Goal: Task Accomplishment & Management: Manage account settings

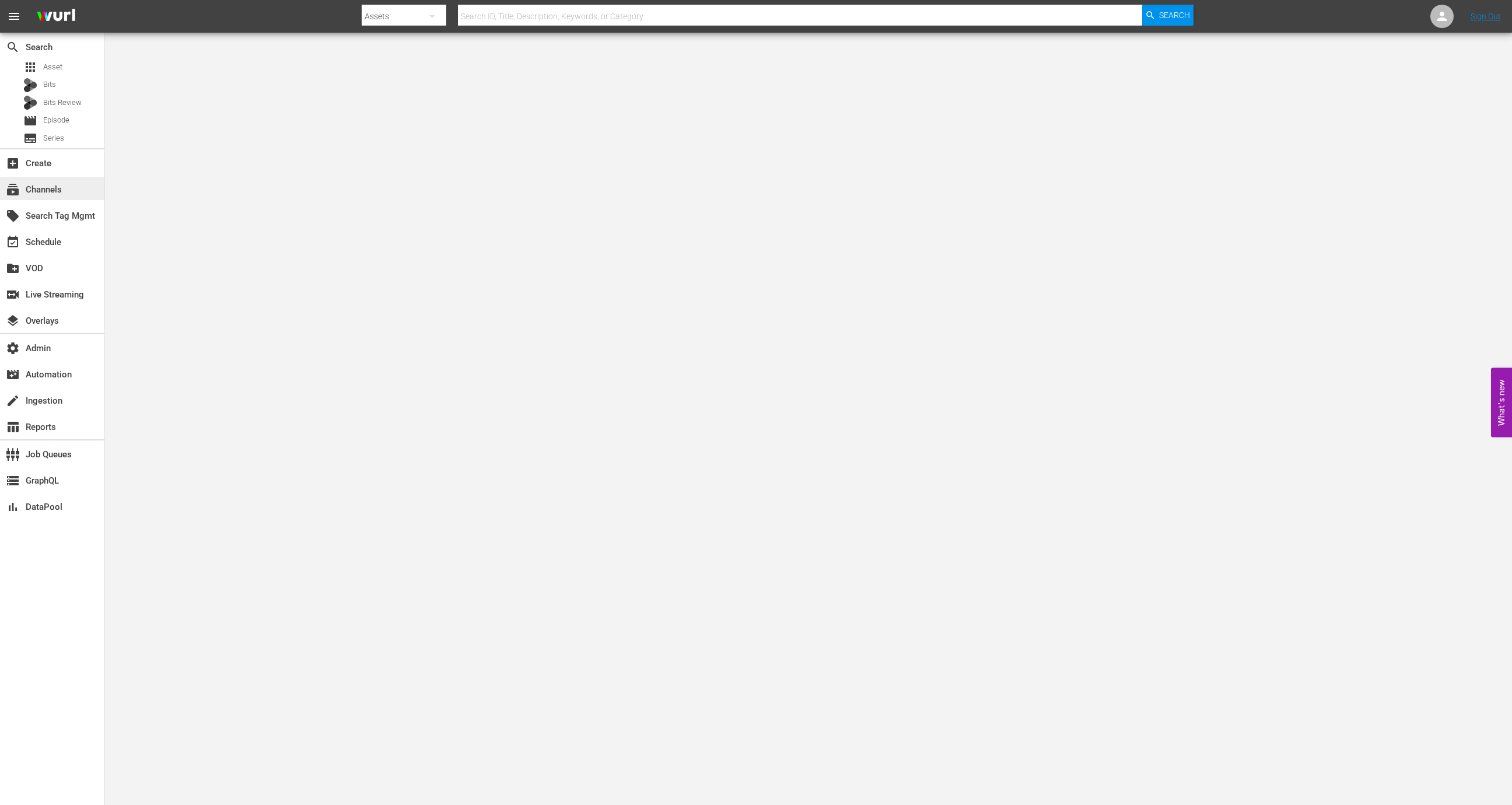
click at [58, 193] on div "subscriptions Channels" at bounding box center [33, 188] width 65 height 10
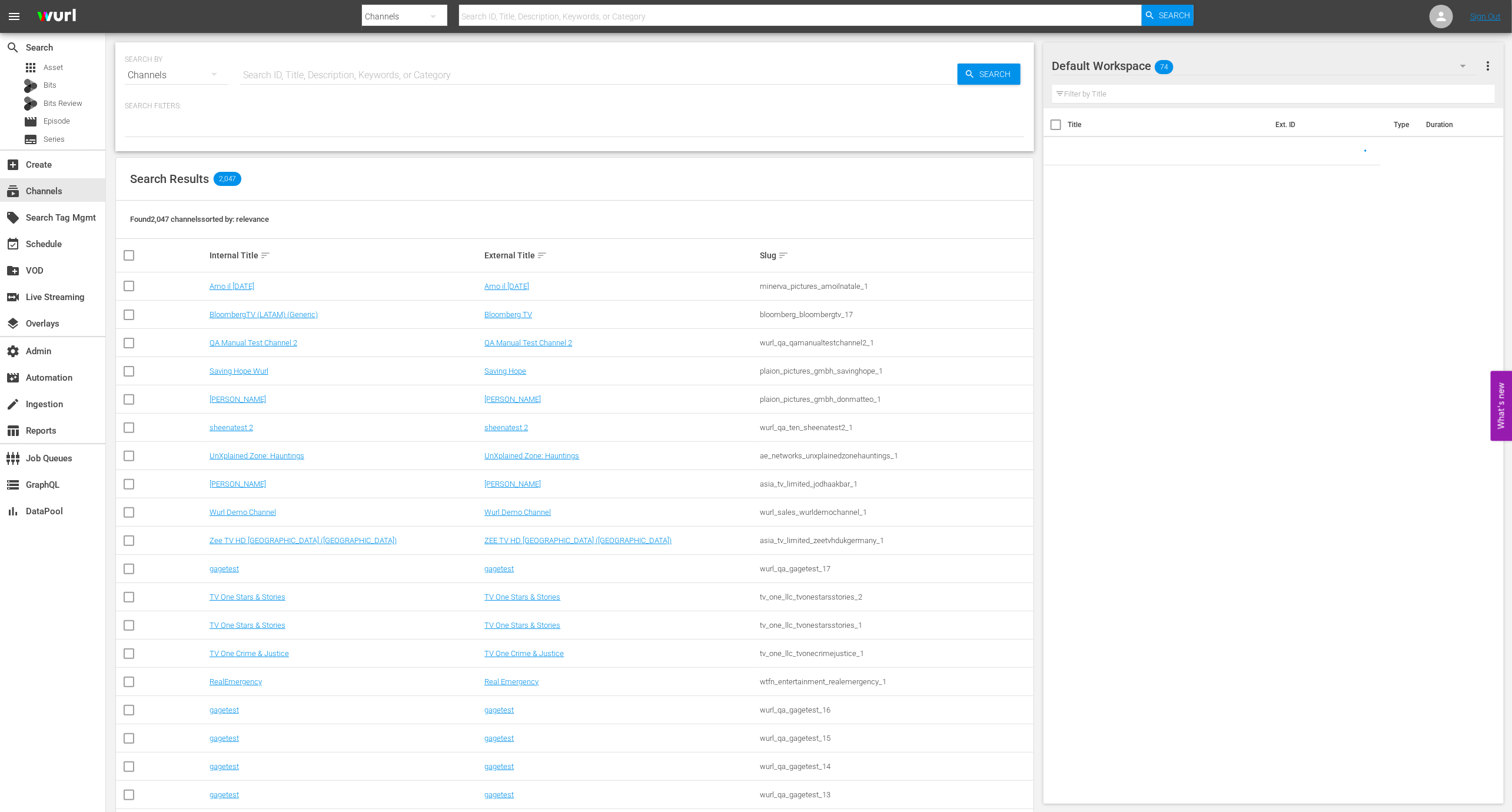
click at [266, 71] on input "text" at bounding box center [599, 75] width 717 height 28
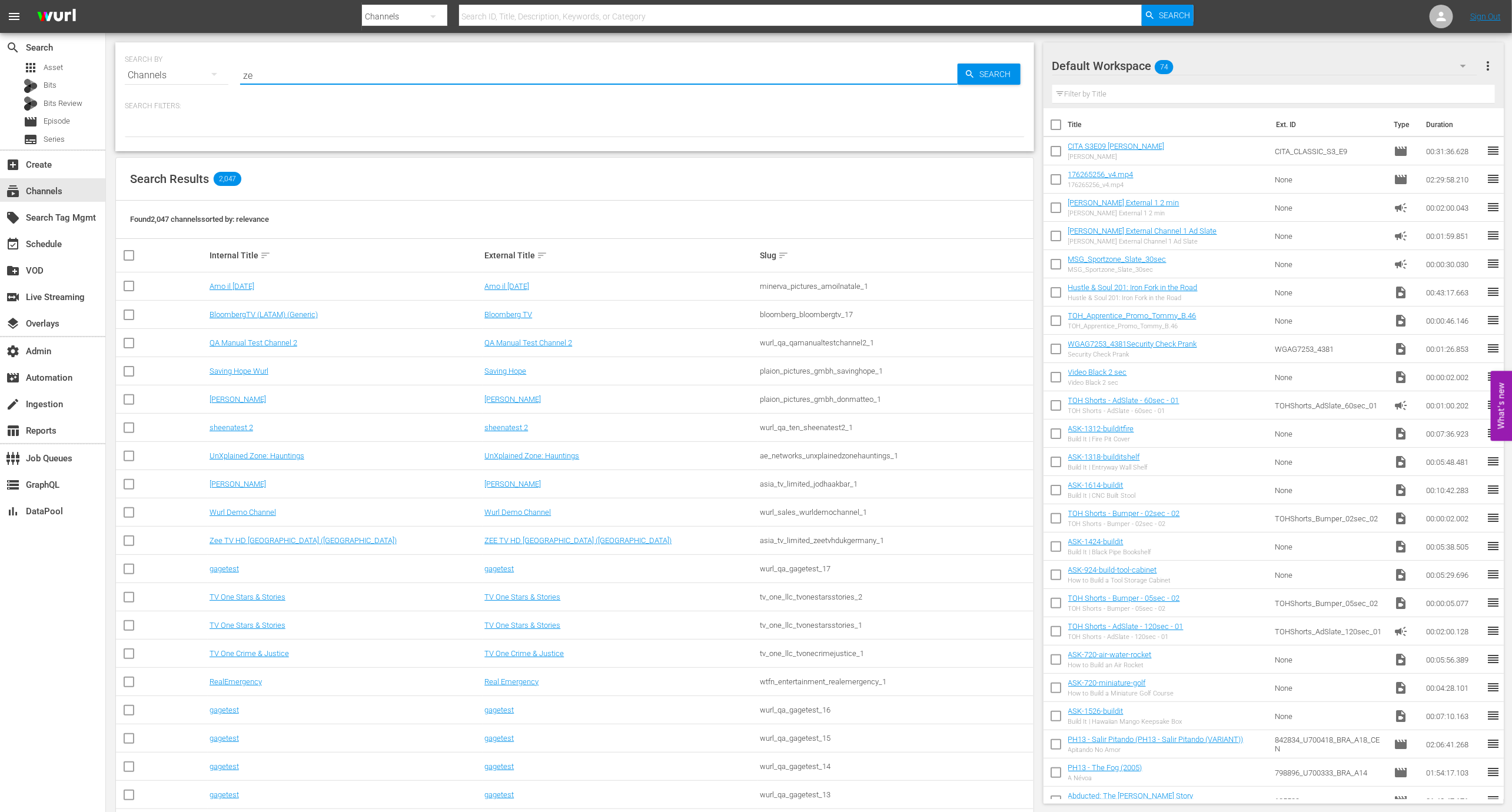
type input "zee"
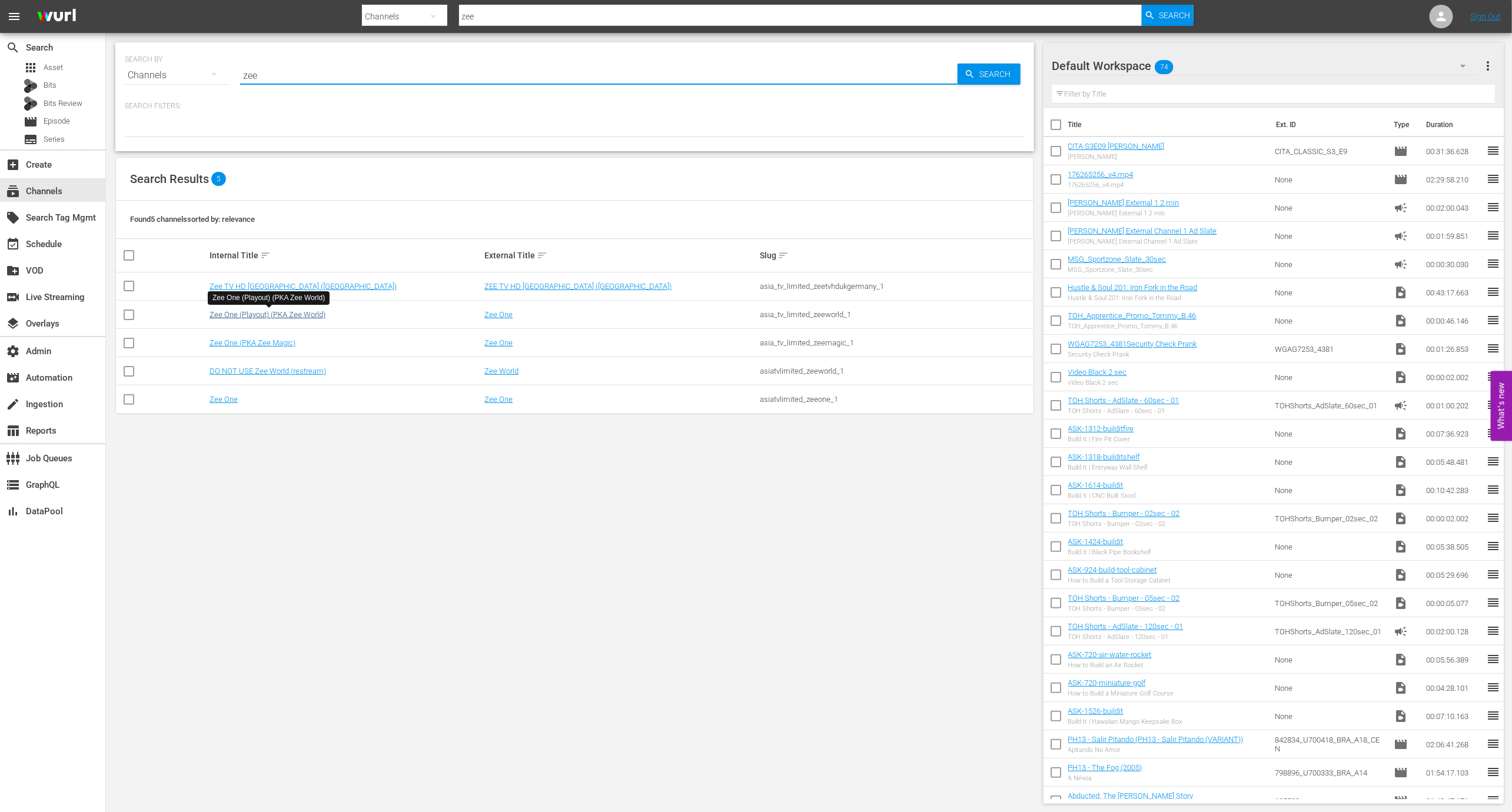
type input "zee"
click at [294, 312] on link "Zee One (Playout) (PKA Zee World)" at bounding box center [268, 314] width 116 height 9
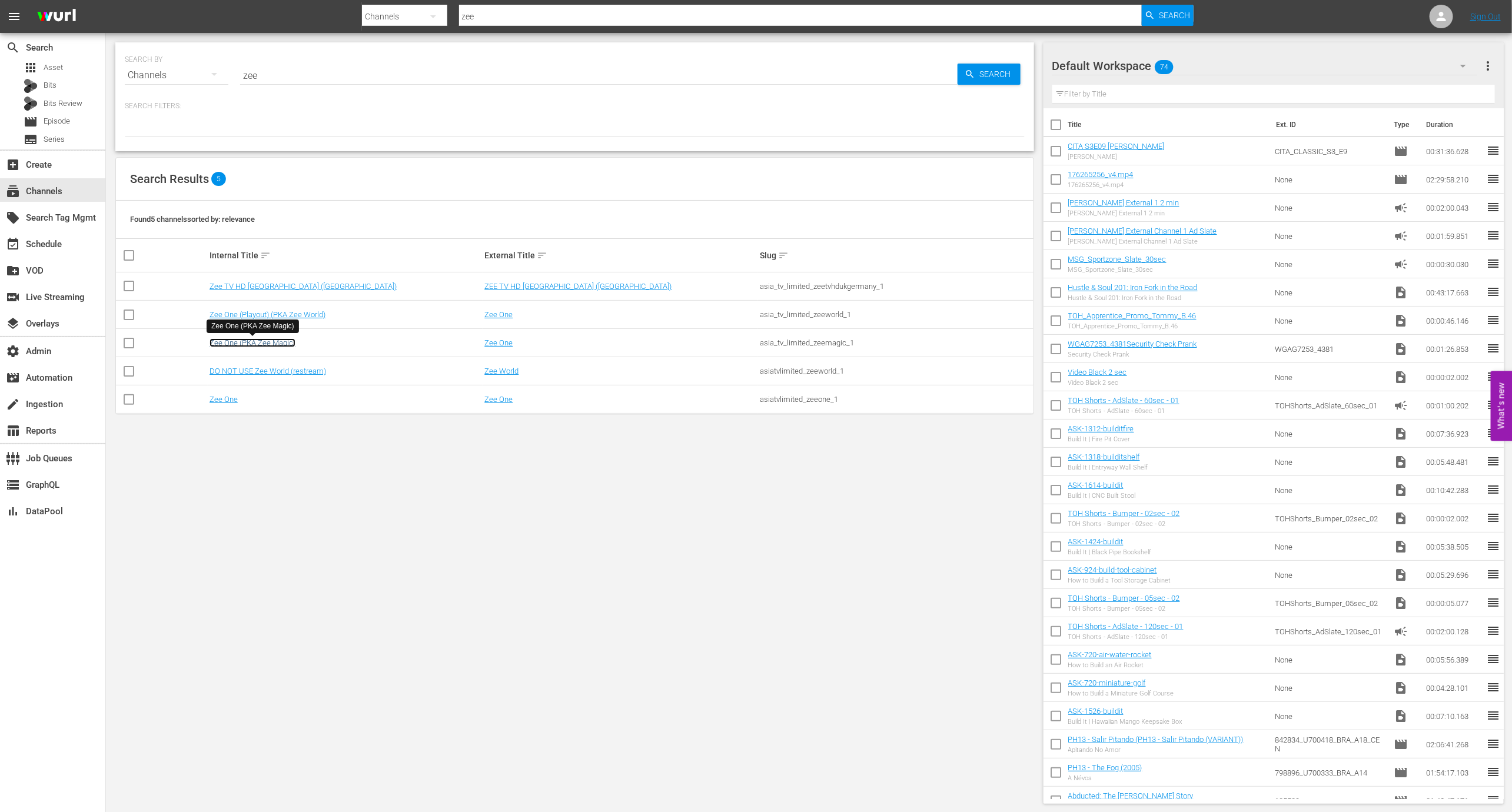
click at [271, 346] on link "Zee One (PKA Zee Magic)" at bounding box center [252, 342] width 86 height 9
click at [222, 397] on link "Zee One" at bounding box center [223, 399] width 28 height 9
click at [228, 400] on link "Zee One" at bounding box center [223, 399] width 28 height 9
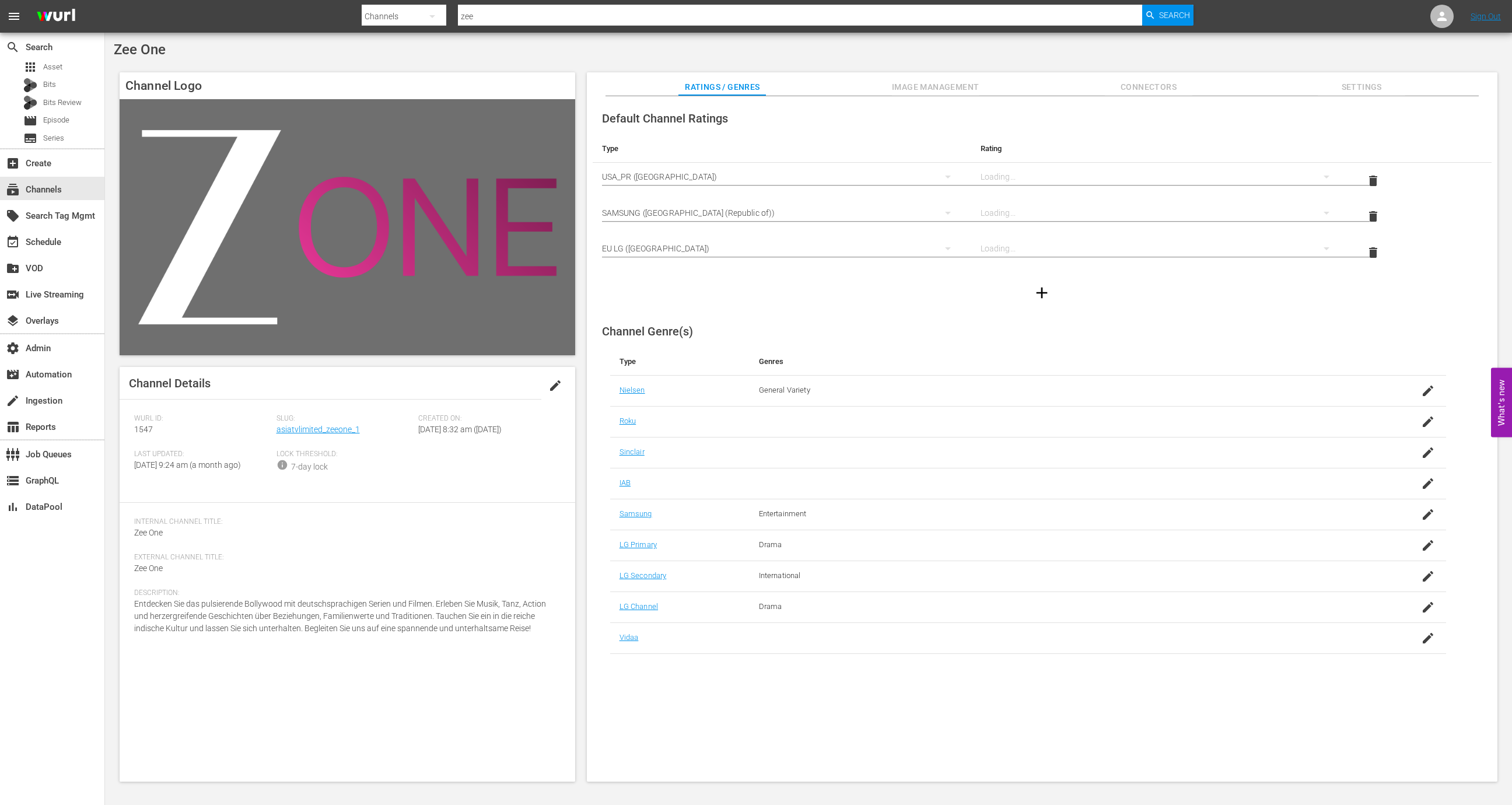
click at [951, 89] on span "Image Management" at bounding box center [935, 87] width 88 height 14
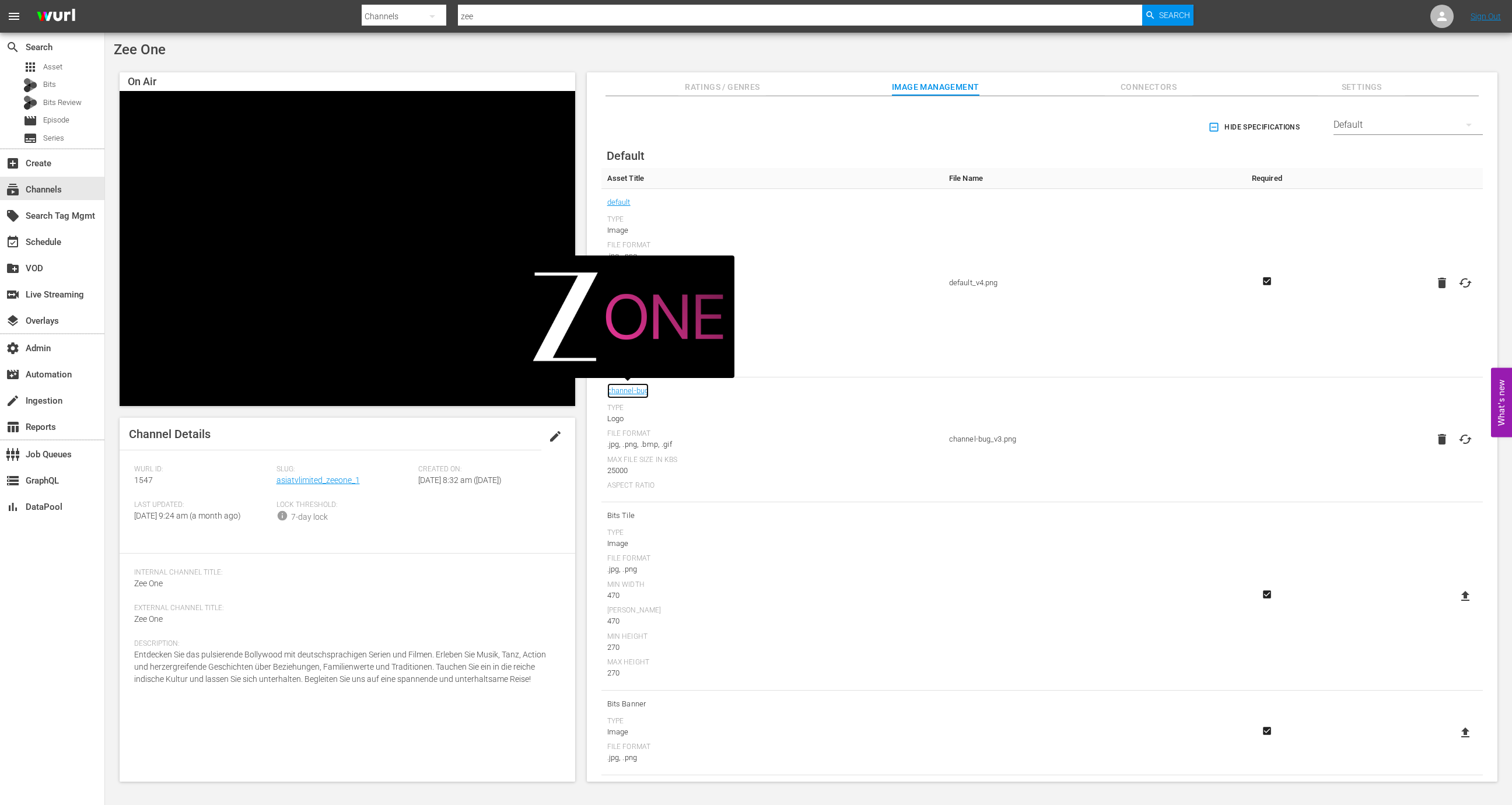
click at [638, 387] on link "channel-bug" at bounding box center [628, 390] width 42 height 15
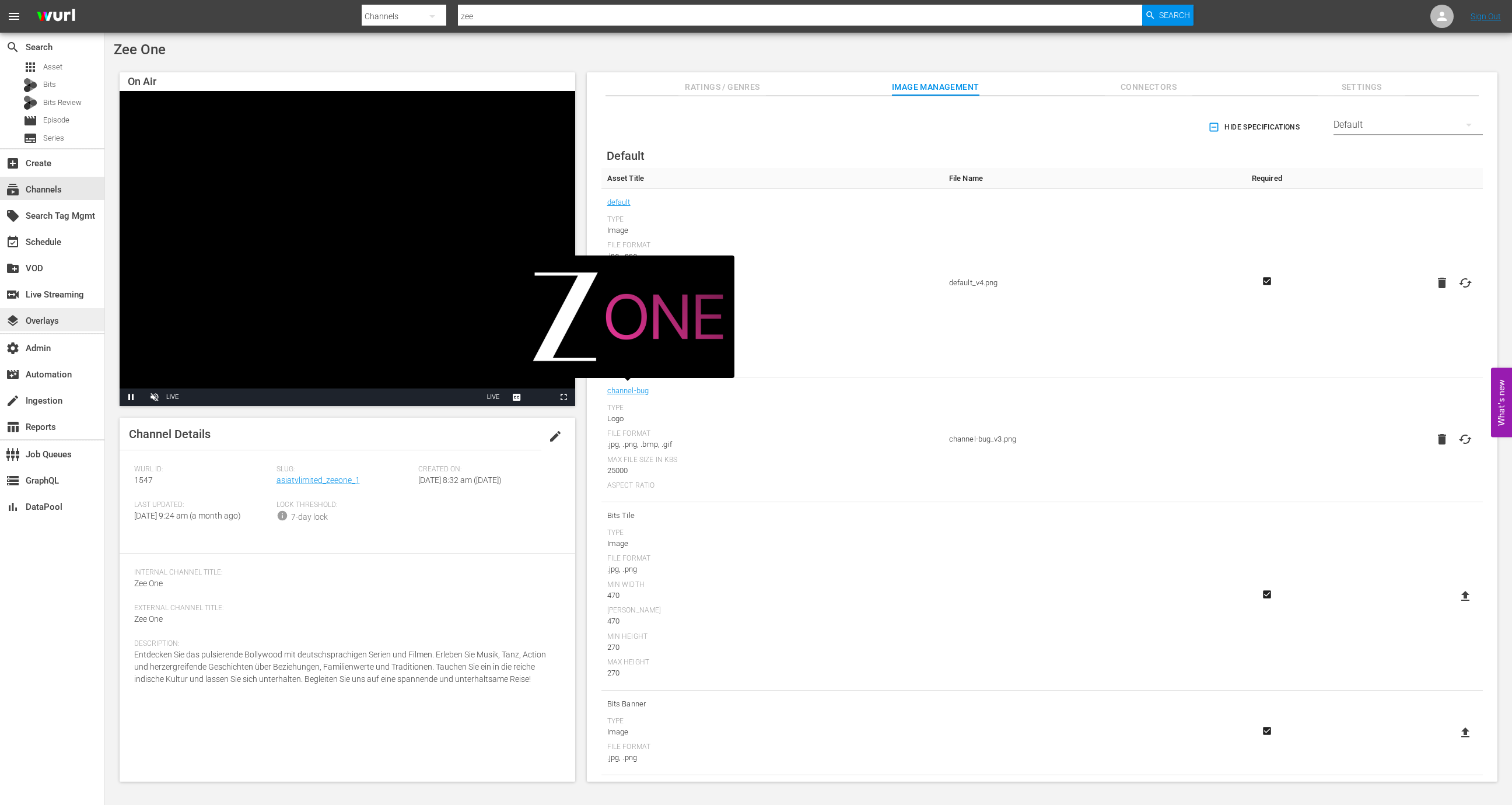
click at [53, 312] on div "layers Overlays" at bounding box center [52, 319] width 104 height 24
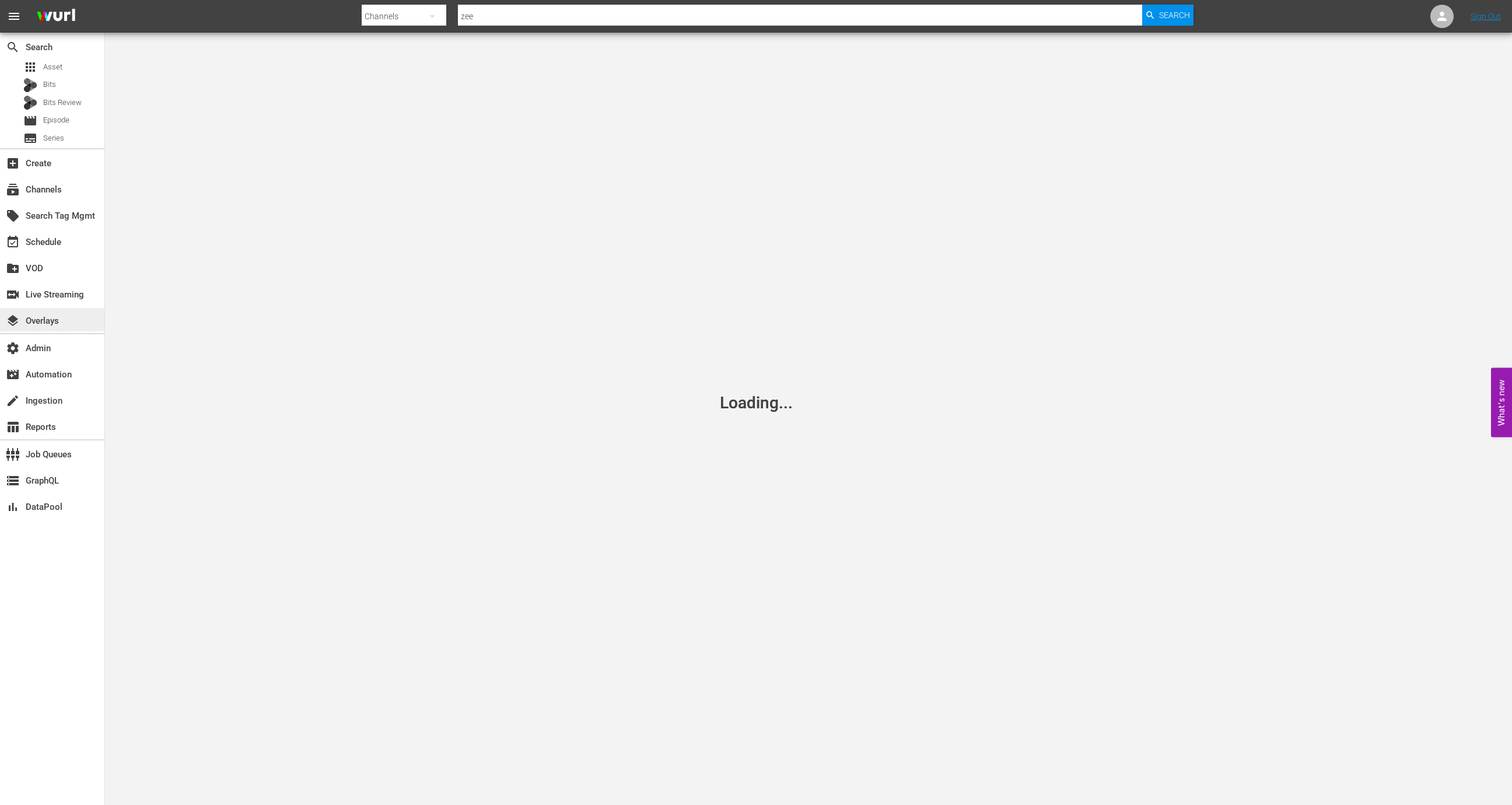
click at [59, 321] on div "layers Overlays" at bounding box center [33, 319] width 65 height 10
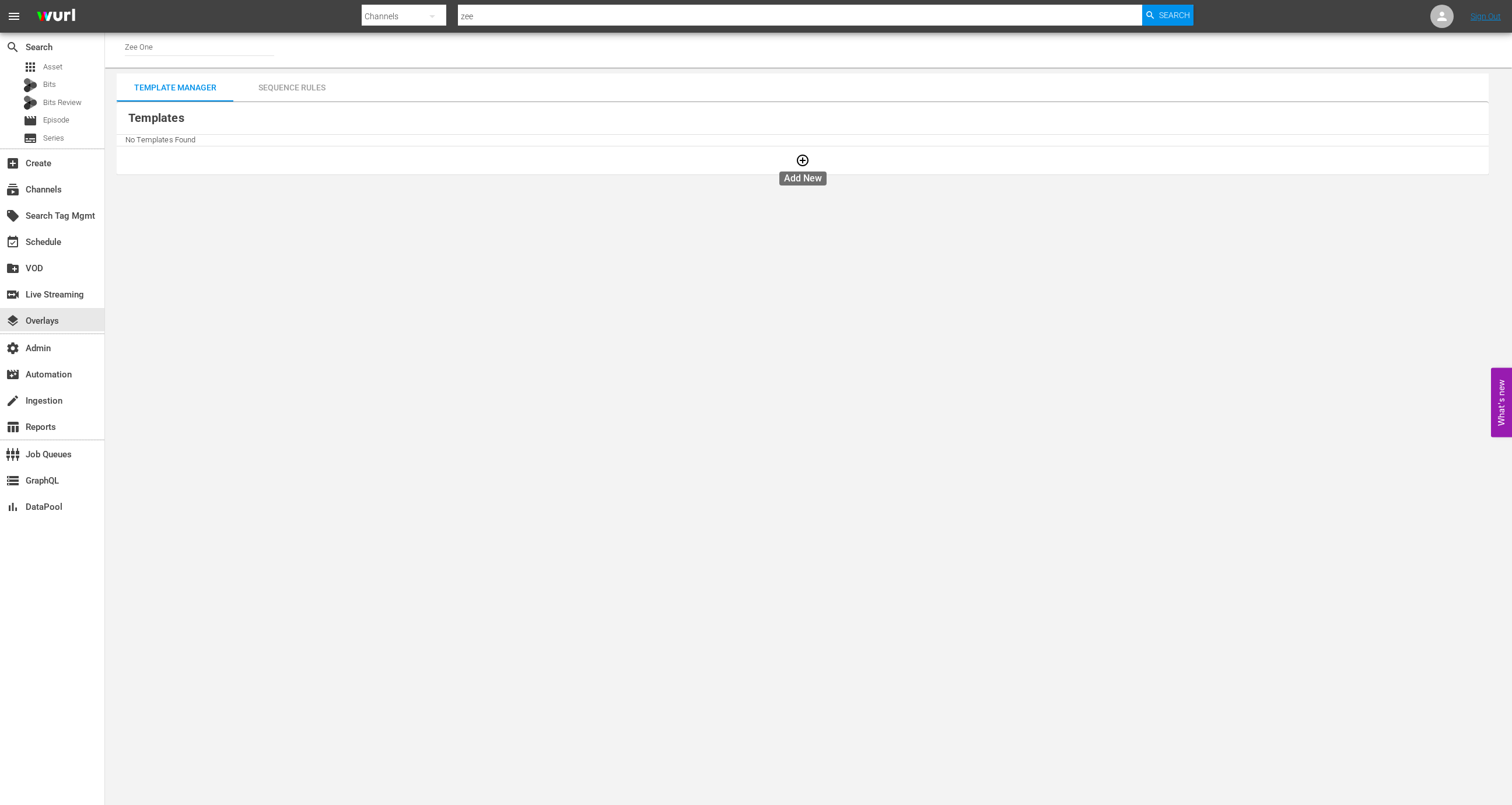
drag, startPoint x: 810, startPoint y: 166, endPoint x: 800, endPoint y: 170, distance: 10.8
click at [810, 166] on button "button" at bounding box center [802, 160] width 28 height 28
click at [803, 162] on icon "button" at bounding box center [802, 160] width 14 height 14
checkbox input "false"
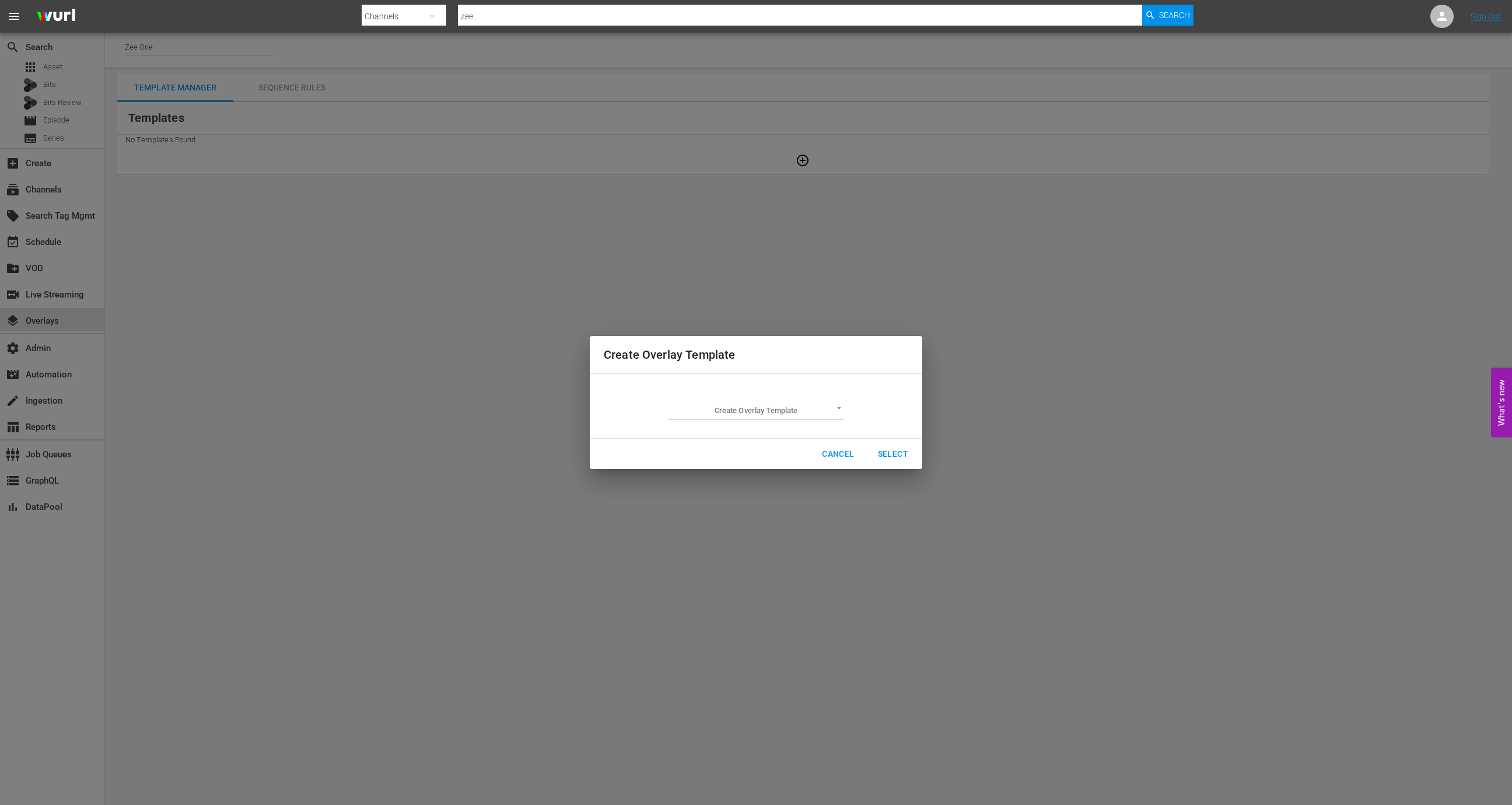
click at [774, 404] on body "menu Search By Channels Search ID, Title, Description, Keywords, or Category ze…" at bounding box center [756, 402] width 1512 height 805
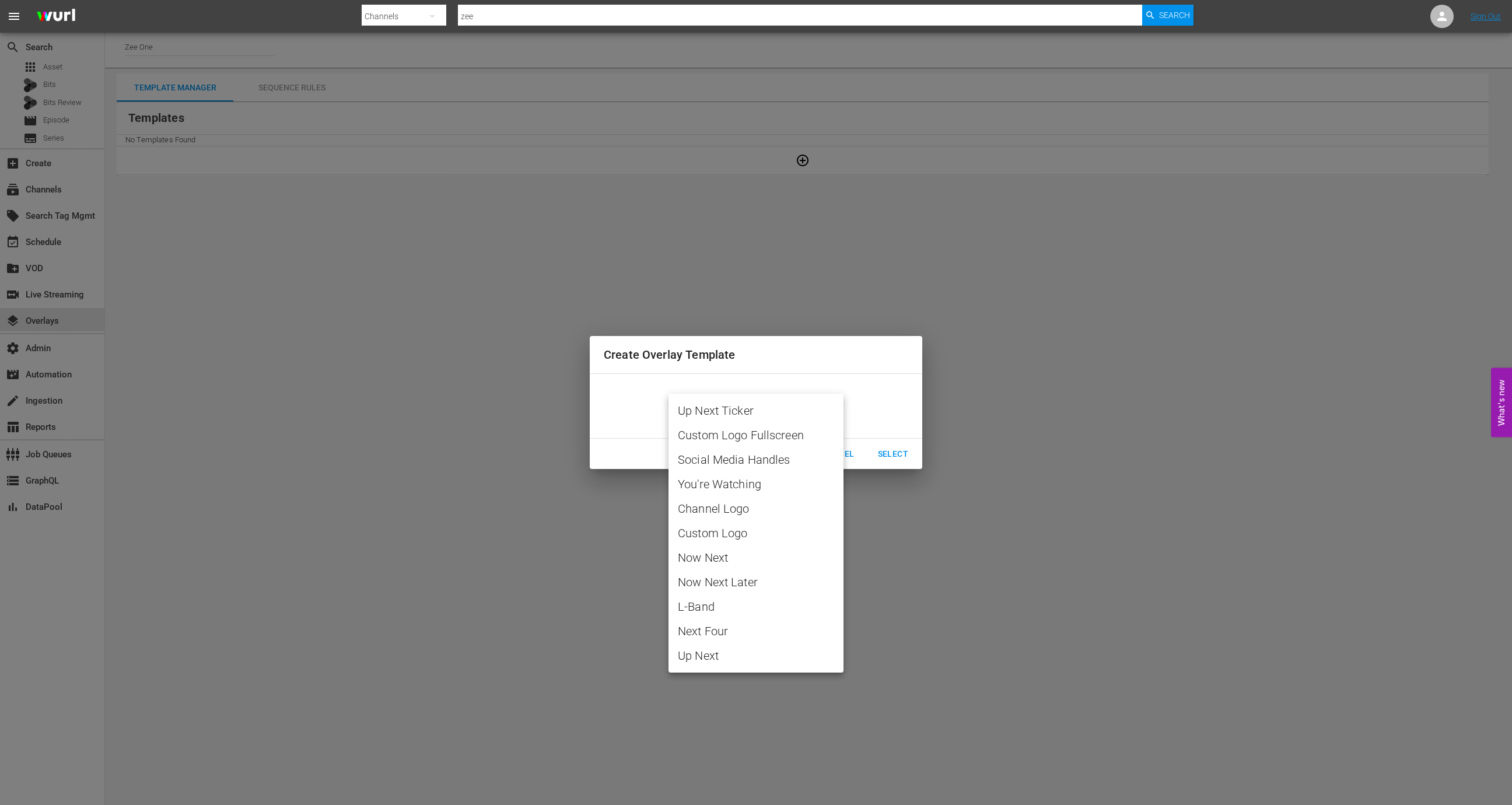
click at [768, 513] on span "Channel Logo" at bounding box center [755, 509] width 156 height 18
type input "Channel Logo"
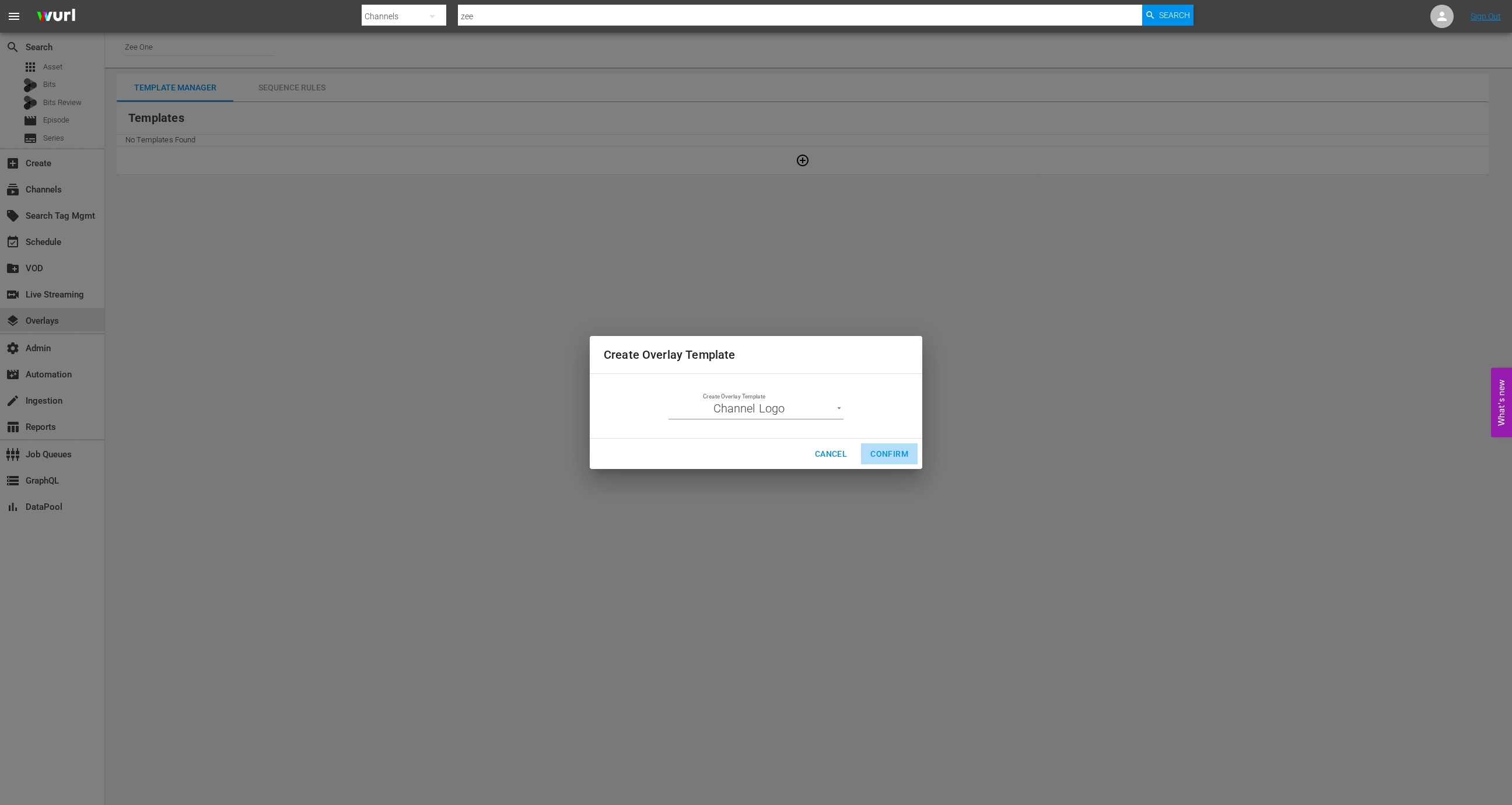
click at [905, 449] on span "Confirm" at bounding box center [889, 454] width 38 height 14
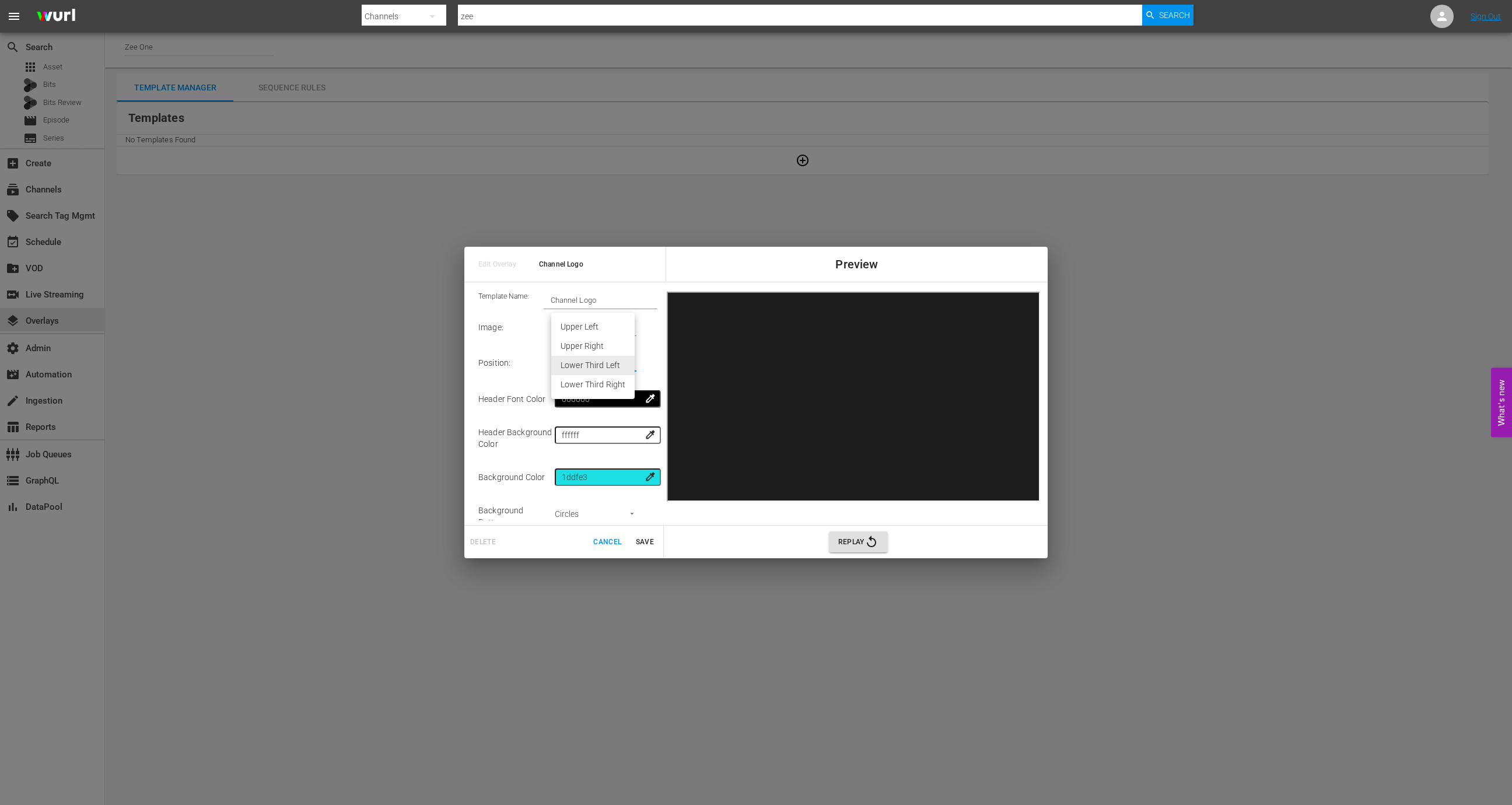
click at [603, 357] on body "menu Search By Channels Search ID, Title, Description, Keywords, or Category ze…" at bounding box center [756, 402] width 1512 height 805
click at [602, 348] on li "Upper Right" at bounding box center [592, 346] width 83 height 19
type input "Upper Right"
click at [649, 542] on span "Save" at bounding box center [644, 542] width 28 height 12
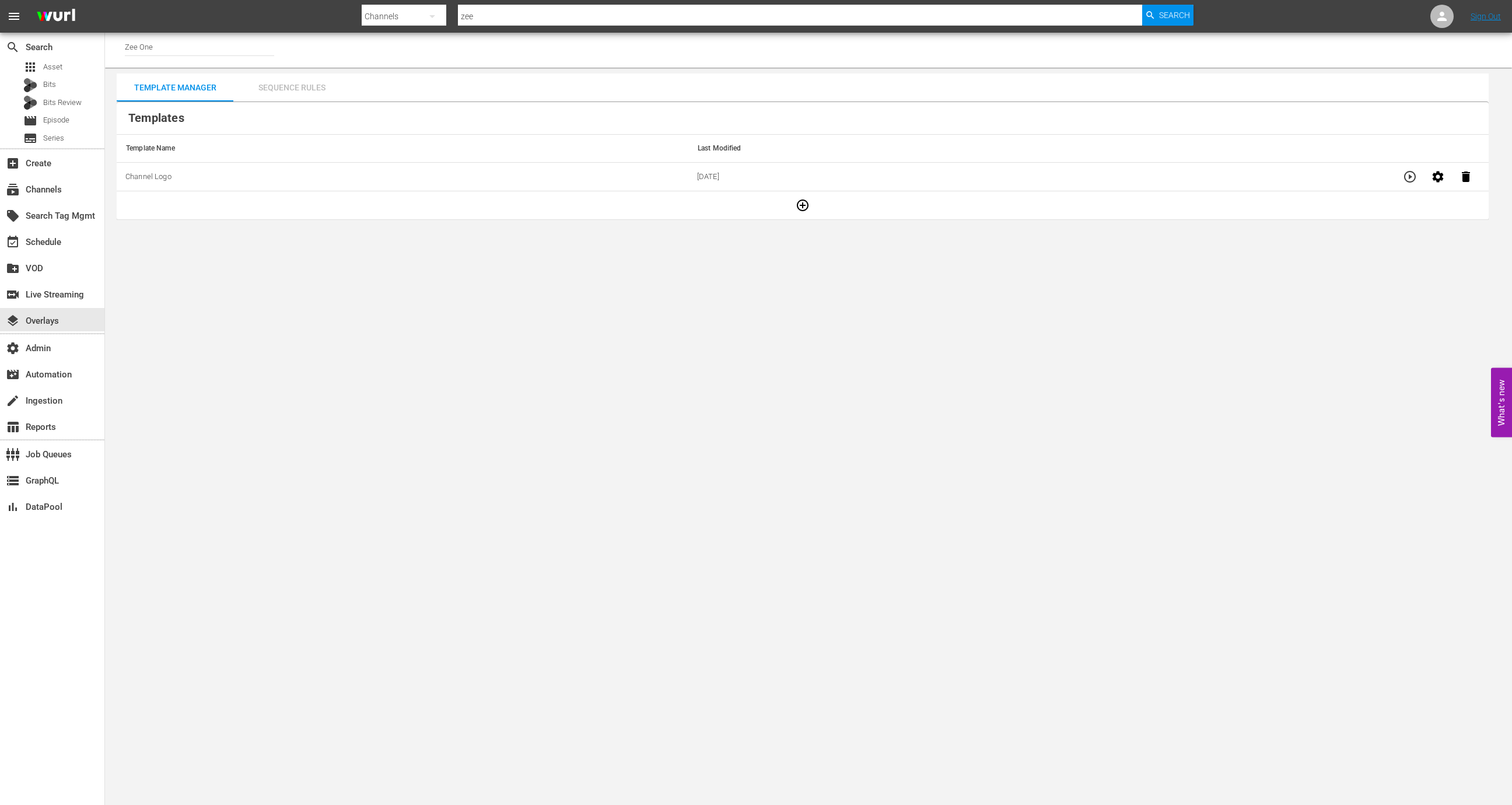
click at [314, 86] on div "Sequence Rules" at bounding box center [291, 87] width 117 height 28
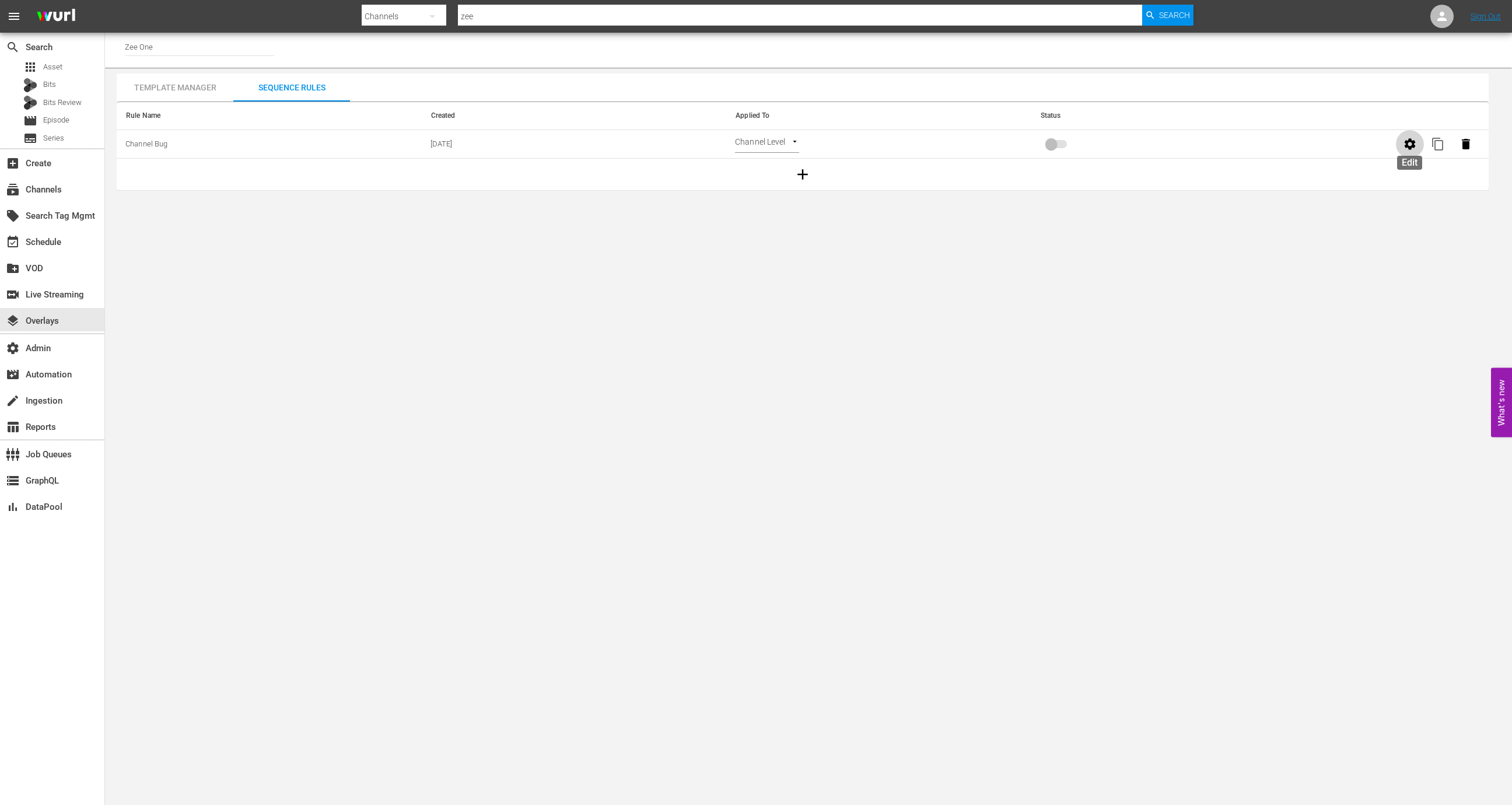
click at [1410, 137] on icon "button" at bounding box center [1409, 143] width 14 height 14
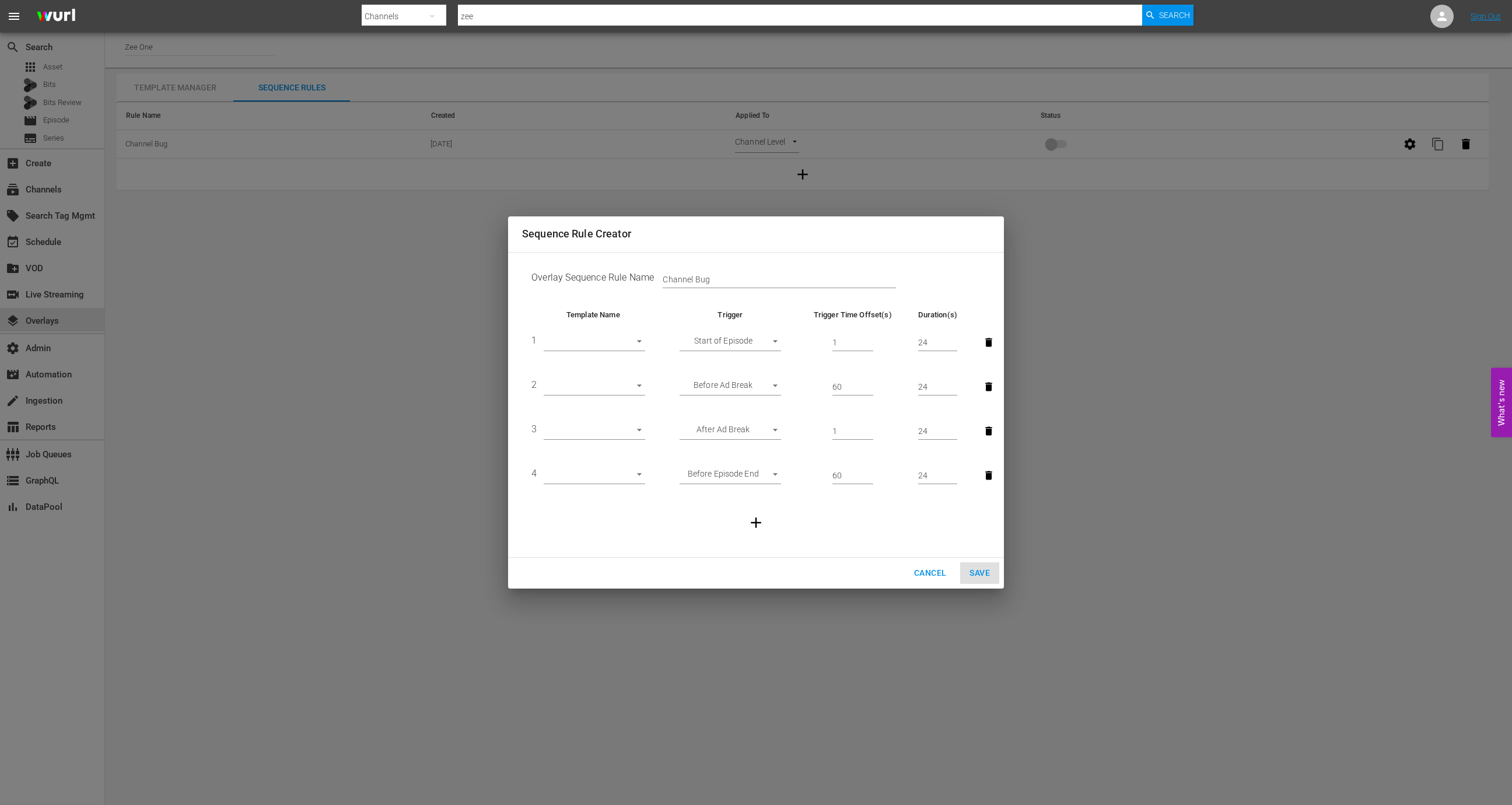
click at [991, 339] on icon "button" at bounding box center [988, 342] width 7 height 9
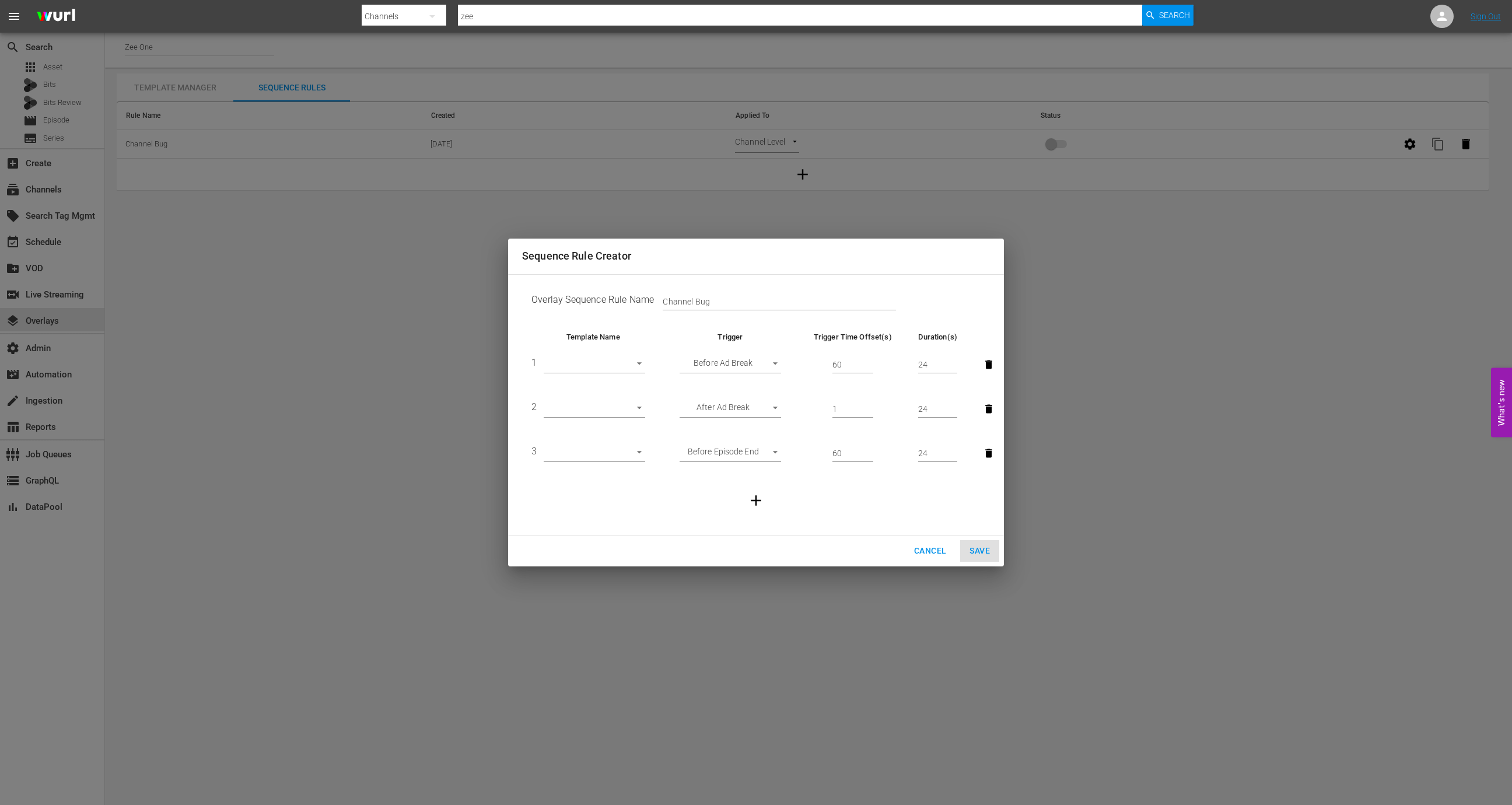
click at [988, 372] on button "button" at bounding box center [988, 364] width 26 height 26
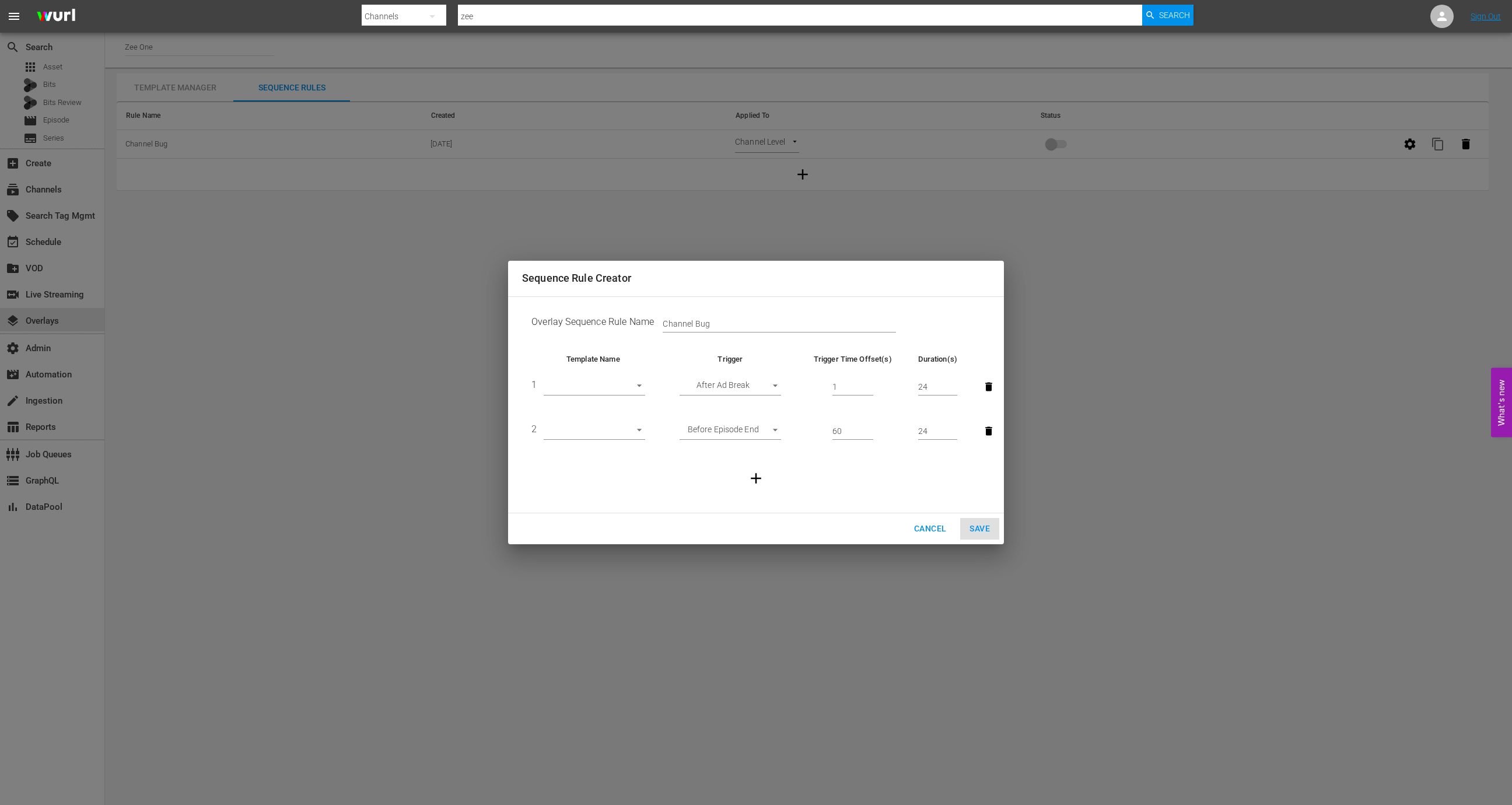
click at [987, 394] on button "button" at bounding box center [988, 386] width 26 height 26
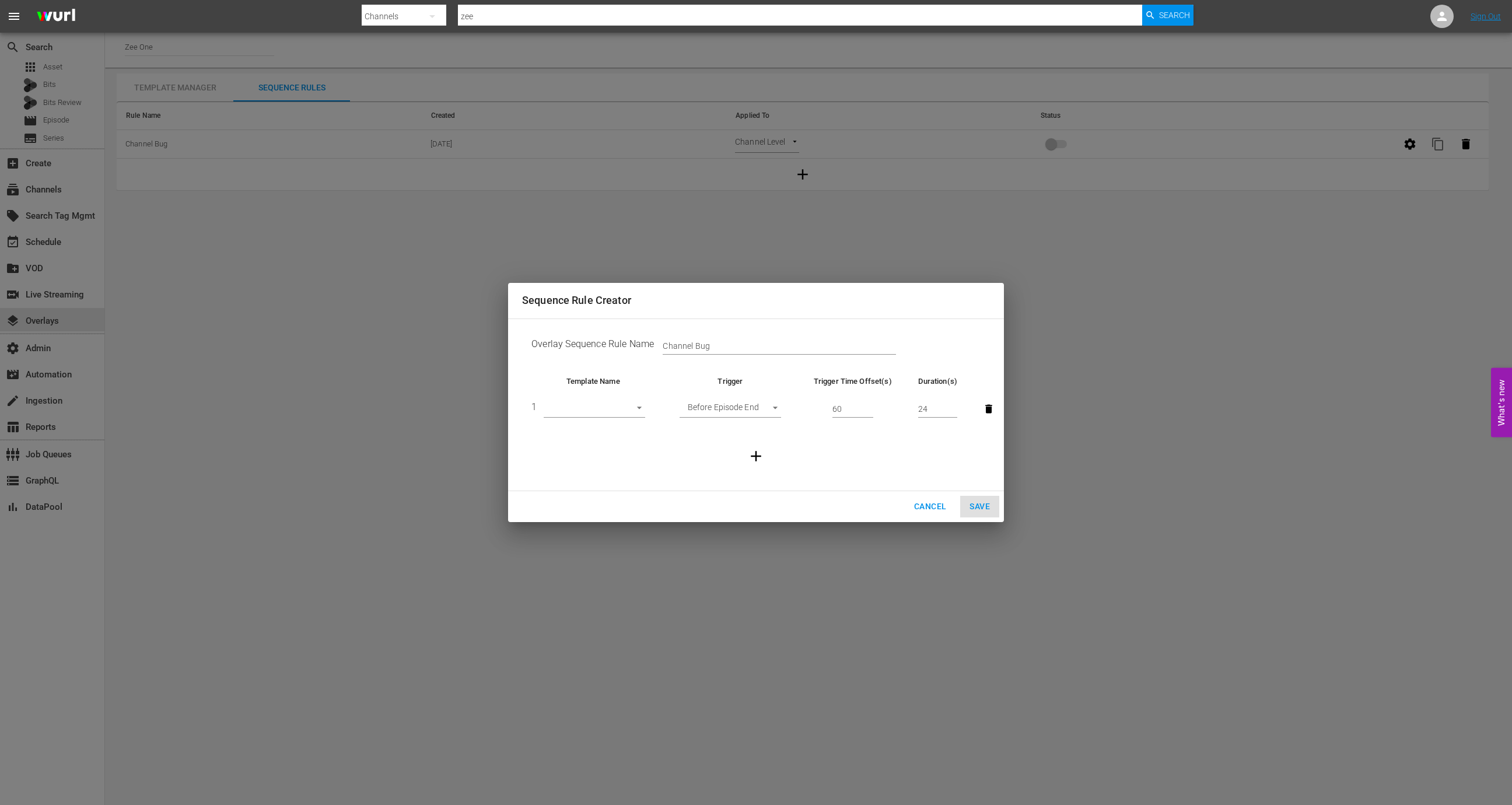
click at [753, 408] on body "menu Search By Channels Search ID, Title, Description, Keywords, or Category ze…" at bounding box center [756, 402] width 1512 height 805
click at [738, 426] on li "Backfill" at bounding box center [730, 428] width 101 height 19
type input "BACKFILL"
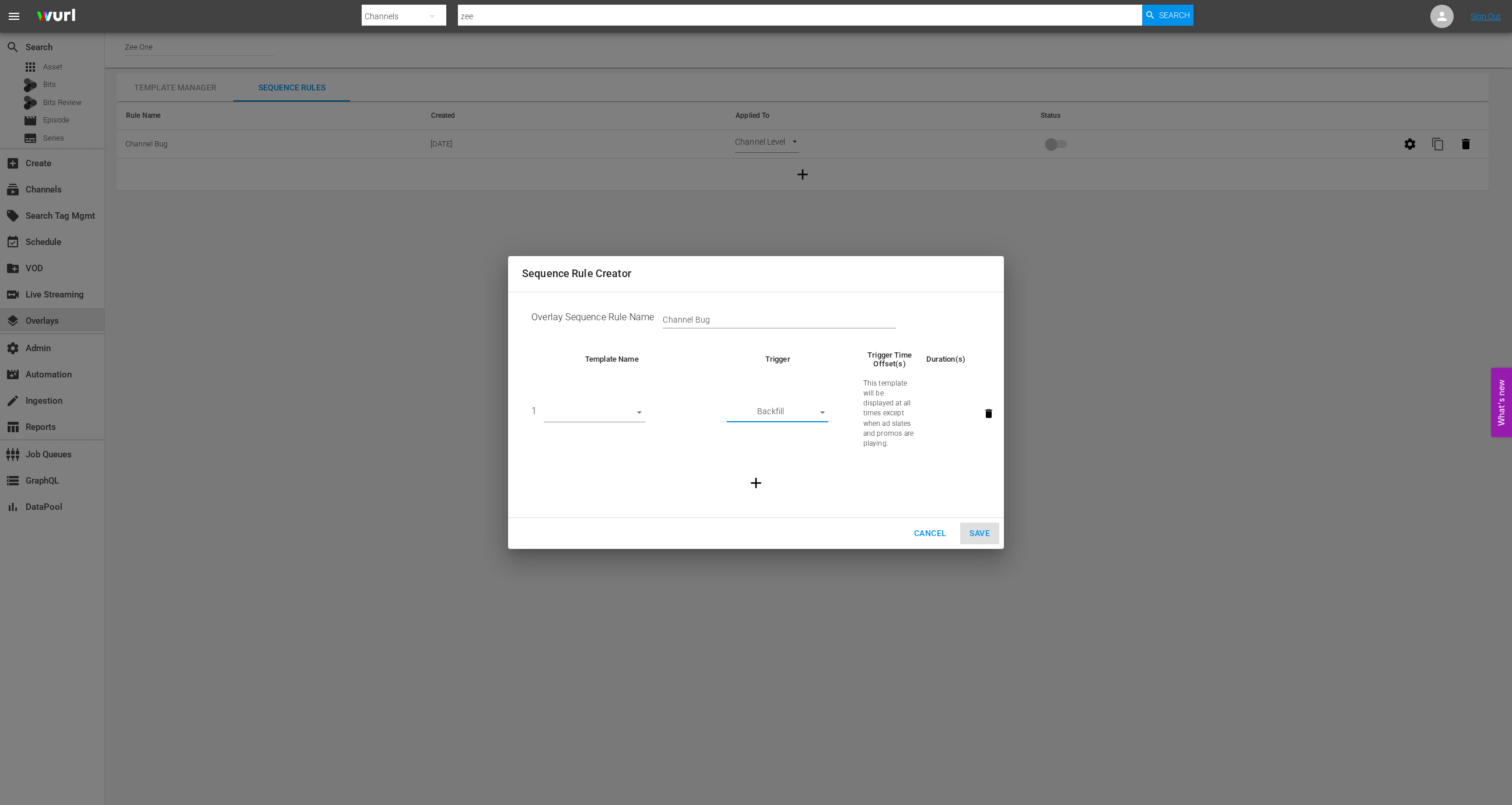
click at [640, 411] on body "menu Search By Channels Search ID, Title, Description, Keywords, or Category ze…" at bounding box center [756, 402] width 1512 height 805
click at [619, 413] on li "Channel Logo" at bounding box center [594, 413] width 101 height 19
type input "30555"
click at [977, 531] on span "Save" at bounding box center [979, 533] width 20 height 14
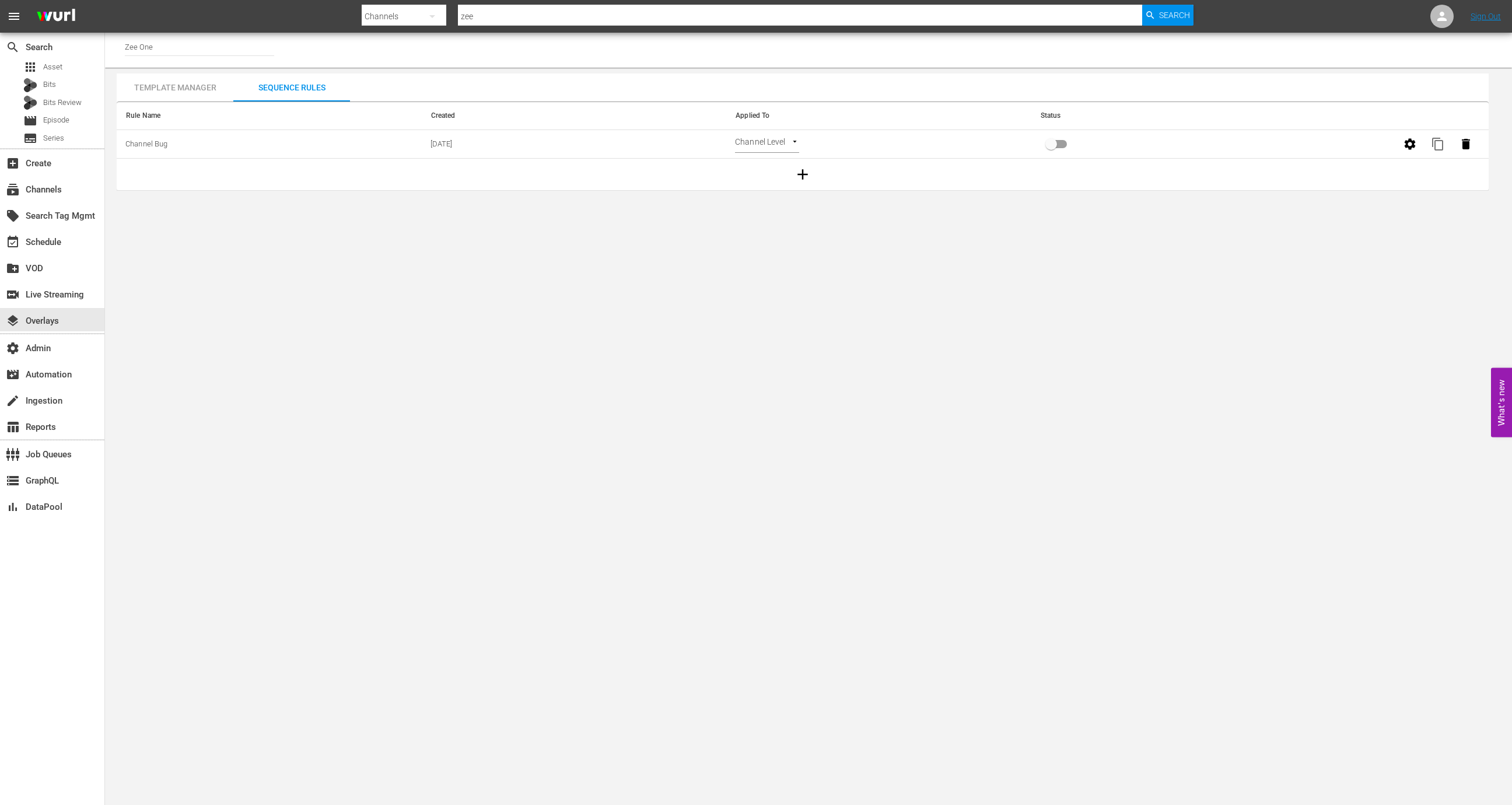
click at [1055, 147] on input "primary checkbox" at bounding box center [1051, 147] width 67 height 22
checkbox input "true"
click at [54, 236] on div "event_available Schedule" at bounding box center [33, 240] width 65 height 10
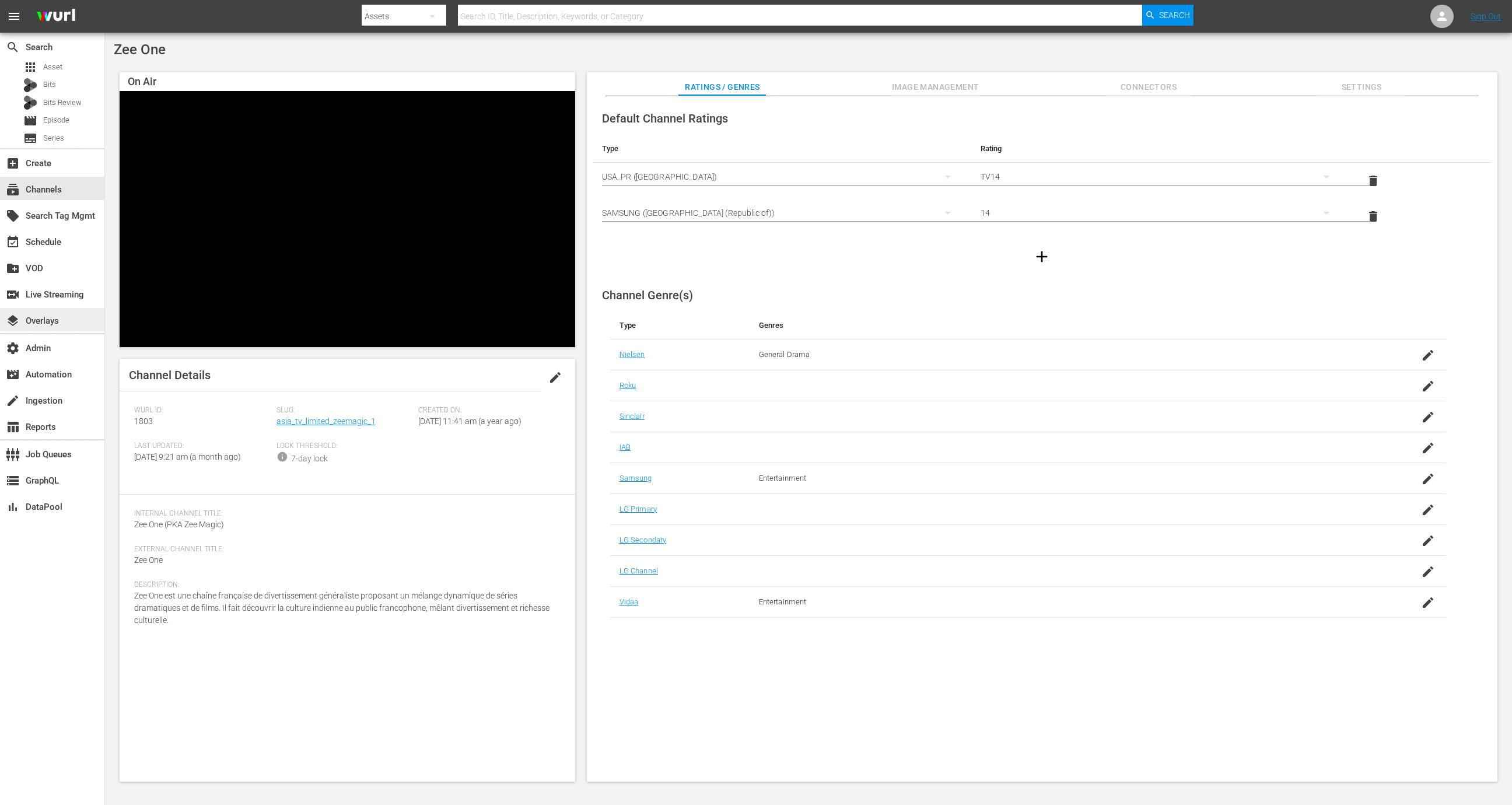
click at [61, 316] on div "layers Overlays" at bounding box center [33, 319] width 65 height 10
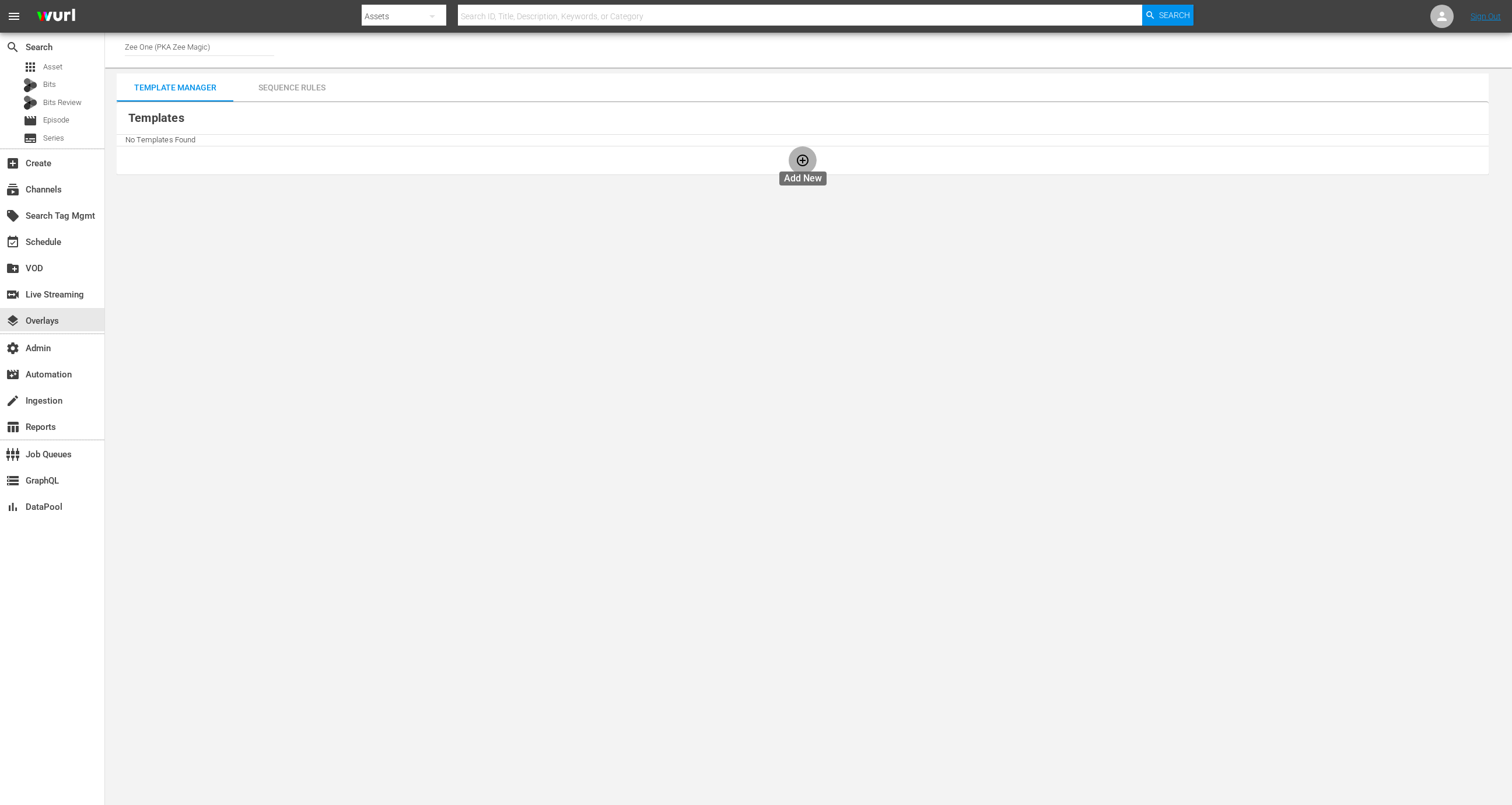
click at [791, 168] on button "button" at bounding box center [802, 160] width 28 height 28
checkbox input "false"
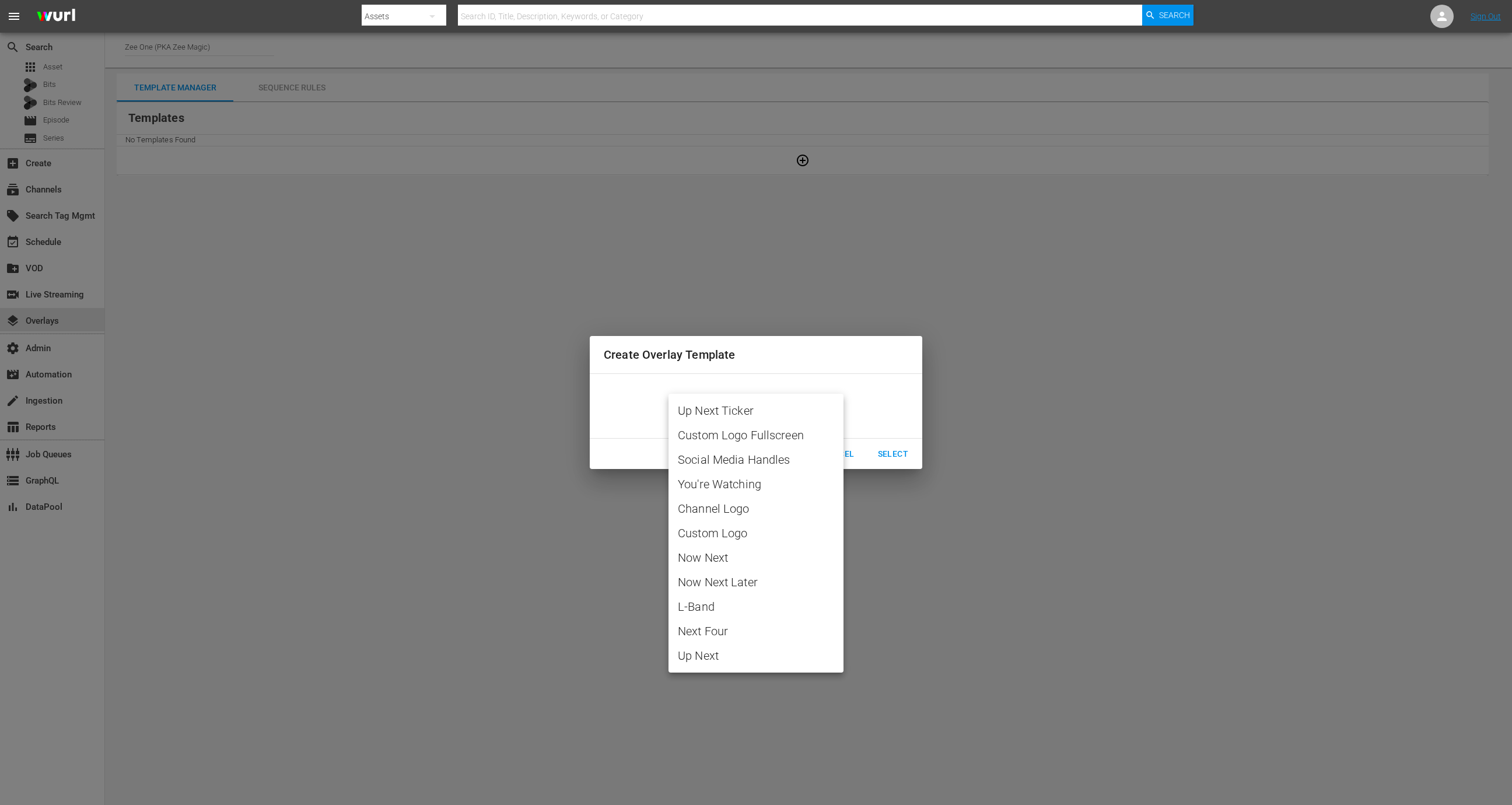
click at [782, 408] on body "menu Search By Assets Search ID, Title, Description, Keywords, or Category Sear…" at bounding box center [756, 402] width 1512 height 805
click at [762, 515] on span "Channel Logo" at bounding box center [755, 509] width 156 height 18
type input "Channel Logo"
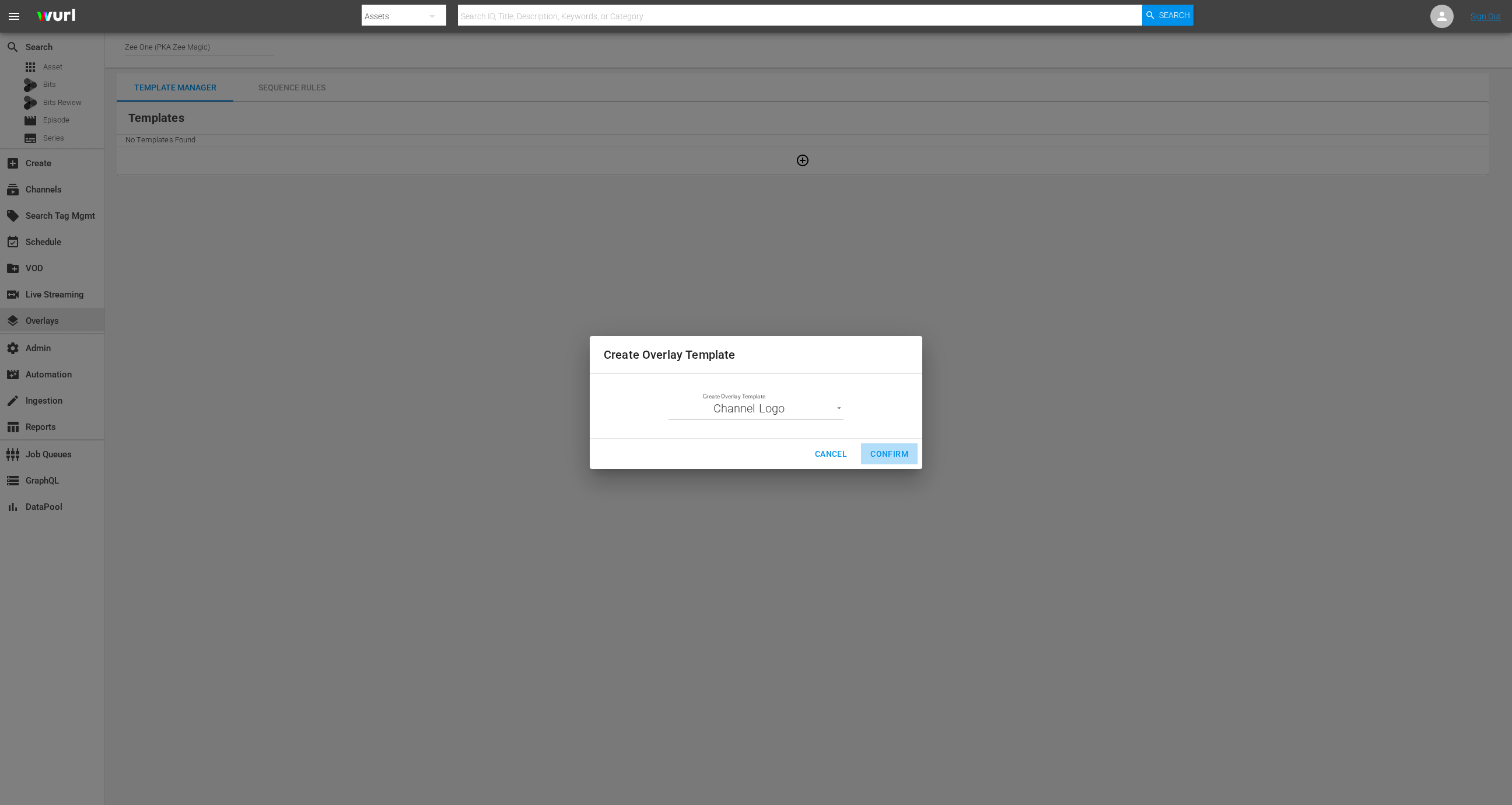
click at [889, 449] on span "Confirm" at bounding box center [889, 454] width 38 height 14
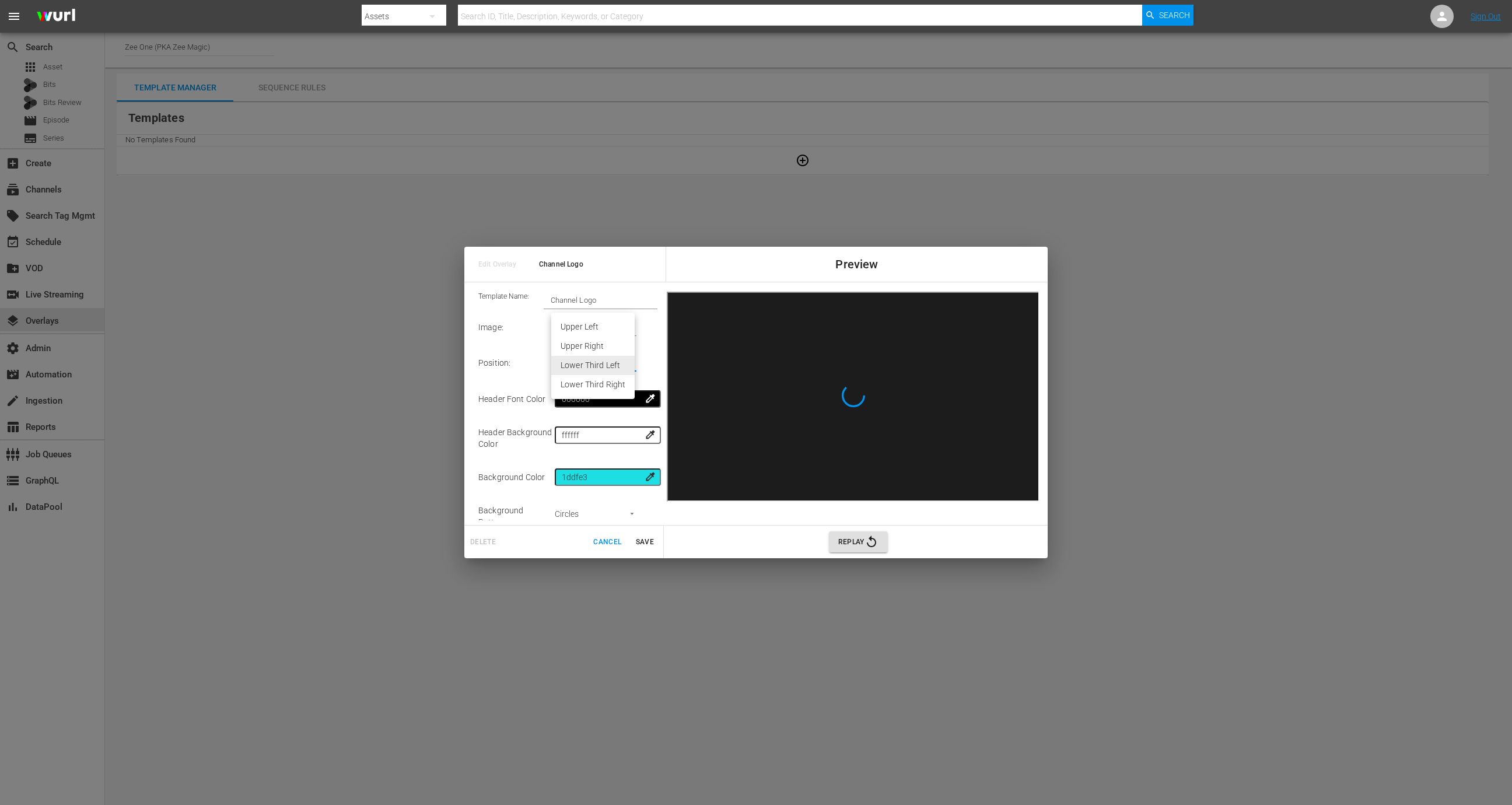
click at [590, 368] on body "menu Search By Assets Search ID, Title, Description, Keywords, or Category Sear…" at bounding box center [756, 402] width 1512 height 805
click at [592, 351] on li "Upper Right" at bounding box center [592, 346] width 83 height 19
type input "Upper Right"
click at [638, 536] on div "Delete Cancel Save" at bounding box center [564, 542] width 200 height 33
click at [639, 536] on span "Save" at bounding box center [644, 542] width 28 height 12
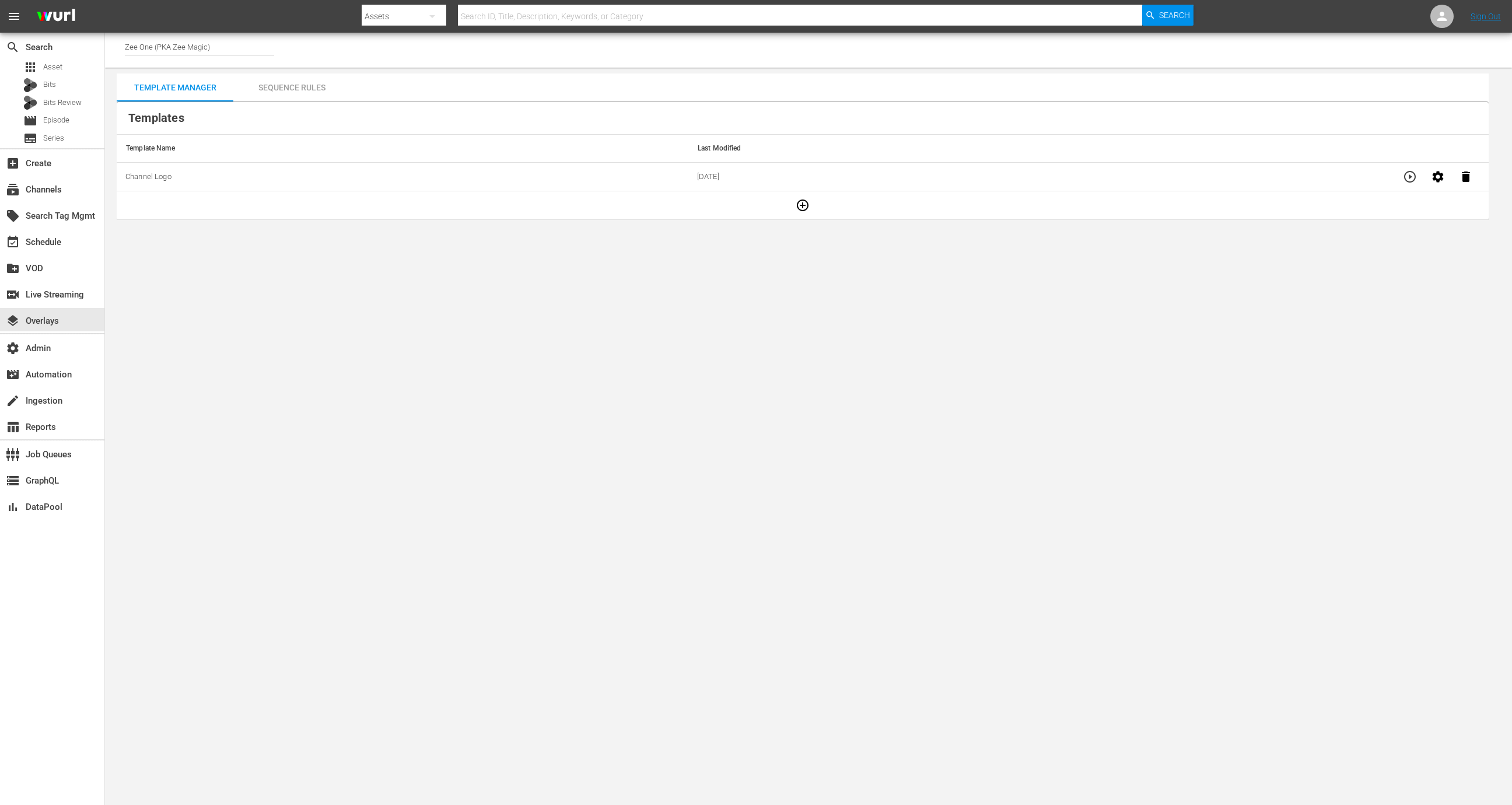
click at [317, 86] on div "Sequence Rules" at bounding box center [291, 87] width 117 height 28
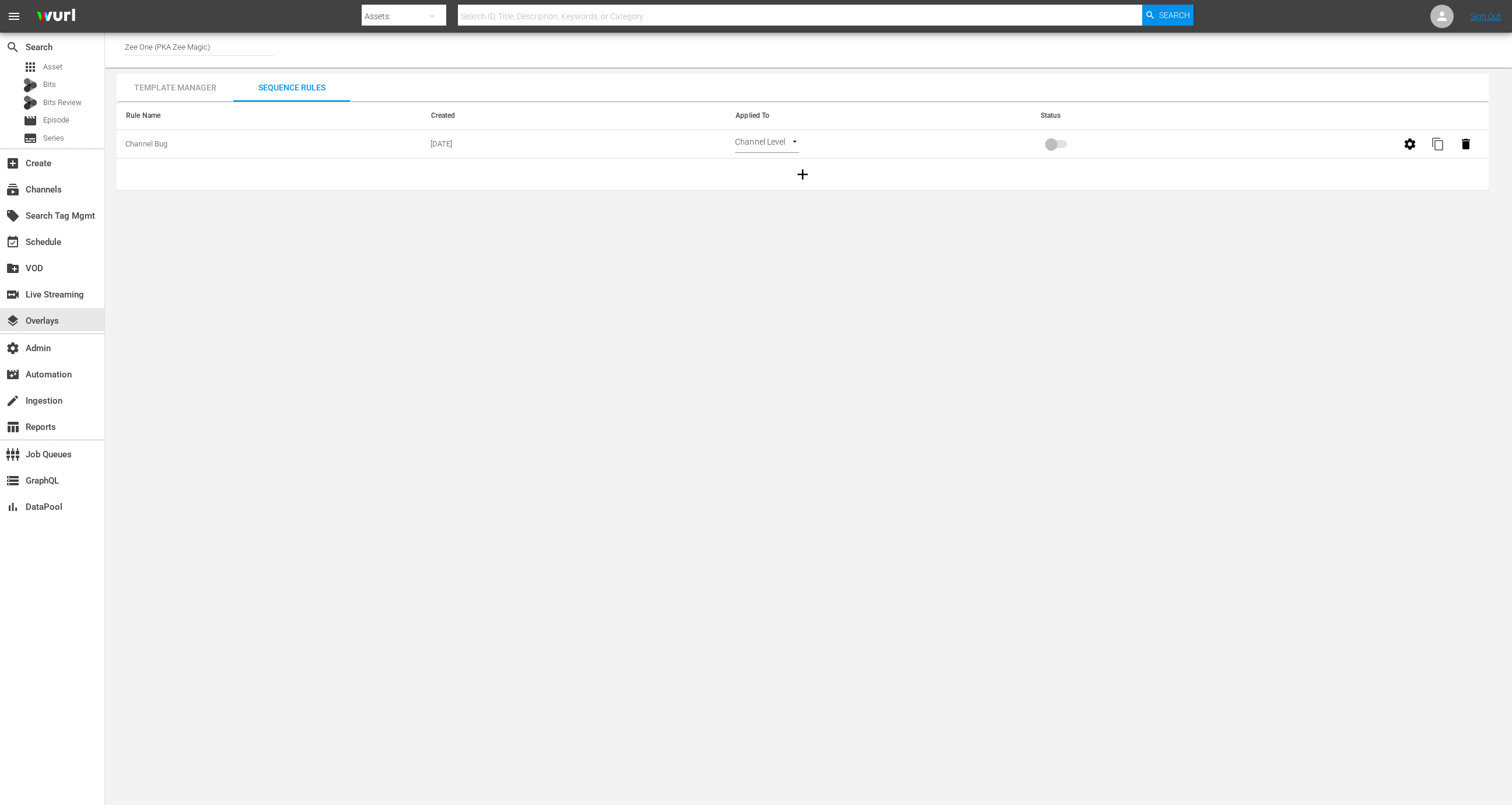
click at [770, 149] on body "menu Search By Assets Search ID, Title, Description, Keywords, or Category Sear…" at bounding box center [756, 402] width 1512 height 805
click at [924, 163] on div at bounding box center [756, 402] width 1512 height 805
click at [1007, 137] on icon "button" at bounding box center [1409, 143] width 14 height 14
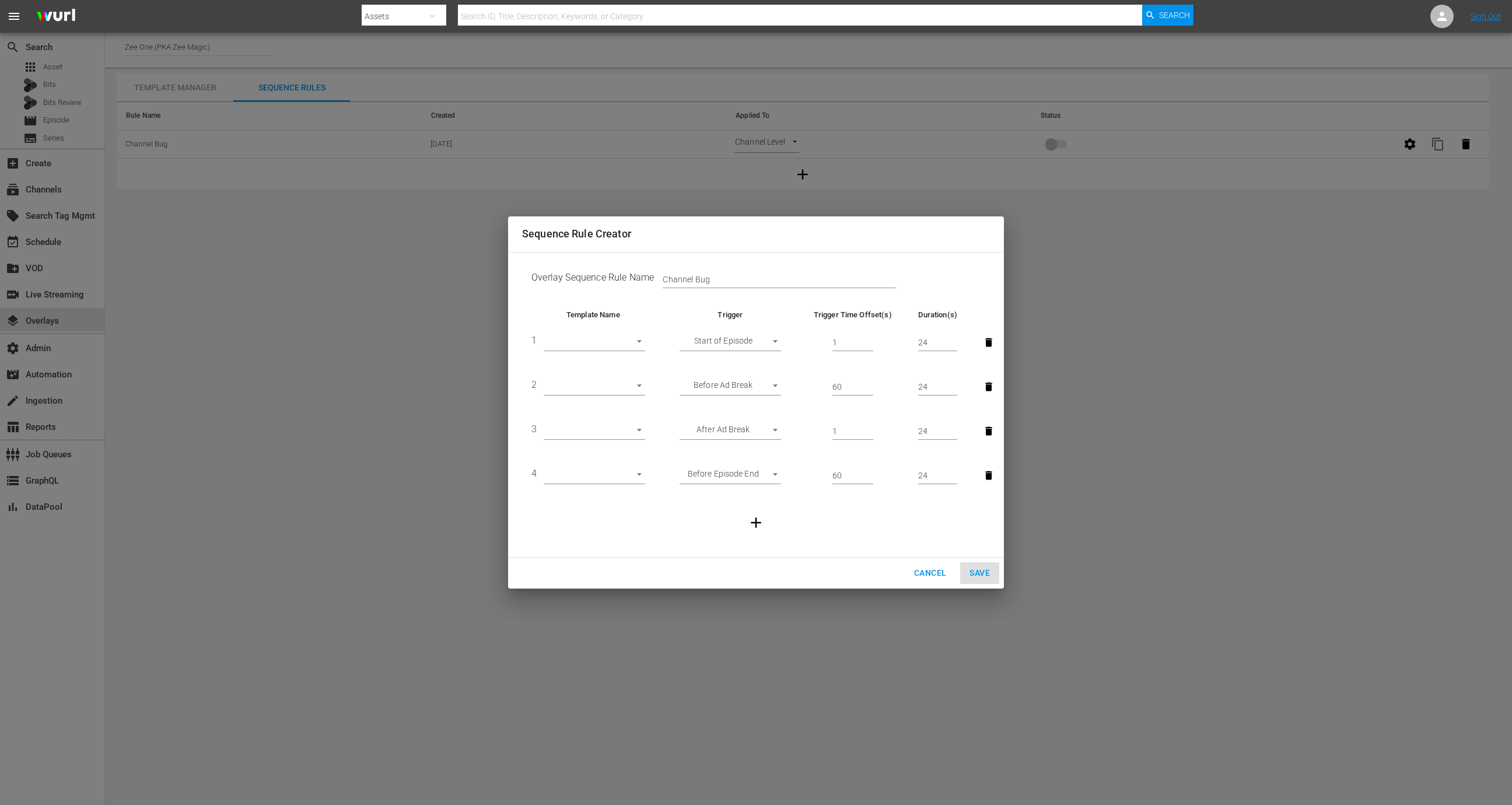
click at [974, 344] on td at bounding box center [978, 342] width 24 height 45
click at [982, 344] on icon "button" at bounding box center [988, 342] width 12 height 12
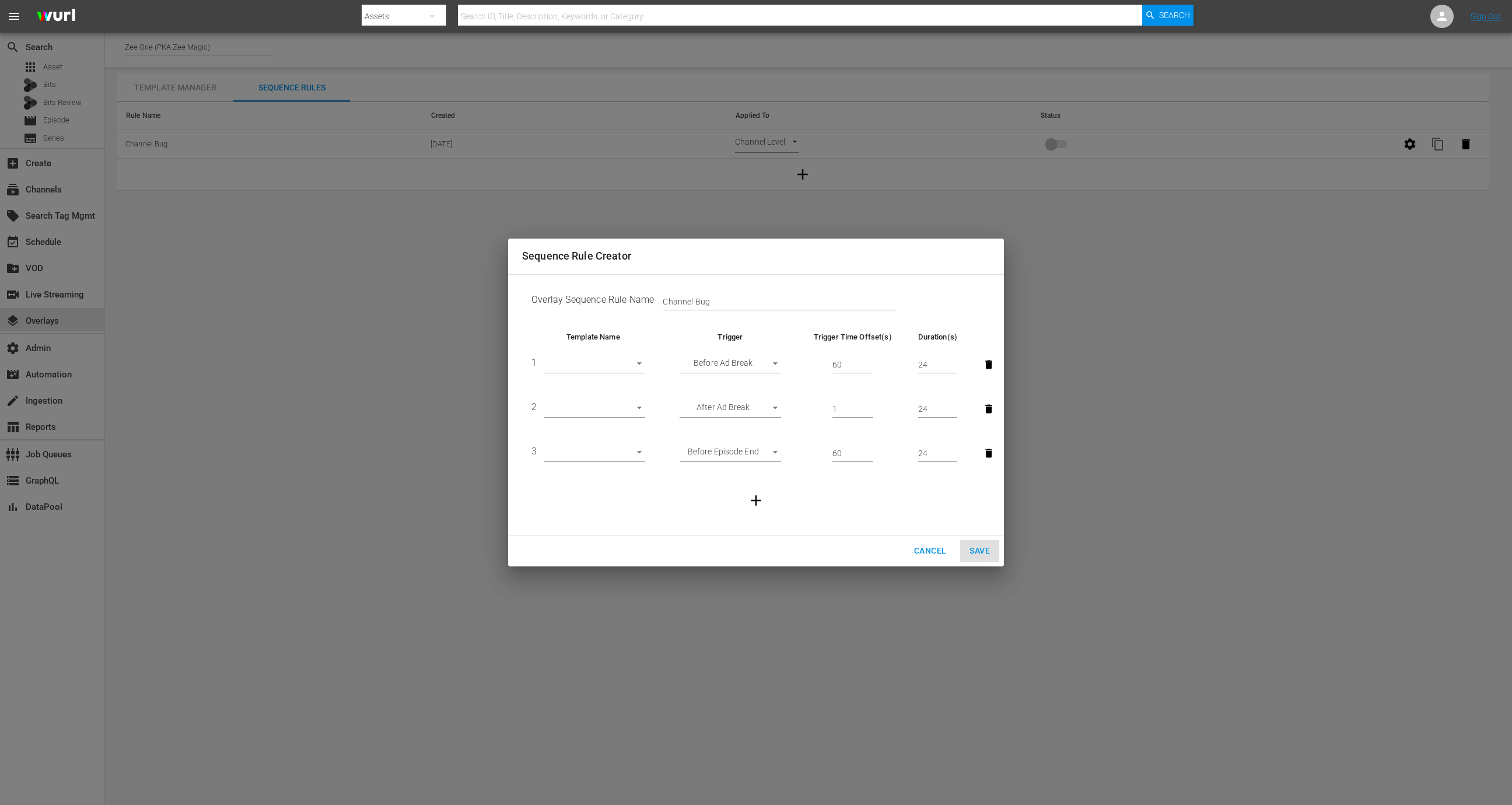
click at [982, 358] on button "button" at bounding box center [988, 364] width 26 height 26
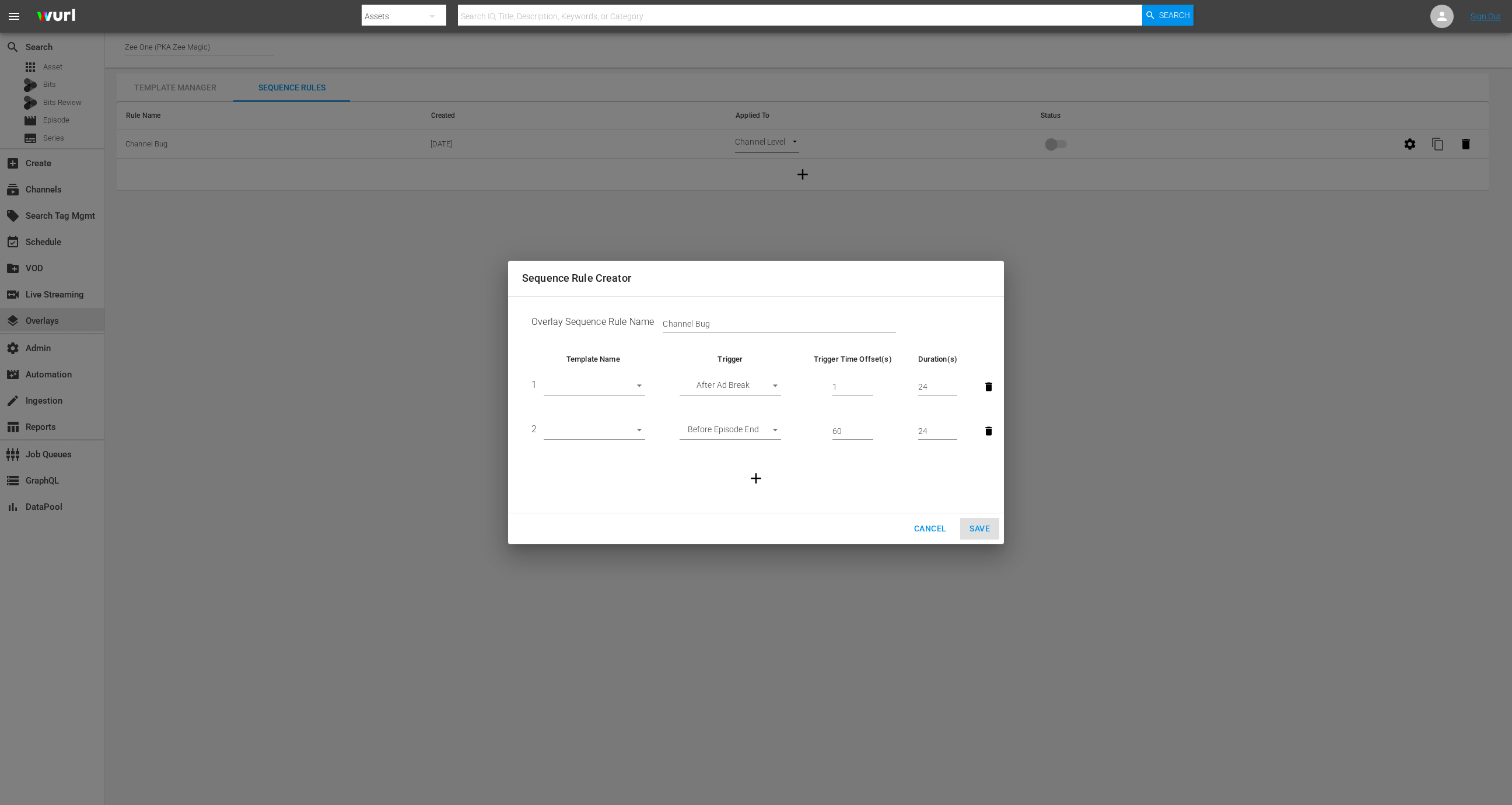
click at [990, 387] on icon "button" at bounding box center [988, 387] width 7 height 9
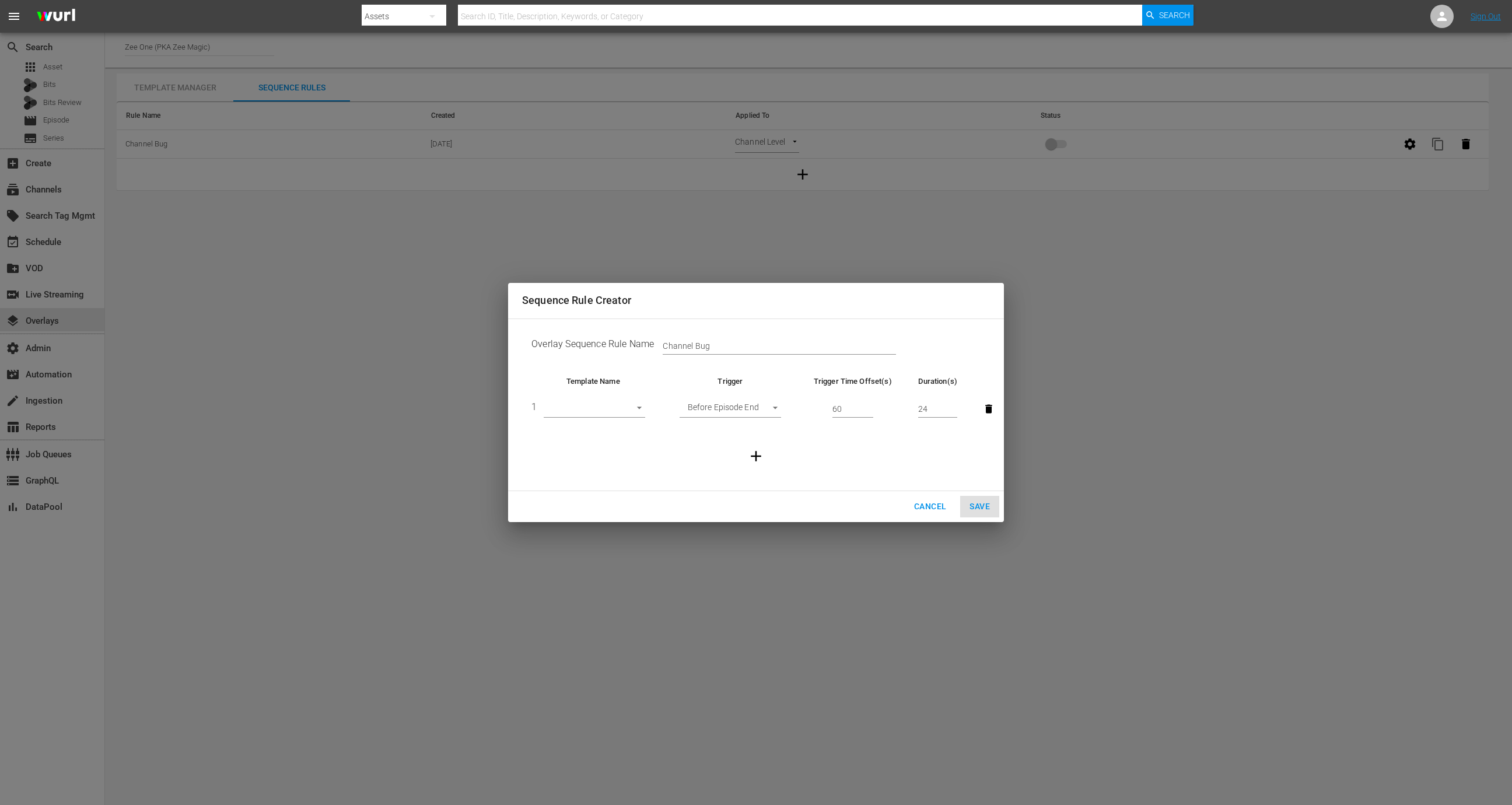
click at [602, 410] on body "menu Search By Assets Search ID, Title, Description, Keywords, or Category Sear…" at bounding box center [756, 402] width 1512 height 805
click at [602, 410] on li "Channel Logo" at bounding box center [594, 408] width 101 height 19
type input "30557"
click at [716, 410] on body "menu Search By Assets Search ID, Title, Description, Keywords, or Category Sear…" at bounding box center [756, 402] width 1512 height 805
click at [725, 427] on li "Backfill" at bounding box center [730, 428] width 101 height 19
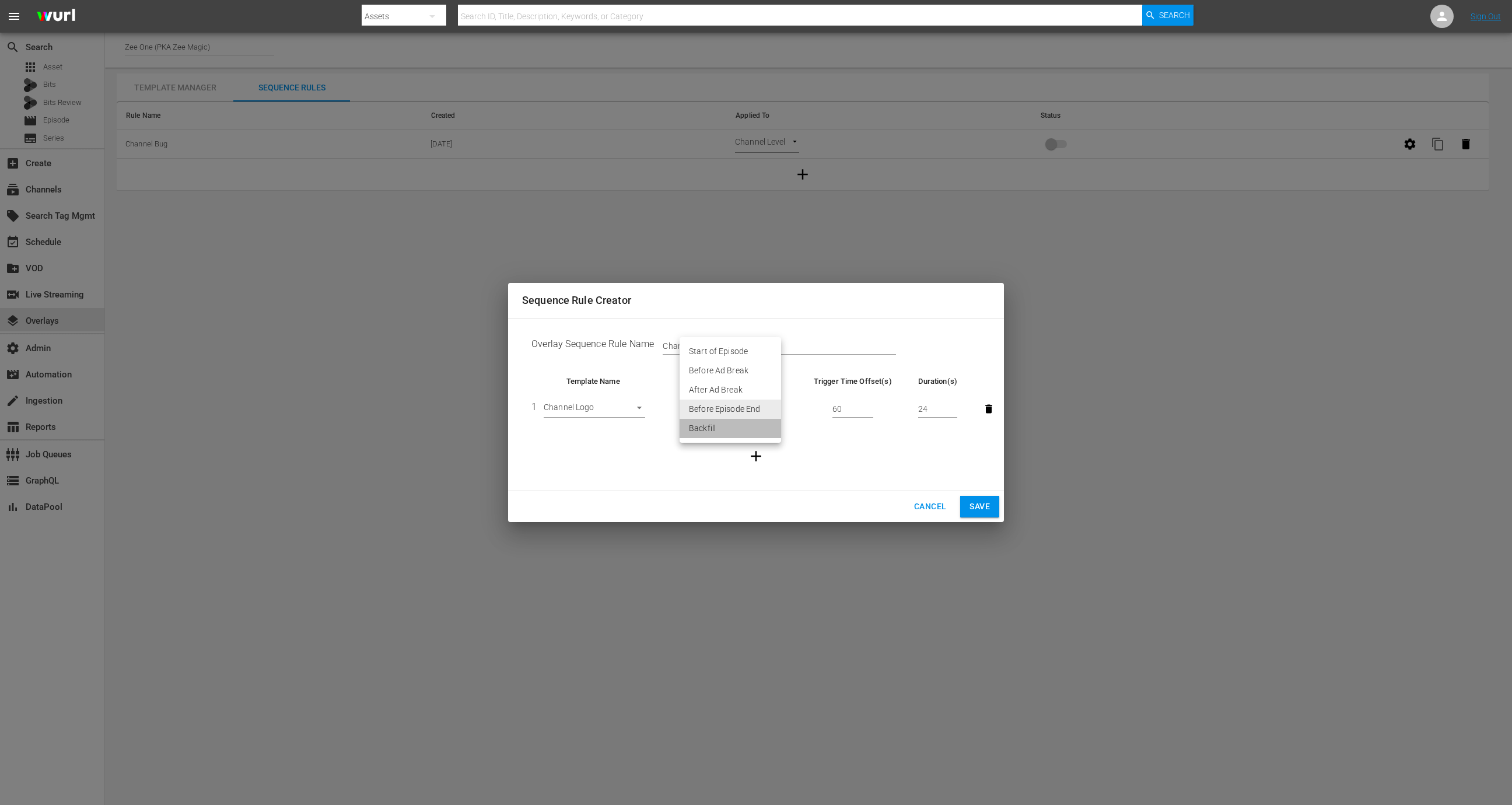
type input "BACKFILL"
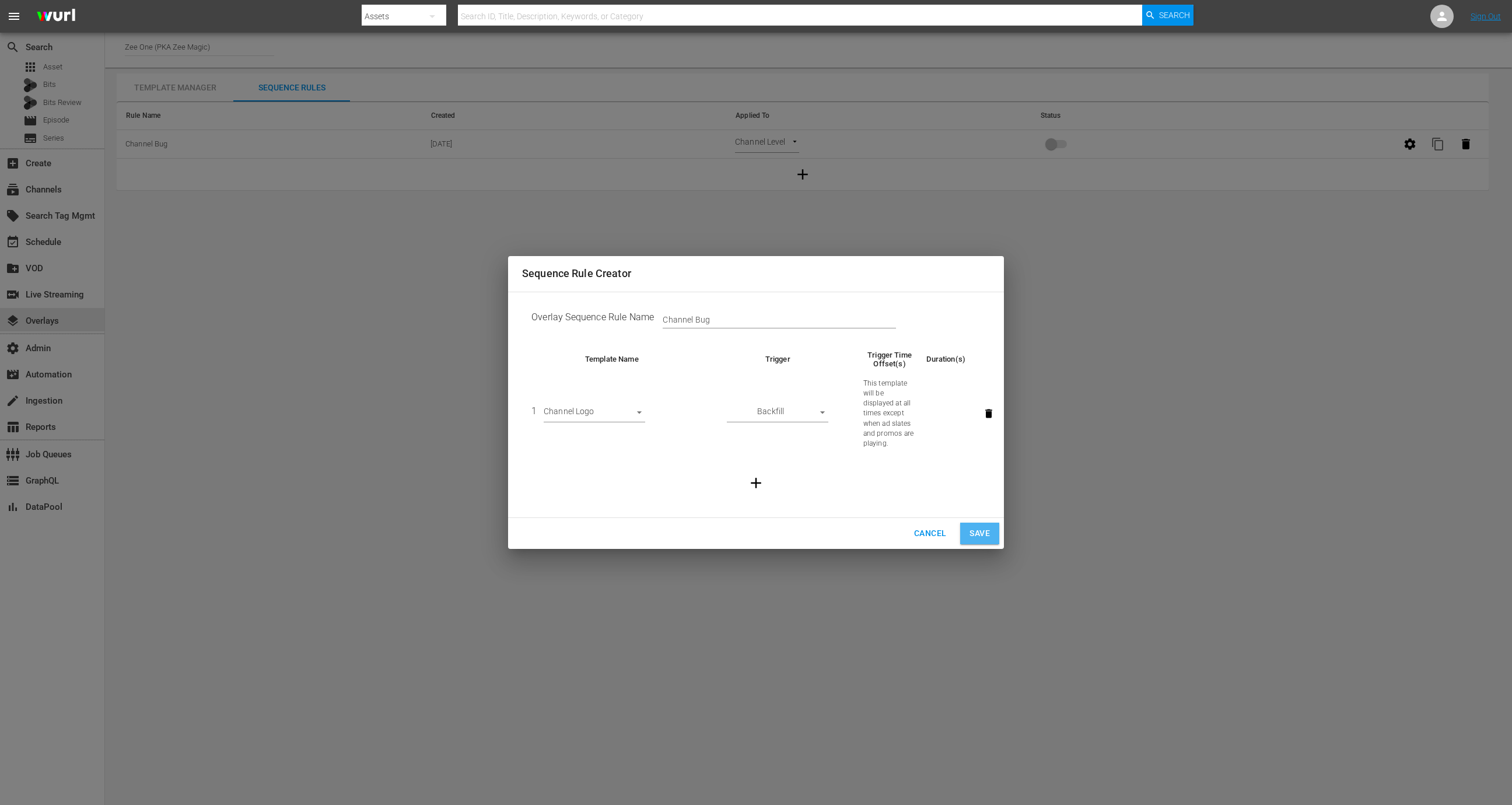
click at [977, 533] on span "Save" at bounding box center [979, 533] width 20 height 14
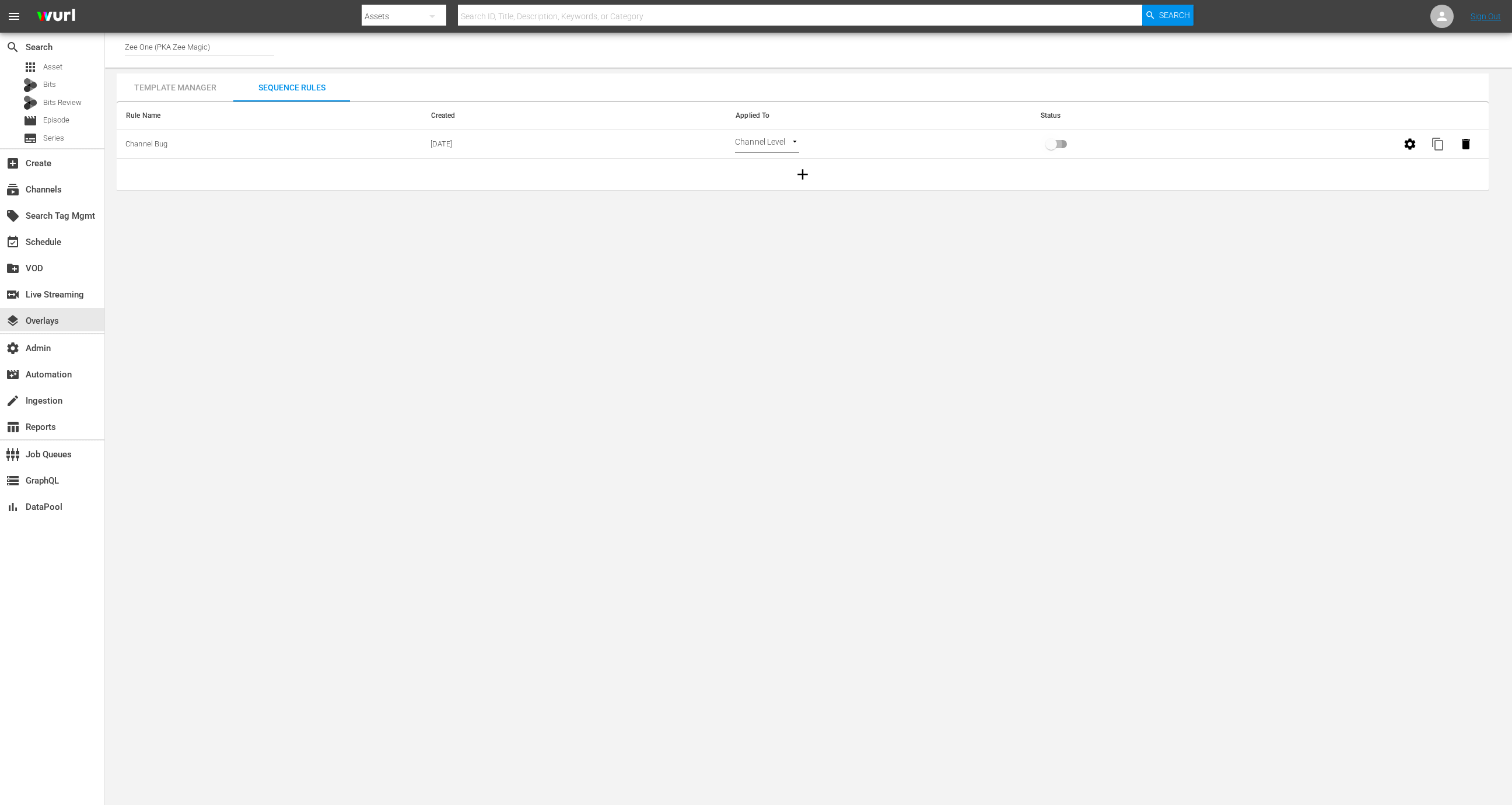
click at [1007, 142] on input "primary checkbox" at bounding box center [1051, 147] width 67 height 22
checkbox input "true"
click at [75, 238] on div "event_available Schedule" at bounding box center [52, 241] width 104 height 24
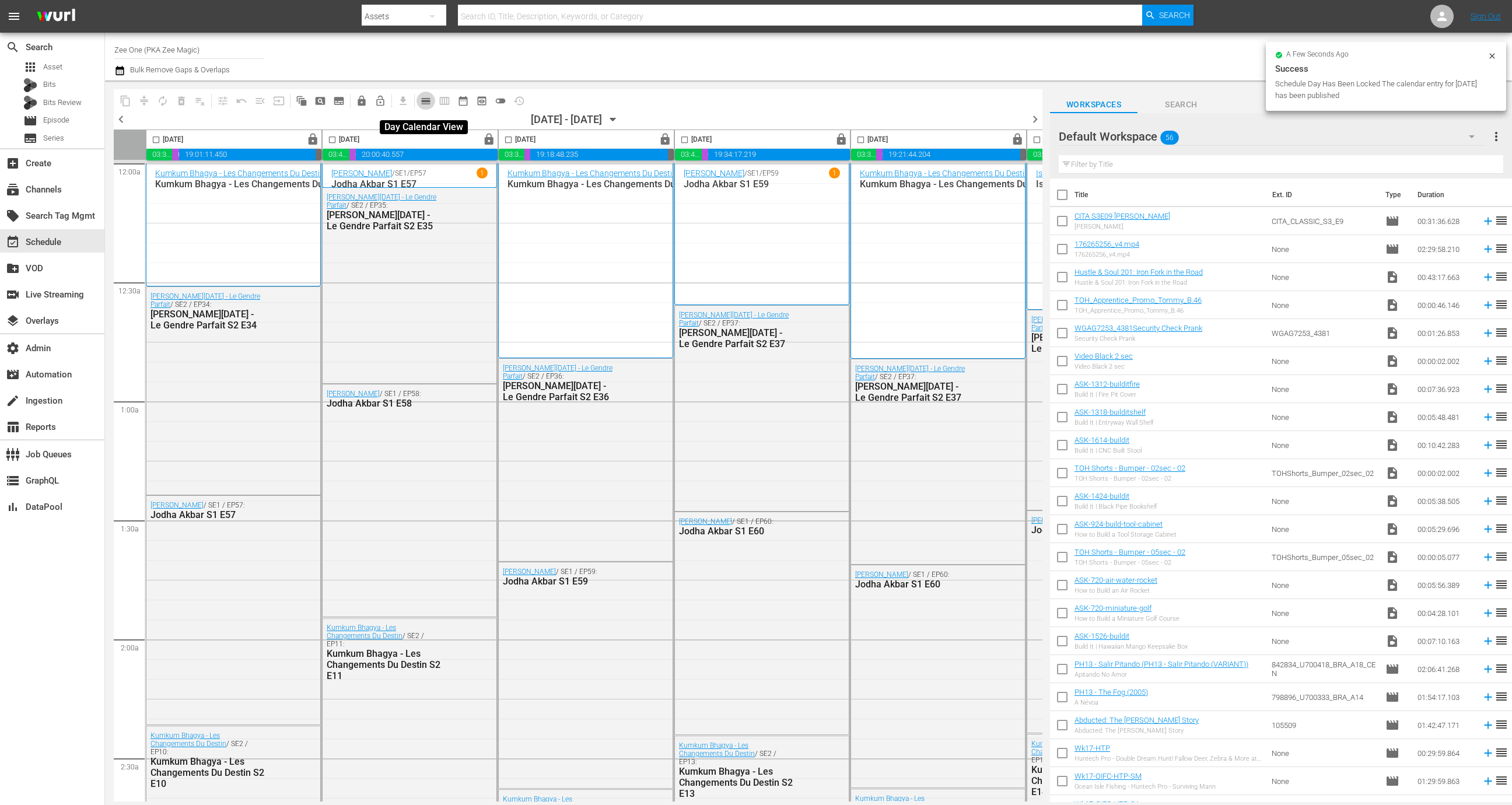
click at [426, 99] on span "calendar_view_day_outlined" at bounding box center [426, 101] width 12 height 12
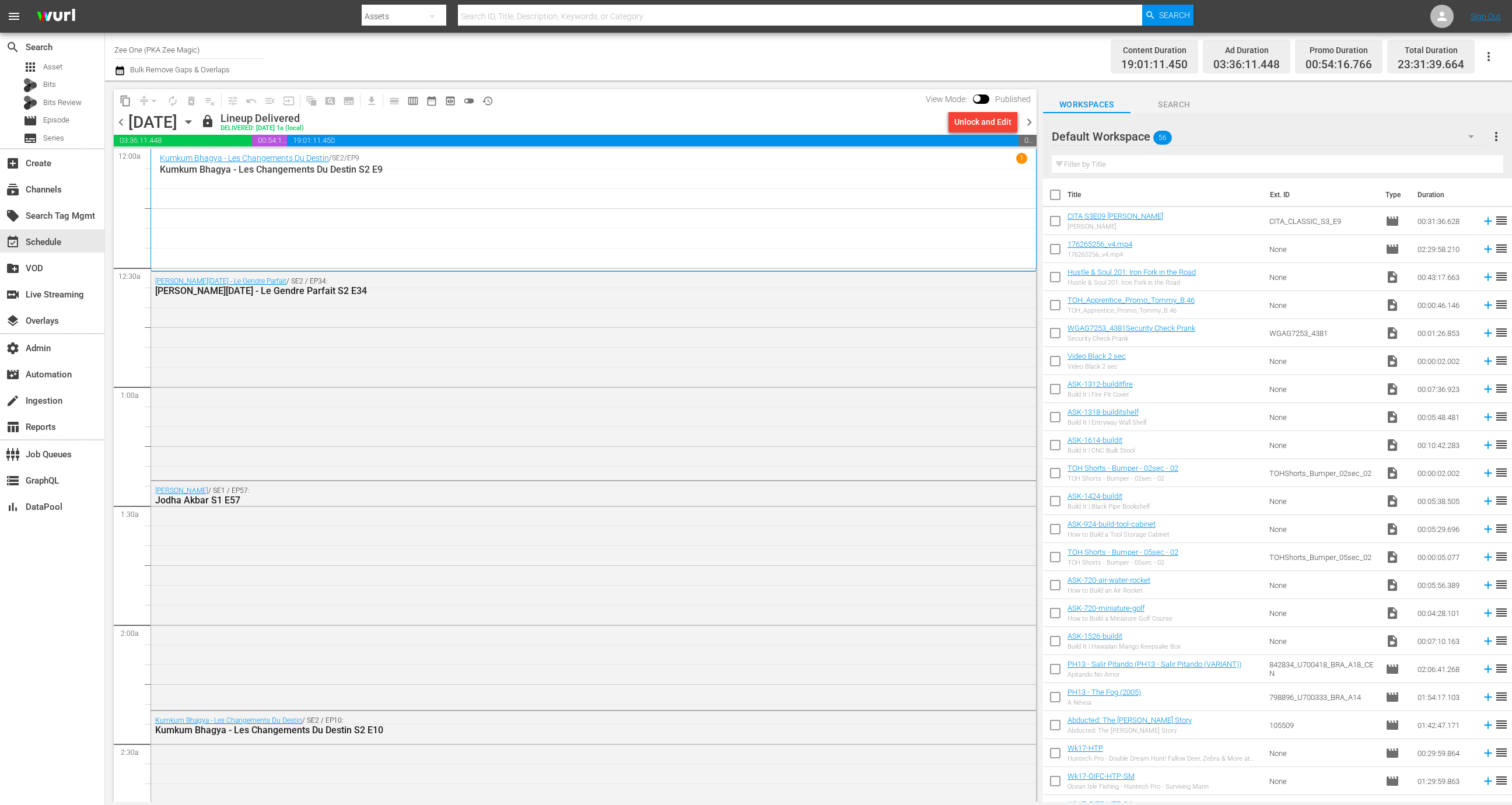
click at [1007, 124] on span "chevron_right" at bounding box center [1029, 122] width 14 height 14
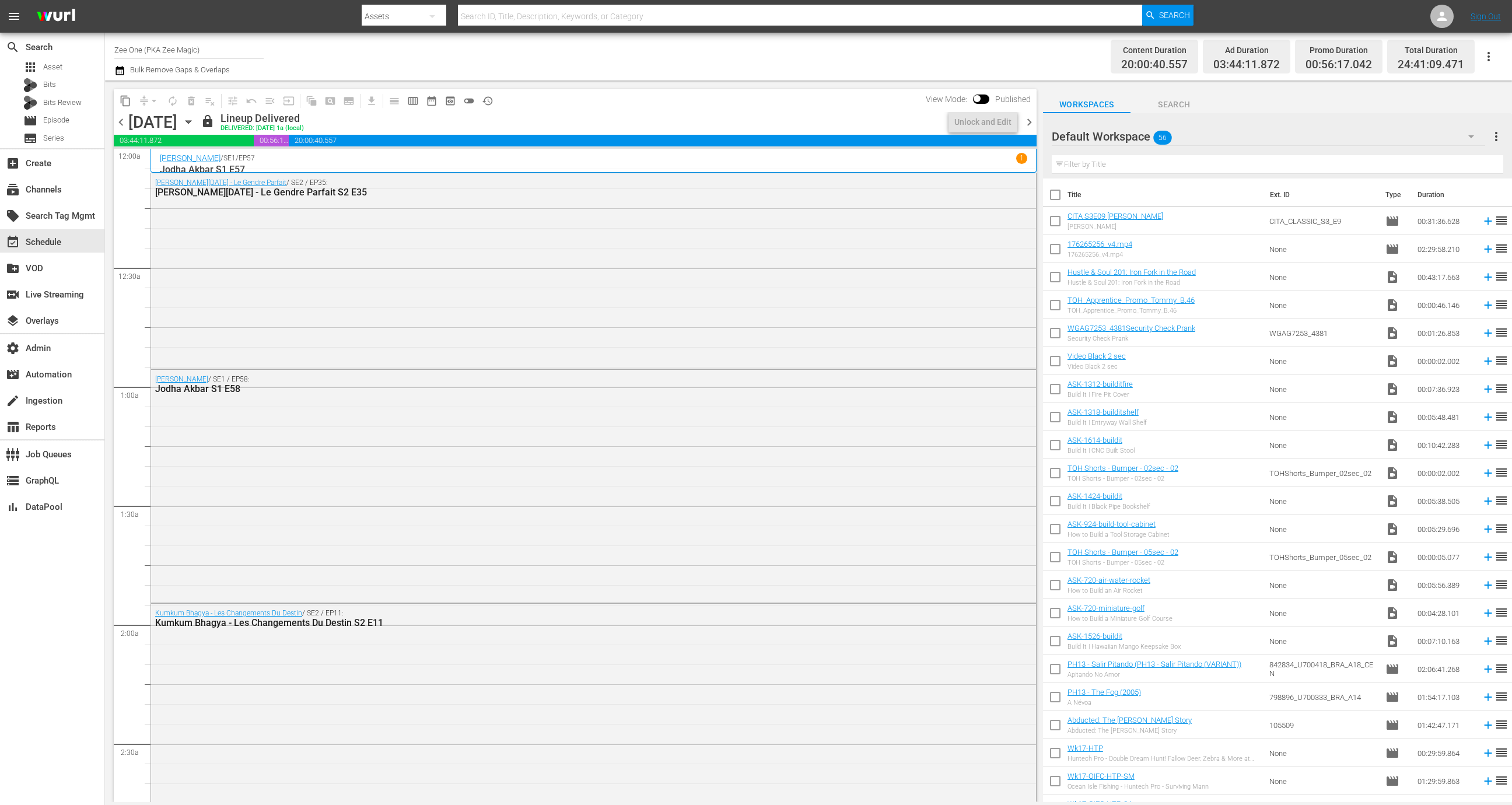
click at [982, 99] on input "checkbox" at bounding box center [977, 101] width 24 height 8
checkbox input "true"
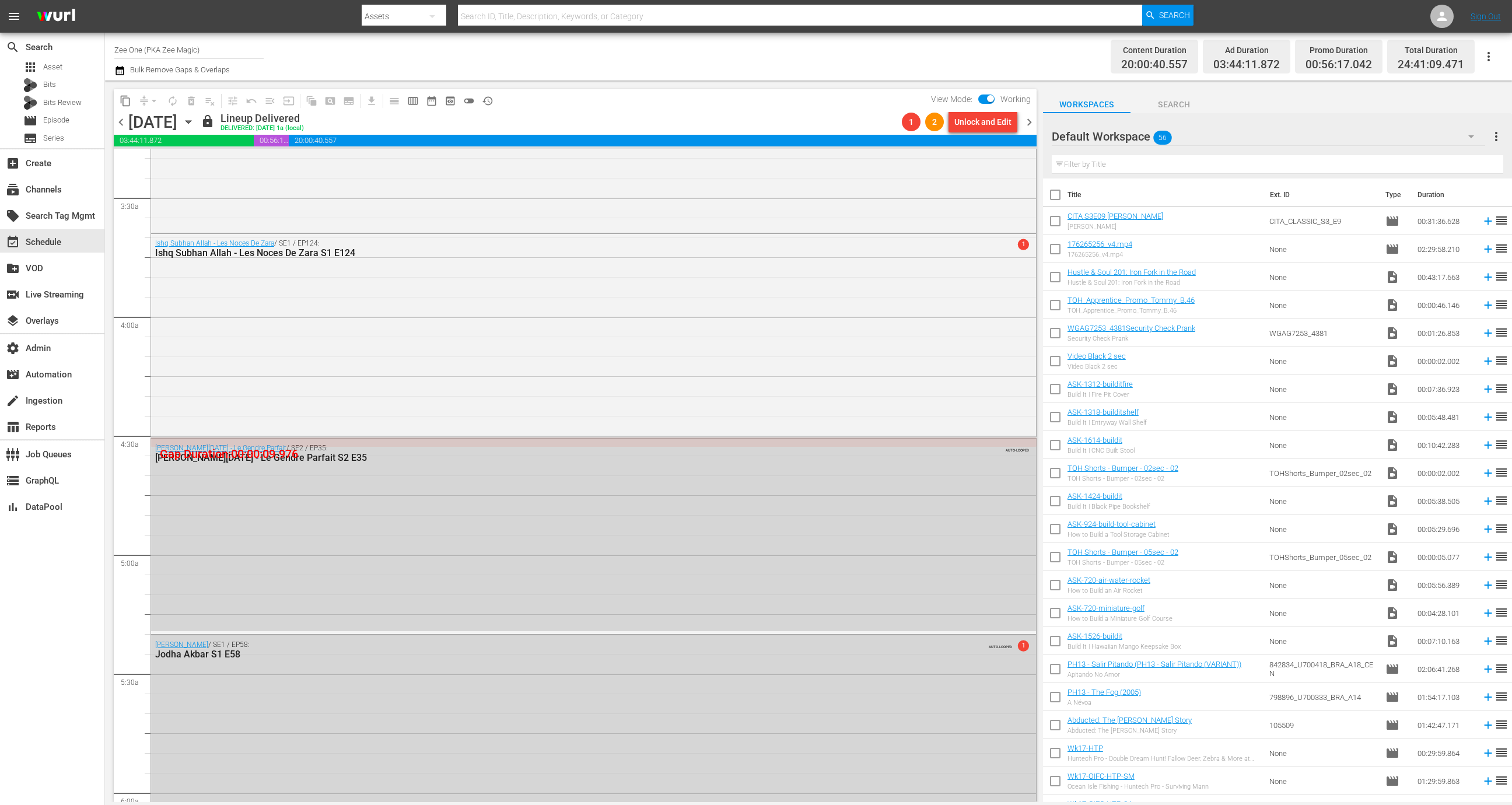
scroll to position [204, 0]
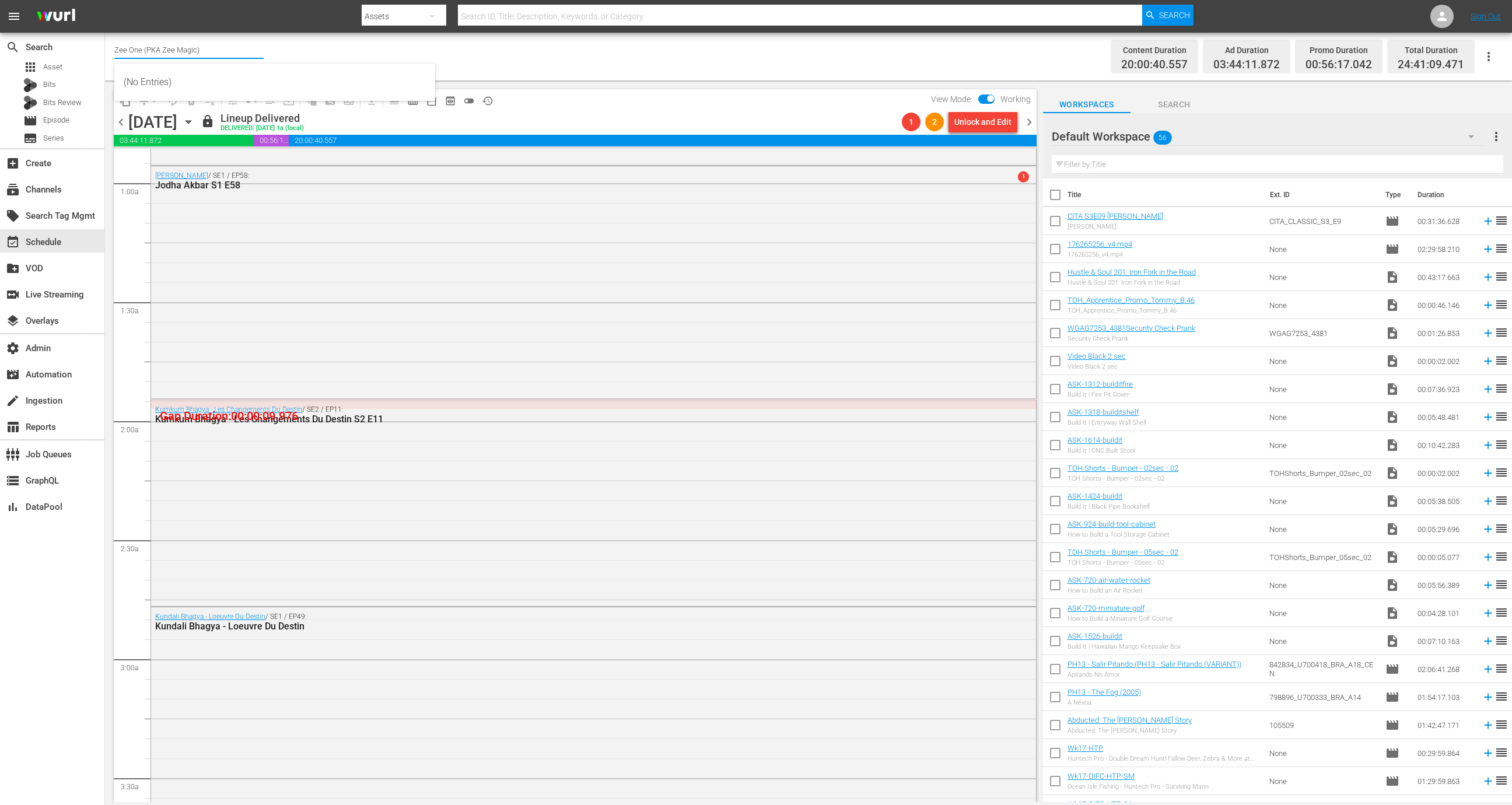
click at [194, 49] on input "Zee One (PKA Zee Magic)" at bounding box center [189, 49] width 149 height 28
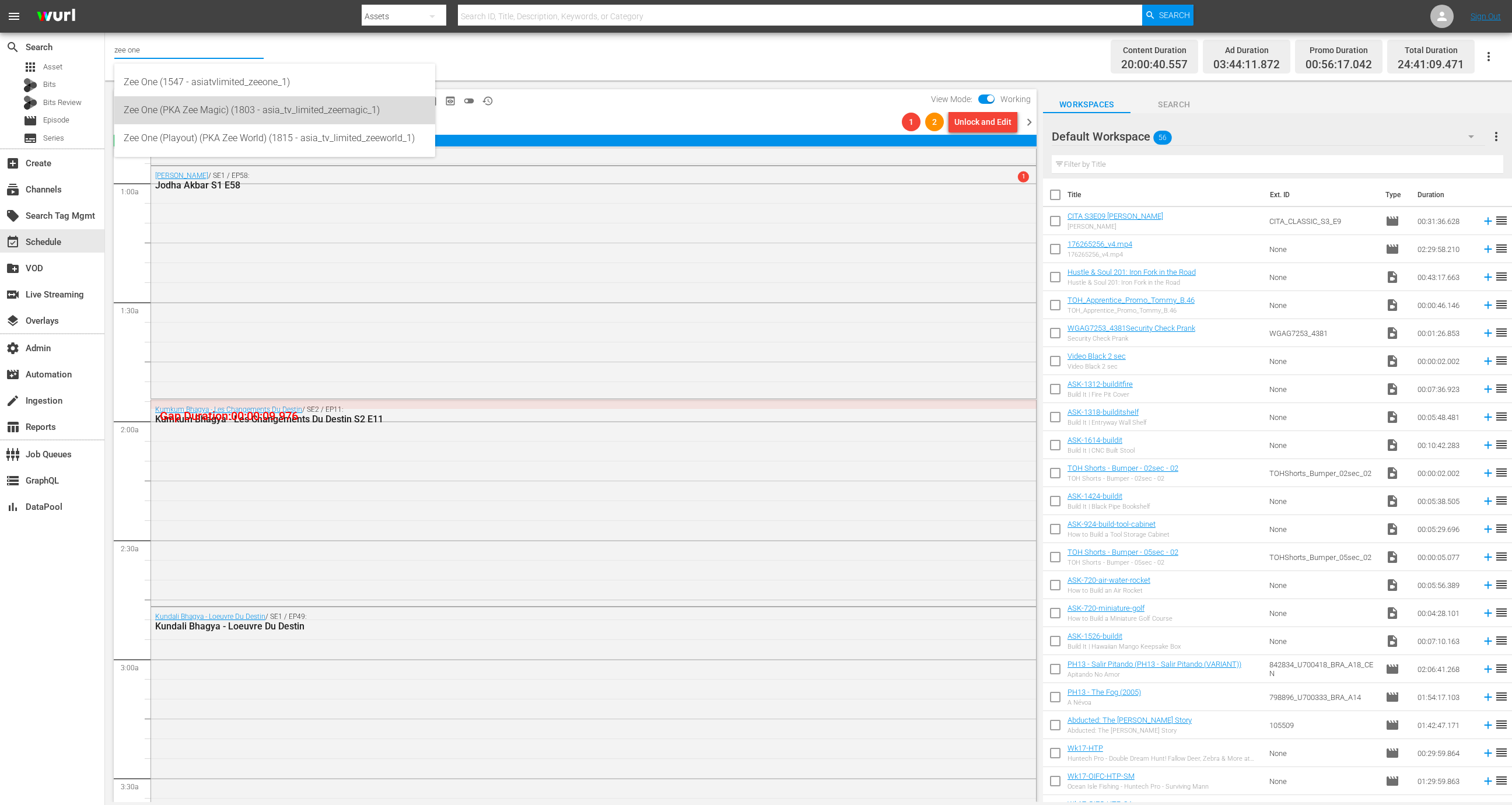
click at [226, 109] on div "Zee One (PKA Zee Magic) (1803 - asia_tv_limited_zeemagic_1)" at bounding box center [275, 110] width 302 height 28
type input "Zee One (PKA Zee Magic) (1803 - asia_tv_limited_zeemagic_1)"
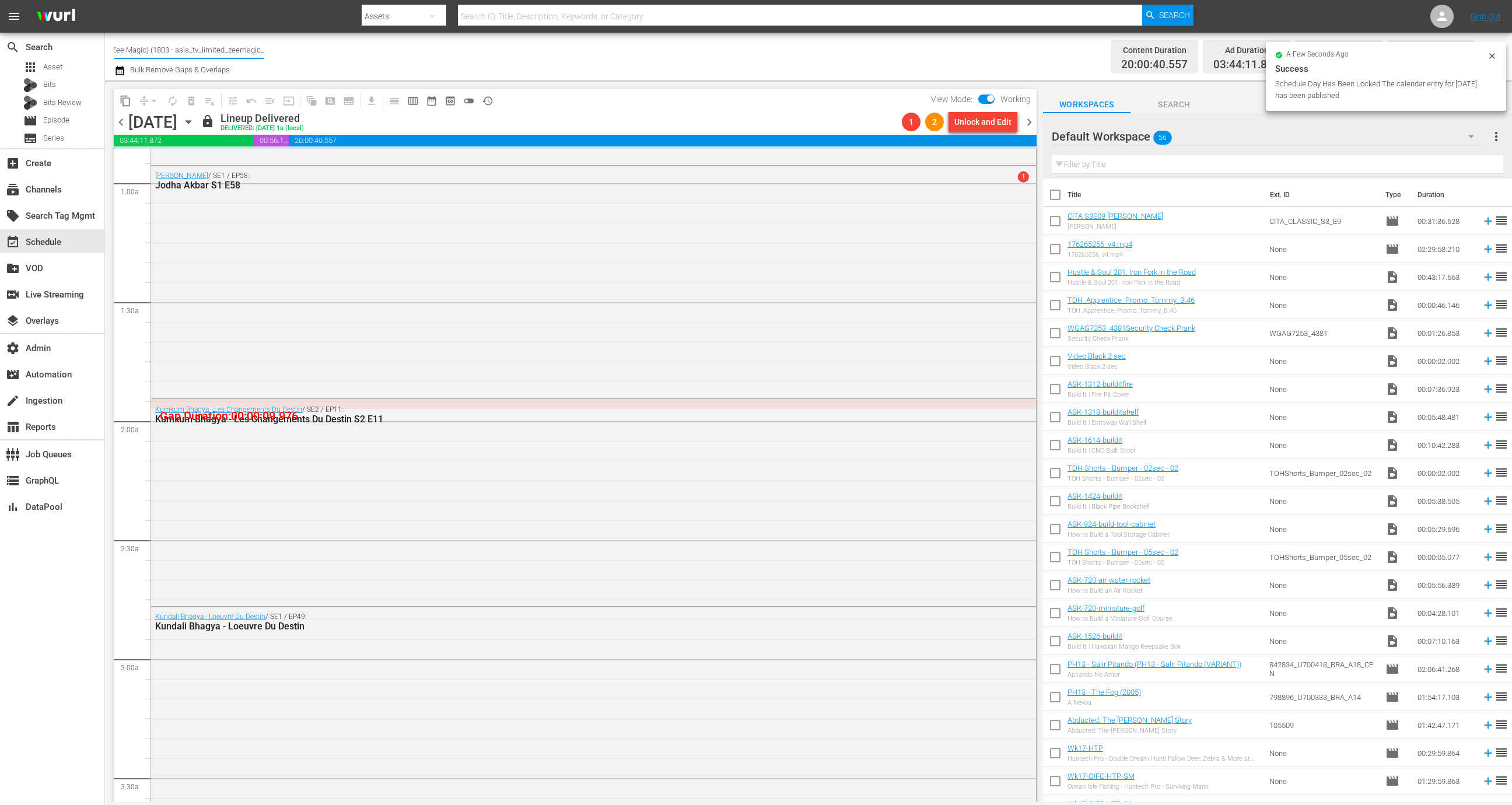
scroll to position [0, 56]
drag, startPoint x: 226, startPoint y: 51, endPoint x: 261, endPoint y: 47, distance: 35.2
click at [261, 47] on input "Zee One (PKA Zee Magic) (1803 - asia_tv_limited_zeemagic_1)" at bounding box center [189, 49] width 149 height 28
click at [1007, 121] on span "chevron_right" at bounding box center [1029, 122] width 14 height 14
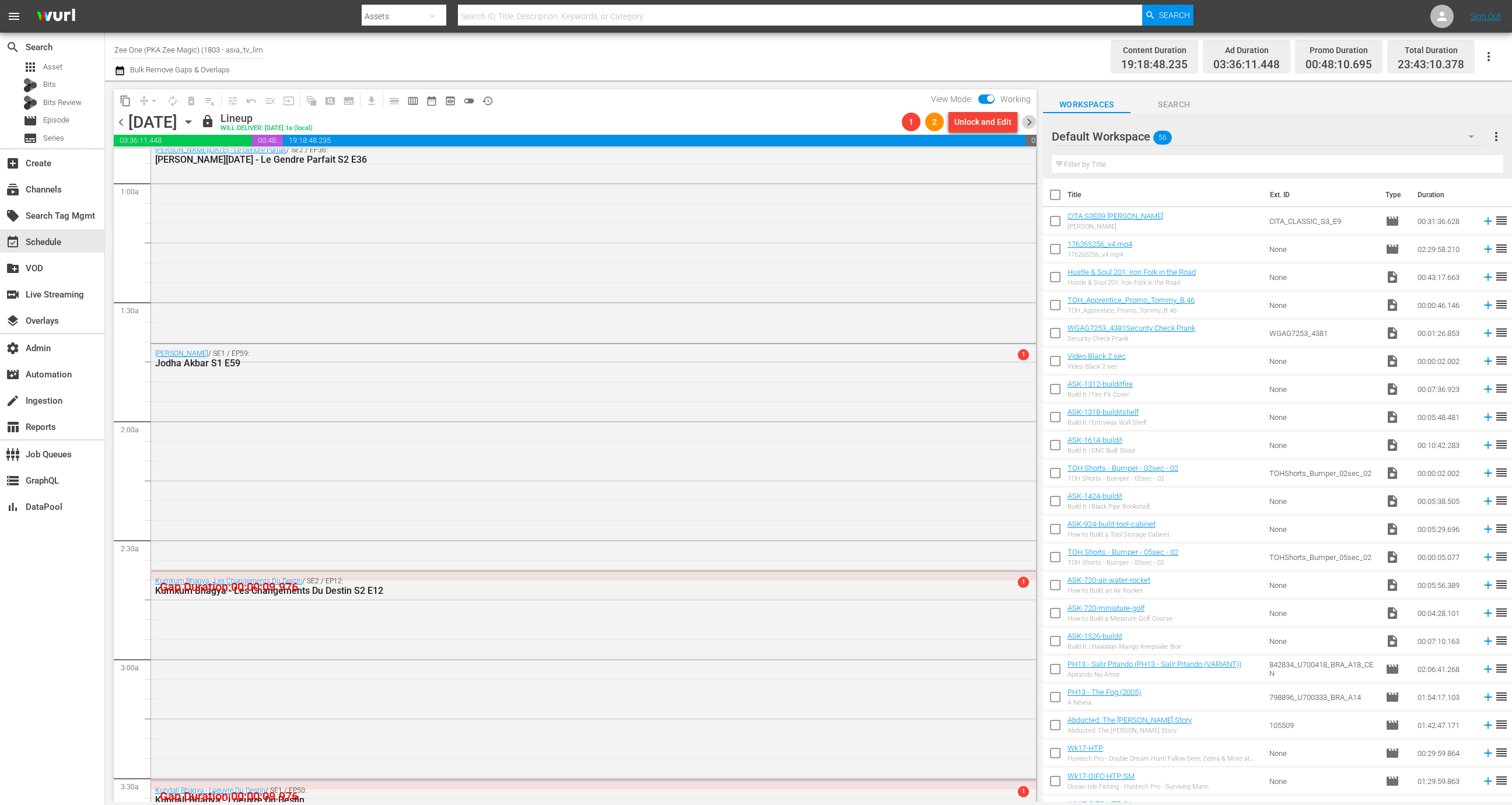
click at [1007, 120] on span "chevron_right" at bounding box center [1029, 122] width 14 height 14
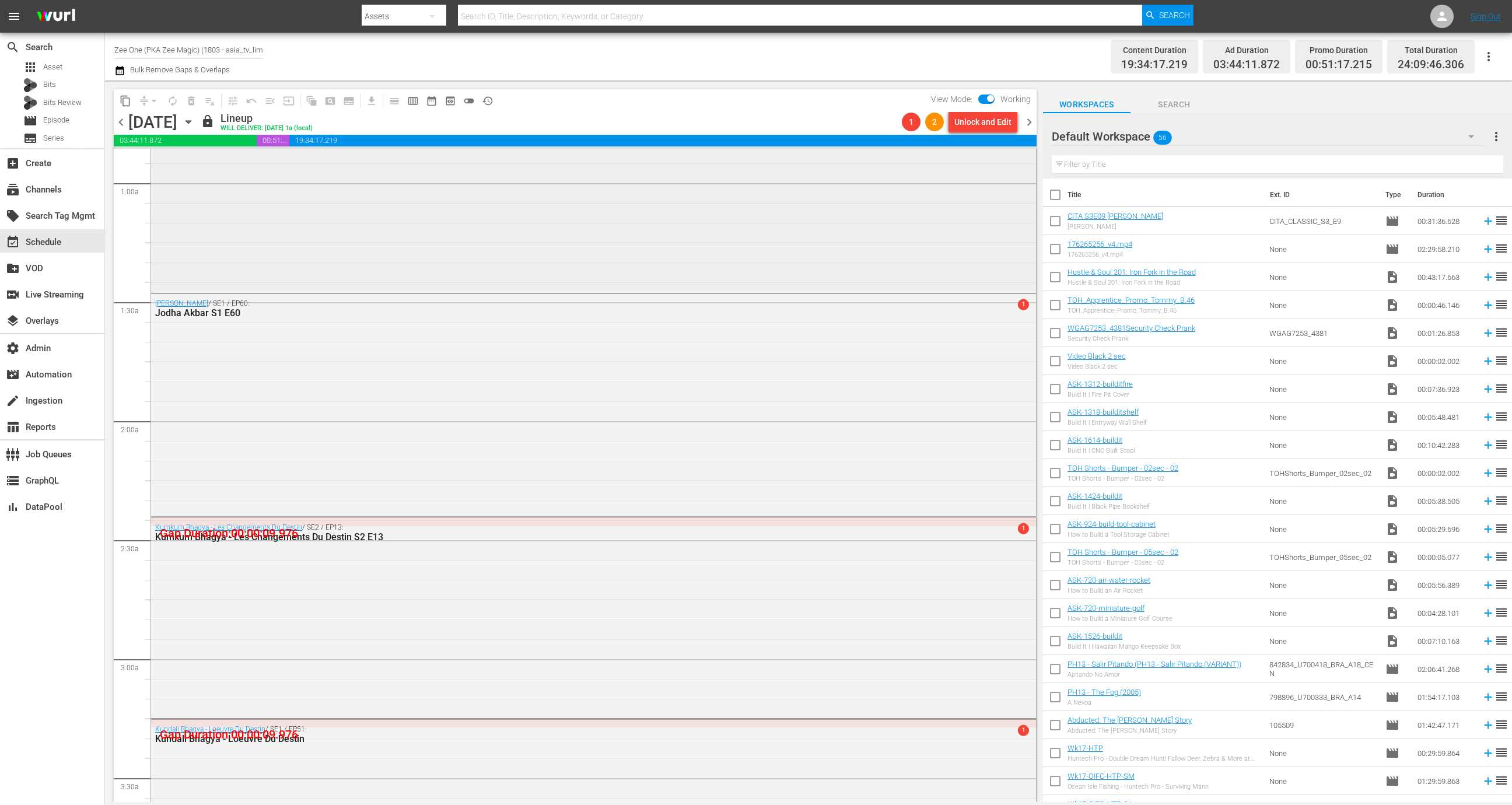
scroll to position [198, 0]
click at [1007, 120] on span "chevron_right" at bounding box center [1029, 122] width 14 height 14
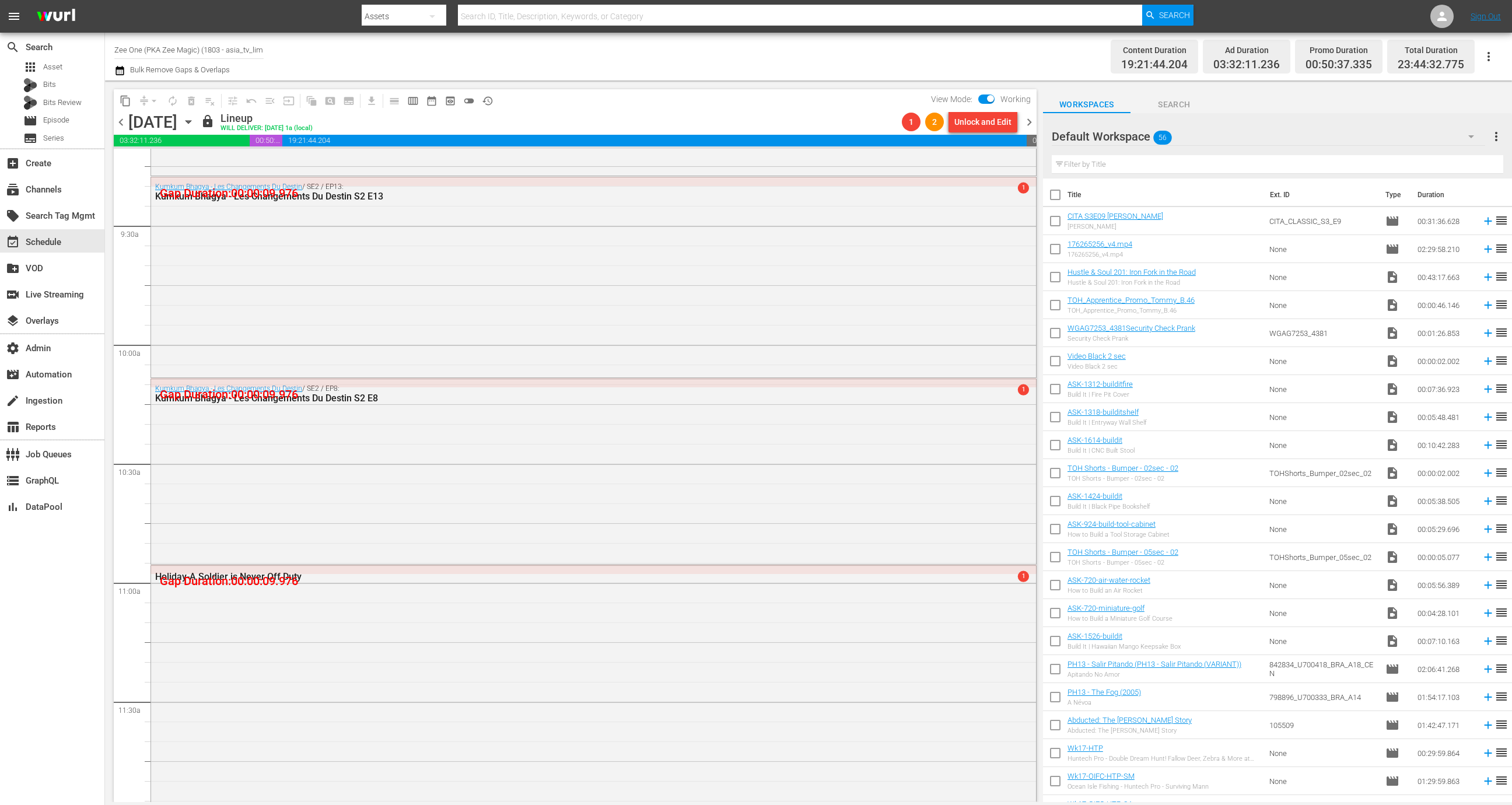
scroll to position [2787, 0]
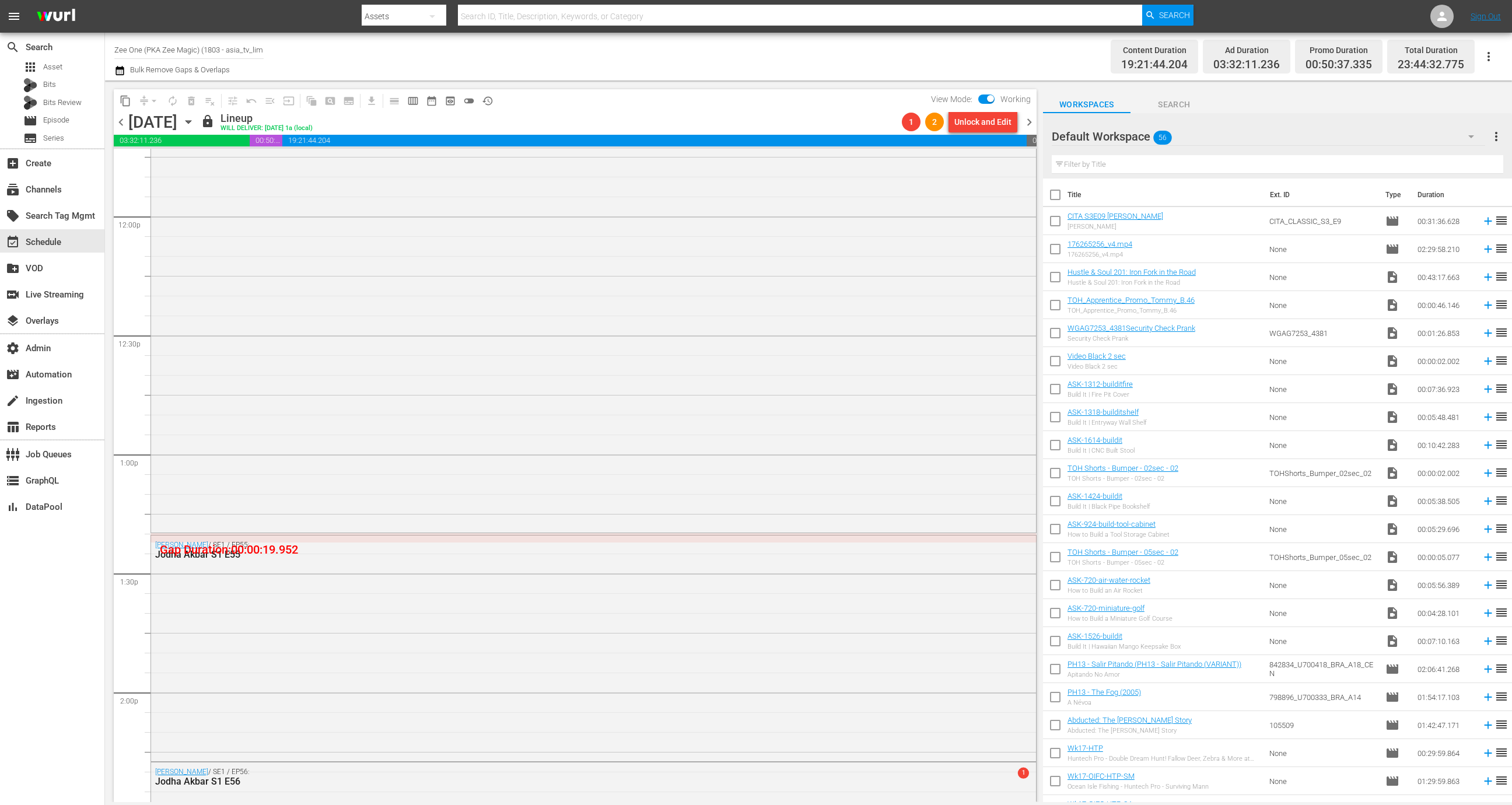
click at [198, 131] on div "Sunday, September 14th September 14th" at bounding box center [163, 122] width 69 height 19
click at [190, 120] on icon "button" at bounding box center [188, 122] width 5 height 3
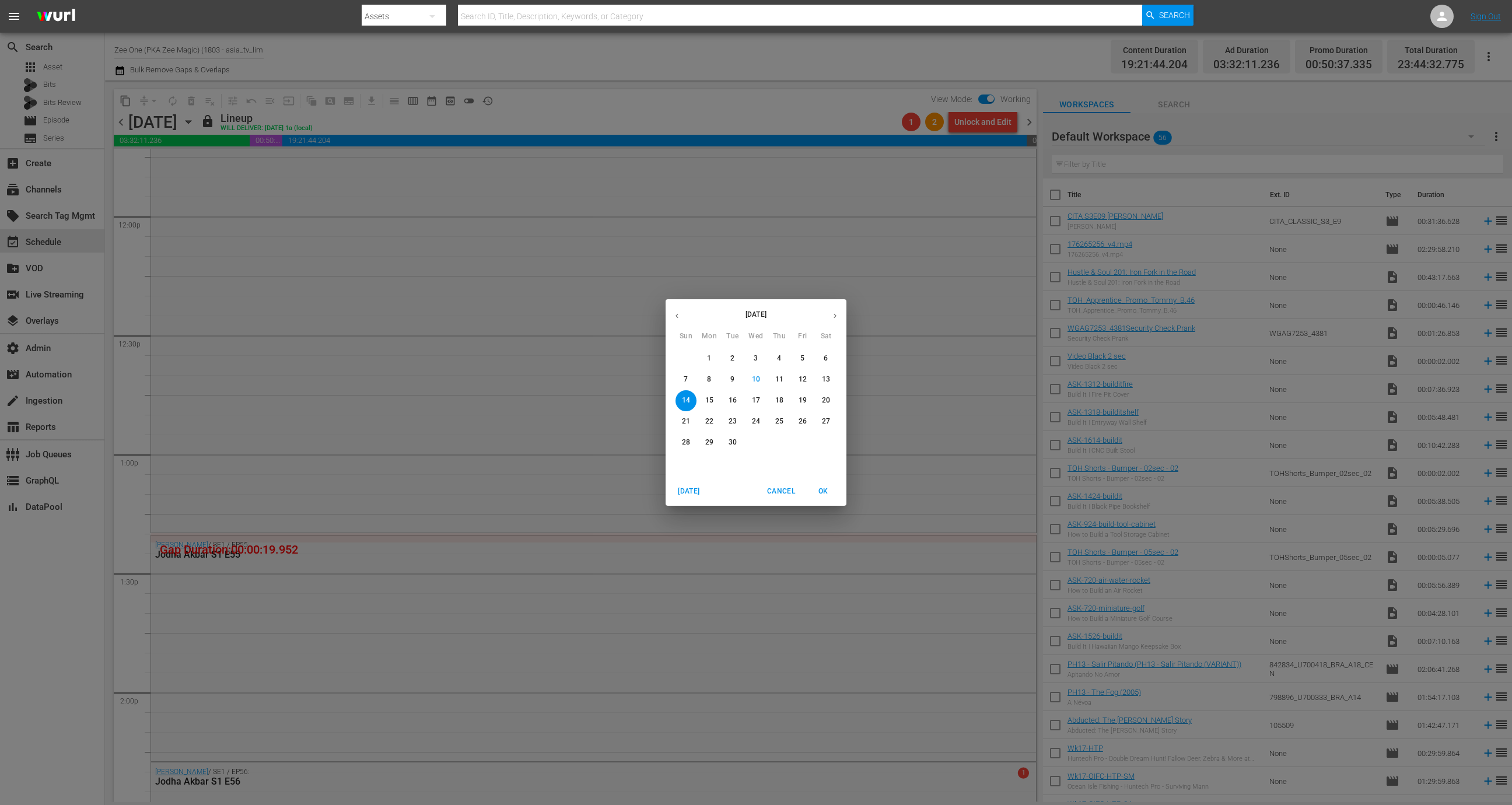
click at [67, 190] on div "September 2025 Sun Mon Tue Wed Thu Fri Sat 31 1 2 3 4 5 6 7 8 9 10 11 12 13 14 …" at bounding box center [756, 402] width 1512 height 805
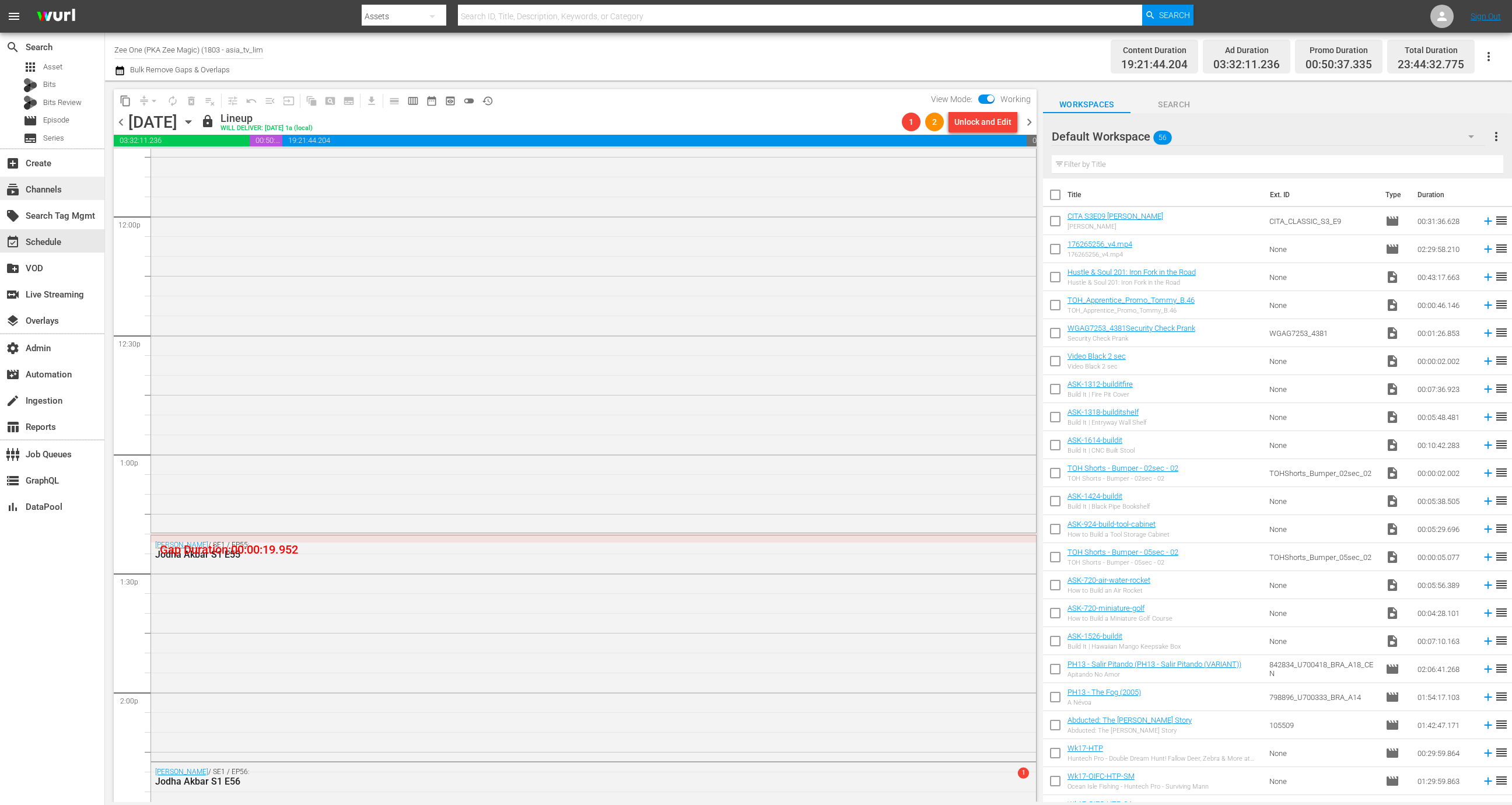
click at [72, 187] on div "subscriptions Channels" at bounding box center [52, 188] width 104 height 24
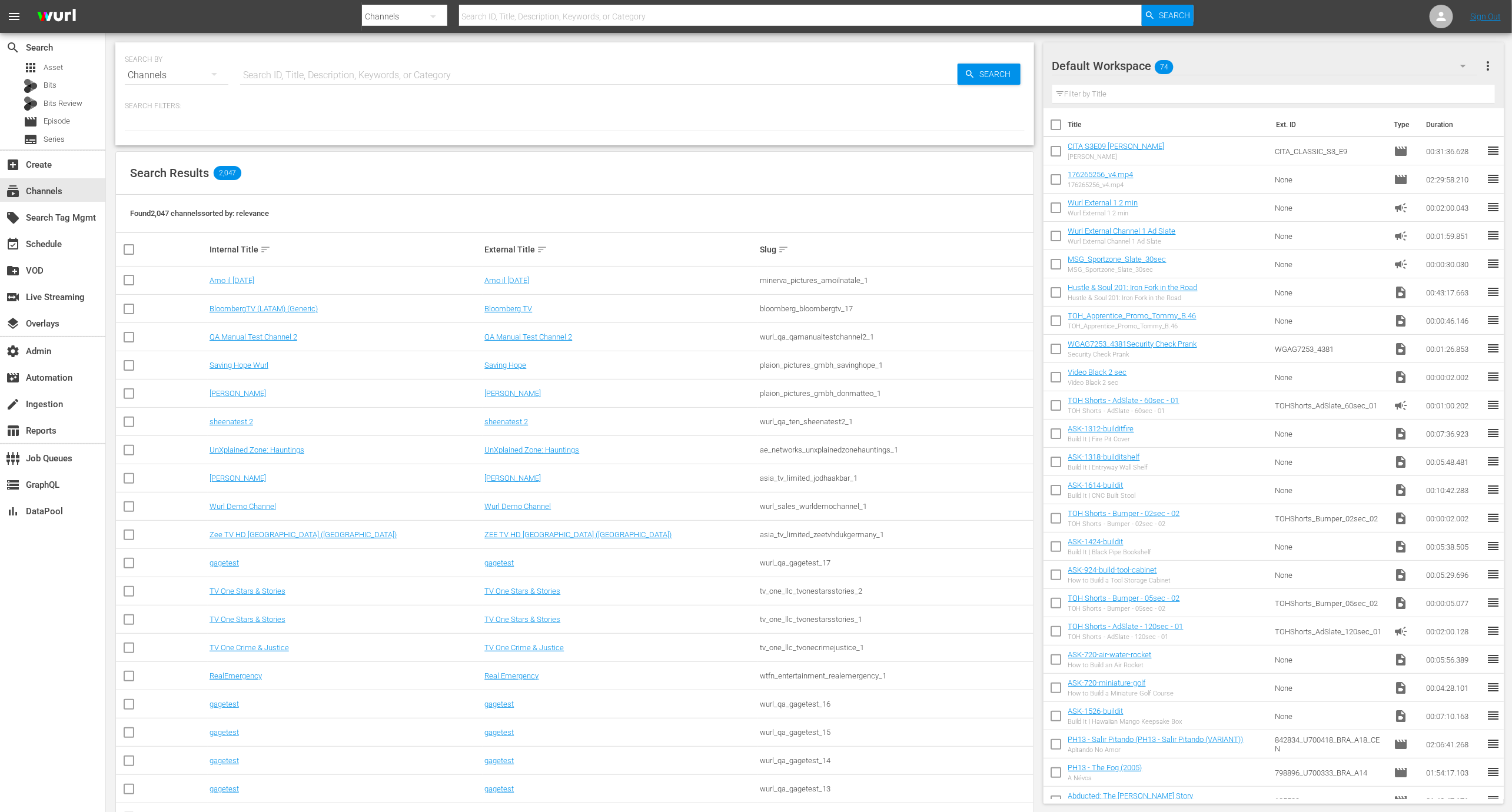
click at [334, 71] on input "text" at bounding box center [599, 75] width 717 height 28
paste input "asia_tv_limited_zeemagic_1"
type input "asia_tv_limited_zeemagic_1"
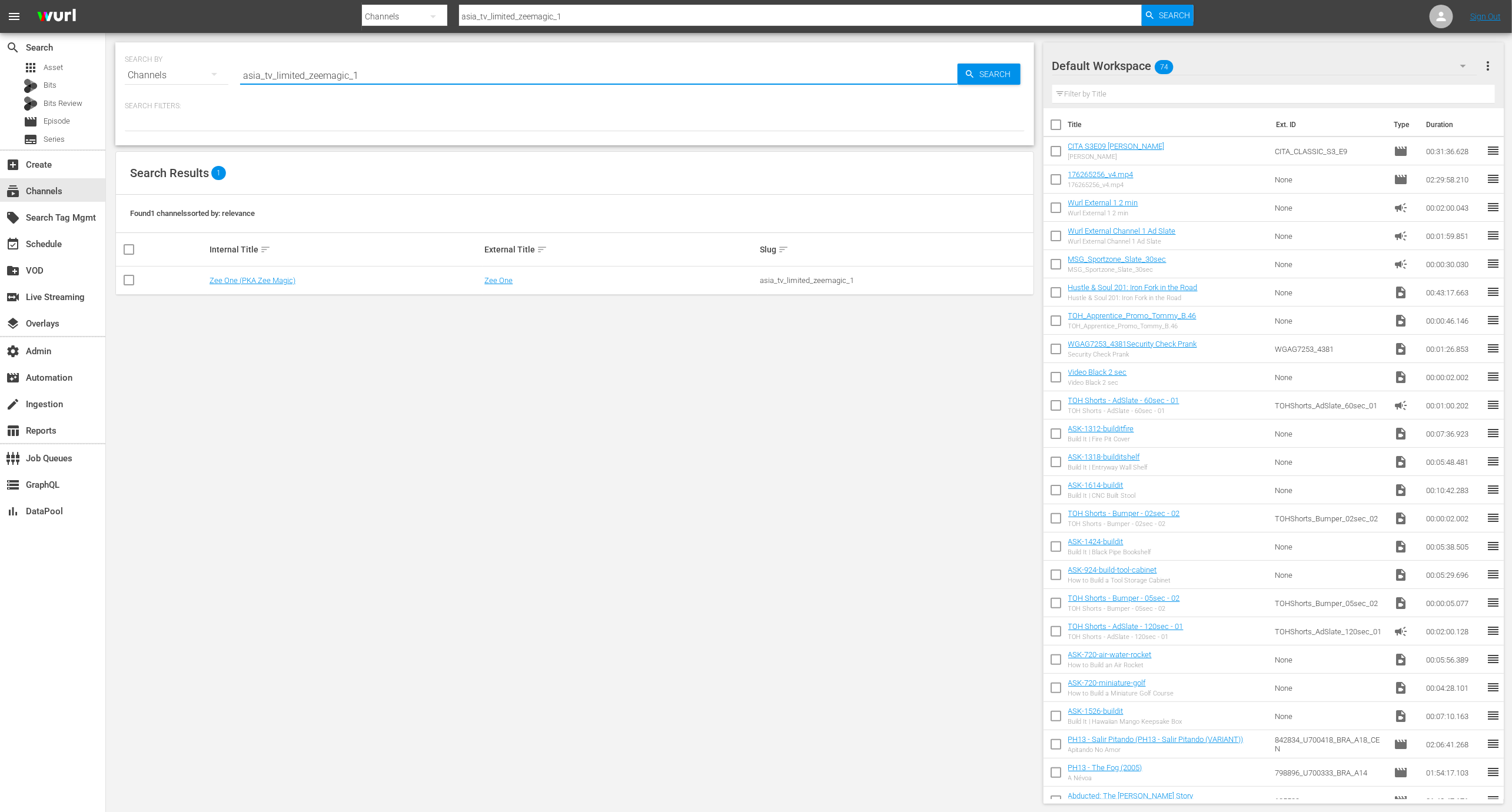
type input "asia_tv_limited_zeemagic_1"
click at [274, 284] on td "Zee One (PKA Zee Magic)" at bounding box center [345, 281] width 275 height 28
click at [274, 282] on link "Zee One (PKA Zee Magic)" at bounding box center [252, 280] width 86 height 9
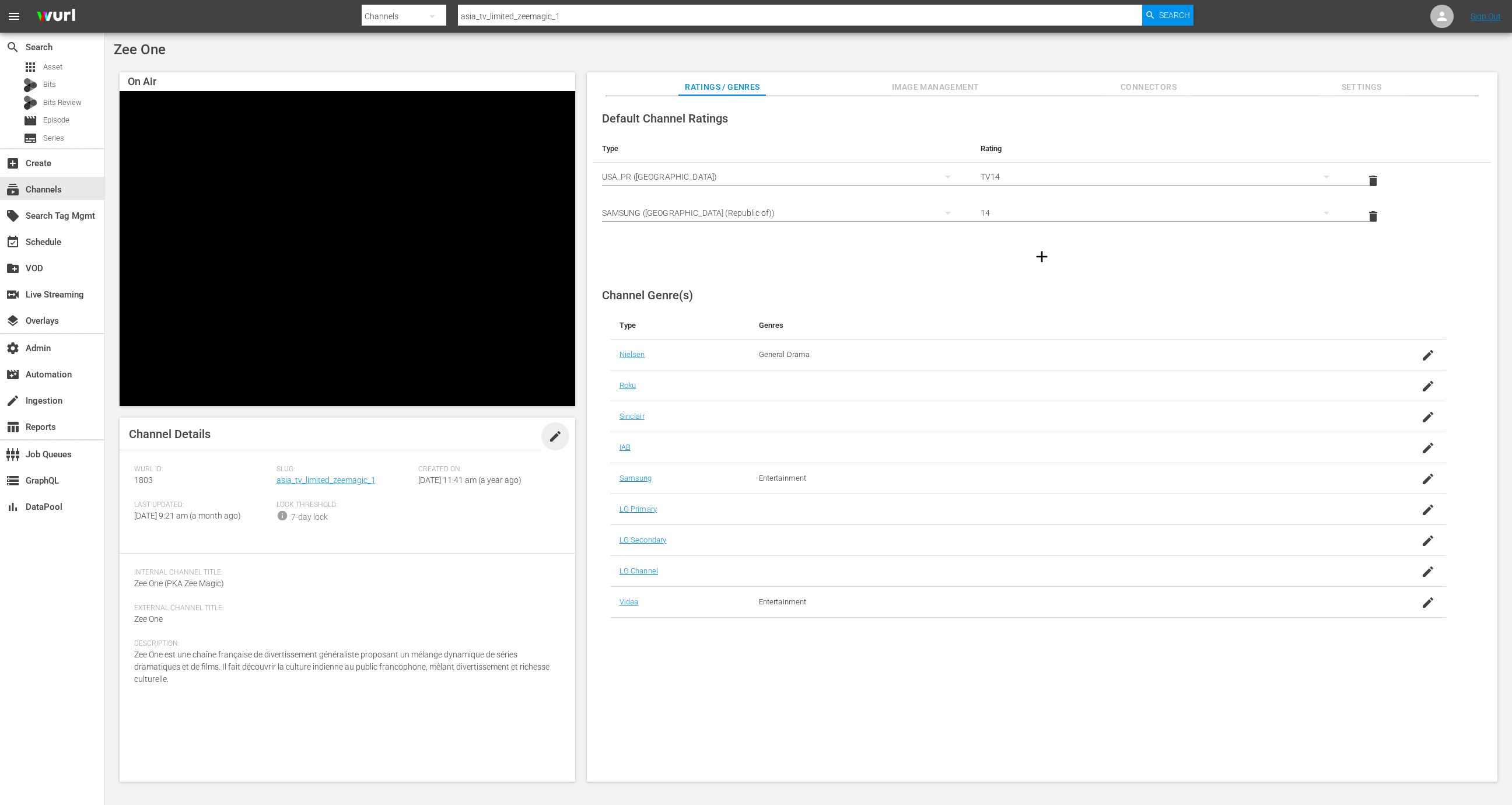
click at [550, 440] on span "edit" at bounding box center [555, 436] width 14 height 14
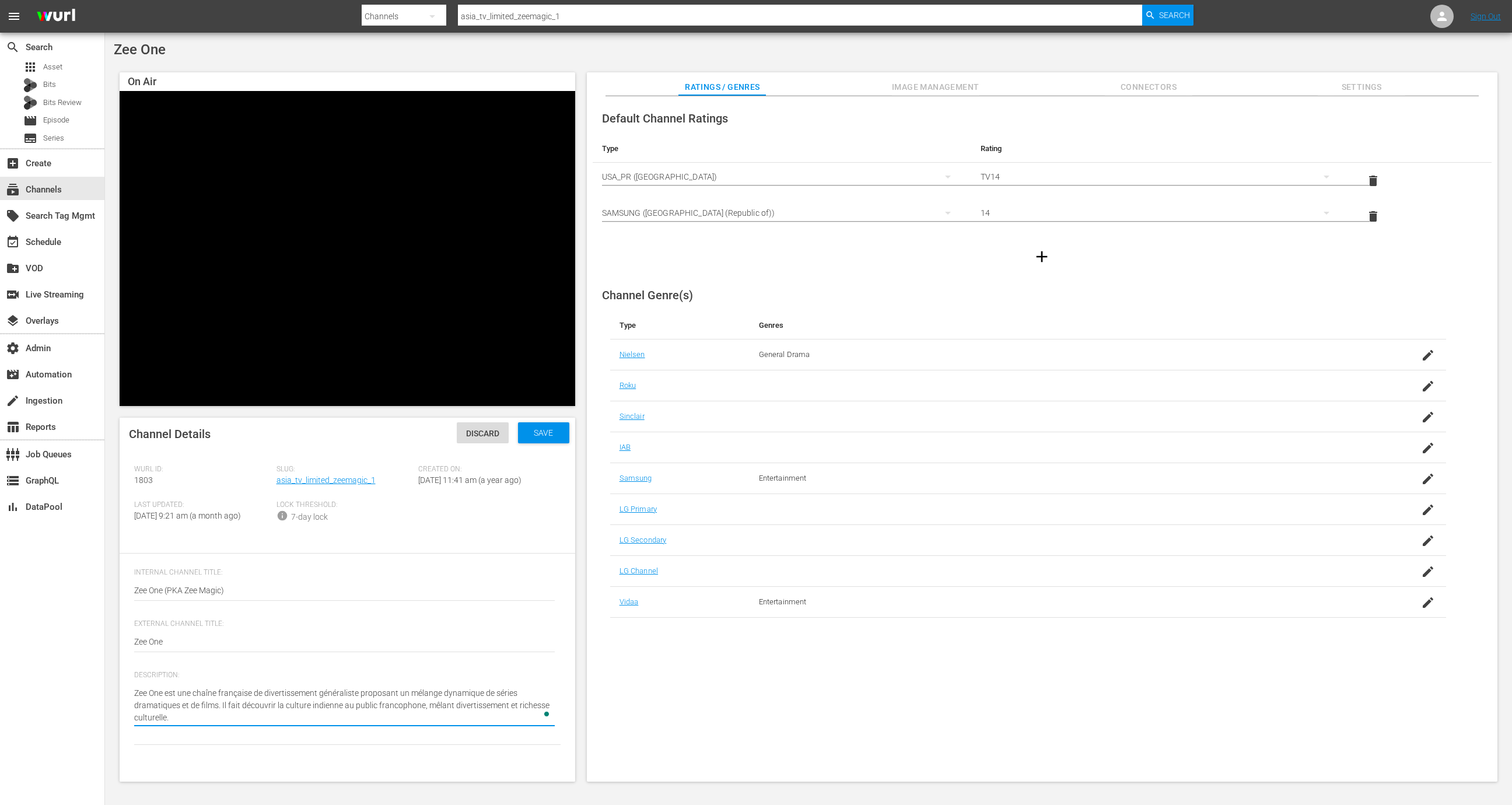
type textarea "Zee One est une chaîne française de divertissement généraliste proposant un mél…"
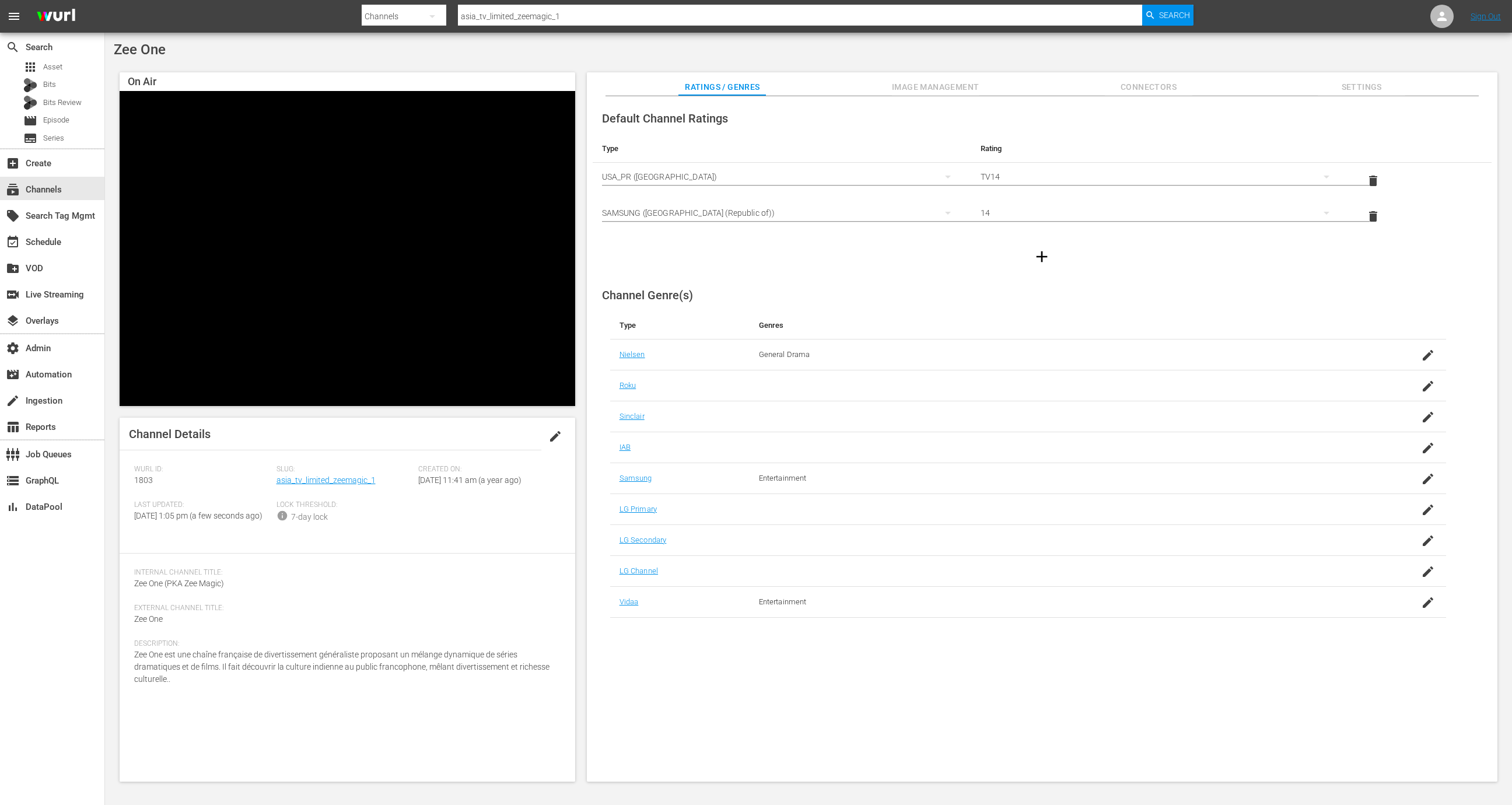
click at [1007, 291] on div "Channel Genre(s) Type Genres Nielsen General Drama Roku Sinclair IAB Samsung En…" at bounding box center [1041, 448] width 899 height 339
click at [1007, 79] on button "Settings" at bounding box center [1361, 84] width 88 height 24
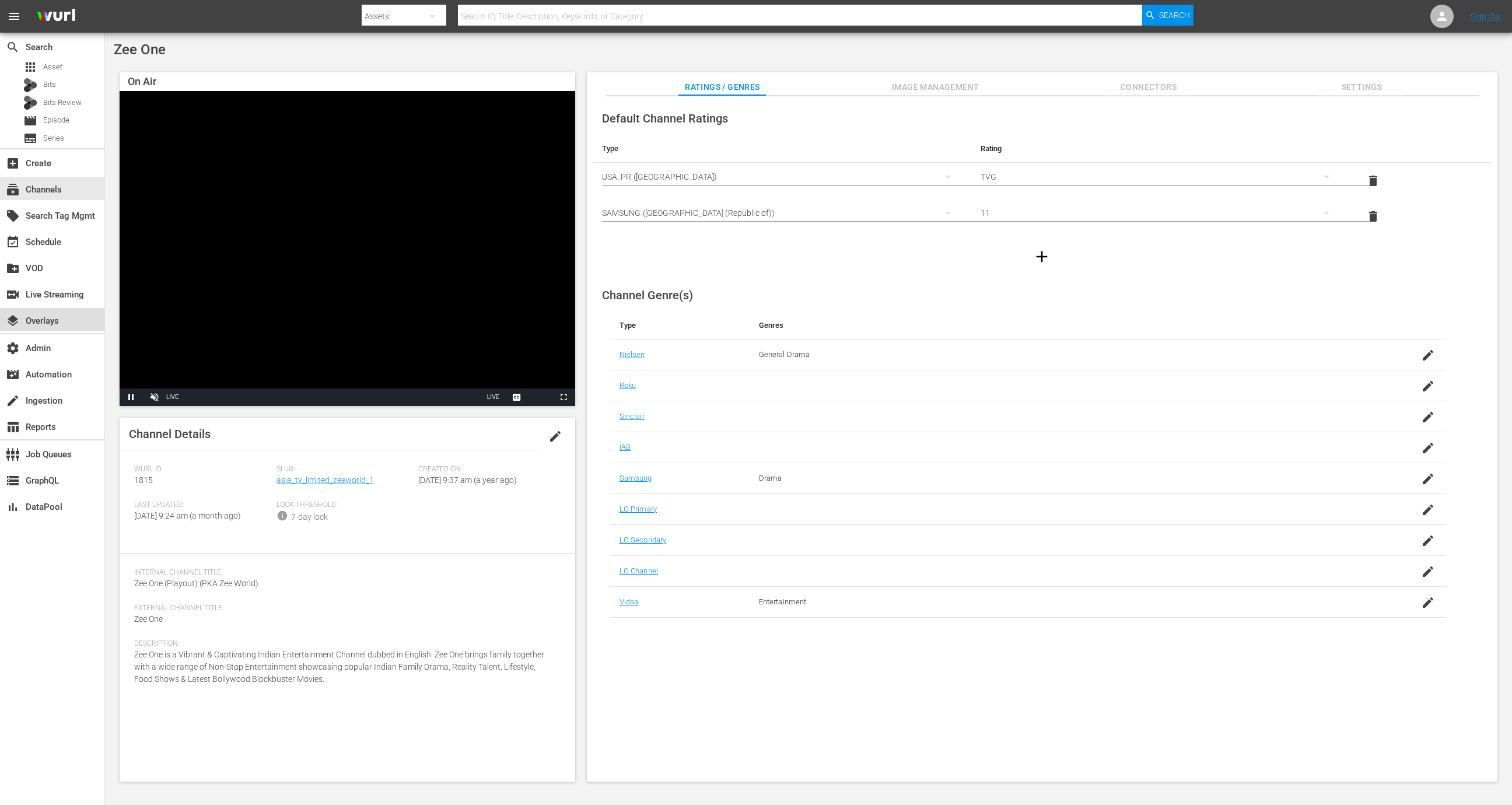
click at [67, 319] on div "layers Overlays" at bounding box center [52, 319] width 104 height 24
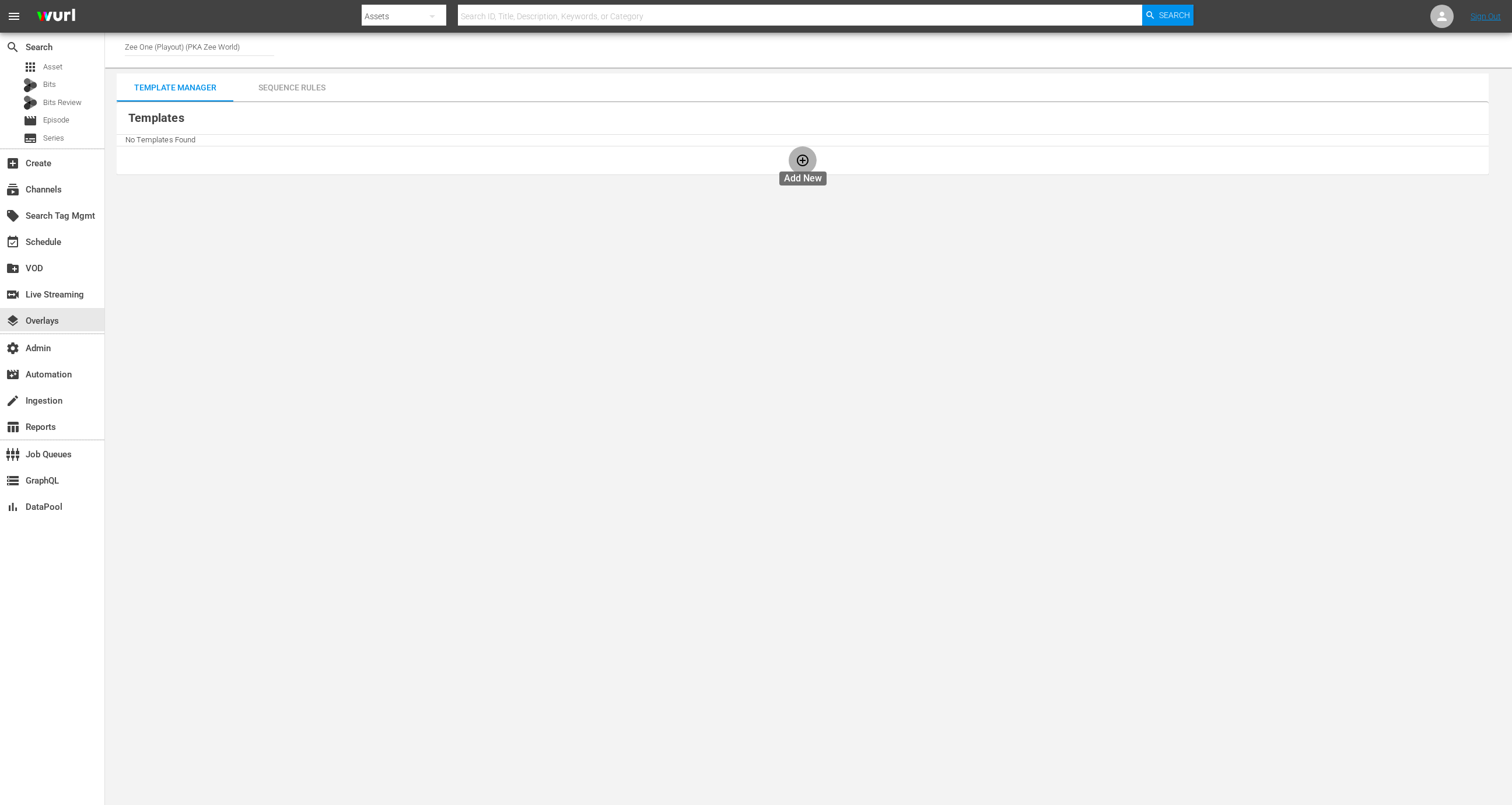
click at [801, 158] on icon "button" at bounding box center [802, 160] width 14 height 14
checkbox input "false"
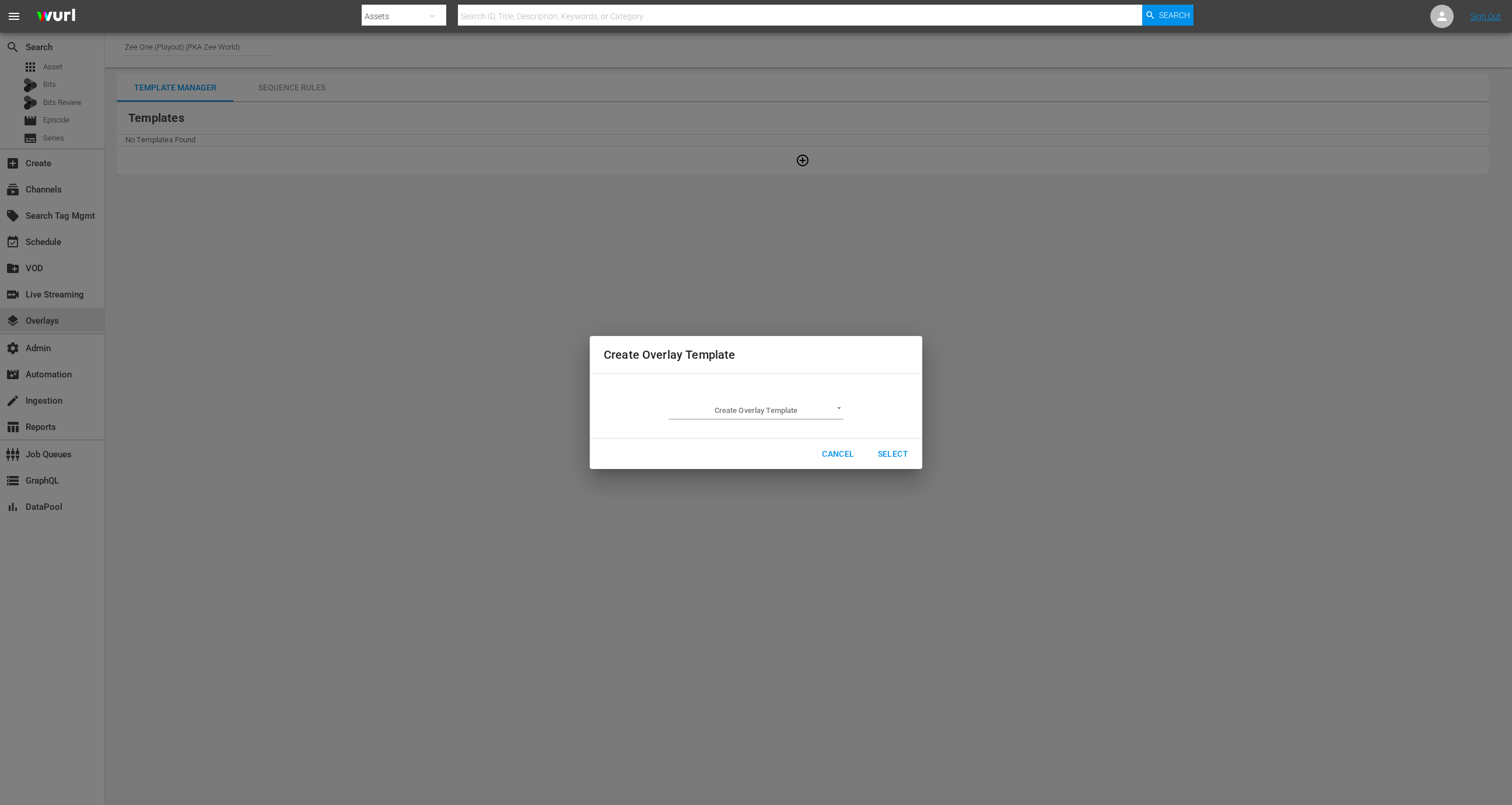
click at [762, 399] on div "Create Overlay Template ​" at bounding box center [755, 406] width 175 height 27
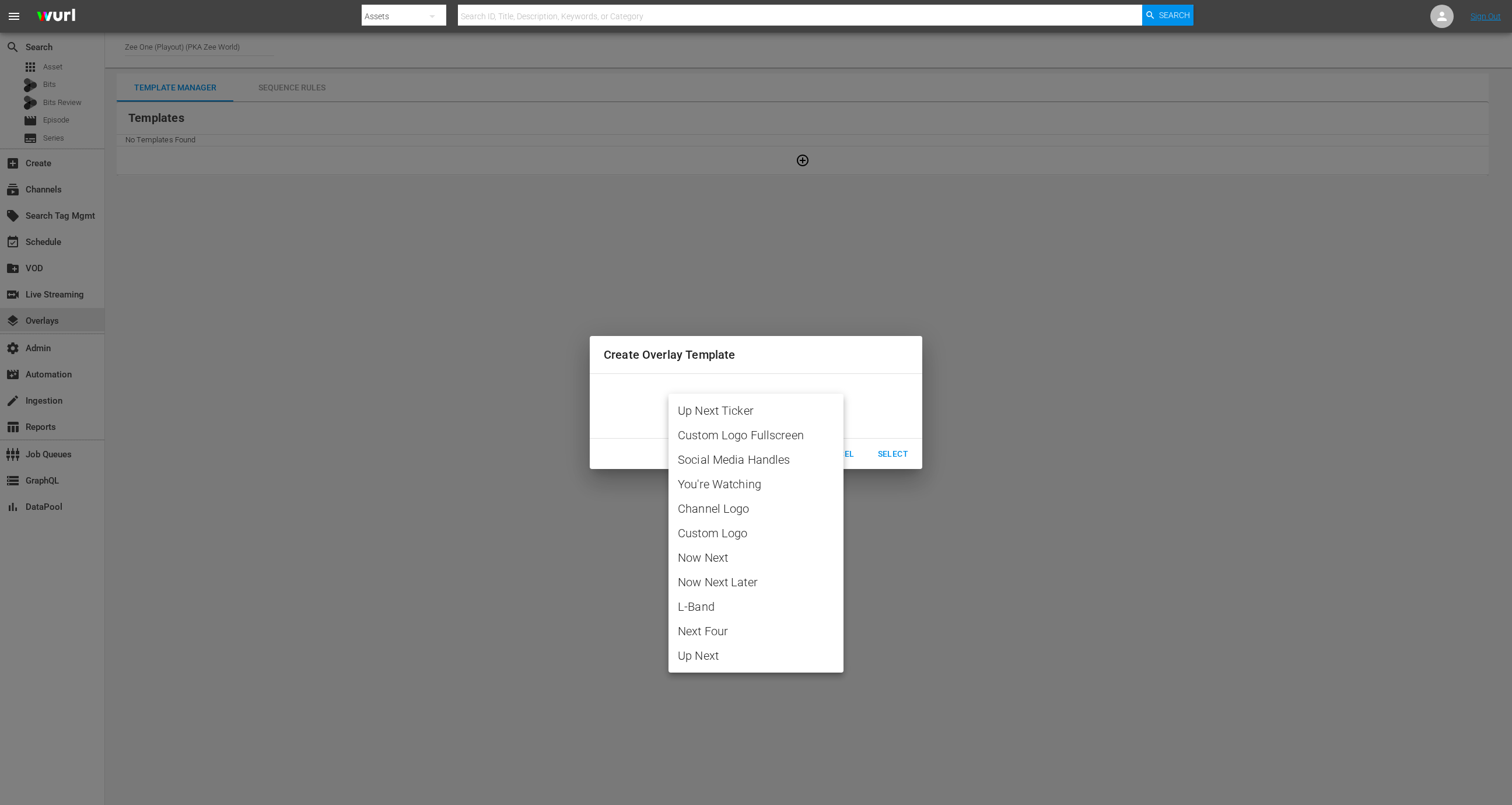
click at [762, 407] on body "menu Search By Assets Search ID, Title, Description, Keywords, or Category Sear…" at bounding box center [756, 402] width 1512 height 805
click at [747, 507] on span "Channel Logo" at bounding box center [755, 509] width 156 height 18
type input "Channel Logo"
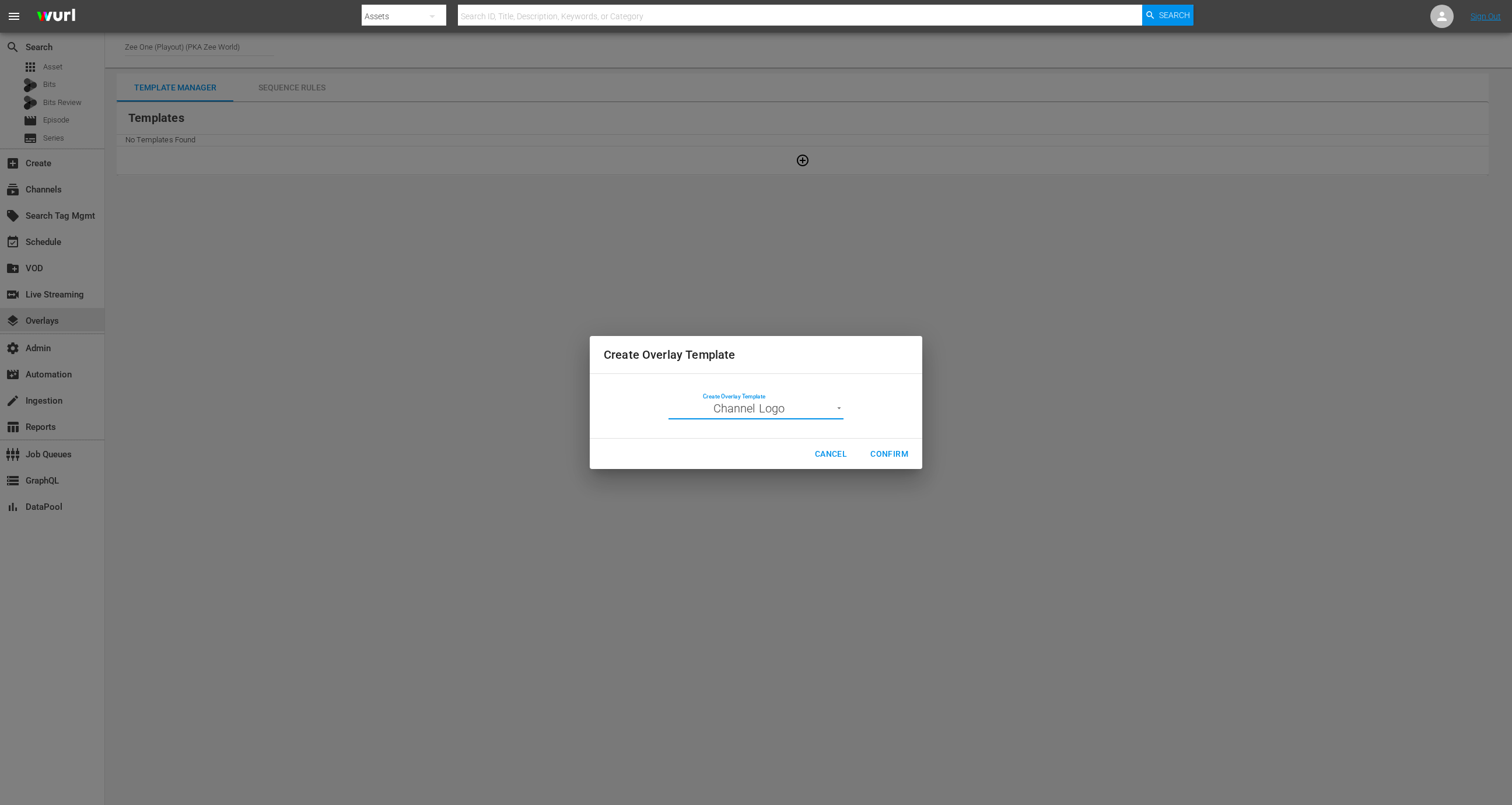
click at [899, 447] on span "Confirm" at bounding box center [889, 454] width 38 height 14
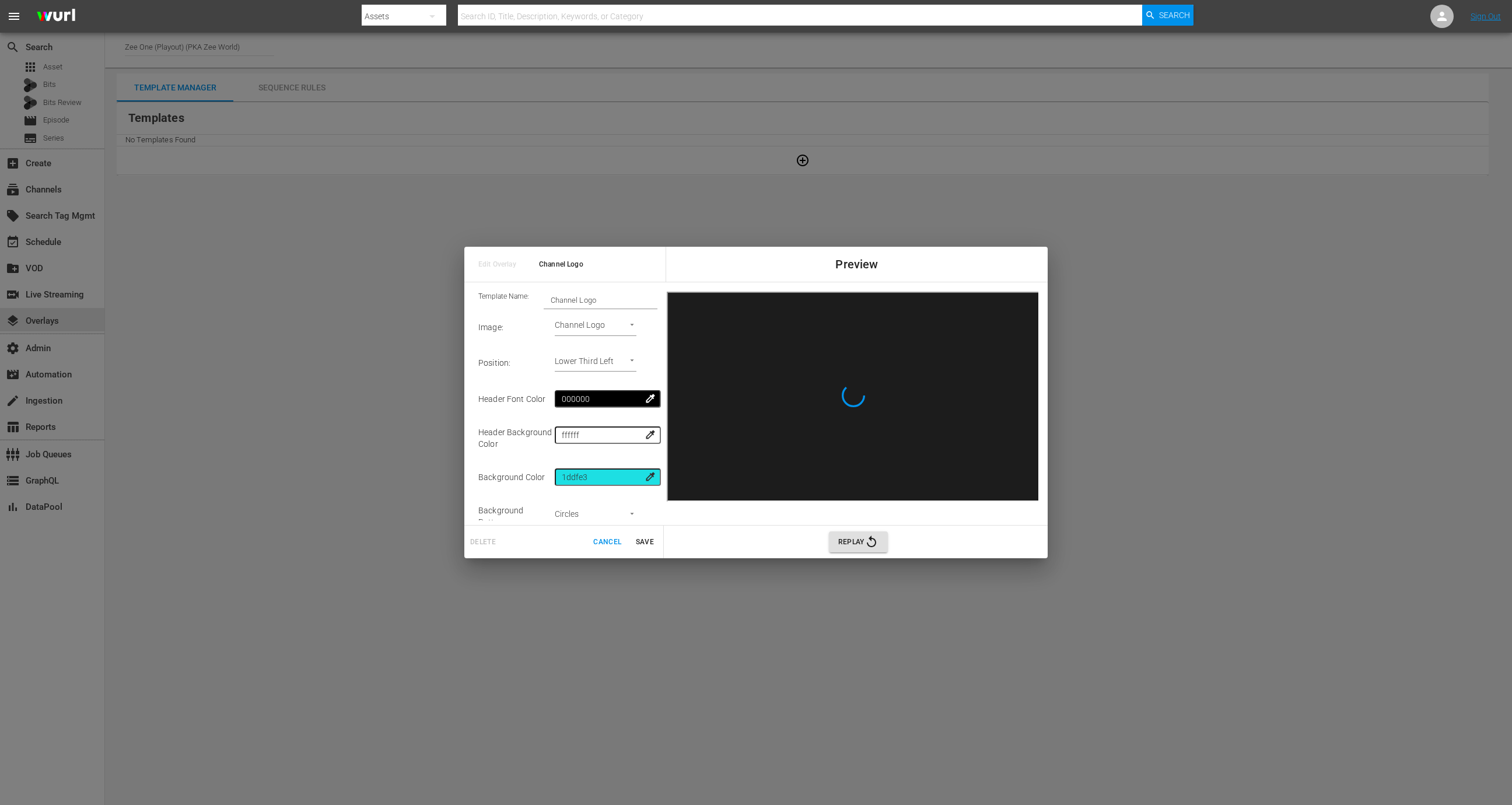
click at [639, 538] on span "Save" at bounding box center [644, 542] width 28 height 12
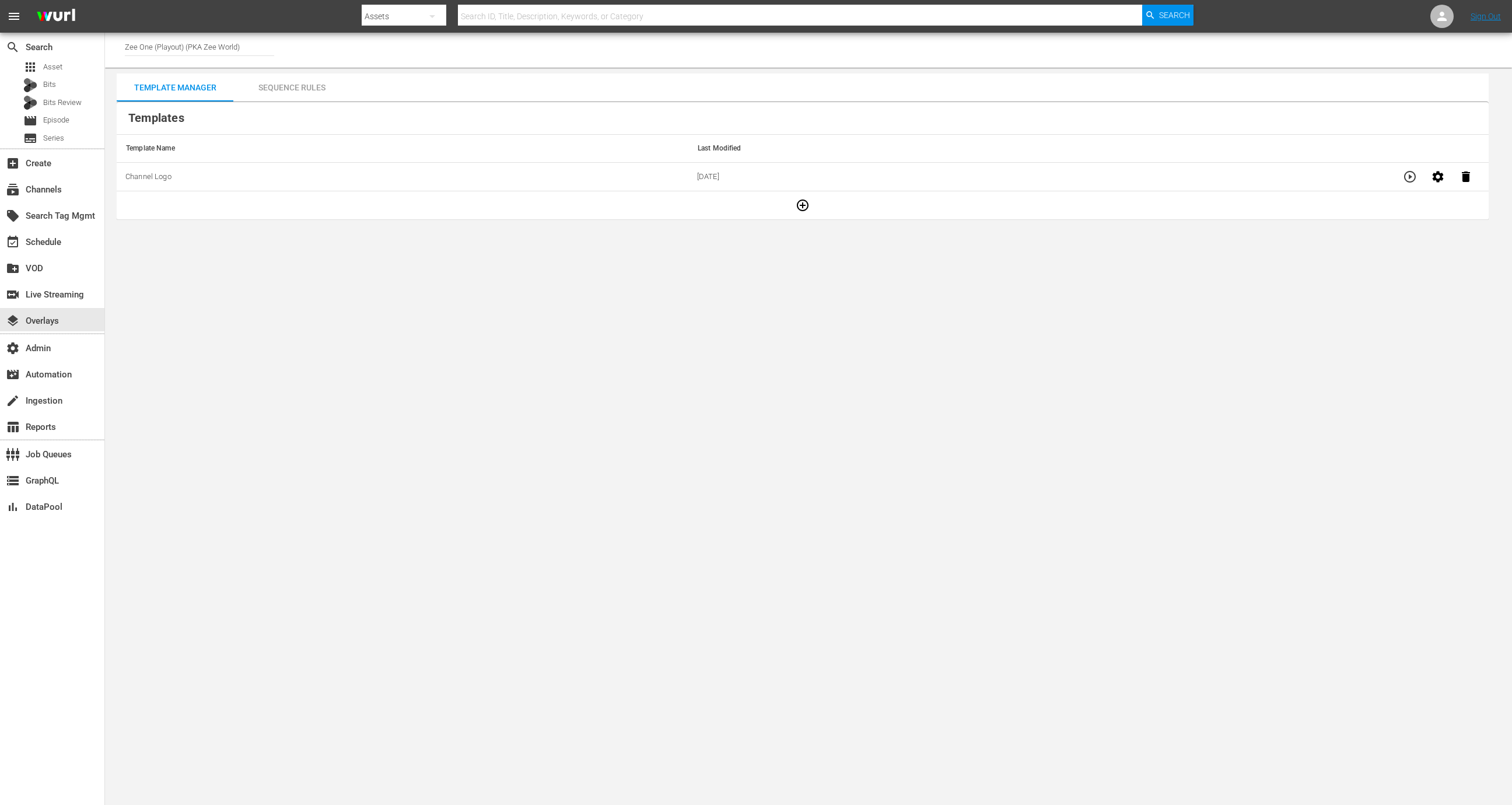
click at [329, 94] on div "Sequence Rules" at bounding box center [291, 87] width 117 height 28
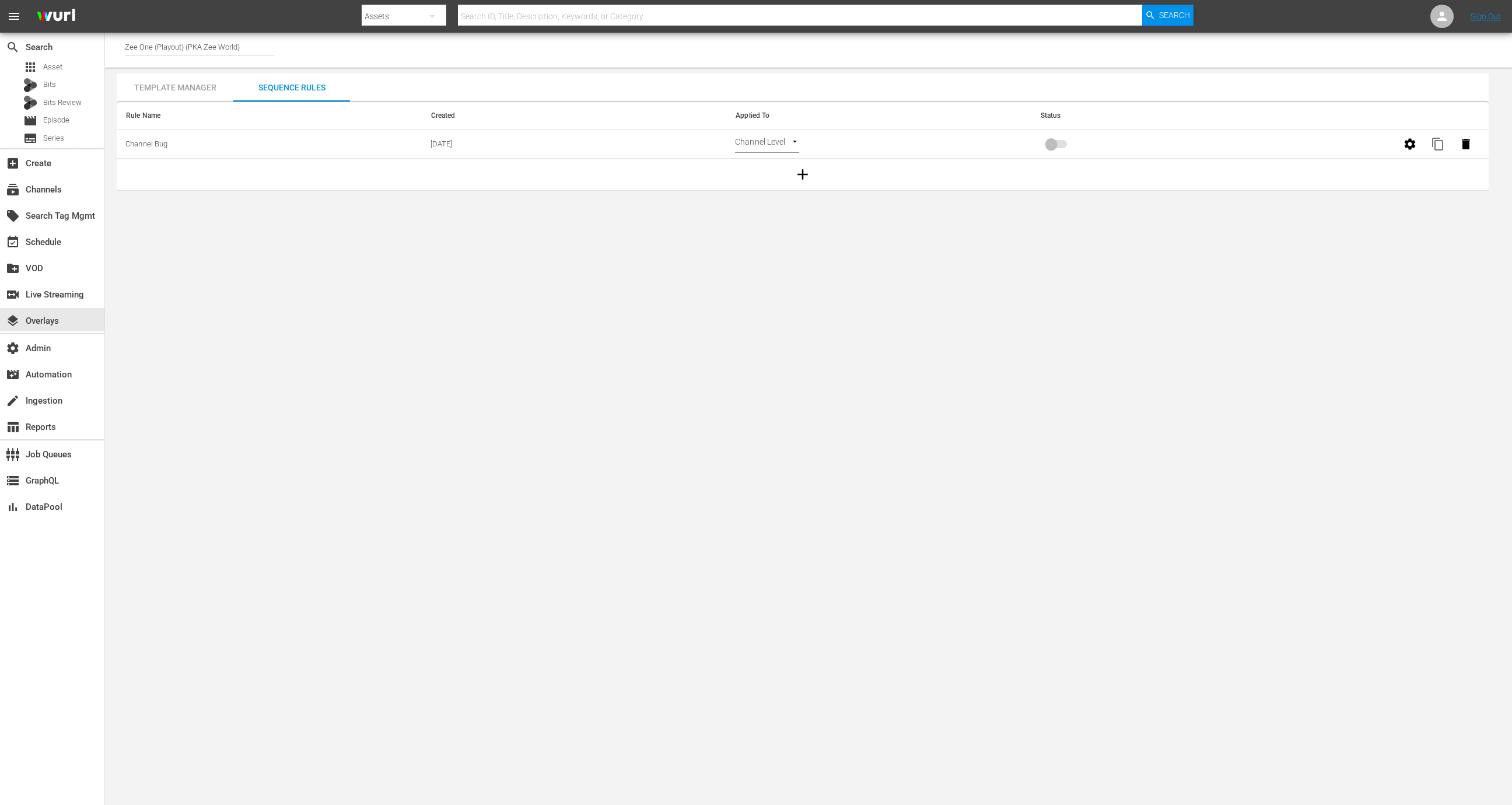
click at [1411, 145] on icon "button" at bounding box center [1409, 143] width 14 height 14
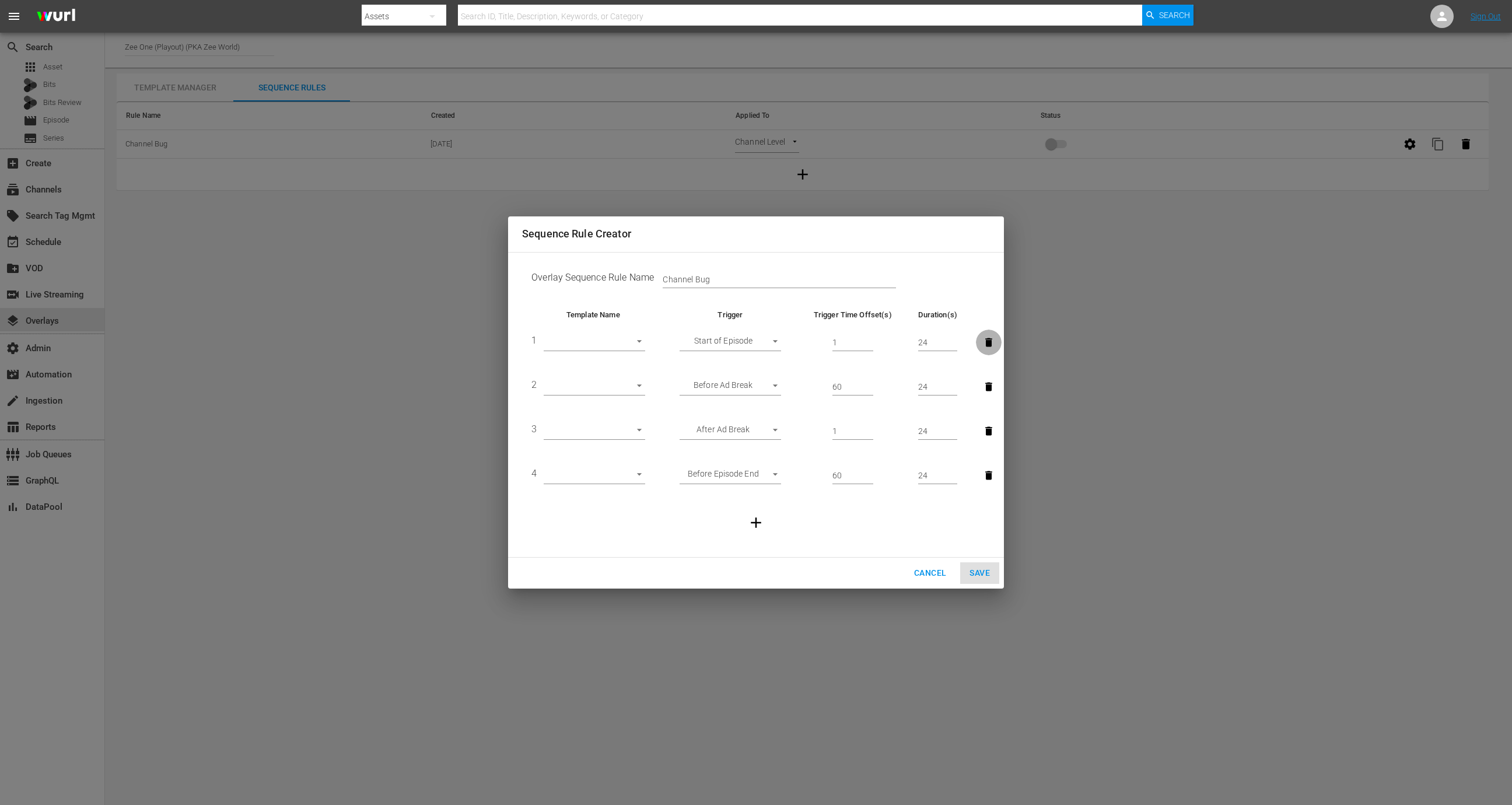
click at [984, 343] on icon "button" at bounding box center [988, 342] width 12 height 12
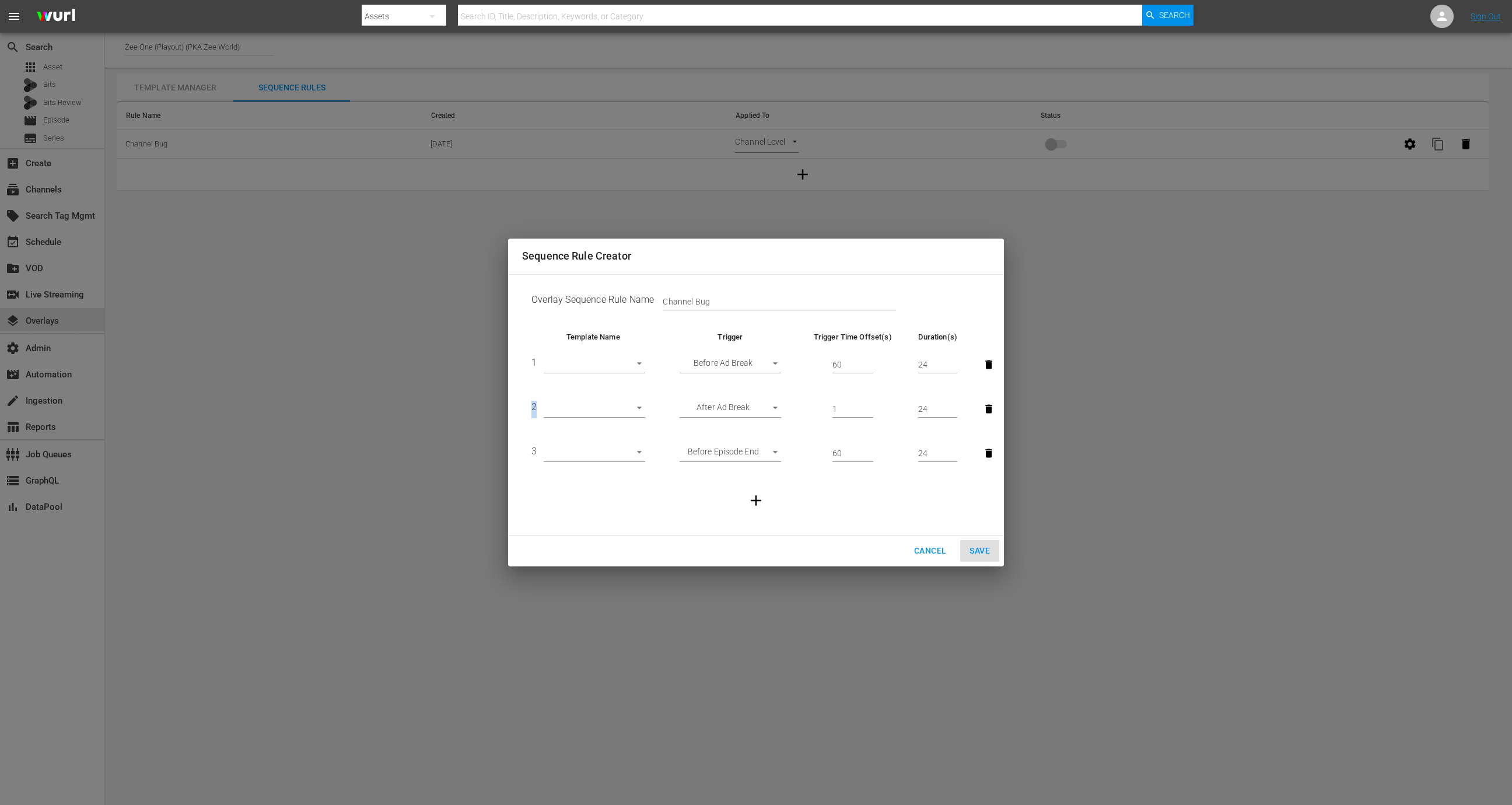
click at [984, 343] on td at bounding box center [978, 365] width 24 height 45
click at [984, 363] on icon "button" at bounding box center [988, 365] width 12 height 12
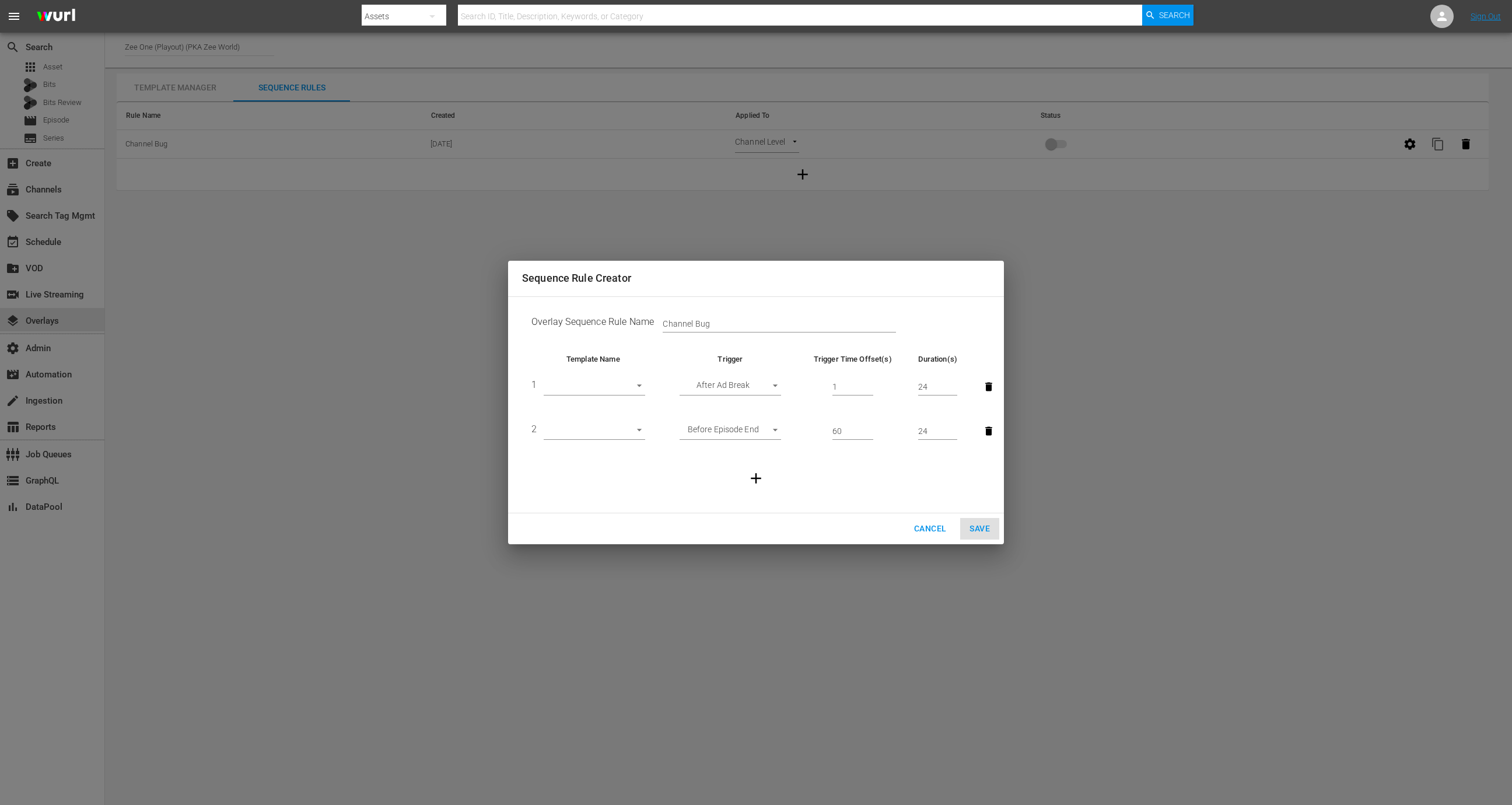
click at [984, 387] on icon "button" at bounding box center [988, 387] width 12 height 12
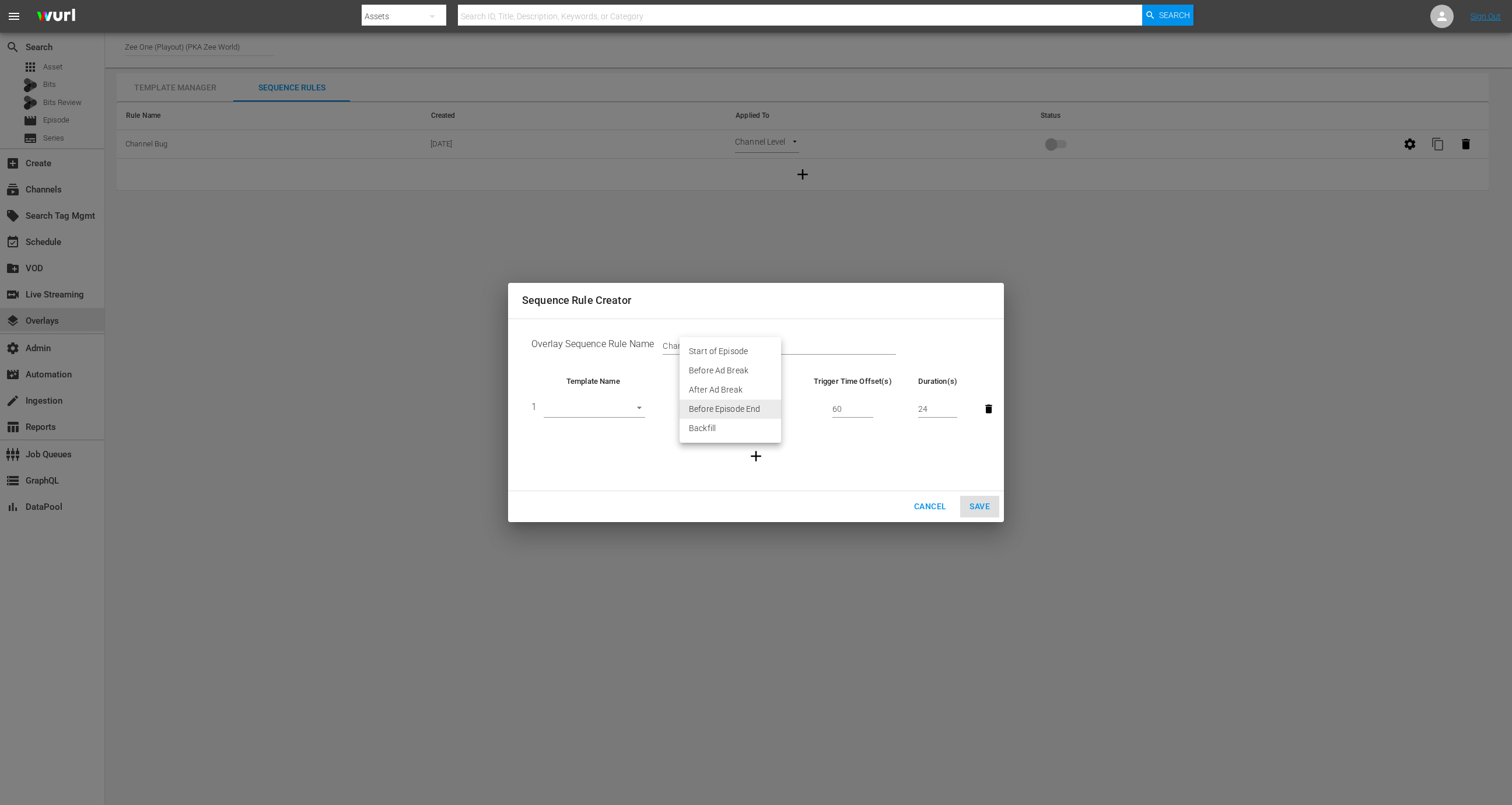
click at [723, 402] on body "menu Search By Assets Search ID, Title, Description, Keywords, or Category Sear…" at bounding box center [756, 402] width 1512 height 805
click at [723, 431] on li "Backfill" at bounding box center [730, 428] width 101 height 19
type input "BACKFILL"
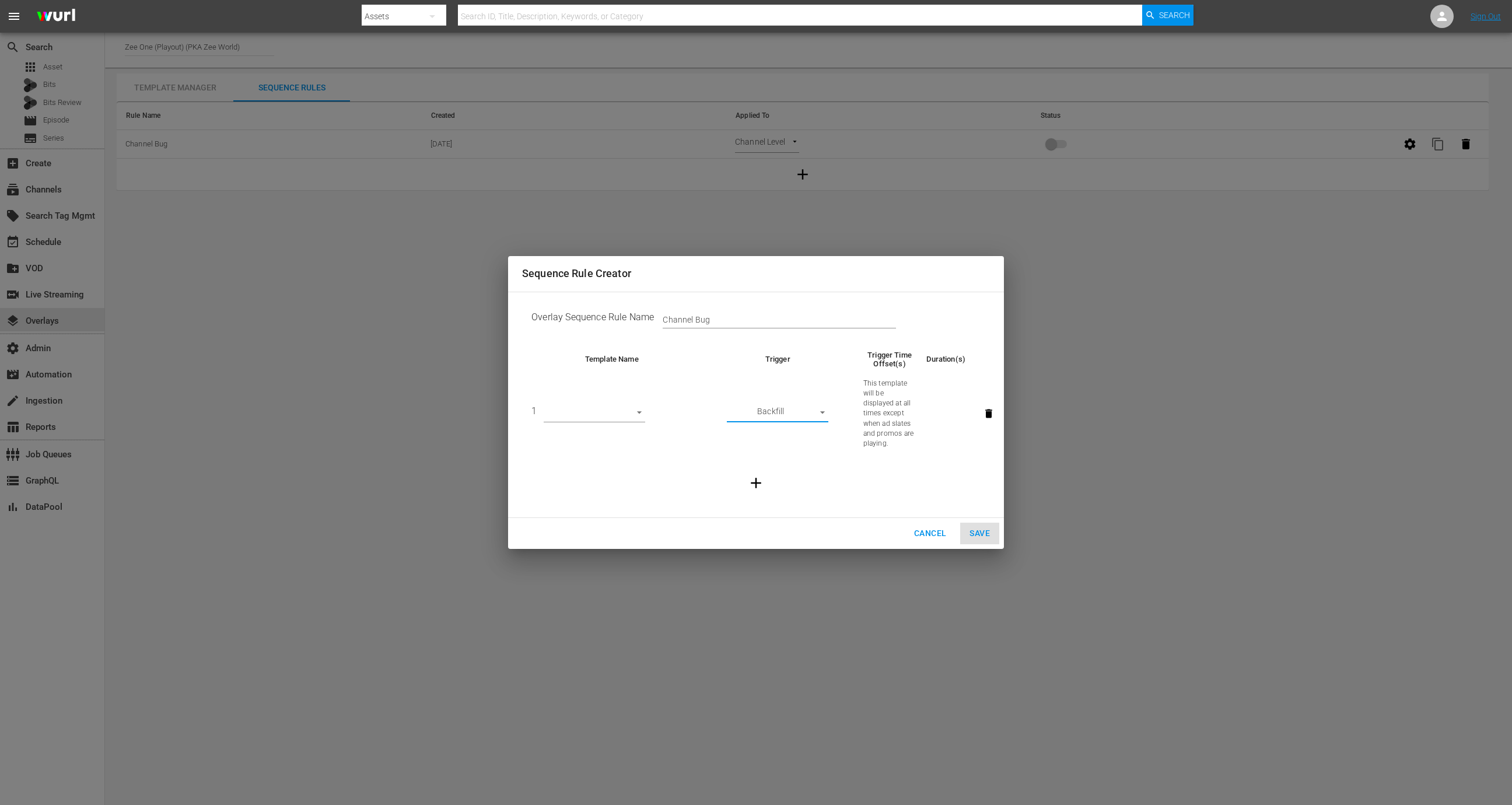
click at [623, 418] on body "menu Search By Assets Search ID, Title, Description, Keywords, or Category Sear…" at bounding box center [756, 402] width 1512 height 805
click at [613, 415] on li "Channel Logo" at bounding box center [594, 413] width 101 height 19
type input "30556"
click at [986, 528] on span "Save" at bounding box center [979, 533] width 20 height 14
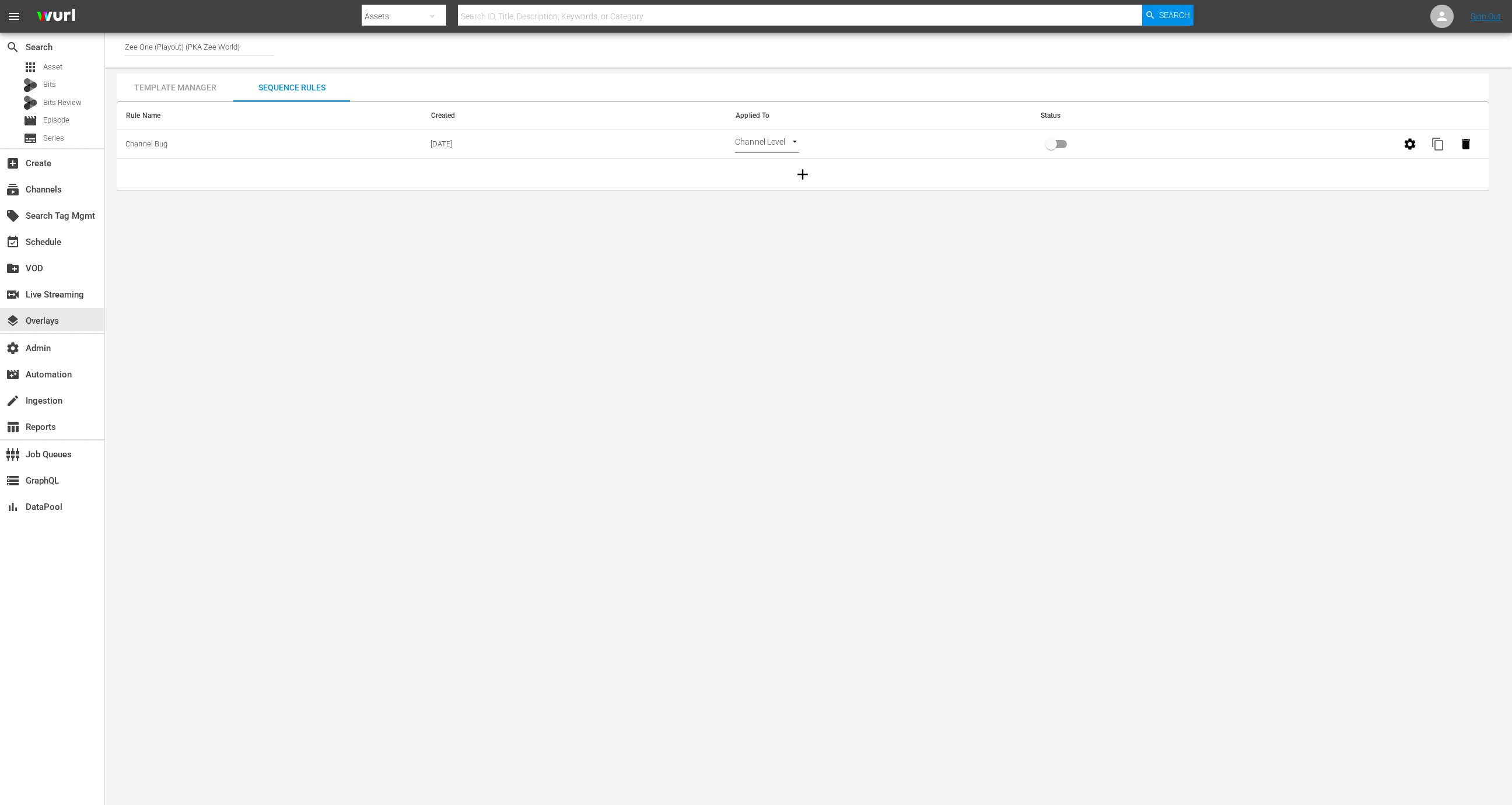
click at [187, 81] on div "Template Manager" at bounding box center [175, 87] width 117 height 28
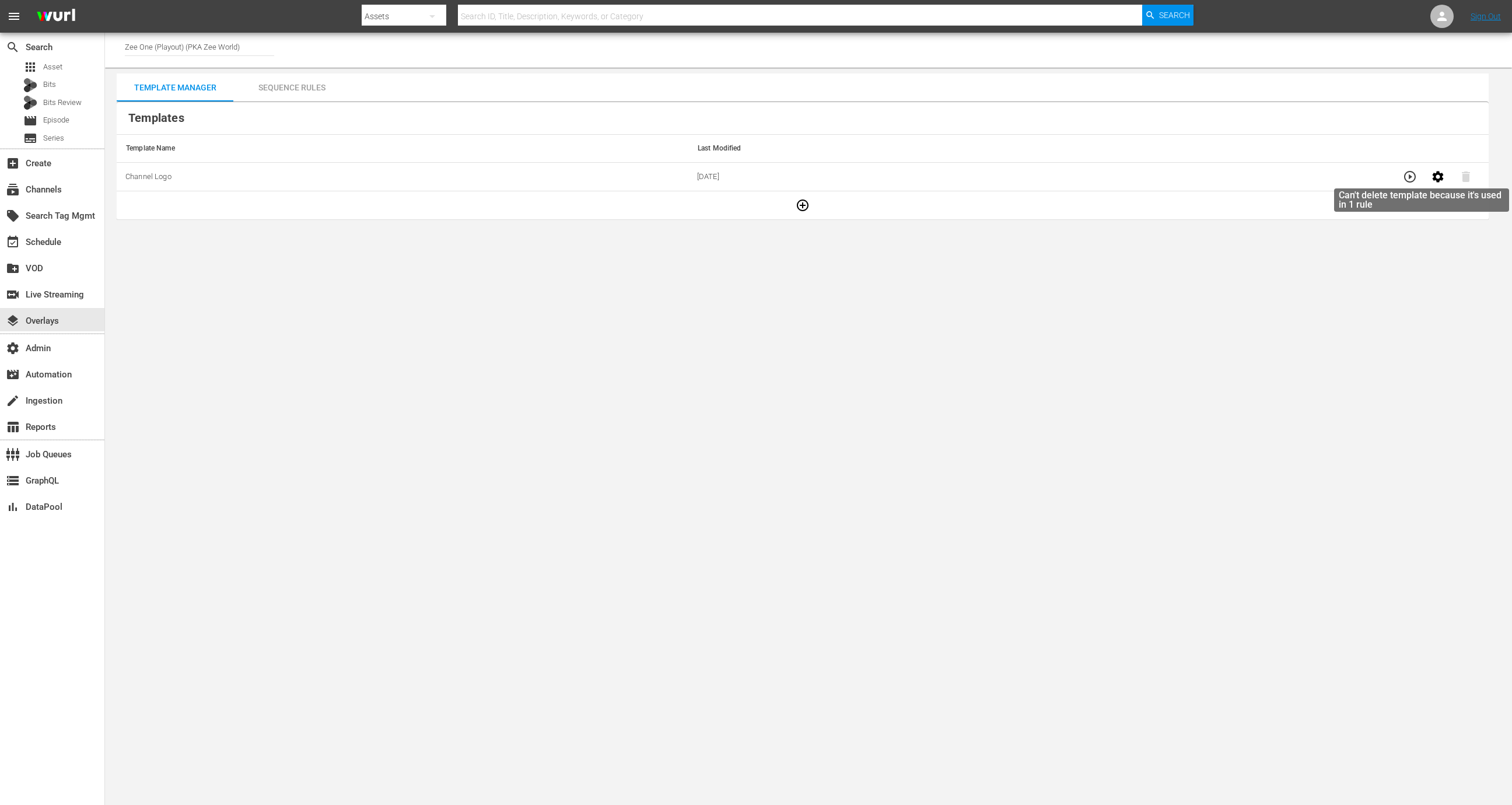
click at [1435, 179] on icon "button" at bounding box center [1437, 176] width 11 height 11
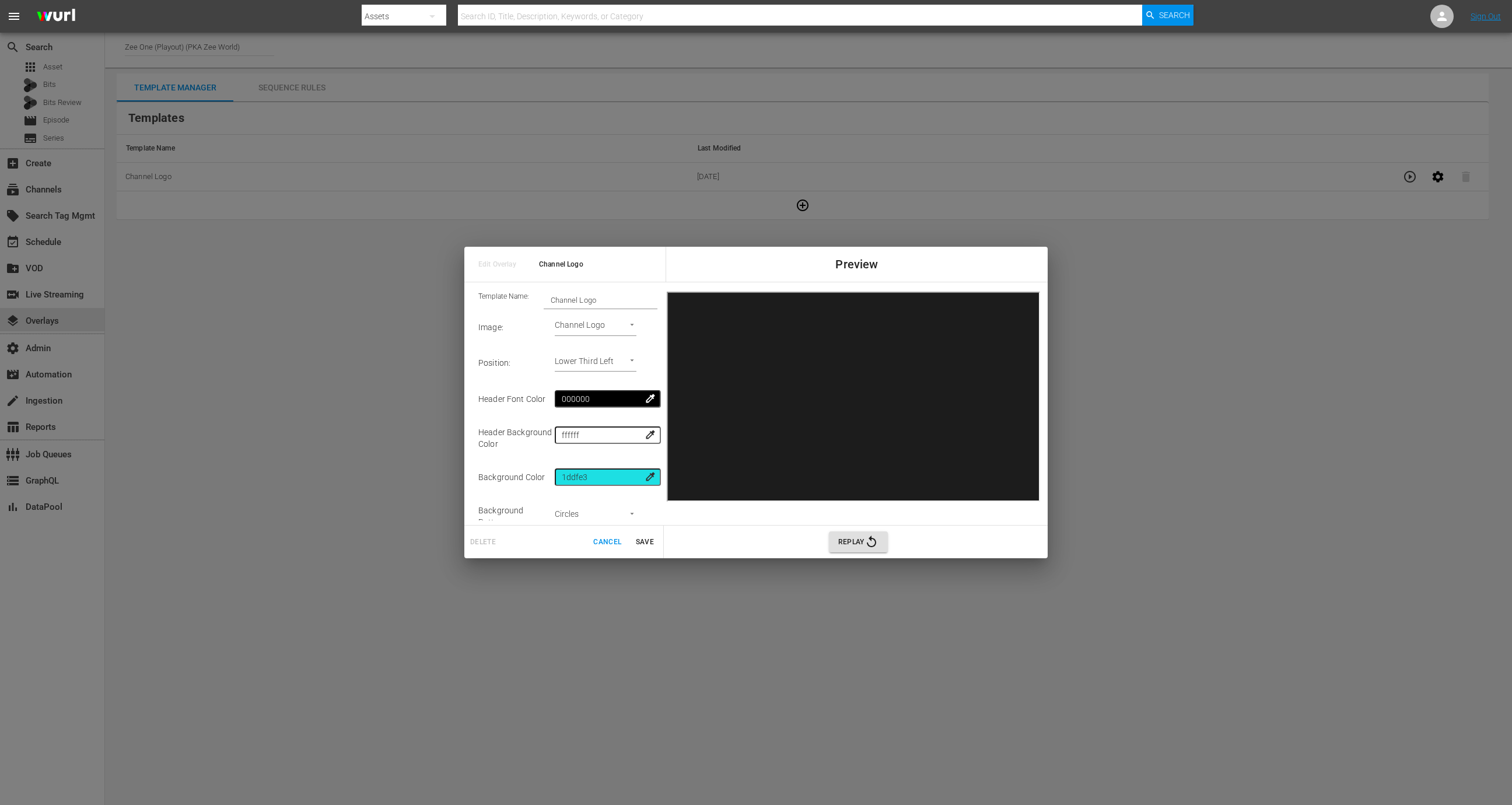
click at [613, 357] on body "menu Search By Assets Search ID, Title, Description, Keywords, or Category Sear…" at bounding box center [756, 402] width 1512 height 805
click at [602, 340] on li "Upper Right" at bounding box center [592, 346] width 83 height 19
type input "Upper Right"
click at [646, 533] on button "Save" at bounding box center [644, 542] width 37 height 19
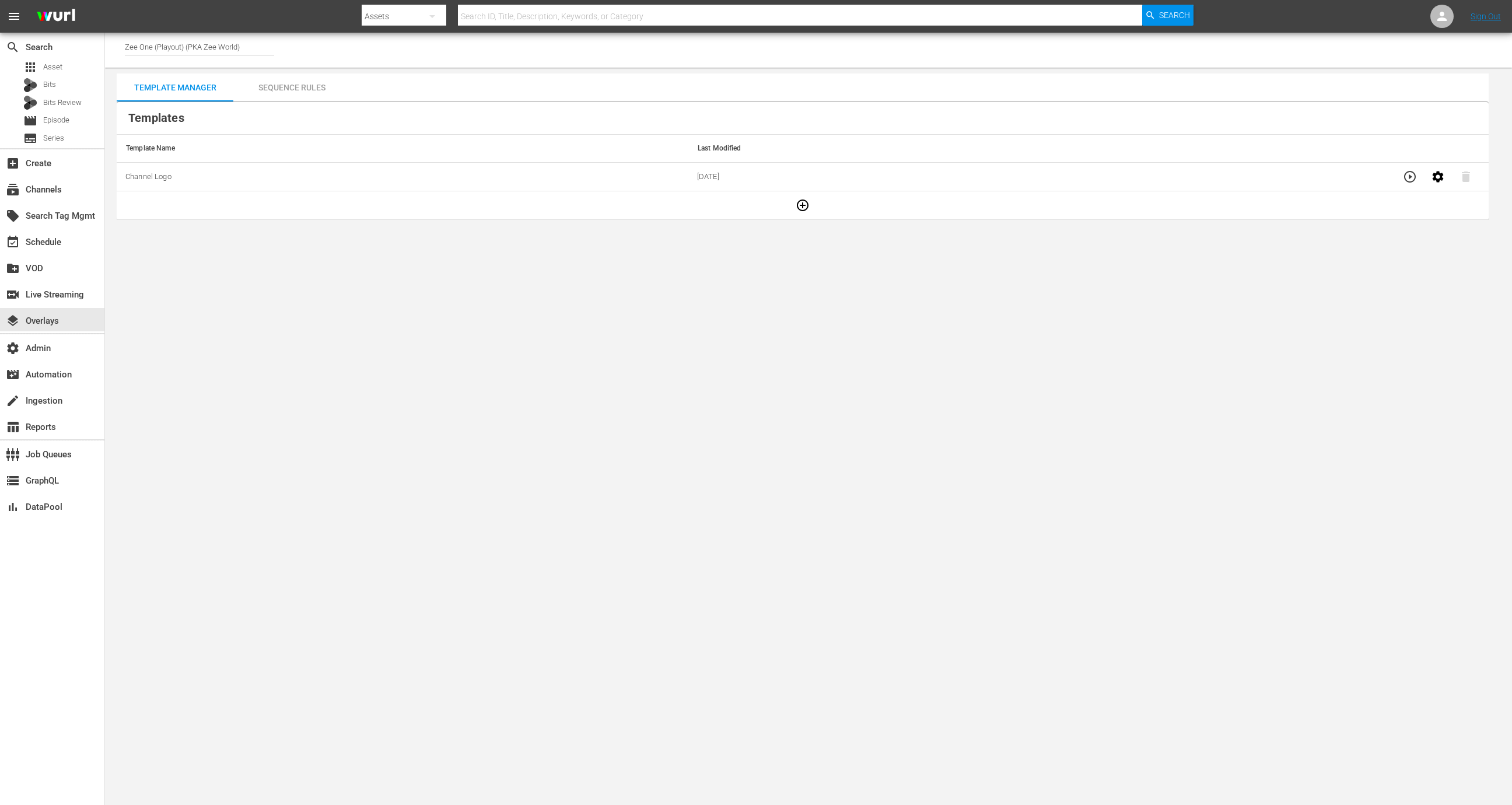
click at [321, 86] on div "Sequence Rules" at bounding box center [291, 87] width 117 height 28
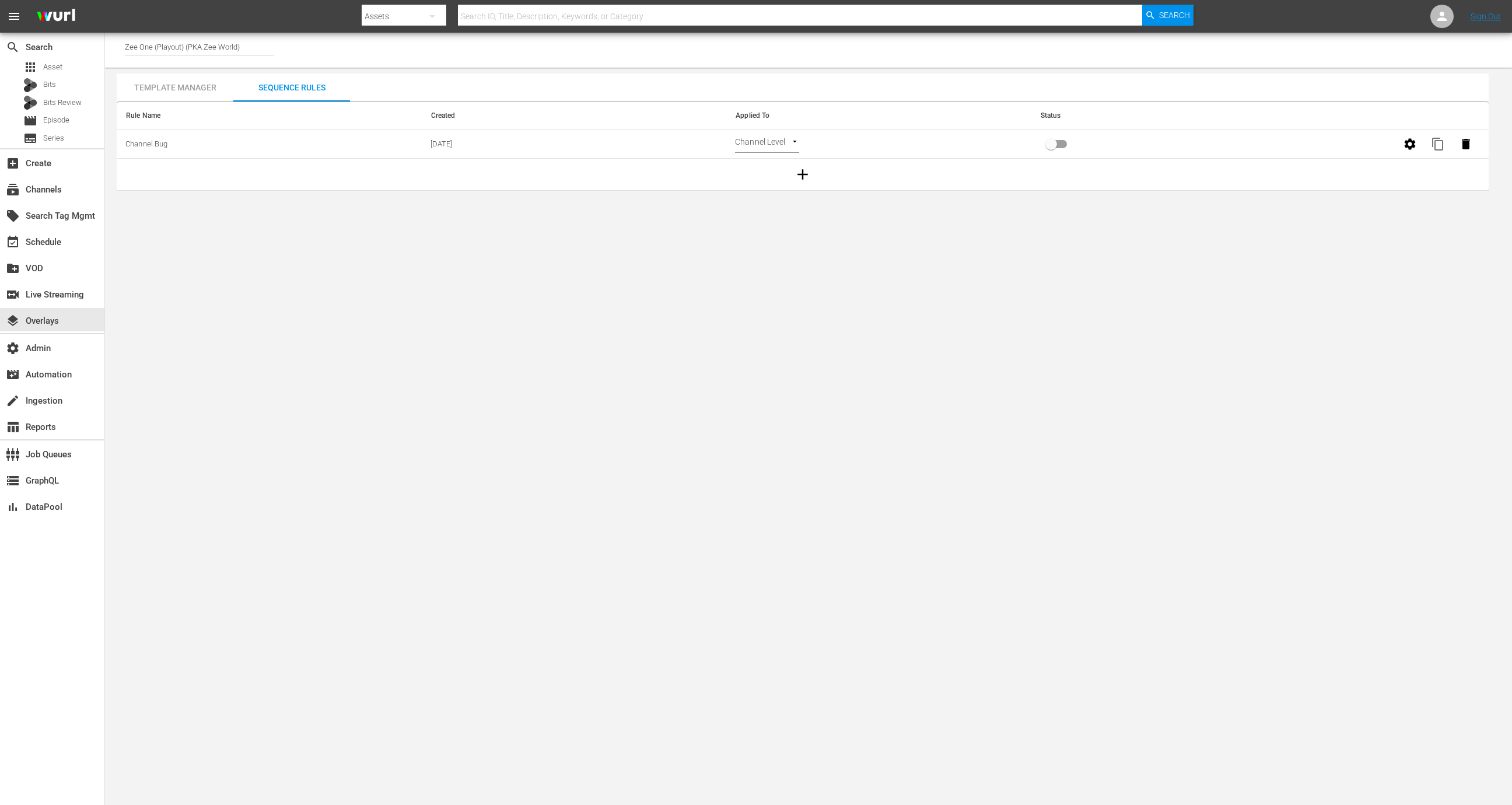
click at [1043, 153] on input "primary checkbox" at bounding box center [1051, 147] width 67 height 22
checkbox input "true"
click at [74, 240] on div "event_available Schedule" at bounding box center [52, 241] width 104 height 24
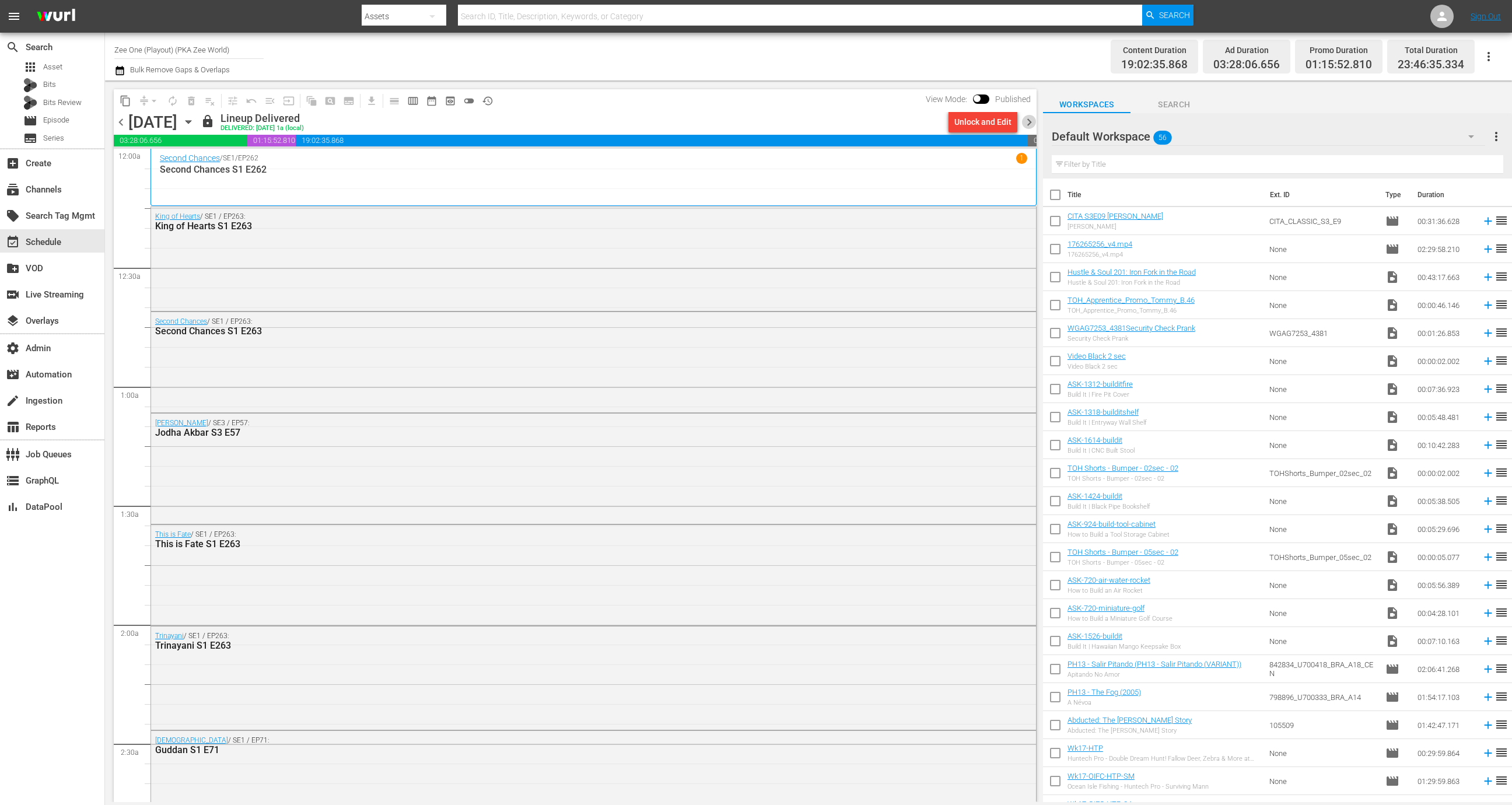
click at [1030, 122] on span "chevron_right" at bounding box center [1029, 122] width 14 height 14
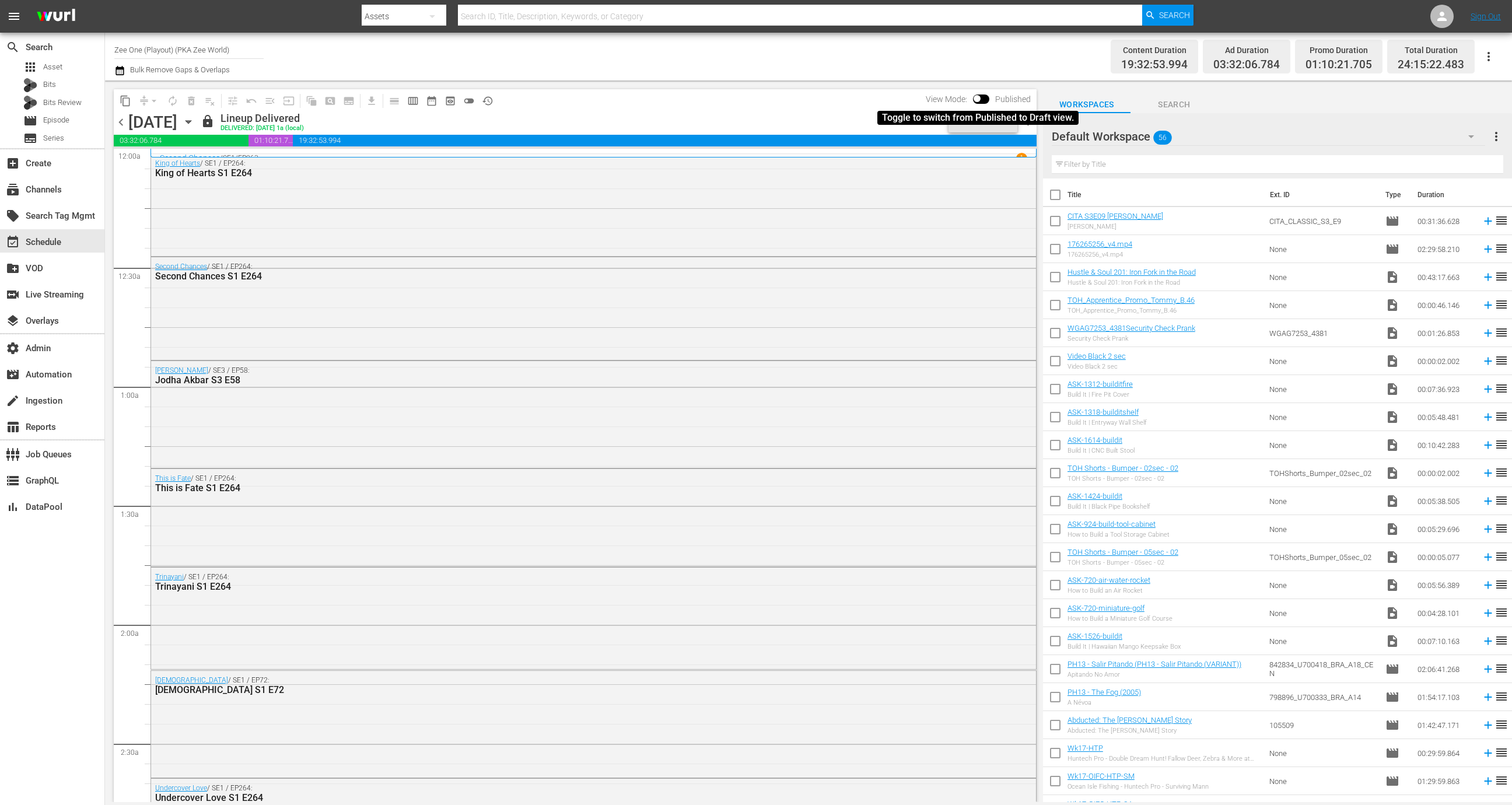
click at [983, 99] on input "checkbox" at bounding box center [977, 101] width 24 height 8
checkbox input "true"
click at [973, 107] on div "View Mode: Working" at bounding box center [981, 99] width 111 height 20
click at [971, 118] on div "Unlock and Edit" at bounding box center [982, 122] width 57 height 21
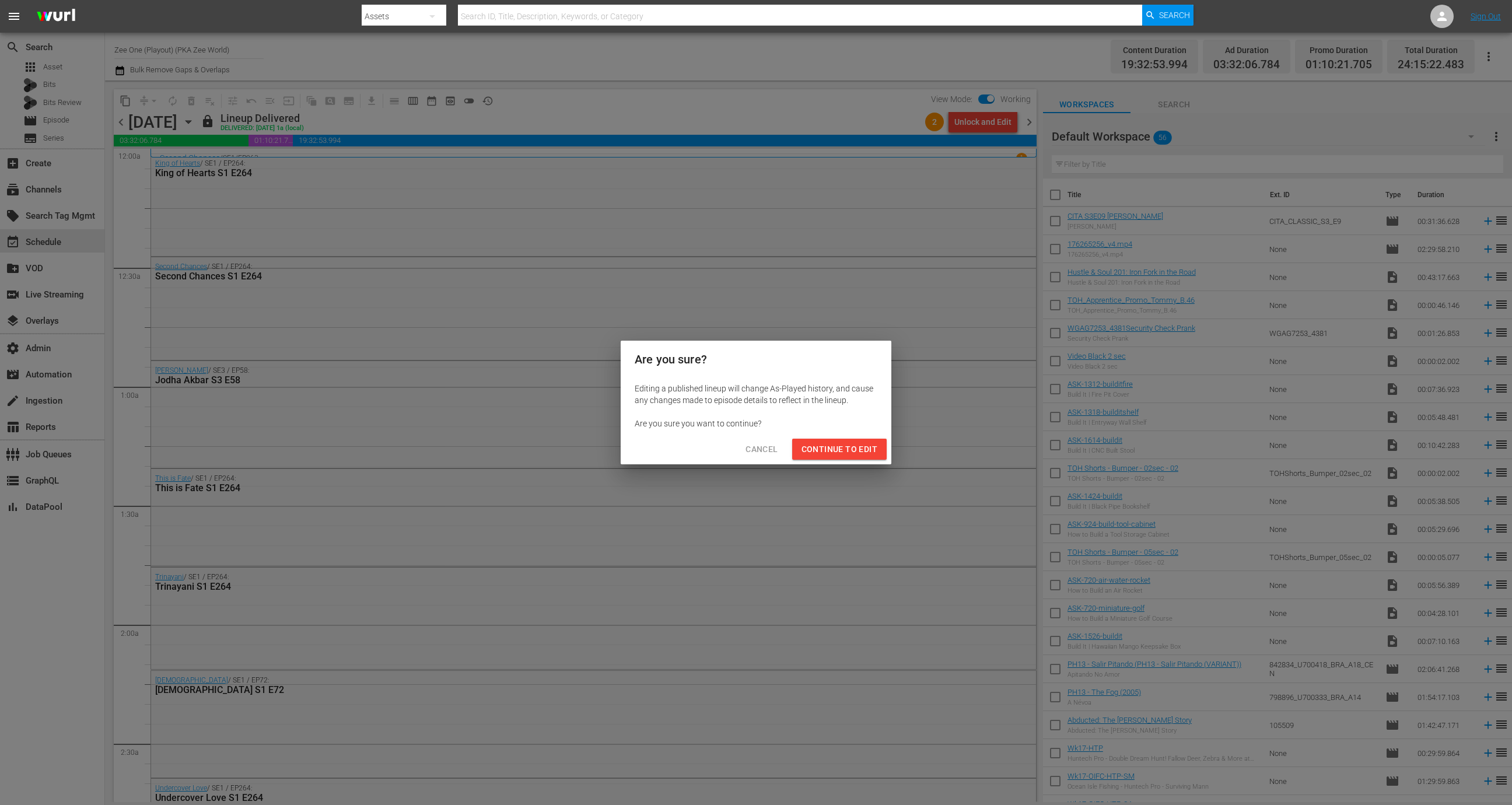
click at [832, 442] on span "Continue to Edit" at bounding box center [839, 449] width 76 height 14
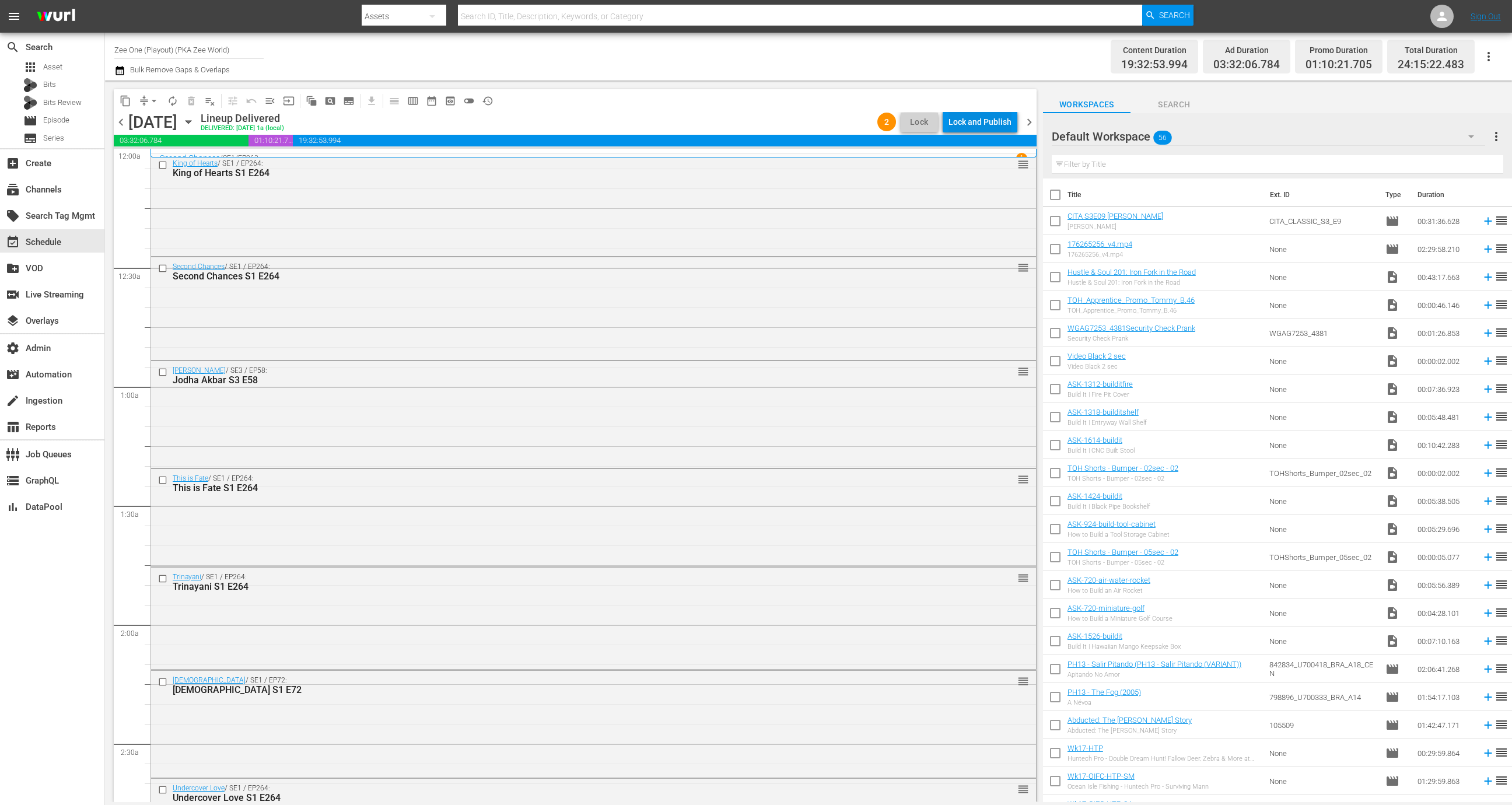
click at [998, 117] on div "Lock and Publish" at bounding box center [980, 122] width 63 height 21
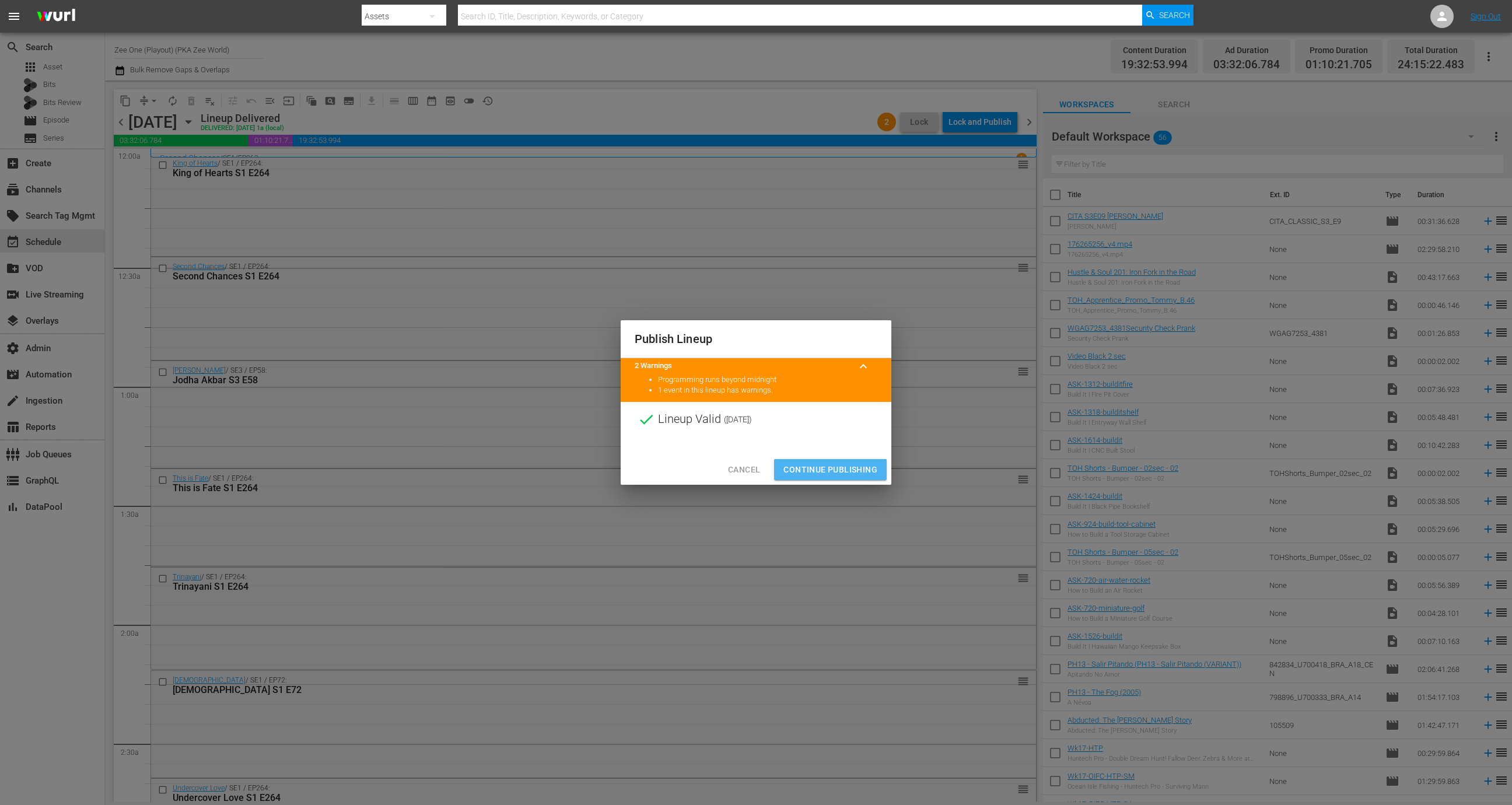
click at [840, 467] on span "Continue Publishing" at bounding box center [830, 470] width 94 height 14
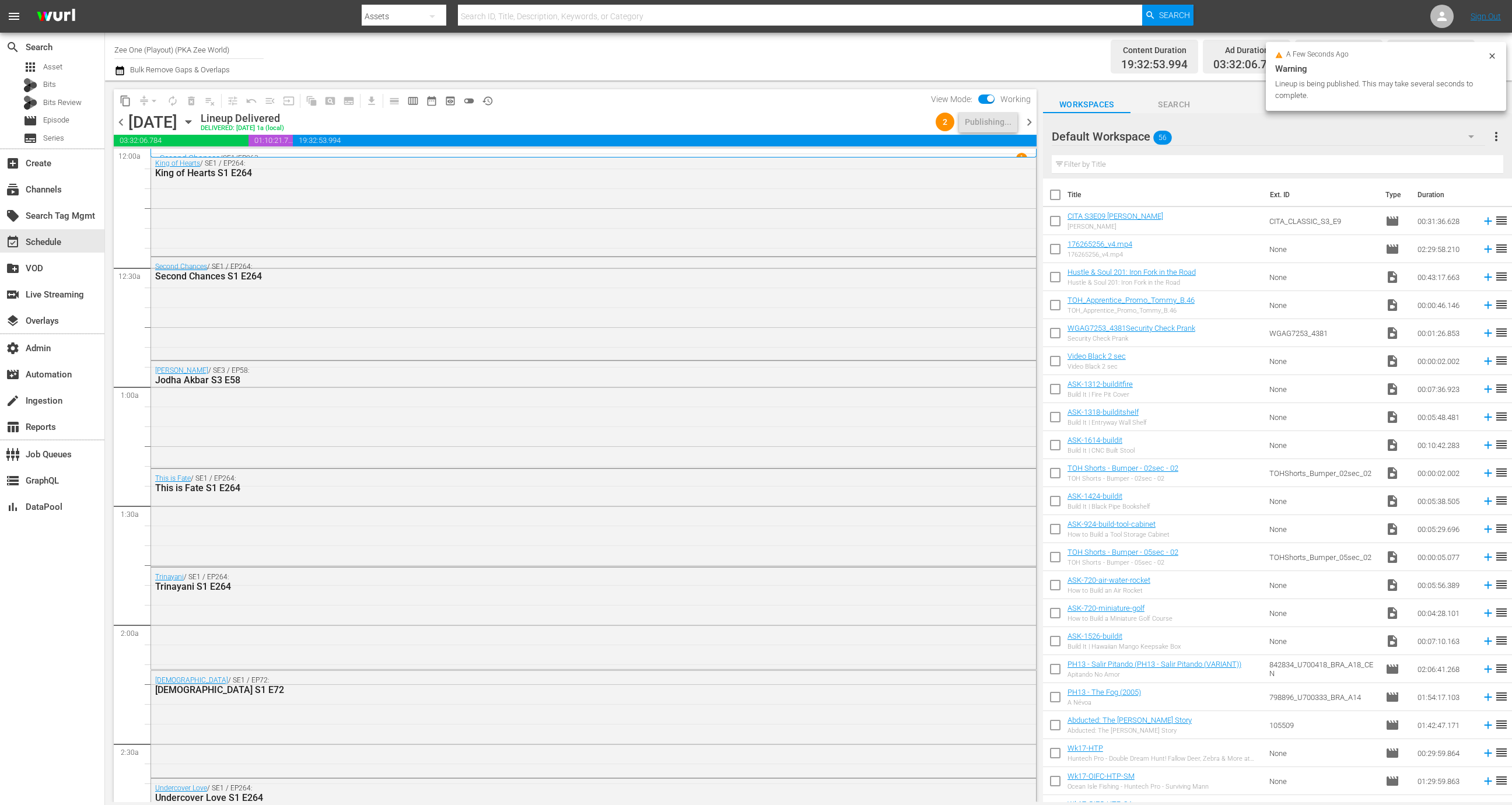
click at [1030, 118] on span "chevron_right" at bounding box center [1029, 122] width 14 height 14
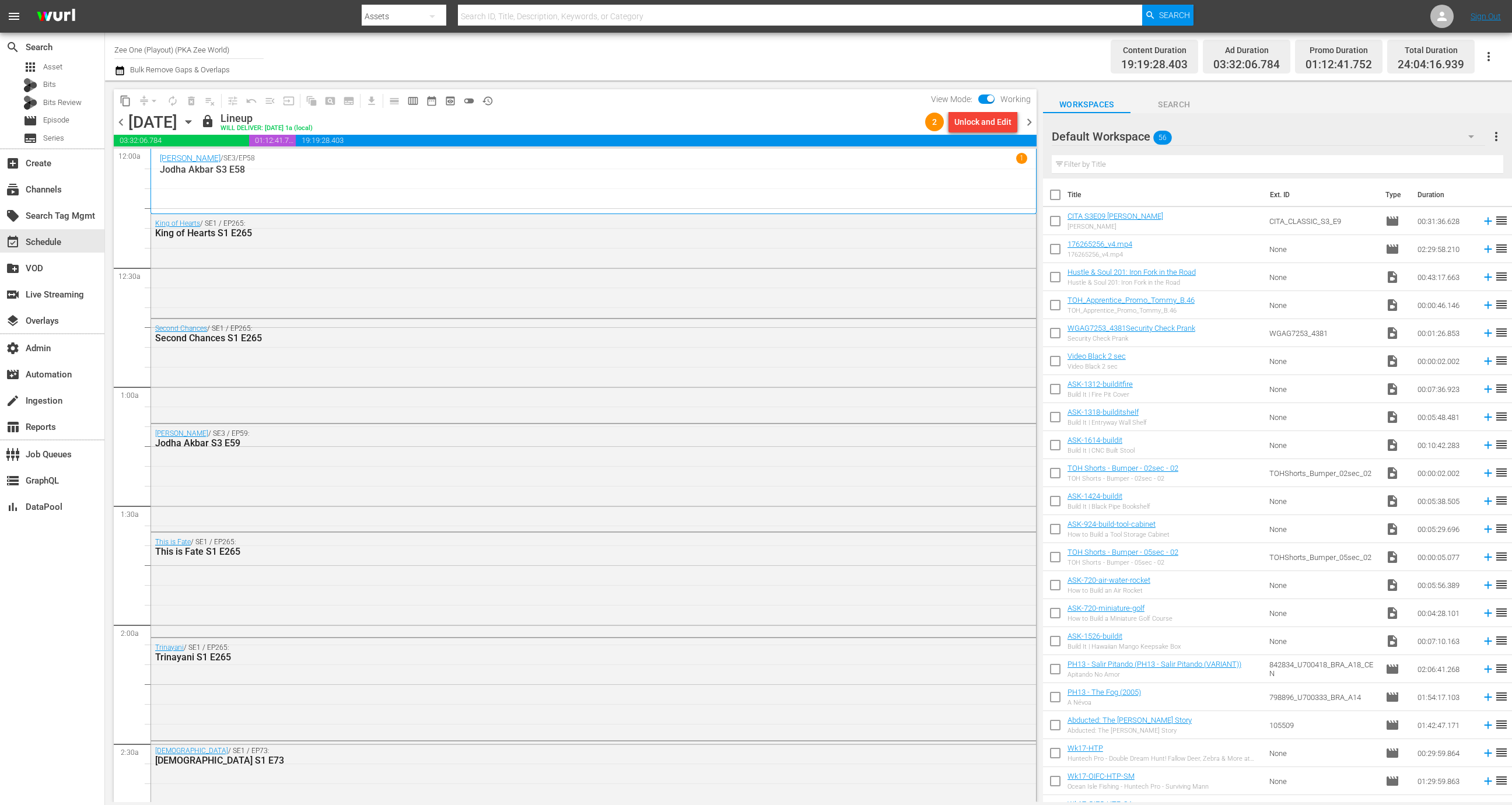
click at [973, 124] on div "Unlock and Edit" at bounding box center [982, 122] width 57 height 21
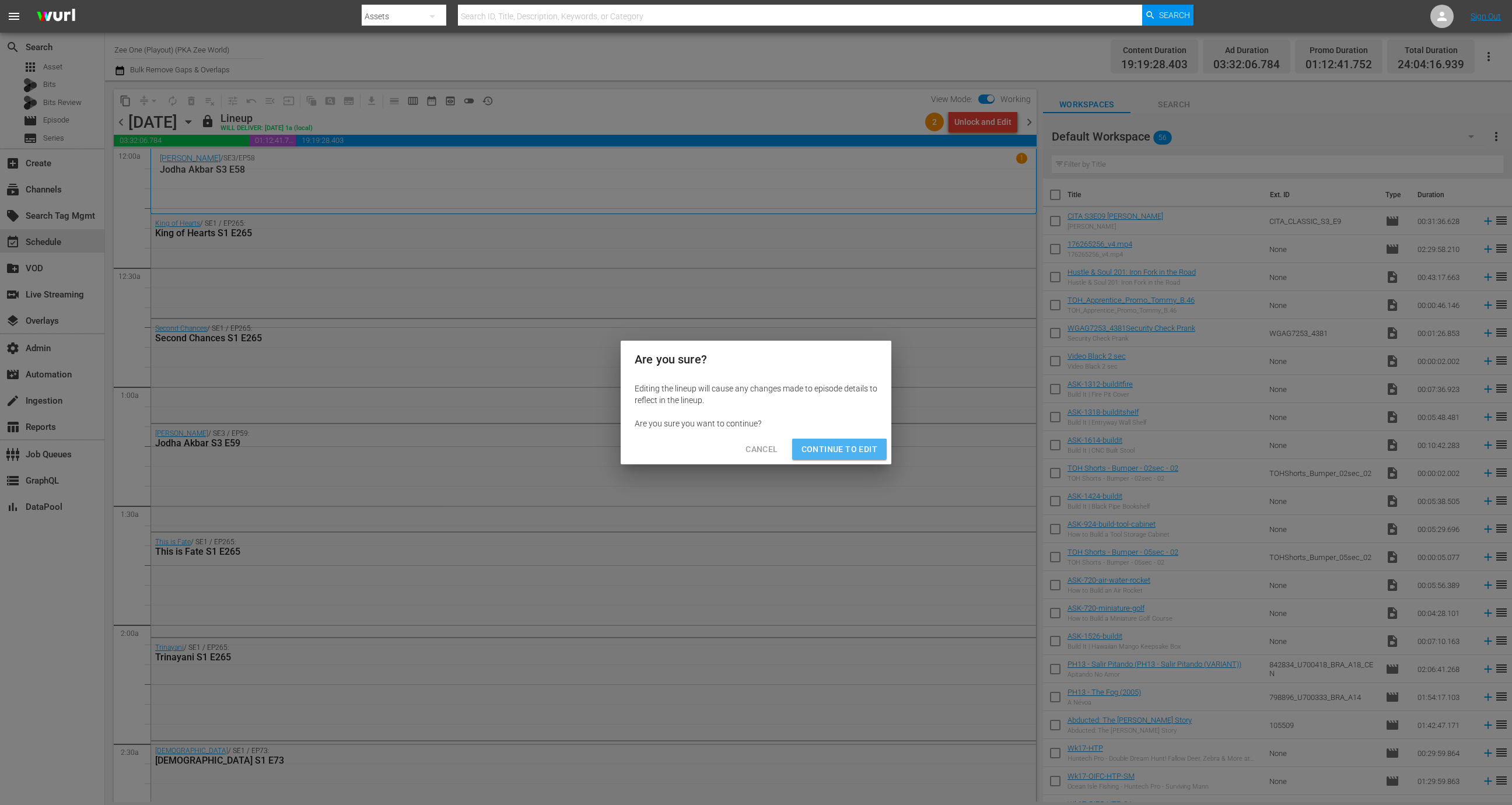
click at [837, 452] on span "Continue to Edit" at bounding box center [839, 449] width 76 height 14
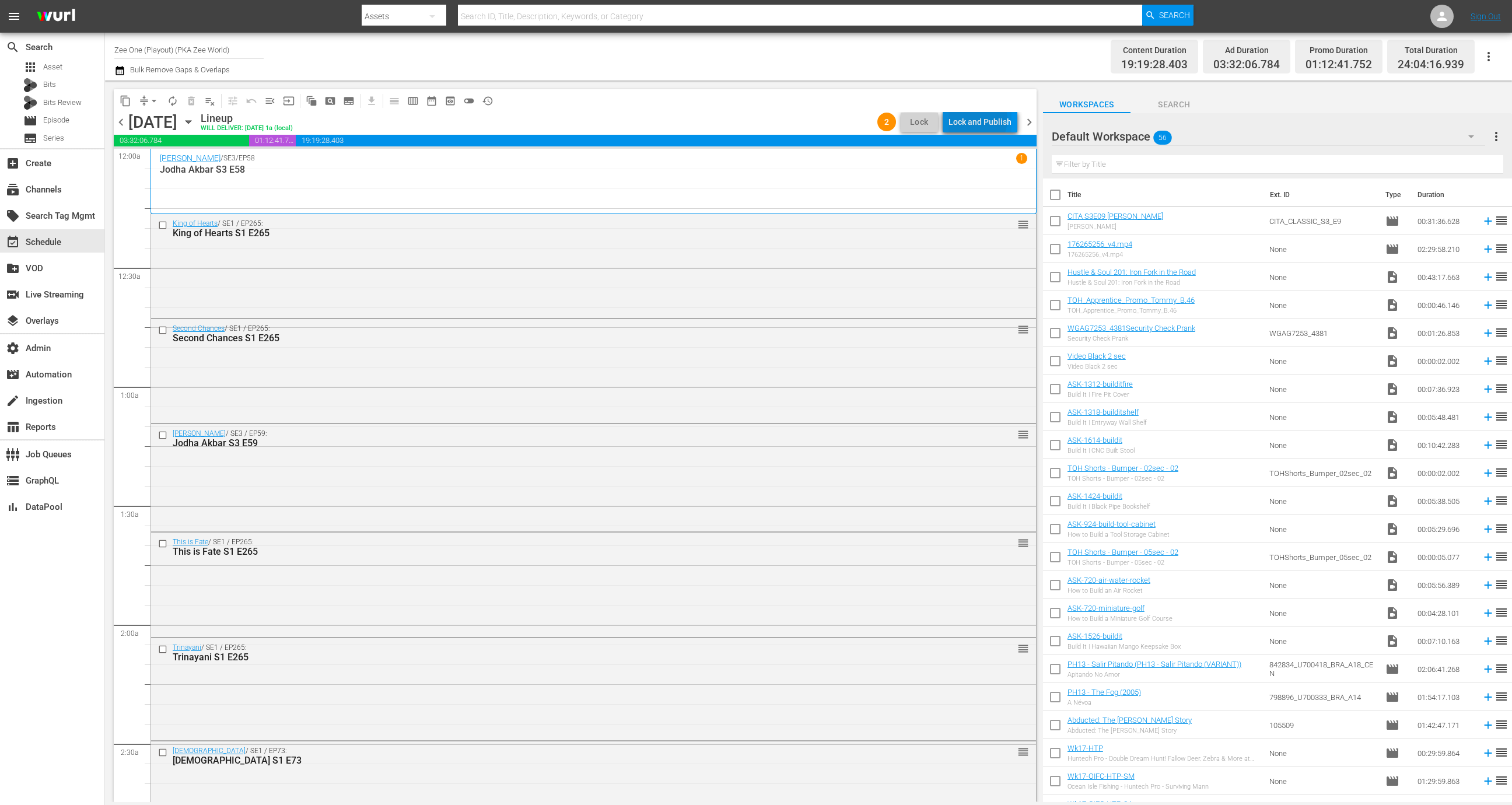
click at [973, 119] on div "Lock and Publish" at bounding box center [980, 122] width 63 height 21
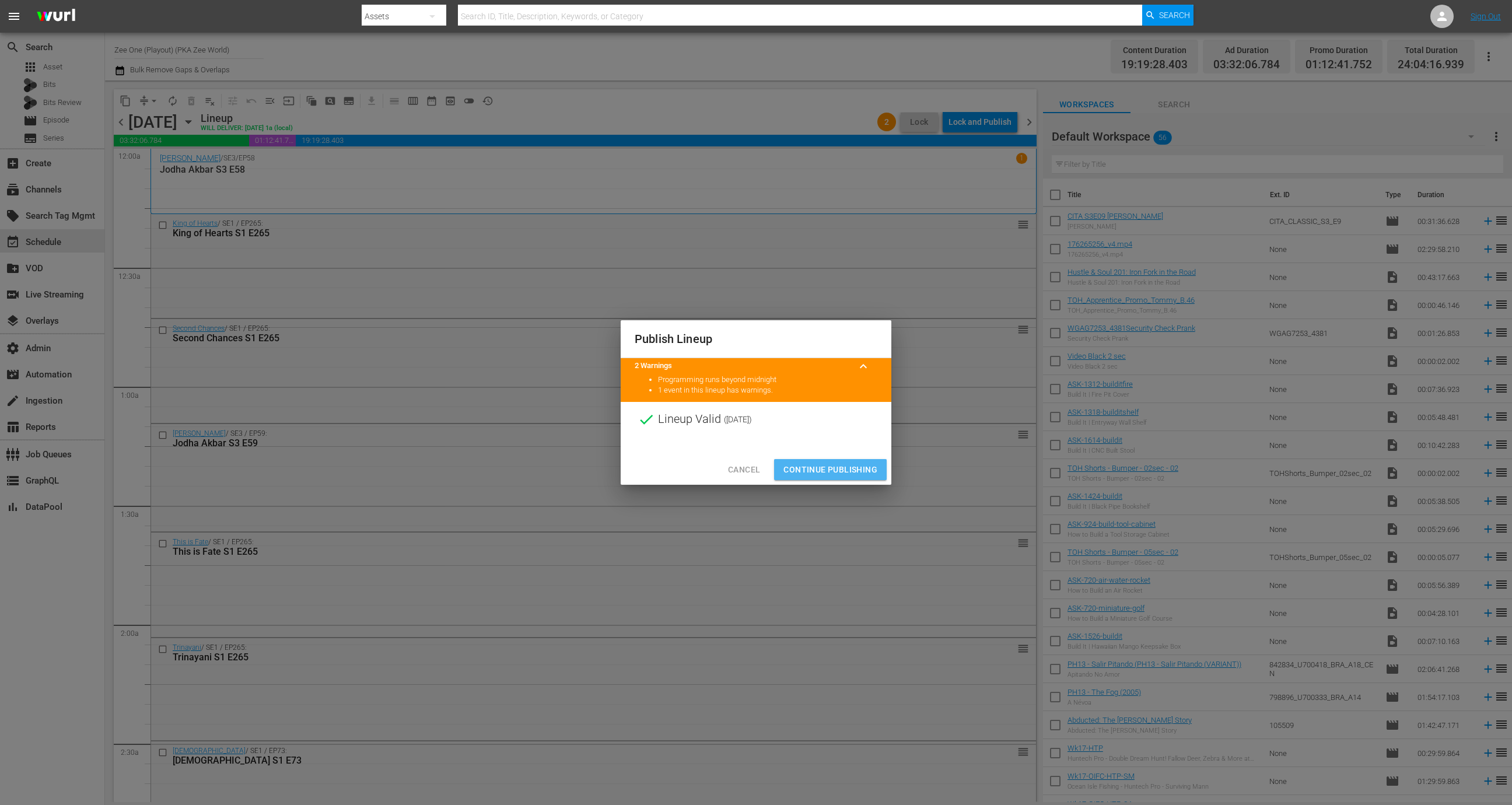
click at [852, 473] on span "Continue Publishing" at bounding box center [830, 470] width 94 height 14
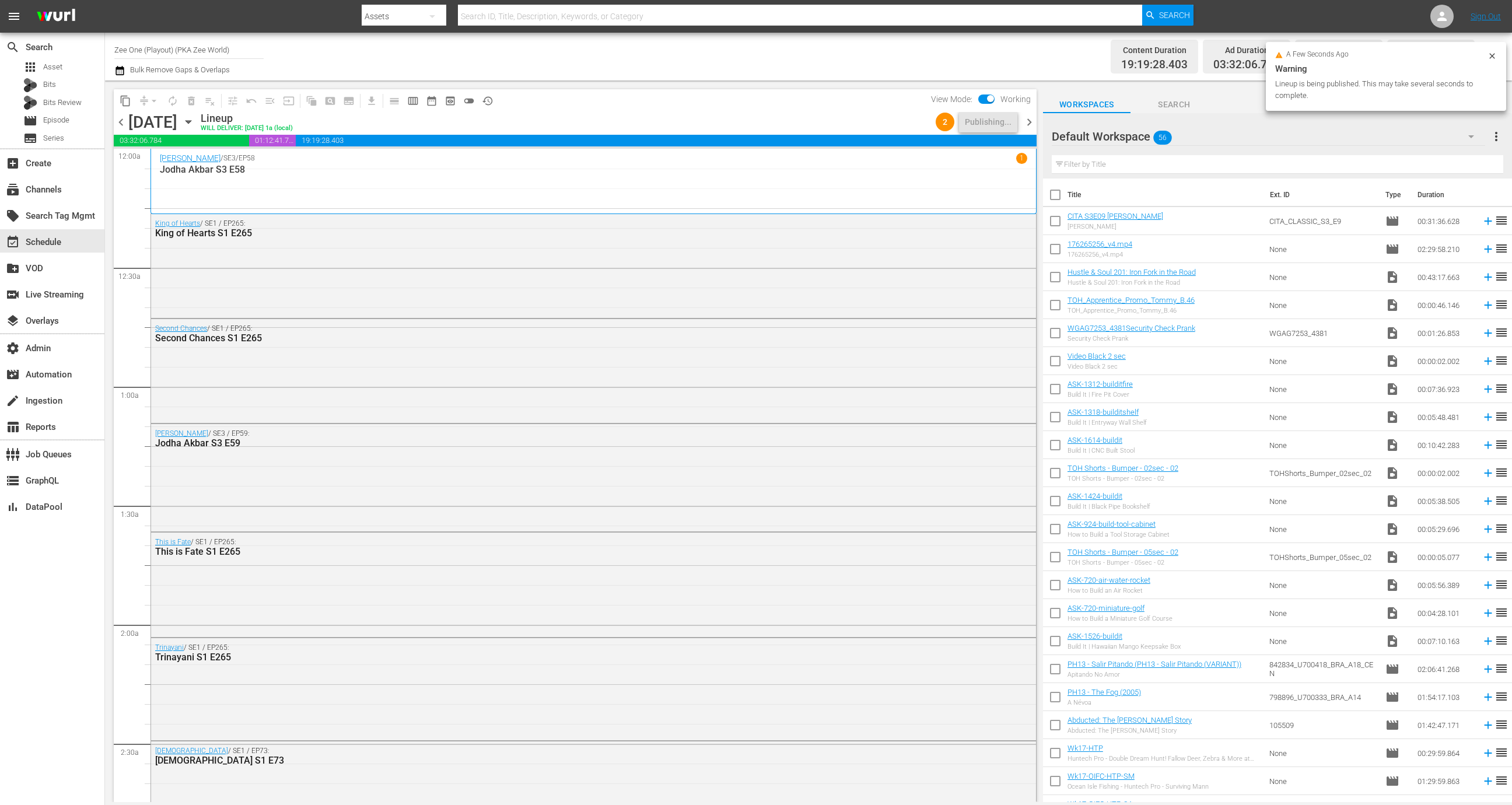
click at [1032, 120] on span "chevron_right" at bounding box center [1029, 122] width 14 height 14
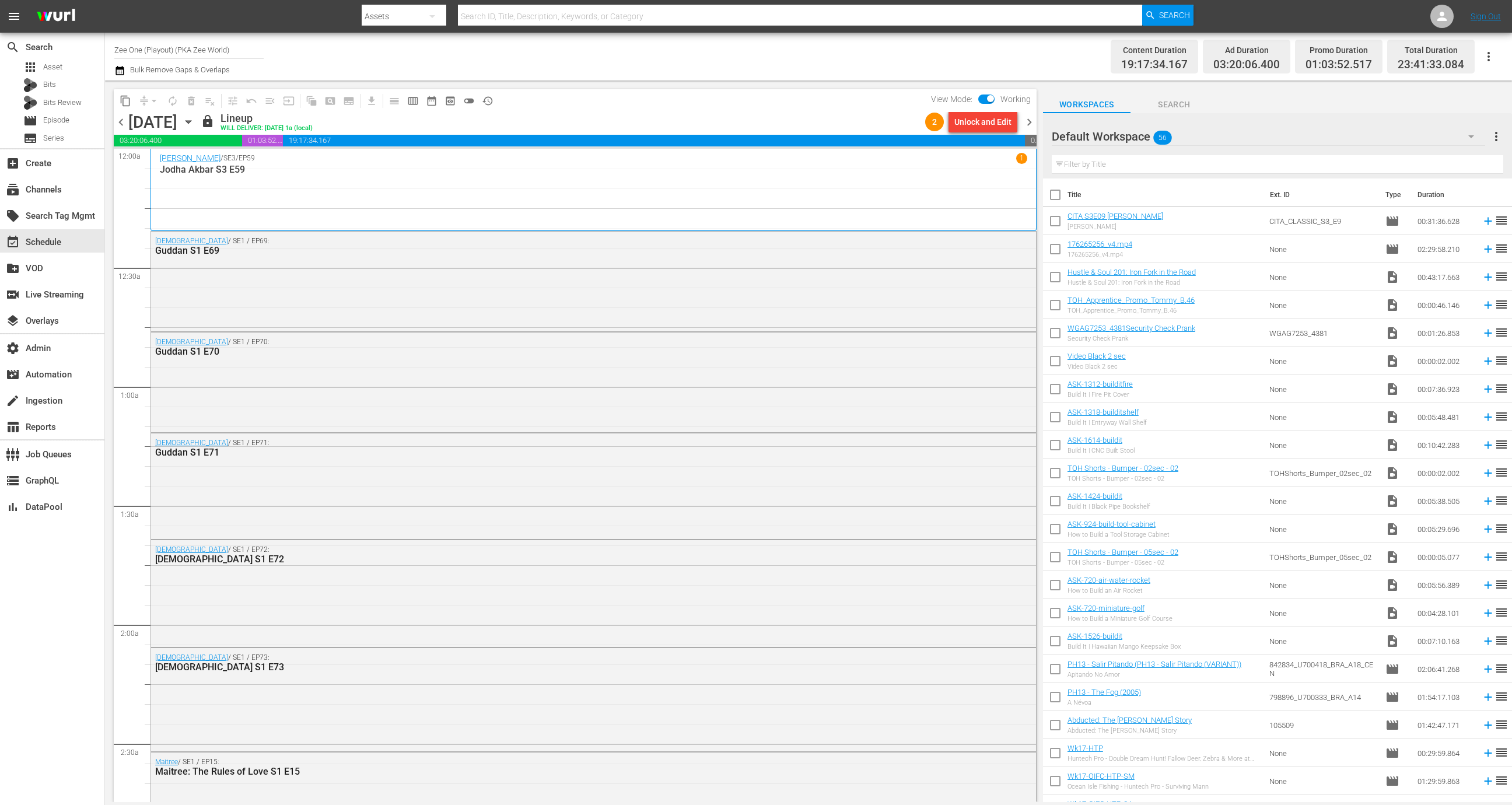
click at [977, 126] on div "Unlock and Edit" at bounding box center [982, 122] width 57 height 21
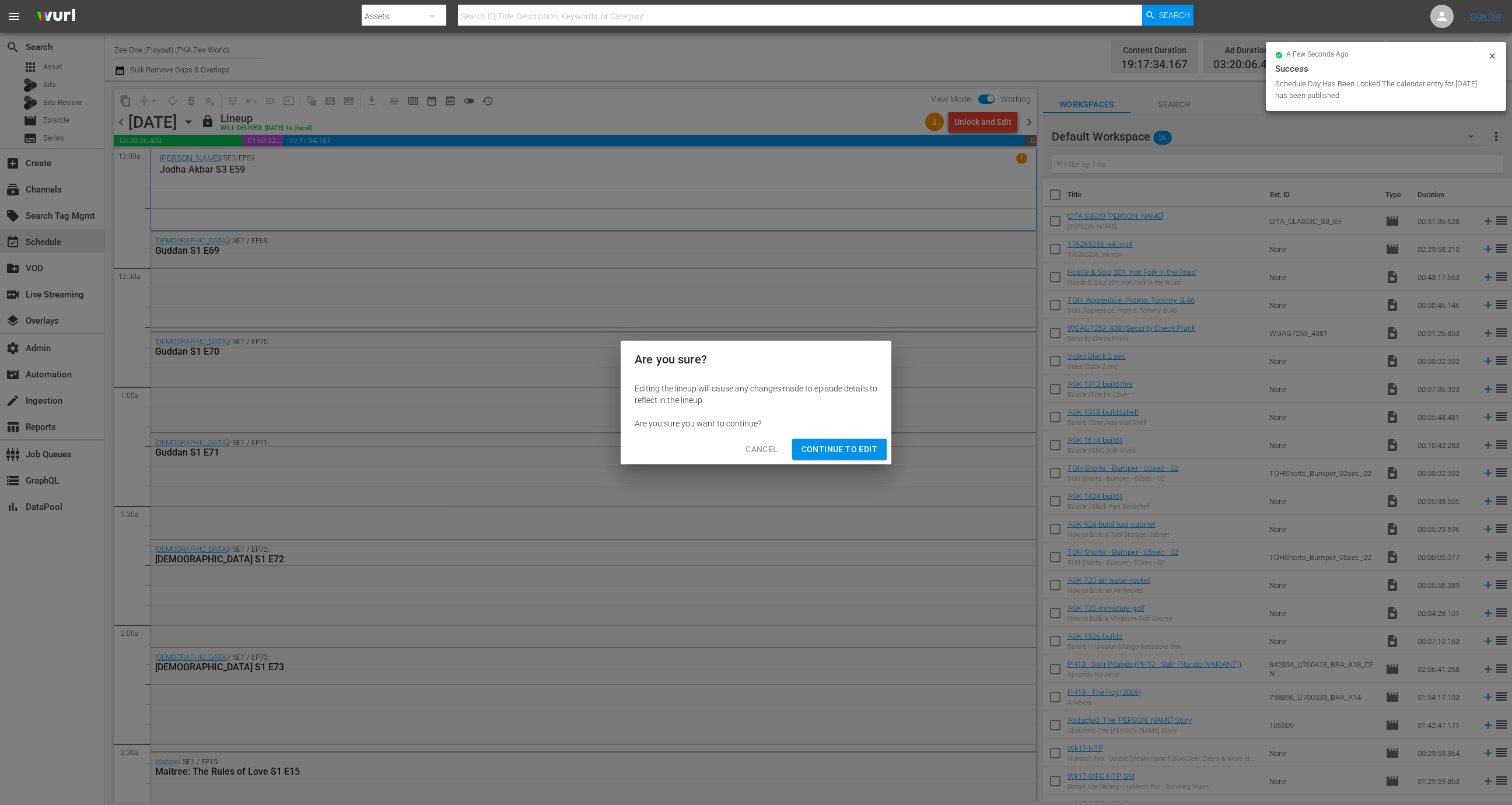
click at [817, 443] on span "Continue to Edit" at bounding box center [839, 449] width 76 height 14
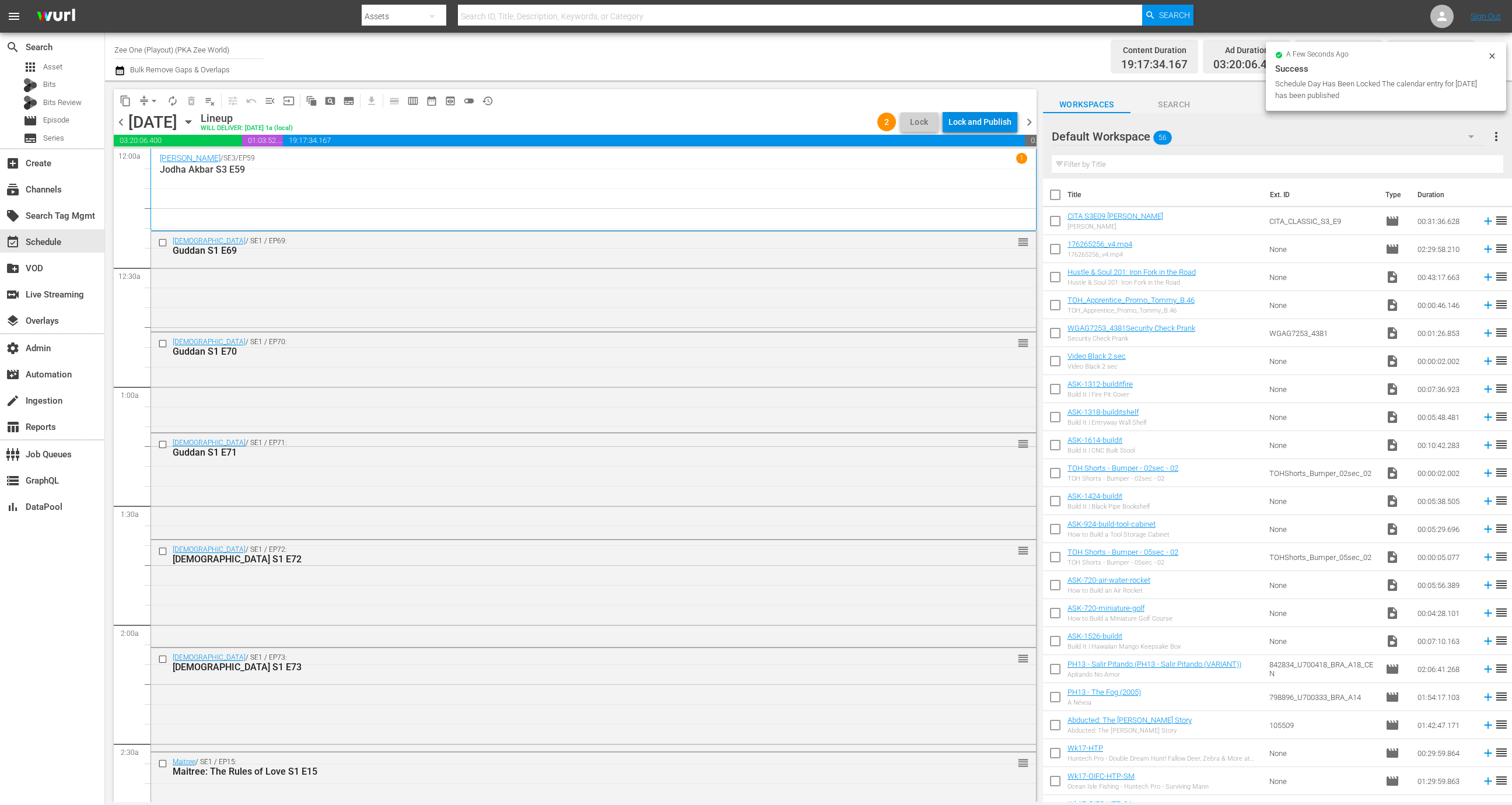
click at [984, 125] on div "Lock and Publish" at bounding box center [980, 122] width 63 height 21
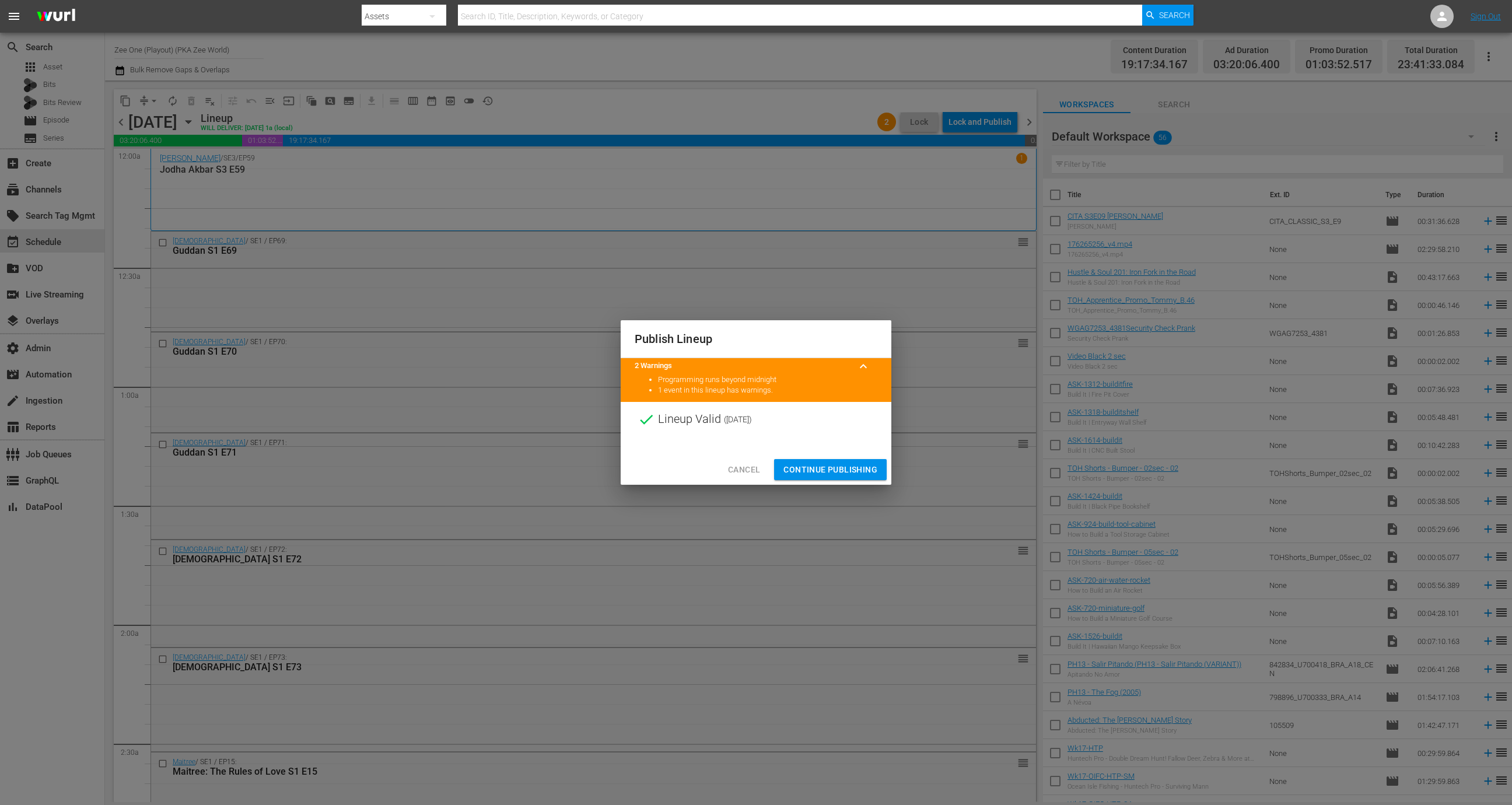
click at [839, 467] on span "Continue Publishing" at bounding box center [830, 470] width 94 height 14
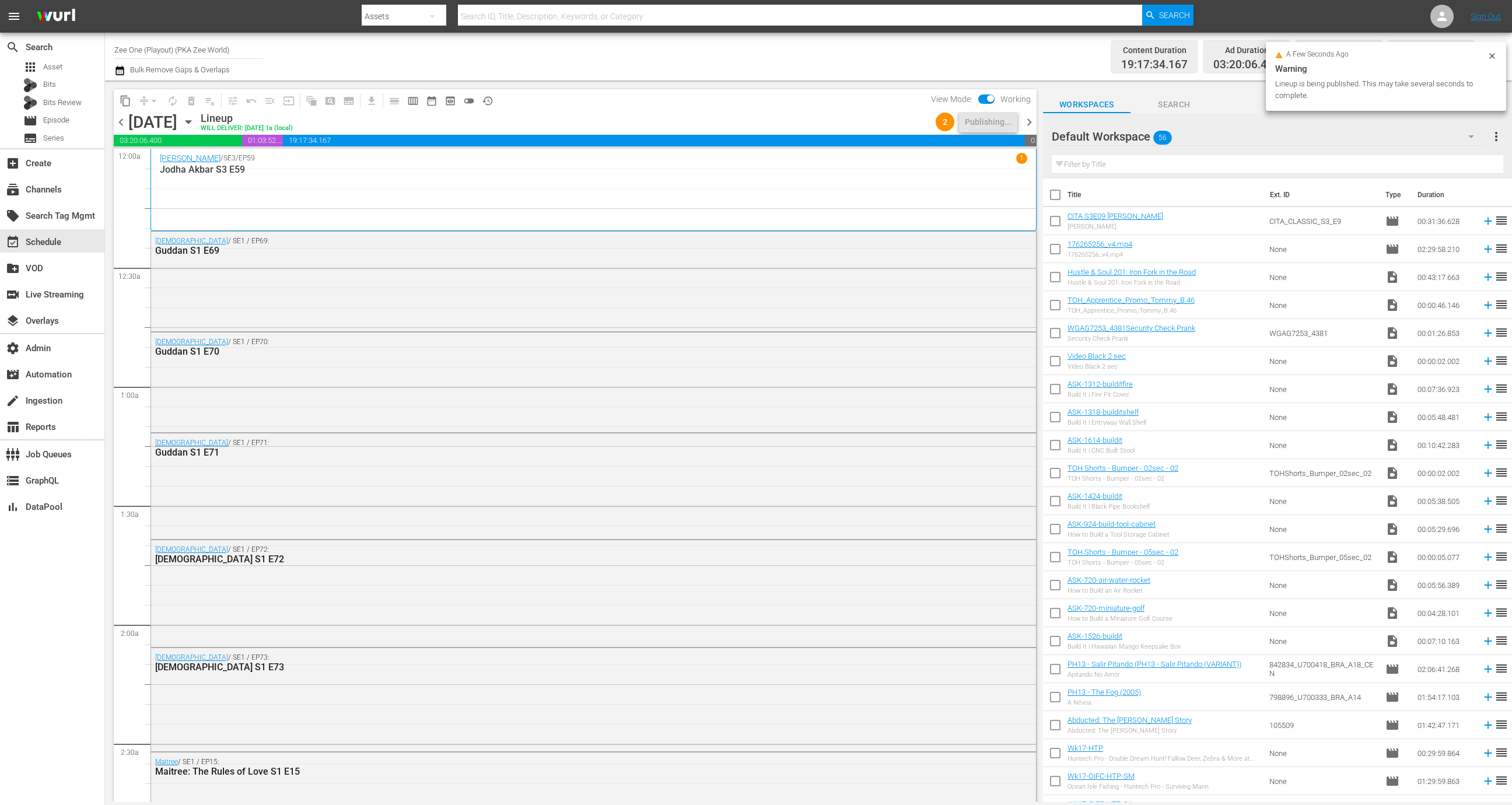
click at [1026, 122] on span "chevron_right" at bounding box center [1029, 122] width 14 height 14
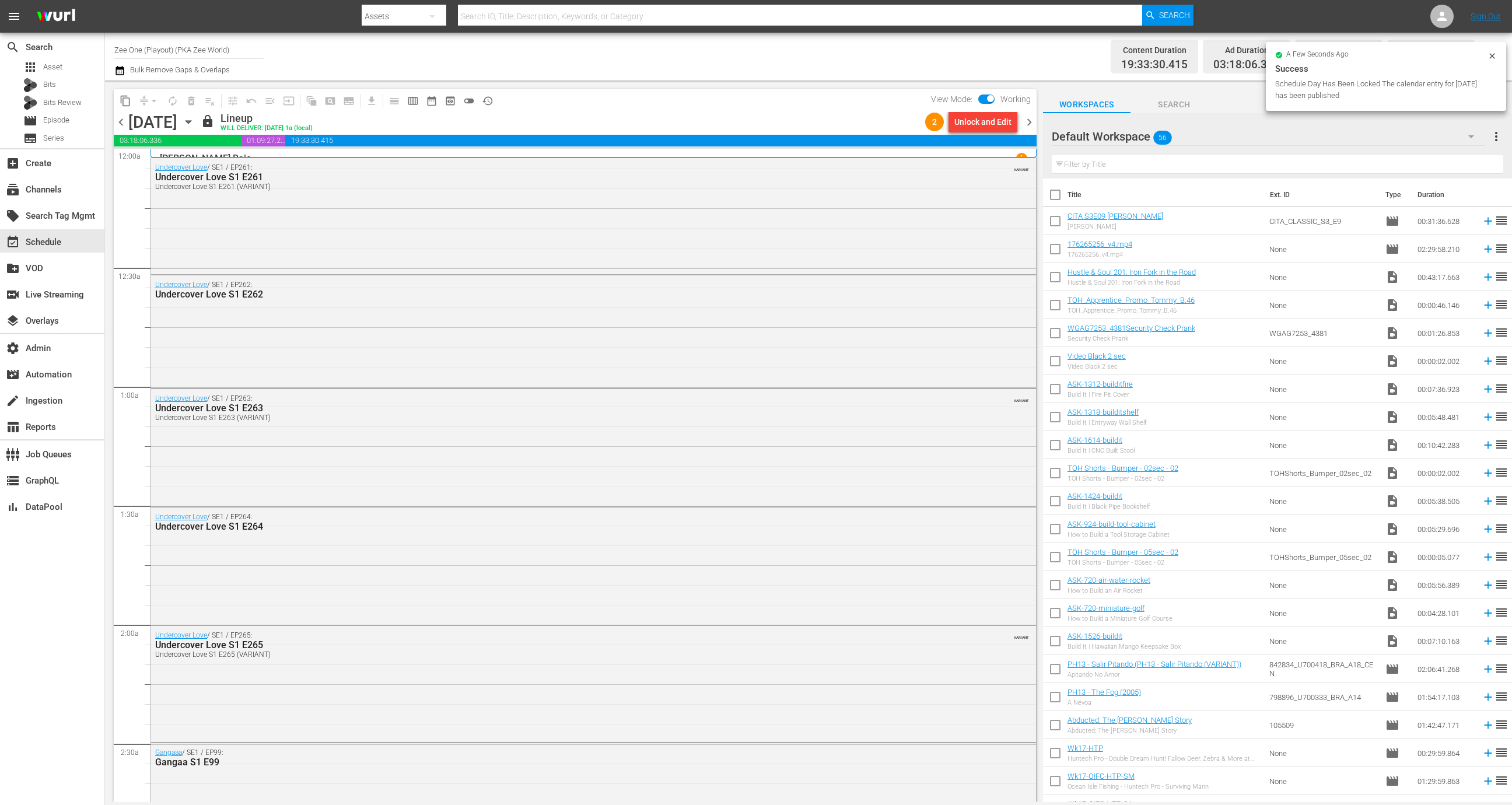
click at [974, 124] on div "Unlock and Edit" at bounding box center [982, 122] width 57 height 21
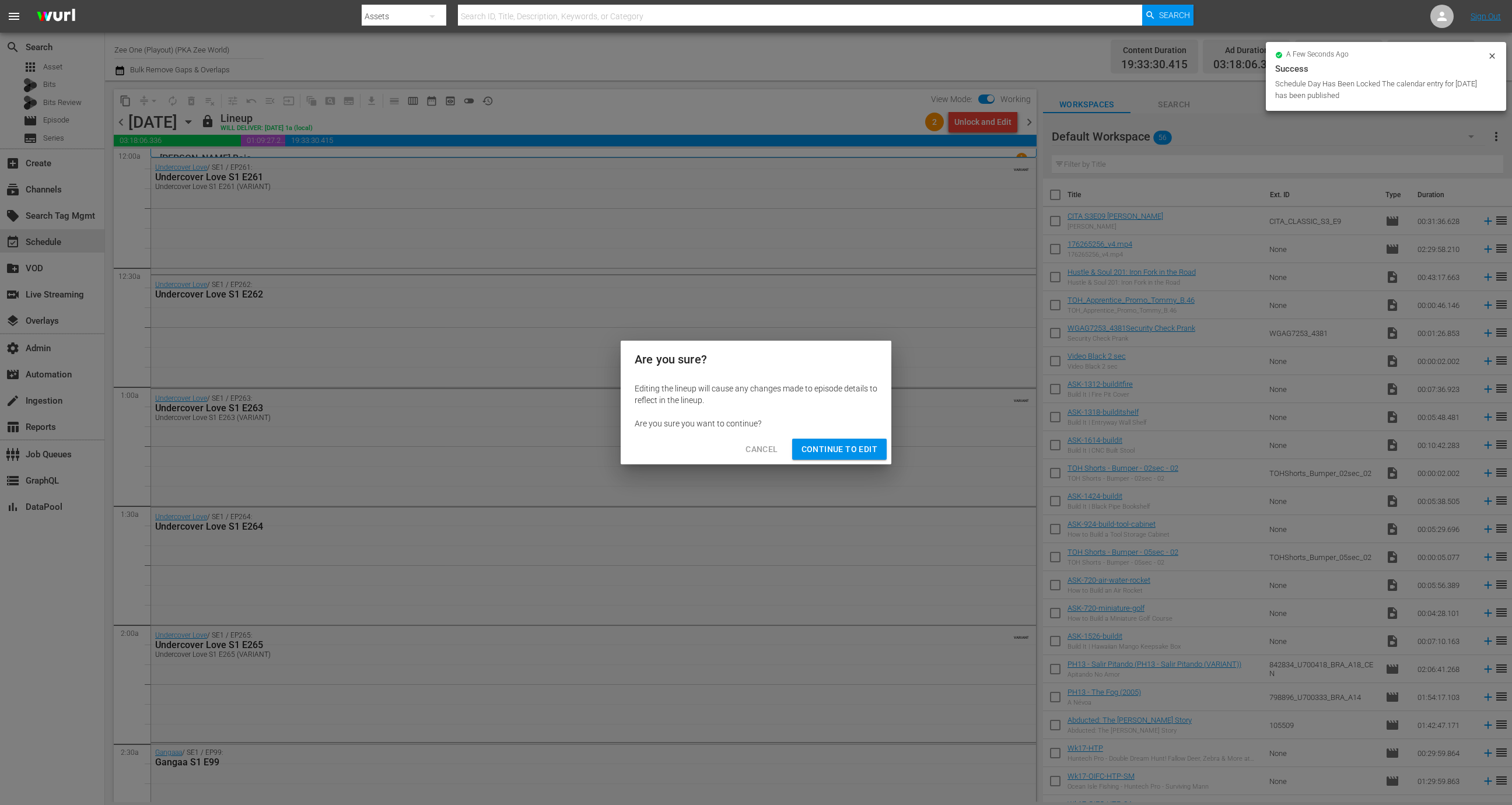
click at [833, 454] on span "Continue to Edit" at bounding box center [839, 449] width 76 height 14
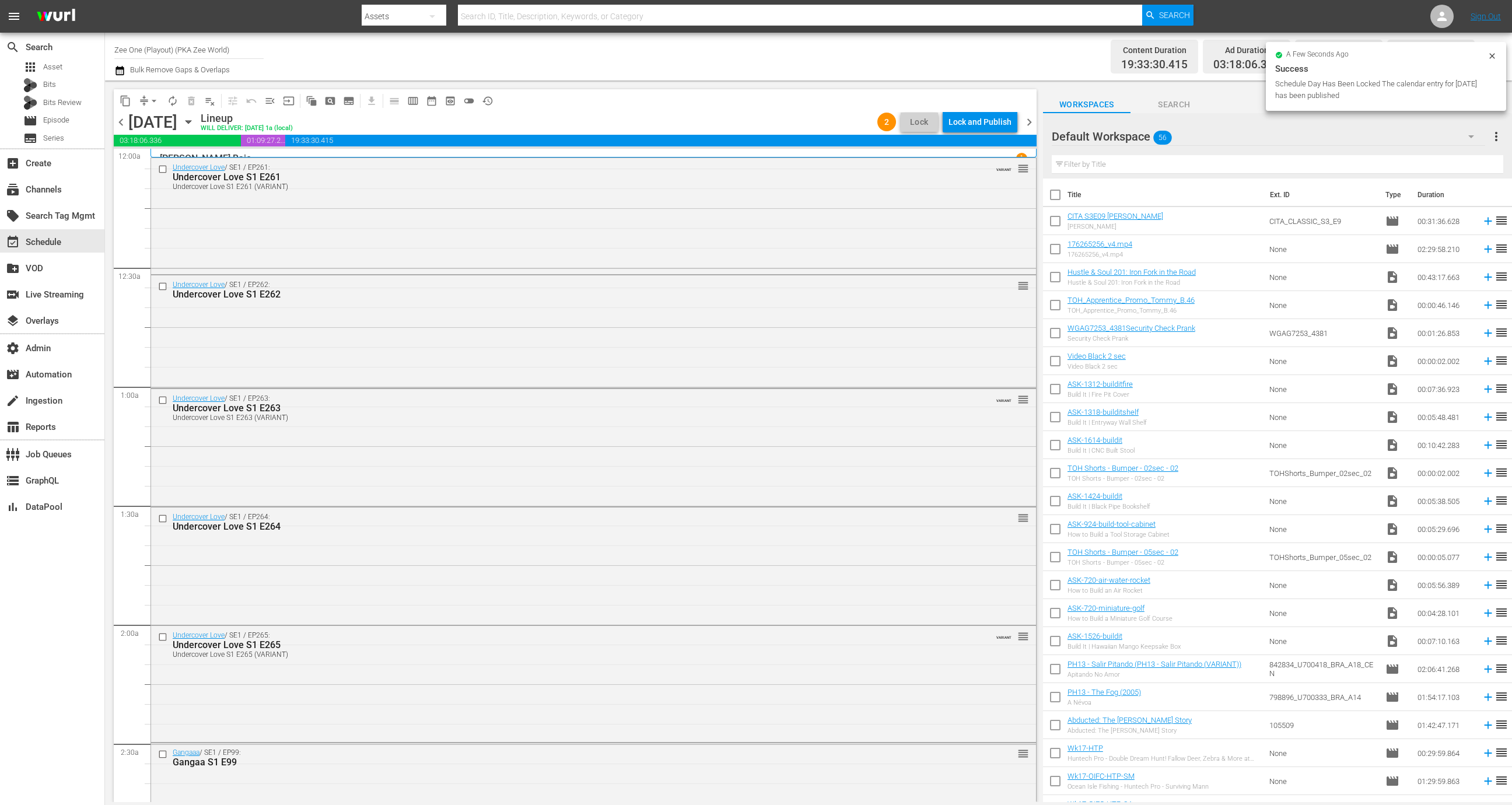
click at [986, 120] on div "Lock and Publish" at bounding box center [980, 122] width 63 height 21
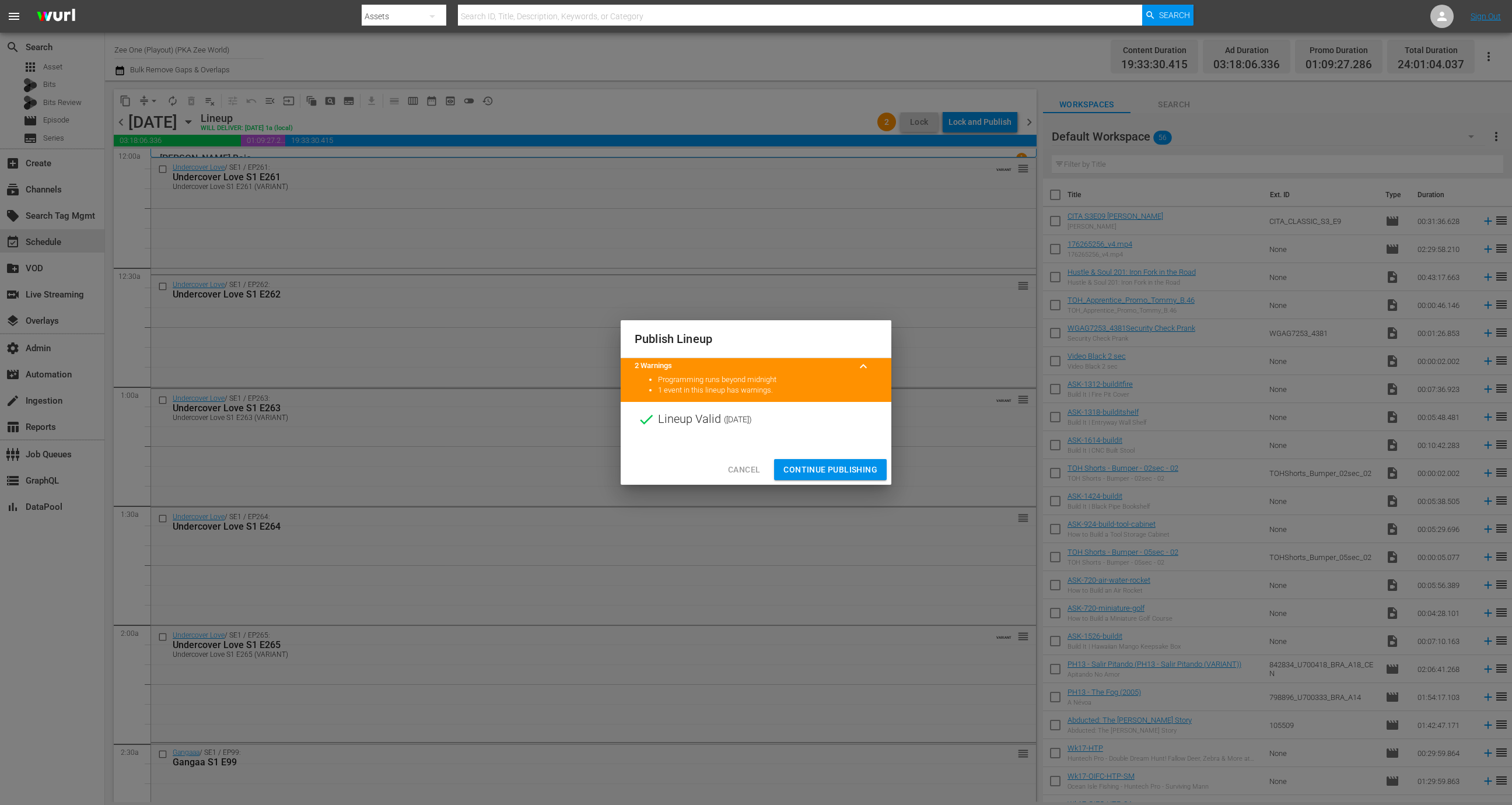
click at [825, 451] on div at bounding box center [755, 445] width 270 height 18
click at [823, 465] on span "Continue Publishing" at bounding box center [830, 470] width 94 height 14
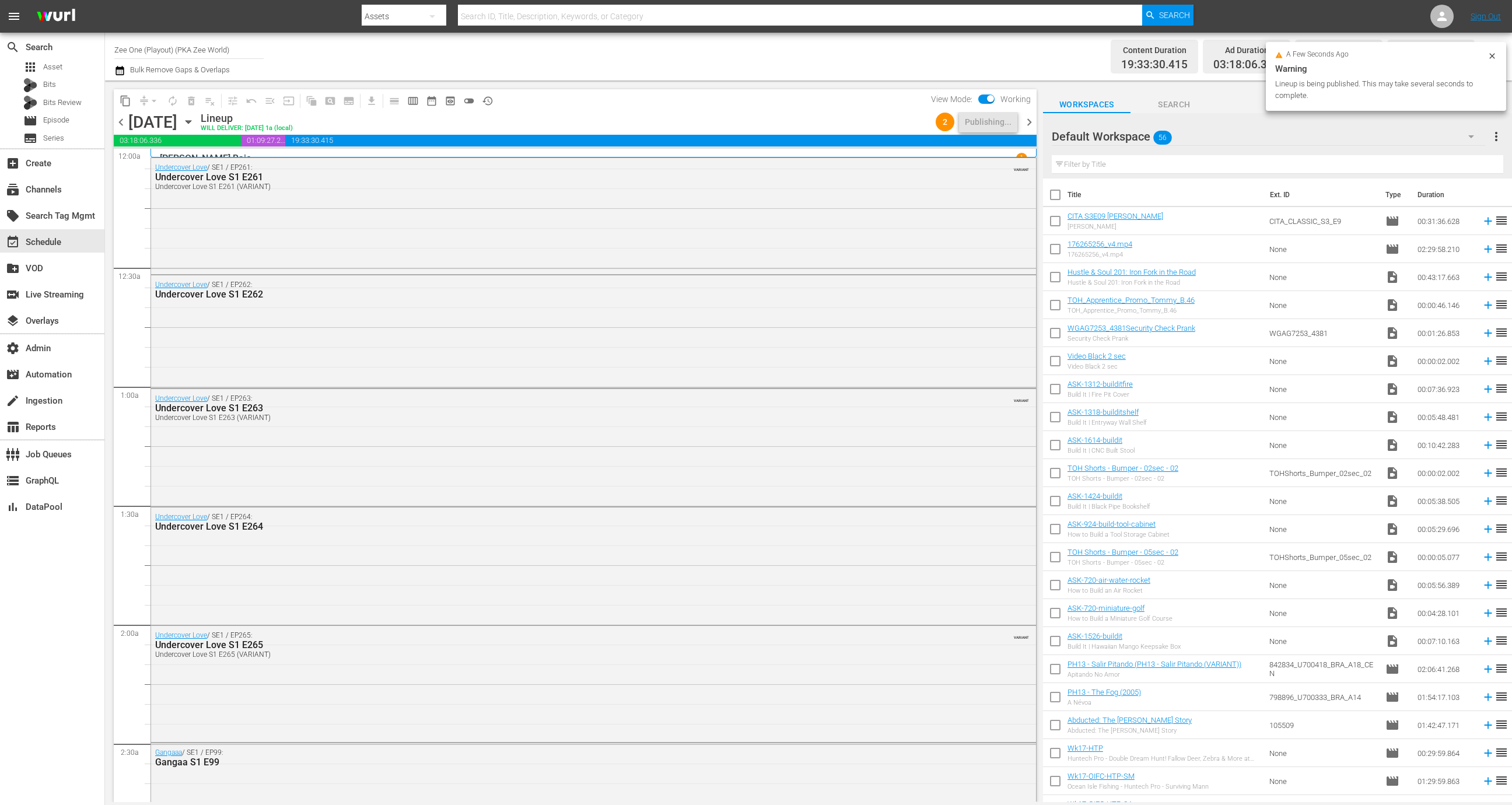
click at [1026, 122] on span "chevron_right" at bounding box center [1029, 122] width 14 height 14
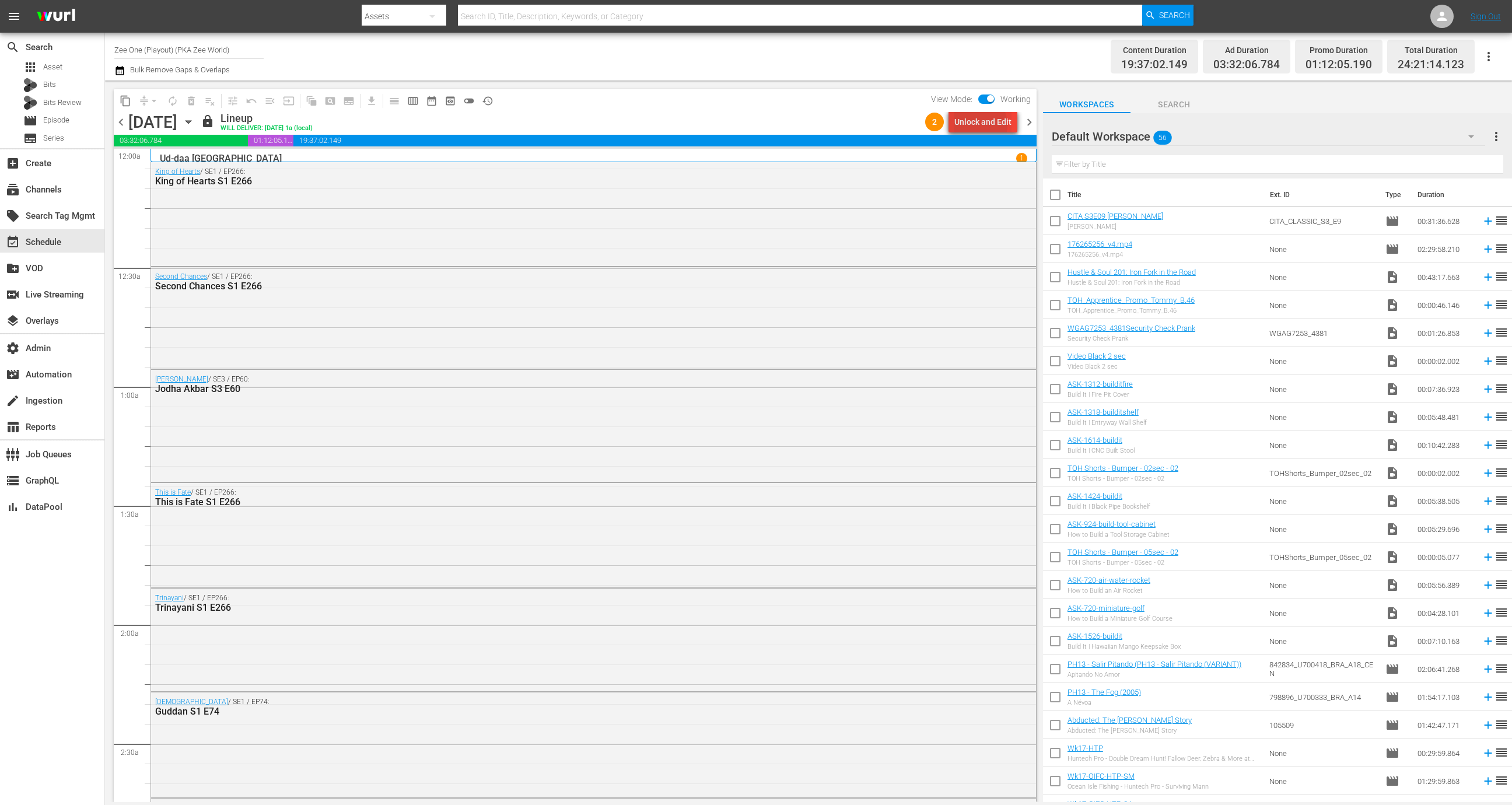
click at [977, 125] on div "Unlock and Edit" at bounding box center [982, 122] width 57 height 21
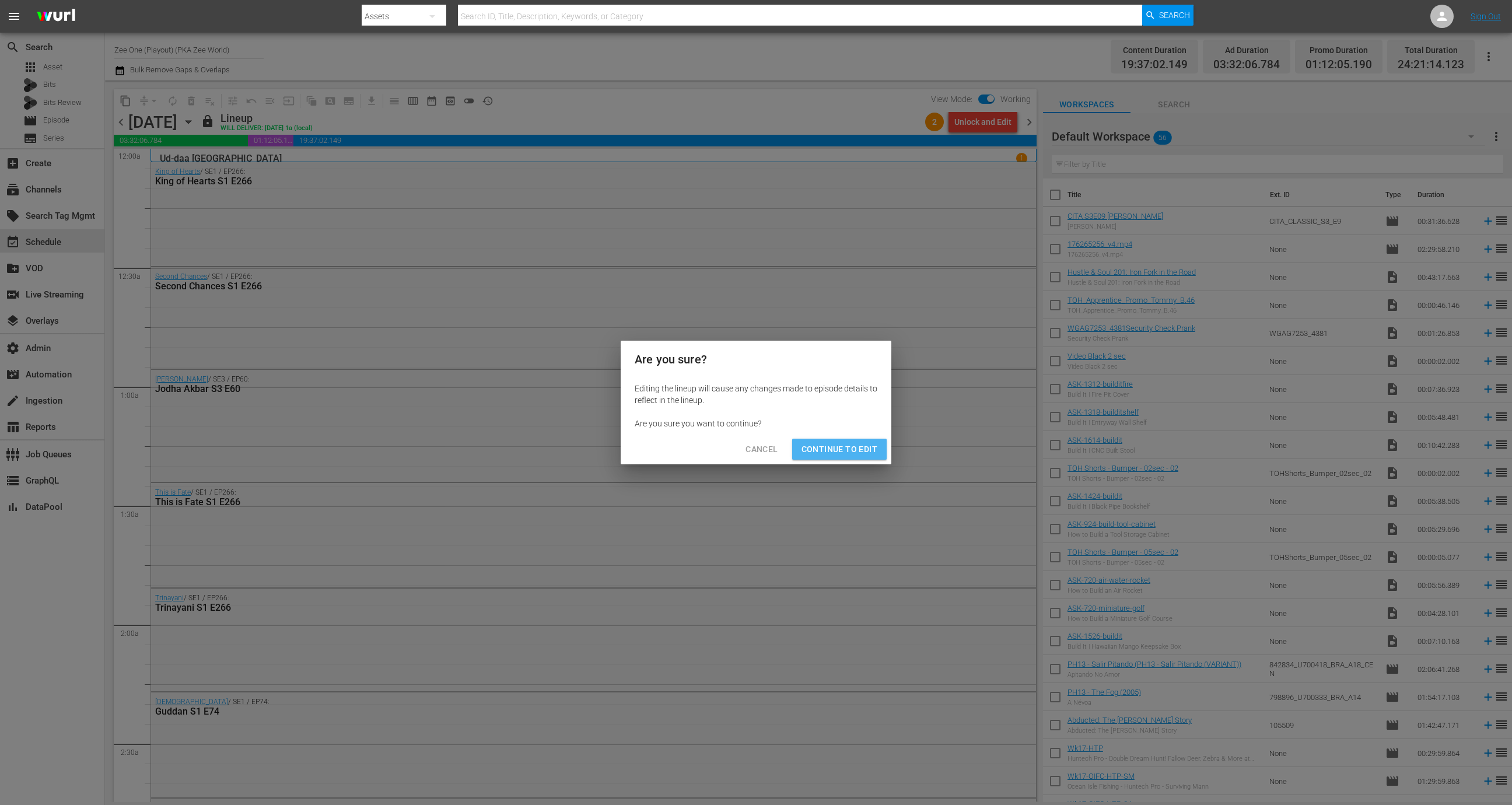
click at [823, 439] on button "Continue to Edit" at bounding box center [839, 449] width 94 height 22
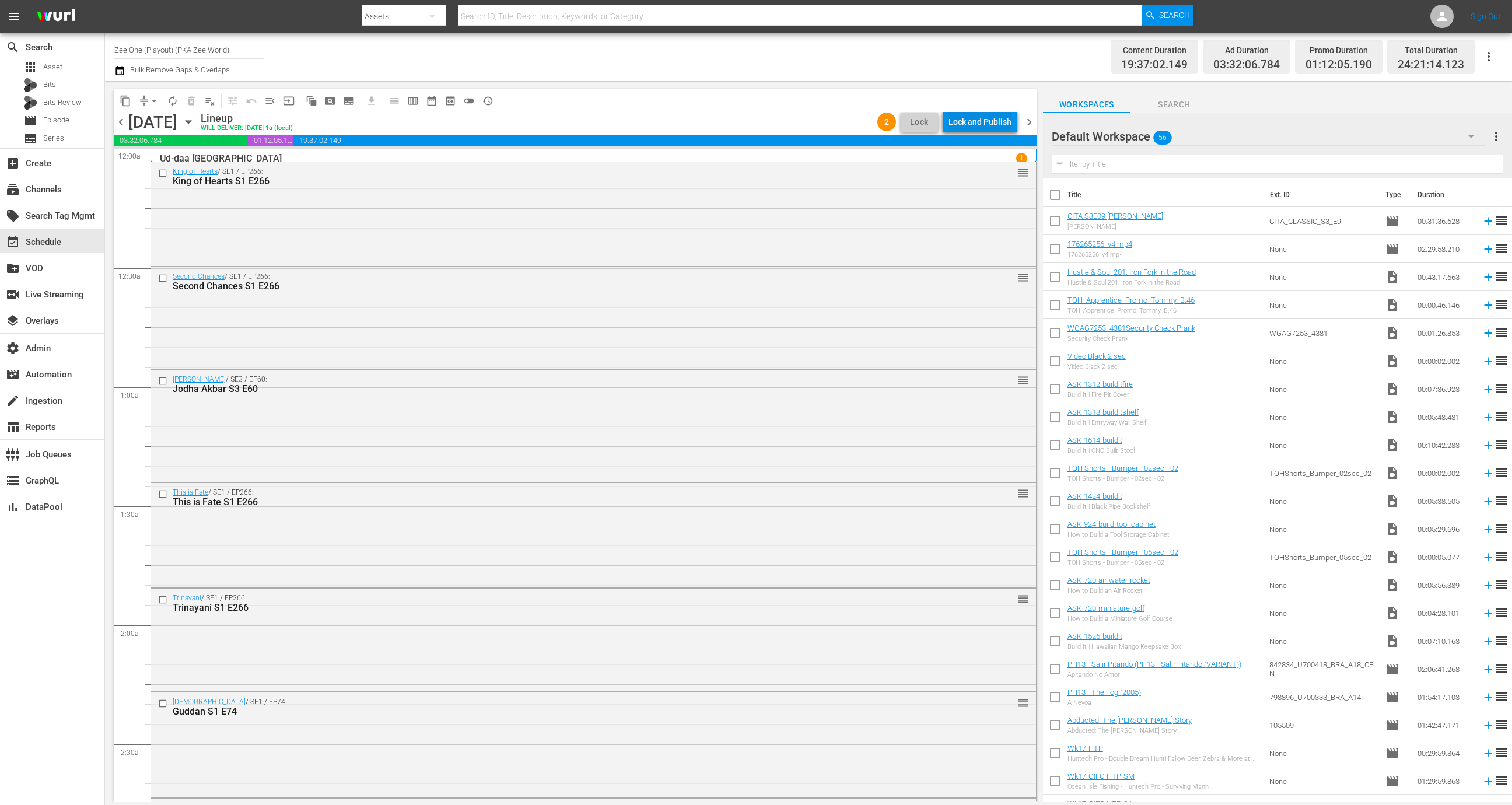
click at [979, 121] on div "Lock and Publish" at bounding box center [980, 122] width 63 height 21
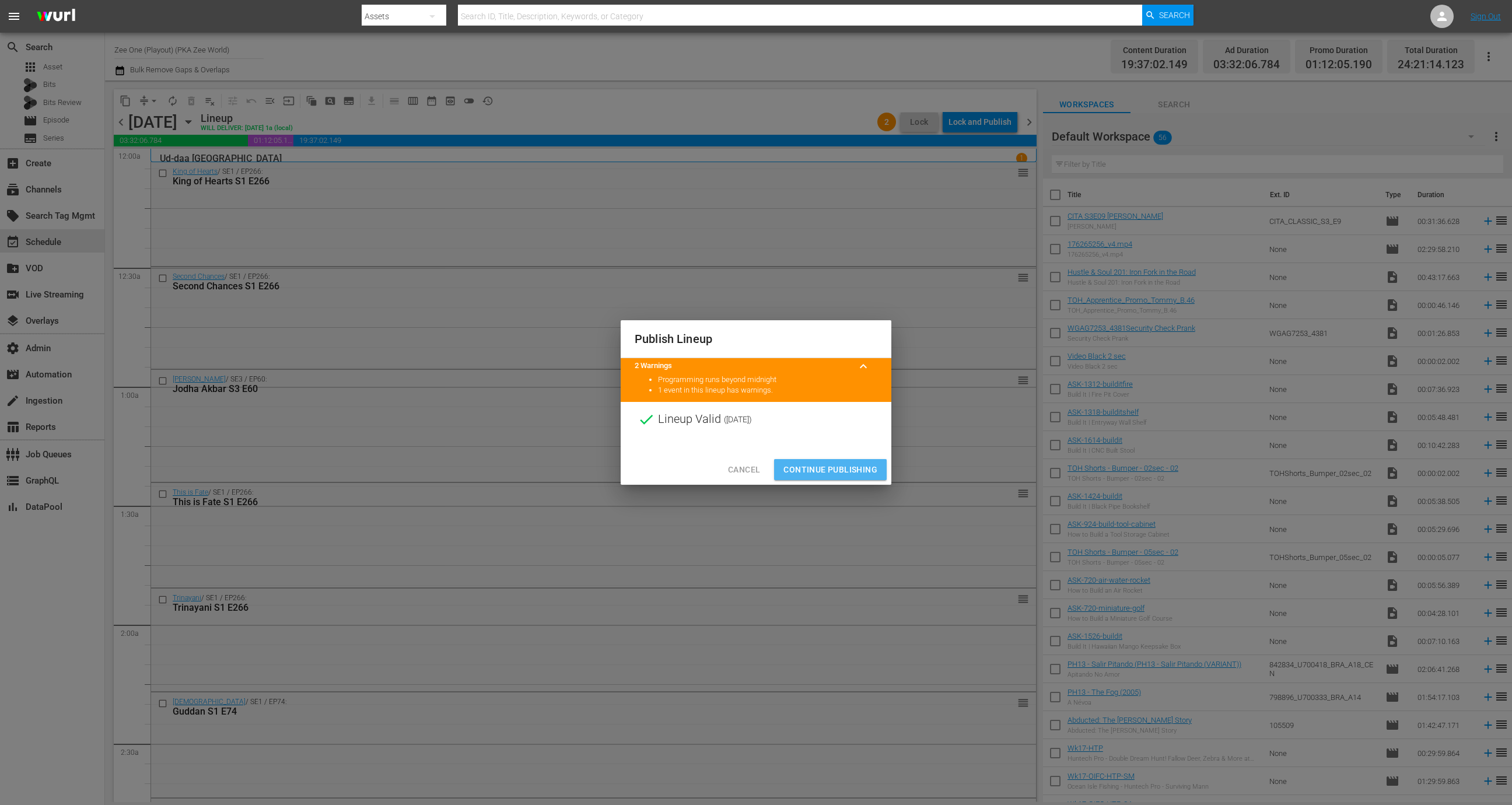
click at [821, 468] on span "Continue Publishing" at bounding box center [830, 470] width 94 height 14
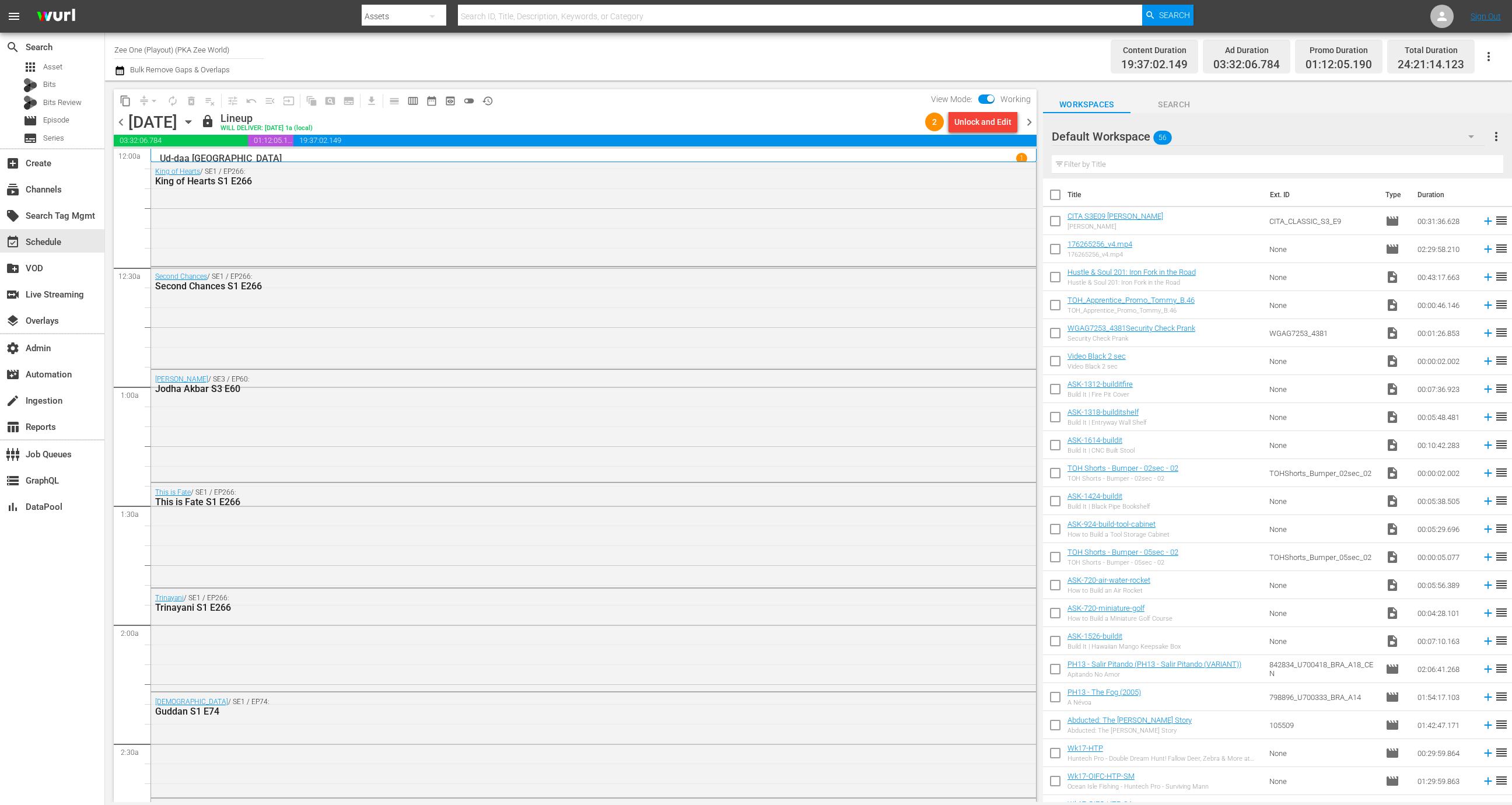
click at [488, 99] on span "history_outlined" at bounding box center [488, 101] width 12 height 12
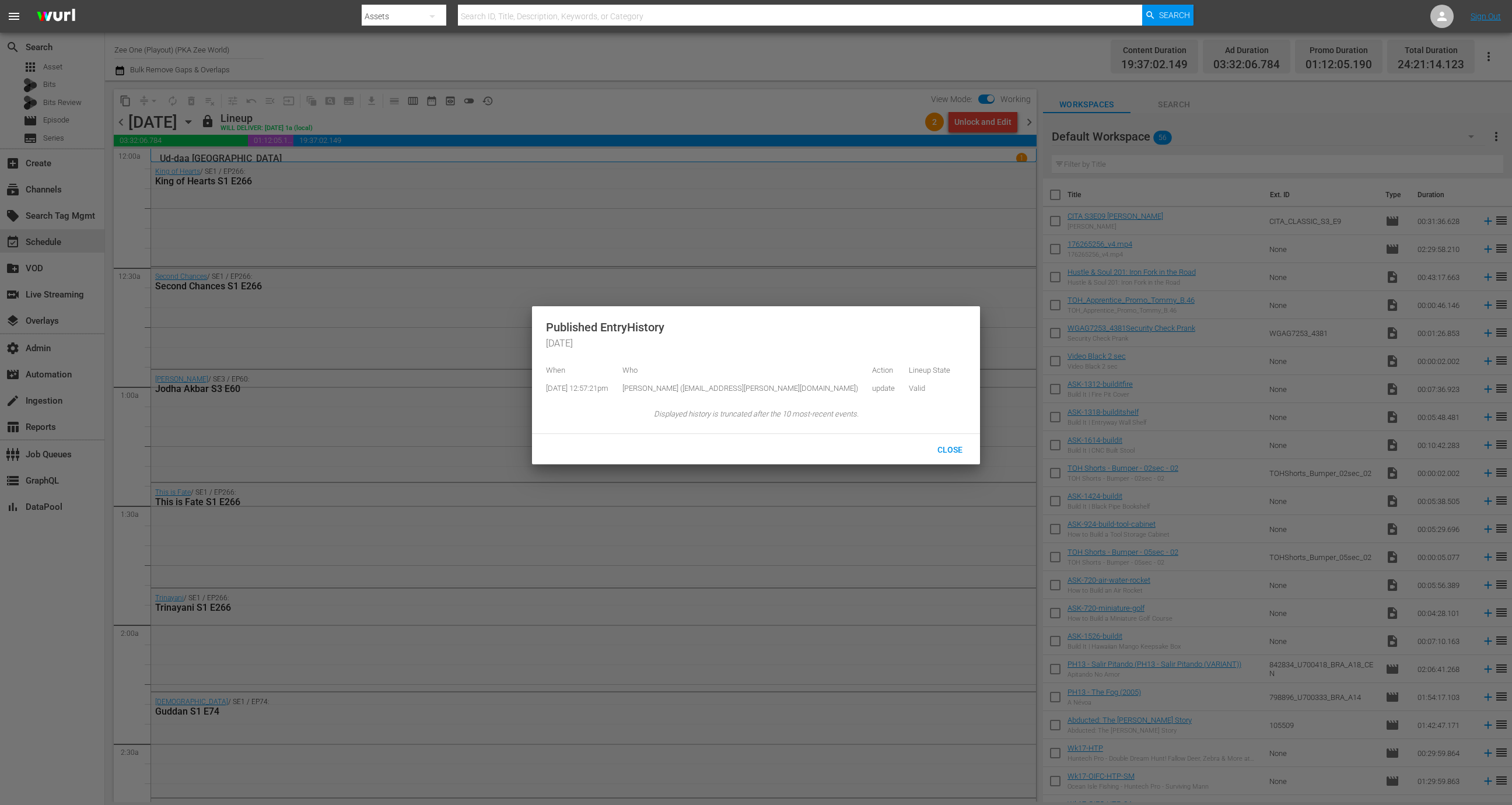
click at [1020, 129] on div at bounding box center [756, 402] width 1512 height 805
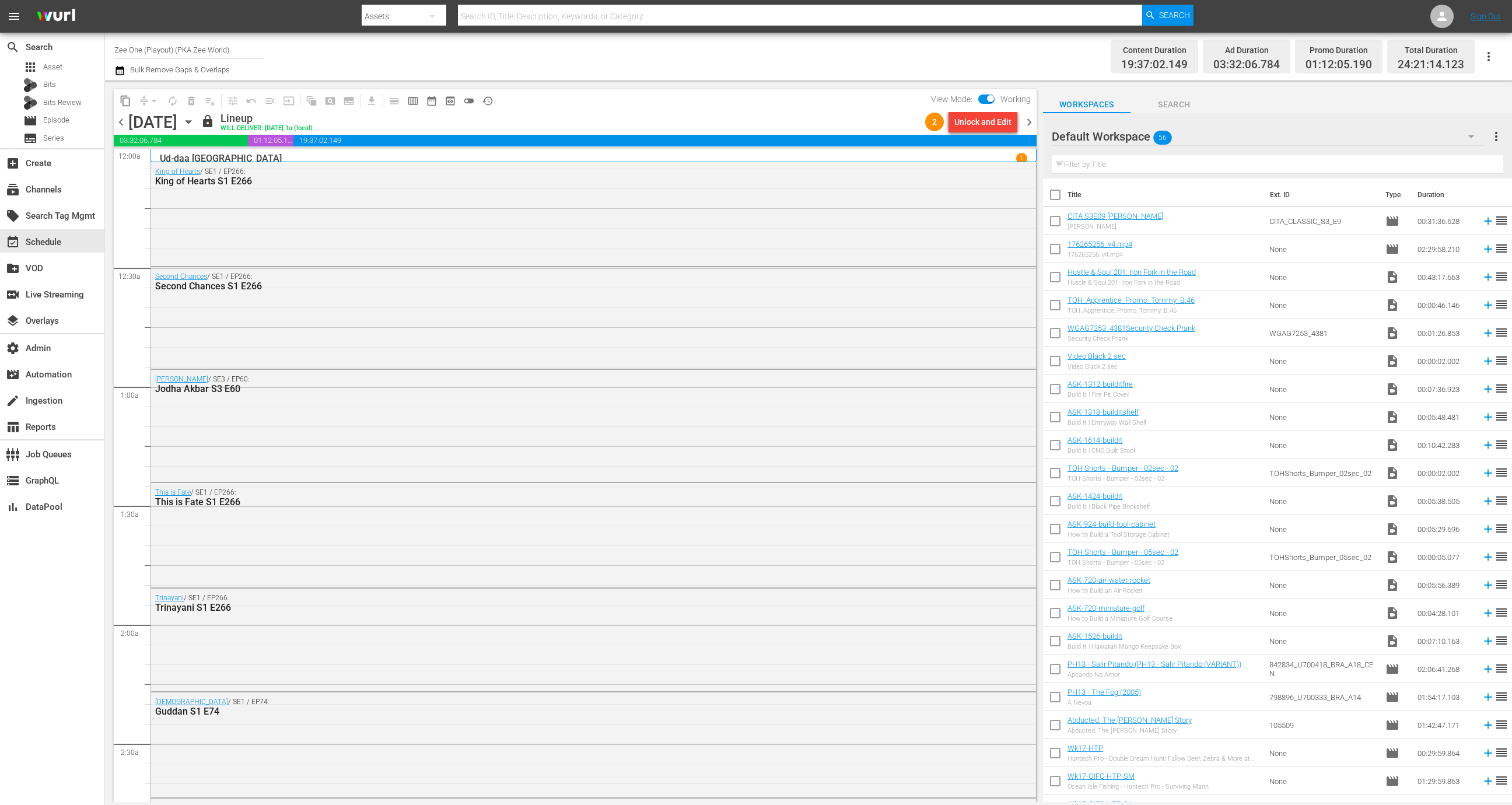
click at [1026, 118] on body "menu Search By Assets Search ID, Title, Description, Keywords, or Category Sear…" at bounding box center [756, 402] width 1512 height 805
click at [1032, 123] on span "chevron_right" at bounding box center [1029, 122] width 14 height 14
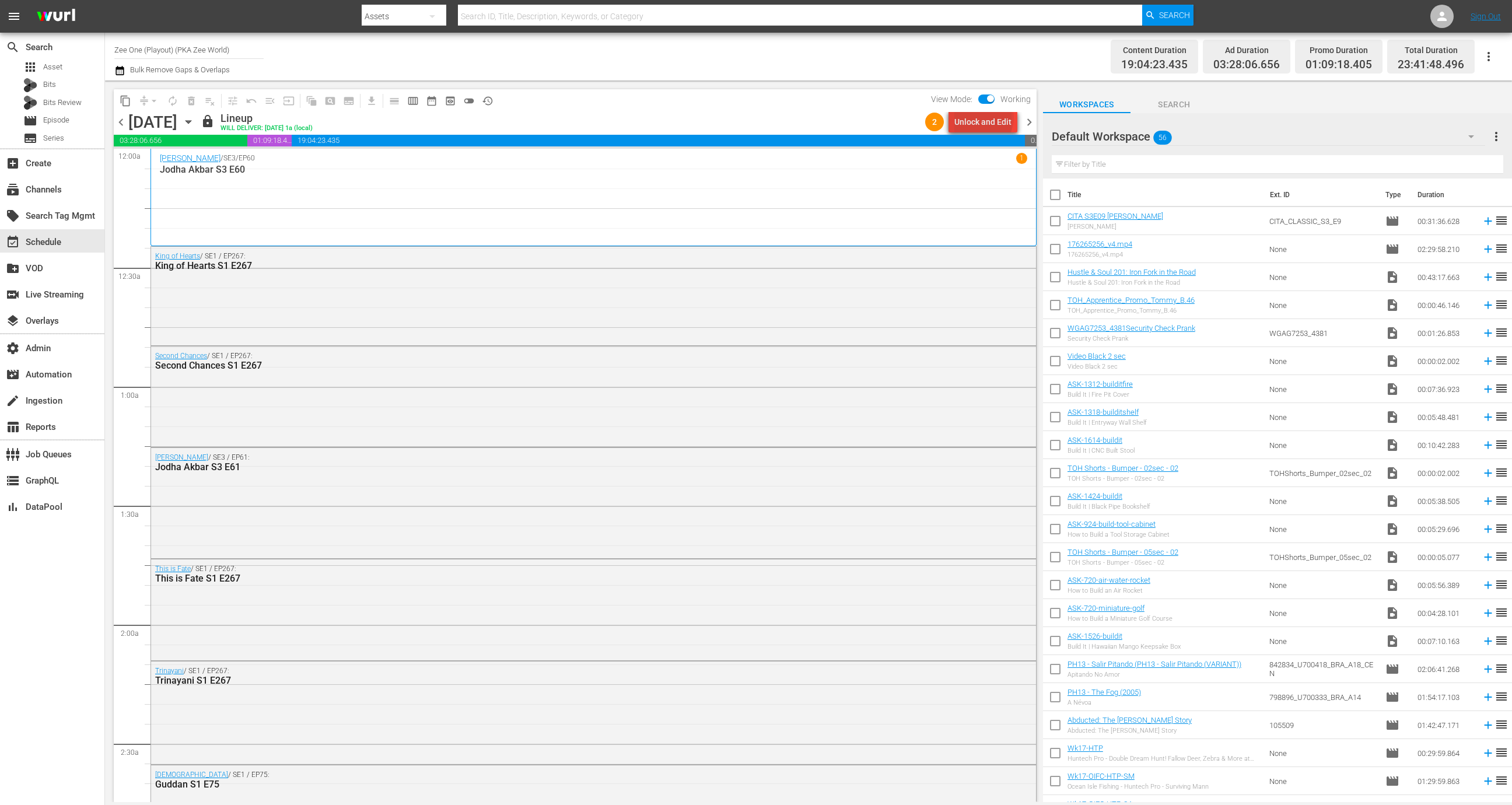
click at [986, 118] on div "Unlock and Edit" at bounding box center [982, 122] width 57 height 21
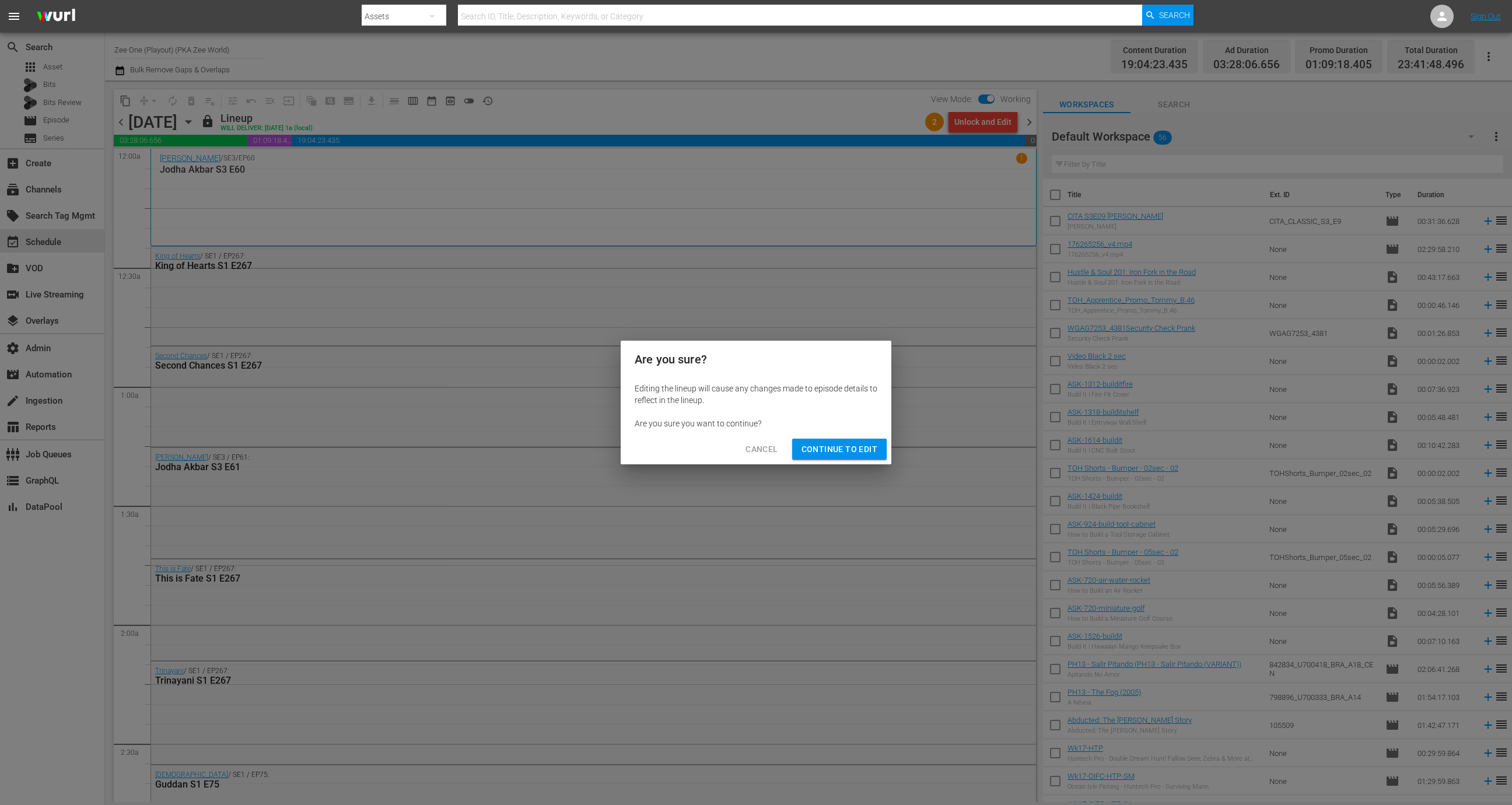
click at [859, 450] on span "Continue to Edit" at bounding box center [839, 449] width 76 height 14
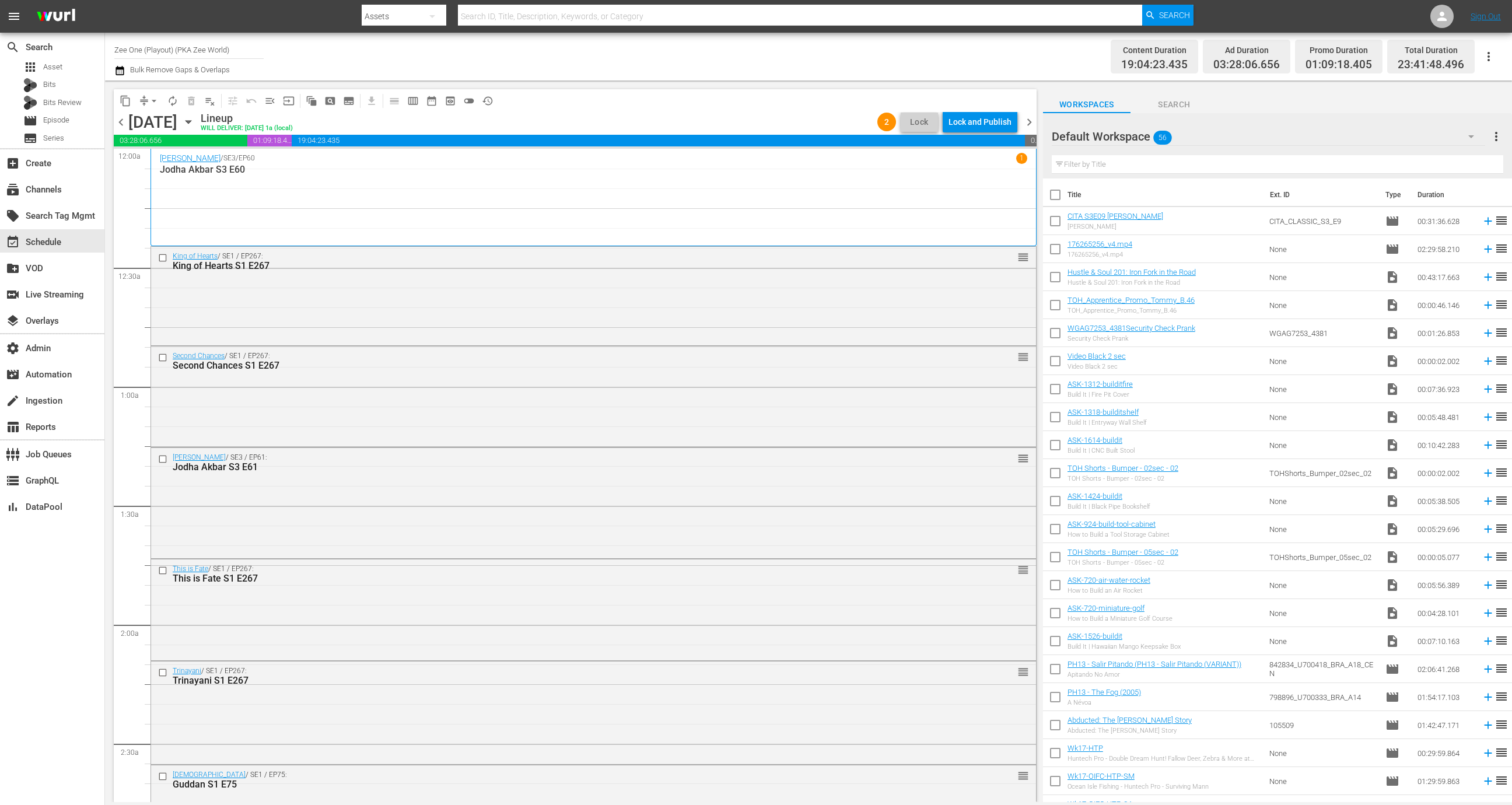
click at [1002, 122] on div "Lock and Publish" at bounding box center [980, 122] width 63 height 21
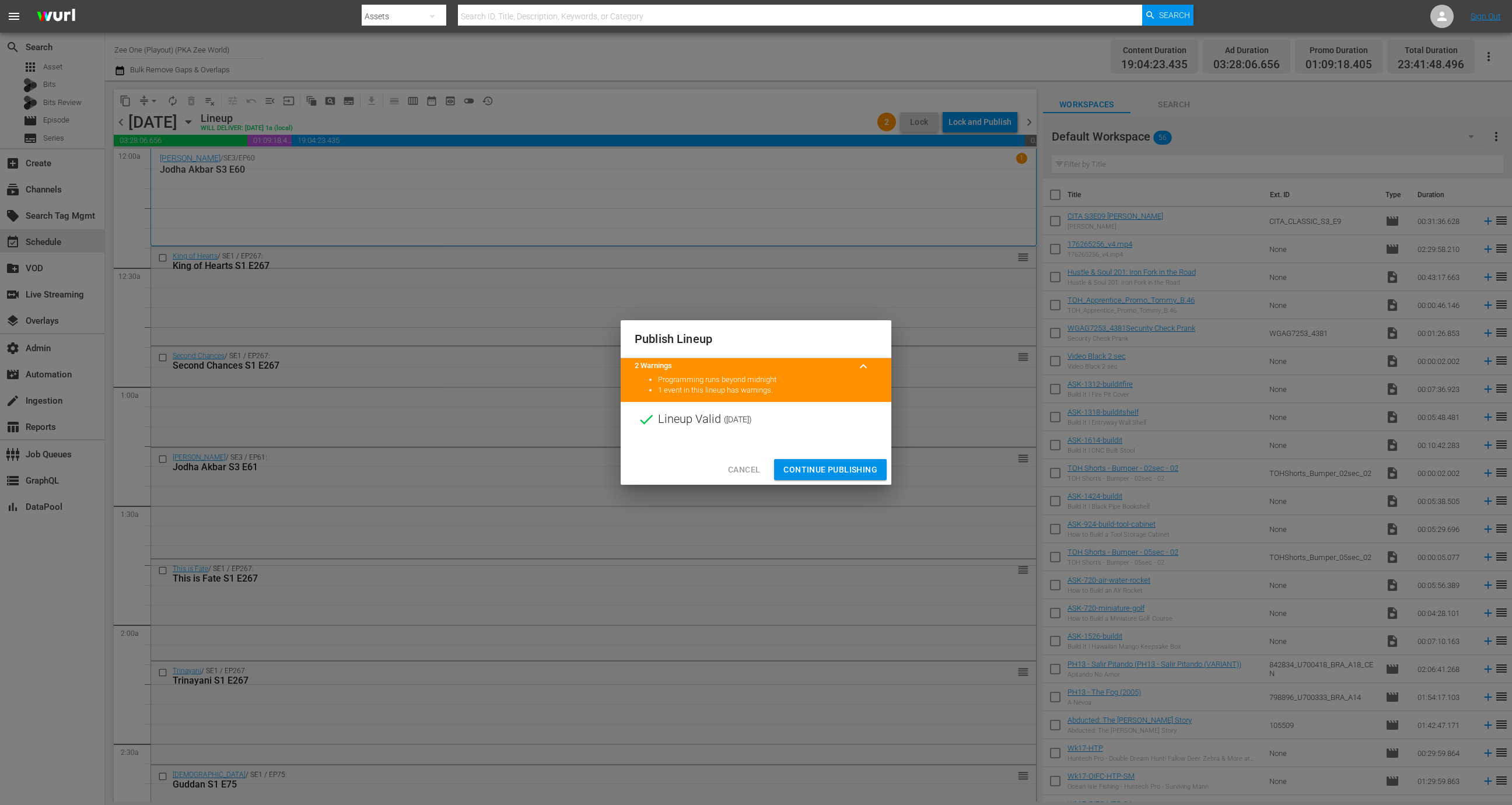
click at [842, 467] on span "Continue Publishing" at bounding box center [830, 470] width 94 height 14
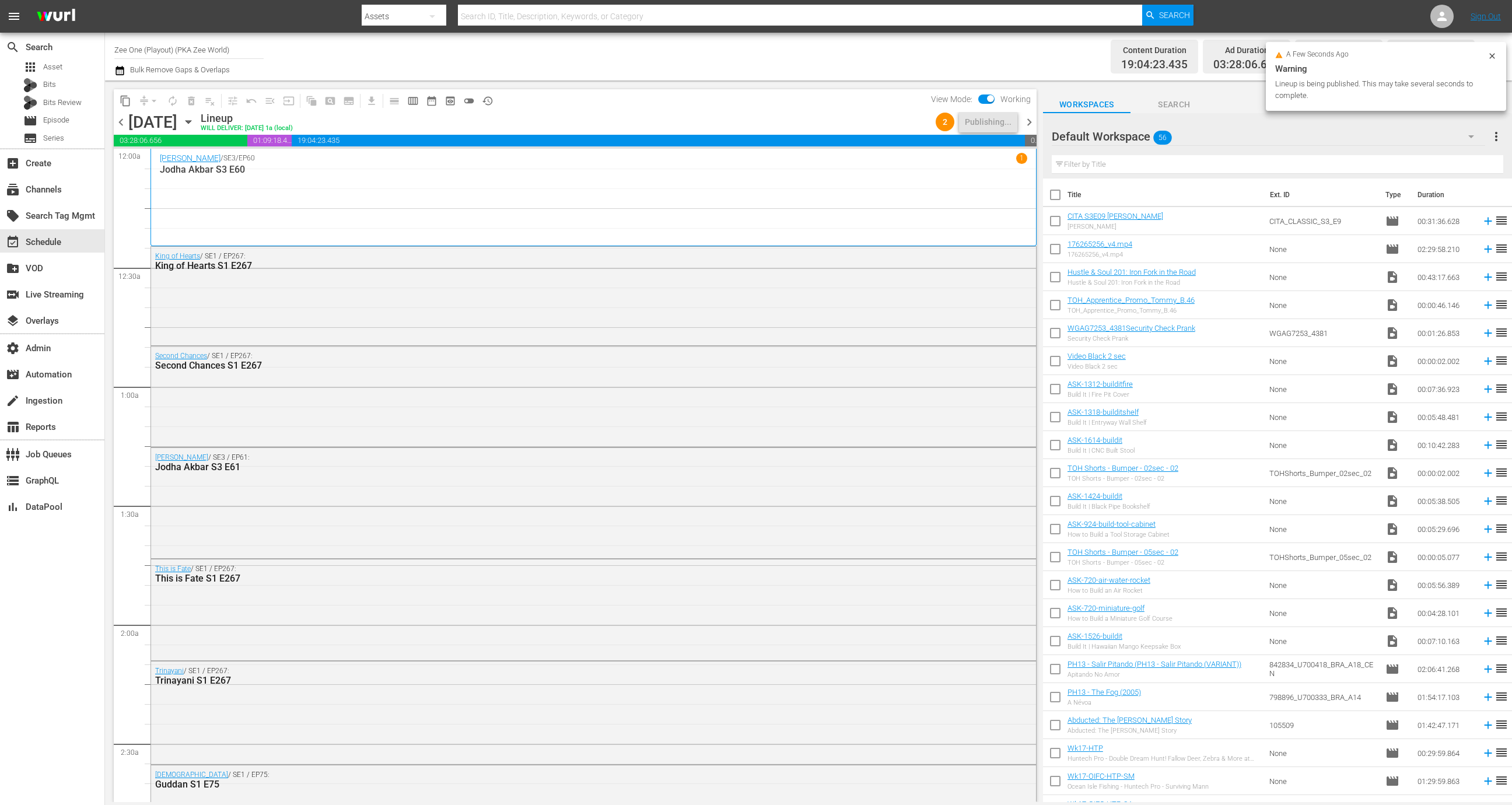
click at [1030, 124] on span "chevron_right" at bounding box center [1029, 122] width 14 height 14
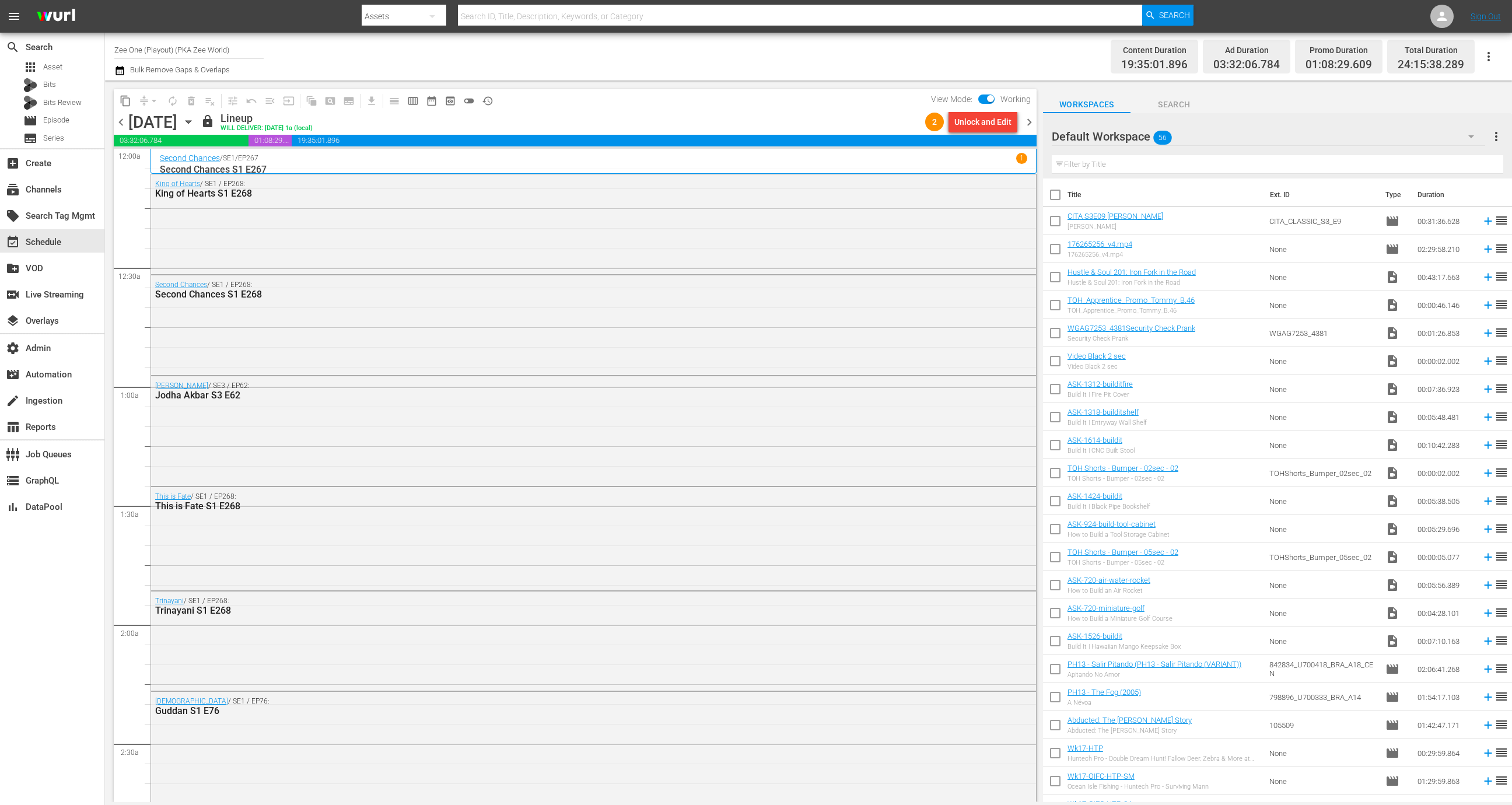
click at [975, 121] on div "Unlock and Edit" at bounding box center [982, 122] width 57 height 21
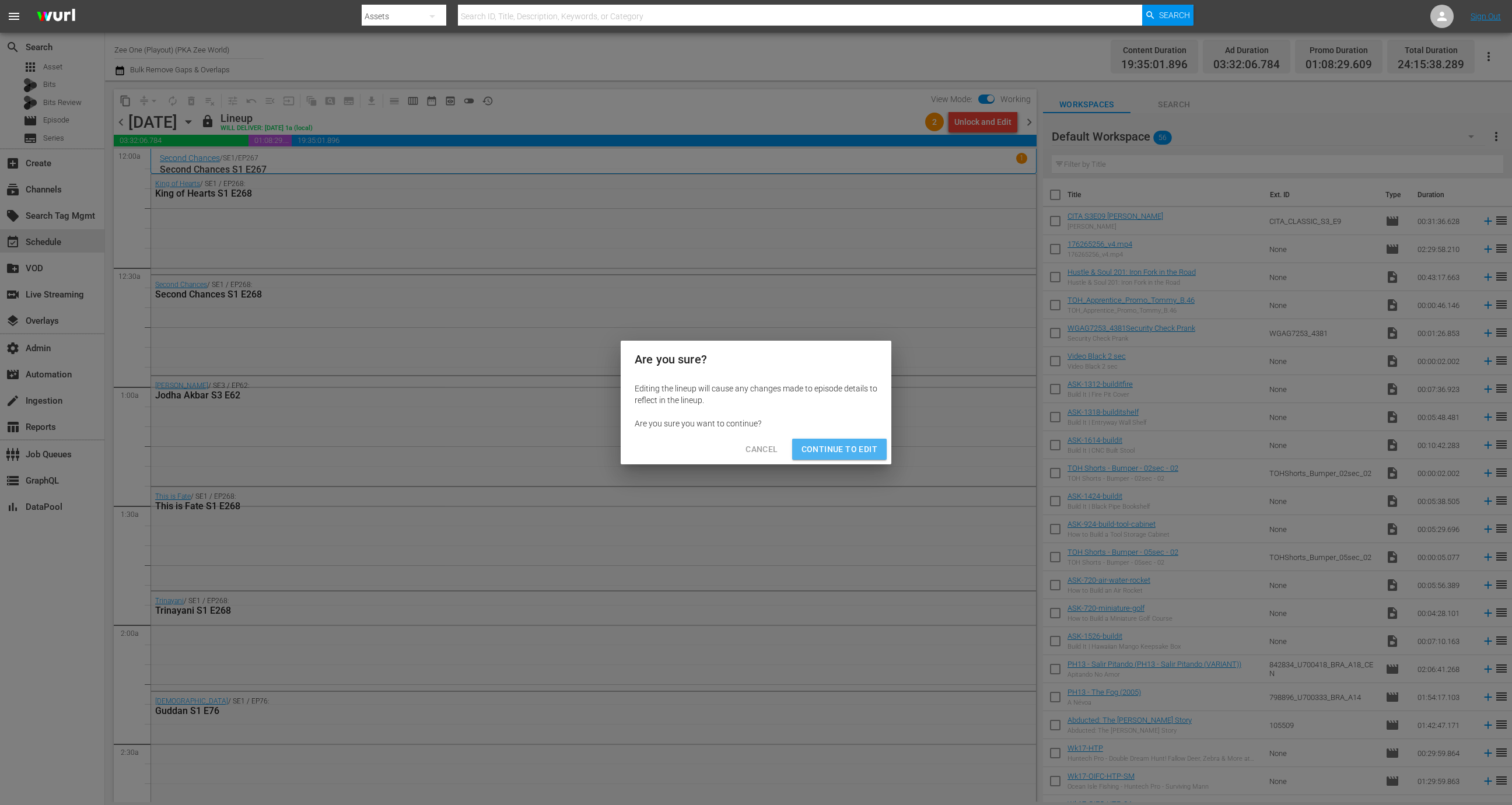
click at [855, 446] on span "Continue to Edit" at bounding box center [839, 449] width 76 height 14
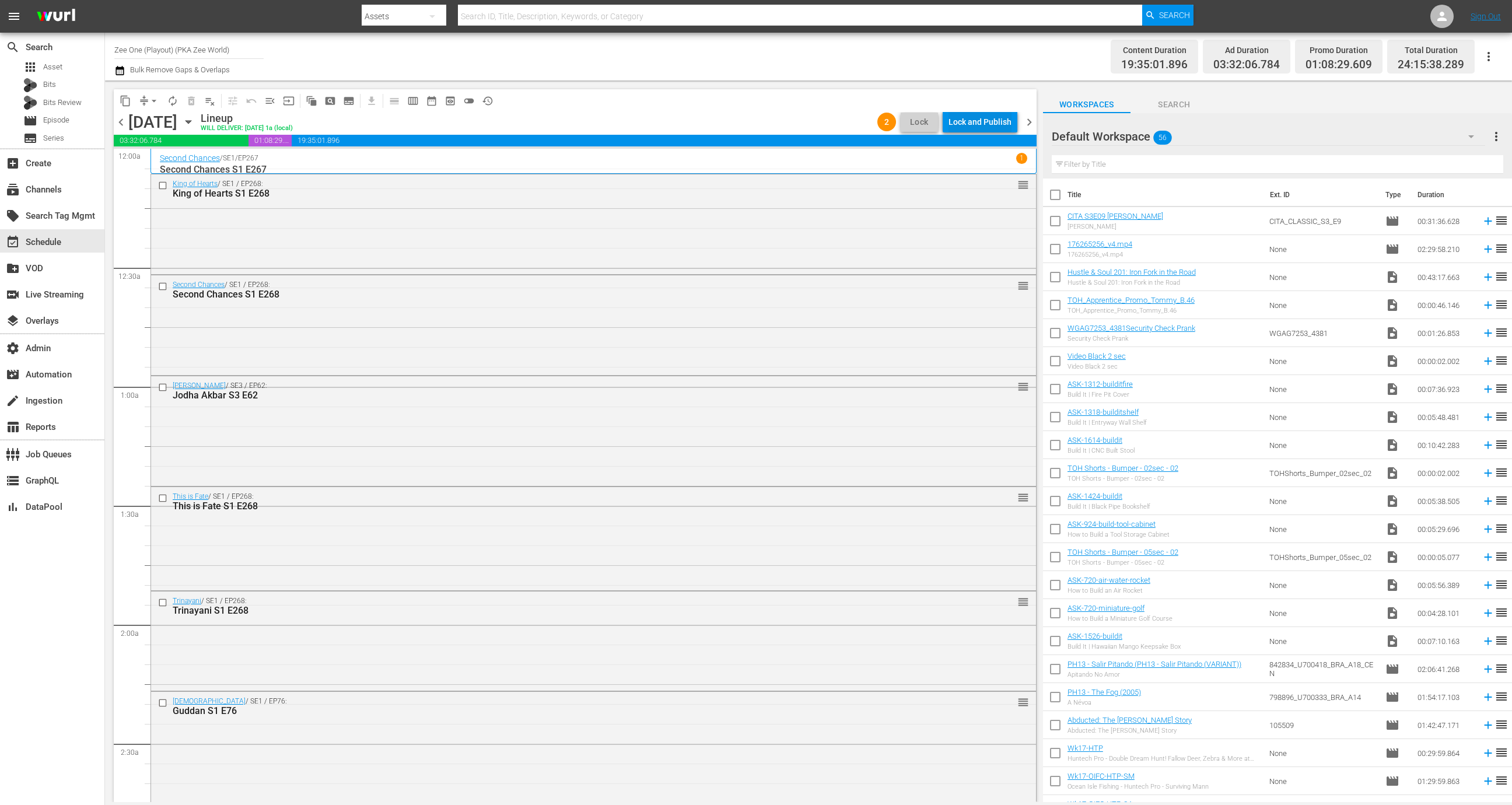
click at [986, 118] on div "Lock and Publish" at bounding box center [980, 122] width 63 height 21
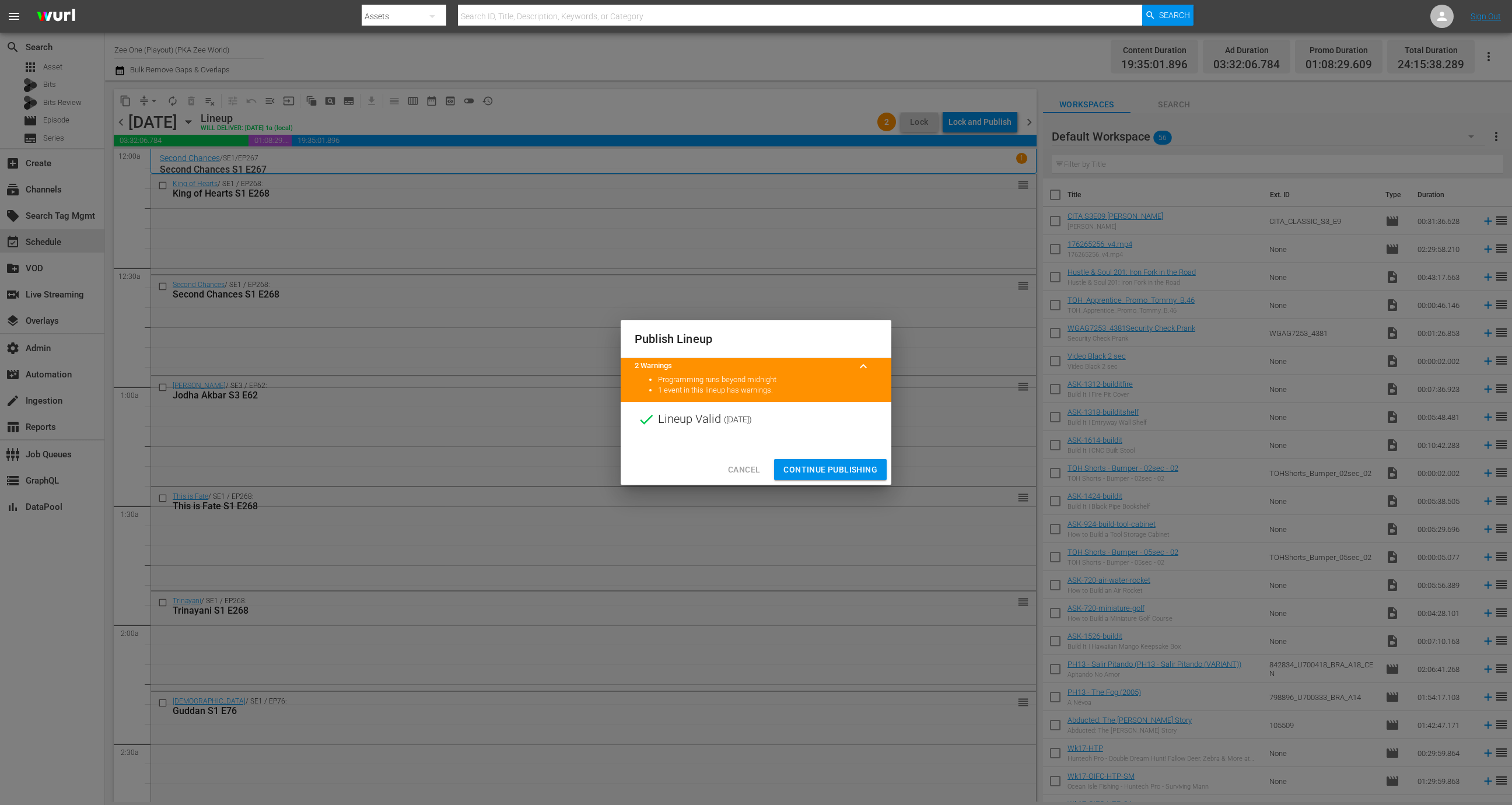
click at [835, 465] on span "Continue Publishing" at bounding box center [830, 470] width 94 height 14
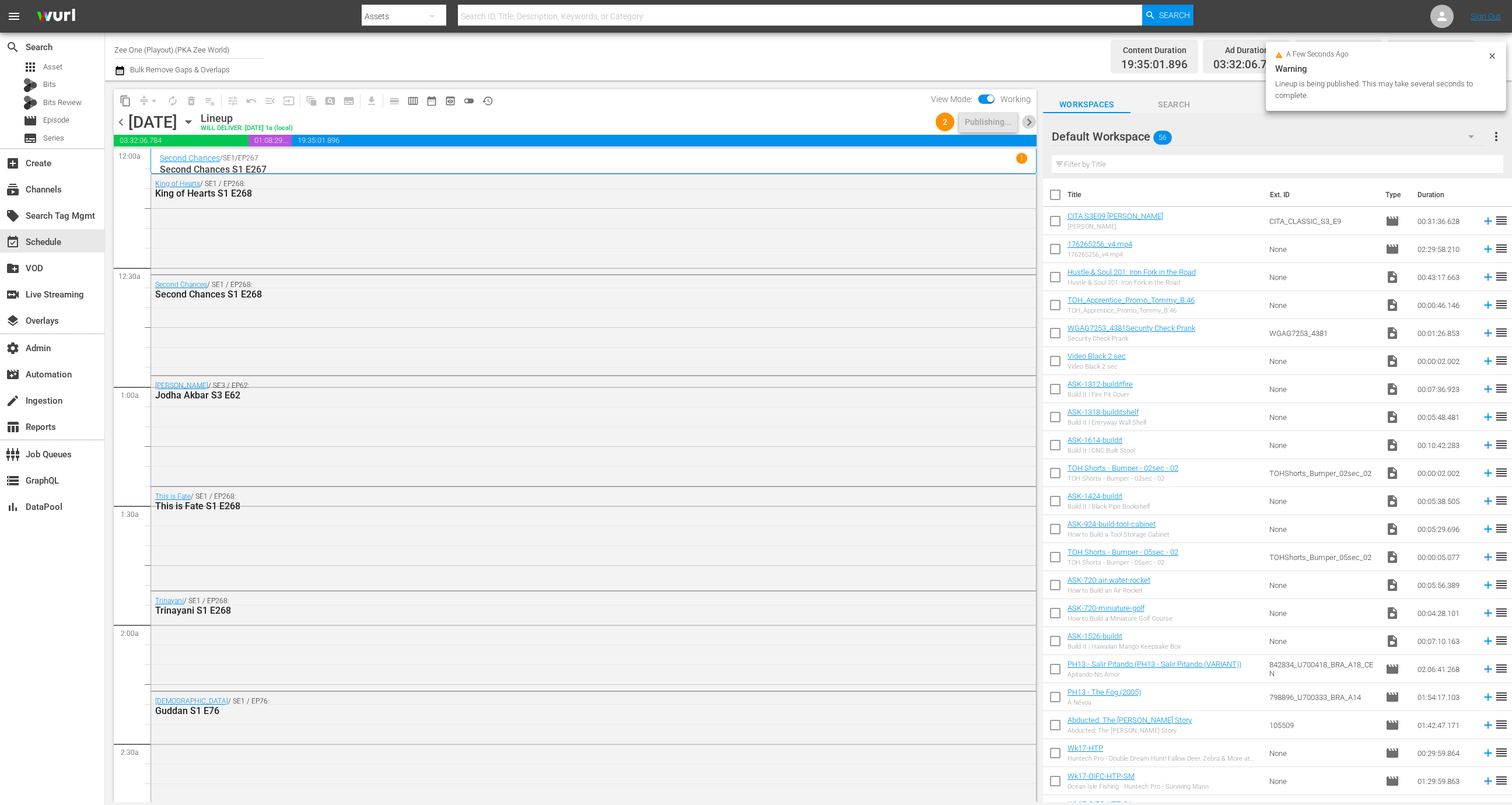
click at [1028, 116] on span "chevron_right" at bounding box center [1029, 122] width 14 height 14
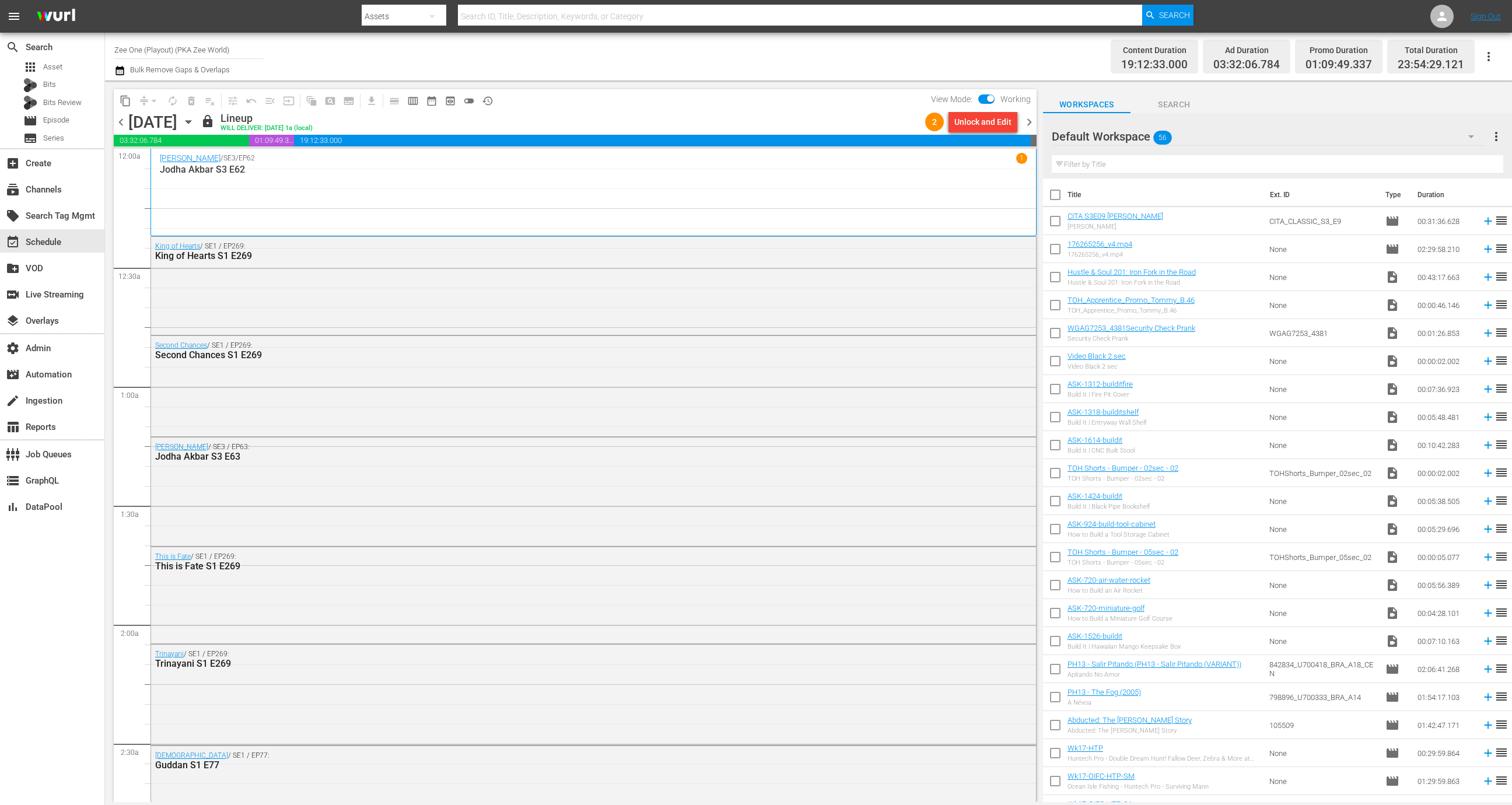
click at [982, 126] on div "Unlock and Edit" at bounding box center [982, 122] width 57 height 21
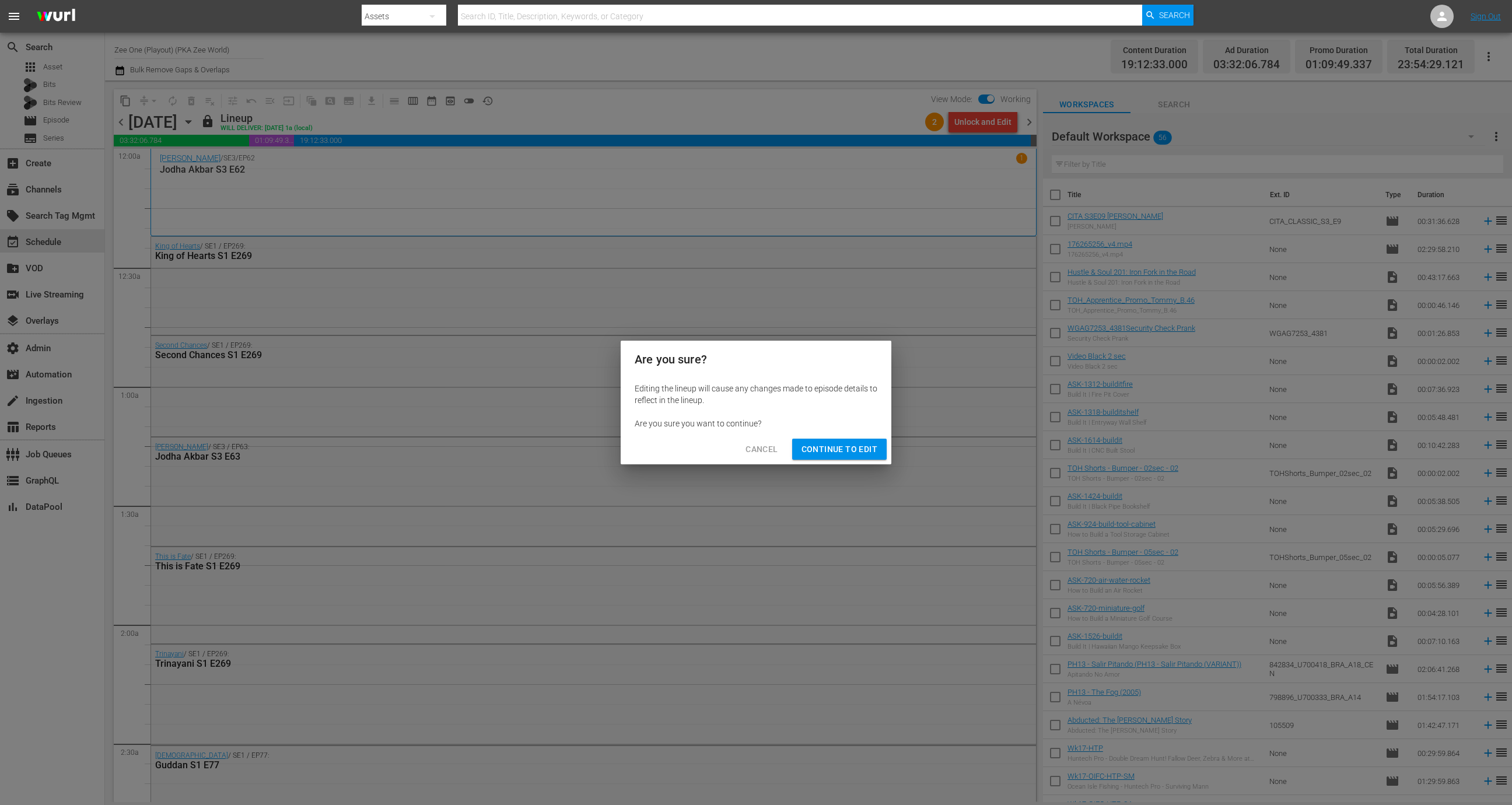
click at [835, 442] on span "Continue to Edit" at bounding box center [839, 449] width 76 height 14
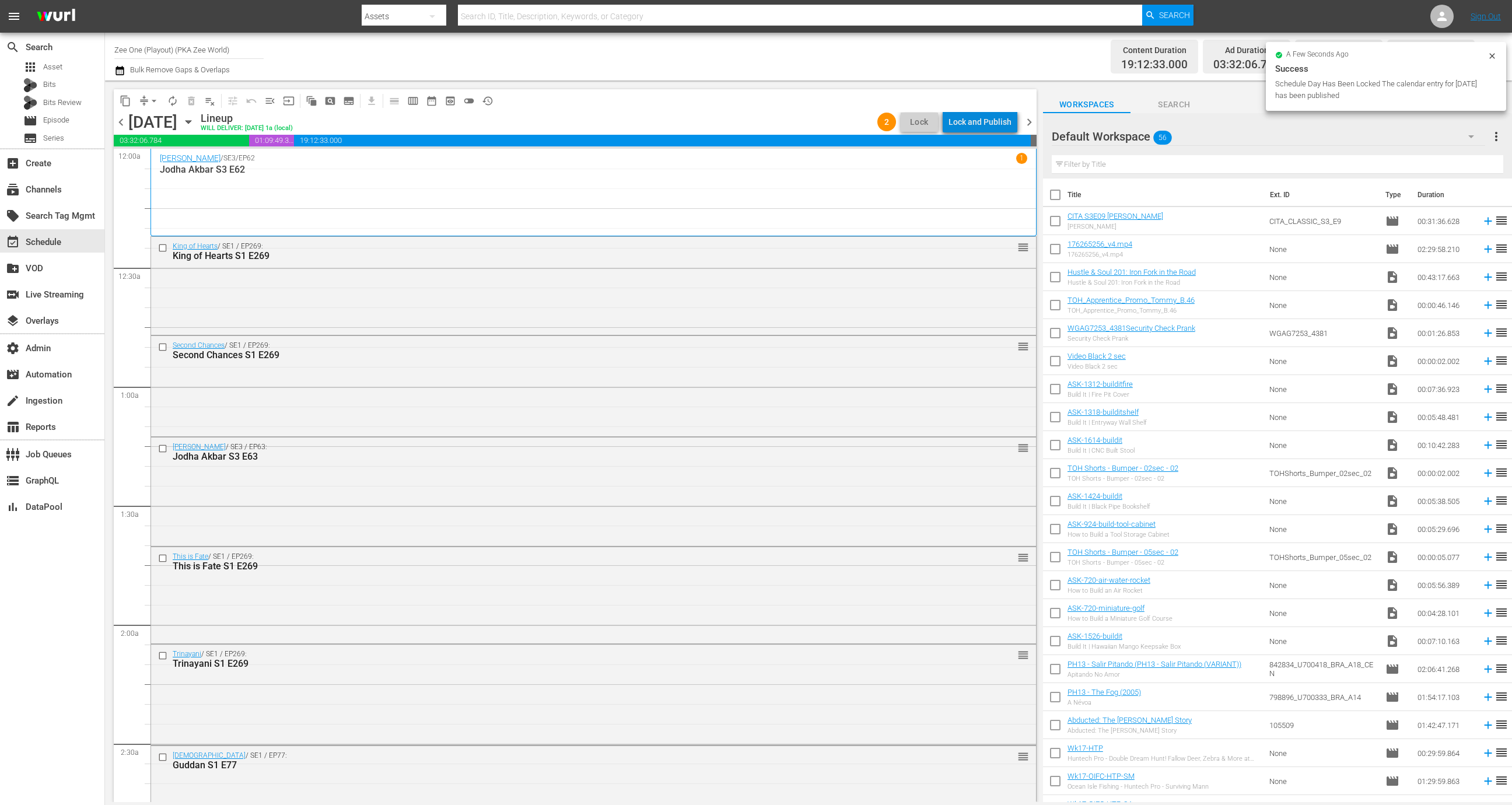
click at [994, 120] on div "Lock and Publish" at bounding box center [980, 122] width 63 height 21
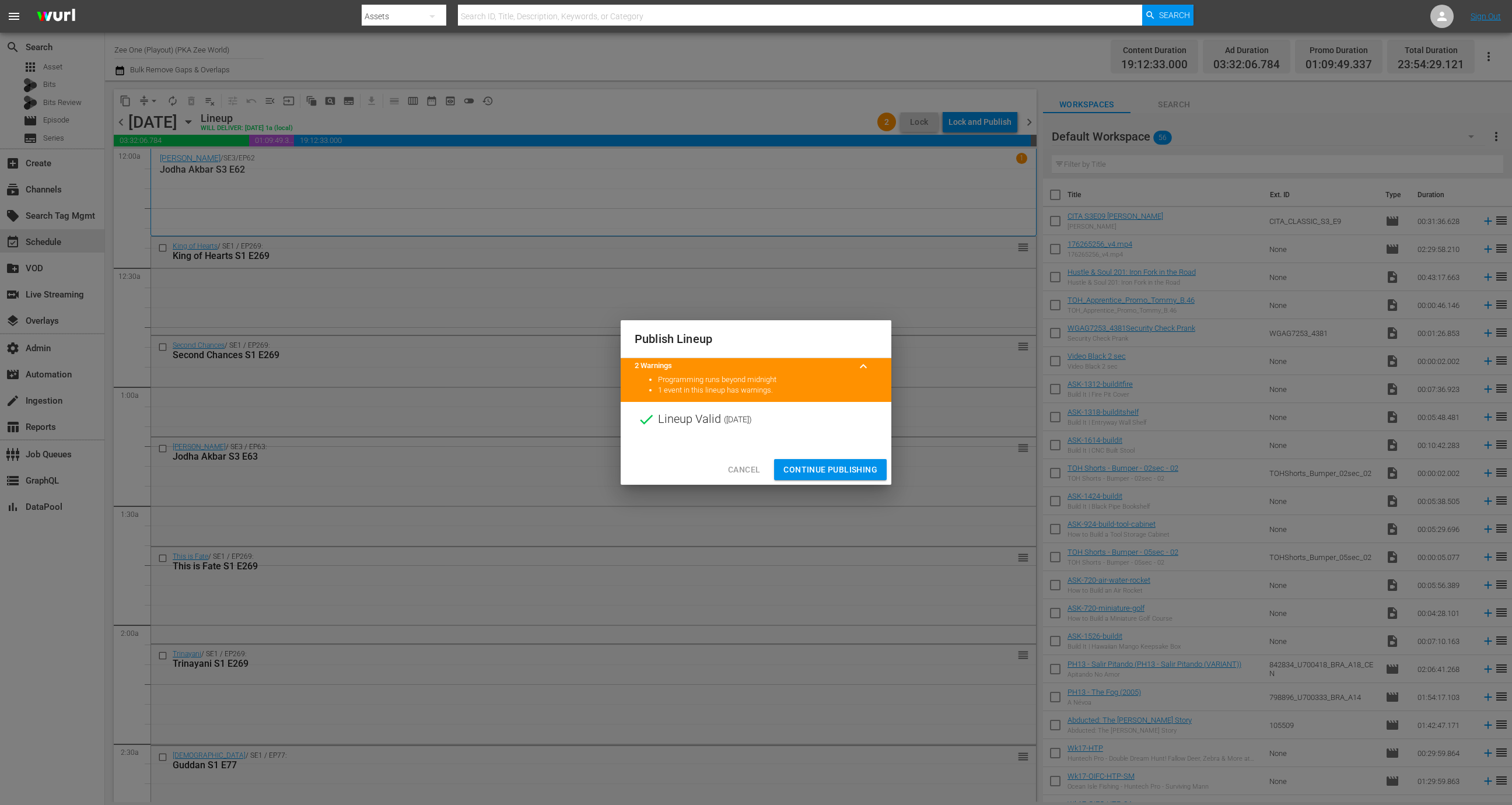
click at [835, 456] on div "Cancel Continue Publishing" at bounding box center [755, 469] width 270 height 31
click at [831, 475] on span "Continue Publishing" at bounding box center [830, 470] width 94 height 14
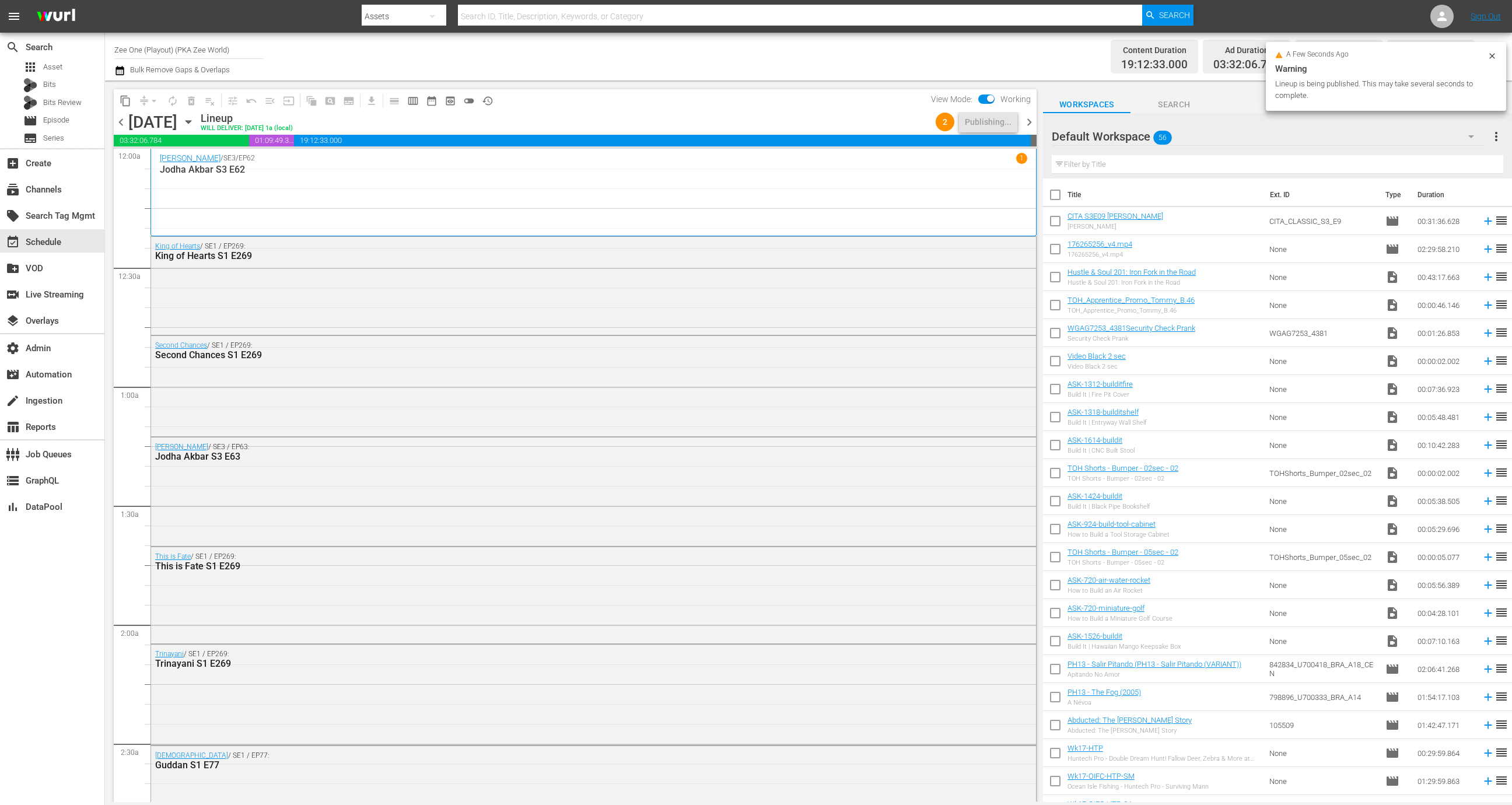
click at [1035, 115] on span "chevron_right" at bounding box center [1029, 122] width 14 height 14
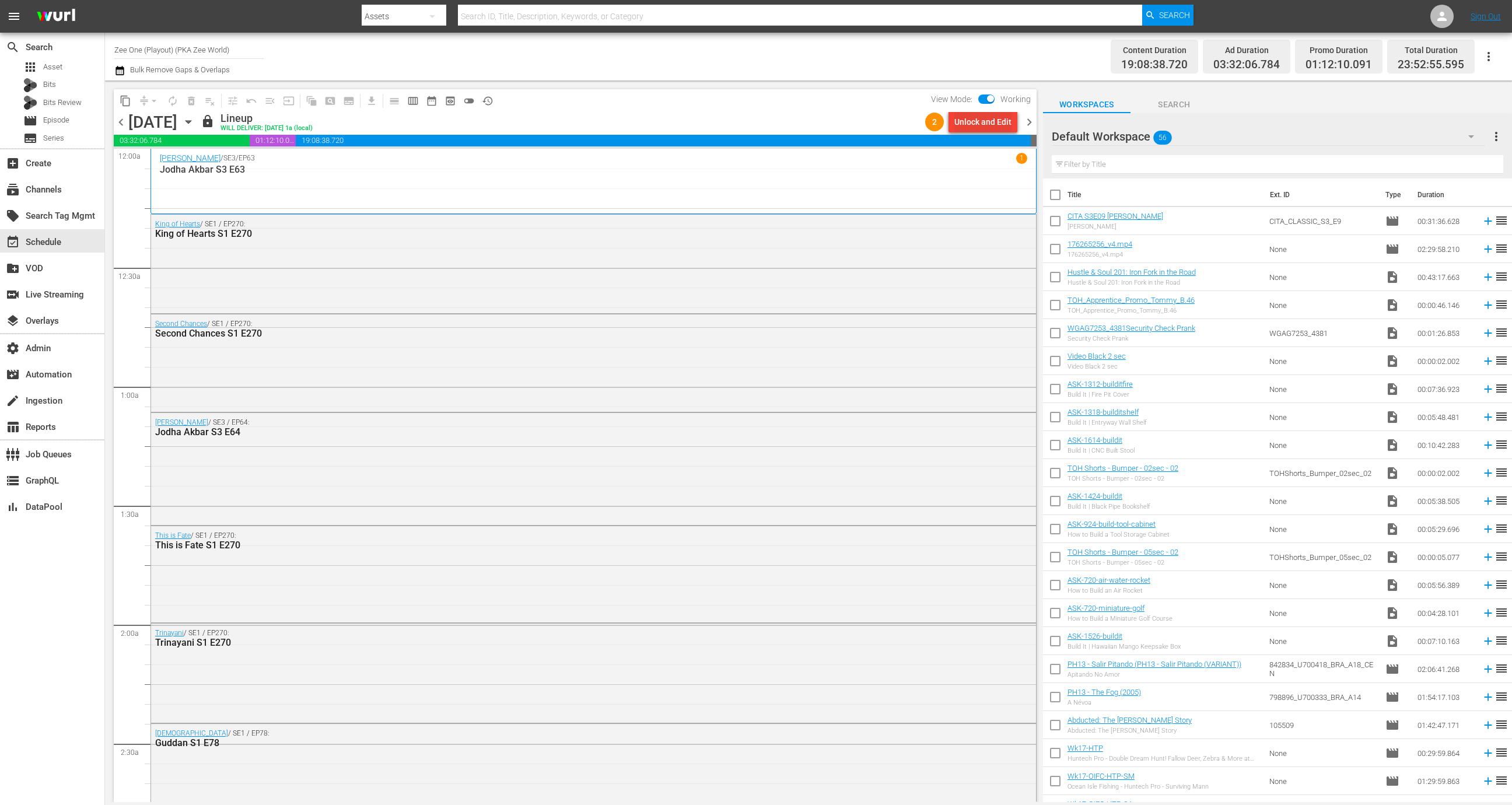
click at [1003, 124] on div "Unlock and Edit" at bounding box center [982, 122] width 57 height 21
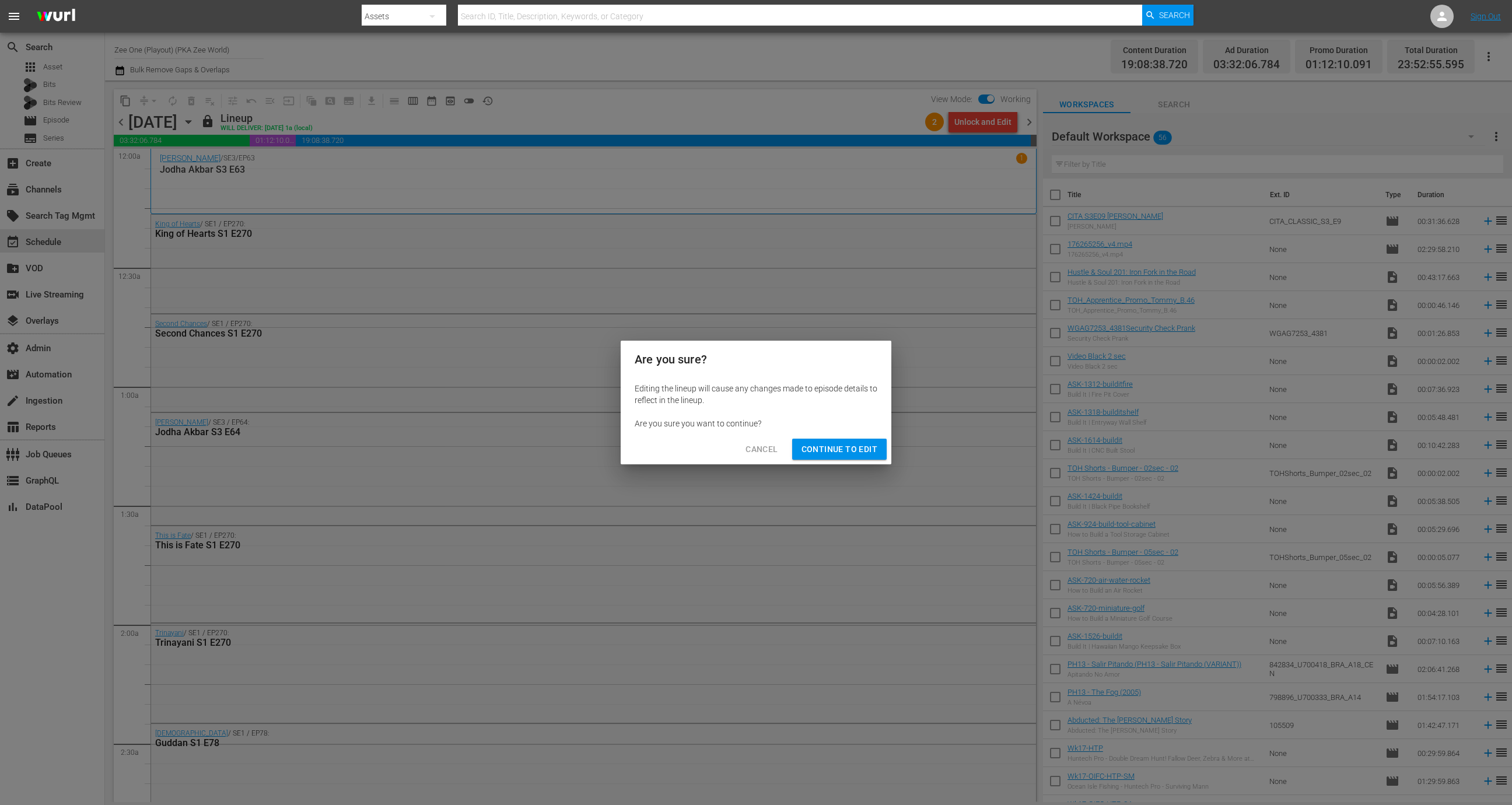
click at [839, 452] on span "Continue to Edit" at bounding box center [839, 449] width 76 height 14
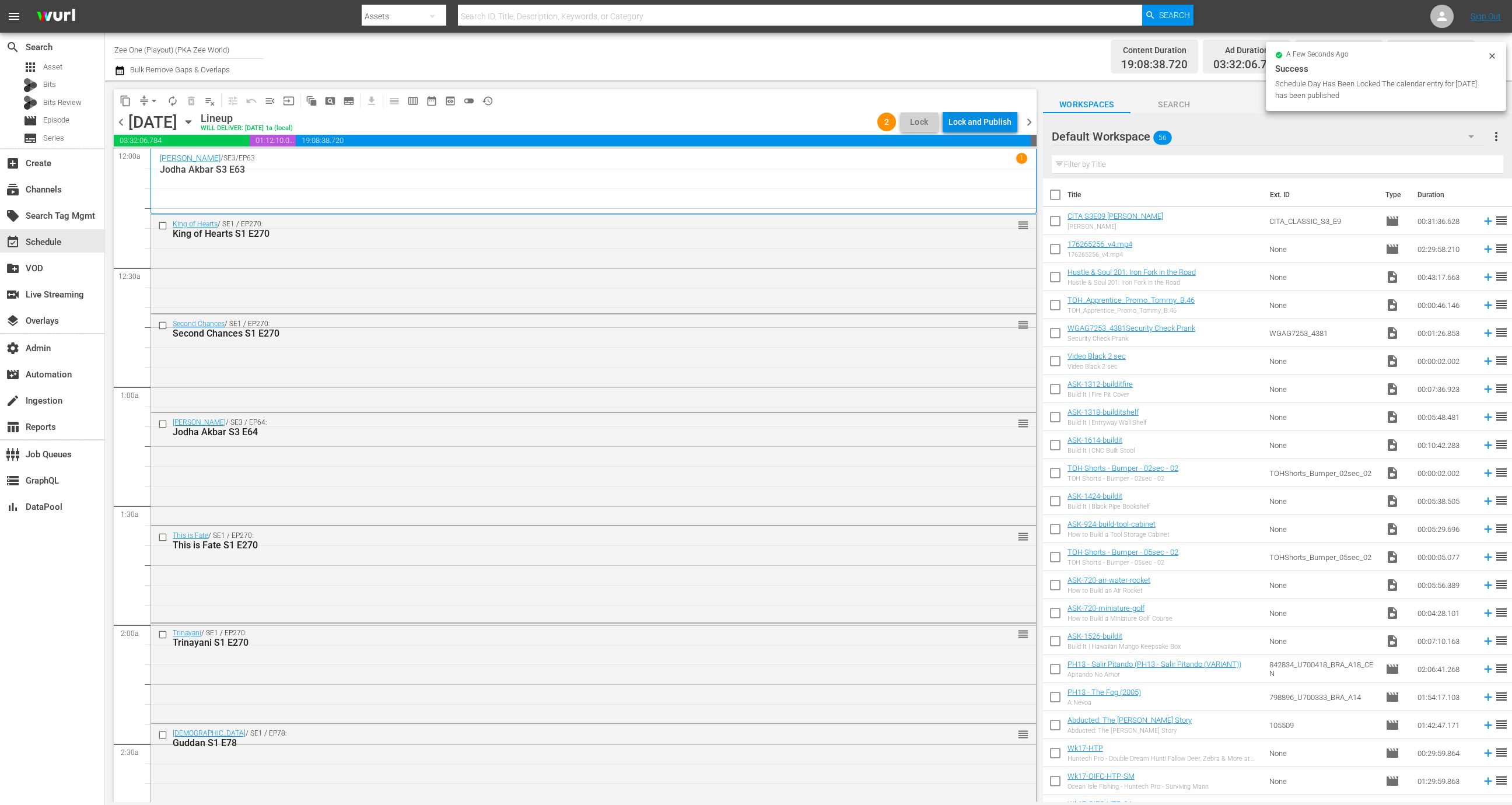
click at [996, 120] on div "Lock and Publish" at bounding box center [980, 122] width 63 height 21
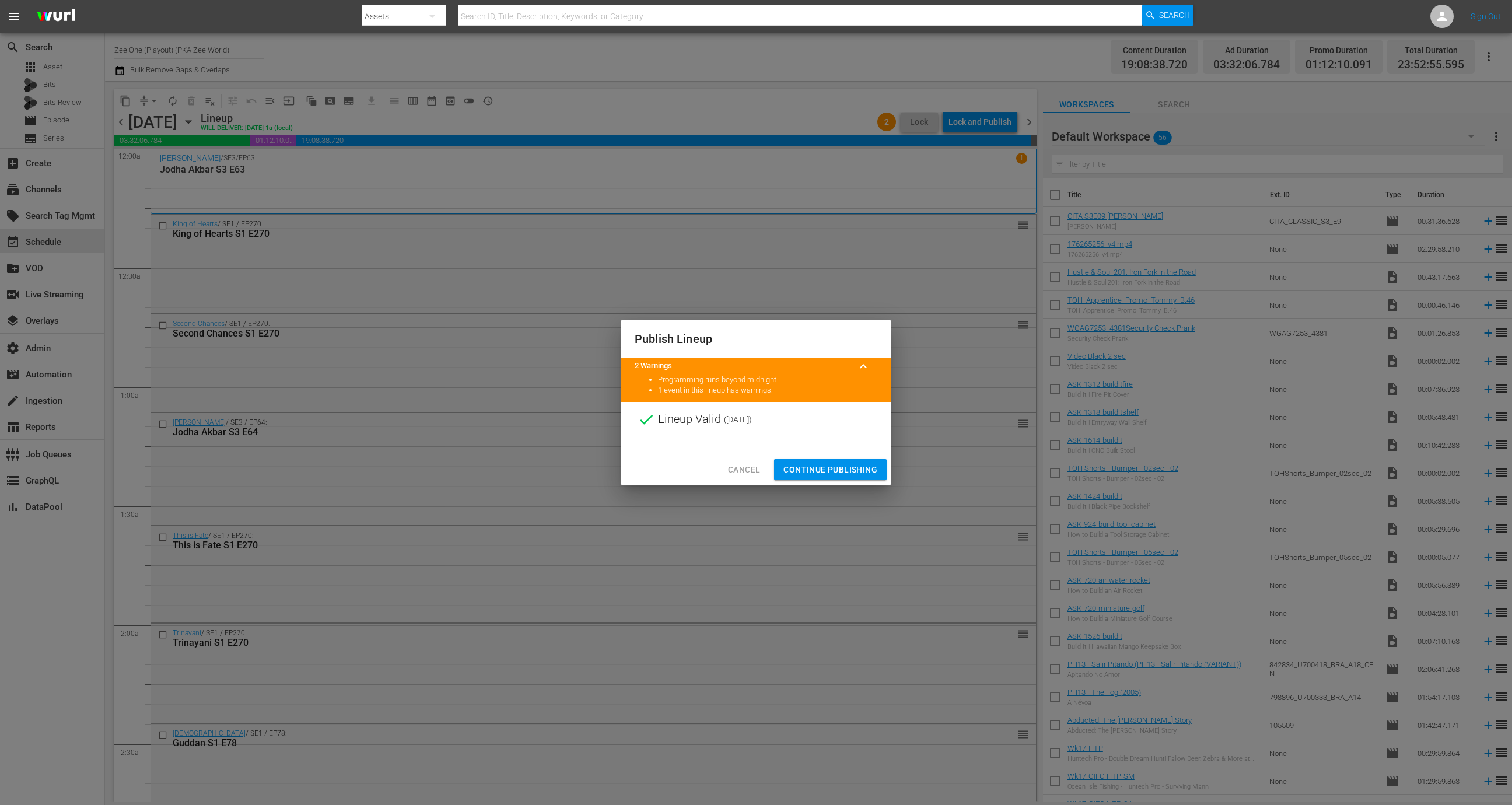
click at [844, 465] on span "Continue Publishing" at bounding box center [830, 470] width 94 height 14
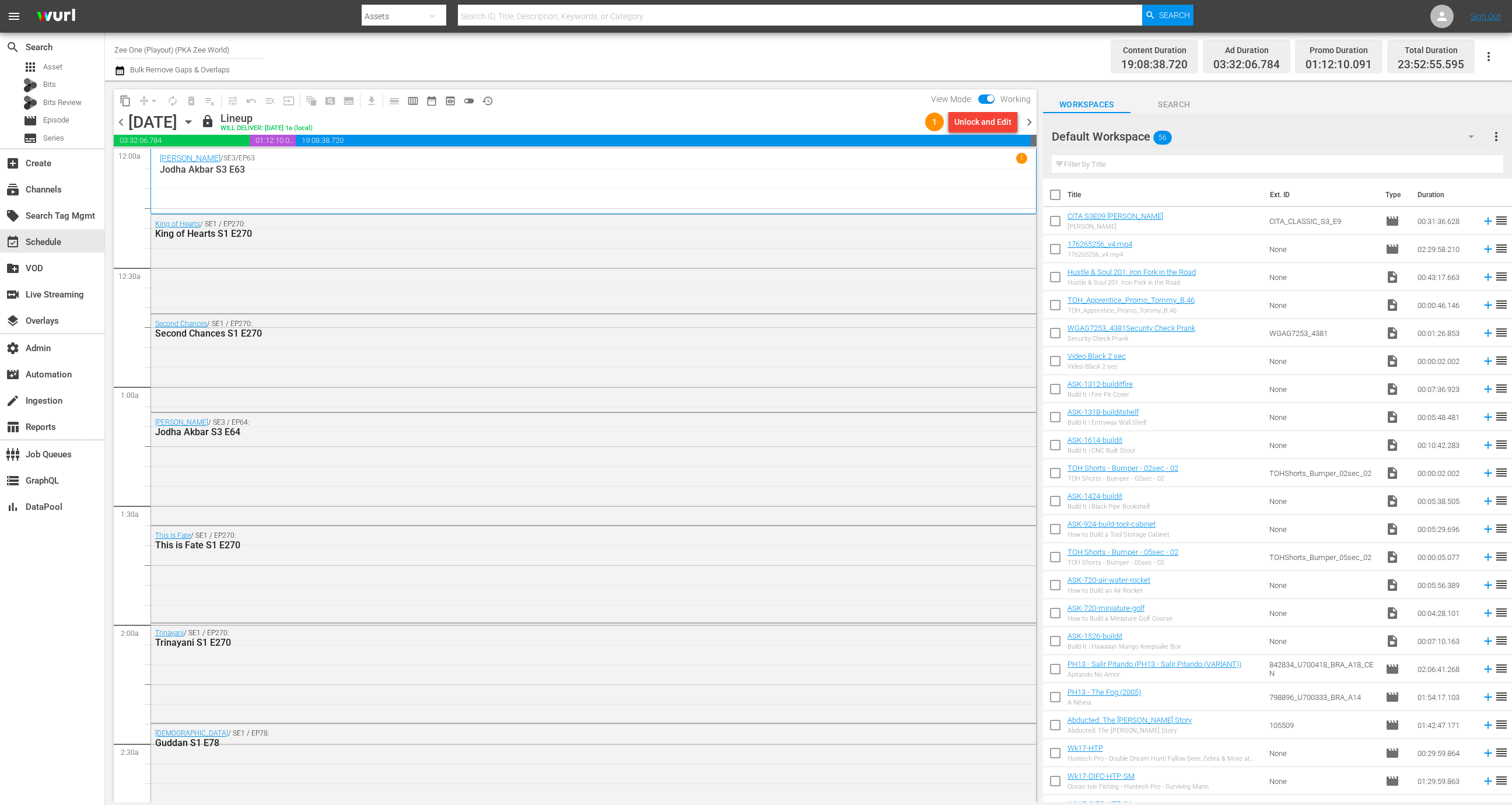
click at [1030, 120] on span "chevron_right" at bounding box center [1029, 122] width 14 height 14
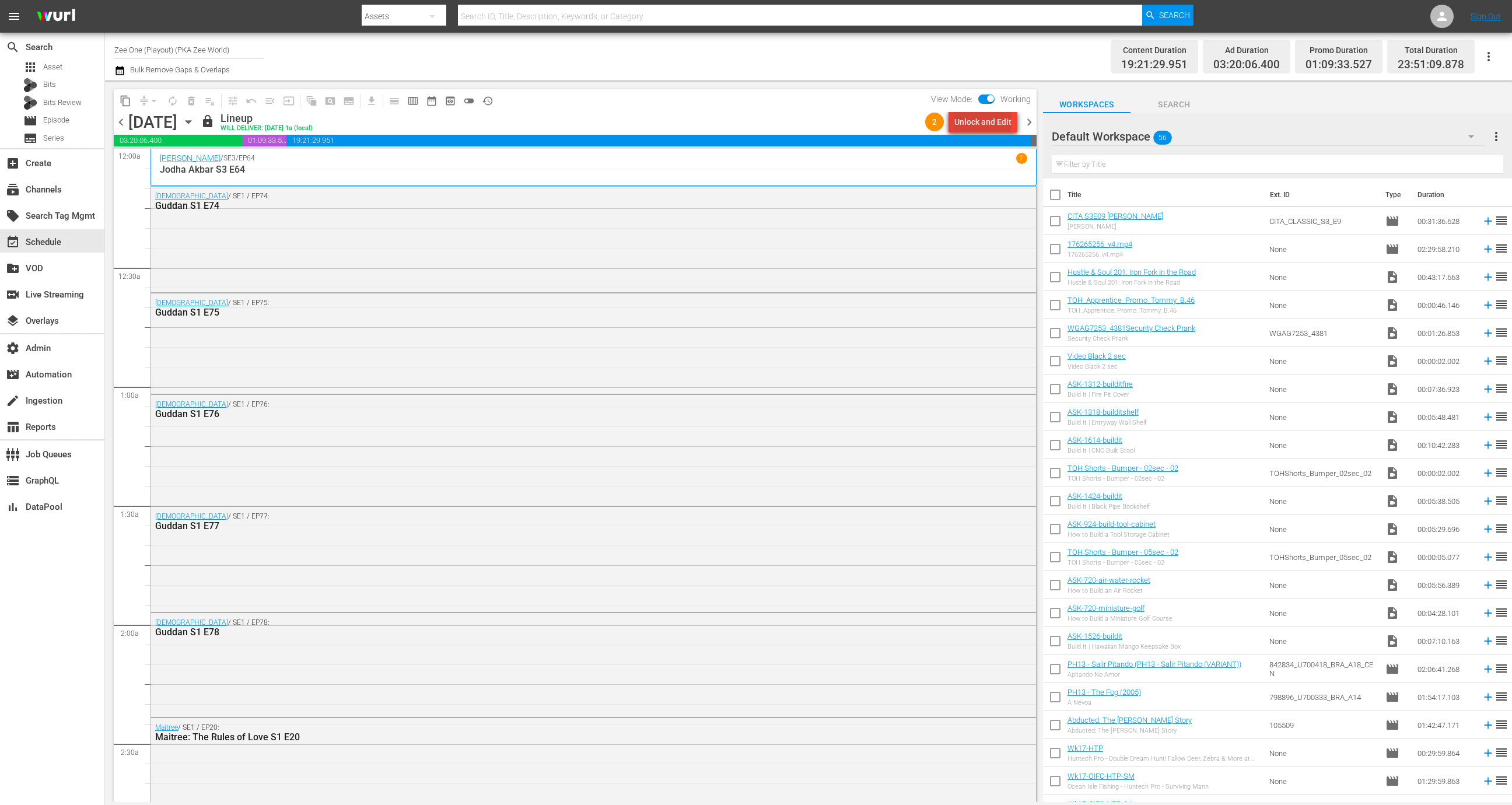
click at [985, 121] on div "Unlock and Edit" at bounding box center [982, 122] width 57 height 21
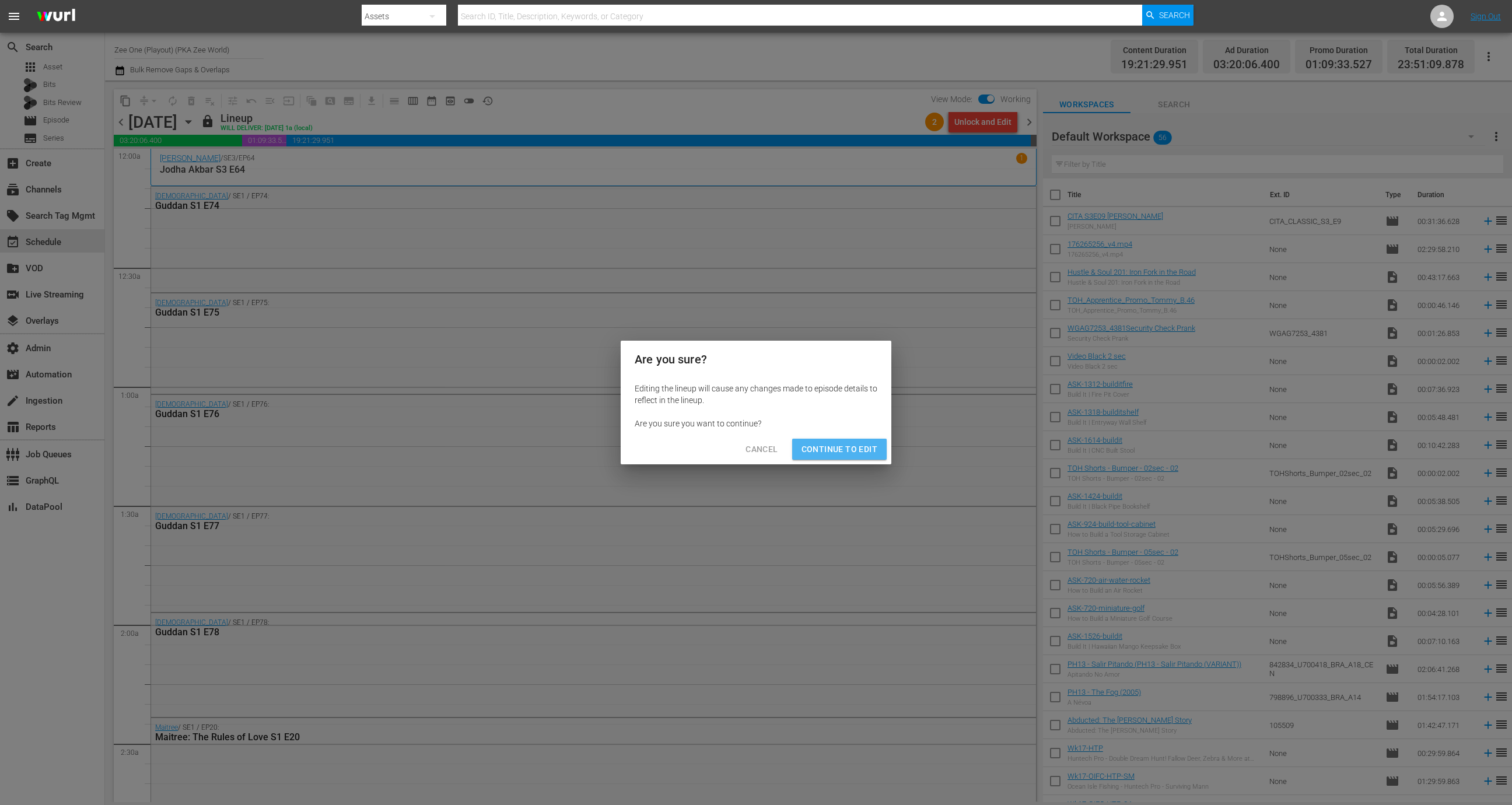
click at [847, 442] on span "Continue to Edit" at bounding box center [839, 449] width 76 height 14
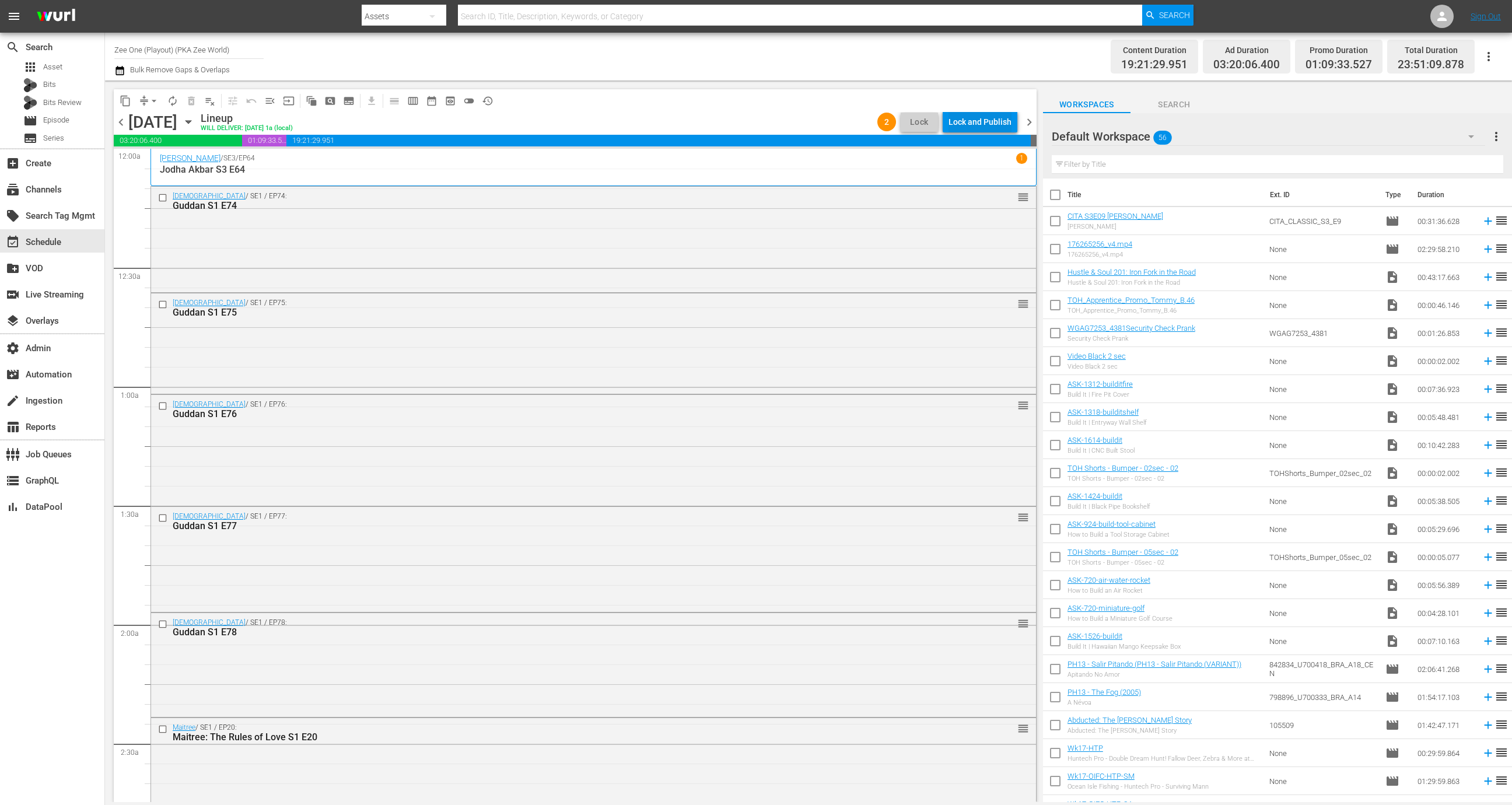
click at [993, 129] on div "Lock and Publish" at bounding box center [980, 122] width 63 height 21
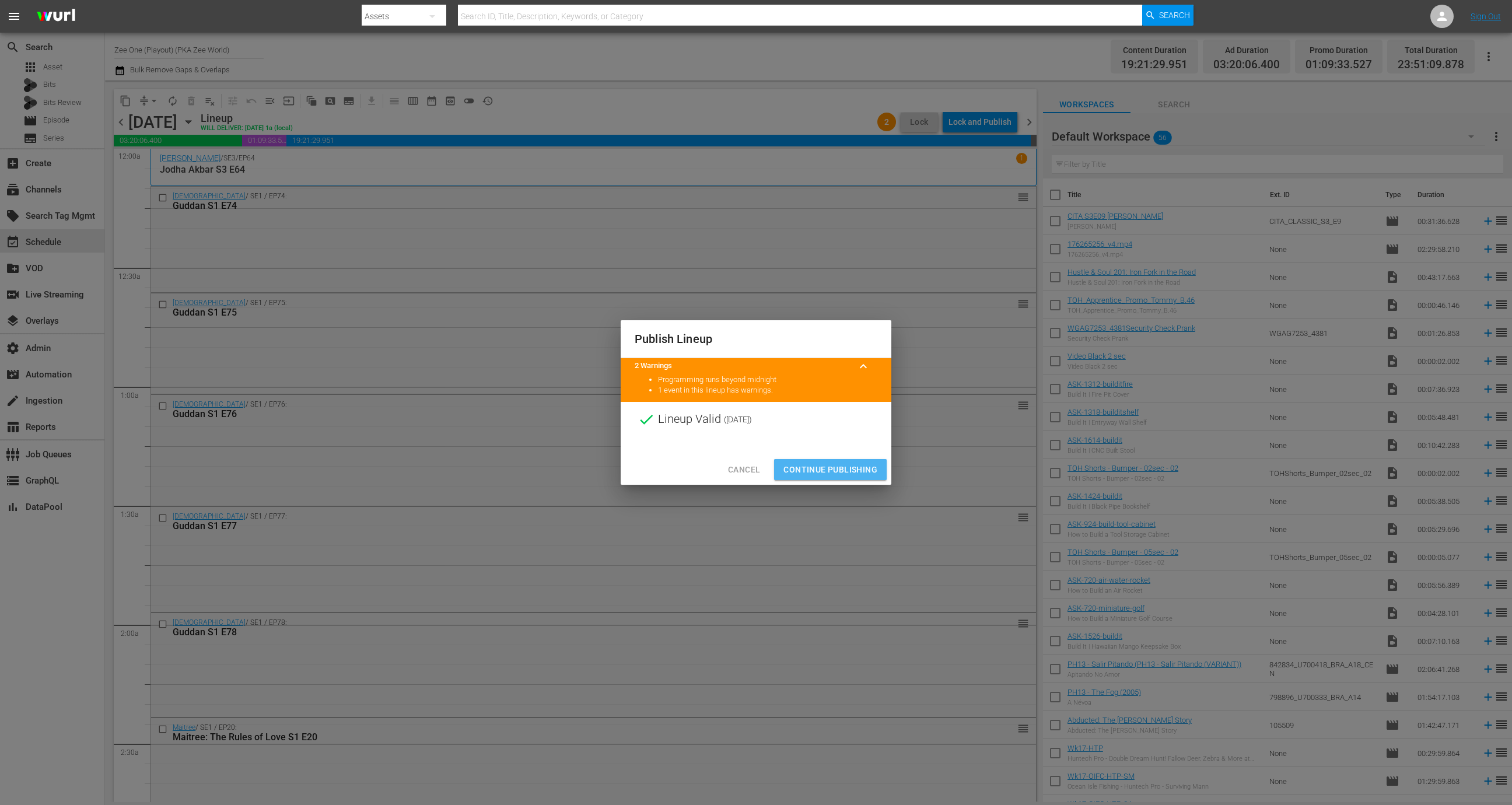
click at [833, 467] on span "Continue Publishing" at bounding box center [830, 470] width 94 height 14
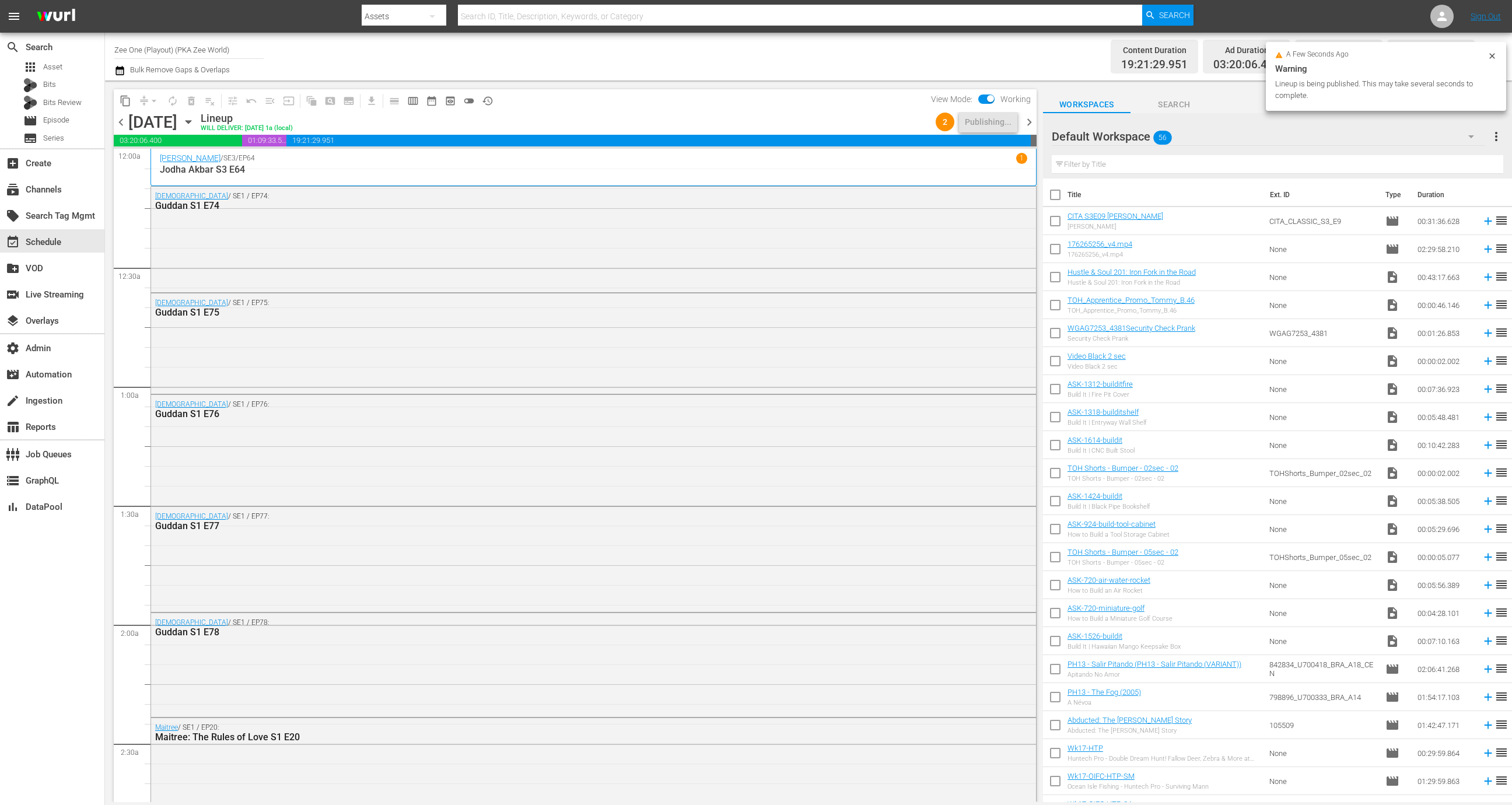
click at [1032, 120] on span "chevron_right" at bounding box center [1029, 122] width 14 height 14
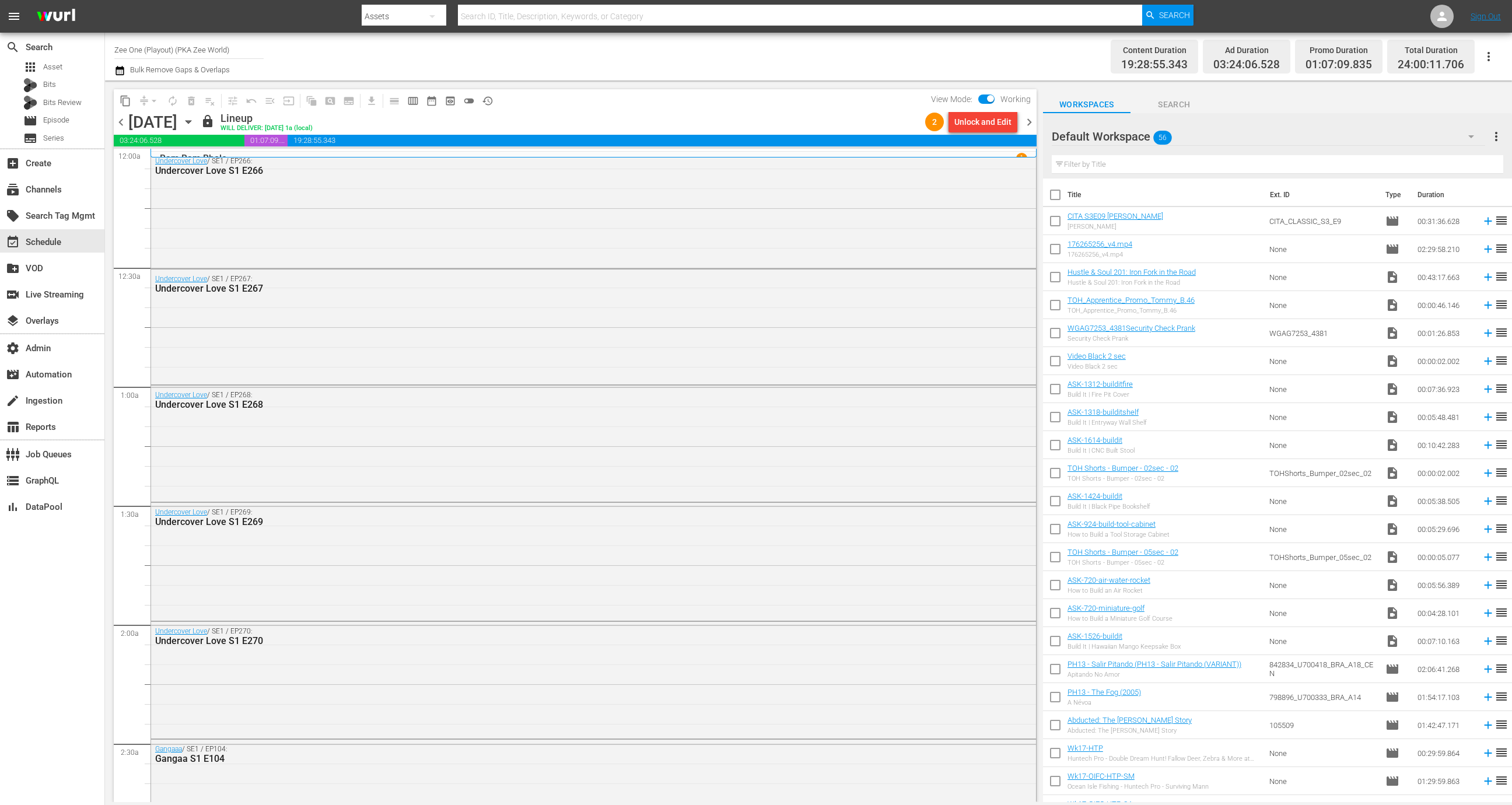
click at [984, 122] on div "Unlock and Edit" at bounding box center [982, 122] width 57 height 21
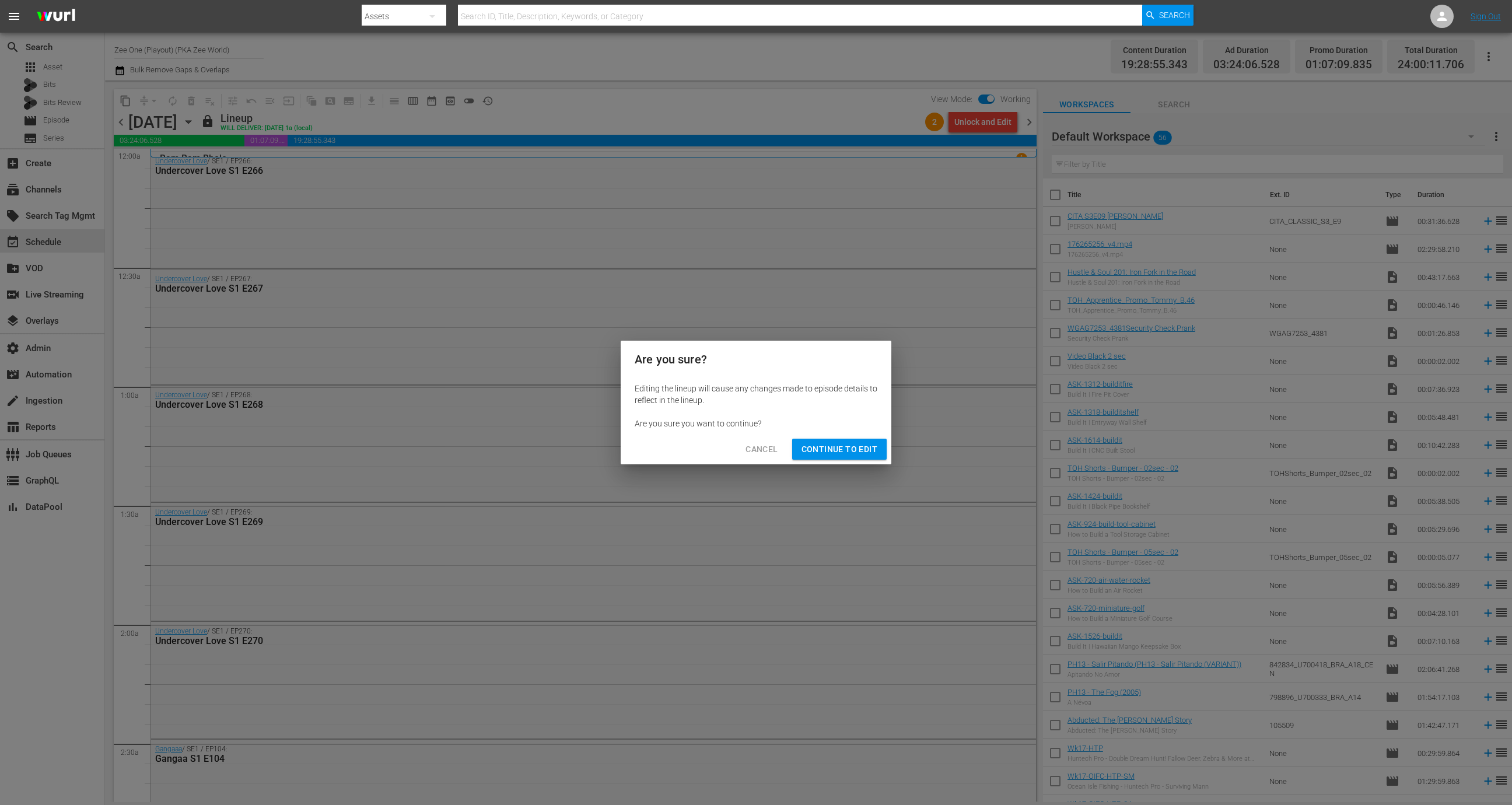
click at [824, 448] on span "Continue to Edit" at bounding box center [839, 449] width 76 height 14
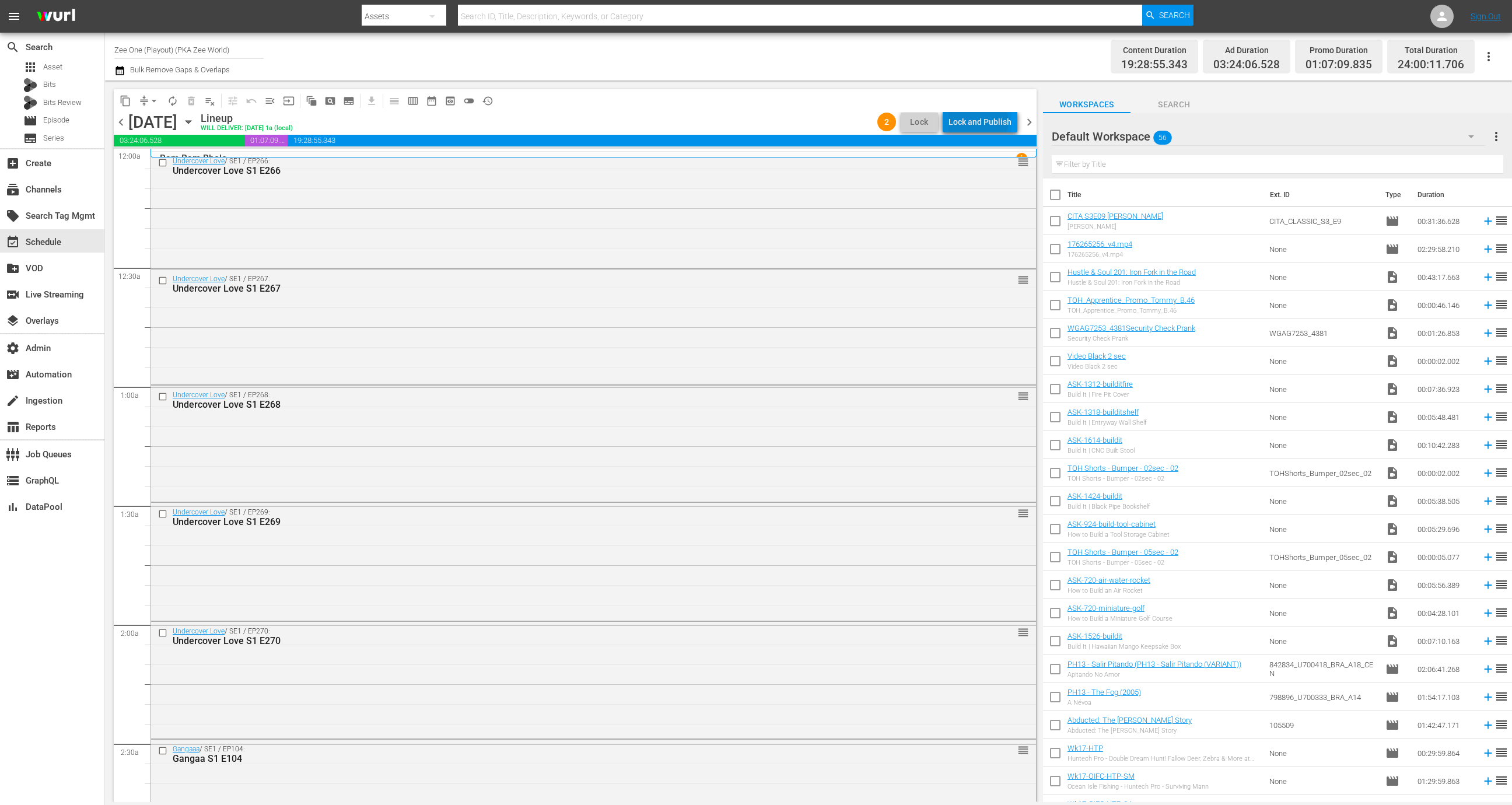
click at [981, 121] on div "Lock and Publish" at bounding box center [980, 122] width 63 height 21
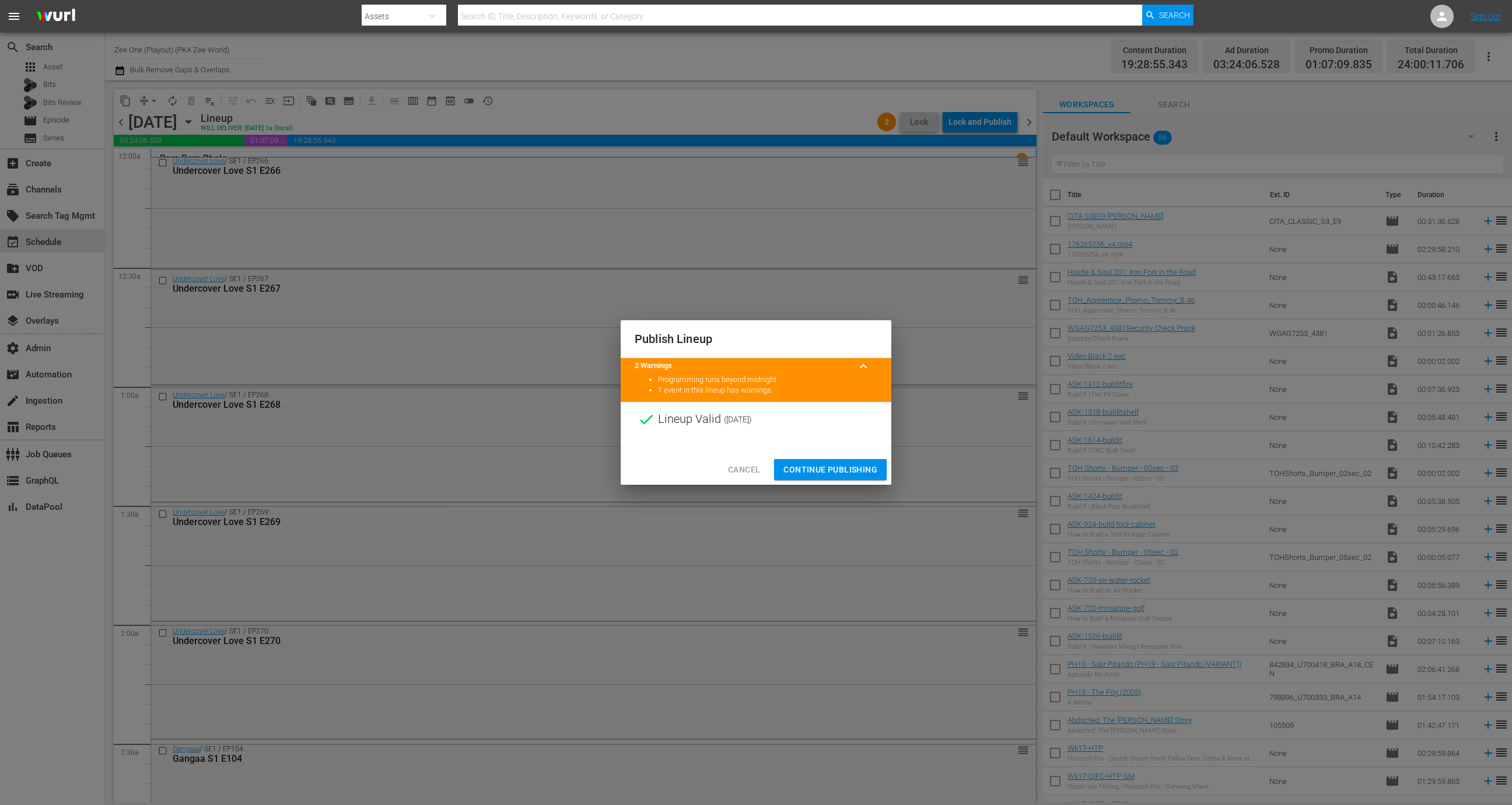
click at [846, 468] on span "Continue Publishing" at bounding box center [830, 470] width 94 height 14
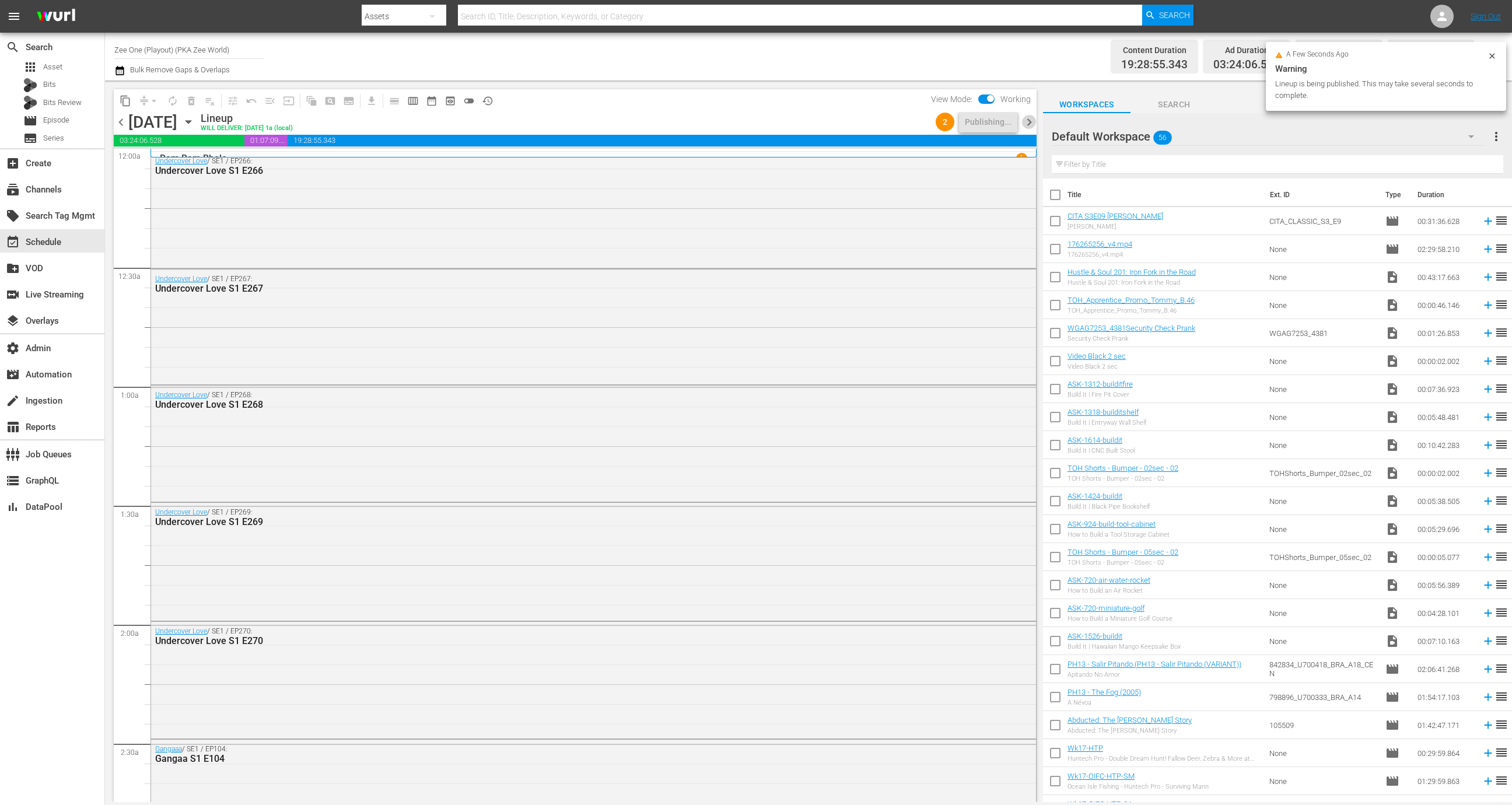
click at [1033, 118] on span "chevron_right" at bounding box center [1029, 122] width 14 height 14
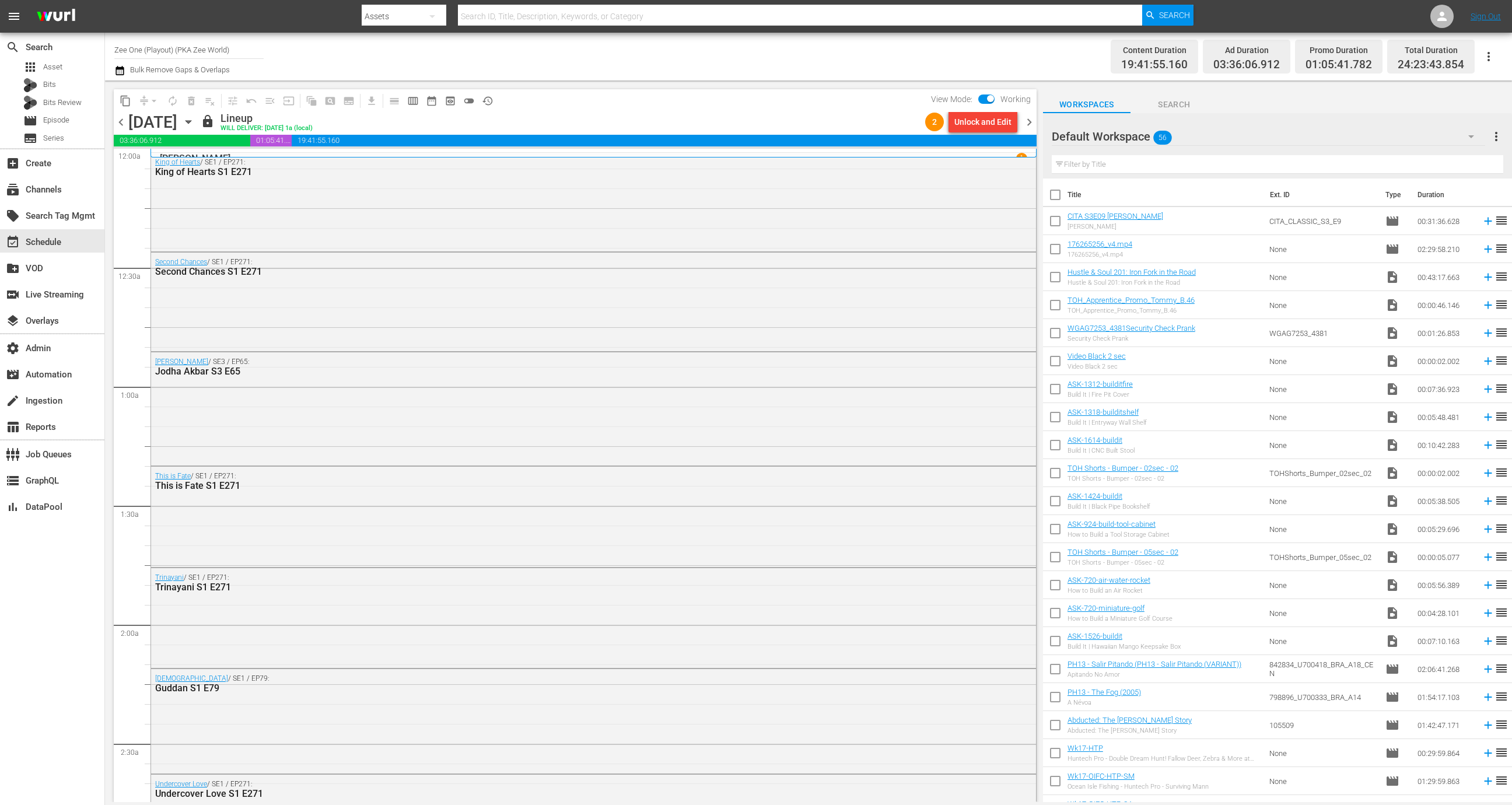
click at [983, 123] on div "Unlock and Edit" at bounding box center [982, 122] width 57 height 21
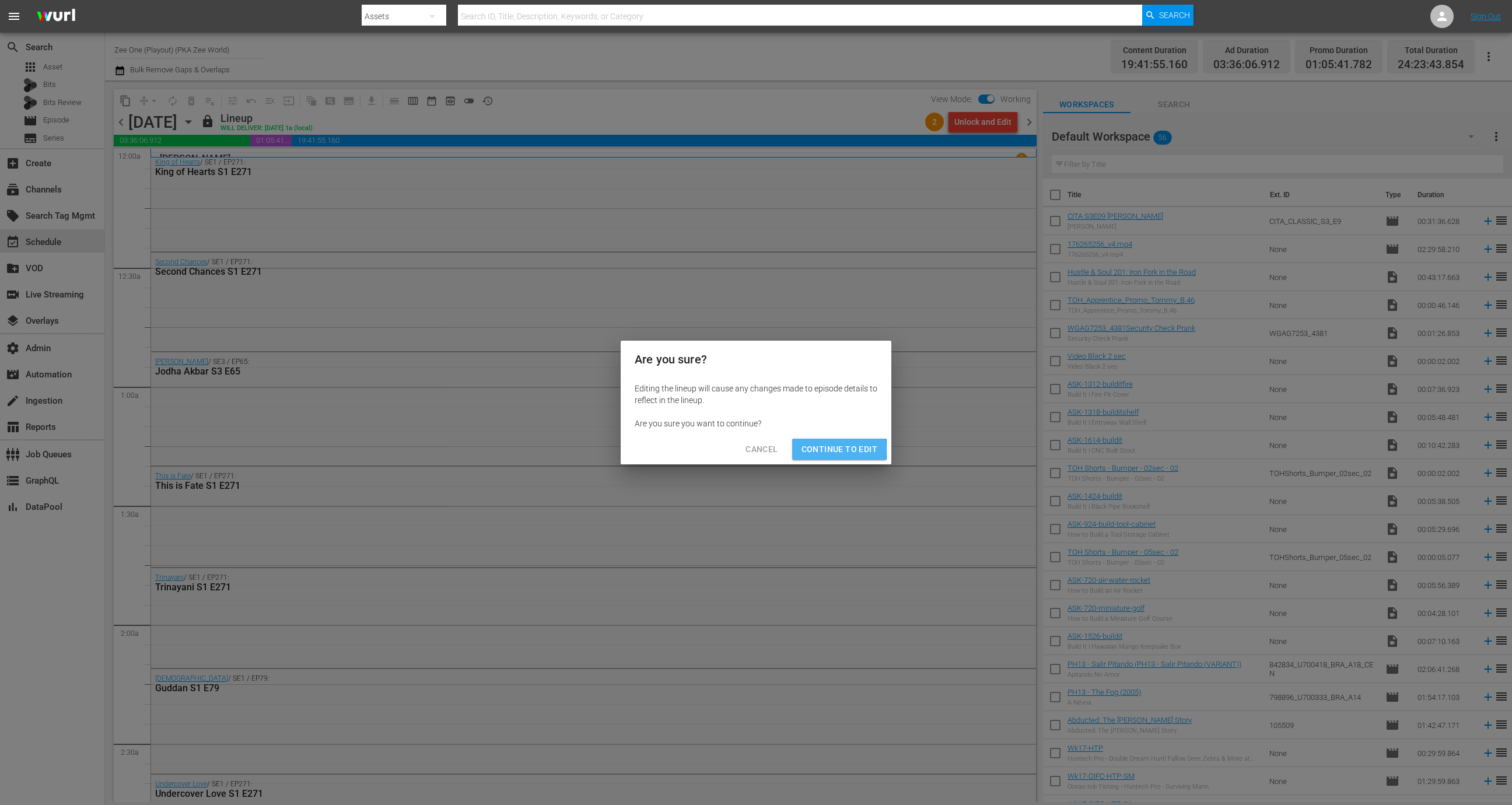
click at [815, 450] on span "Continue to Edit" at bounding box center [839, 449] width 76 height 14
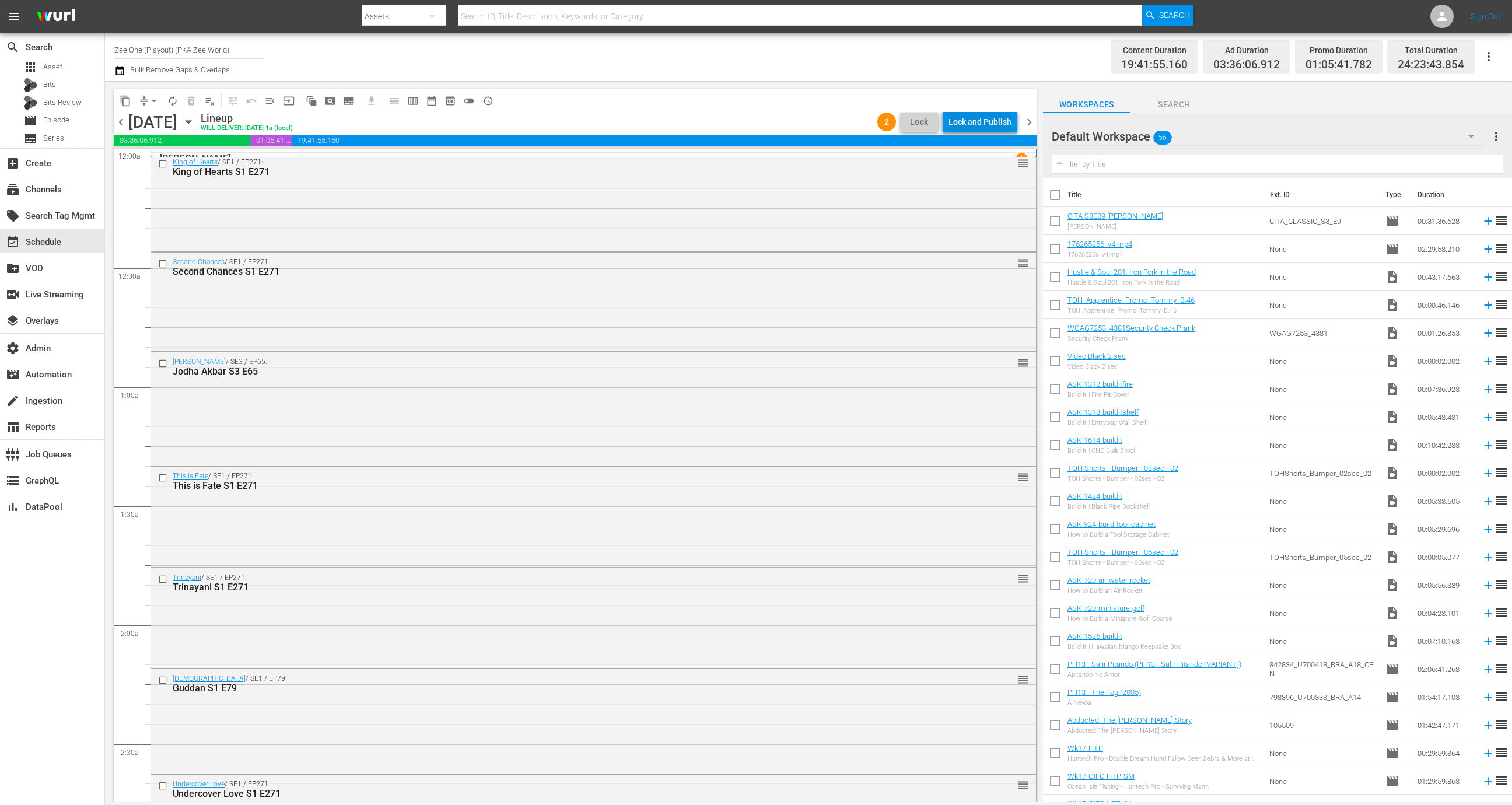
click at [988, 128] on div "Lock and Publish" at bounding box center [980, 122] width 63 height 21
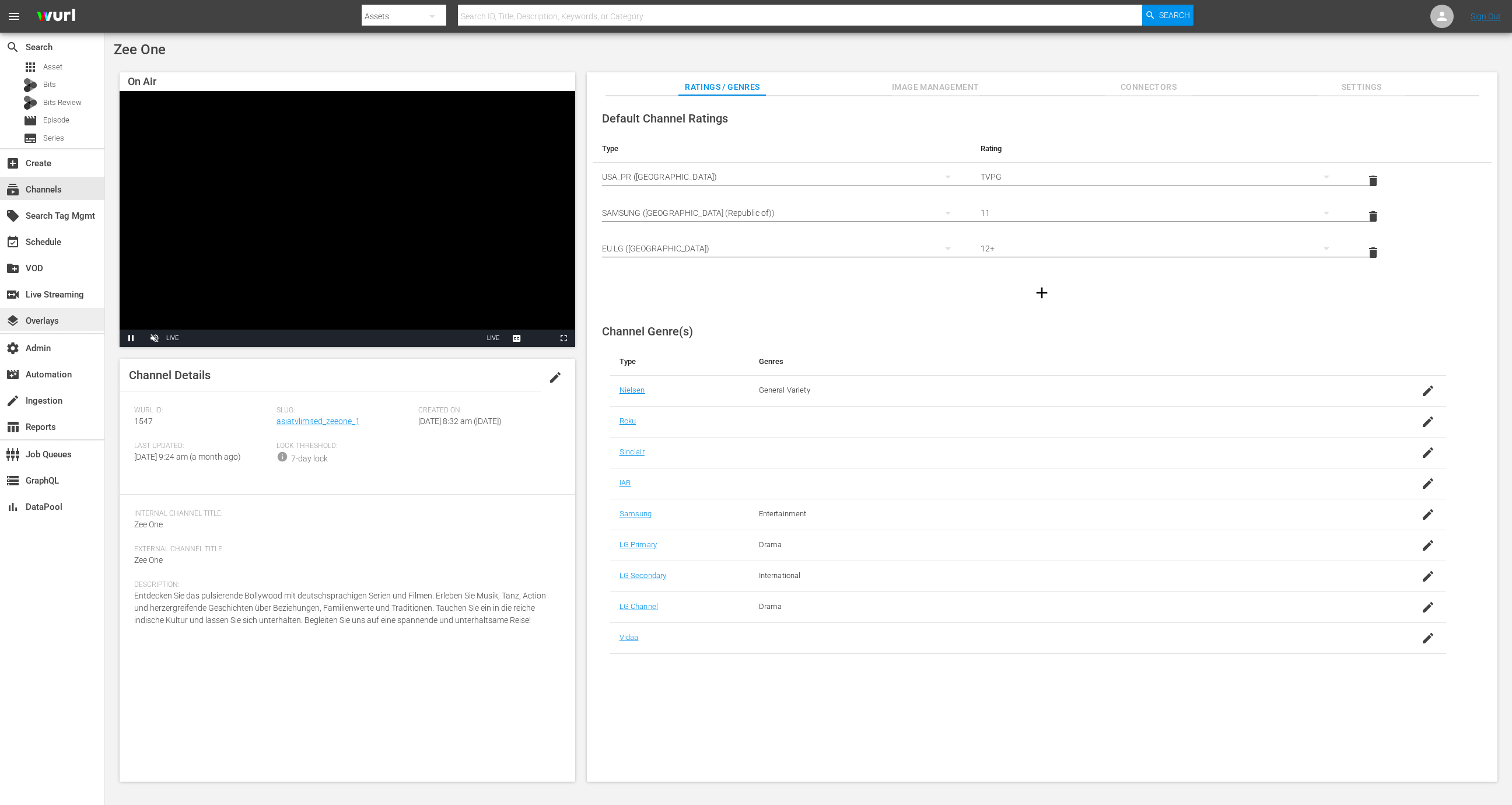
click at [63, 323] on div "layers Overlays" at bounding box center [33, 319] width 65 height 10
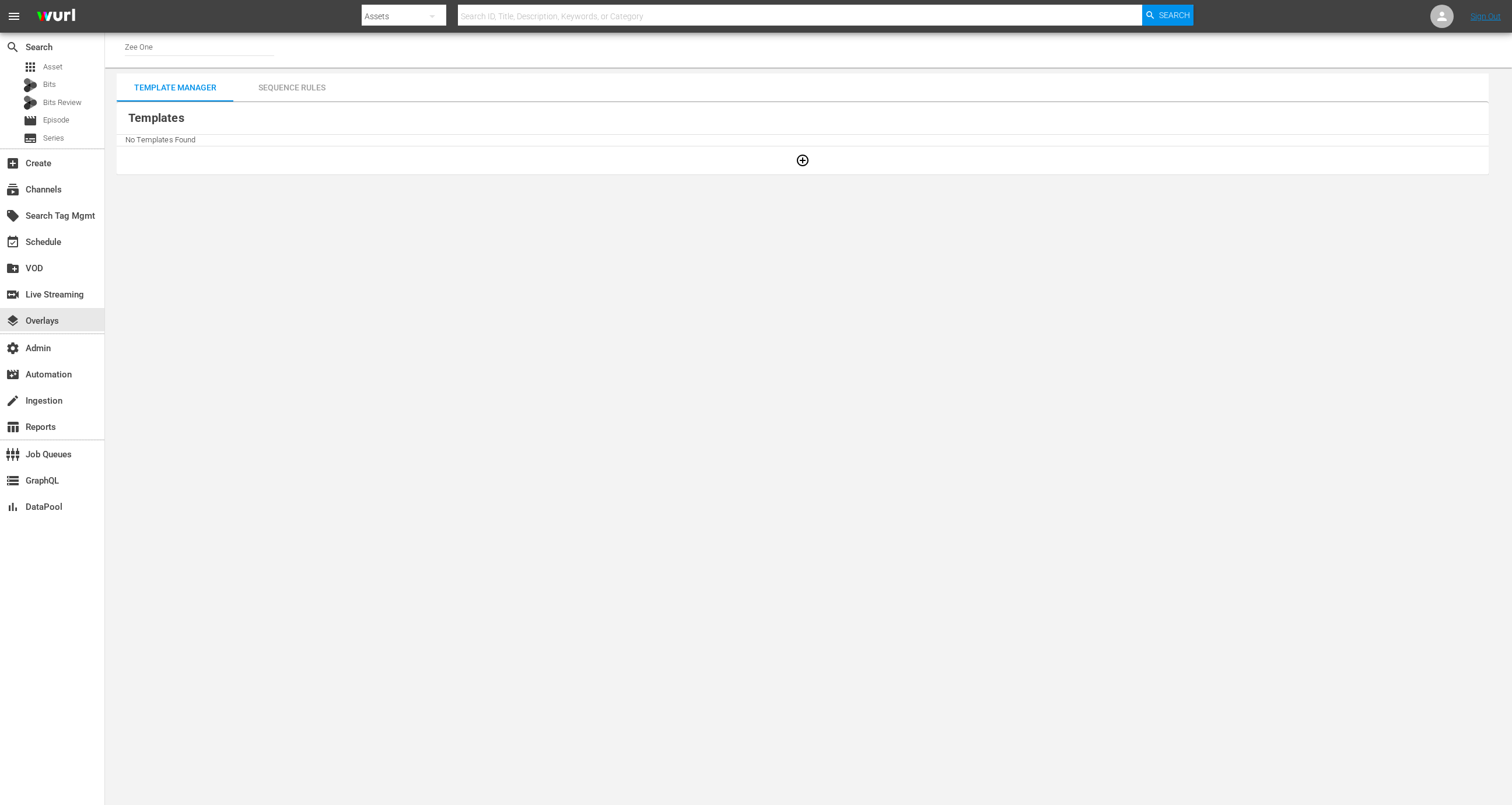
click at [816, 163] on td at bounding box center [802, 160] width 1372 height 29
click at [800, 163] on icon "button" at bounding box center [802, 160] width 14 height 14
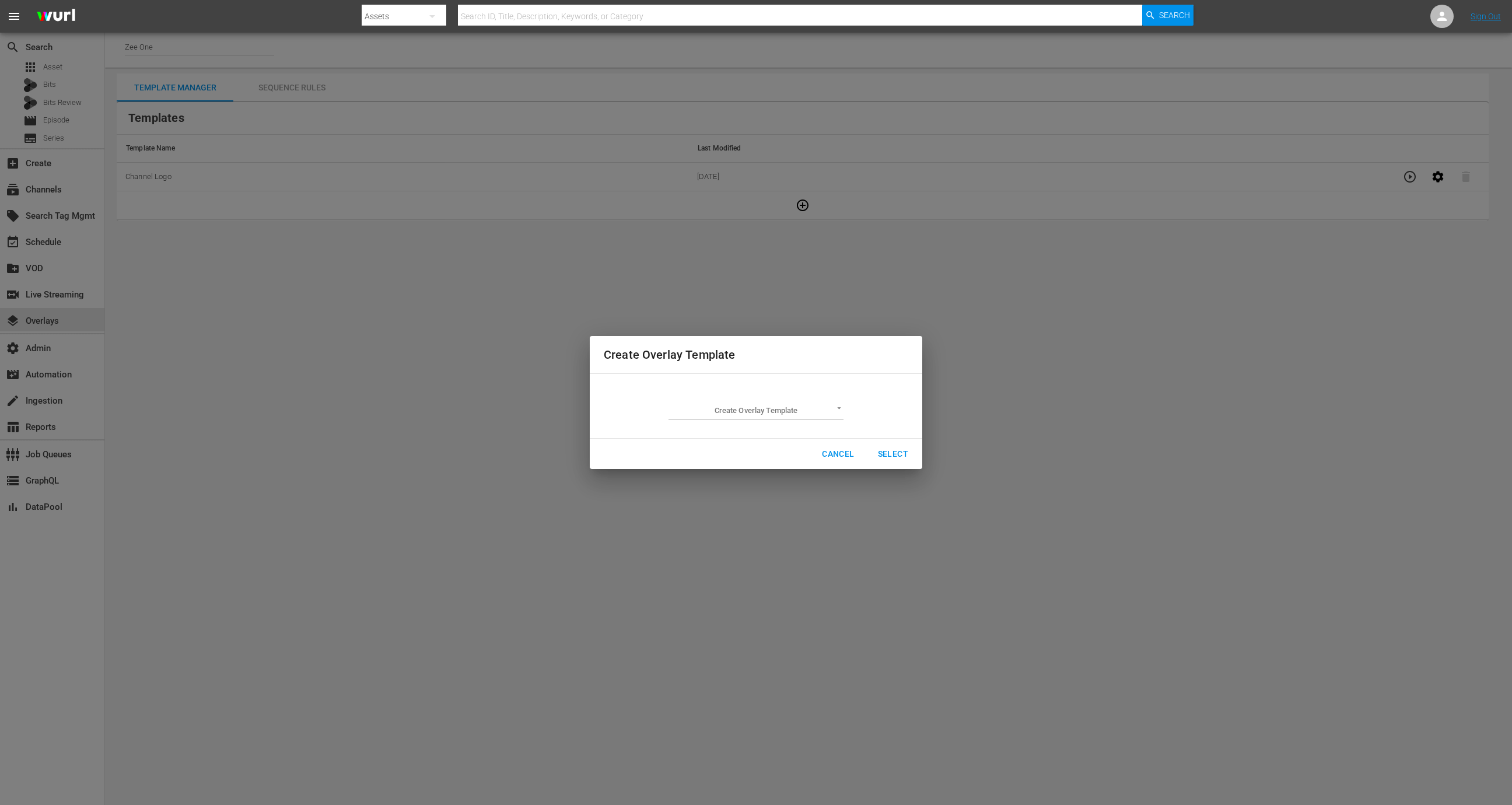
click at [742, 407] on body "menu Search By Assets Search ID, Title, Description, Keywords, or Category Sear…" at bounding box center [756, 402] width 1512 height 805
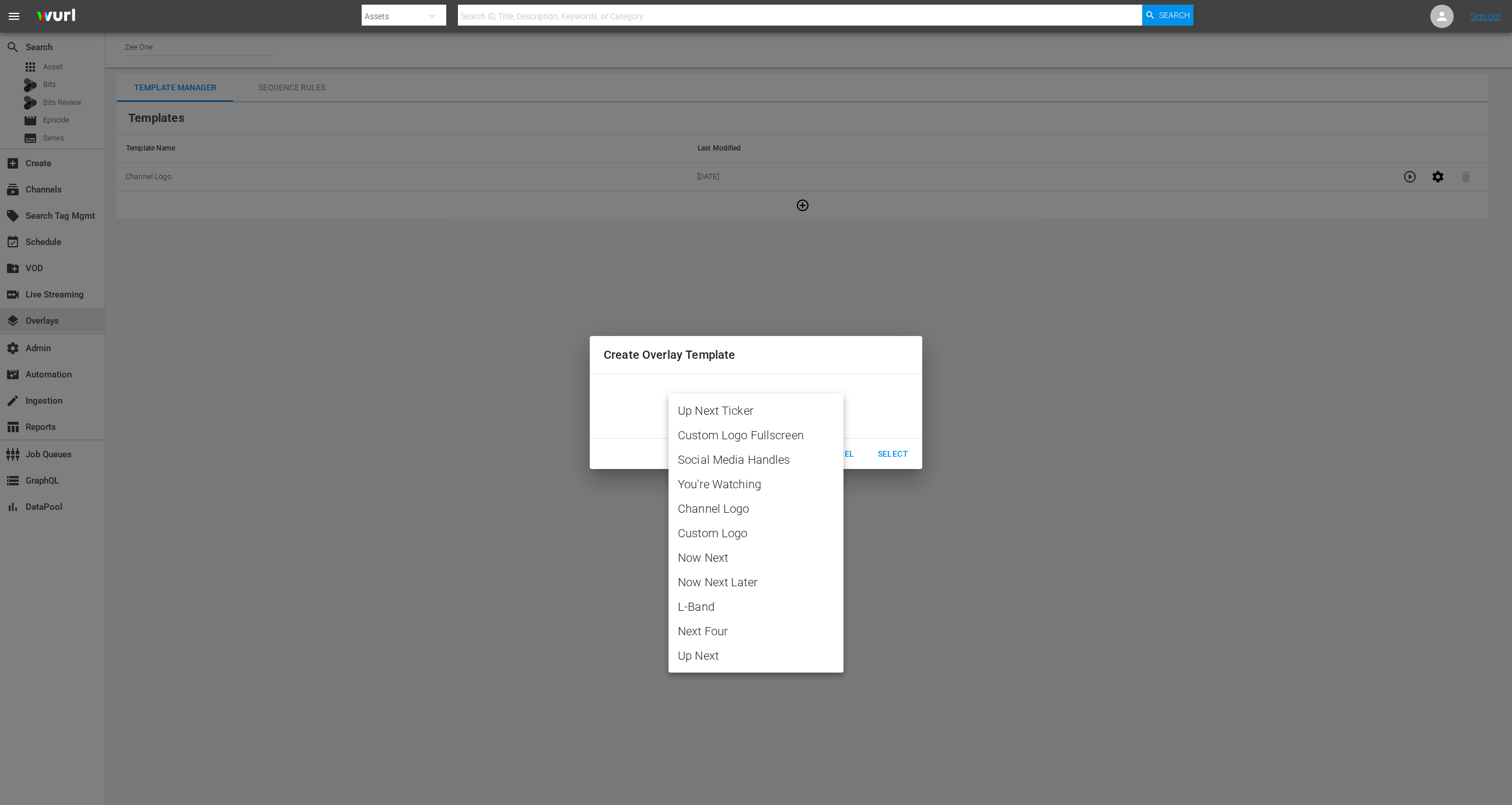
click at [740, 513] on span "Channel Logo" at bounding box center [755, 509] width 156 height 18
type input "Channel Logo"
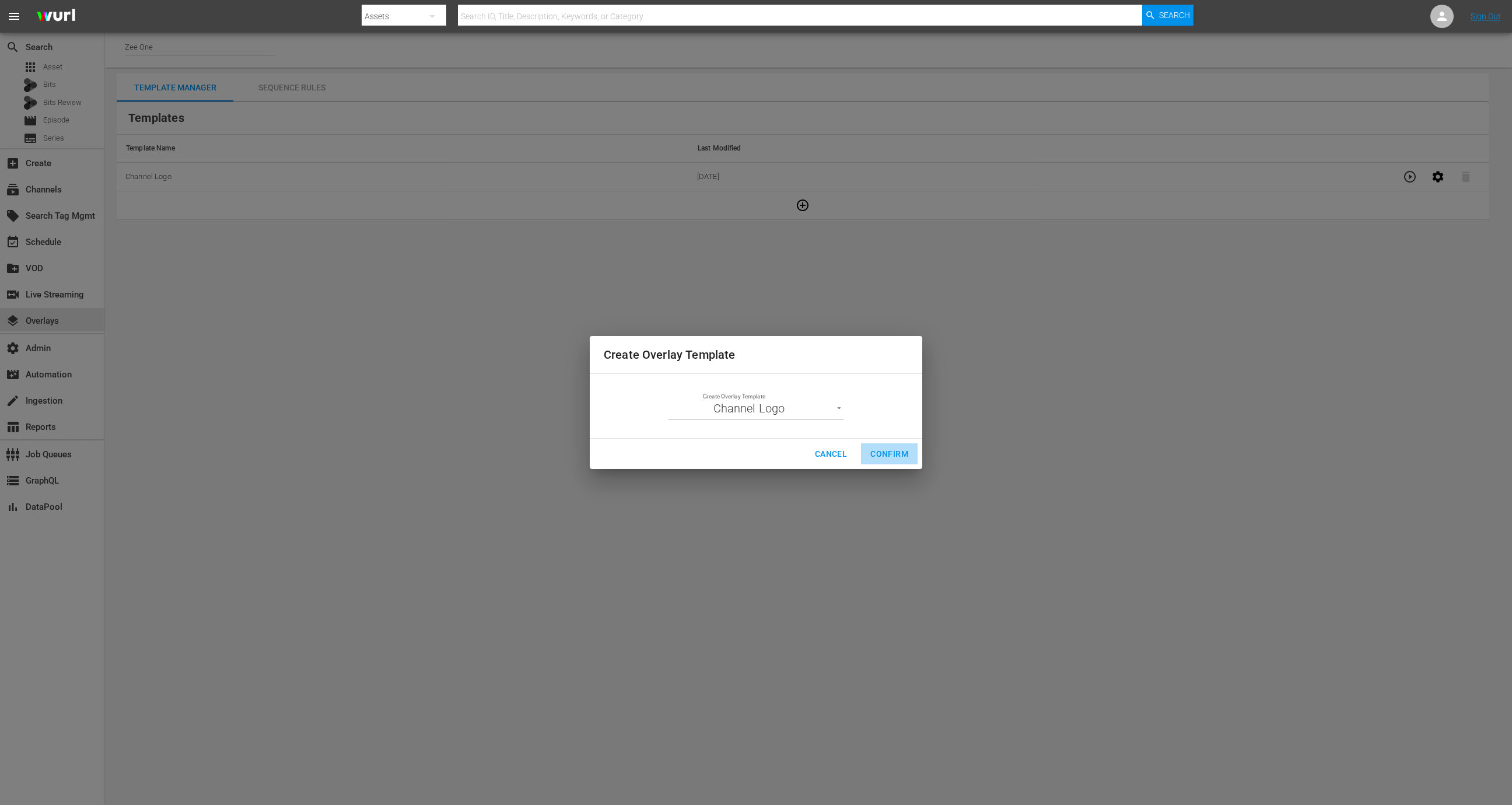
click at [882, 452] on span "Confirm" at bounding box center [889, 454] width 38 height 14
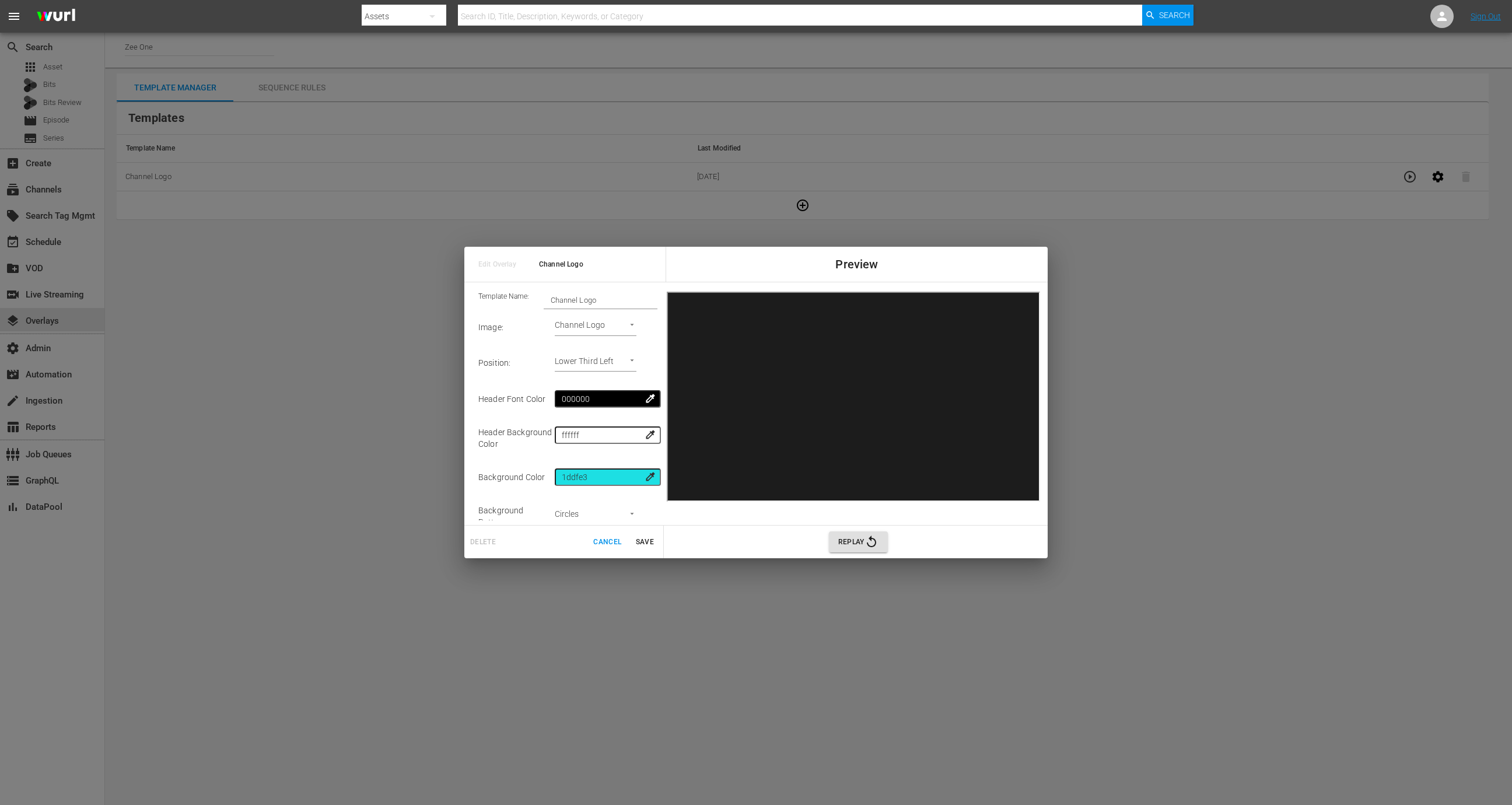
click at [607, 359] on body "menu Search By Assets Search ID, Title, Description, Keywords, or Category Sear…" at bounding box center [756, 402] width 1512 height 805
click at [602, 344] on li "Upper Right" at bounding box center [592, 346] width 83 height 19
type input "Upper Right"
click at [629, 536] on button "Save" at bounding box center [644, 542] width 37 height 19
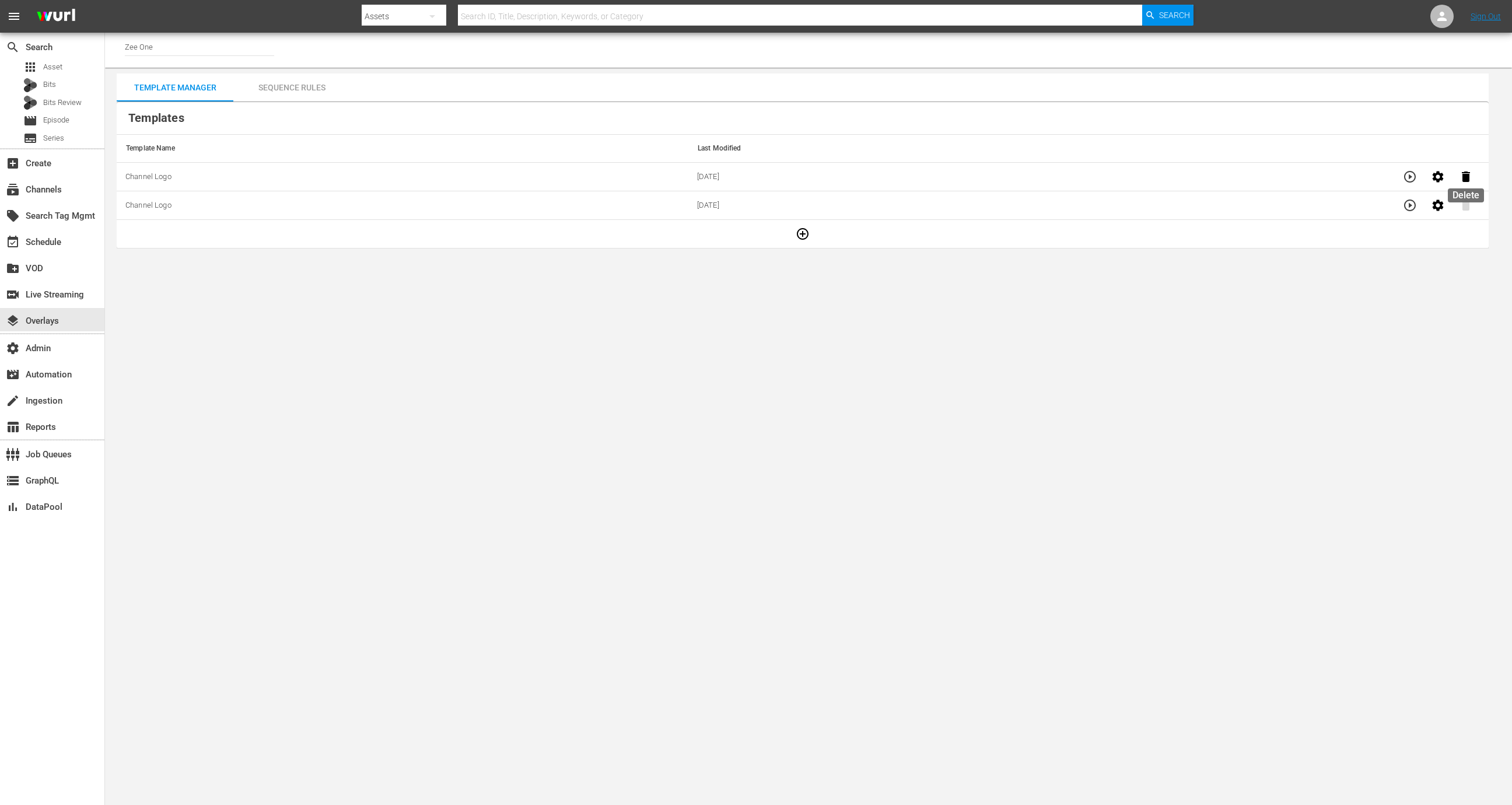
click at [1007, 177] on icon "button" at bounding box center [1466, 177] width 8 height 10
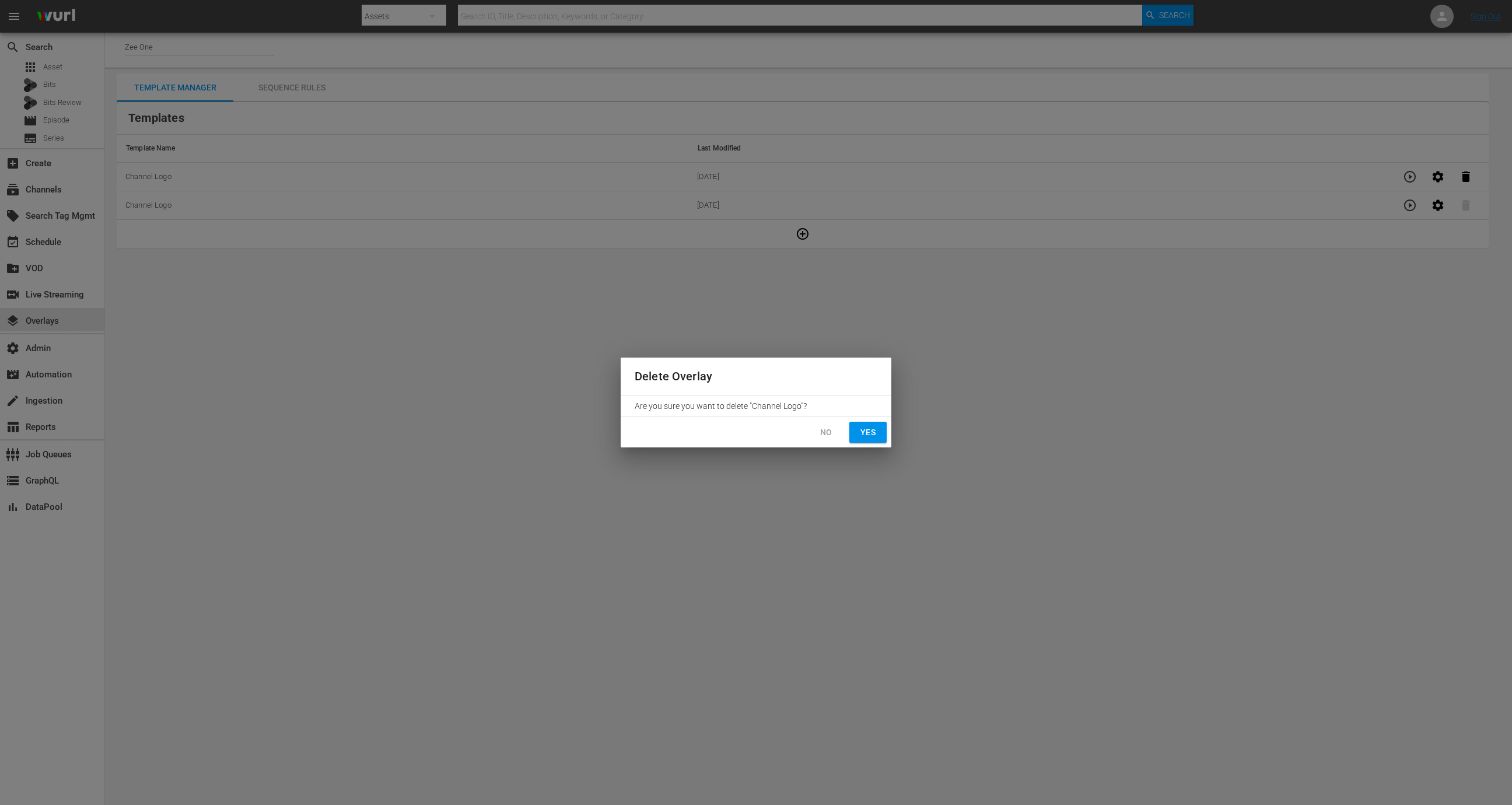
click at [874, 436] on span "Yes" at bounding box center [868, 433] width 19 height 14
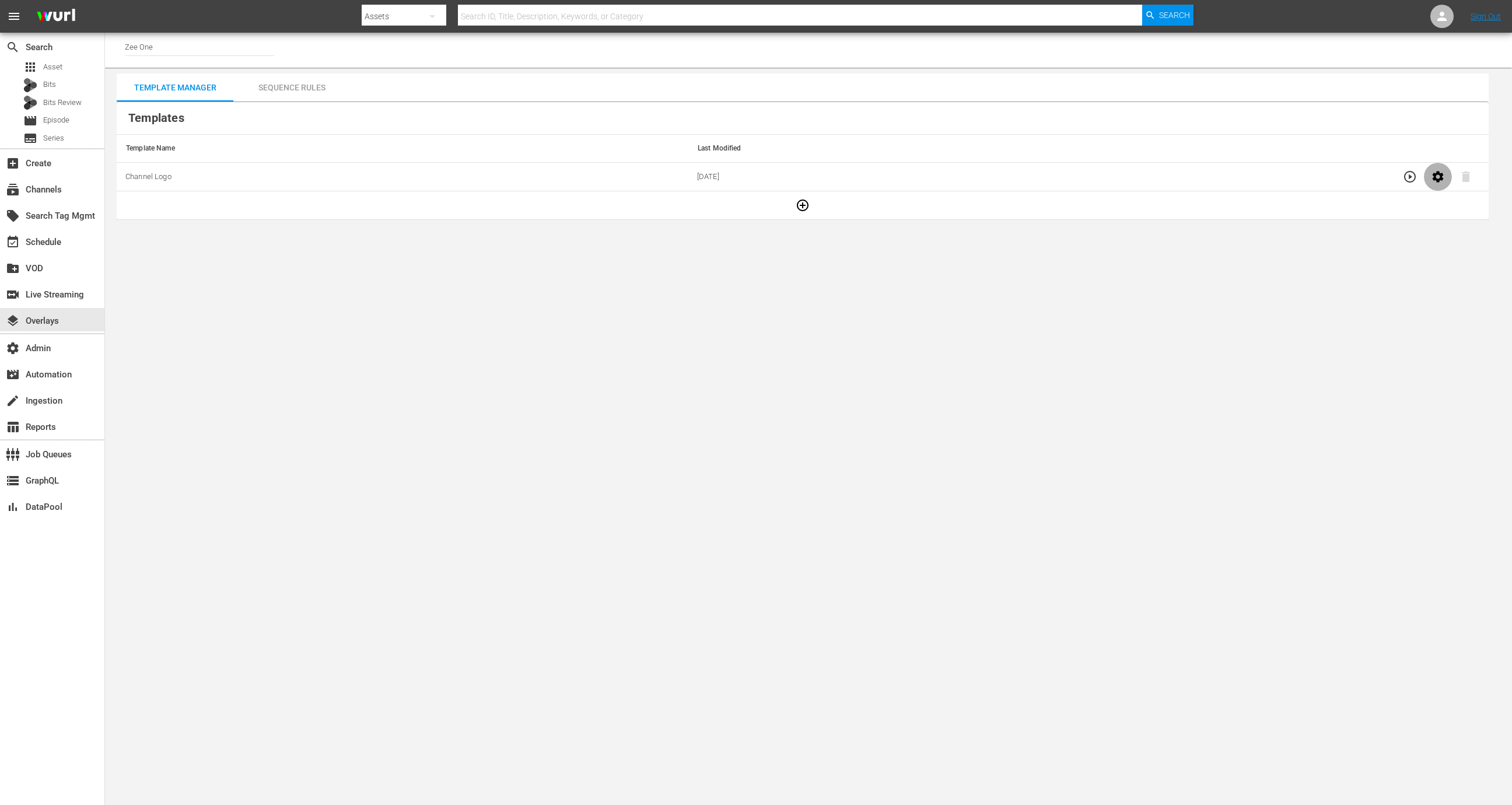
click at [1007, 175] on icon "button" at bounding box center [1437, 176] width 11 height 11
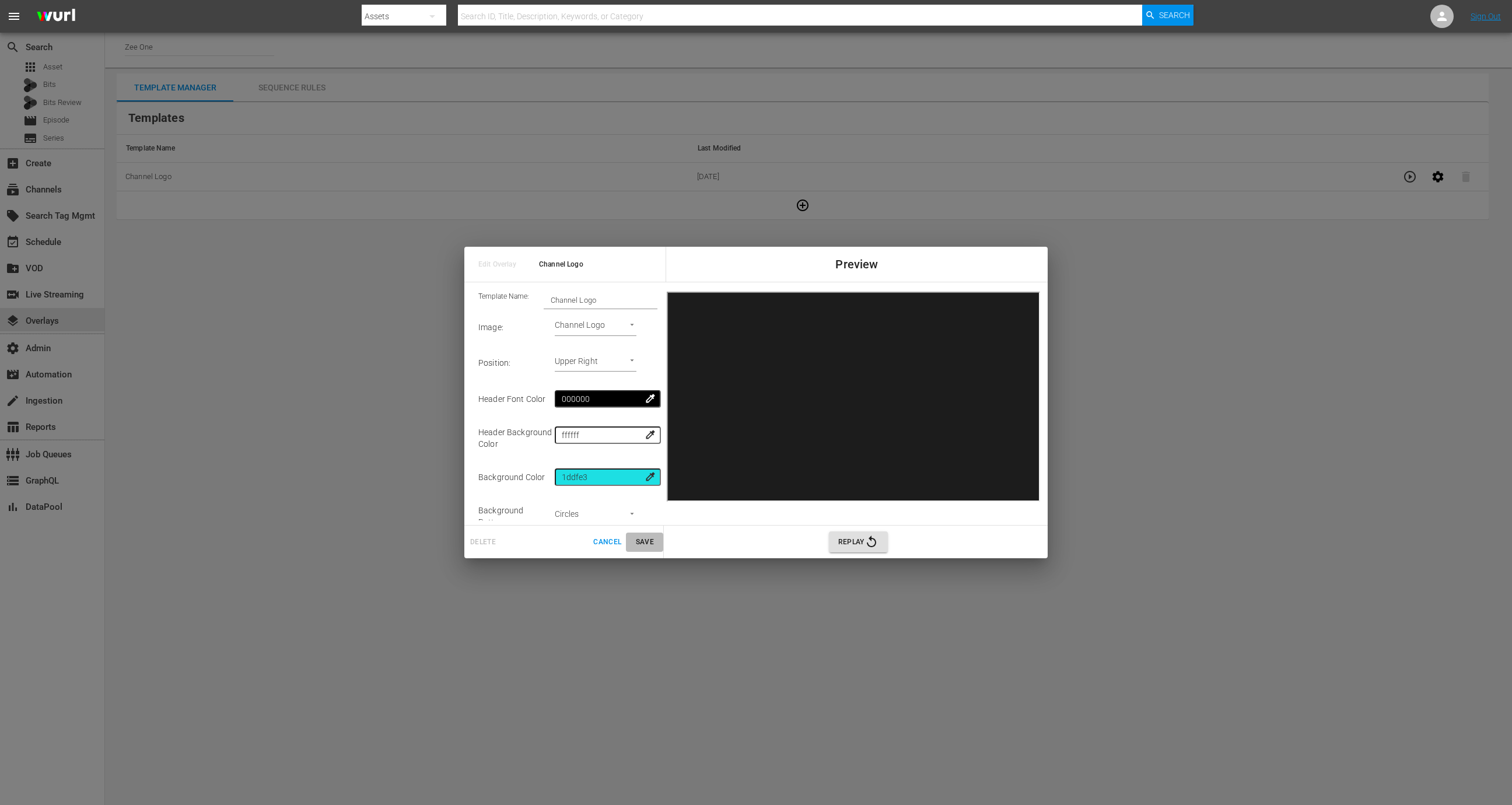
click at [644, 536] on span "Save" at bounding box center [644, 542] width 28 height 12
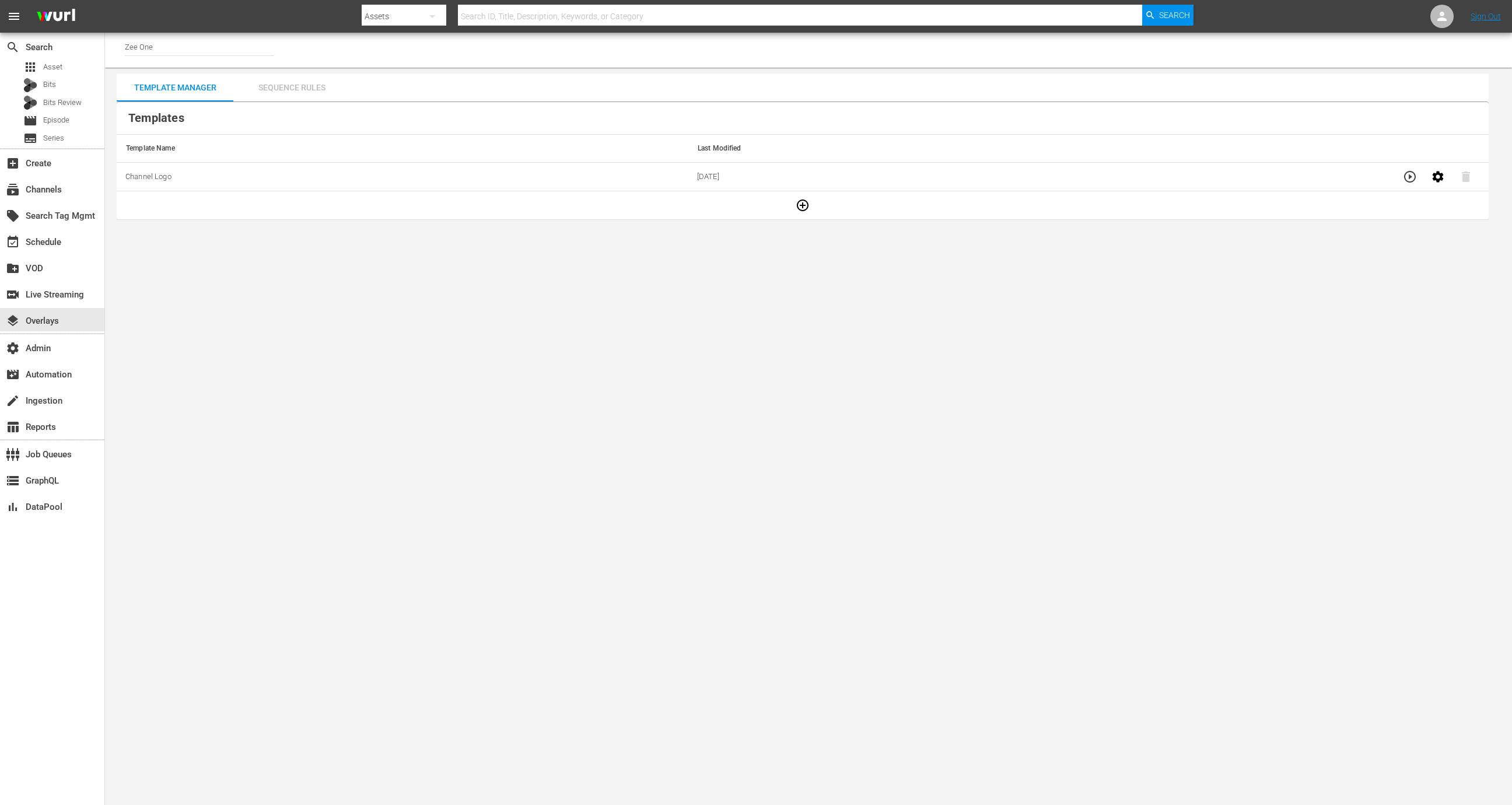
click at [304, 83] on div "Sequence Rules" at bounding box center [291, 87] width 117 height 28
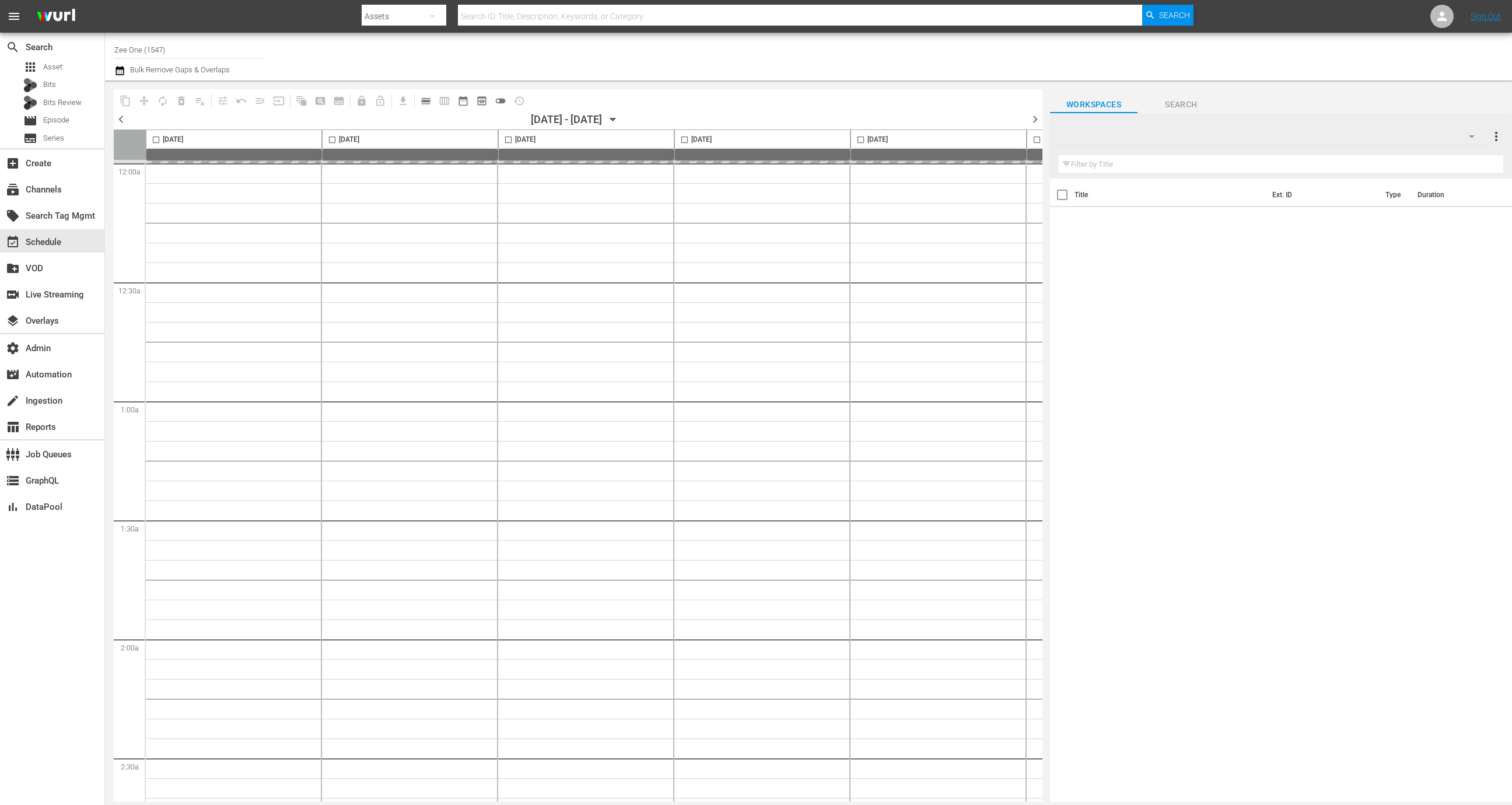
type input "Zee One (1547)"
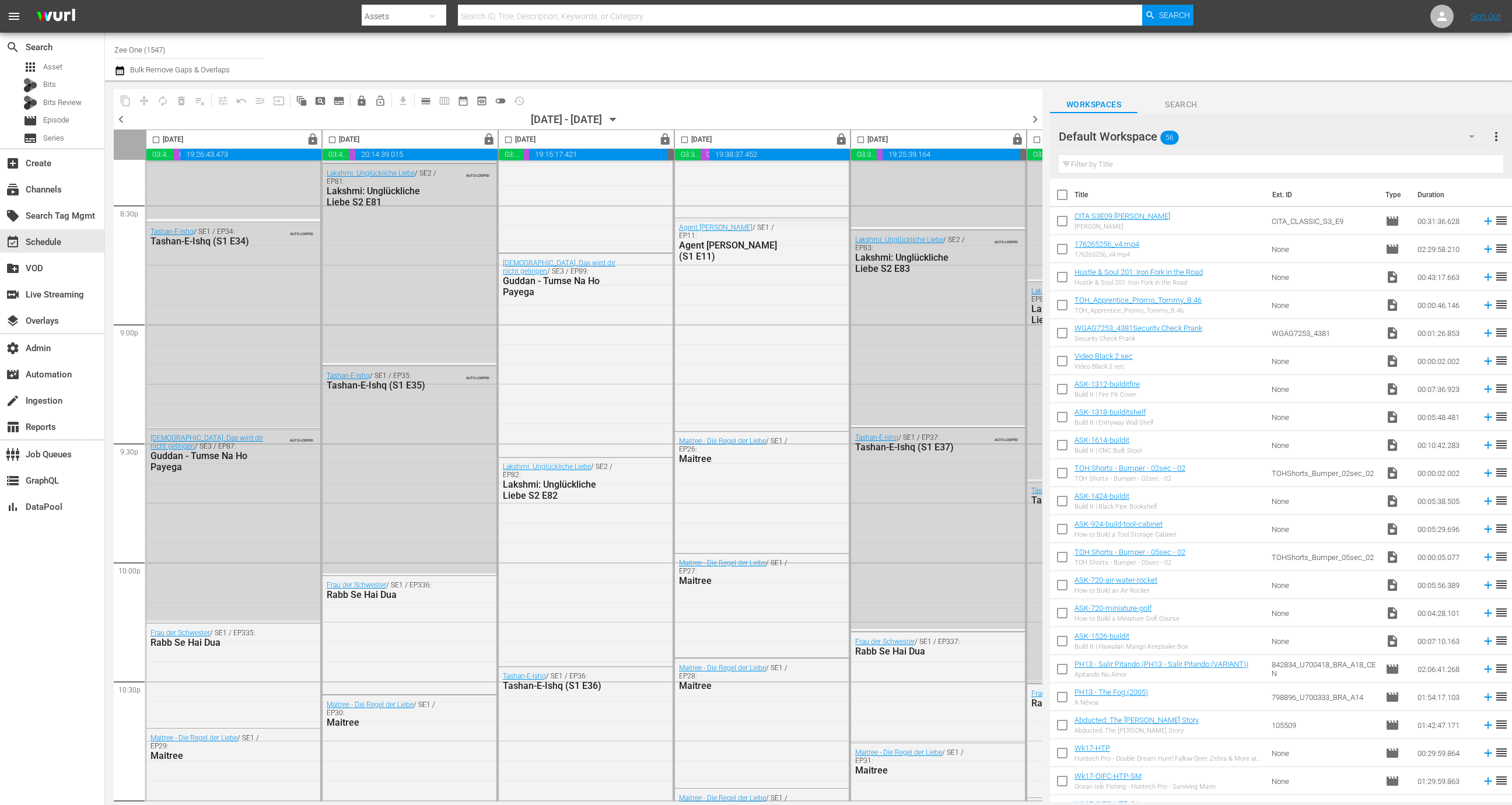
scroll to position [5076, 0]
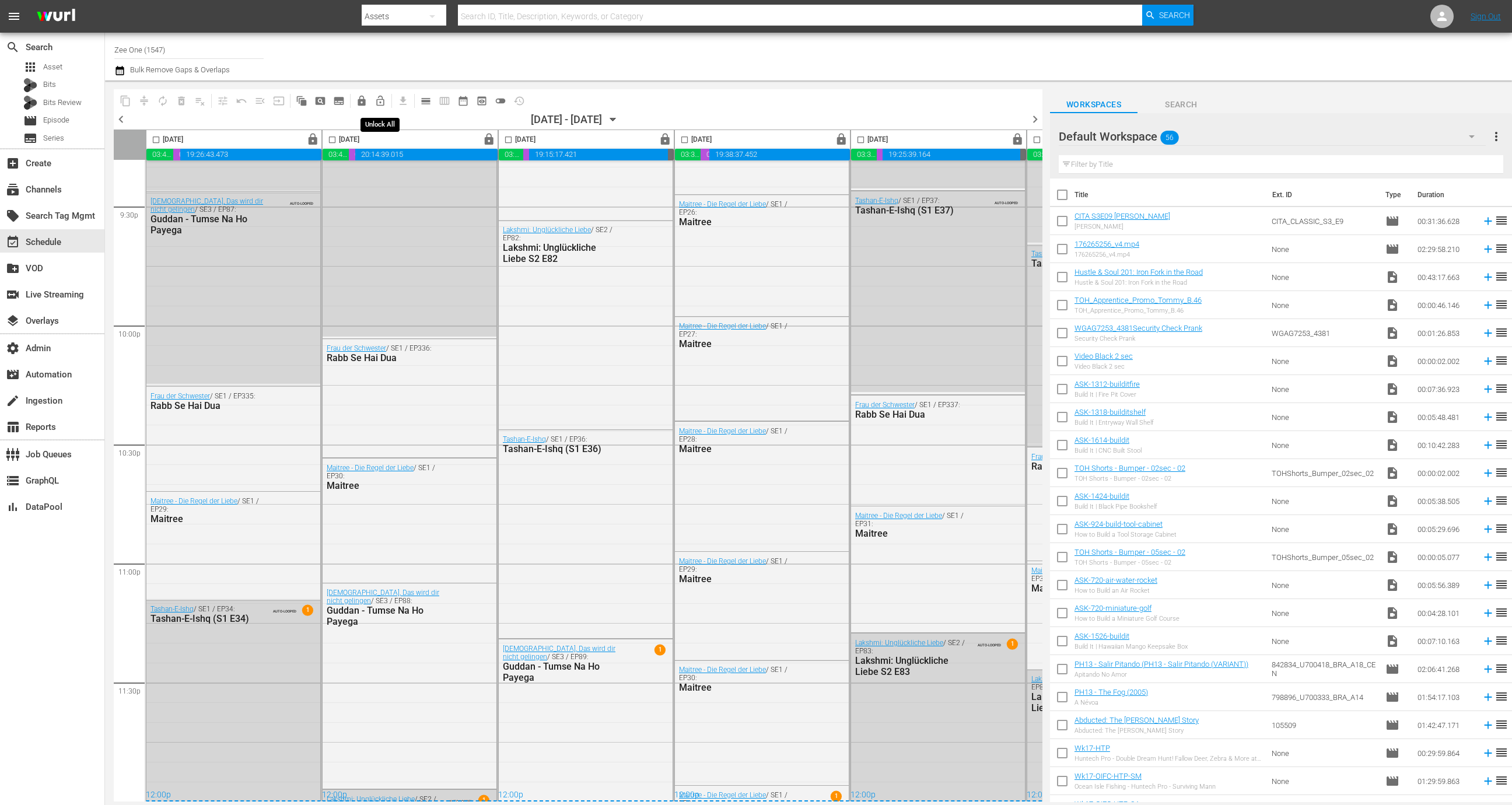
click at [383, 103] on span "lock_open_outlined" at bounding box center [380, 101] width 12 height 12
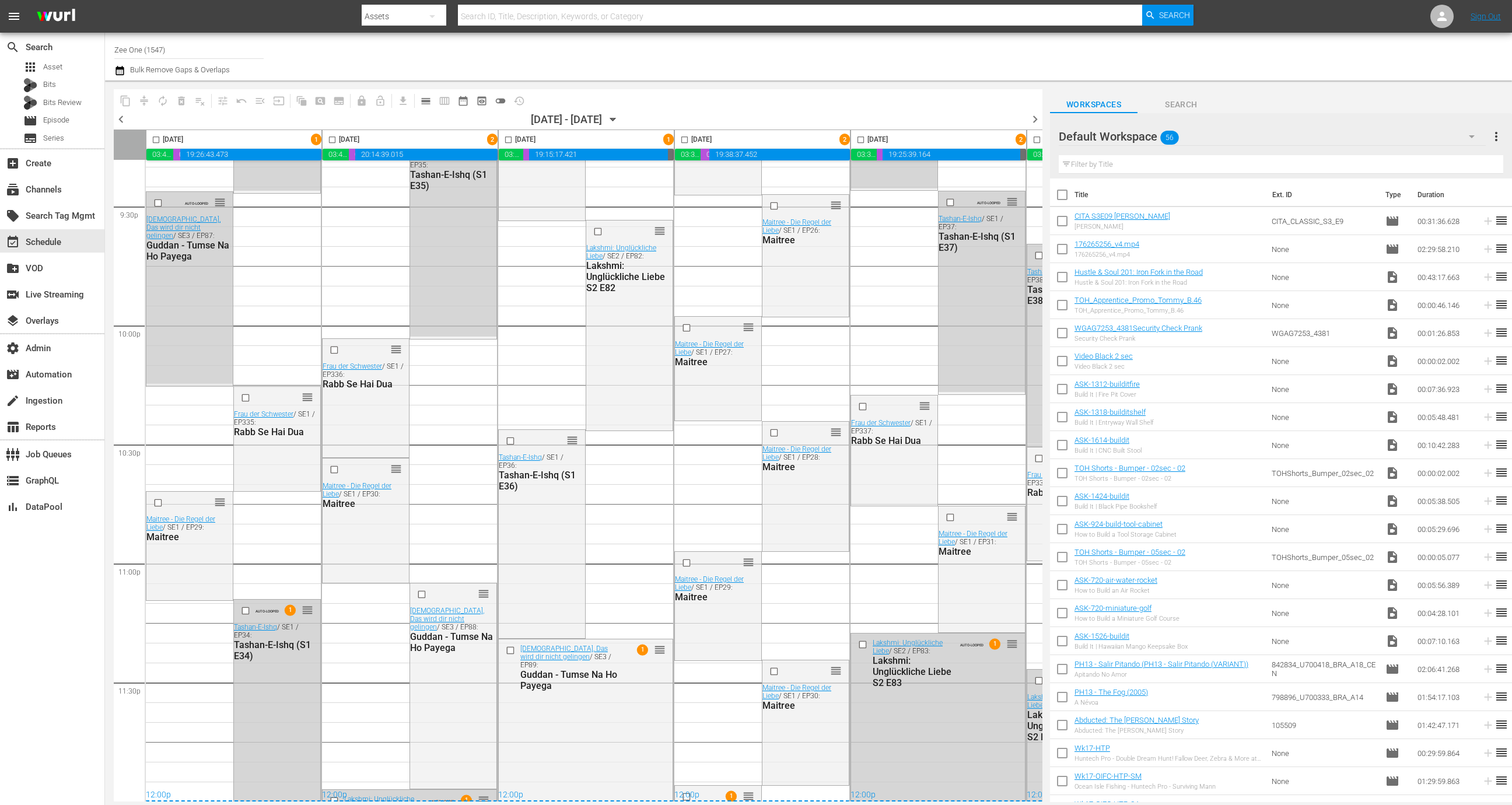
scroll to position [2221, 338]
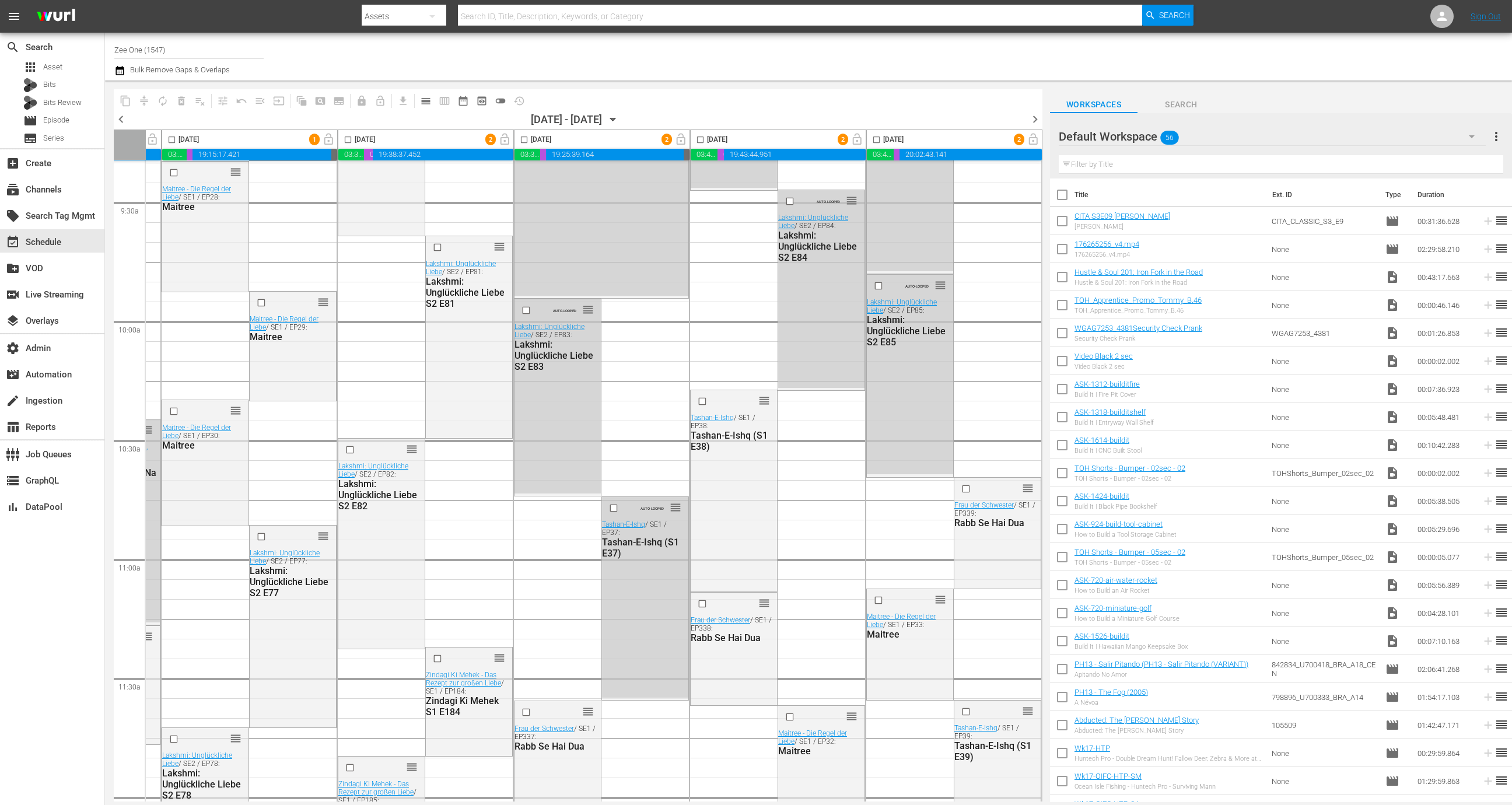
click at [67, 241] on div "event_available Schedule" at bounding box center [52, 241] width 104 height 24
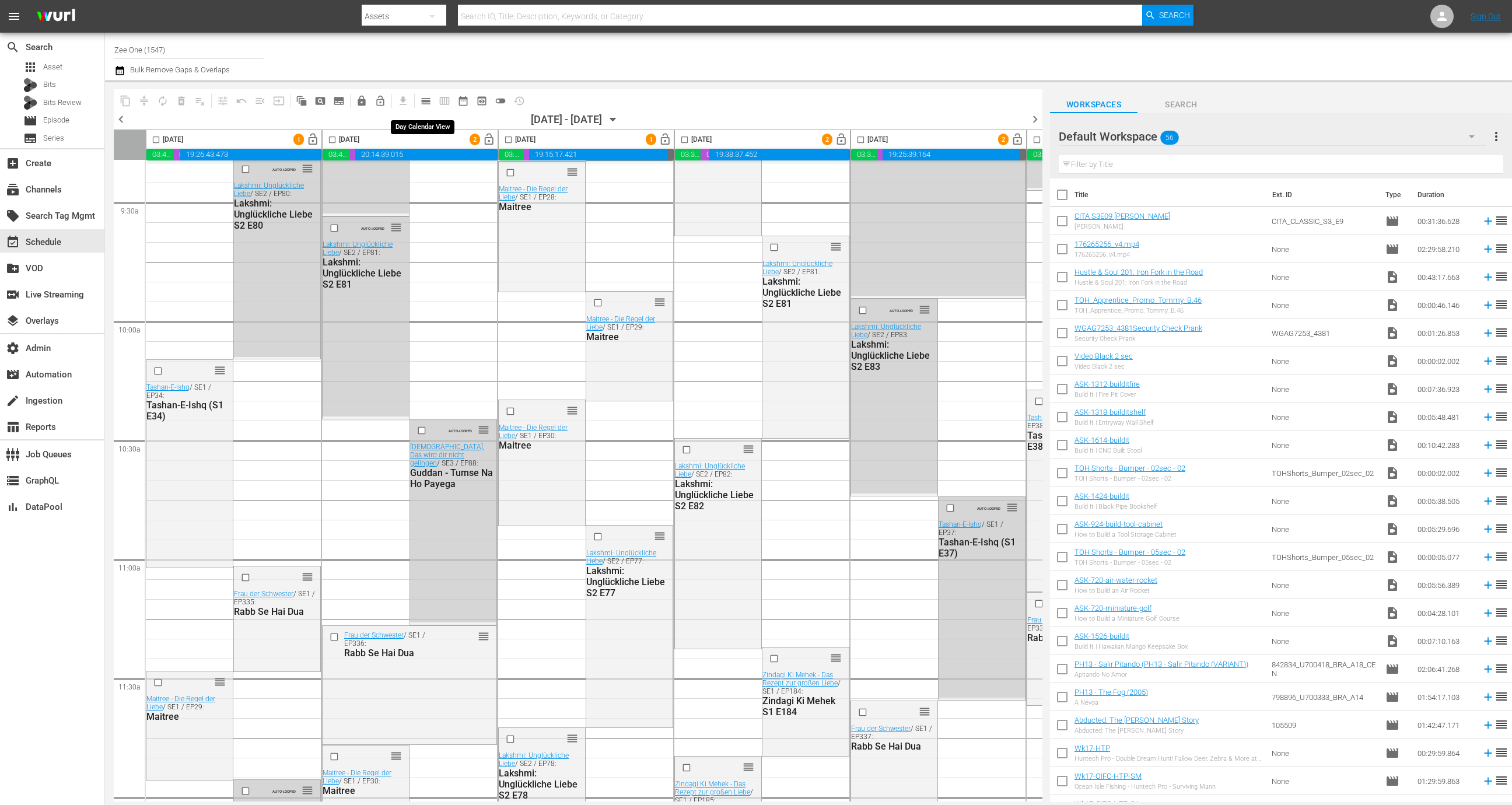
click at [426, 99] on span "calendar_view_day_outlined" at bounding box center [426, 101] width 12 height 12
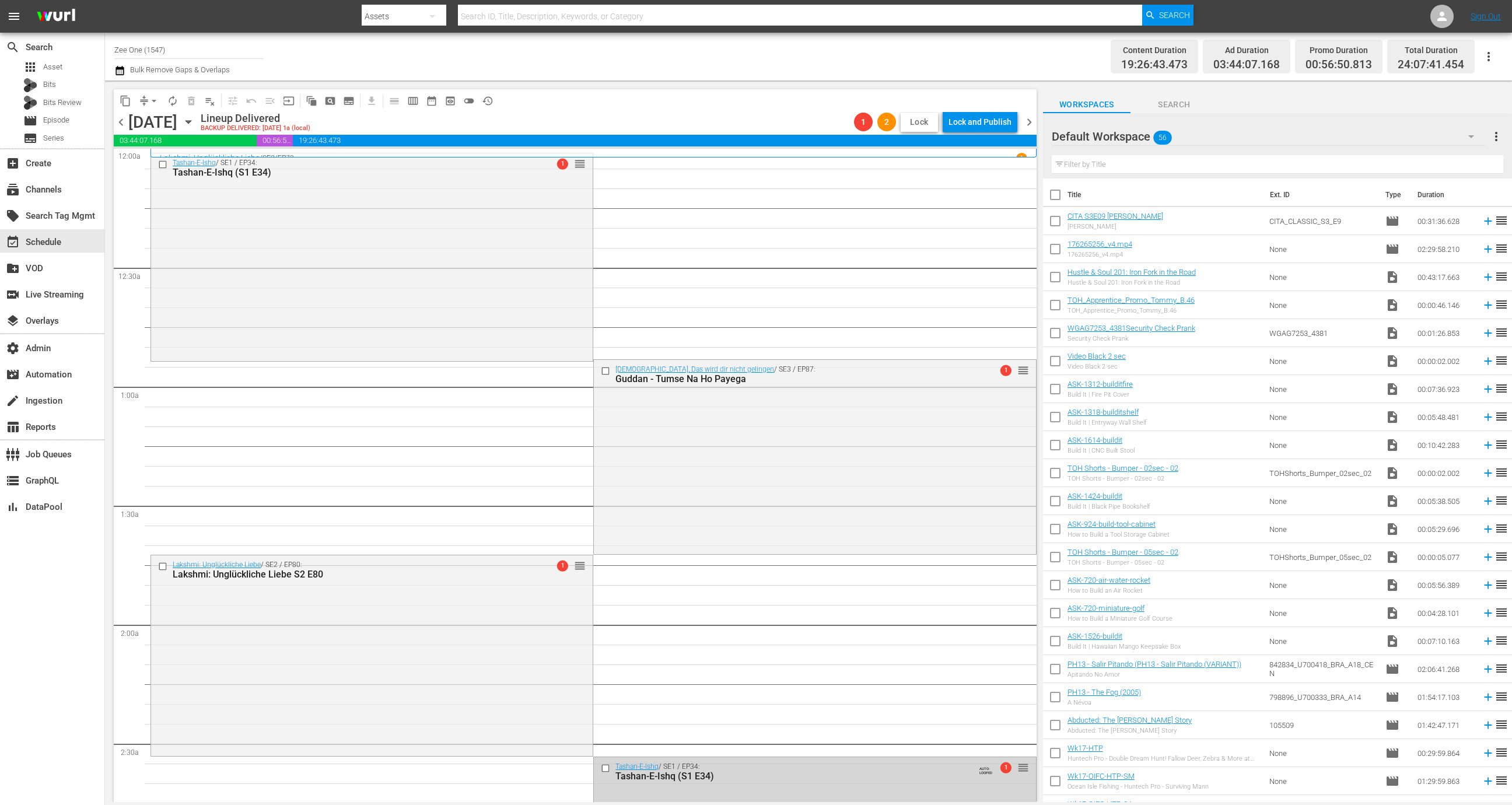
click at [918, 120] on span "Lock" at bounding box center [919, 122] width 28 height 12
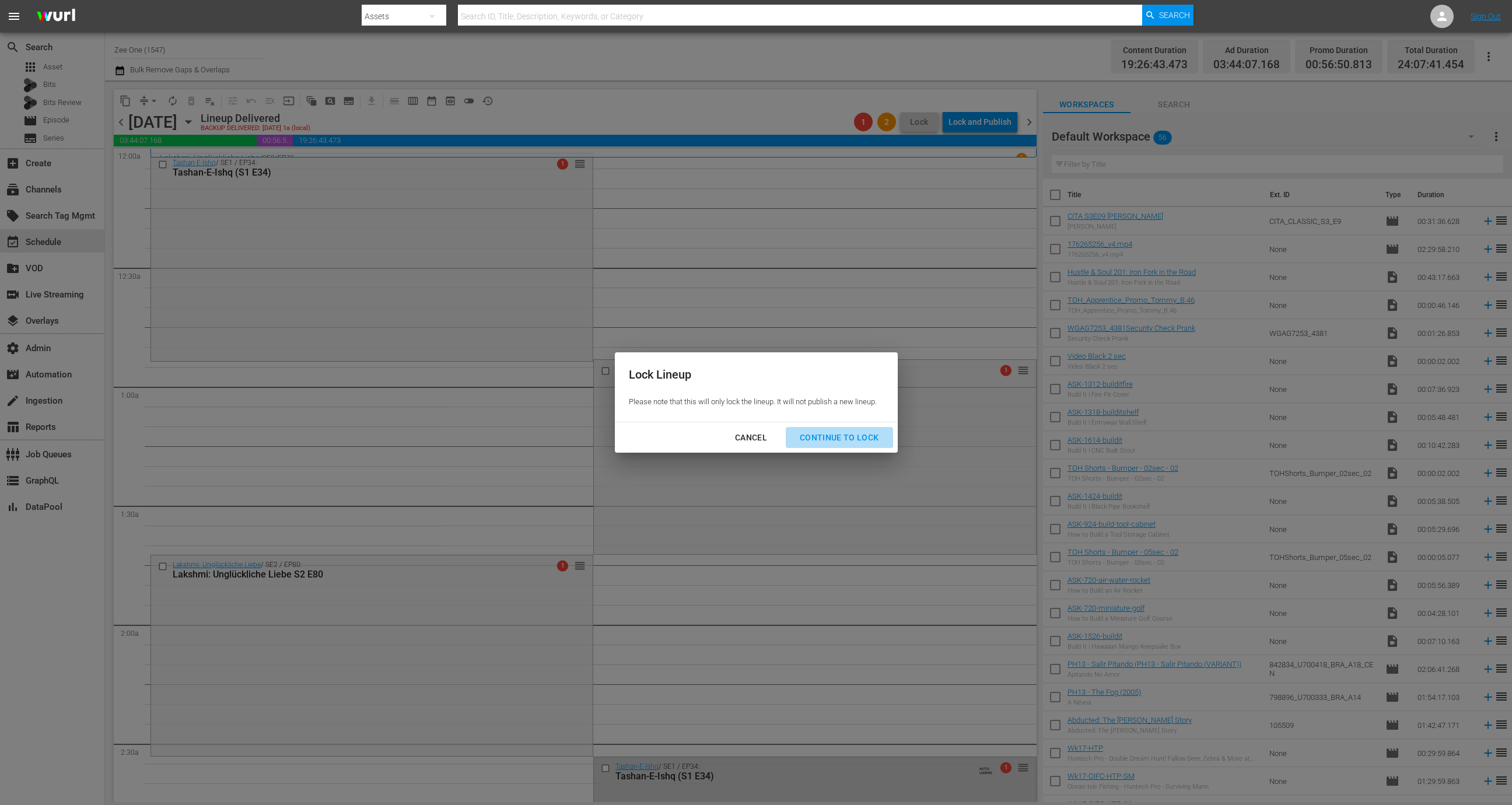
click at [873, 439] on div "Continue to lock" at bounding box center [839, 438] width 98 height 14
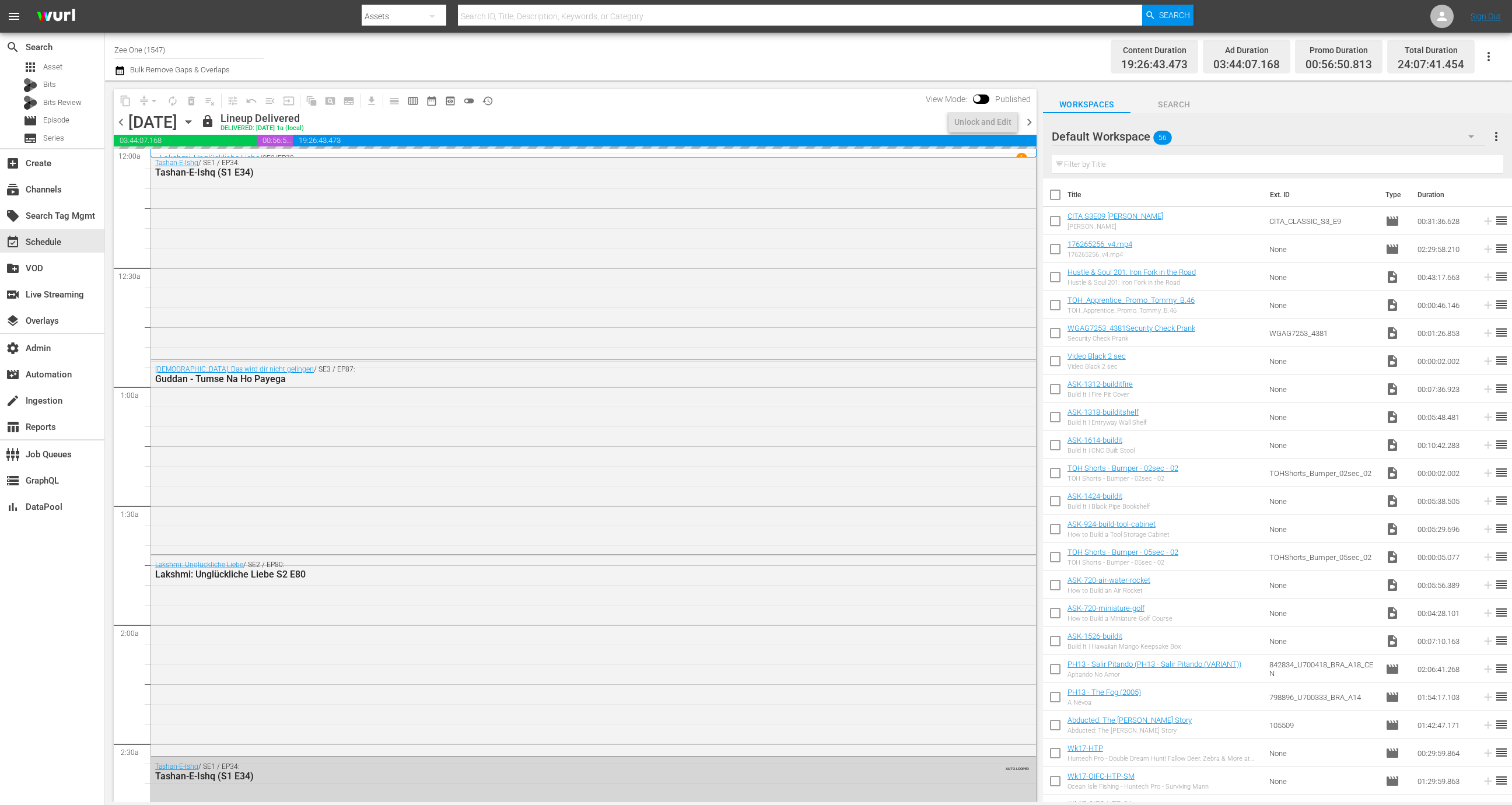
click at [1032, 120] on span "chevron_right" at bounding box center [1029, 122] width 14 height 14
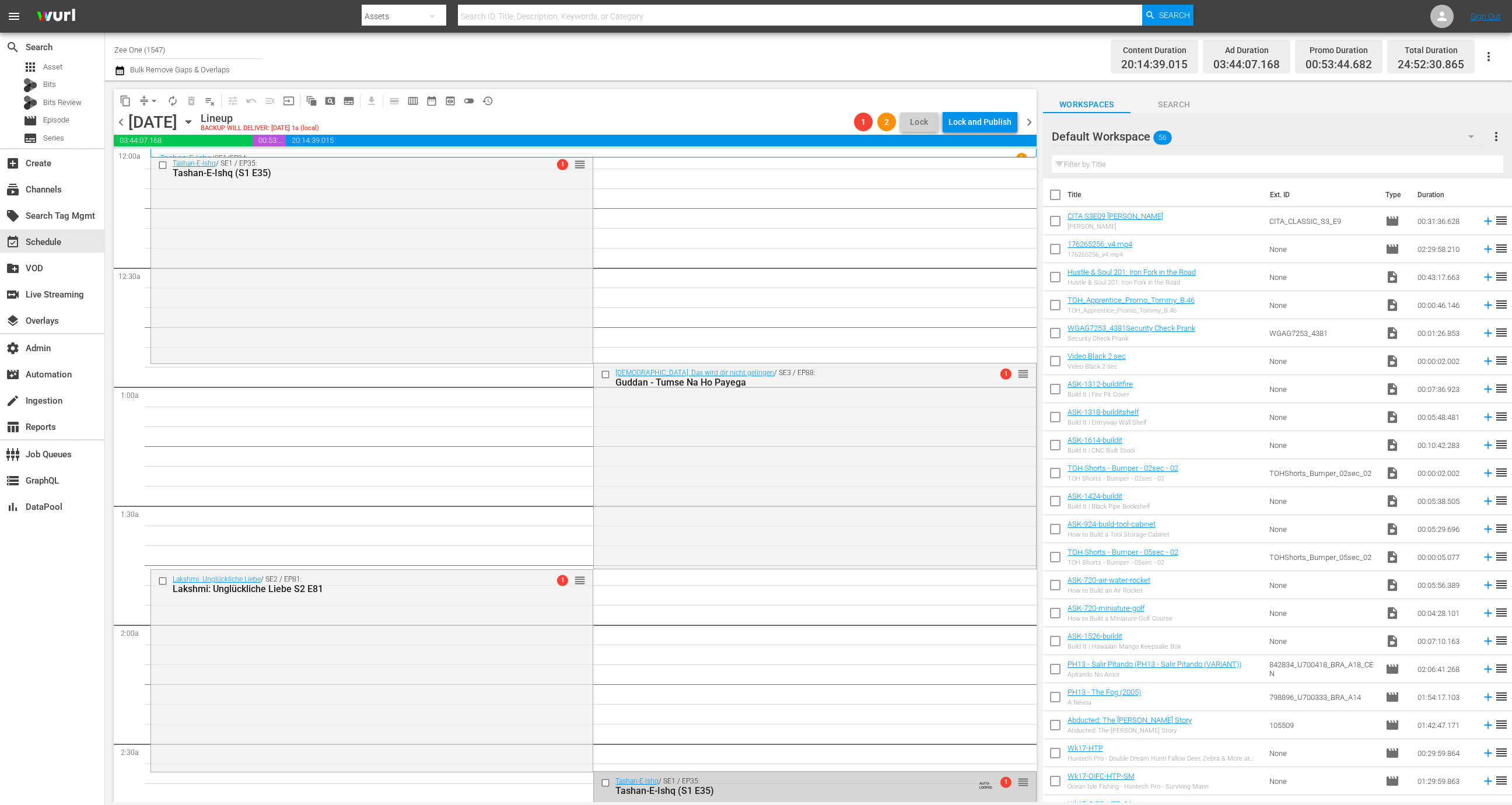
click at [921, 125] on span "Lock" at bounding box center [919, 122] width 28 height 12
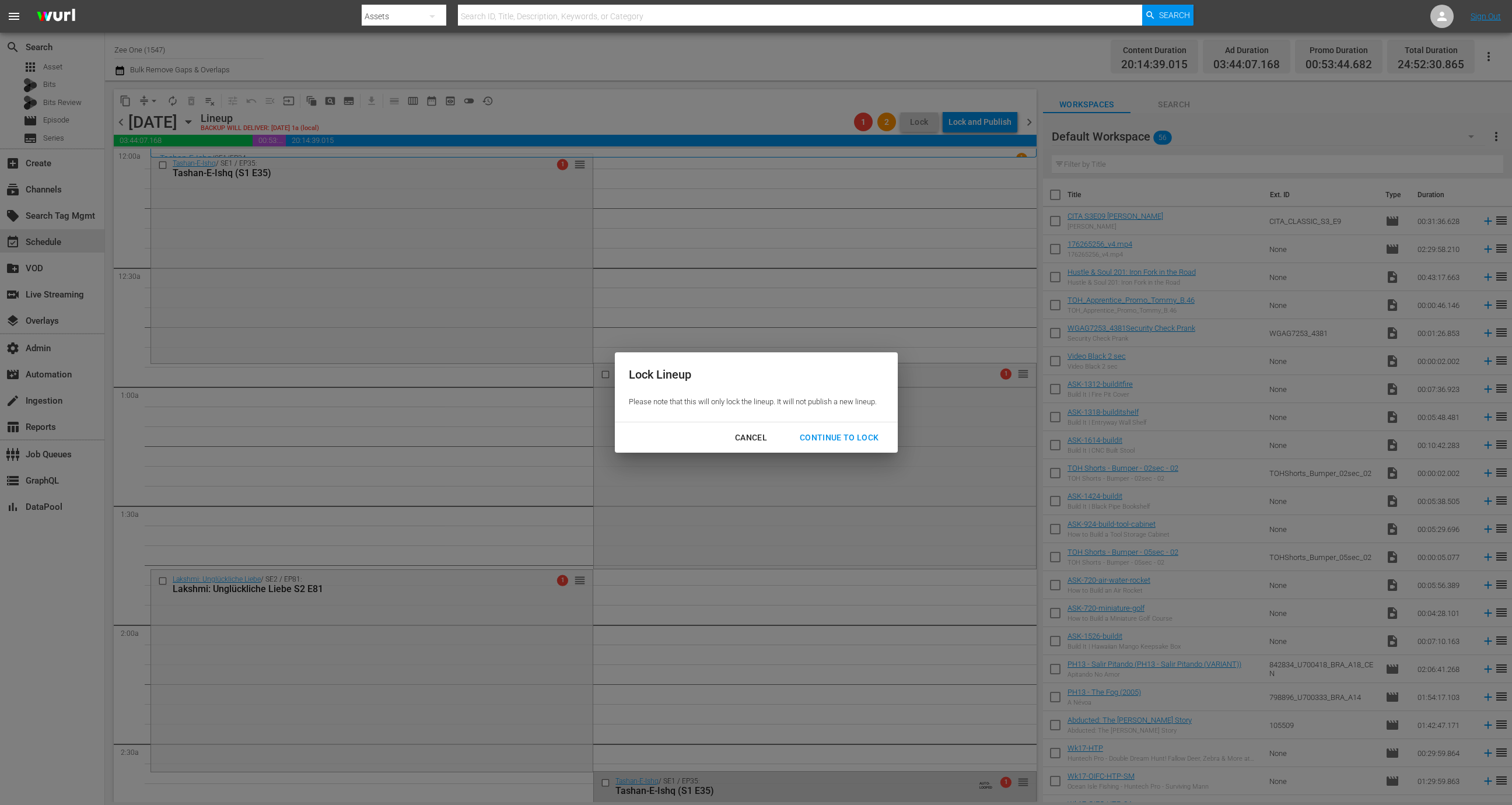
click at [855, 437] on div "Continue to lock" at bounding box center [839, 438] width 98 height 14
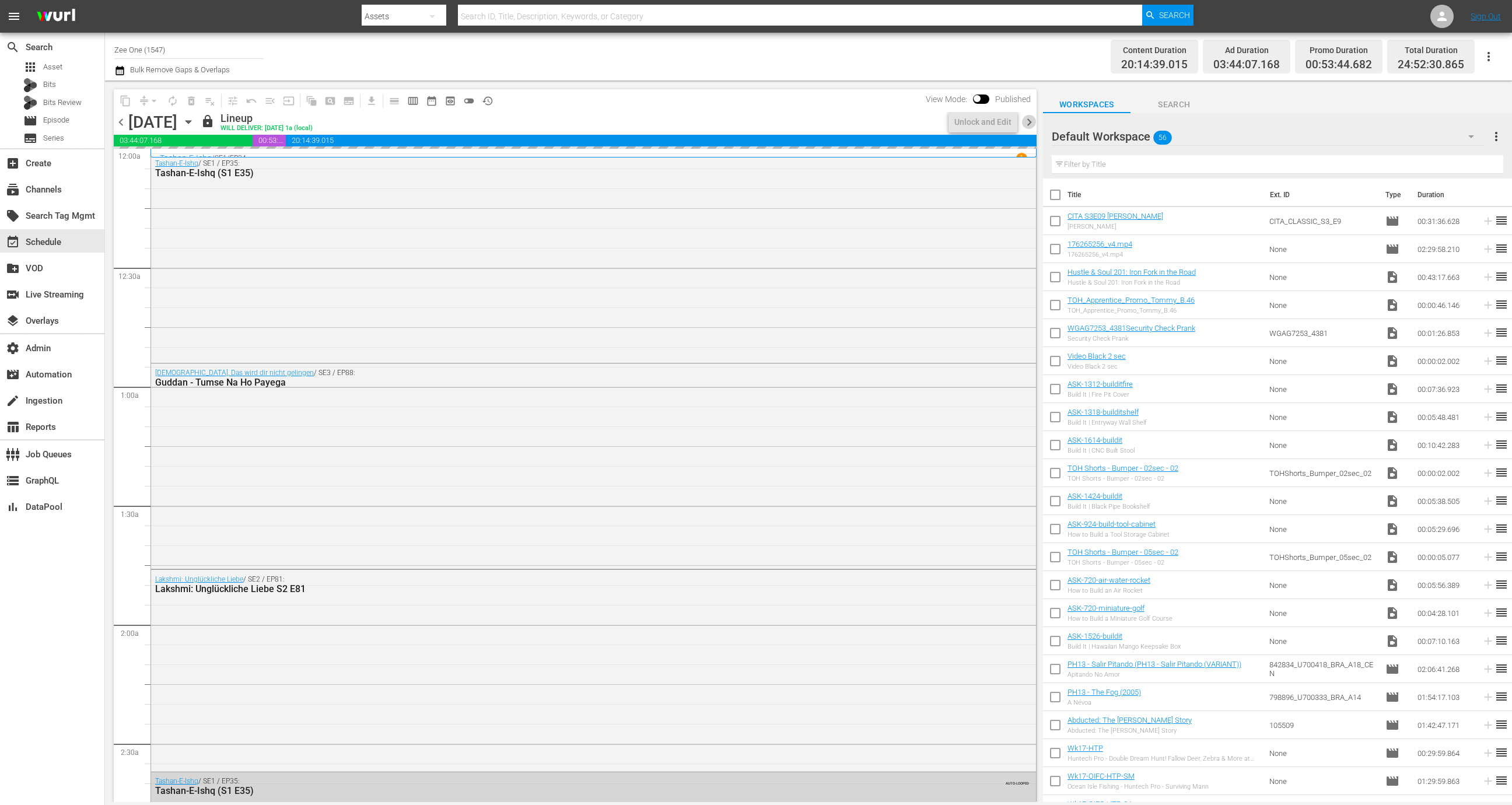
click at [1030, 124] on span "chevron_right" at bounding box center [1029, 122] width 14 height 14
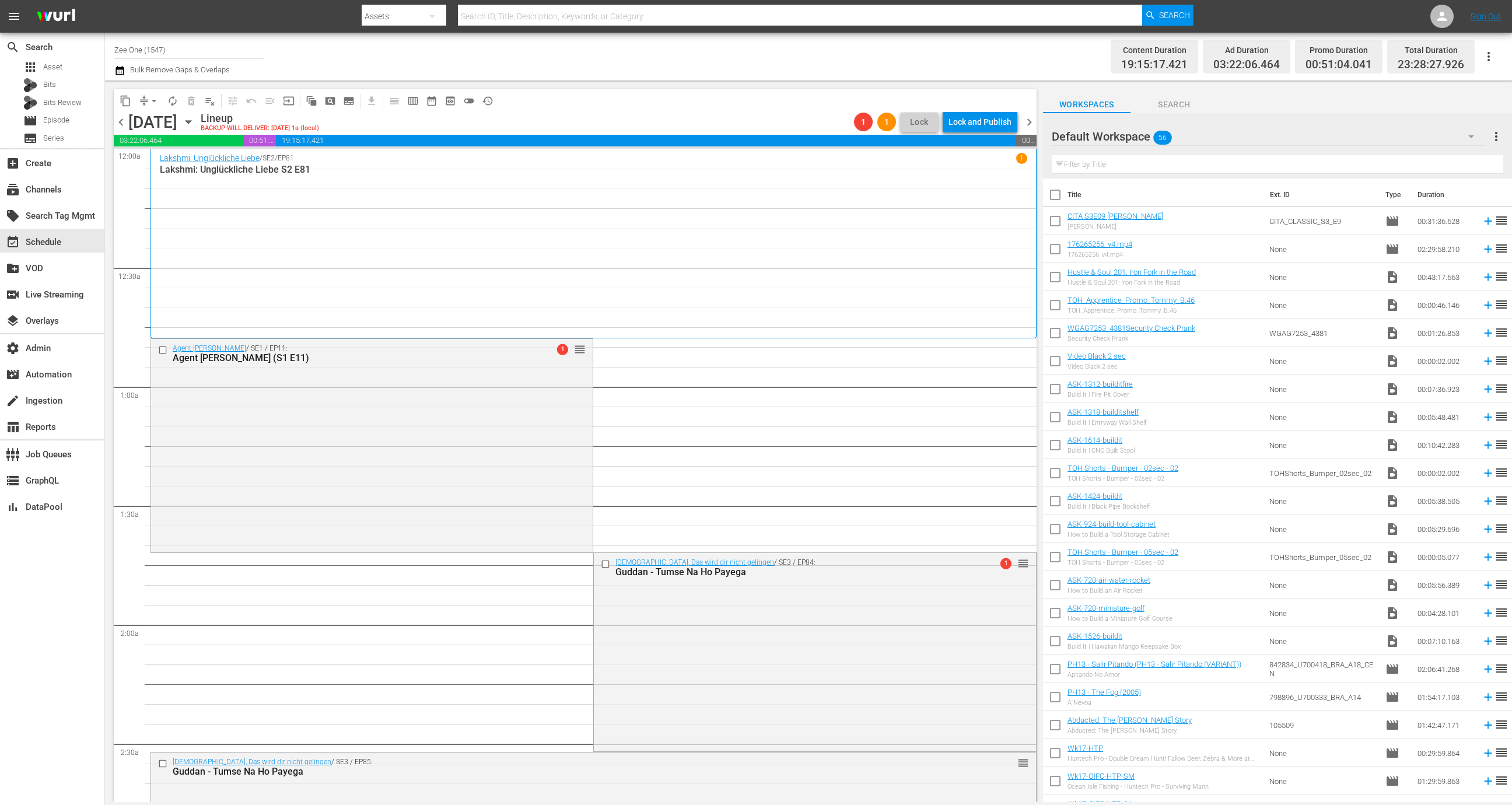
click at [918, 124] on span "Lock" at bounding box center [919, 122] width 28 height 12
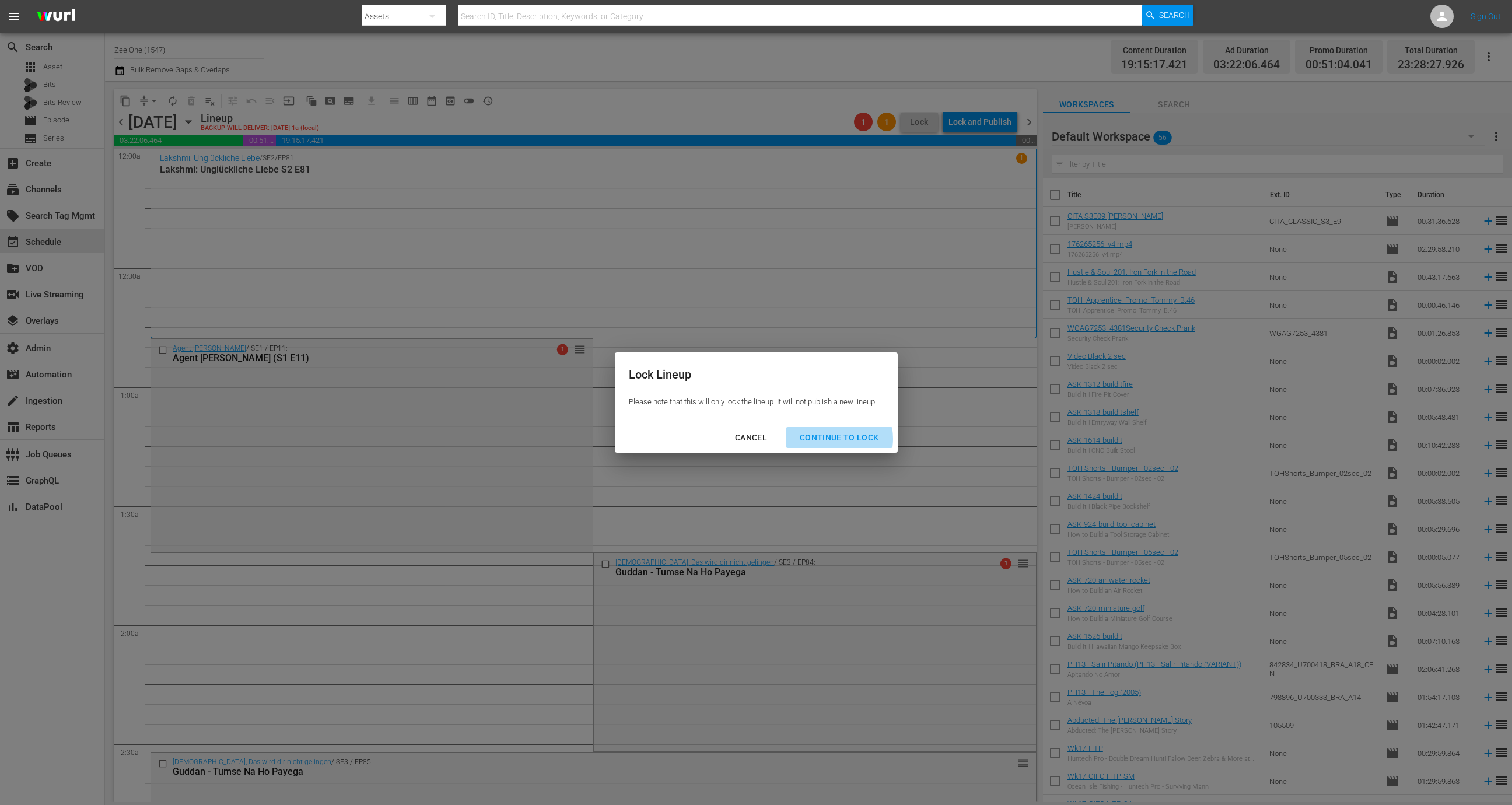
click at [835, 438] on div "Continue to lock" at bounding box center [839, 438] width 98 height 14
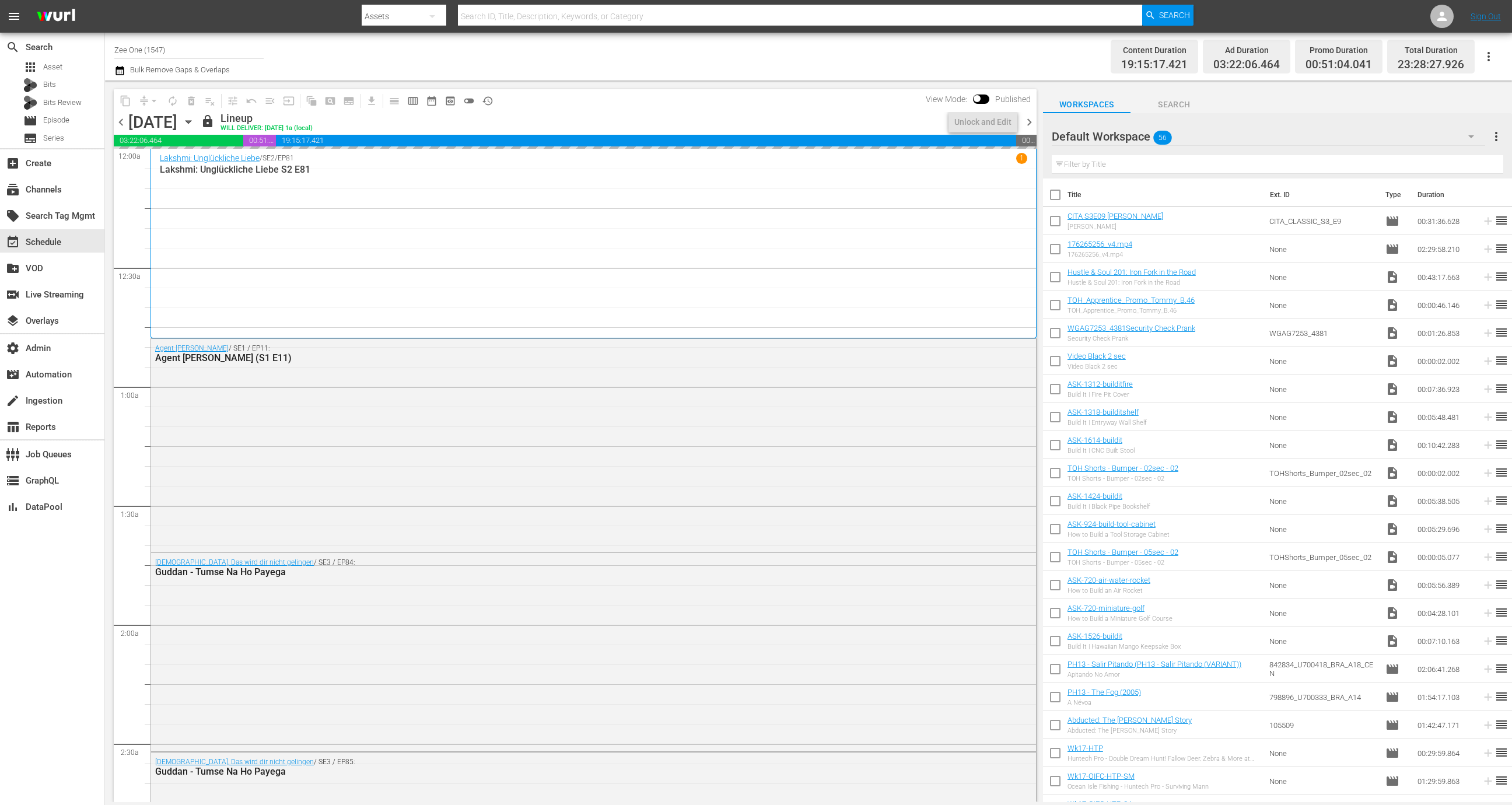
click at [1030, 124] on span "chevron_right" at bounding box center [1029, 122] width 14 height 14
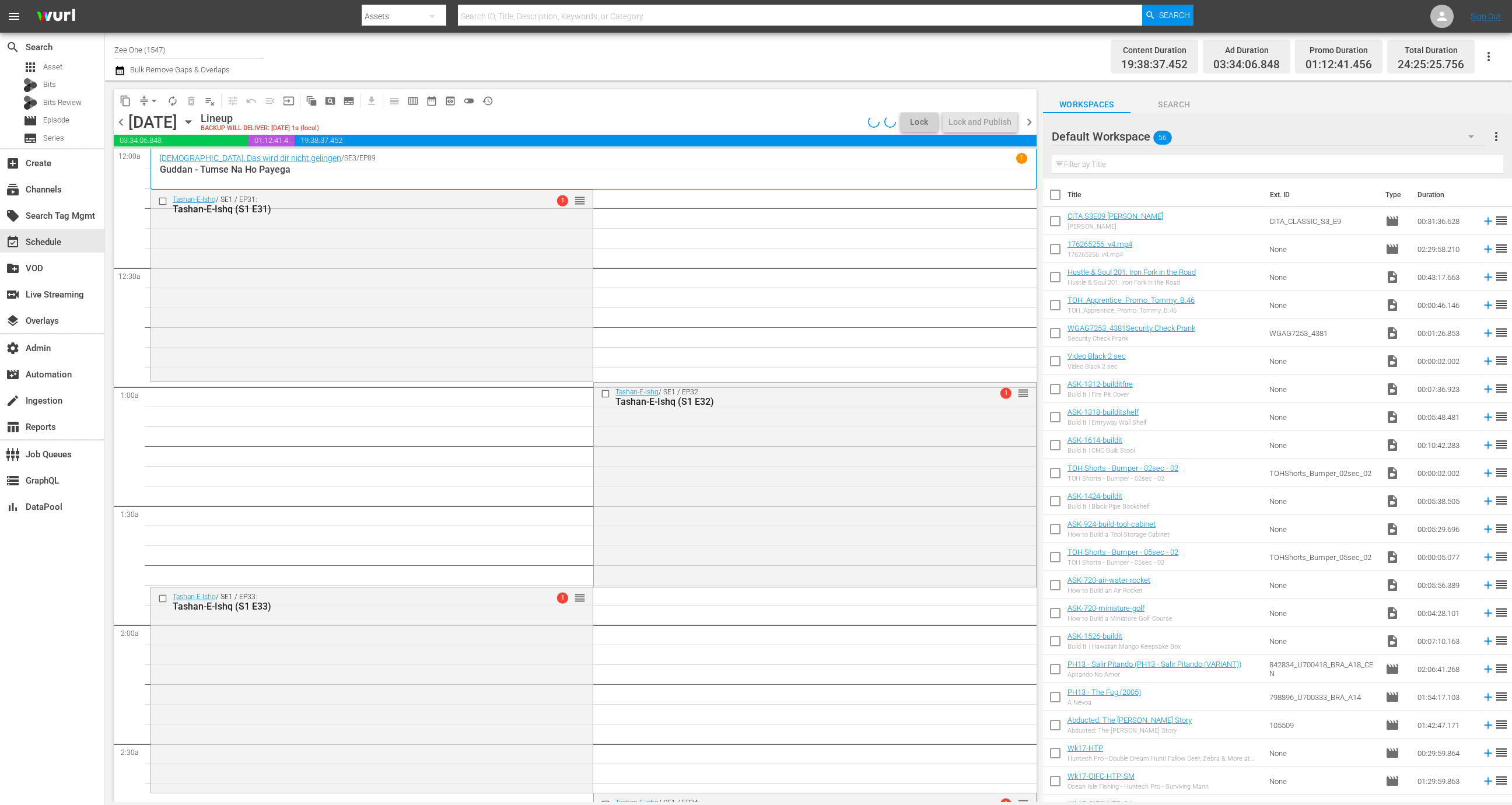
click at [918, 120] on span "Lock" at bounding box center [919, 122] width 28 height 12
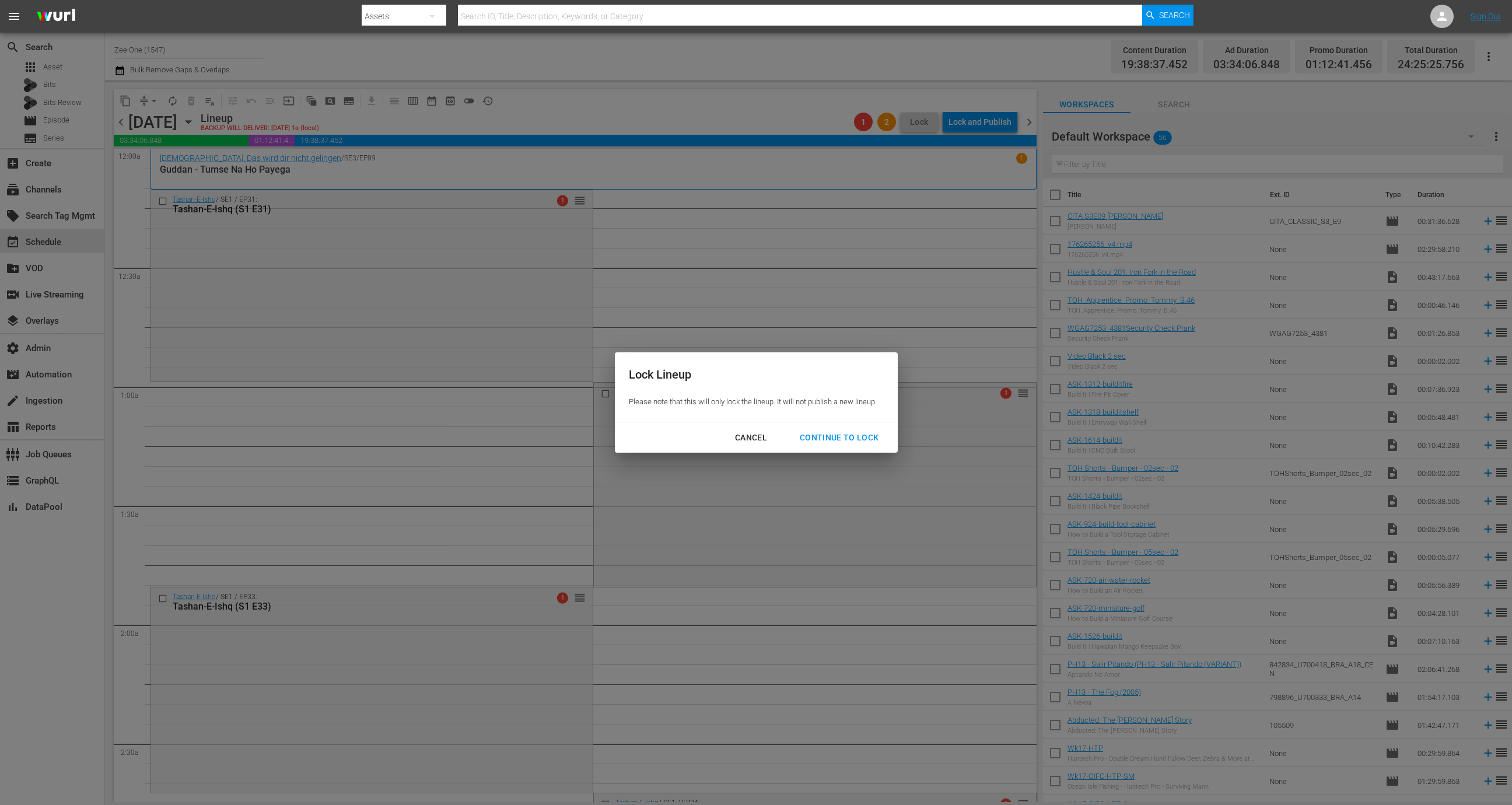
click at [826, 440] on div "Continue to lock" at bounding box center [839, 438] width 98 height 14
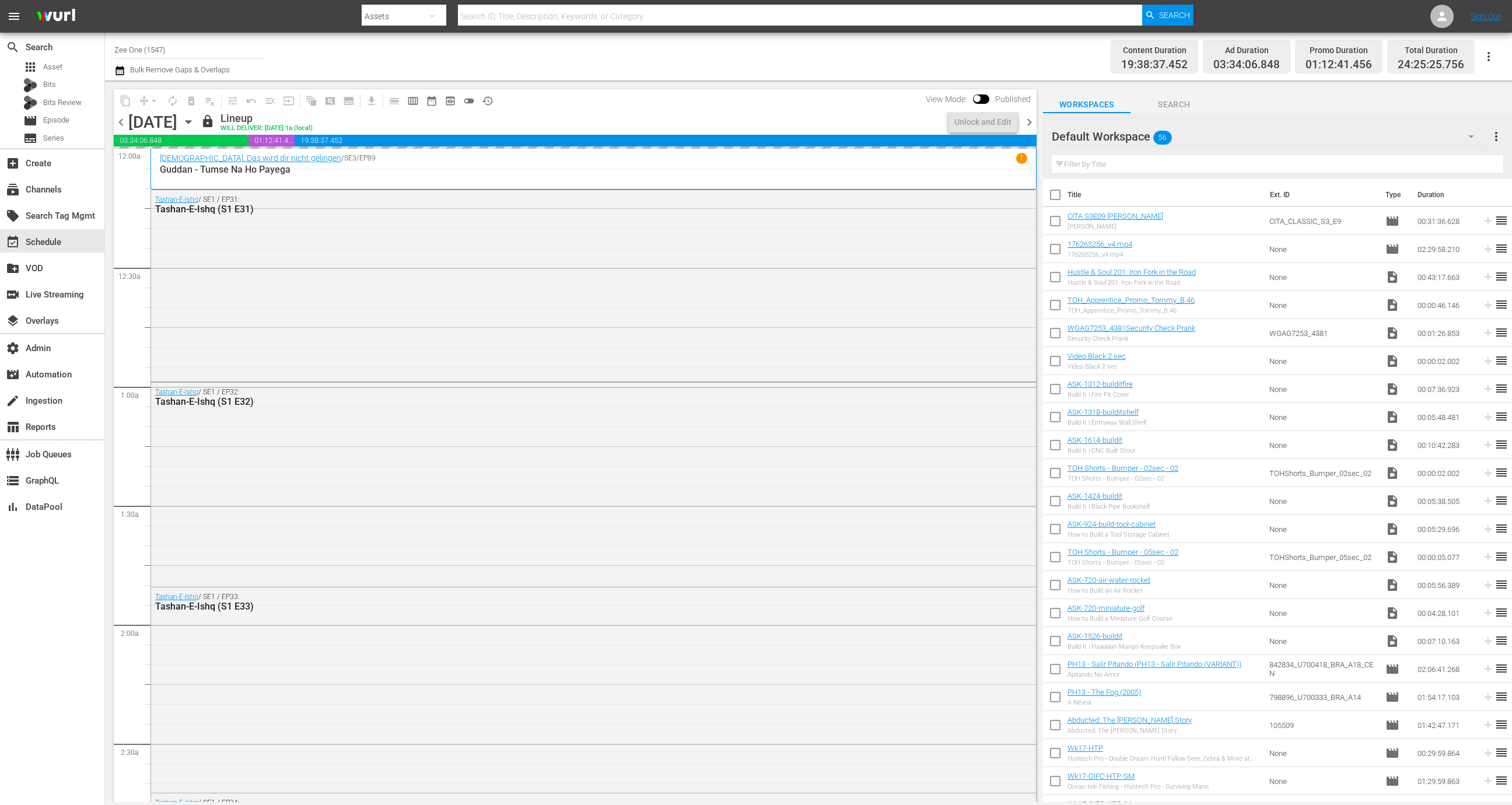
click at [1030, 123] on span "chevron_right" at bounding box center [1029, 122] width 14 height 14
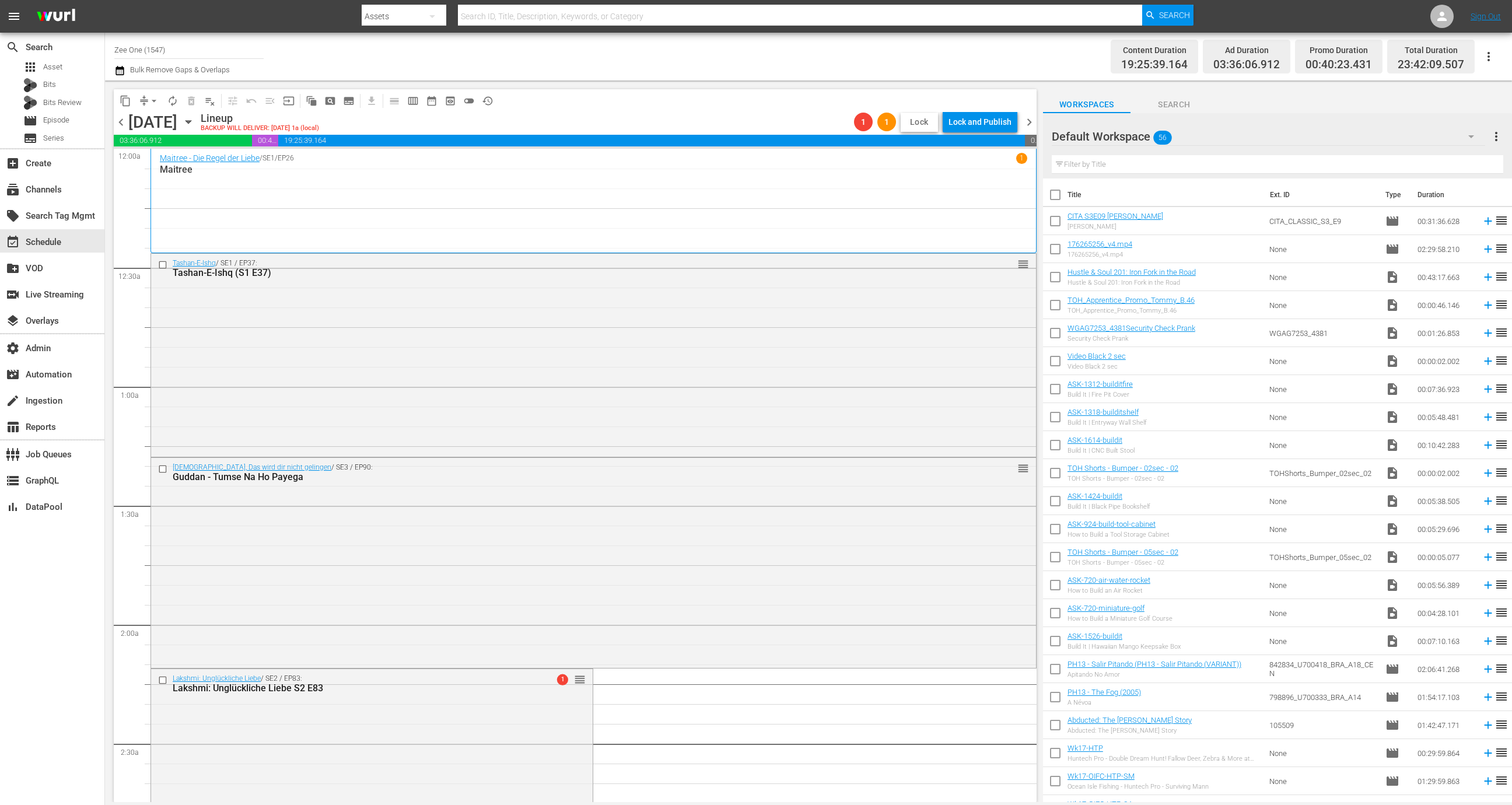
click at [918, 122] on span "Lock" at bounding box center [919, 122] width 28 height 12
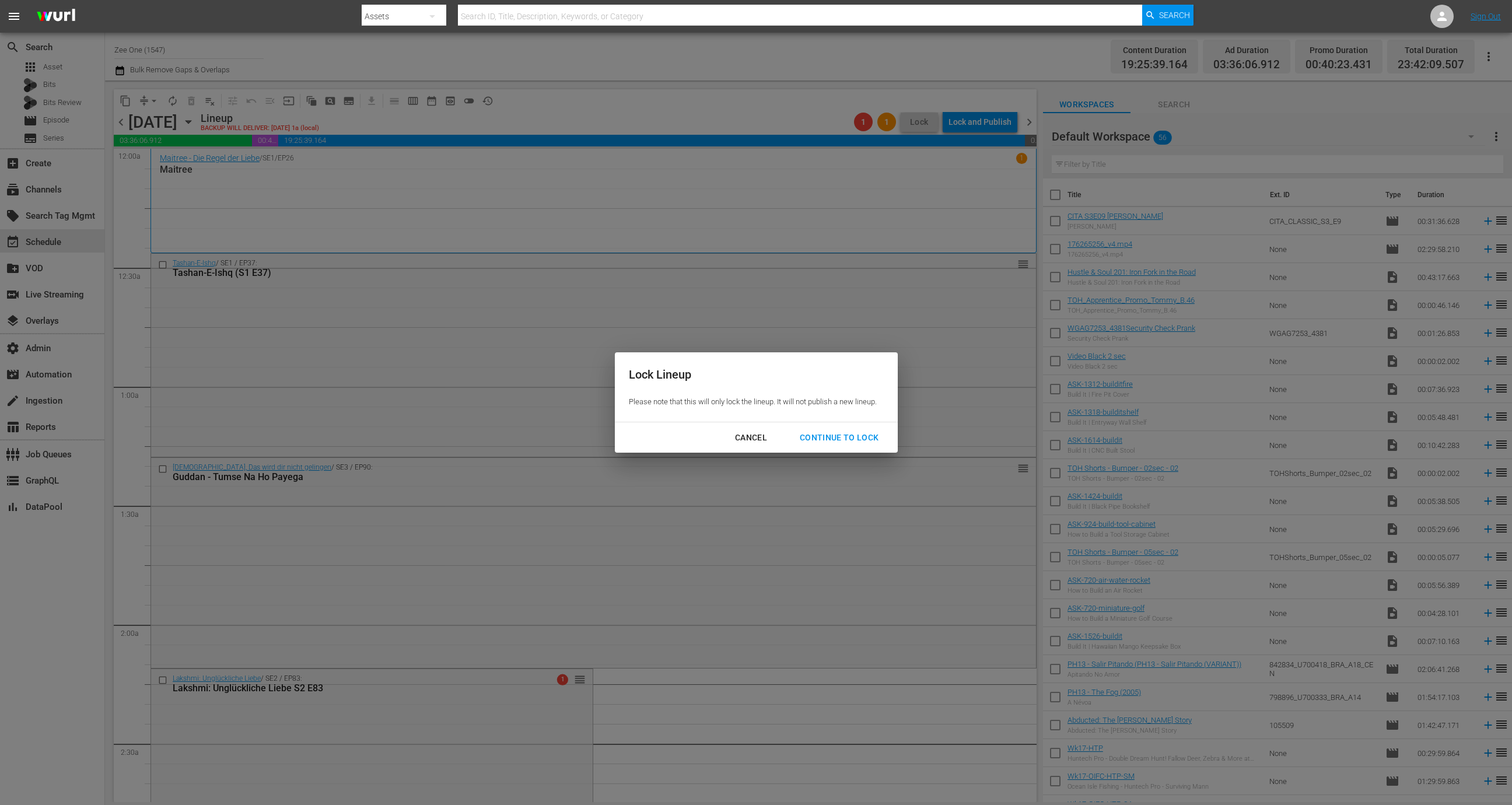
click at [853, 447] on button "Continue to lock" at bounding box center [839, 437] width 107 height 22
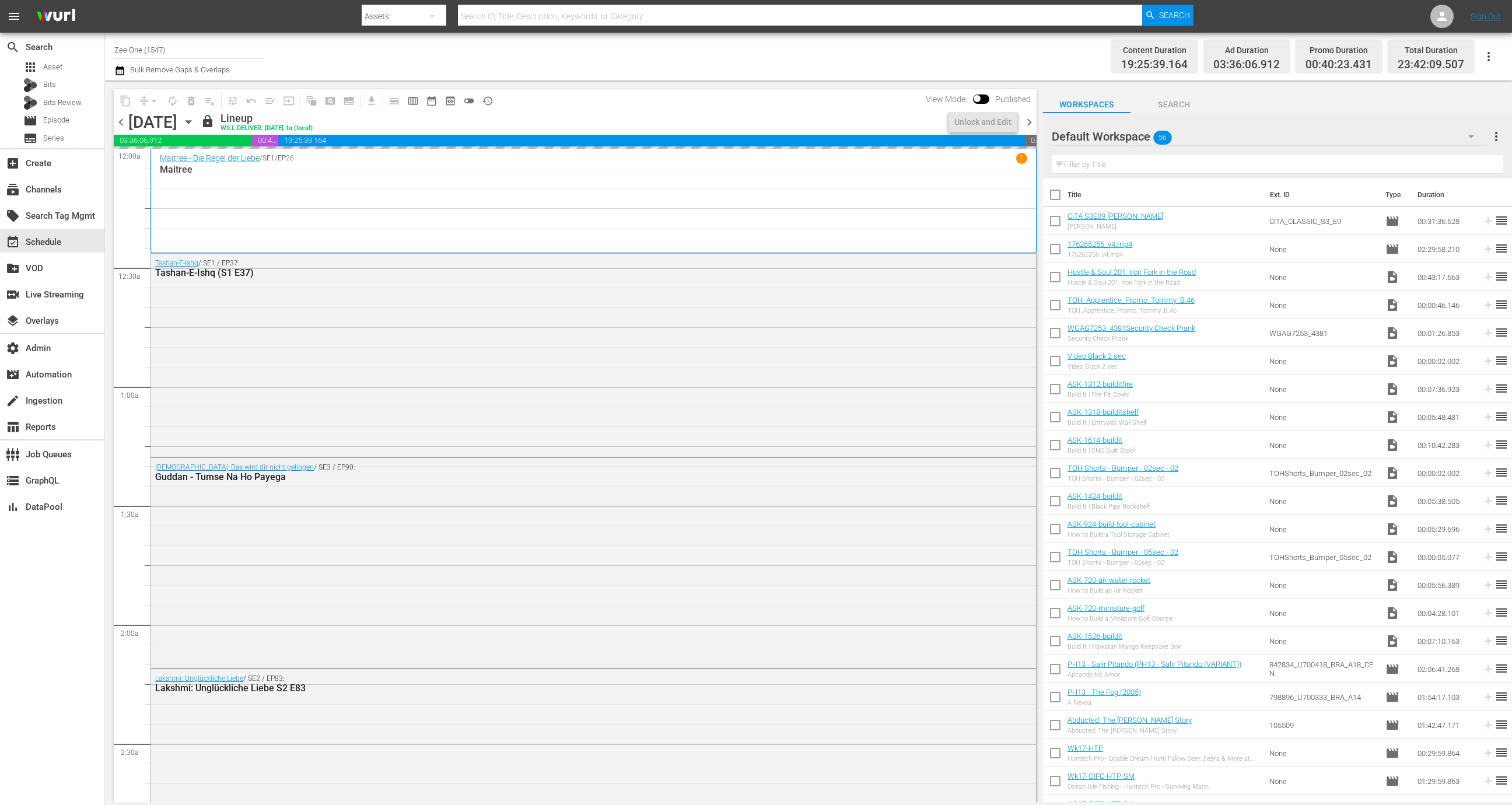
click at [1030, 123] on span "chevron_right" at bounding box center [1029, 122] width 14 height 14
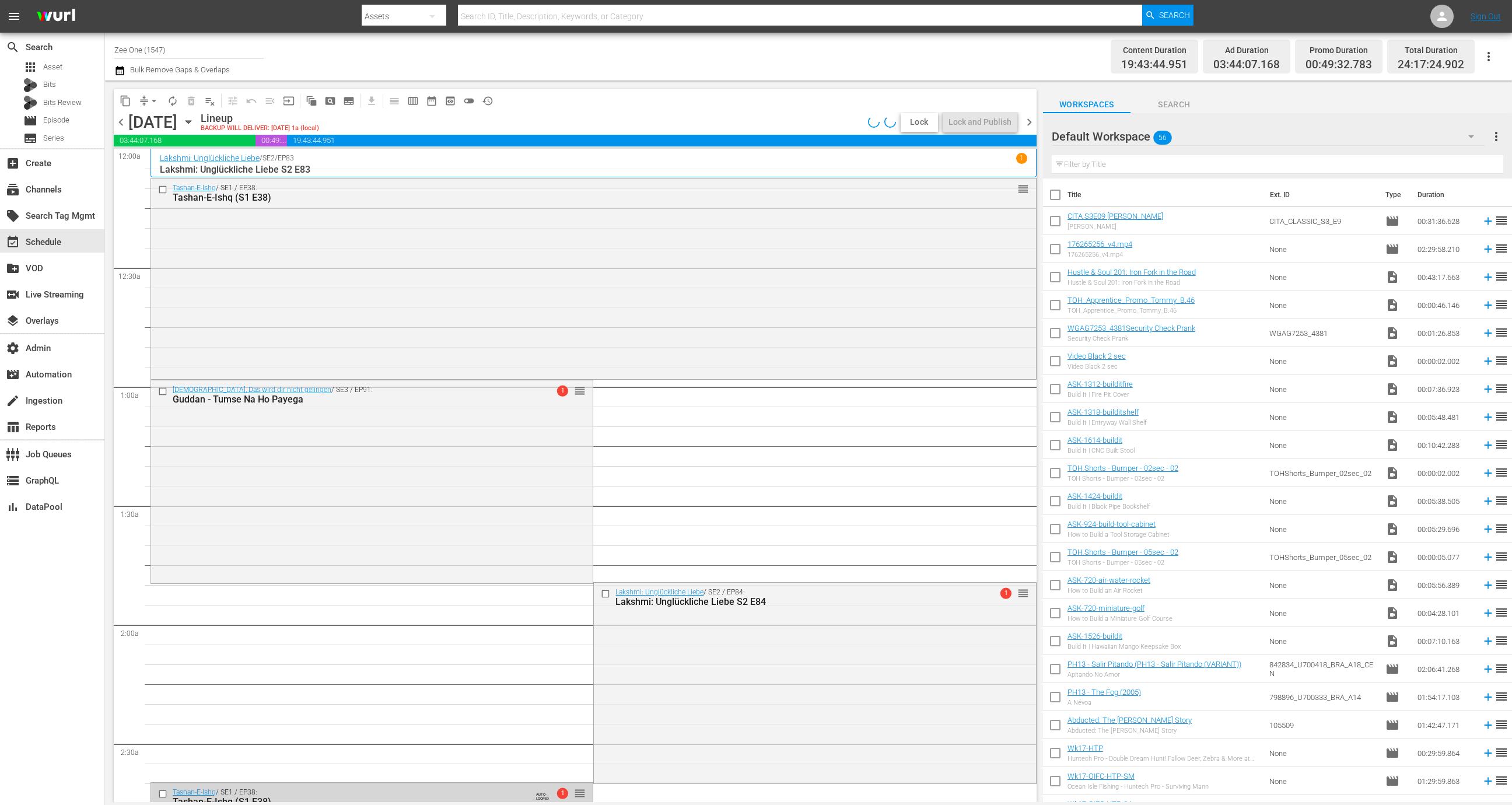
click at [916, 122] on span "Lock" at bounding box center [919, 122] width 28 height 12
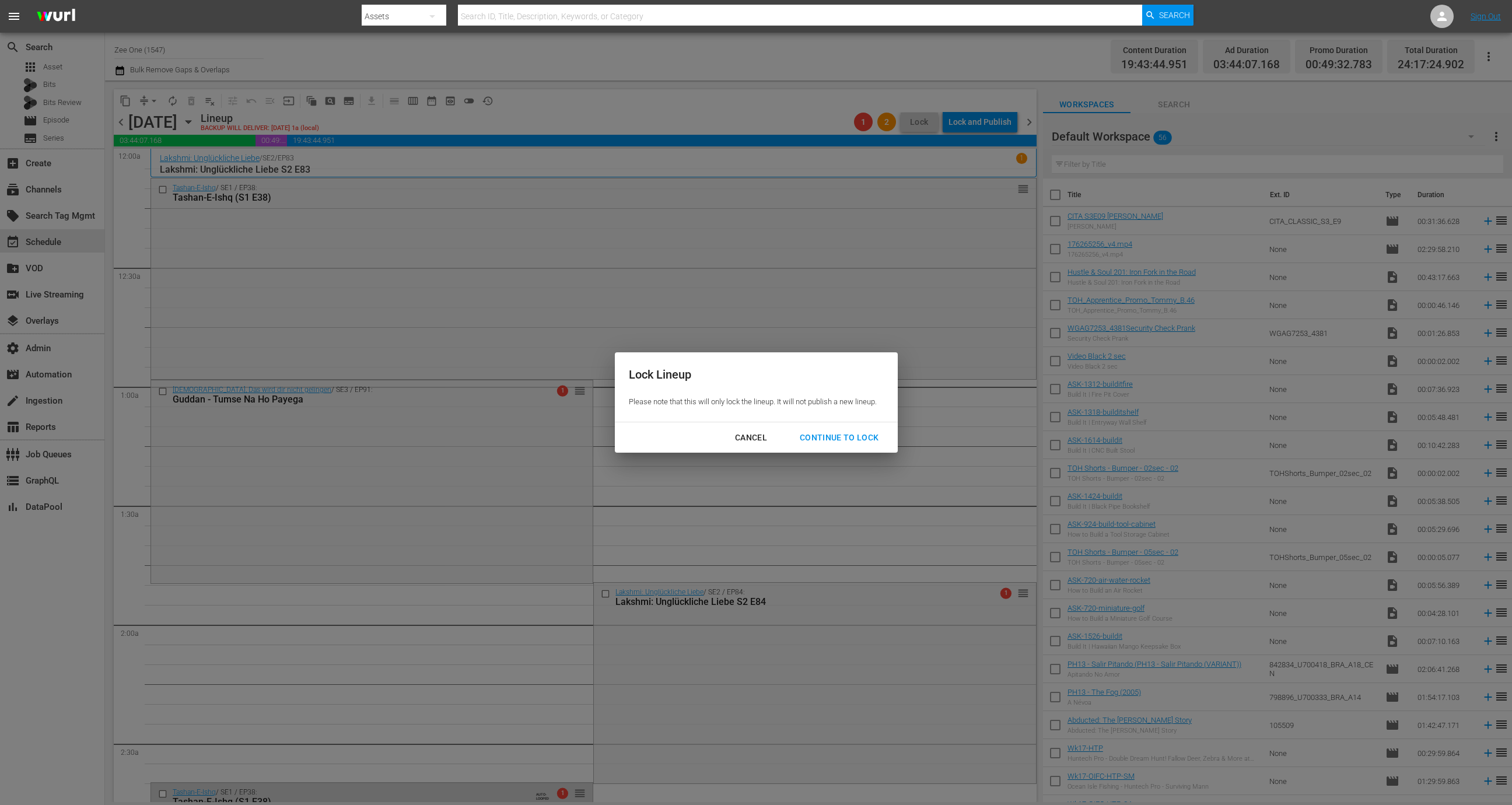
drag, startPoint x: 827, startPoint y: 441, endPoint x: 849, endPoint y: 412, distance: 36.4
click at [827, 441] on div "Continue to lock" at bounding box center [839, 438] width 98 height 14
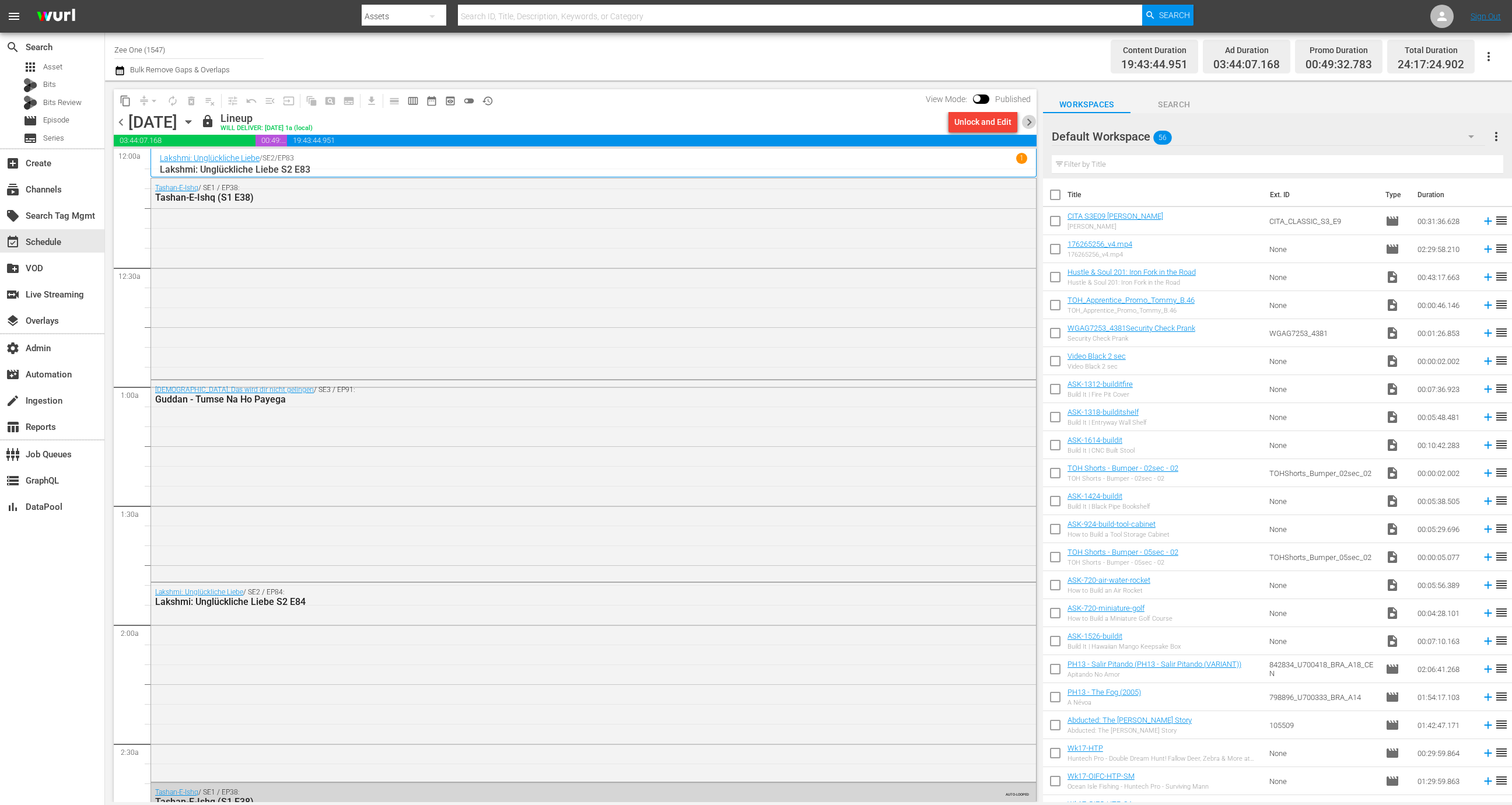
click at [1033, 121] on span "chevron_right" at bounding box center [1029, 122] width 14 height 14
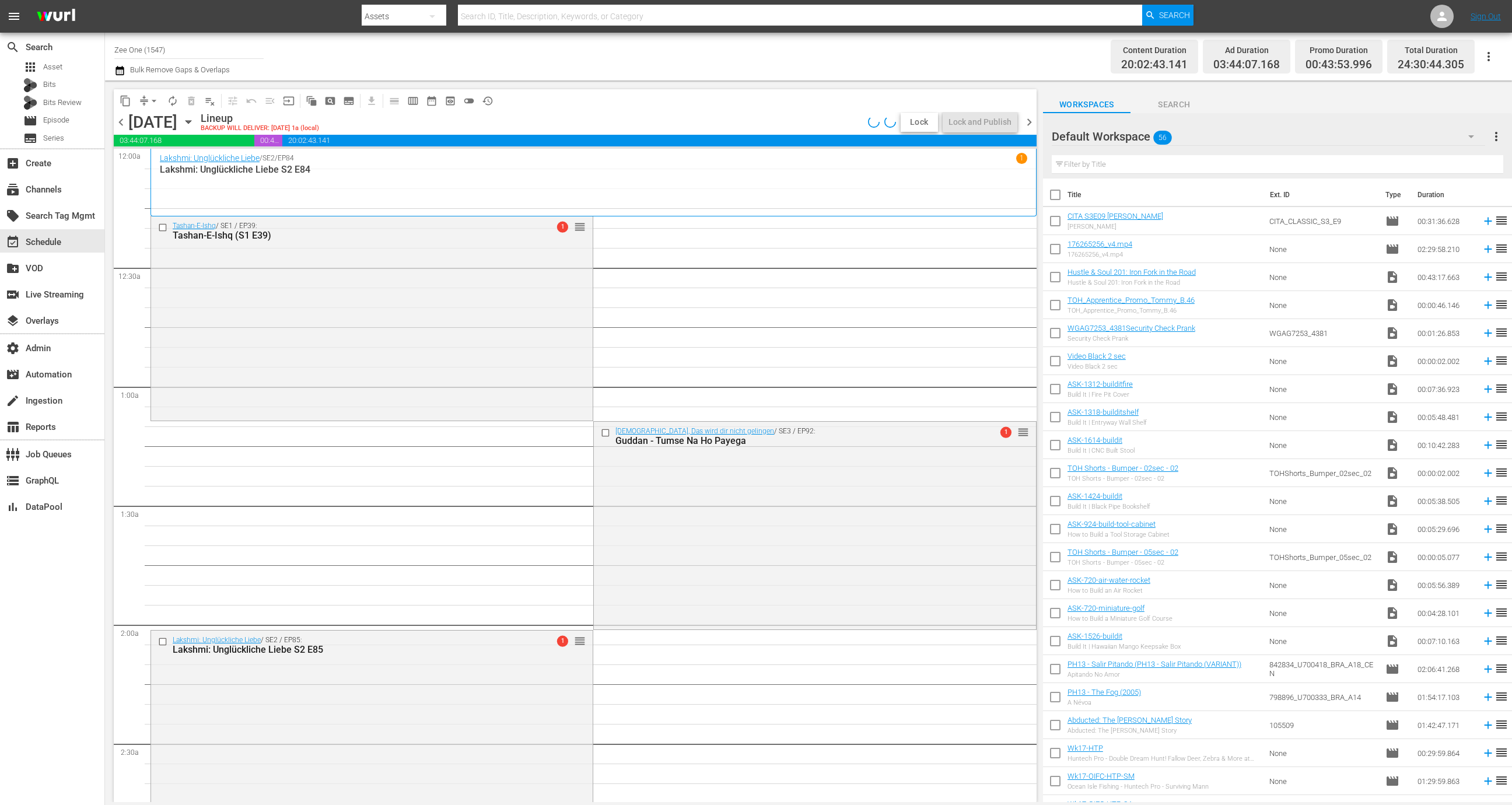
click at [917, 126] on span "Lock" at bounding box center [919, 122] width 28 height 12
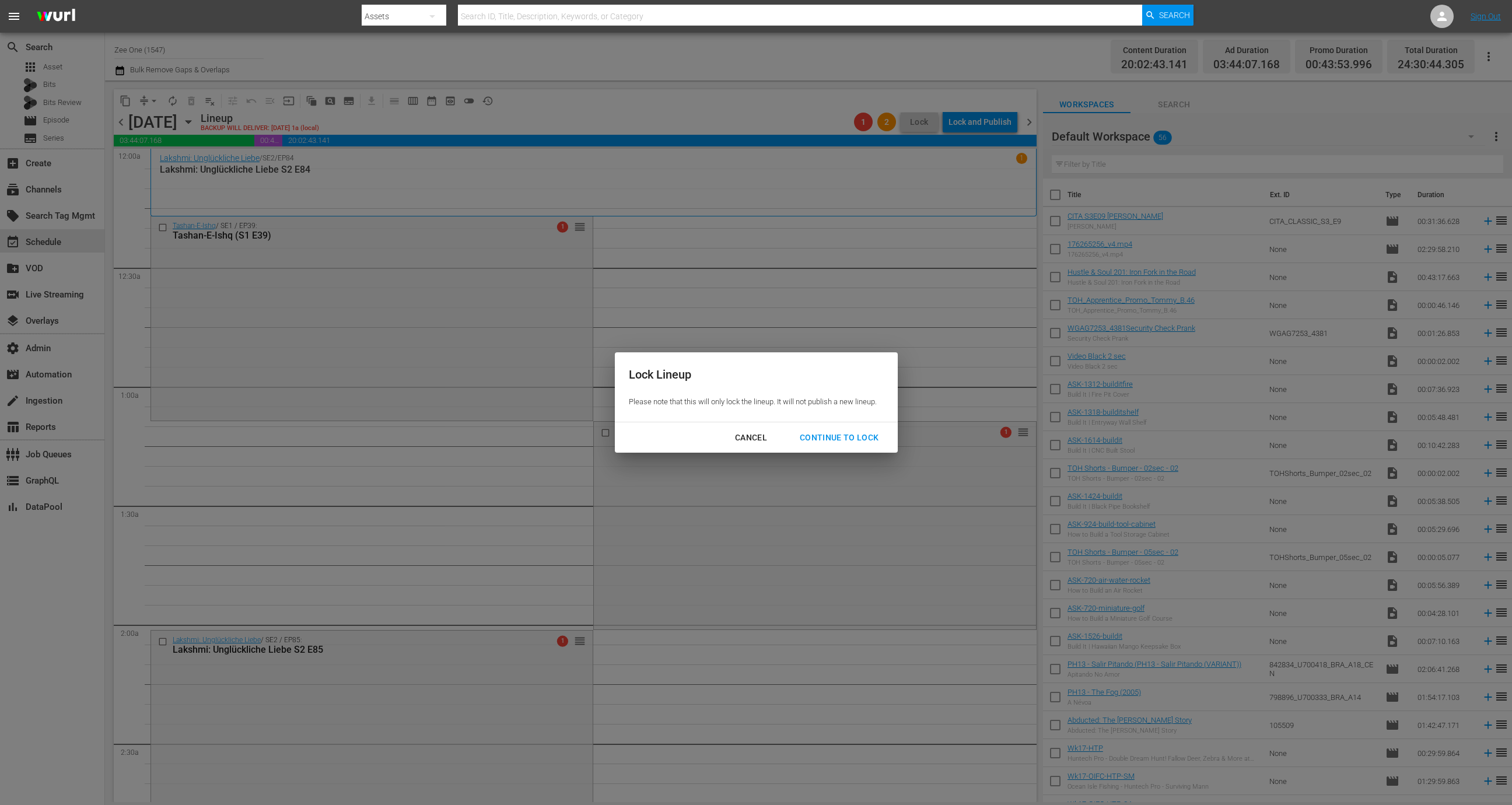
click at [862, 442] on div "Continue to lock" at bounding box center [839, 438] width 98 height 14
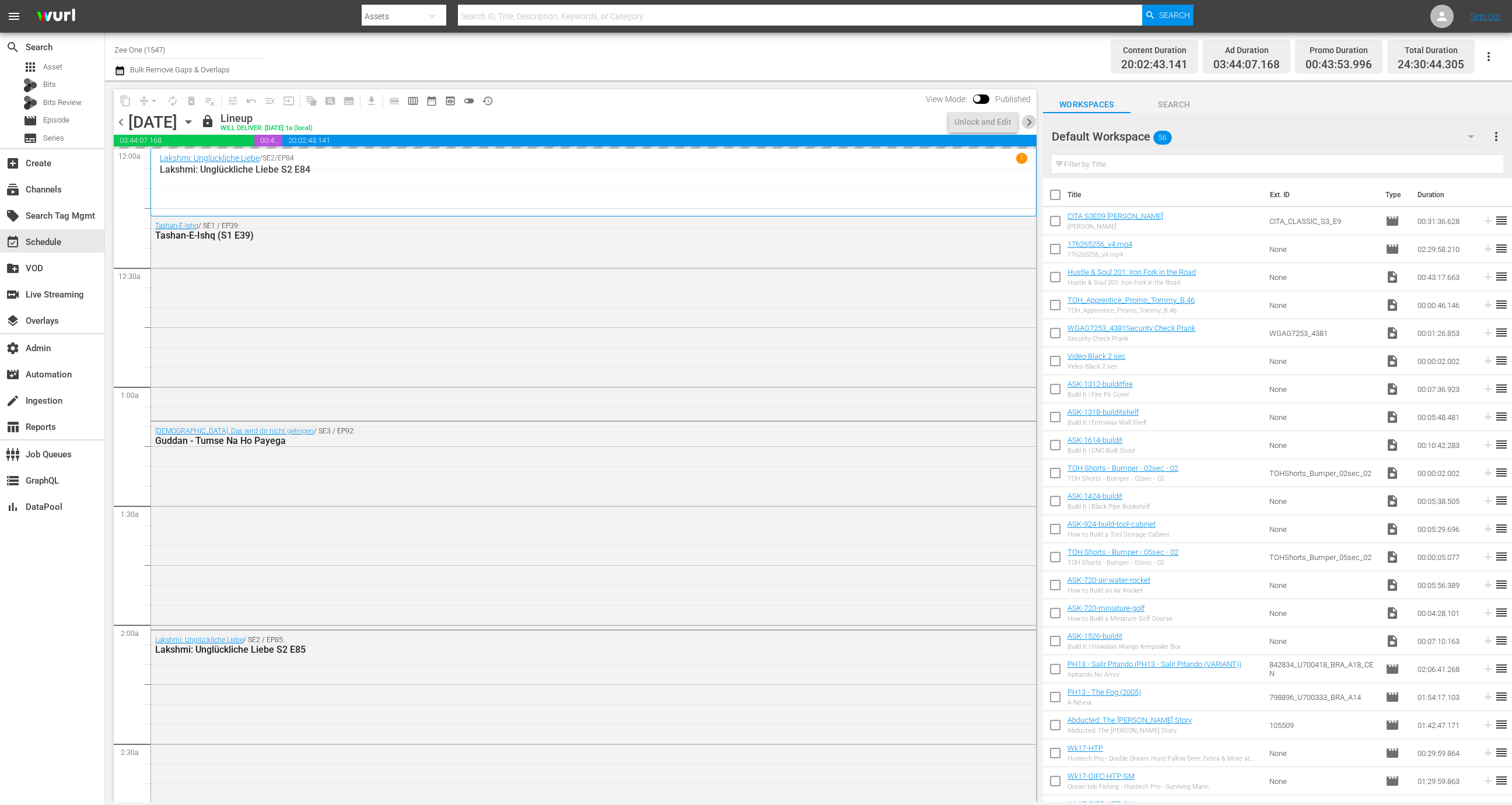
click at [1032, 121] on span "chevron_right" at bounding box center [1029, 122] width 14 height 14
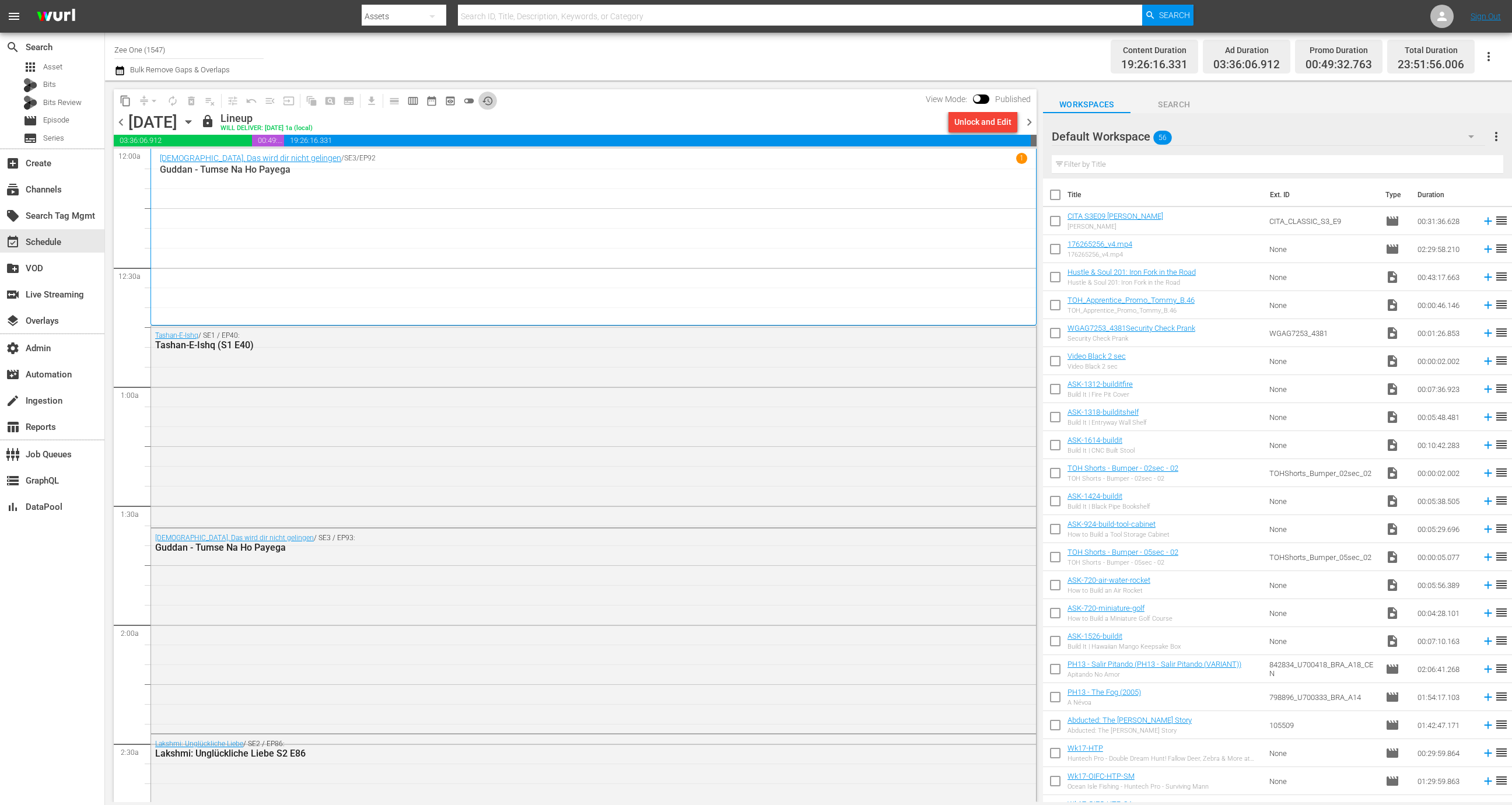
click at [489, 96] on span "history_outlined" at bounding box center [488, 101] width 12 height 12
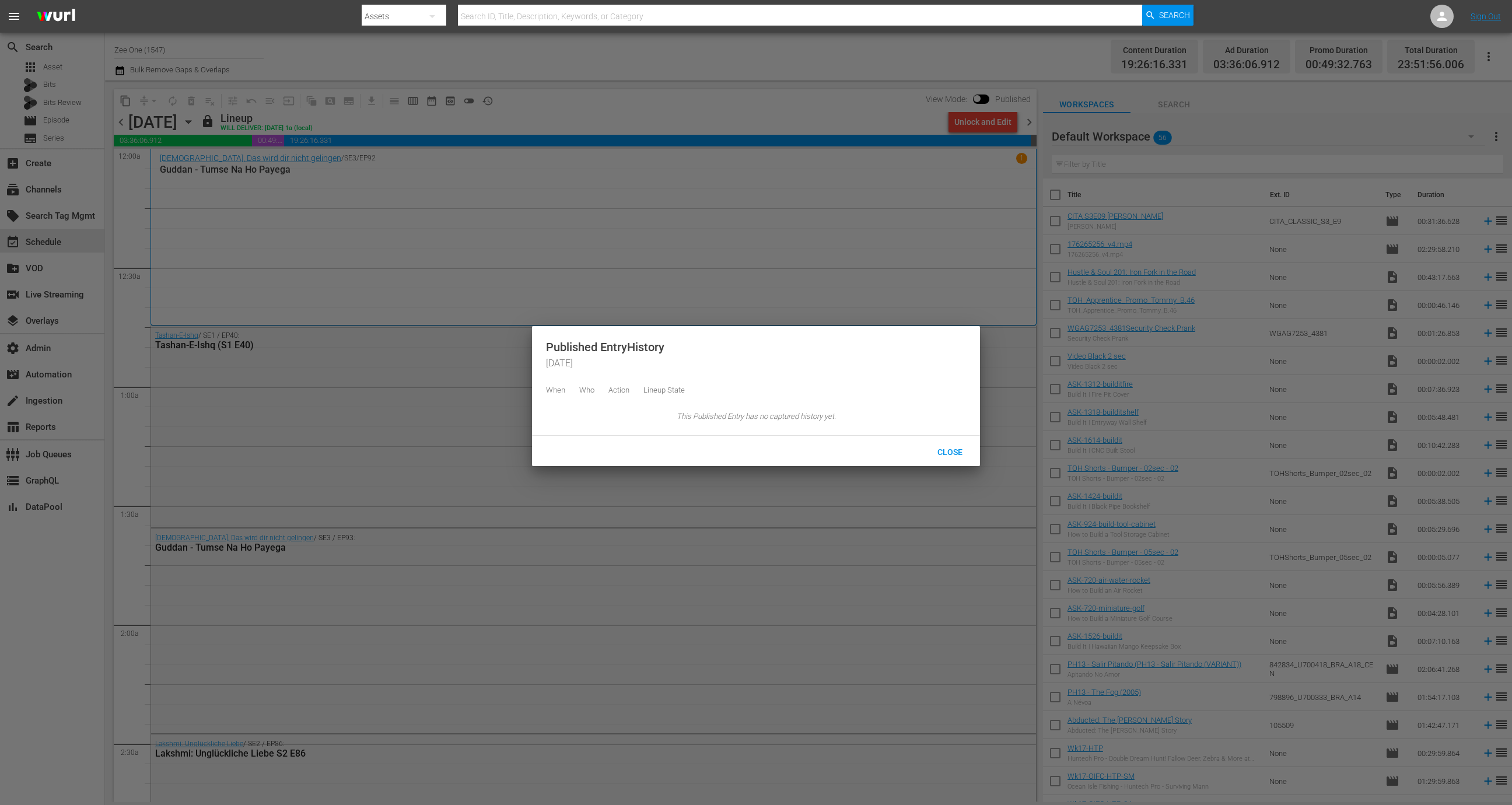
click at [768, 88] on div at bounding box center [756, 402] width 1512 height 805
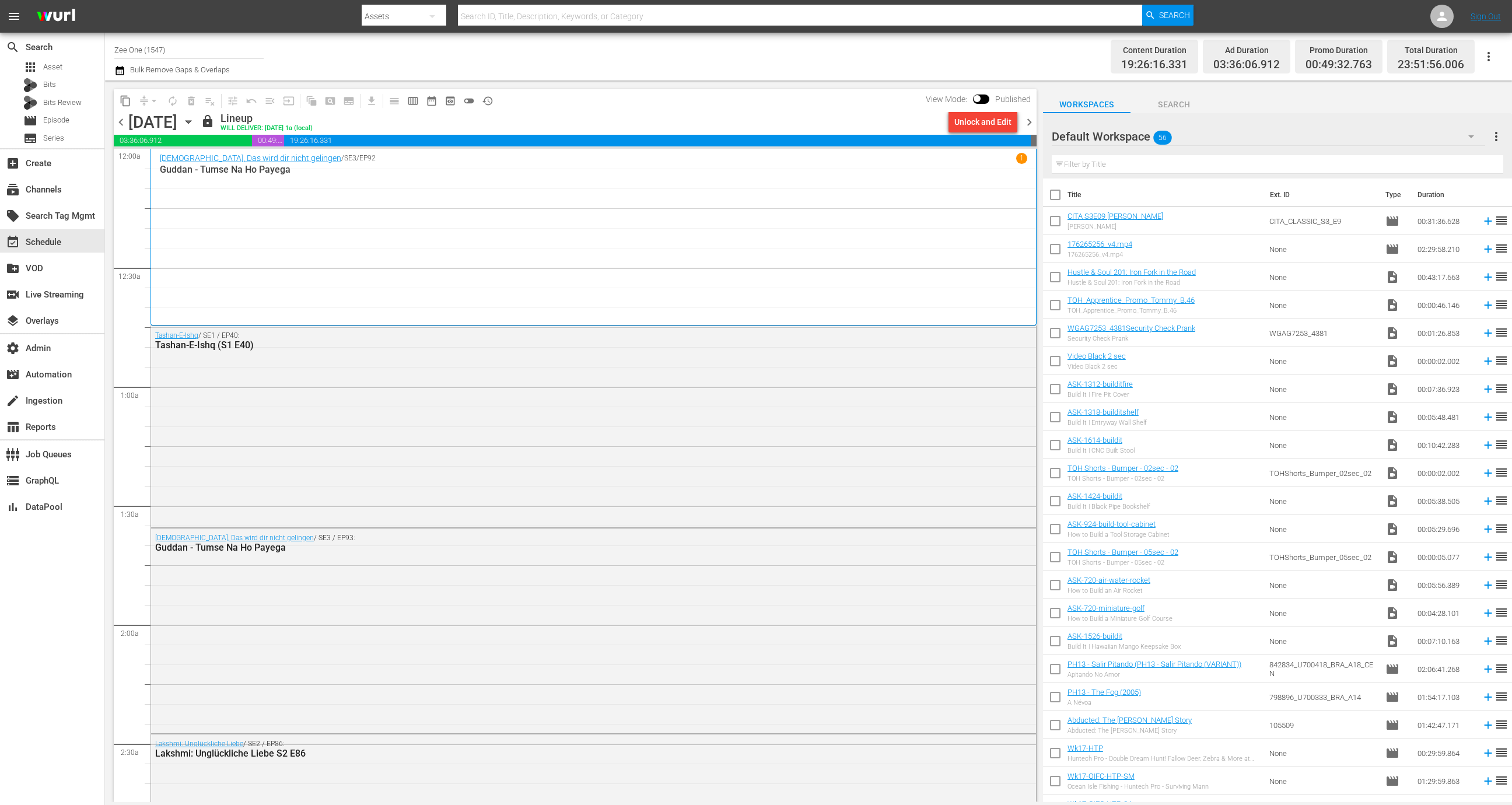
click at [994, 120] on div "Unlock and Edit" at bounding box center [982, 122] width 57 height 21
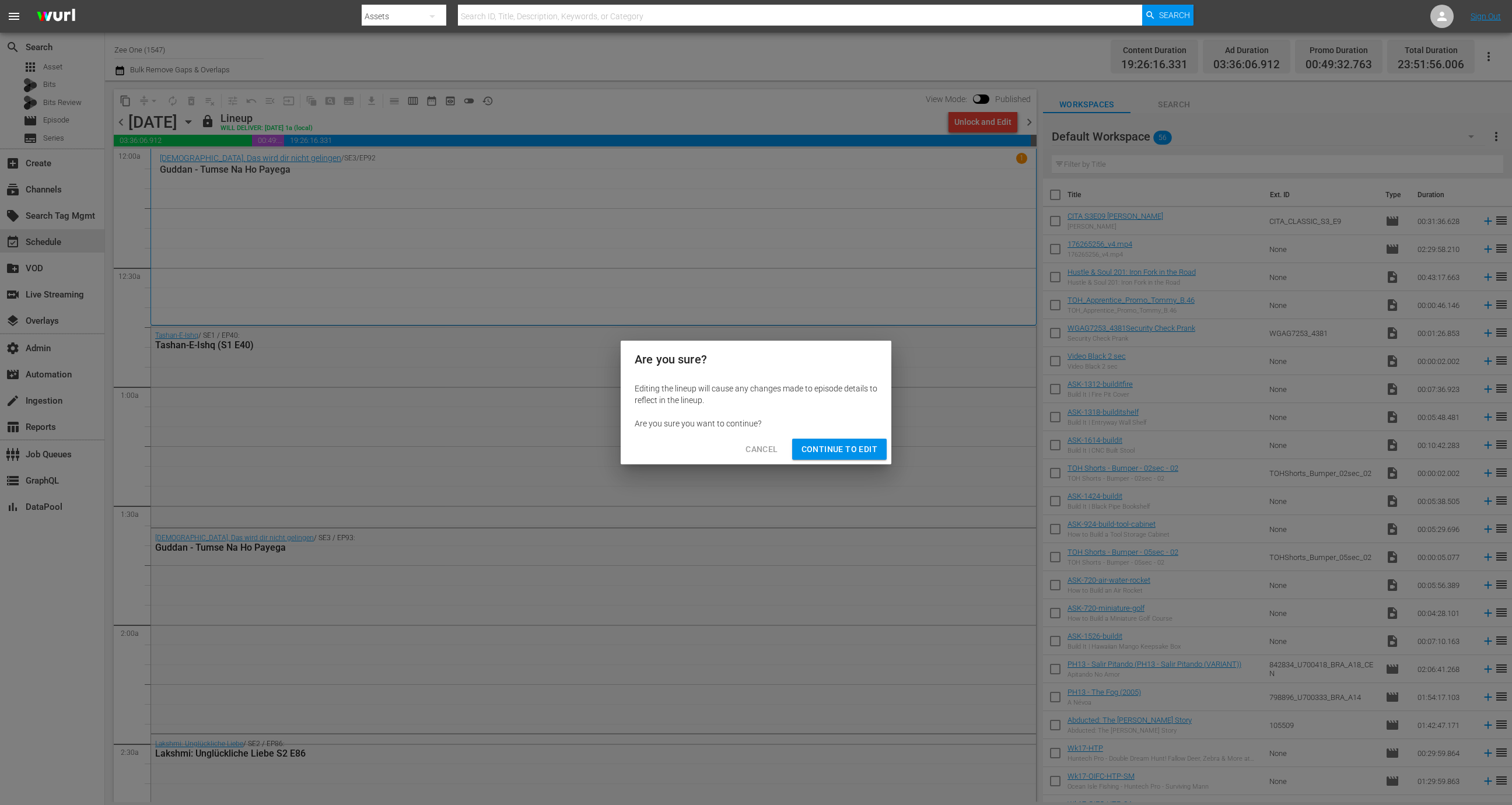
click at [842, 446] on span "Continue to Edit" at bounding box center [839, 449] width 76 height 14
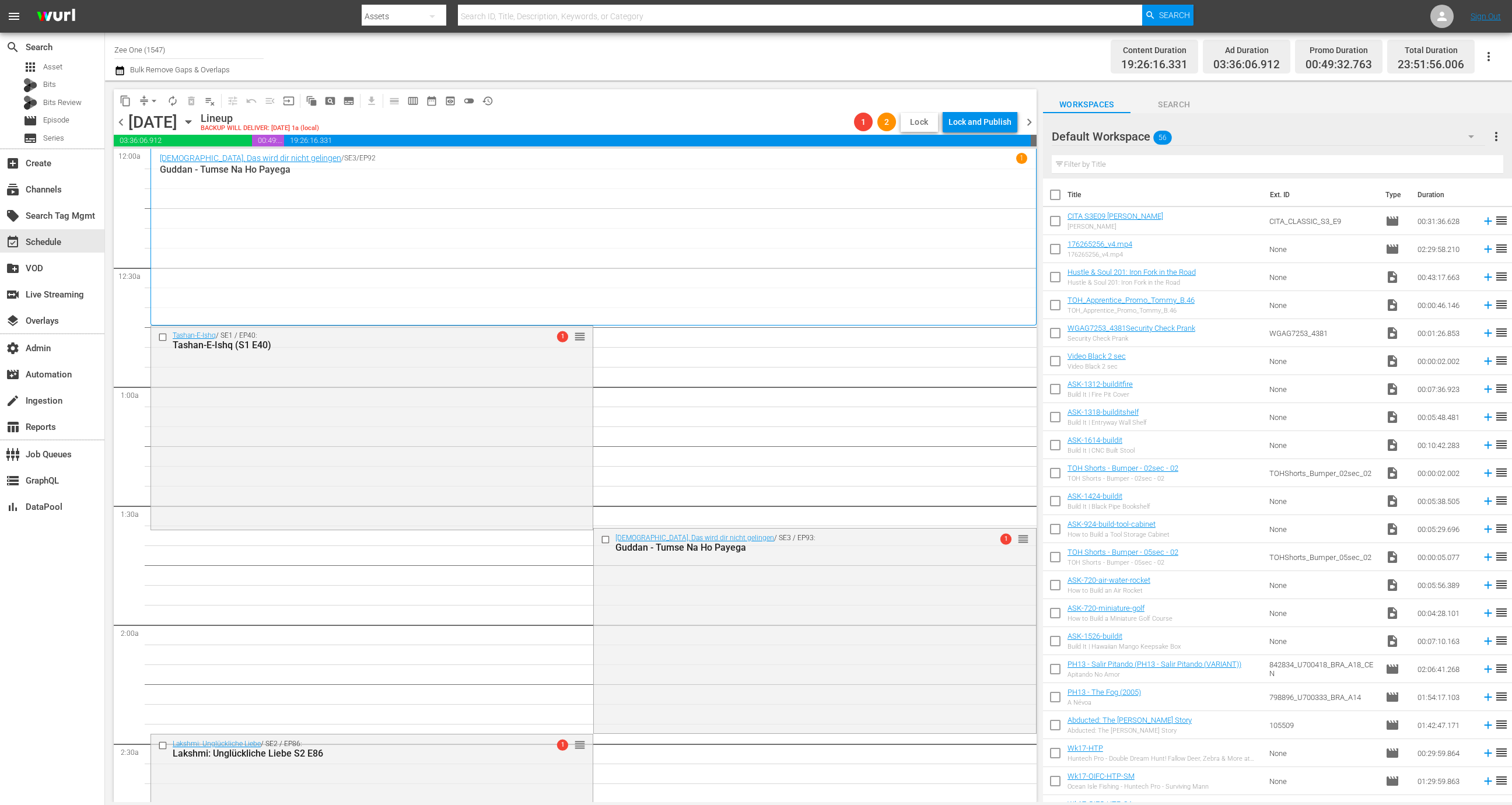
click at [907, 122] on span "Lock" at bounding box center [919, 122] width 28 height 12
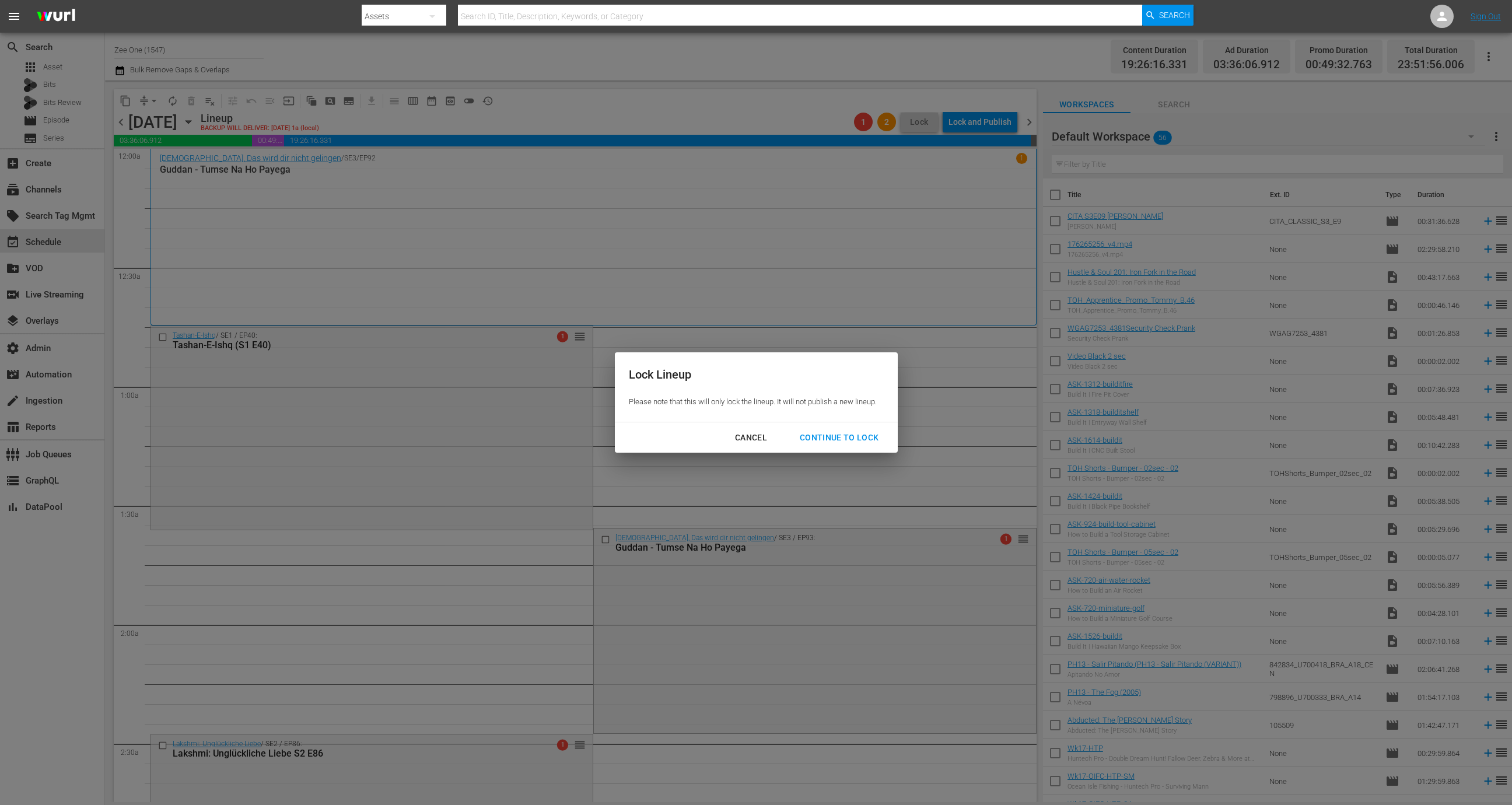
click at [830, 425] on div "Cancel Continue to lock" at bounding box center [756, 437] width 283 height 31
click at [830, 432] on div "Continue to lock" at bounding box center [839, 438] width 98 height 14
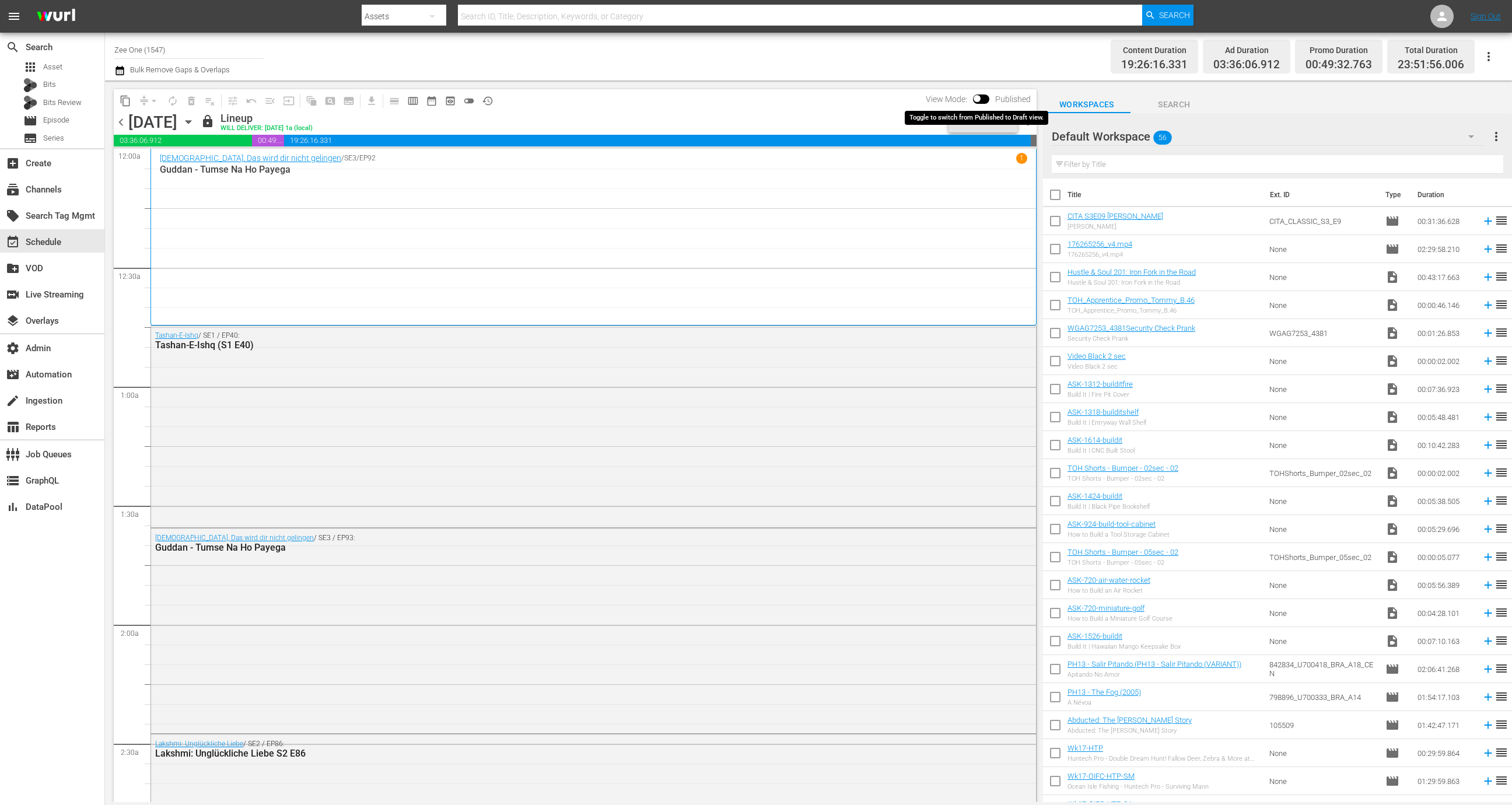
click at [979, 99] on input "checkbox" at bounding box center [977, 101] width 24 height 8
checkbox input "true"
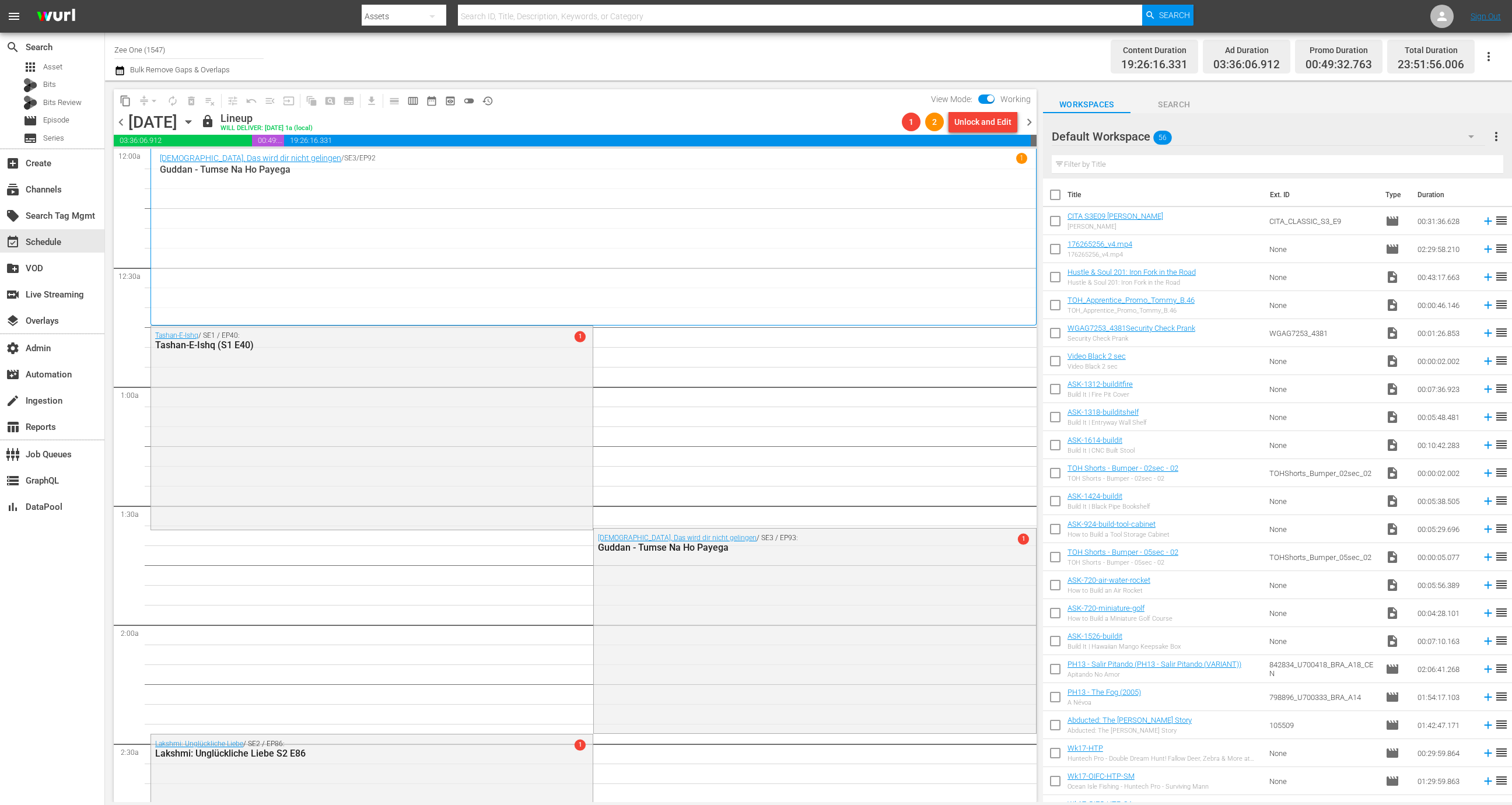
click at [124, 126] on span "chevron_left" at bounding box center [121, 122] width 14 height 14
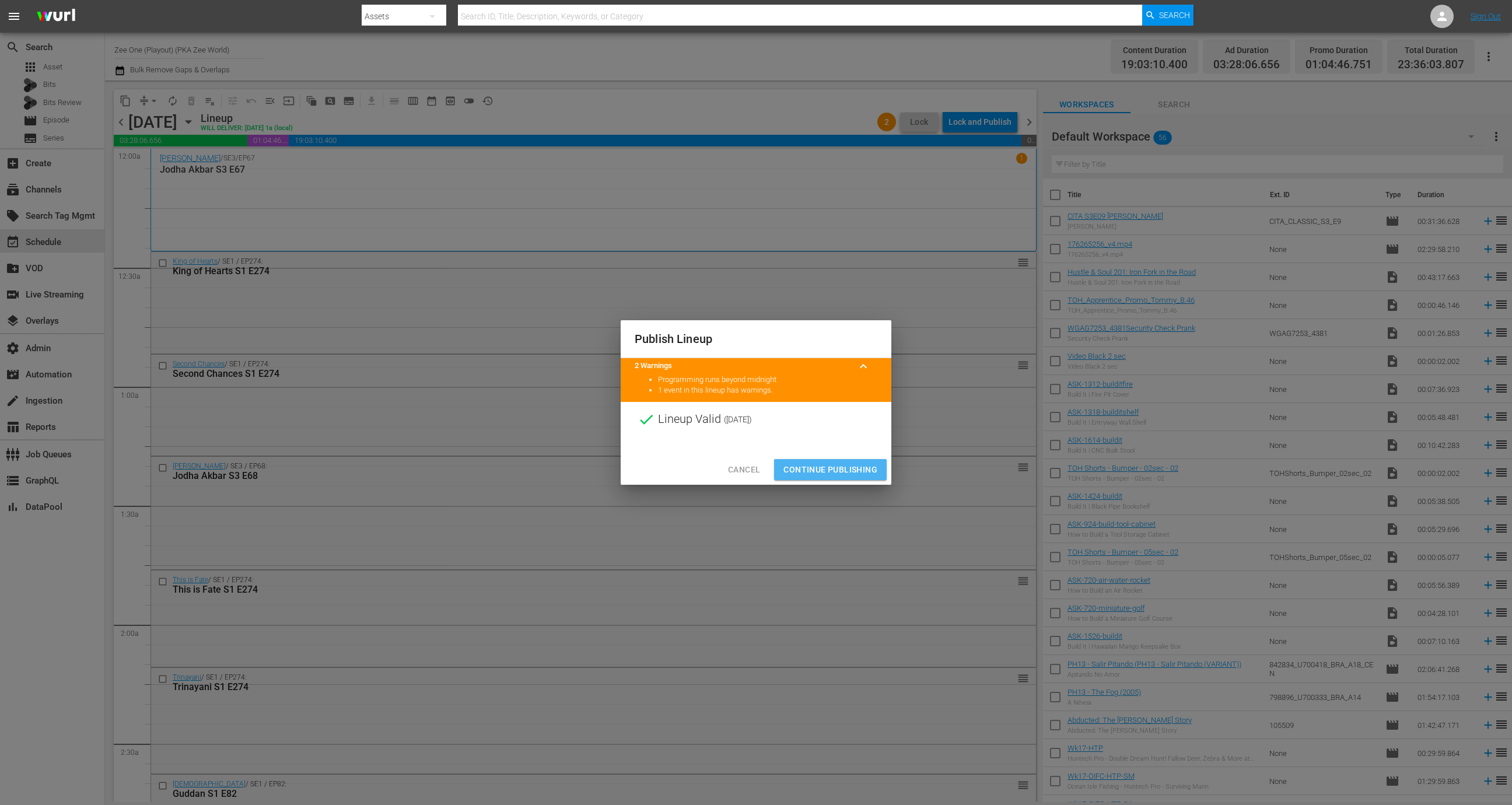
click at [833, 467] on span "Continue Publishing" at bounding box center [830, 470] width 94 height 14
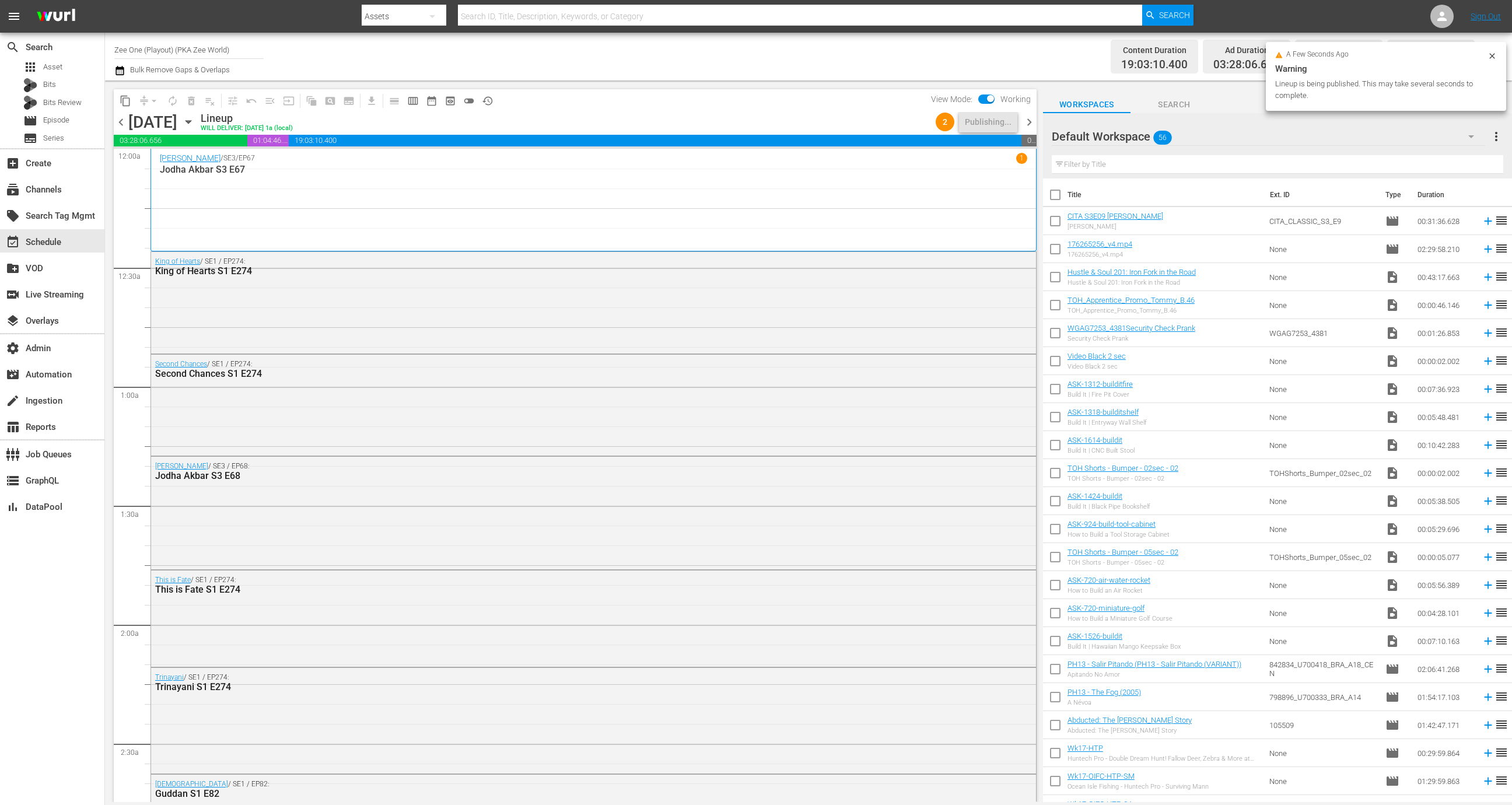
click at [1030, 116] on span "chevron_right" at bounding box center [1029, 122] width 14 height 14
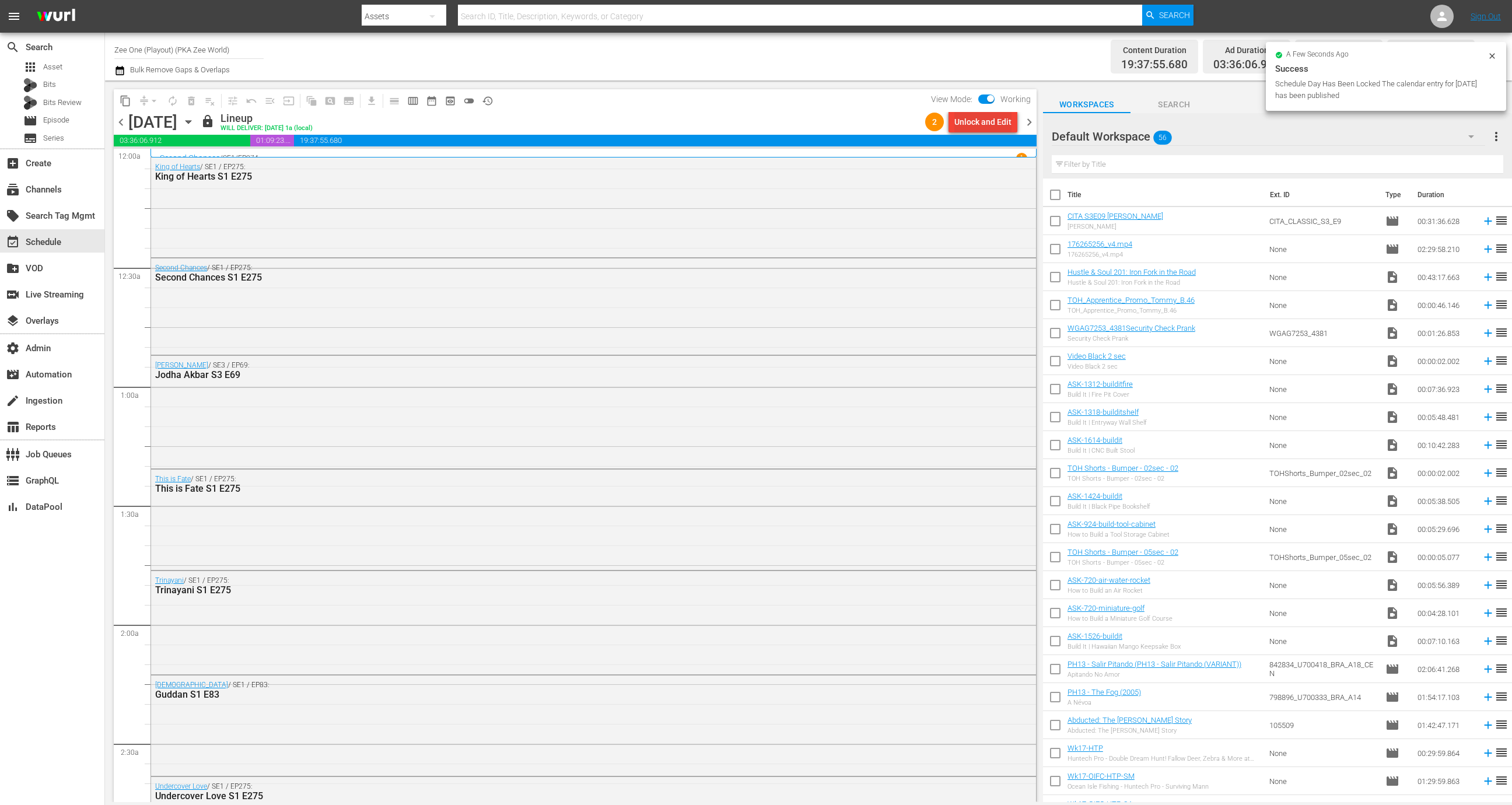
click at [978, 123] on div "Unlock and Edit" at bounding box center [982, 122] width 57 height 21
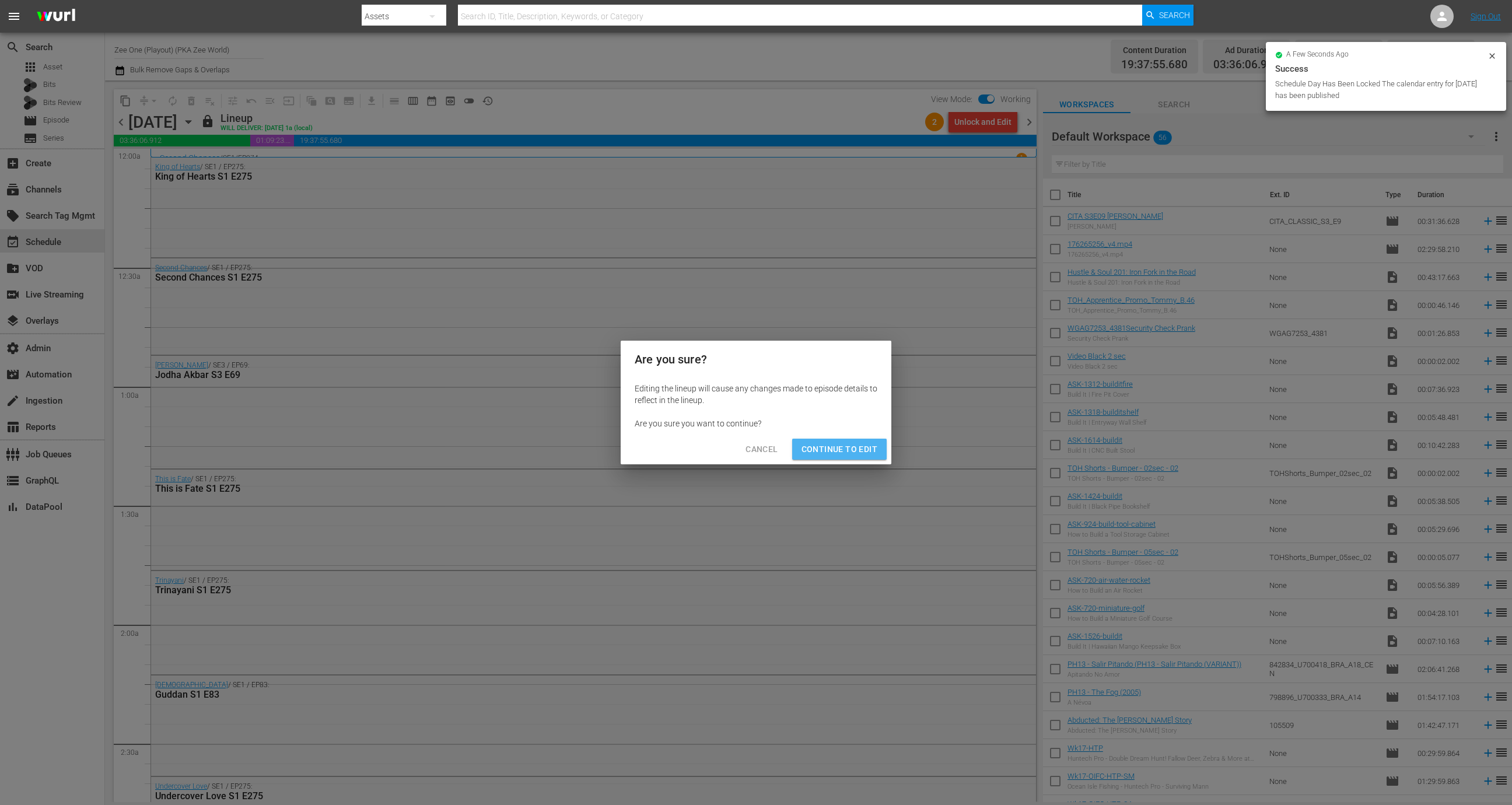
click at [853, 443] on span "Continue to Edit" at bounding box center [839, 449] width 76 height 14
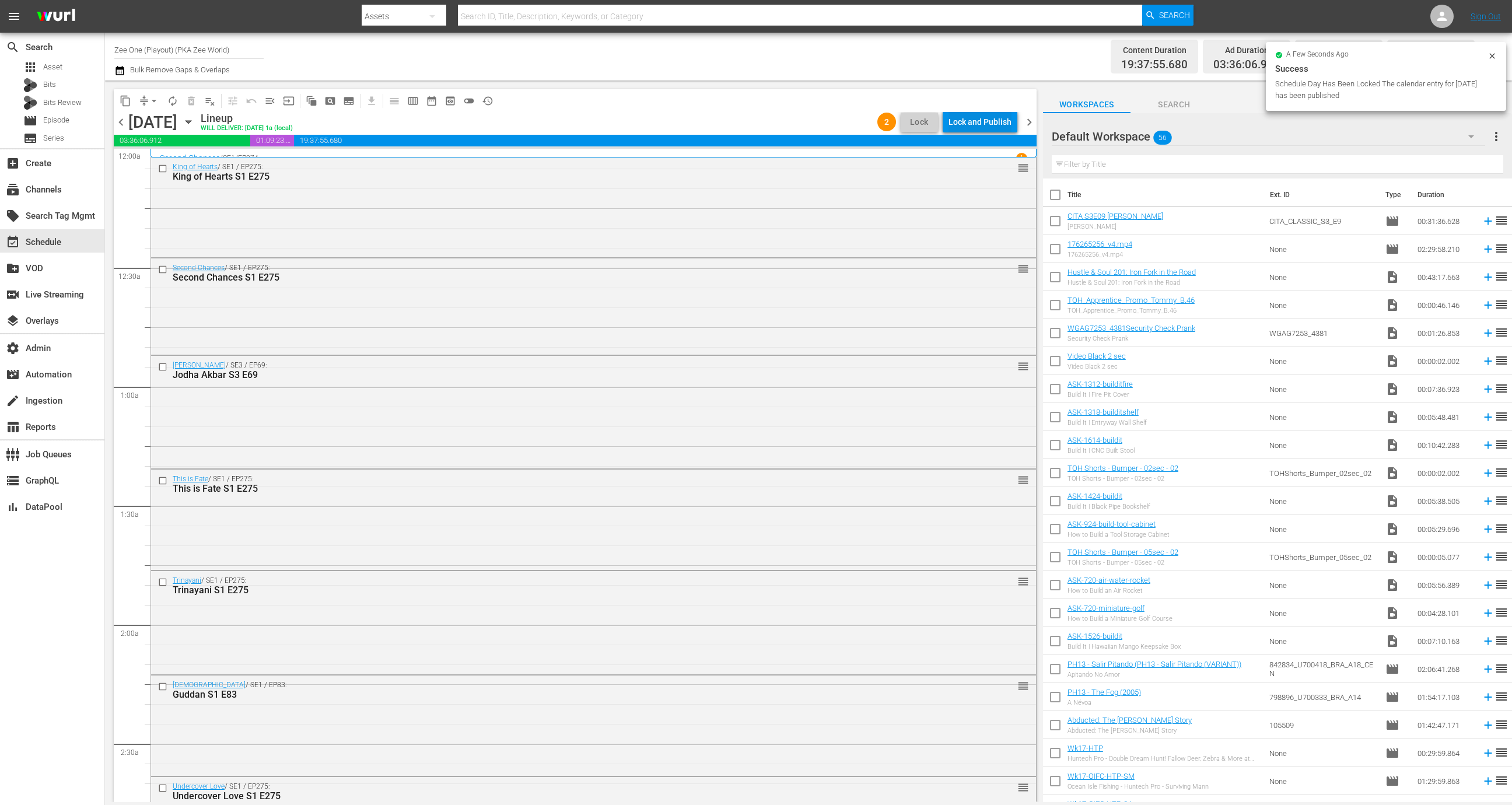
click at [988, 125] on div "Lock and Publish" at bounding box center [980, 122] width 63 height 21
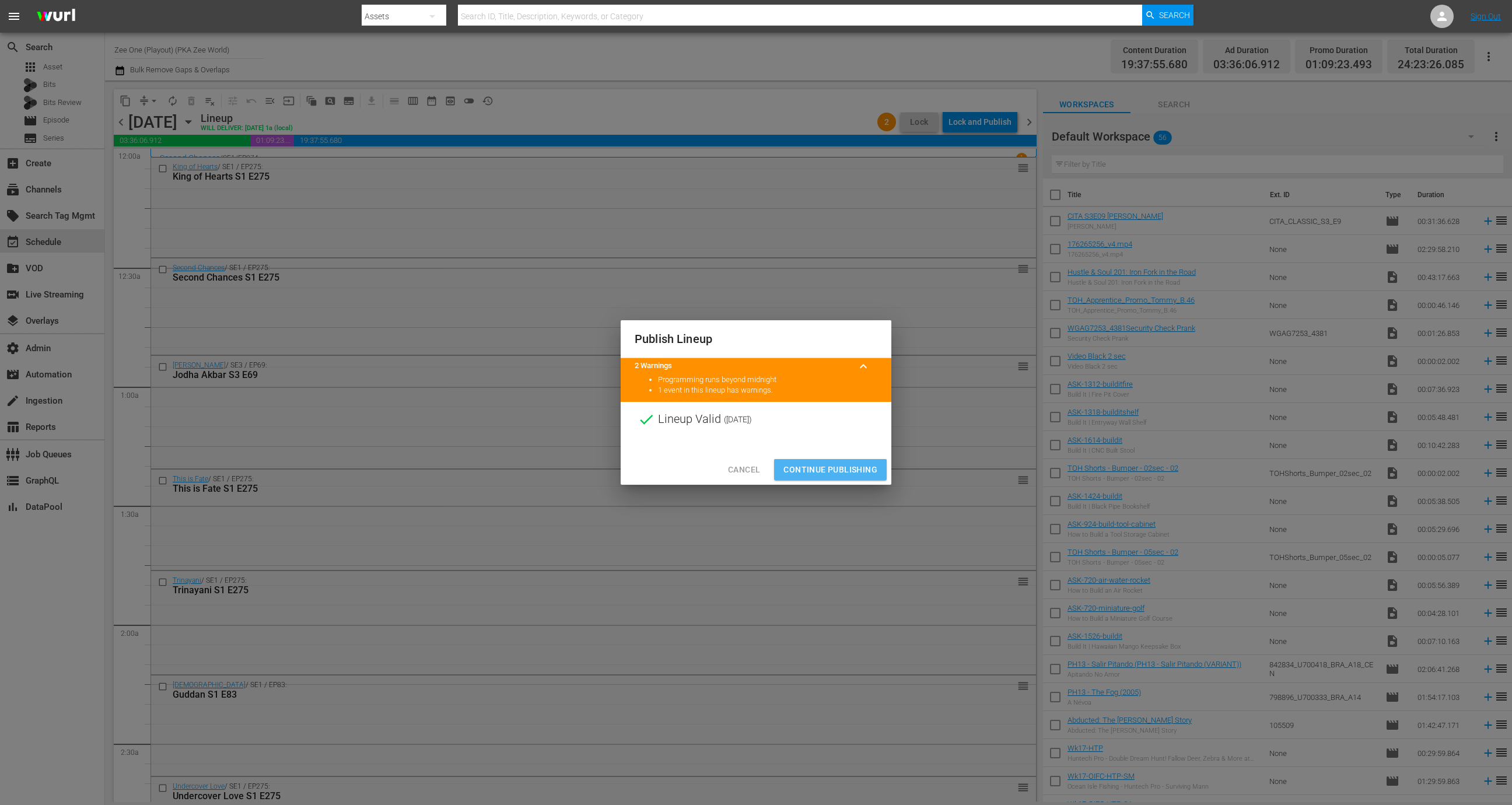
click at [829, 471] on span "Continue Publishing" at bounding box center [830, 470] width 94 height 14
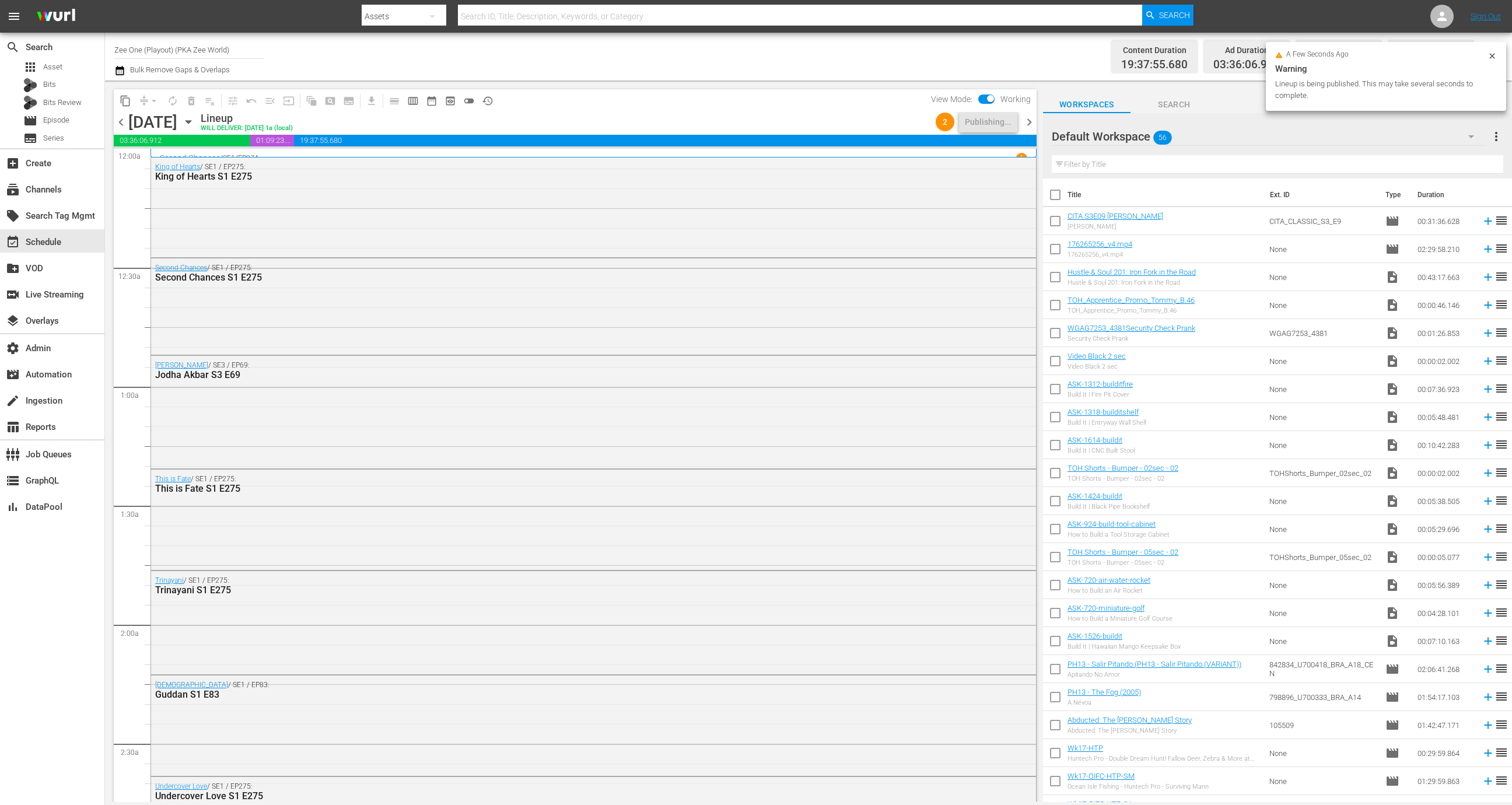
click at [1030, 120] on span "chevron_right" at bounding box center [1029, 122] width 14 height 14
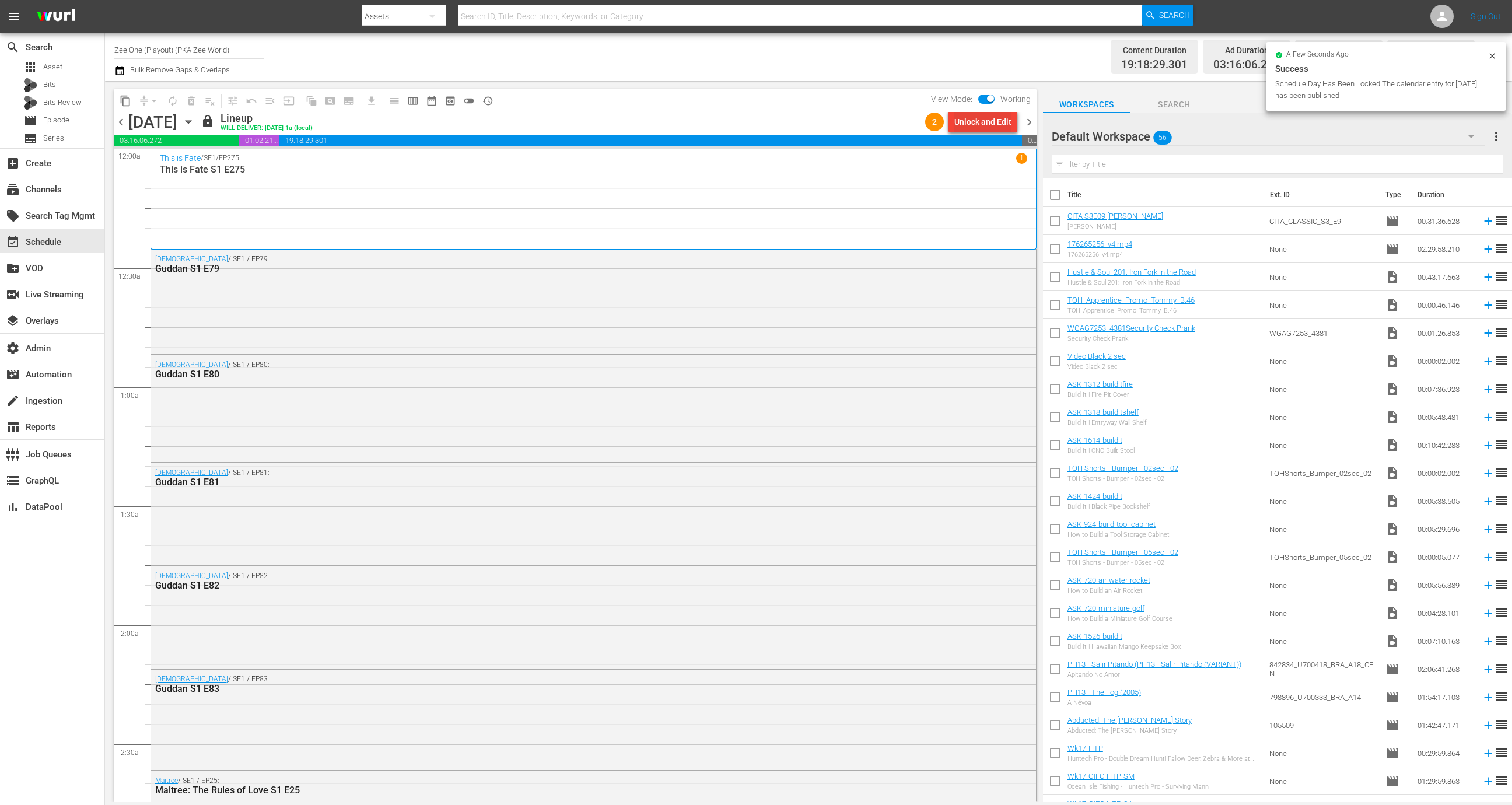
click at [992, 126] on div "Unlock and Edit" at bounding box center [982, 122] width 57 height 21
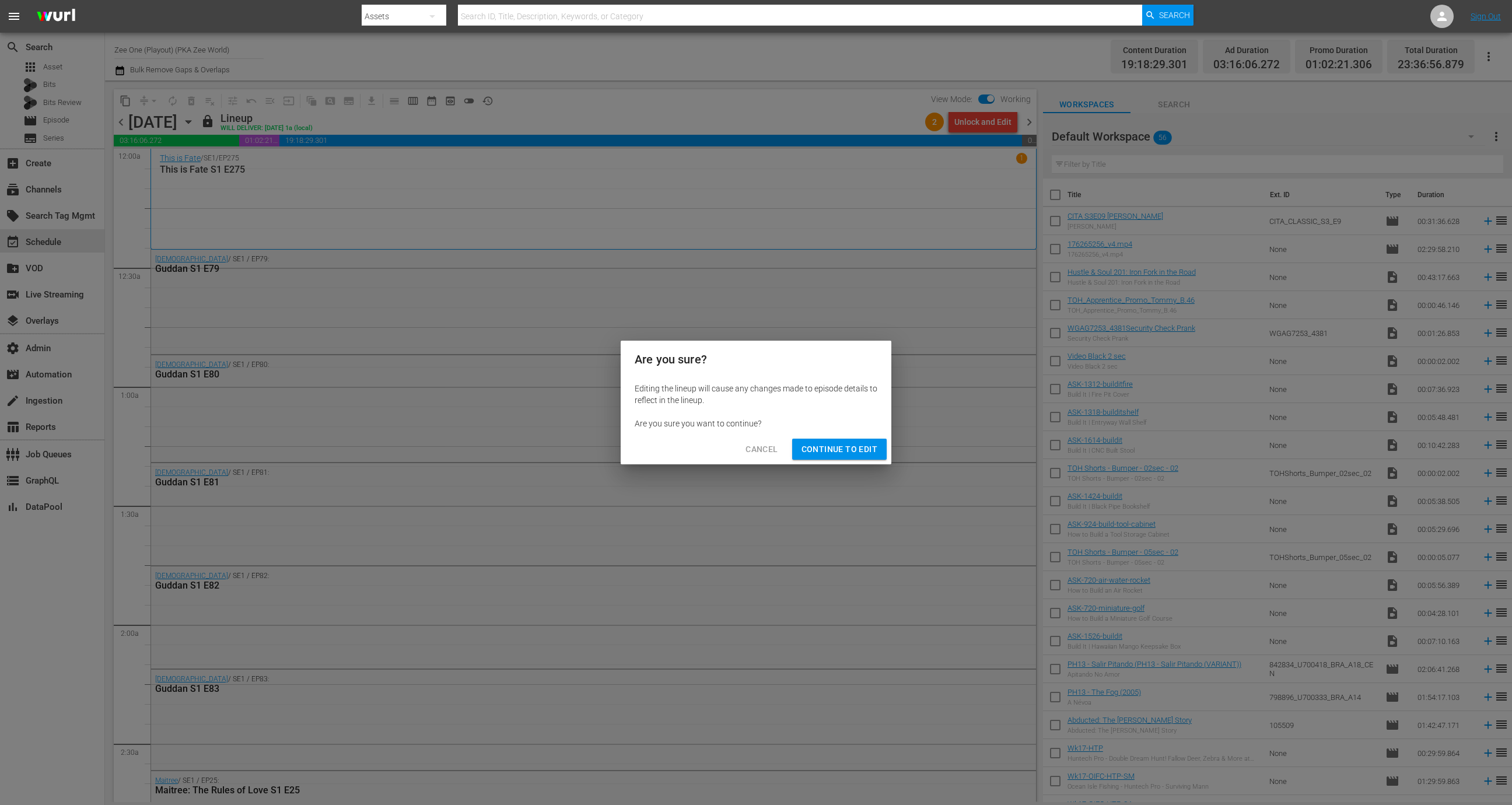
click at [852, 452] on span "Continue to Edit" at bounding box center [839, 449] width 76 height 14
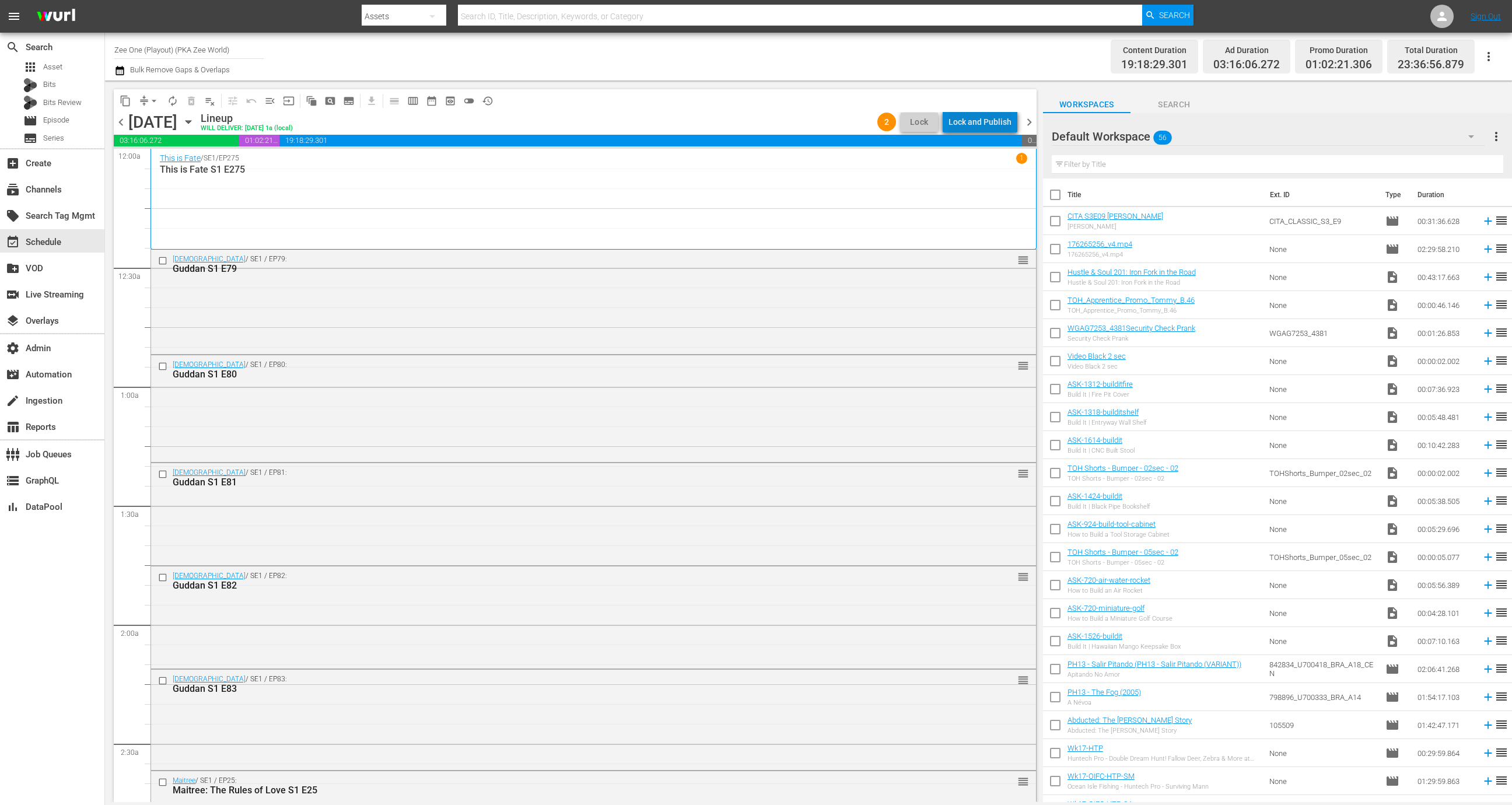
click at [998, 121] on div "Lock and Publish" at bounding box center [980, 122] width 63 height 21
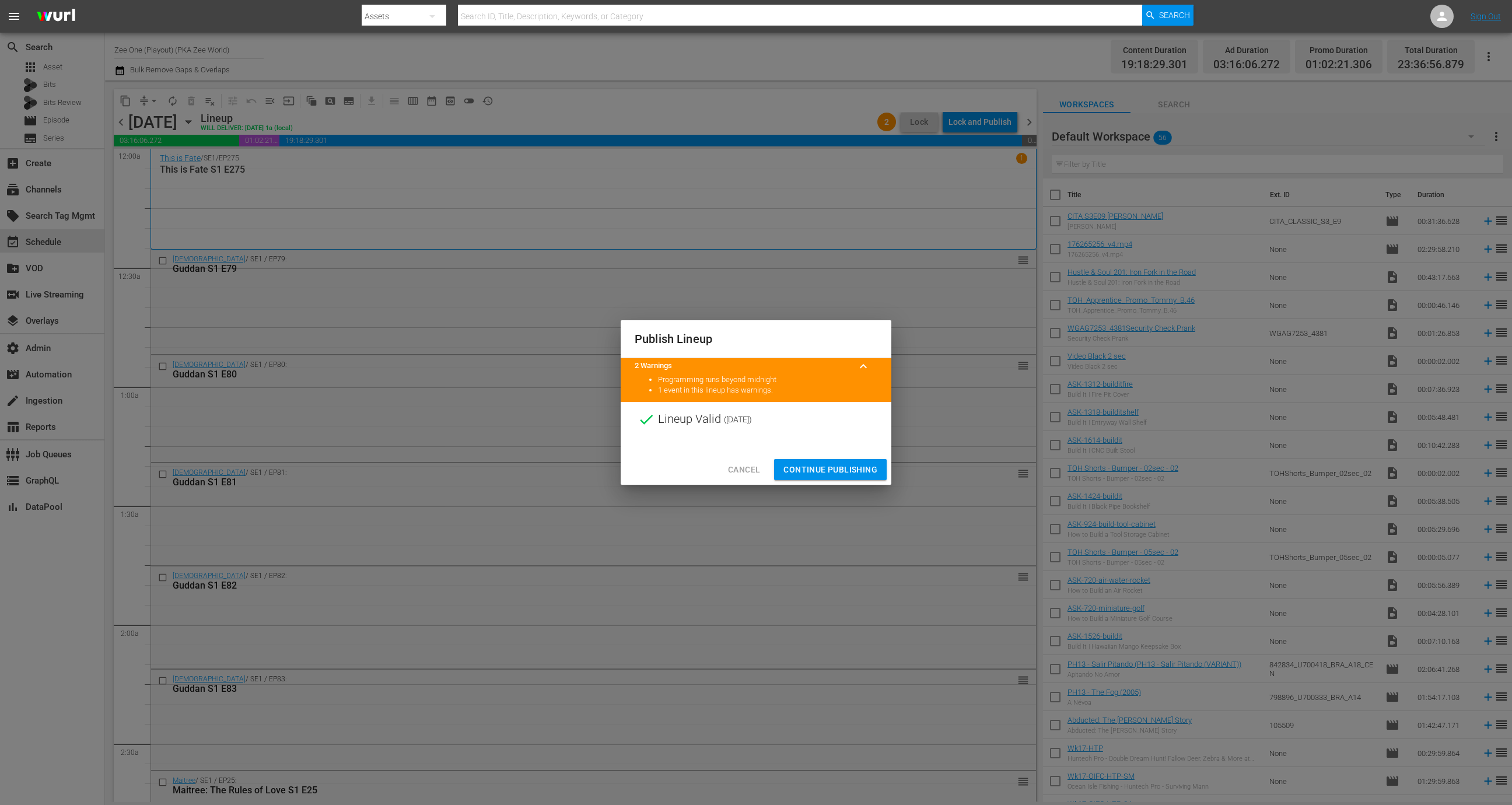
click at [843, 467] on span "Continue Publishing" at bounding box center [830, 470] width 94 height 14
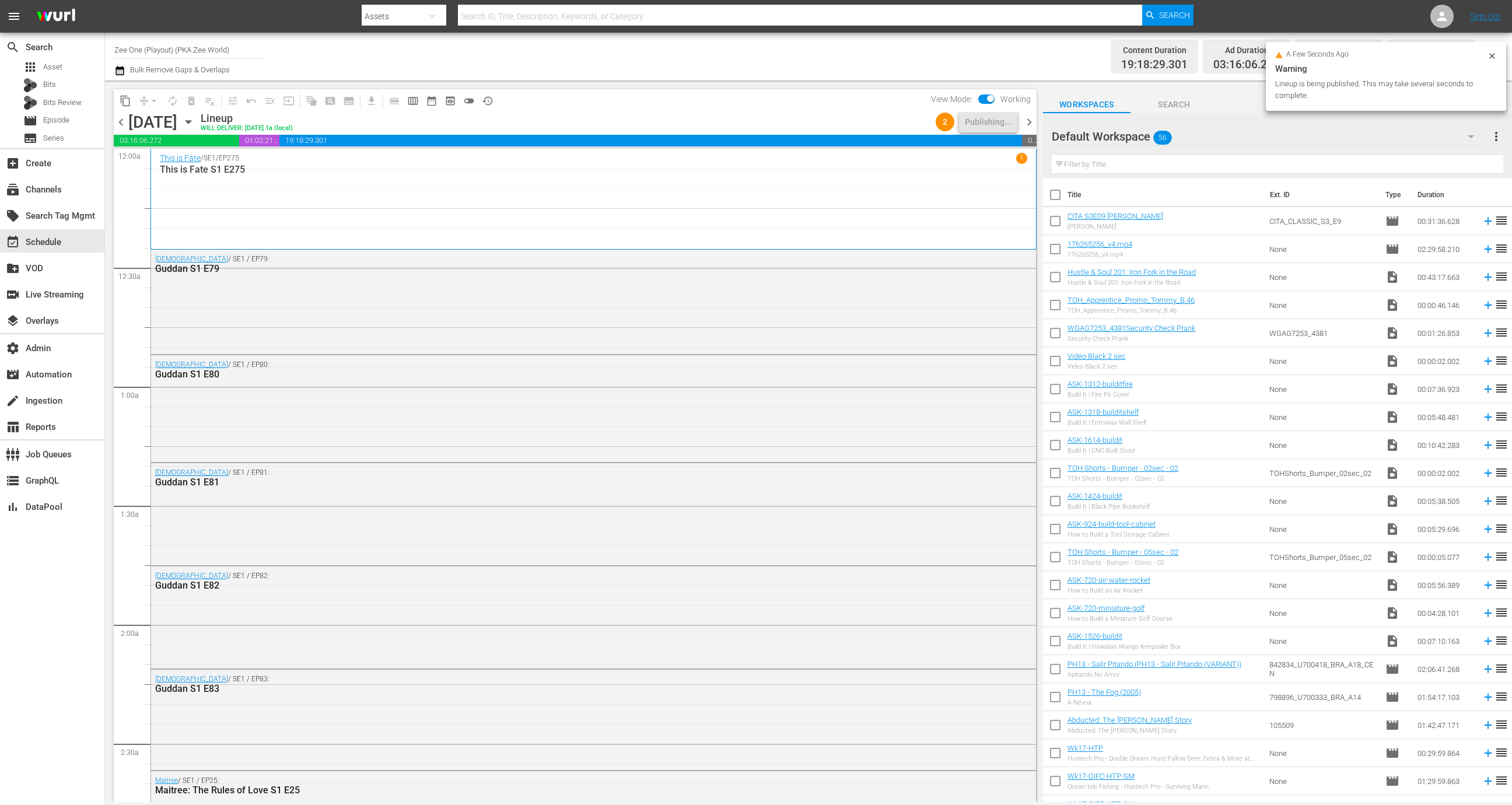
click at [1034, 122] on span "chevron_right" at bounding box center [1029, 122] width 14 height 14
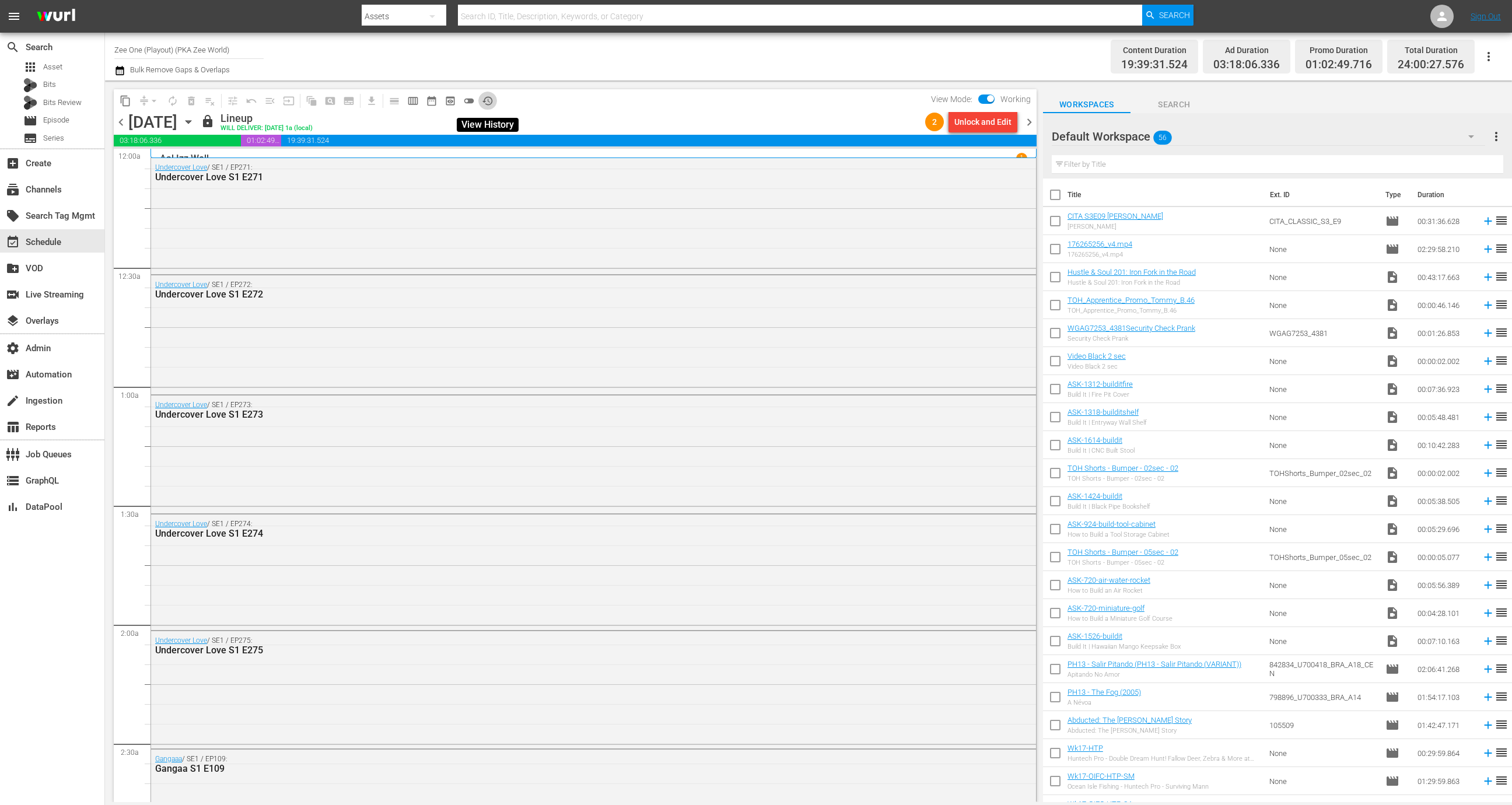
click at [492, 99] on span "history_outlined" at bounding box center [488, 101] width 12 height 12
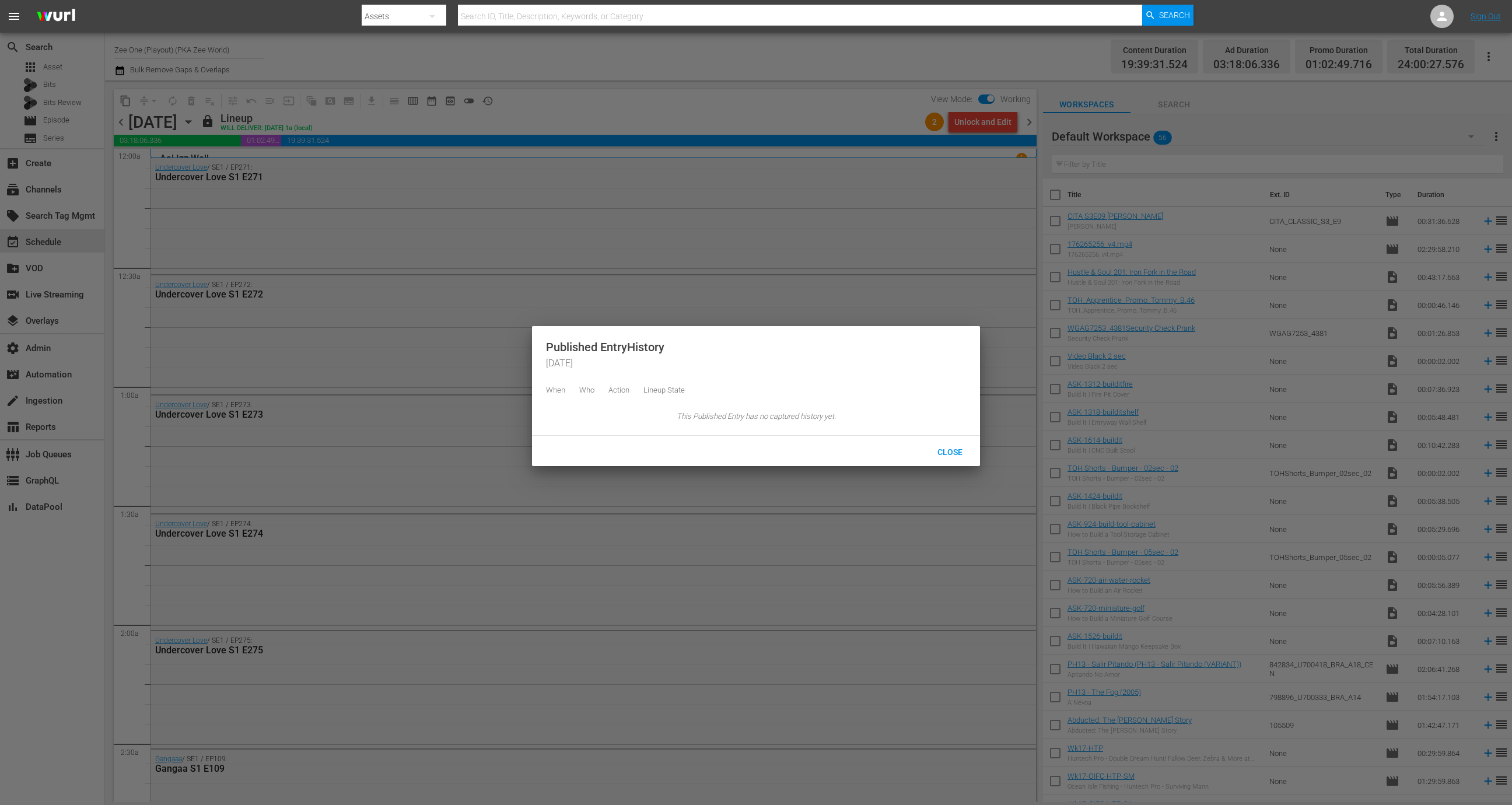
click at [604, 99] on div at bounding box center [756, 402] width 1512 height 805
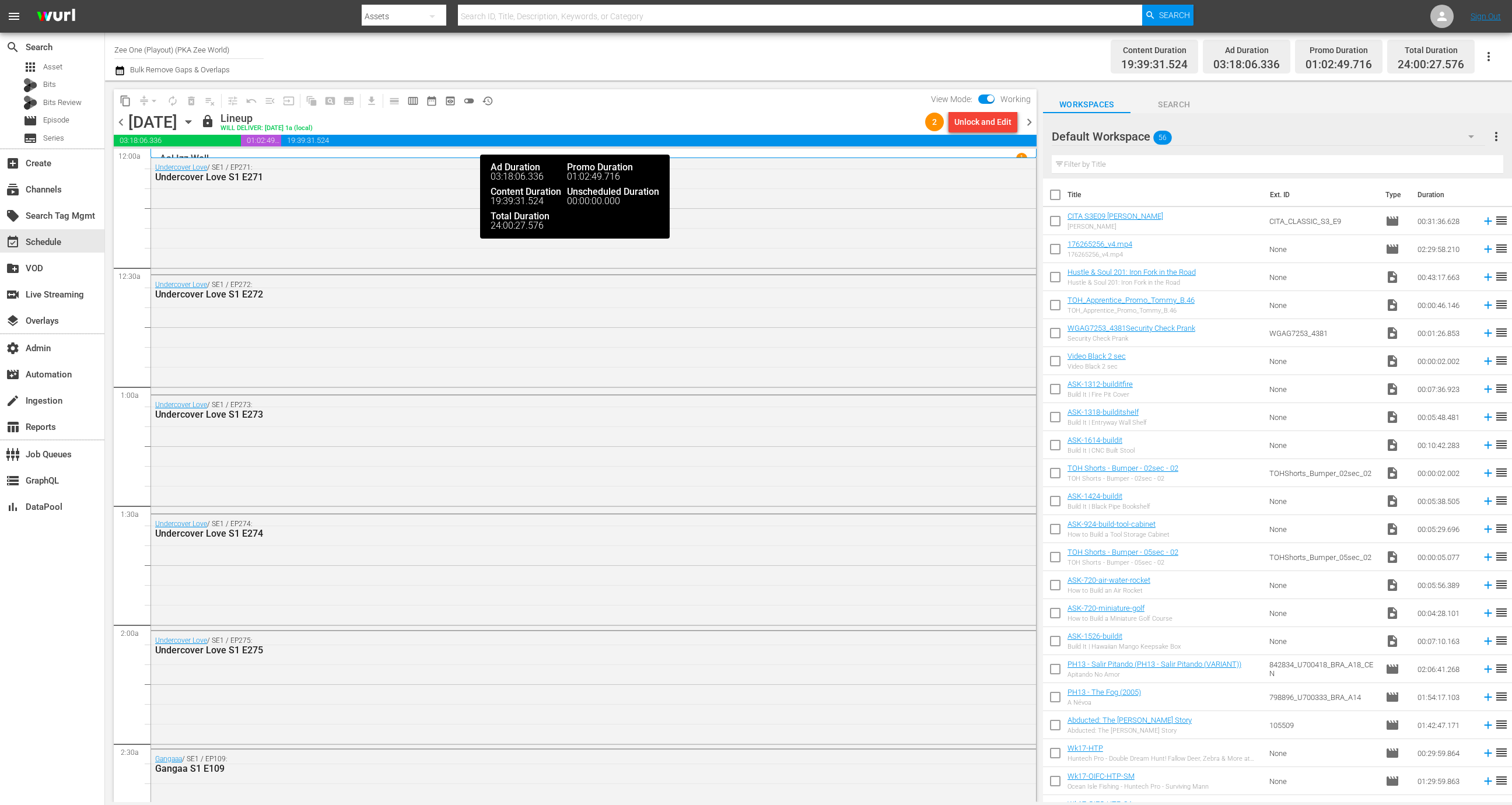
click at [971, 120] on div "Unlock and Edit" at bounding box center [982, 122] width 57 height 21
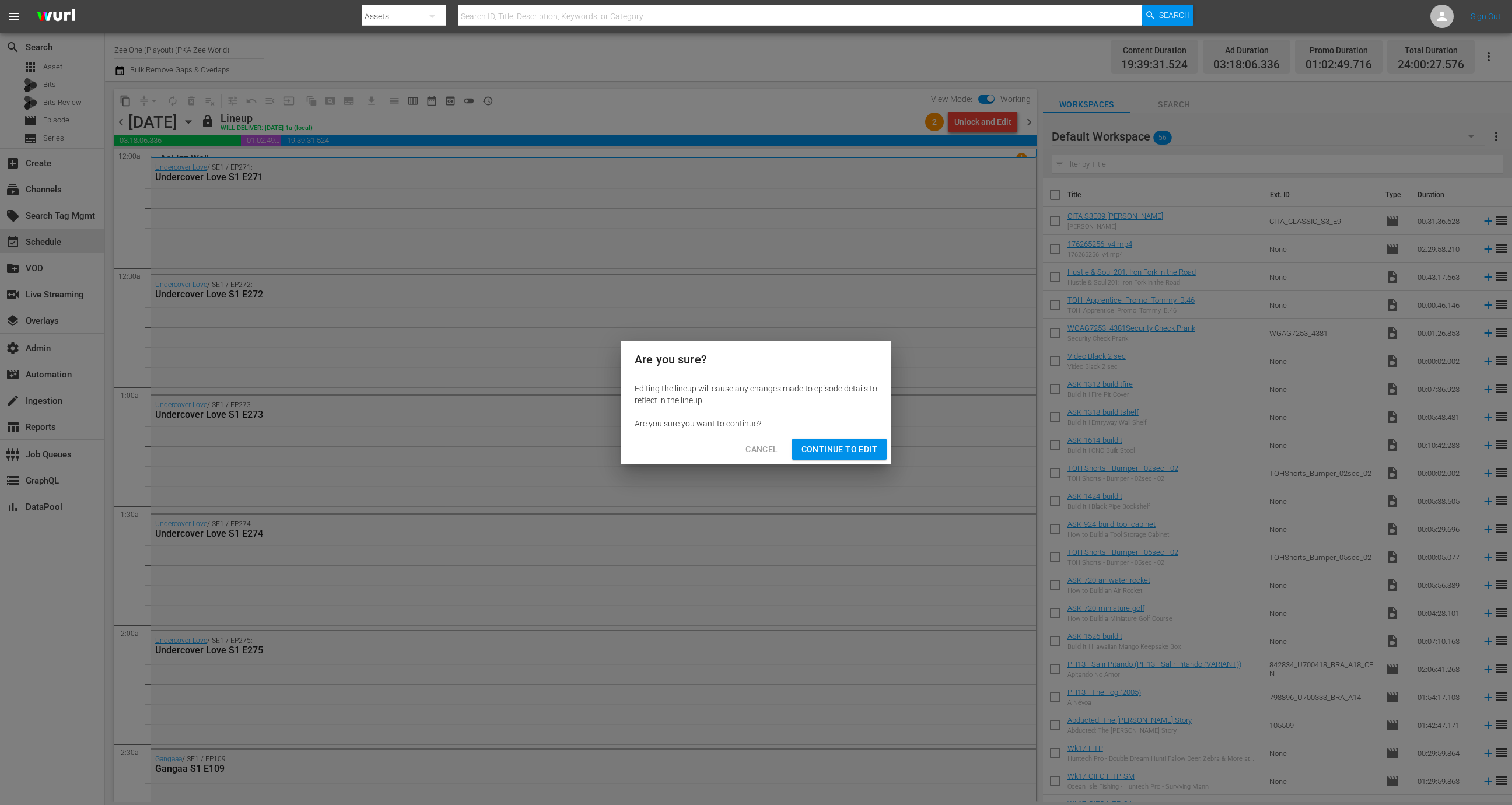
click at [854, 456] on span "Continue to Edit" at bounding box center [839, 449] width 76 height 14
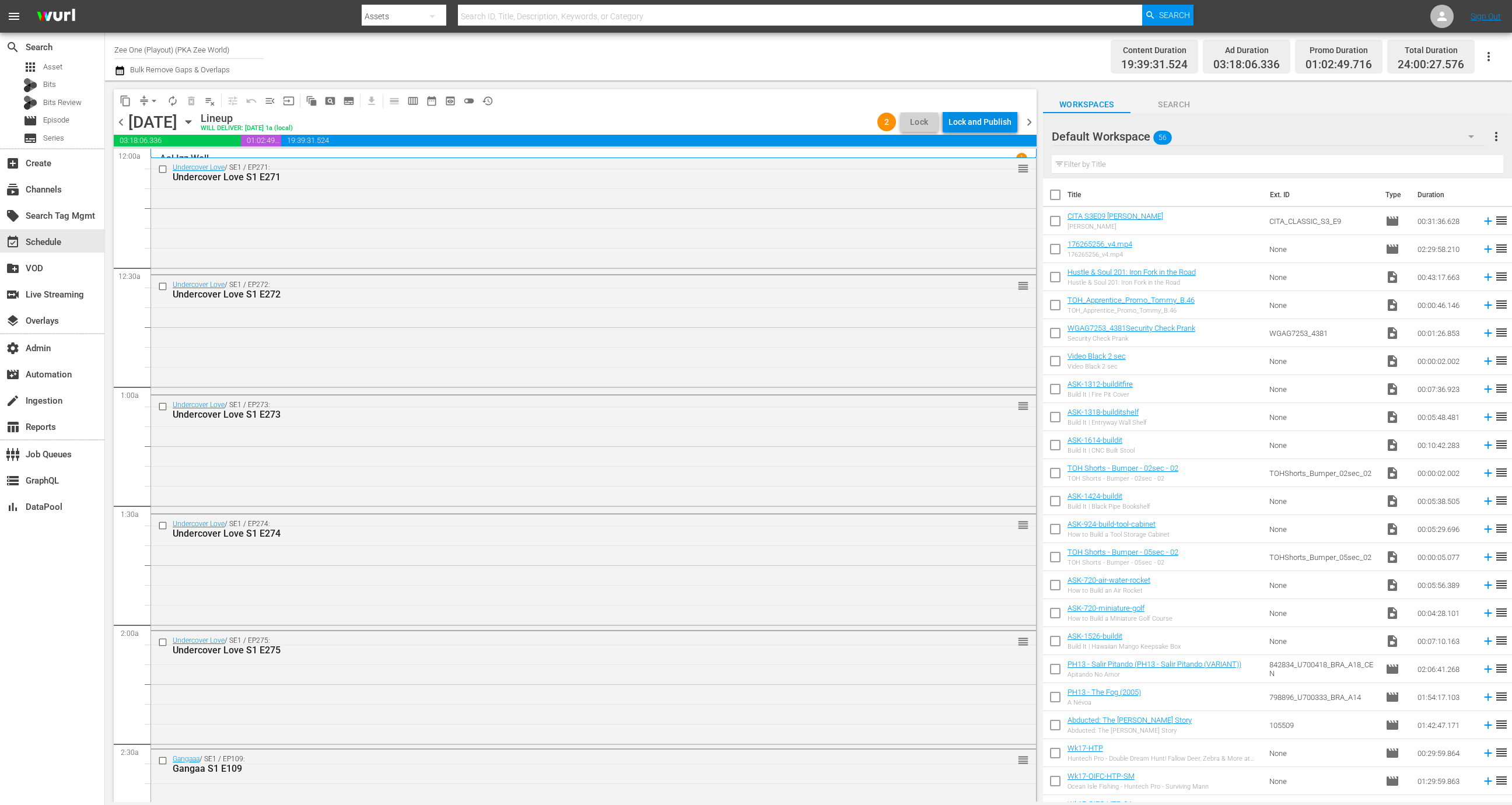
click at [993, 124] on div "Lock and Publish" at bounding box center [980, 122] width 63 height 21
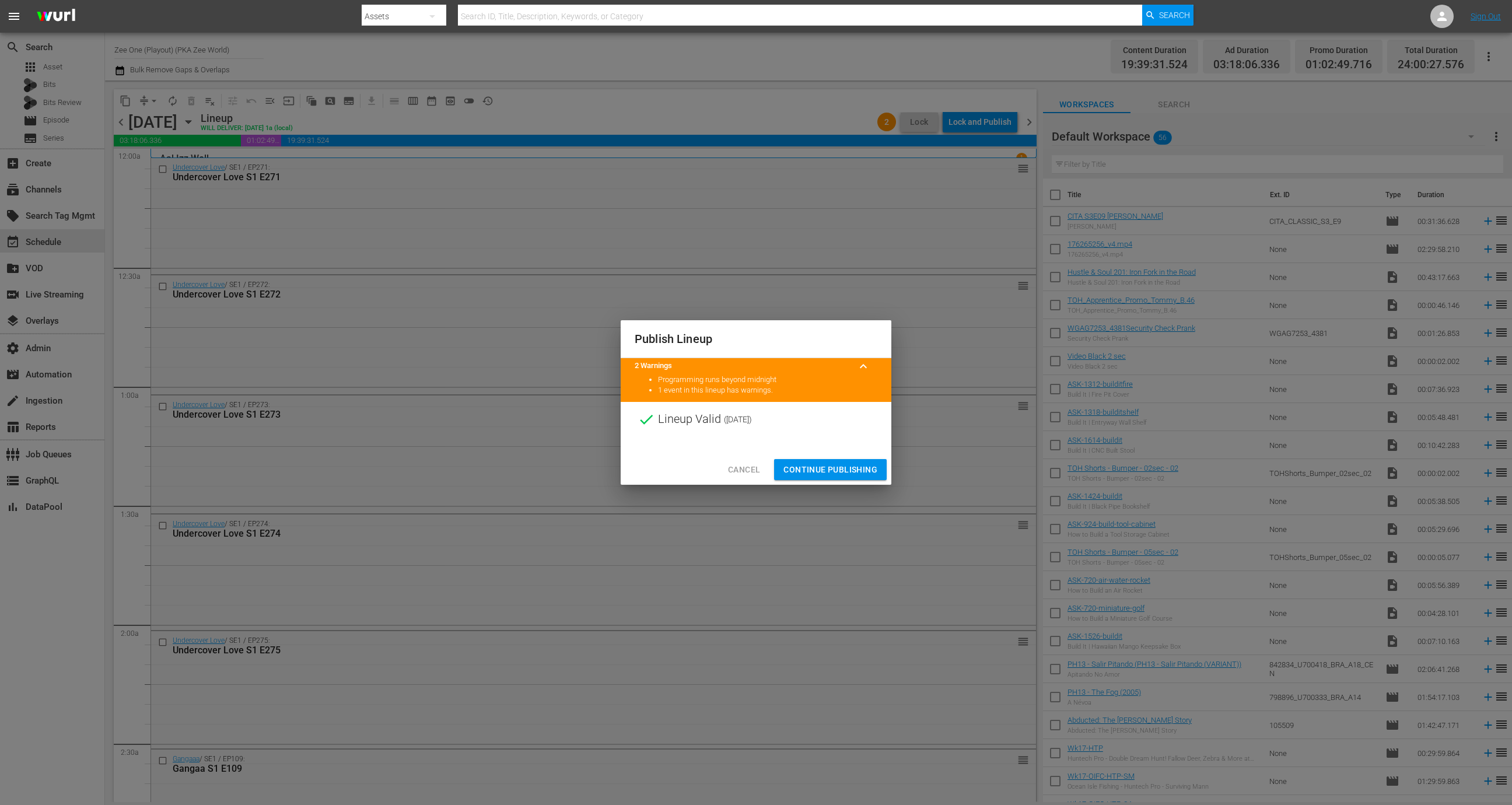
click at [840, 468] on span "Continue Publishing" at bounding box center [830, 470] width 94 height 14
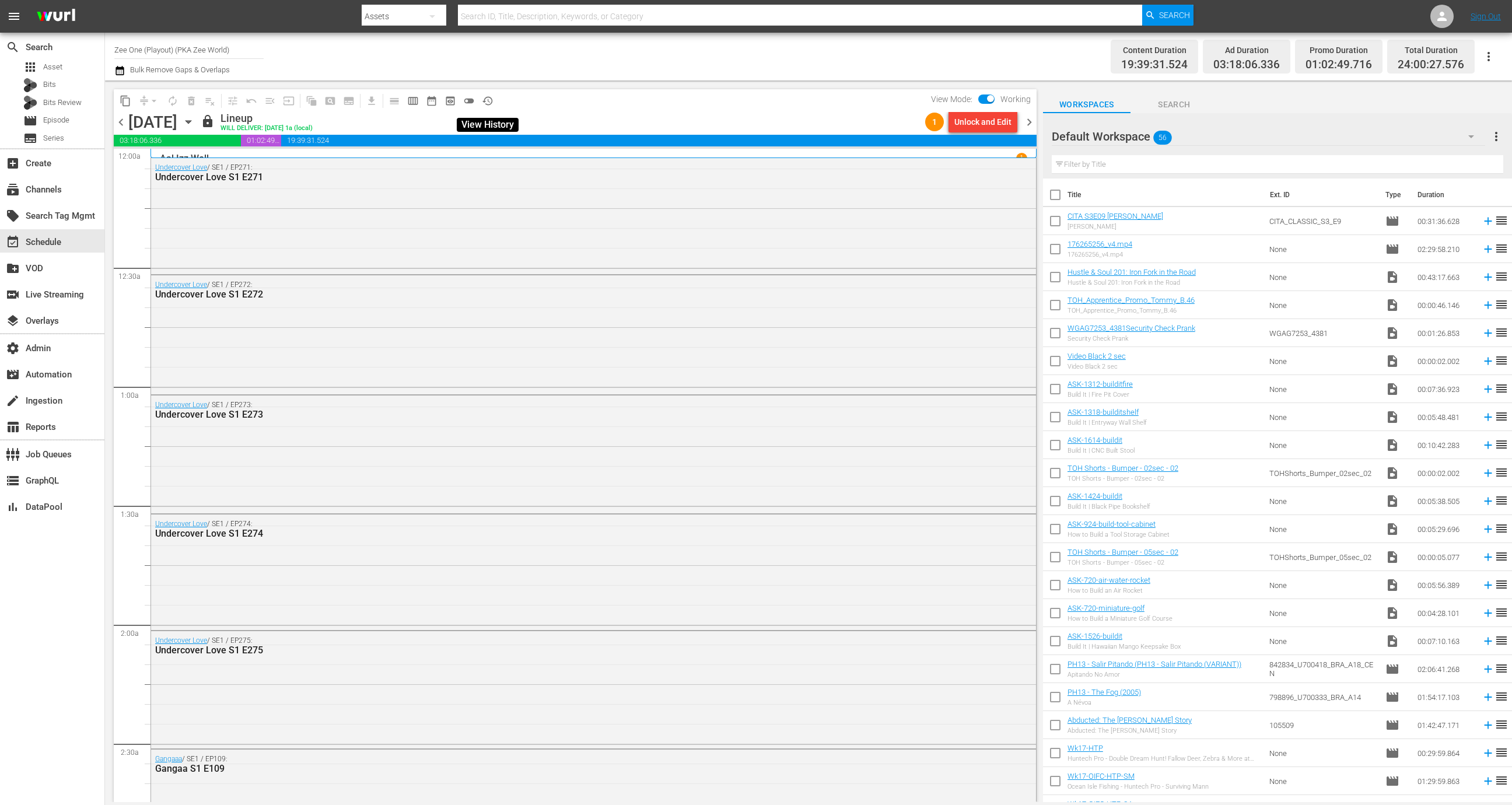
click at [486, 109] on button "history_outlined" at bounding box center [488, 101] width 19 height 19
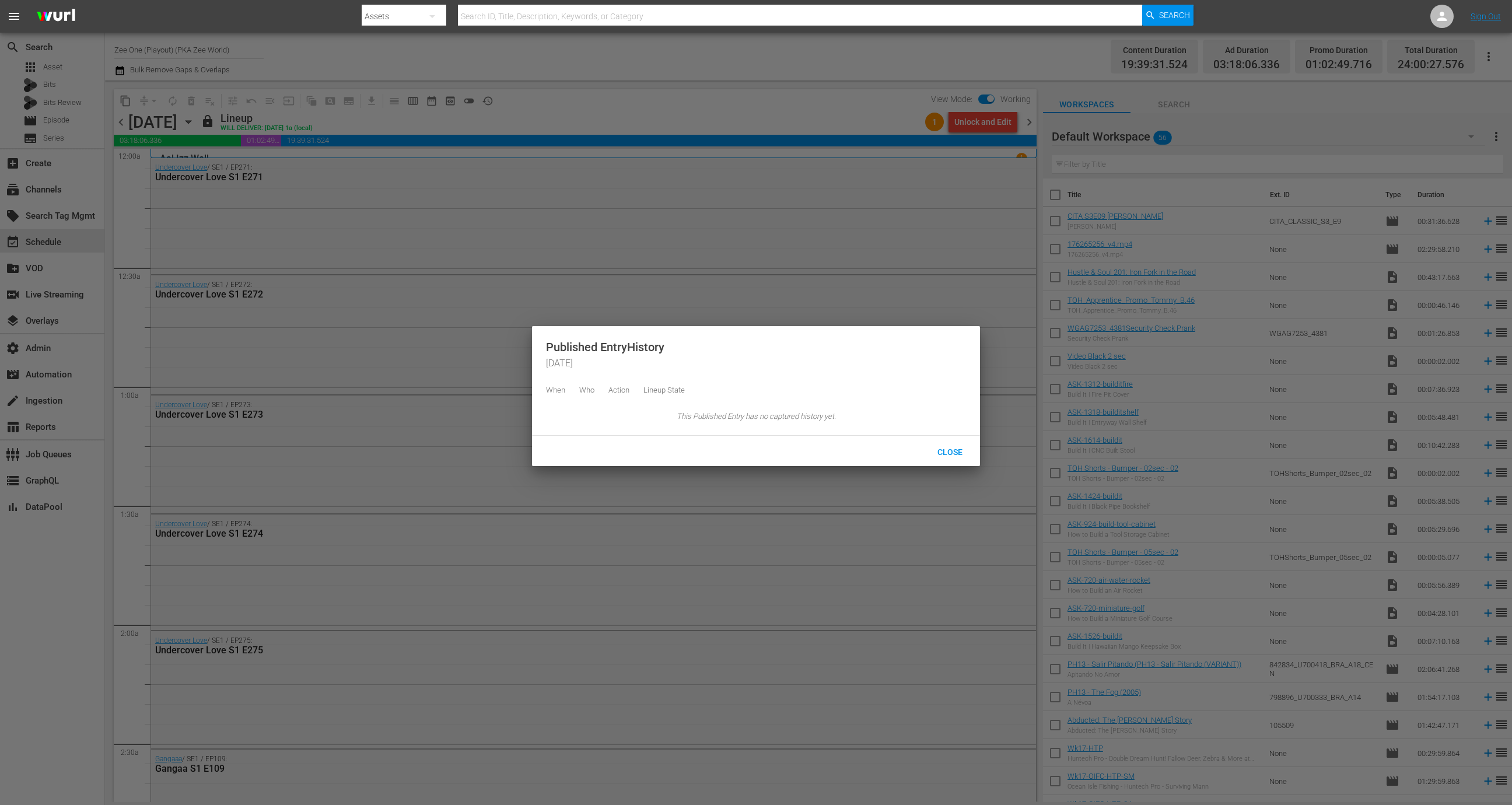
click at [632, 102] on div at bounding box center [756, 402] width 1512 height 805
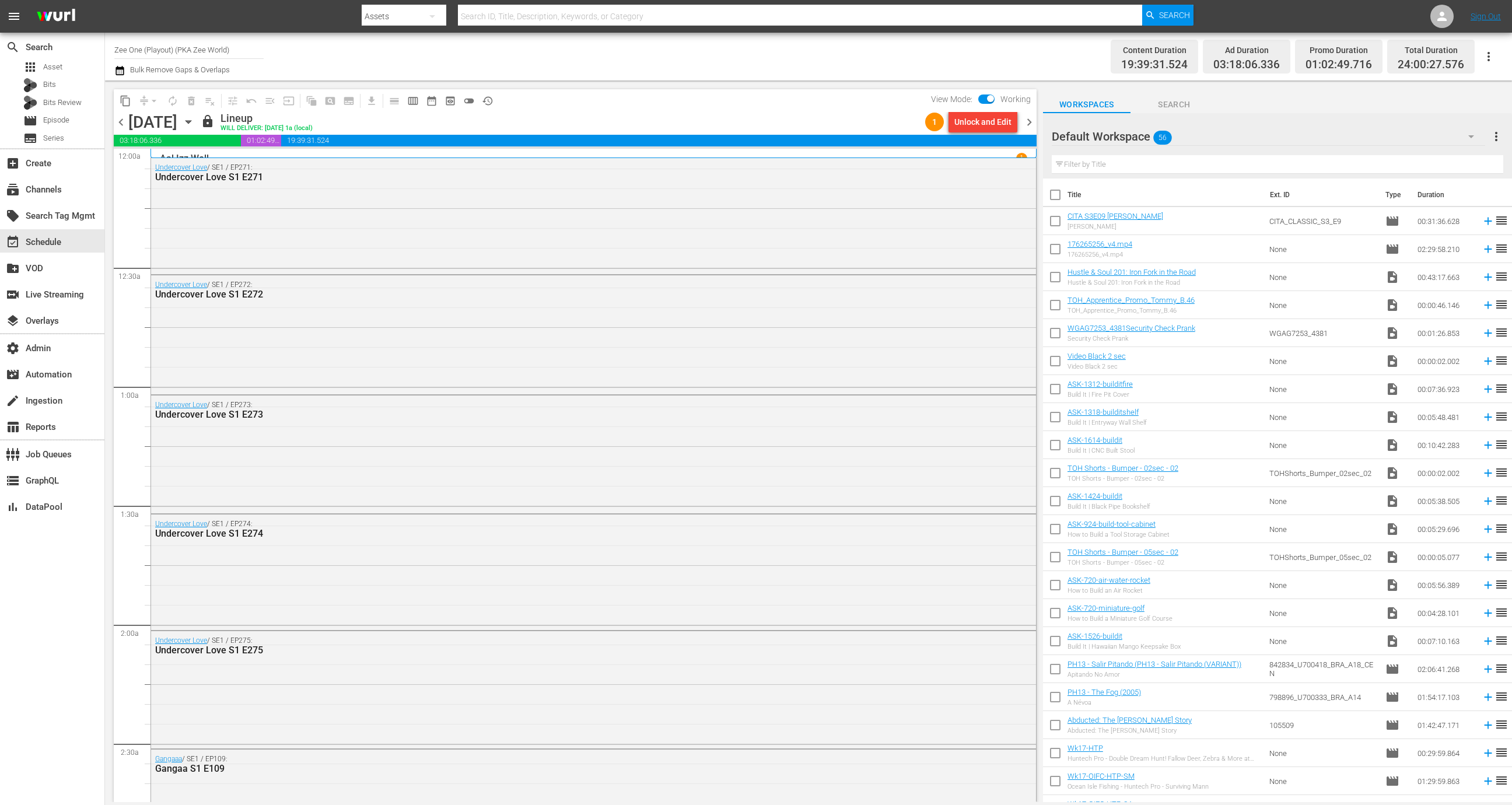
click at [1014, 119] on button "Unlock and Edit" at bounding box center [982, 122] width 69 height 21
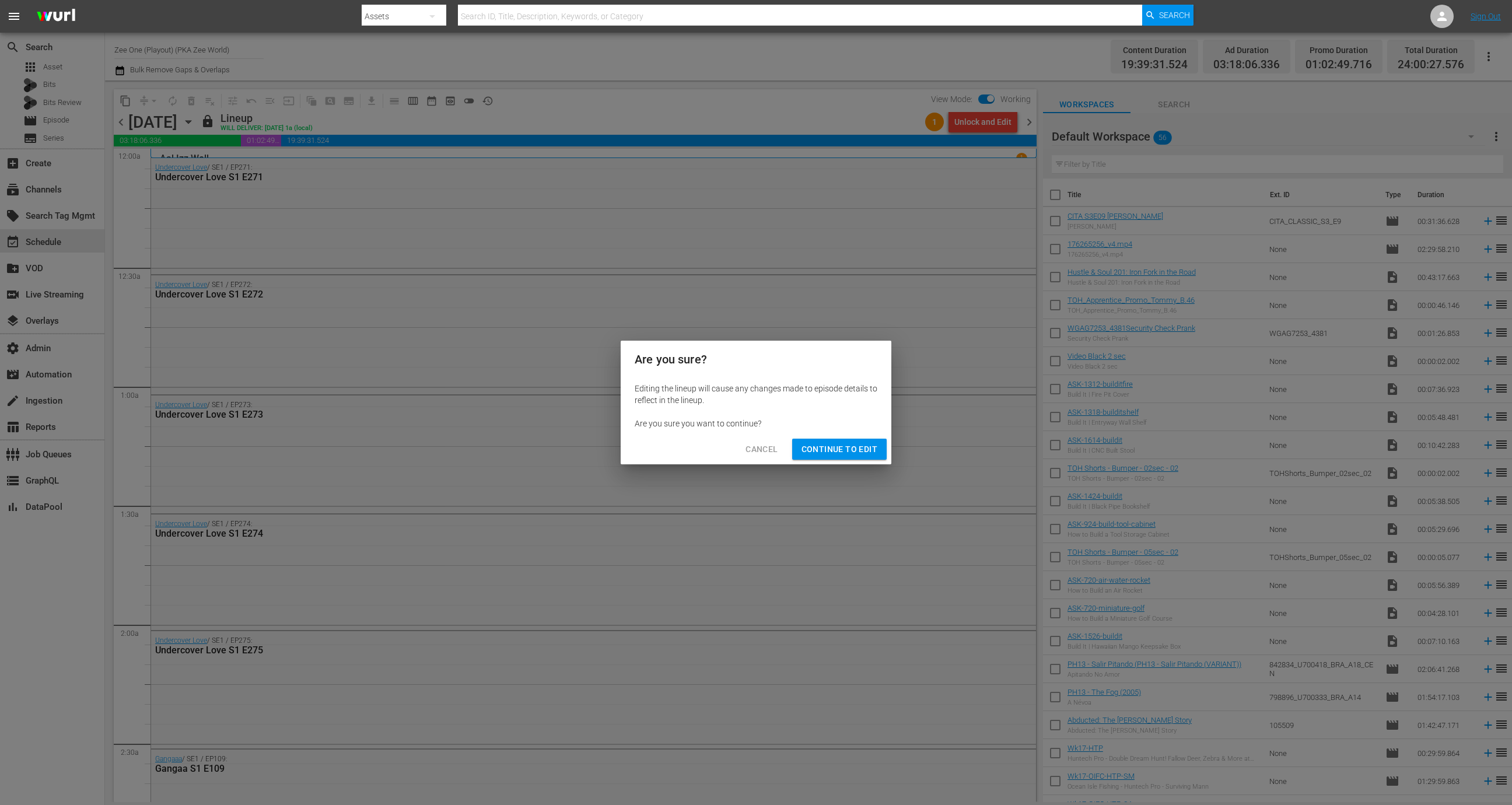
click at [853, 451] on span "Continue to Edit" at bounding box center [839, 449] width 76 height 14
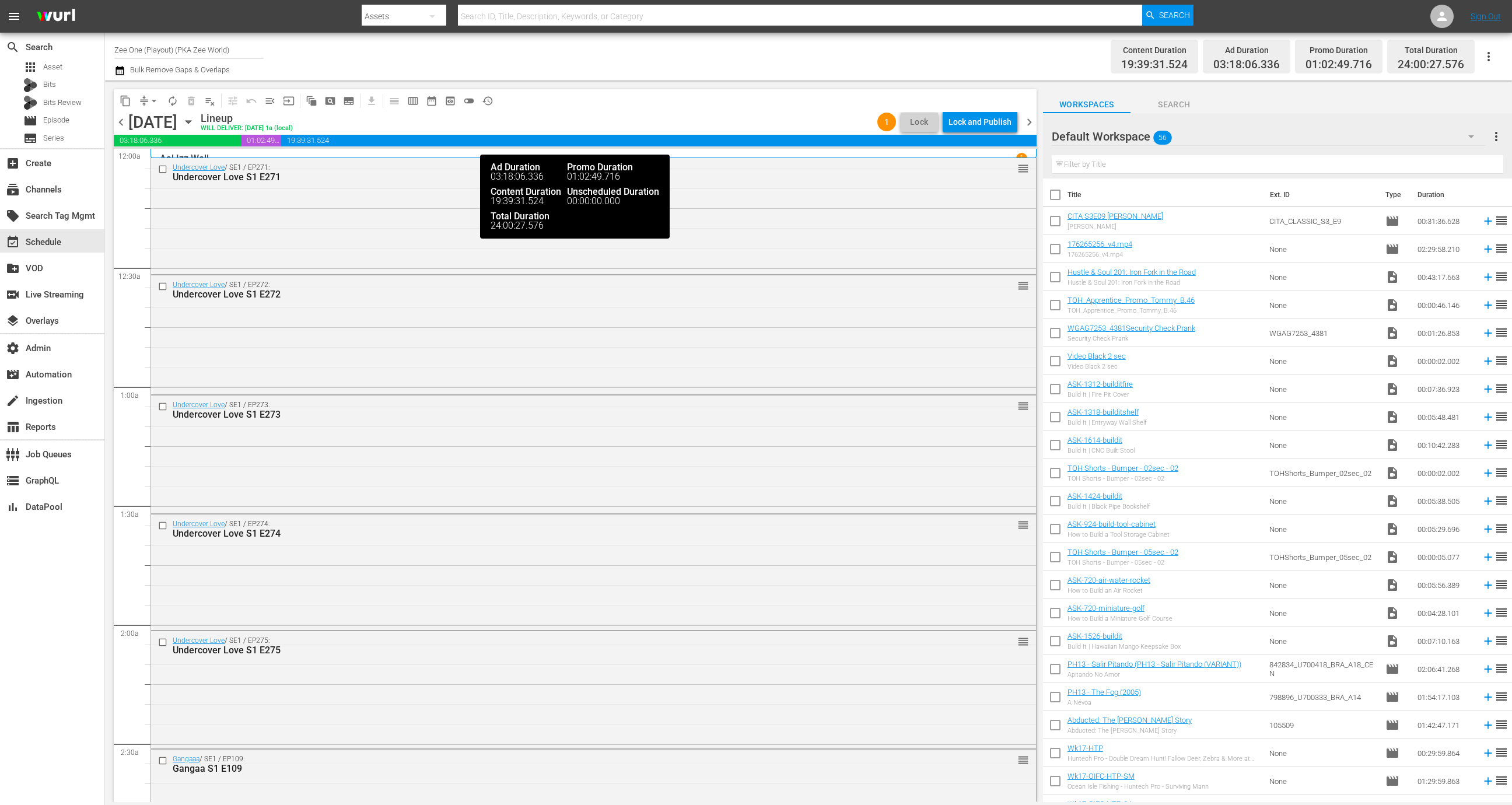
click at [980, 123] on div "Lock and Publish" at bounding box center [980, 122] width 63 height 21
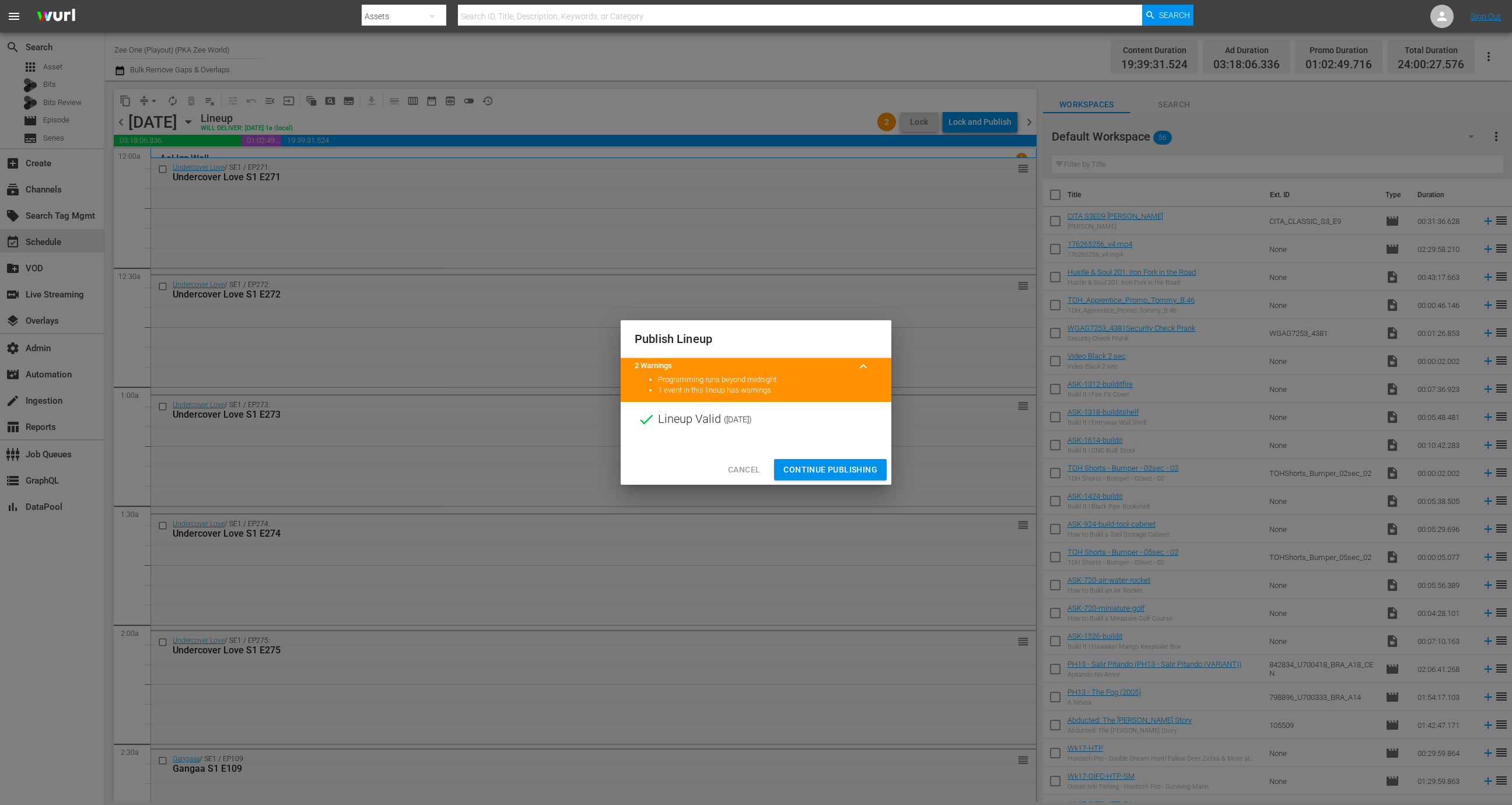
click at [838, 473] on span "Continue Publishing" at bounding box center [830, 470] width 94 height 14
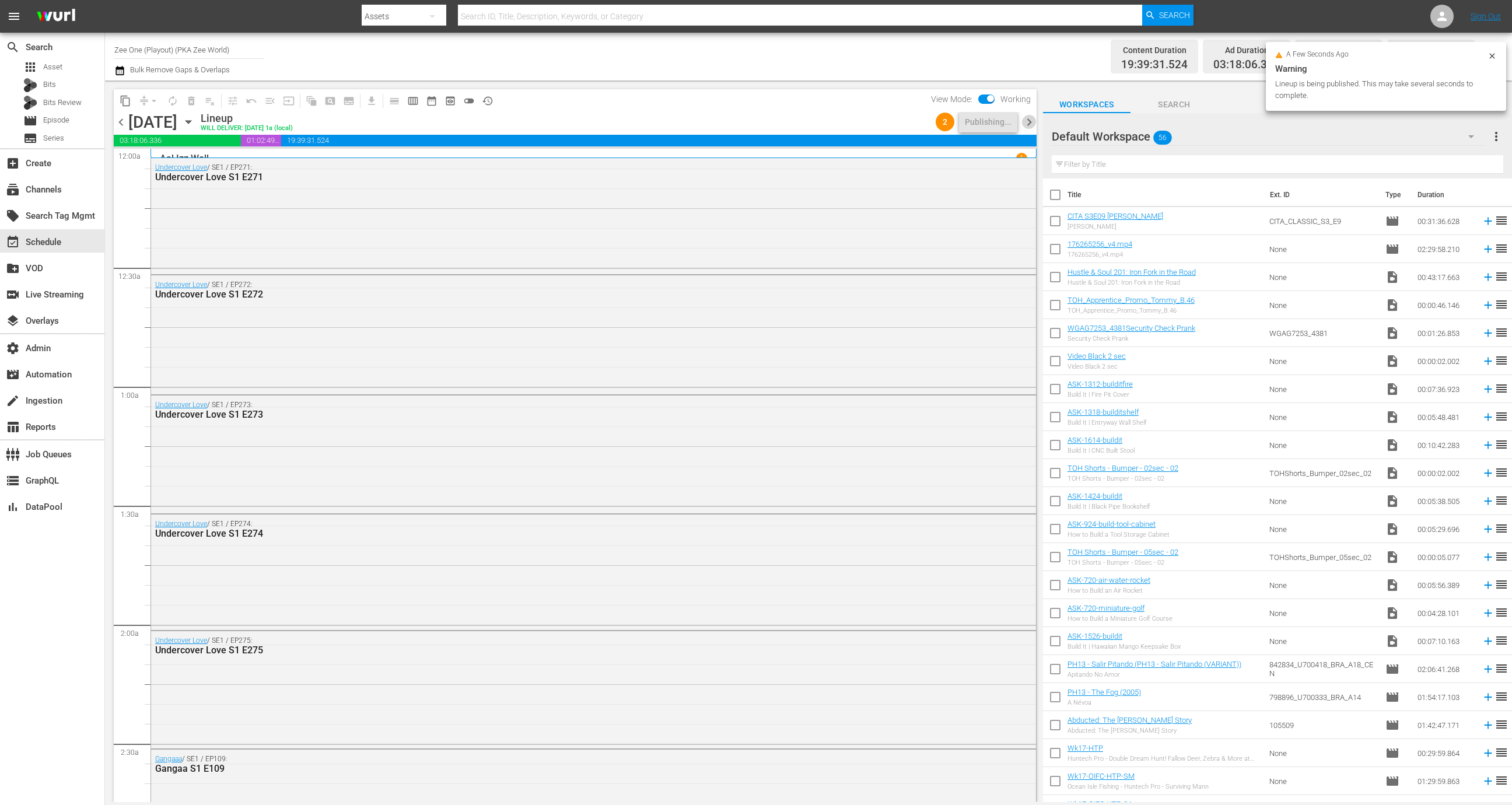
click at [1032, 122] on span "chevron_right" at bounding box center [1029, 122] width 14 height 14
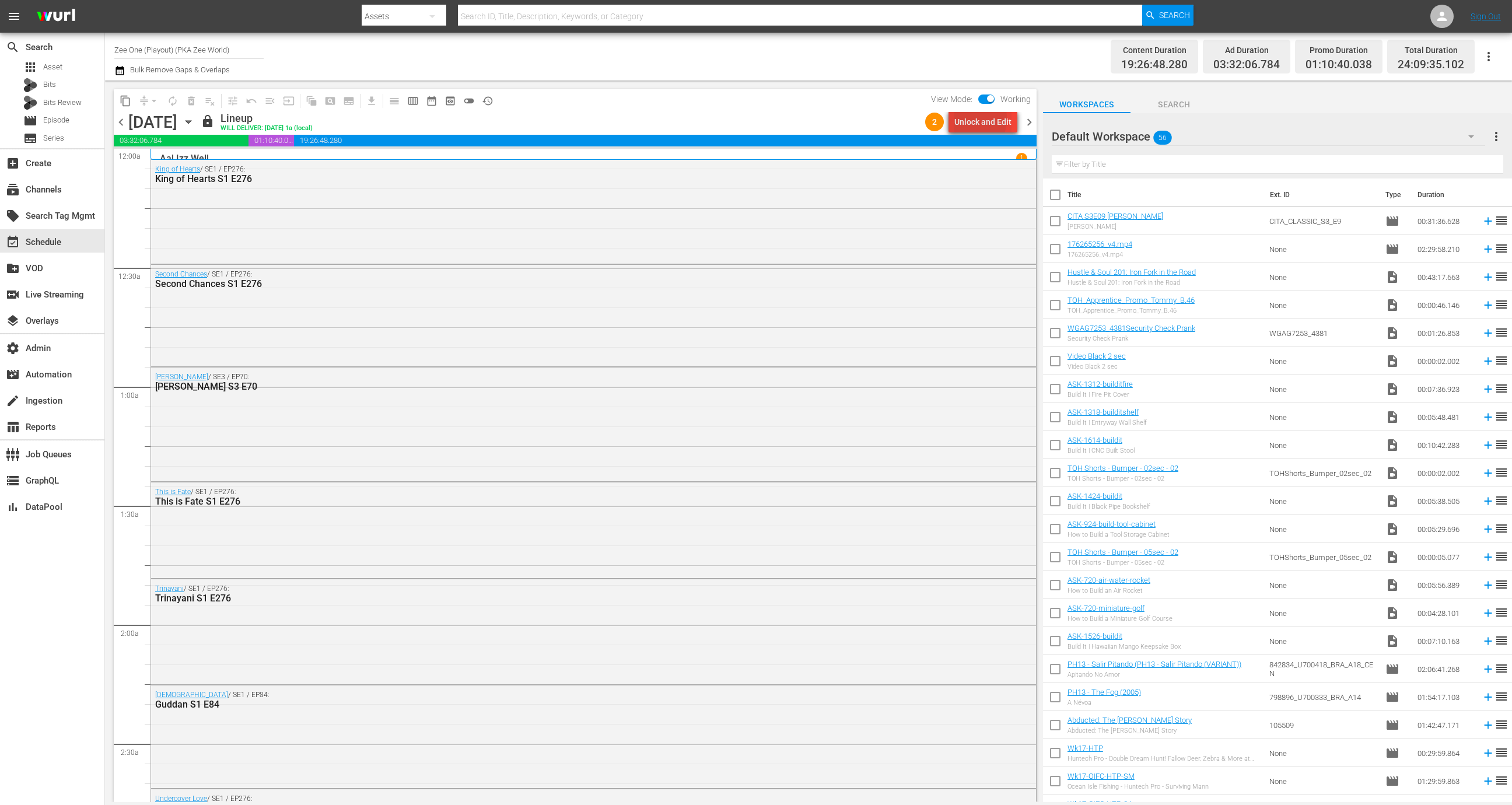
click at [965, 118] on div "Unlock and Edit" at bounding box center [982, 122] width 57 height 21
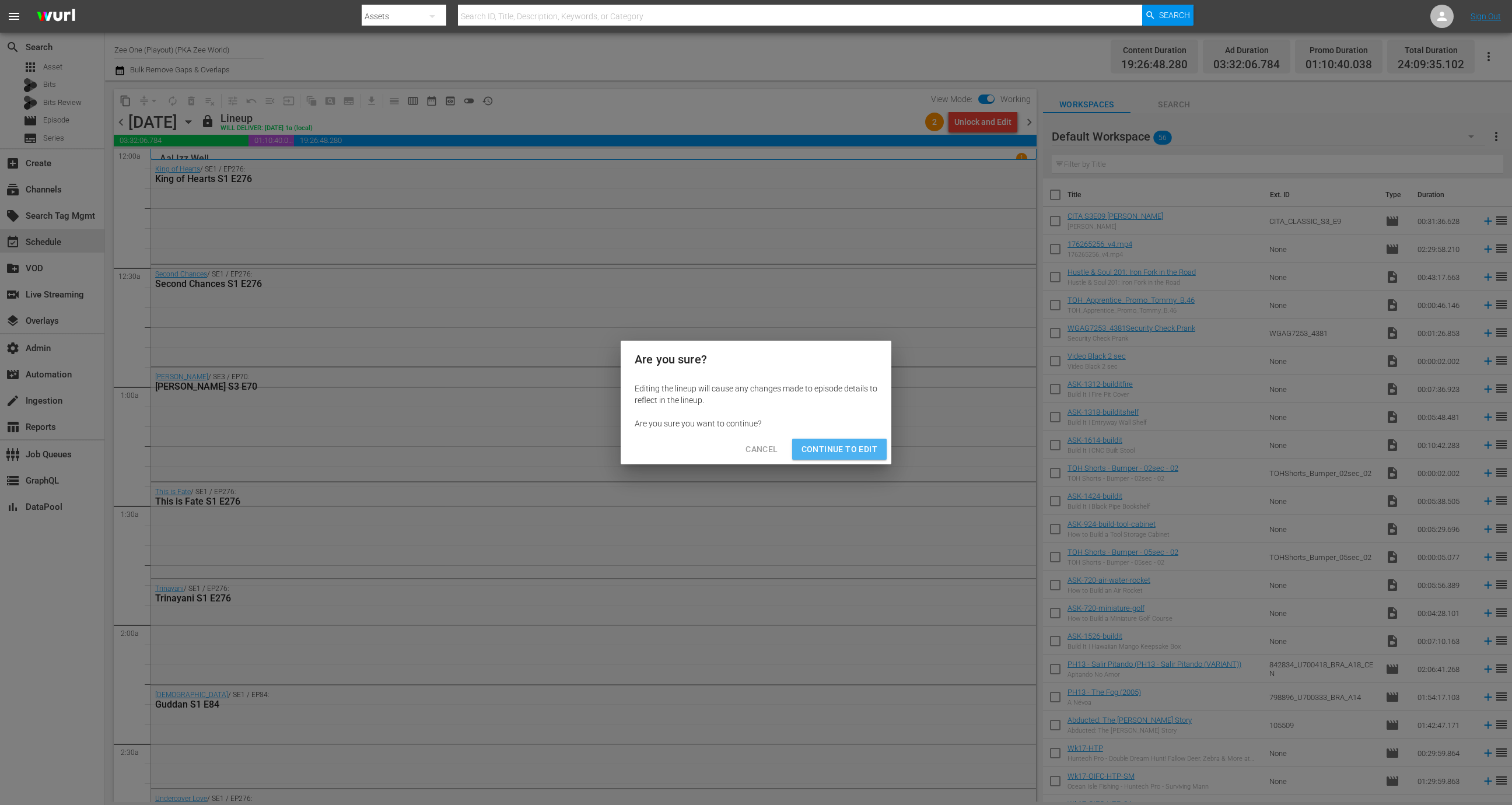
click at [825, 440] on button "Continue to Edit" at bounding box center [839, 449] width 94 height 22
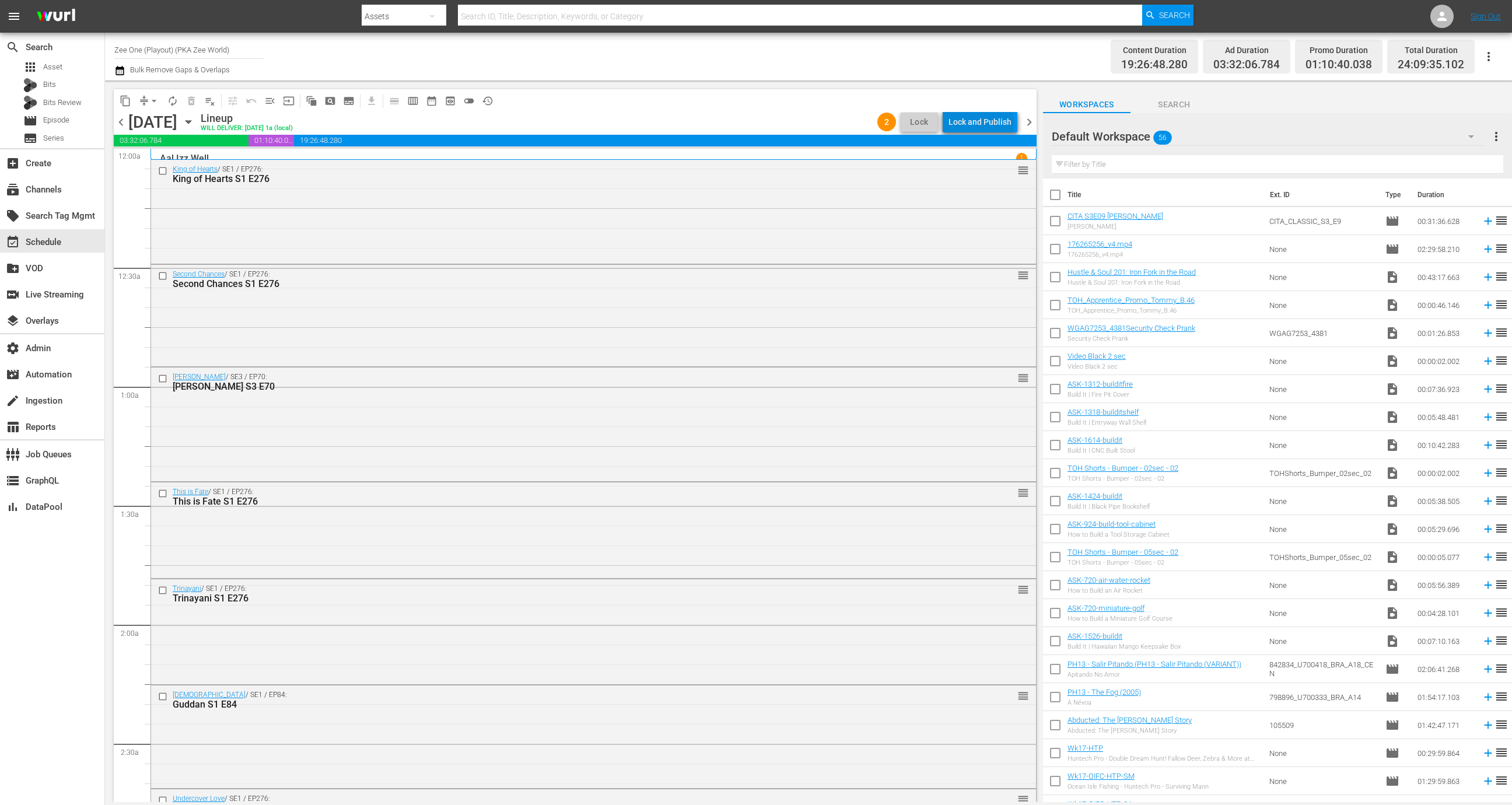
click at [983, 124] on div "Lock and Publish" at bounding box center [980, 122] width 63 height 21
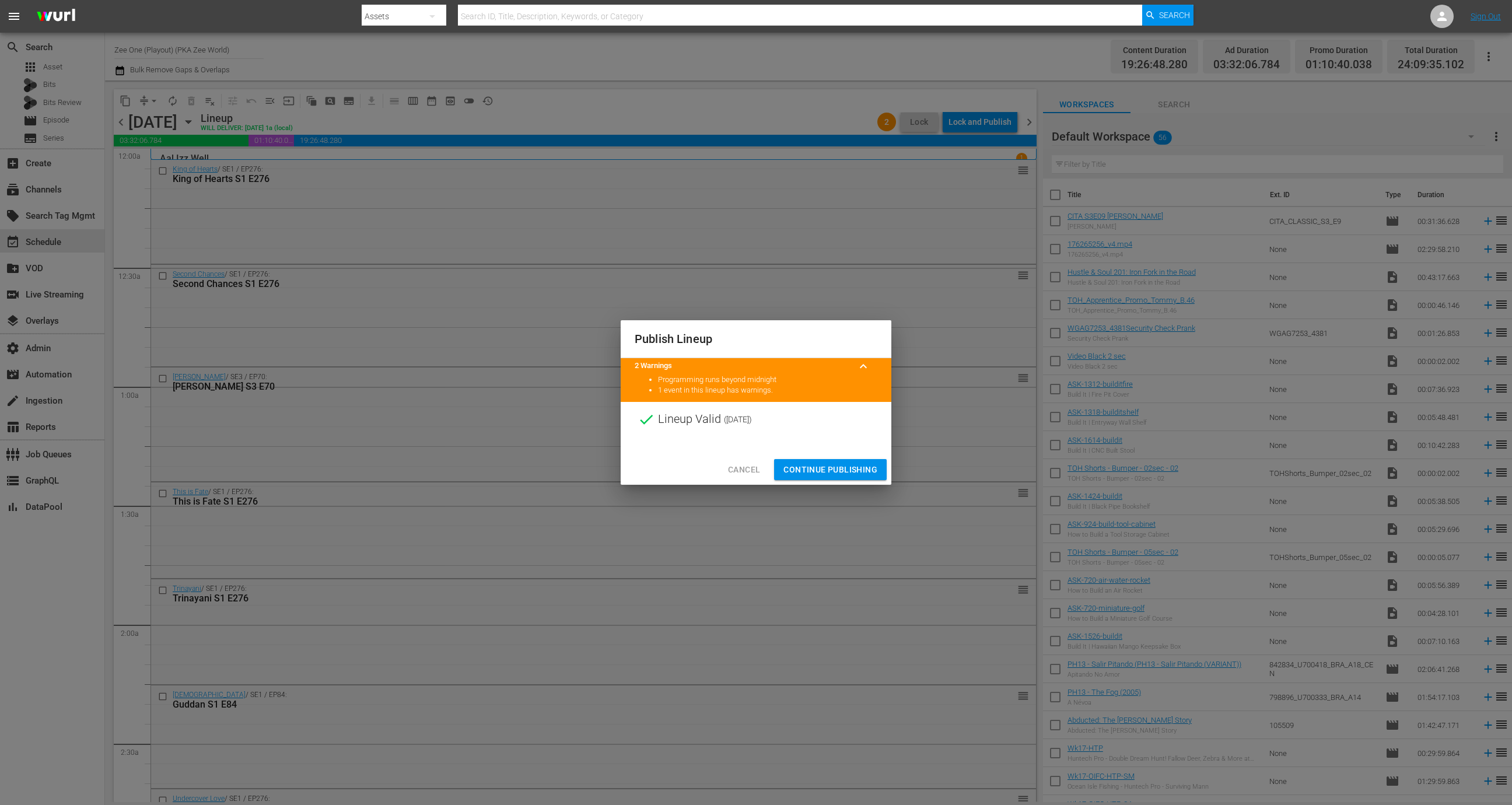
click at [854, 470] on span "Continue Publishing" at bounding box center [830, 470] width 94 height 14
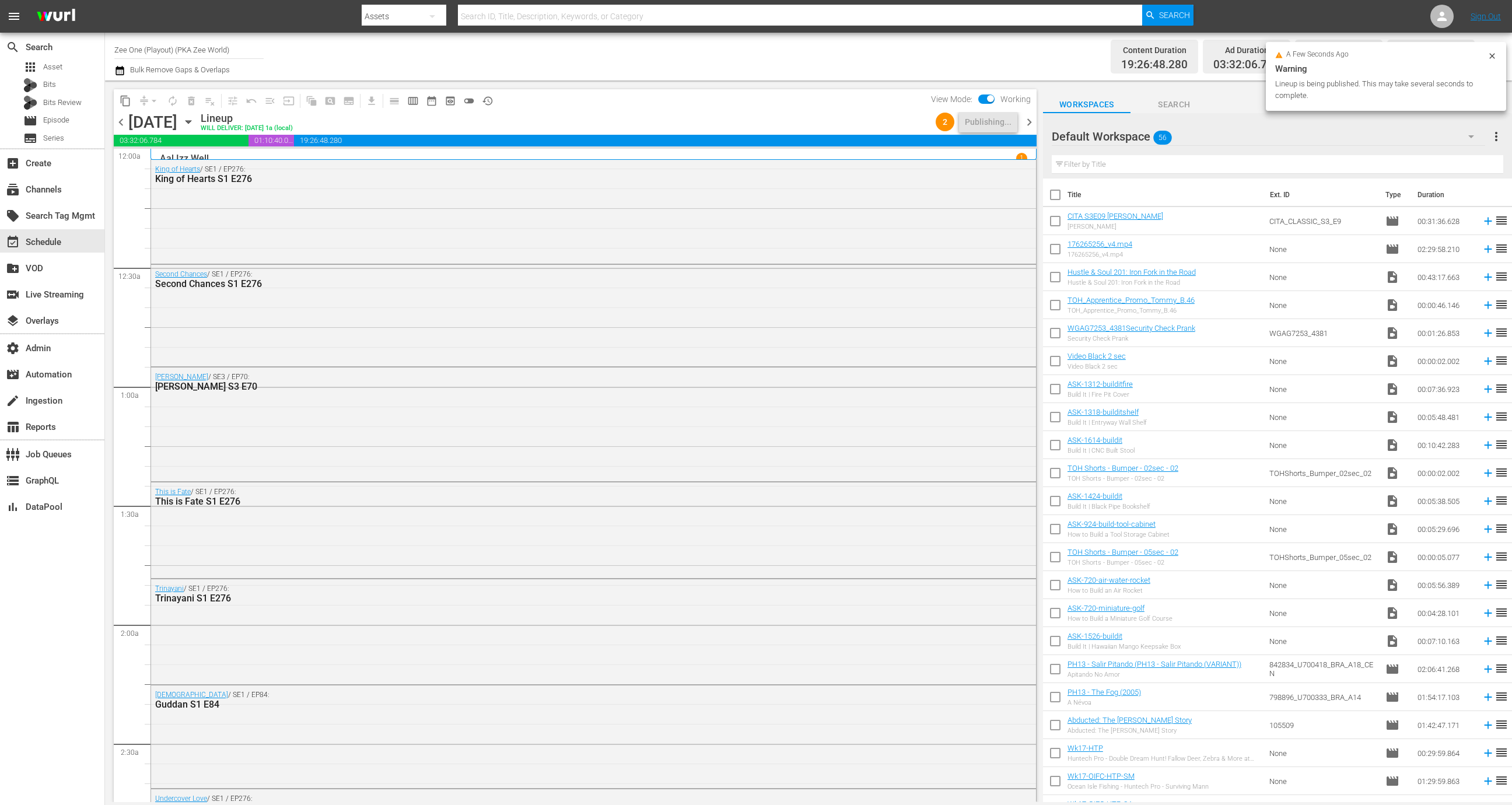
click at [1028, 124] on span "chevron_right" at bounding box center [1029, 122] width 14 height 14
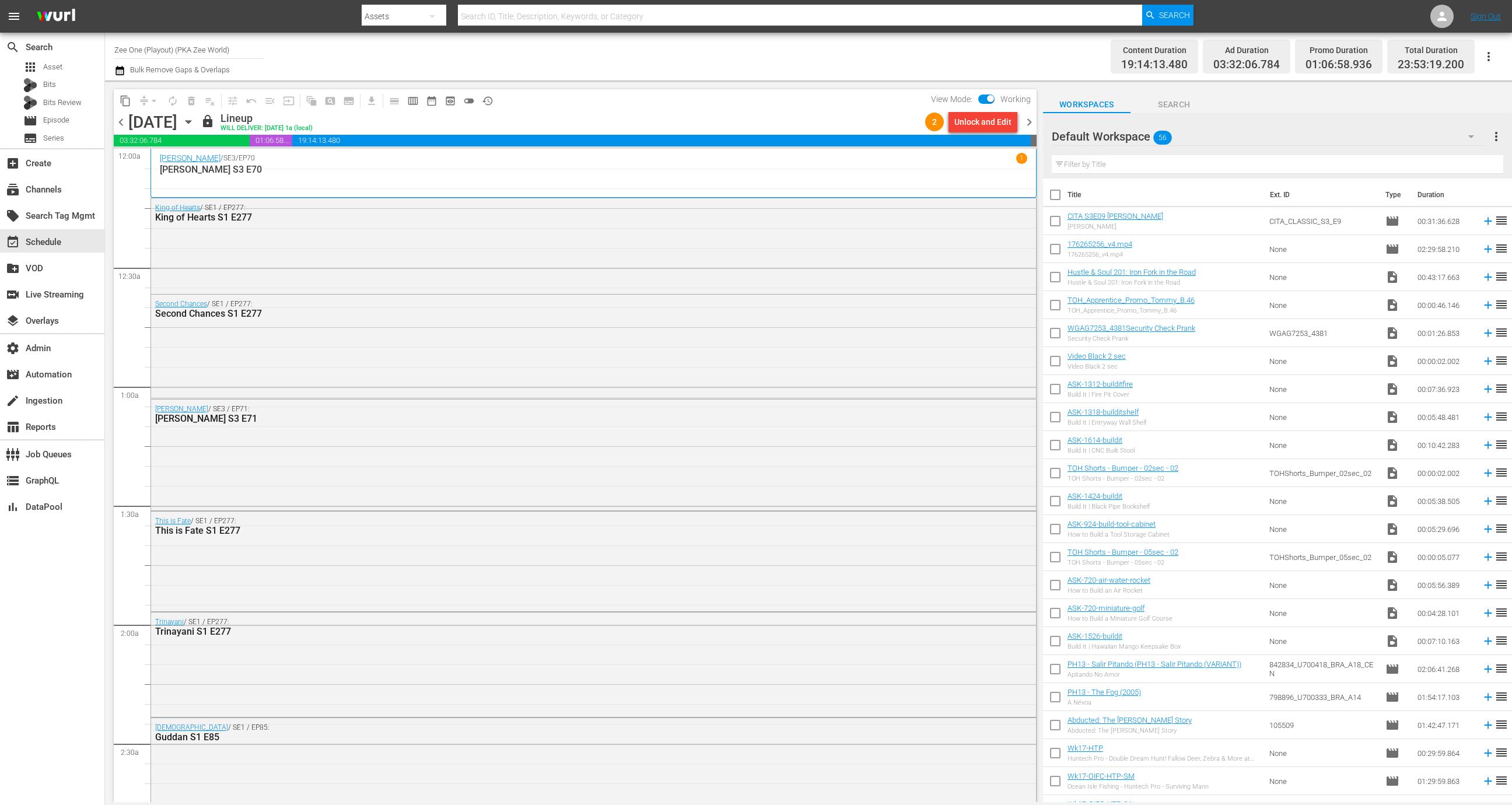
click at [501, 98] on div "content_copy compress arrow_drop_down autorenew_outlined delete_forever_outline…" at bounding box center [575, 100] width 923 height 23
click at [494, 98] on button "history_outlined" at bounding box center [488, 101] width 19 height 19
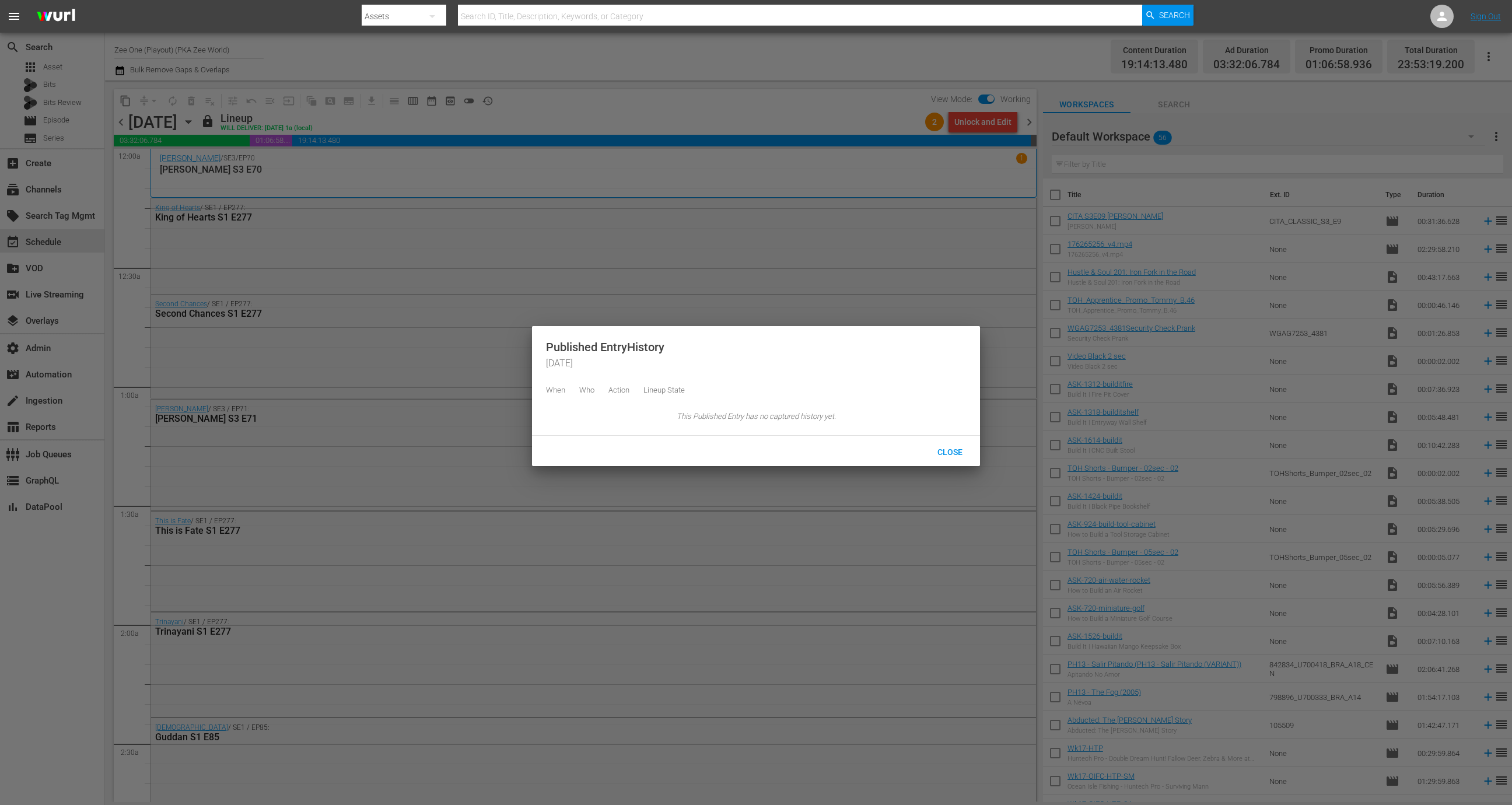
click at [629, 116] on div at bounding box center [756, 402] width 1512 height 805
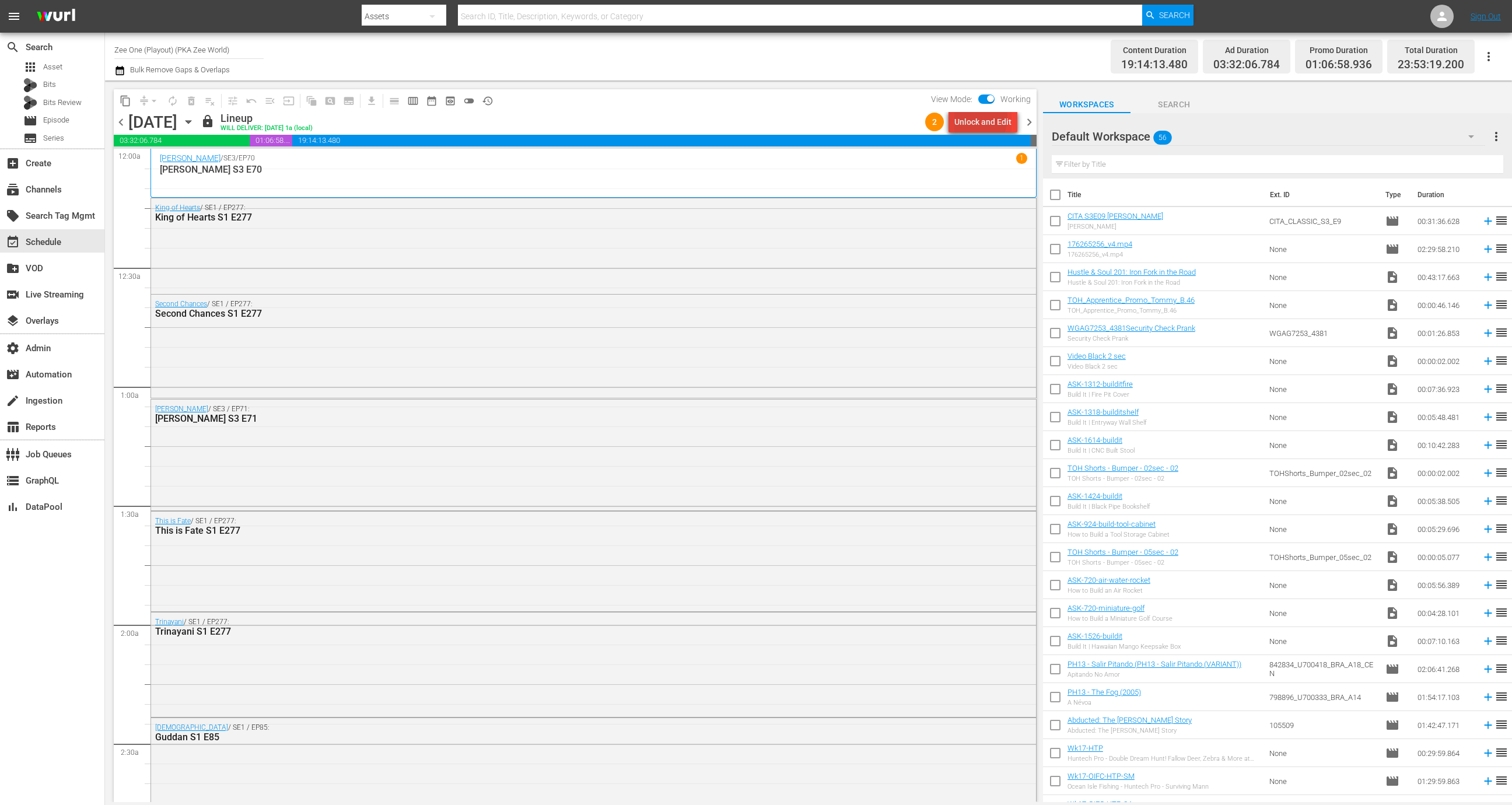
click at [960, 116] on div "Unlock and Edit" at bounding box center [982, 122] width 57 height 21
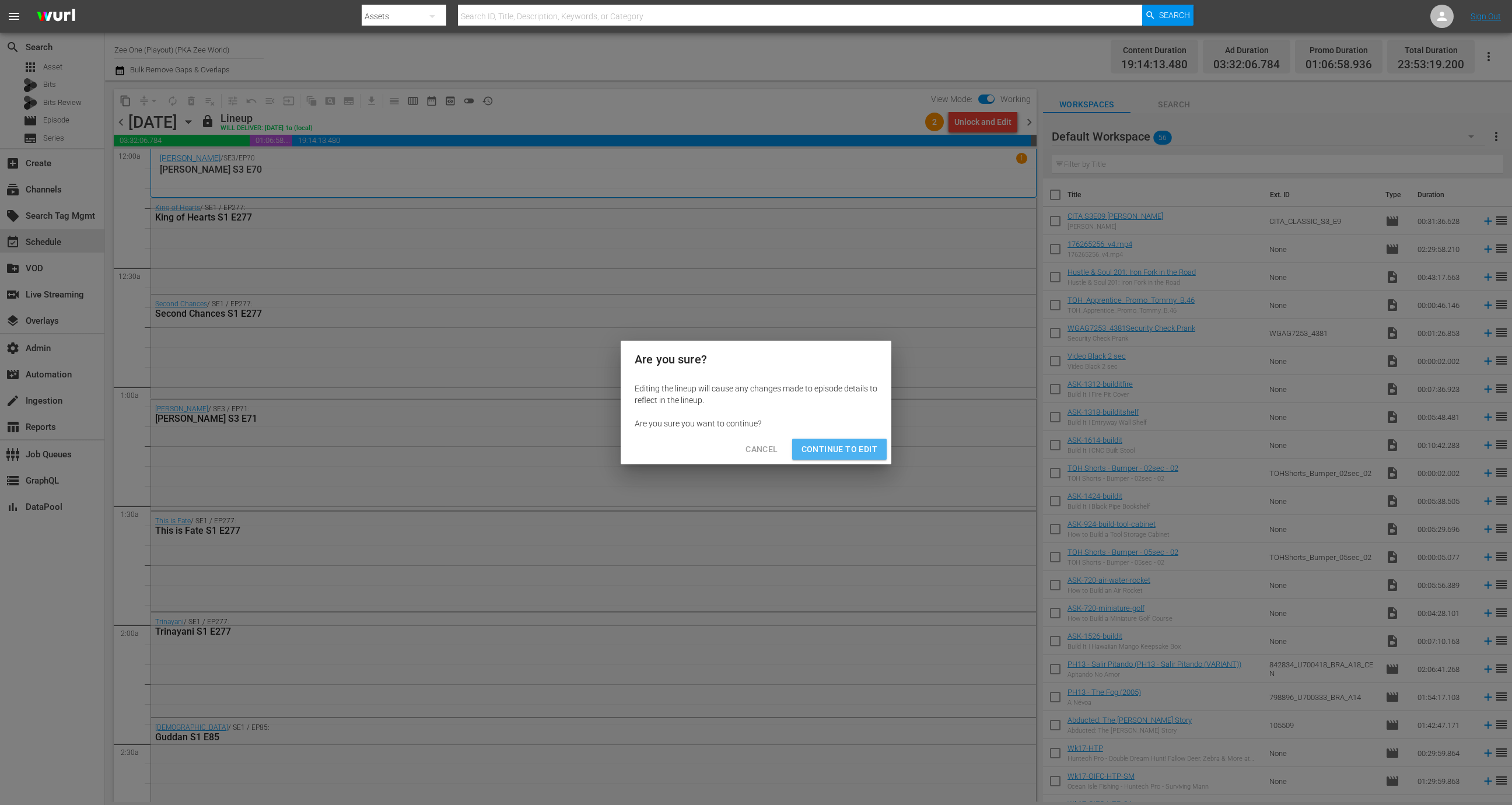
click at [861, 449] on span "Continue to Edit" at bounding box center [839, 449] width 76 height 14
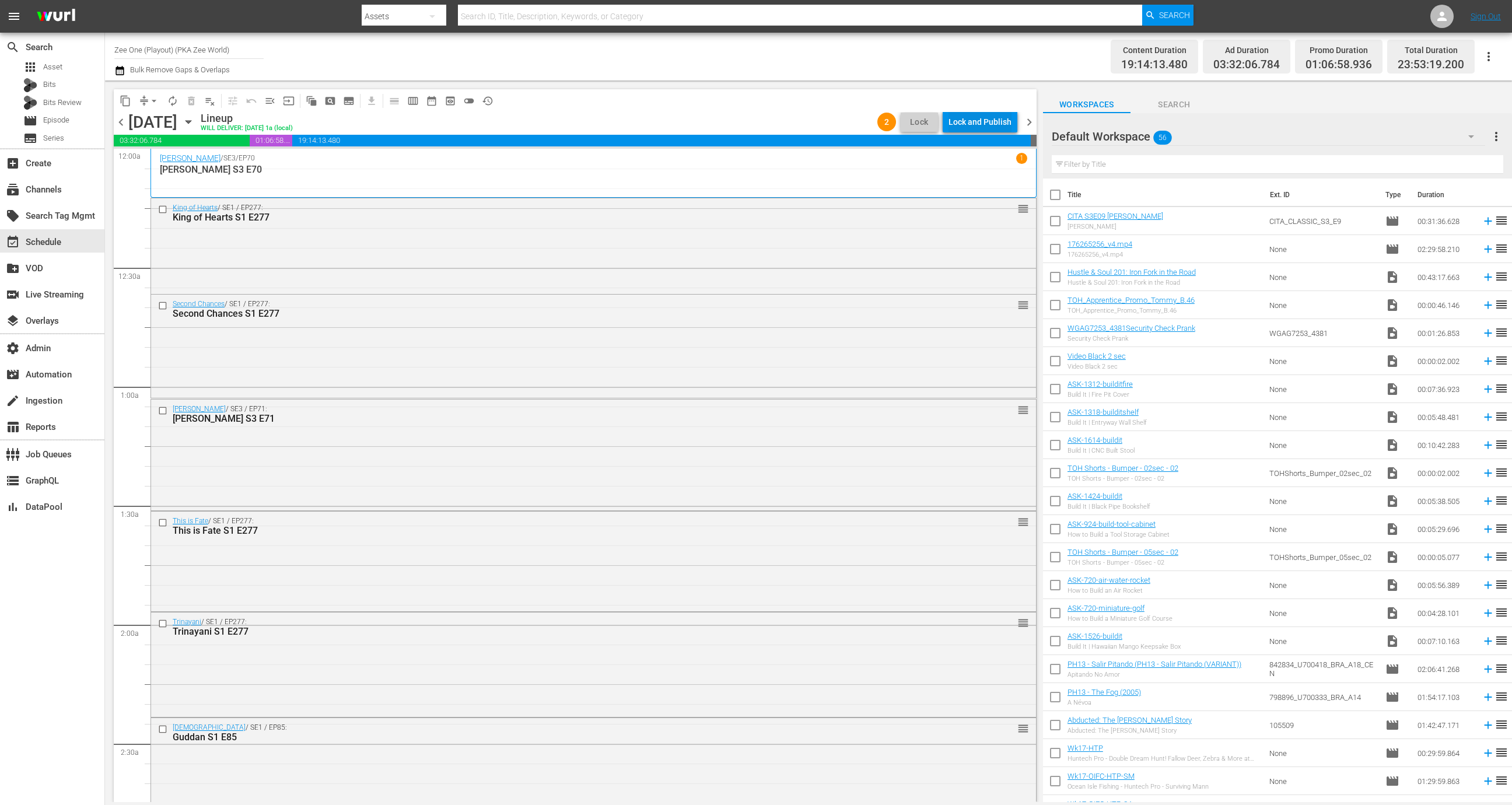
click at [986, 123] on div "Lock and Publish" at bounding box center [980, 122] width 63 height 21
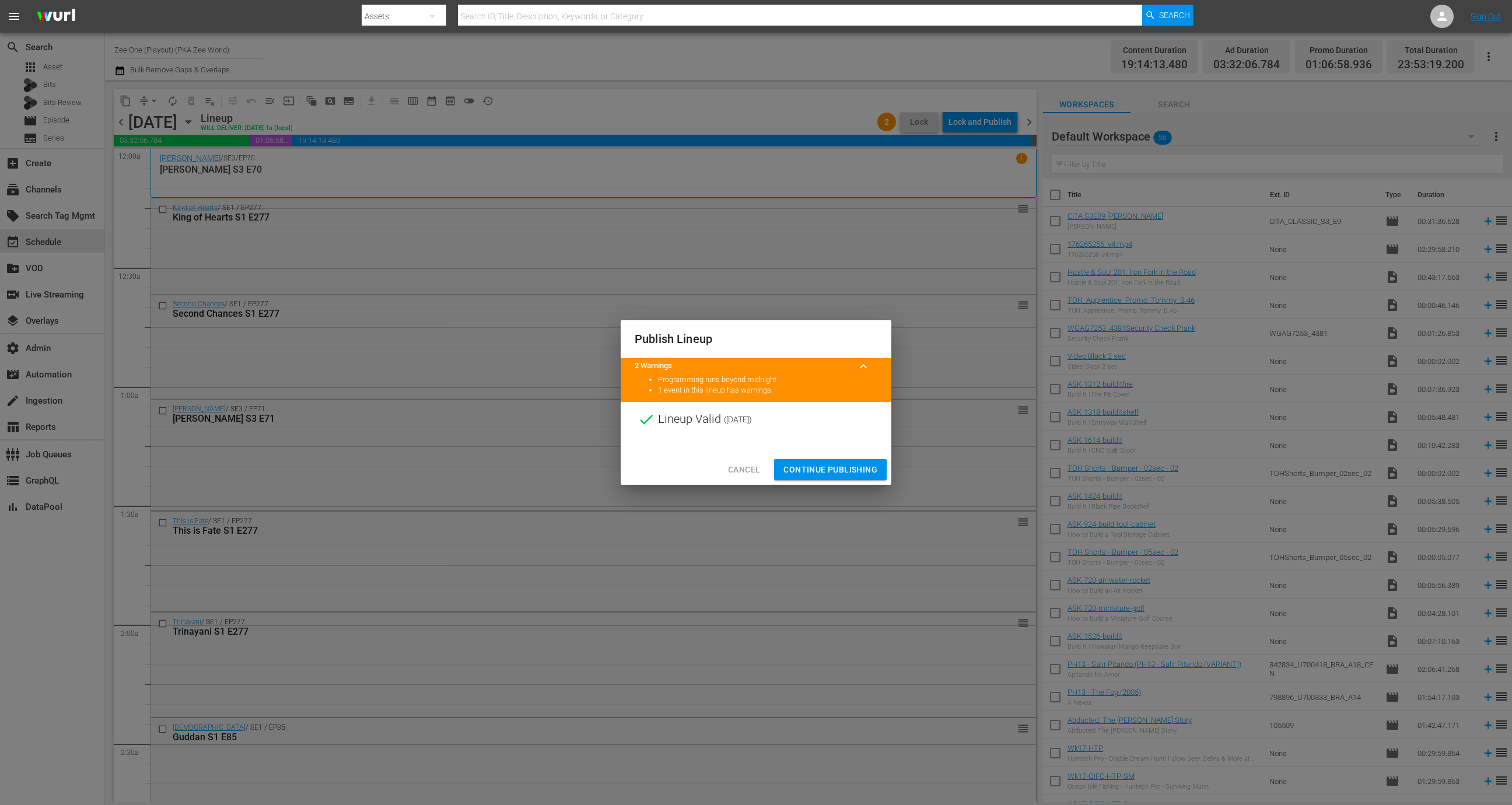
click at [835, 460] on button "Continue Publishing" at bounding box center [830, 469] width 113 height 22
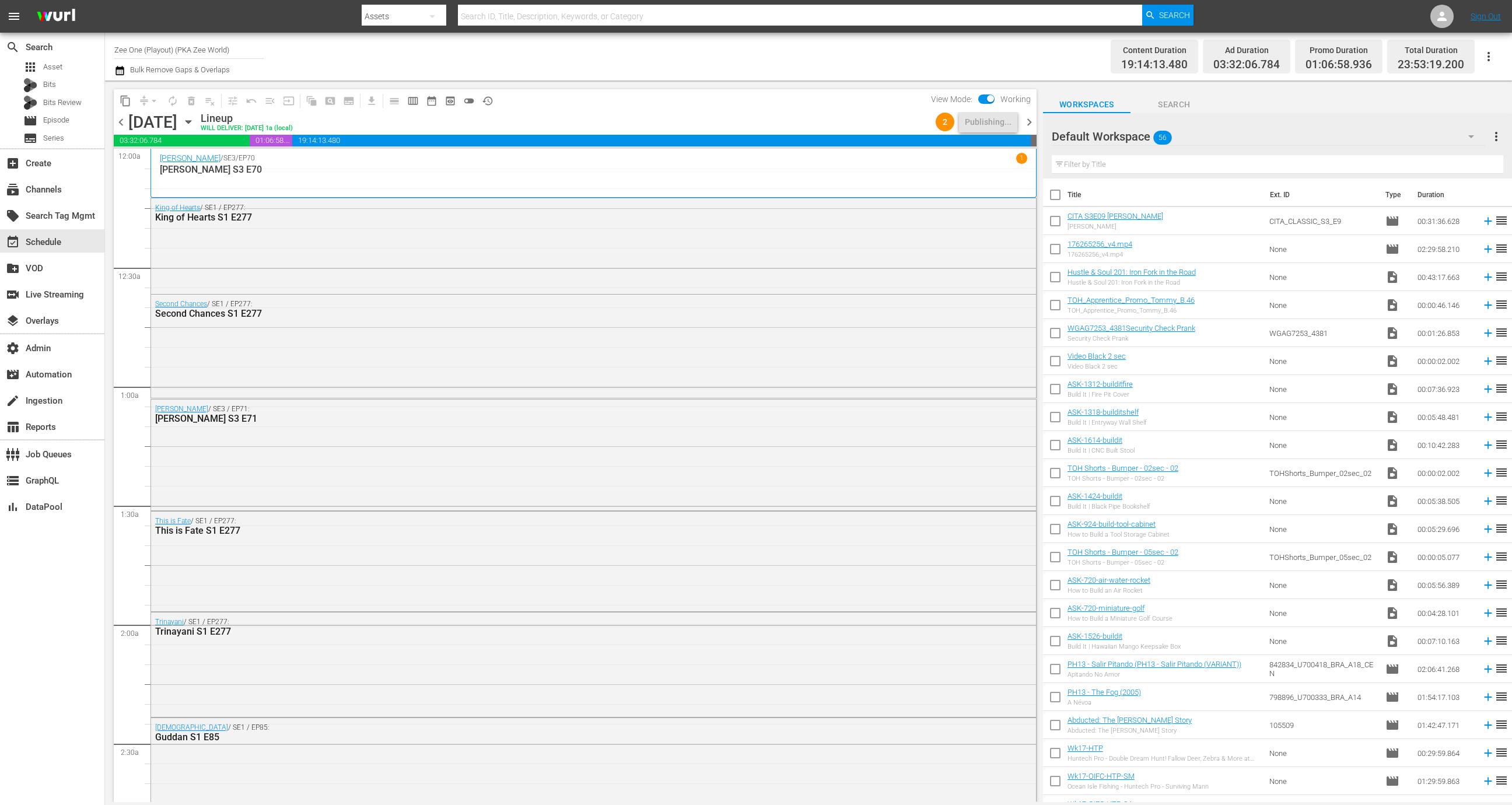
click at [1026, 126] on span "chevron_right" at bounding box center [1029, 122] width 14 height 14
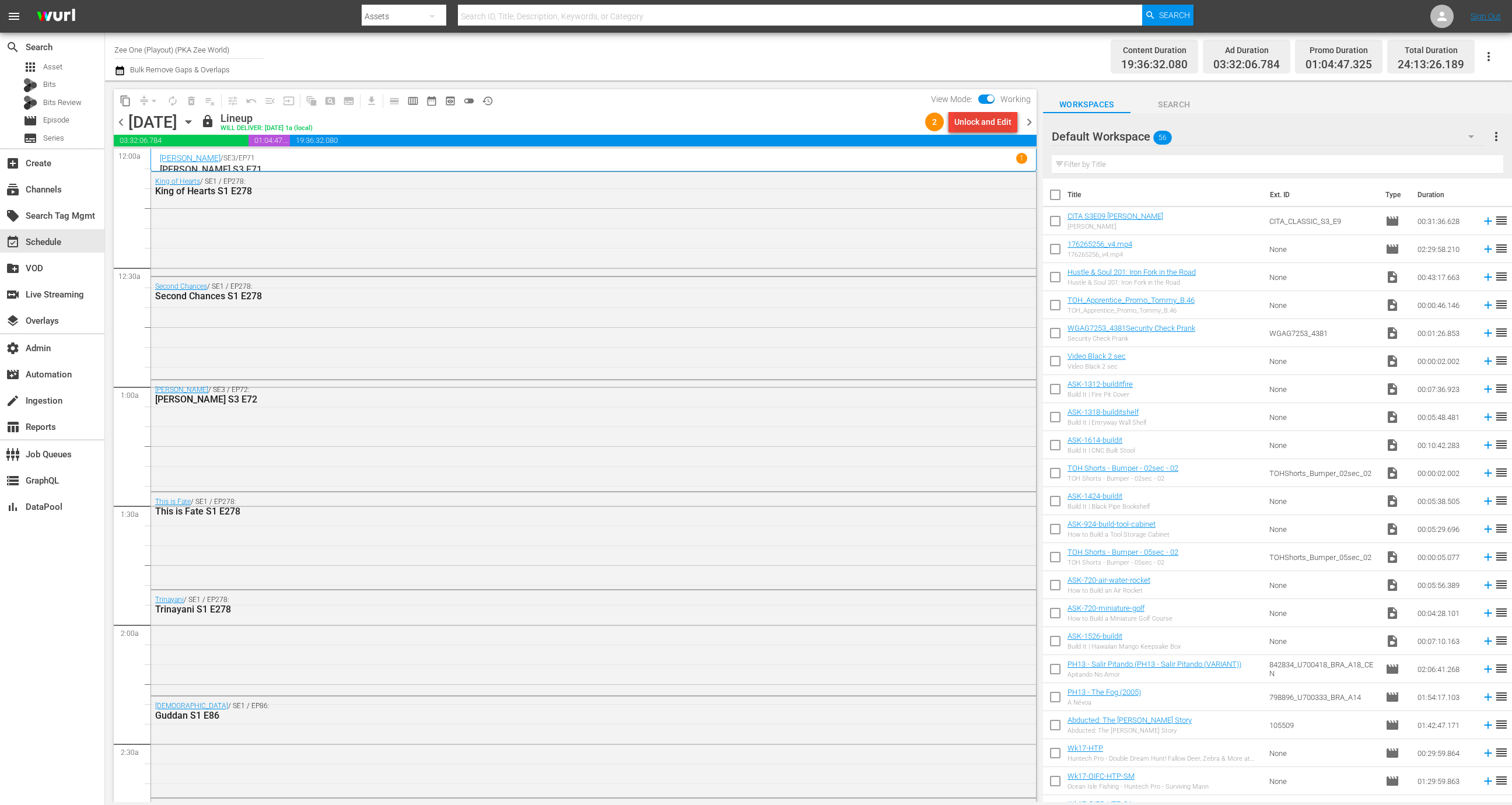
click at [1005, 126] on div "Unlock and Edit" at bounding box center [982, 122] width 57 height 21
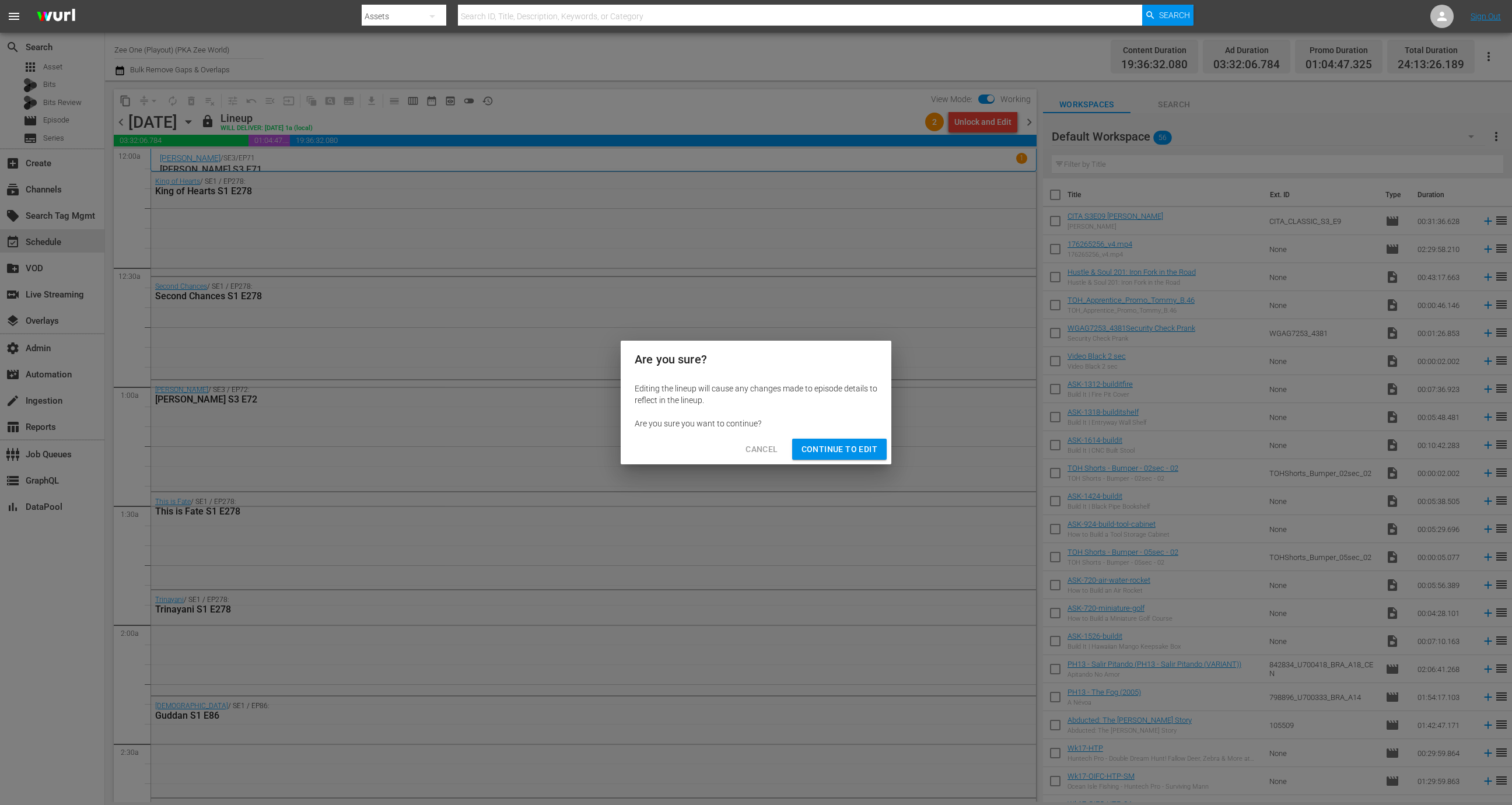
click at [835, 456] on span "Continue to Edit" at bounding box center [839, 449] width 76 height 14
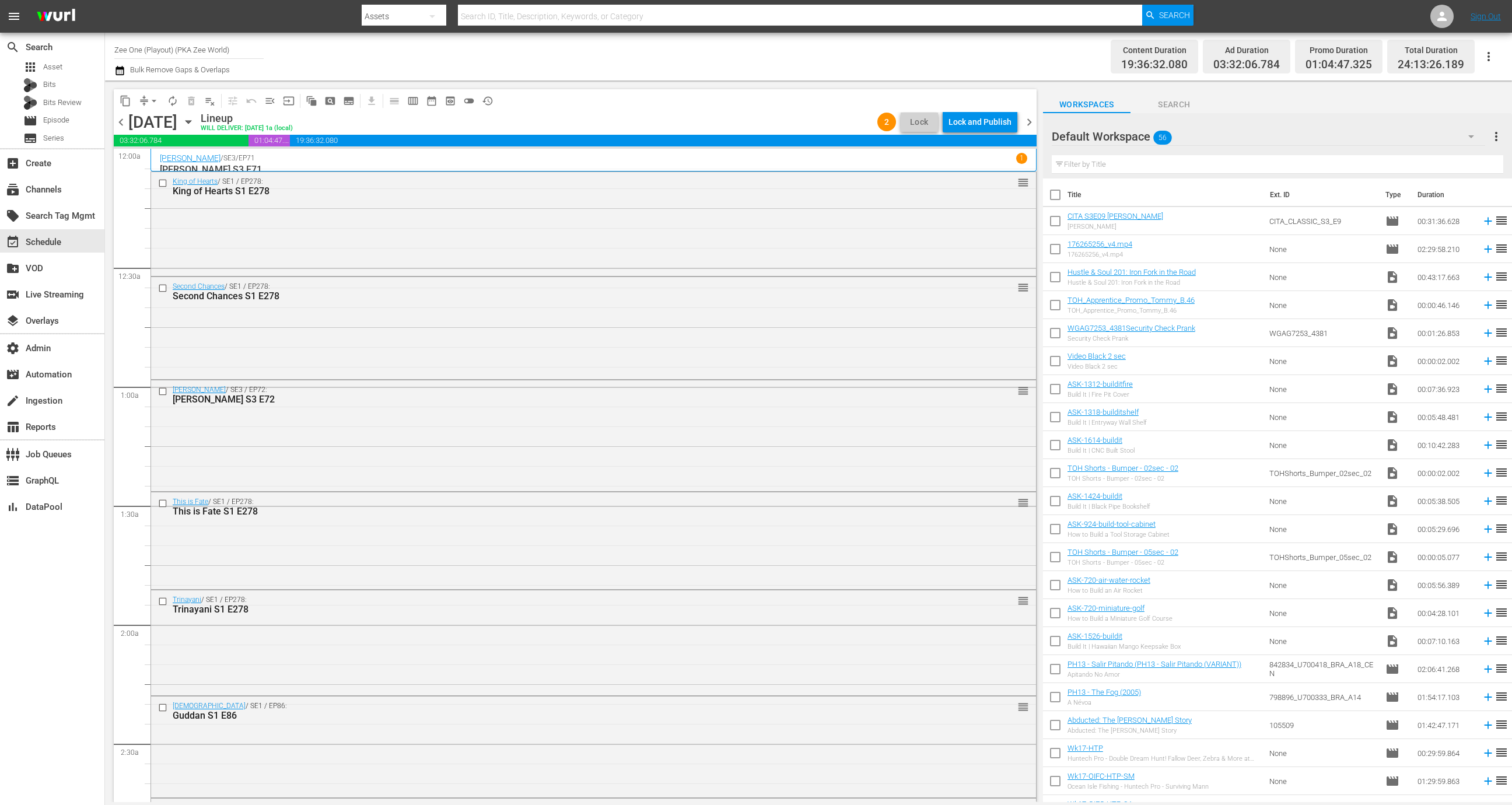
click at [988, 133] on div "chevron_left Wednesday, October 1st October 1st Lineup WILL DELIVER: 9/30 @ 1a …" at bounding box center [575, 123] width 923 height 23
click at [988, 122] on div "Lock and Publish" at bounding box center [980, 122] width 63 height 21
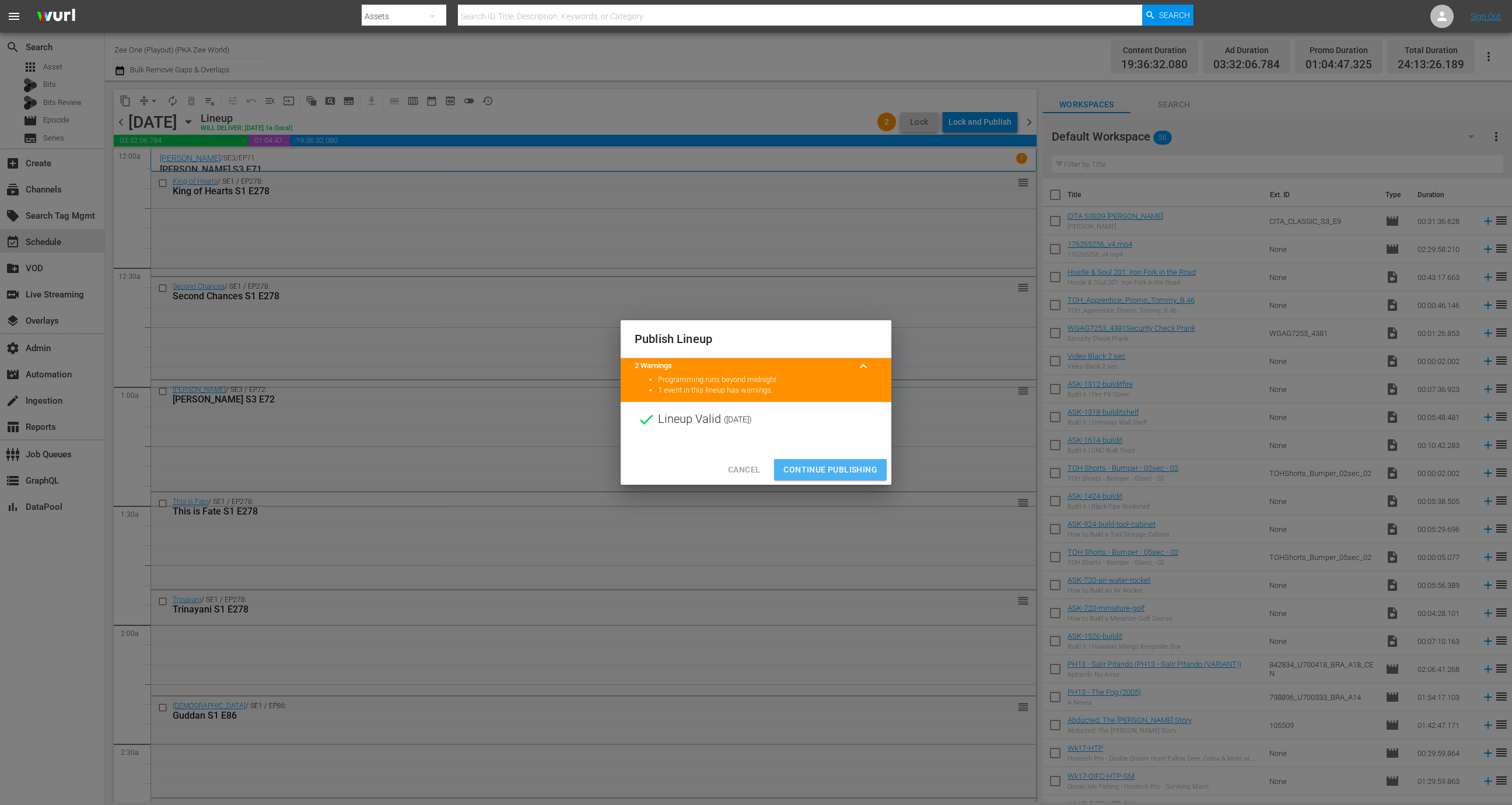
click at [844, 468] on span "Continue Publishing" at bounding box center [830, 470] width 94 height 14
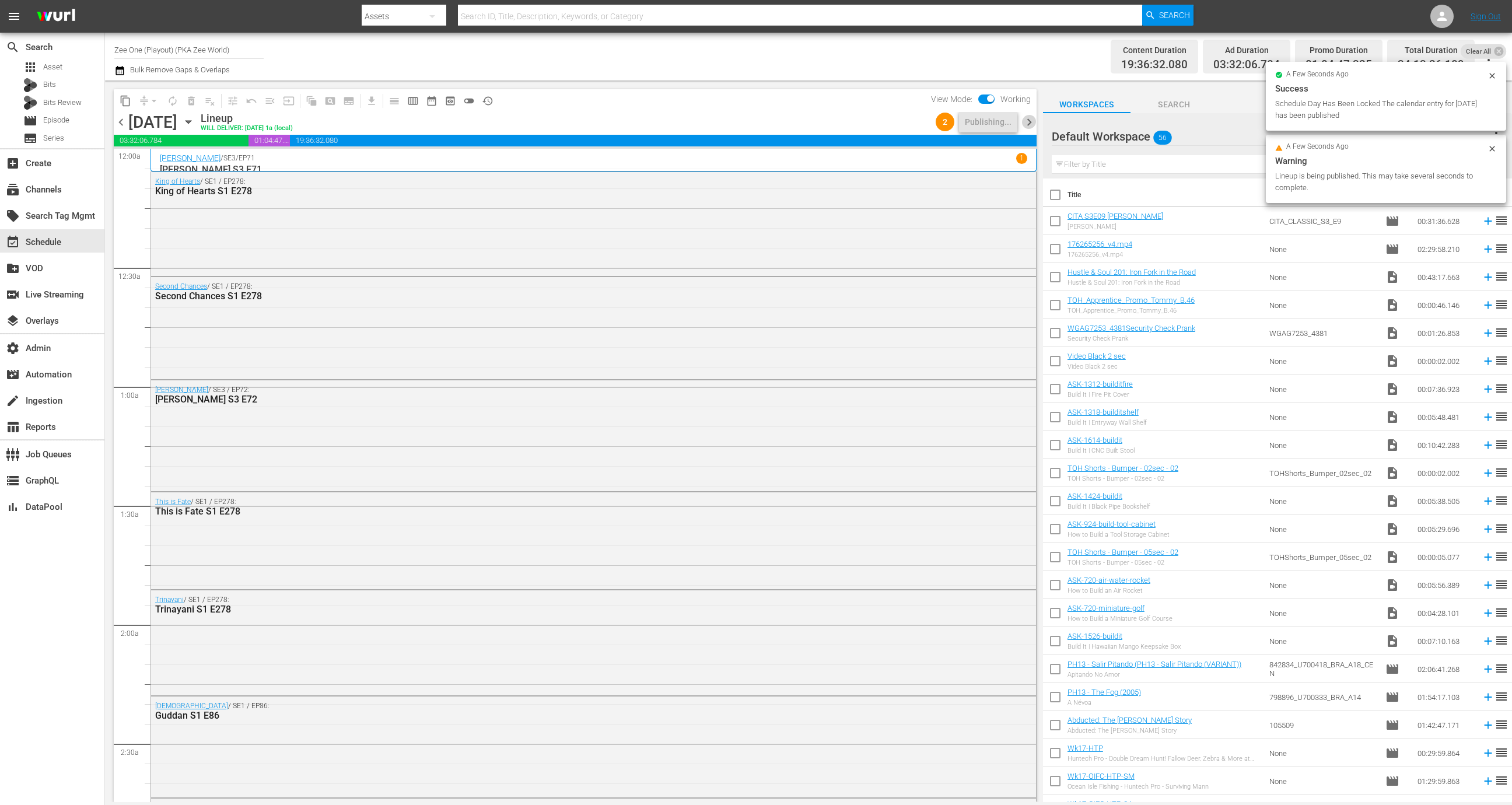
click at [1027, 116] on span "chevron_right" at bounding box center [1029, 122] width 14 height 14
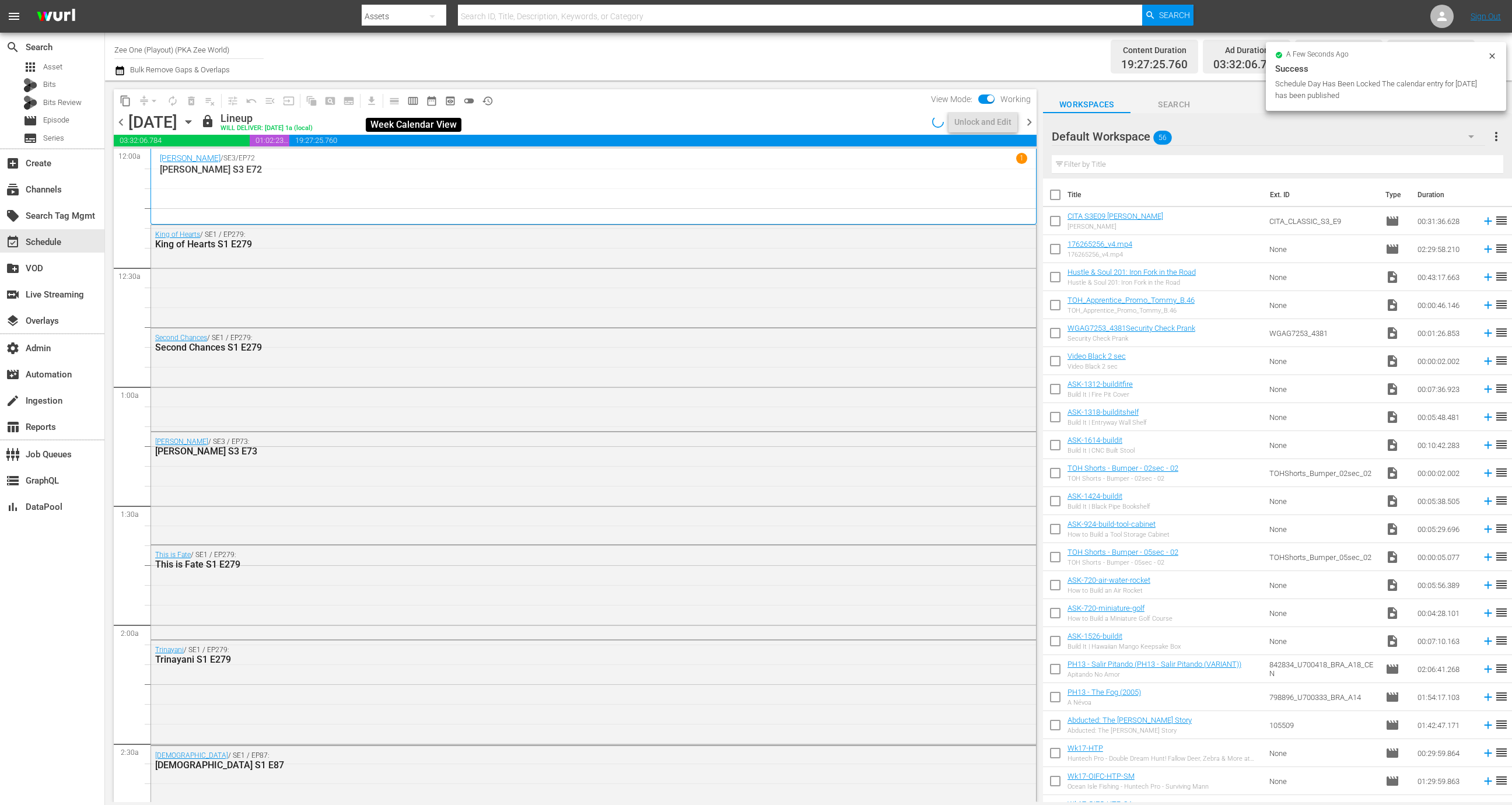
click at [410, 104] on span "calendar_view_week_outlined" at bounding box center [413, 101] width 12 height 12
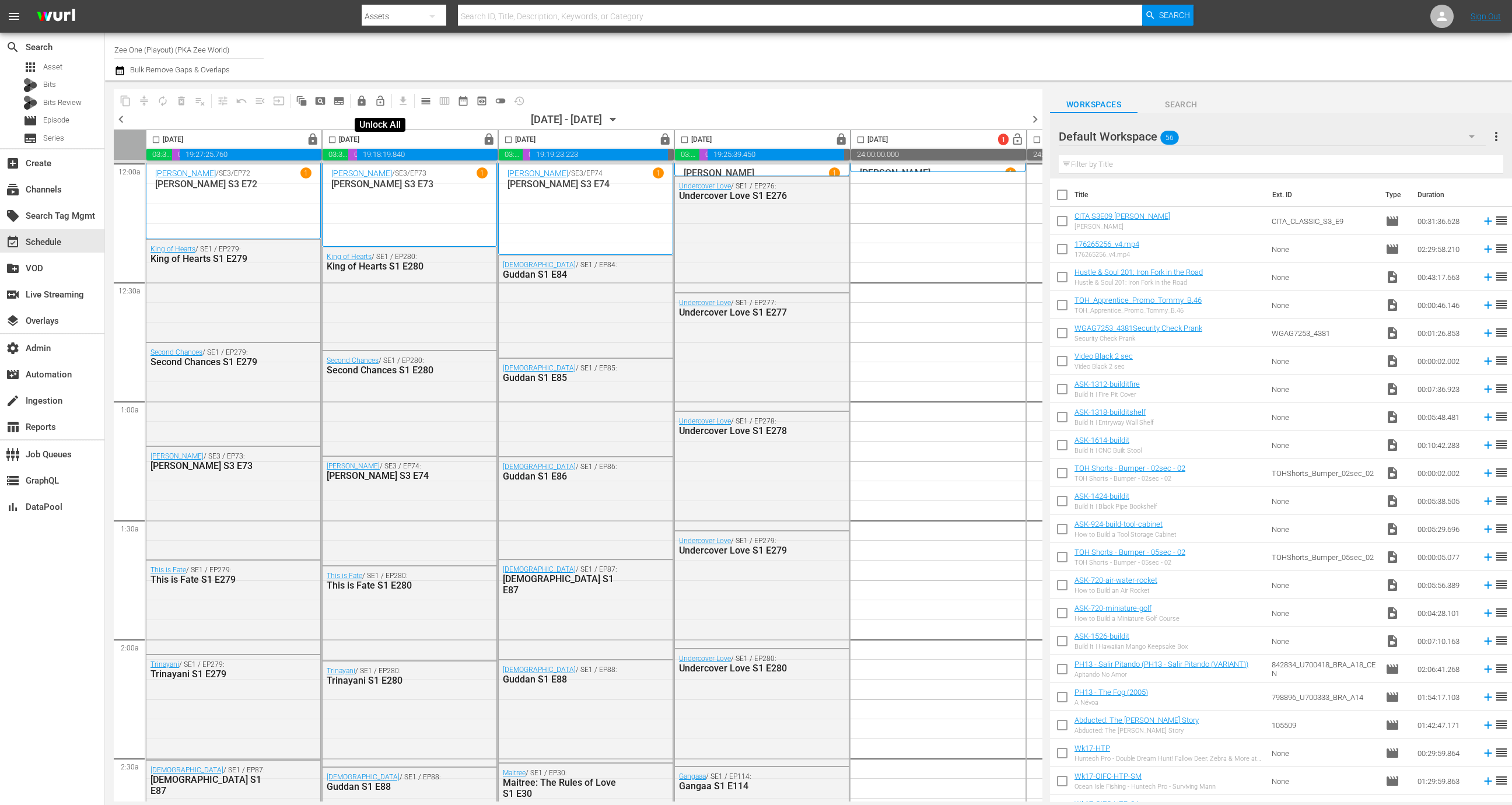
click at [380, 102] on span "lock_open_outlined" at bounding box center [380, 101] width 12 height 12
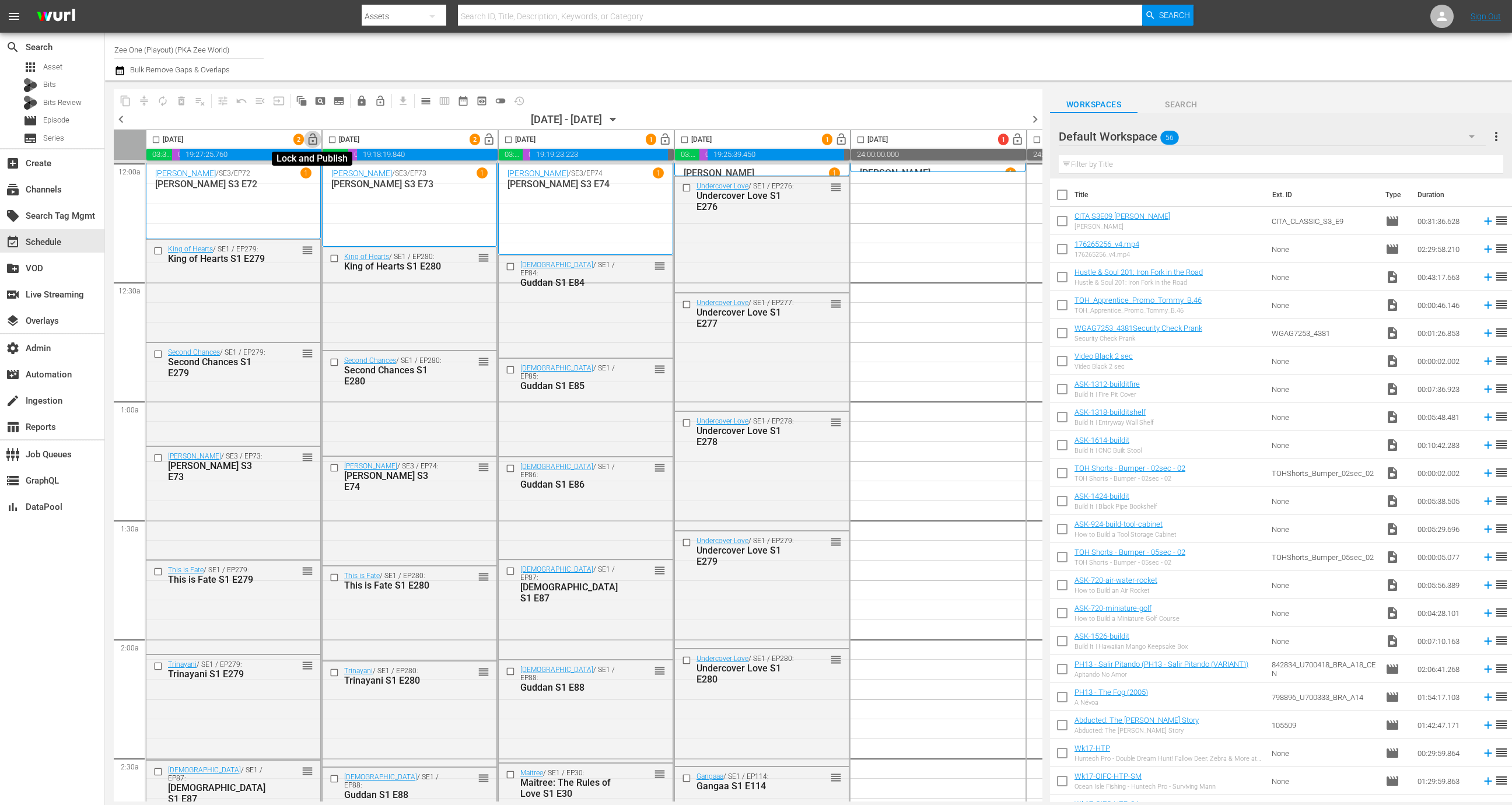
click at [308, 140] on span "lock_open" at bounding box center [313, 139] width 13 height 13
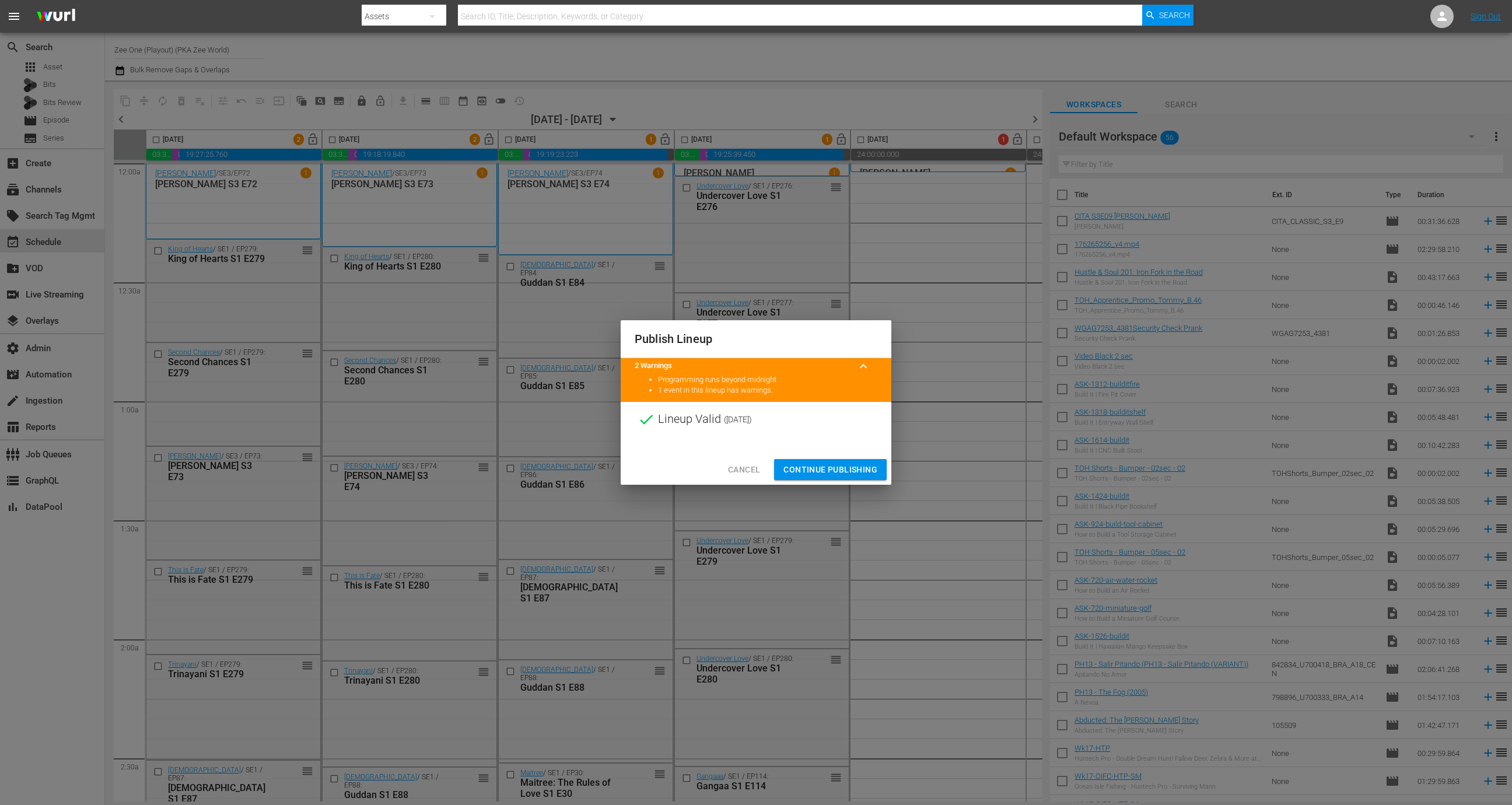
click at [832, 466] on span "Continue Publishing" at bounding box center [830, 470] width 94 height 14
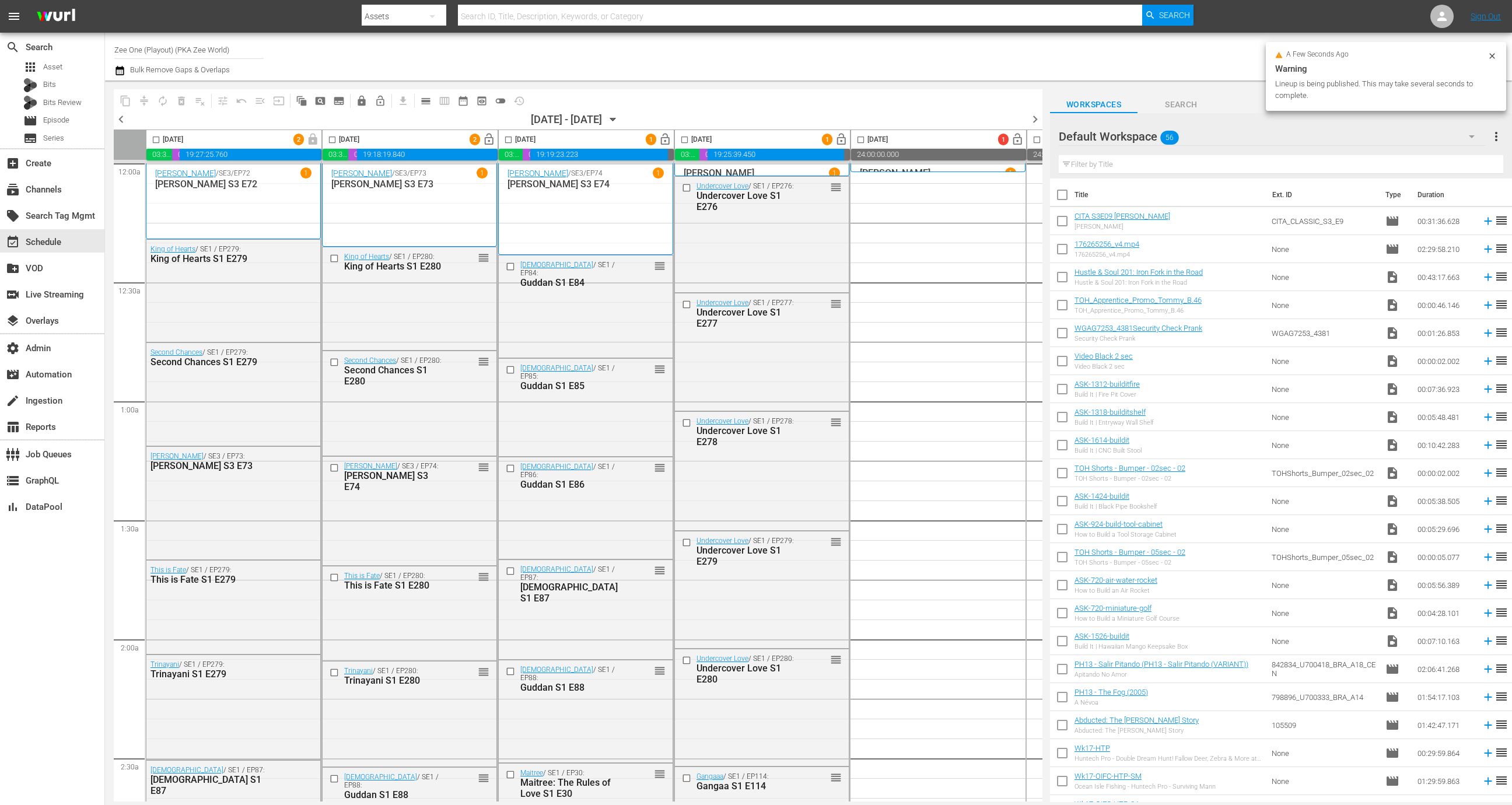
click at [219, 50] on input "Zee One (Playout) (PKA Zee World)" at bounding box center [189, 49] width 149 height 28
type input "zee one"
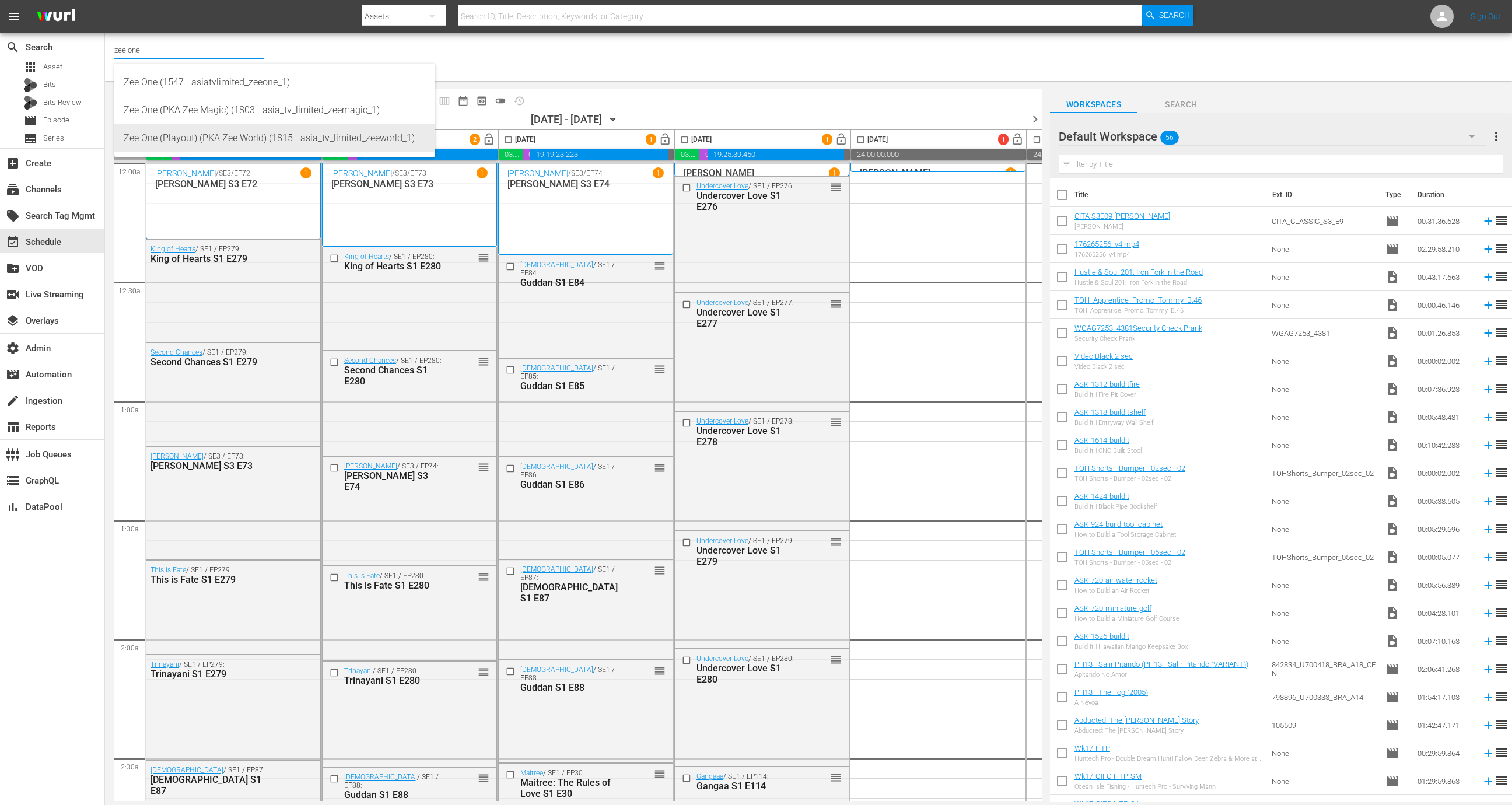
drag, startPoint x: 250, startPoint y: 141, endPoint x: 232, endPoint y: 49, distance: 93.7
click at [250, 141] on div "Zee One (Playout) (PKA Zee World) (1815 - asia_tv_limited_zeeworld_1)" at bounding box center [275, 138] width 302 height 28
drag, startPoint x: 247, startPoint y: 48, endPoint x: 287, endPoint y: 48, distance: 40.0
click at [278, 46] on div "Channel Title Zee One (Playout) (PKA Zee World) (1815 - asia_tv_limited_zeeworl…" at bounding box center [493, 56] width 757 height 42
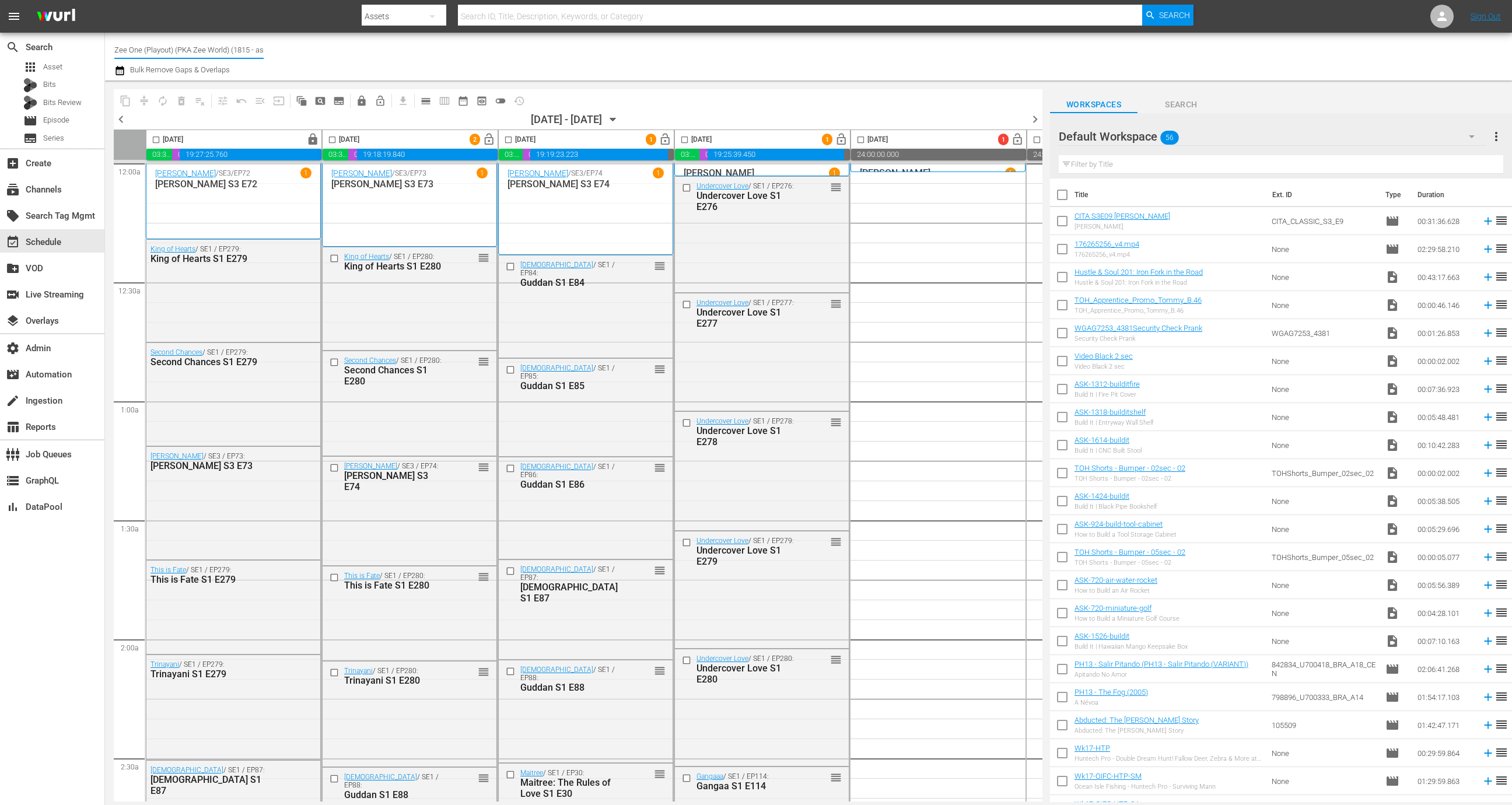
click at [255, 49] on input "Zee One (Playout) (PKA Zee World) (1815 - asia_tv_limited_zeeworld_1)" at bounding box center [189, 49] width 149 height 28
drag, startPoint x: 258, startPoint y: 48, endPoint x: 298, endPoint y: 49, distance: 40.0
click at [298, 49] on div "Channel Title Zee One (Playout) (PKA Zee World) (1815 - asia_tv_limited_zeeworl…" at bounding box center [493, 56] width 757 height 42
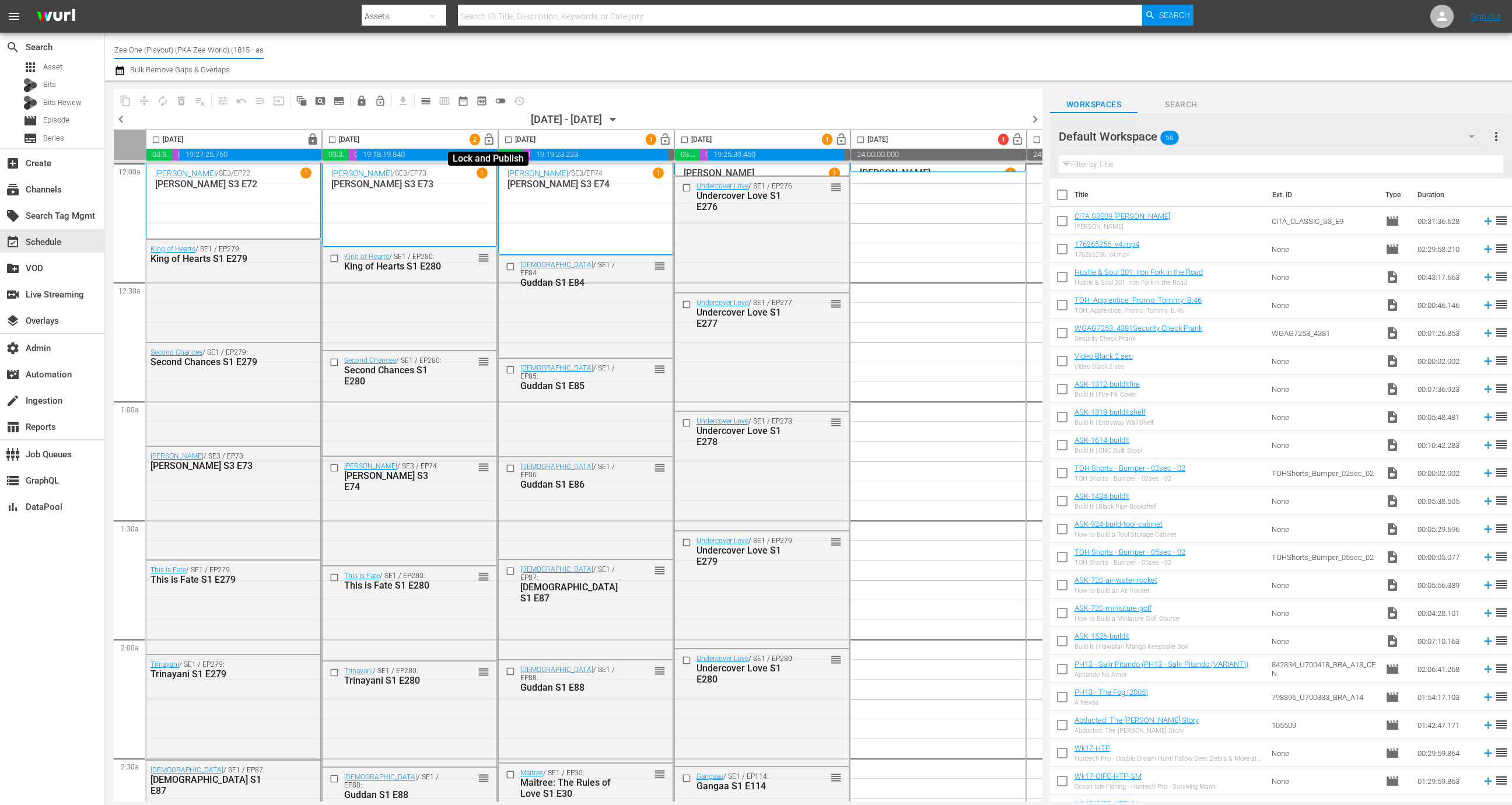
click at [487, 139] on span "lock_open" at bounding box center [489, 139] width 13 height 13
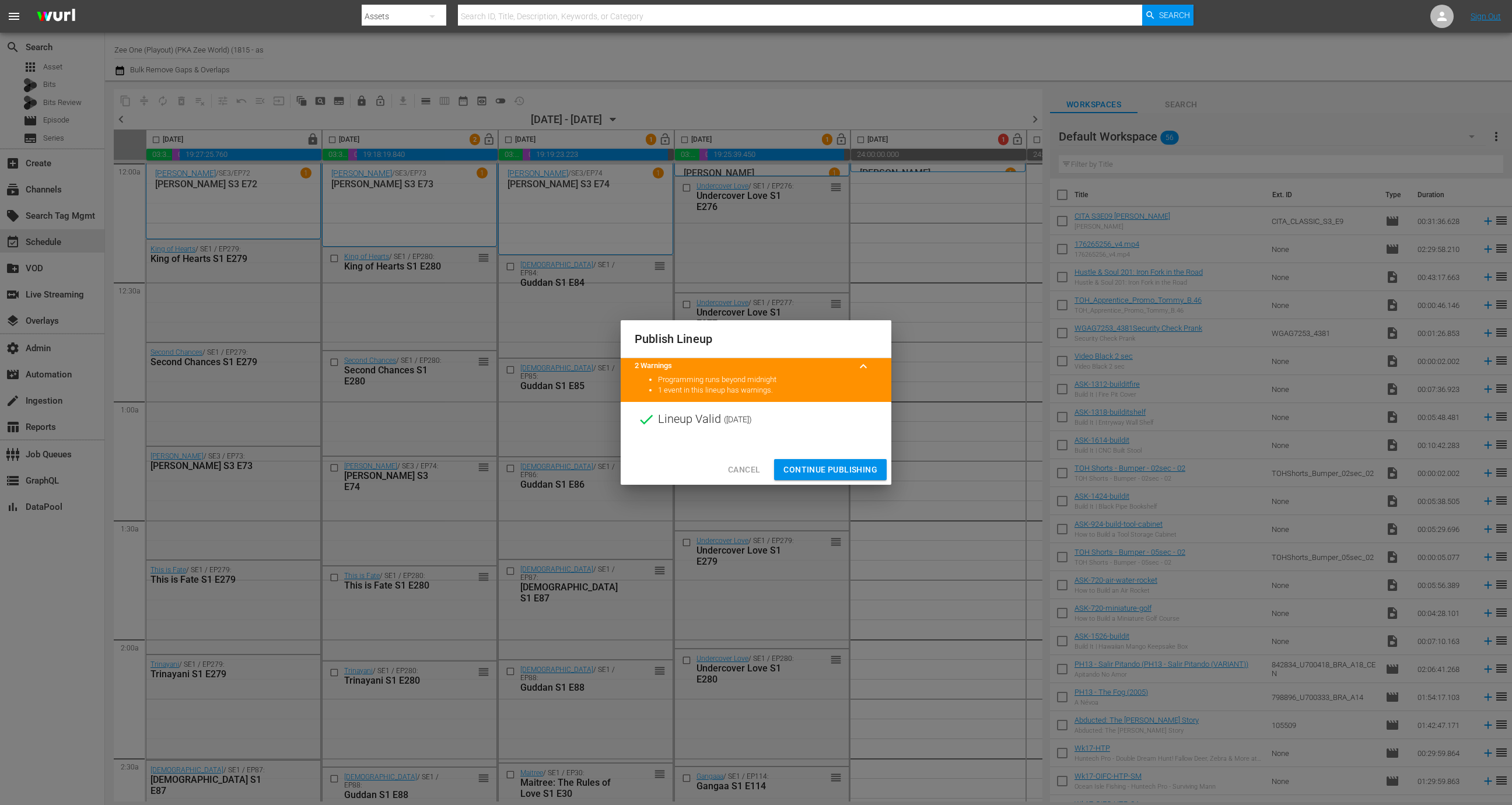
click at [829, 465] on span "Continue Publishing" at bounding box center [830, 470] width 94 height 14
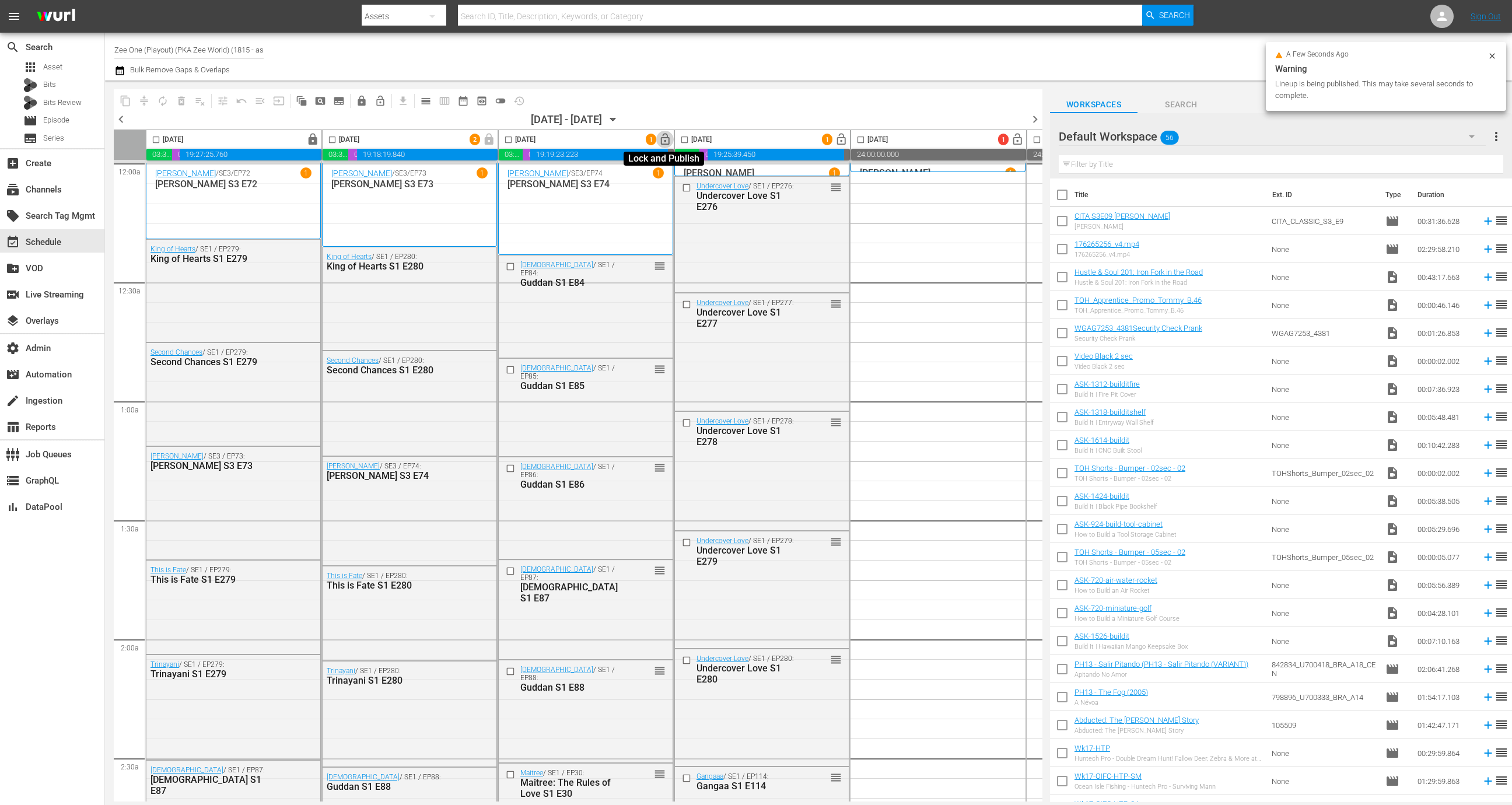
click at [660, 139] on span "lock_open" at bounding box center [665, 139] width 13 height 13
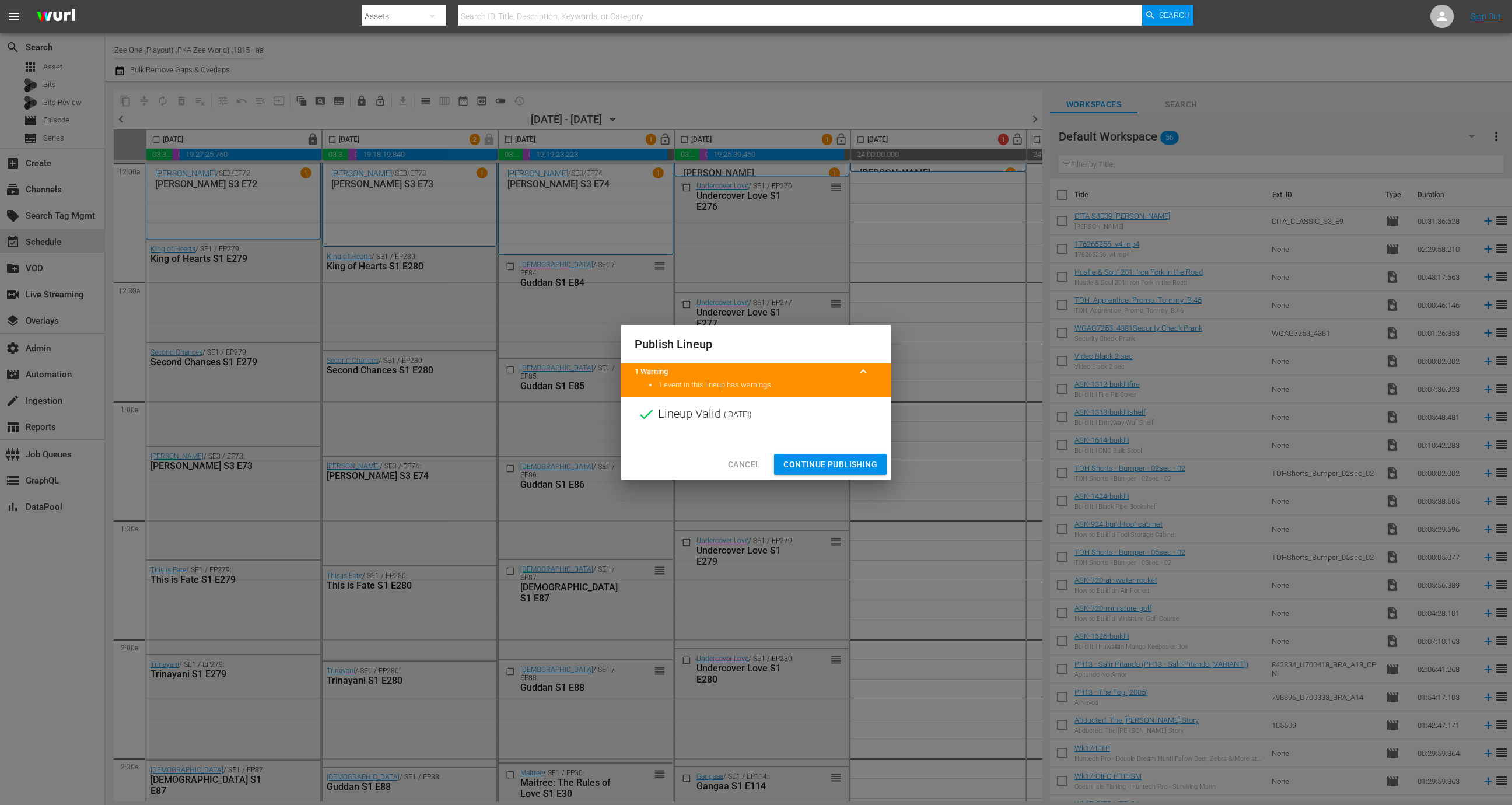
click at [848, 466] on span "Continue Publishing" at bounding box center [830, 465] width 94 height 14
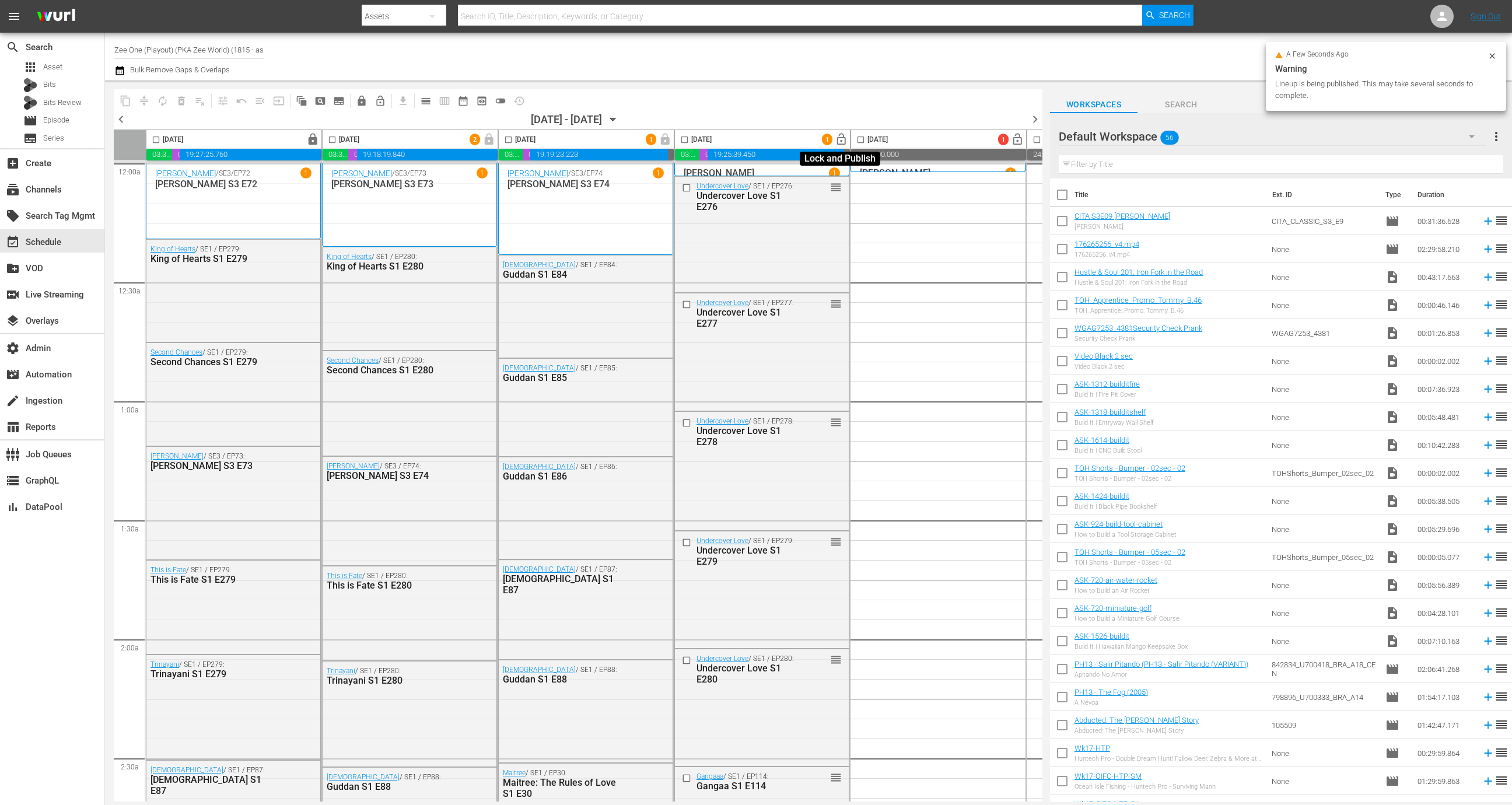
click at [840, 139] on span "lock_open" at bounding box center [841, 139] width 13 height 13
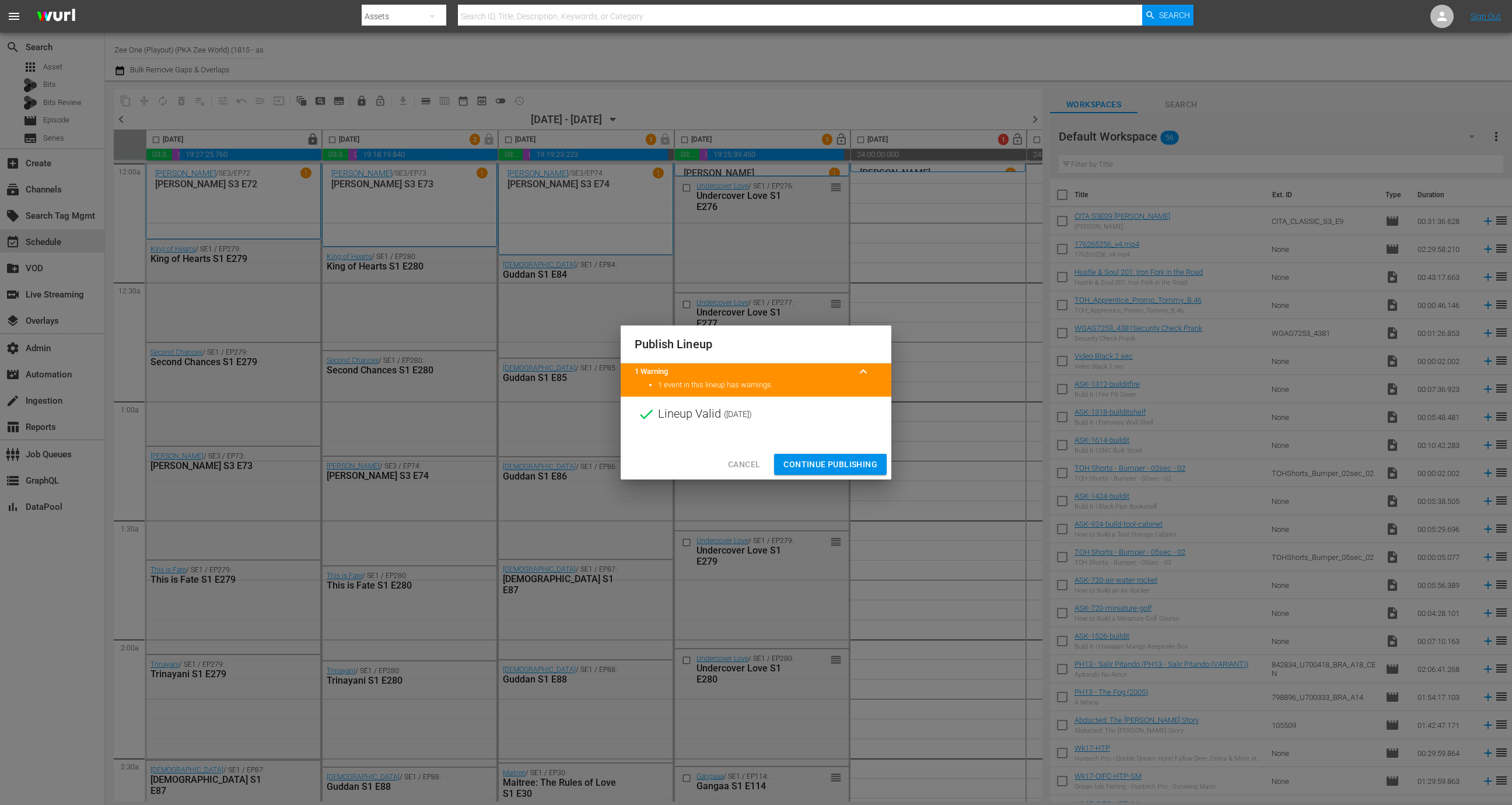
click at [842, 461] on span "Continue Publishing" at bounding box center [830, 465] width 94 height 14
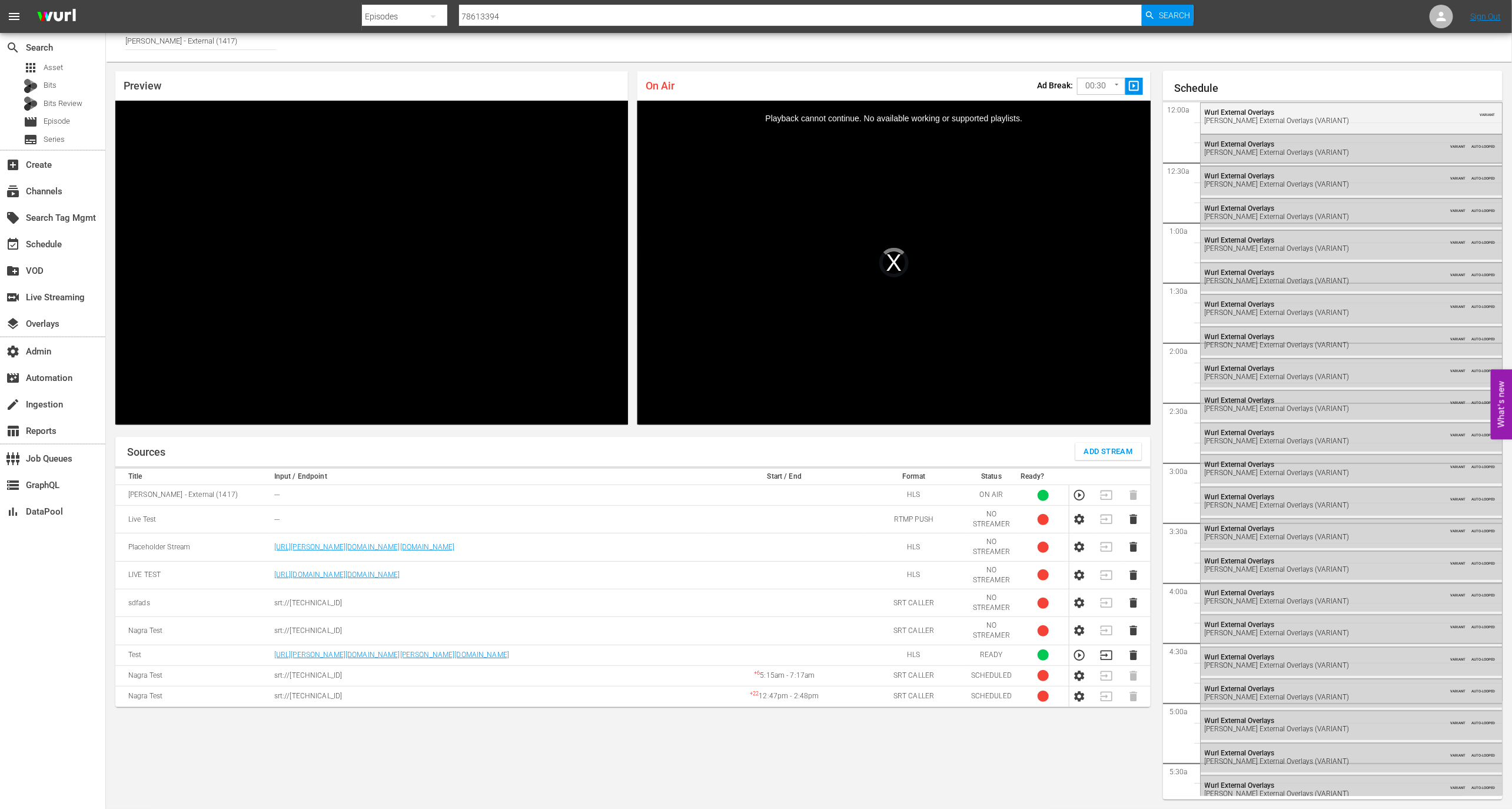
scroll to position [1779, 0]
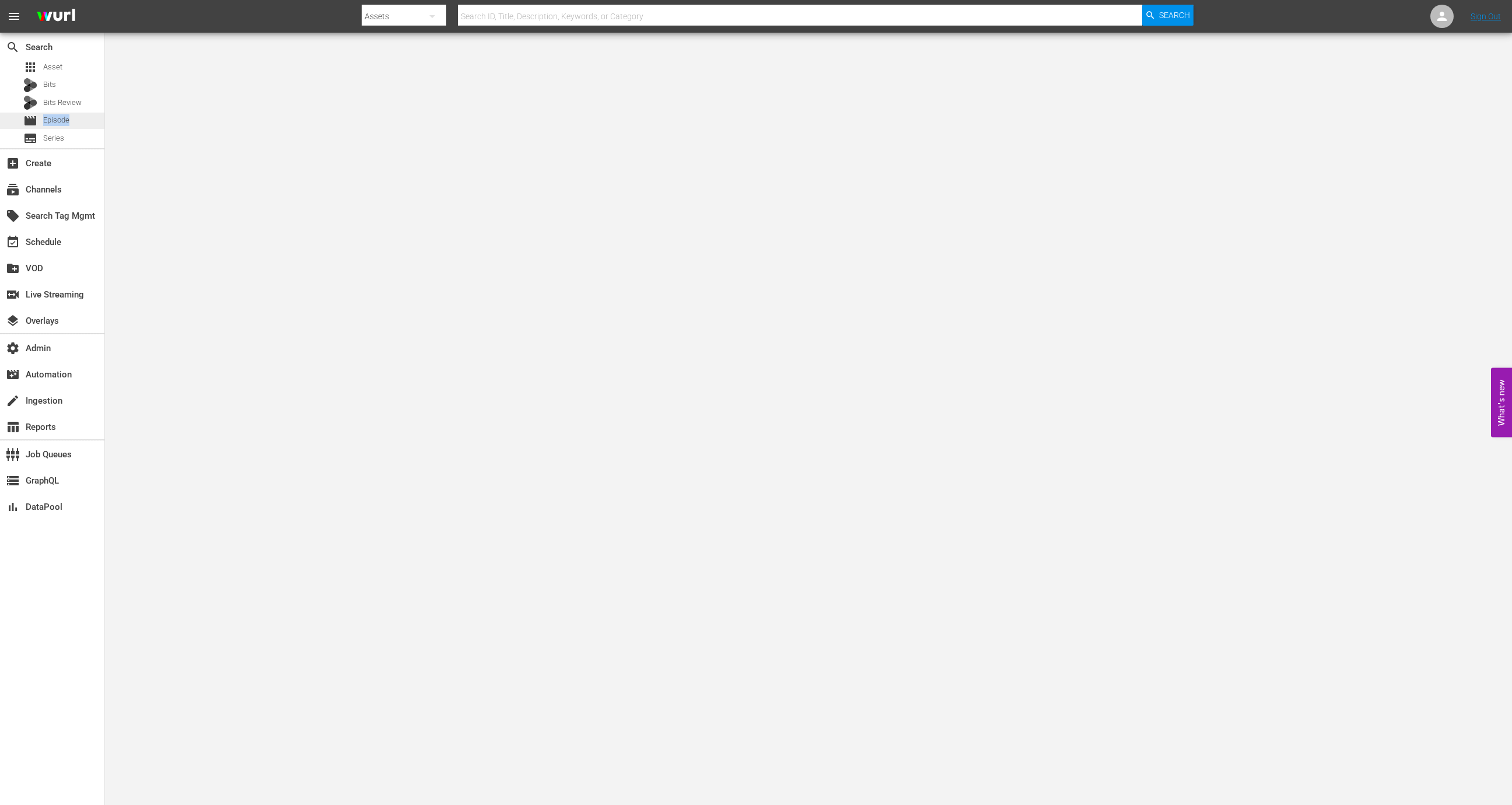
click at [78, 115] on div "movie Episode" at bounding box center [52, 120] width 104 height 16
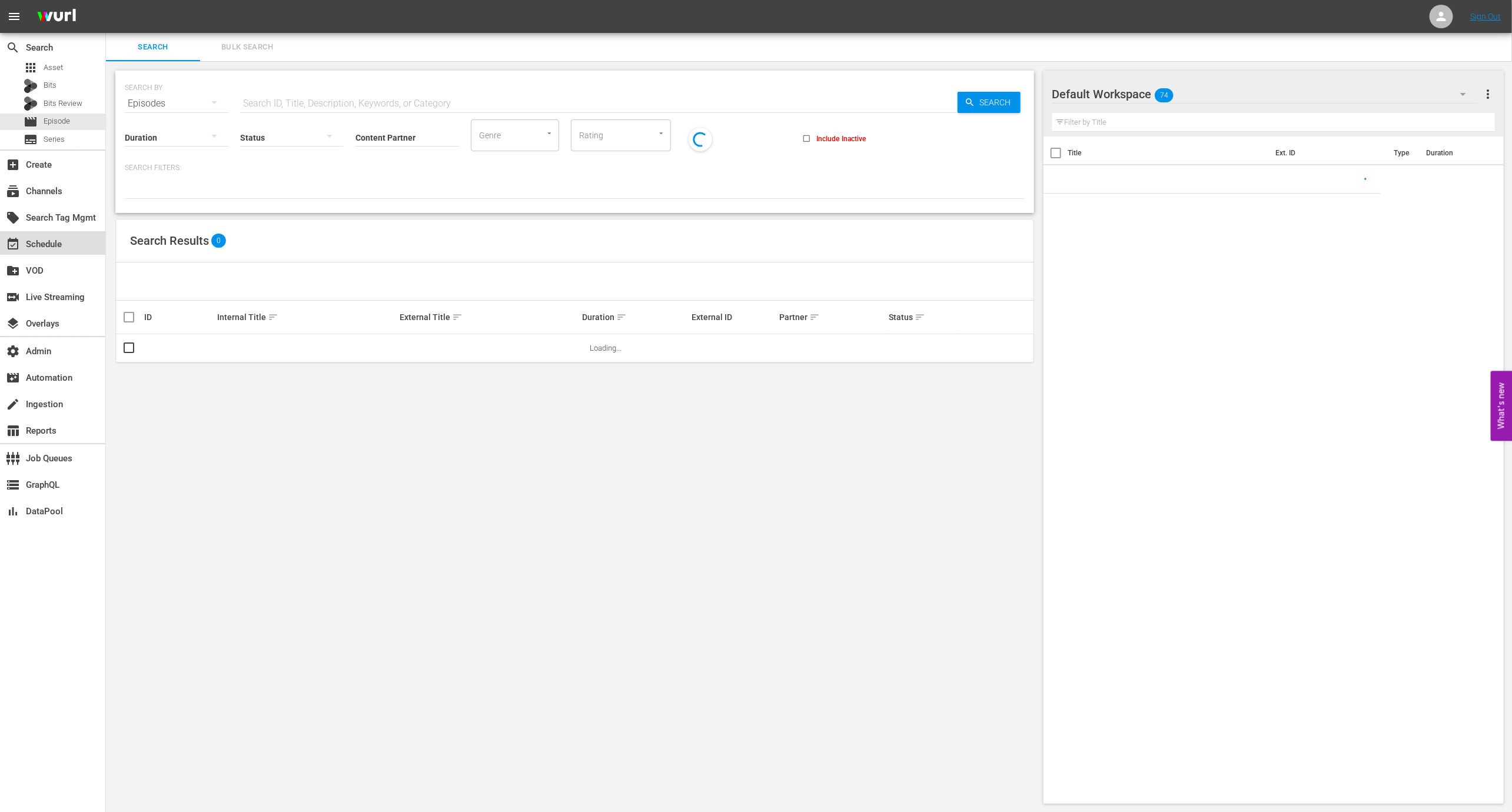
click at [59, 242] on div "event_available Schedule" at bounding box center [33, 242] width 66 height 11
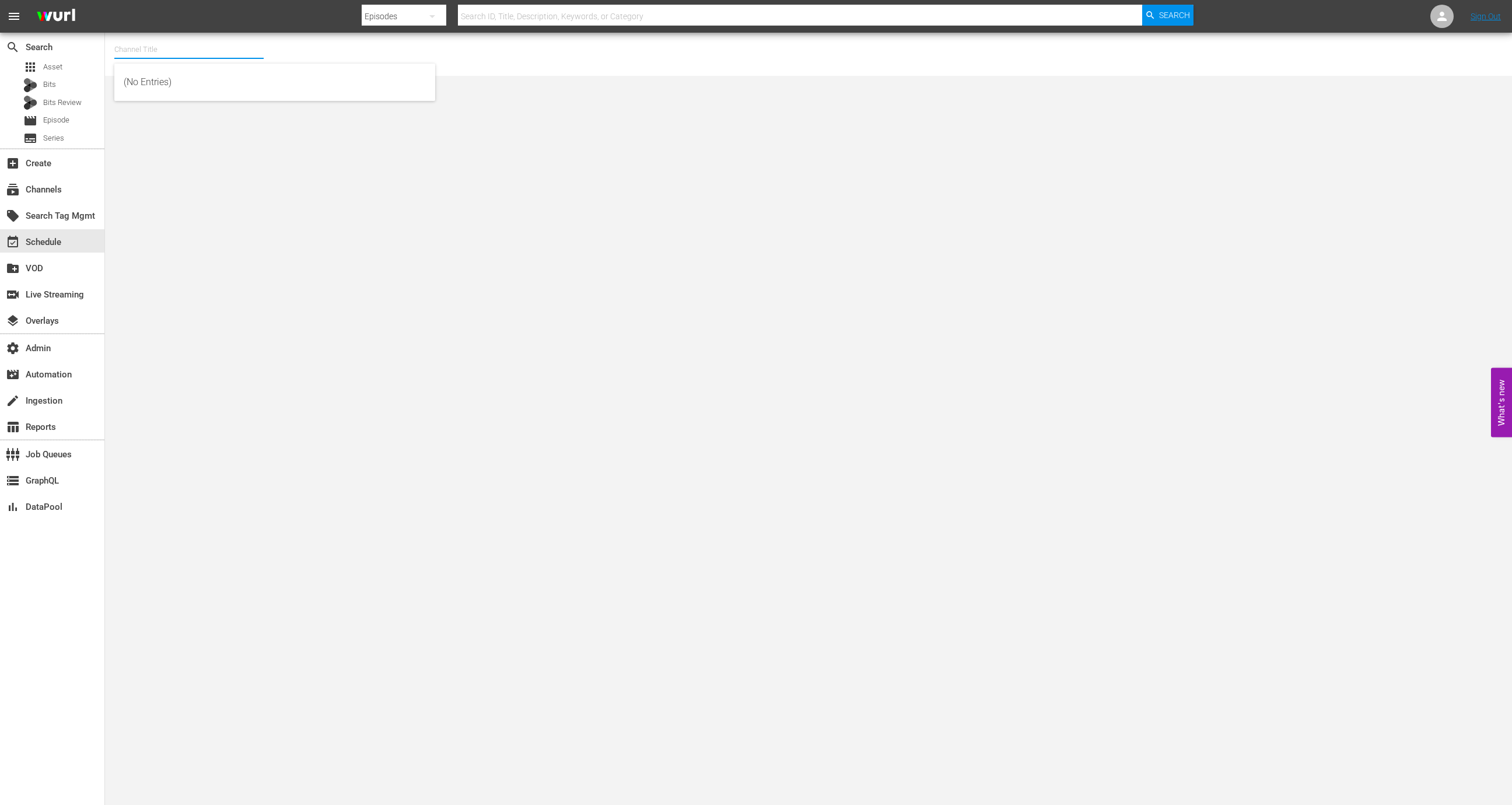
click at [196, 53] on input "text" at bounding box center [189, 49] width 149 height 28
type input "e"
drag, startPoint x: 246, startPoint y: 98, endPoint x: 251, endPoint y: 73, distance: 25.5
click at [251, 73] on div "MSG SportsZone (1386 - amc_msgsportszone_1) MSG SportsZone (1562 - amc_msgsport…" at bounding box center [275, 110] width 321 height 94
click at [251, 73] on div "MSG SportsZone (1386 - amc_msgsportszone_1)" at bounding box center [275, 82] width 302 height 28
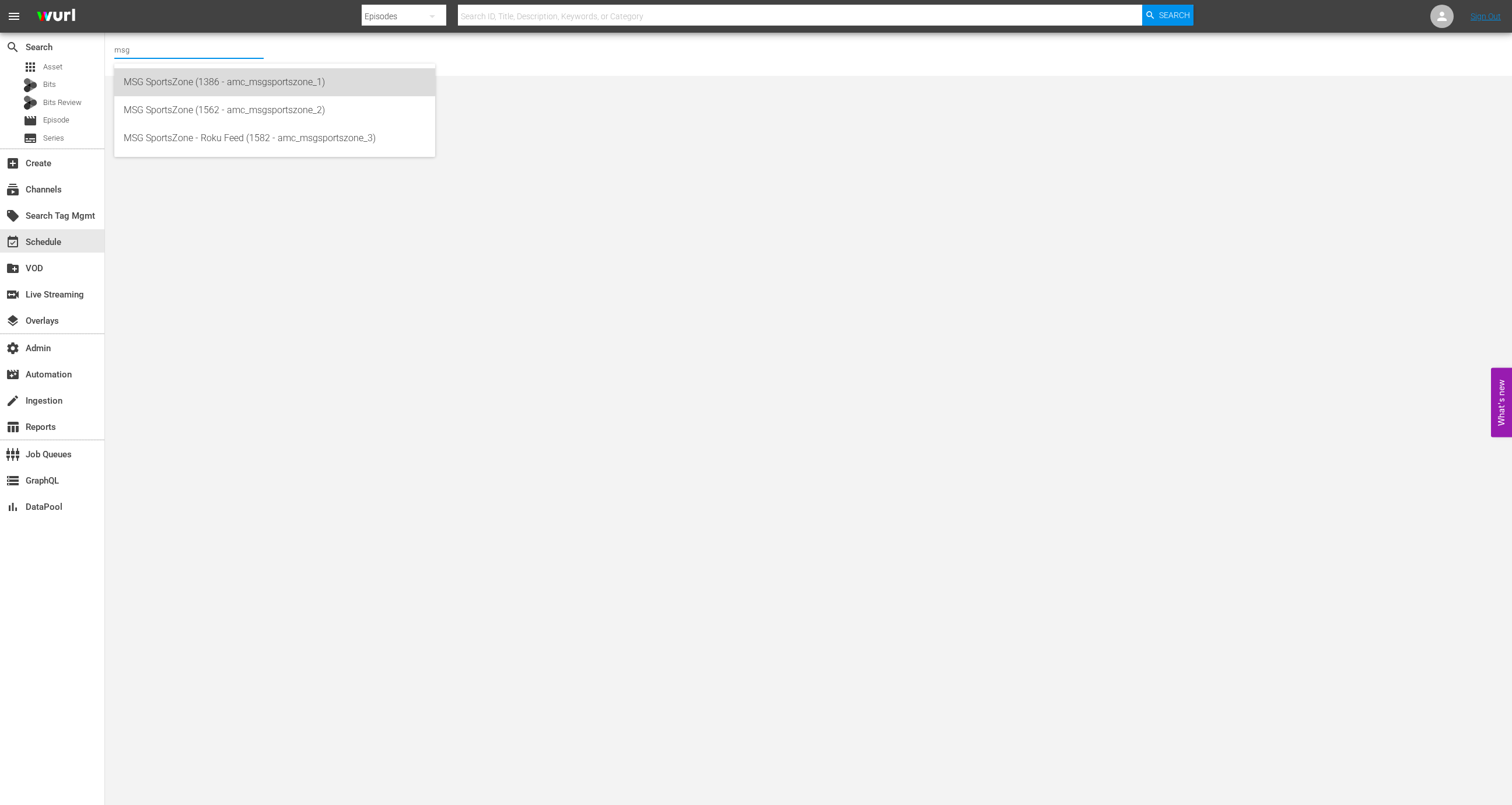
type input "MSG SportsZone (1386 - amc_msgsportszone_1)"
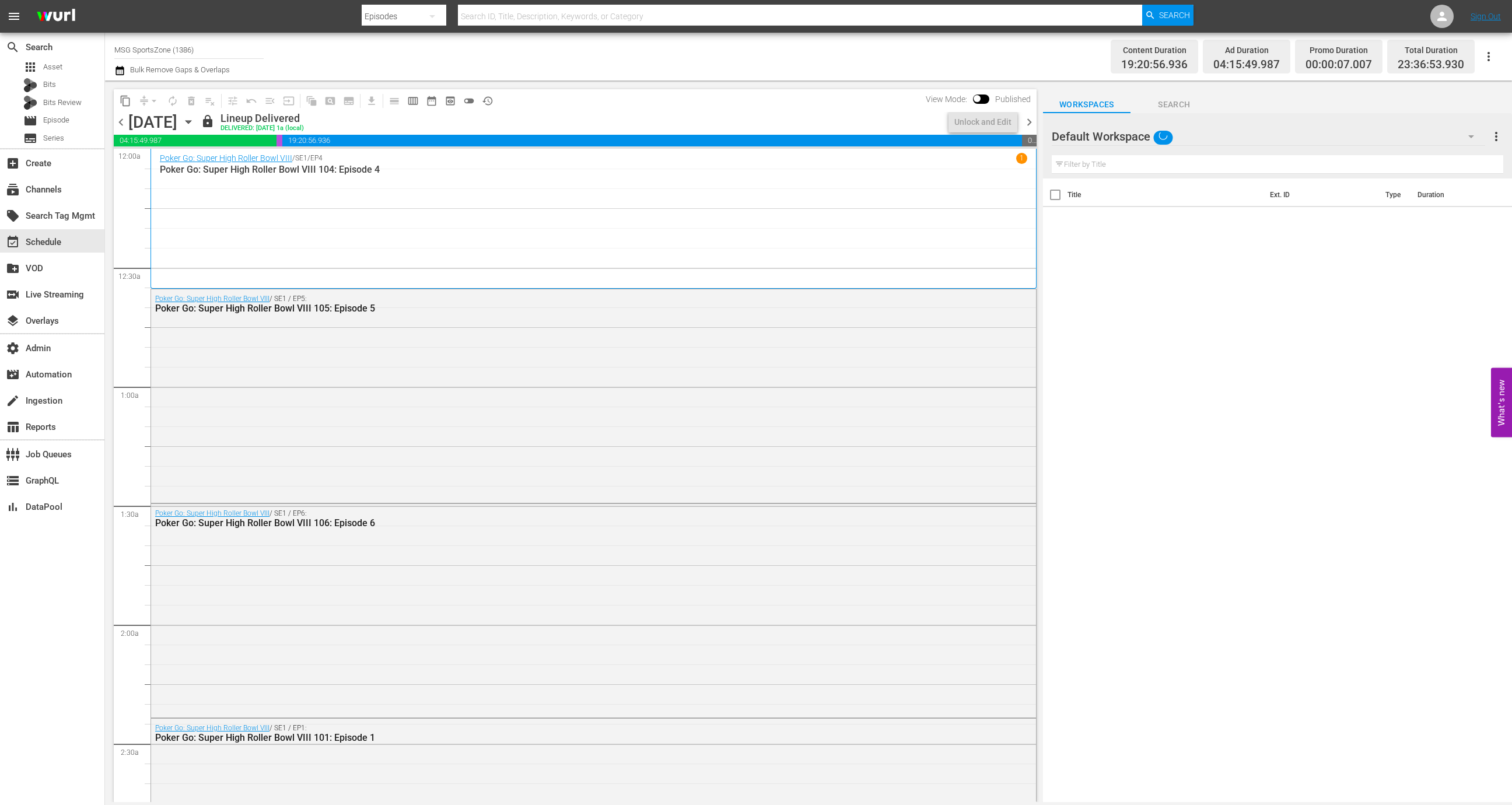
click at [195, 122] on icon "button" at bounding box center [189, 122] width 13 height 13
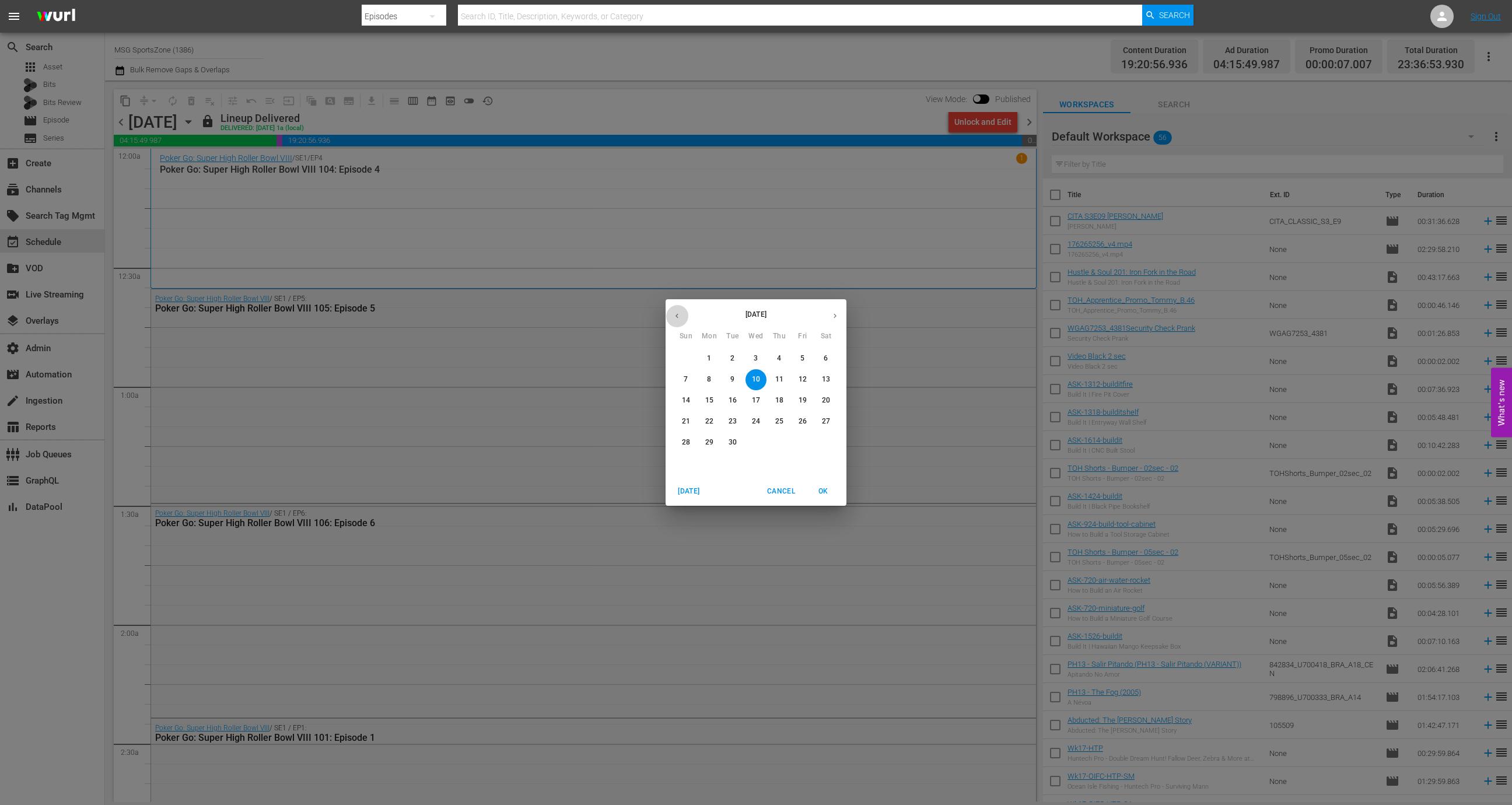
click at [677, 316] on icon "button" at bounding box center [676, 315] width 9 height 9
click at [685, 444] on p "24" at bounding box center [686, 442] width 8 height 10
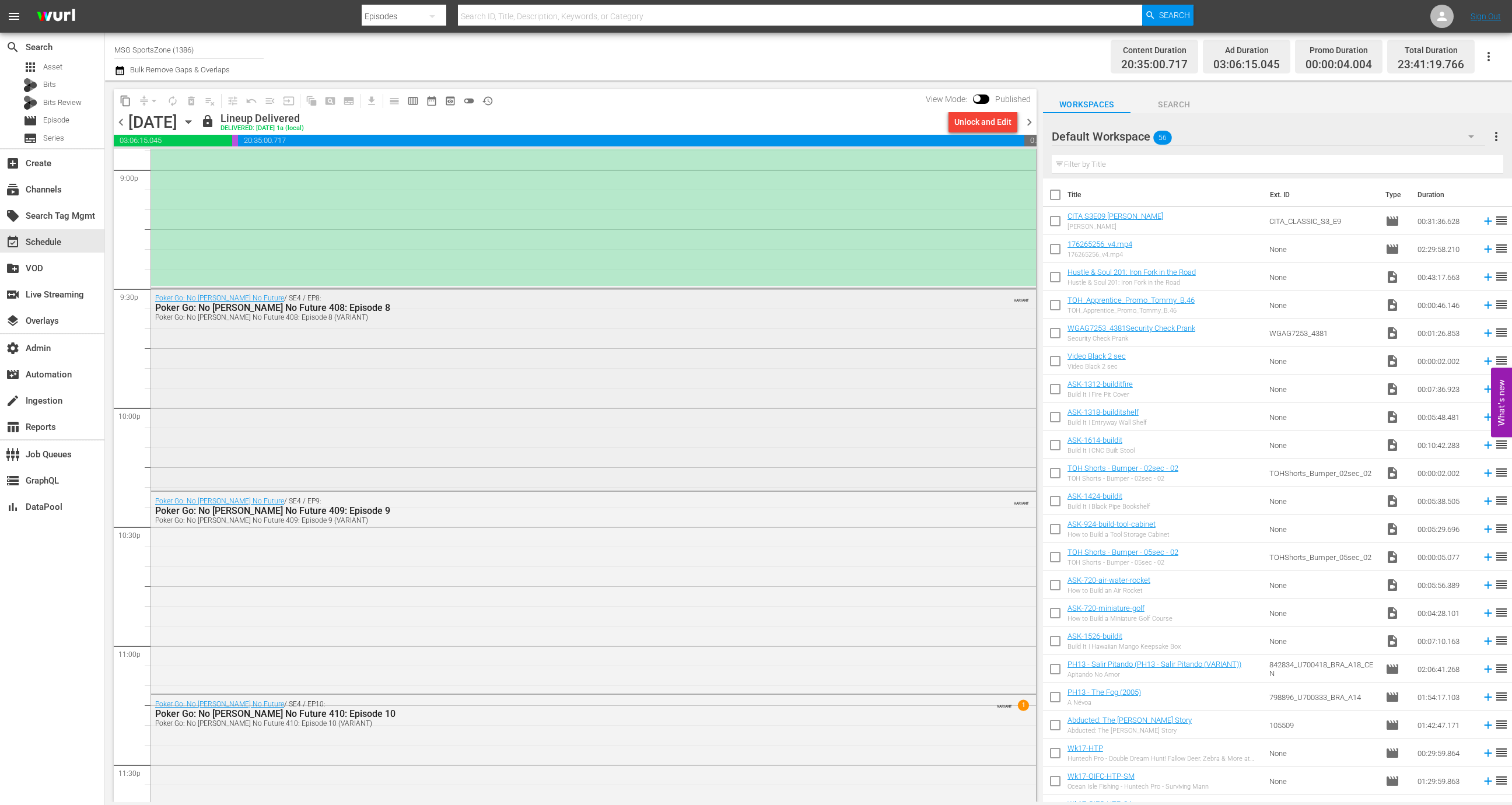
scroll to position [5045, 0]
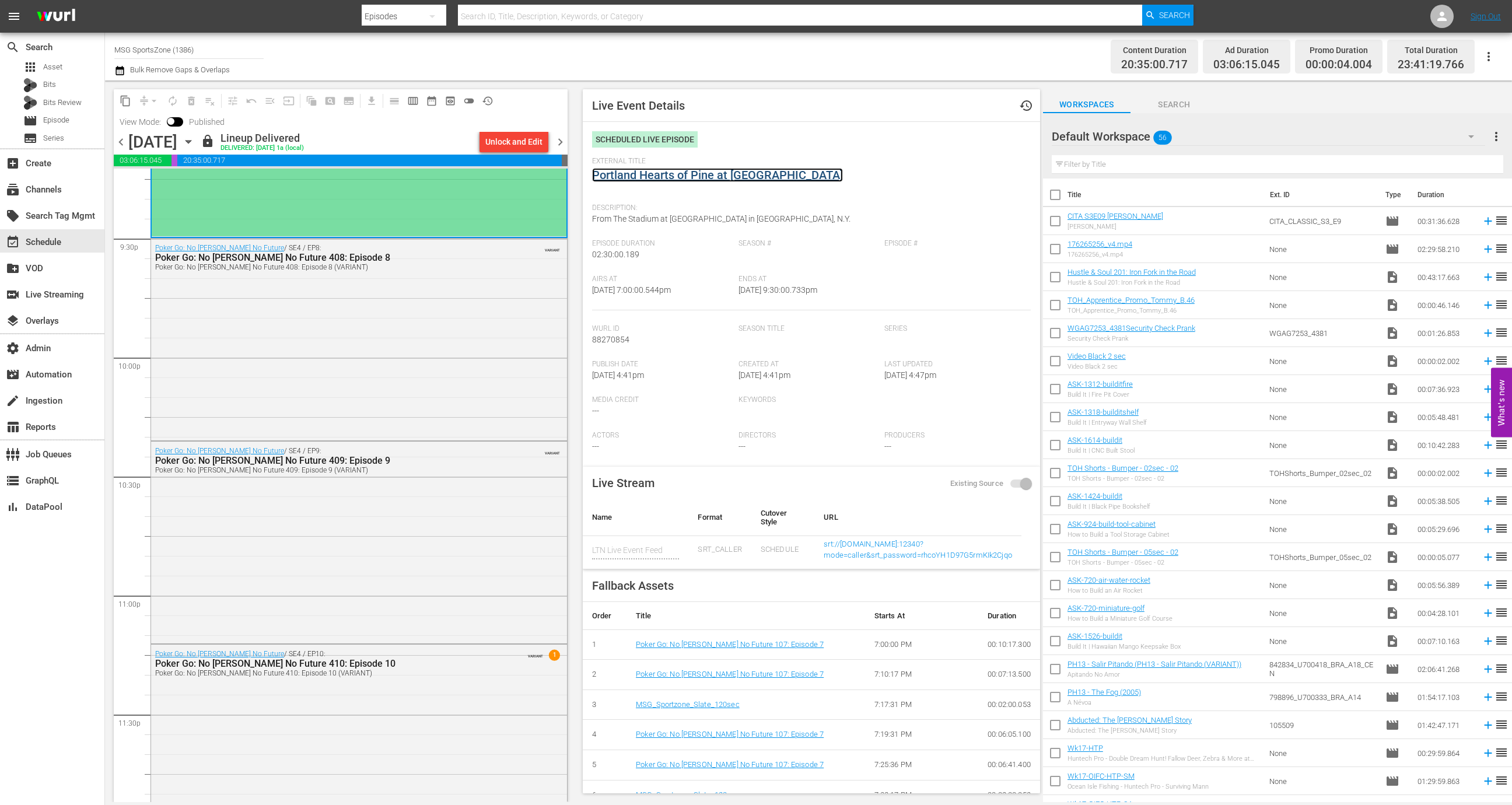
click at [664, 177] on link "Portland Hearts of Pine at [GEOGRAPHIC_DATA]" at bounding box center [717, 175] width 251 height 14
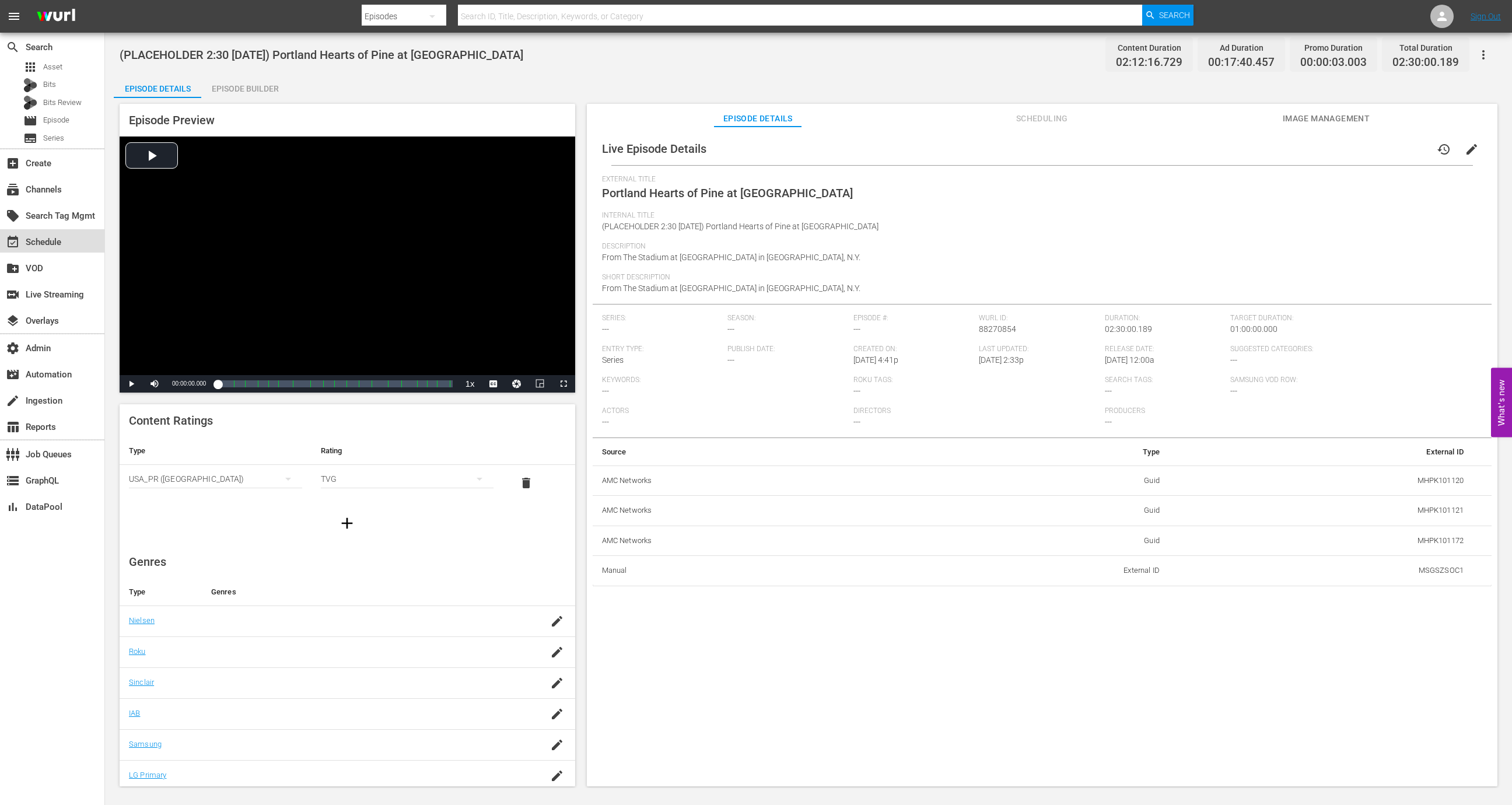
click at [66, 233] on div "event_available Schedule" at bounding box center [52, 241] width 104 height 24
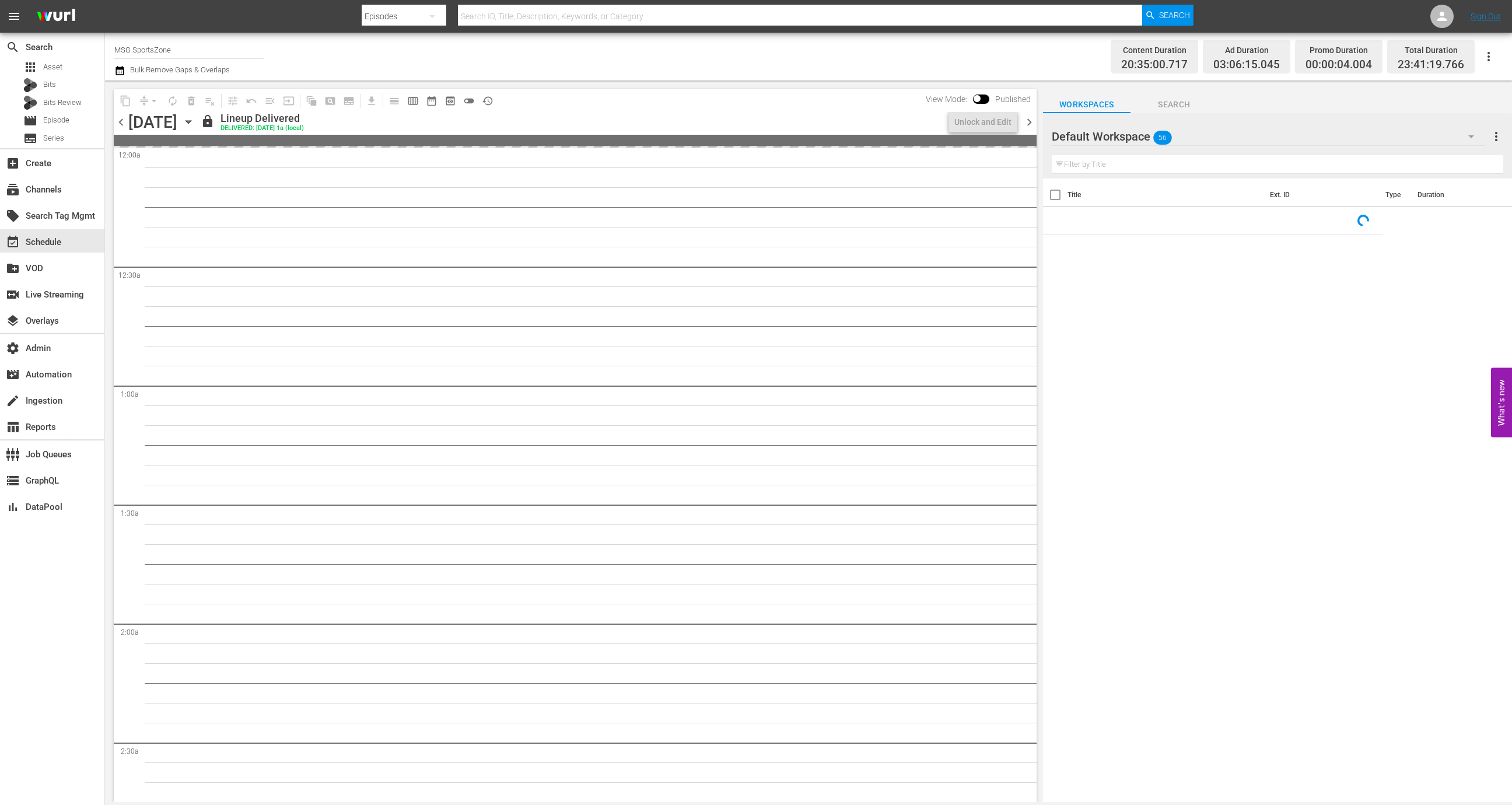
click at [195, 124] on icon "button" at bounding box center [189, 122] width 13 height 13
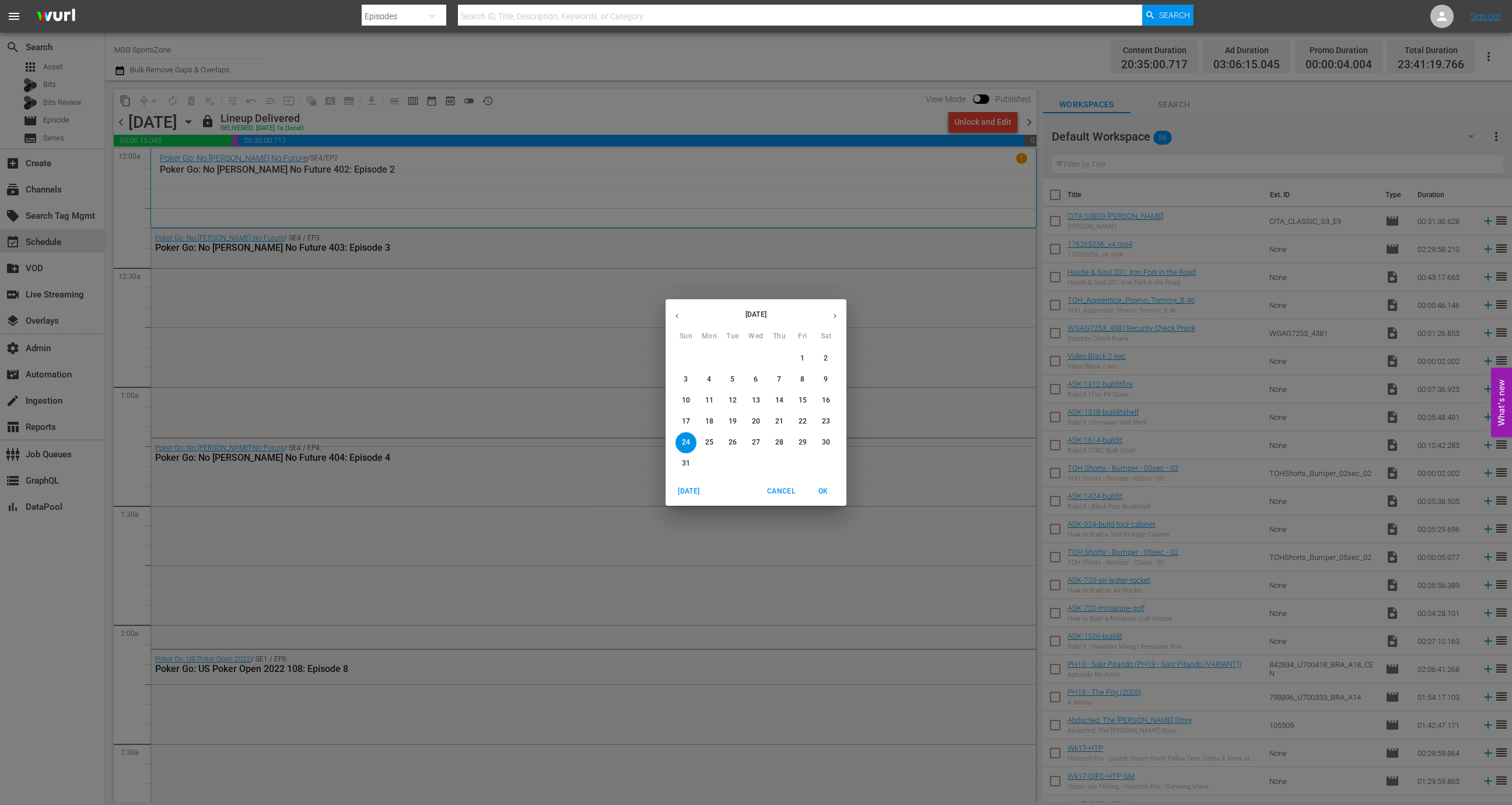
click at [846, 304] on div "[DATE] Sun Mon Tue Wed Thu Fri Sat 27 28 29 30 31 1 2 3 4 5 6 7 8 9 10 11 12 13…" at bounding box center [756, 402] width 1512 height 805
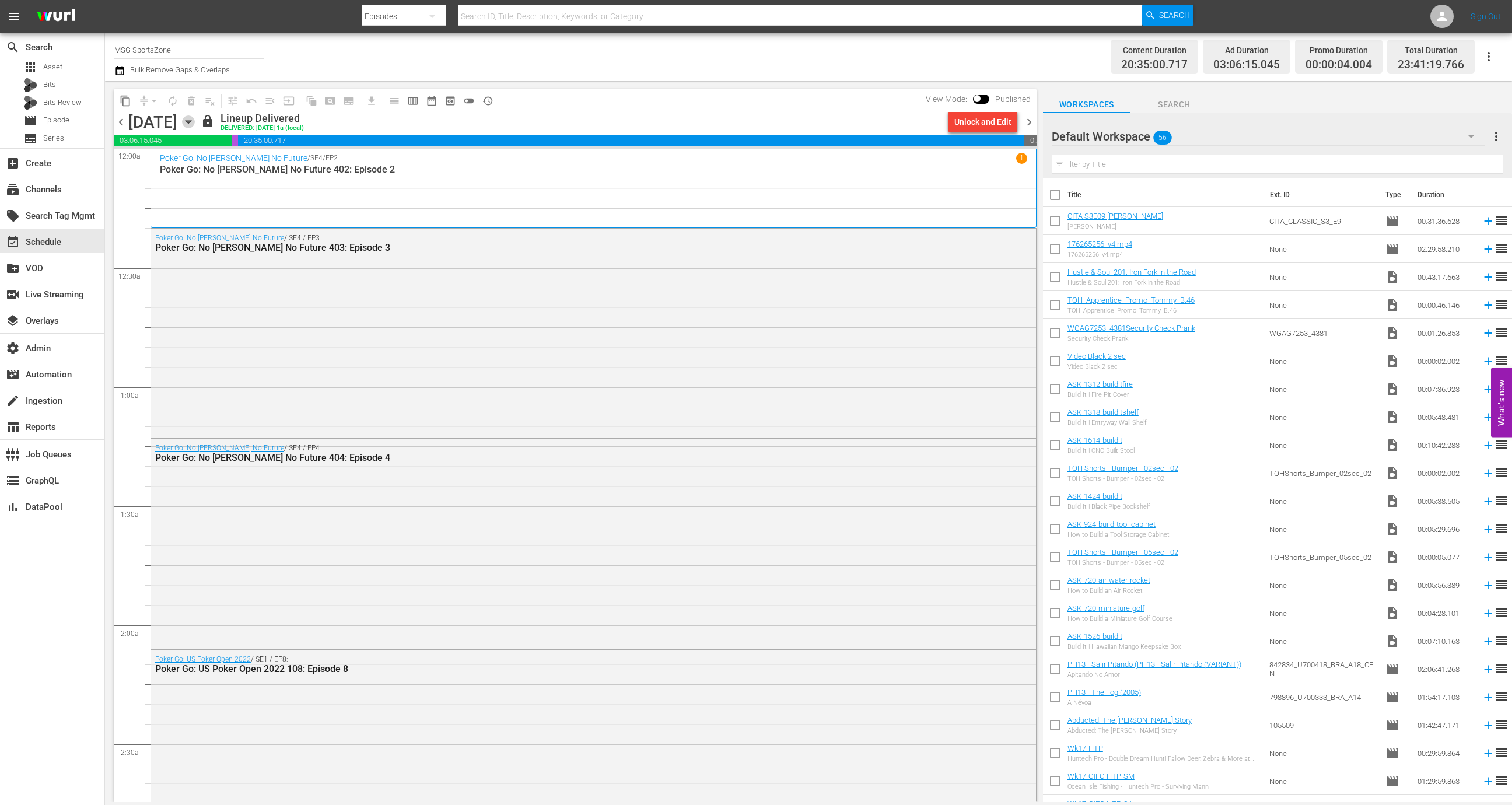
click at [195, 125] on icon "button" at bounding box center [189, 122] width 13 height 13
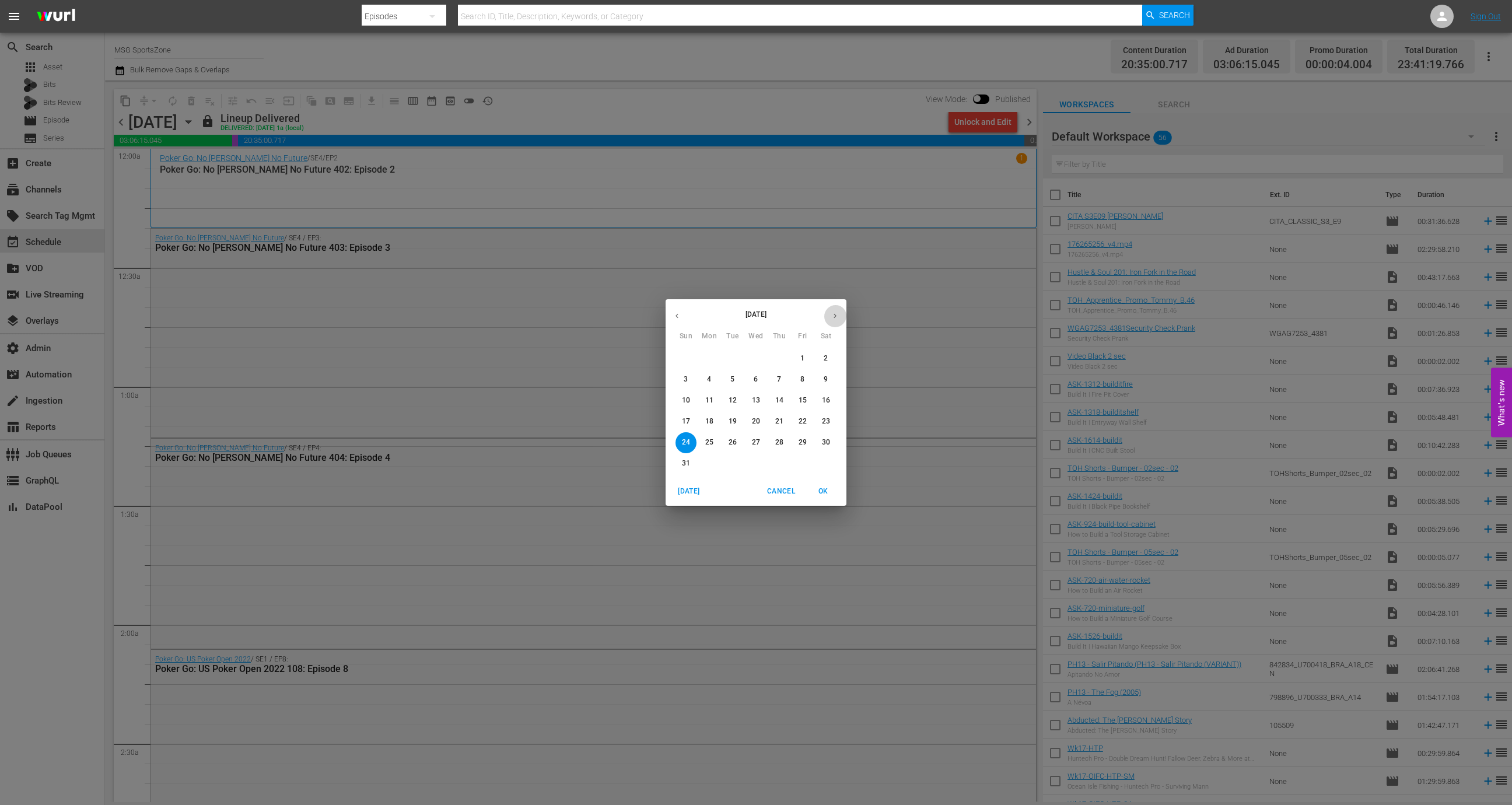
click at [835, 312] on icon "button" at bounding box center [835, 315] width 9 height 9
click at [759, 359] on span "3" at bounding box center [756, 358] width 21 height 10
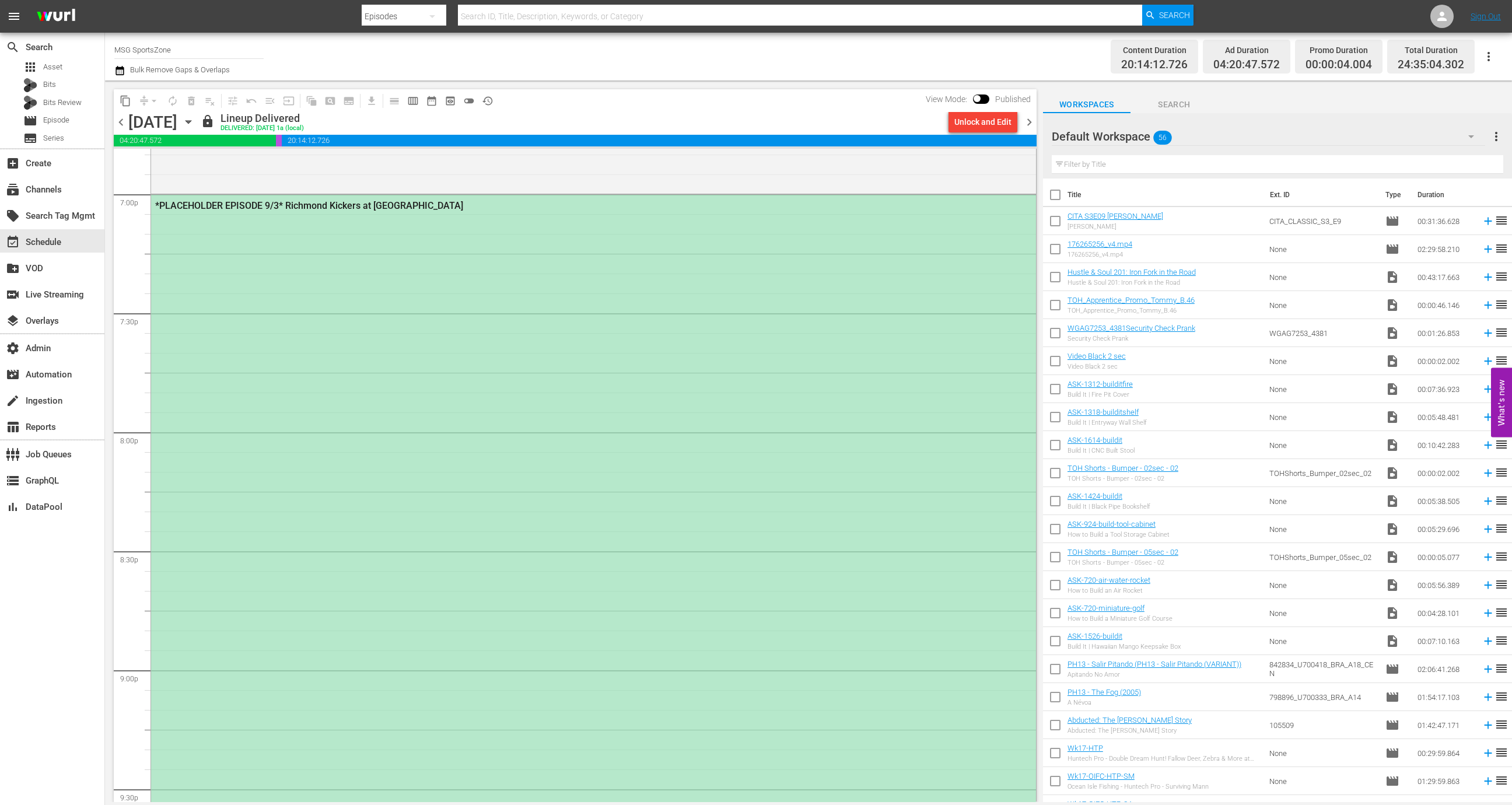
scroll to position [4477, 0]
click at [550, 425] on div "*PLACEHOLDER EPISODE 9/3* Richmond Kickers at [GEOGRAPHIC_DATA]" at bounding box center [594, 547] width 885 height 710
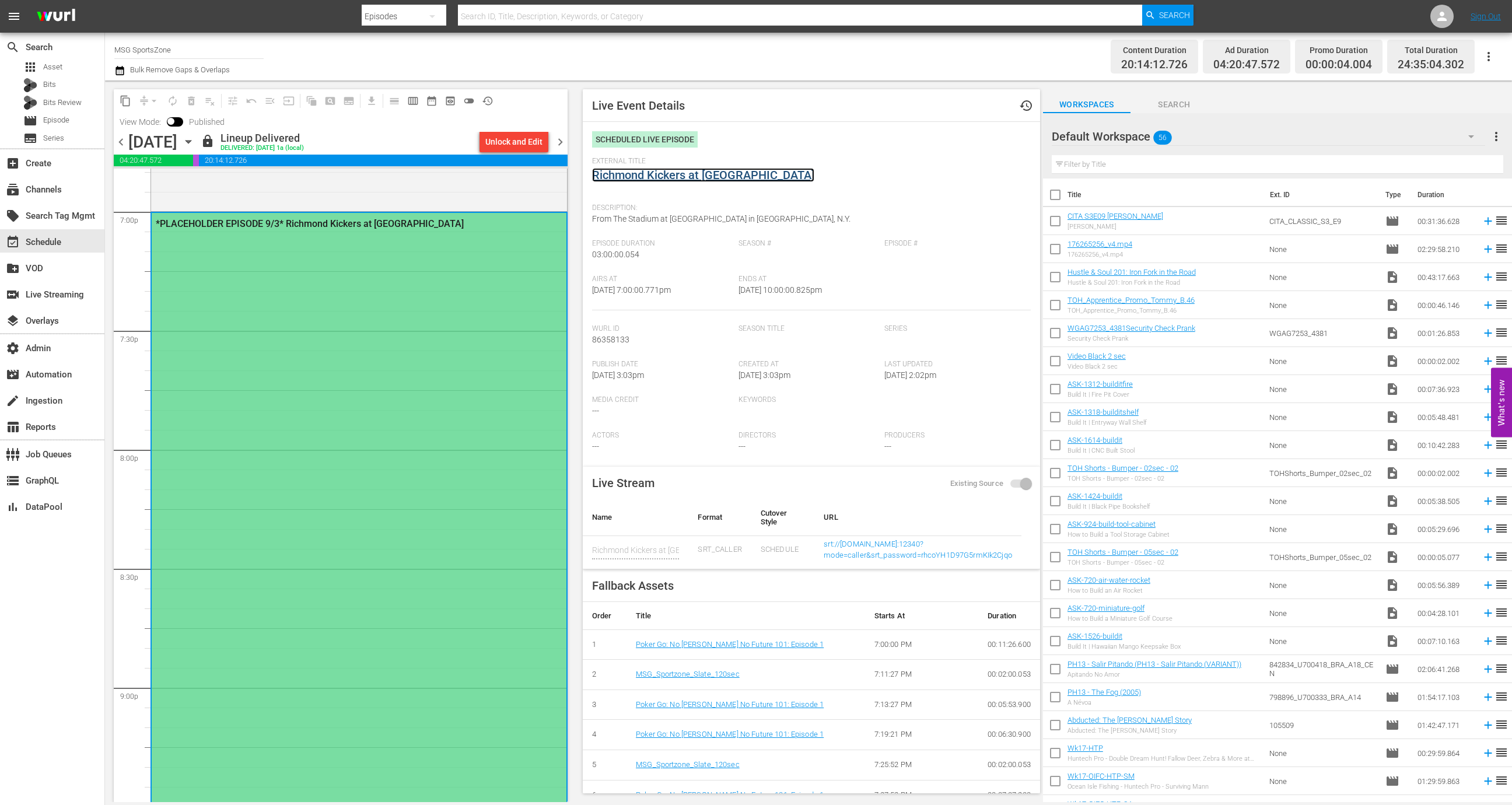
click at [687, 172] on link "Richmond Kickers at [GEOGRAPHIC_DATA]" at bounding box center [702, 175] width 222 height 14
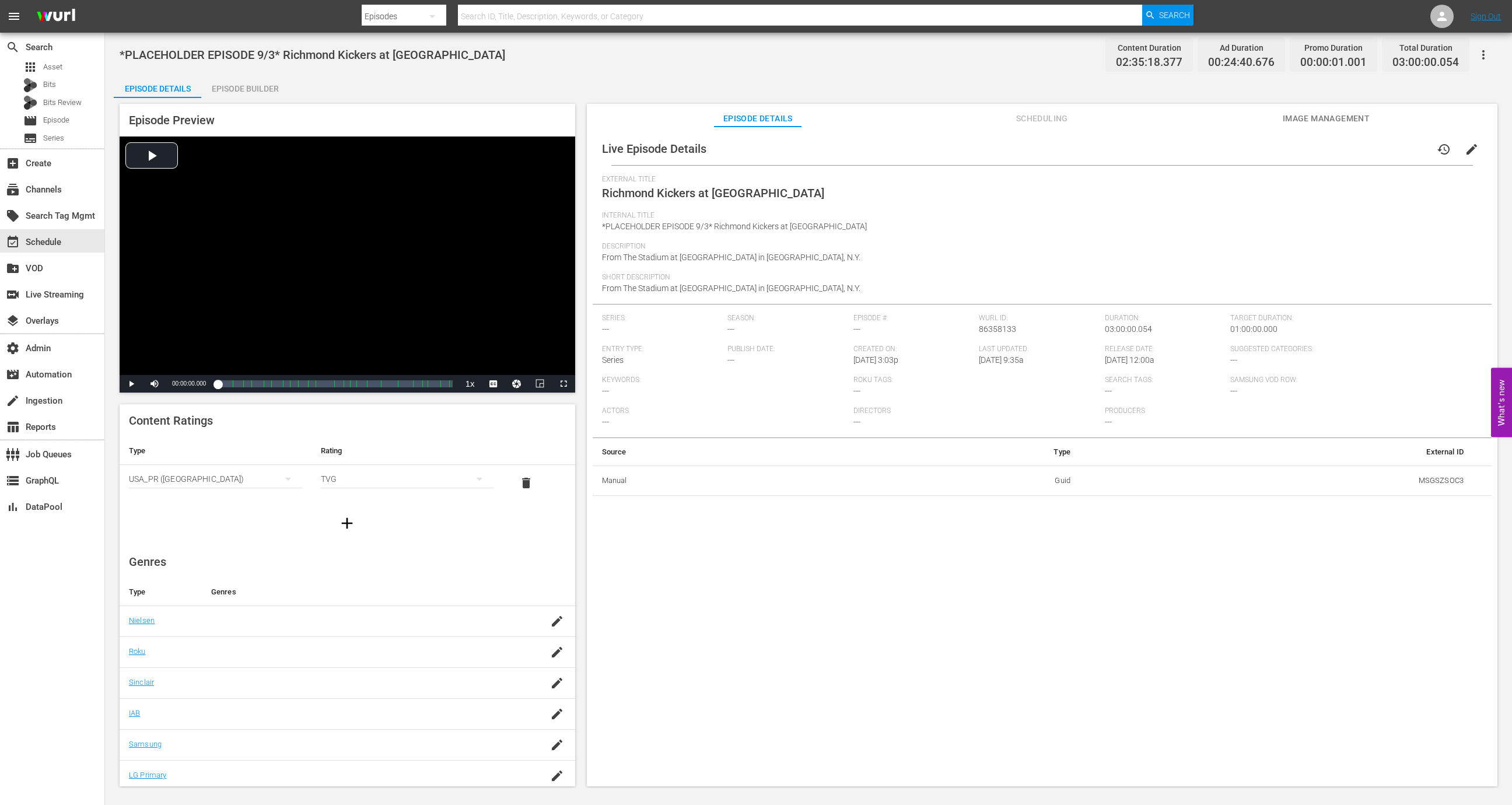
click at [1435, 478] on td "MSGSZSOC3" at bounding box center [1276, 480] width 393 height 30
click at [67, 313] on div "layers Overlays" at bounding box center [52, 319] width 104 height 24
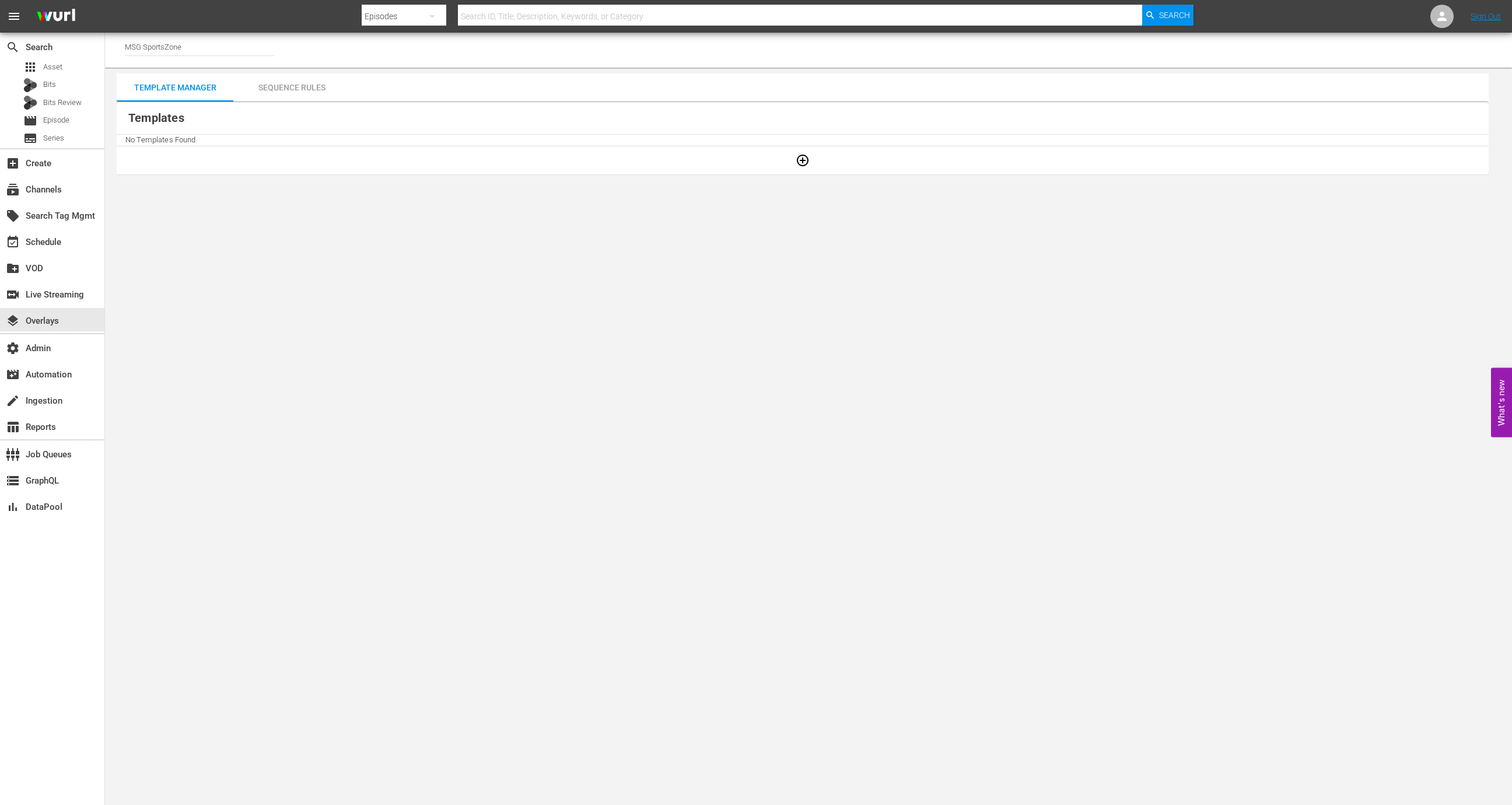
click at [205, 51] on input "MSG SportsZone" at bounding box center [200, 46] width 149 height 28
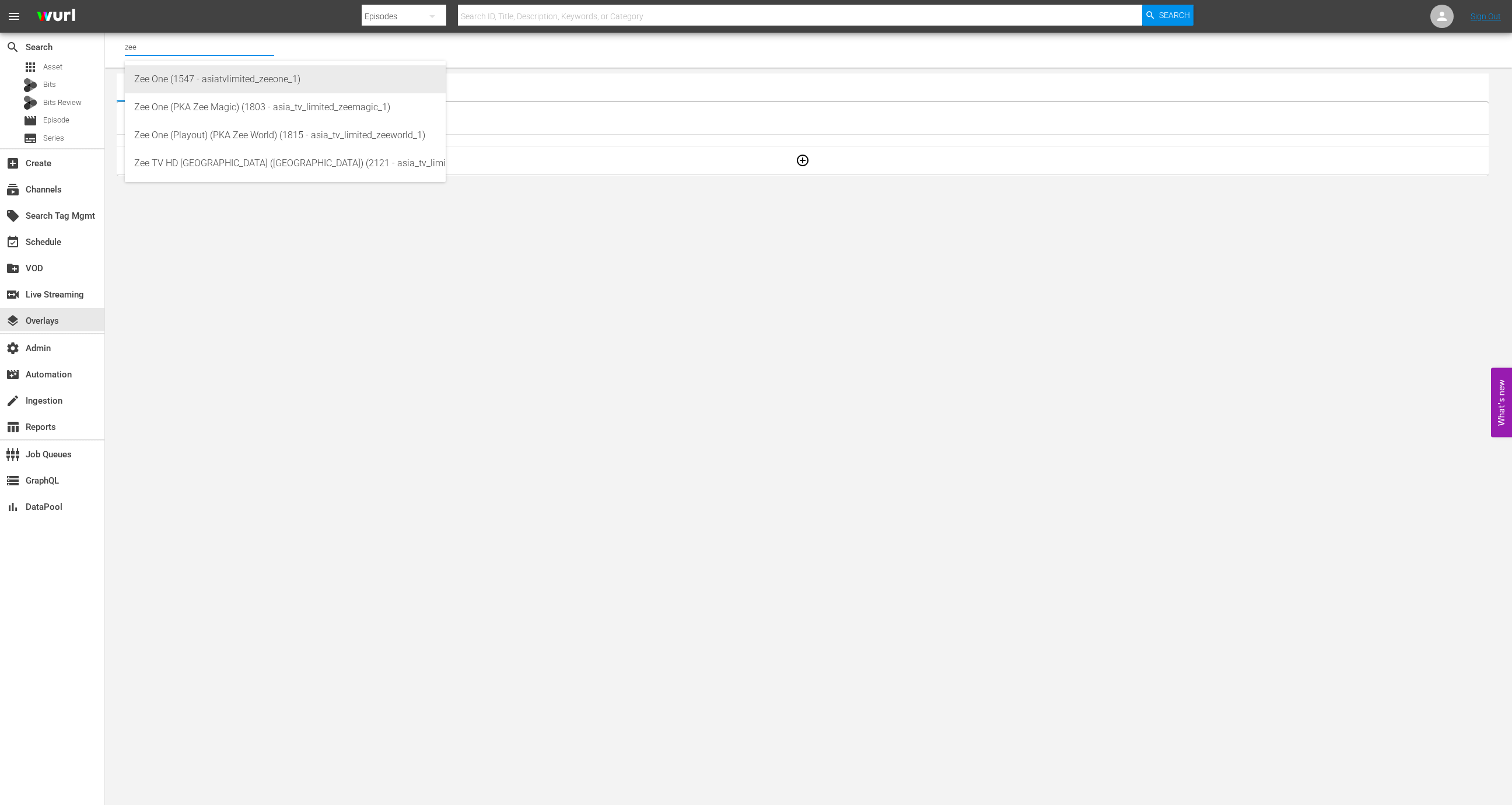
click at [260, 83] on div "Zee One (1547 - asiatvlimited_zeeone_1)" at bounding box center [285, 79] width 302 height 28
type input "Zee One (1547 - asiatvlimited_zeeone_1)"
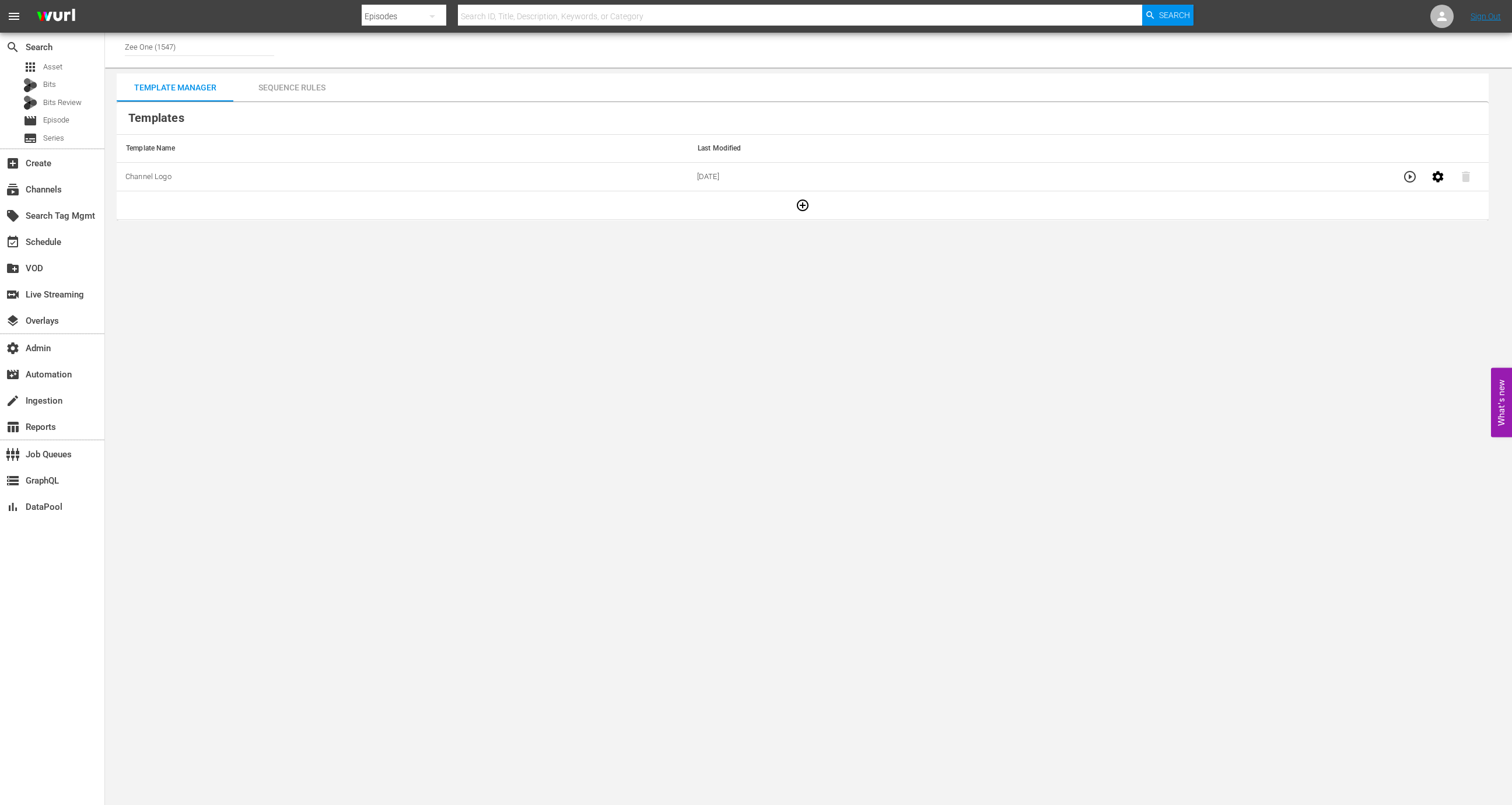
click at [1403, 175] on icon "button" at bounding box center [1409, 176] width 14 height 14
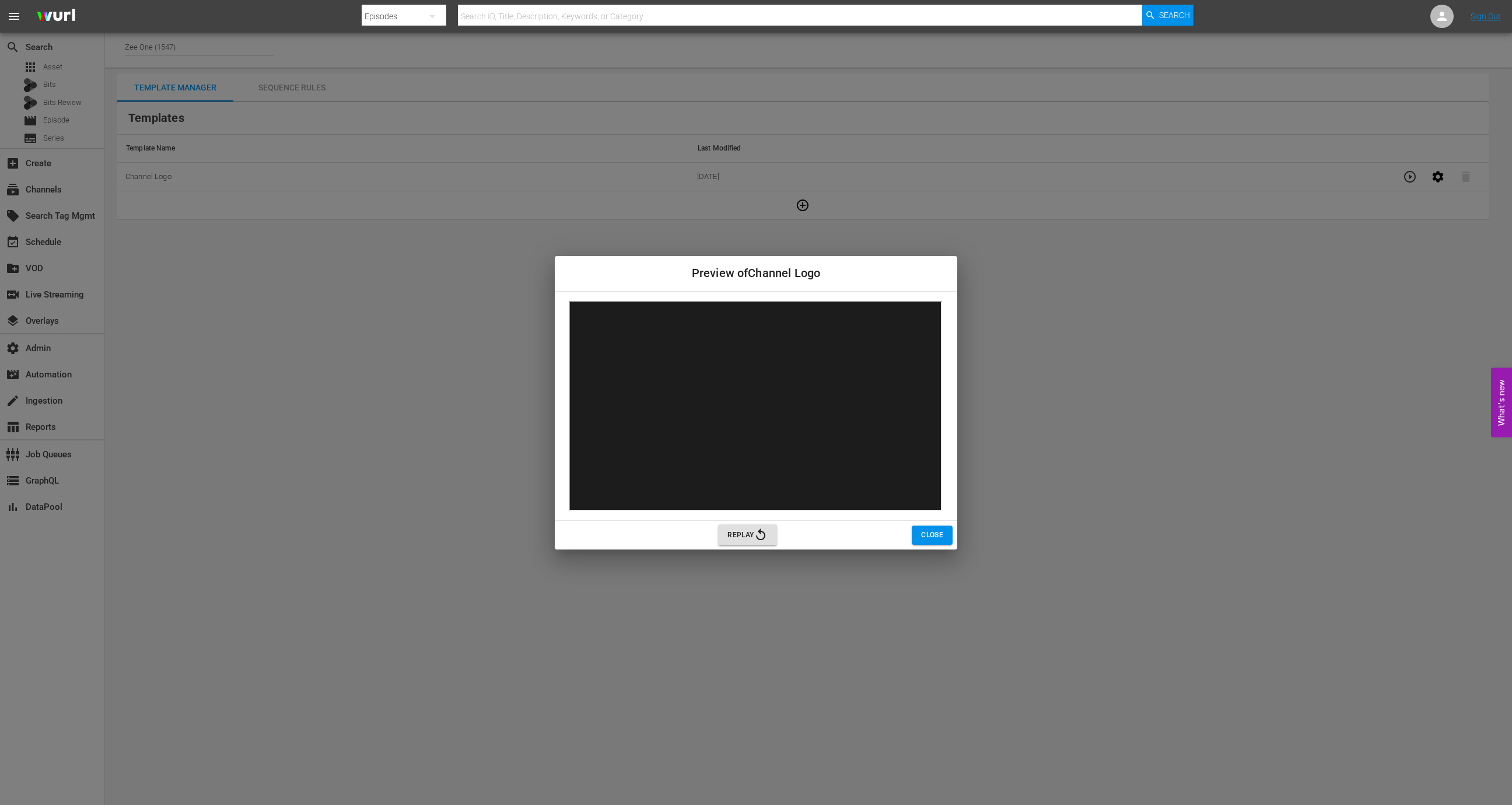
click at [939, 538] on span "Close" at bounding box center [932, 535] width 22 height 12
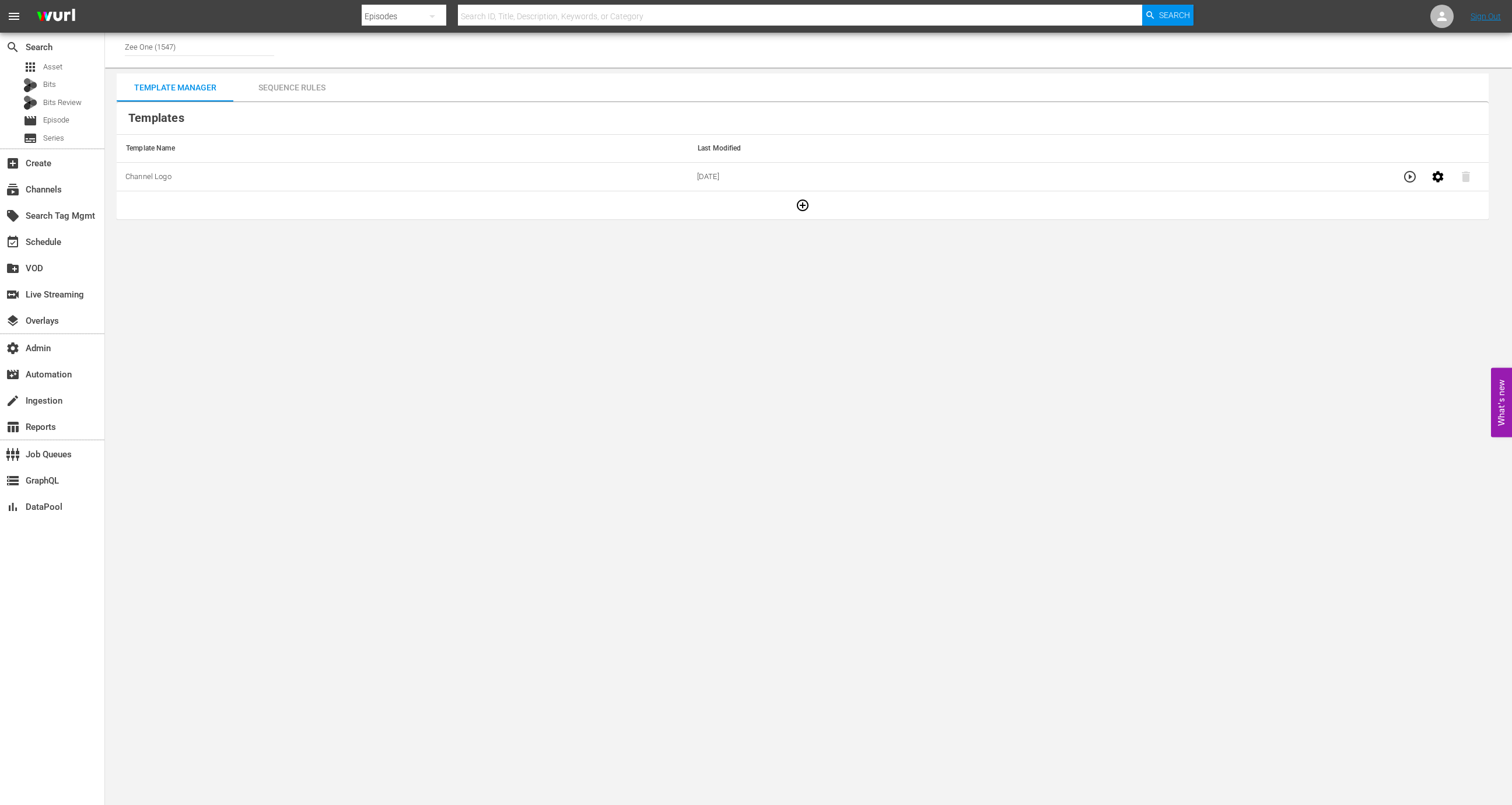
click at [217, 48] on input "Zee One (1547)" at bounding box center [200, 46] width 149 height 28
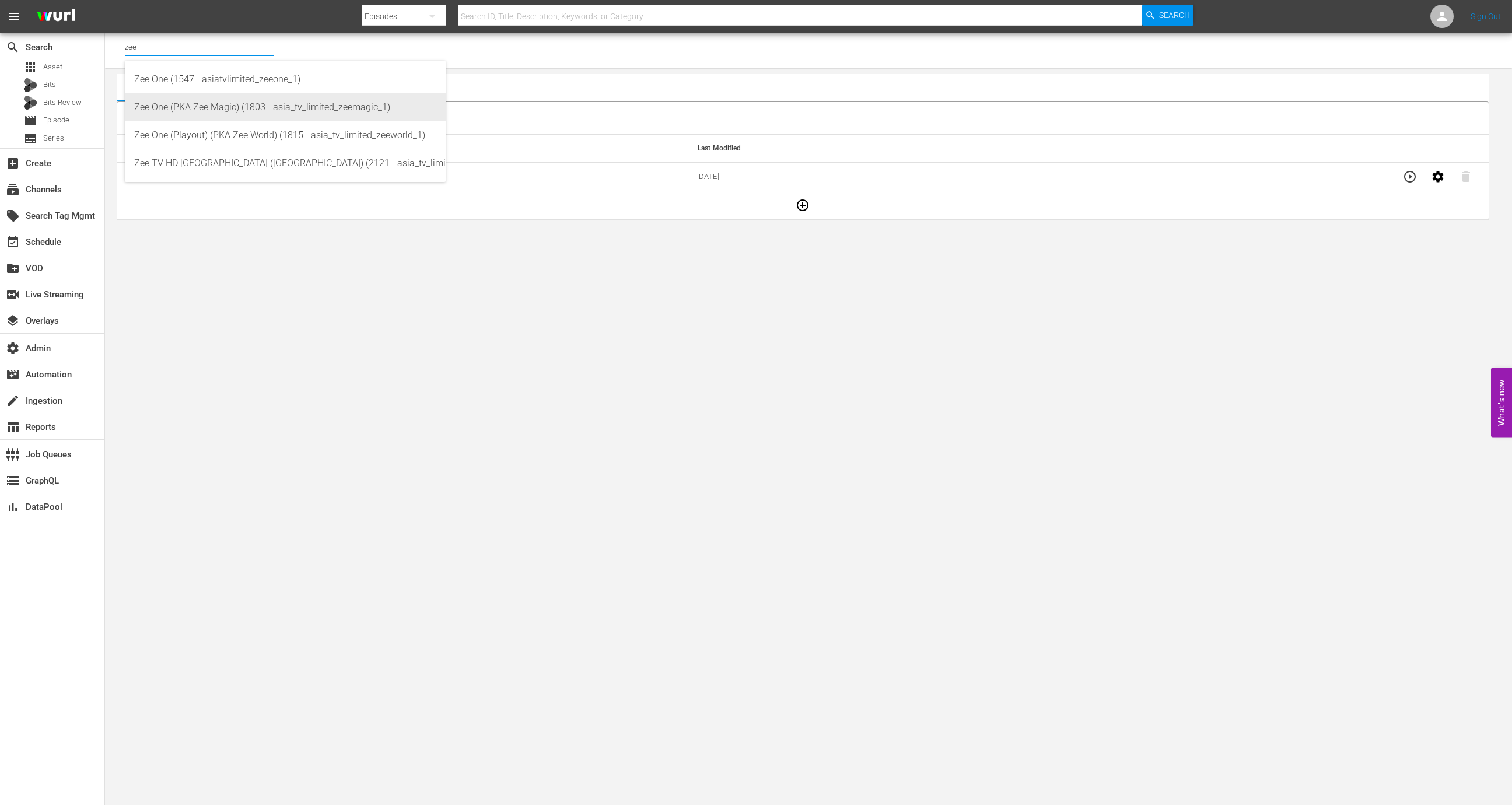
click at [233, 111] on div "Zee One (PKA Zee Magic) (1803 - asia_tv_limited_zeemagic_1)" at bounding box center [285, 107] width 302 height 28
type input "Zee One (PKA Zee Magic) (1803 - asia_tv_limited_zeemagic_1)"
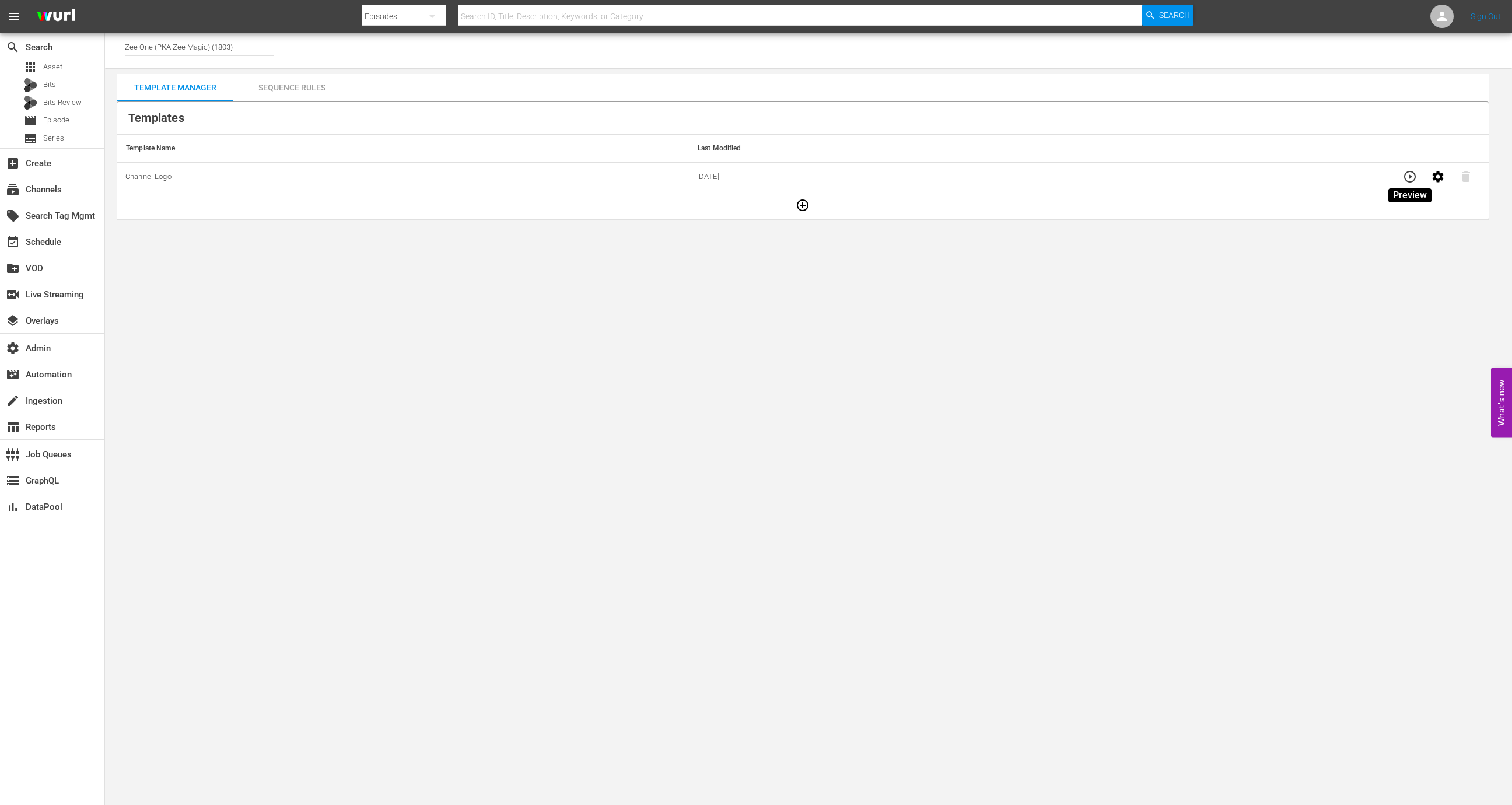
click at [1413, 177] on icon "button" at bounding box center [1409, 176] width 14 height 14
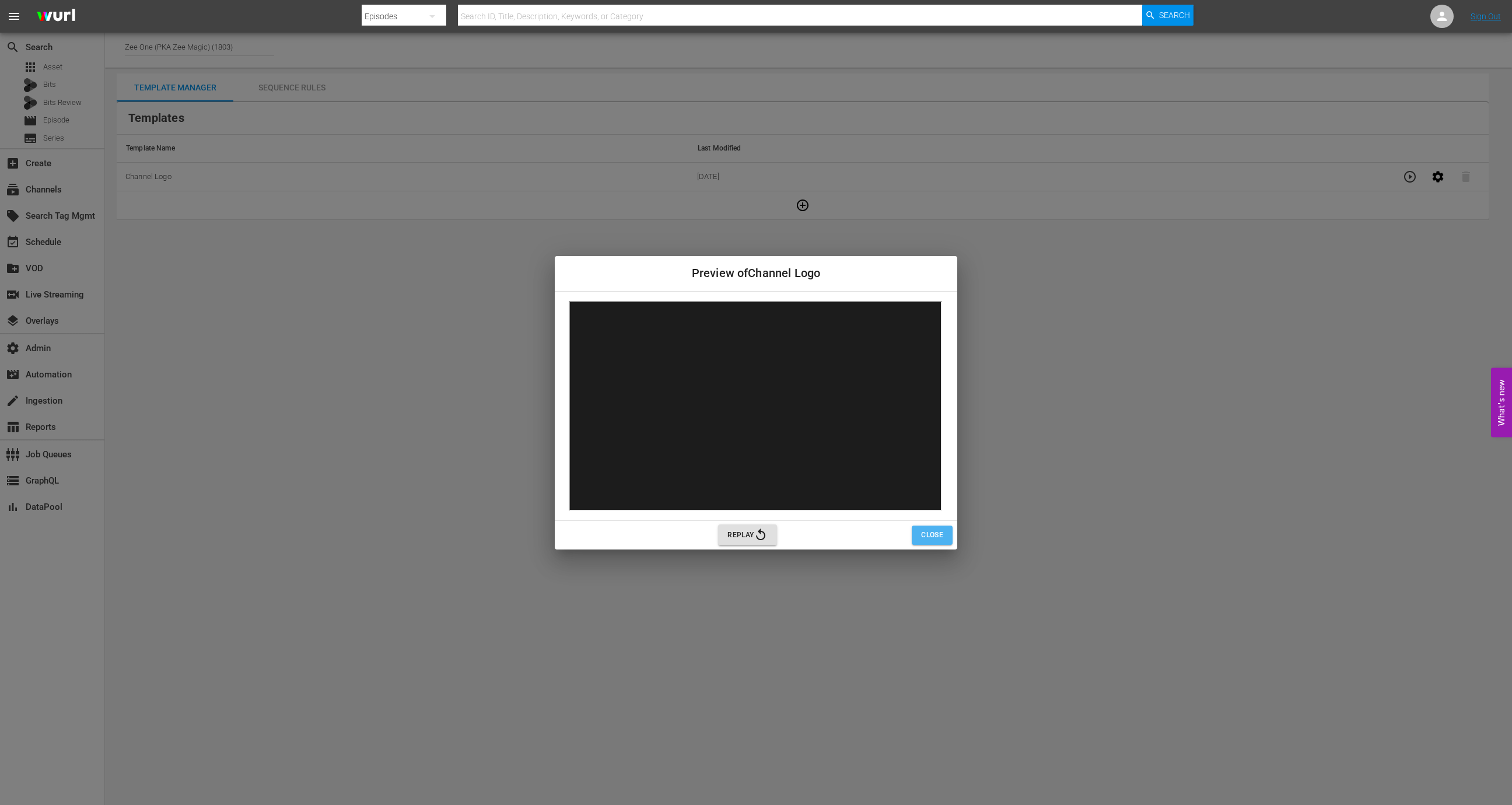
click at [927, 530] on span "Close" at bounding box center [932, 535] width 22 height 12
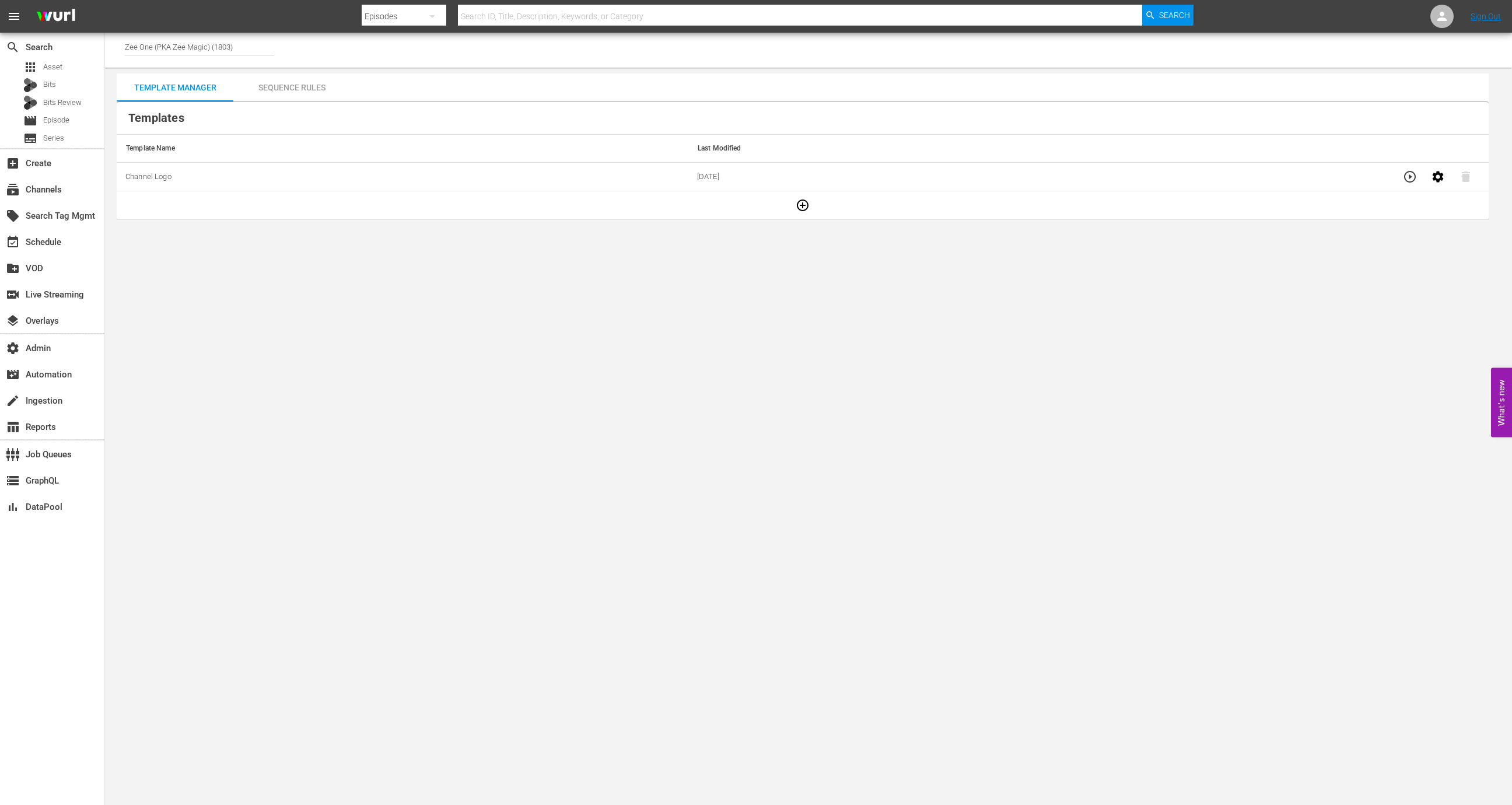
click at [248, 43] on input "Zee One (PKA Zee Magic) (1803)" at bounding box center [200, 46] width 149 height 28
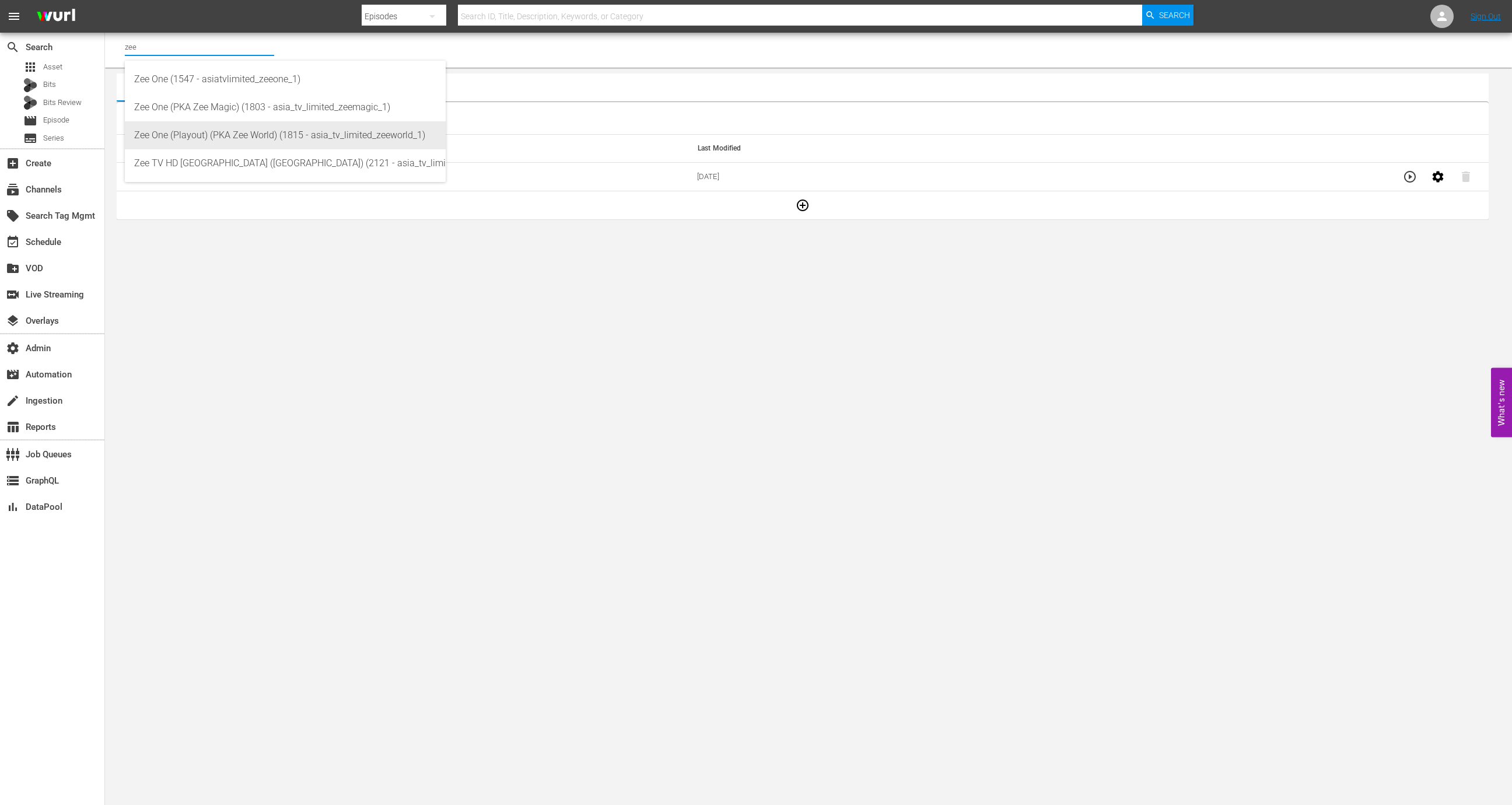
click at [253, 138] on div "Zee One (Playout) (PKA Zee World) (1815 - asia_tv_limited_zeeworld_1)" at bounding box center [285, 135] width 302 height 28
type input "Zee One (Playout) (PKA Zee World) (1815 - asia_tv_limited_zeeworld_1)"
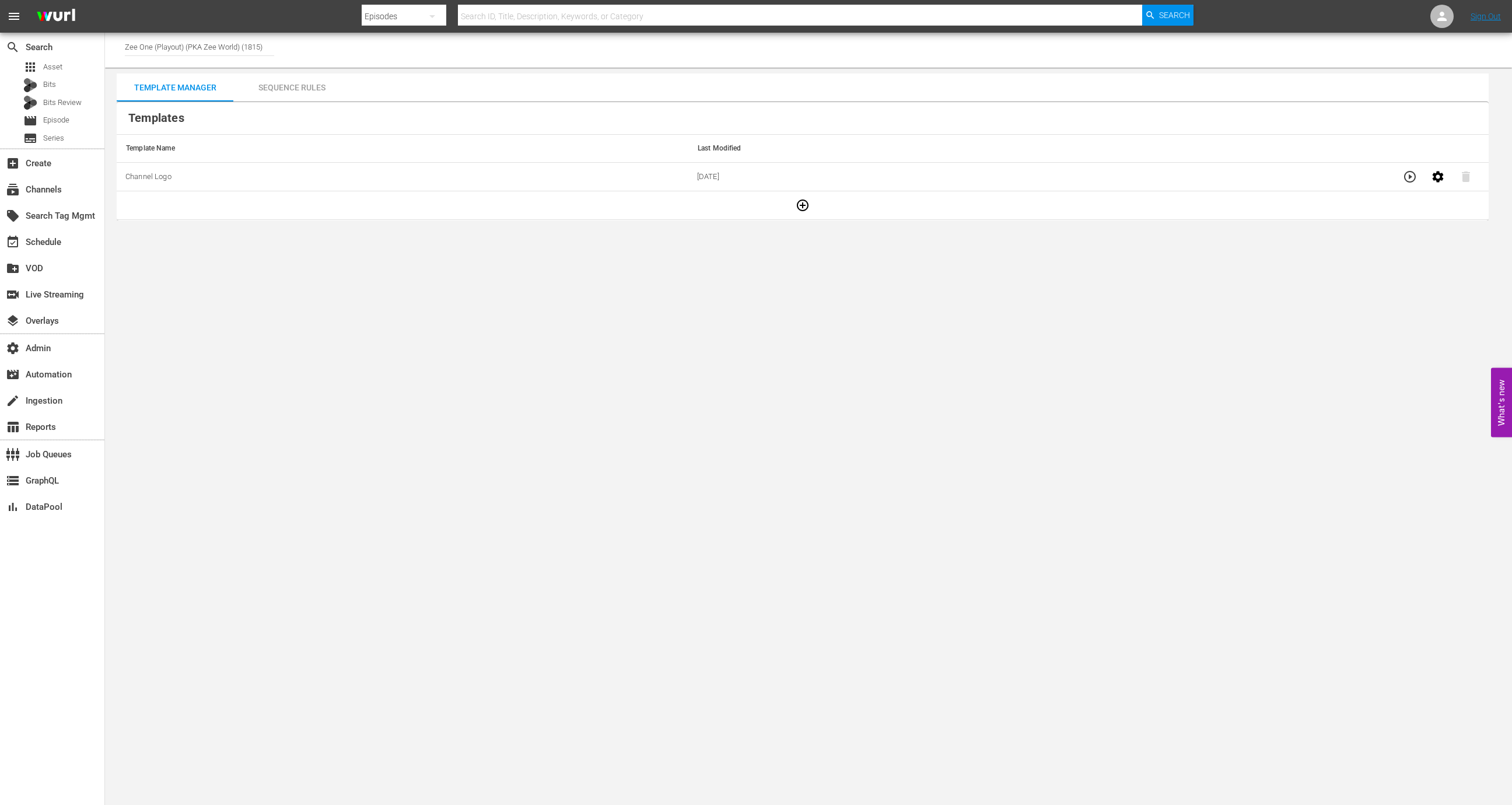
click at [1403, 175] on icon "button" at bounding box center [1409, 176] width 14 height 14
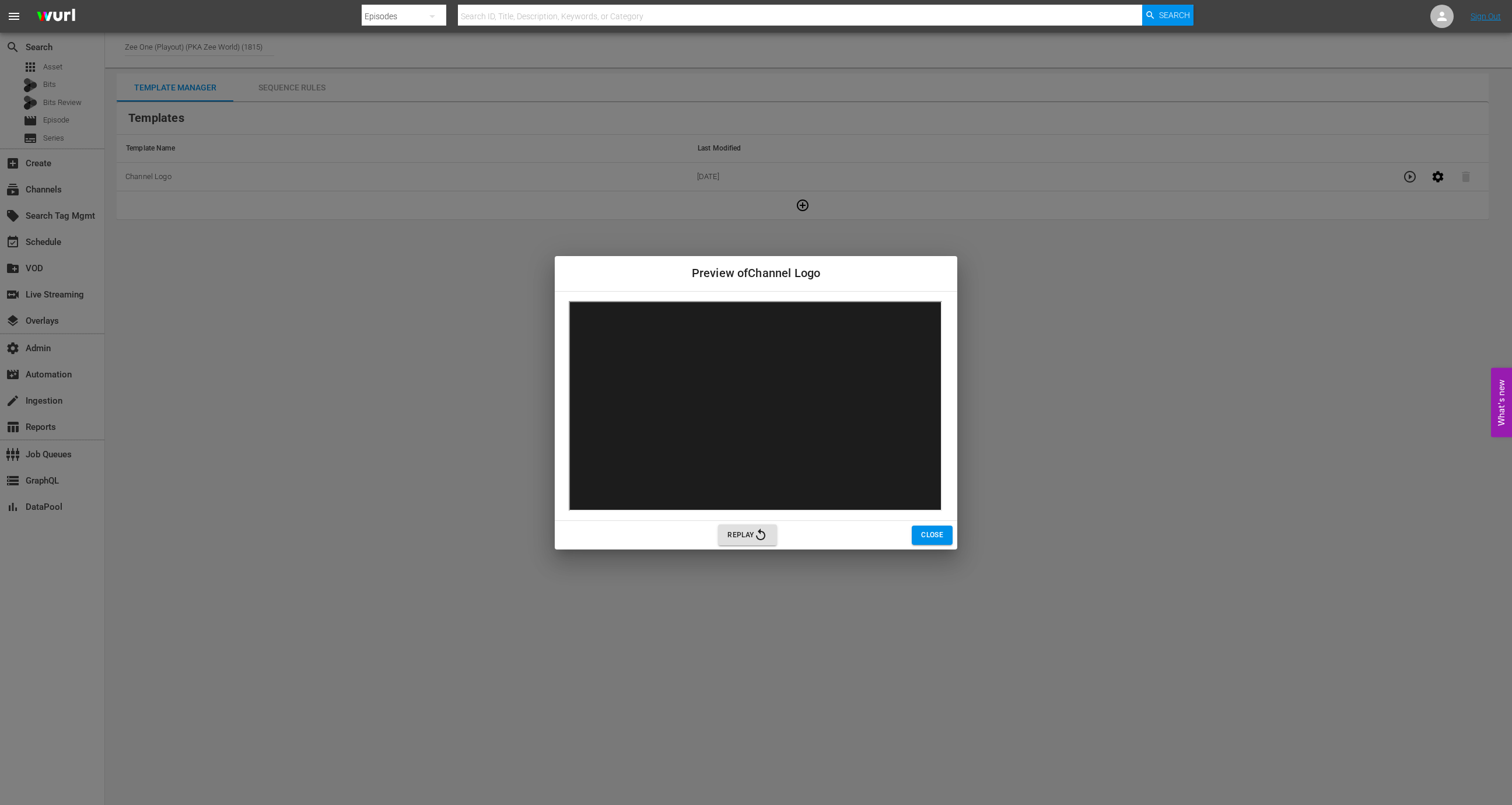
click at [736, 536] on span "Replay" at bounding box center [747, 534] width 40 height 14
click at [929, 532] on span "Close" at bounding box center [932, 535] width 22 height 12
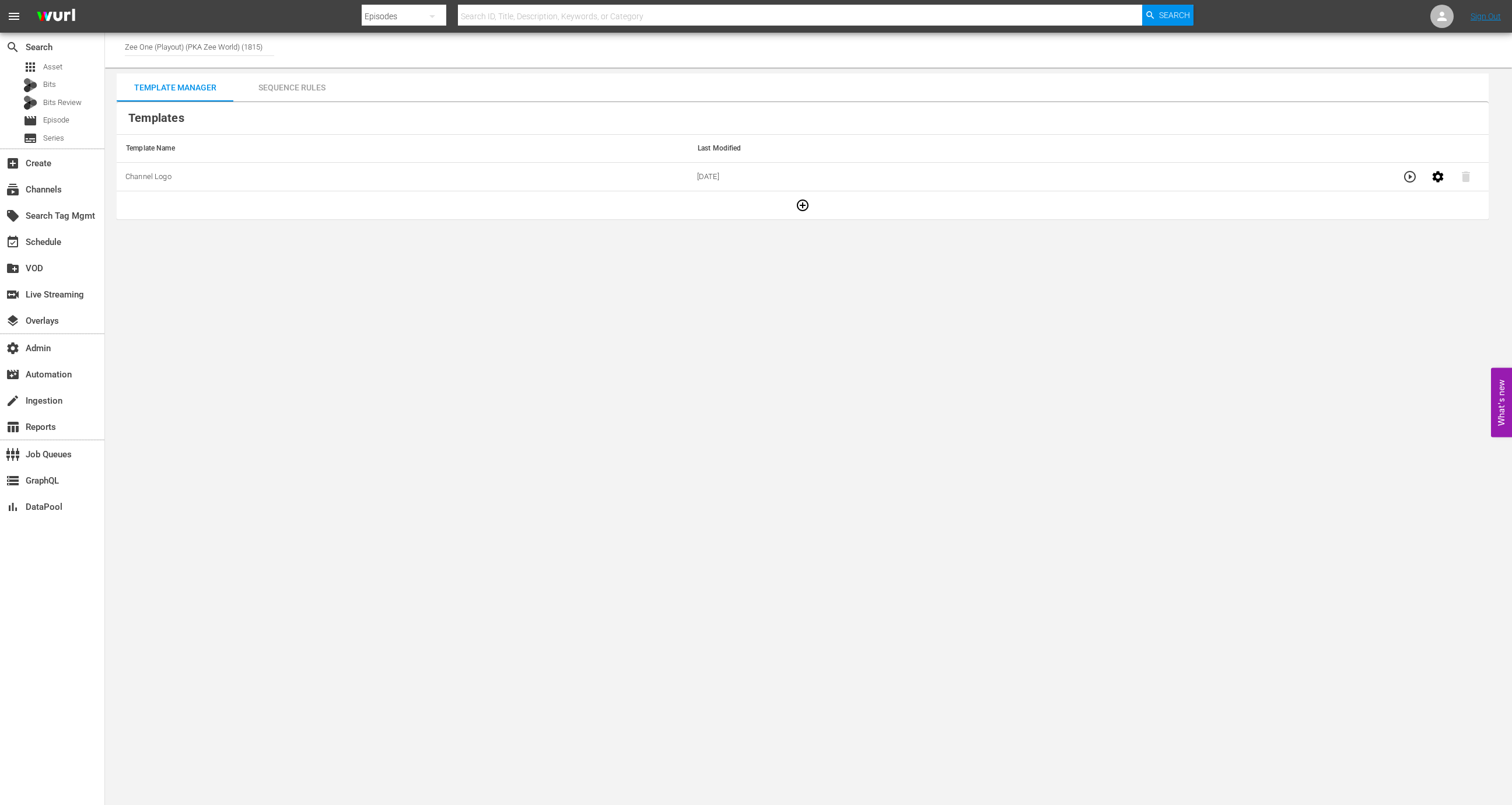
click at [1408, 188] on button "button" at bounding box center [1409, 177] width 28 height 28
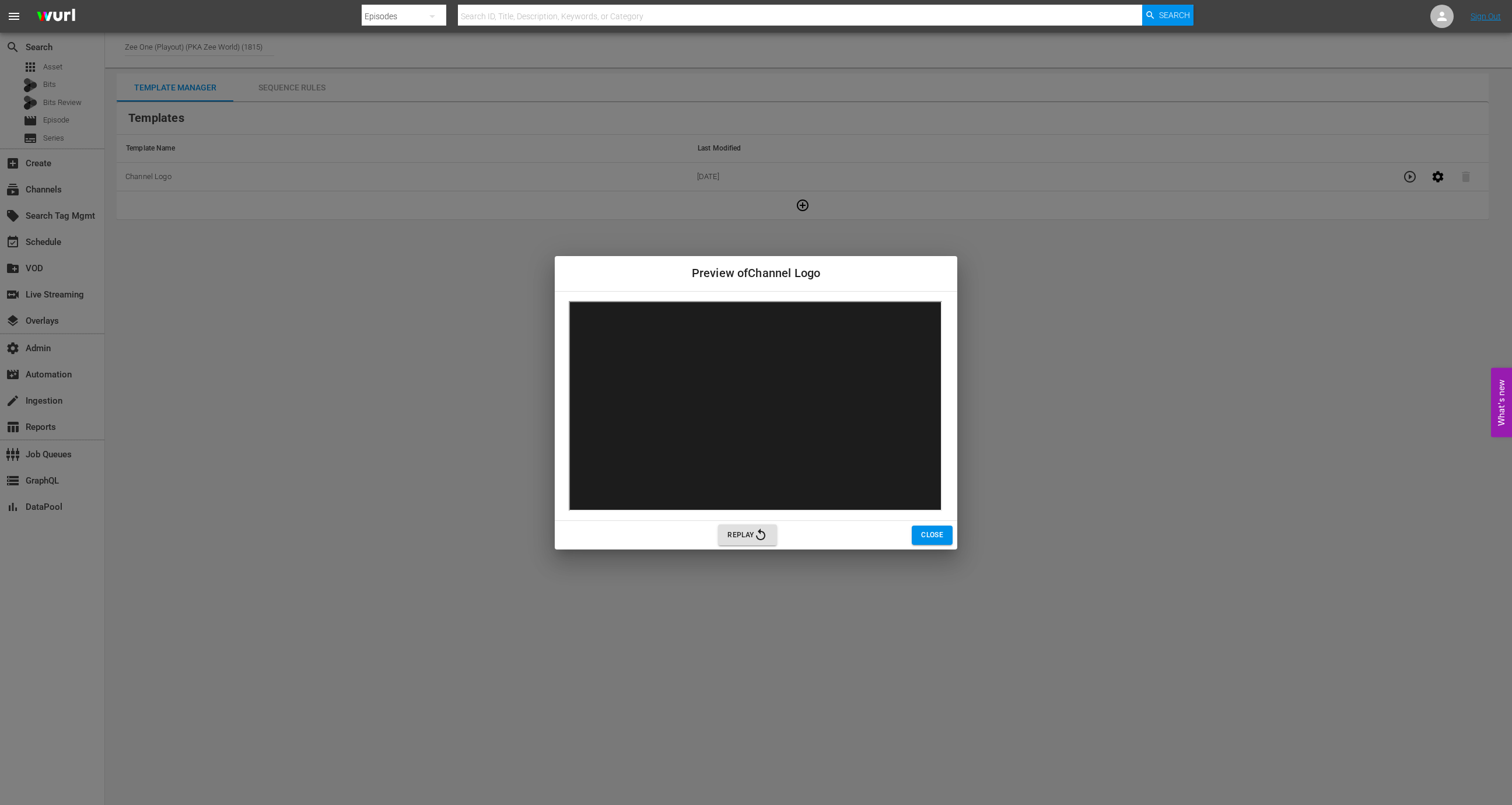
click at [936, 529] on span "Close" at bounding box center [932, 535] width 22 height 12
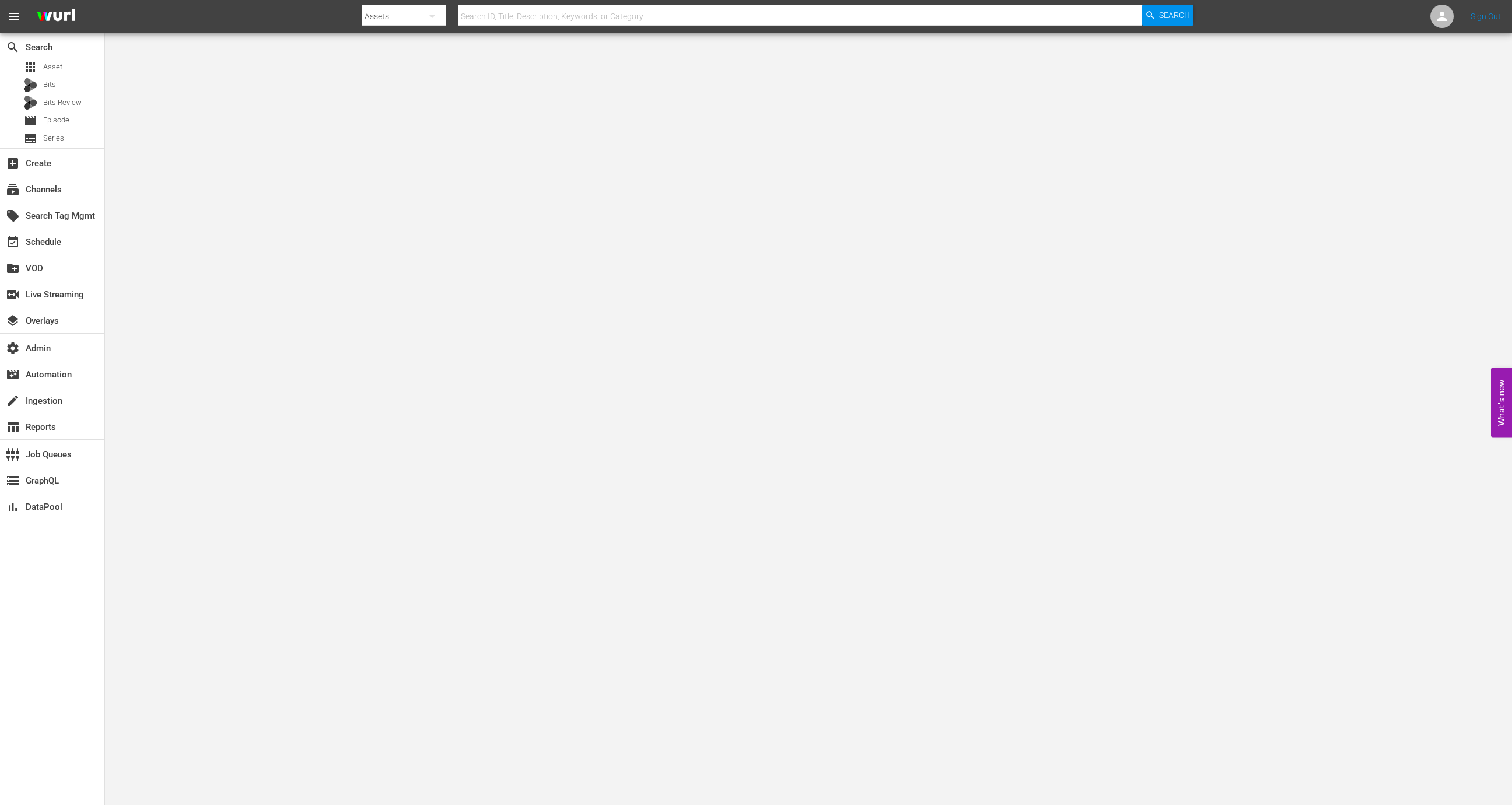
click at [76, 147] on div "search Search apps Asset Bits Bits Review movie Episode subtitles Series" at bounding box center [52, 90] width 104 height 115
click at [77, 140] on div "subtitles Series" at bounding box center [52, 138] width 104 height 16
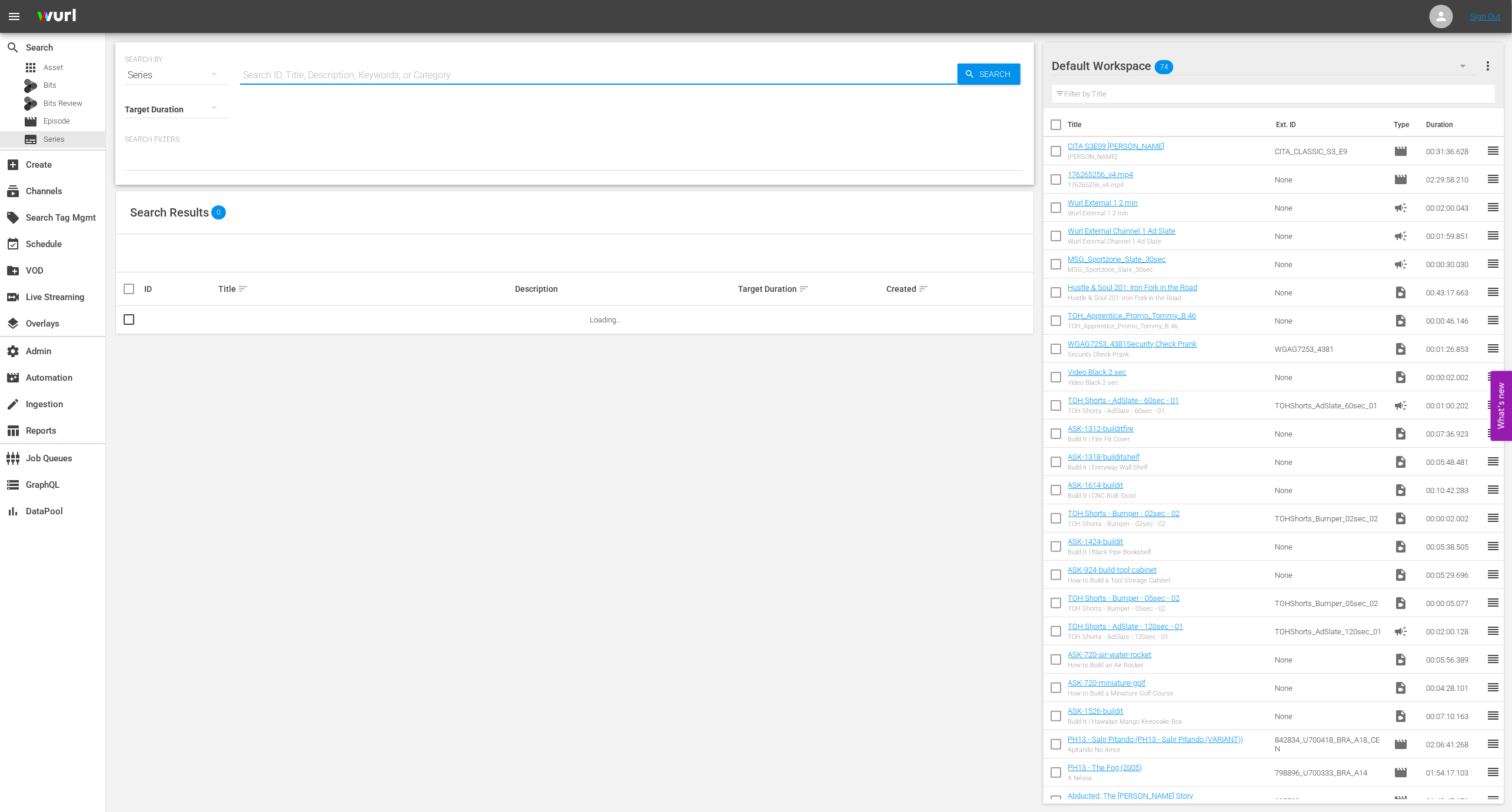
click at [279, 65] on input "text" at bounding box center [599, 75] width 717 height 28
paste input "Kokoro Connect"
type input "Kokoro Connect"
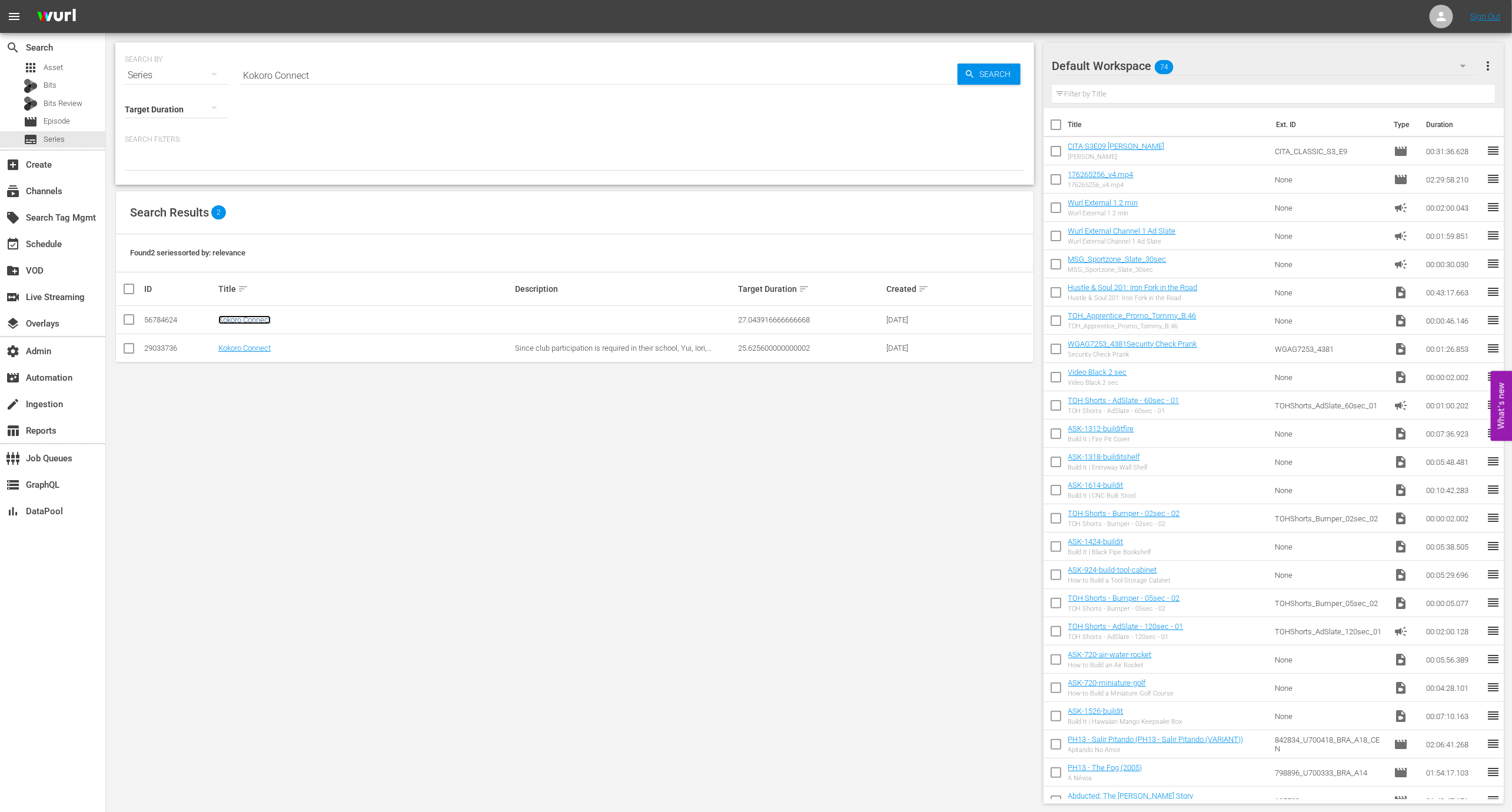
click at [243, 321] on link "Kokoro Connect" at bounding box center [244, 320] width 52 height 9
click at [240, 349] on link "Kokoro Connect" at bounding box center [244, 347] width 52 height 9
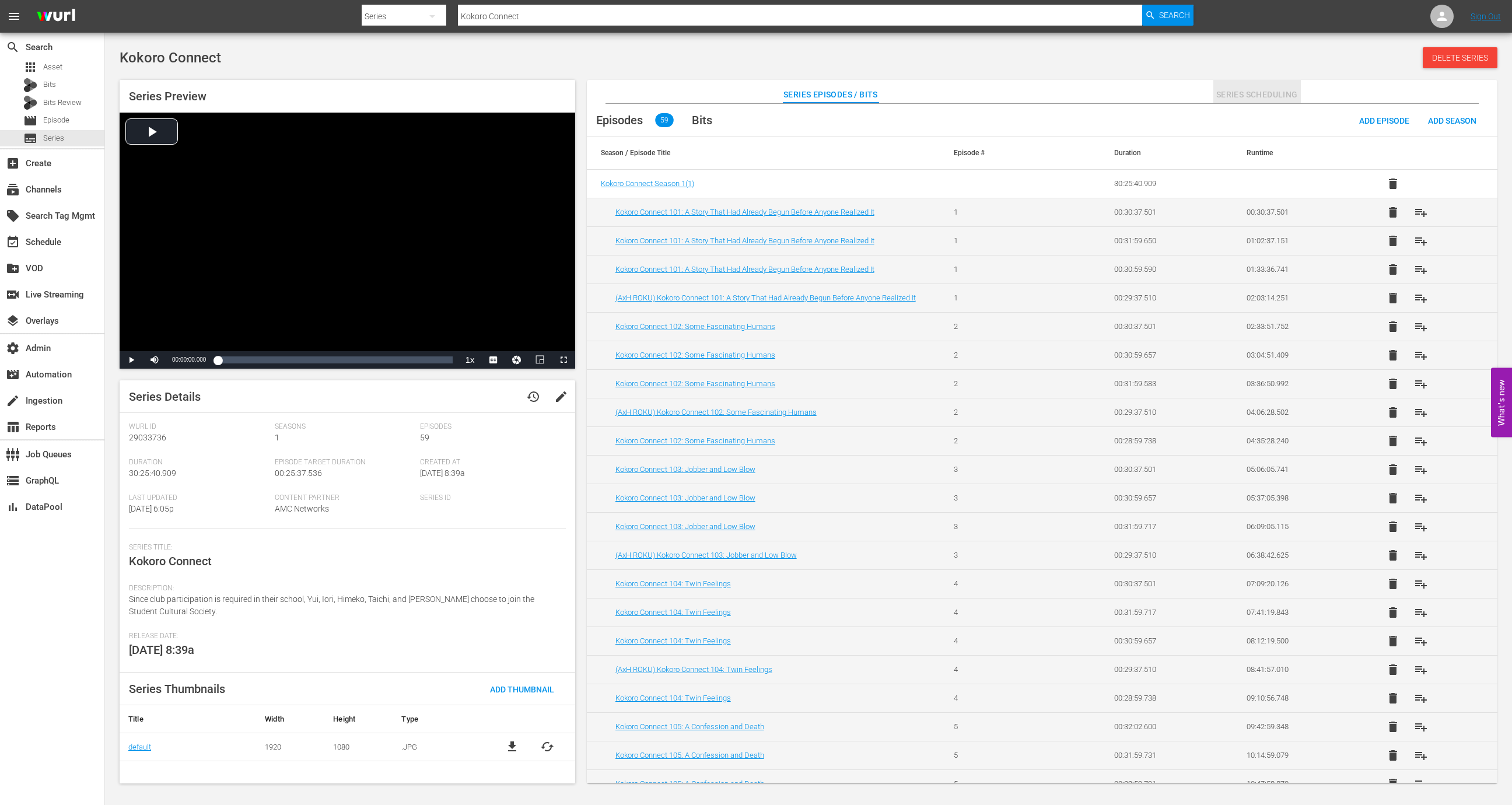
click at [1287, 95] on span "Series Scheduling" at bounding box center [1257, 95] width 88 height 14
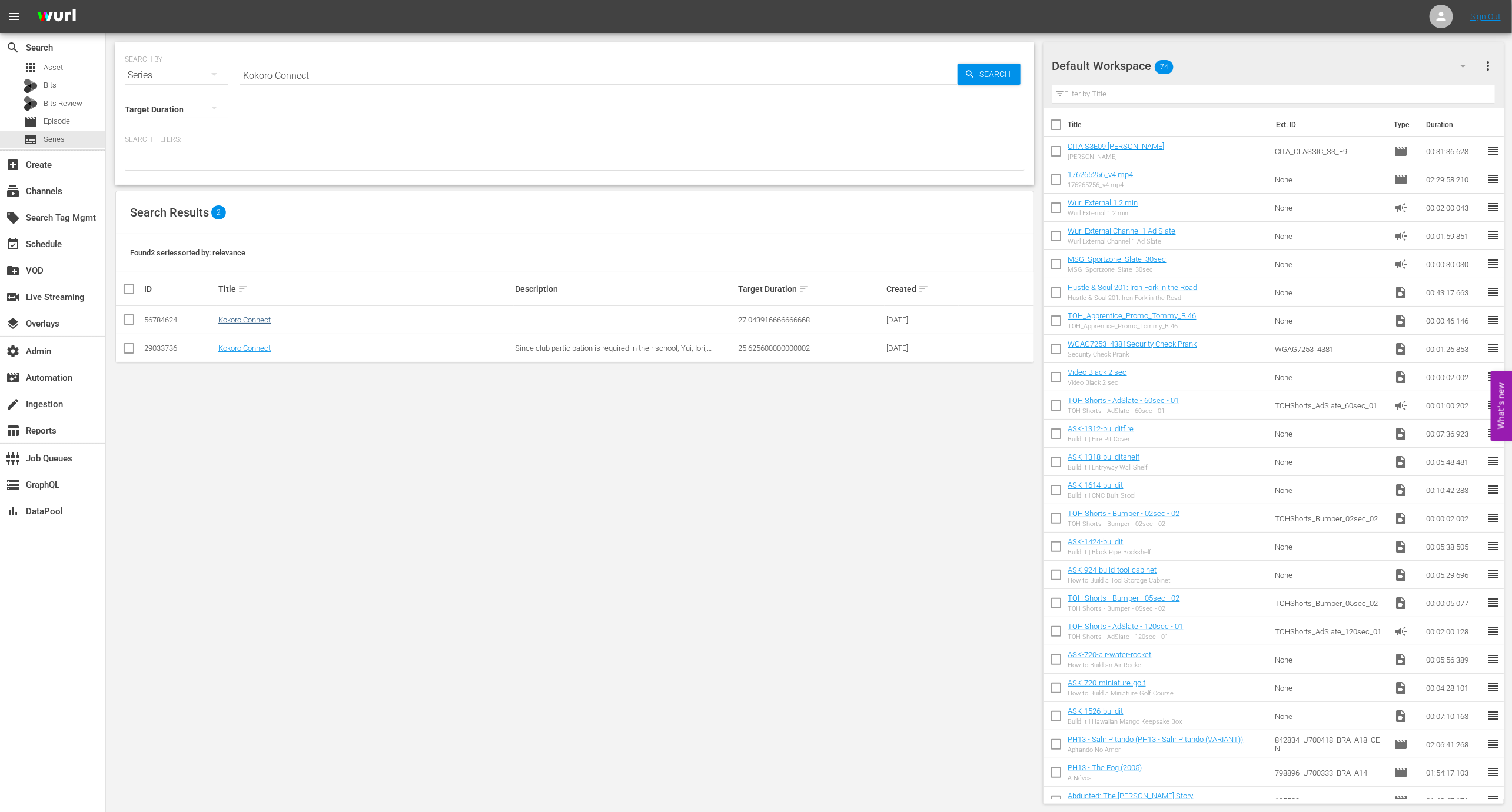
click at [240, 324] on td "Kokoro Connect" at bounding box center [365, 320] width 297 height 28
click at [240, 320] on link "Kokoro Connect" at bounding box center [244, 320] width 52 height 9
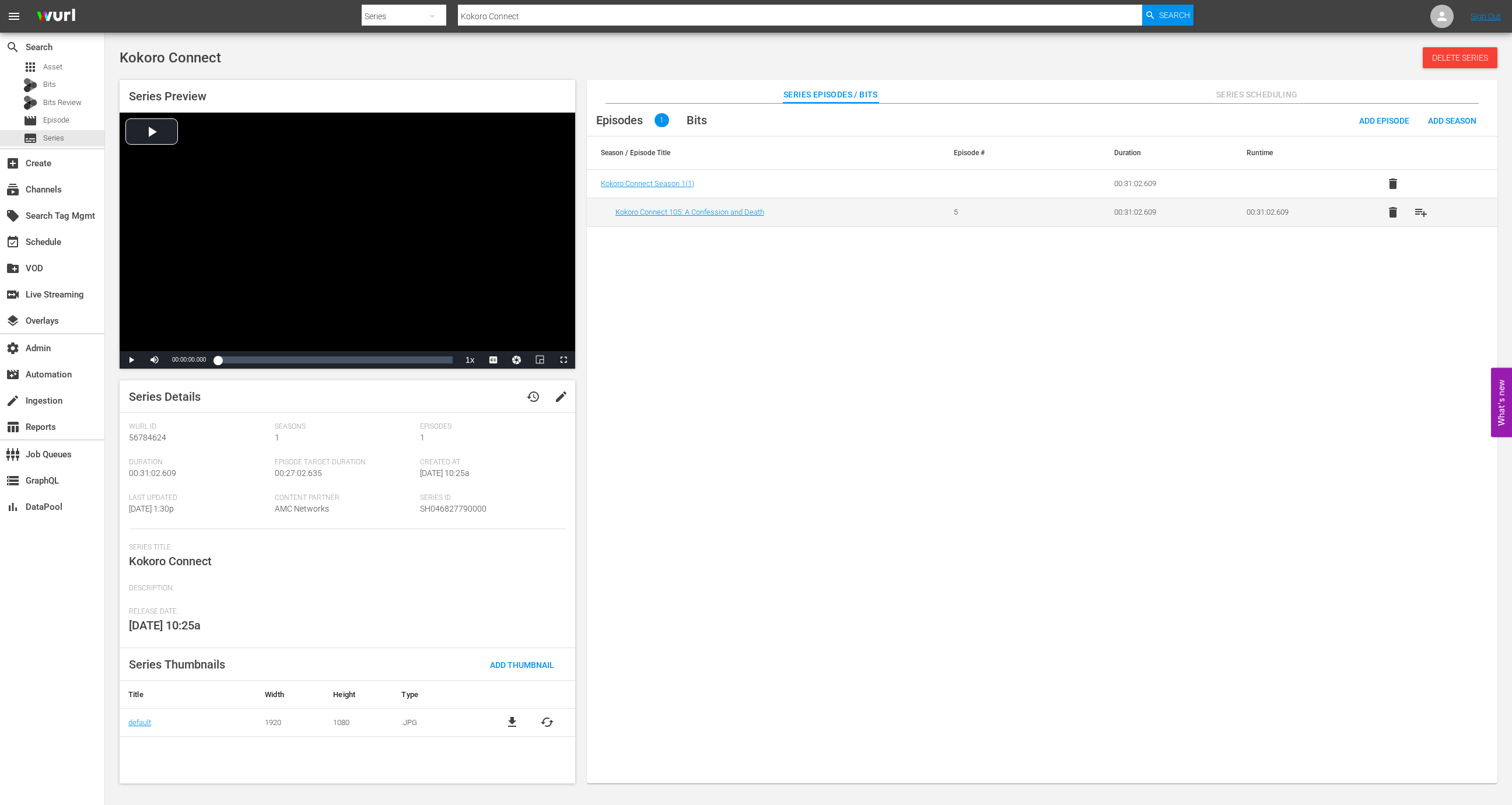
click at [1304, 94] on div "Series Episodes / Bits Series Scheduling" at bounding box center [1042, 92] width 852 height 24
click at [1272, 90] on span "Series Scheduling" at bounding box center [1257, 95] width 88 height 14
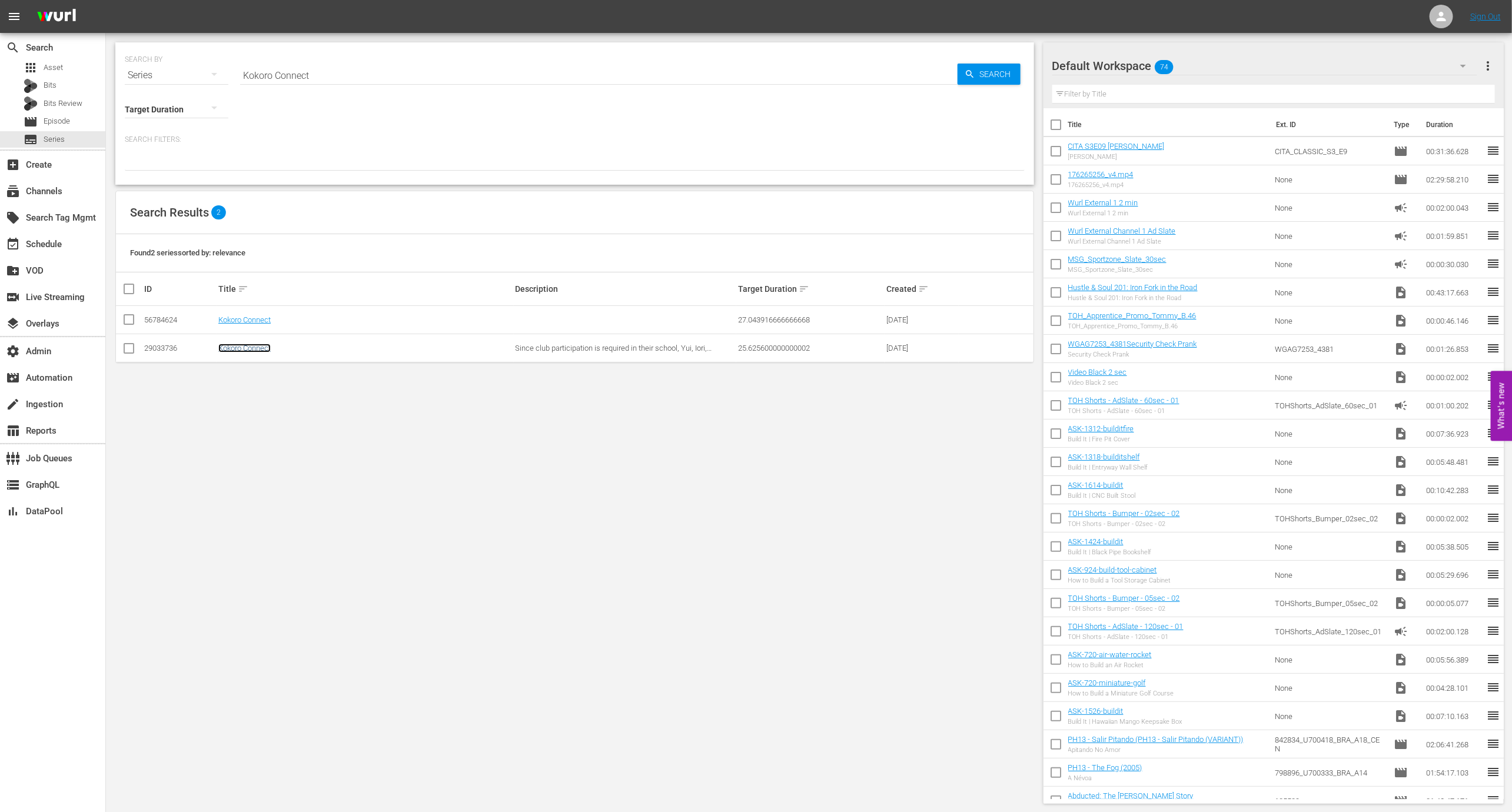
click at [233, 348] on link "Kokoro Connect" at bounding box center [244, 347] width 52 height 9
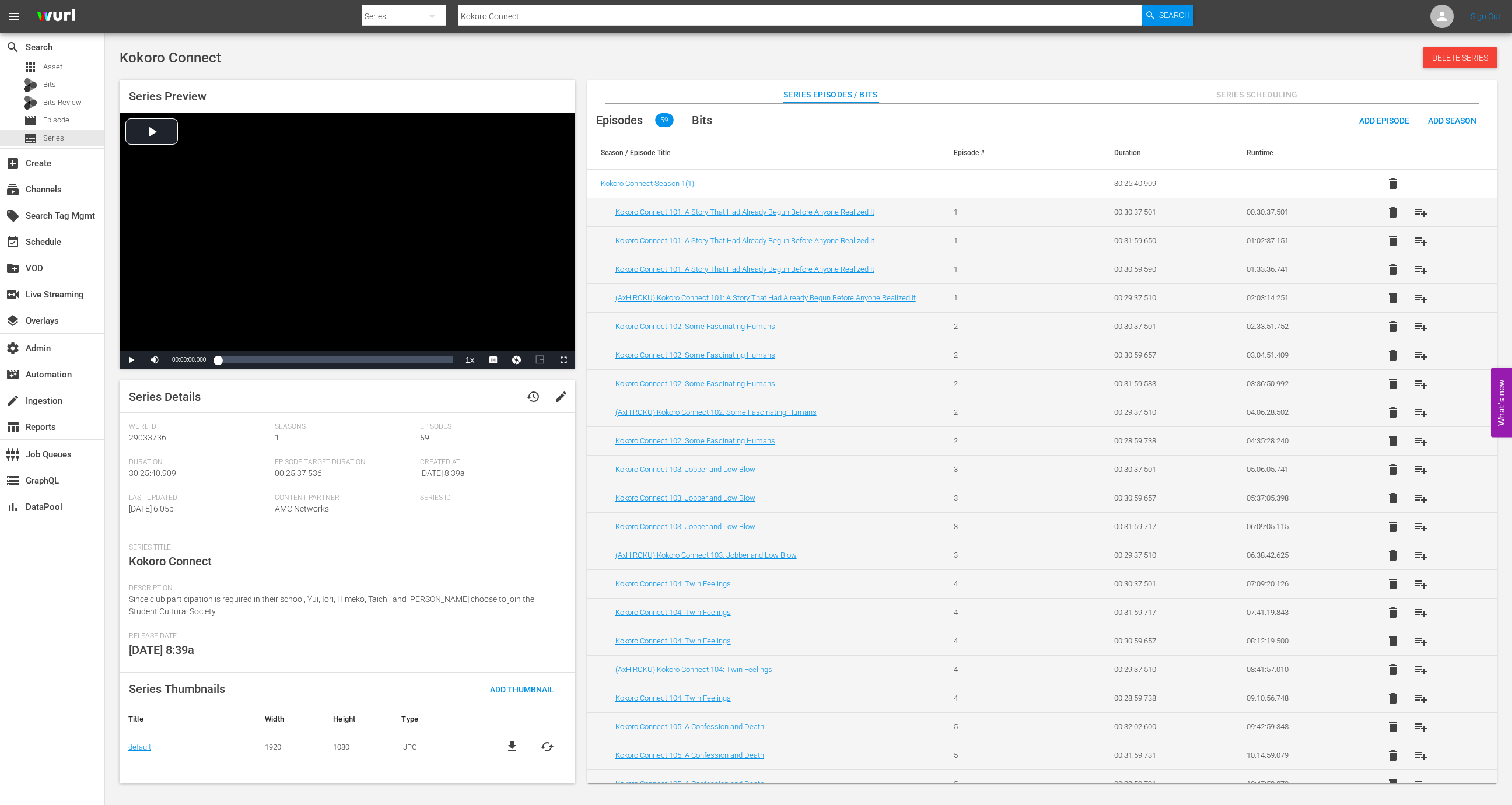
click at [1254, 104] on div "Episodes 59 Bits Add Episode Add Season" at bounding box center [1041, 120] width 910 height 33
click at [1254, 90] on span "Series Scheduling" at bounding box center [1257, 95] width 88 height 14
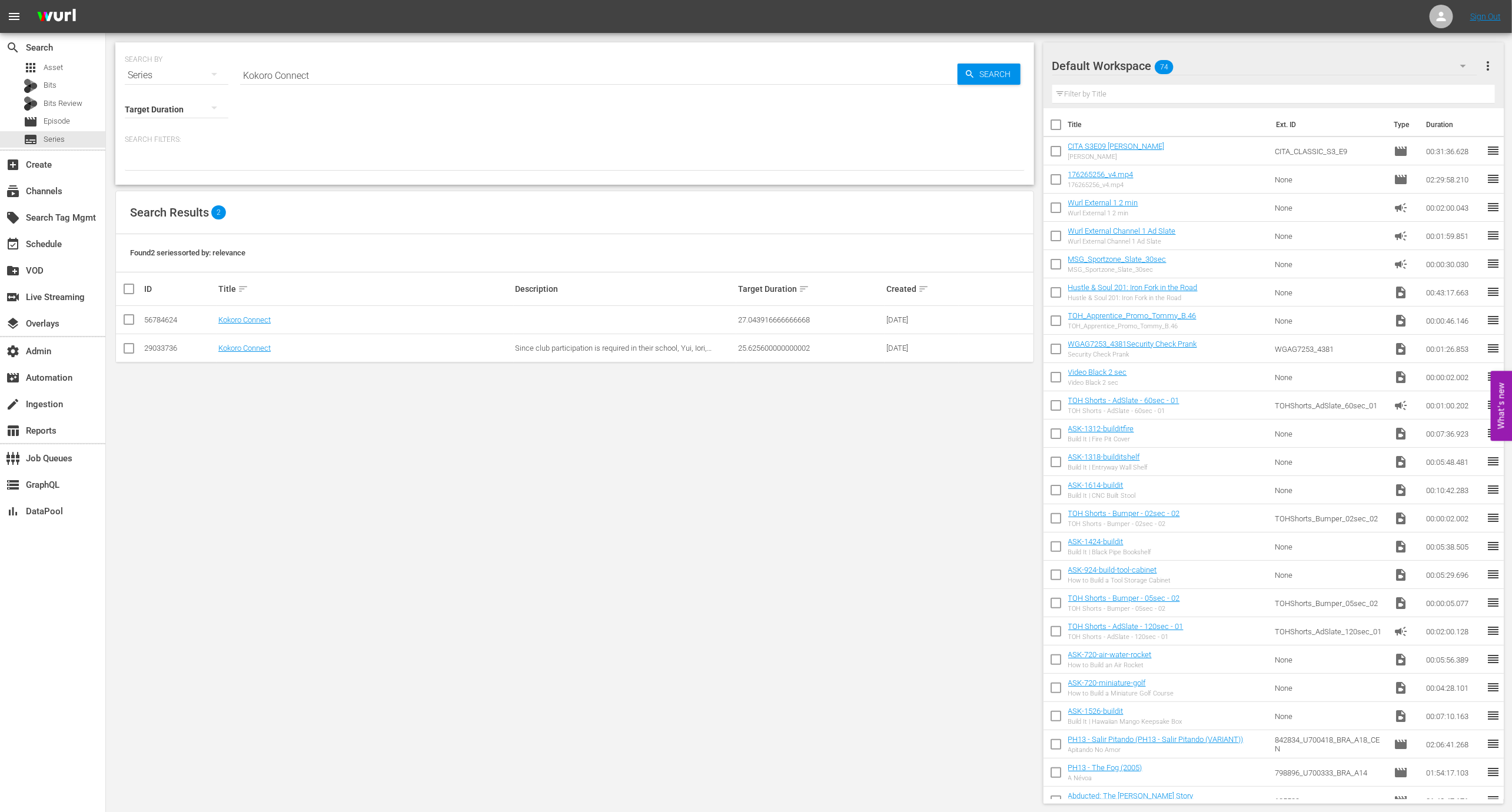
click at [167, 325] on td "56784624" at bounding box center [180, 320] width 74 height 28
click at [166, 322] on div "56784624" at bounding box center [179, 320] width 71 height 9
copy div "56784624"
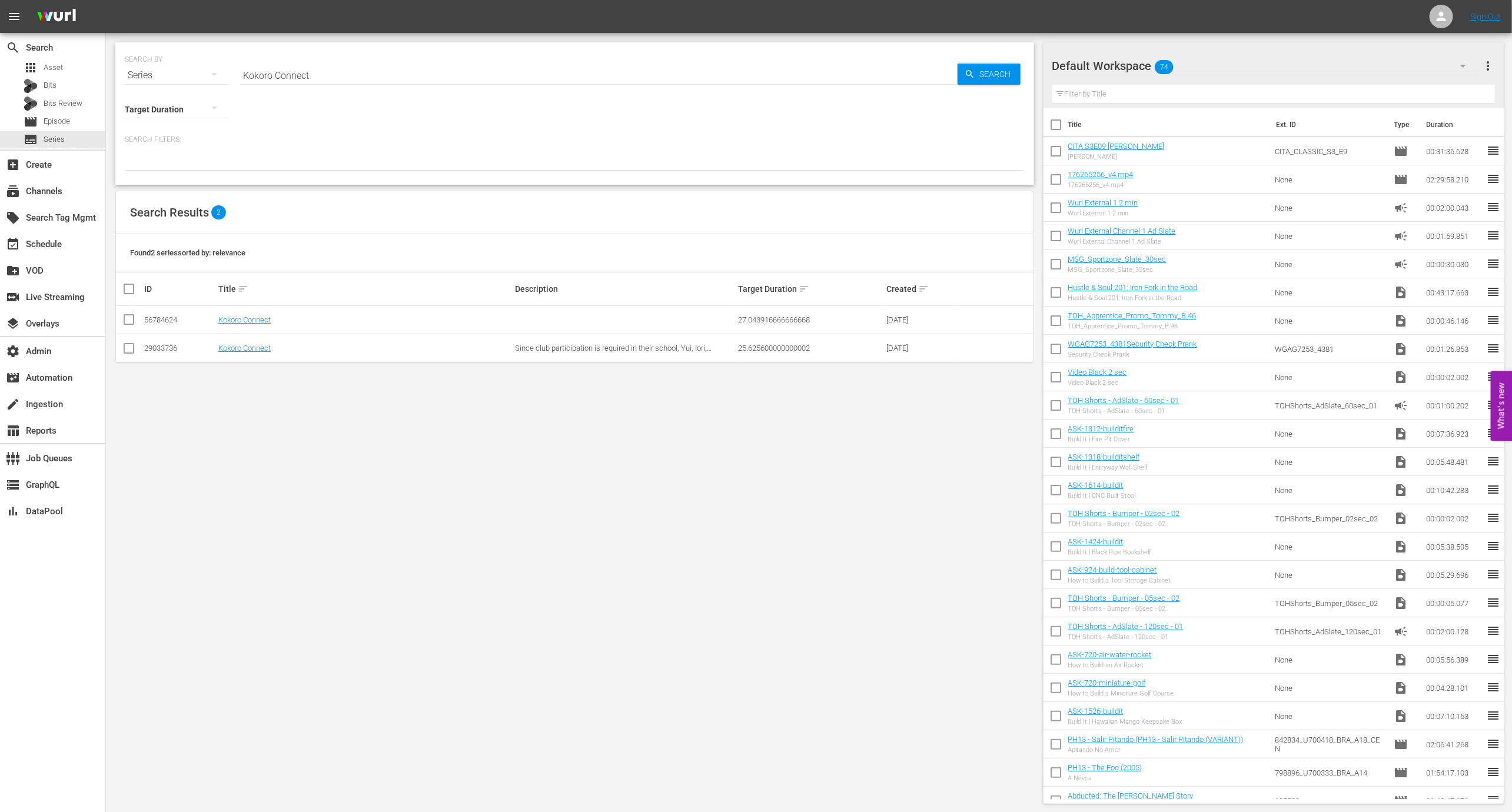
click at [318, 77] on input "Kokoro Connect" at bounding box center [599, 75] width 717 height 28
paste input "Amagi Brilliant Park"
click at [182, 320] on div "53061581" at bounding box center [179, 320] width 71 height 9
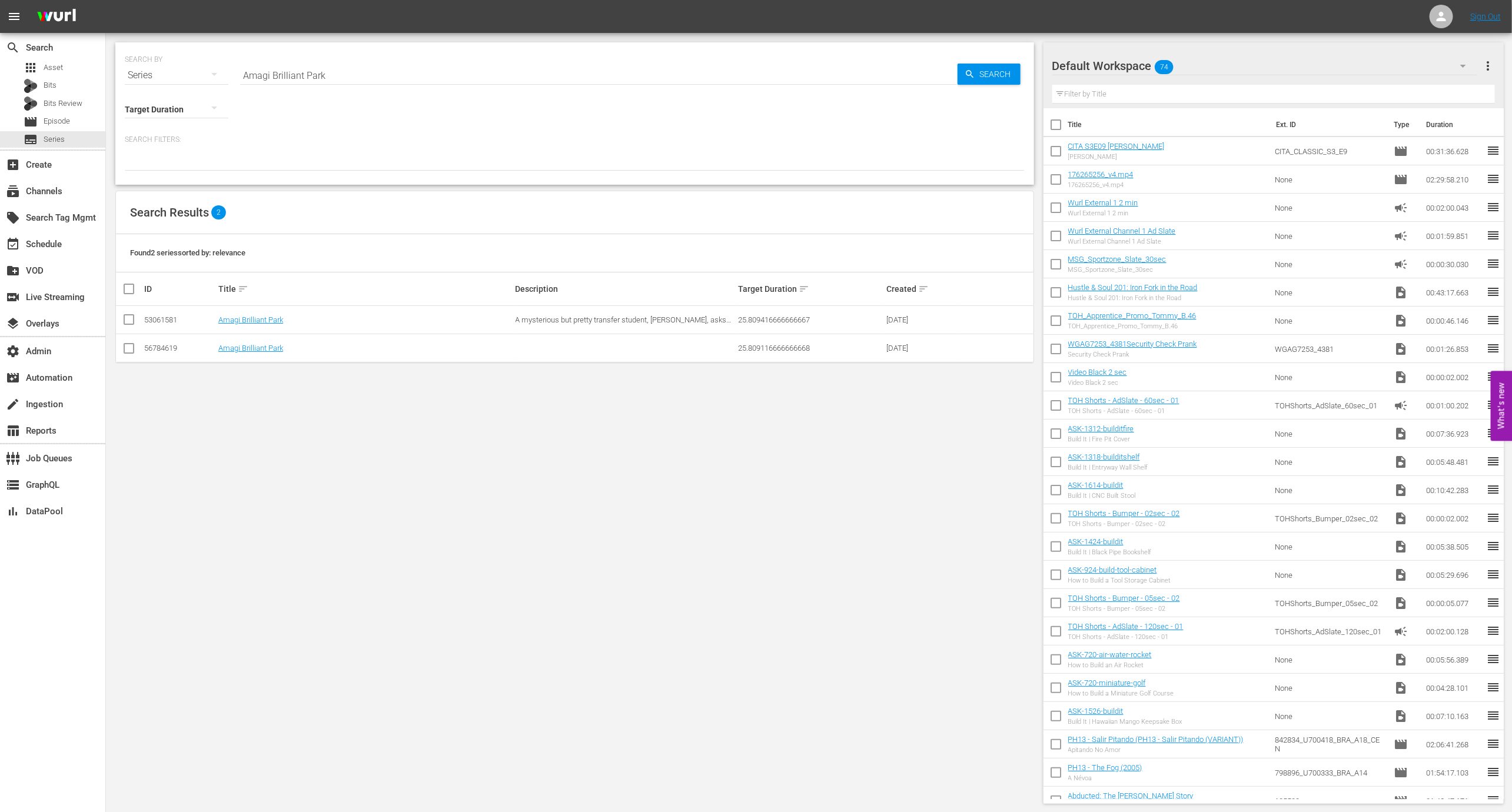
click at [182, 320] on div "53061581" at bounding box center [179, 320] width 71 height 9
click at [164, 319] on div "53061581" at bounding box center [179, 320] width 71 height 9
copy div "53061581"
click at [159, 348] on div "56784619" at bounding box center [179, 347] width 71 height 9
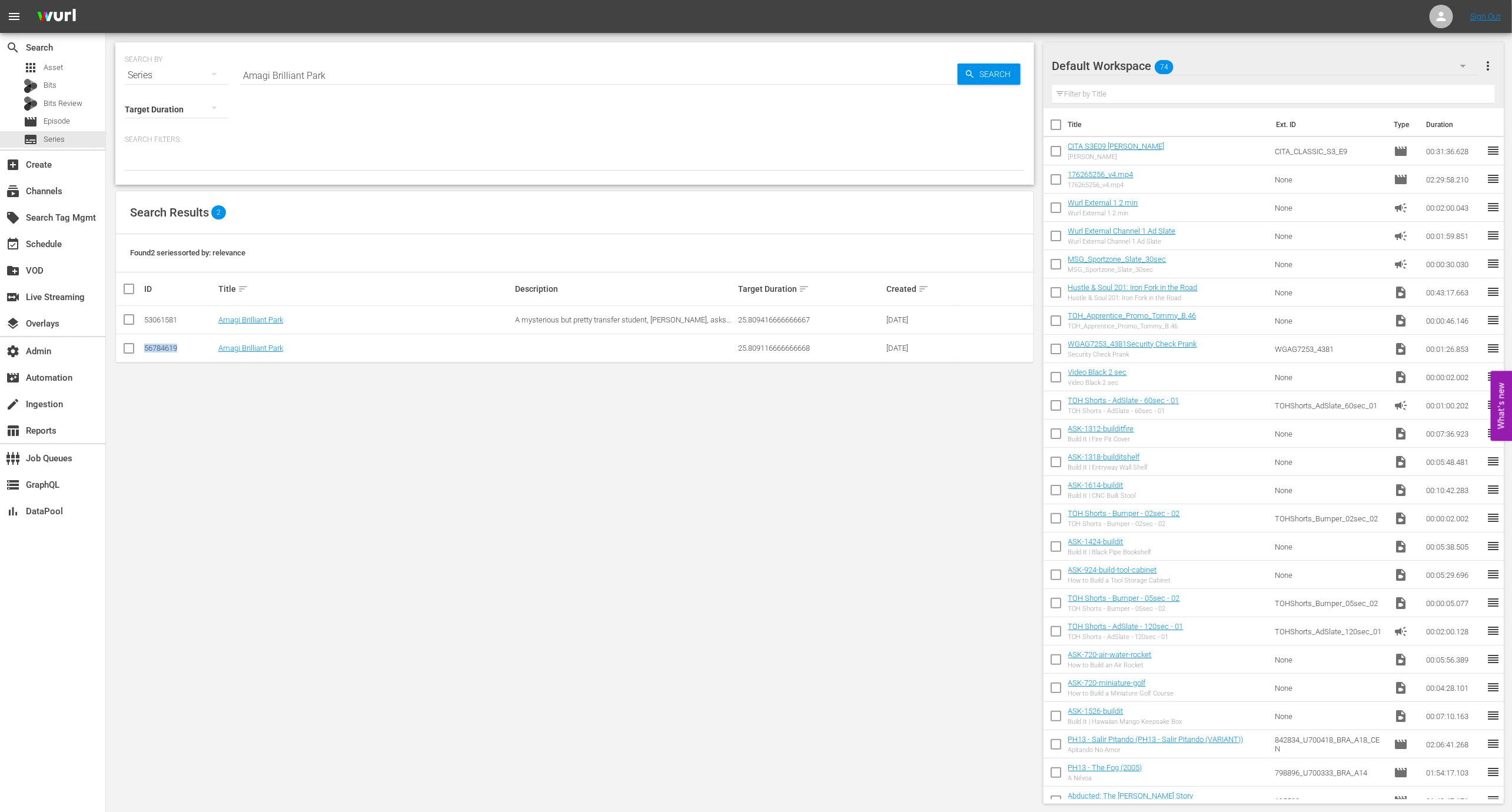
click at [159, 348] on div "56784619" at bounding box center [179, 347] width 71 height 9
copy div "56784619"
click at [378, 70] on input "Amagi Brilliant Park" at bounding box center [599, 75] width 717 height 28
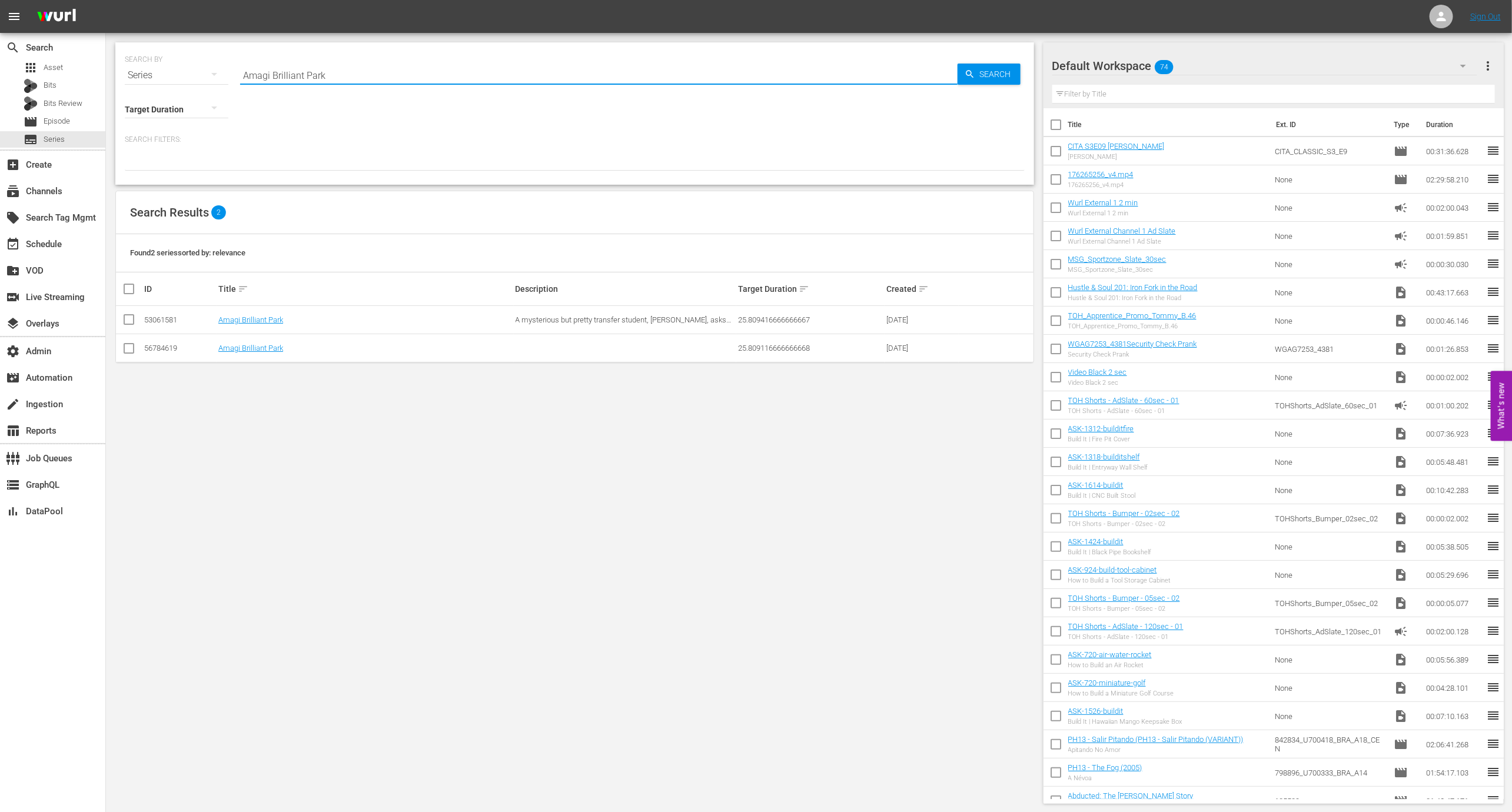
paste input "56732262"
type input "56732262"
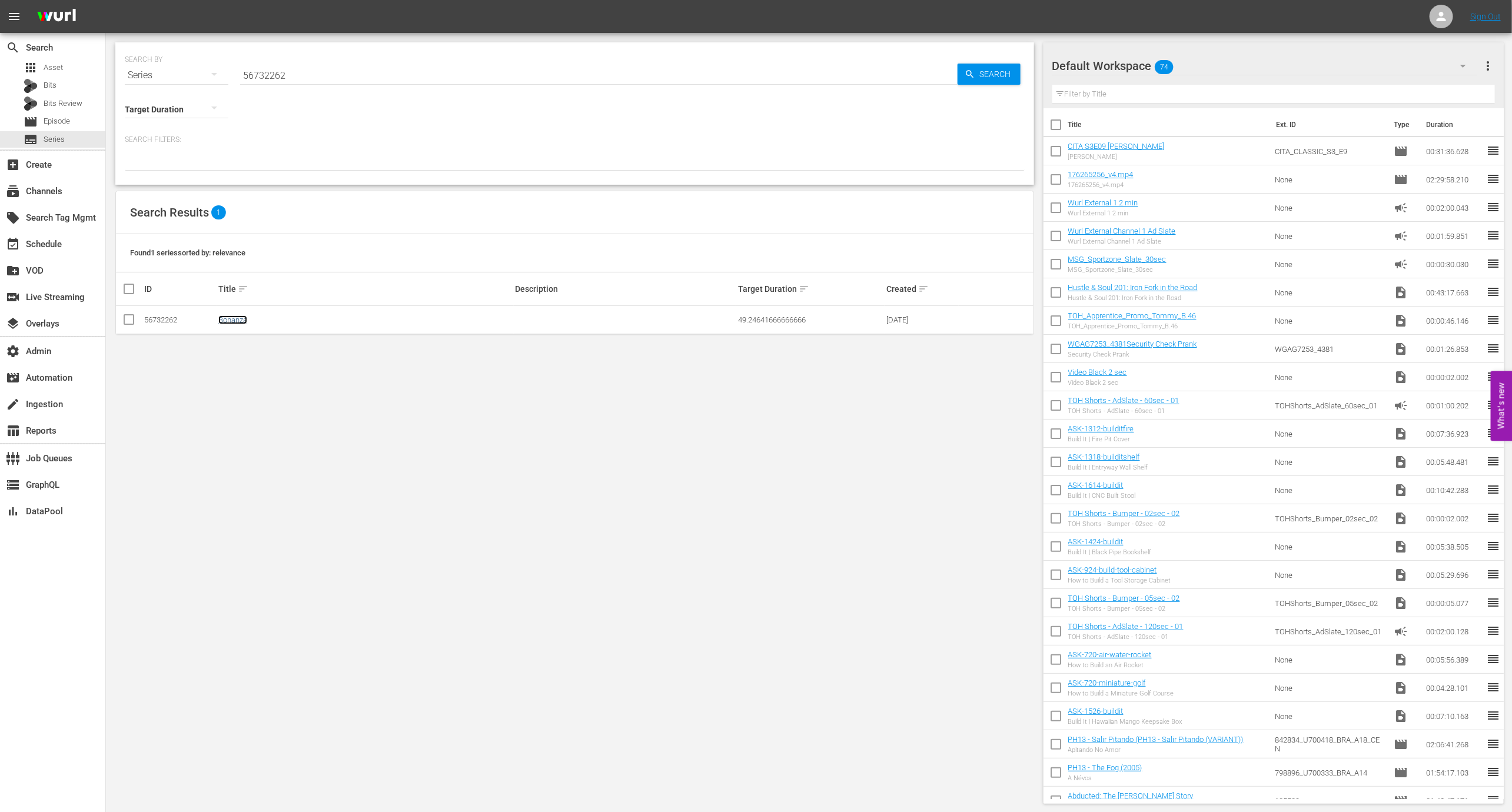
click at [242, 319] on link "Bonanza" at bounding box center [233, 320] width 29 height 9
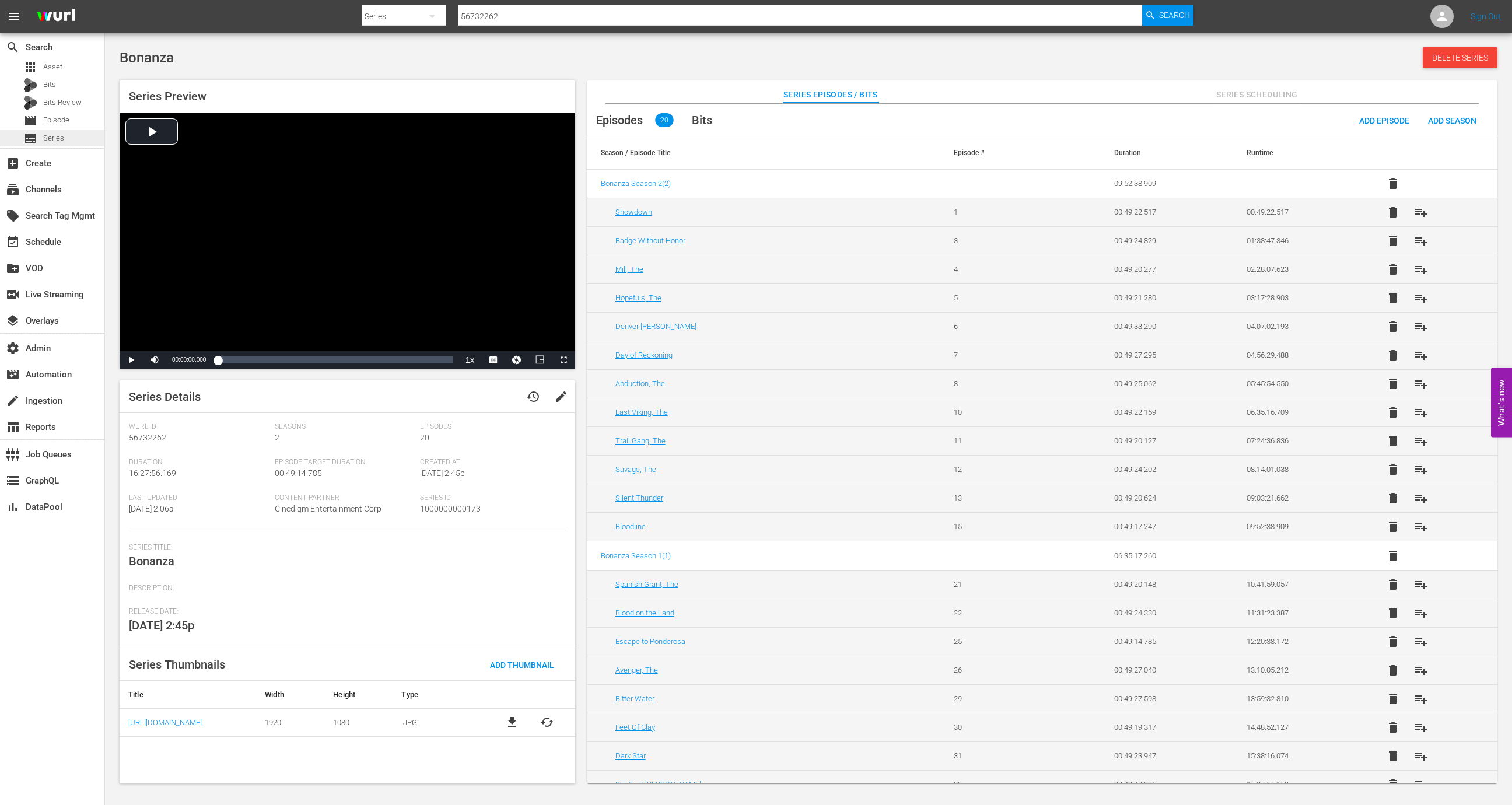
click at [81, 136] on div "subtitles Series" at bounding box center [52, 138] width 104 height 16
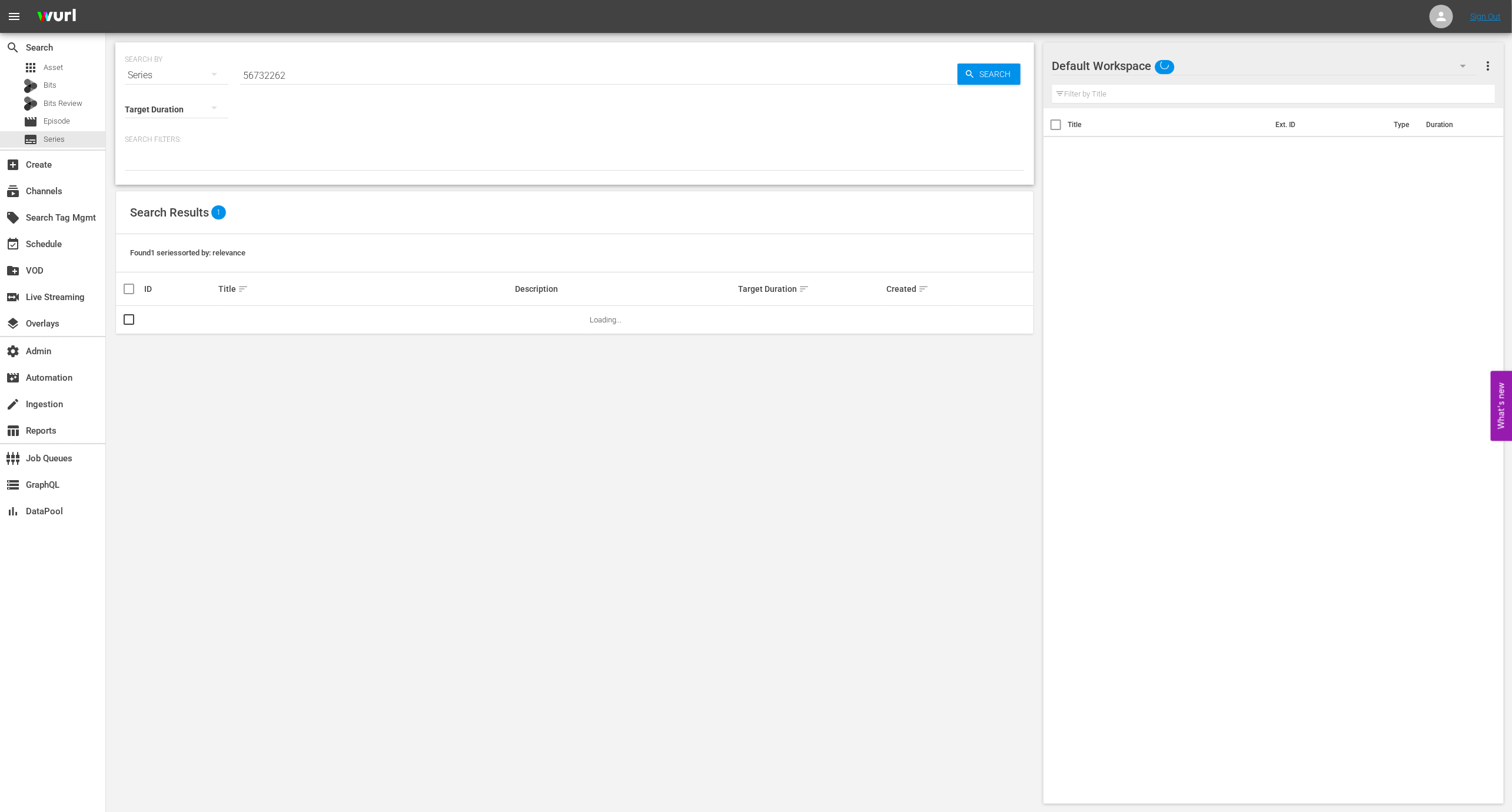
click at [333, 79] on input "56732262" at bounding box center [599, 75] width 717 height 28
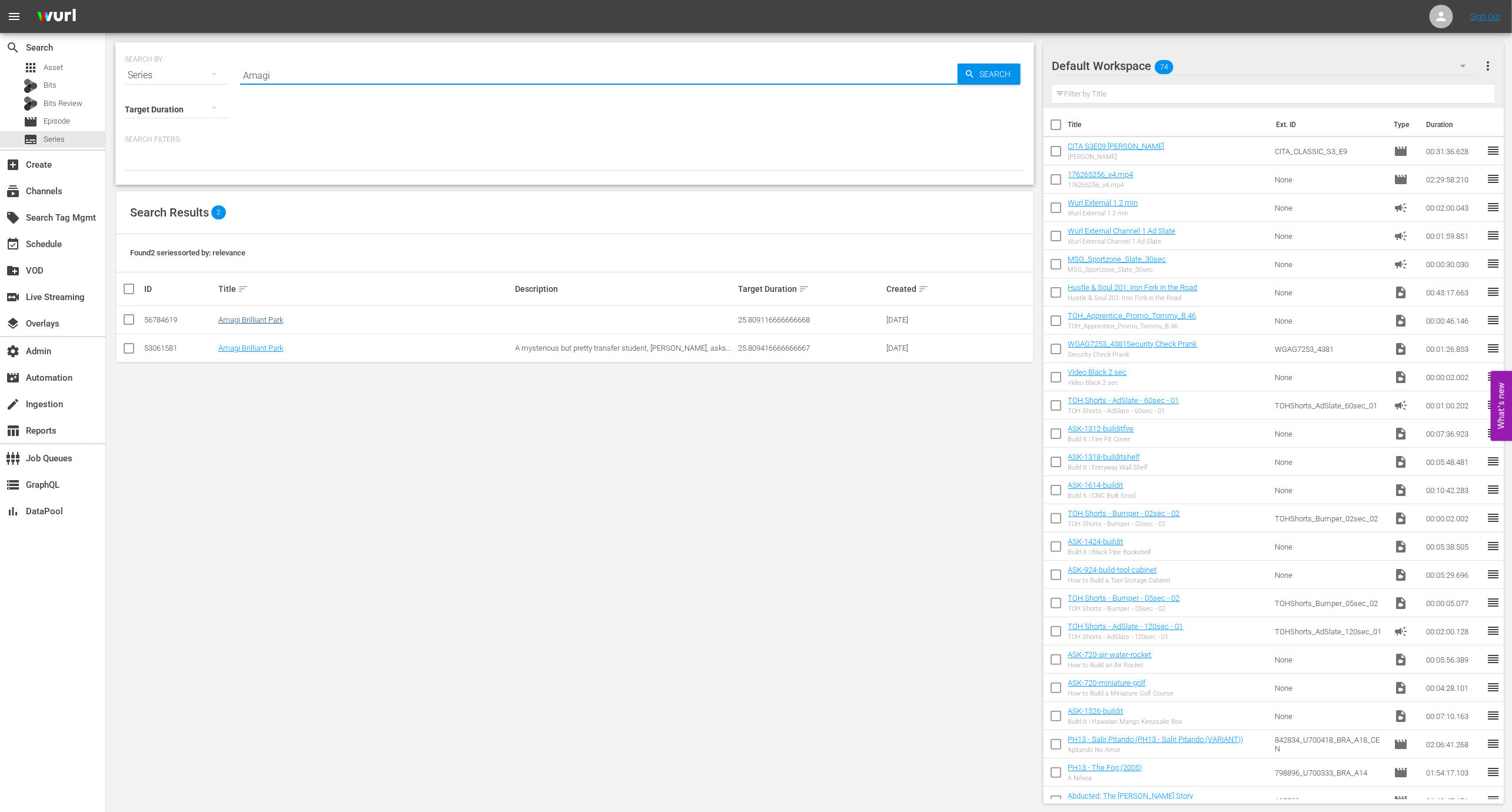
type input "Amagi"
click at [267, 321] on link "Amagi Brilliant Park" at bounding box center [251, 320] width 65 height 9
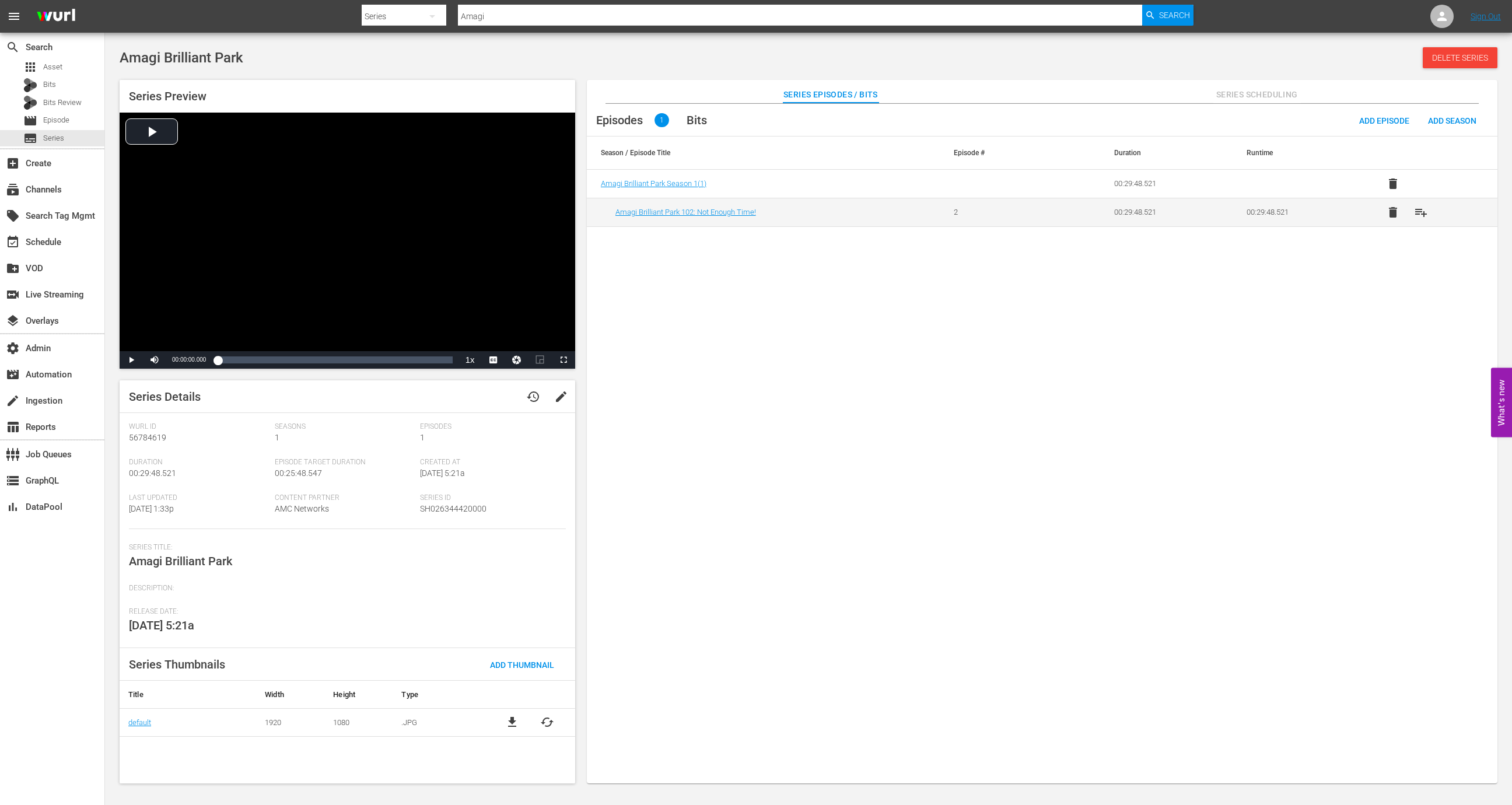
click at [1255, 85] on button "Series Scheduling" at bounding box center [1257, 92] width 88 height 24
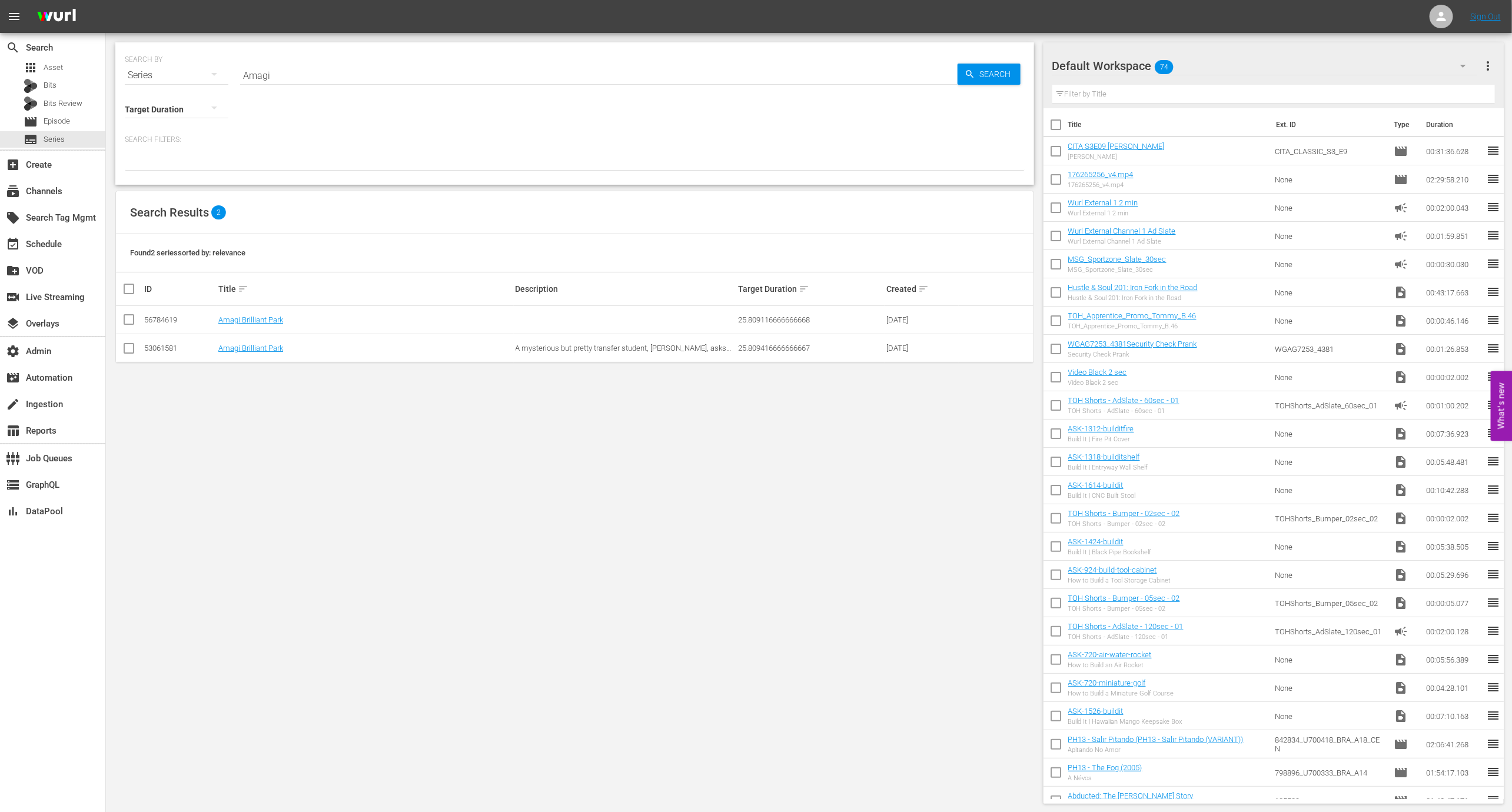
click at [277, 337] on td "Amagi Brilliant Park" at bounding box center [365, 348] width 297 height 28
click at [277, 346] on link "Amagi Brilliant Park" at bounding box center [251, 347] width 65 height 9
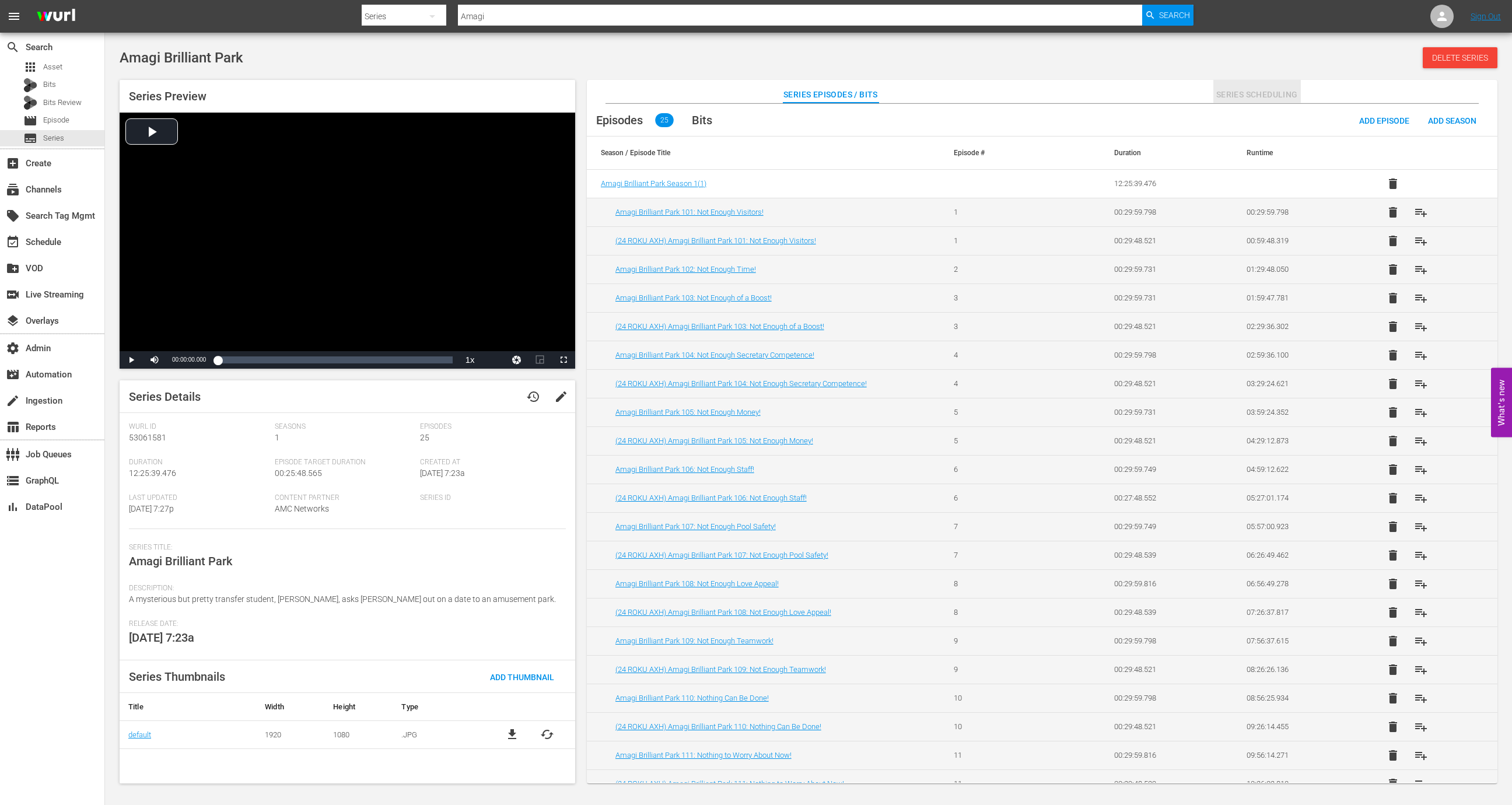
click at [1274, 94] on span "Series Scheduling" at bounding box center [1257, 95] width 88 height 14
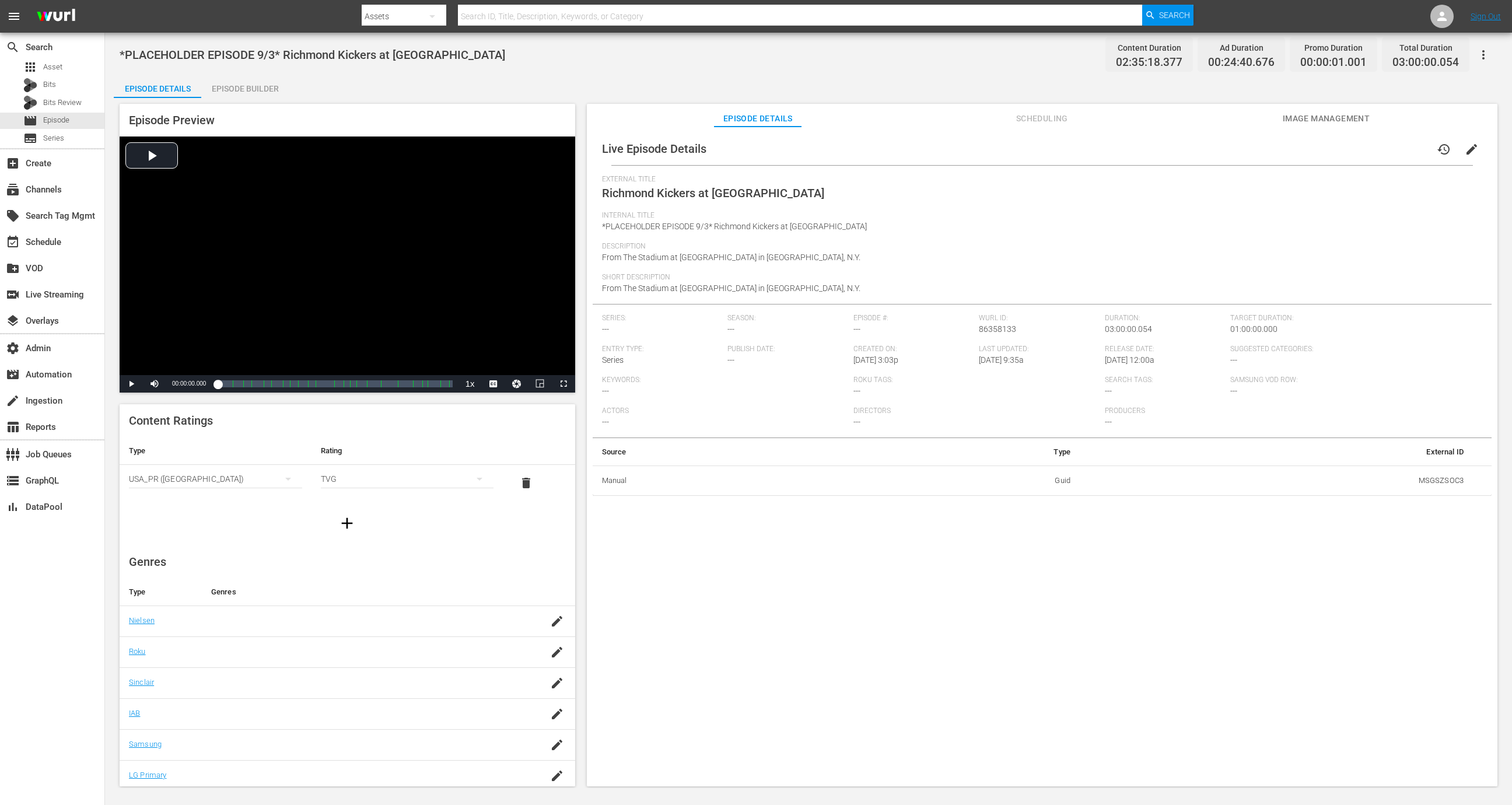
click at [1433, 480] on td "MSGSZSOC3" at bounding box center [1276, 480] width 393 height 30
click at [1041, 115] on span "Scheduling" at bounding box center [1042, 118] width 88 height 14
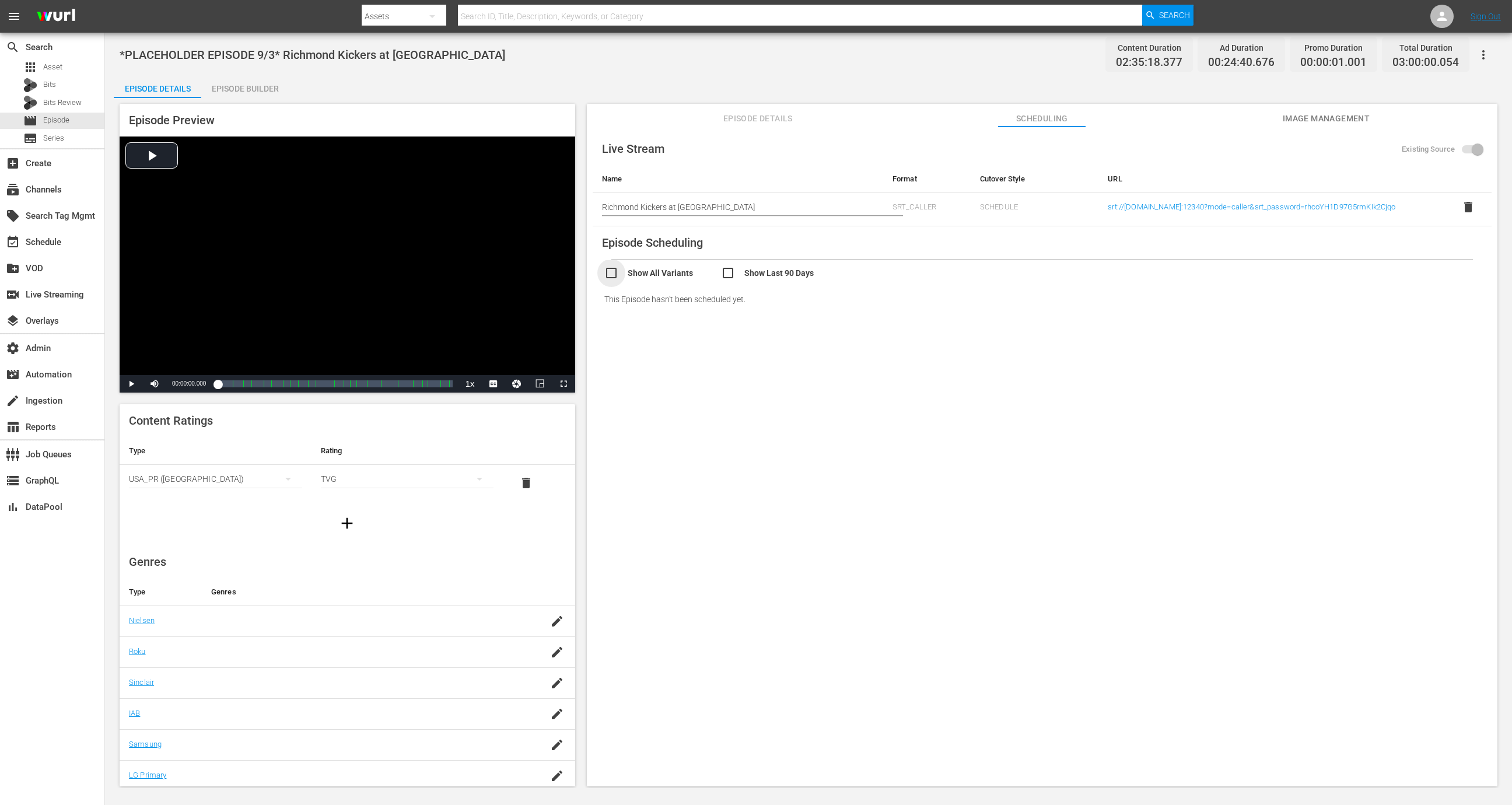
click at [679, 269] on input "checkbox" at bounding box center [662, 274] width 117 height 17
checkbox input "true"
click at [731, 315] on input "checkbox" at bounding box center [779, 309] width 117 height 17
checkbox input "true"
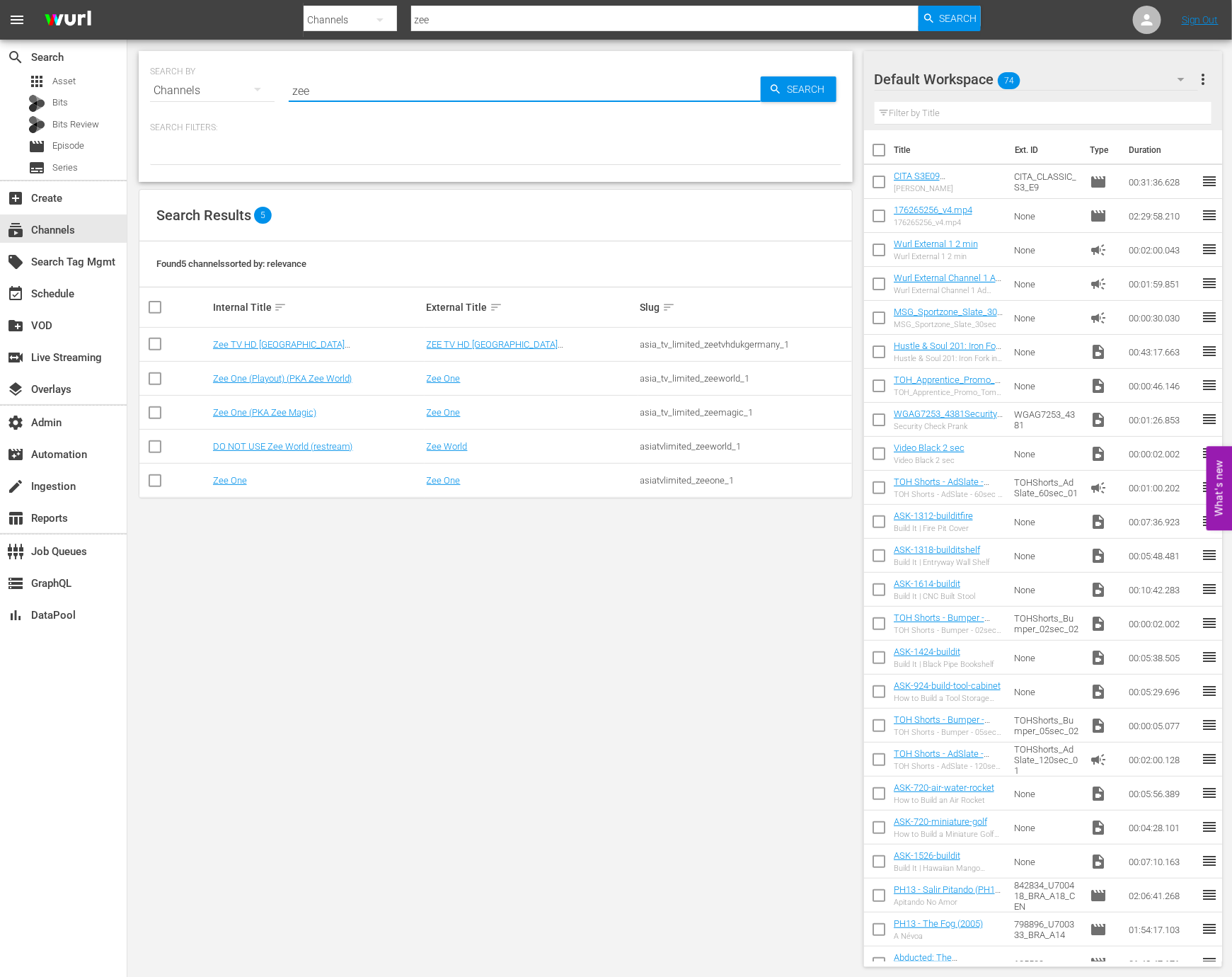
type input "zee"
click at [720, 369] on td "asia_tv_limited_zeeworld_1" at bounding box center [745, 378] width 214 height 34
copy tbody "asia_tv_limited_zeeworld_1"
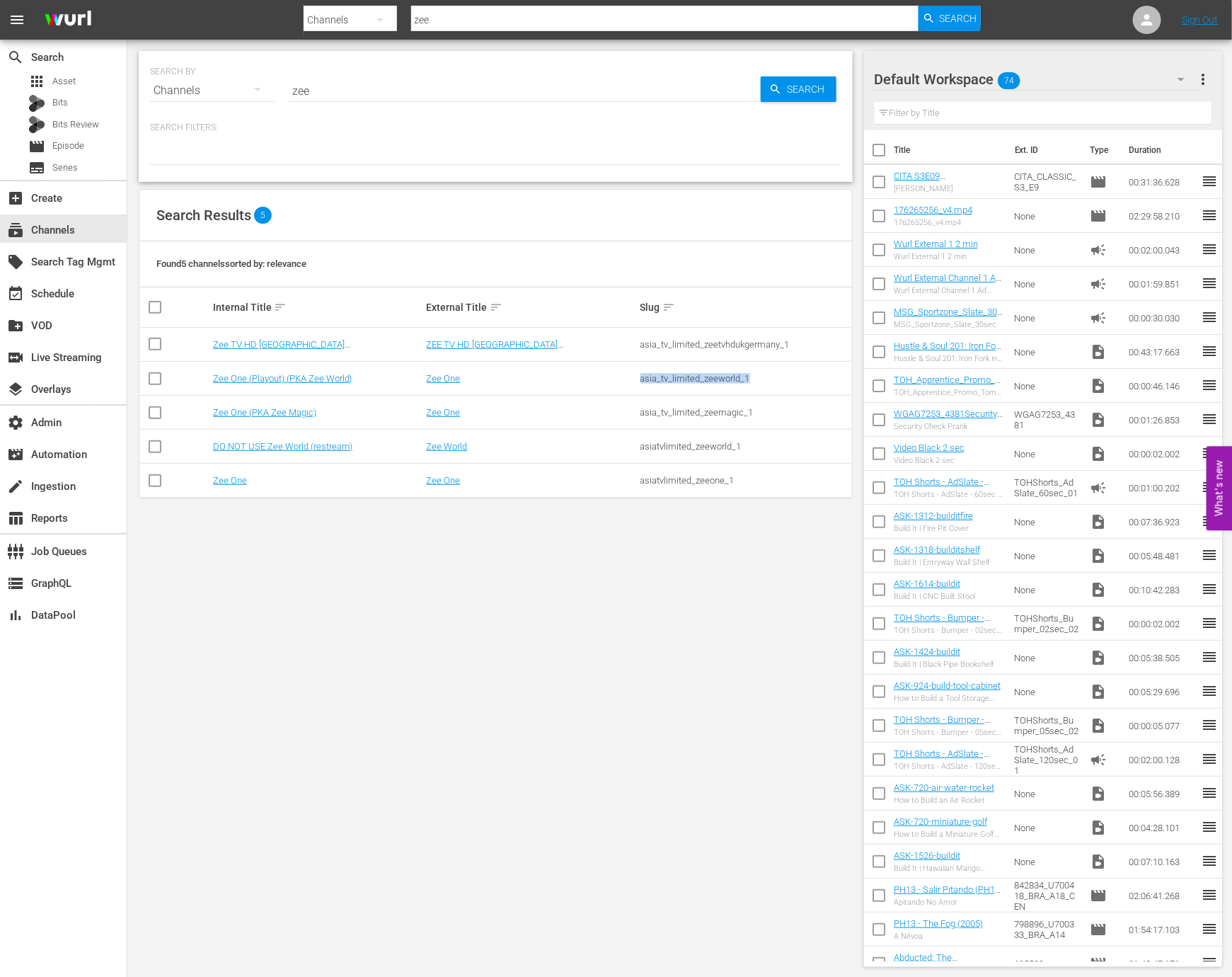
click at [731, 412] on div "asia_tv_limited_zeemagic_1" at bounding box center [745, 411] width 210 height 10
click at [747, 410] on div "asia_tv_limited_zeemagic_1" at bounding box center [745, 411] width 210 height 10
copy tbody "asia_tv_limited_zeemagic_1"
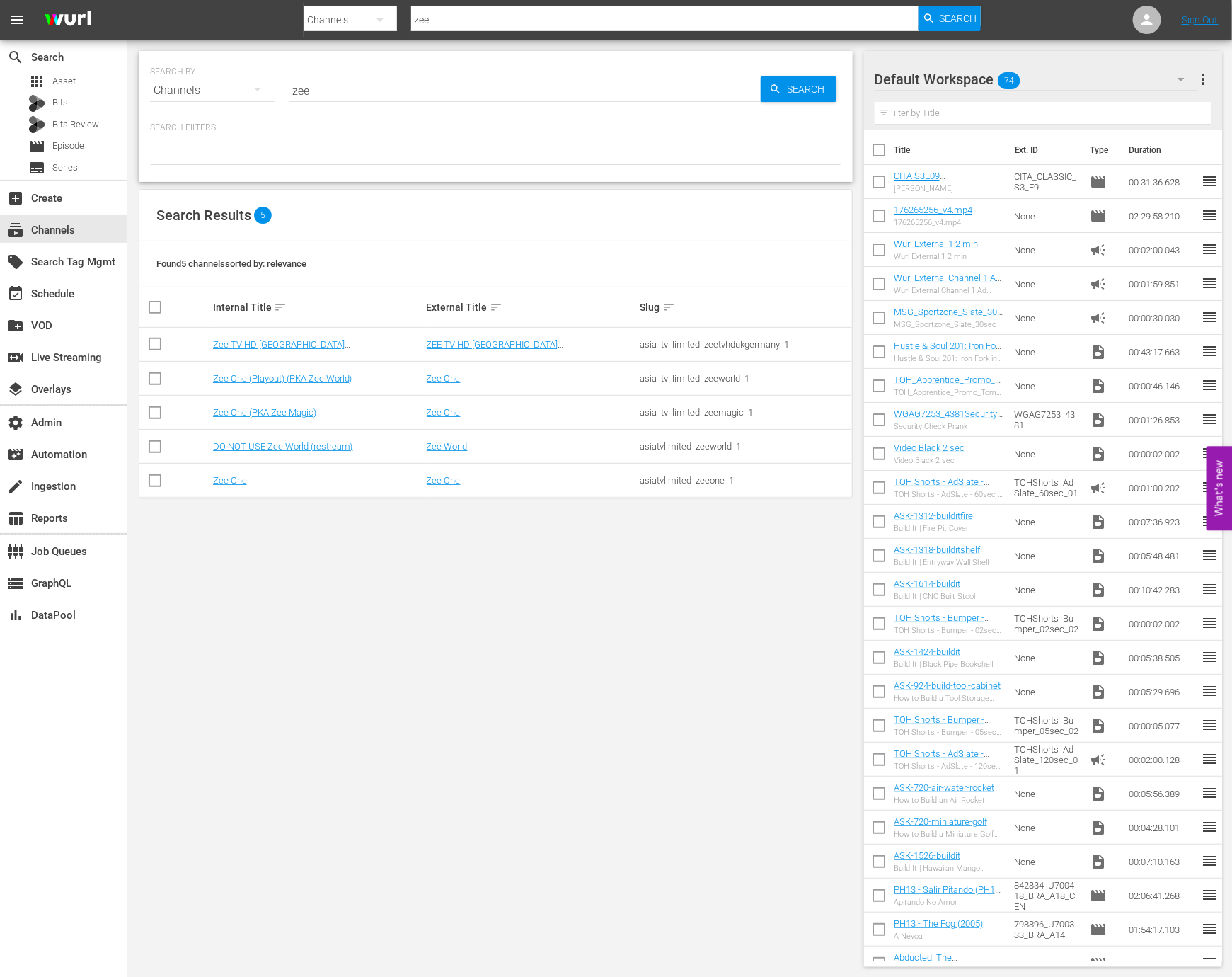
click at [672, 483] on div "asiatvlimited_zeeone_1" at bounding box center [745, 480] width 210 height 10
copy div "asiatvlimited_zeeone_1"
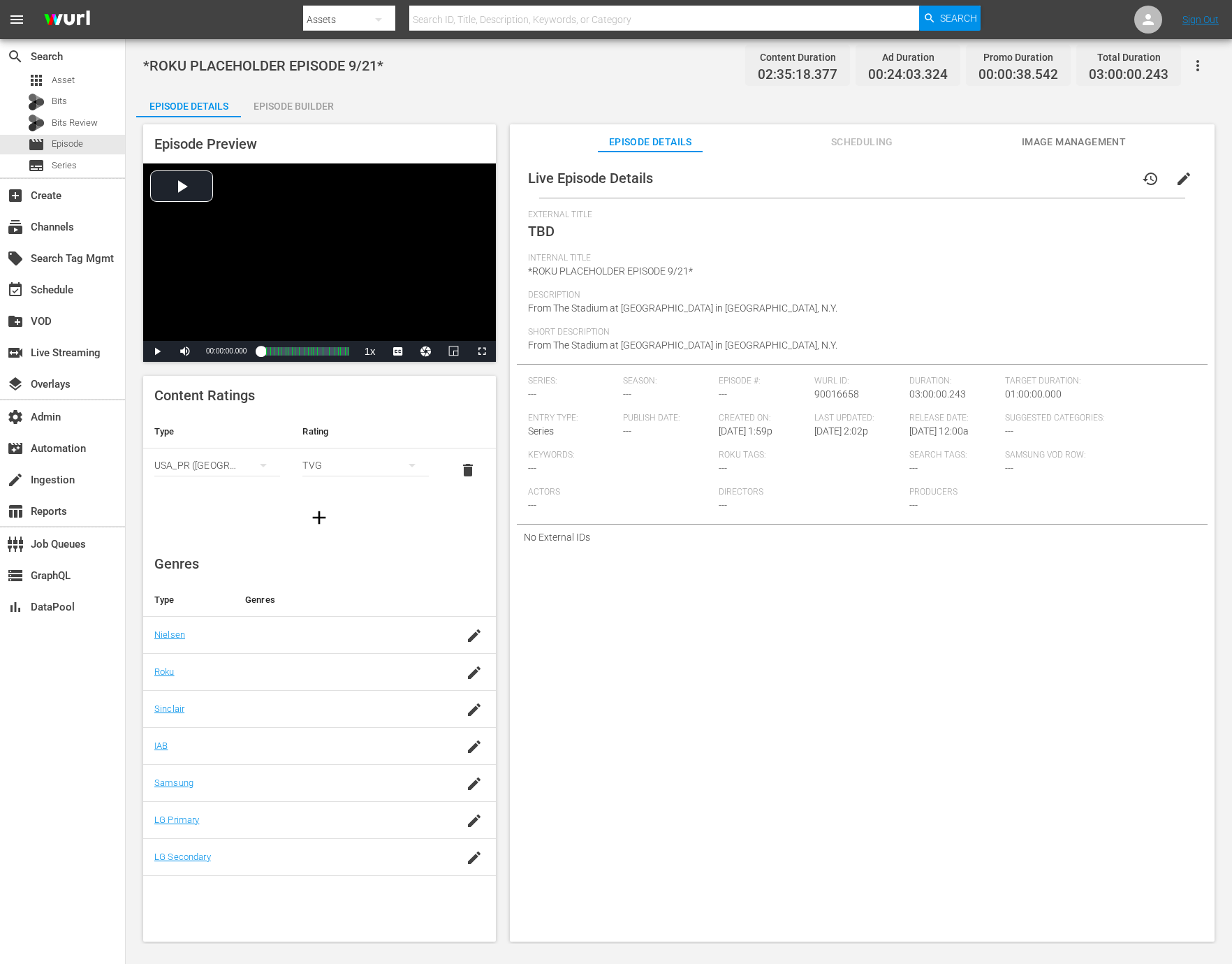
click at [759, 560] on div "Live Episode Details history edit External Title TBD Internal Title *ROKU PLACE…" at bounding box center [861, 553] width 705 height 803
click at [281, 77] on div "*ROKU PLACEHOLDER EPISODE 9/21* Content Duration 02:35:18.377 Ad Duration 00:24…" at bounding box center [679, 65] width 1071 height 31
click at [283, 104] on div "Episode Builder" at bounding box center [293, 106] width 105 height 34
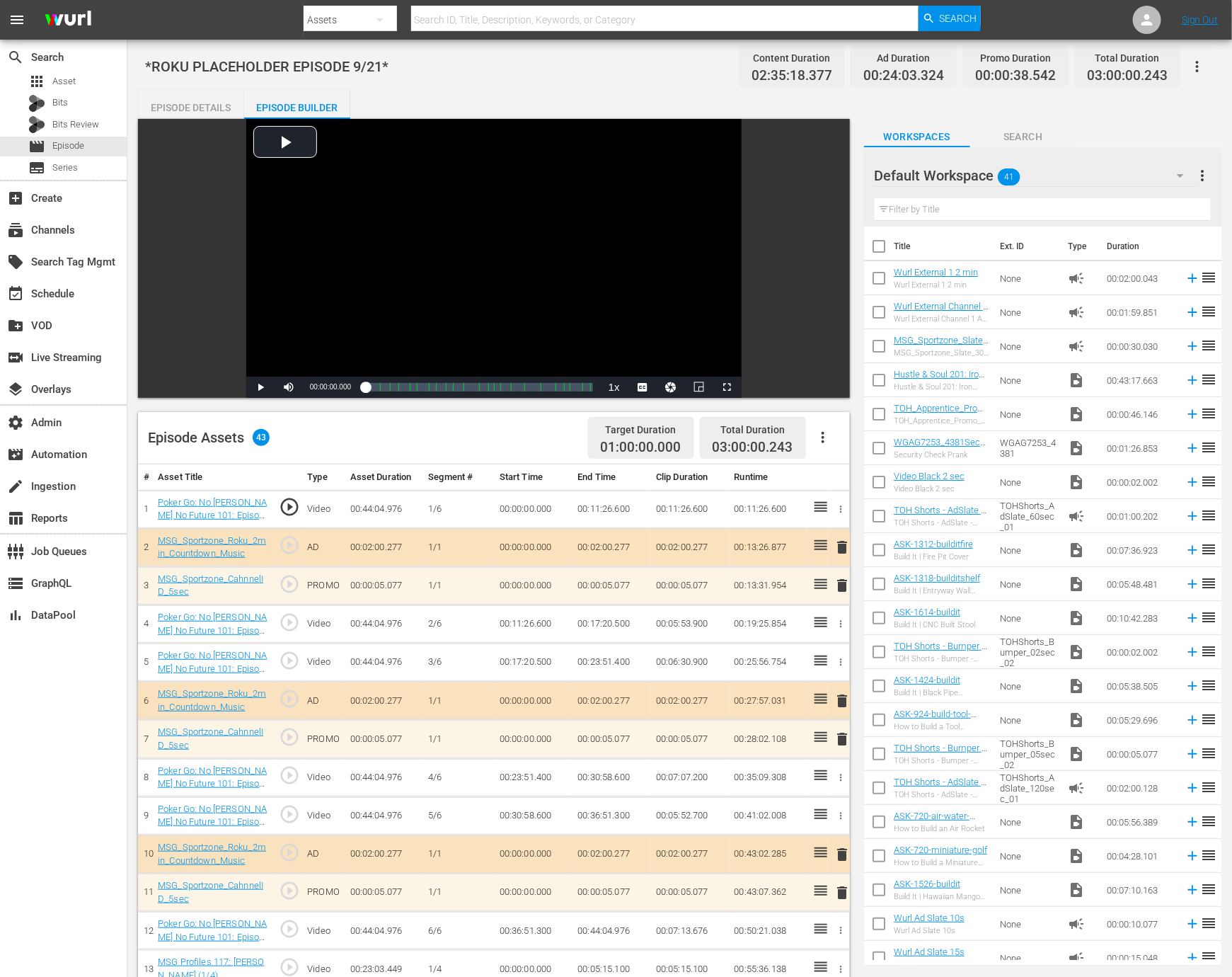
click at [214, 102] on div "Episode Details" at bounding box center [191, 107] width 106 height 34
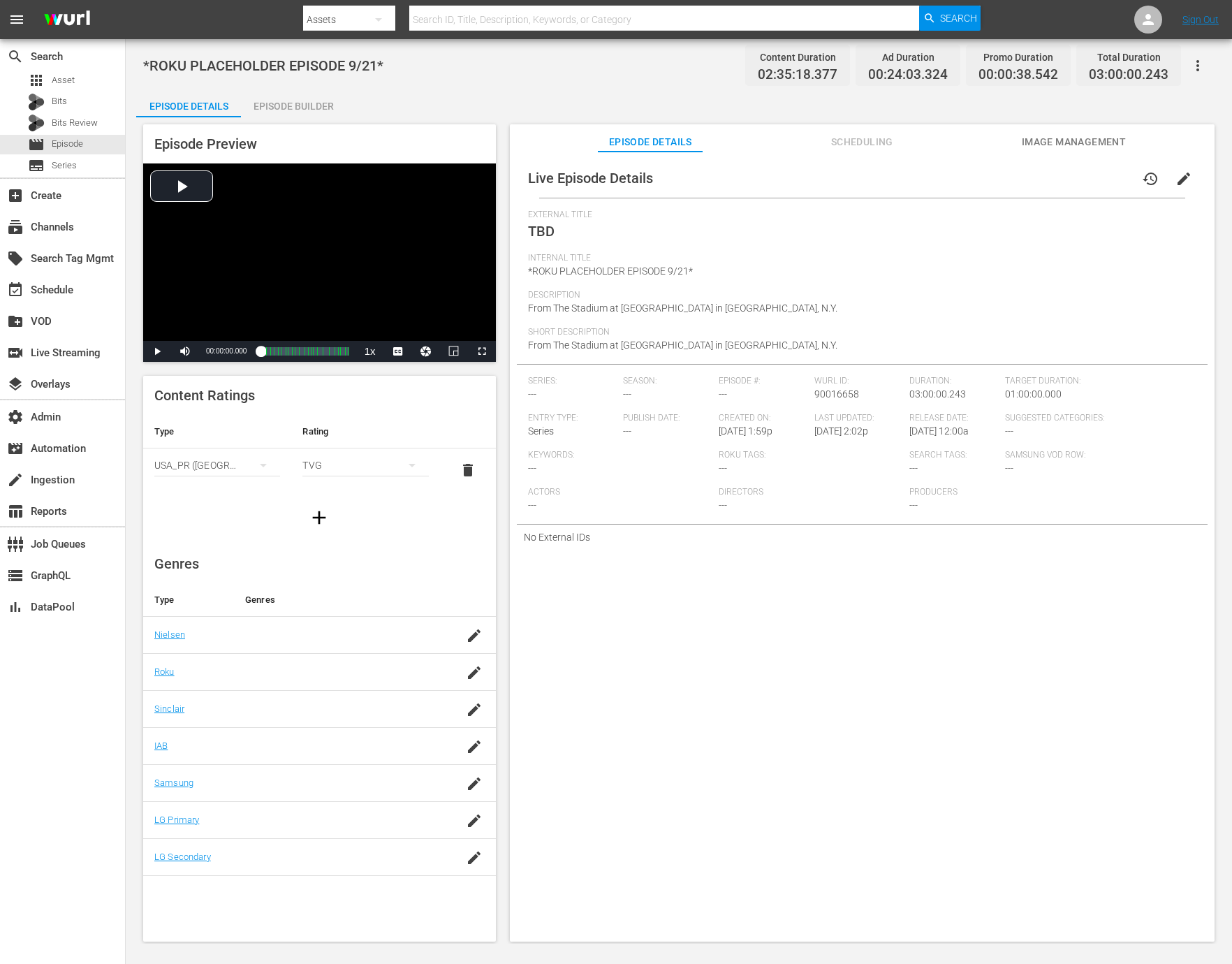
click at [568, 541] on div "No External IDs" at bounding box center [861, 537] width 690 height 25
click at [275, 97] on div "Episode Builder" at bounding box center [293, 106] width 105 height 34
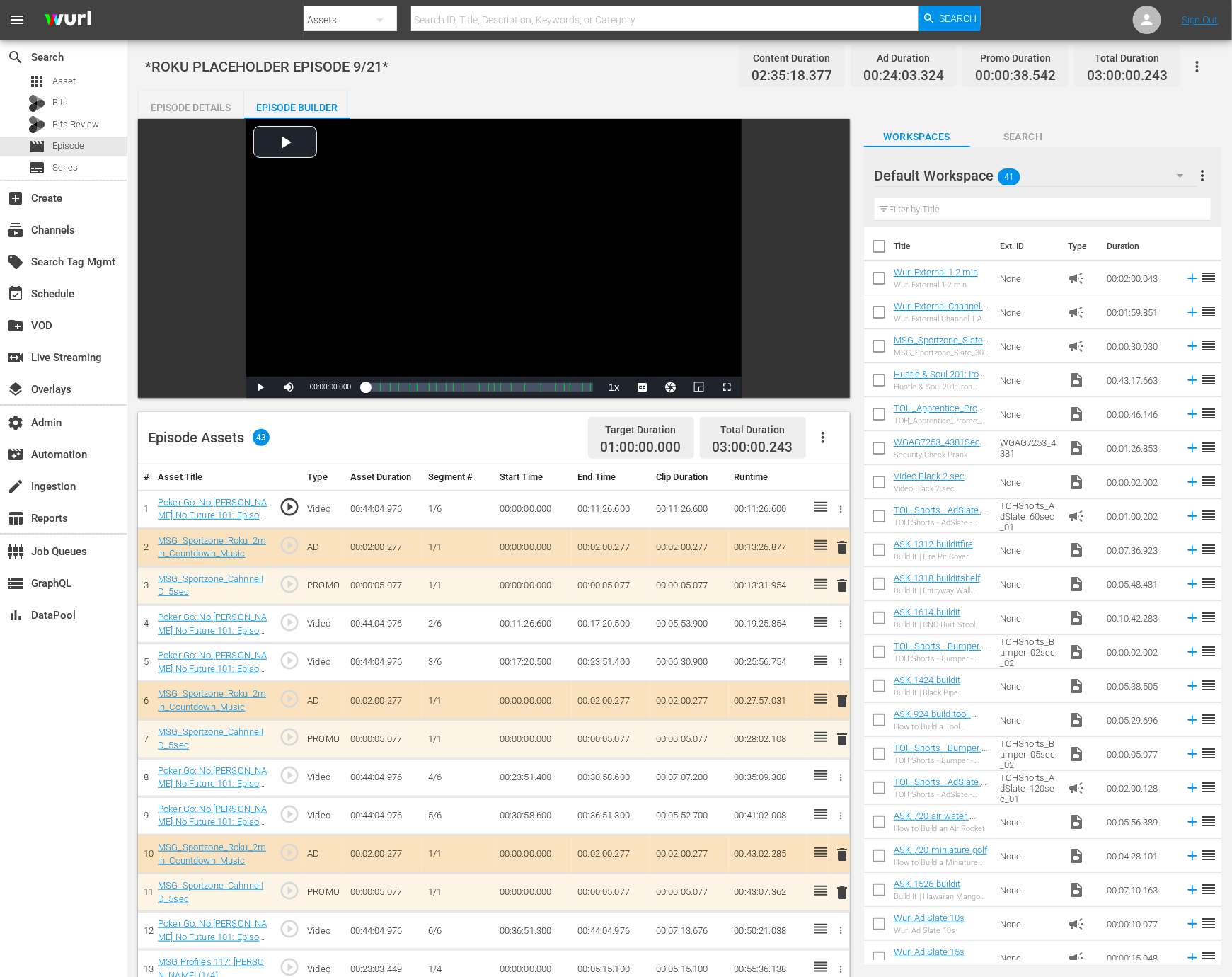
click at [198, 101] on div "Episode Details" at bounding box center [191, 107] width 106 height 34
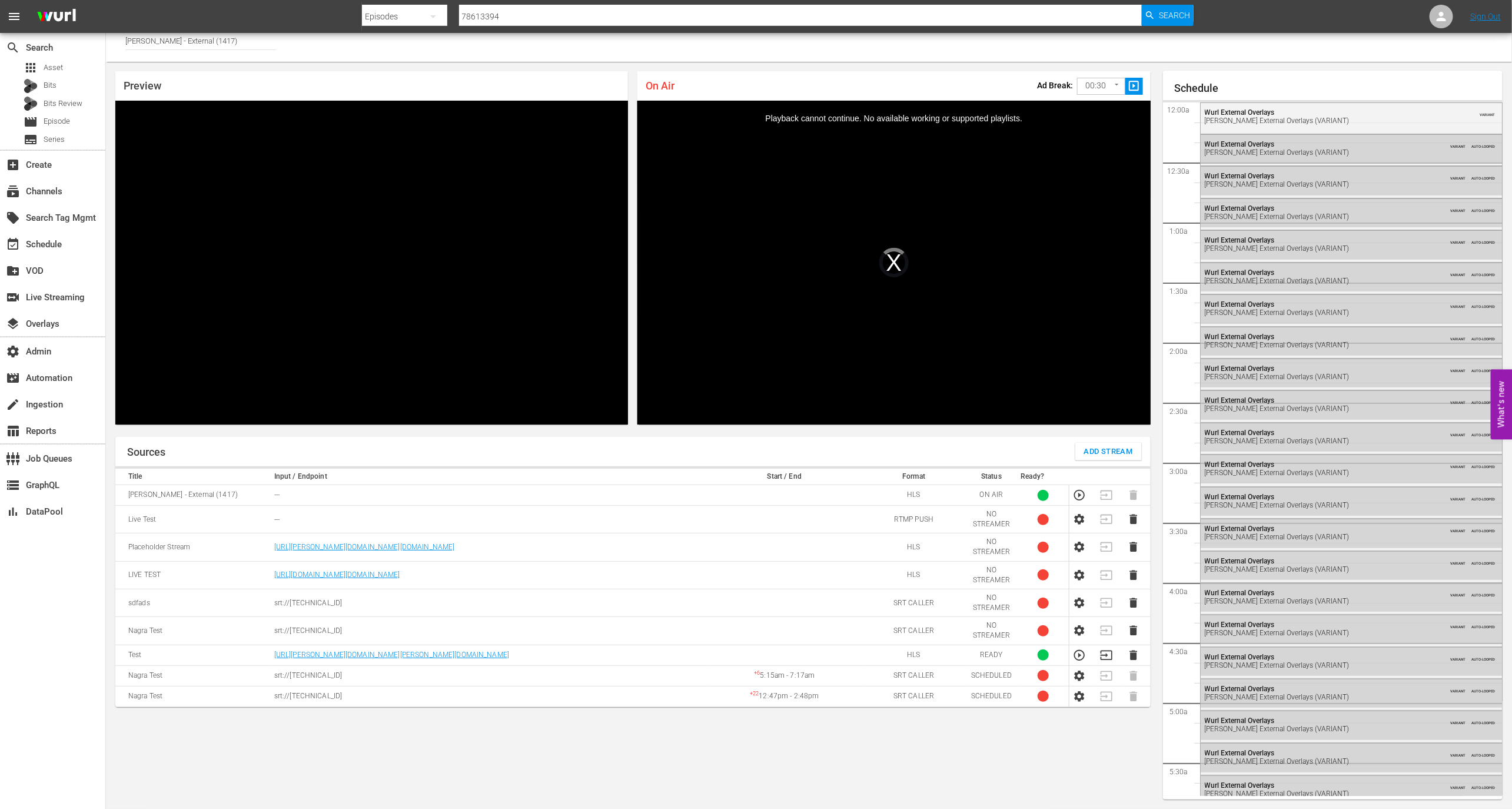
scroll to position [1779, 0]
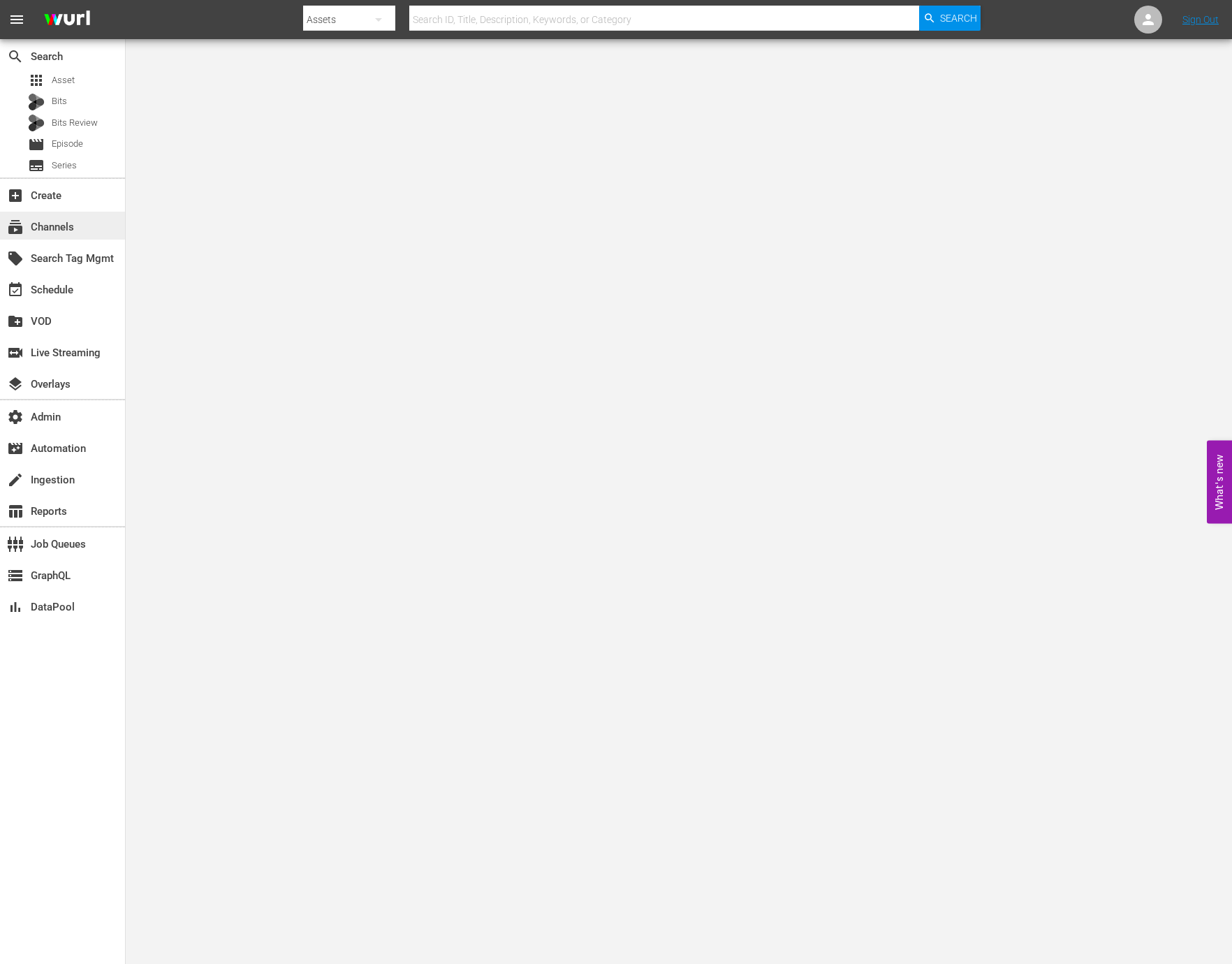
click at [95, 227] on div "subscriptions Channels" at bounding box center [62, 226] width 125 height 28
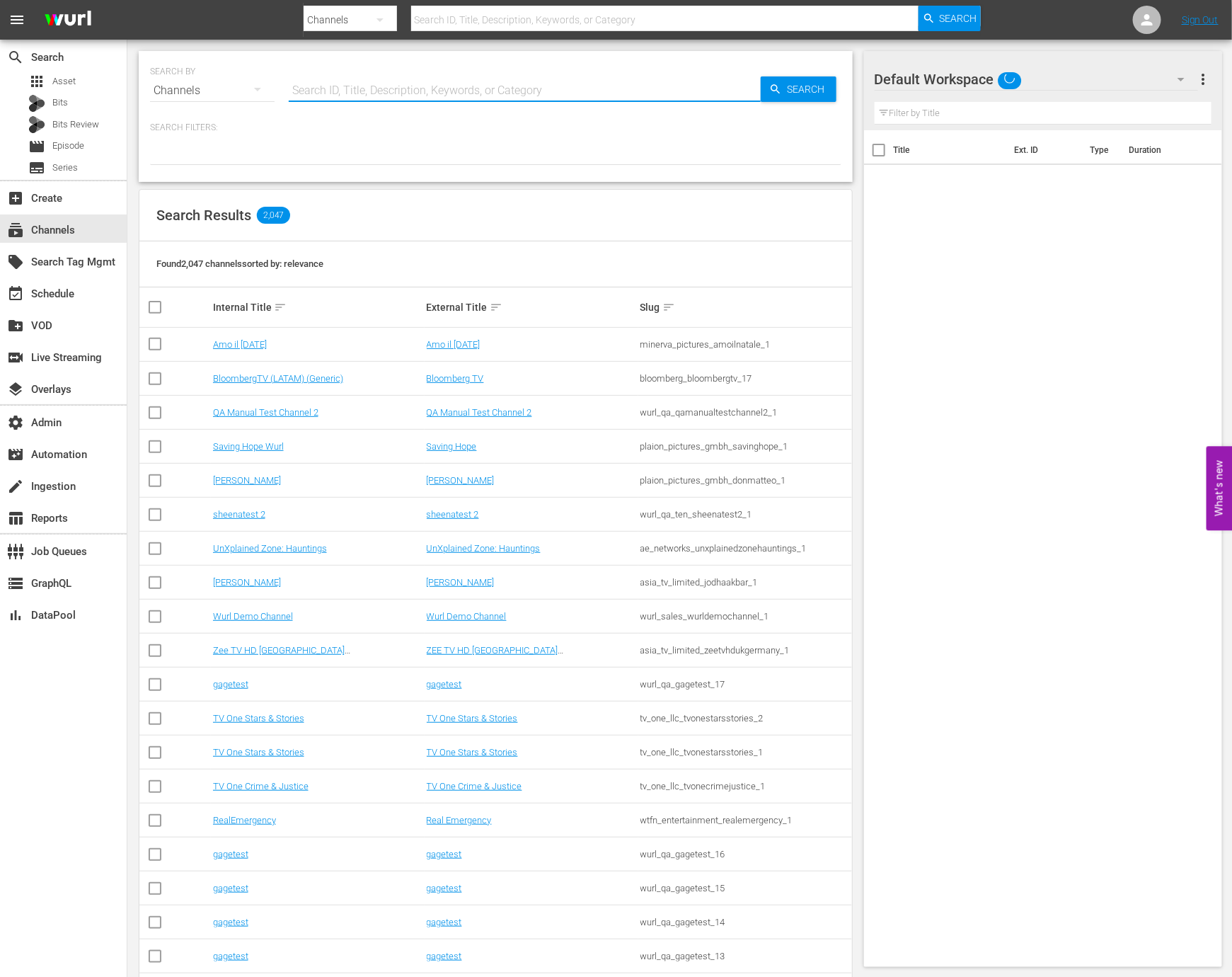
click at [373, 91] on input "text" at bounding box center [525, 91] width 472 height 34
paste input "asiatvlimited_zeeone_1"
type input "asiatvlimited_zeeone_1"
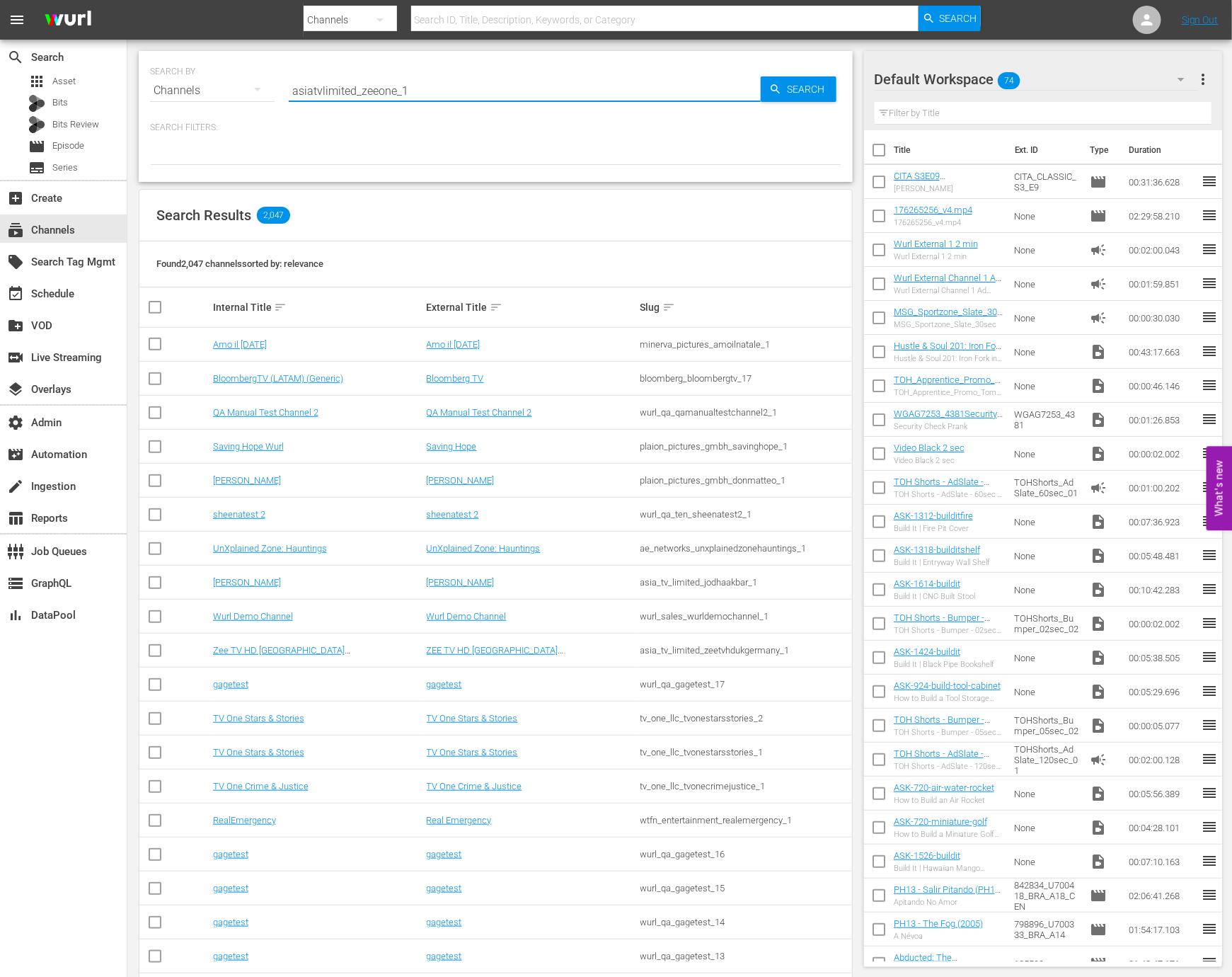
type input "asiatvlimited_zeeone_1"
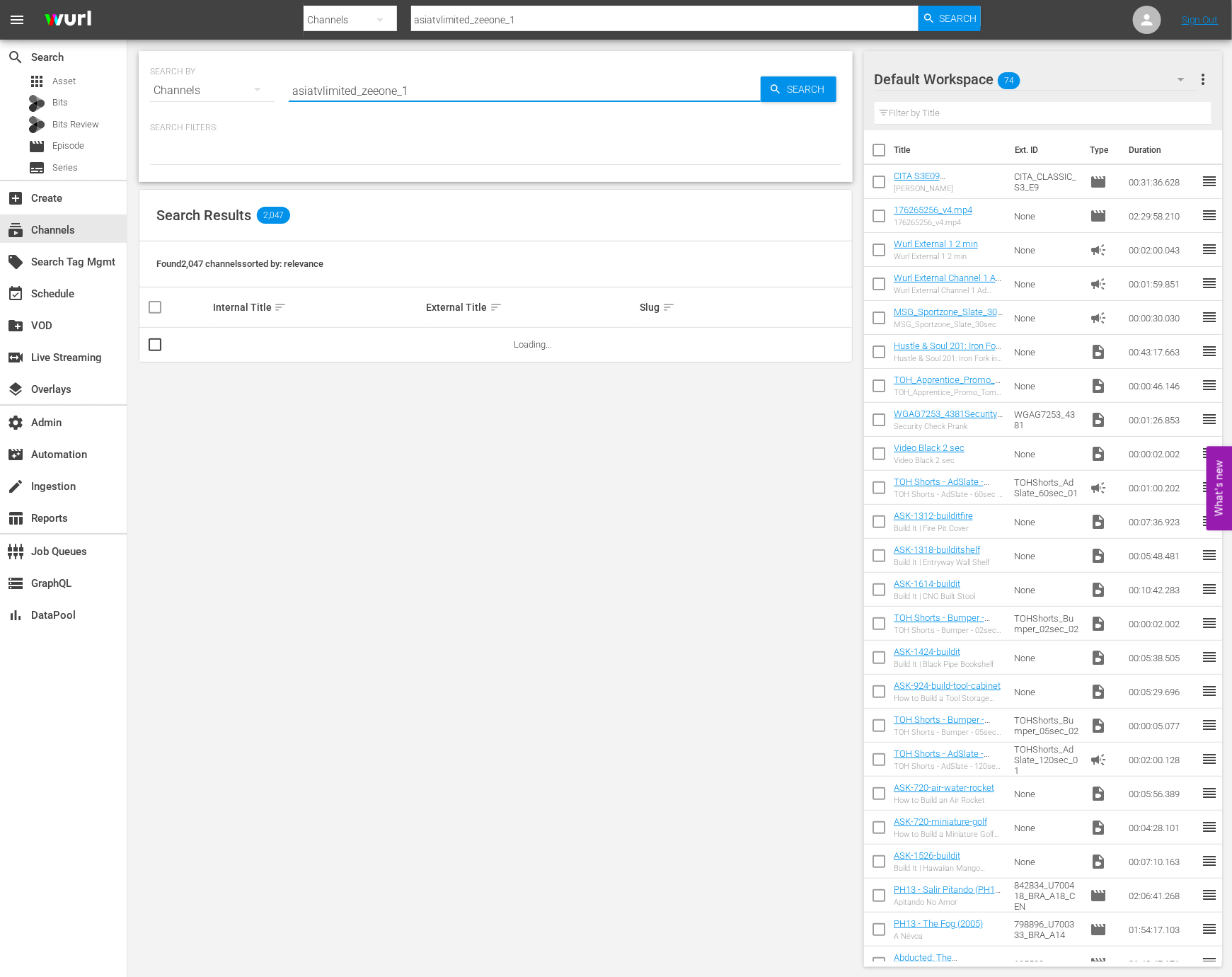
type input "asiatvlimited_zeeone_1"
click at [233, 343] on link "Zee One" at bounding box center [230, 344] width 34 height 10
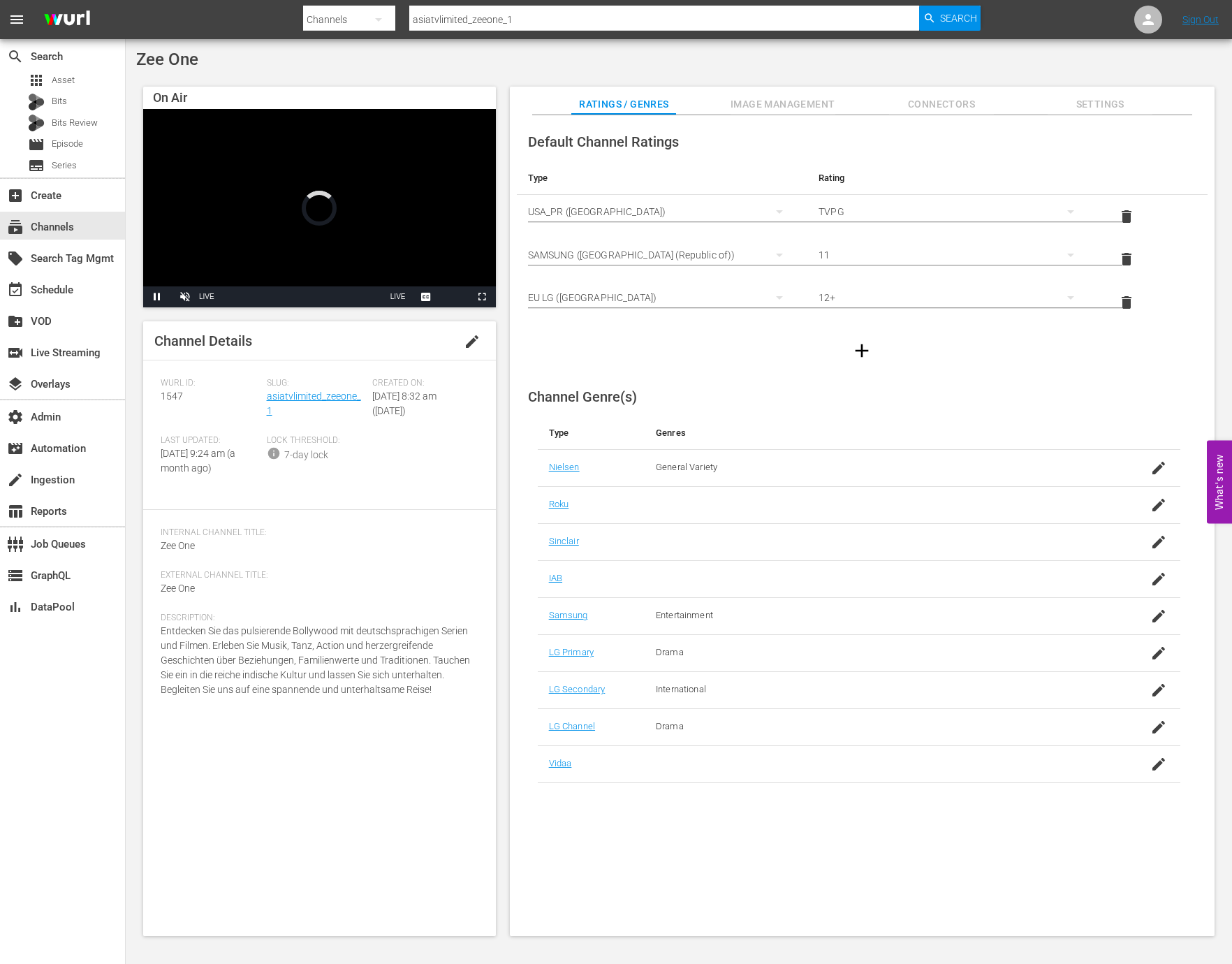
click at [303, 361] on div "Channel Details edit" at bounding box center [320, 341] width 353 height 39
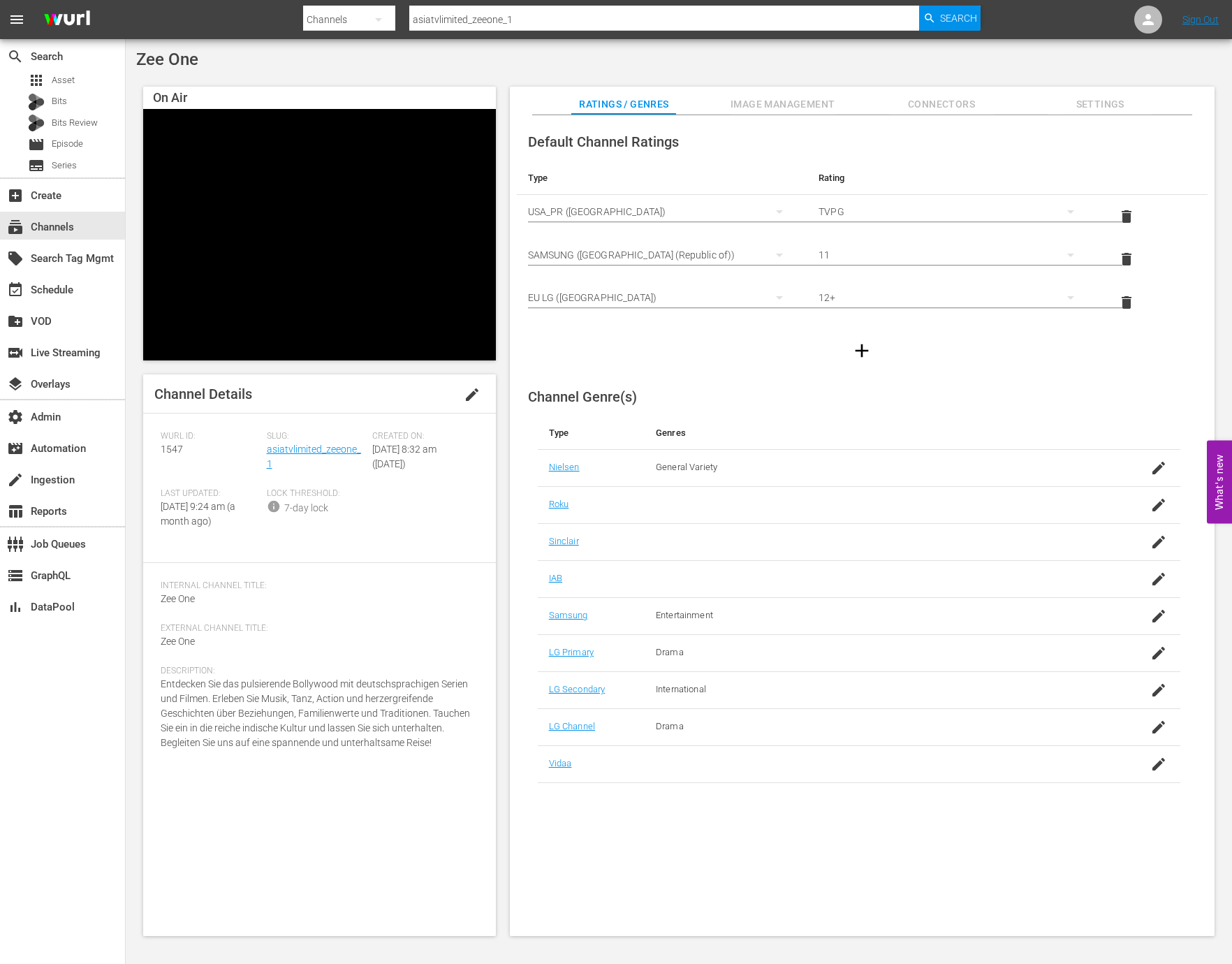
click at [303, 443] on div "Slug: asiatvlimited_zeeone_1" at bounding box center [319, 459] width 106 height 57
click at [303, 451] on link "asiatvlimited_zeeone_1" at bounding box center [313, 456] width 94 height 26
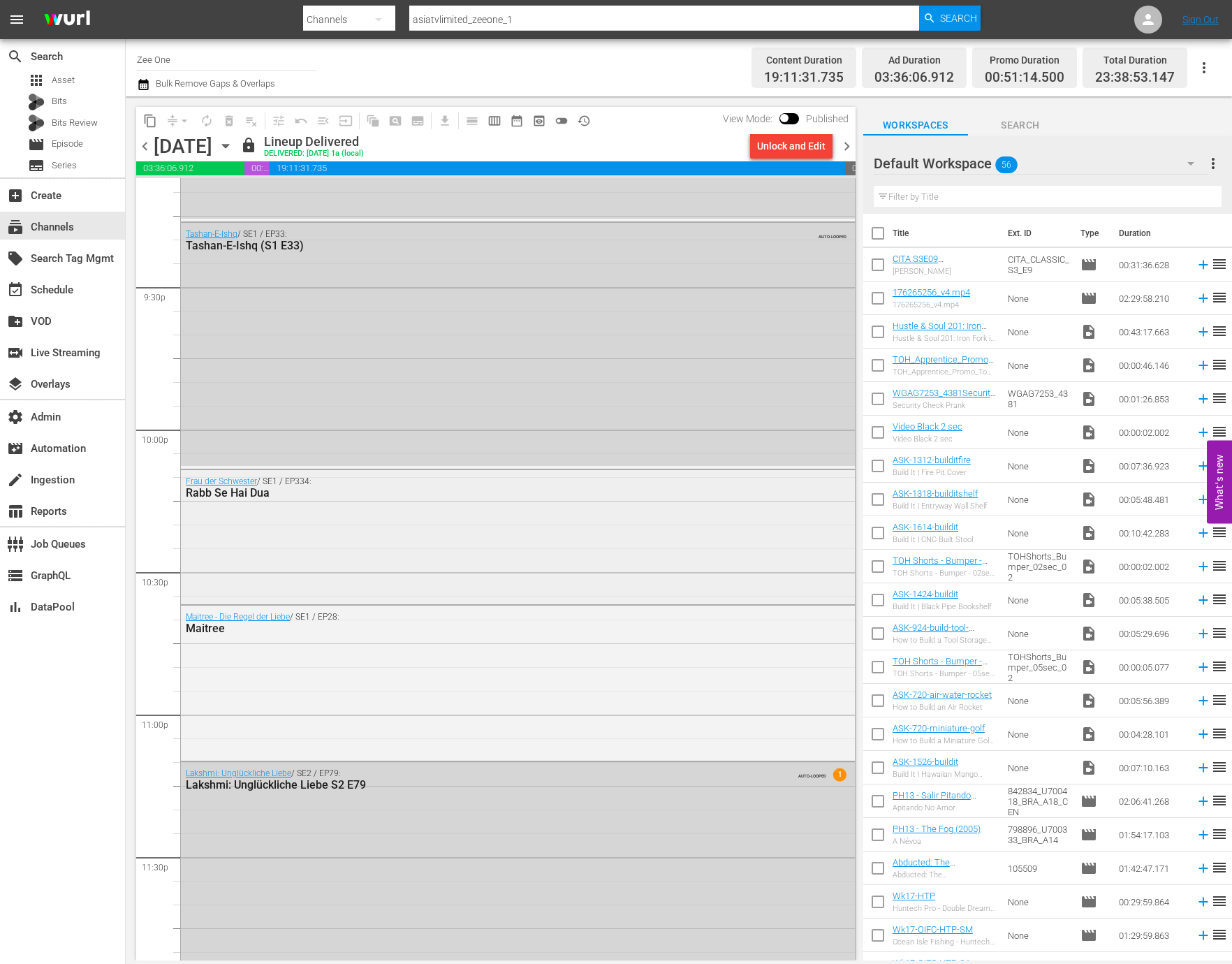
scroll to position [6060, 0]
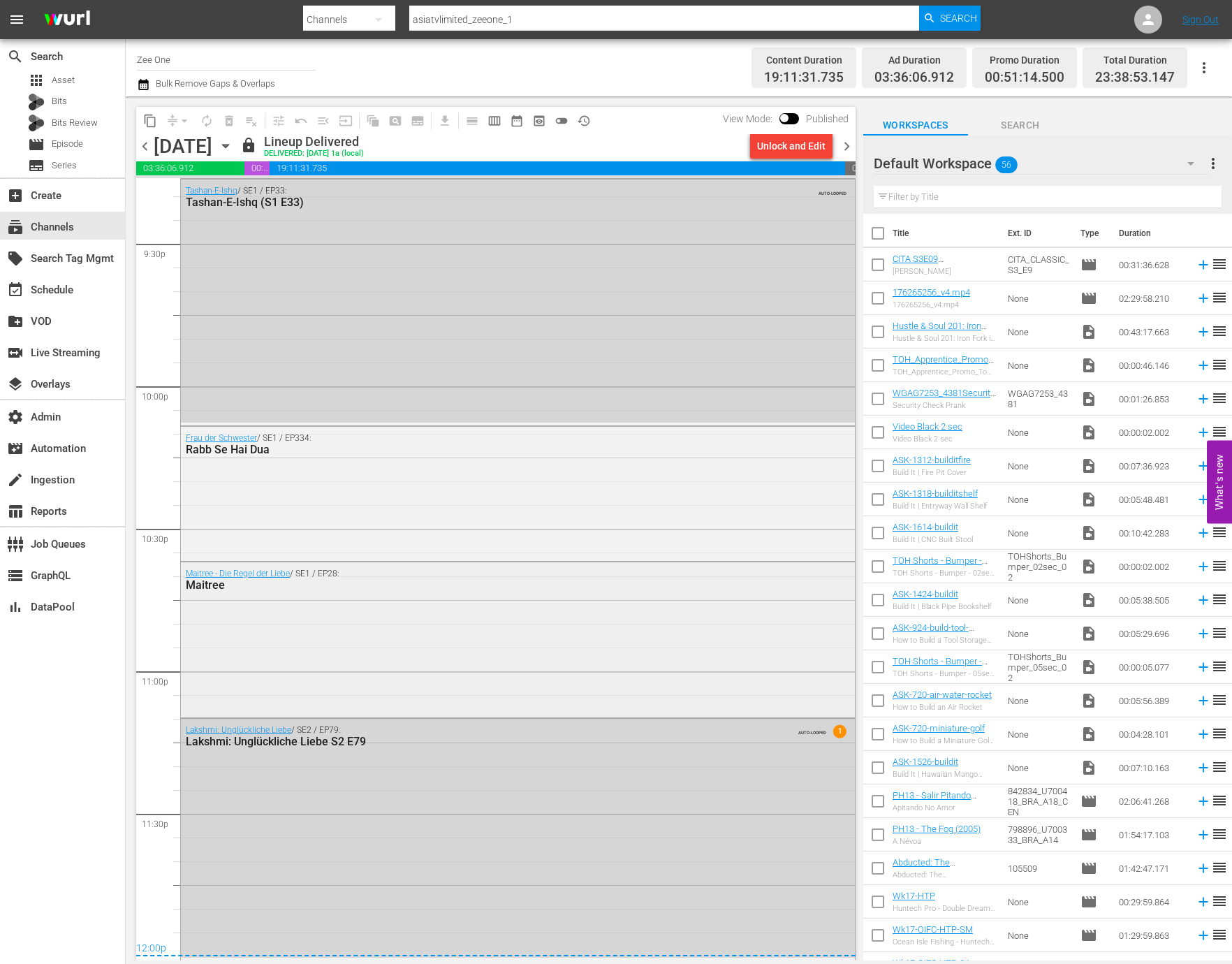
click at [393, 659] on div "Maitree - Die Regel der Liebe / SE1 / EP28: Maitree" at bounding box center [518, 638] width 674 height 152
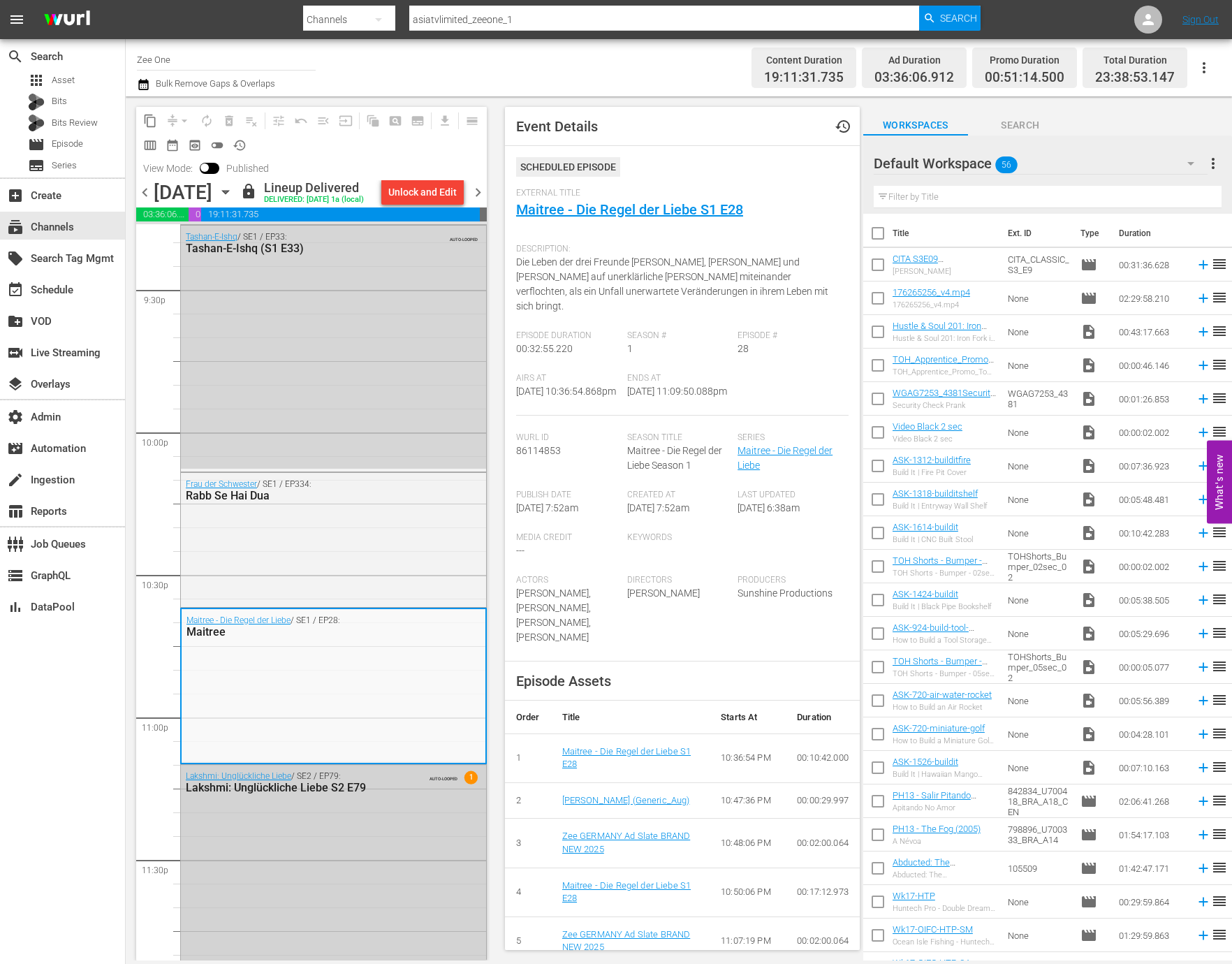
click at [317, 873] on div "Lakshmi: Unglückliche Liebe / SE2 / EP79: Lakshmi: Unglückliche Liebe S2 E79 AU…" at bounding box center [333, 884] width 305 height 239
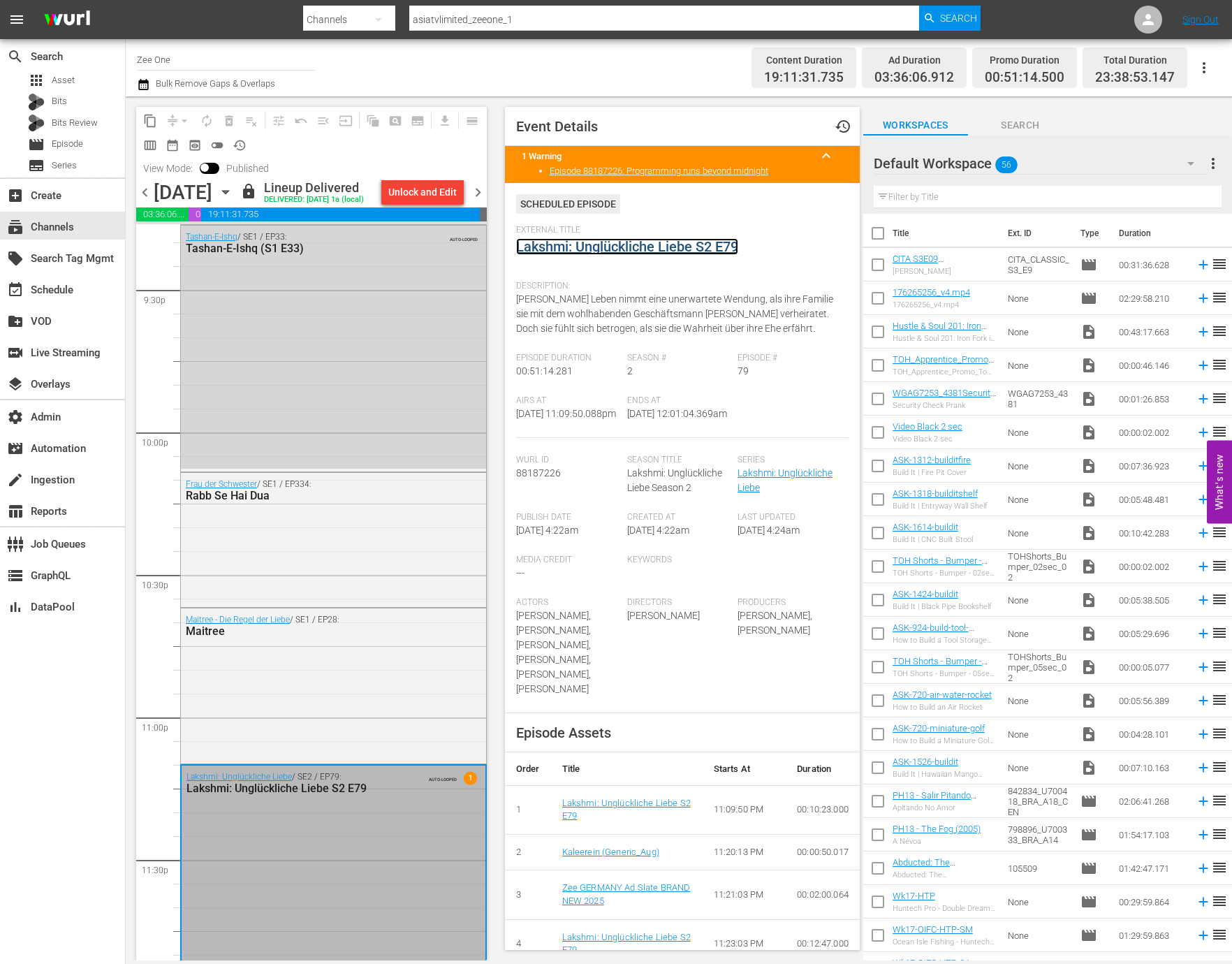
click at [638, 250] on link "Lakshmi: Unglückliche Liebe S2 E79" at bounding box center [626, 246] width 222 height 16
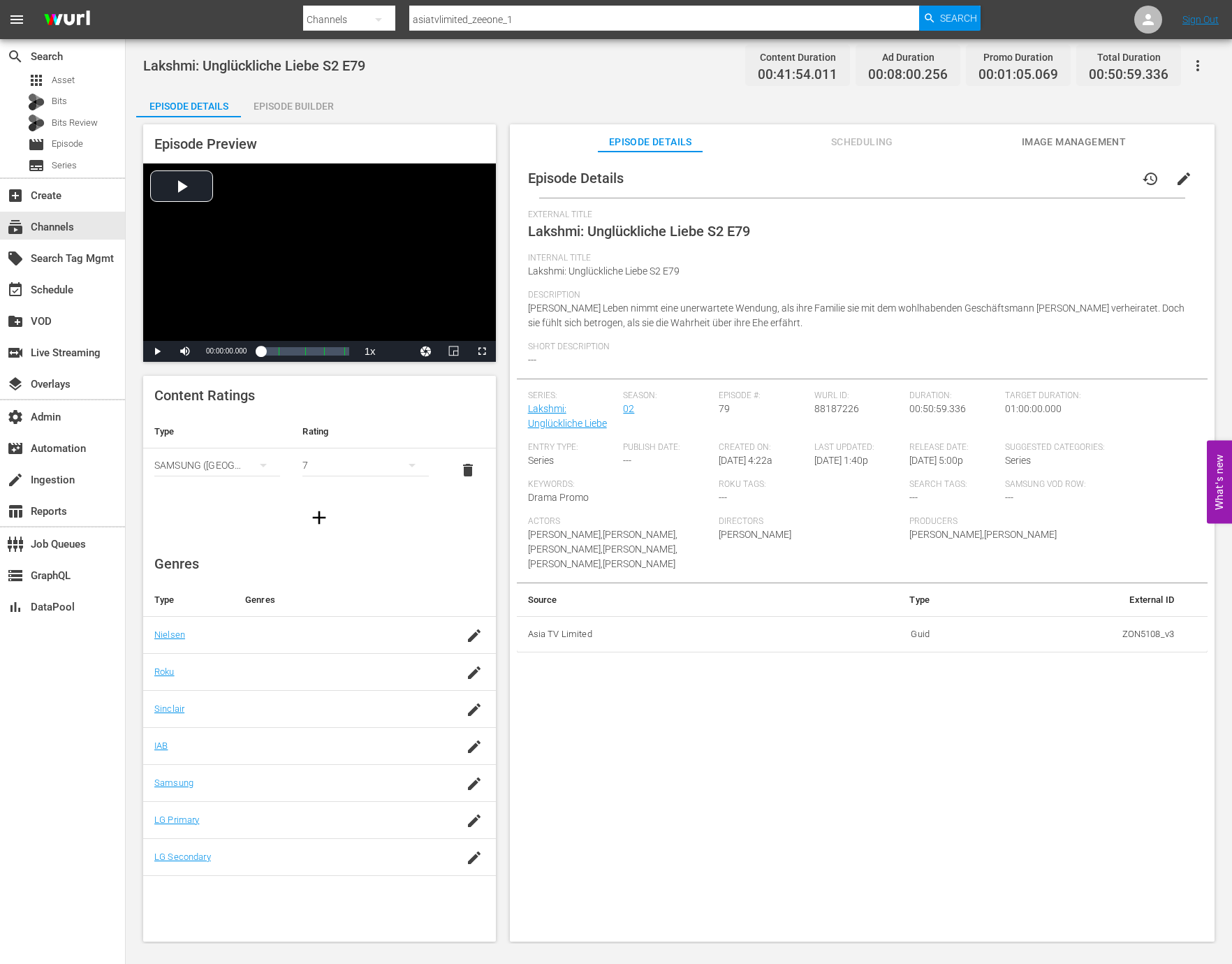
click at [287, 93] on div "Episode Builder" at bounding box center [293, 106] width 105 height 34
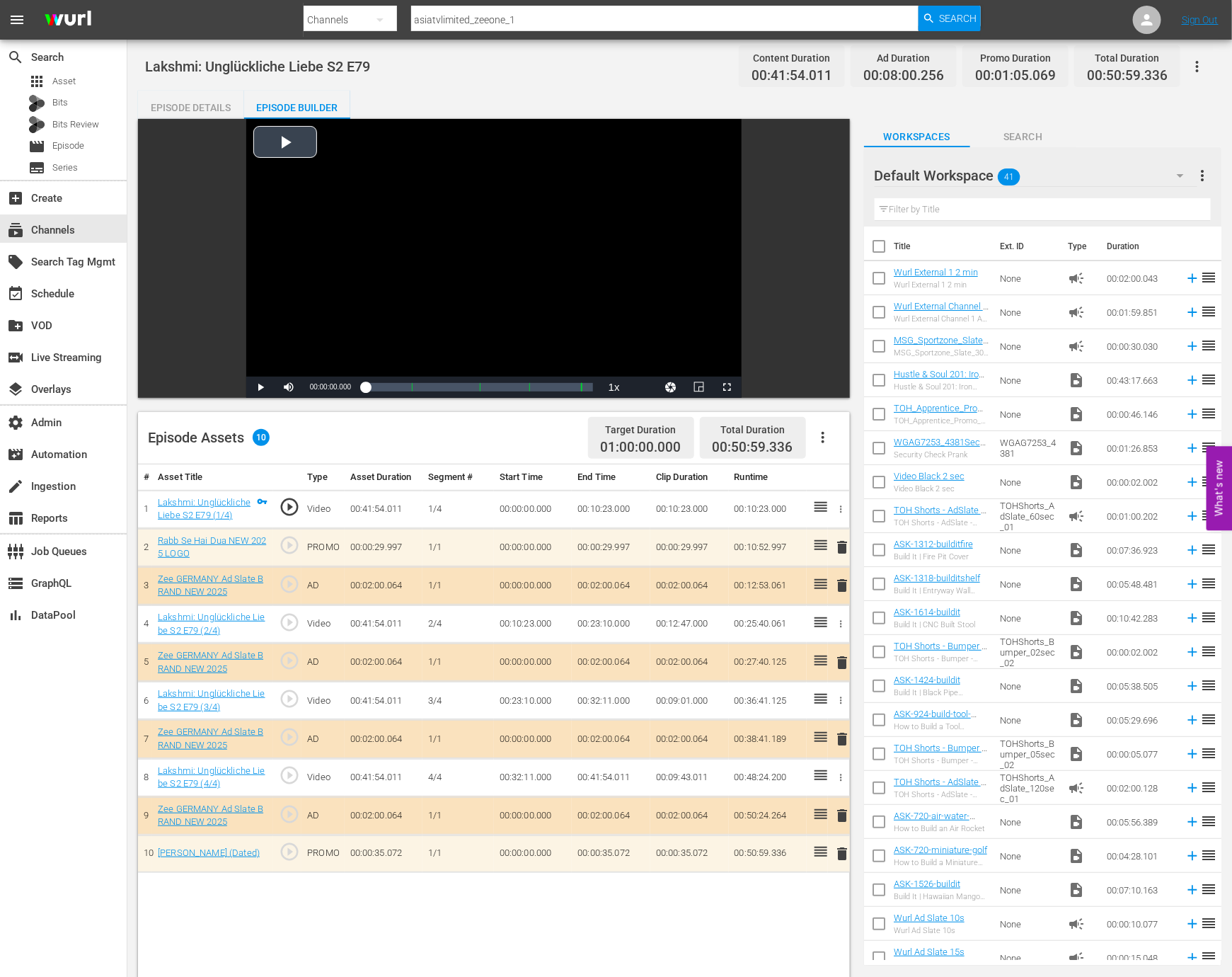
click at [405, 307] on div "Video Player" at bounding box center [494, 248] width 496 height 257
click at [261, 387] on span "Video Player" at bounding box center [261, 387] width 0 height 0
click at [71, 230] on div "subscriptions Channels" at bounding box center [40, 228] width 79 height 13
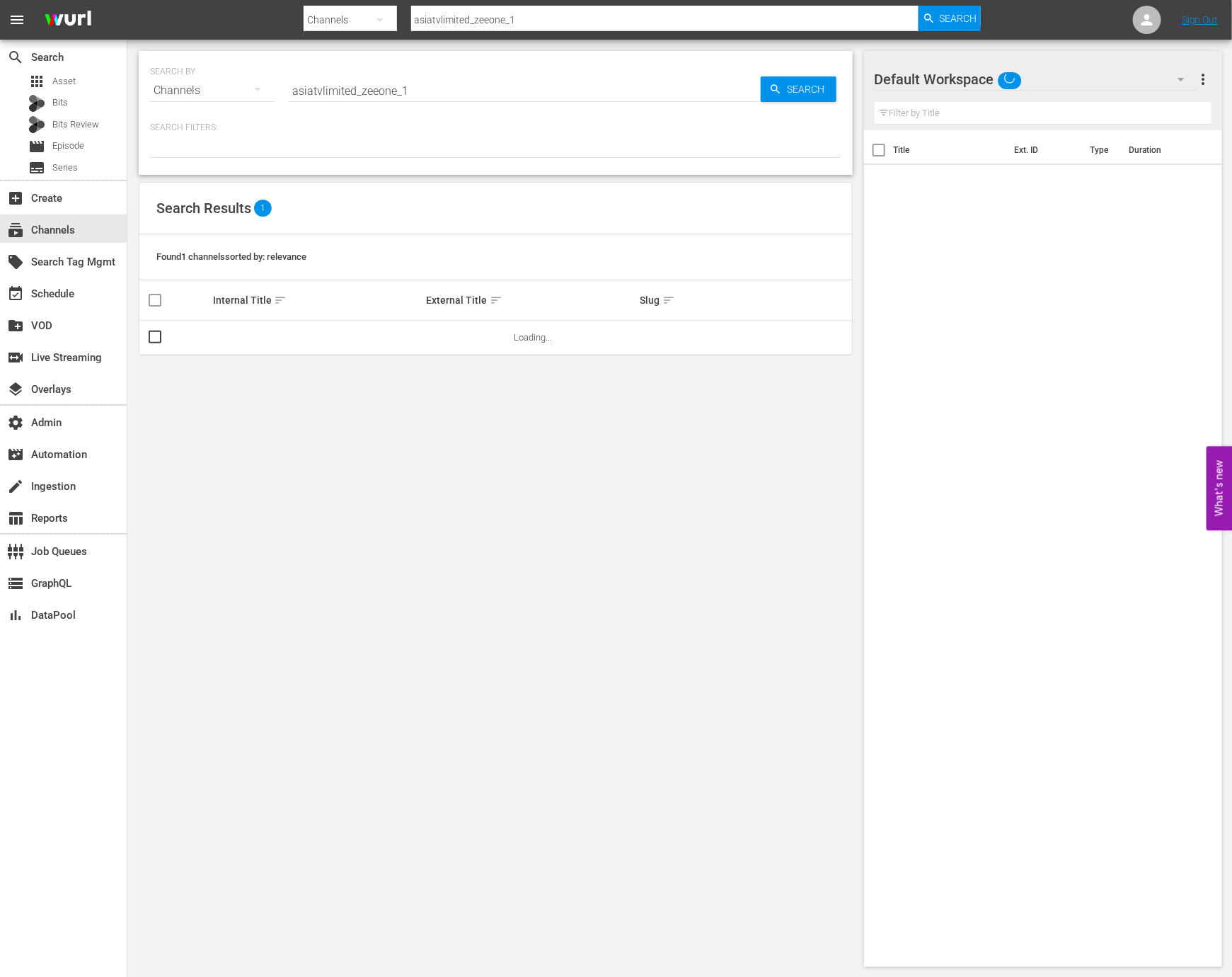
click at [358, 100] on input "asiatvlimited_zeeone_1" at bounding box center [525, 91] width 472 height 34
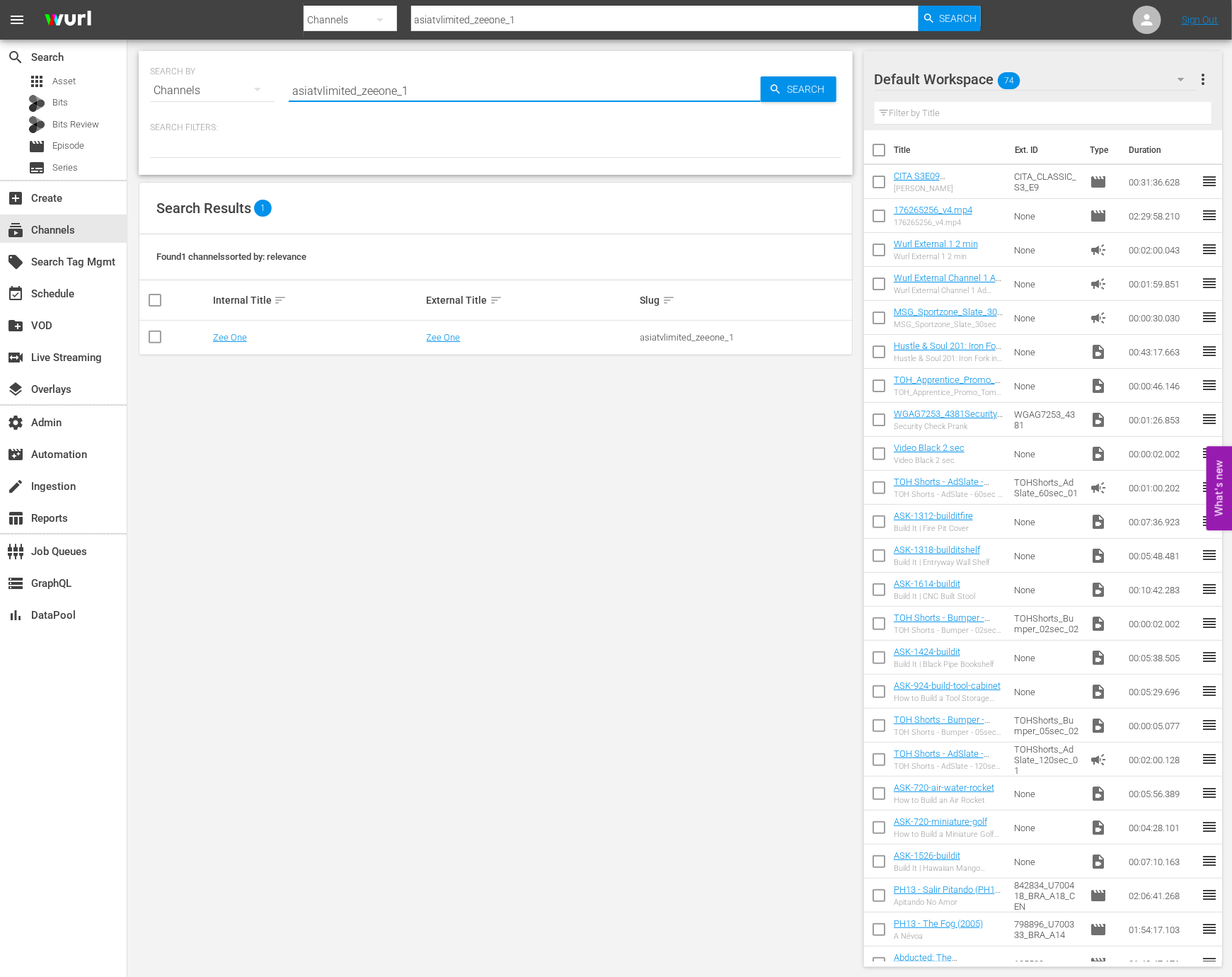
paste input "_tv_limited_zeemagic"
type input "asia_tv_limited_zeemagic_1"
click at [282, 345] on td "Zee One (PKA Zee Magic)" at bounding box center [318, 338] width 214 height 34
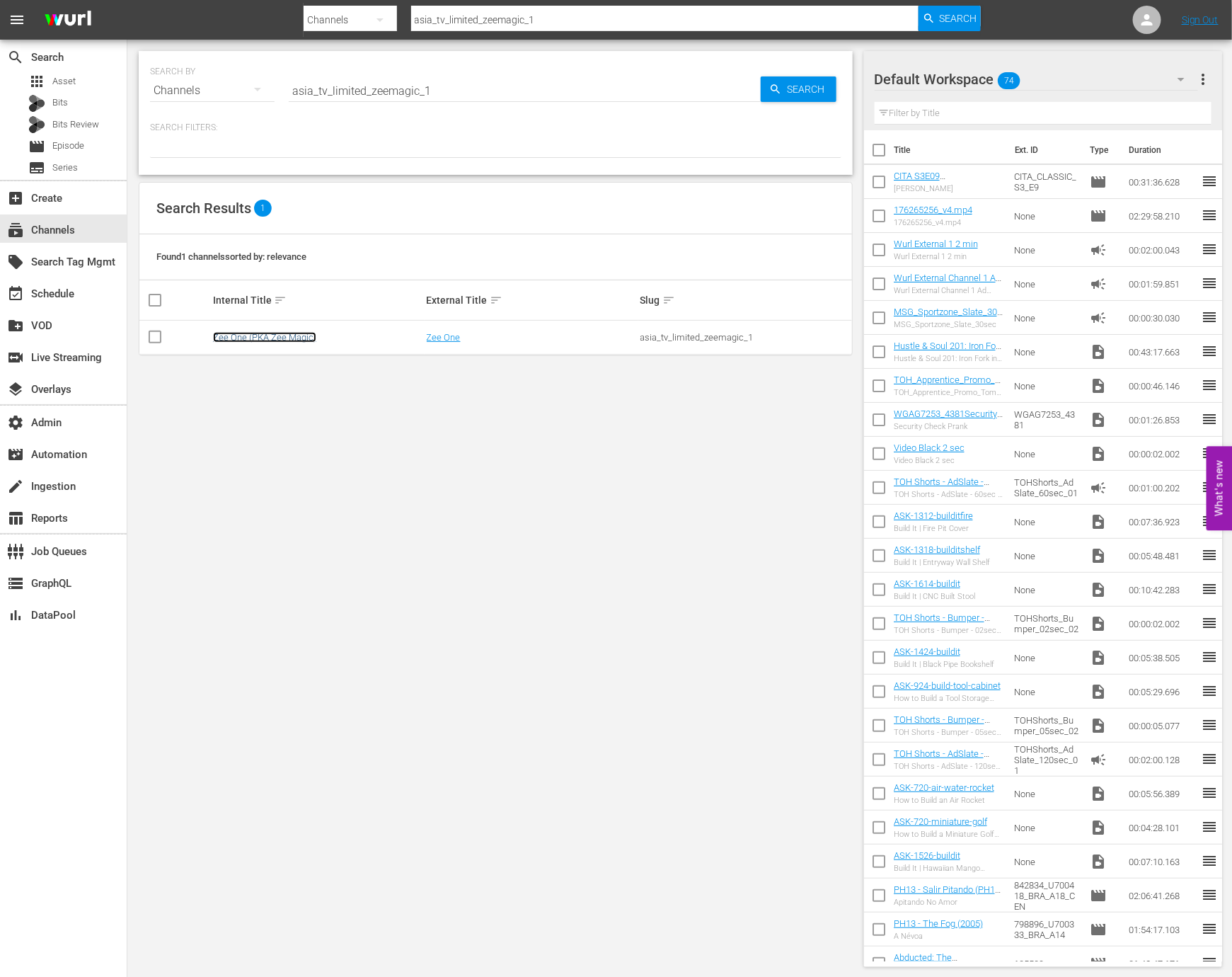
click at [282, 338] on link "Zee One (PKA Zee Magic)" at bounding box center [265, 337] width 103 height 10
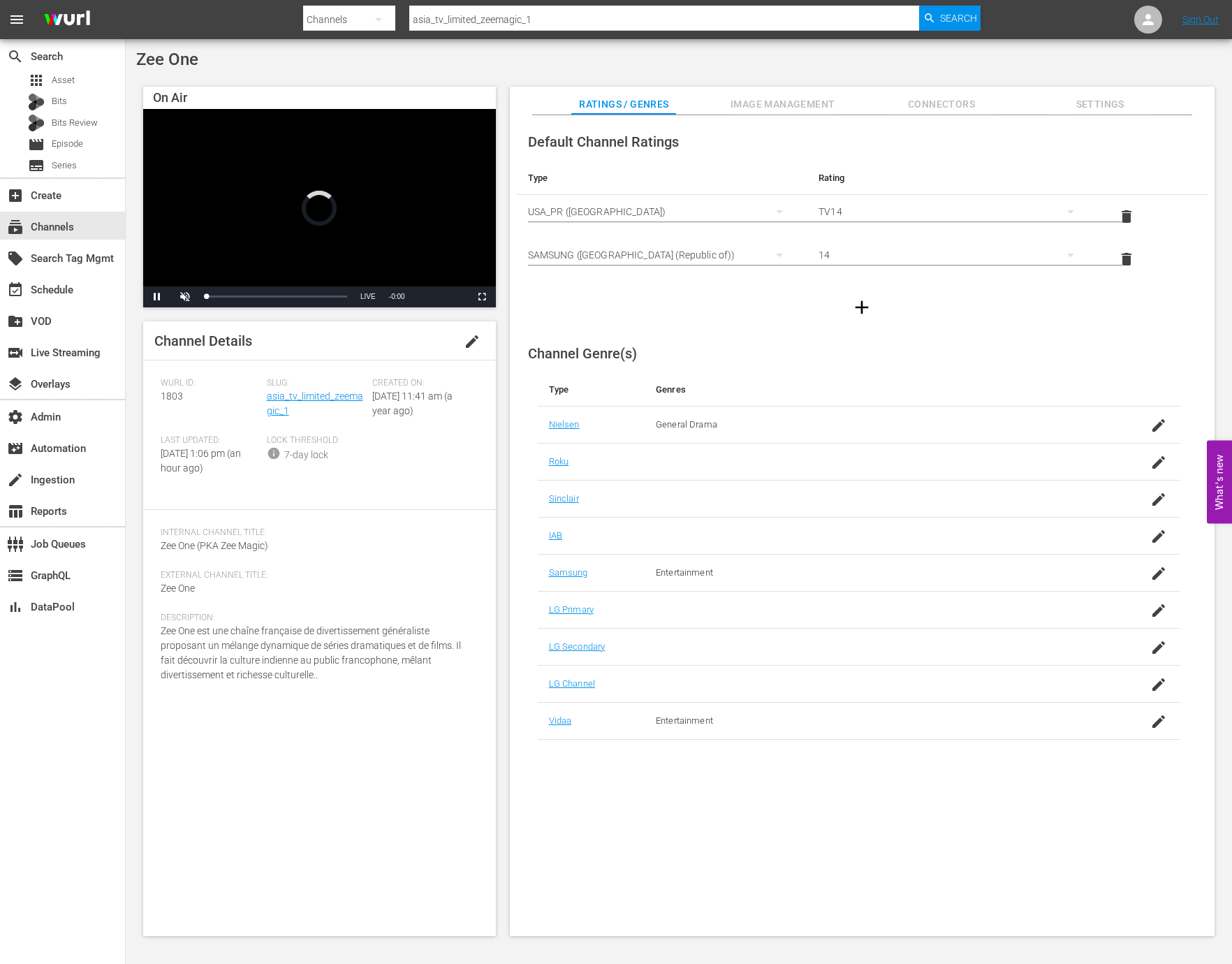
click at [324, 407] on div "Slug: asia_tv_limited_zeemagic_1" at bounding box center [319, 406] width 106 height 57
click at [326, 400] on link "asia_tv_limited_zeemagic_1" at bounding box center [314, 403] width 96 height 26
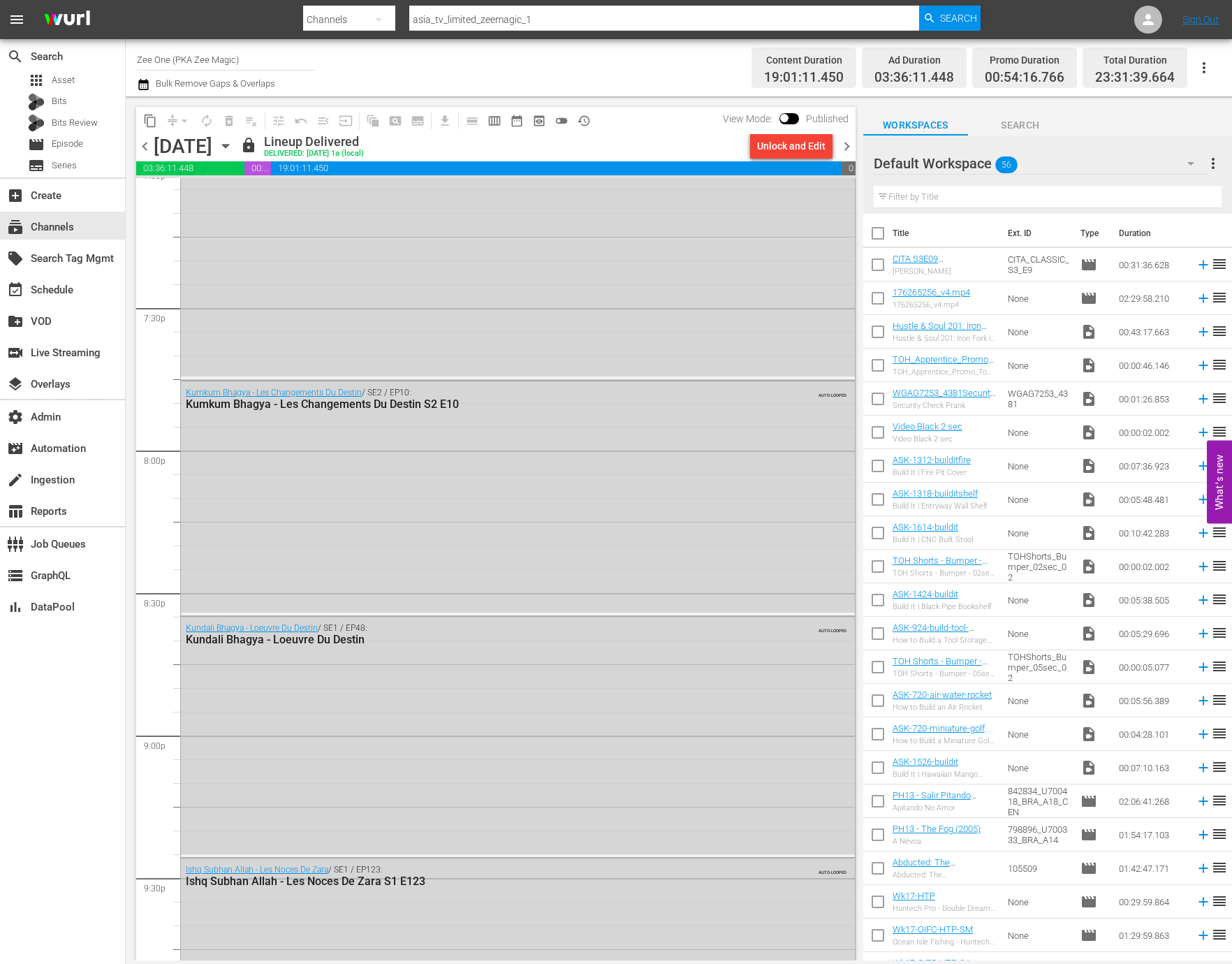
scroll to position [6084, 0]
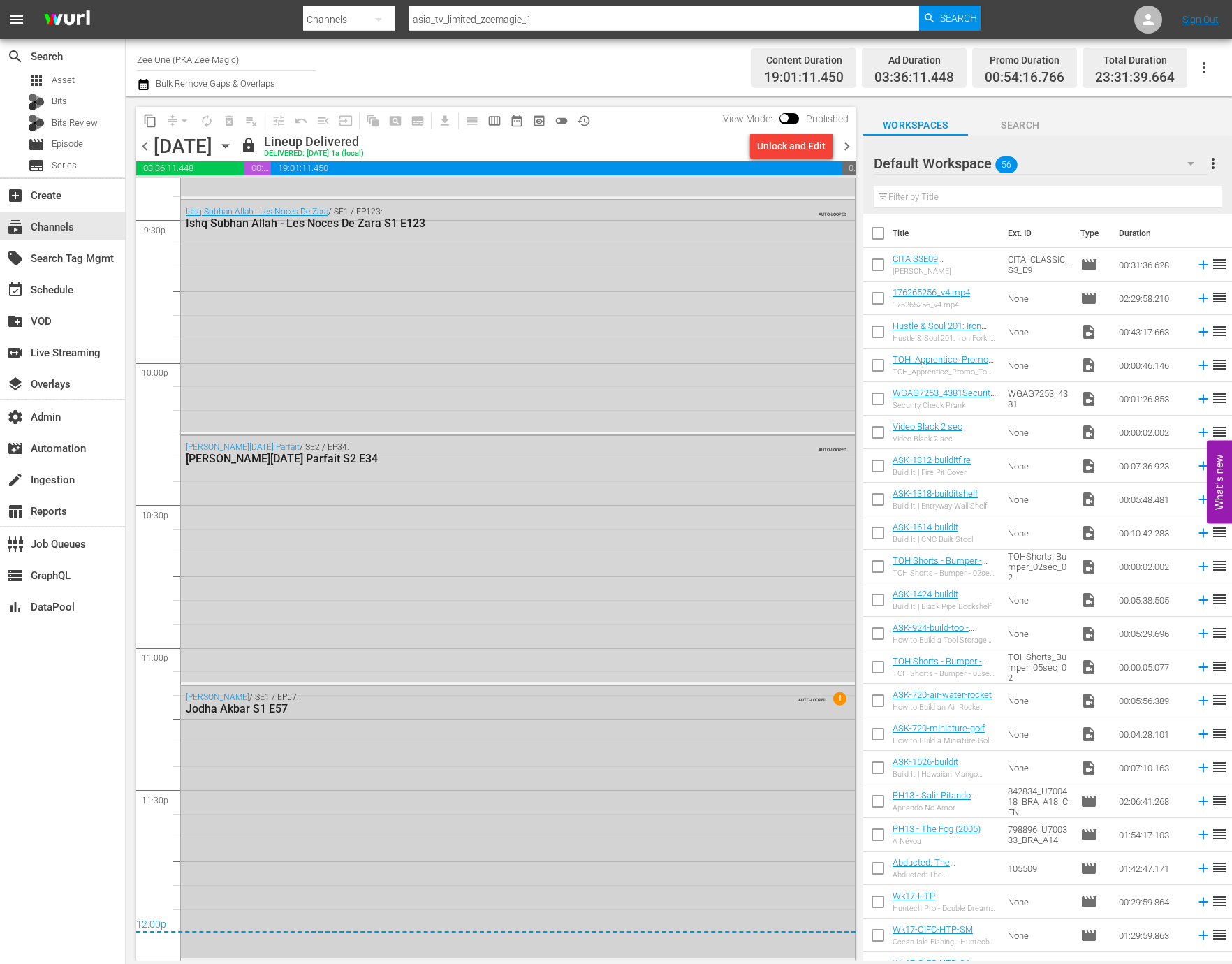
click at [442, 806] on div "Jodha Akbar / SE1 / EP57: Jodha Akbar S1 E57 AUTO-LOOPED 1" at bounding box center [518, 821] width 674 height 272
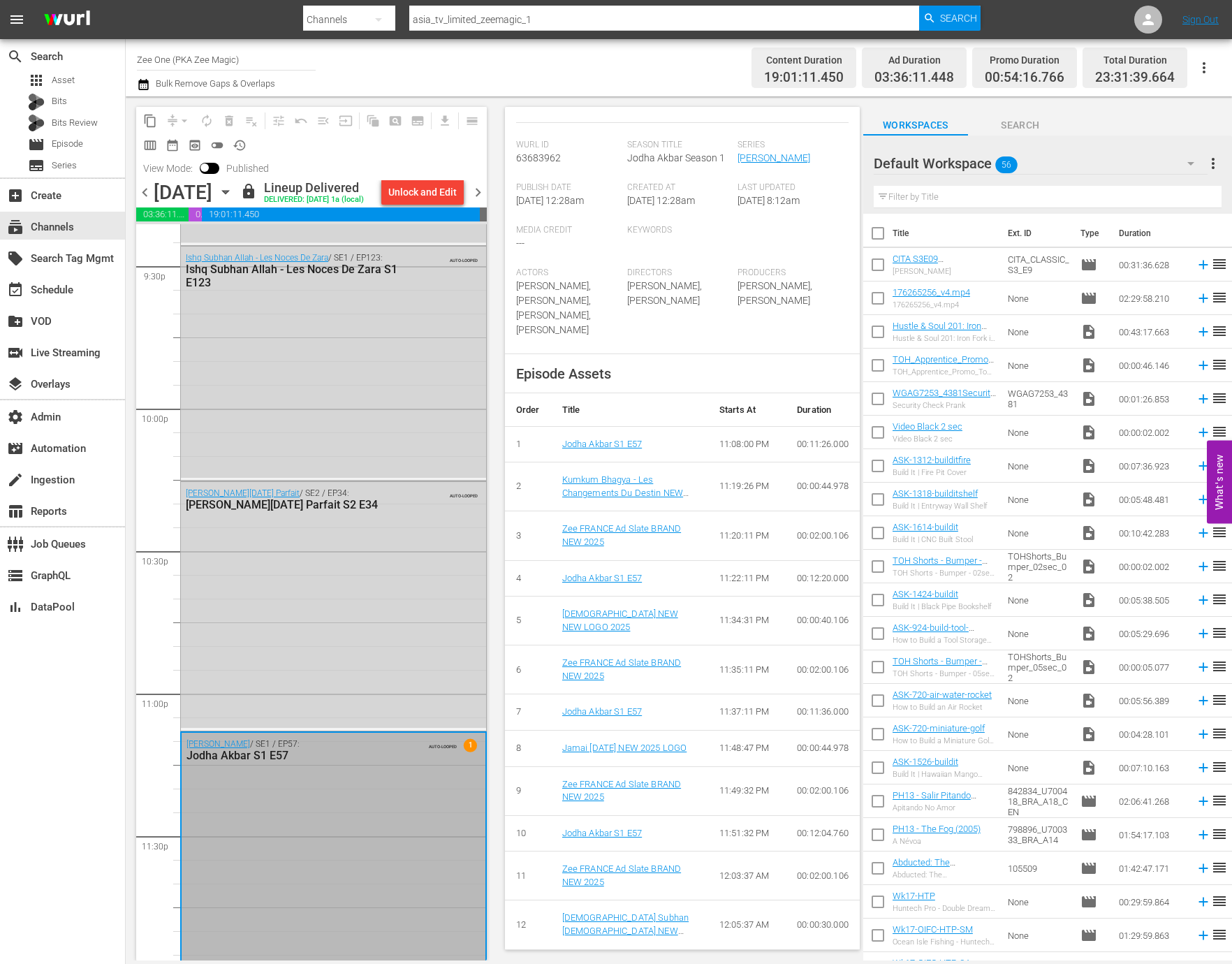
scroll to position [0, 0]
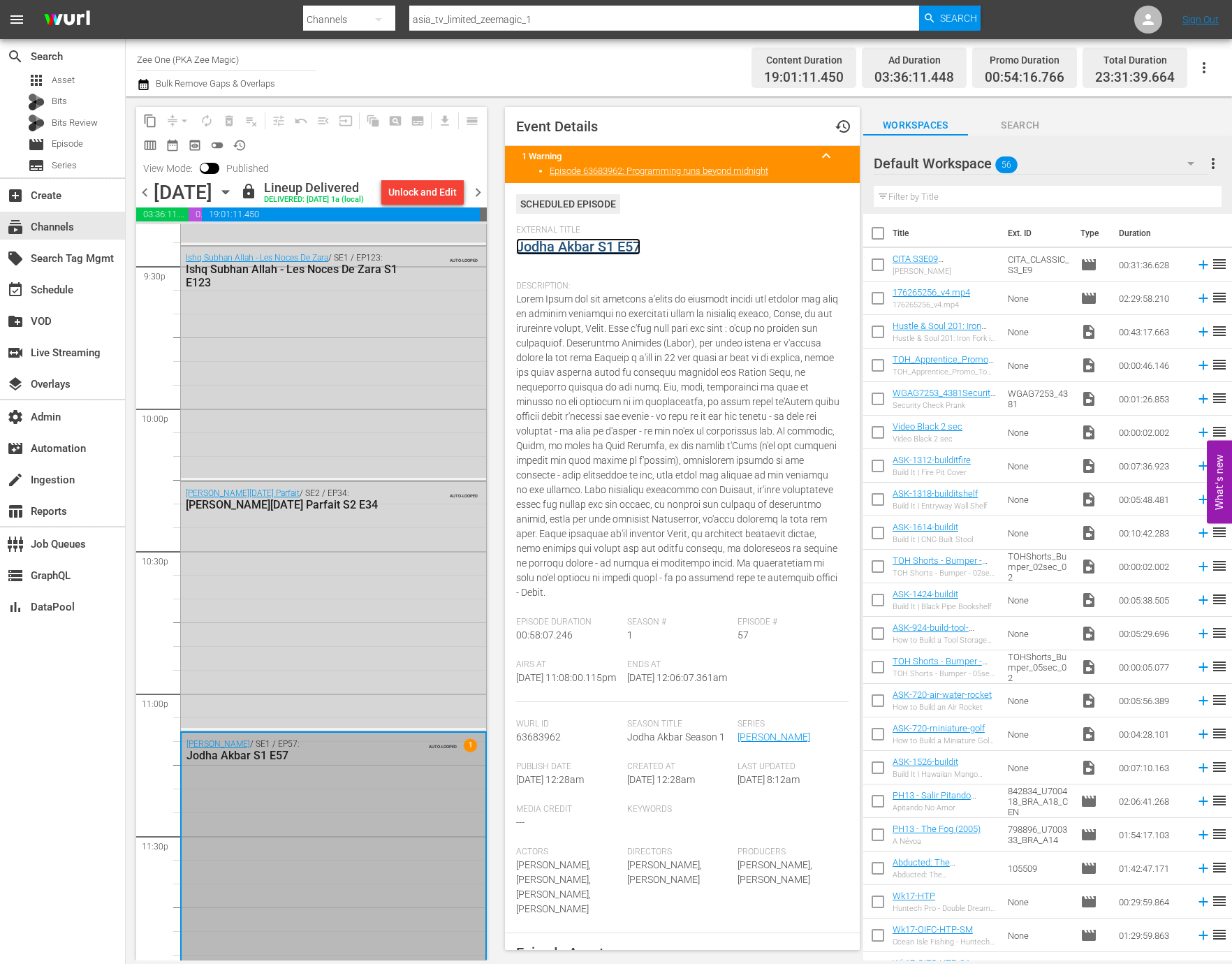
click at [626, 250] on link "Jodha Akbar S1 E57" at bounding box center [578, 246] width 125 height 16
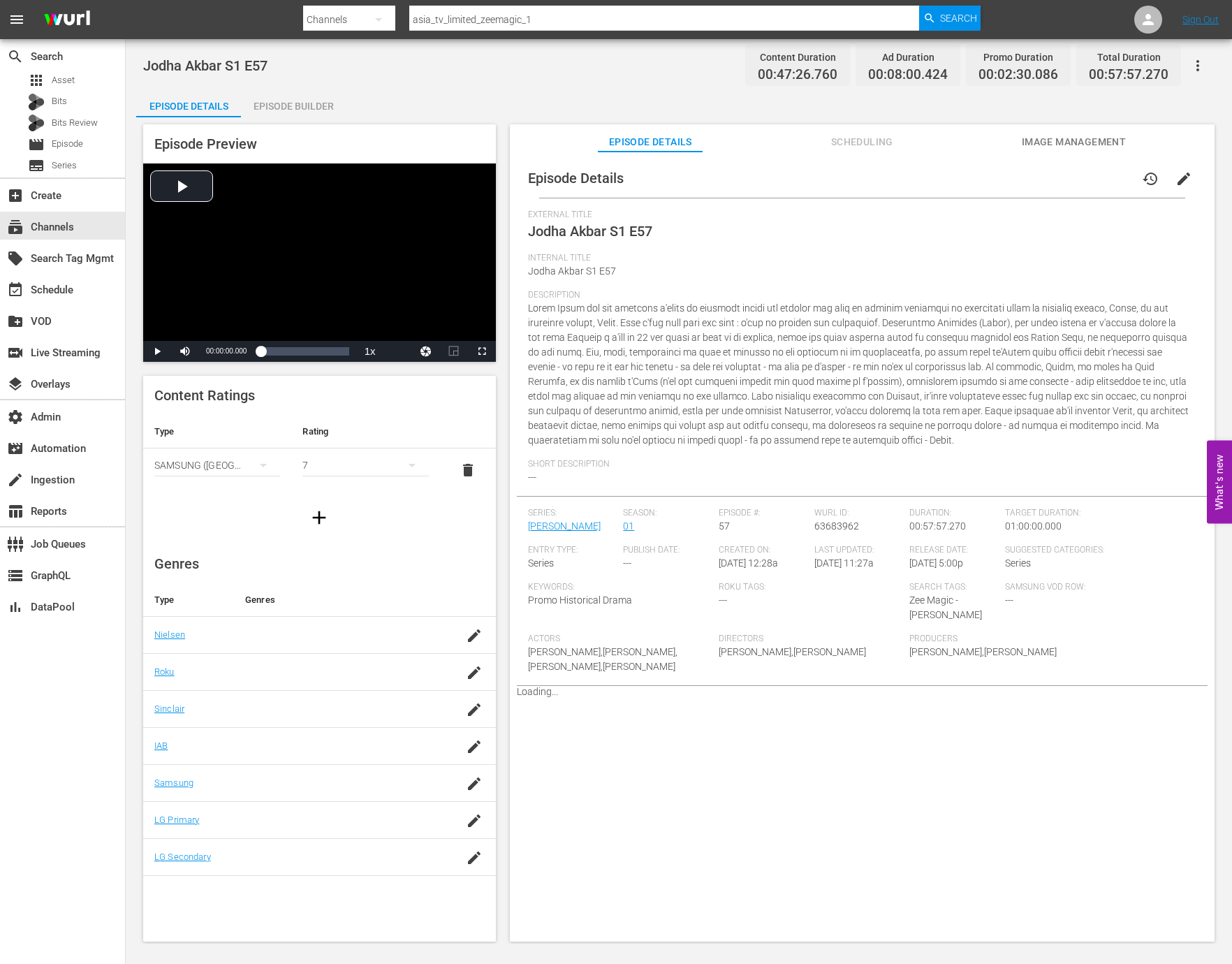
click at [296, 114] on div "Episode Builder" at bounding box center [293, 106] width 105 height 34
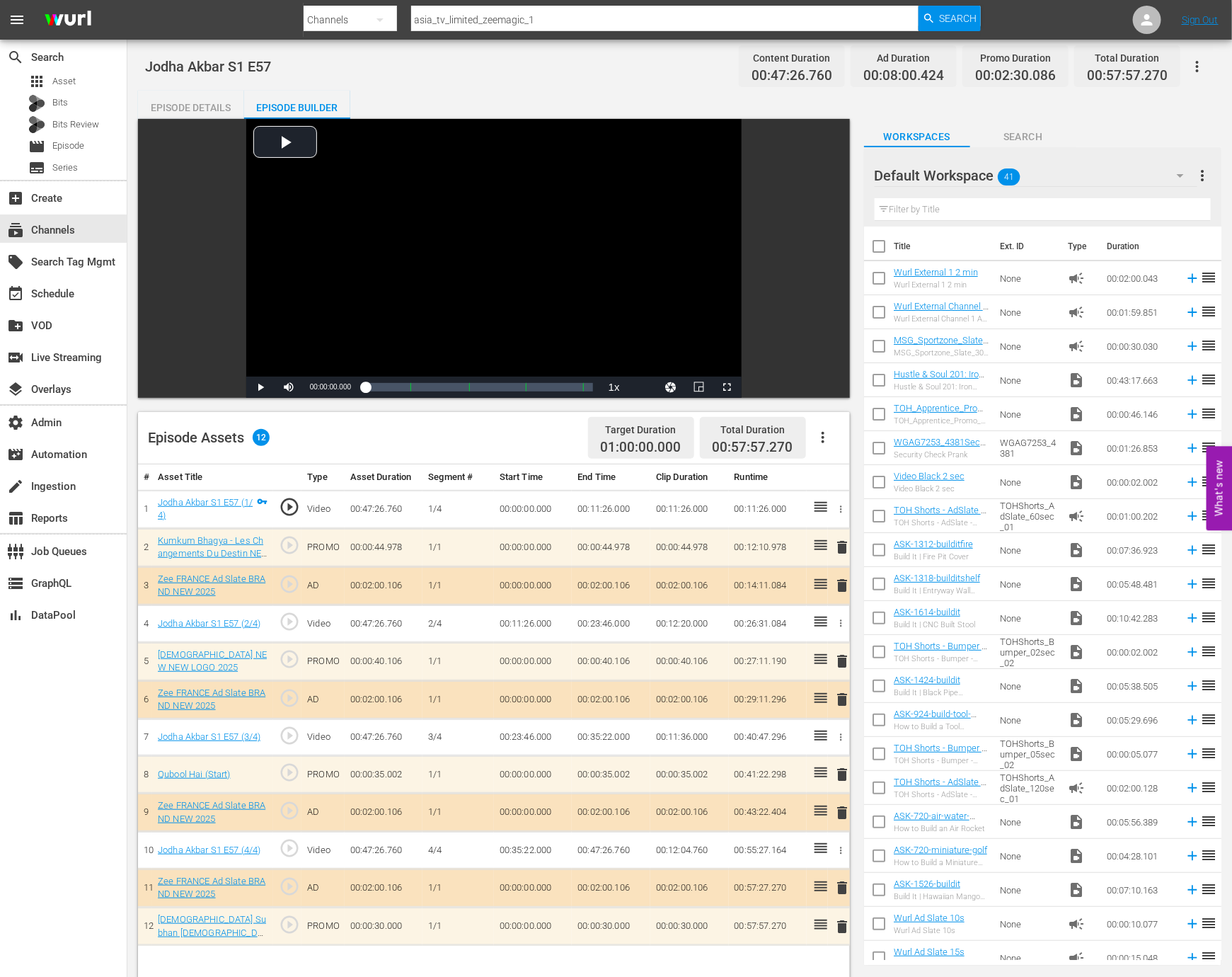
click at [285, 660] on span "play_circle_outline" at bounding box center [289, 658] width 21 height 21
click at [466, 388] on div "00:00:00.000" at bounding box center [416, 387] width 102 height 14
click at [309, 388] on div "15%" at bounding box center [319, 387] width 29 height 2
click at [670, 387] on button "Video Player" at bounding box center [671, 387] width 29 height 21
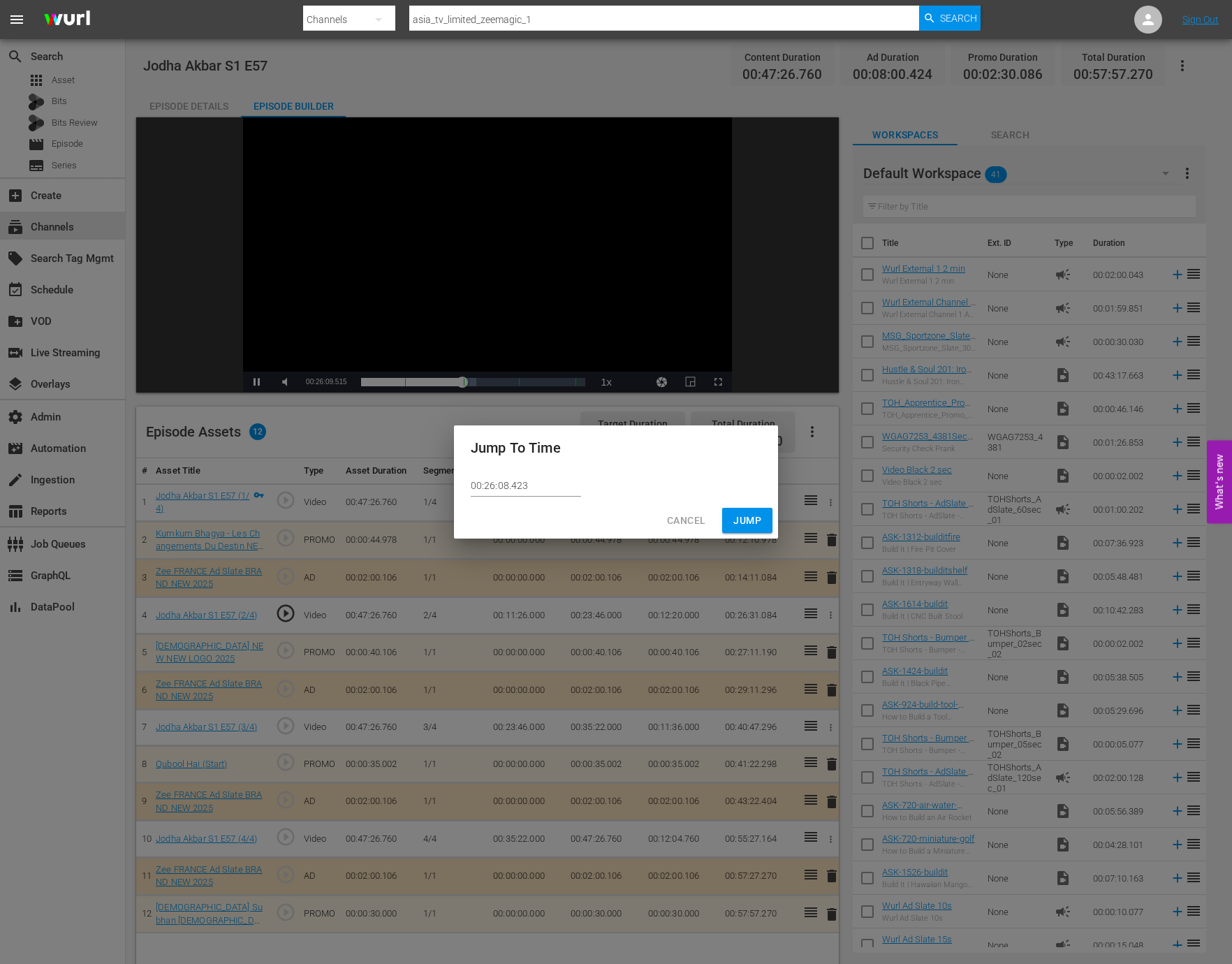
click at [804, 433] on div "Jump To Time 00:26:08.423 Cancel Jump" at bounding box center [616, 482] width 1232 height 964
click at [338, 704] on div "Jump To Time 00:26:08.423 Cancel Jump" at bounding box center [616, 482] width 1232 height 964
click at [684, 508] on button "Cancel" at bounding box center [687, 520] width 61 height 26
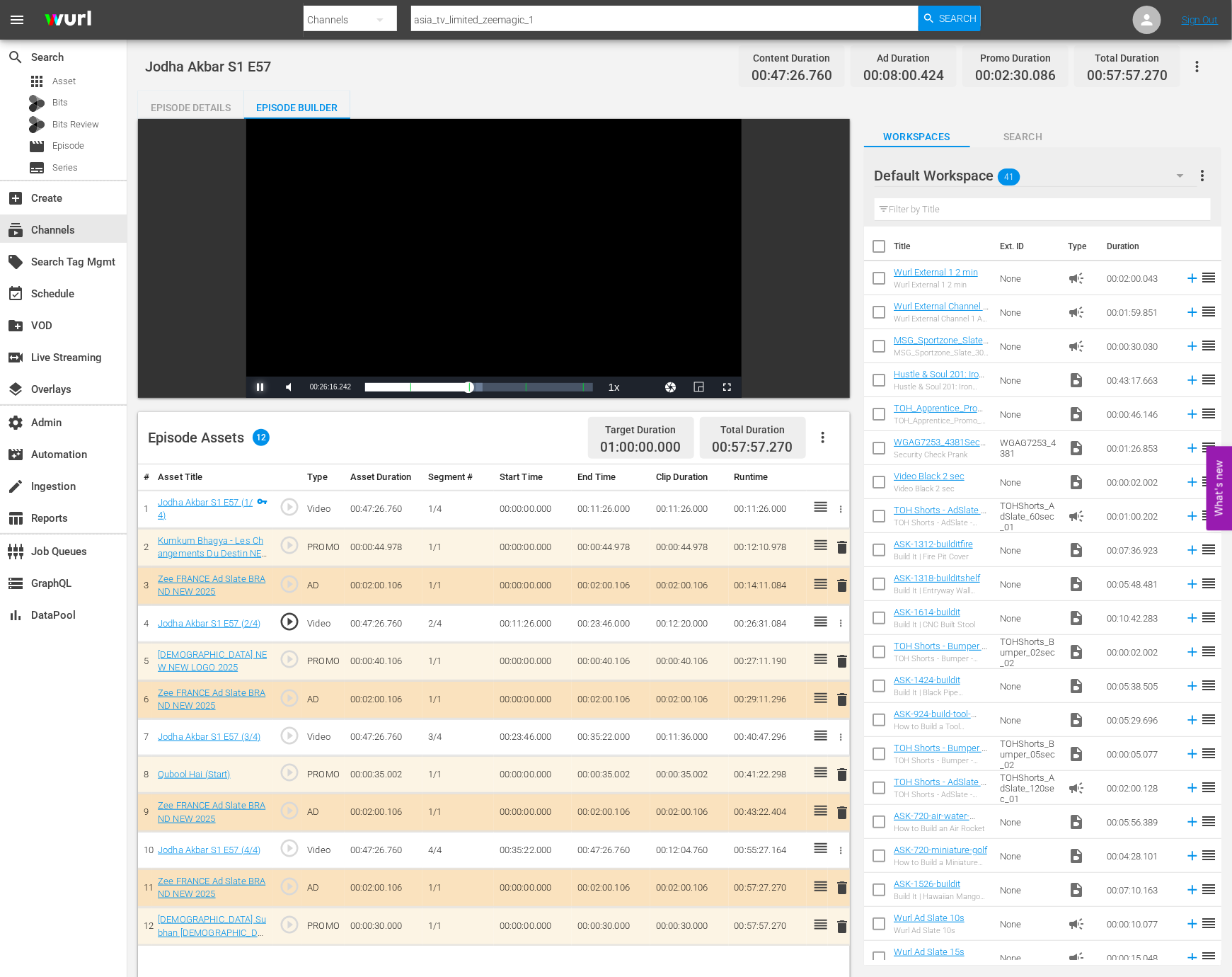
click at [261, 387] on span "Video Player" at bounding box center [261, 387] width 0 height 0
click at [104, 224] on div "subscriptions Channels" at bounding box center [63, 229] width 126 height 29
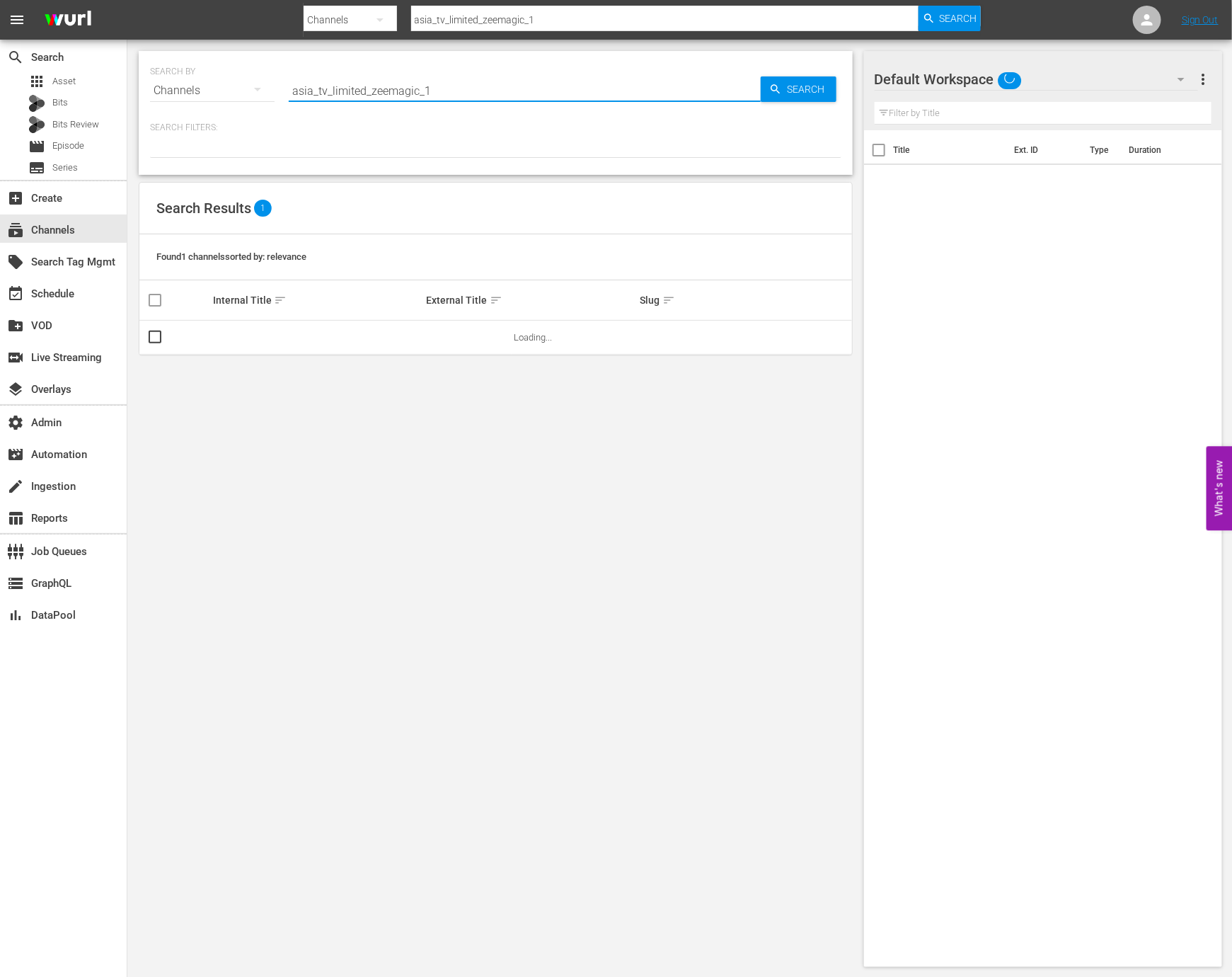
click at [347, 95] on input "asia_tv_limited_zeemagic_1" at bounding box center [525, 91] width 472 height 34
paste input "world"
type input "asia_tv_limited_zeeworld_1"
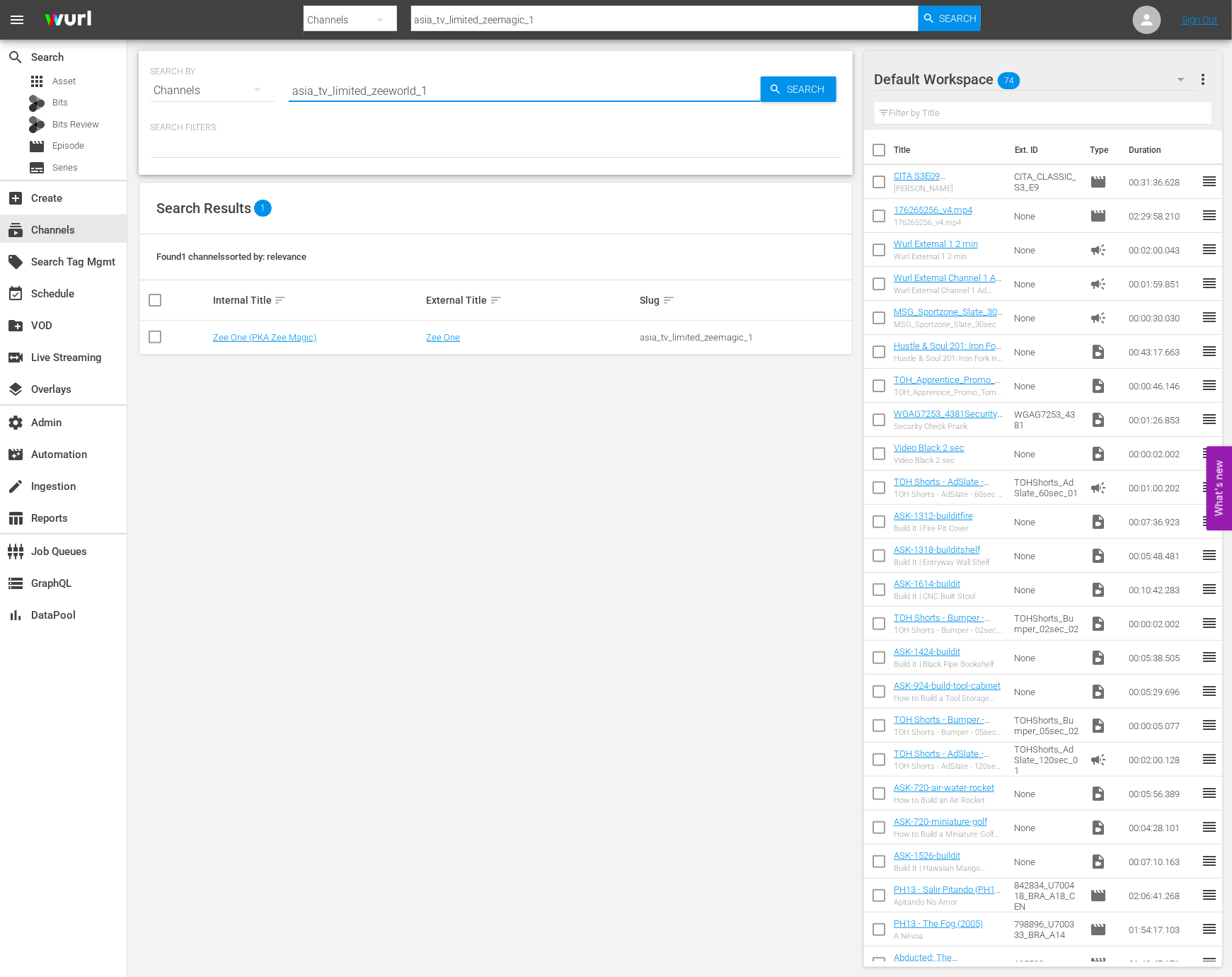
type input "asia_tv_limited_zeeworld_1"
click at [296, 338] on link "Zee One (Playout) (PKA Zee World)" at bounding box center [283, 337] width 140 height 10
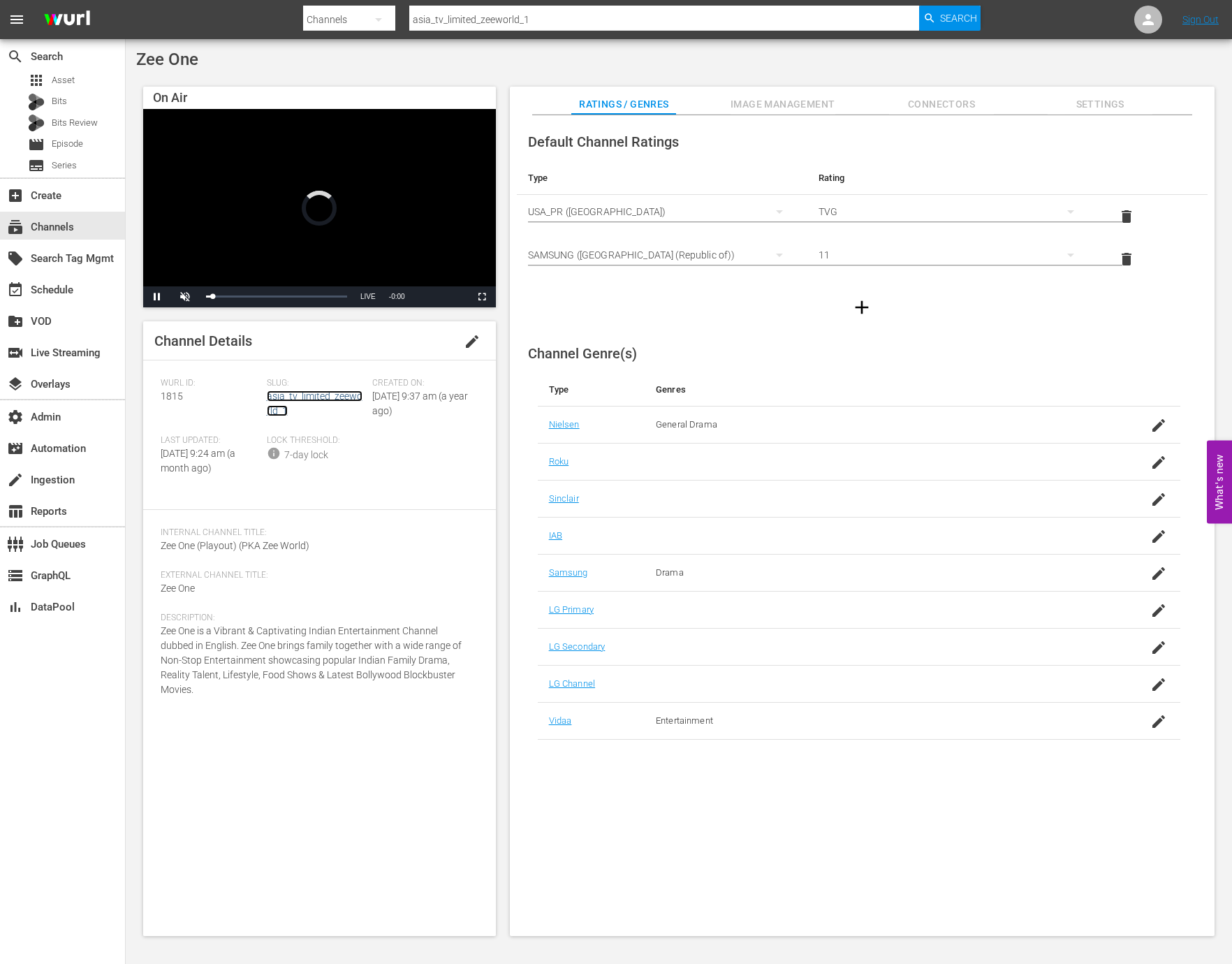
click at [336, 391] on link "asia_tv_limited_zeeworld_1" at bounding box center [314, 403] width 96 height 26
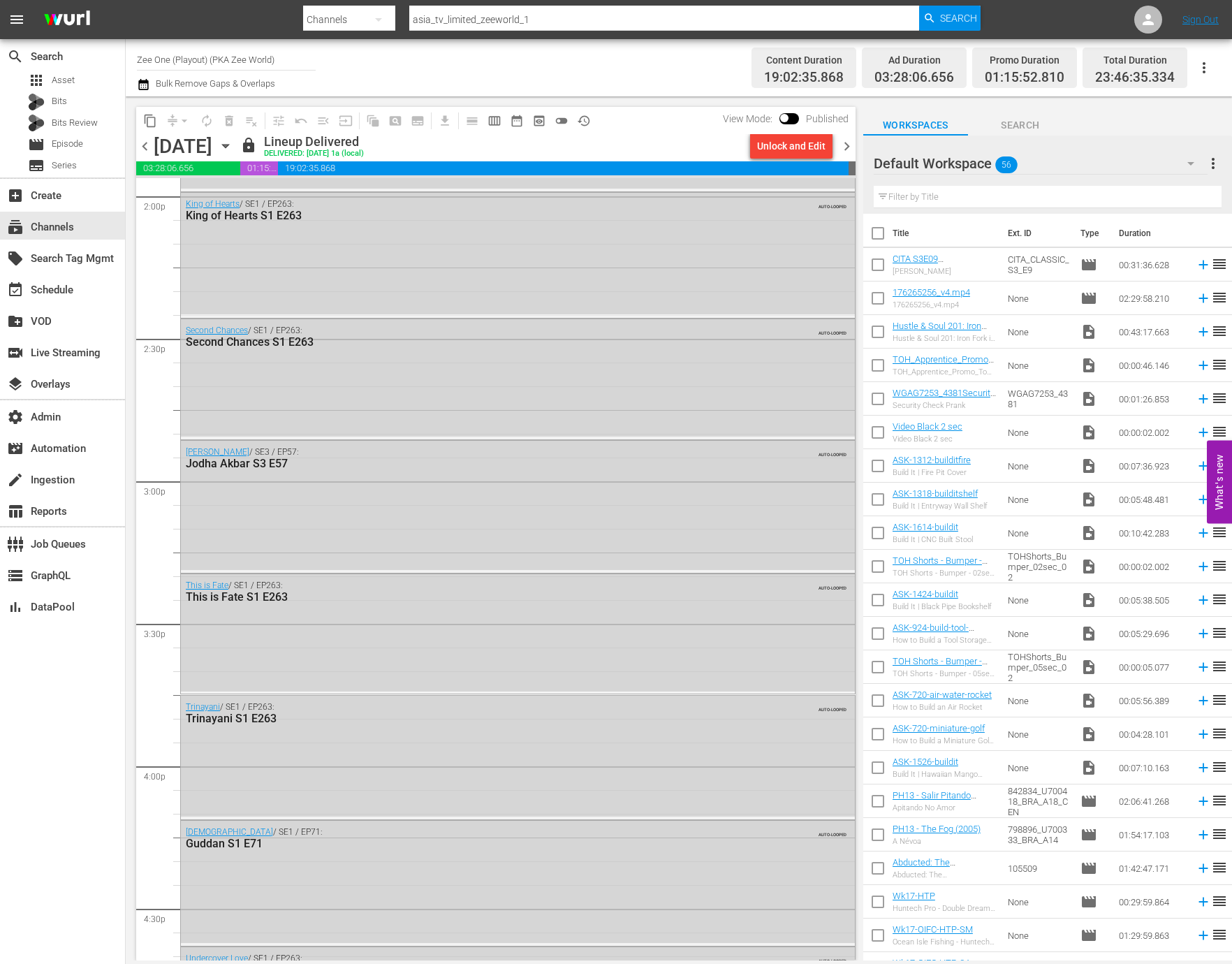
scroll to position [6061, 0]
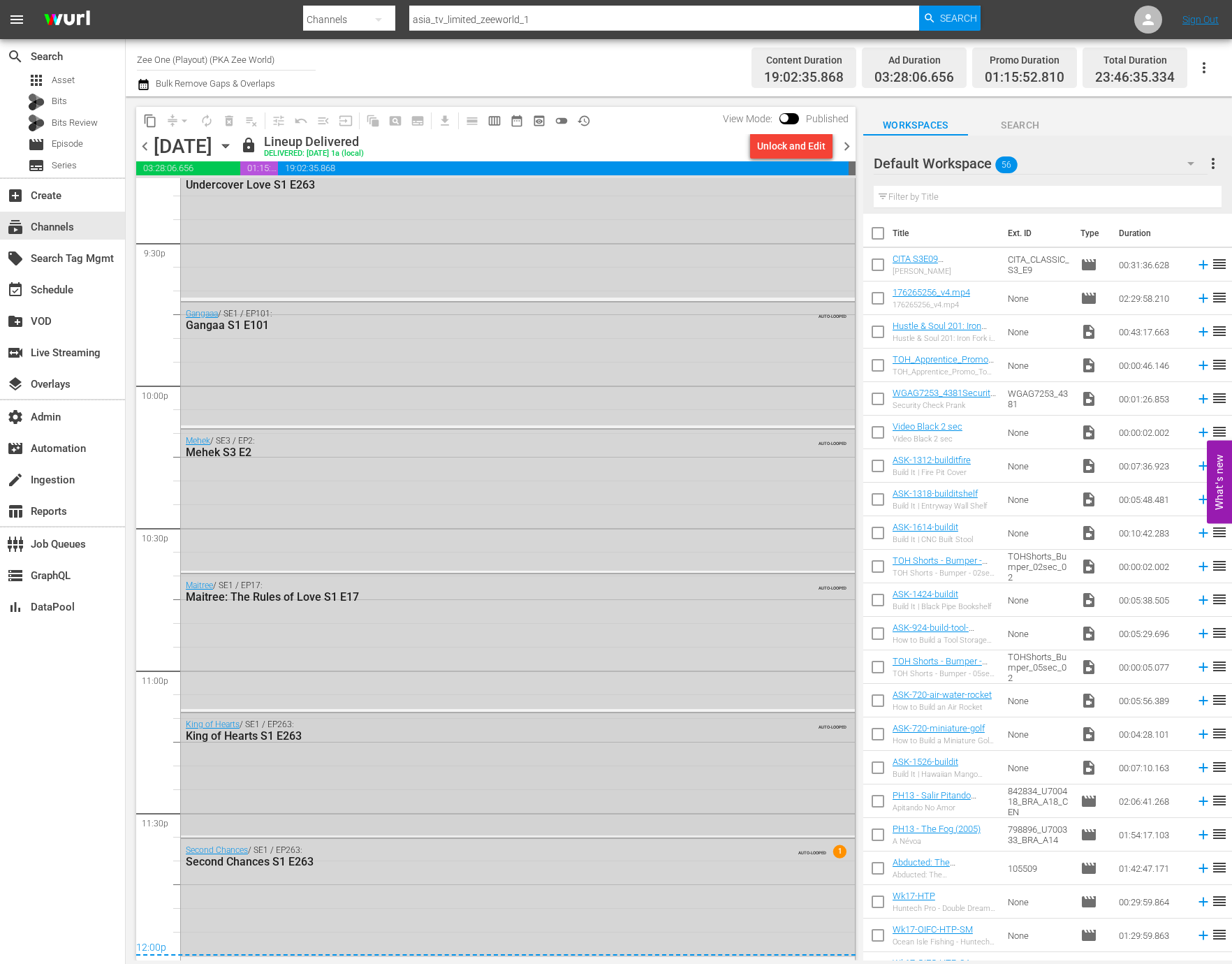
click at [360, 804] on div "King of Hearts / SE1 / EP263: King of Hearts S1 E263 AUTO-LOOPED" at bounding box center [518, 774] width 674 height 121
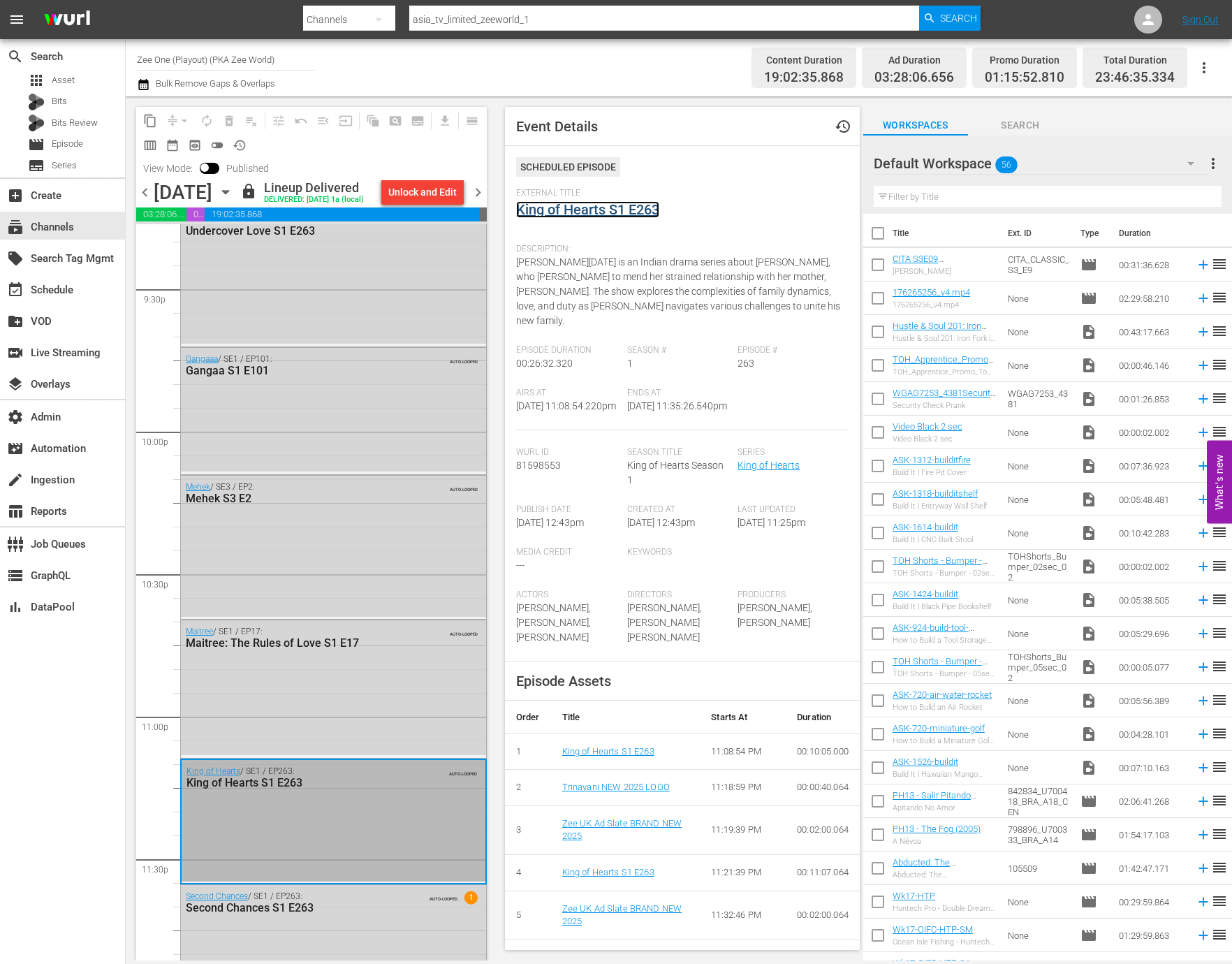
click at [616, 212] on link "King of Hearts S1 E263" at bounding box center [587, 209] width 143 height 16
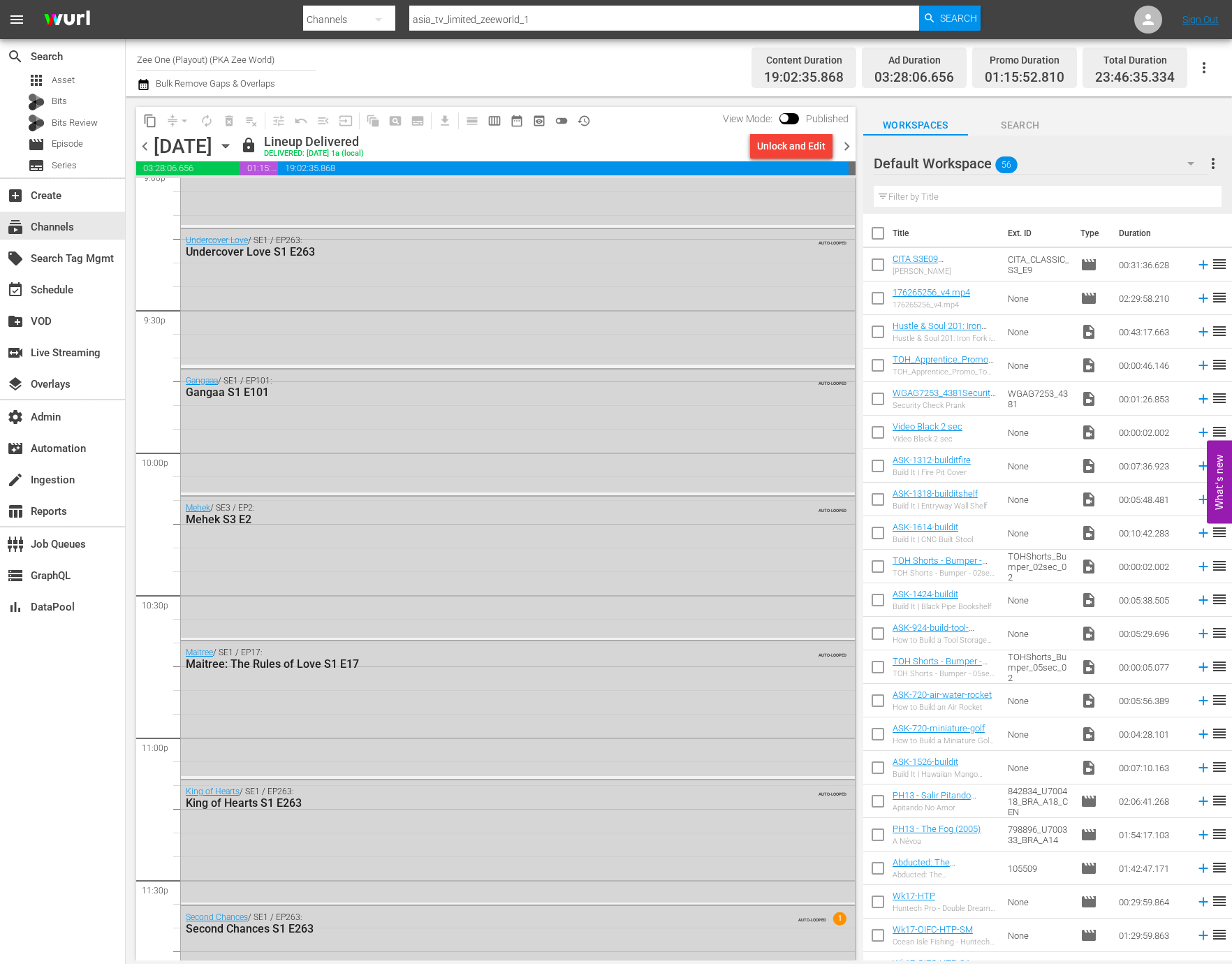
scroll to position [6061, 0]
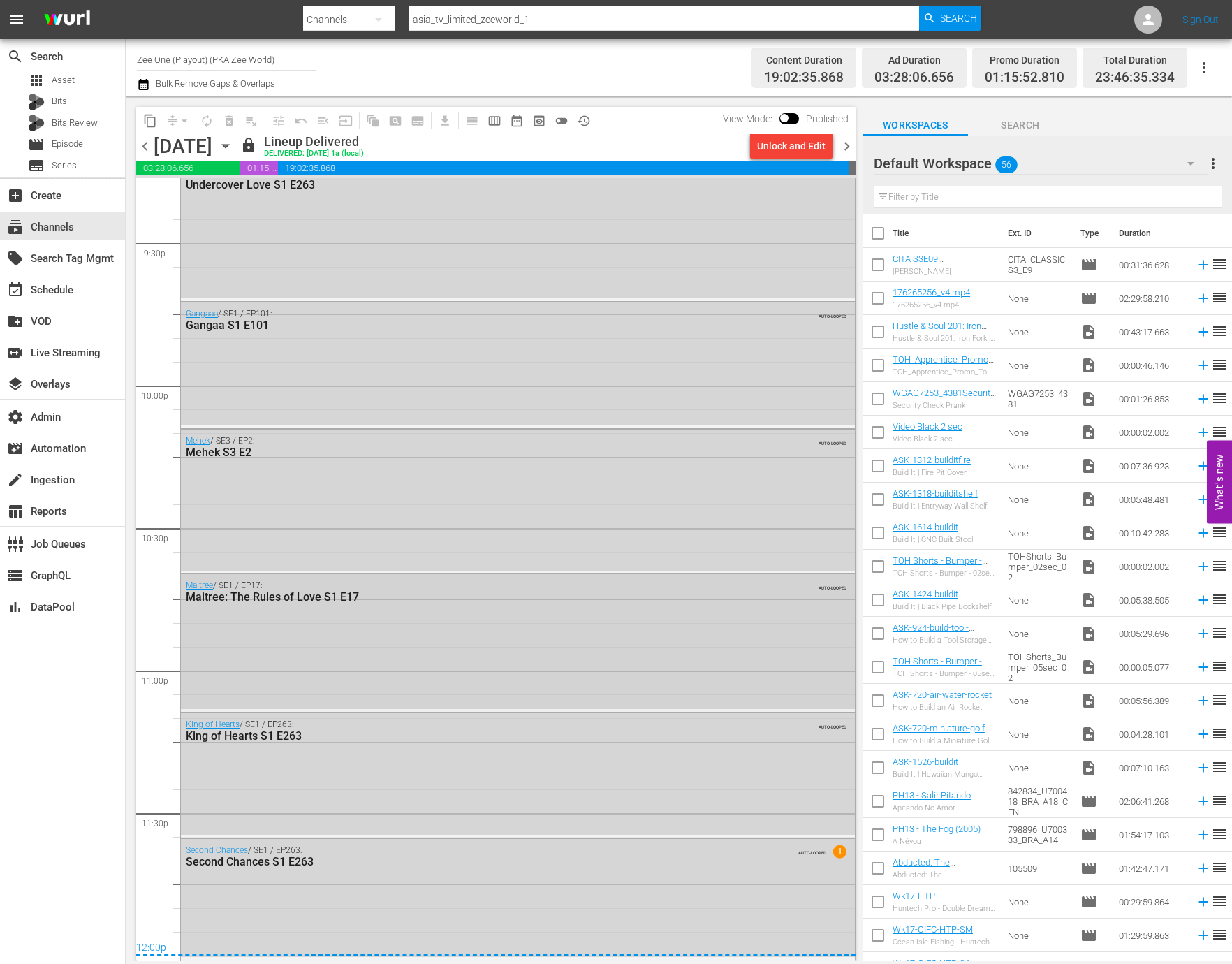
click at [401, 635] on div "Maitree / SE1 / EP17: Maitree: The Rules of Love S1 E17 AUTO-LOOPED" at bounding box center [518, 641] width 674 height 135
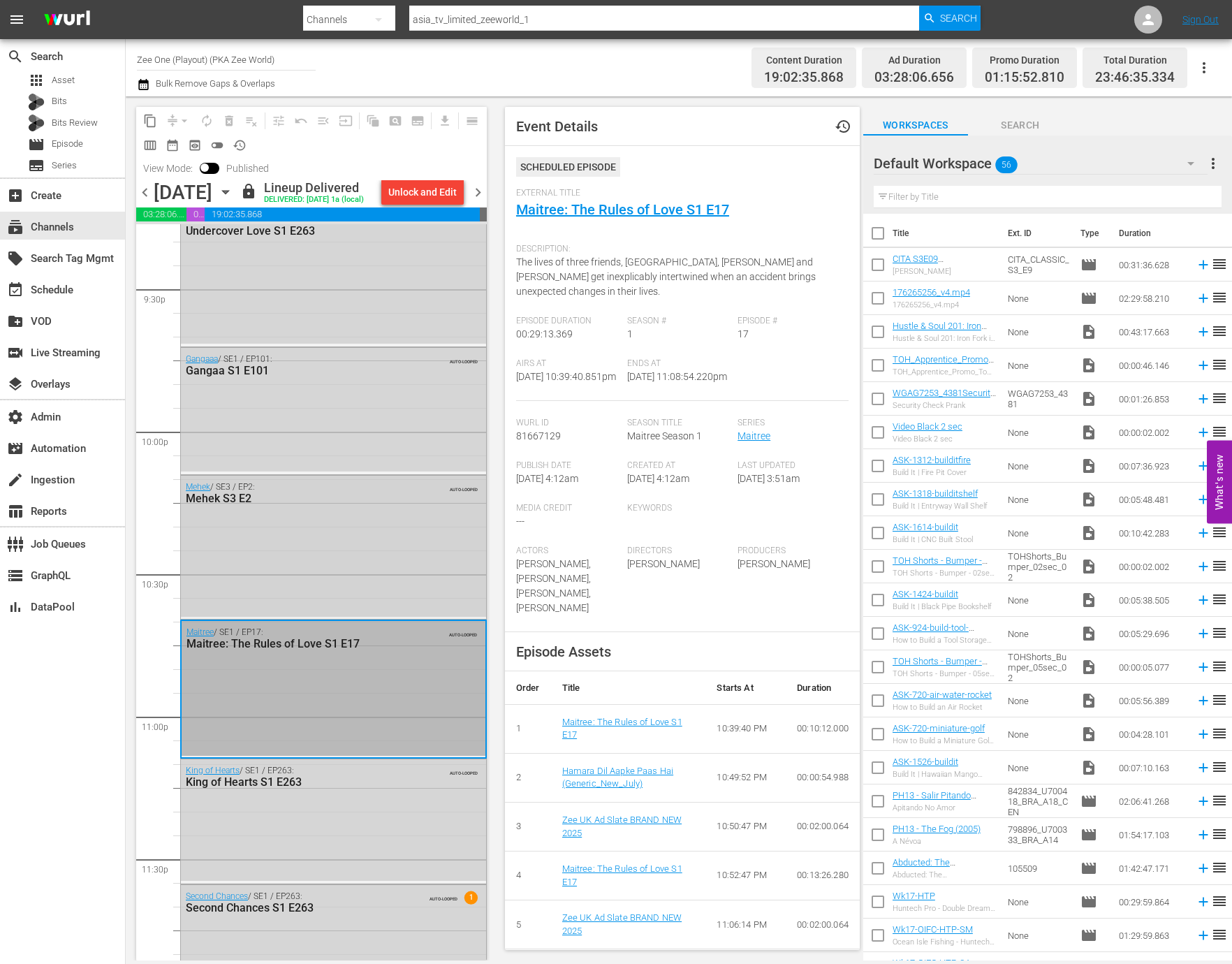
click at [384, 610] on div "Mehek / SE3 / EP2: Mehek S3 E2 AUTO-LOOPED" at bounding box center [333, 546] width 305 height 141
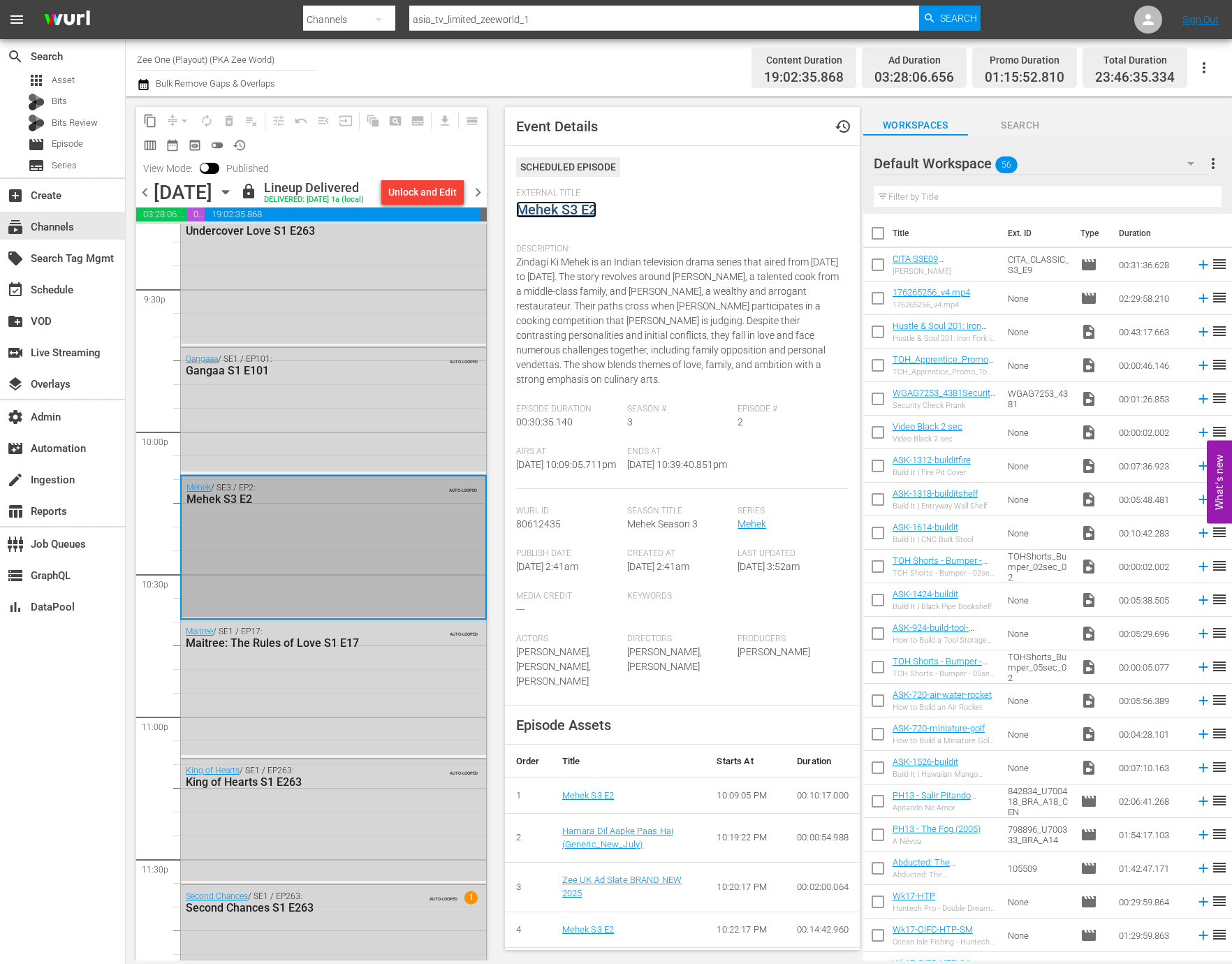
click at [577, 212] on link "Mehek S3 E2" at bounding box center [556, 209] width 80 height 16
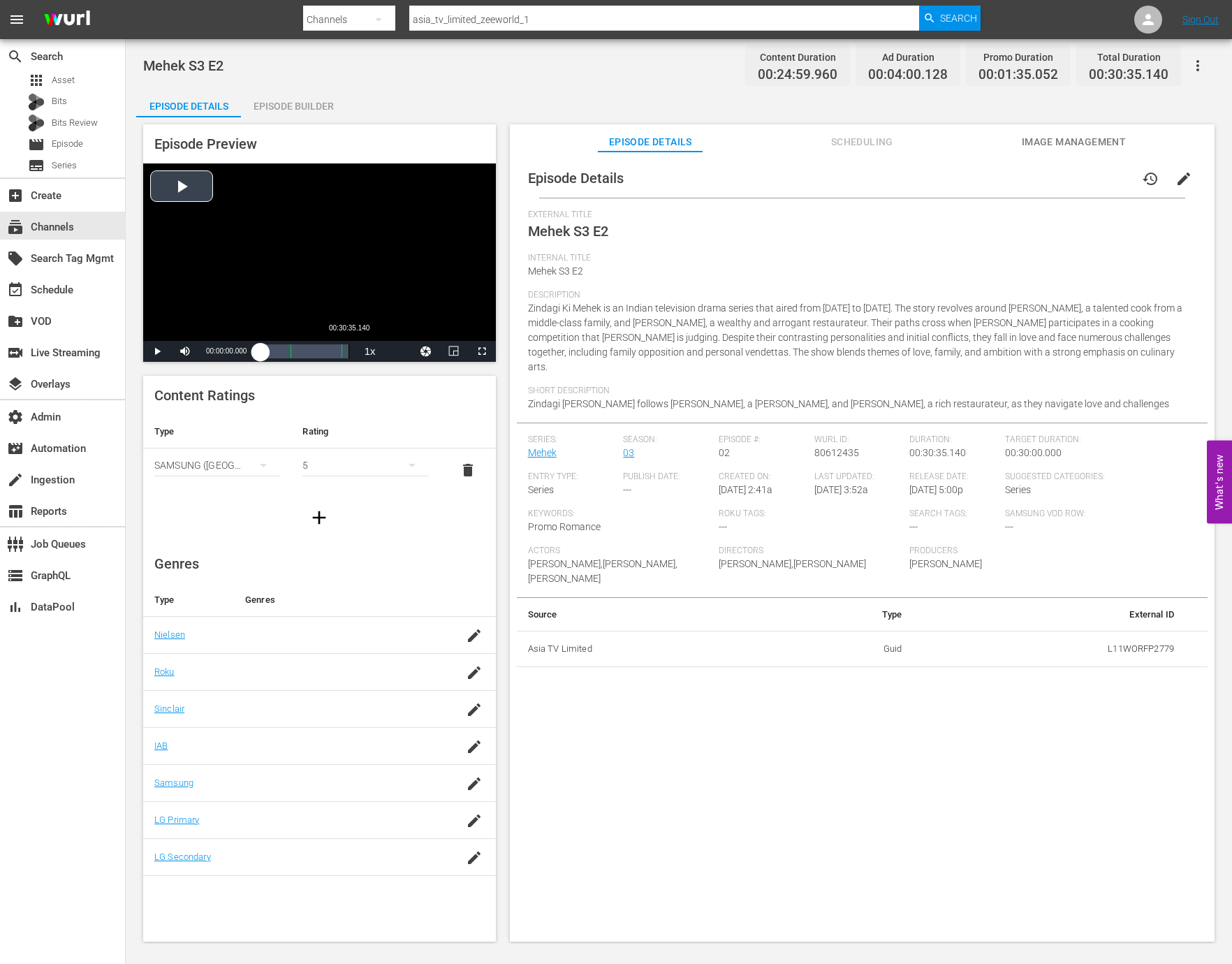
click at [349, 356] on div "Loaded : 0.39% 00:30:35.140 00:00:00.000" at bounding box center [304, 351] width 88 height 14
click at [349, 353] on div "00:00:40.063" at bounding box center [304, 351] width 88 height 14
click at [347, 353] on div "00:00:40.063" at bounding box center [303, 351] width 86 height 14
click at [317, 104] on div "Episode Builder" at bounding box center [293, 106] width 105 height 34
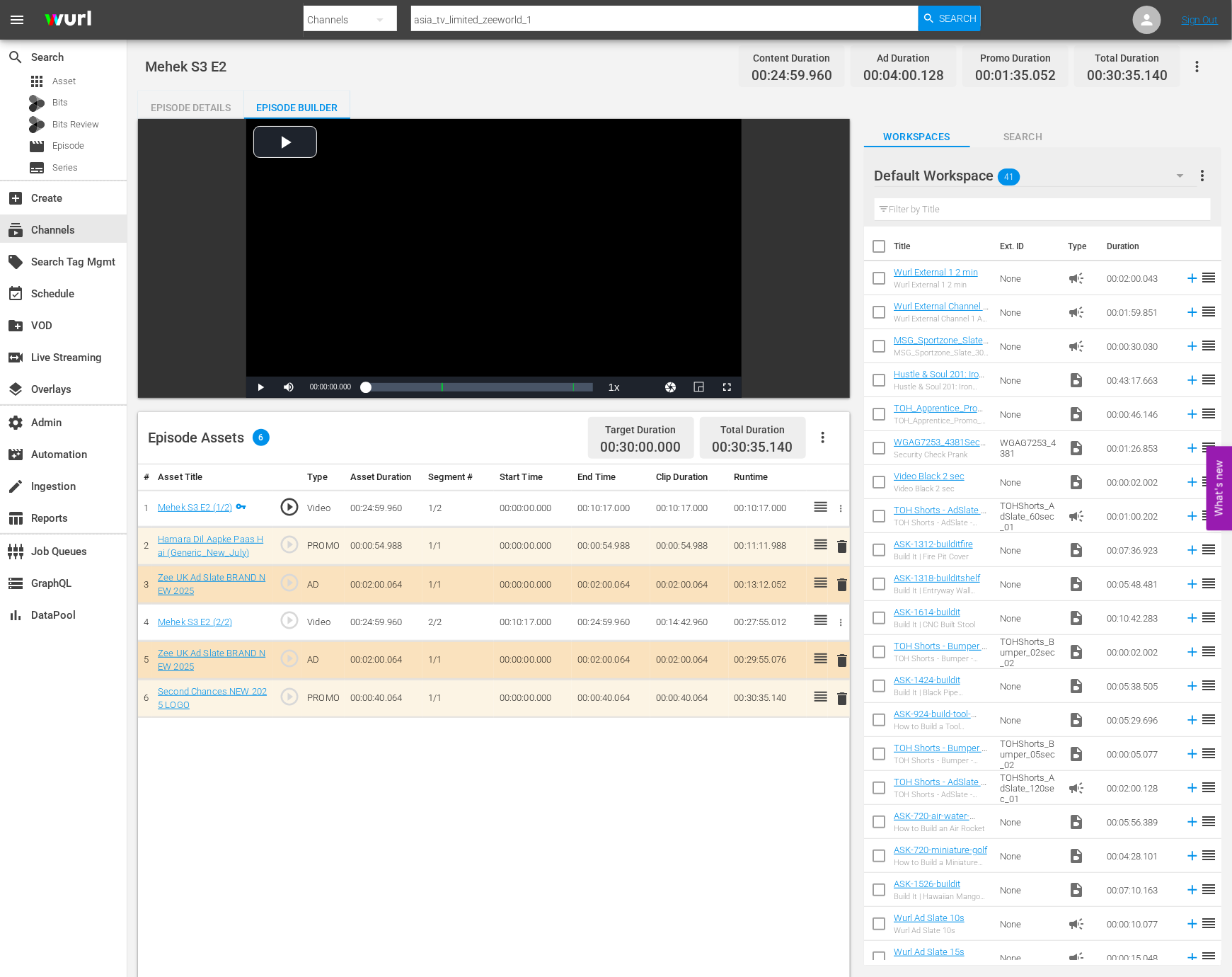
click at [212, 102] on div "Episode Details" at bounding box center [191, 107] width 106 height 34
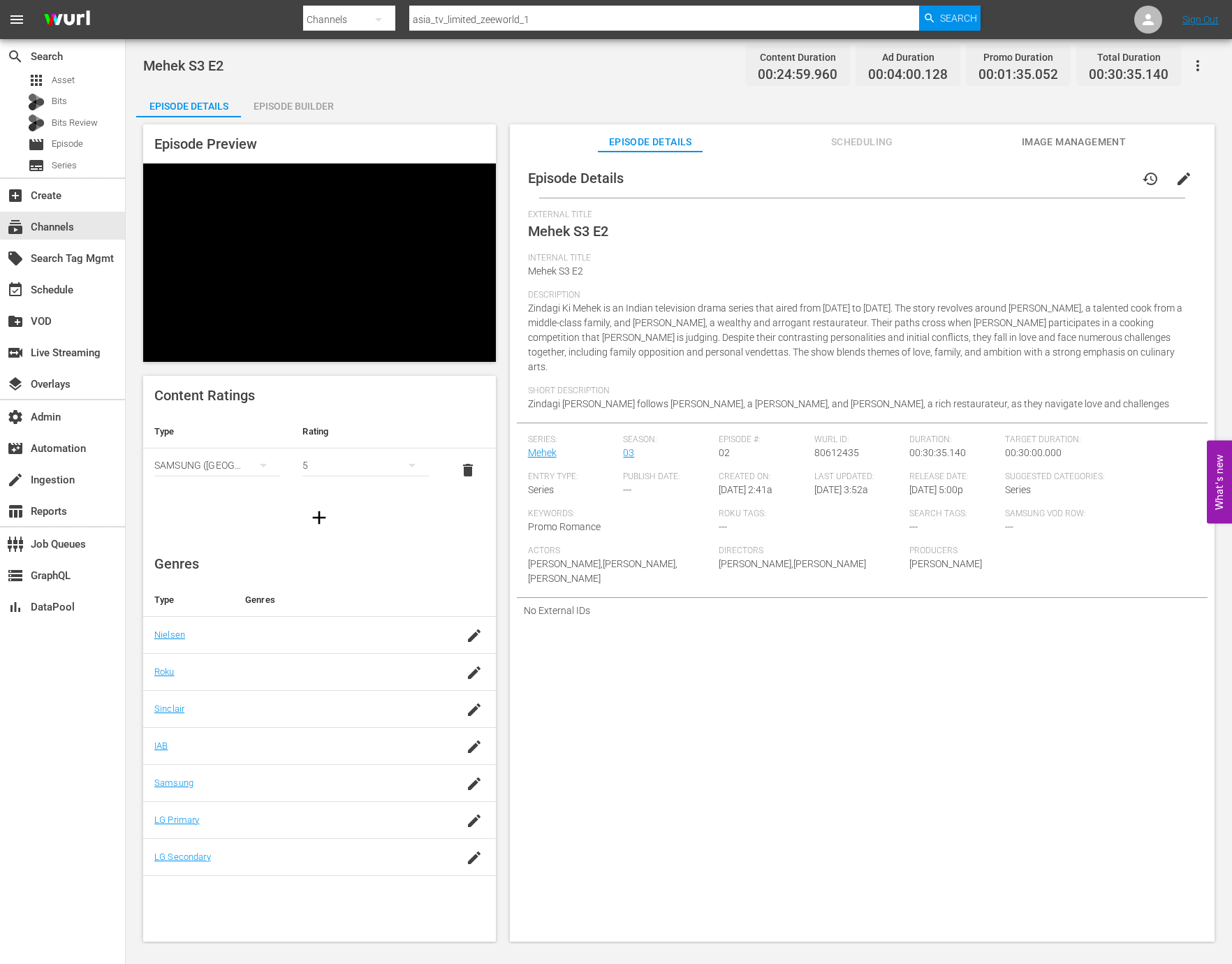
click at [250, 266] on div "Video Player" at bounding box center [320, 252] width 353 height 177
click at [157, 351] on span "Video Player" at bounding box center [157, 351] width 0 height 0
click at [288, 110] on div "Episode Builder" at bounding box center [293, 106] width 105 height 34
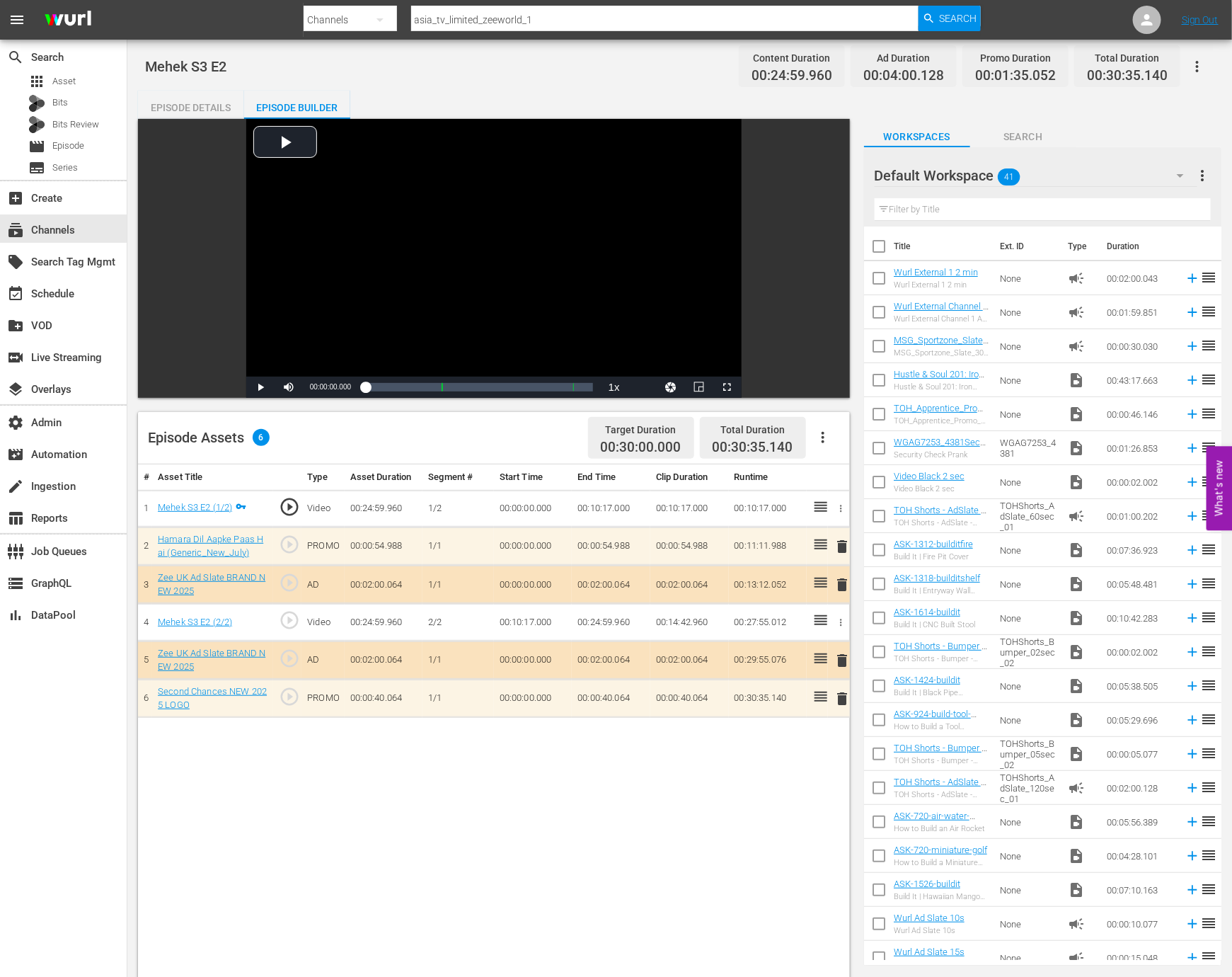
click at [294, 660] on span "play_circle_outline" at bounding box center [289, 658] width 21 height 21
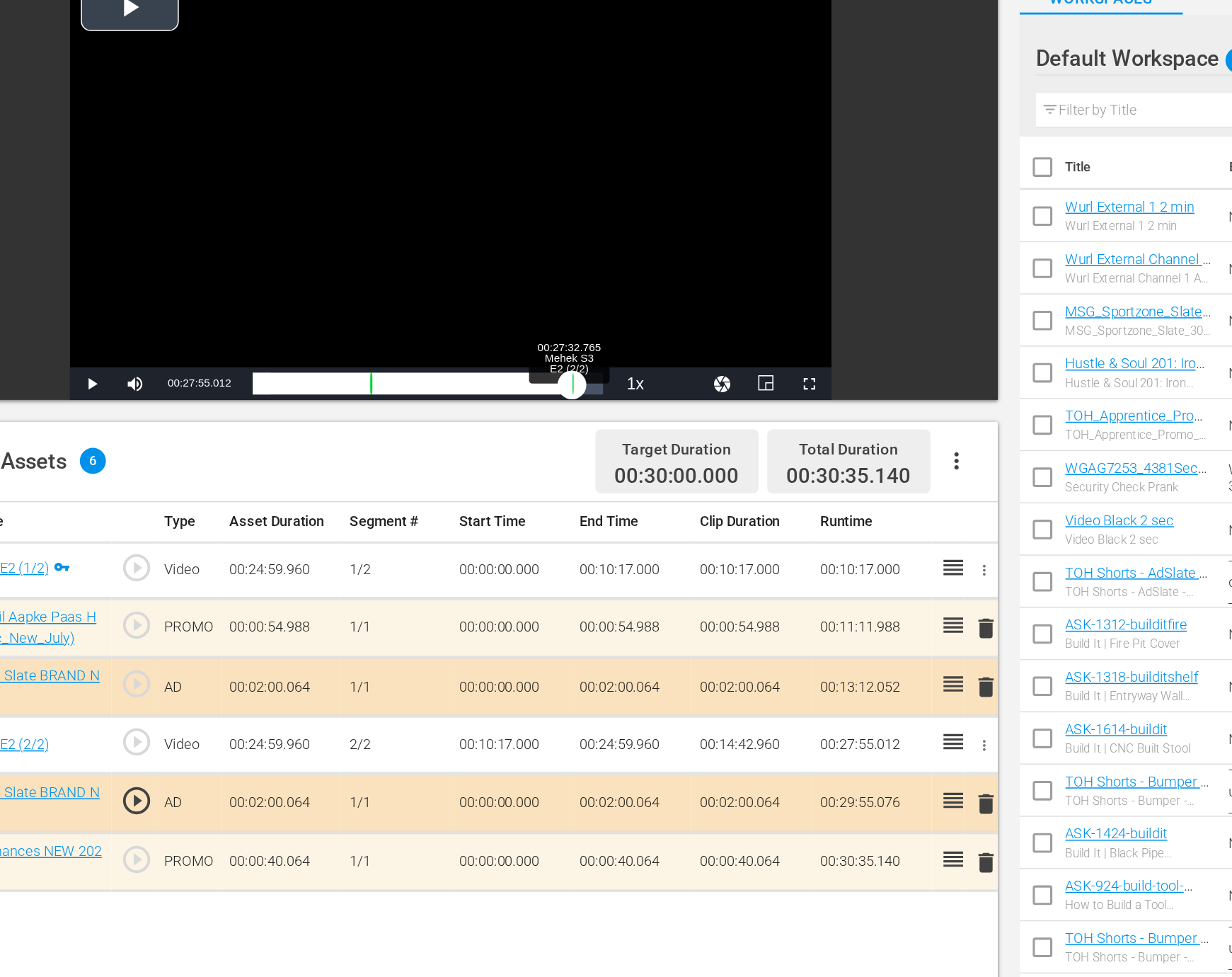
click at [570, 393] on div "00:00:00.000" at bounding box center [469, 387] width 208 height 14
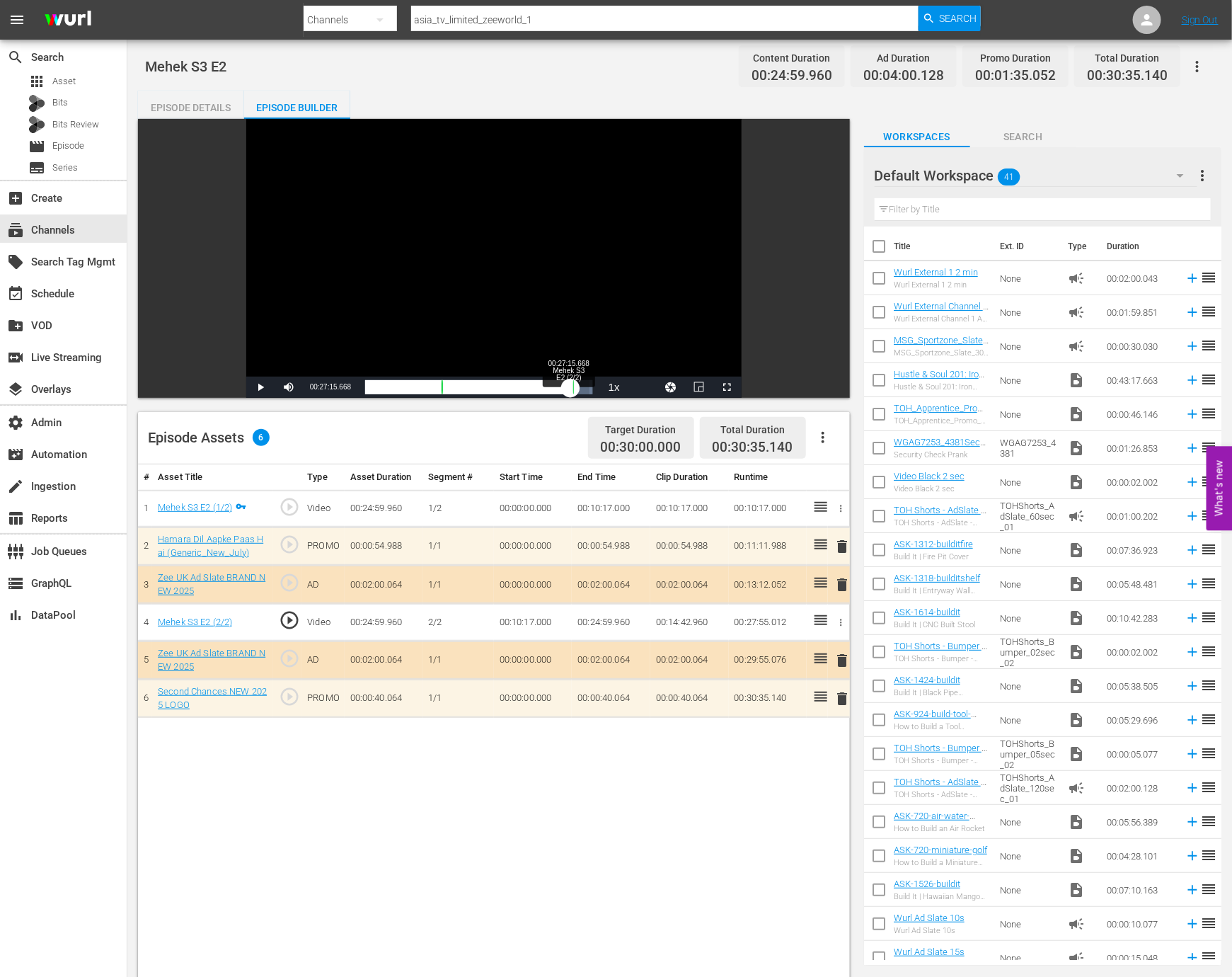
click at [568, 388] on div "00:24:39.529" at bounding box center [468, 387] width 205 height 14
click at [261, 387] on span "Video Player" at bounding box center [261, 387] width 0 height 0
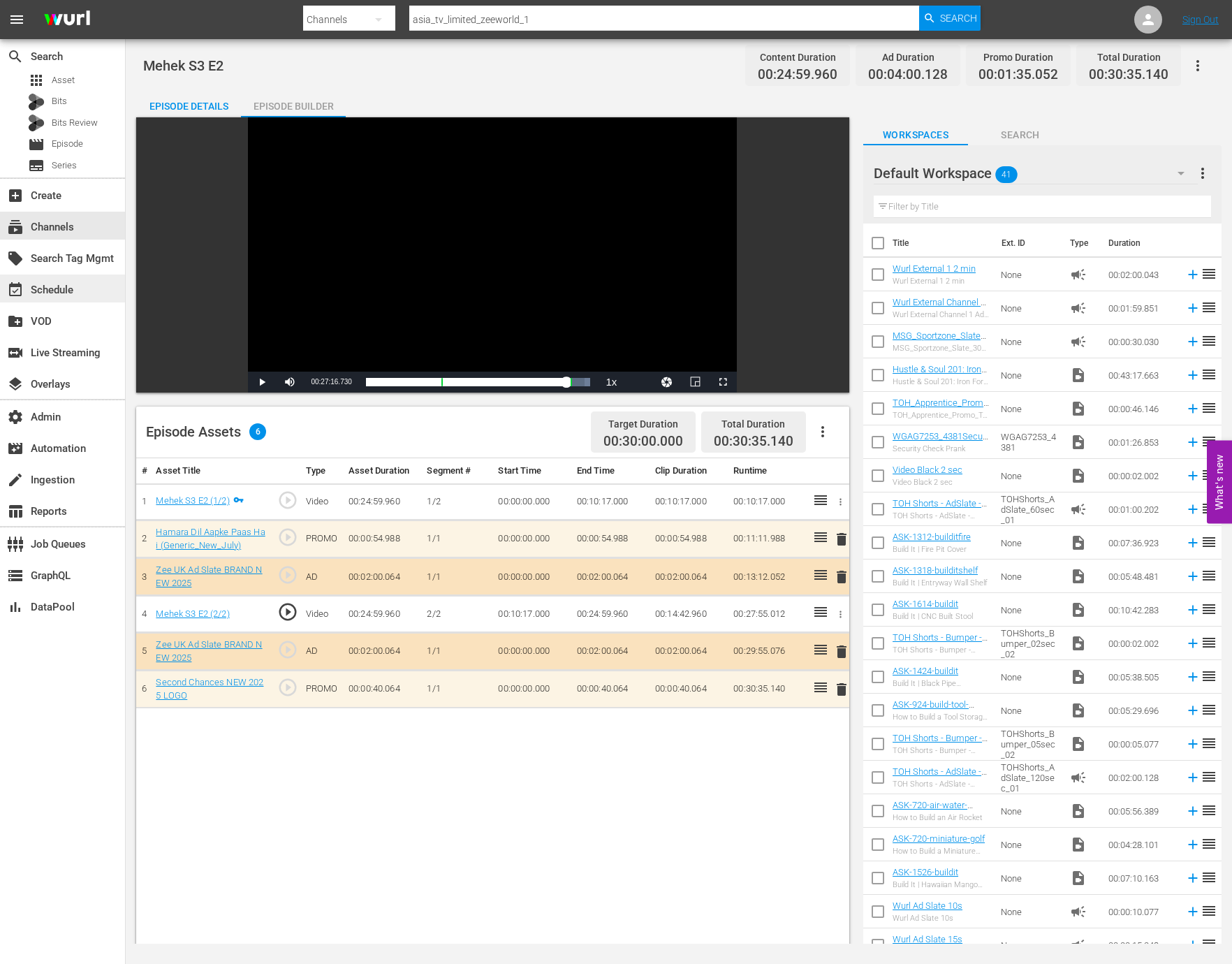
click at [63, 281] on div "event_available Schedule" at bounding box center [39, 288] width 78 height 13
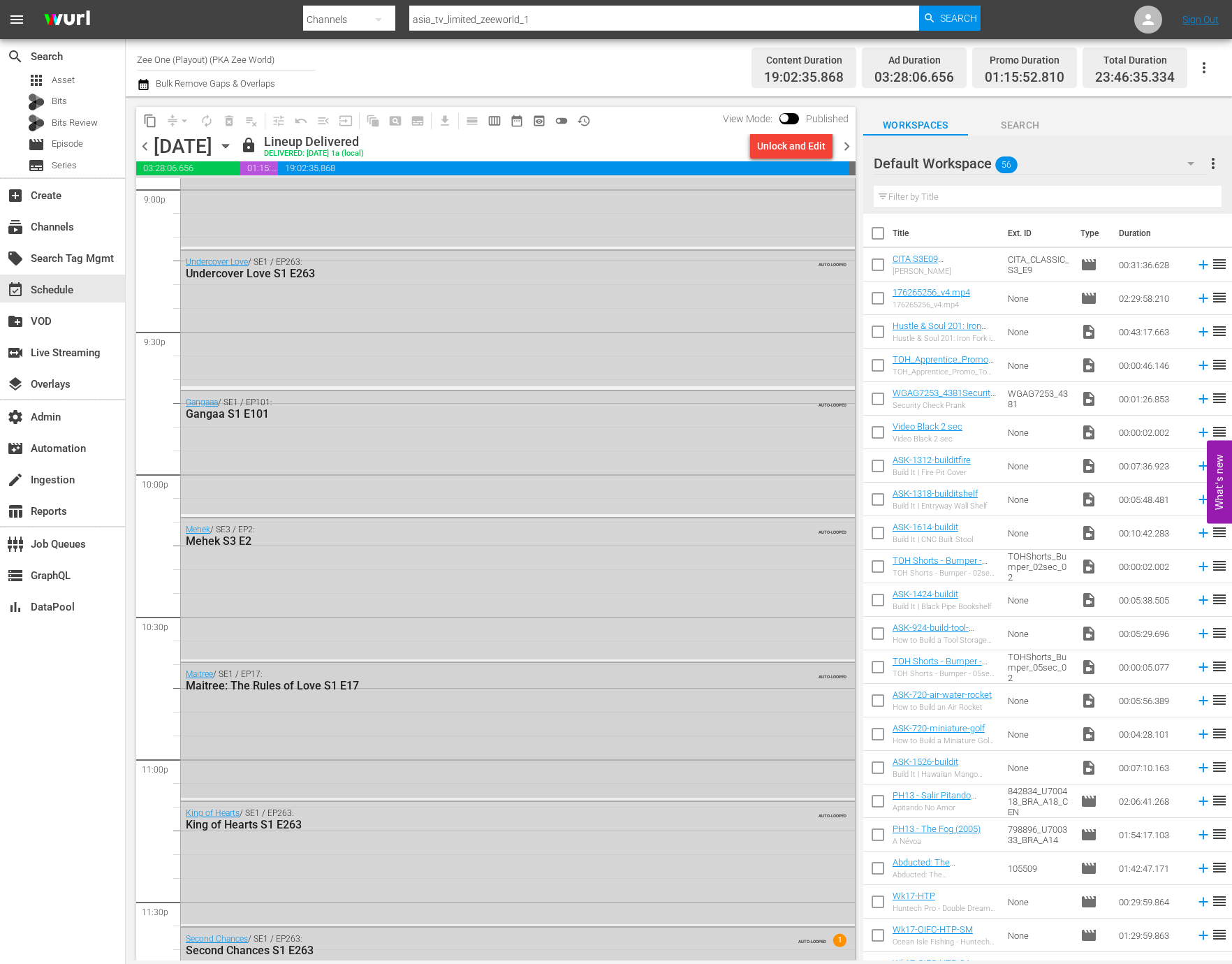
scroll to position [5974, 0]
click at [480, 625] on div "Mehek / SE3 / EP2: Mehek S3 E2 AUTO-LOOPED" at bounding box center [518, 586] width 674 height 141
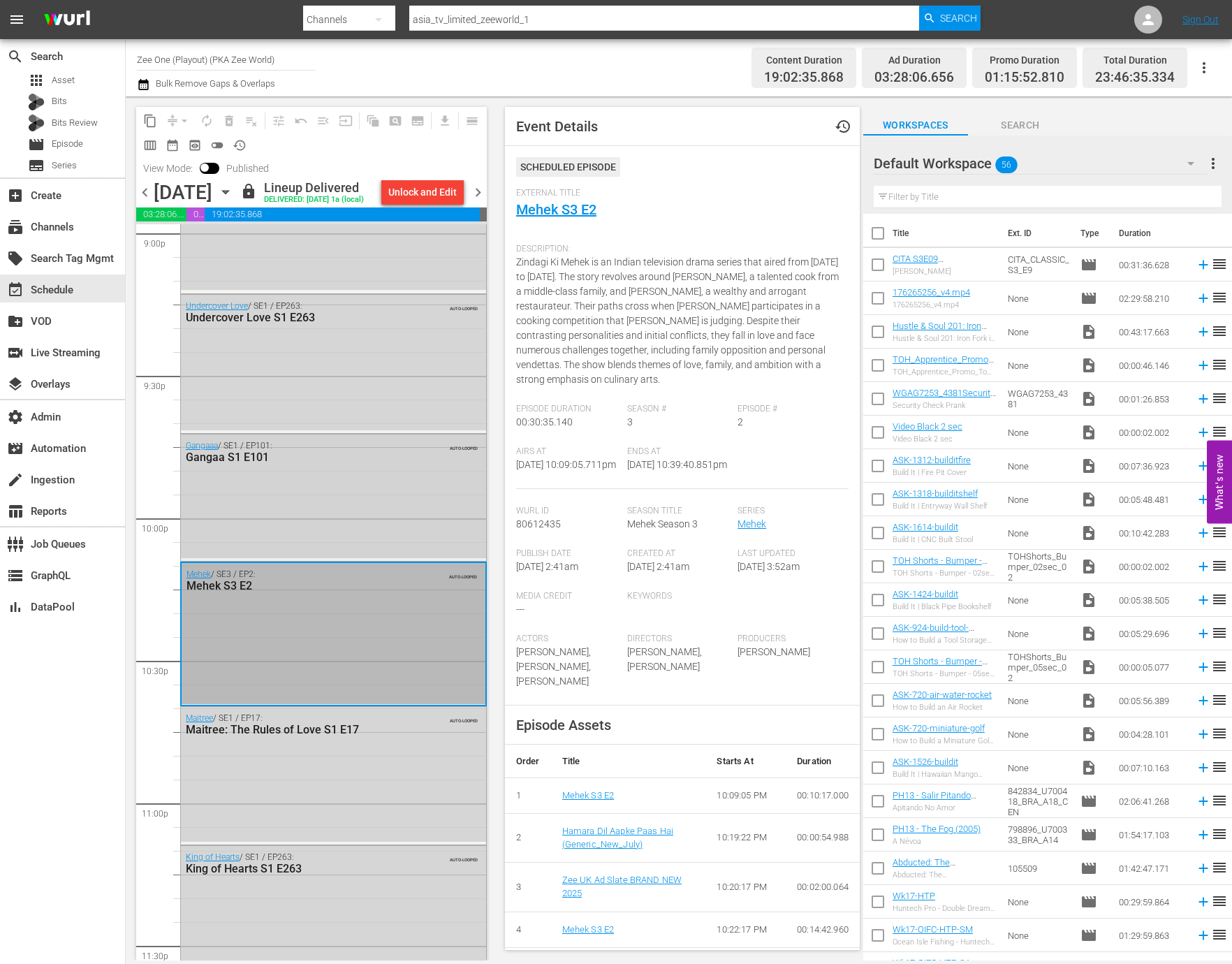
click at [379, 542] on div "Gangaaa / SE1 / EP101: Gangaa S1 E101 AUTO-LOOPED" at bounding box center [333, 495] width 305 height 123
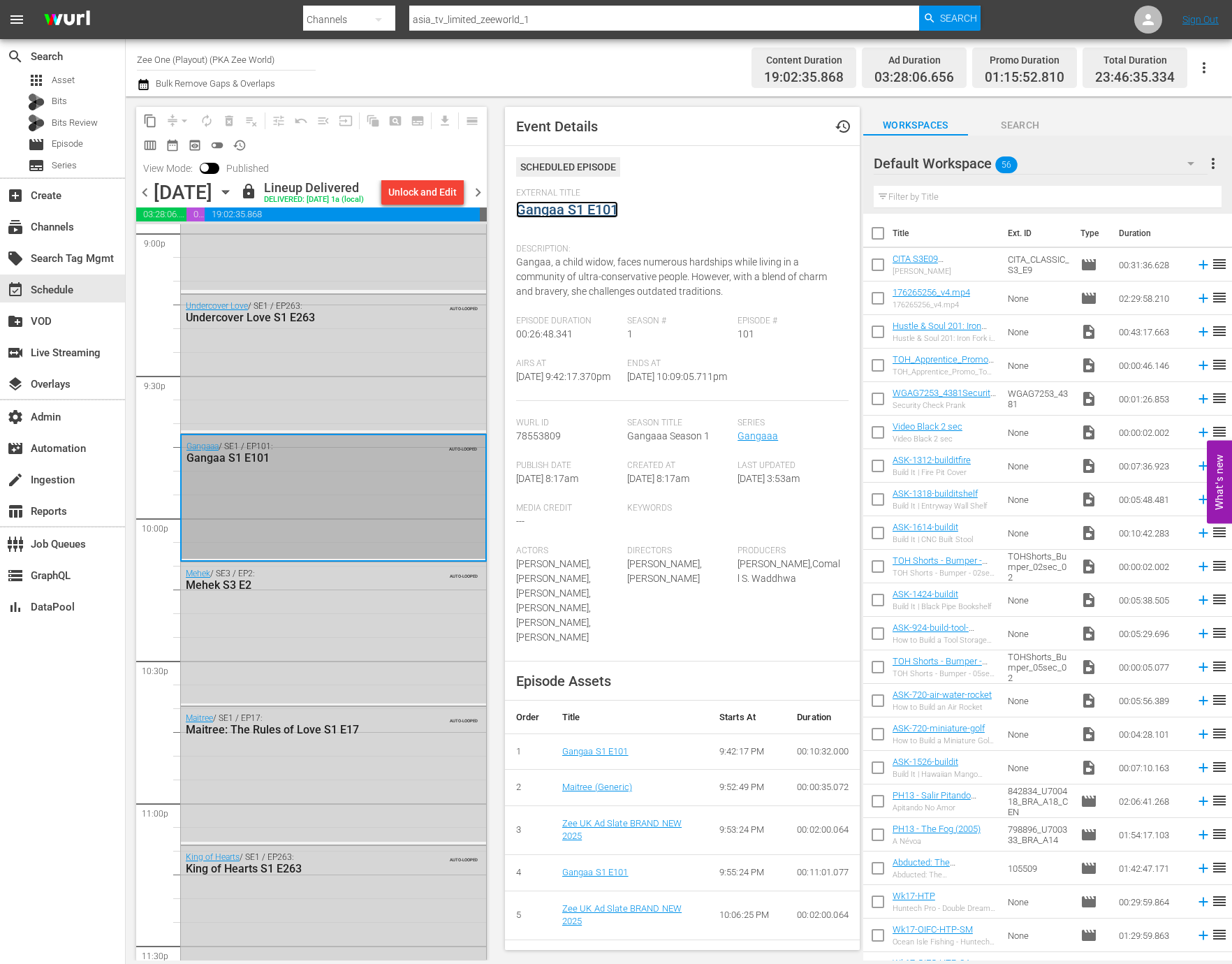
click at [572, 211] on link "Gangaa S1 E101" at bounding box center [567, 209] width 102 height 16
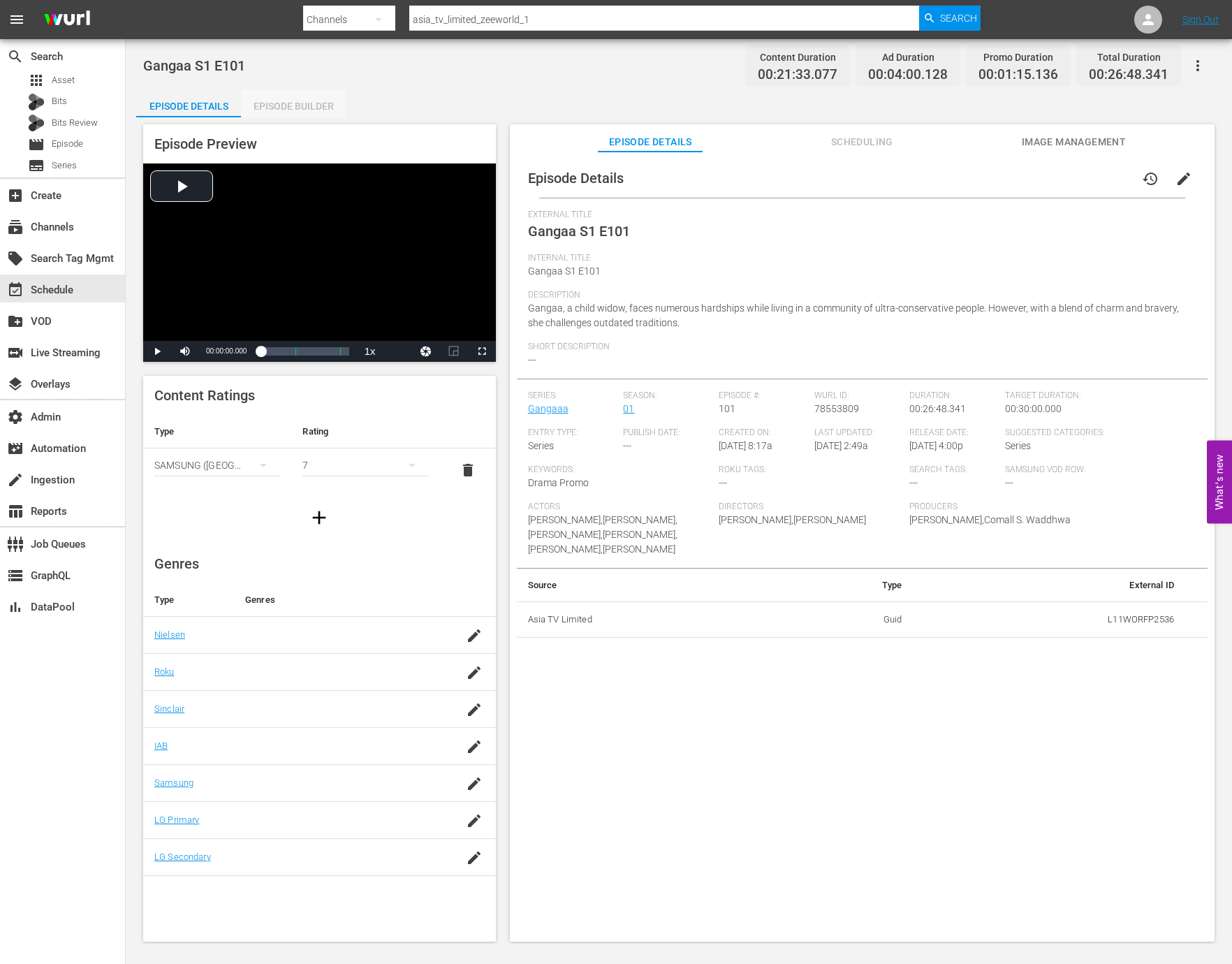
click at [316, 113] on div "Episode Builder" at bounding box center [293, 106] width 105 height 34
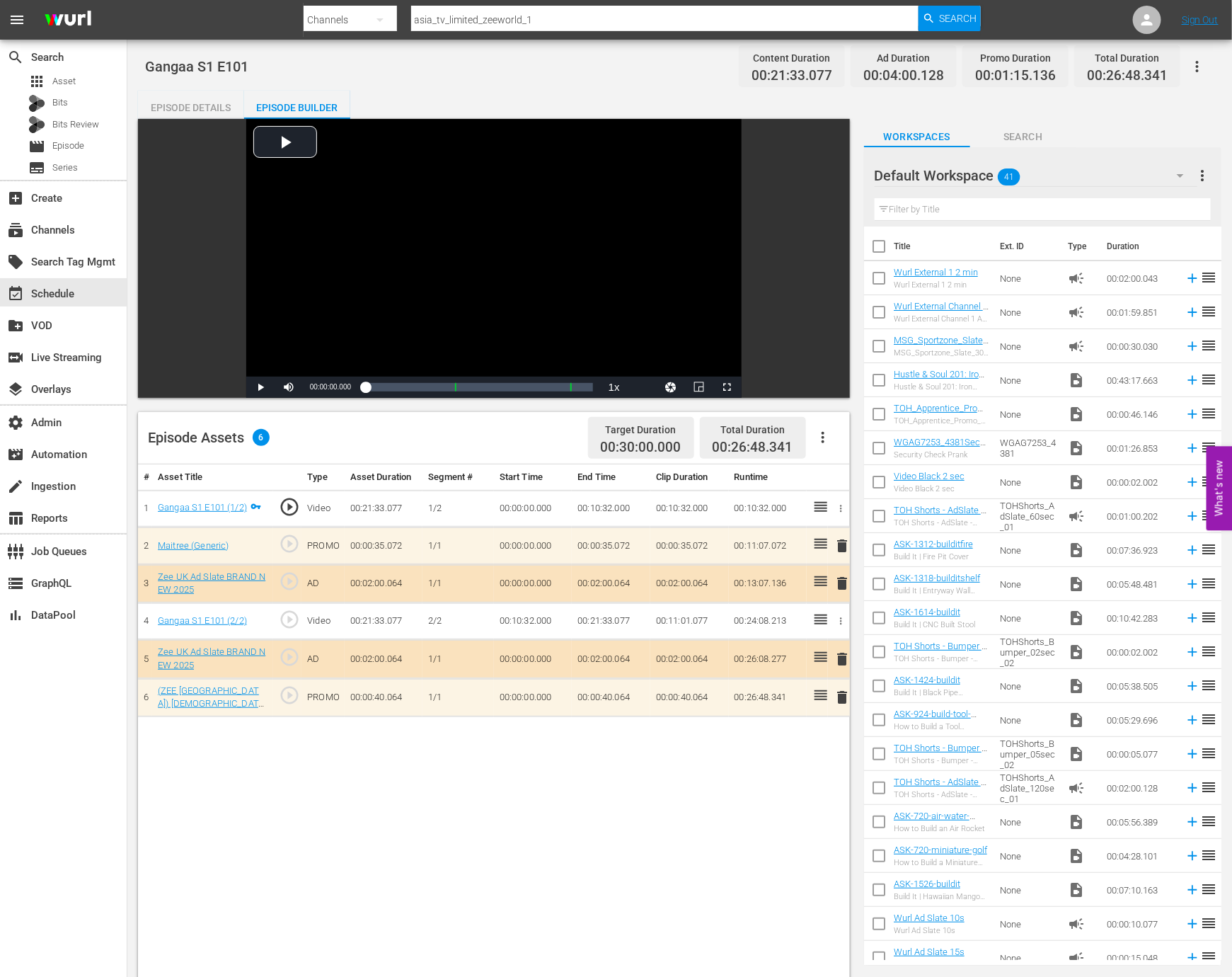
drag, startPoint x: 289, startPoint y: 614, endPoint x: 301, endPoint y: 610, distance: 12.6
click at [289, 614] on span "play_circle_outline" at bounding box center [289, 619] width 21 height 21
click at [567, 392] on div "Loaded : 49.23% 00:23:48.526 Gangaa S1 E101 (2/2) 00:10:32.000" at bounding box center [479, 387] width 228 height 14
click at [289, 387] on span "Video Player" at bounding box center [289, 387] width 0 height 0
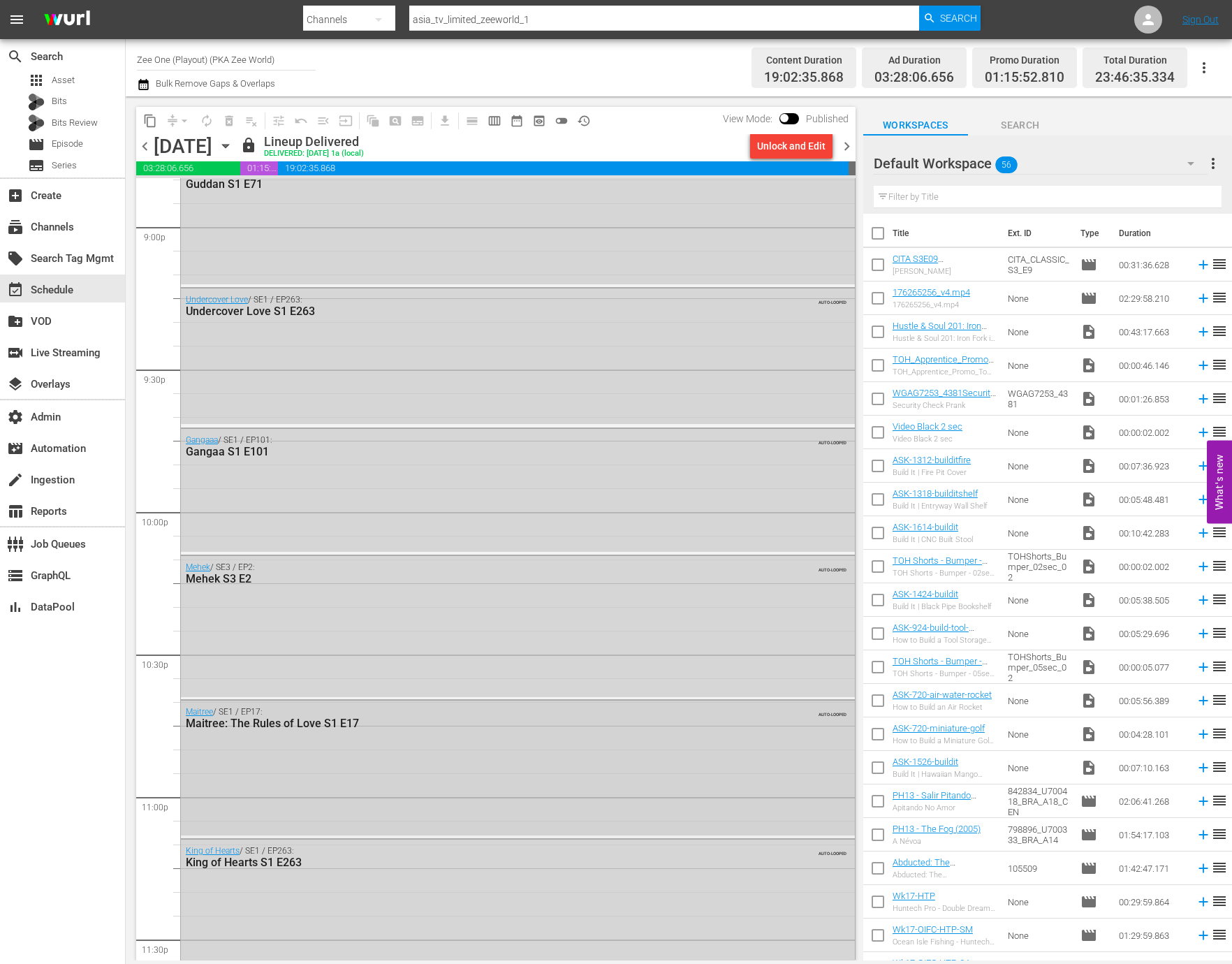
scroll to position [5931, 0]
click at [390, 397] on div "Undercover Love / SE1 / EP263: Undercover Love S1 E263 AUTO-LOOPED" at bounding box center [518, 359] width 674 height 136
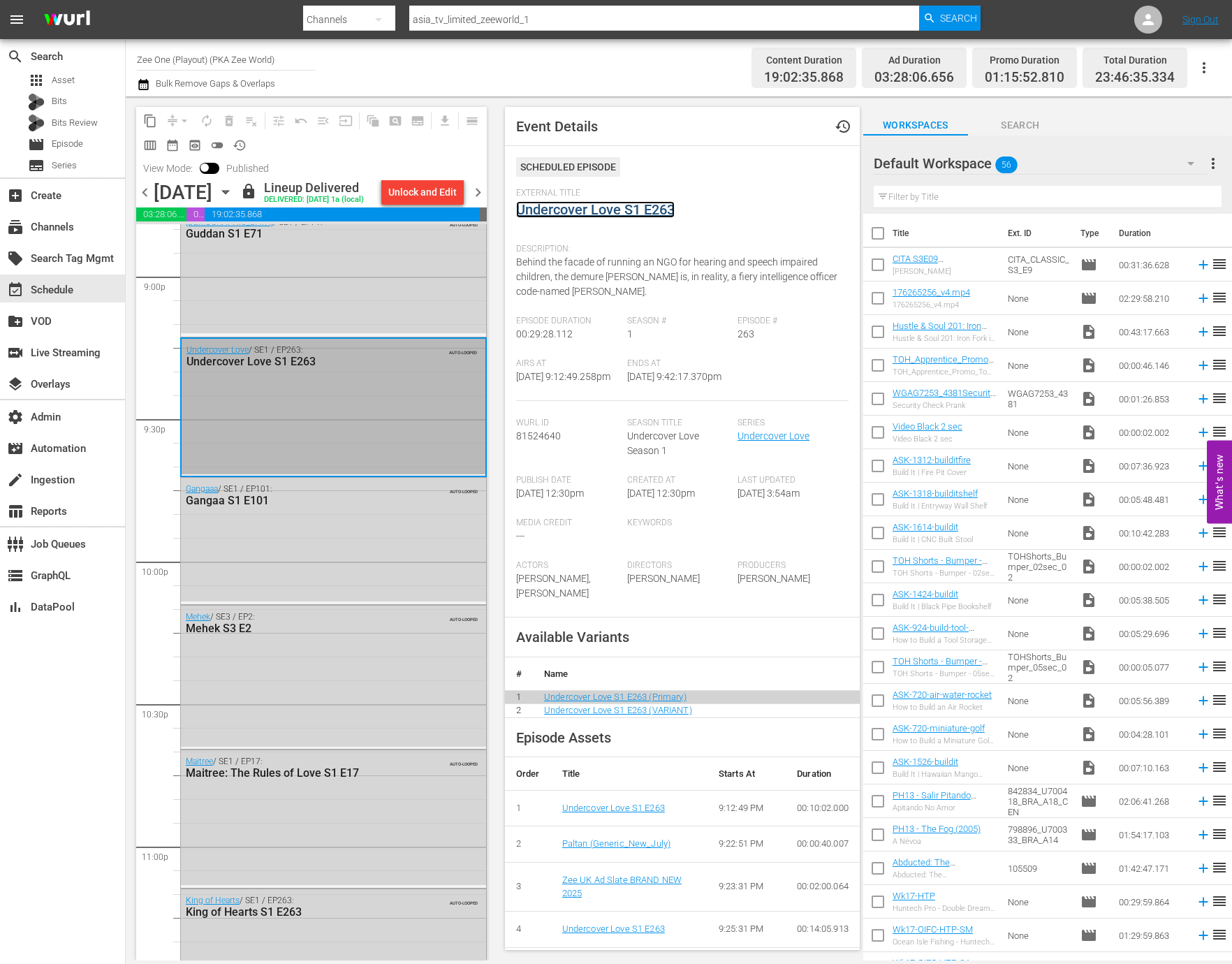
click at [613, 206] on link "Undercover Love S1 E263" at bounding box center [595, 209] width 158 height 16
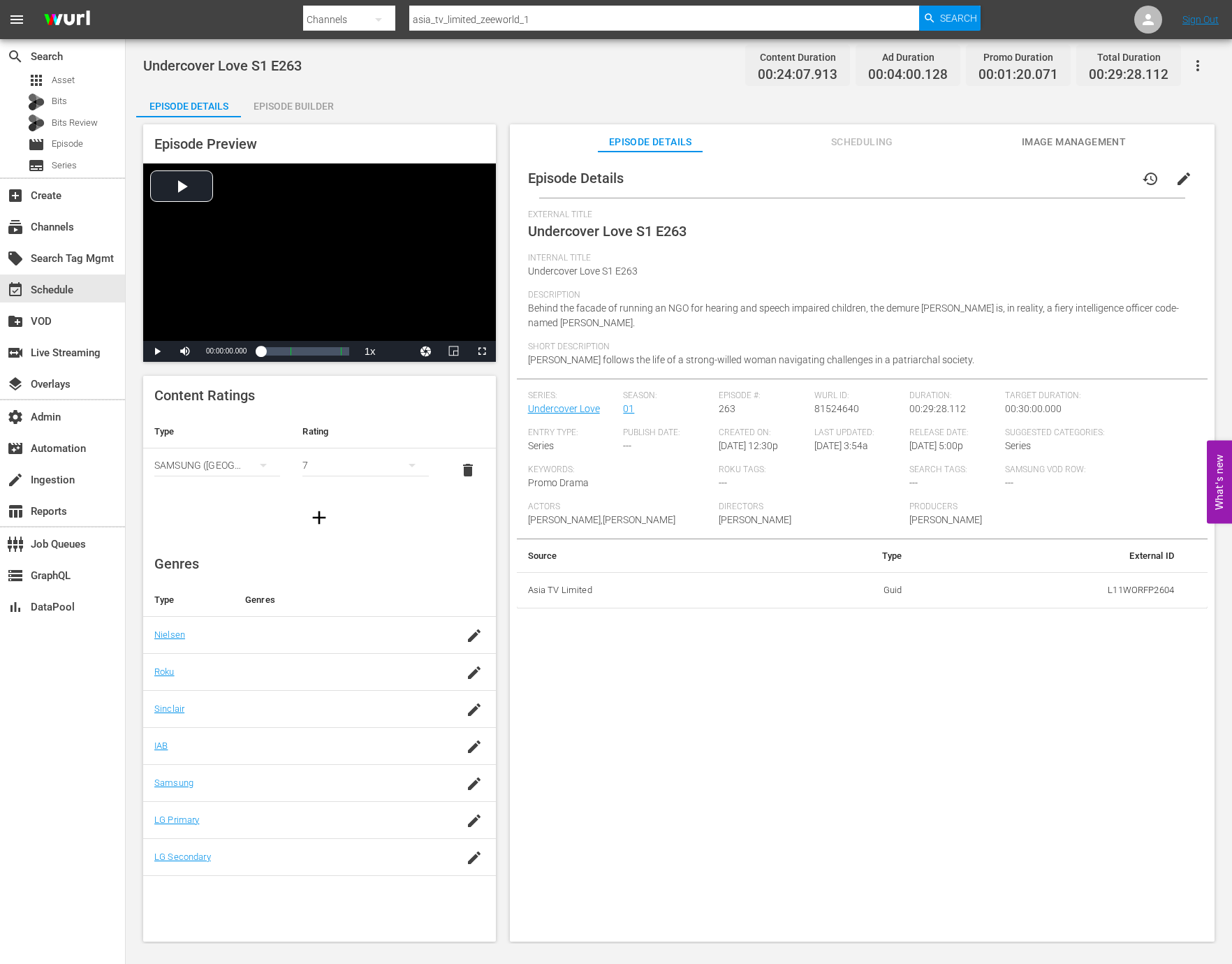
click at [305, 96] on div "Episode Builder" at bounding box center [293, 106] width 105 height 34
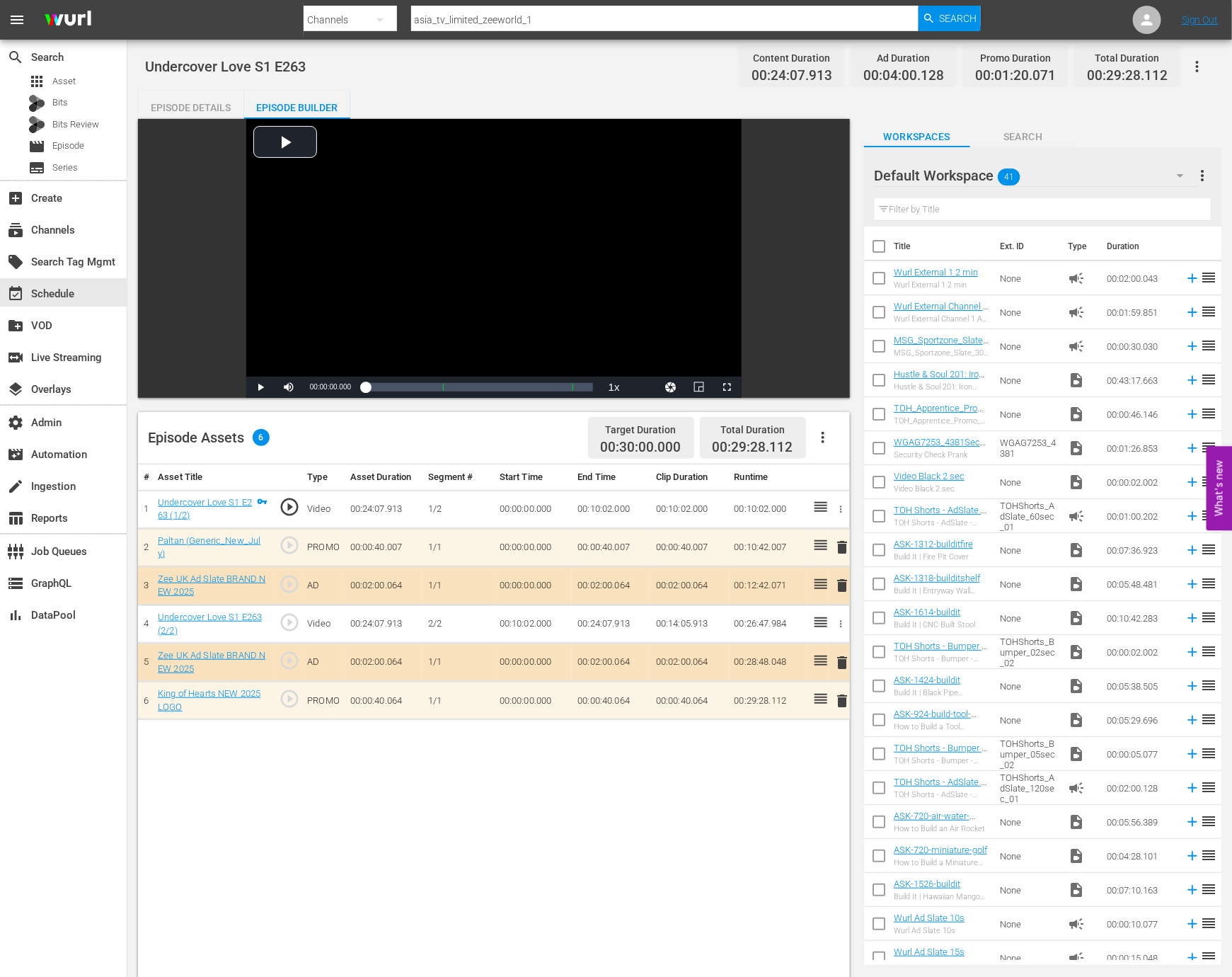
click at [292, 617] on span "play_circle_outline" at bounding box center [289, 622] width 21 height 21
click at [567, 396] on div "Loaded : 41.88% 00:26:04.943 Undercover Love S1 E263 (2/2) 00:10:02.000" at bounding box center [479, 387] width 242 height 21
click at [289, 387] on span "Video Player" at bounding box center [289, 387] width 0 height 0
click at [261, 387] on span "Video Player" at bounding box center [261, 387] width 0 height 0
click at [105, 294] on div "event_available Schedule" at bounding box center [63, 292] width 126 height 29
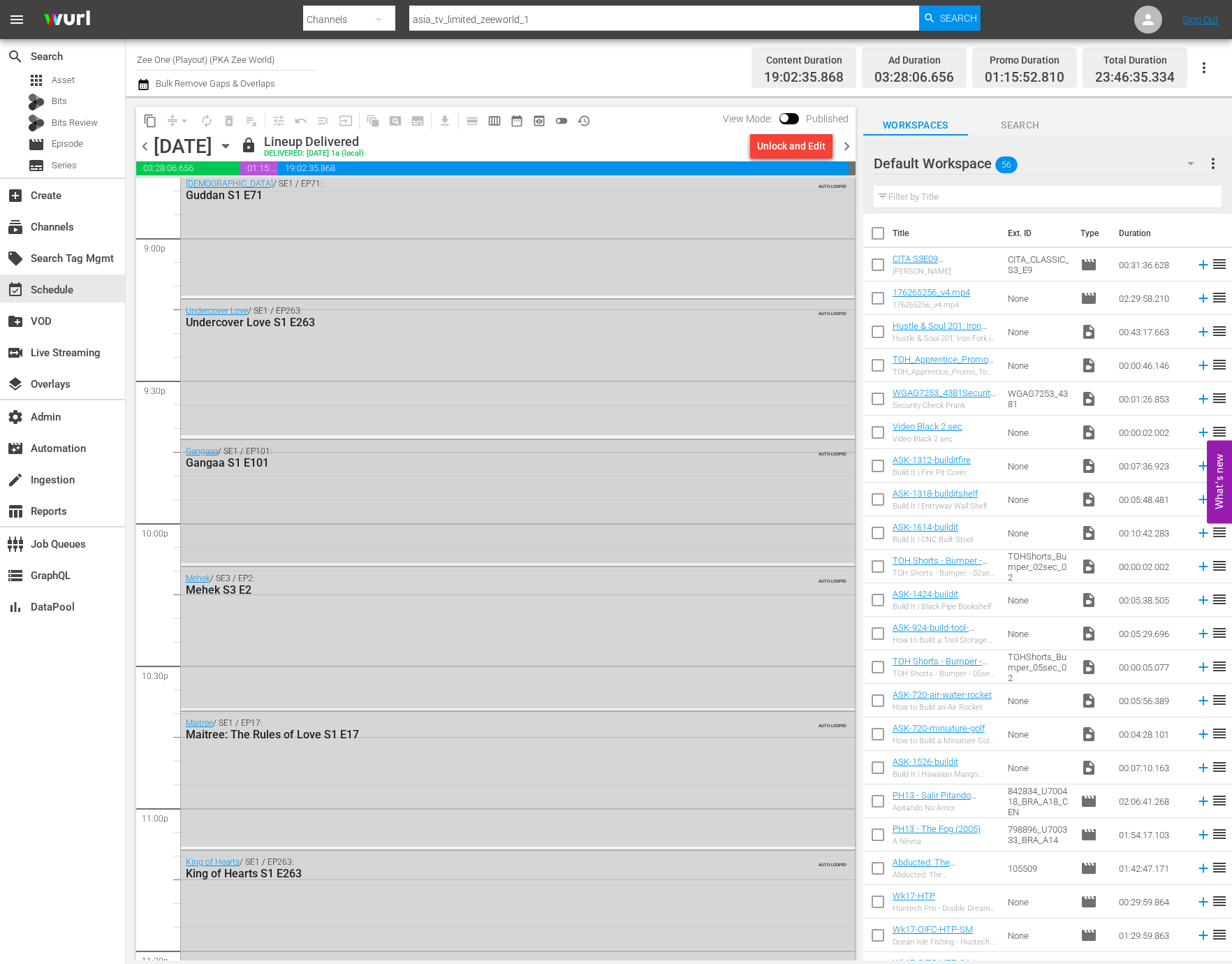
scroll to position [5942, 0]
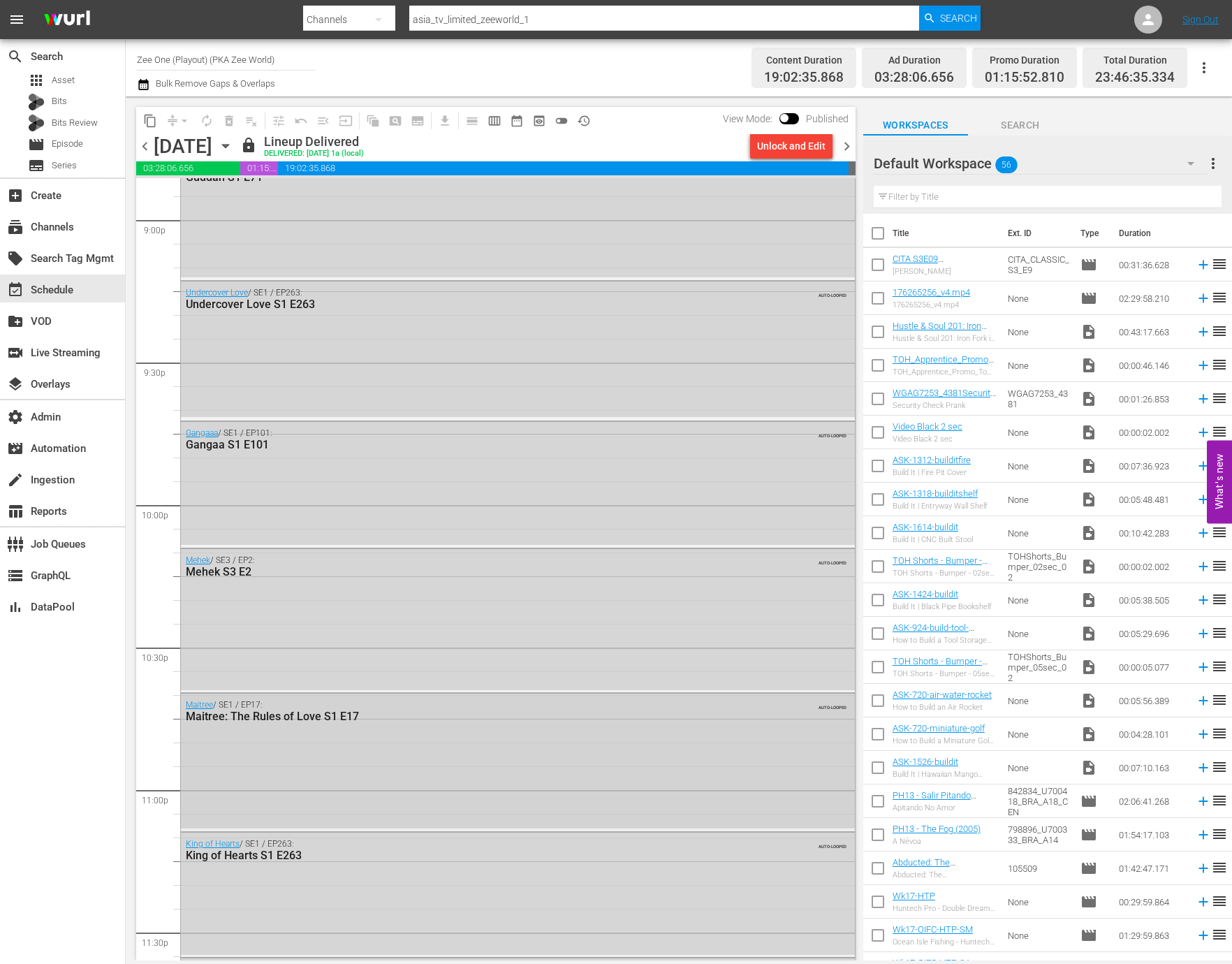
click at [256, 763] on div "Maitree / SE1 / EP17: Maitree: The Rules of Love S1 E17 AUTO-LOOPED" at bounding box center [518, 761] width 674 height 135
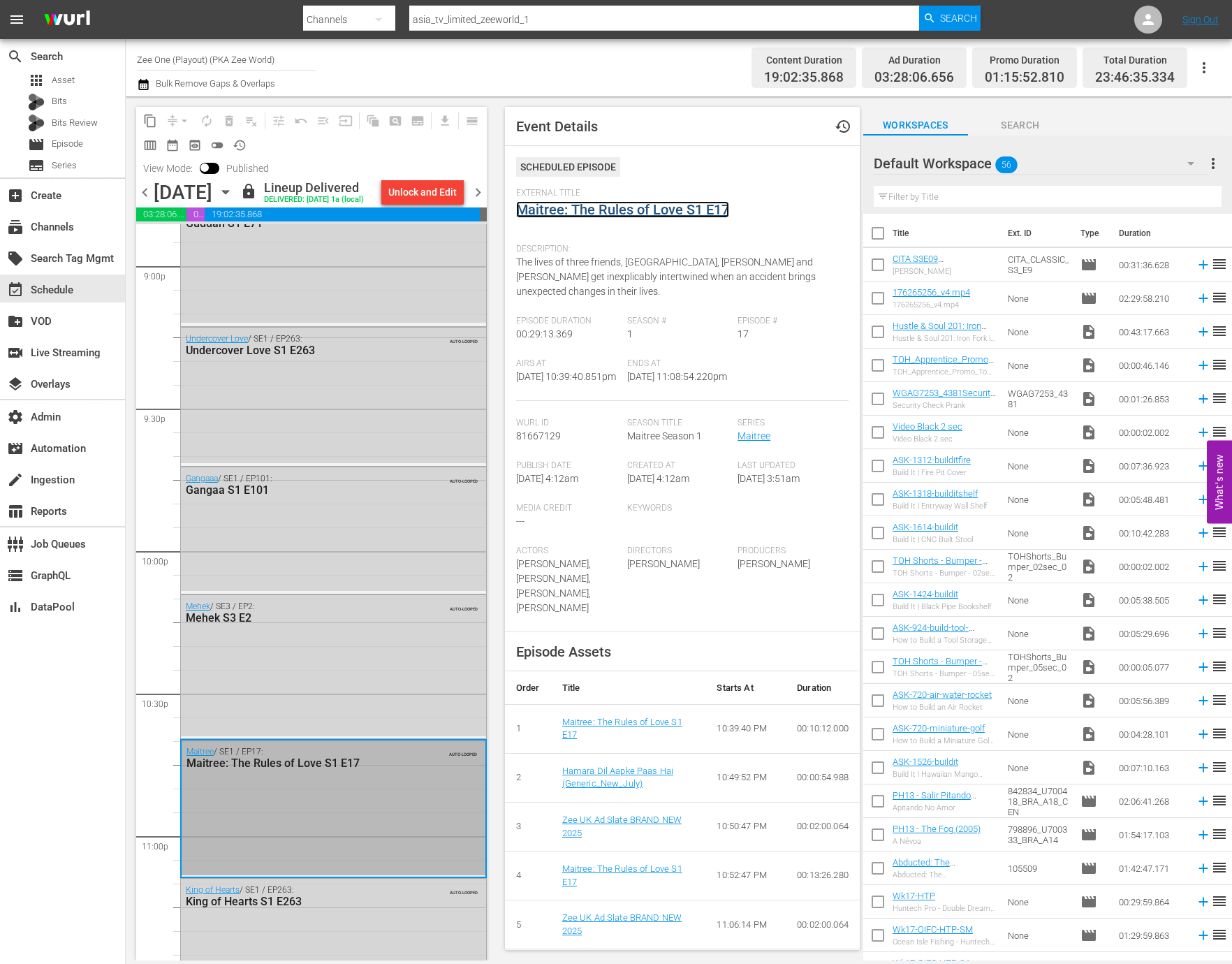
click at [655, 215] on link "Maitree: The Rules of Love S1 E17" at bounding box center [622, 209] width 213 height 16
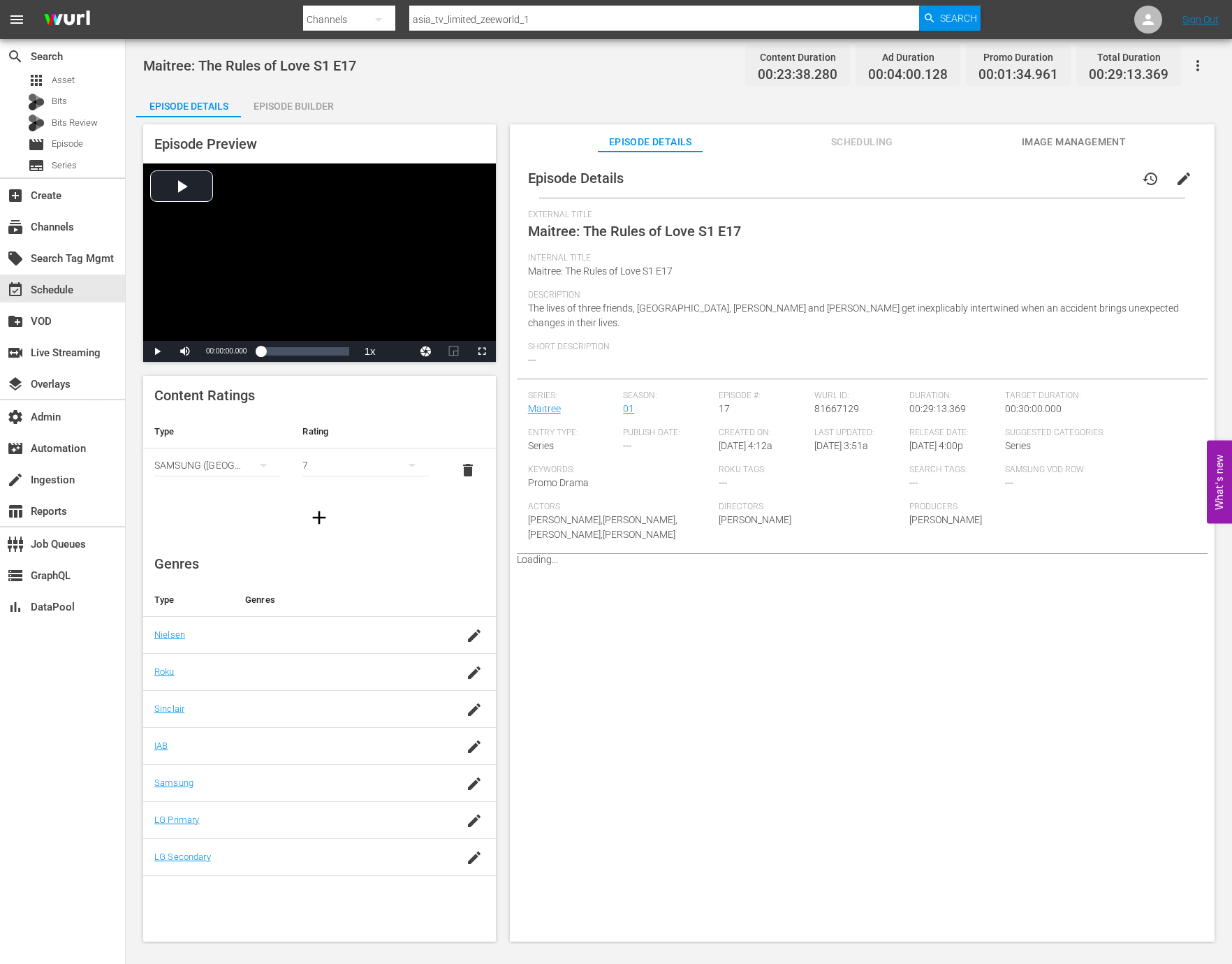
click at [304, 106] on div "Episode Builder" at bounding box center [293, 106] width 105 height 34
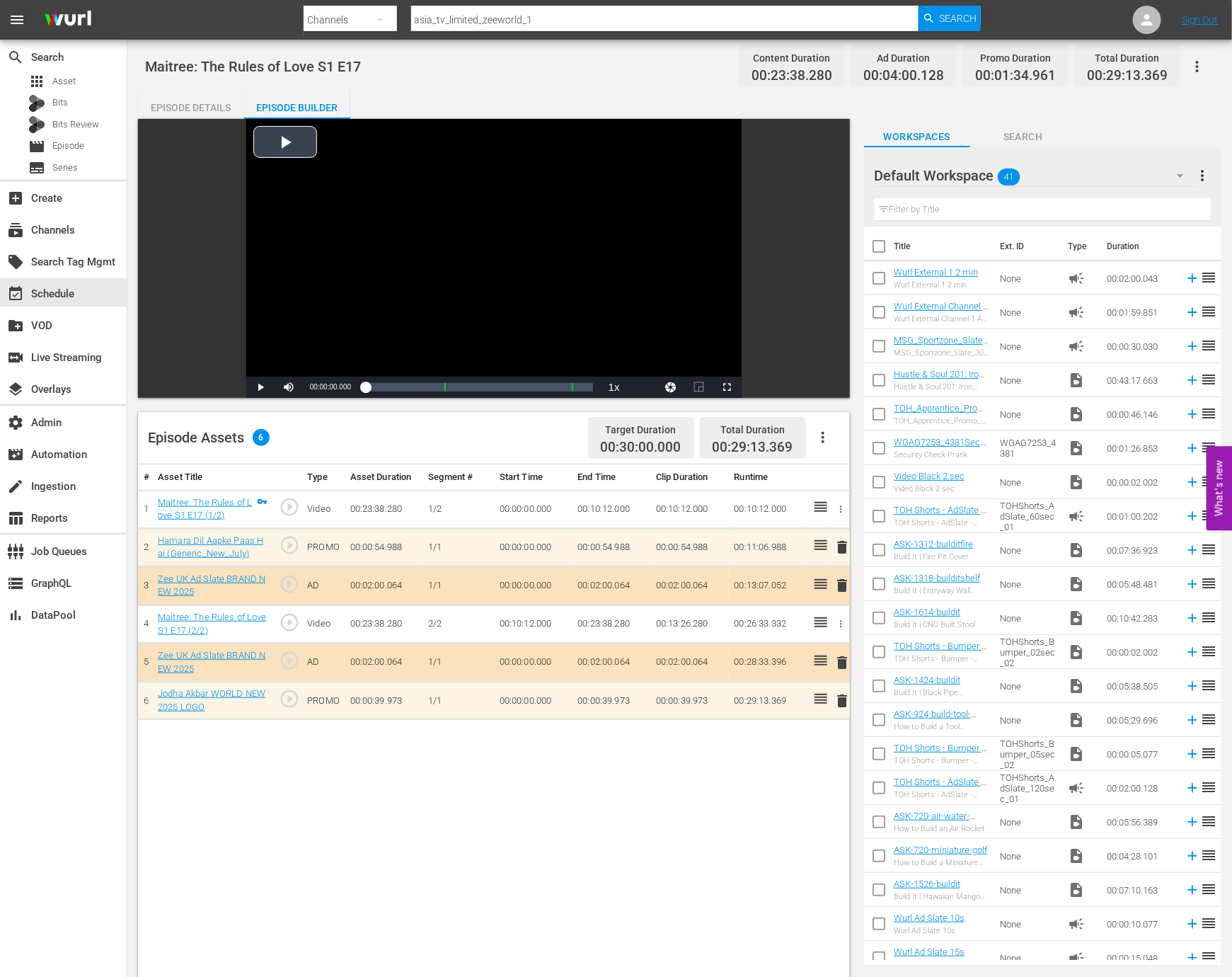
click at [329, 304] on div "Video Player" at bounding box center [494, 248] width 496 height 257
click at [380, 391] on div "Loaded : 0.84% 00:01:54.350 Maitree: The Rules of Love S1 E17 (1/2) 00:00:00.444" at bounding box center [479, 387] width 228 height 14
click at [394, 400] on div "Video Player is loading. Play Video Pause Mute Current Time 00:01:54.825 / Dura…" at bounding box center [497, 727] width 719 height 1216
click at [398, 391] on div "00:04:10.481 Maitree: The Rules of Love S1 E17 (1/2)" at bounding box center [398, 387] width 1 height 14
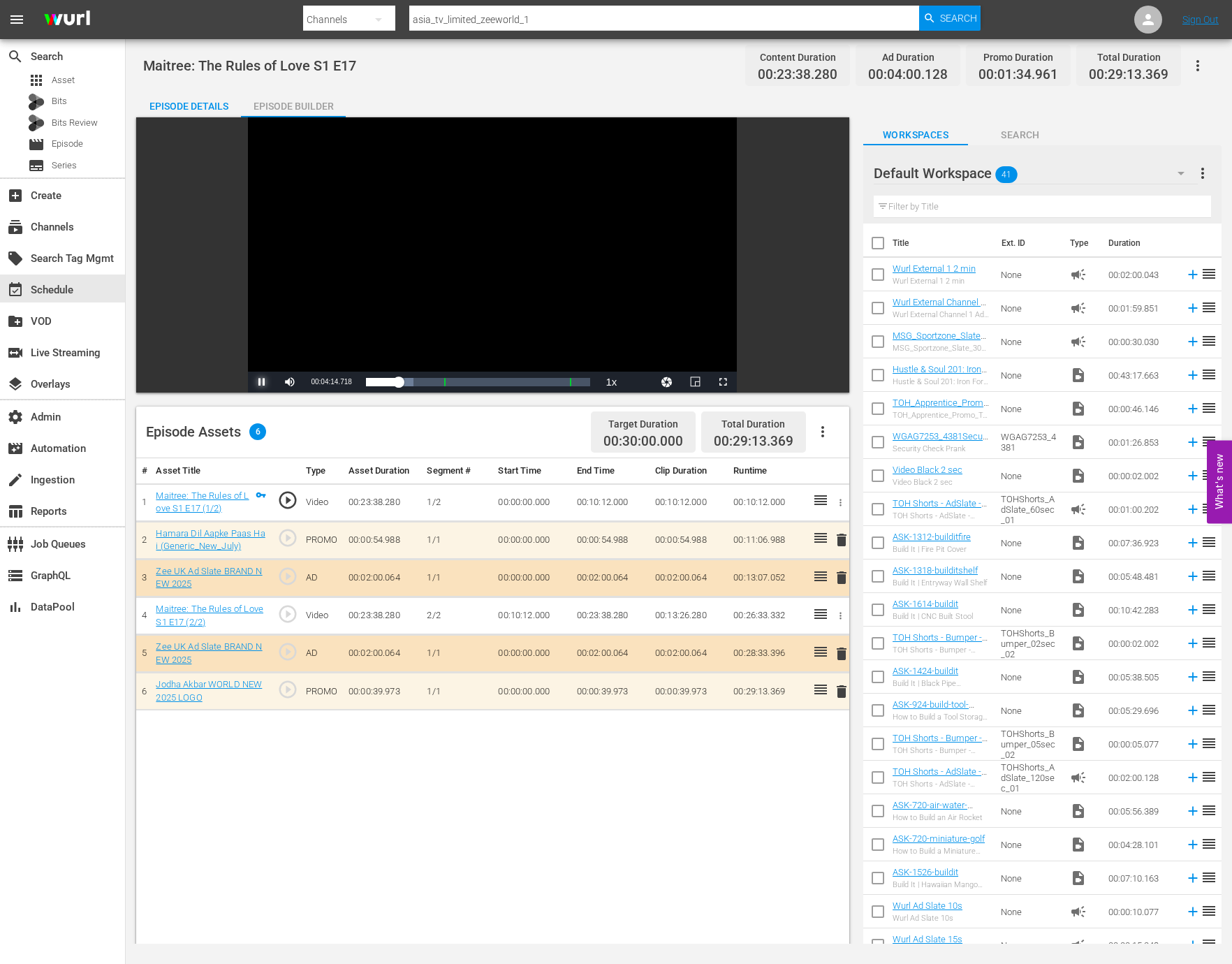
click at [262, 382] on span "Video Player" at bounding box center [262, 382] width 0 height 0
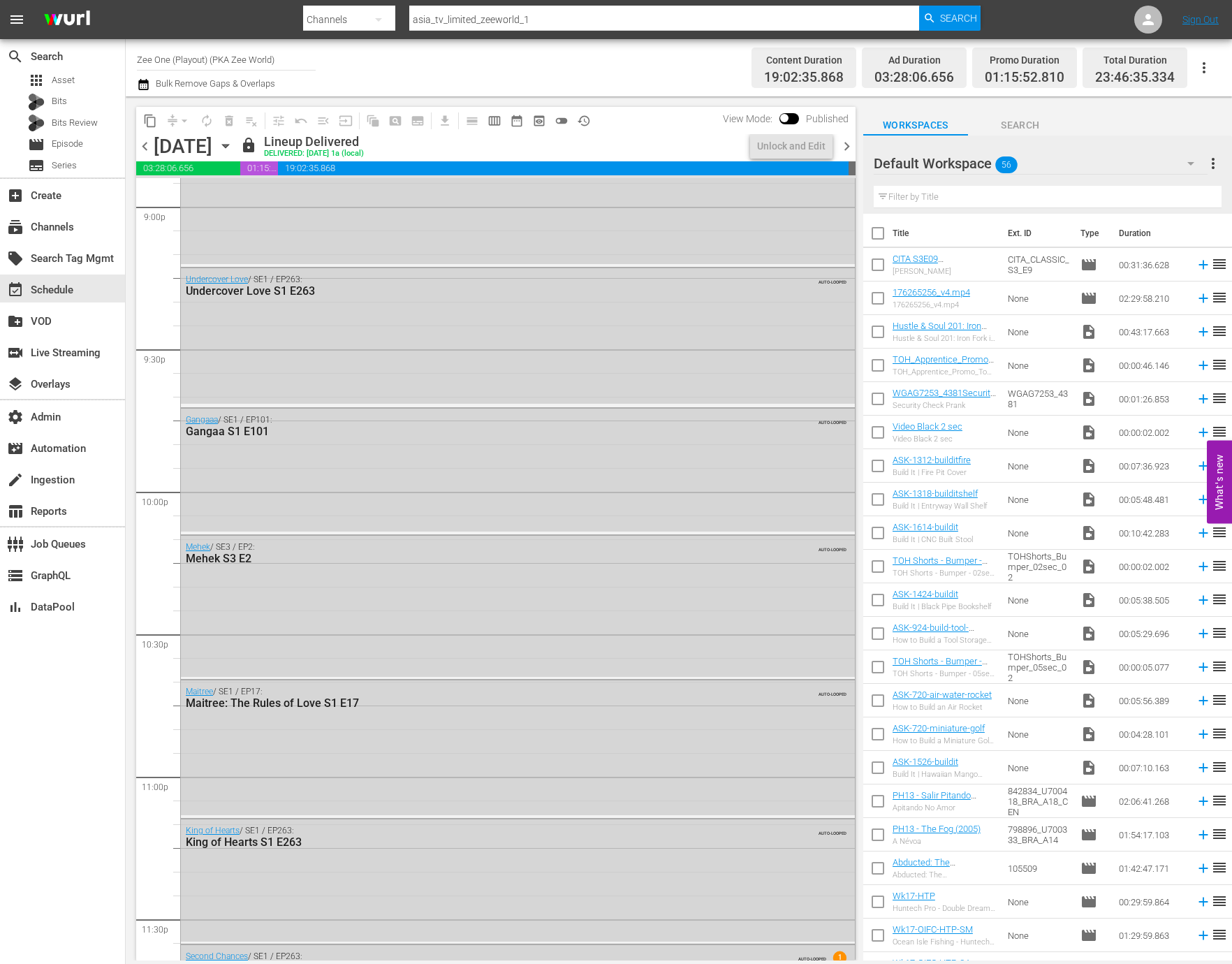
scroll to position [6061, 0]
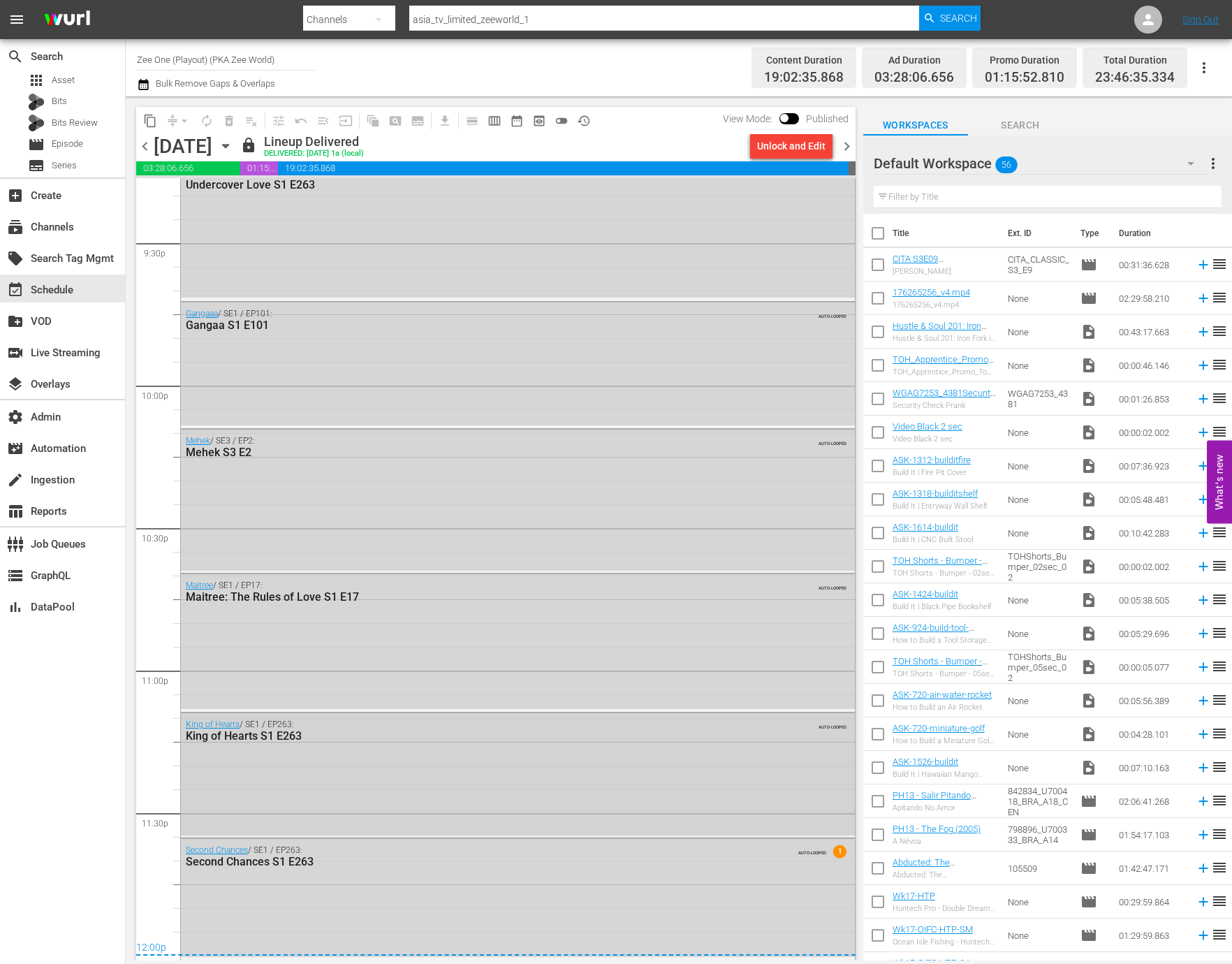
click at [371, 785] on div "King of Hearts / SE1 / EP263: King of Hearts S1 E263 AUTO-LOOPED" at bounding box center [518, 774] width 674 height 121
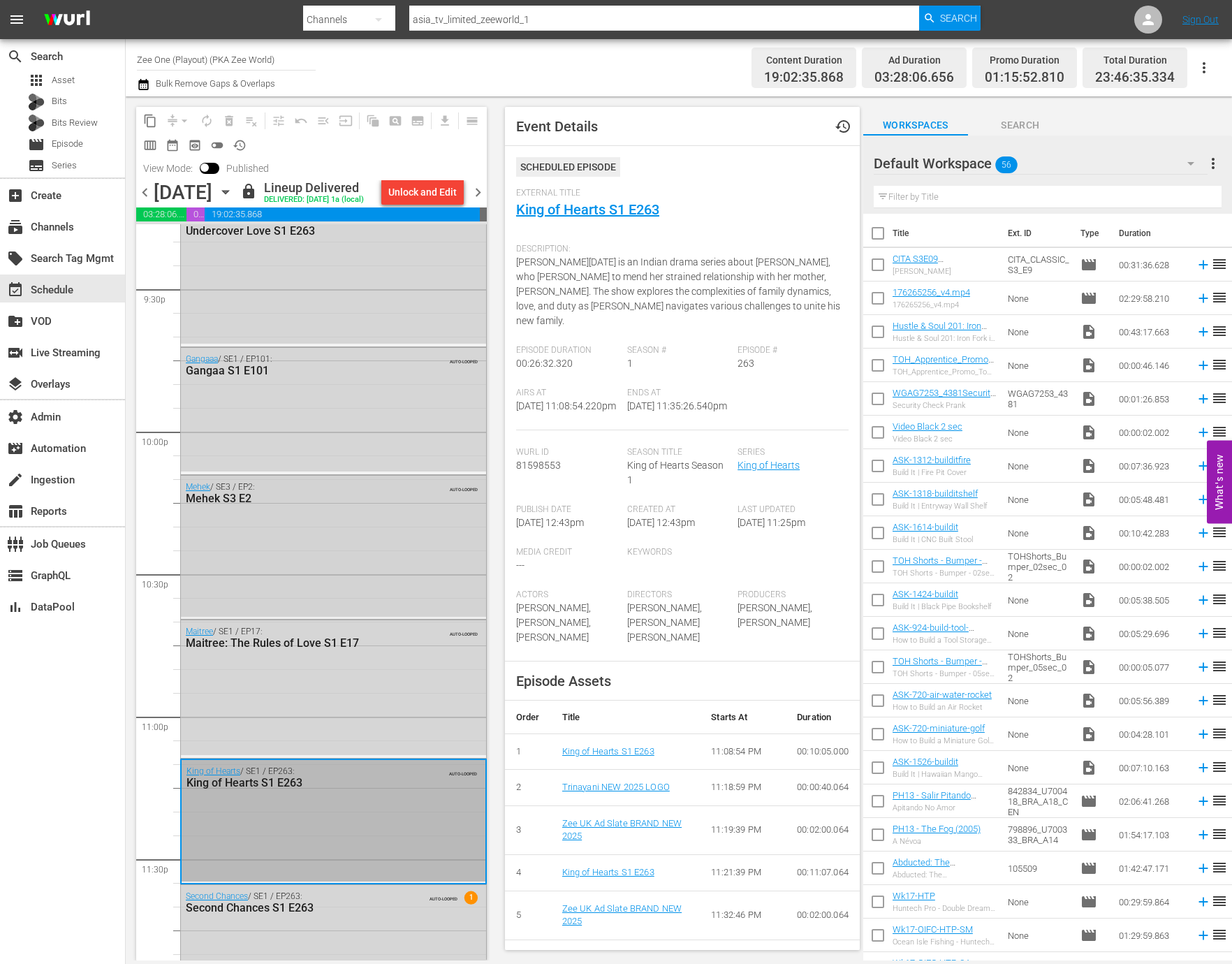
scroll to position [6129, 0]
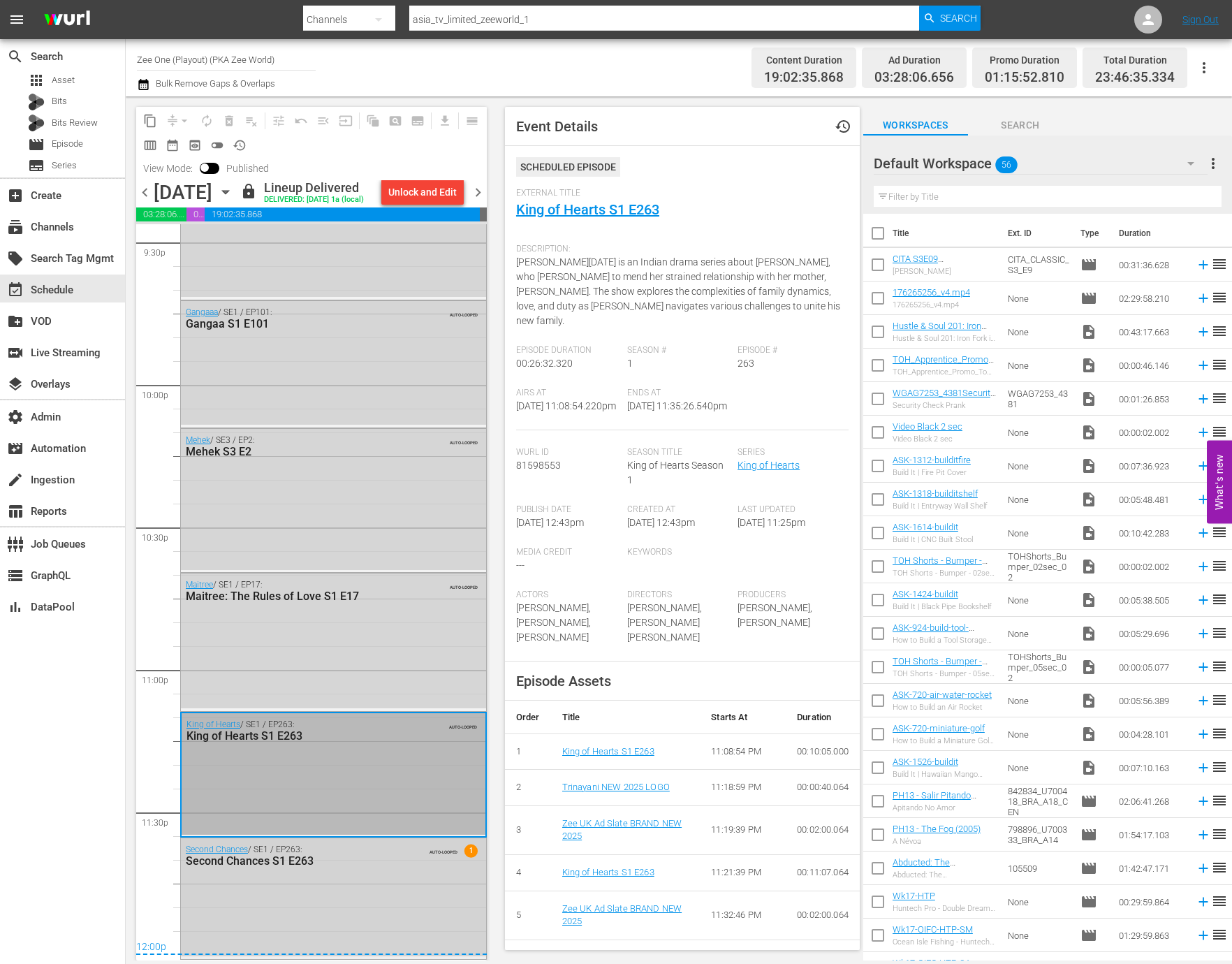
click at [290, 911] on div "Second Chances / SE1 / EP263: Second Chances S1 E263 AUTO-LOOPED 1" at bounding box center [333, 897] width 305 height 118
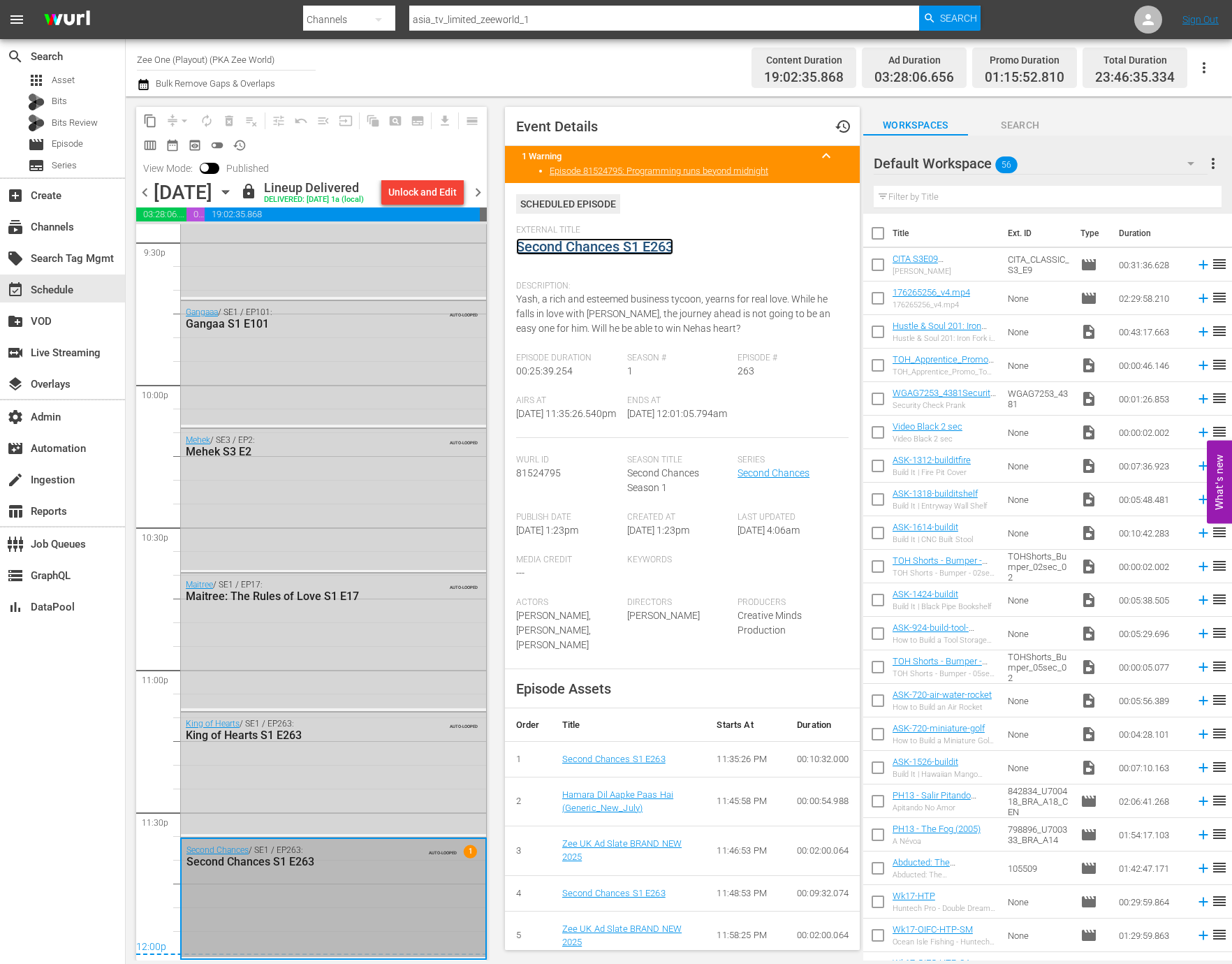
click at [606, 247] on link "Second Chances S1 E263" at bounding box center [594, 246] width 157 height 16
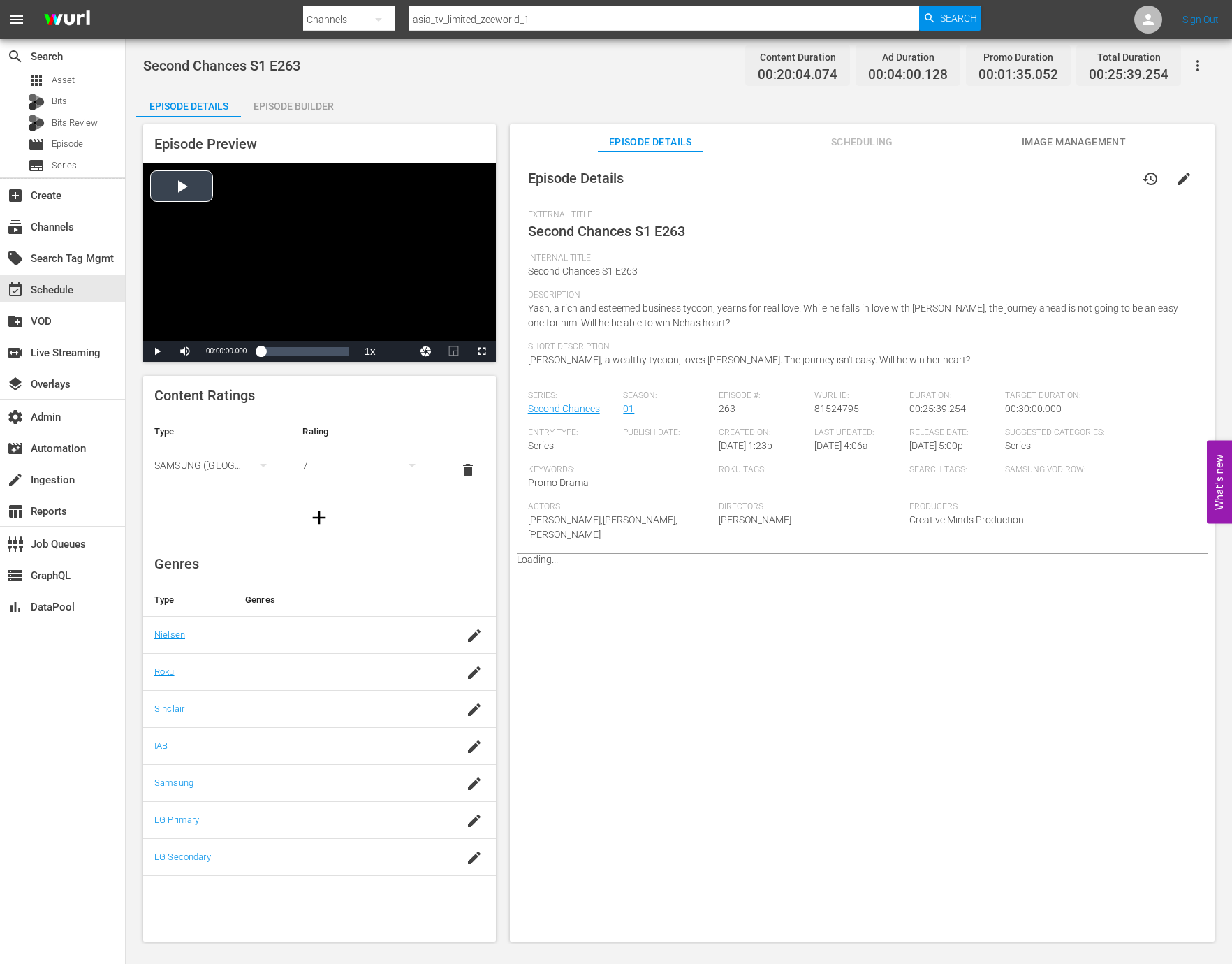
click at [311, 277] on div "Video Player" at bounding box center [320, 252] width 353 height 177
click at [277, 359] on div "Loaded : 0.99% 00:04:40.974 Second Chances S1 E263 (1/2) 00:00:00.728" at bounding box center [304, 351] width 102 height 21
click at [185, 351] on span "Video Player" at bounding box center [185, 351] width 0 height 0
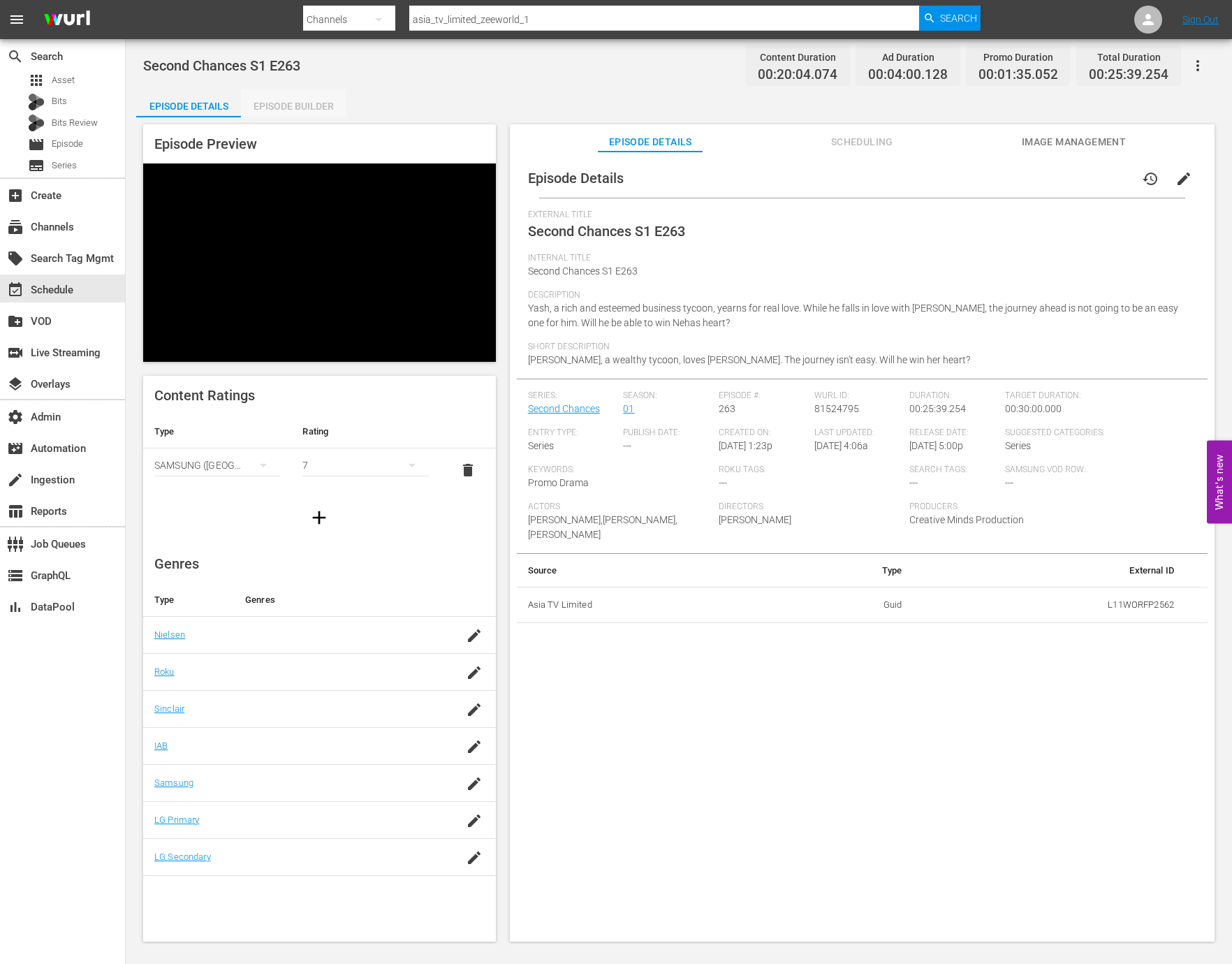
click at [295, 111] on div "Episode Builder" at bounding box center [293, 106] width 105 height 34
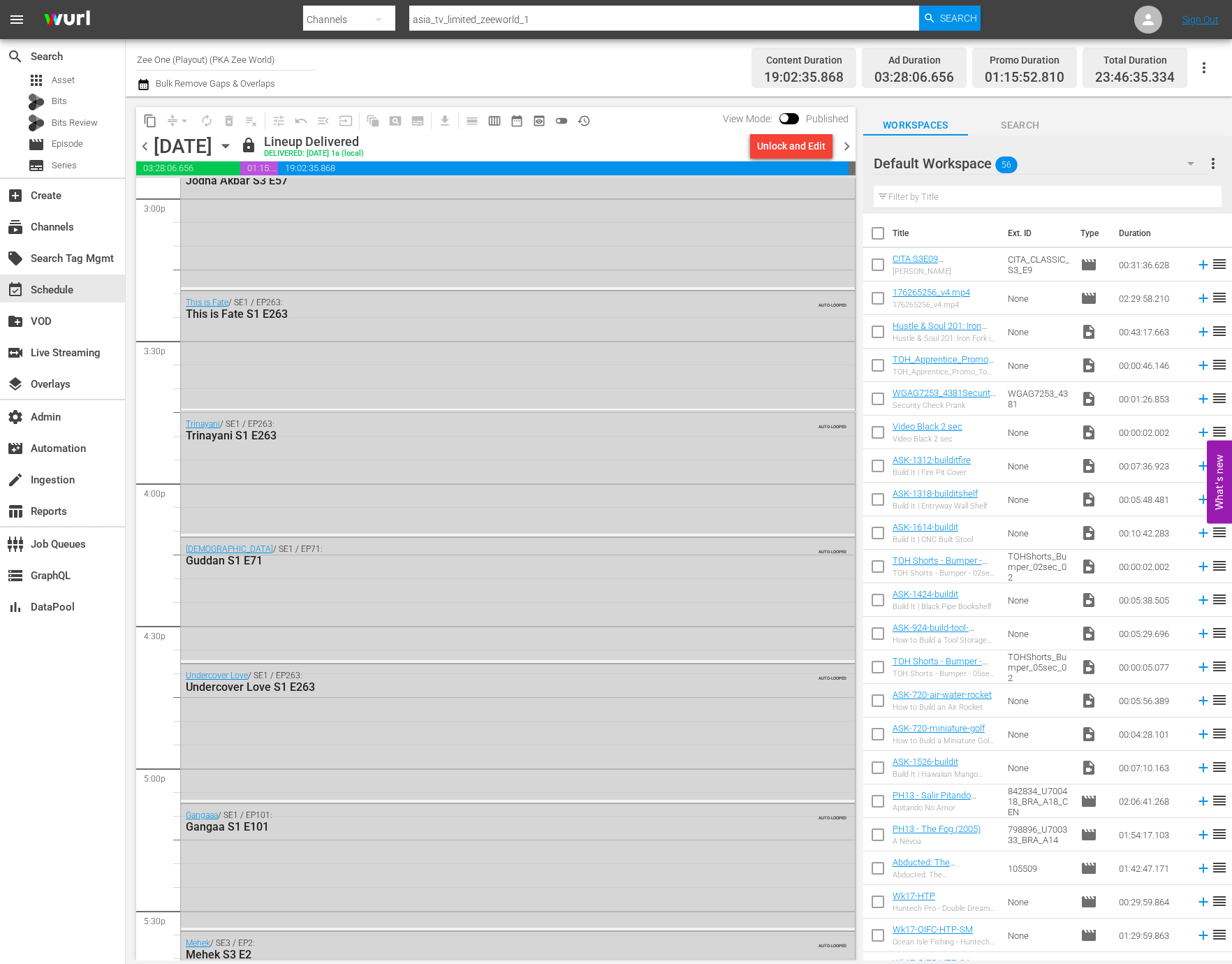
scroll to position [6061, 0]
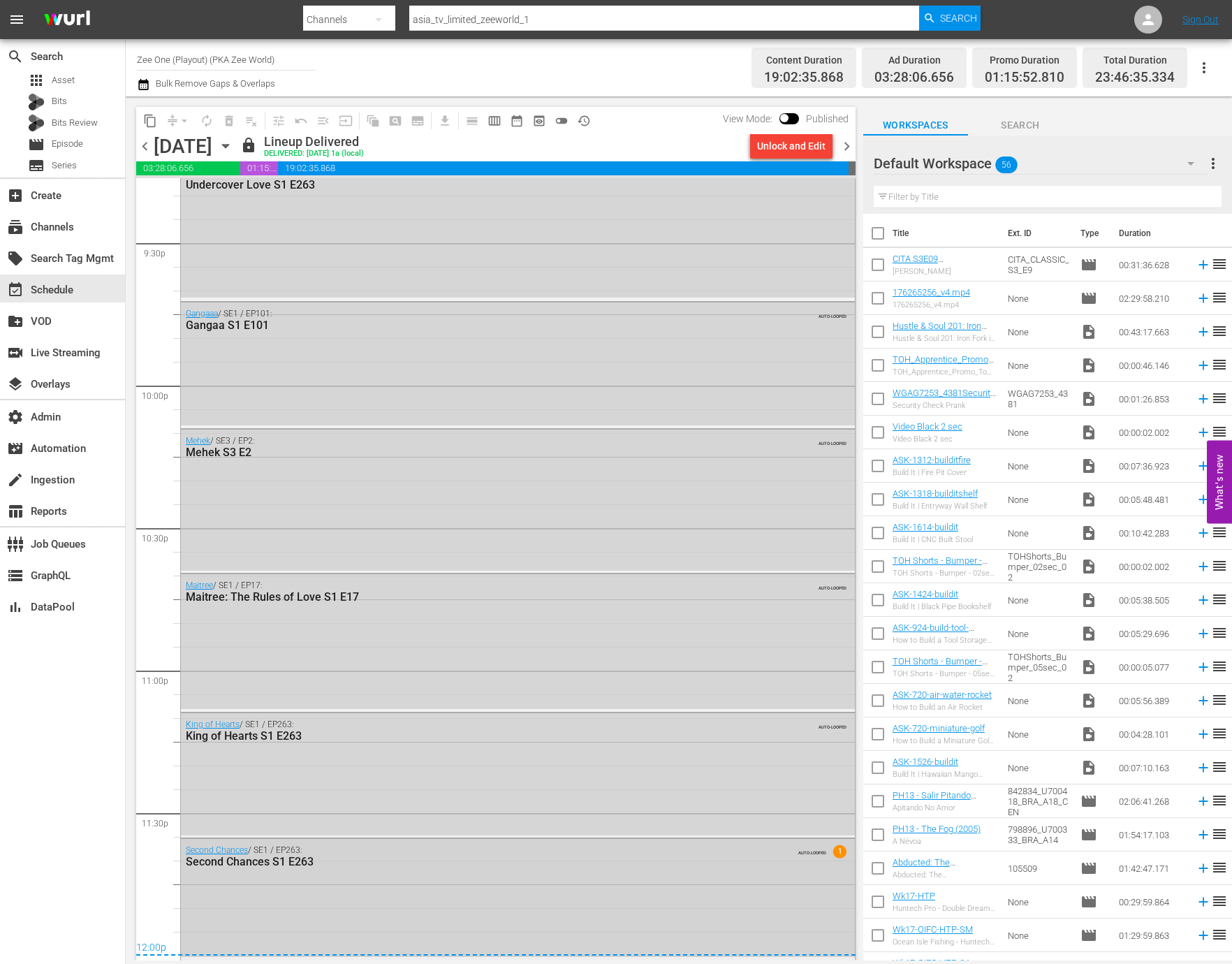
click at [388, 881] on div "Second Chances / SE1 / EP263: Second Chances S1 E263 AUTO-LOOPED 1" at bounding box center [518, 897] width 674 height 118
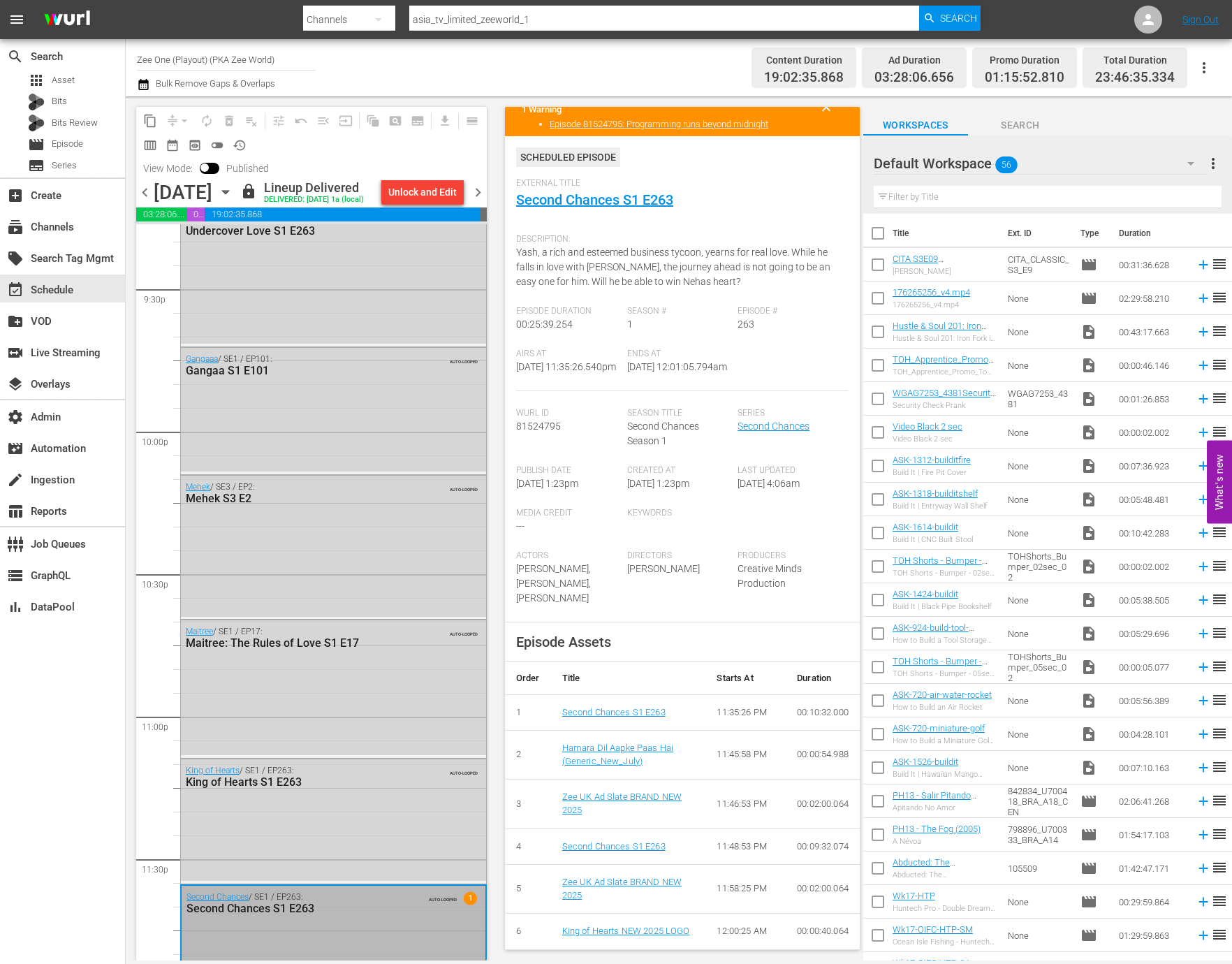
scroll to position [74, 0]
click at [637, 191] on link "Second Chances S1 E263" at bounding box center [594, 199] width 157 height 16
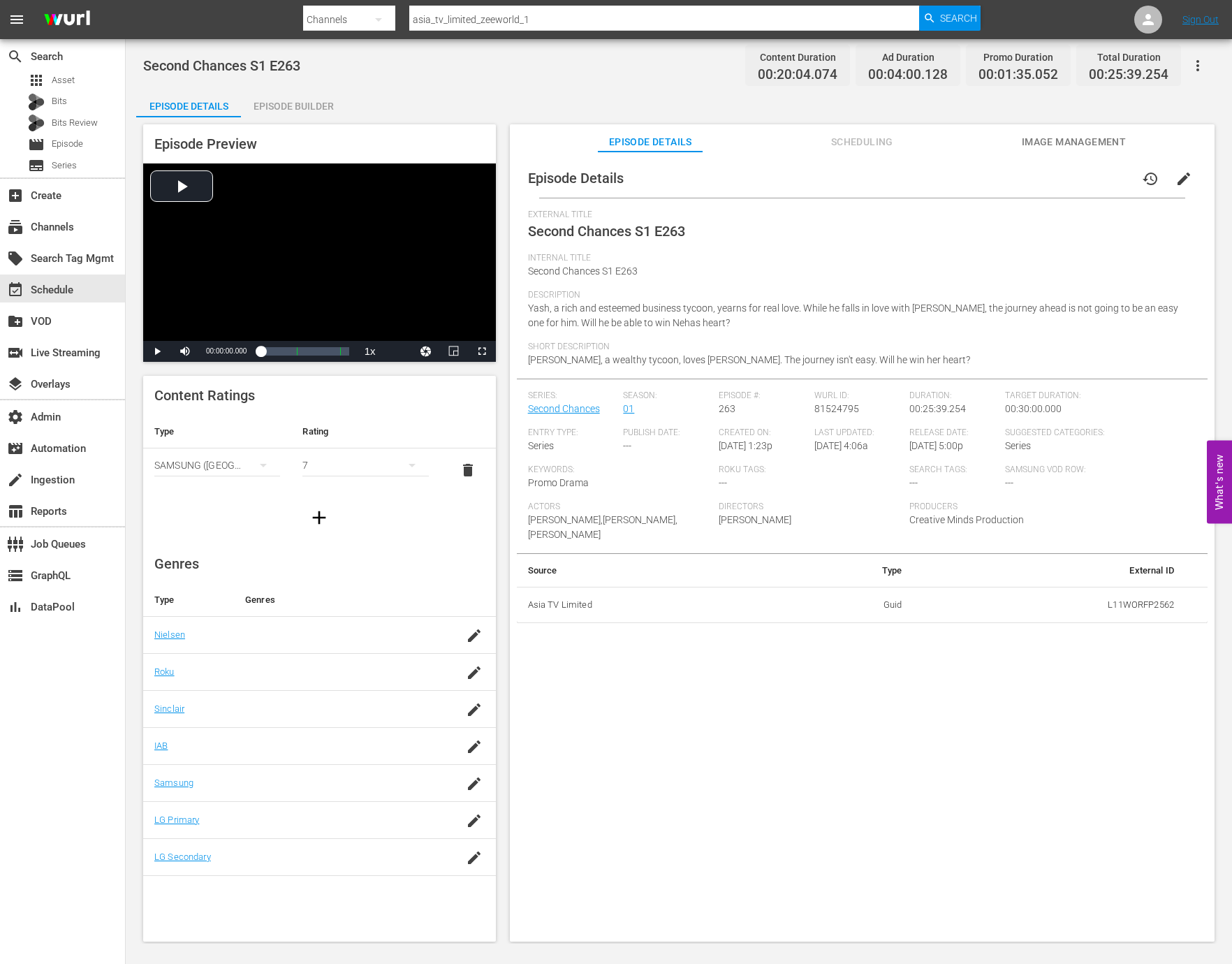
click at [279, 101] on div "Episode Builder" at bounding box center [293, 106] width 105 height 34
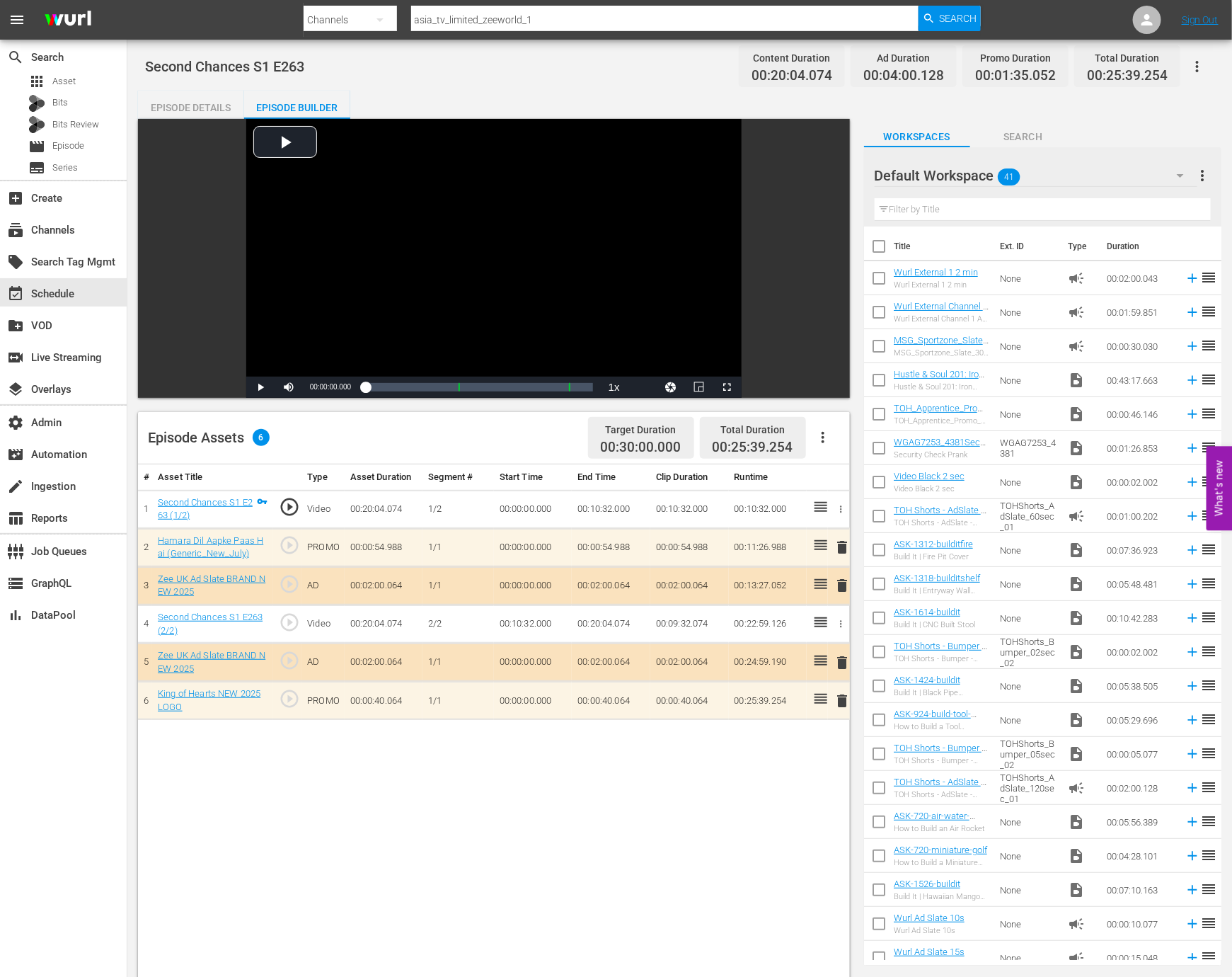
click at [289, 548] on span "play_circle_outline" at bounding box center [289, 545] width 21 height 21
click at [453, 393] on div "00:00:00.000" at bounding box center [409, 387] width 88 height 14
click at [455, 394] on div "Loaded : 10.75% 00:10:07.097 Second Chances S1 E263 (1/2) 00:00:00.000" at bounding box center [479, 387] width 242 height 21
drag, startPoint x: 319, startPoint y: 386, endPoint x: 307, endPoint y: 386, distance: 12.0
click at [307, 386] on div "Volume Level" at bounding box center [306, 387] width 2 height 2
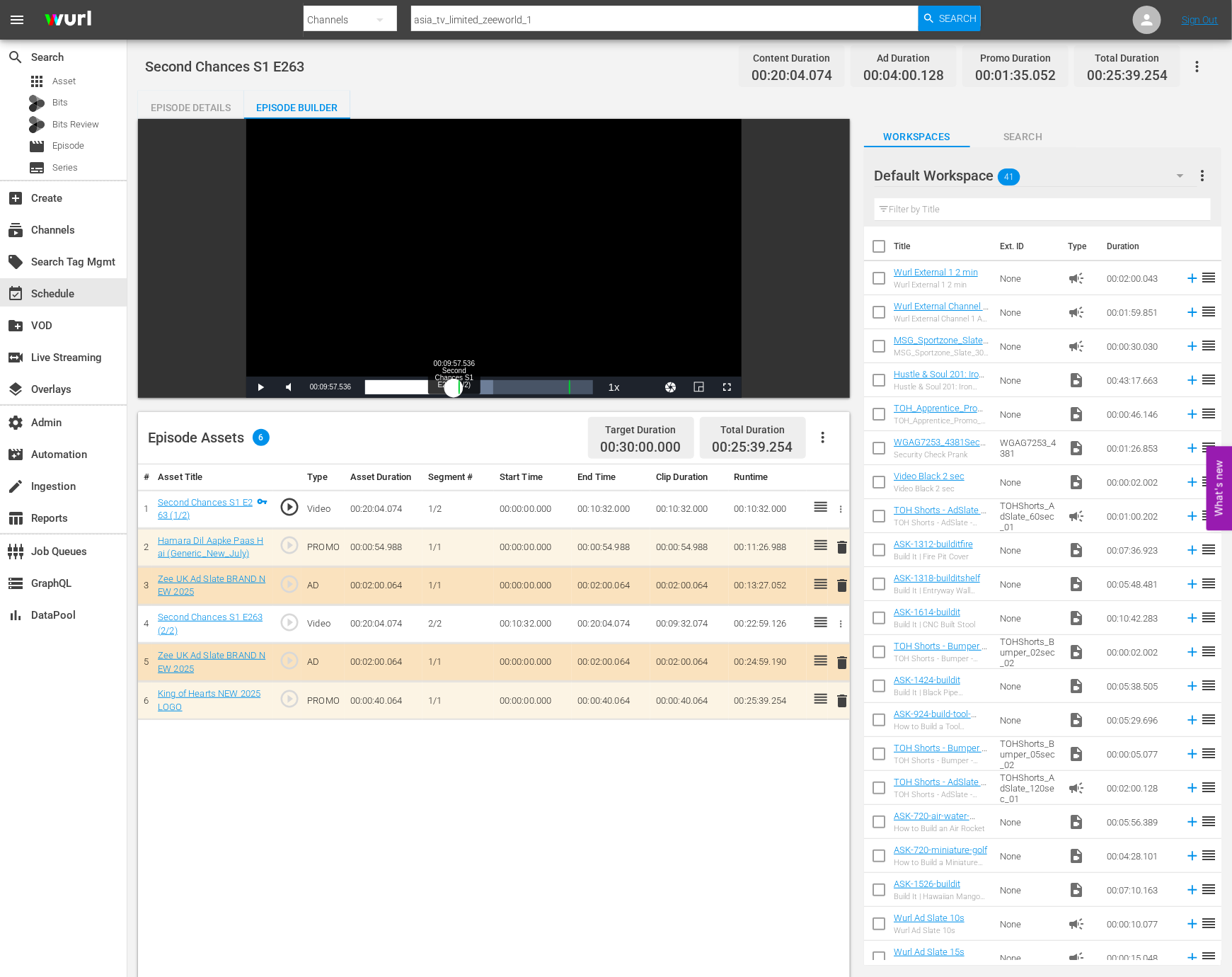
click at [454, 394] on div "00:10:18.951" at bounding box center [409, 387] width 88 height 14
click at [447, 392] on div "00:09:59.861" at bounding box center [409, 387] width 88 height 14
click at [71, 283] on div "event_available Schedule" at bounding box center [63, 292] width 126 height 29
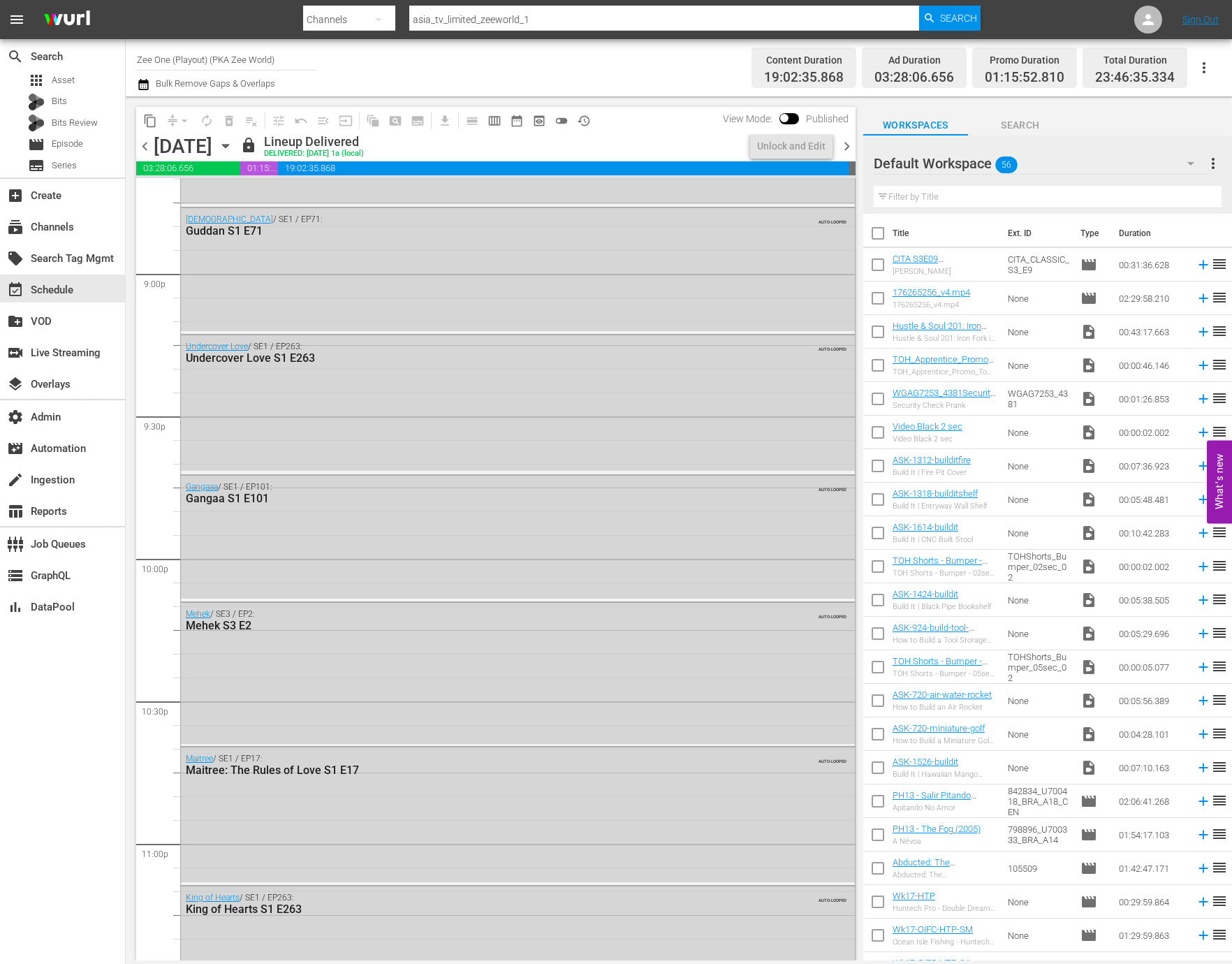
scroll to position [5627, 0]
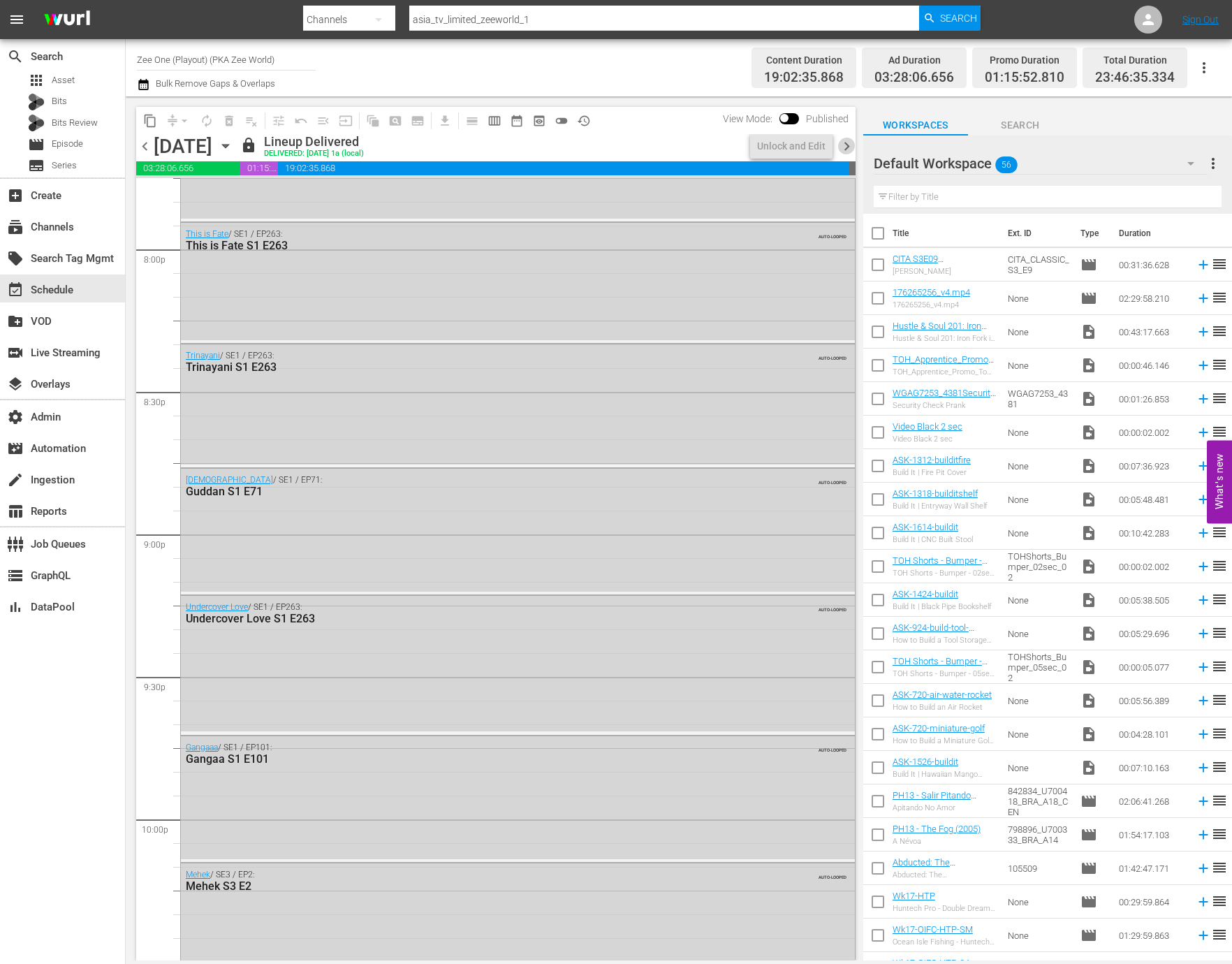
click at [845, 144] on span "chevron_right" at bounding box center [846, 147] width 17 height 17
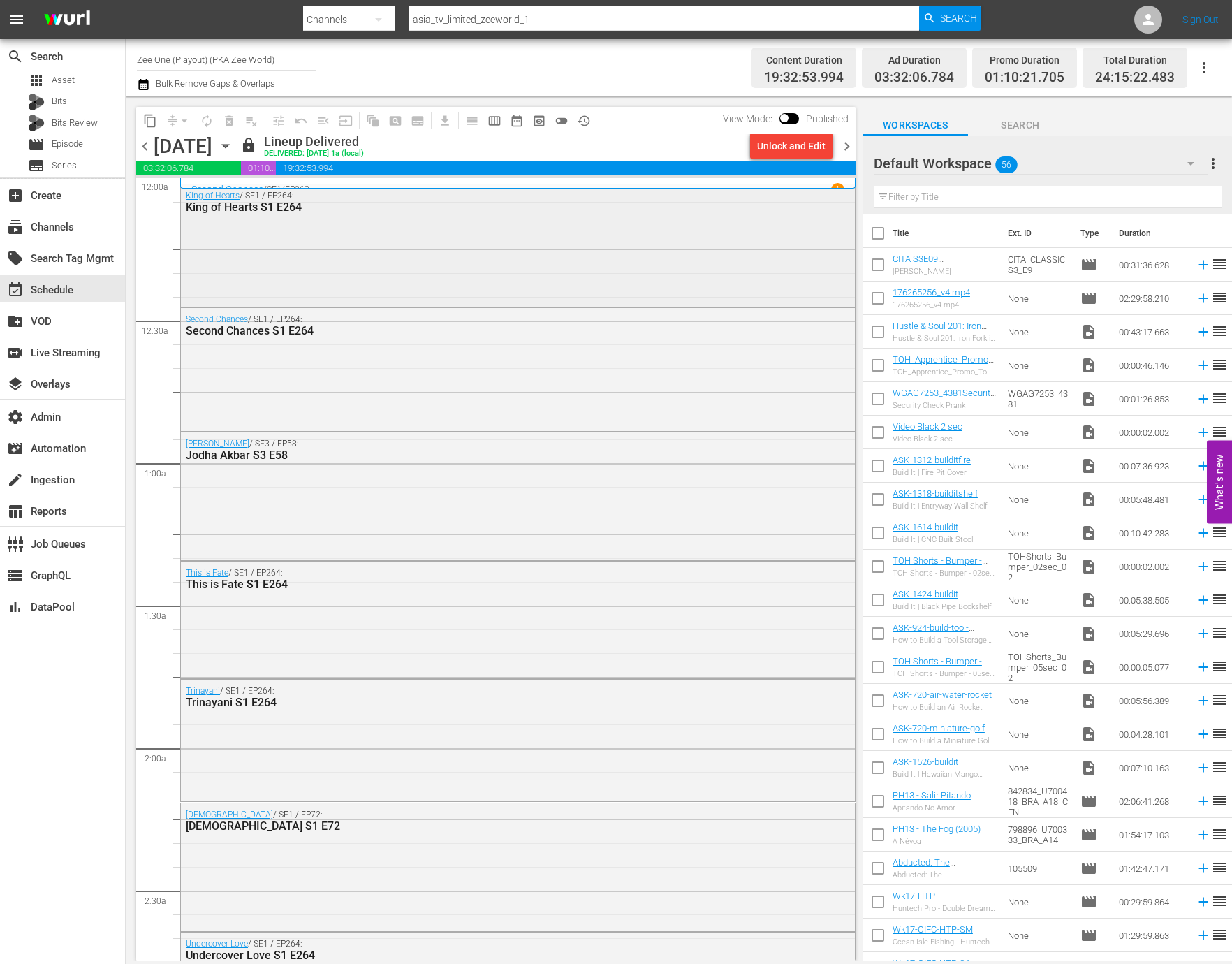
click at [676, 280] on div "King of Hearts / SE1 / EP264: King of Hearts S1 E264" at bounding box center [518, 244] width 674 height 119
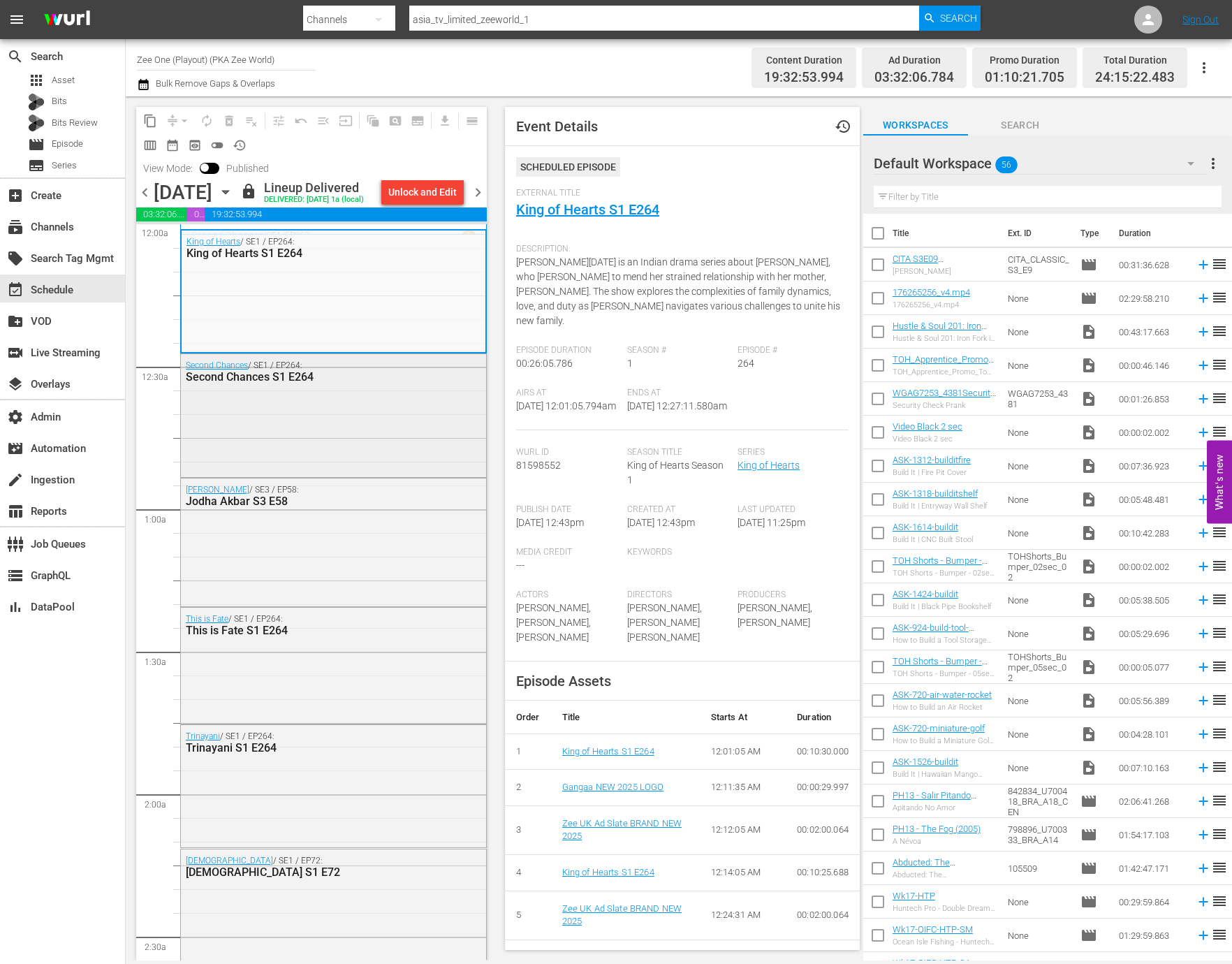
click at [396, 474] on div "Second Chances / SE1 / EP264: Second Chances S1 E264" at bounding box center [333, 414] width 305 height 120
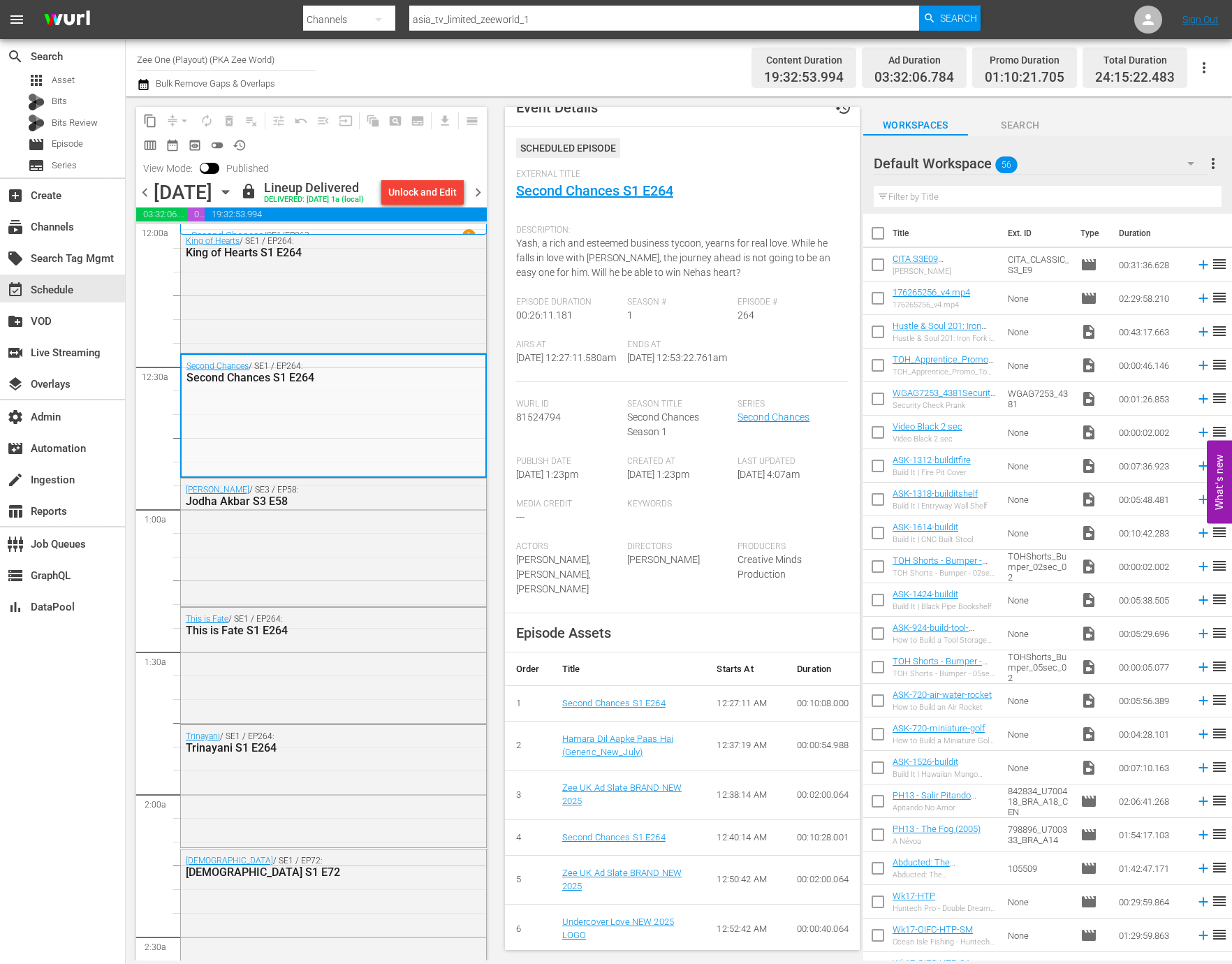
scroll to position [20, 0]
click at [623, 187] on link "Second Chances S1 E264" at bounding box center [594, 190] width 157 height 16
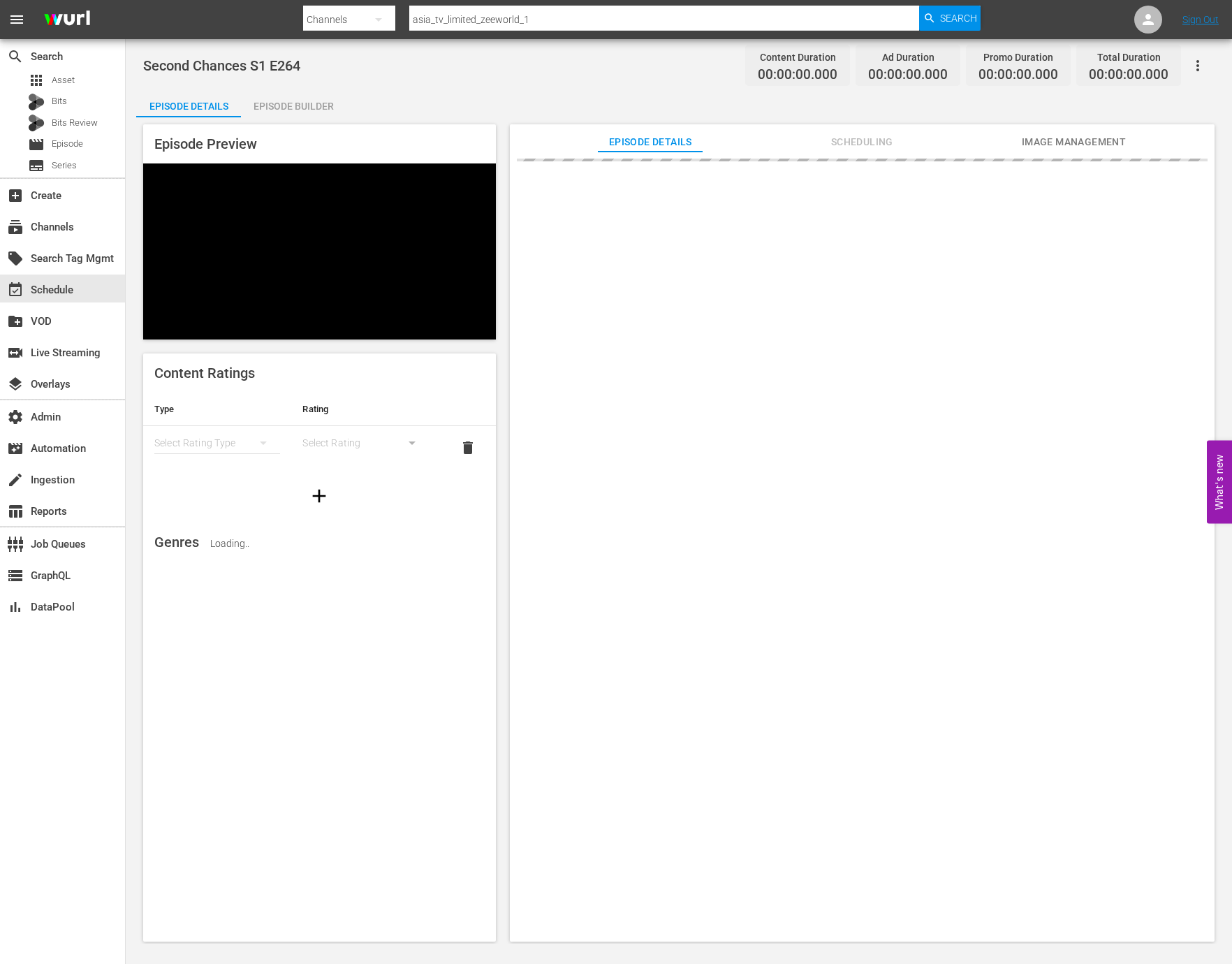
click at [330, 110] on div "Episode Builder" at bounding box center [293, 106] width 105 height 34
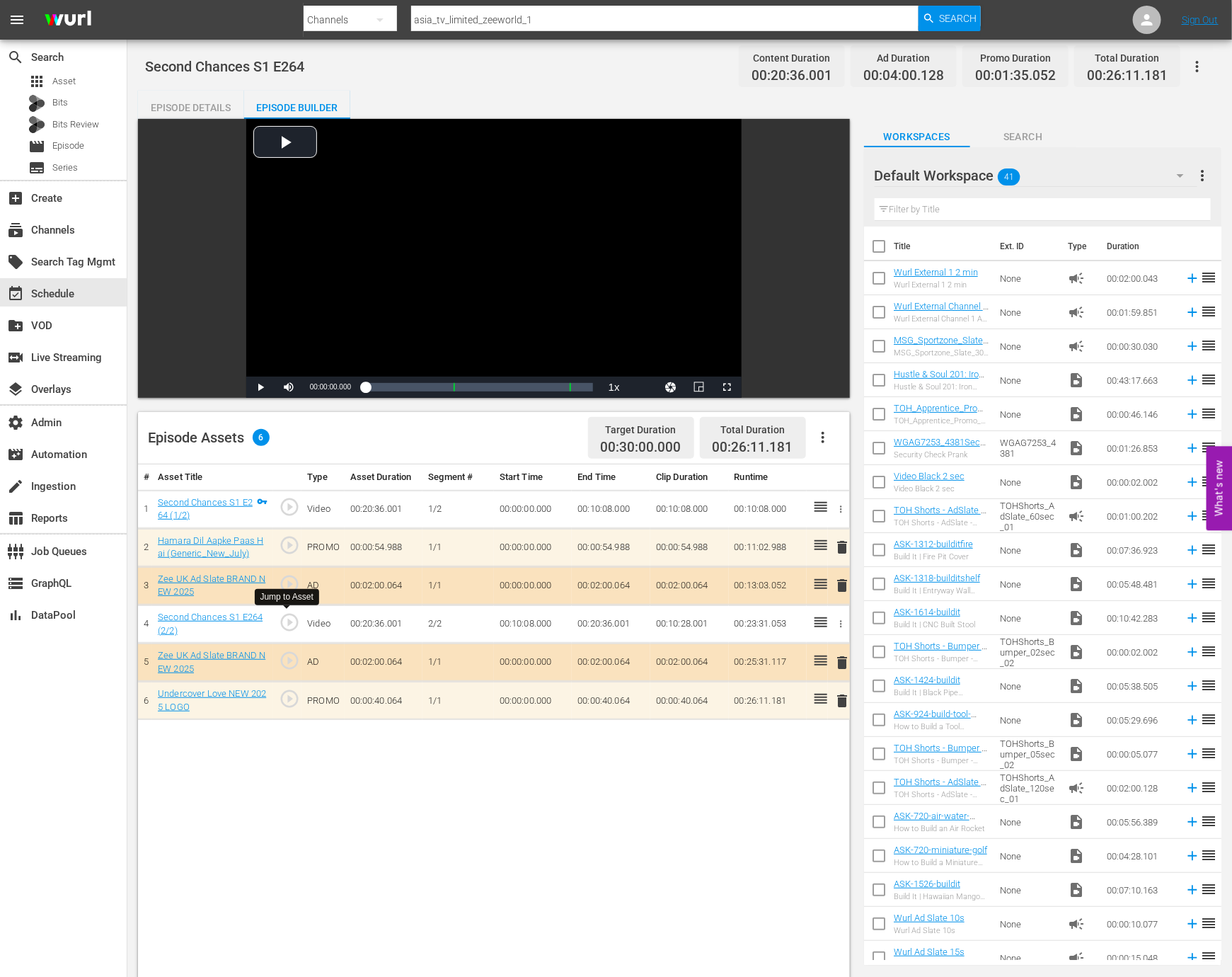
click at [292, 619] on span "play_circle_outline" at bounding box center [289, 622] width 21 height 21
click at [512, 388] on div "Loaded : 0.00% 00:16:54.924 Second Chances S1 E264 (2/2) 00:00:00.000" at bounding box center [479, 387] width 228 height 14
click at [508, 388] on div "00:14:01.316" at bounding box center [436, 387] width 142 height 14
click at [504, 388] on div "00:13:27.862" at bounding box center [434, 387] width 139 height 14
click at [497, 388] on div "00:13:01.709" at bounding box center [434, 387] width 139 height 14
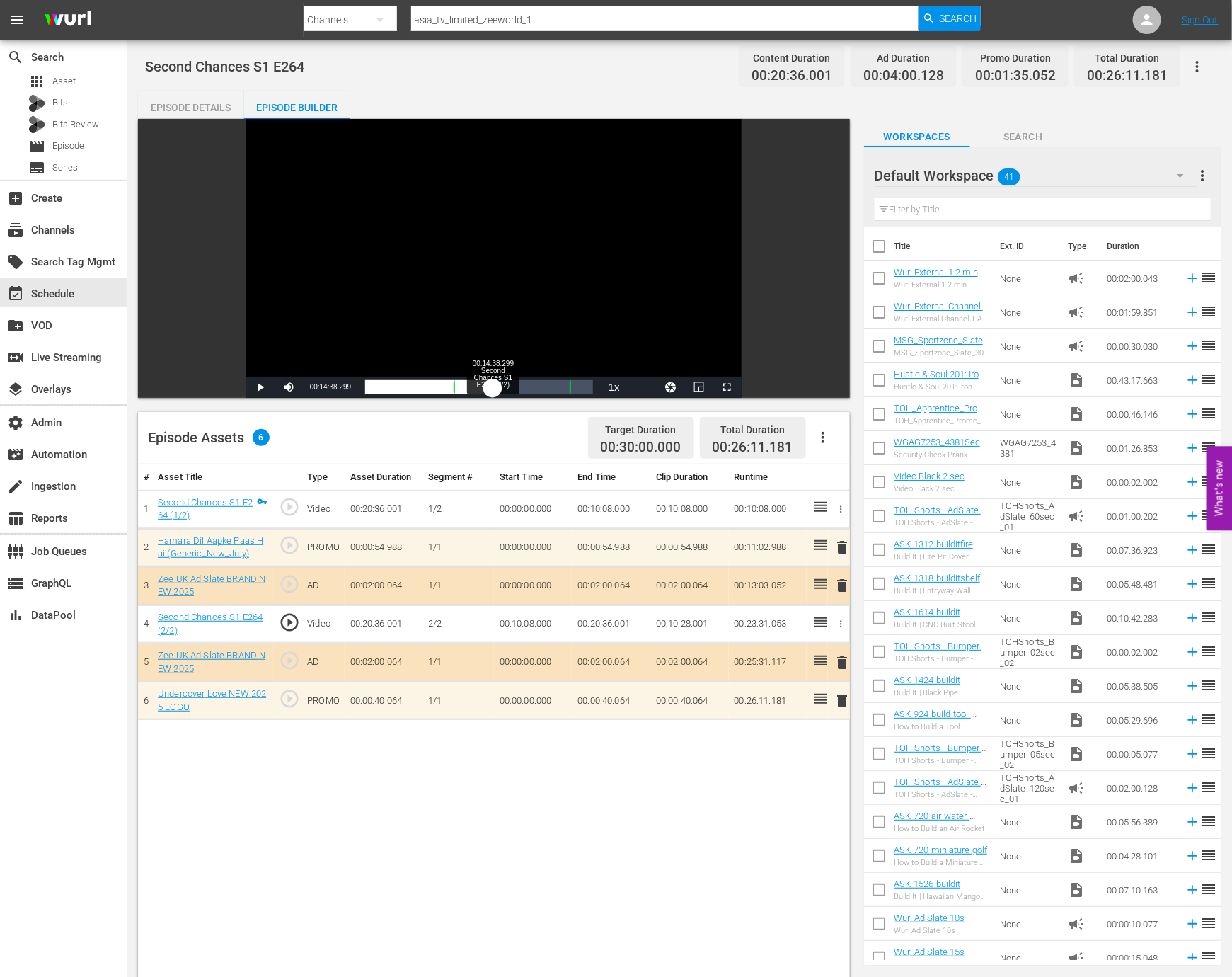
click at [492, 388] on div "00:12:12.544" at bounding box center [429, 387] width 127 height 14
click at [485, 388] on div "00:11:43.494" at bounding box center [429, 387] width 127 height 14
click at [481, 381] on div "00:10:50.158" at bounding box center [423, 387] width 115 height 14
click at [467, 387] on div "Loaded : 51.02% 00:11:42.639 Zee UK Ad Slate BRAND NEW 2025 00:10:20.793" at bounding box center [479, 387] width 228 height 14
click at [467, 392] on div "00:00:40.375" at bounding box center [416, 387] width 102 height 14
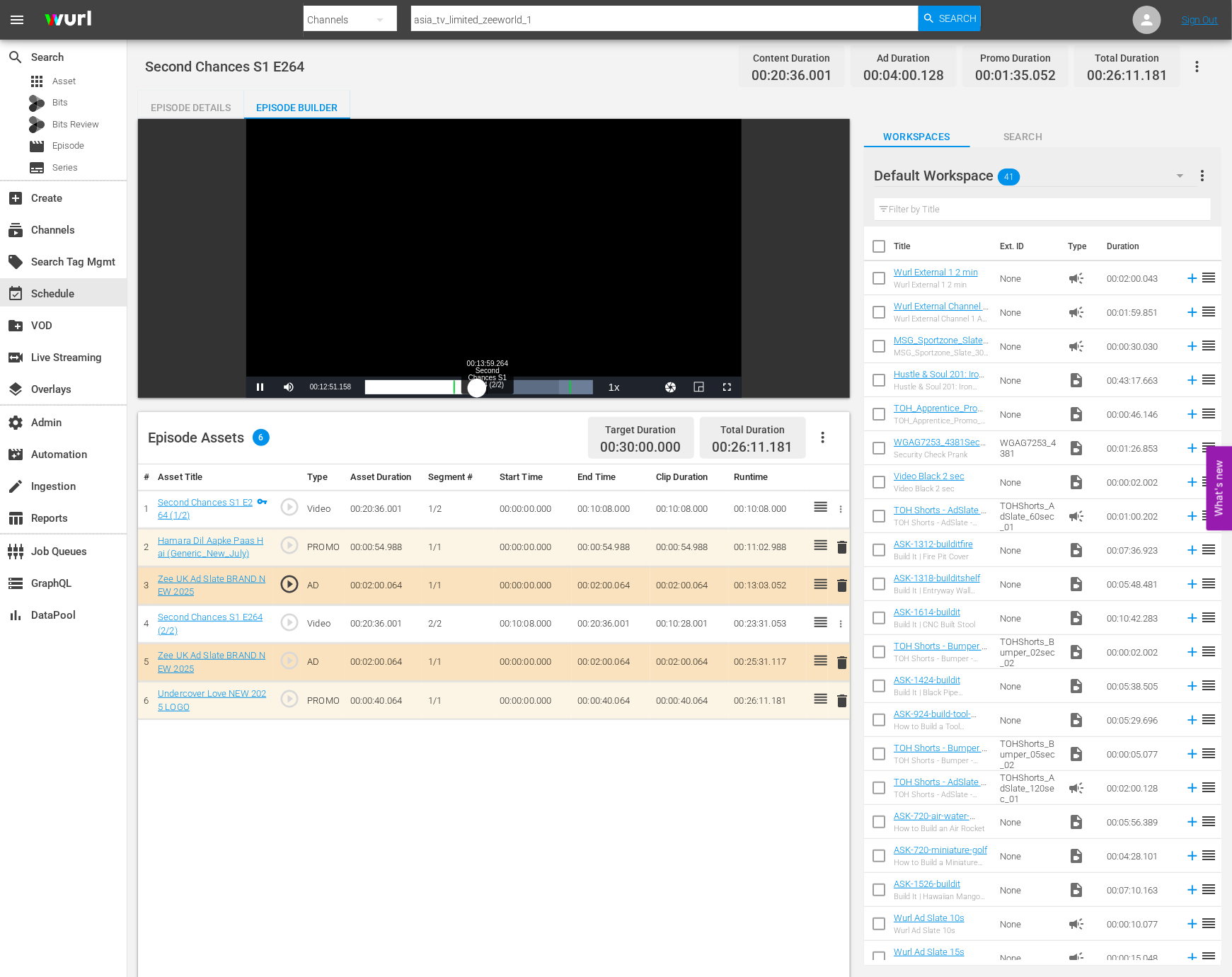
click at [477, 387] on div "00:01:48.289" at bounding box center [421, 387] width 112 height 14
click at [487, 387] on div "00:11:05.054" at bounding box center [426, 387] width 122 height 14
click at [495, 388] on div "00:12:22.726" at bounding box center [432, 387] width 133 height 14
click at [620, 72] on div "Second Chances S1 E264 Content Duration 00:20:36.001 Ad Duration 00:04:00.128 P…" at bounding box center [680, 66] width 1069 height 32
click at [261, 387] on span "Video Player" at bounding box center [261, 387] width 0 height 0
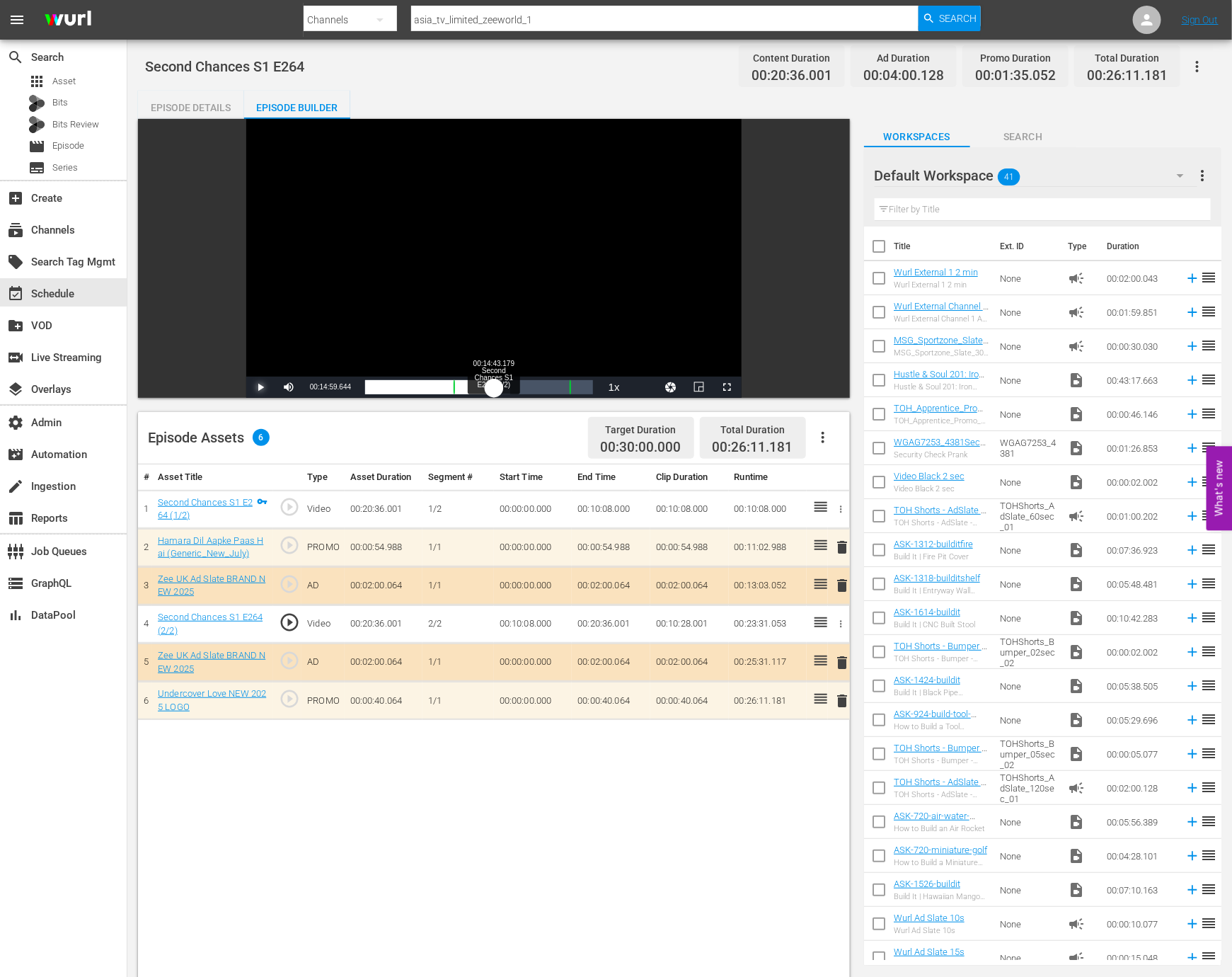
click at [494, 389] on div "00:12:04.592" at bounding box center [430, 387] width 129 height 14
click at [289, 387] on span "Video Player" at bounding box center [289, 387] width 0 height 0
click at [485, 389] on div "00:13:49.505 Second Chances S1 E264 (2/2)" at bounding box center [485, 387] width 1 height 14
click at [409, 381] on div "Loaded : 52.95% 00:05:07.404 Second Chances S1 E264 (1/2) 00:10:16.935" at bounding box center [479, 387] width 228 height 14
click at [524, 381] on div "00:18:12.995 Second Chances S1 E264 (2/2)" at bounding box center [523, 387] width 1 height 14
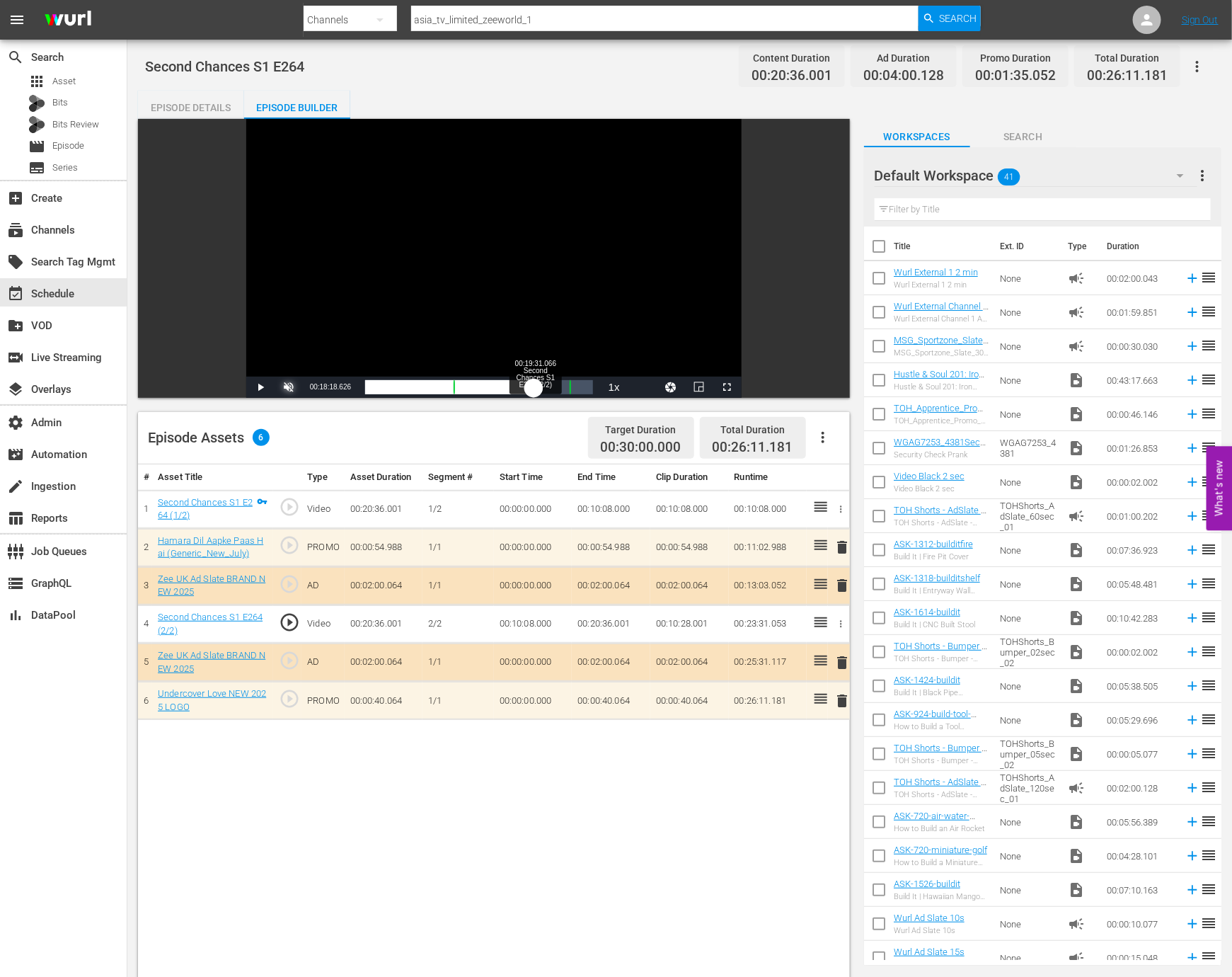
click at [535, 388] on div "00:15:23.659" at bounding box center [450, 387] width 169 height 14
click at [540, 389] on div "00:16:31.523" at bounding box center [453, 387] width 175 height 14
click at [62, 295] on div "event_available Schedule" at bounding box center [40, 292] width 79 height 13
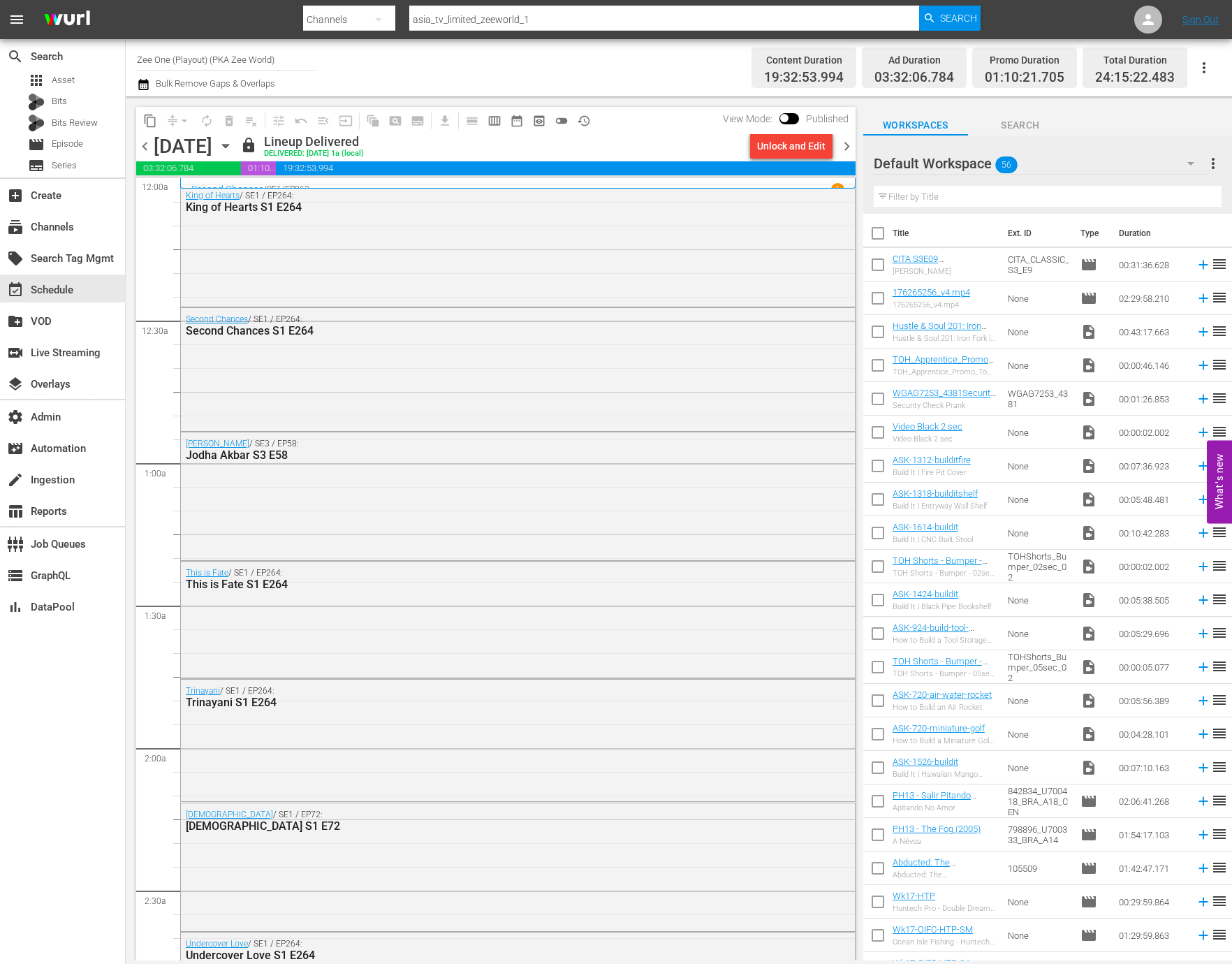
click at [279, 394] on div "Second Chances / SE1 / EP264: Second Chances S1 E264" at bounding box center [518, 368] width 674 height 120
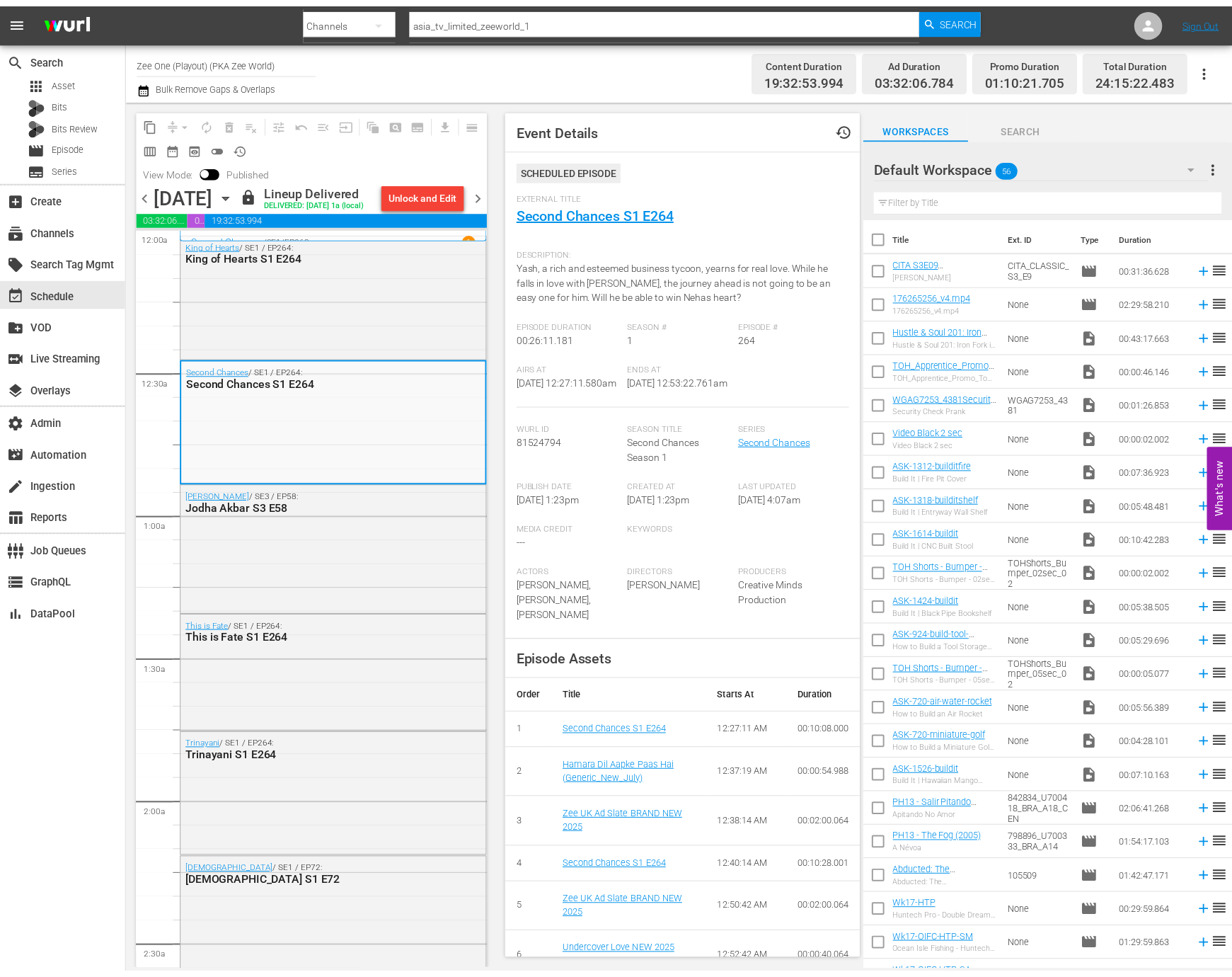
scroll to position [37, 0]
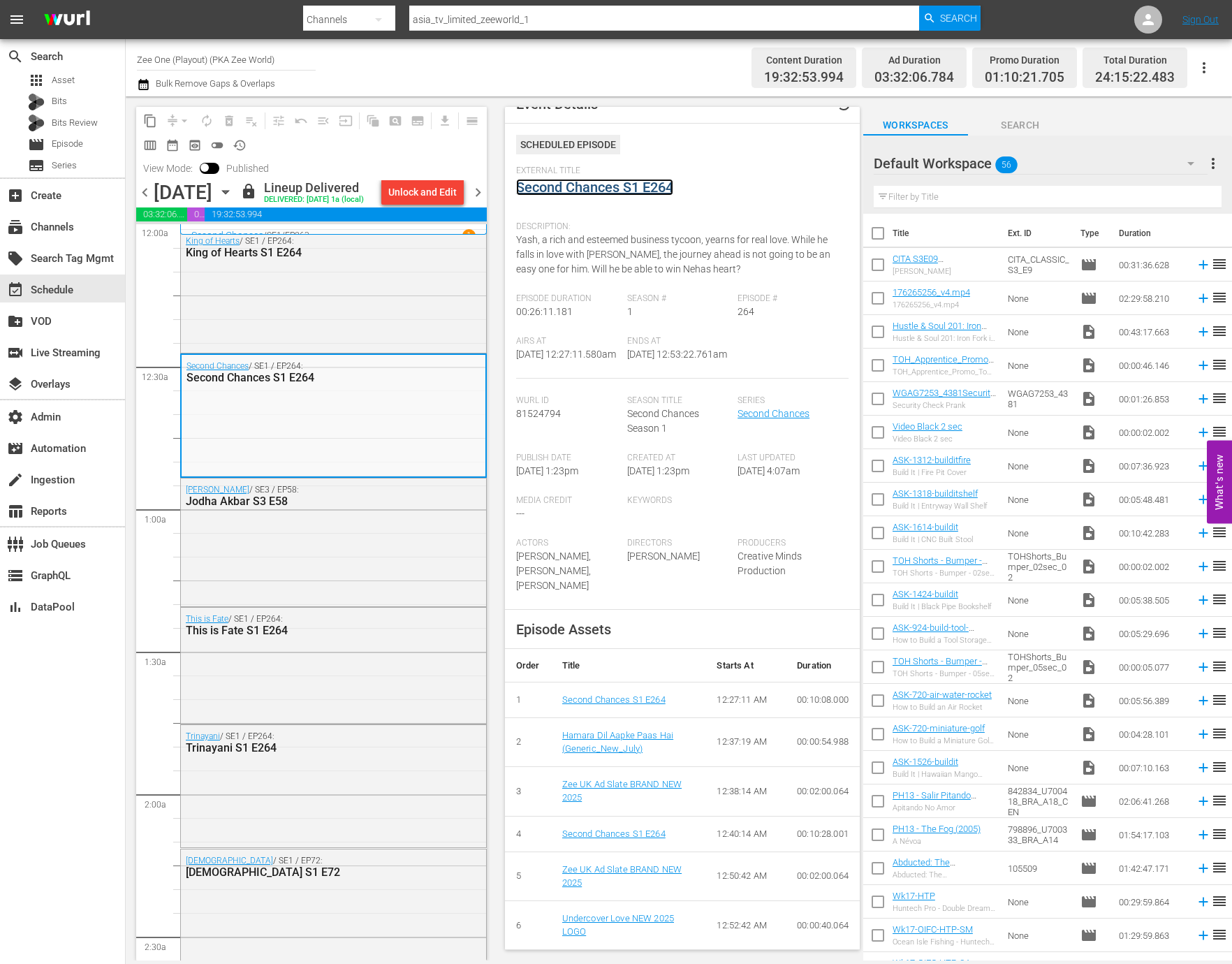
click at [571, 179] on link "Second Chances S1 E264" at bounding box center [594, 187] width 157 height 16
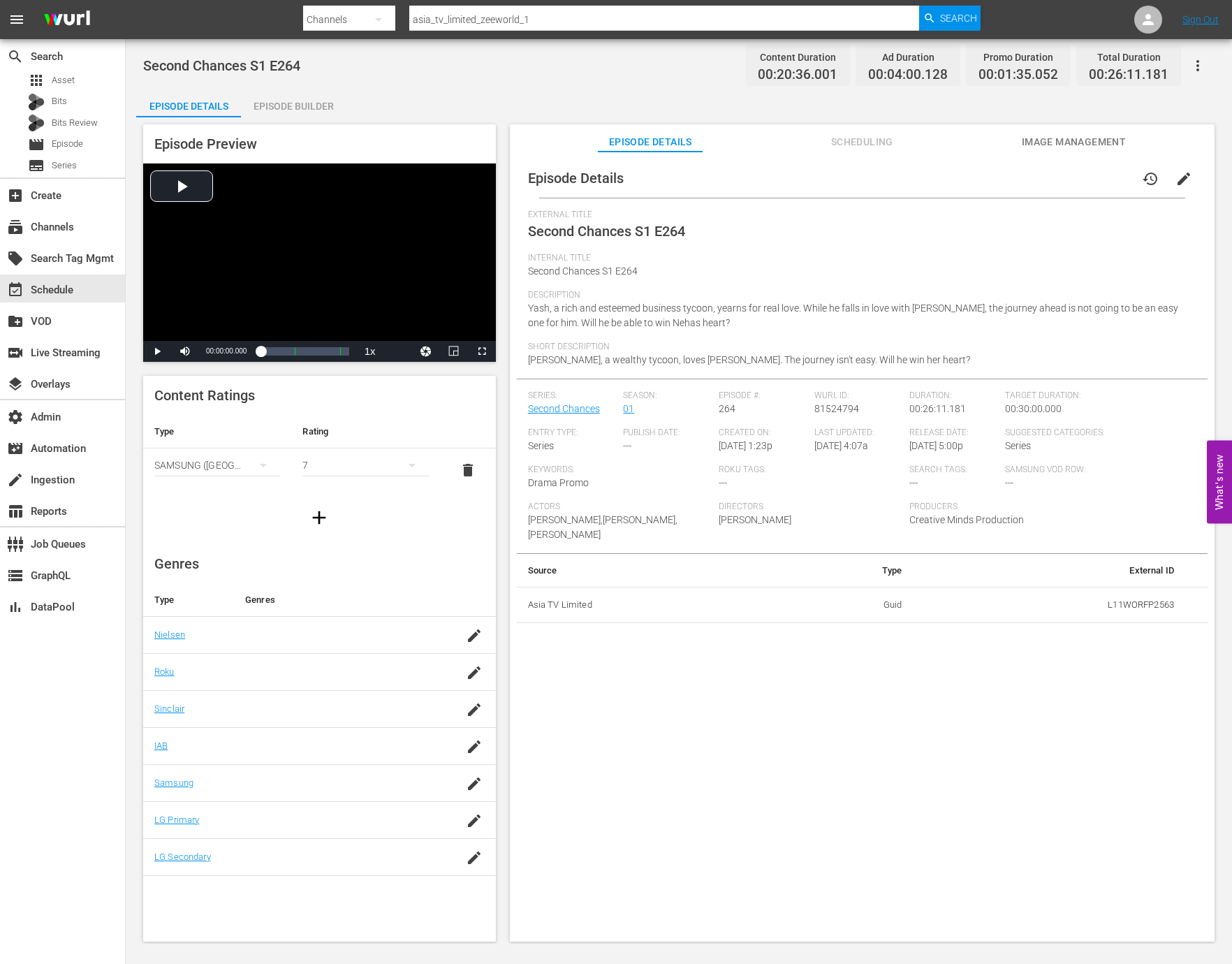
click at [291, 109] on div "Episode Builder" at bounding box center [293, 106] width 105 height 34
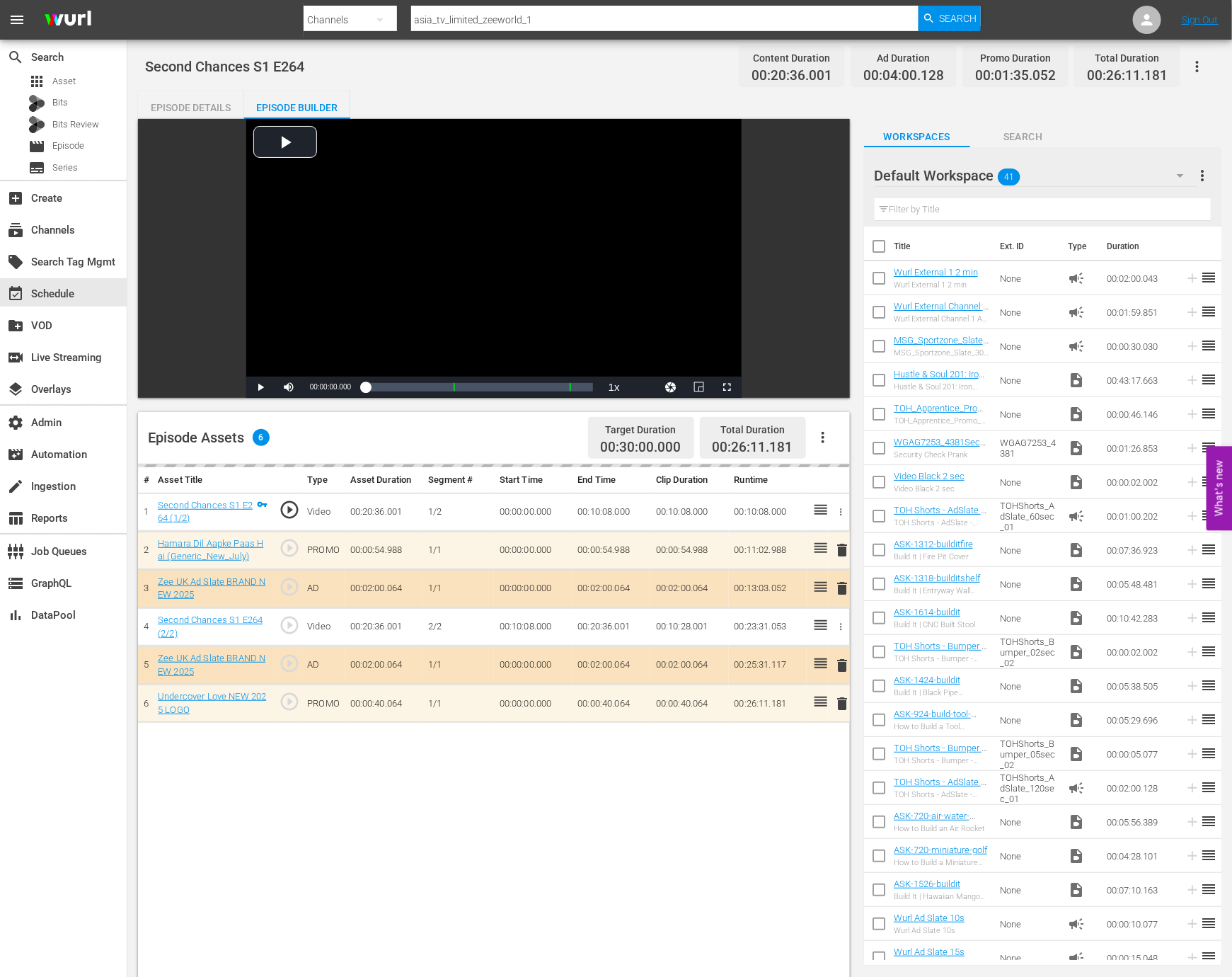
click at [307, 112] on div "Episode Builder" at bounding box center [297, 107] width 106 height 34
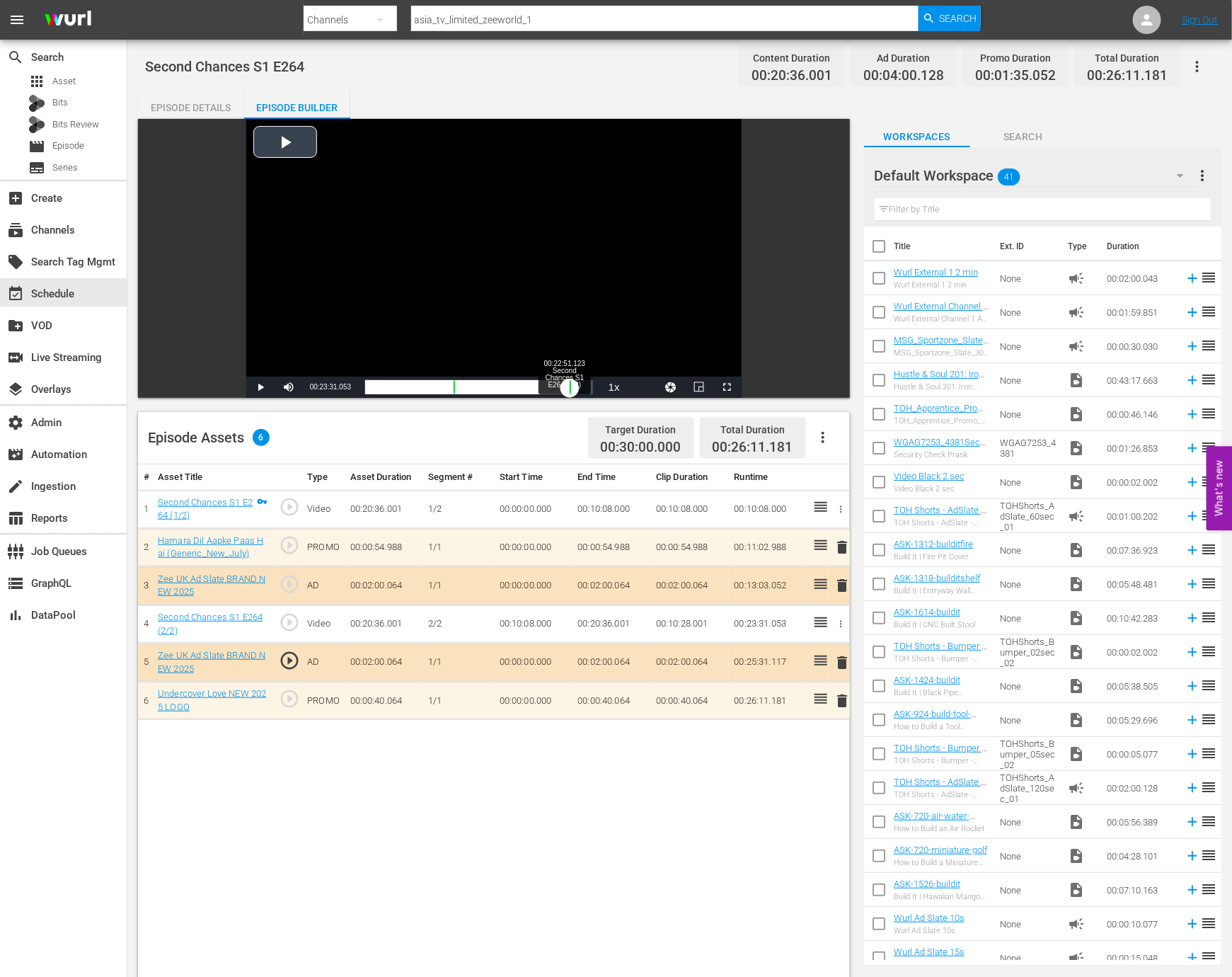
click at [564, 391] on div "00:00:00.000" at bounding box center [468, 387] width 205 height 14
click at [289, 387] on span "Video Player" at bounding box center [289, 387] width 0 height 0
click at [561, 388] on div "00:20:00.315" at bounding box center [465, 387] width 199 height 14
click at [52, 307] on div "event_available Schedule" at bounding box center [63, 292] width 126 height 32
click at [56, 297] on div "event_available Schedule" at bounding box center [40, 292] width 79 height 13
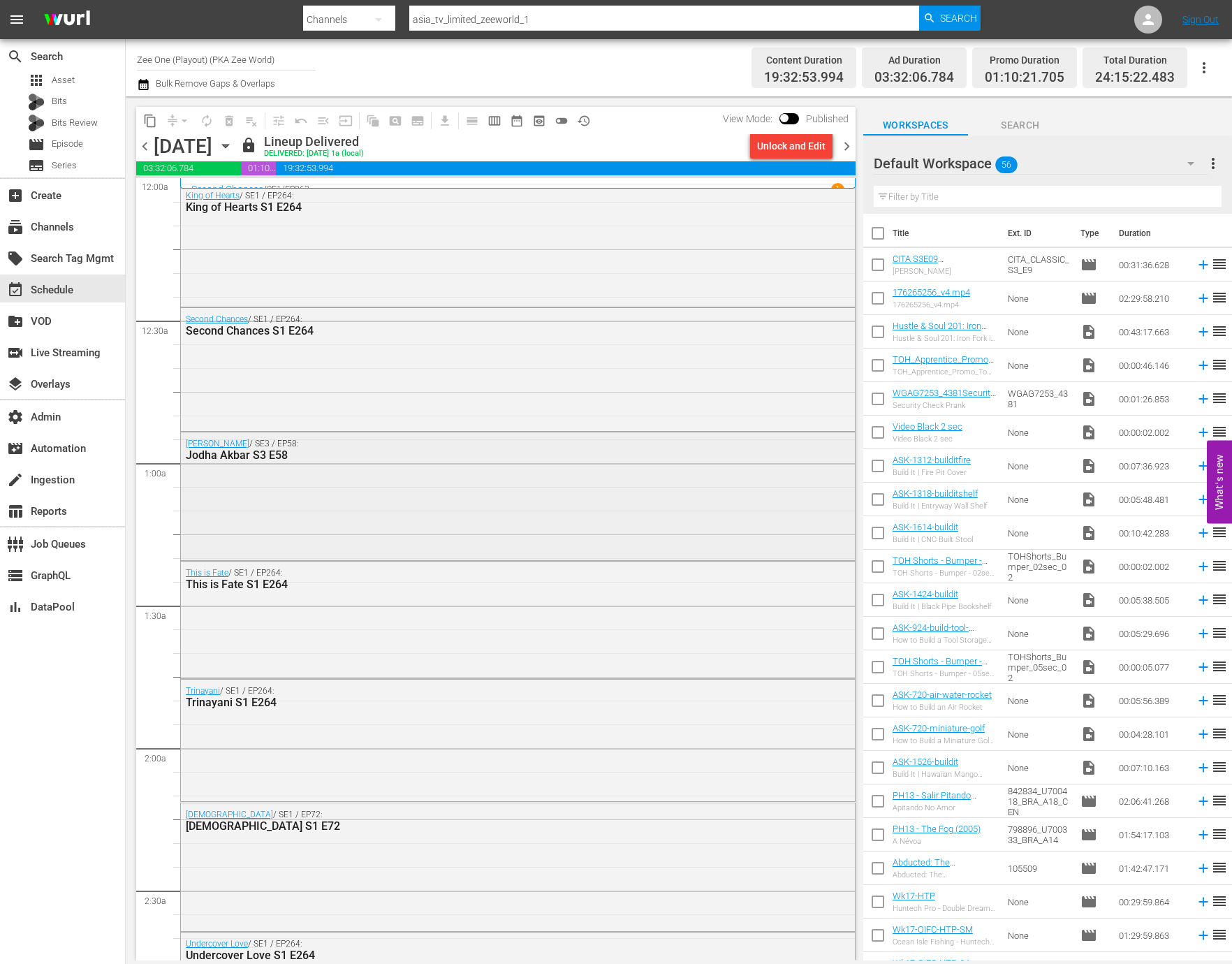
click at [433, 486] on div "Jodha Akbar / SE3 / EP58: Jodha Akbar S3 E58" at bounding box center [518, 495] width 674 height 125
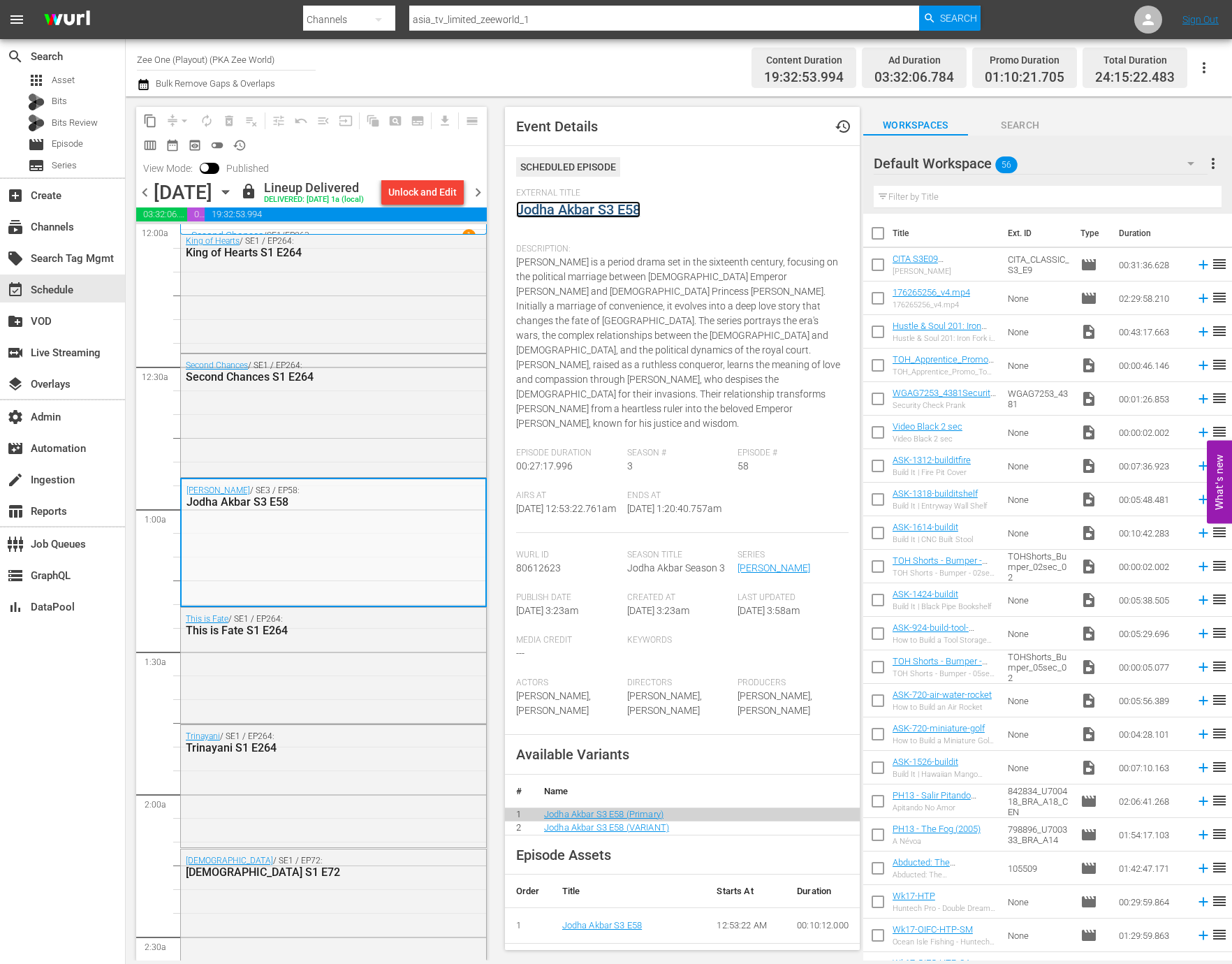
click at [613, 216] on link "Jodha Akbar S3 E58" at bounding box center [578, 209] width 125 height 16
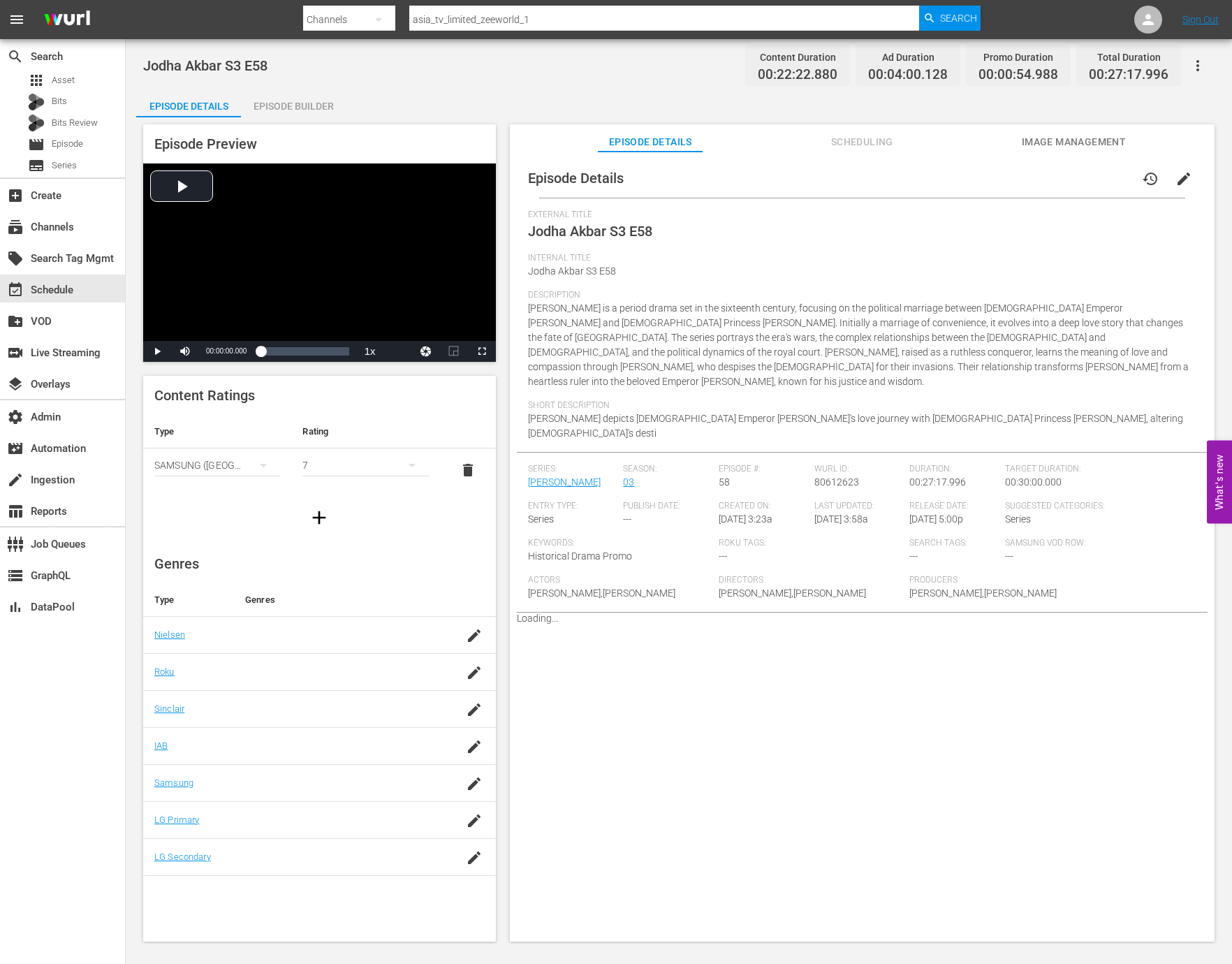
click at [297, 100] on div "Episode Builder" at bounding box center [293, 106] width 105 height 34
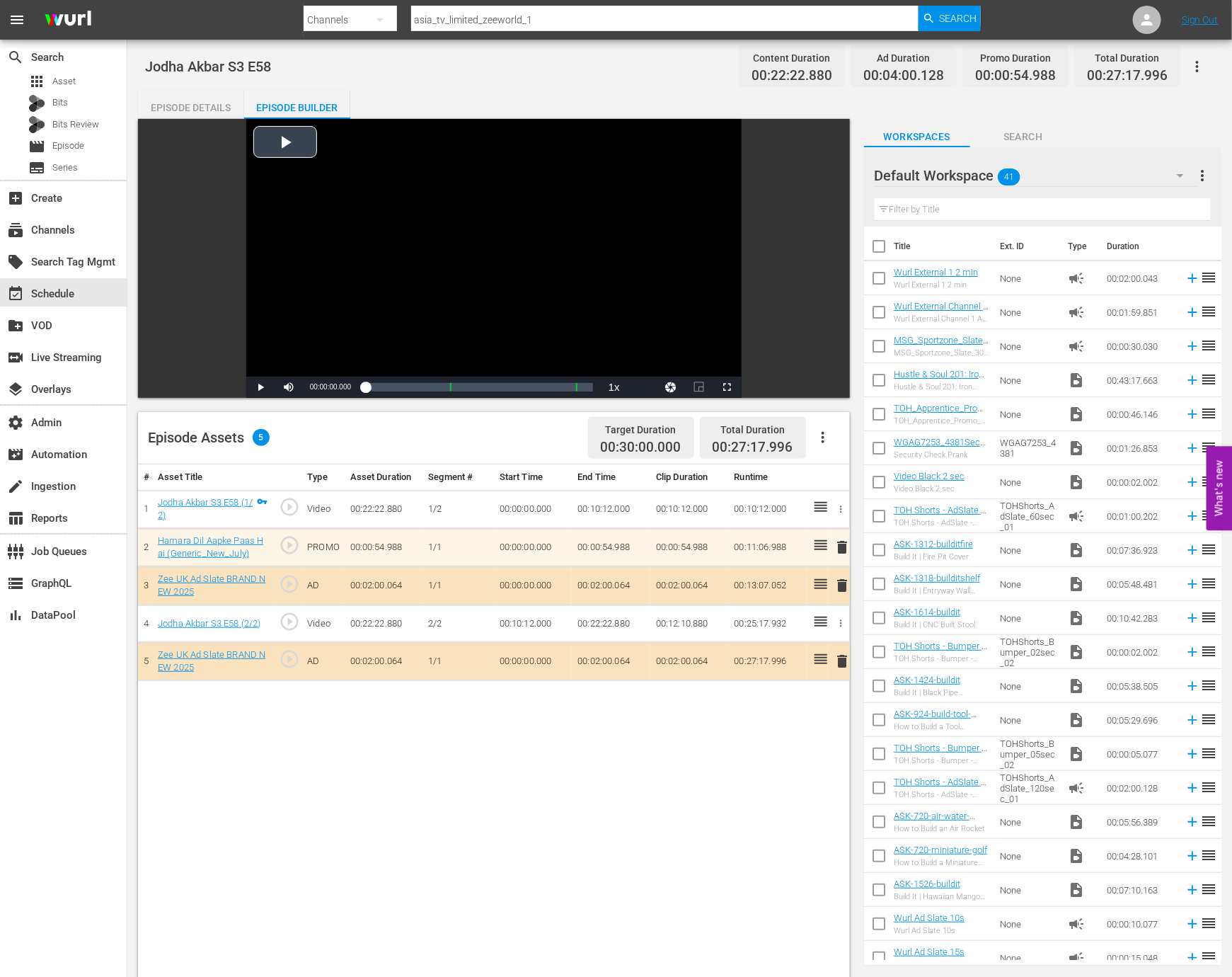
click at [289, 329] on div "Video Player" at bounding box center [494, 248] width 496 height 257
click at [674, 385] on button "Video Player" at bounding box center [671, 387] width 29 height 21
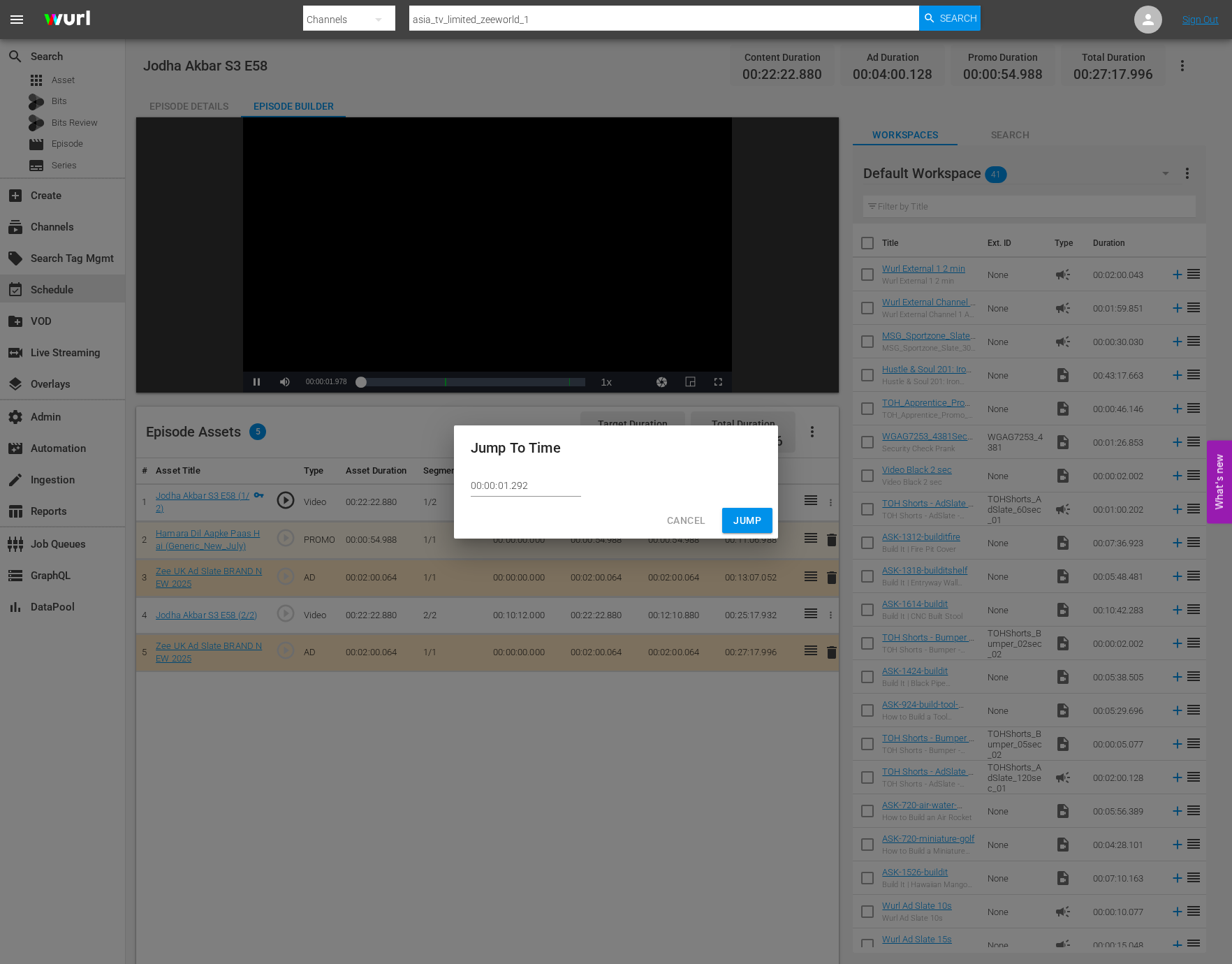
click at [688, 524] on span "Cancel" at bounding box center [686, 520] width 38 height 17
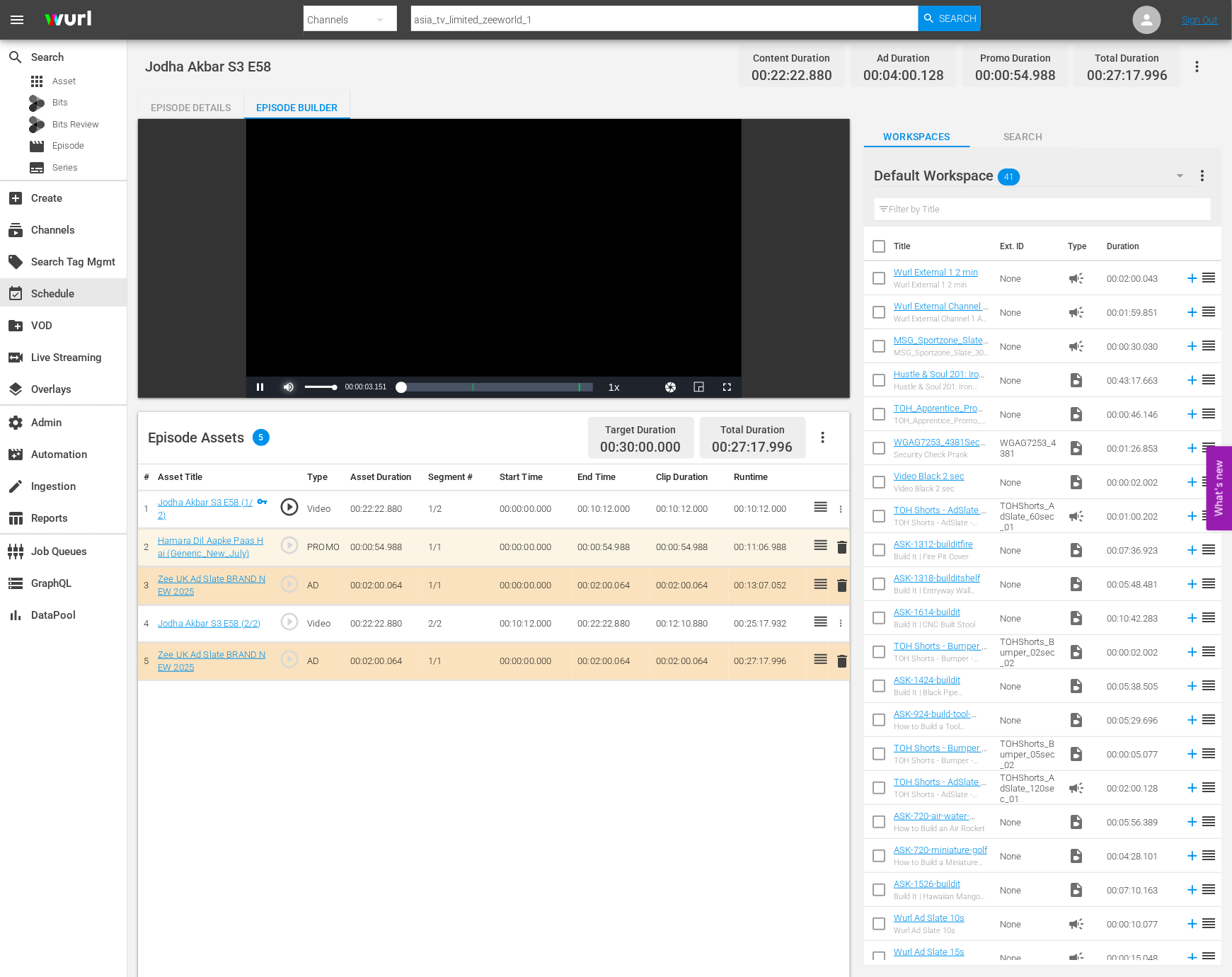
click at [289, 387] on span "Video Player" at bounding box center [289, 387] width 0 height 0
click at [614, 305] on span "2x" at bounding box center [614, 307] width 10 height 10
click at [57, 289] on div "event_available Schedule" at bounding box center [40, 292] width 79 height 13
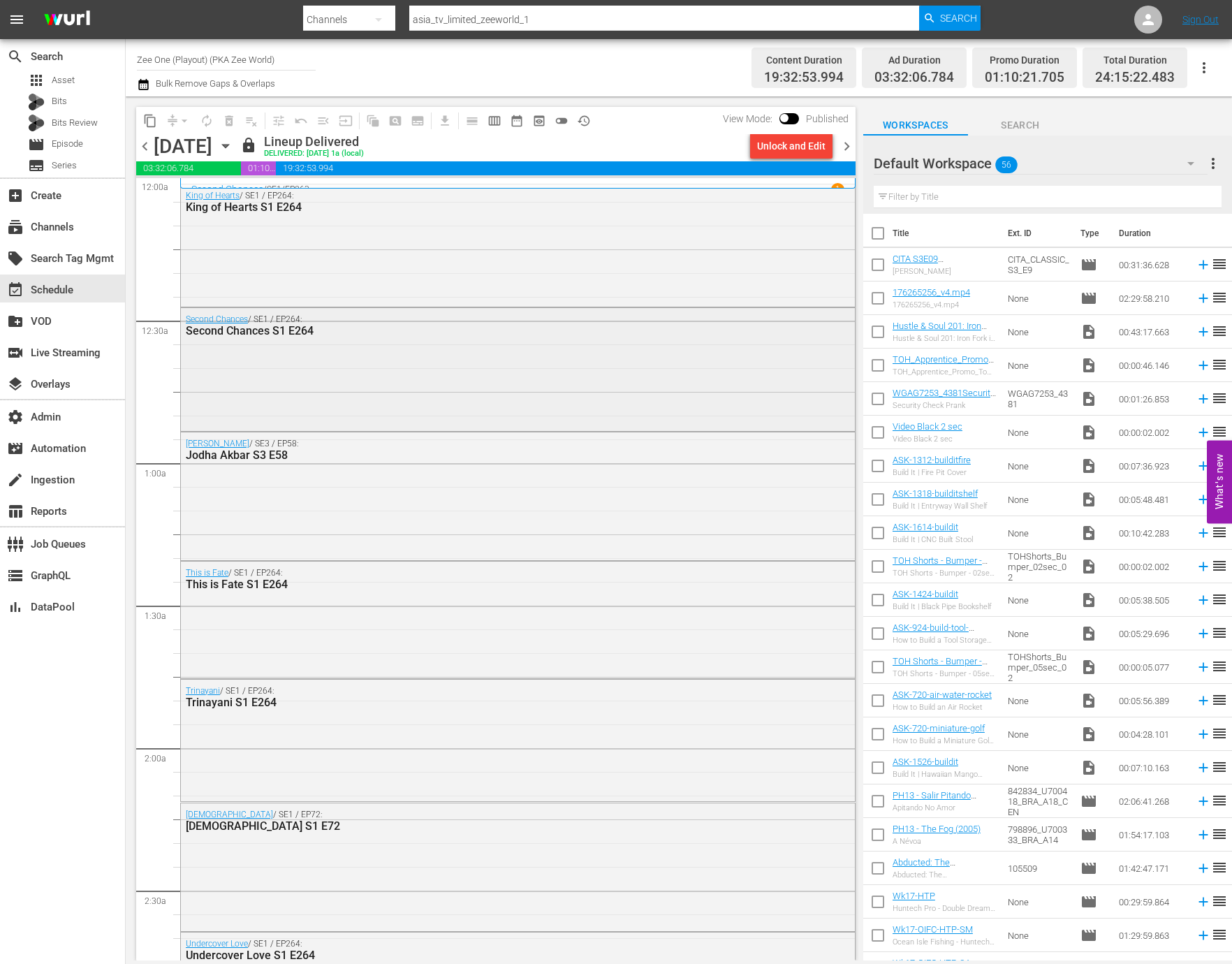
click at [386, 388] on div "Second Chances / SE1 / EP264: Second Chances S1 E264" at bounding box center [518, 368] width 674 height 120
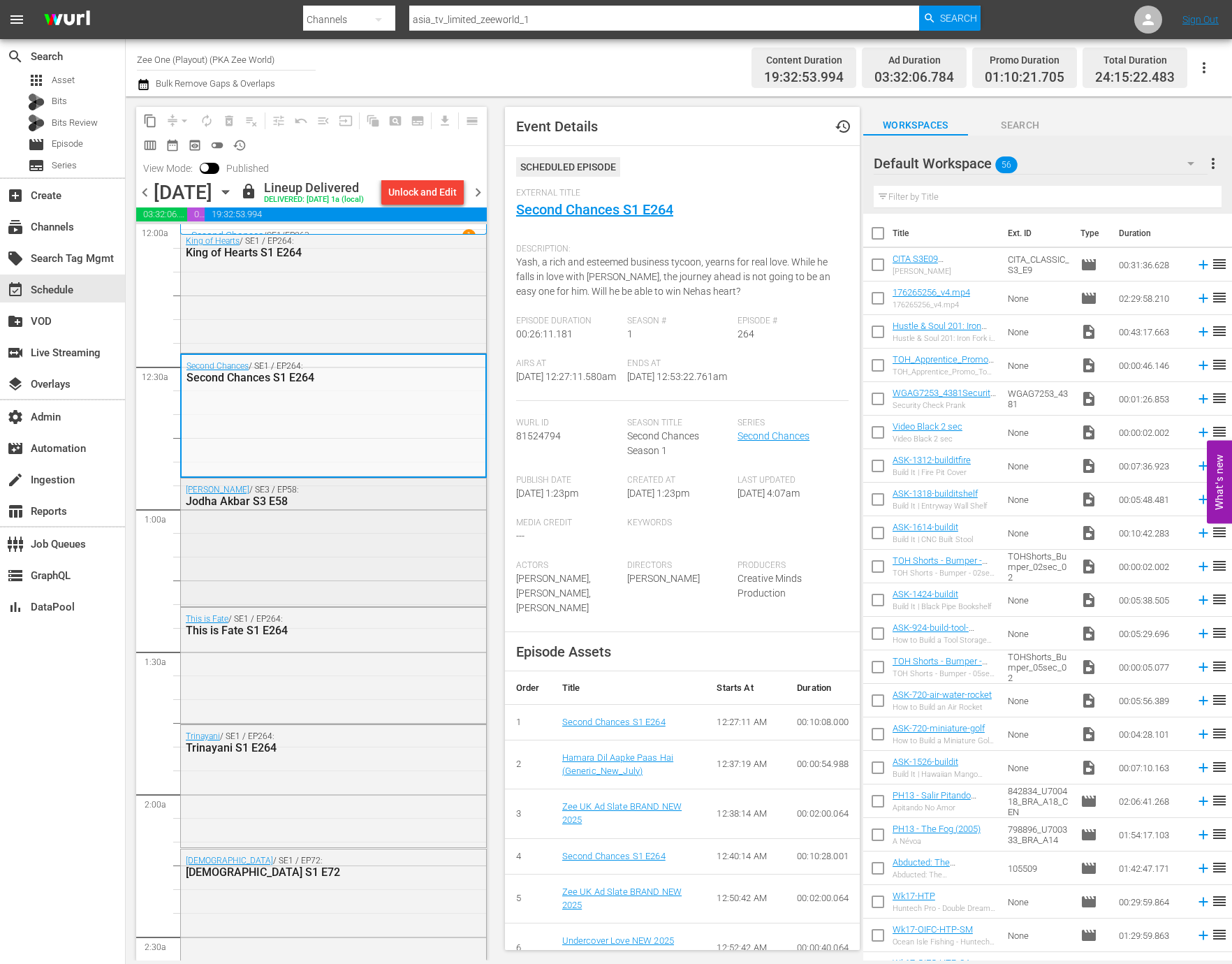
click at [364, 542] on div "Jodha Akbar / SE3 / EP58: Jodha Akbar S3 E58" at bounding box center [333, 541] width 305 height 125
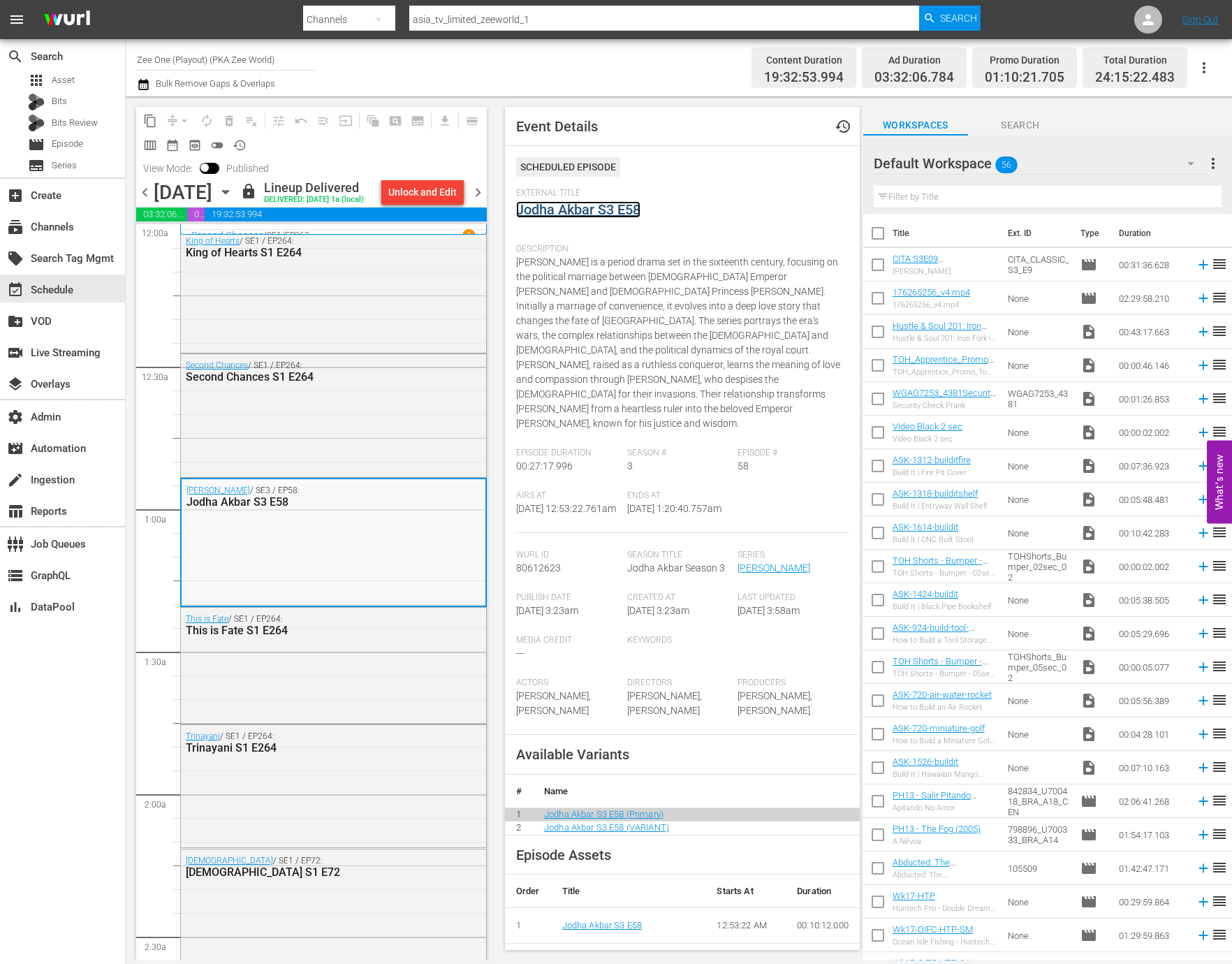
click at [611, 207] on link "Jodha Akbar S3 E58" at bounding box center [578, 209] width 125 height 16
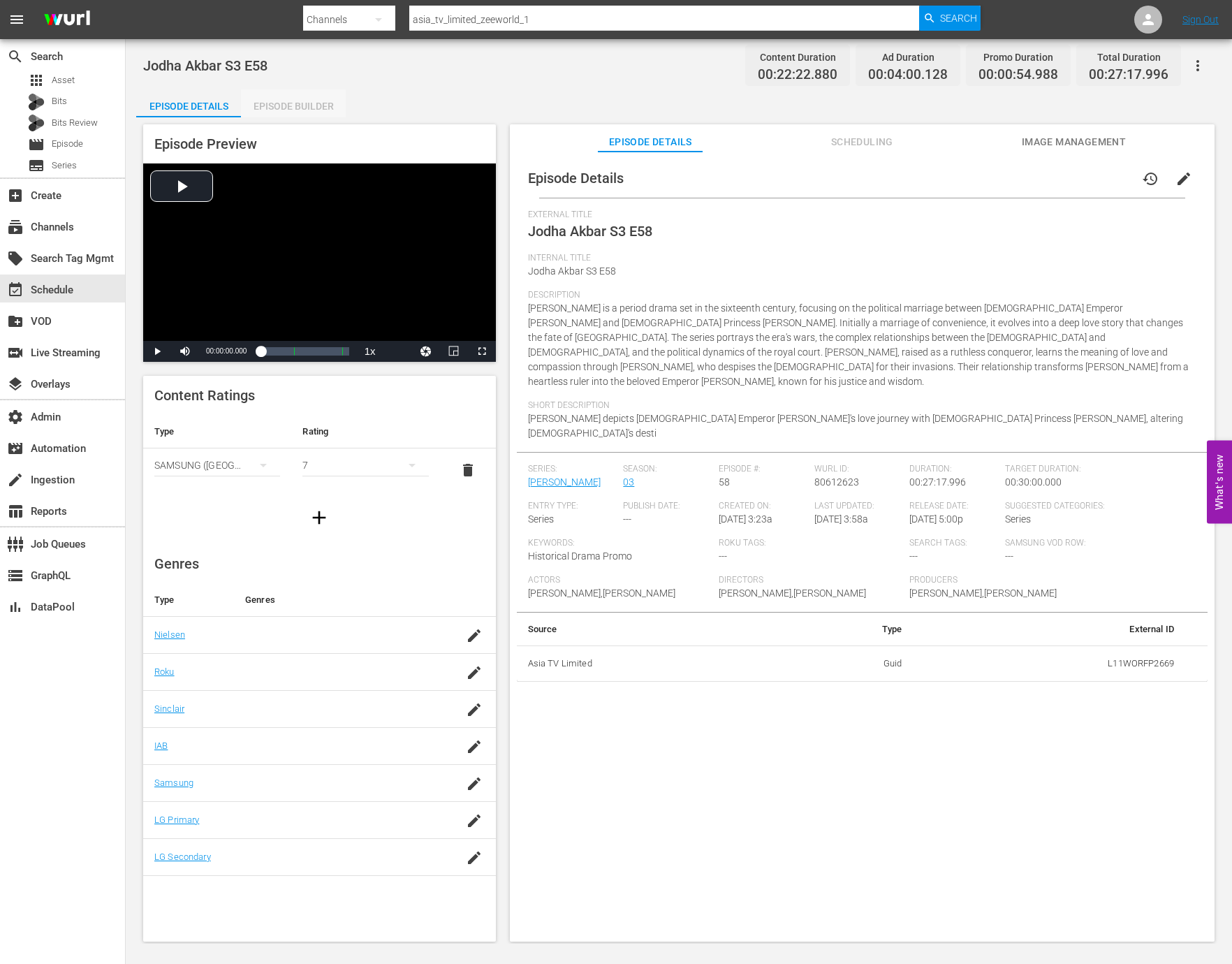
click at [311, 101] on div "Episode Builder" at bounding box center [293, 106] width 105 height 34
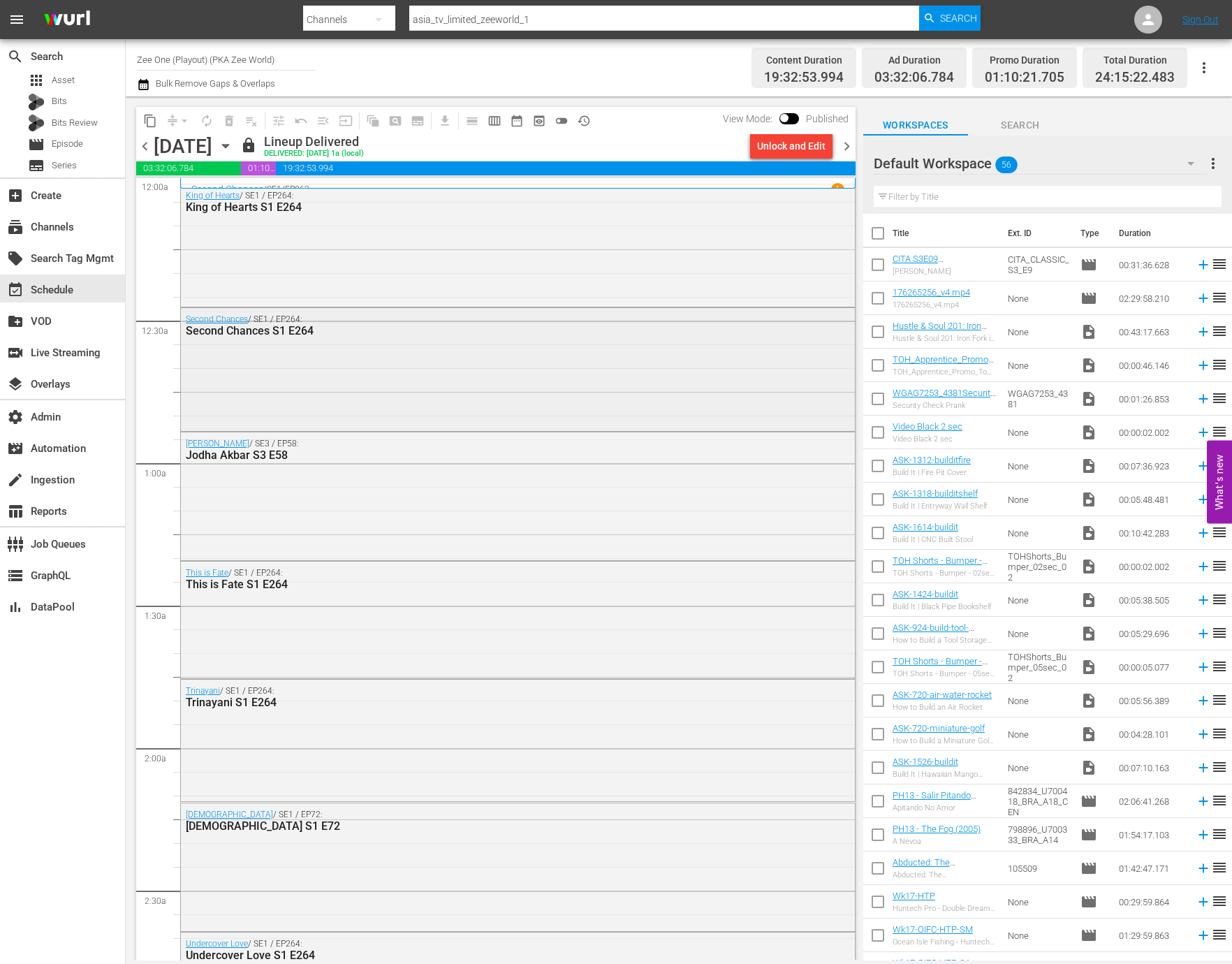
click at [484, 367] on div "Second Chances / SE1 / EP264: Second Chances S1 E264" at bounding box center [518, 368] width 674 height 120
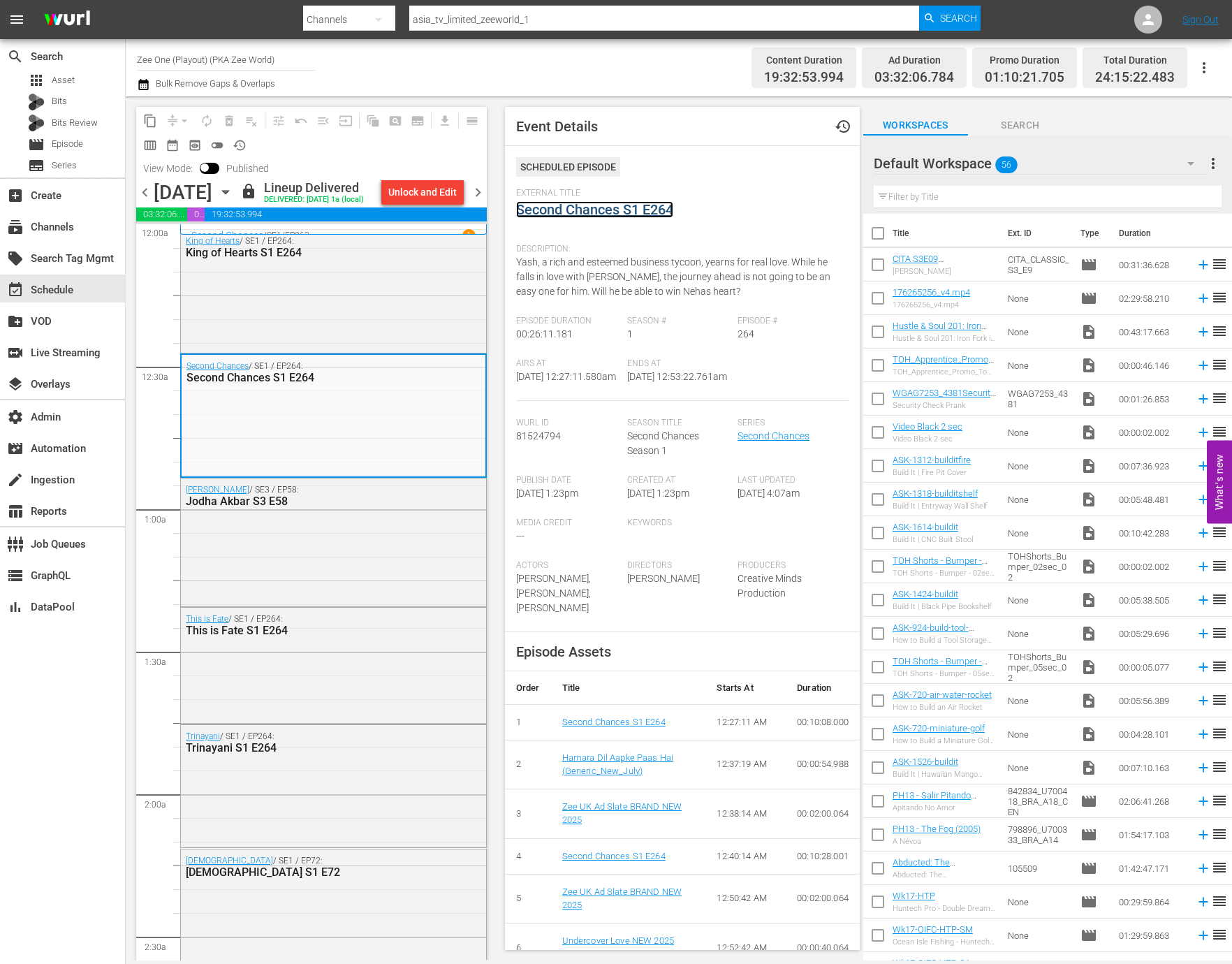
click at [631, 212] on link "Second Chances S1 E264" at bounding box center [594, 209] width 157 height 16
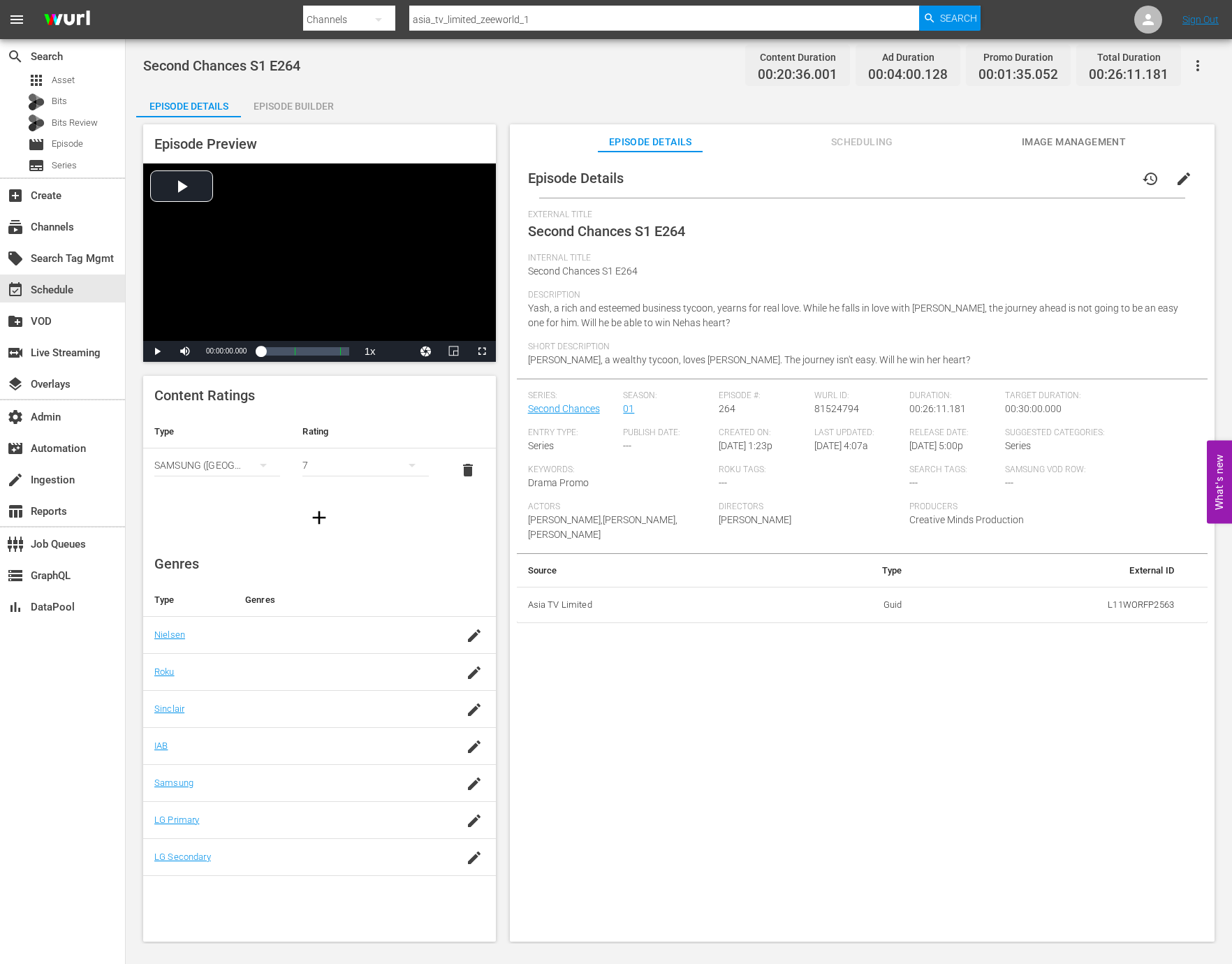
click at [317, 113] on div "Episode Builder" at bounding box center [293, 106] width 105 height 34
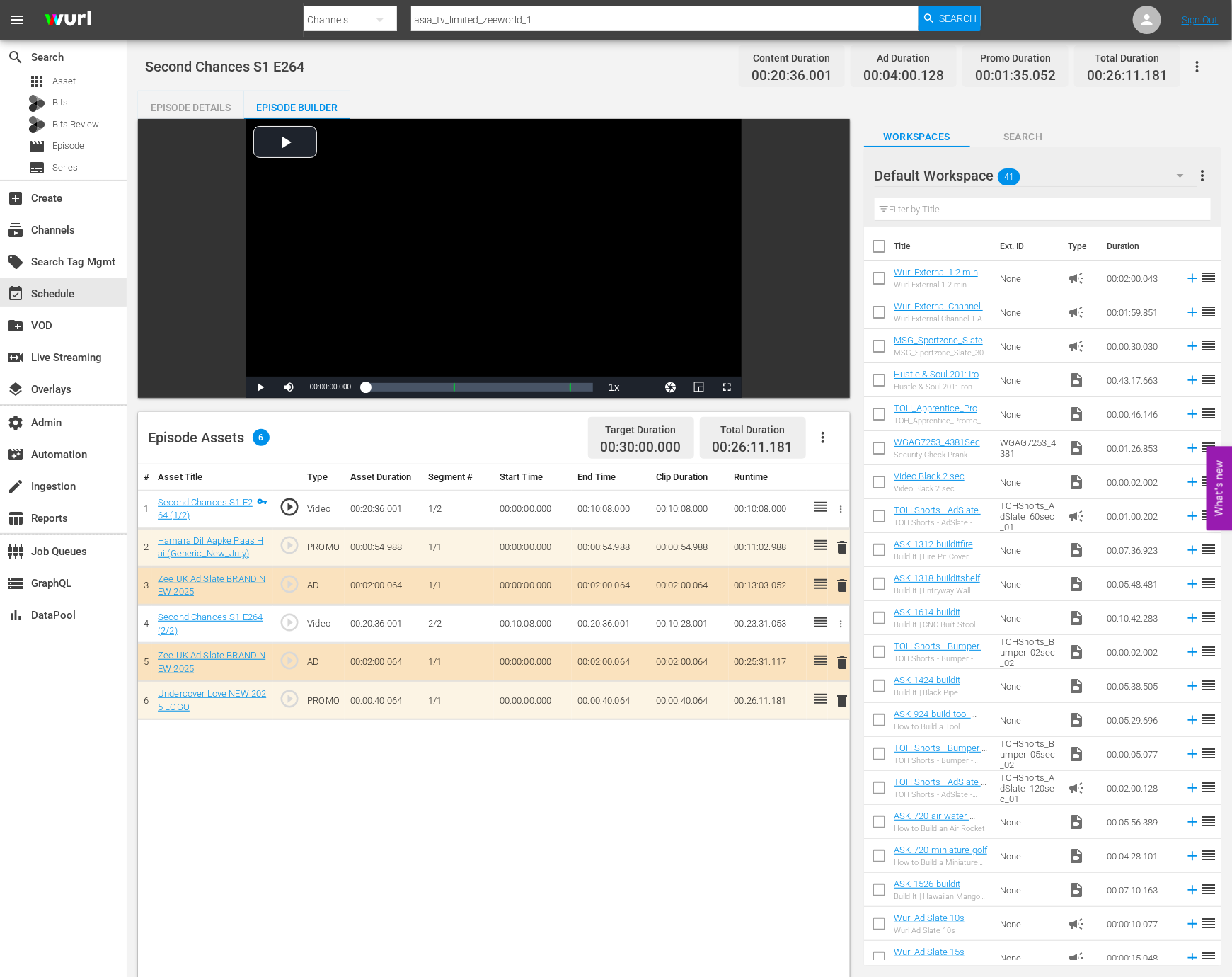
click at [288, 702] on span "play_circle_outline" at bounding box center [289, 698] width 21 height 21
click at [470, 255] on div "Video Player" at bounding box center [494, 248] width 496 height 257
click at [588, 394] on div "00:00:00.850" at bounding box center [477, 387] width 222 height 14
click at [63, 288] on div "event_available Schedule" at bounding box center [40, 292] width 79 height 13
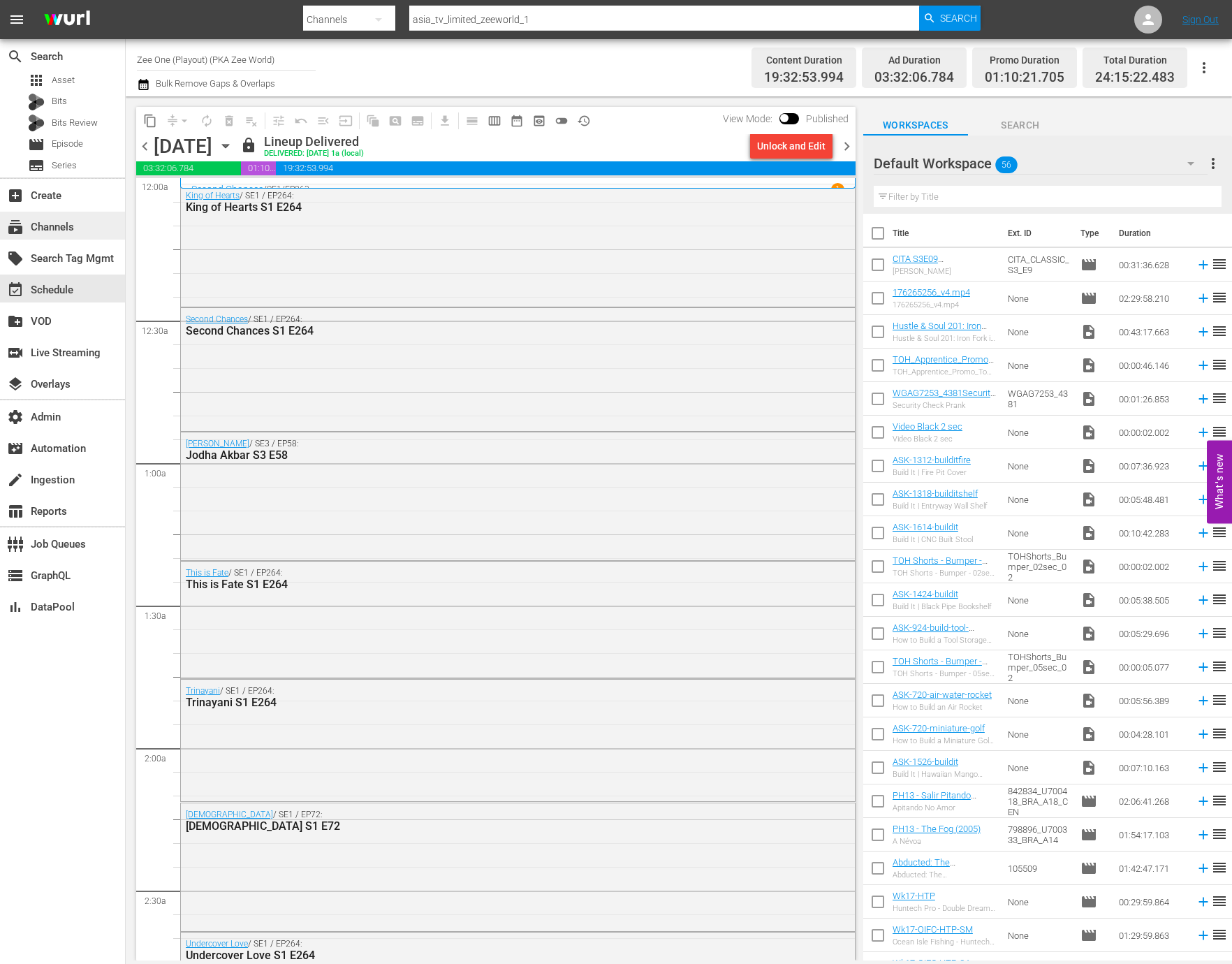
click at [61, 227] on div "subscriptions Channels" at bounding box center [39, 225] width 78 height 13
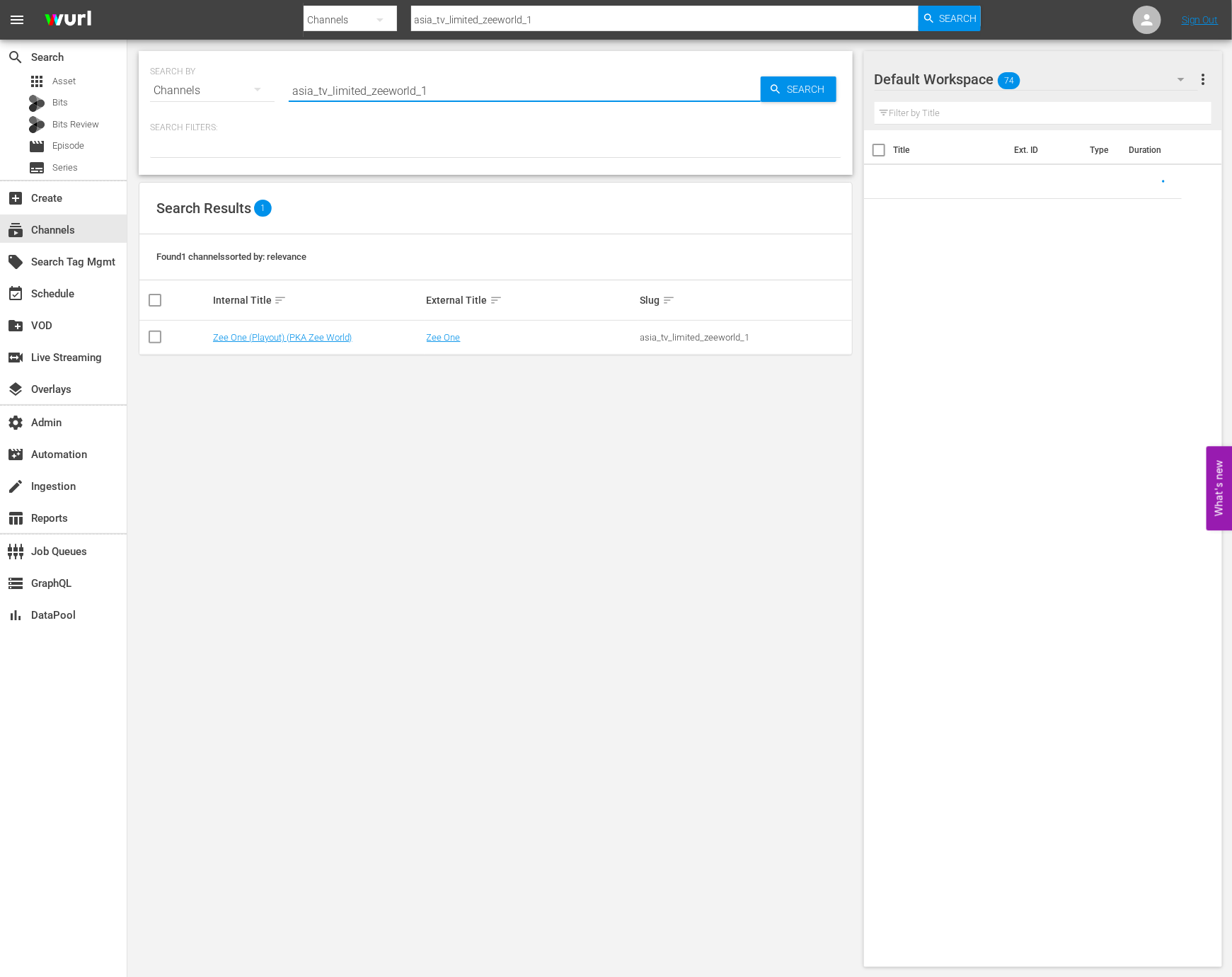
click at [361, 93] on input "asia_tv_limited_zeeworld_1" at bounding box center [525, 91] width 472 height 34
paste input "tvlimited_zeeone"
type input "asiatvlimited_zeeone_1"
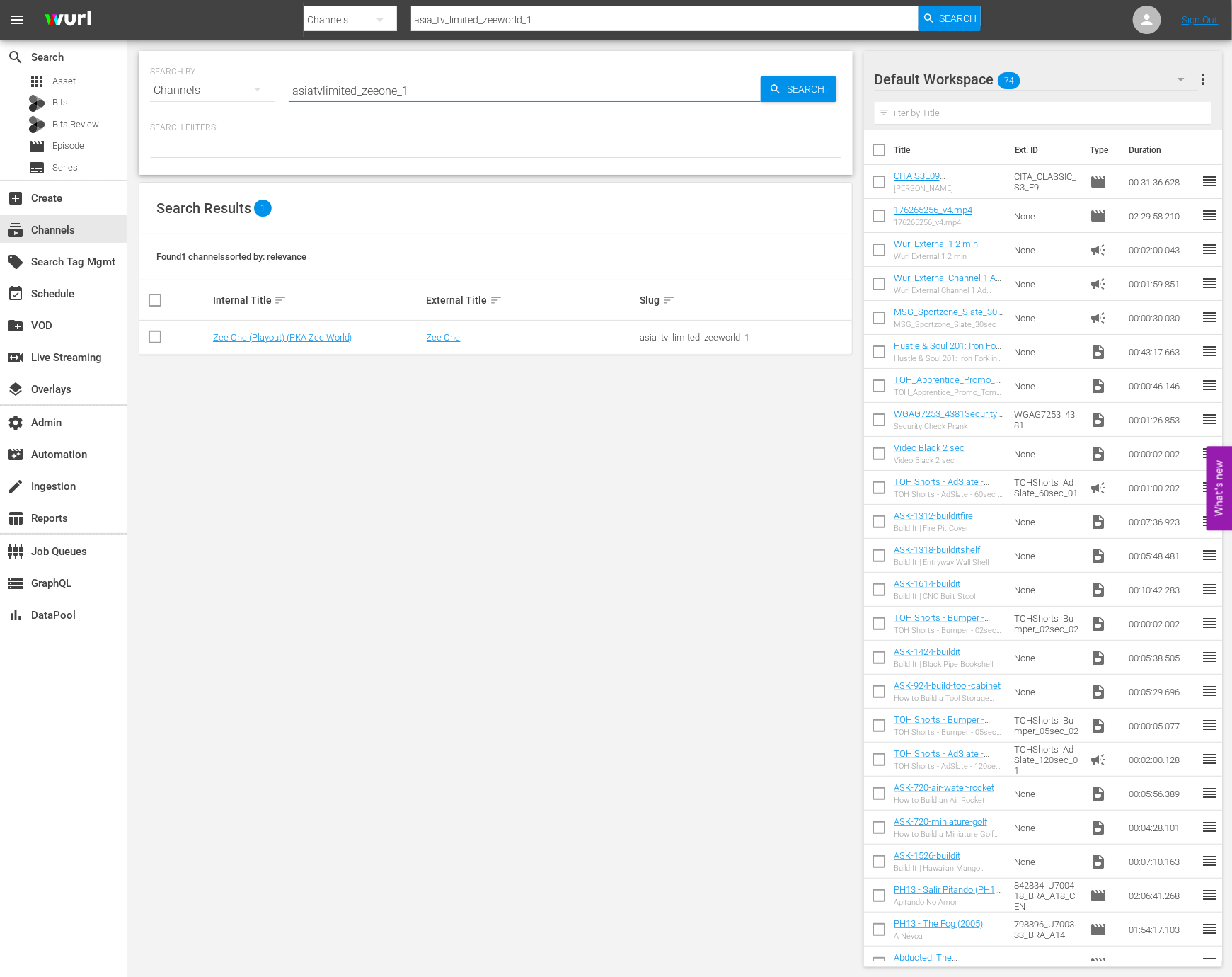
type input "asiatvlimited_zeeone_1"
click at [236, 338] on link "Zee One" at bounding box center [230, 337] width 34 height 10
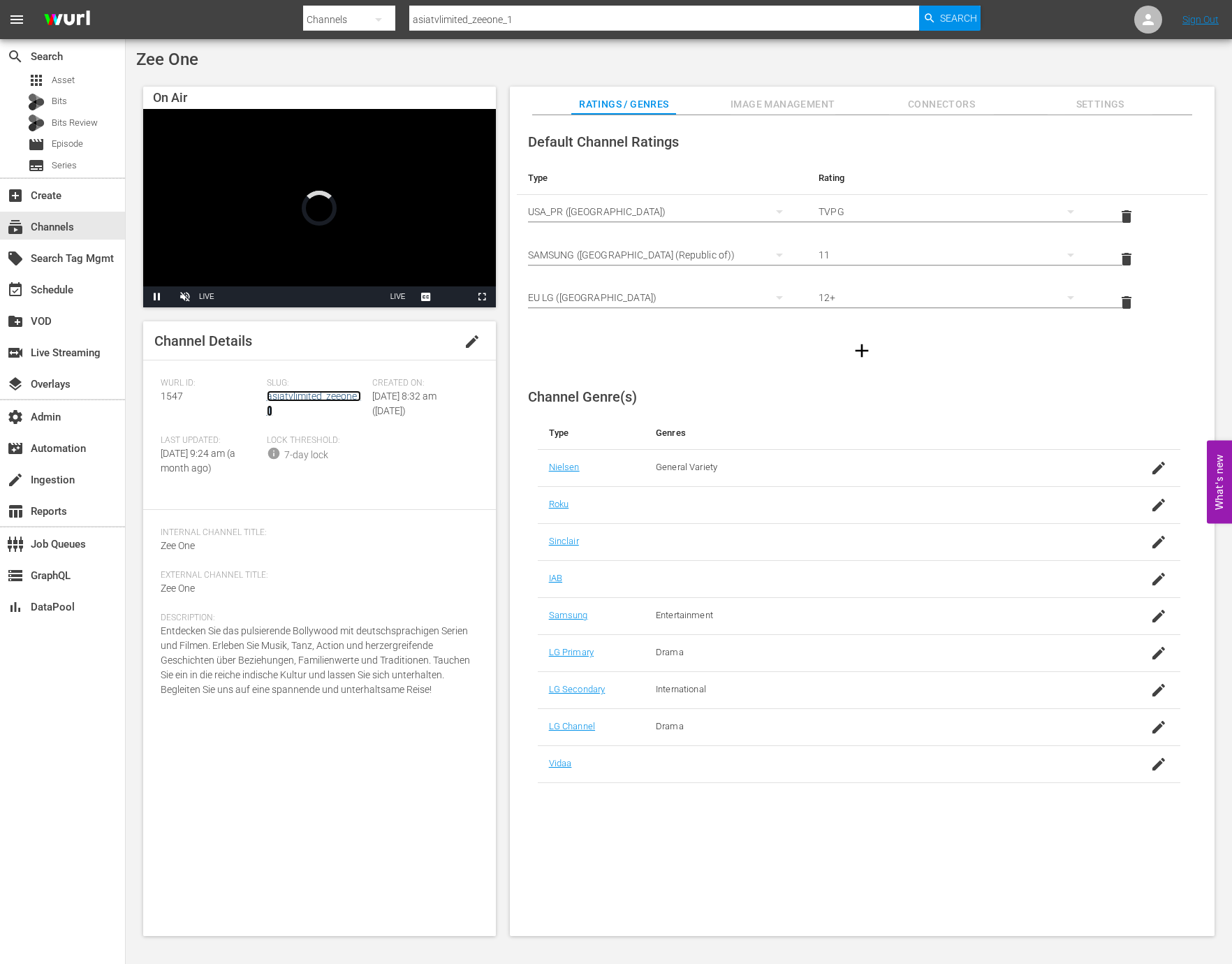
click at [303, 391] on link "asiatvlimited_zeeone_1" at bounding box center [313, 403] width 94 height 26
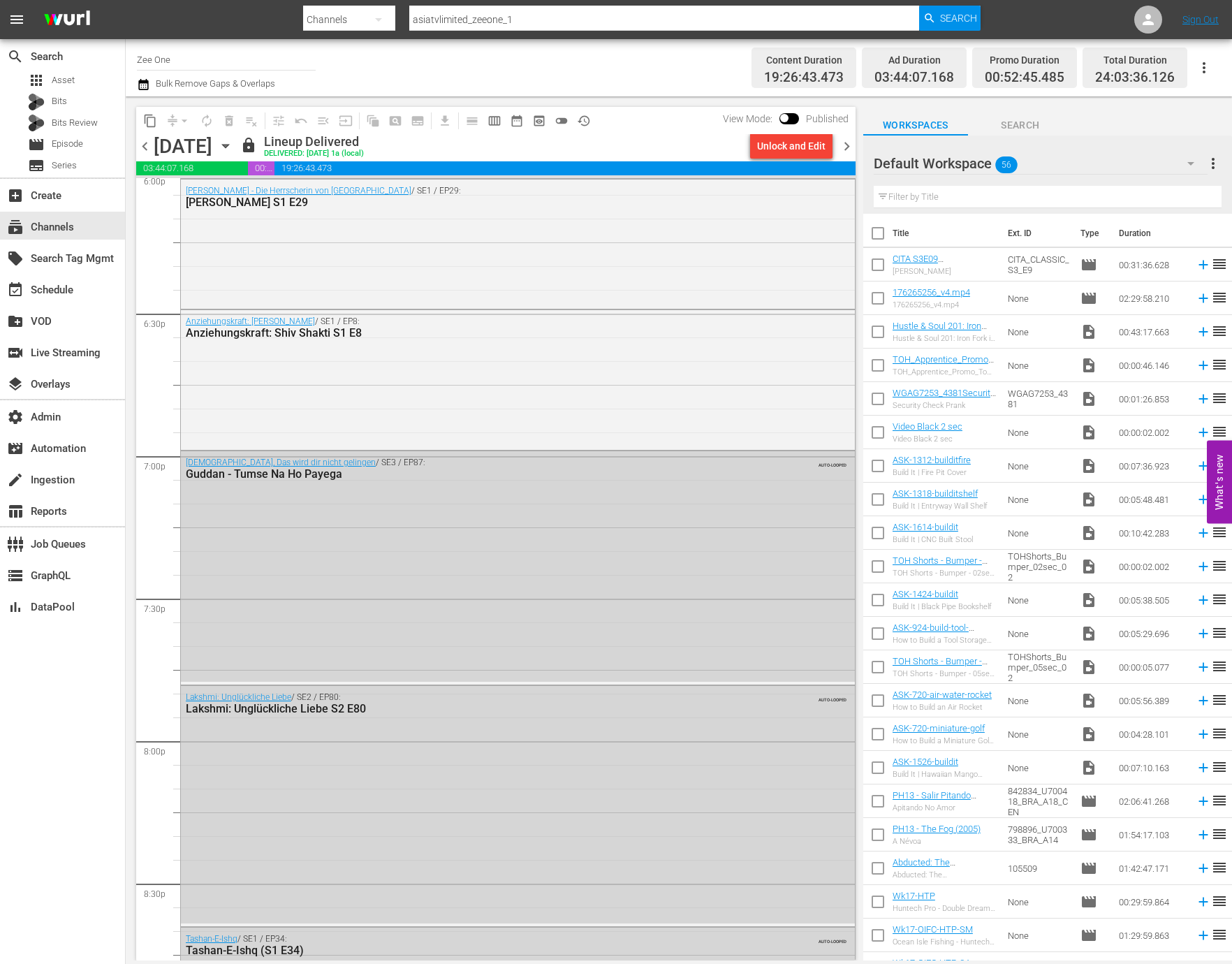
scroll to position [6095, 0]
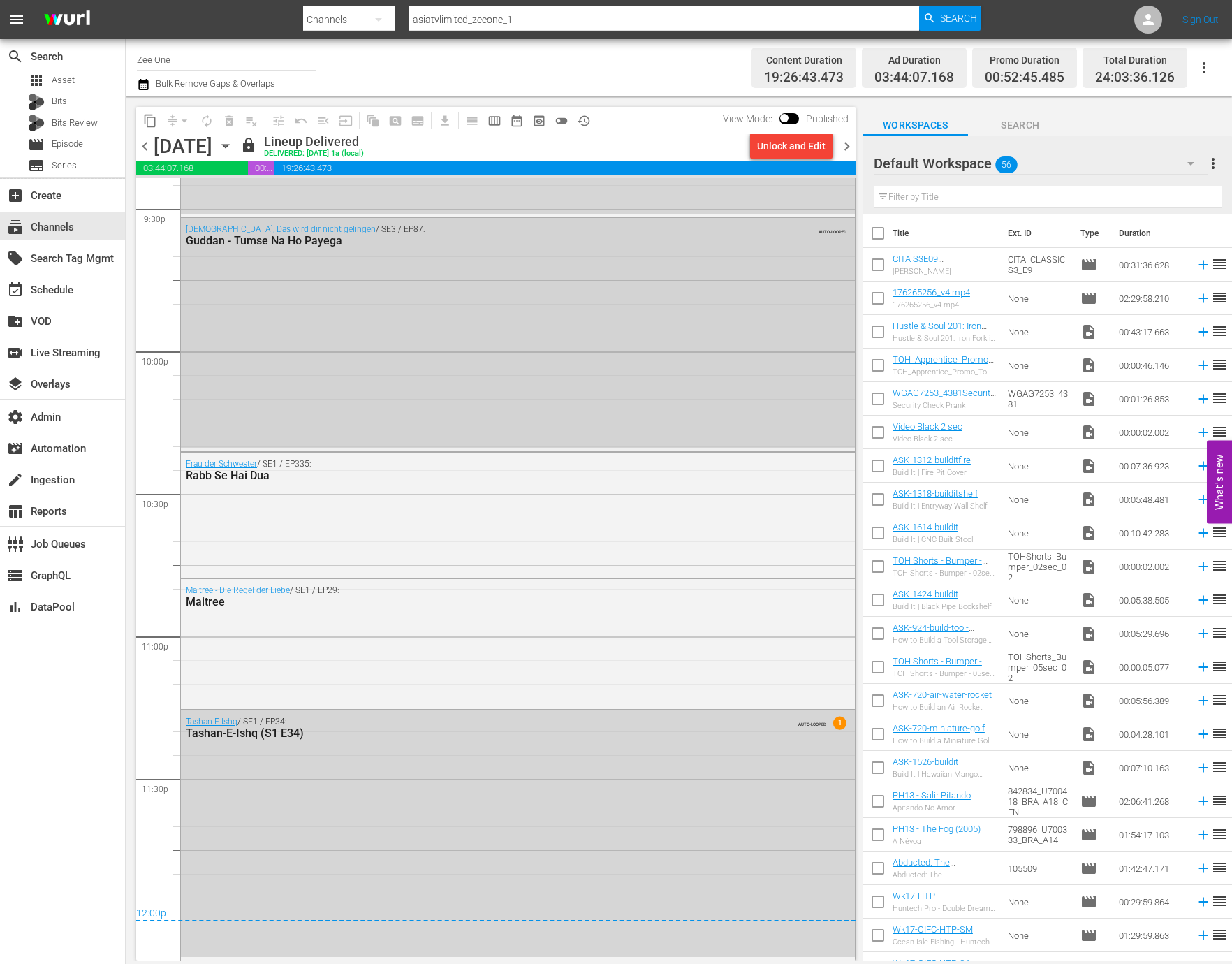
click at [445, 393] on div "Guddan, Das wird dir nicht gelingen / SE3 / EP87: Guddan - Tumse Na Ho Payega A…" at bounding box center [518, 333] width 674 height 230
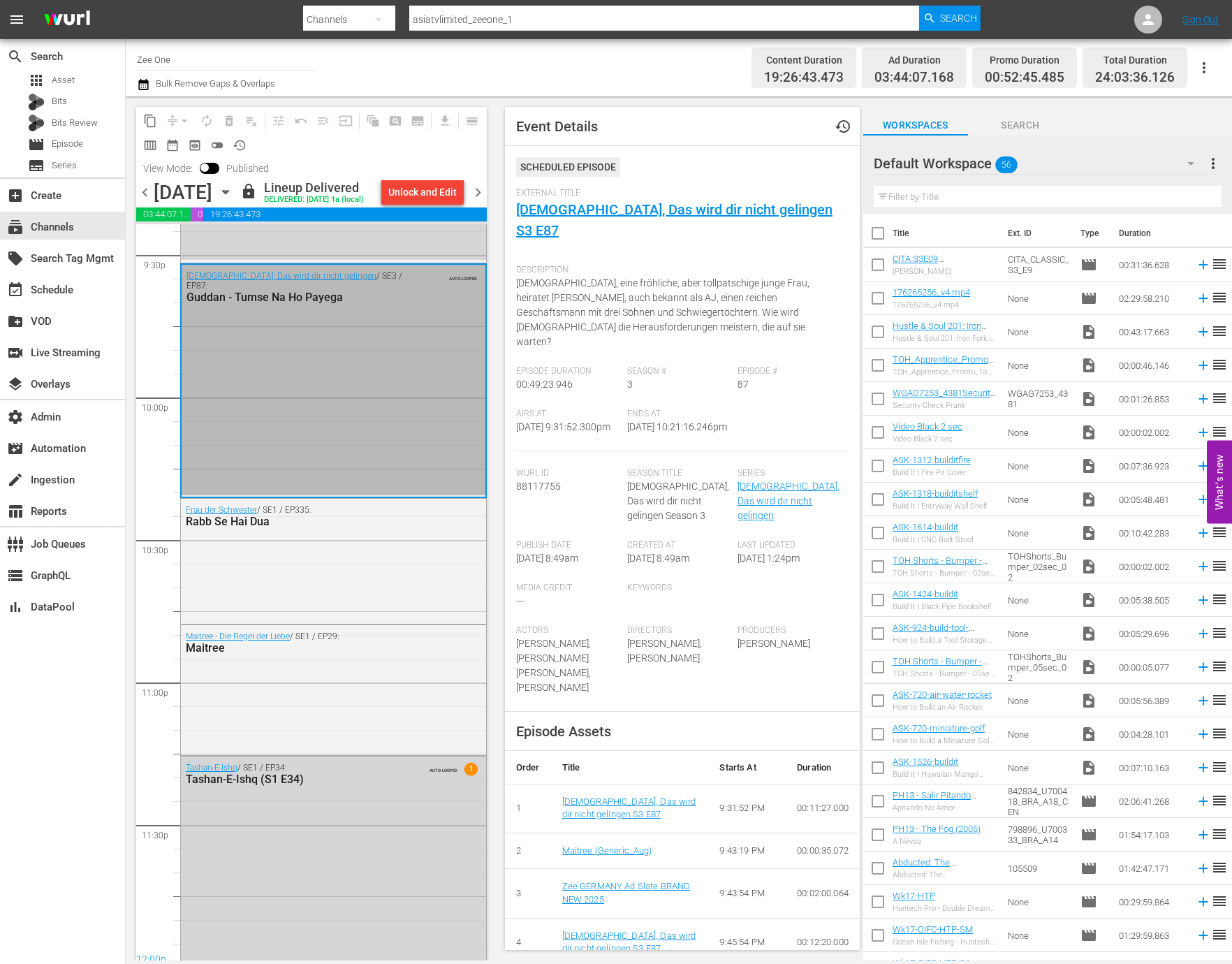
click at [607, 222] on div "External Title Guddan, Das wird dir nicht gelingen S3 E87" at bounding box center [682, 223] width 332 height 70
click at [609, 214] on link "Guddan, Das wird dir nicht gelingen S3 E87" at bounding box center [674, 220] width 317 height 38
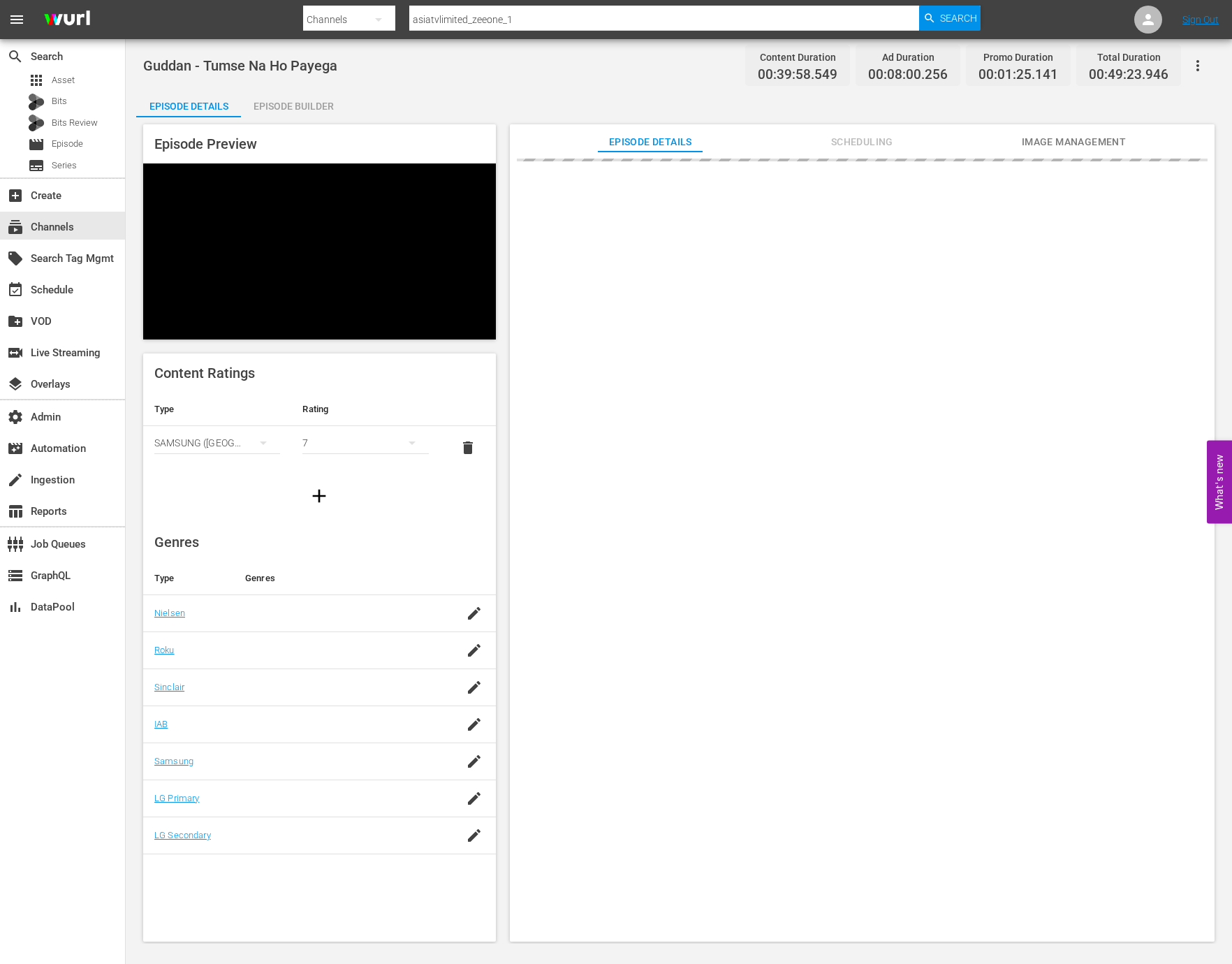
click at [304, 111] on div "Episode Builder" at bounding box center [293, 106] width 105 height 34
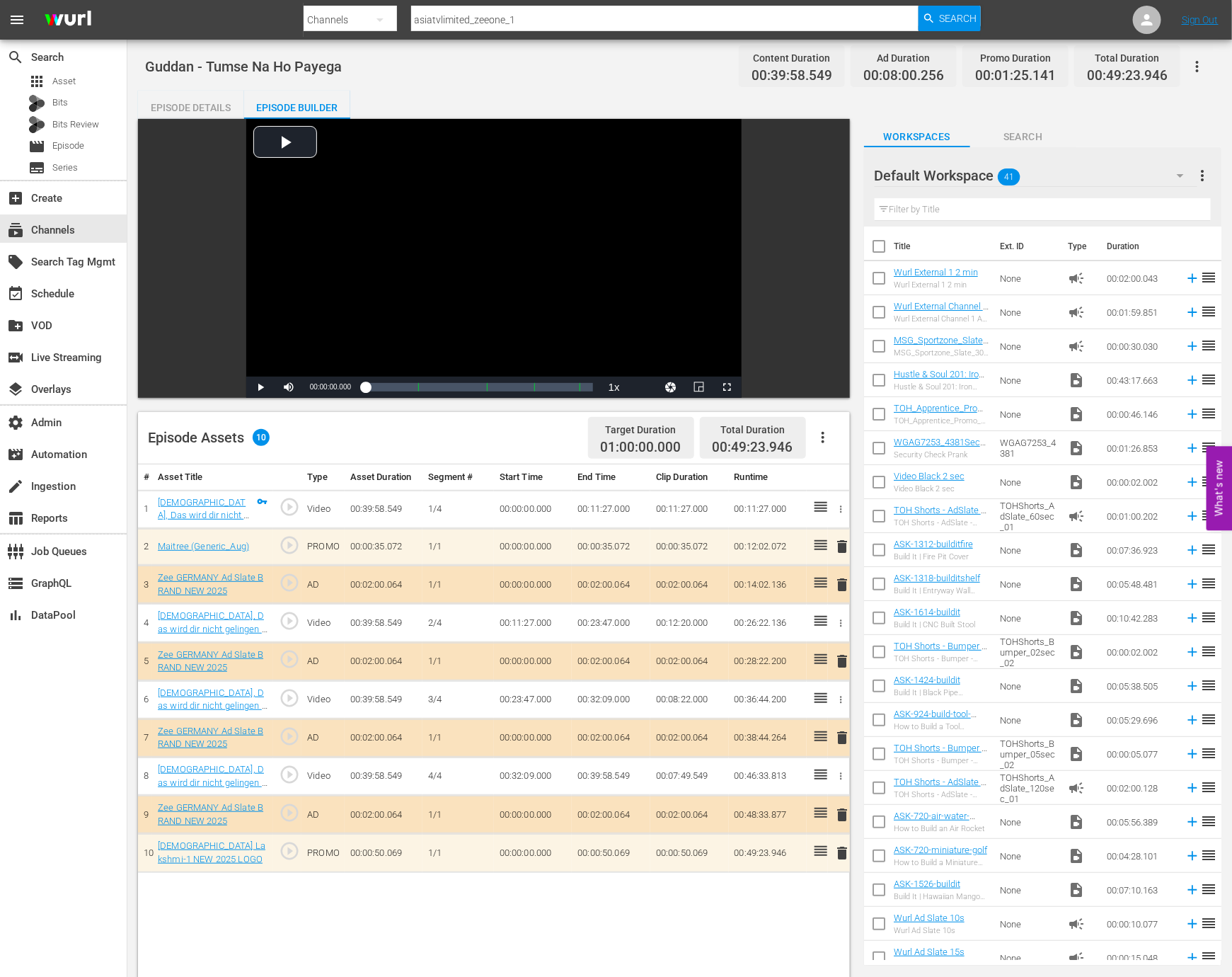
click at [291, 774] on span "play_circle_outline" at bounding box center [289, 774] width 21 height 21
click at [312, 388] on div "24%" at bounding box center [319, 387] width 29 height 2
click at [376, 294] on div "Video Player" at bounding box center [494, 248] width 496 height 257
click at [543, 387] on div "00:32:10.875" at bounding box center [454, 387] width 179 height 14
click at [567, 388] on div "Loaded : 84.64% 00:43:52.573 Guddan, Das wird dir nicht gelingen S3 E87 (4/4) 0…" at bounding box center [479, 387] width 228 height 14
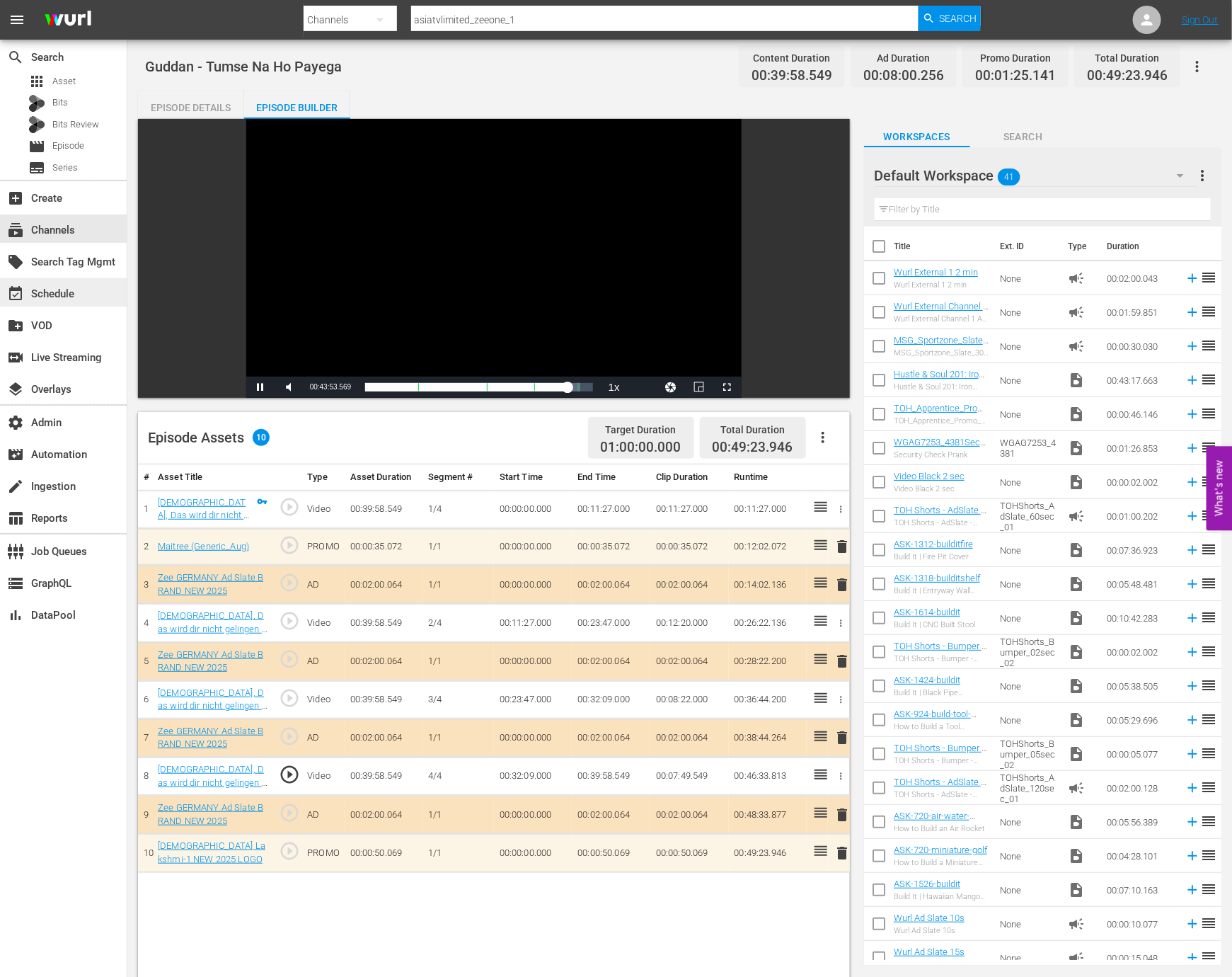
click at [50, 295] on div "event_available Schedule" at bounding box center [40, 292] width 79 height 13
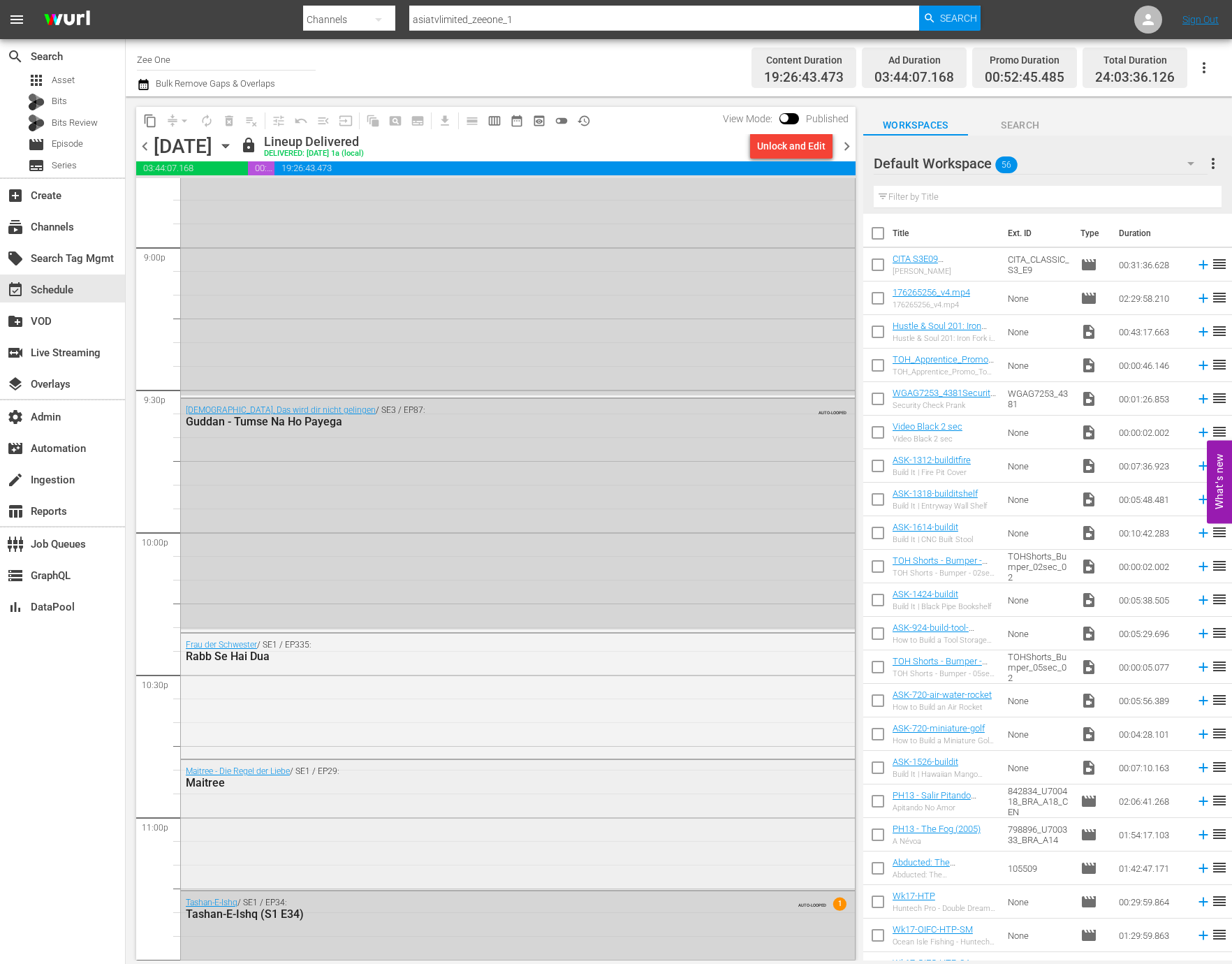
scroll to position [5912, 0]
click at [448, 556] on div "Guddan, Das wird dir nicht gelingen / SE3 / EP87: Guddan - Tumse Na Ho Payega A…" at bounding box center [518, 516] width 674 height 230
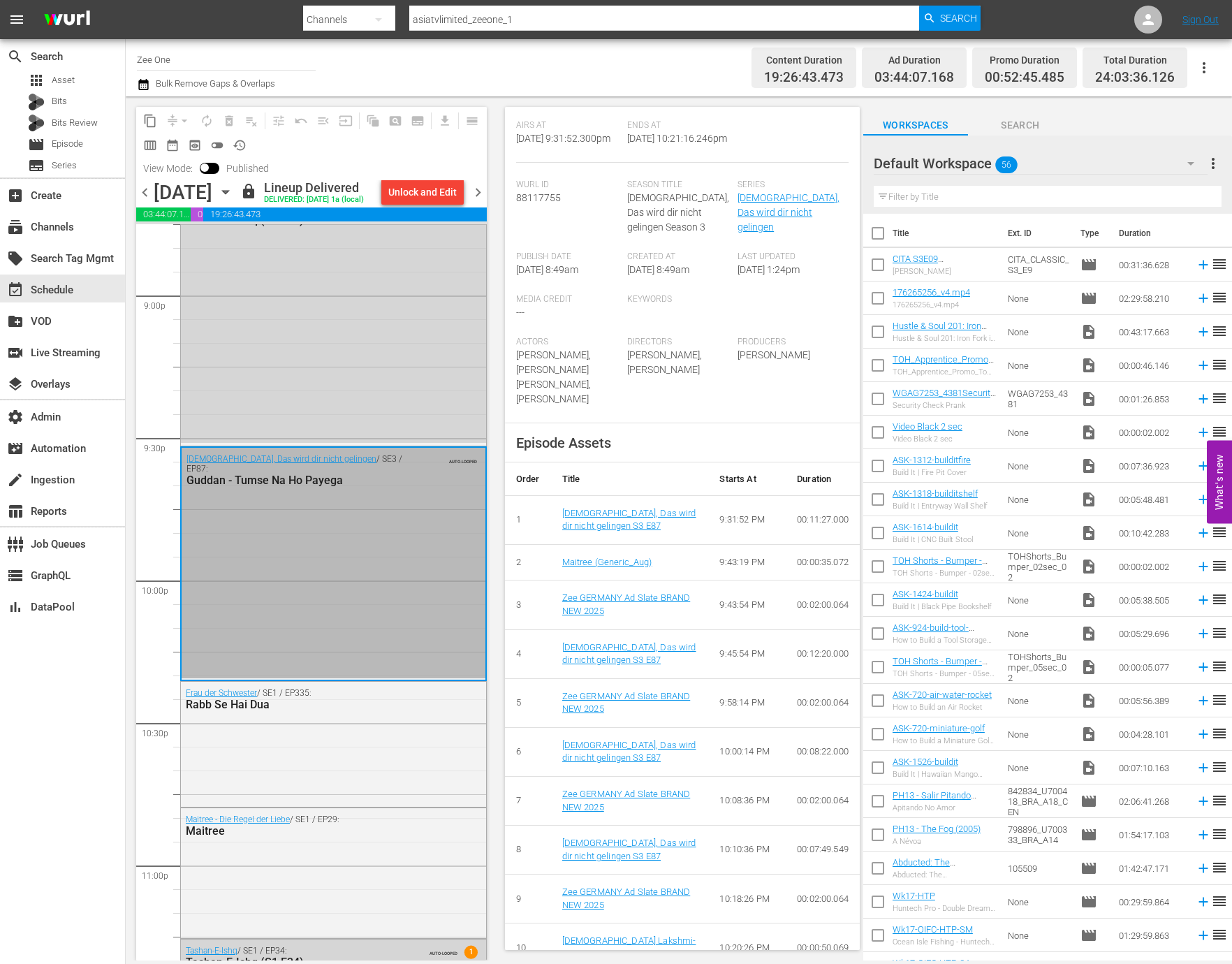
scroll to position [0, 0]
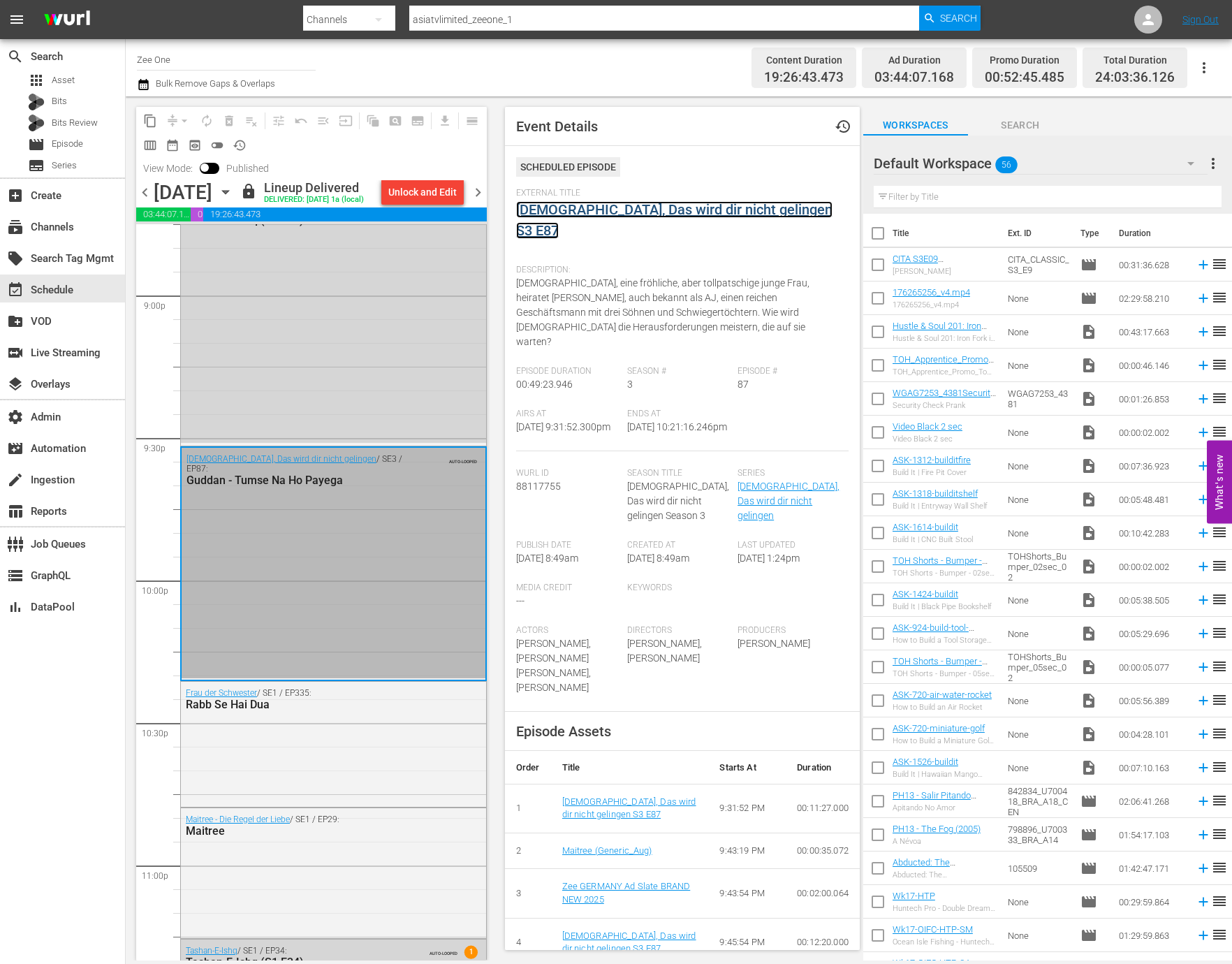
click at [633, 205] on link "Guddan, Das wird dir nicht gelingen S3 E87" at bounding box center [674, 220] width 317 height 38
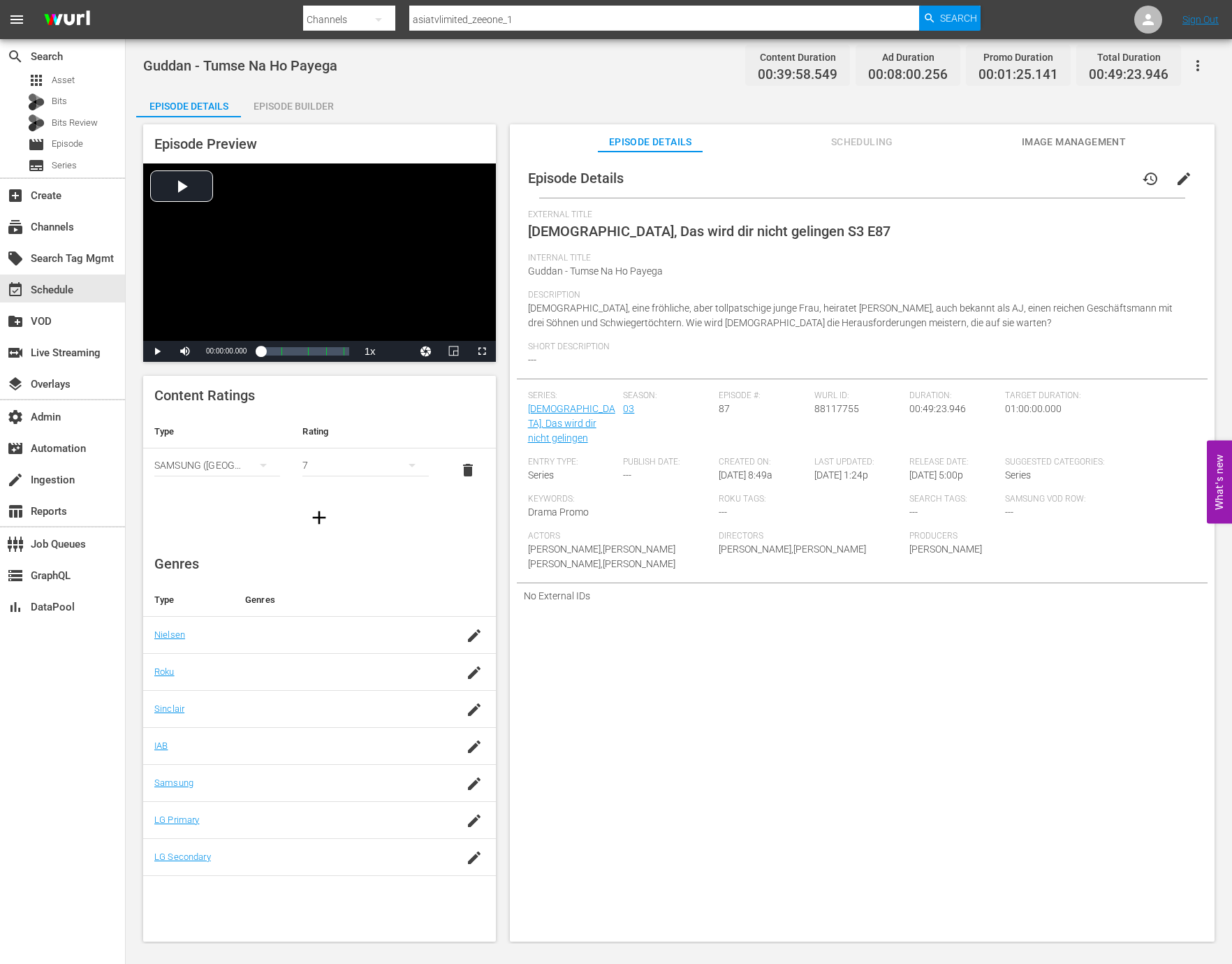
click at [271, 108] on div "Episode Builder" at bounding box center [293, 106] width 105 height 34
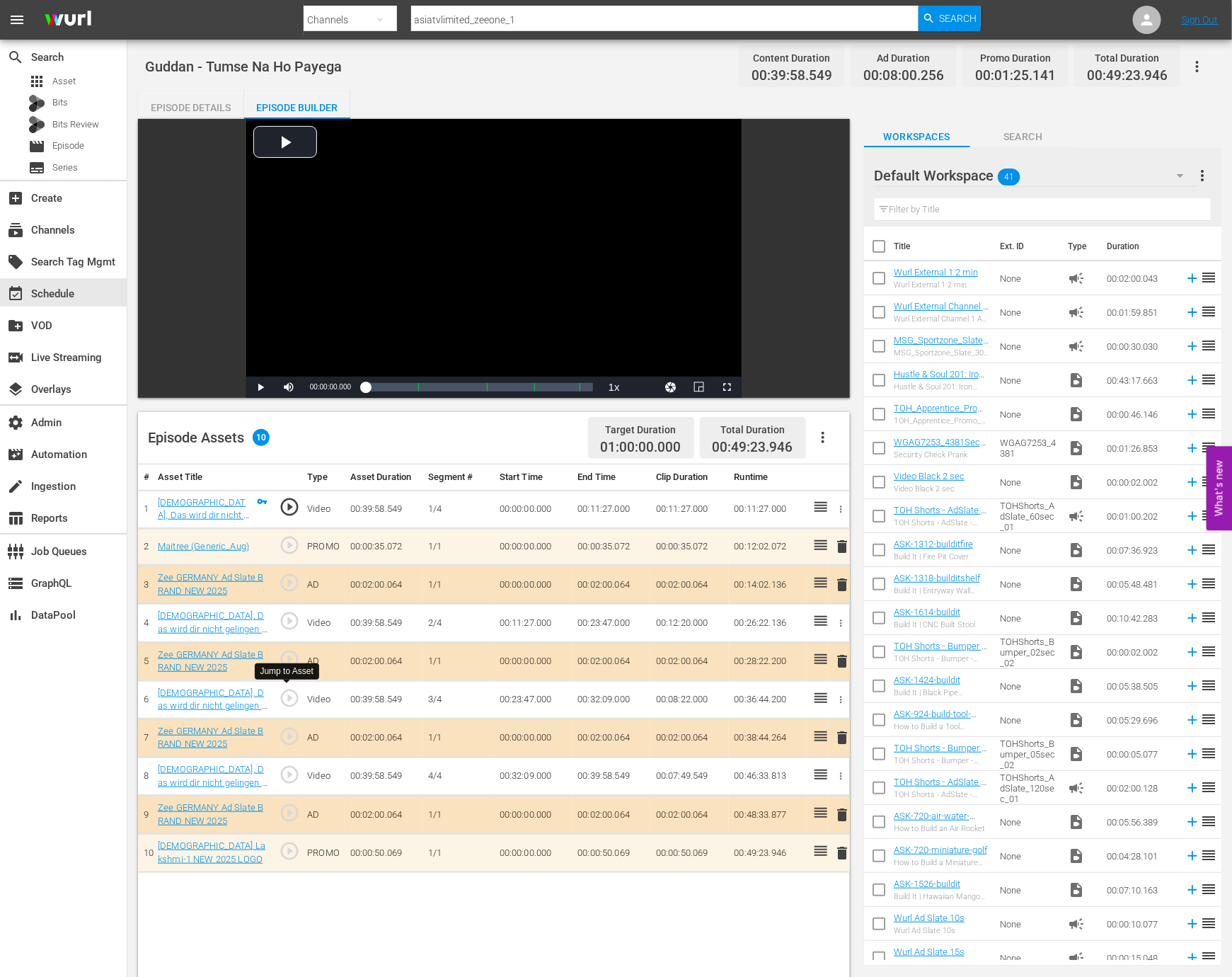
click at [295, 698] on span "play_circle_outline" at bounding box center [289, 697] width 21 height 21
click at [528, 202] on div "Video Player" at bounding box center [494, 248] width 496 height 257
click at [289, 387] on span "Video Player" at bounding box center [289, 387] width 0 height 0
click at [496, 390] on div "00:23:49.868" at bounding box center [431, 387] width 131 height 14
click at [507, 387] on div "00:25:03.134" at bounding box center [436, 387] width 141 height 14
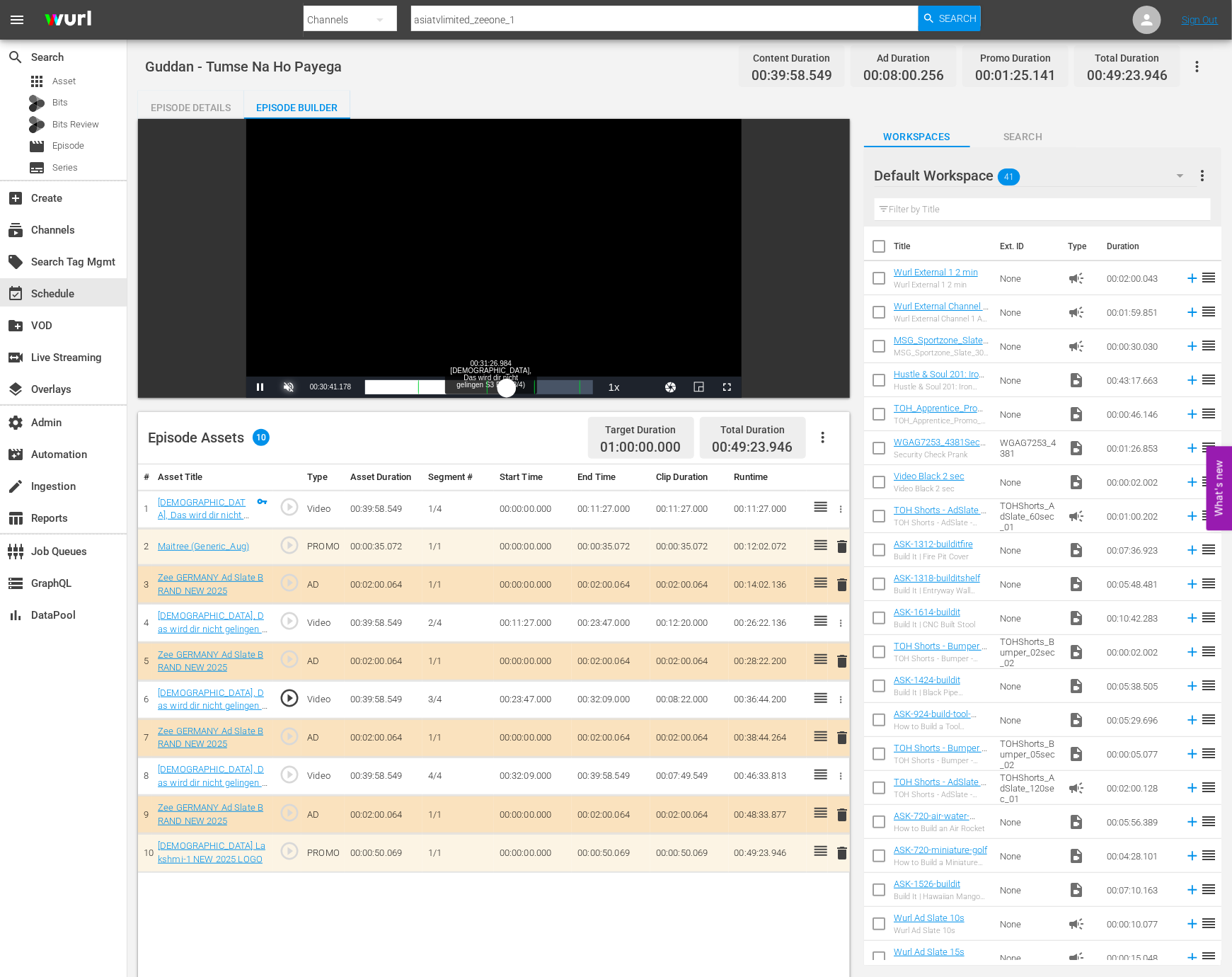
click at [507, 388] on div "00:26:06.127" at bounding box center [436, 387] width 141 height 14
click at [512, 387] on div "00:26:52.133" at bounding box center [438, 387] width 147 height 14
click at [512, 384] on div "00:27:19.758" at bounding box center [438, 387] width 147 height 14
click at [514, 383] on div "00:28:52.046" at bounding box center [442, 387] width 154 height 14
click at [510, 391] on div "00:27:38.238" at bounding box center [439, 387] width 149 height 14
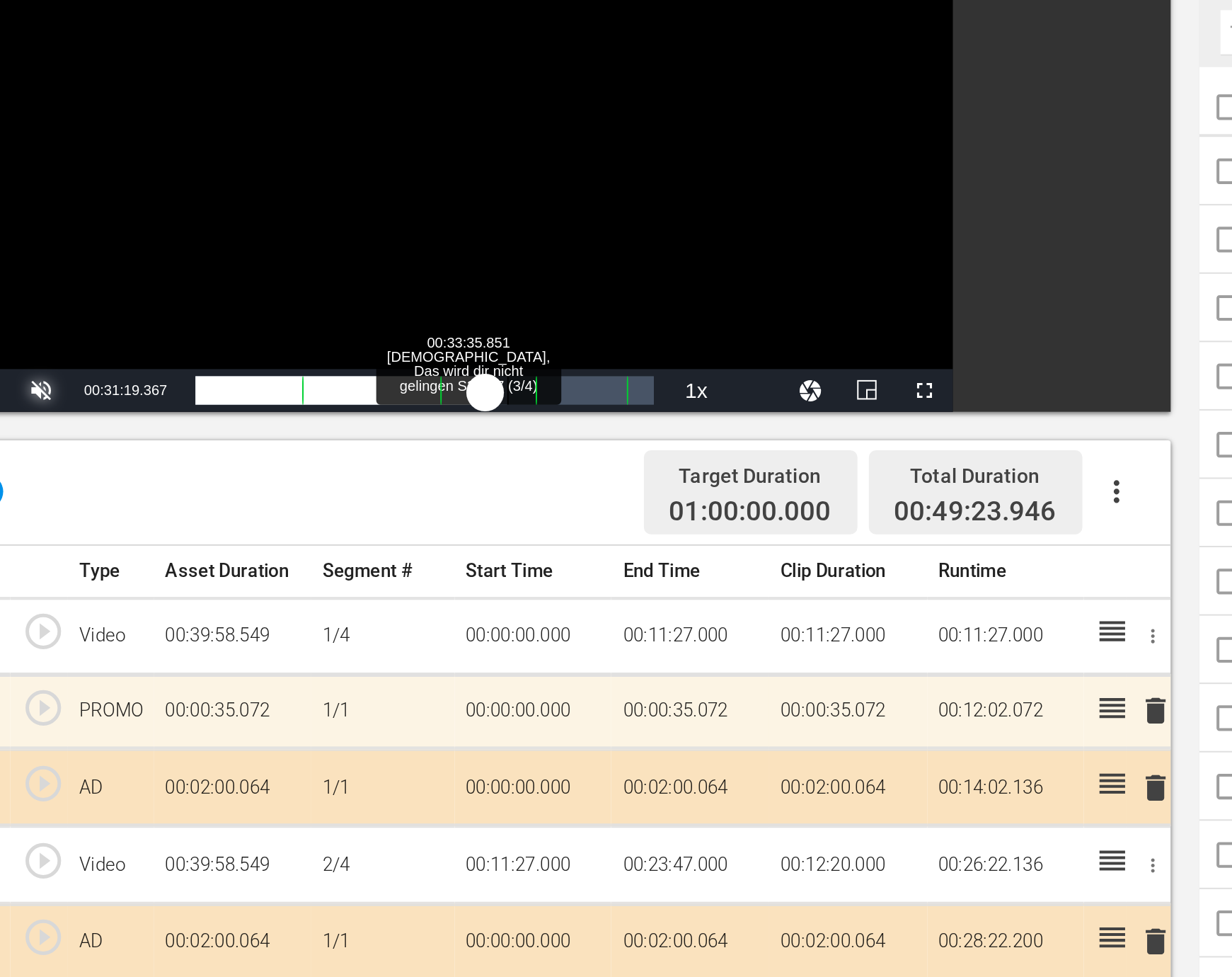
click at [510, 390] on div "00:26:44.293" at bounding box center [438, 387] width 145 height 14
click at [527, 392] on div "00:29:01.069" at bounding box center [446, 387] width 162 height 14
click at [527, 389] on div "00:30:33.120" at bounding box center [446, 387] width 162 height 14
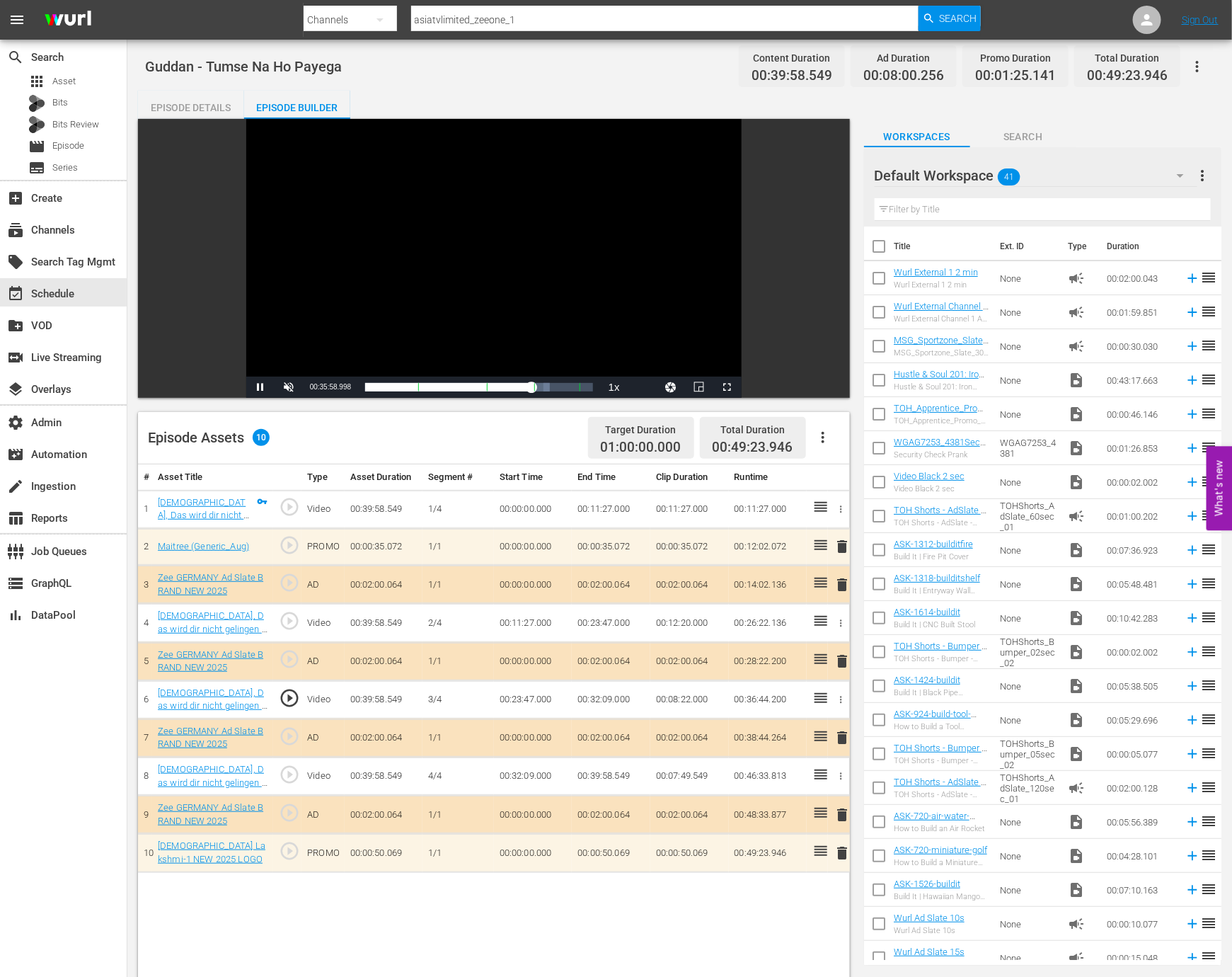
click at [87, 308] on div "create_new_folder VOD" at bounding box center [63, 324] width 126 height 32
click at [87, 295] on div "event_available Schedule" at bounding box center [63, 292] width 126 height 29
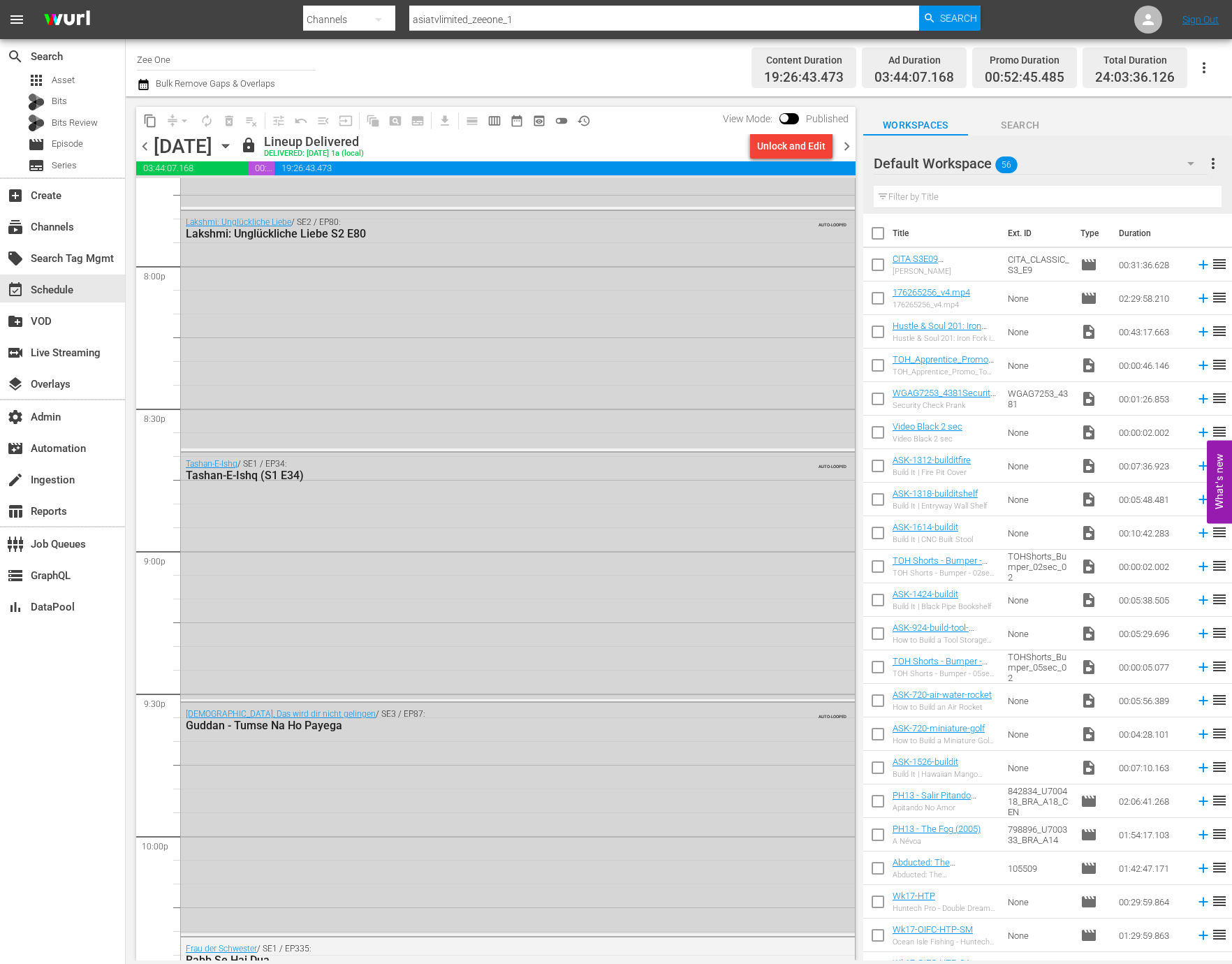
scroll to position [6095, 0]
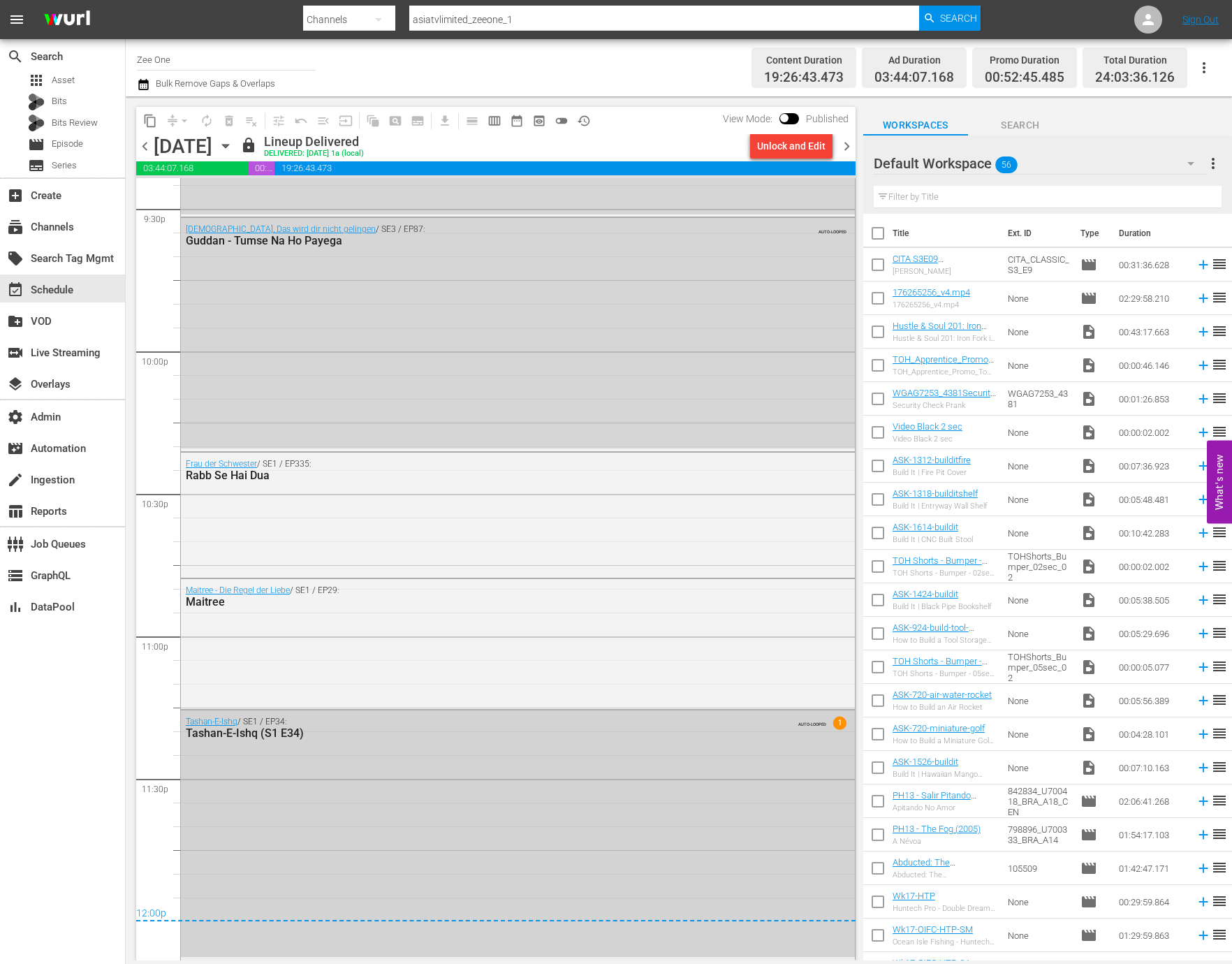
click at [471, 841] on div "Tashan-E-Ishq / SE1 / EP34: Tashan-E-Ishq (S1 E34) AUTO-LOOPED 1" at bounding box center [518, 833] width 674 height 247
click at [863, 205] on span "No Event Selected" at bounding box center [868, 146] width 10 height 119
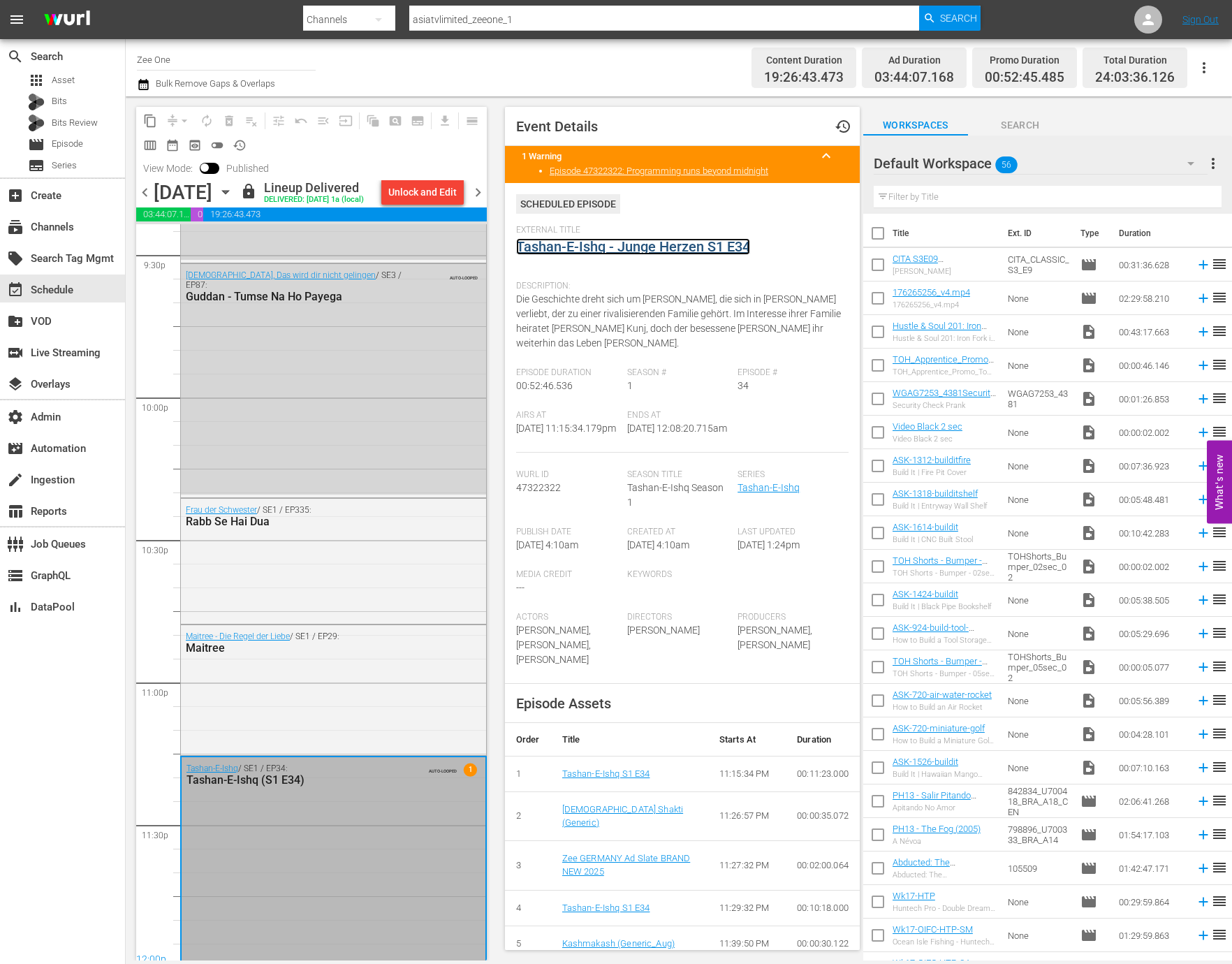
click at [659, 249] on link "Tashan-E-Ishq - Junge Herzen S1 E34" at bounding box center [632, 246] width 234 height 16
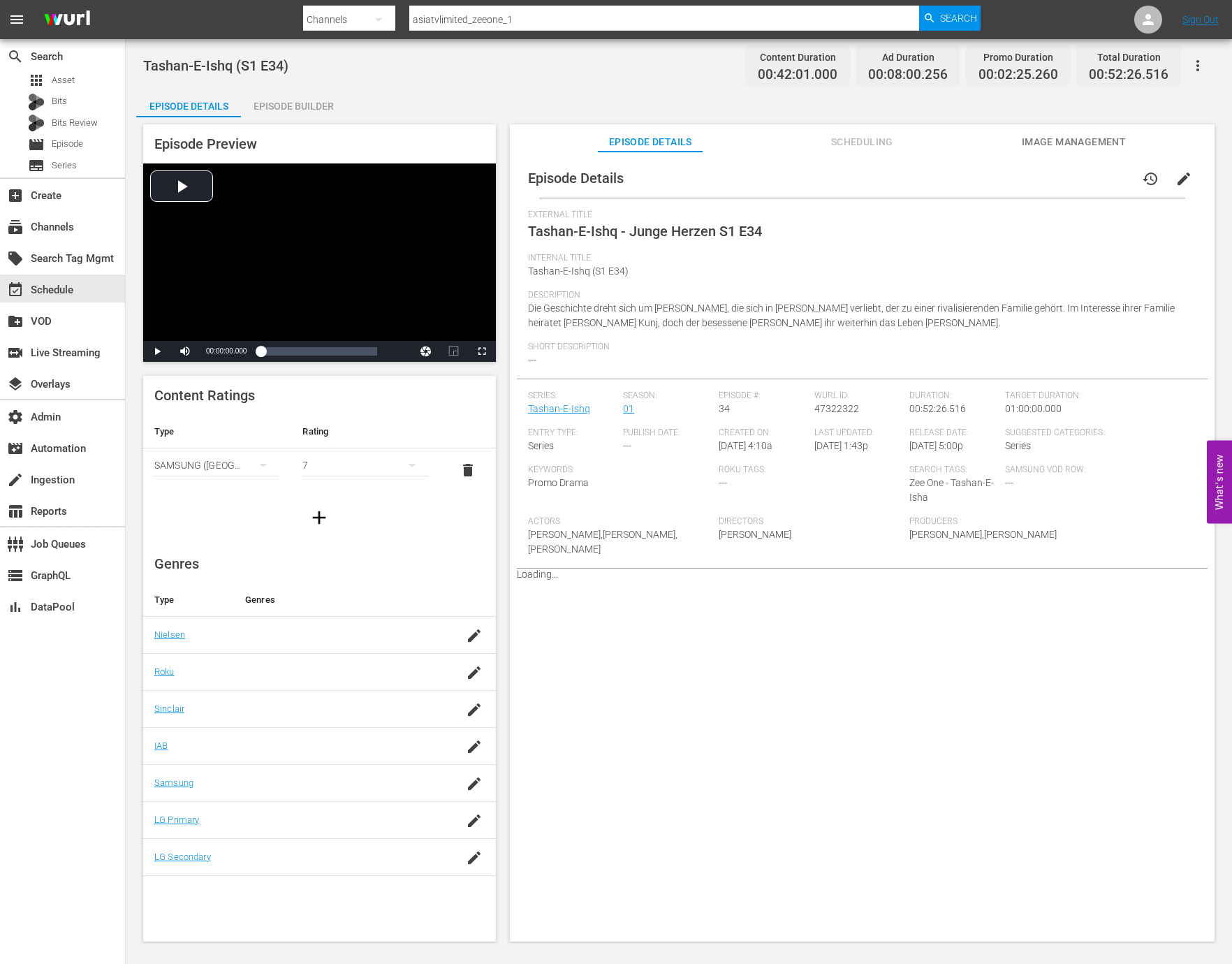
click at [313, 107] on div "Episode Builder" at bounding box center [293, 106] width 105 height 34
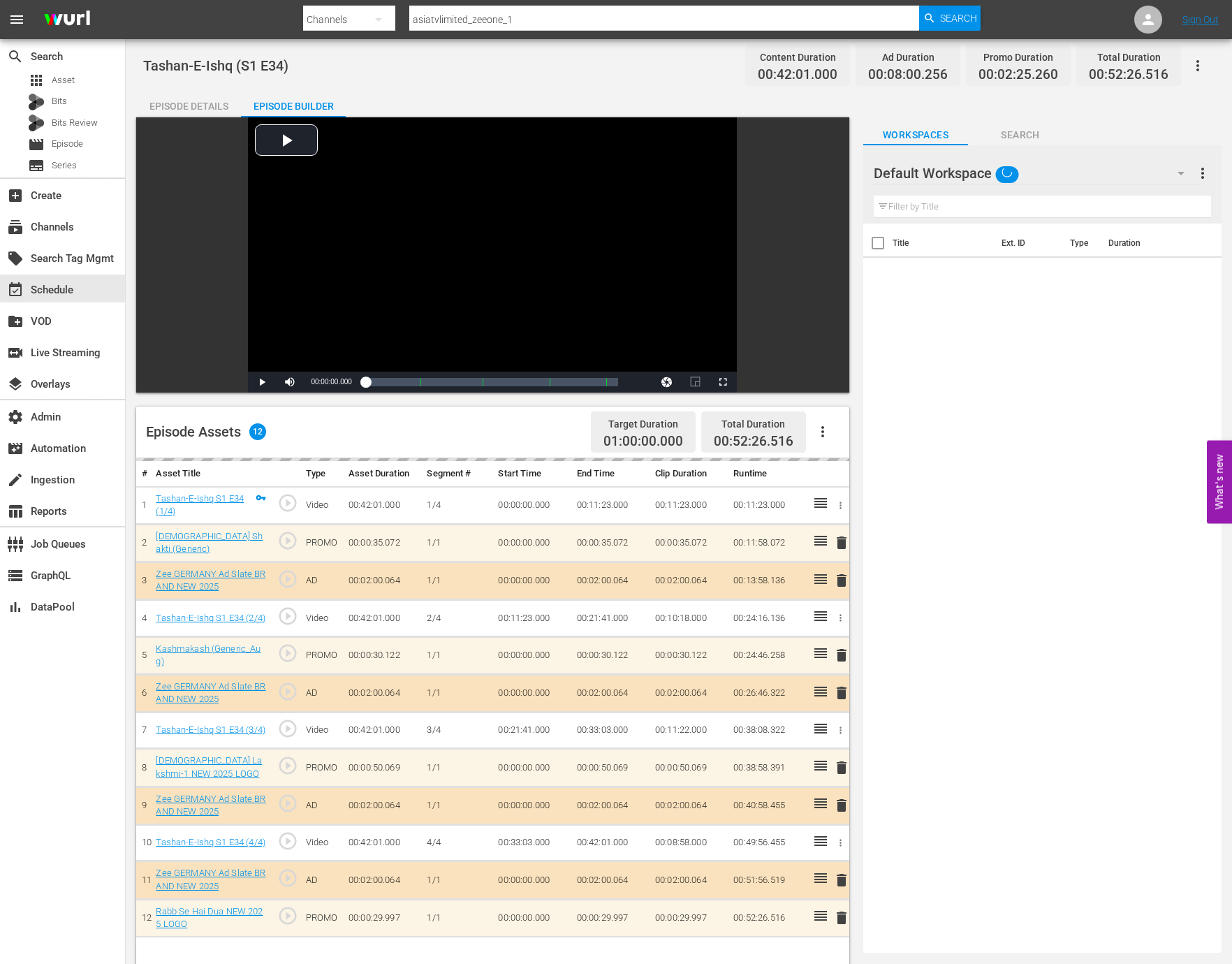
click at [316, 111] on div "Episode Builder" at bounding box center [293, 106] width 105 height 34
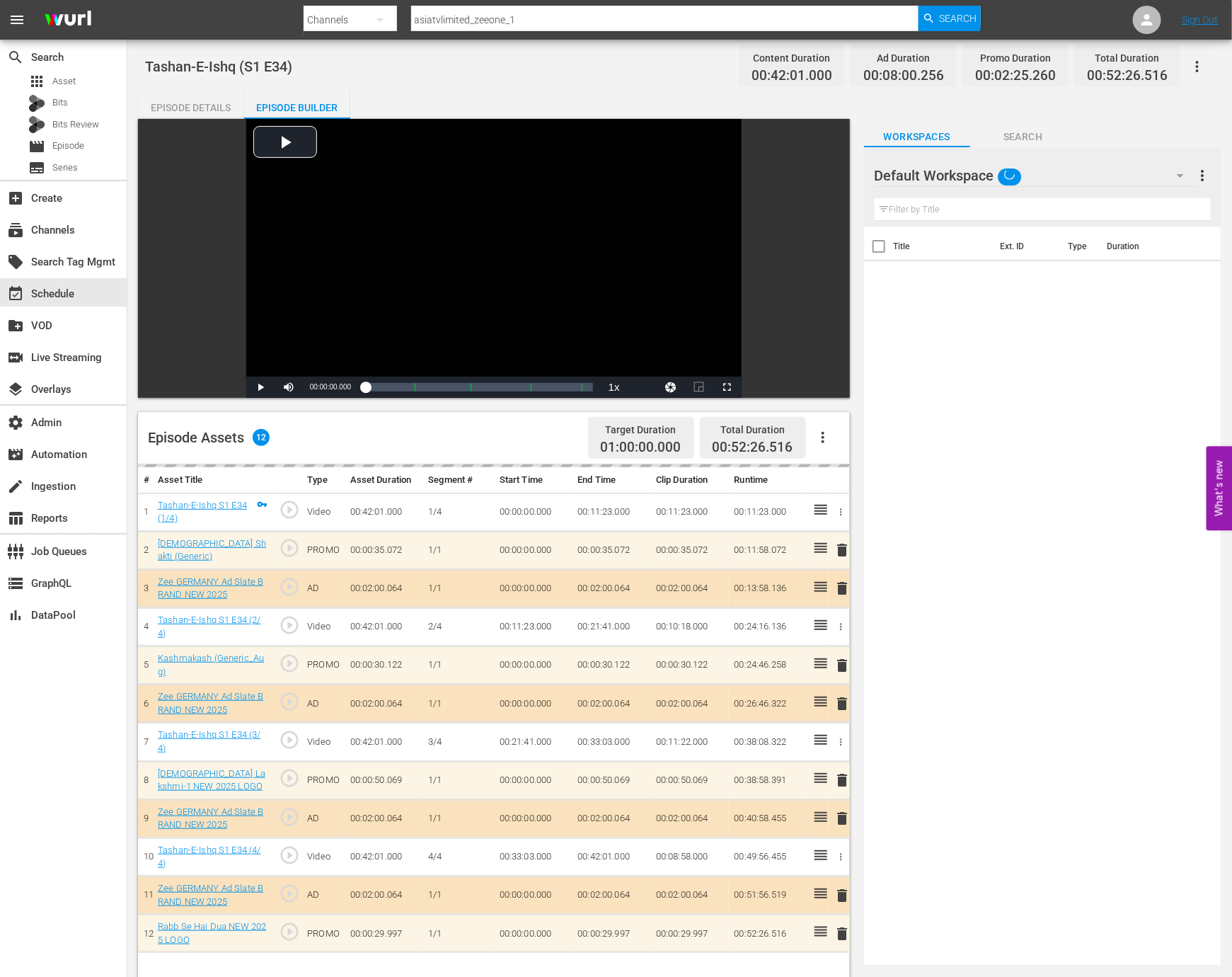
click at [294, 853] on span "play_circle_outline" at bounding box center [289, 855] width 21 height 21
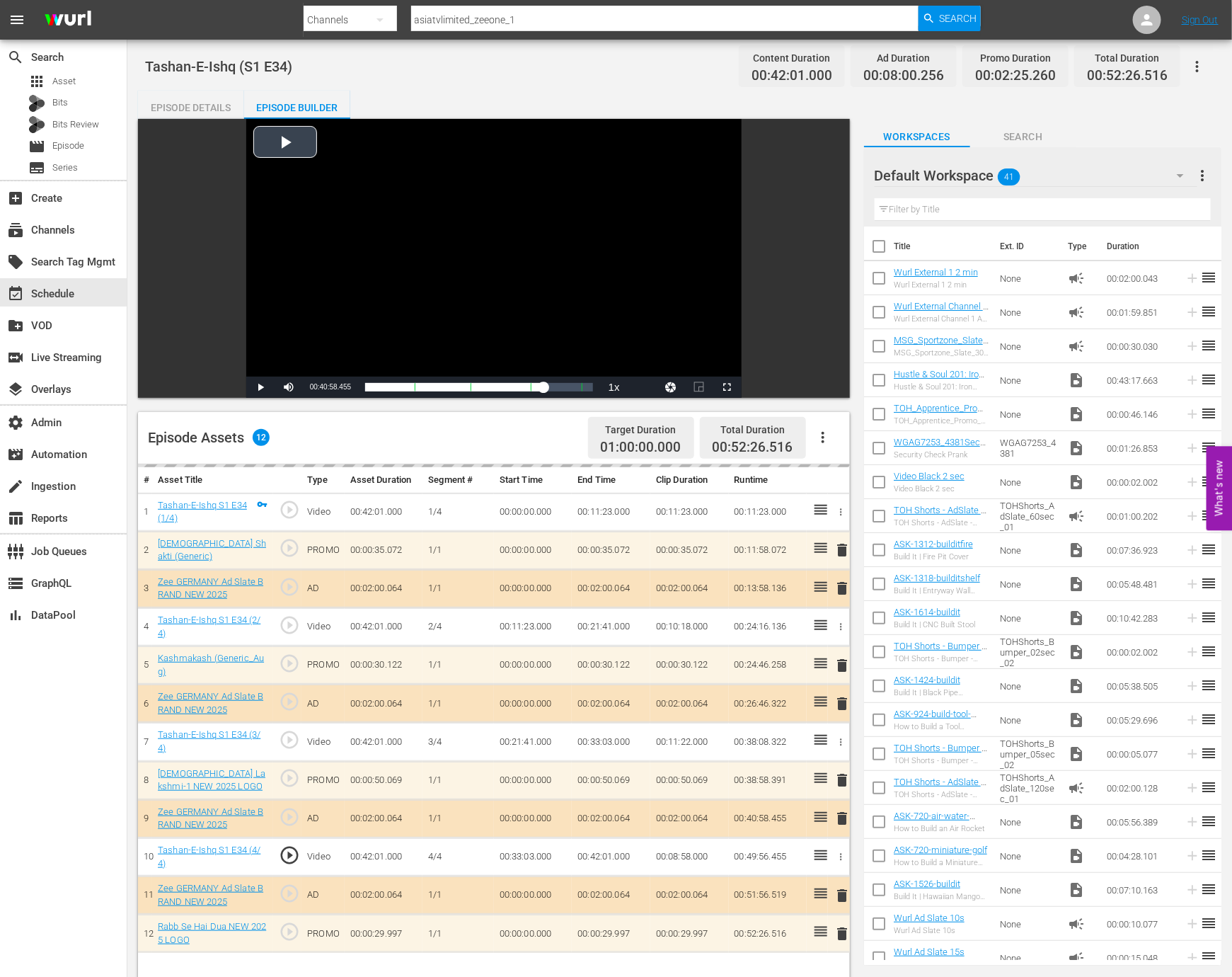
click at [578, 289] on div "Video Player" at bounding box center [494, 248] width 496 height 257
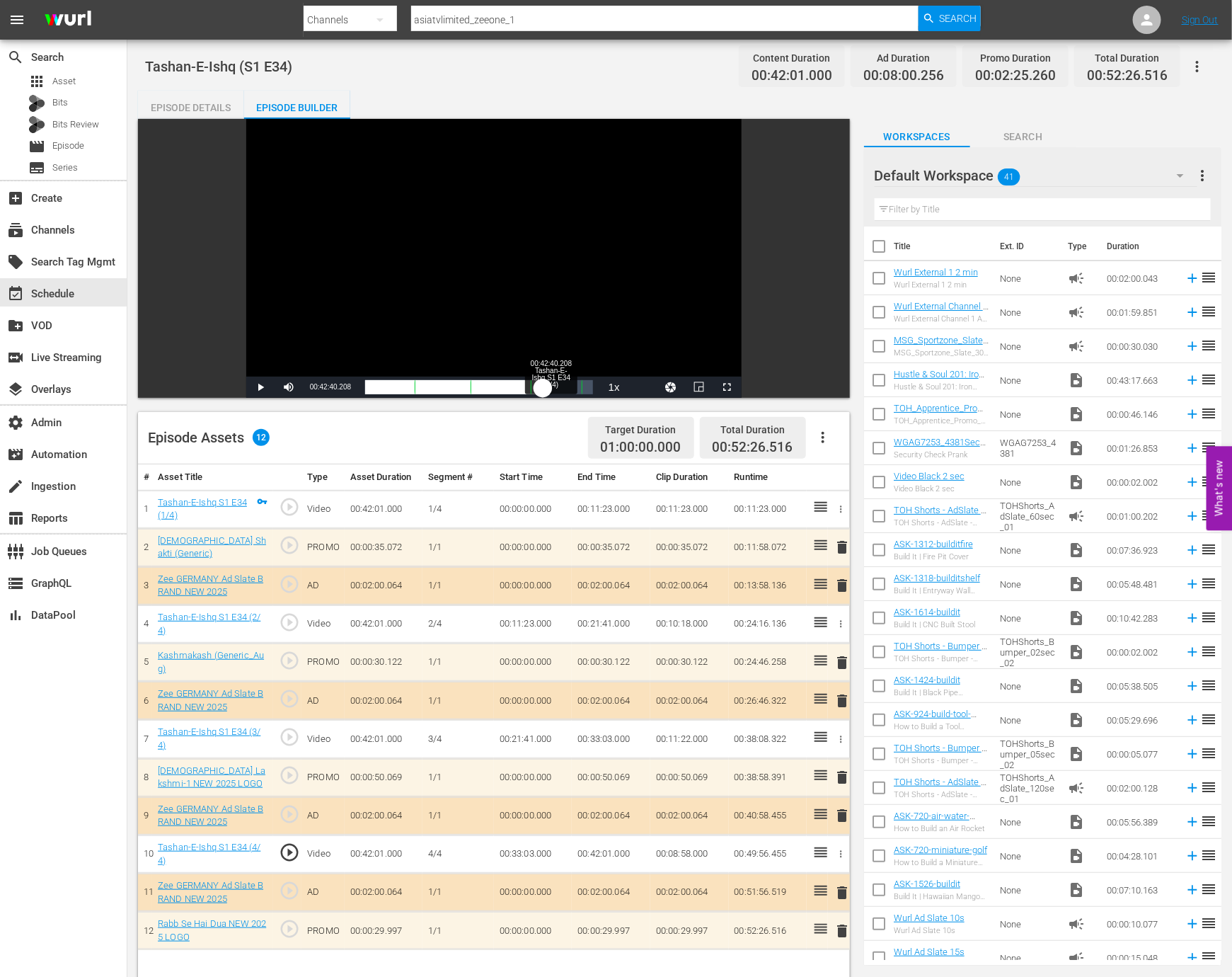
click at [543, 393] on div "00:33:03.280" at bounding box center [454, 387] width 178 height 14
click at [289, 387] on span "Video Player" at bounding box center [289, 387] width 0 height 0
click at [563, 388] on div "Loaded : 84.10% 00:45:36.100 Tashan-E-Ishq S1 E34 (4/4) 00:34:48.552" at bounding box center [479, 387] width 228 height 14
click at [504, 391] on div "00:31:45.498 Tashan-E-Ishq S1 E34 (3/4)" at bounding box center [504, 387] width 1 height 14
click at [495, 390] on div "00:26:51.087" at bounding box center [434, 387] width 139 height 14
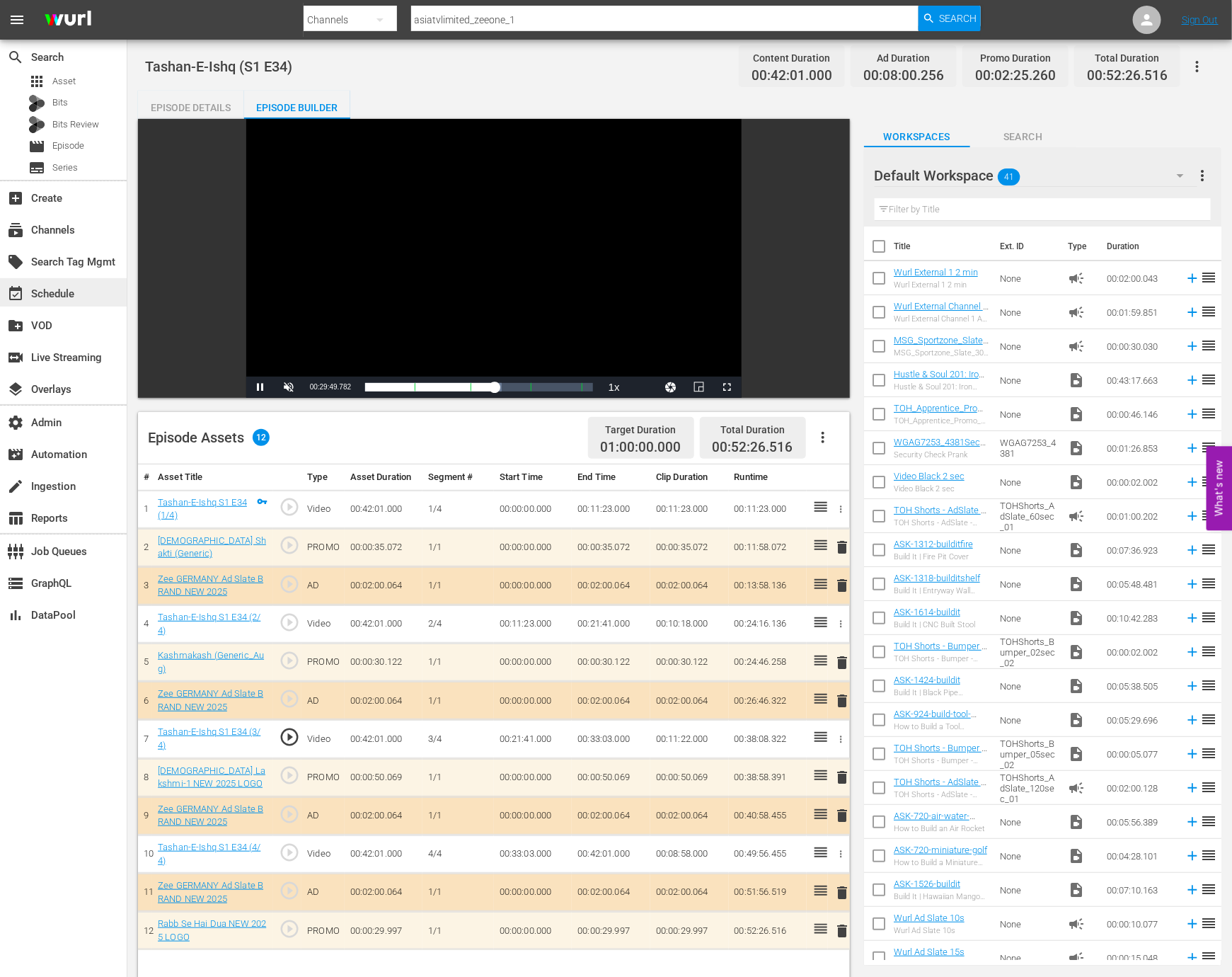
click at [95, 301] on div "event_available Schedule" at bounding box center [63, 292] width 126 height 29
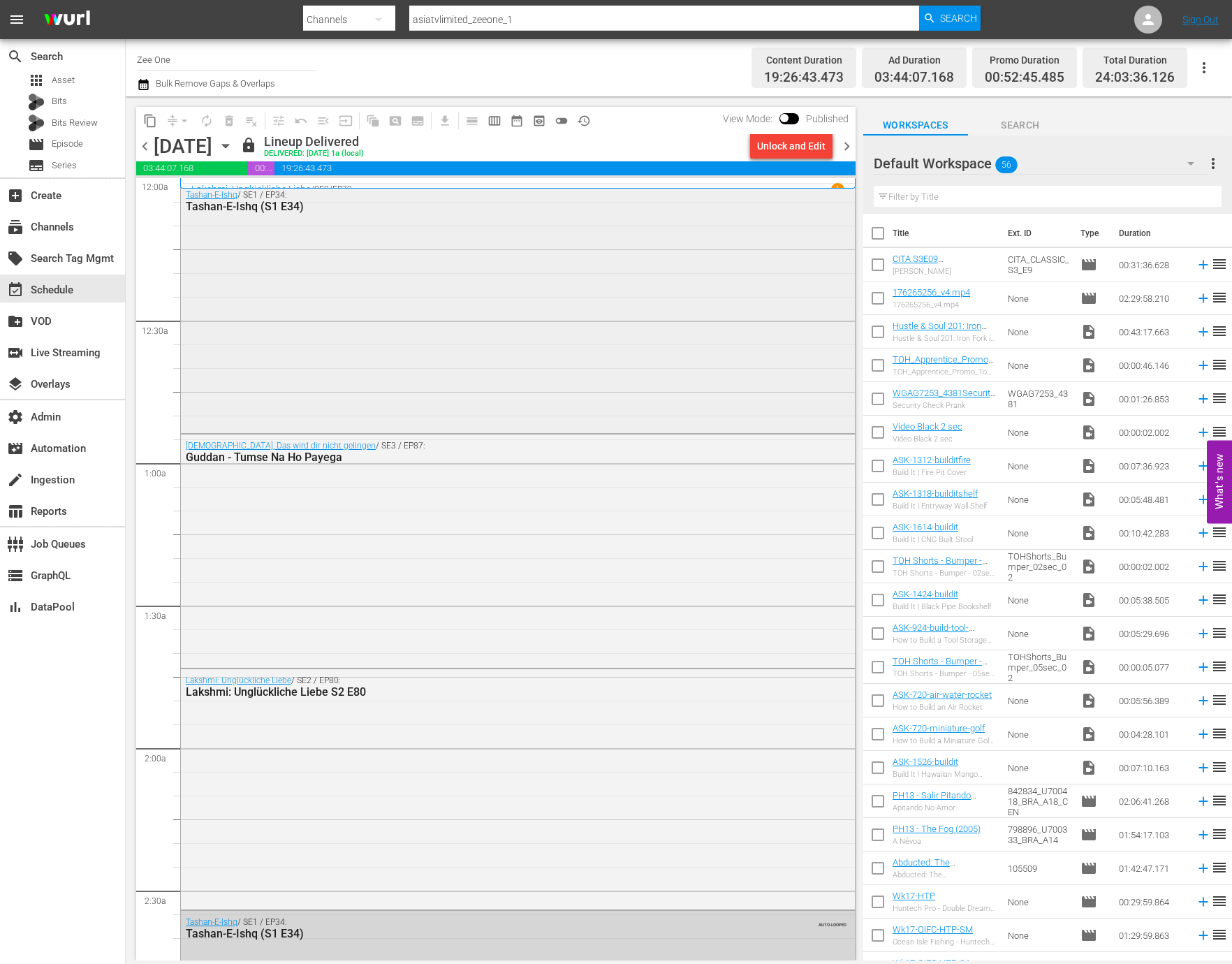
click at [457, 298] on div "Tashan-E-Ishq / SE1 / EP34: Tashan-E-Ishq (S1 E34)" at bounding box center [518, 306] width 674 height 247
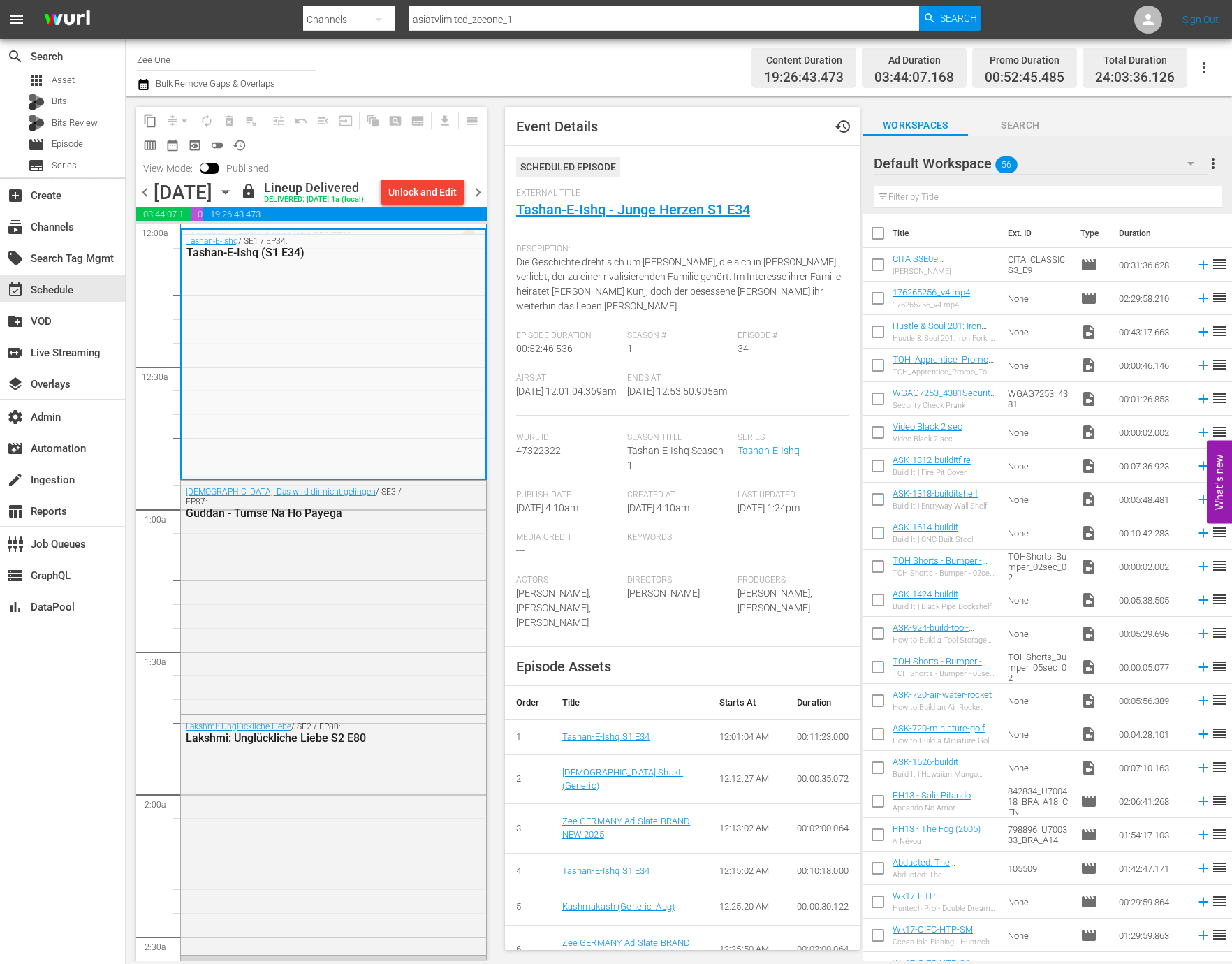
click at [637, 221] on div "External Title Tashan-E-Ishq - Junge Herzen S1 E34" at bounding box center [682, 212] width 332 height 49
click at [638, 212] on link "Tashan-E-Ishq - Junge Herzen S1 E34" at bounding box center [632, 209] width 234 height 16
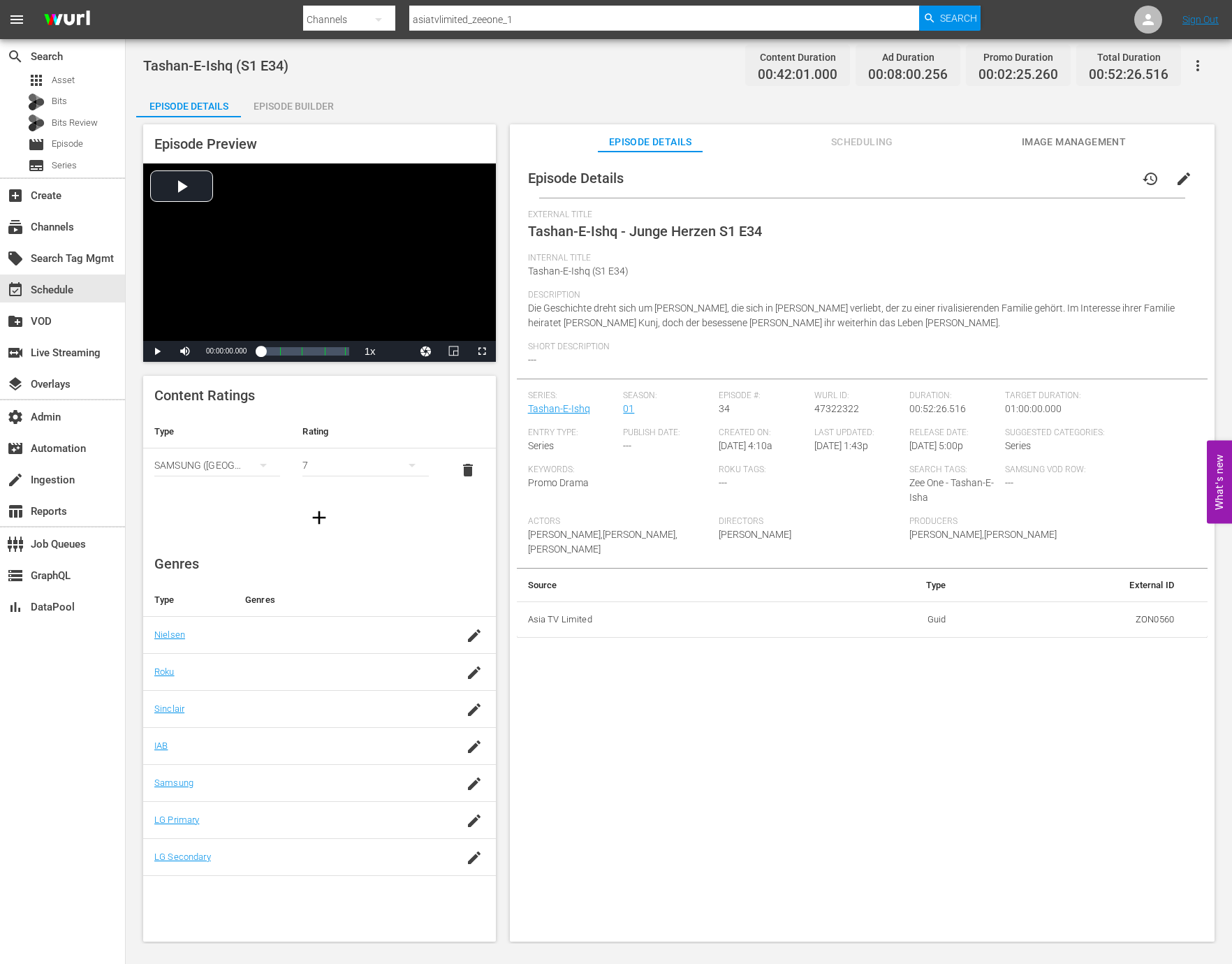
click at [316, 102] on div "Episode Builder" at bounding box center [293, 106] width 105 height 34
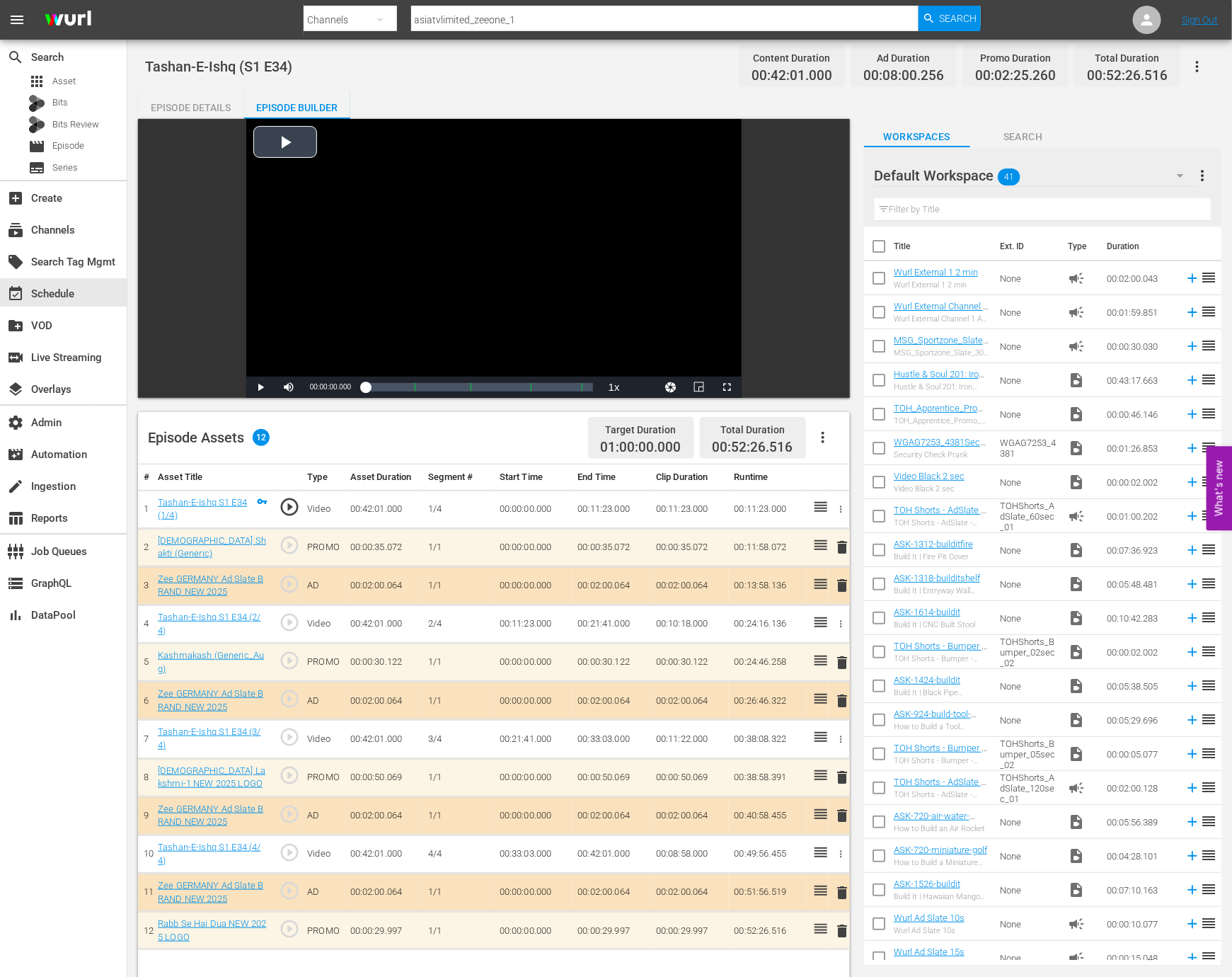
click at [427, 268] on div "Video Player" at bounding box center [494, 248] width 496 height 257
click at [380, 388] on div "Loaded : 0.48% 00:01:47.489 Tashan-E-Ishq S1 E34 (1/4) 00:00:00.739" at bounding box center [479, 387] width 228 height 14
click at [289, 387] on span "Video Player" at bounding box center [289, 387] width 0 height 0
click at [396, 389] on div "Loaded : 9.76% 00:06:21.099 00:03:28.554" at bounding box center [479, 387] width 228 height 14
click at [388, 388] on div "00:07:04.297" at bounding box center [380, 387] width 30 height 14
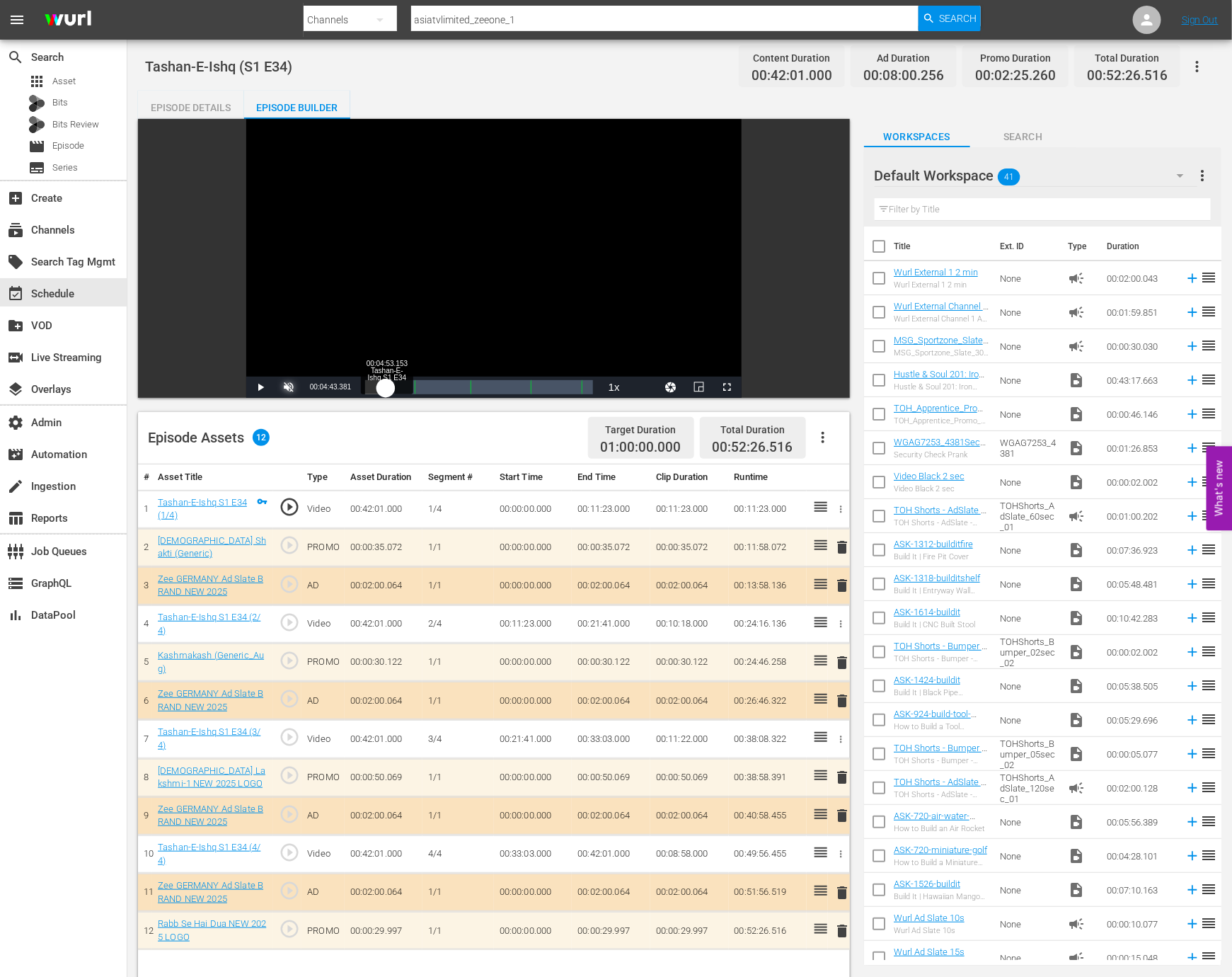
click at [386, 388] on div "00:05:13.257" at bounding box center [376, 387] width 21 height 14
click at [69, 289] on div "event_available Schedule" at bounding box center [40, 292] width 79 height 13
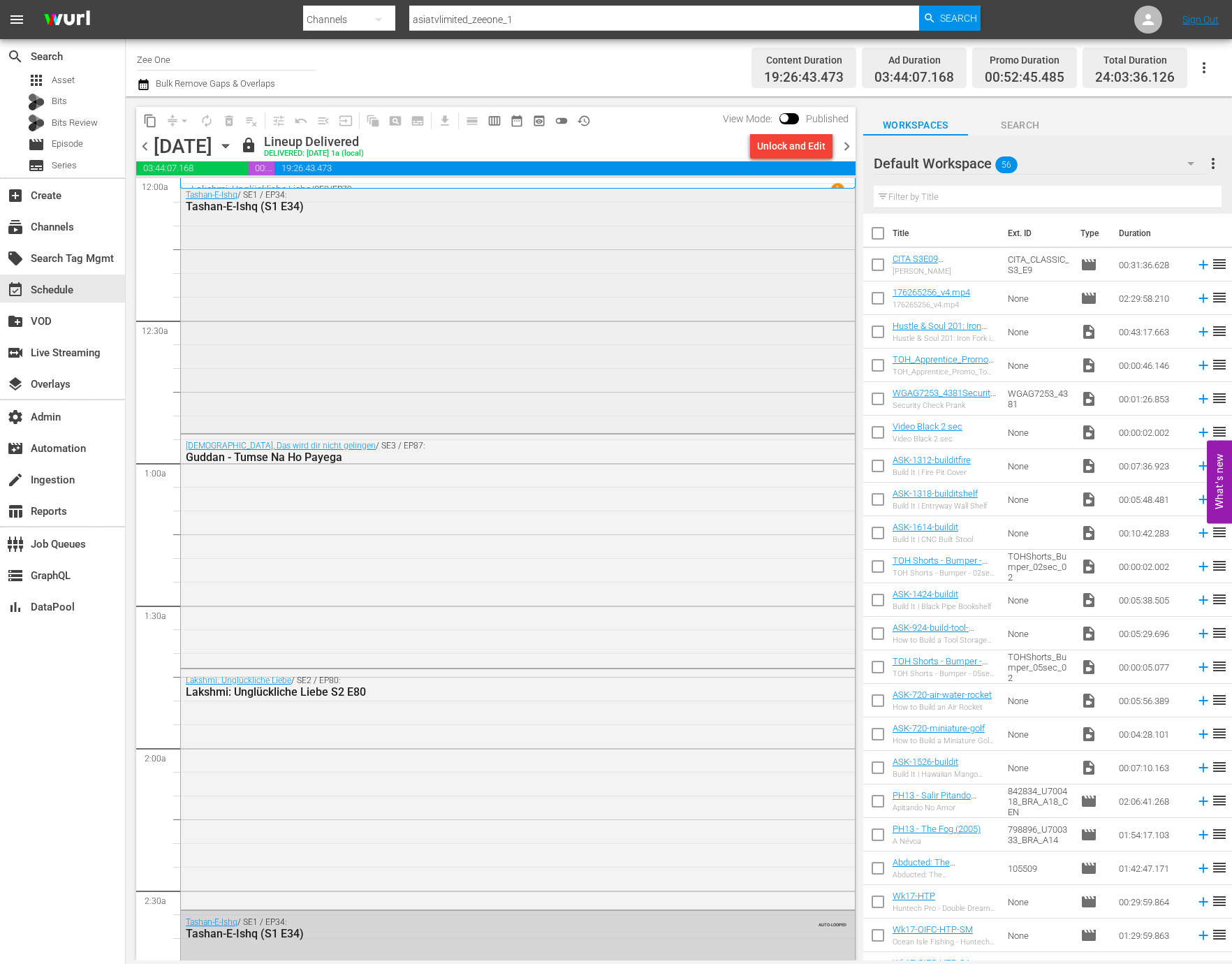
click at [379, 329] on div "Tashan-E-Ishq / SE1 / EP34: Tashan-E-Ishq (S1 E34)" at bounding box center [518, 306] width 674 height 247
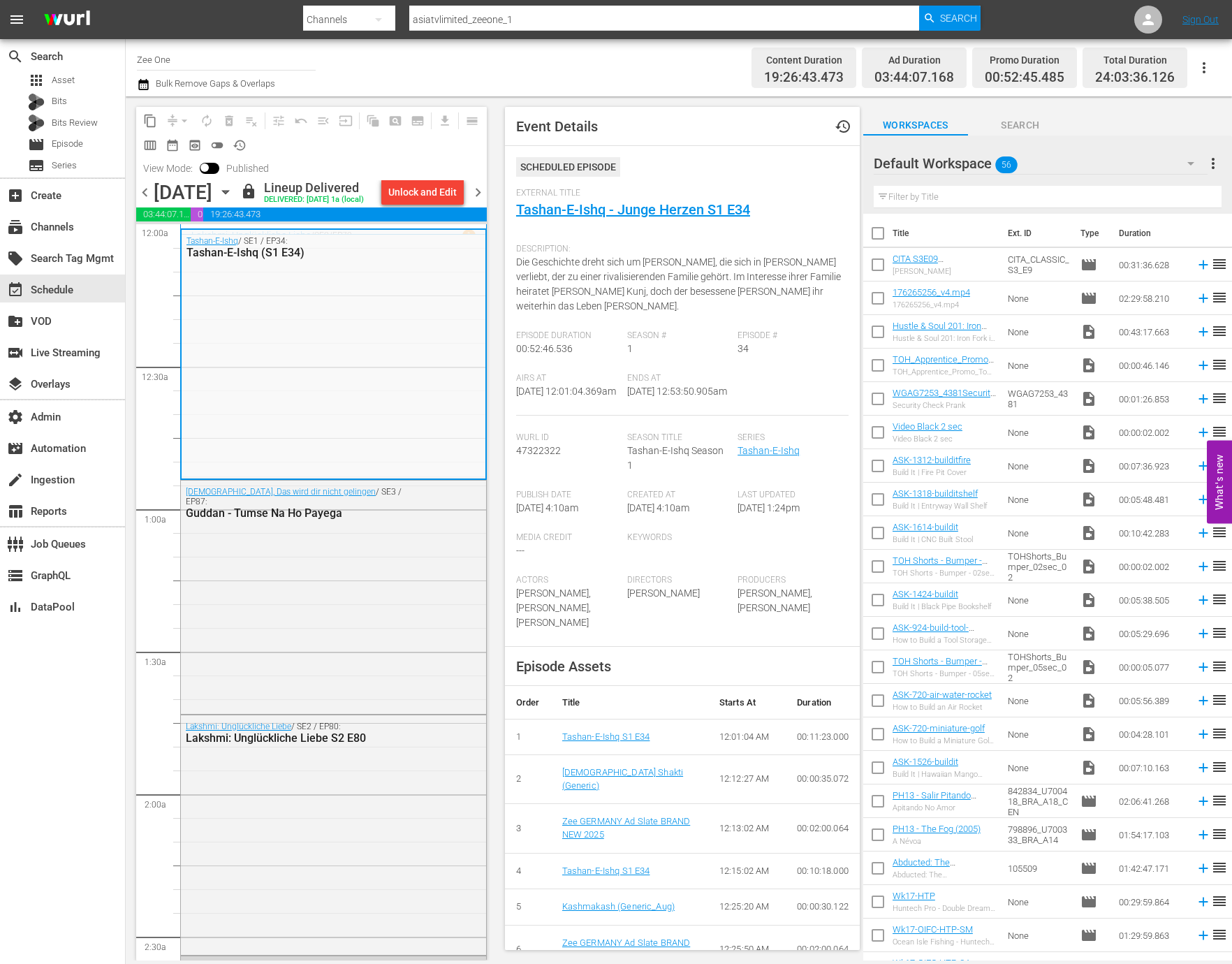
click at [689, 220] on div "External Title Tashan-E-Ishq - Junge Herzen S1 E34" at bounding box center [682, 212] width 332 height 49
click at [688, 212] on link "Tashan-E-Ishq - Junge Herzen S1 E34" at bounding box center [632, 209] width 234 height 16
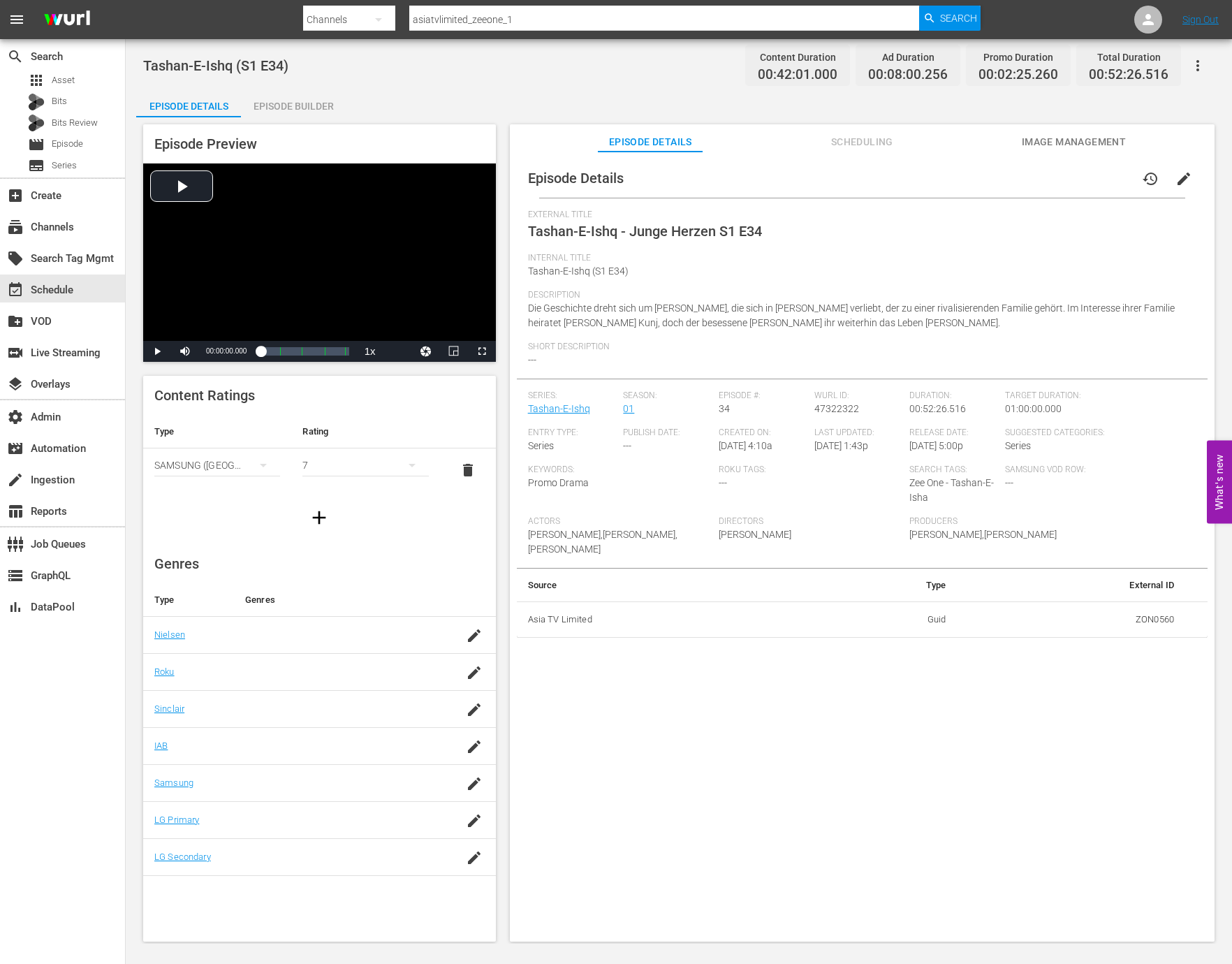
click at [311, 106] on div "Episode Builder" at bounding box center [293, 106] width 105 height 34
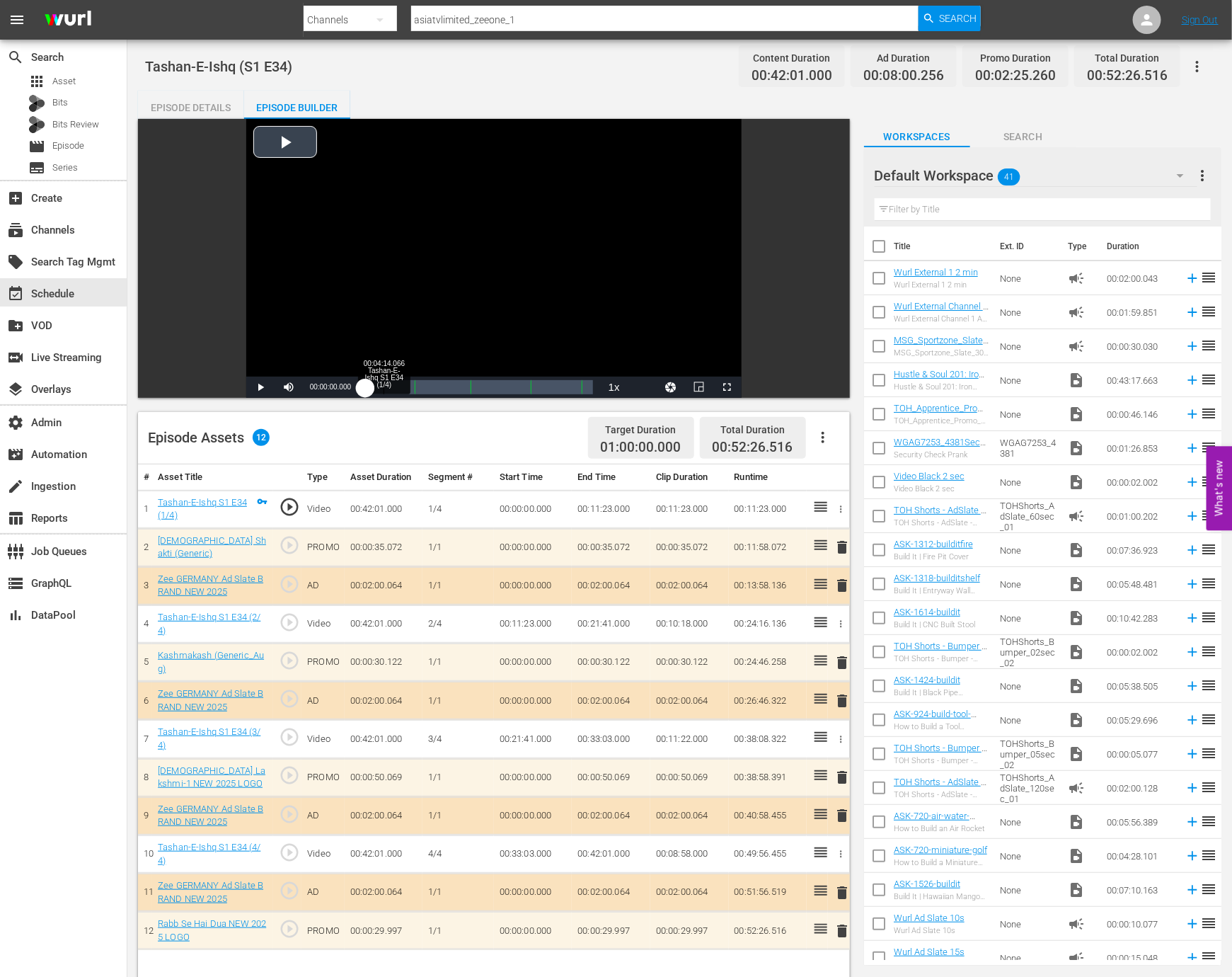
click at [384, 384] on div "Loaded : 0.24% 00:04:14.066 Tashan-E-Ishq S1 E34 (1/4) 00:00:00.000" at bounding box center [479, 387] width 228 height 14
click at [289, 387] on span "Video Player" at bounding box center [289, 387] width 0 height 0
click at [388, 393] on div "00:04:19.666" at bounding box center [377, 387] width 23 height 14
click at [395, 393] on div "00:05:13.250" at bounding box center [380, 387] width 29 height 14
click at [400, 392] on div "00:06:50.988" at bounding box center [383, 387] width 36 height 14
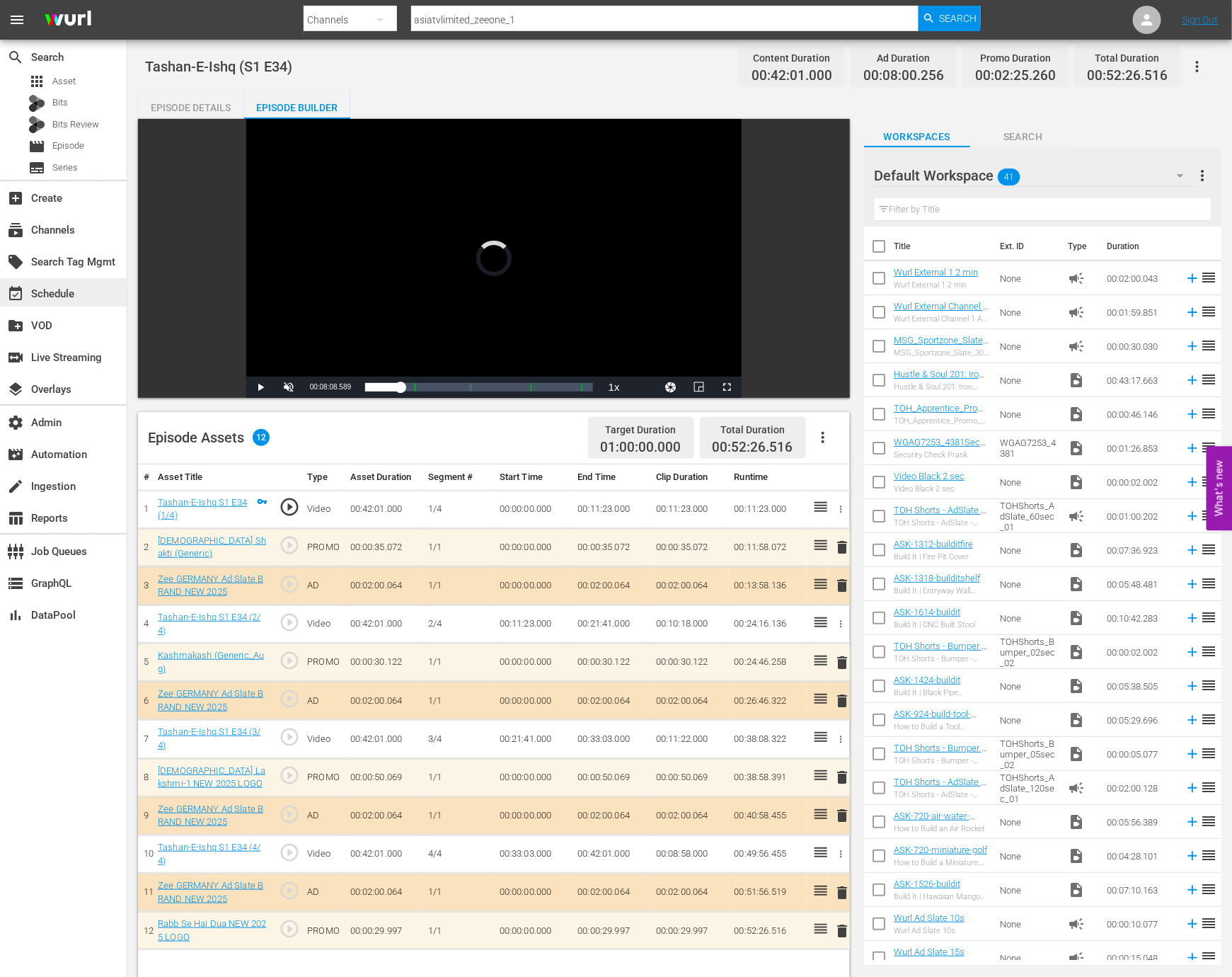
click at [80, 284] on div "event_available Schedule" at bounding box center [63, 292] width 126 height 29
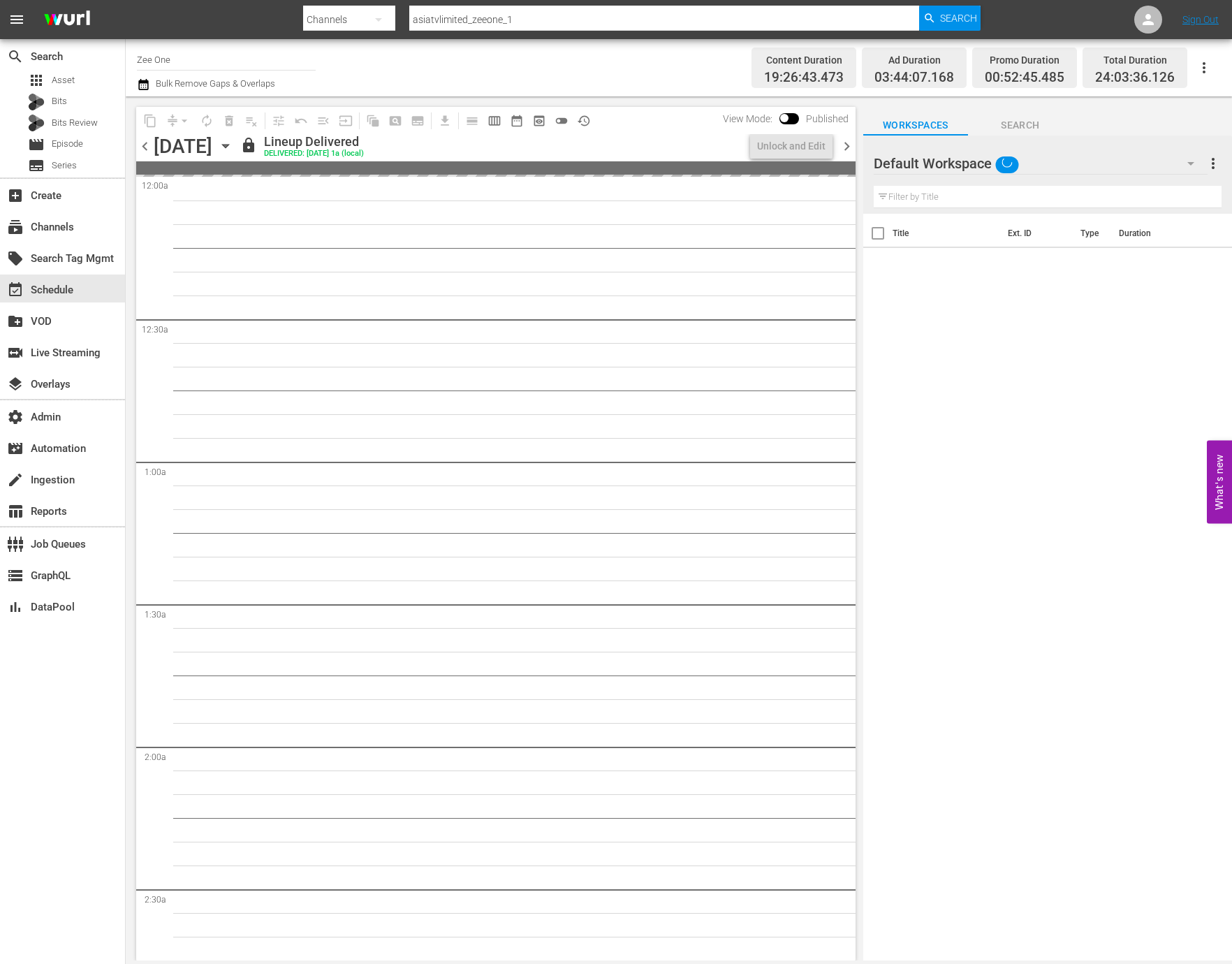
click at [247, 51] on input "Zee One" at bounding box center [226, 59] width 179 height 34
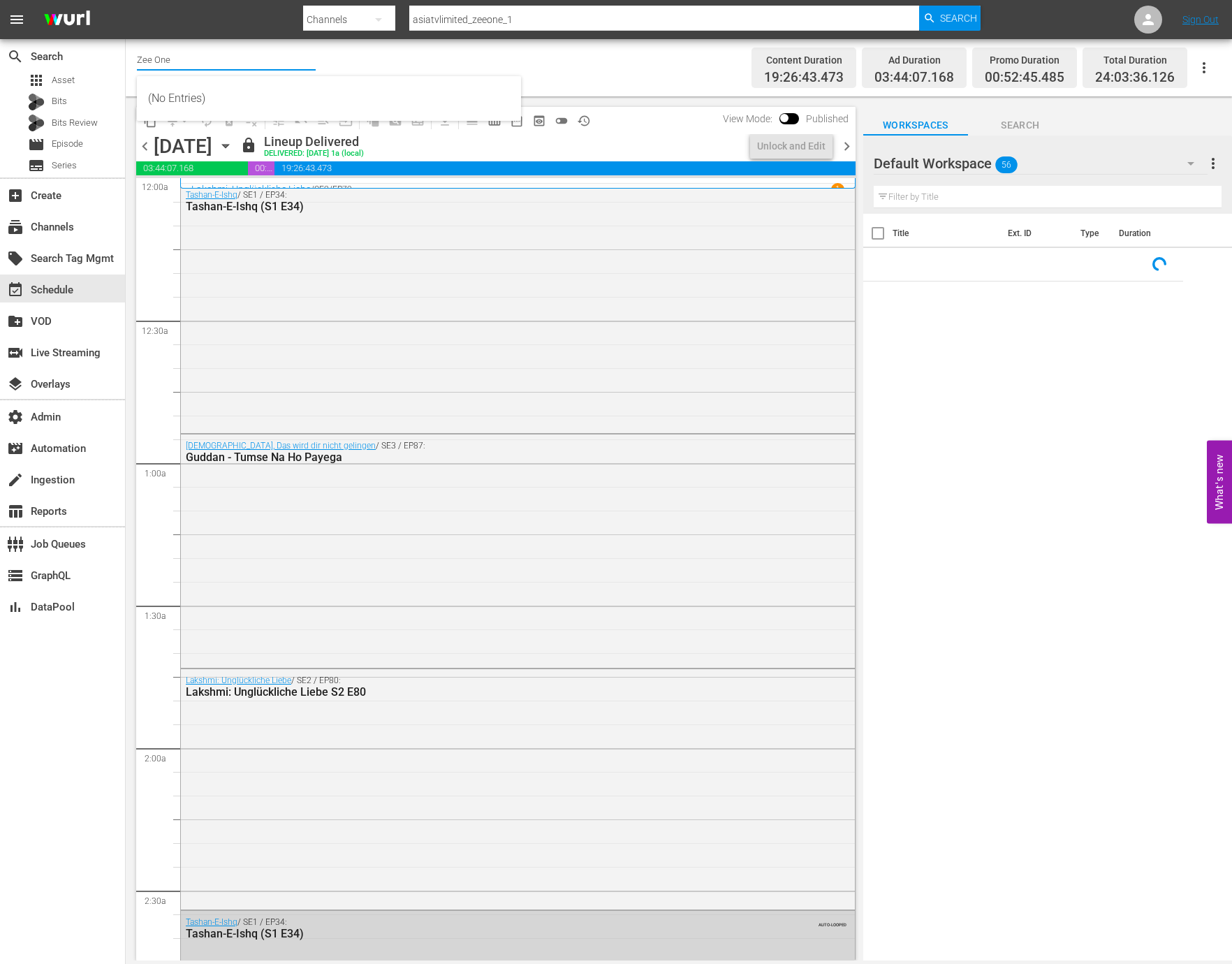
click at [247, 51] on input "Zee One" at bounding box center [226, 59] width 179 height 34
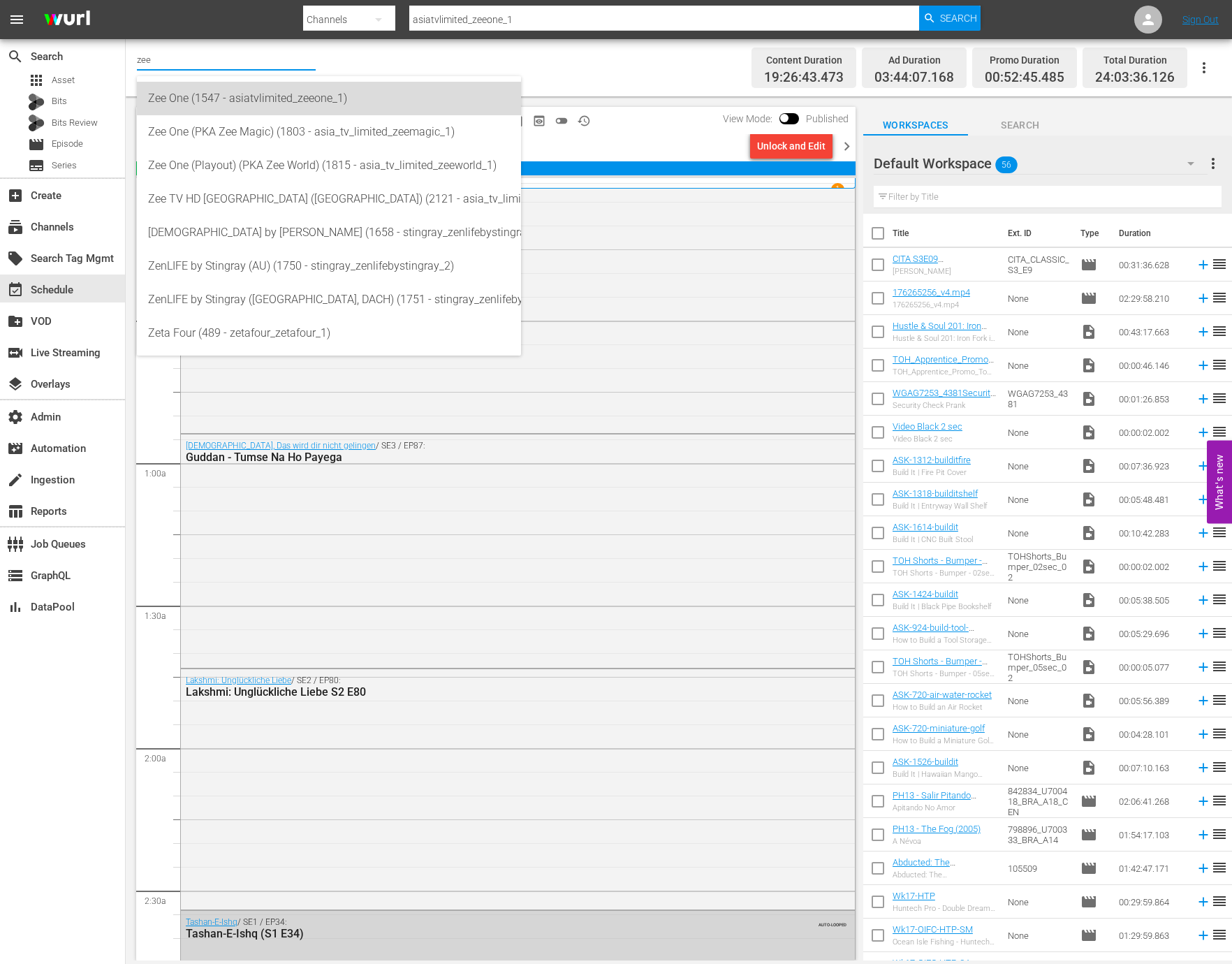
click at [291, 104] on div "Zee One (1547 - asiatvlimited_zeeone_1)" at bounding box center [329, 98] width 362 height 34
type input "Zee One (1547 - asiatvlimited_zeeone_1)"
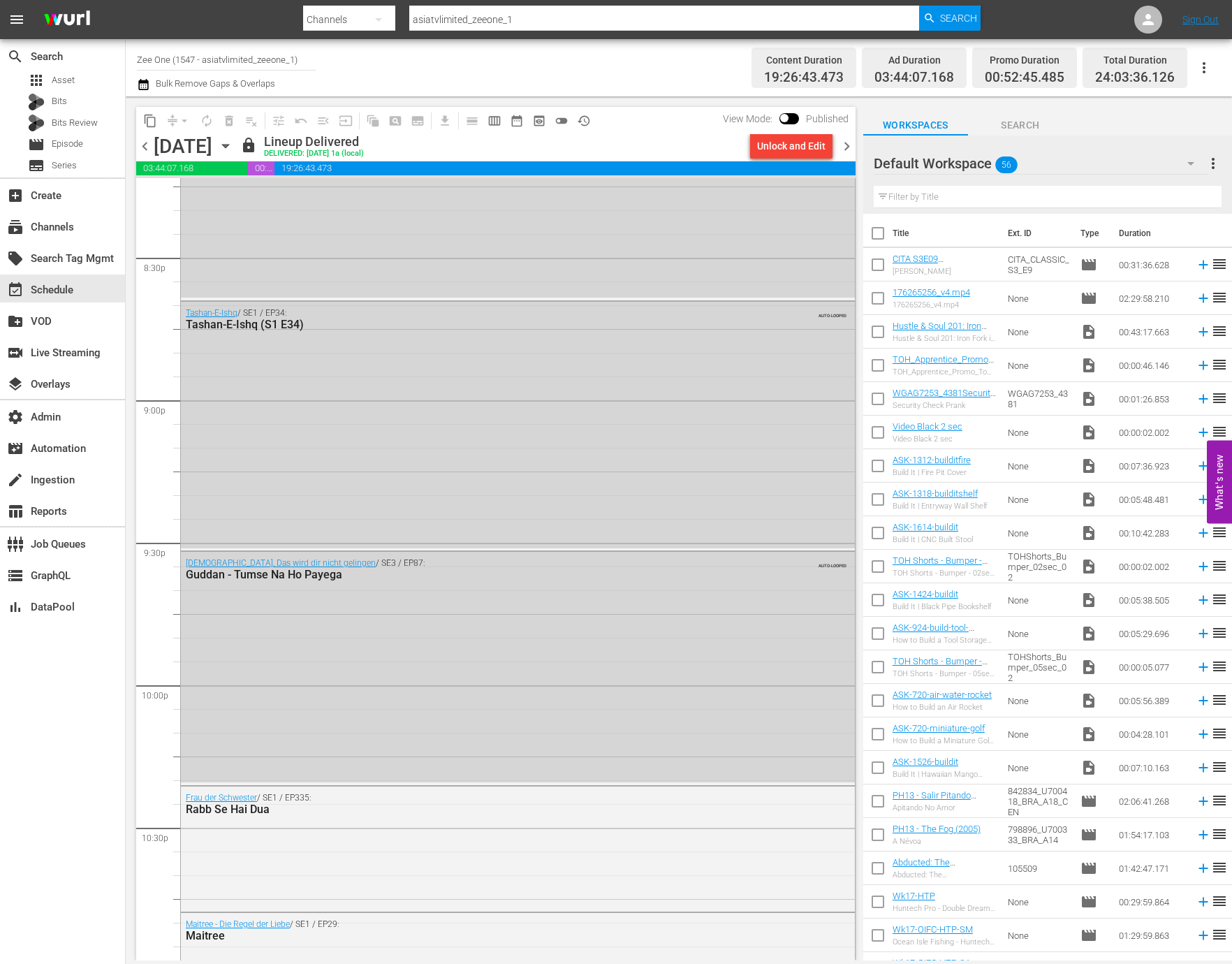
scroll to position [6095, 0]
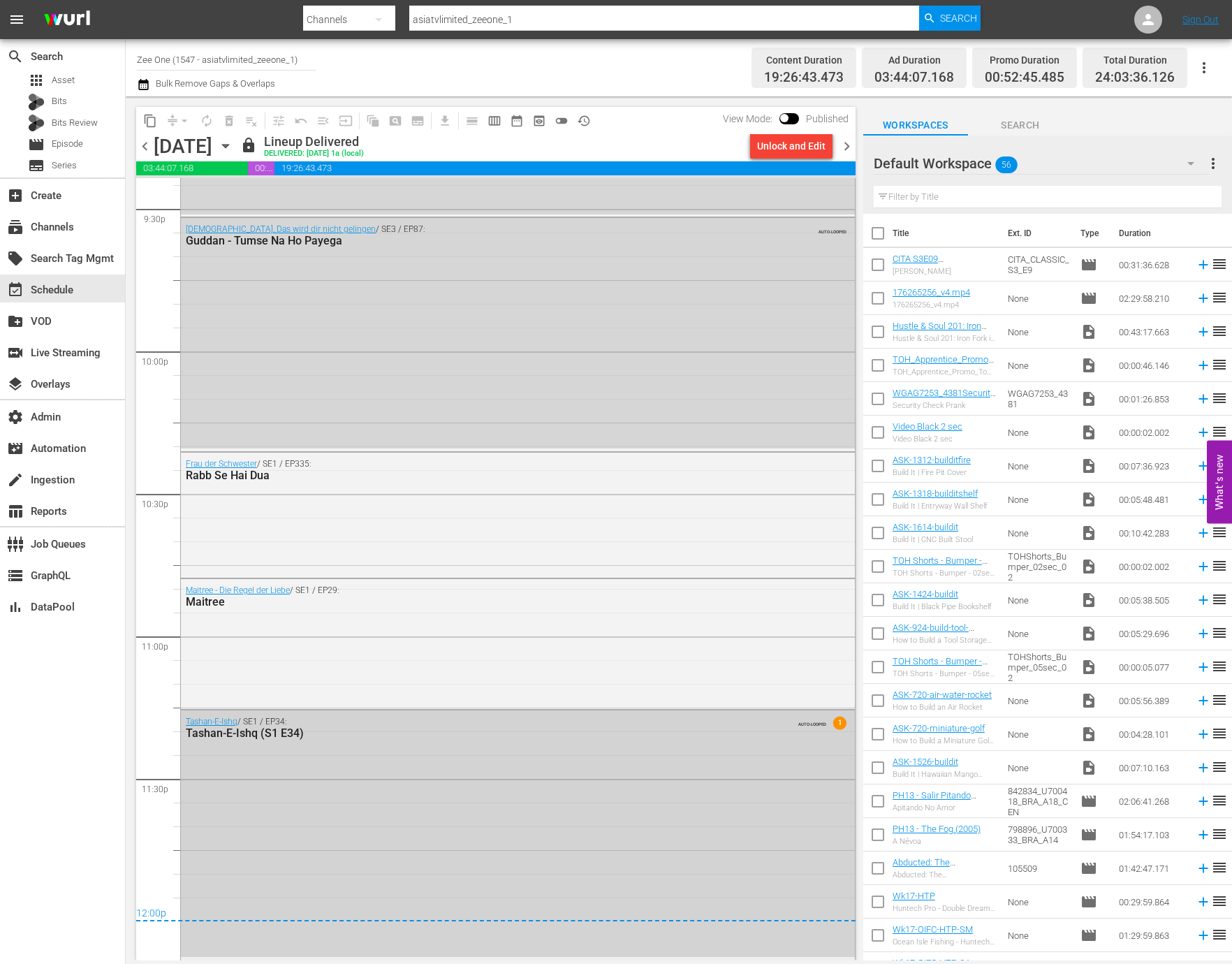
click at [286, 801] on div "Tashan-E-Ishq / SE1 / EP34: Tashan-E-Ishq (S1 E34) AUTO-LOOPED 1" at bounding box center [518, 833] width 674 height 247
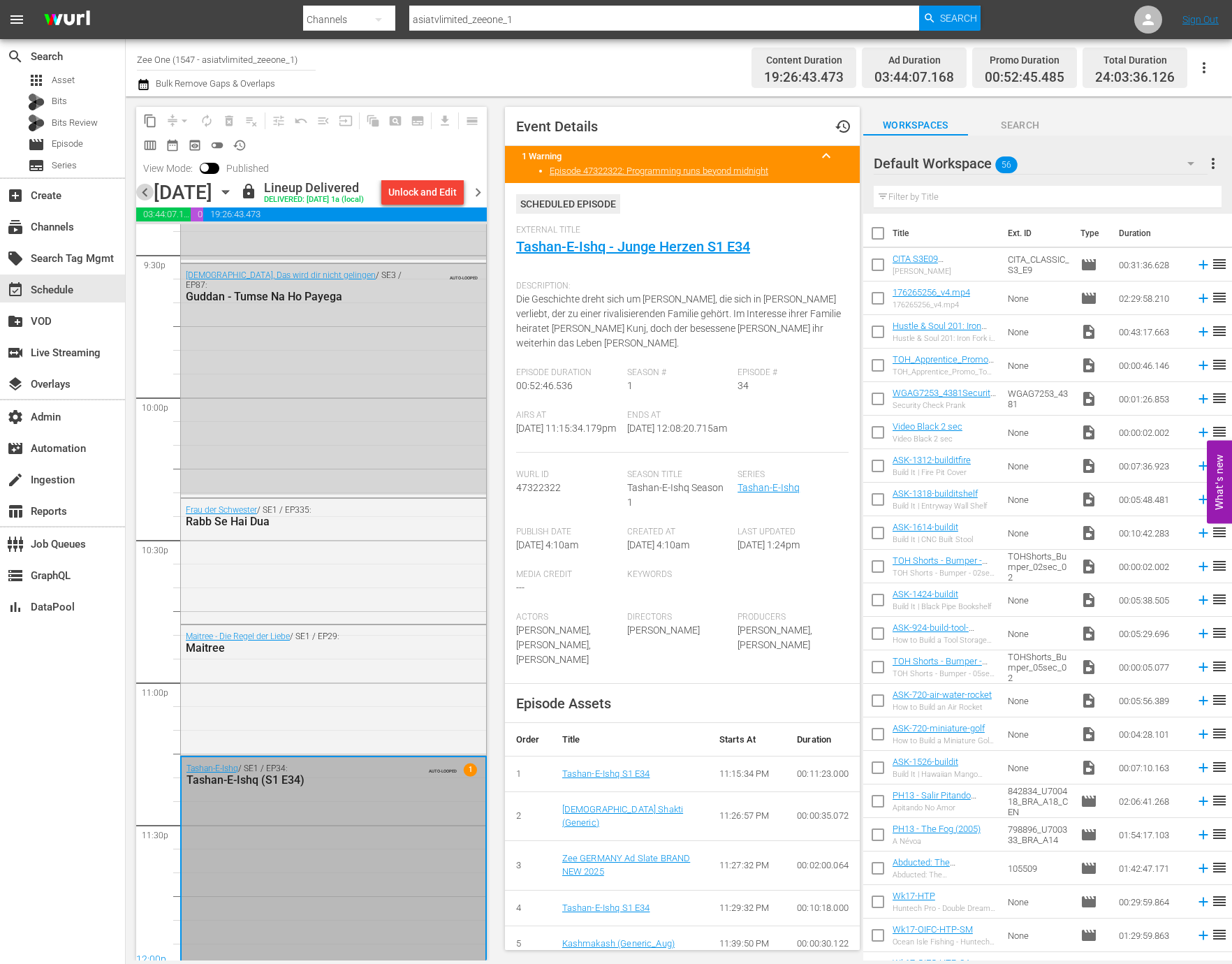
click at [143, 201] on span "chevron_left" at bounding box center [145, 192] width 17 height 17
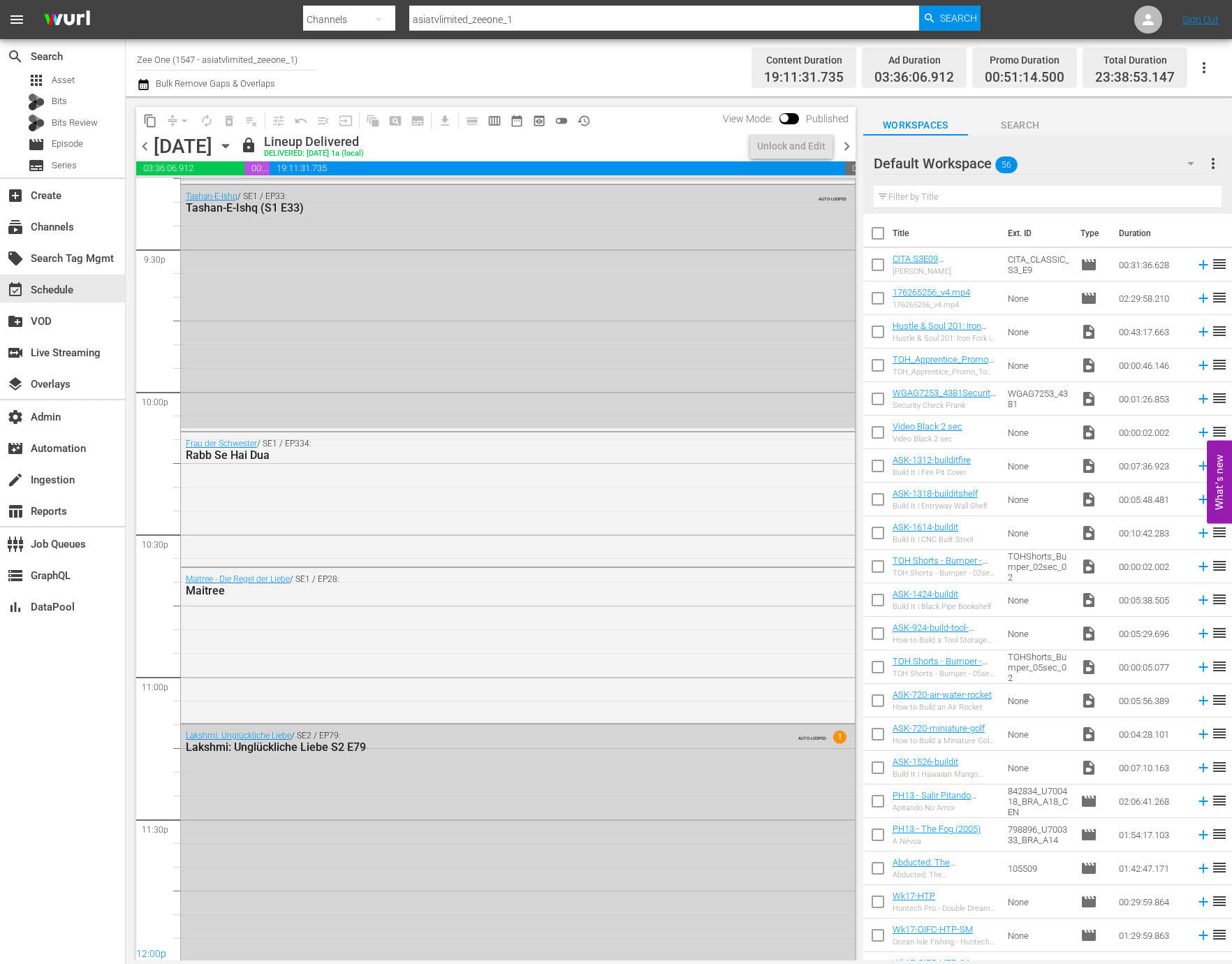
scroll to position [6060, 0]
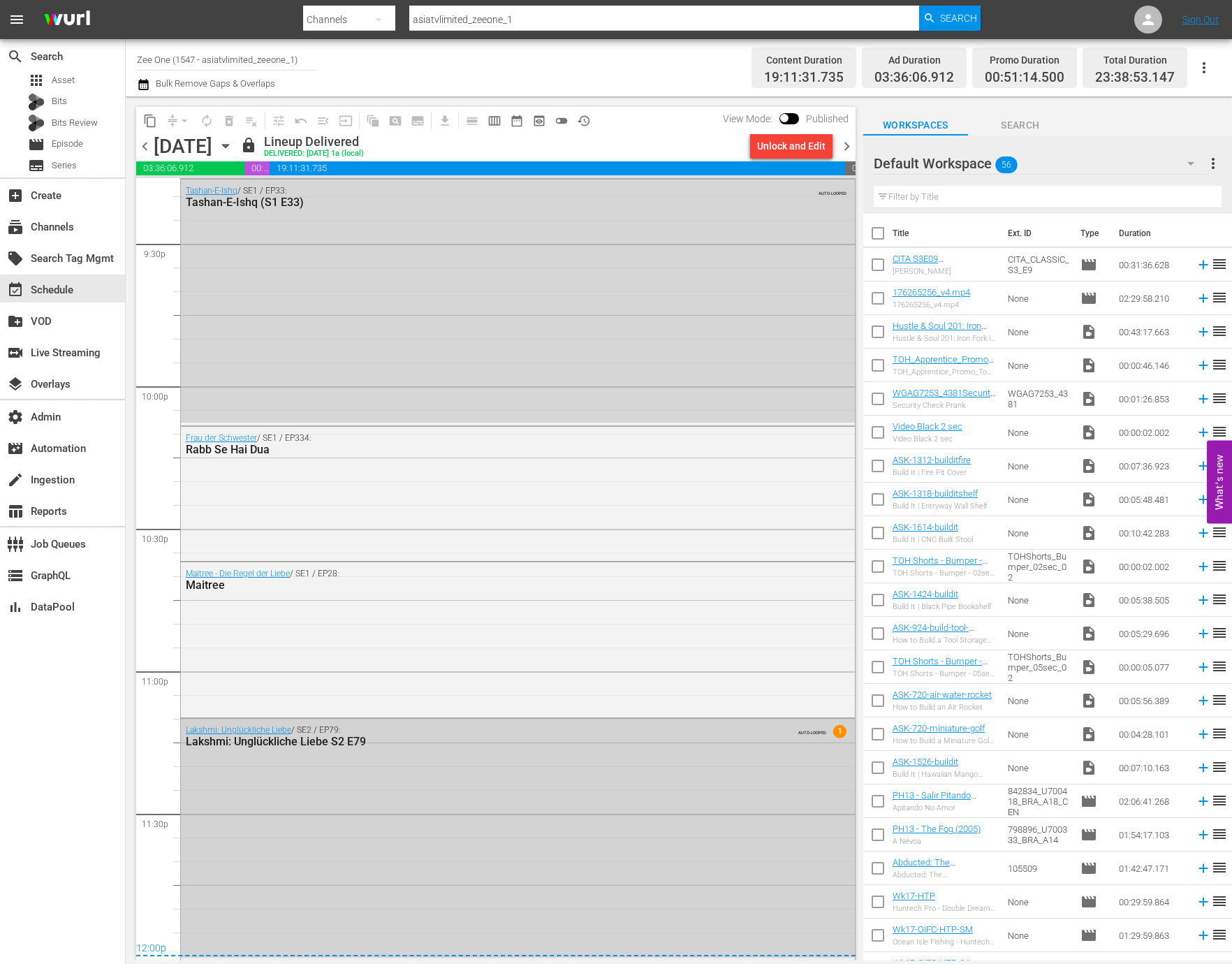
click at [425, 897] on div "Lakshmi: Unglückliche Liebe / SE2 / EP79: Lakshmi: Unglückliche Liebe S2 E79 AU…" at bounding box center [518, 838] width 674 height 239
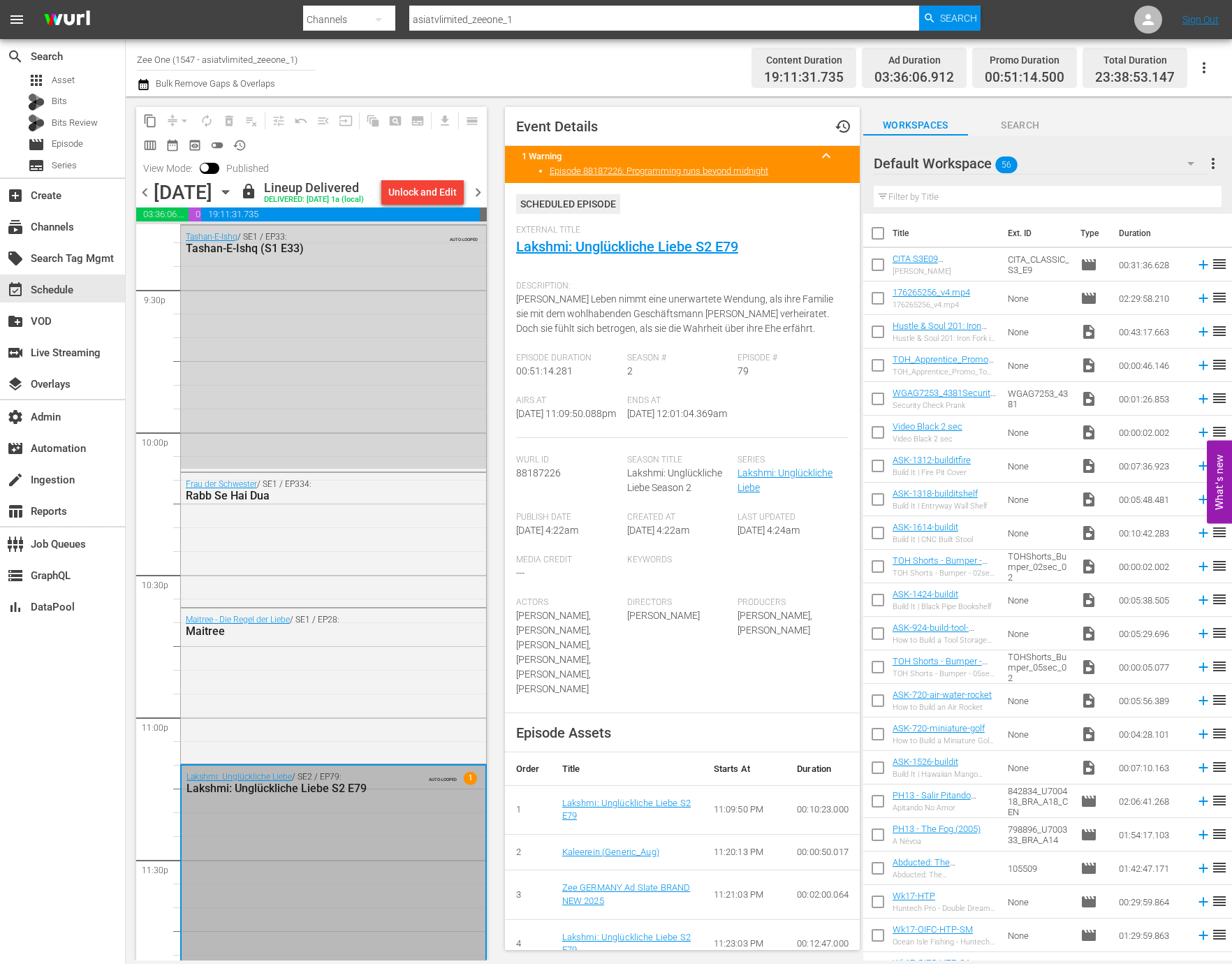
click at [483, 201] on span "chevron_right" at bounding box center [478, 192] width 17 height 17
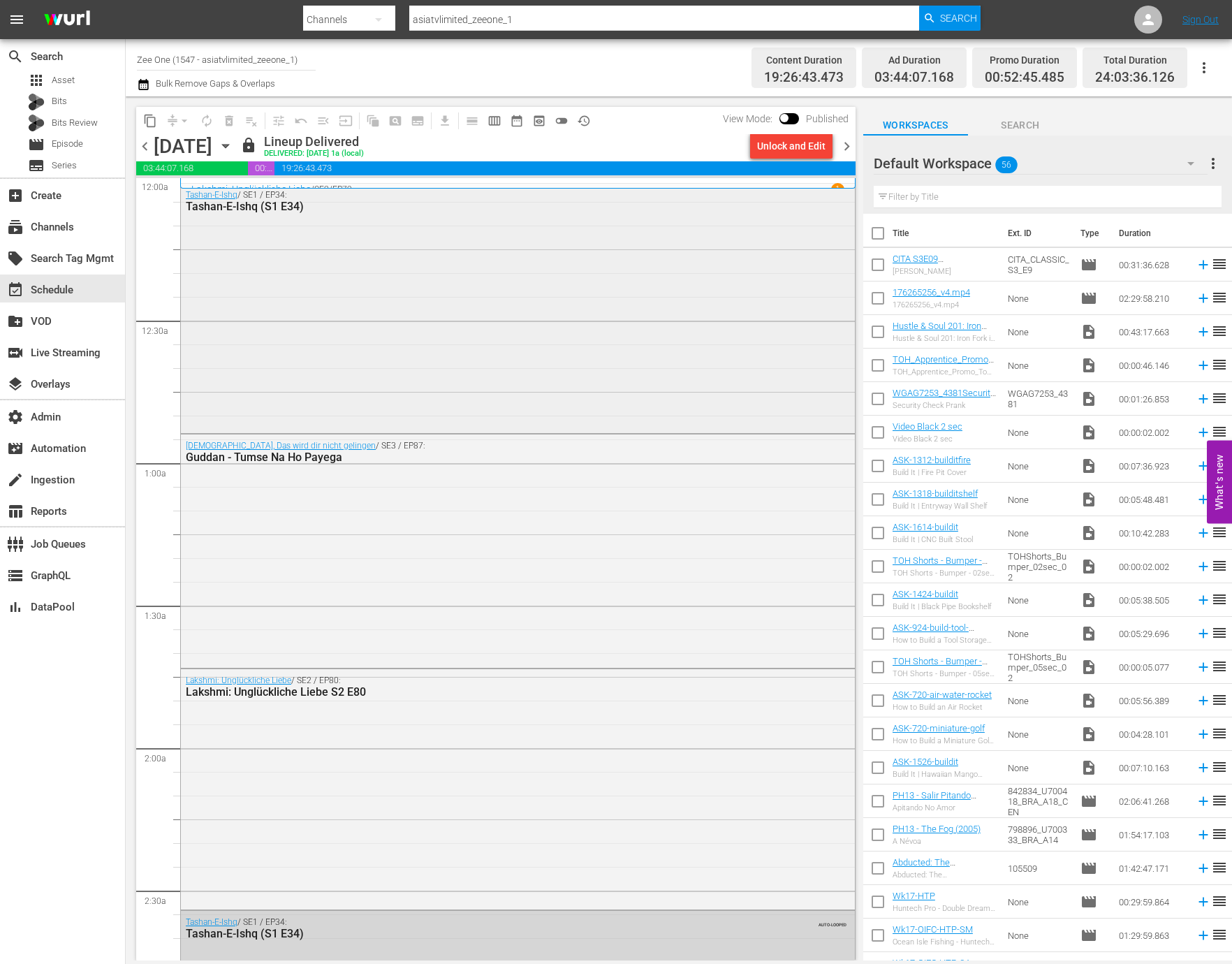
click at [416, 354] on div "Tashan-E-Ishq / SE1 / EP34: Tashan-E-Ishq (S1 E34)" at bounding box center [518, 306] width 674 height 247
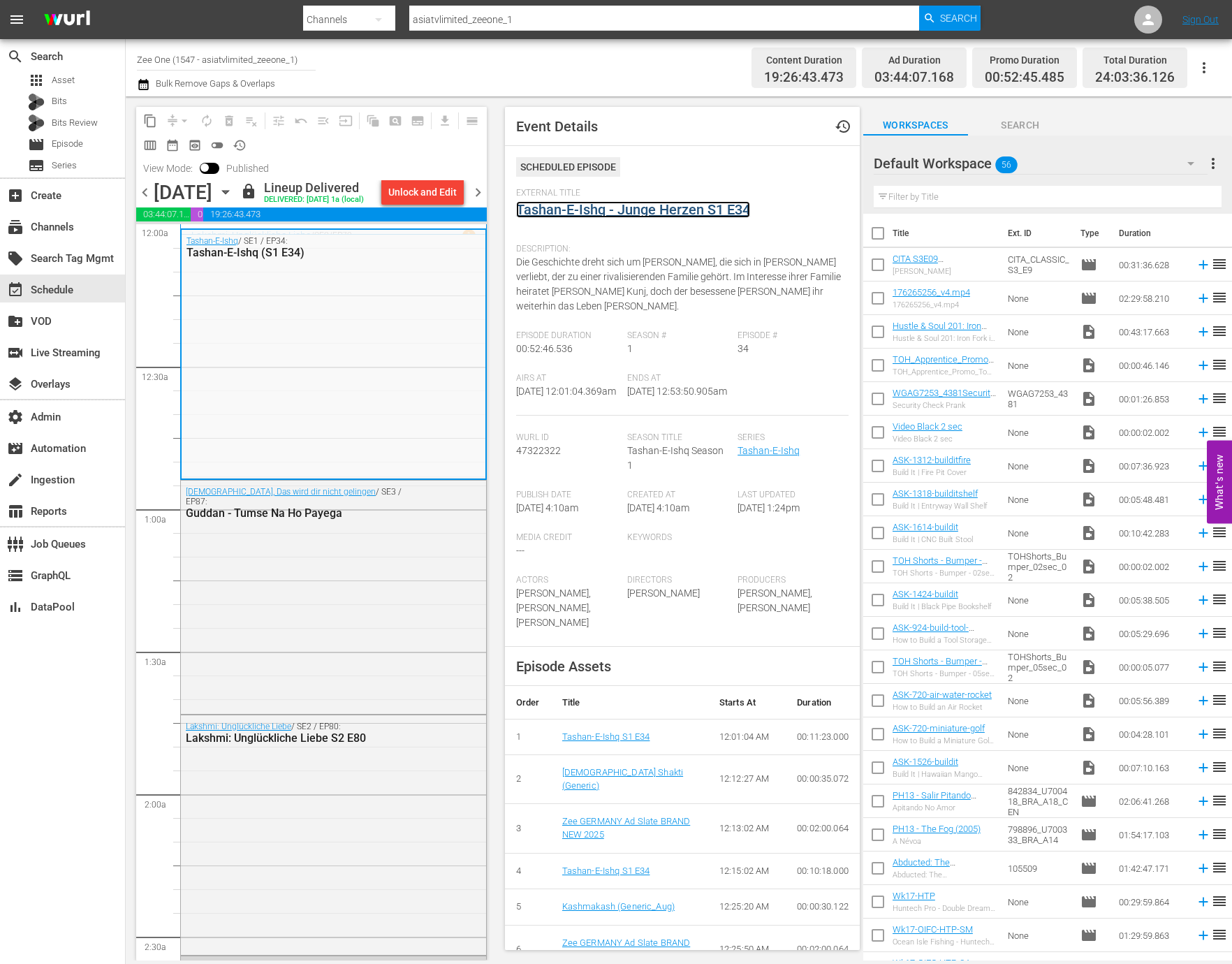
click at [652, 208] on link "Tashan-E-Ishq - Junge Herzen S1 E34" at bounding box center [632, 209] width 234 height 16
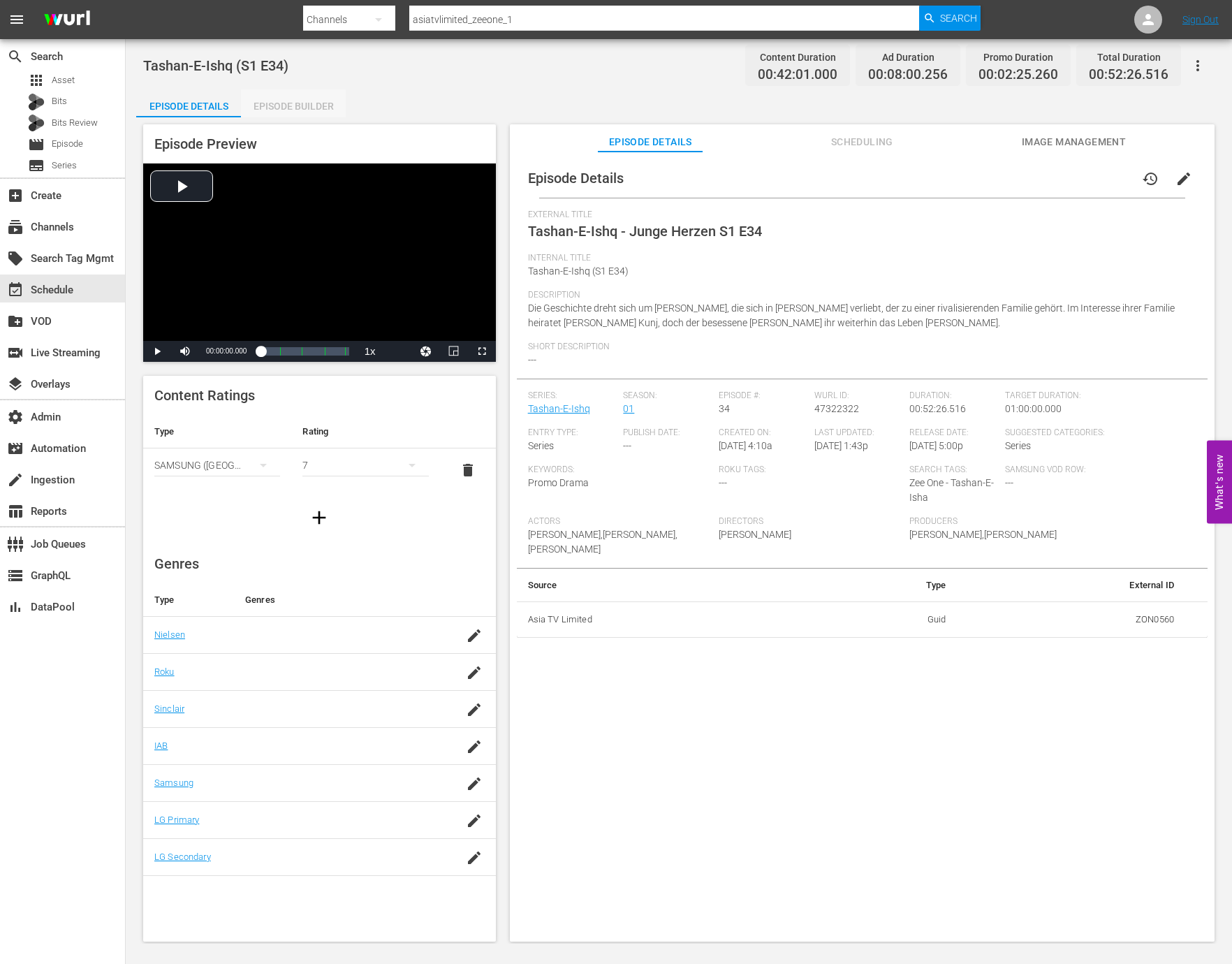
click at [298, 109] on div "Episode Builder" at bounding box center [293, 106] width 105 height 34
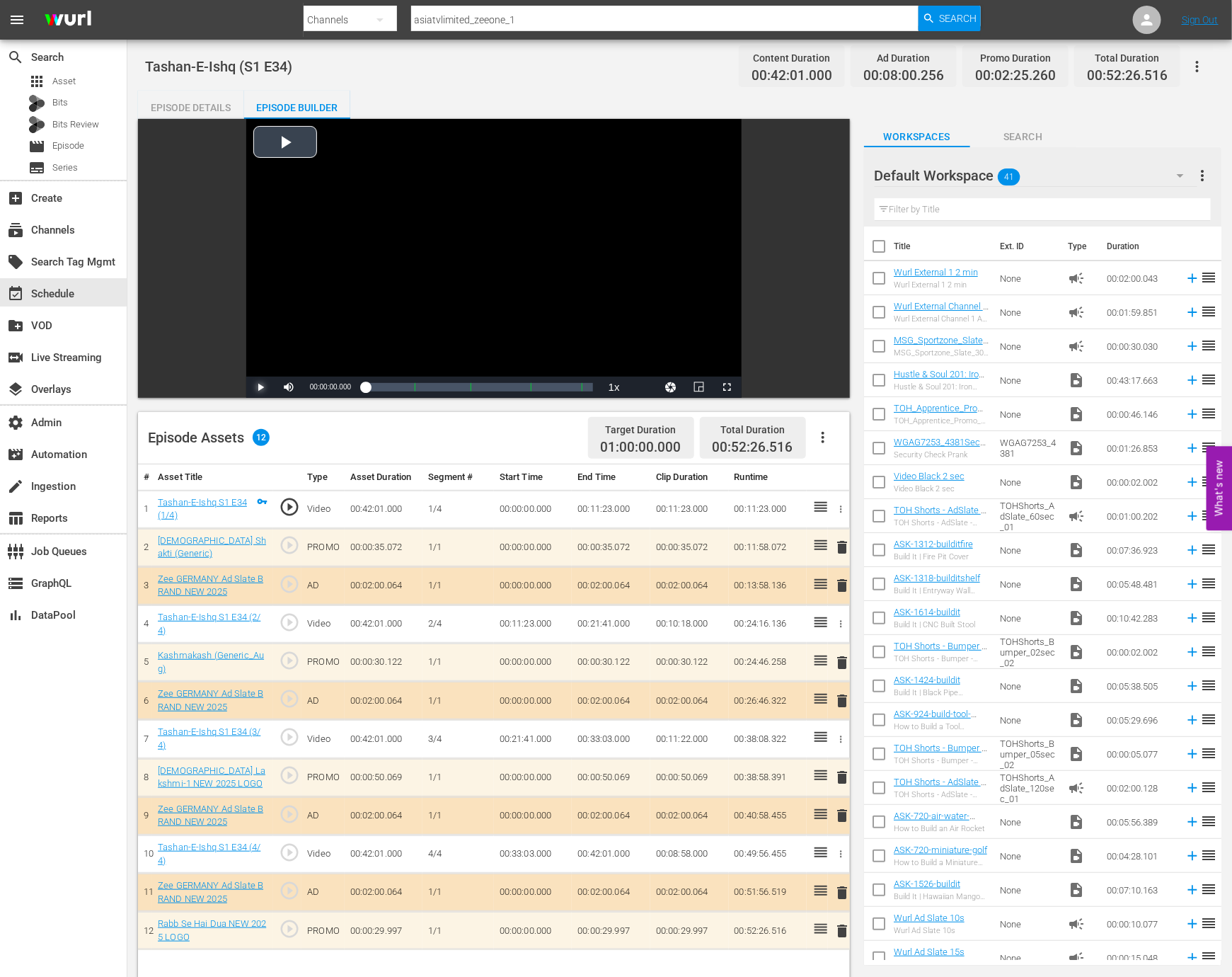
click at [261, 387] on span "Video Player" at bounding box center [261, 387] width 0 height 0
click at [289, 387] on span "Video Player" at bounding box center [289, 387] width 0 height 0
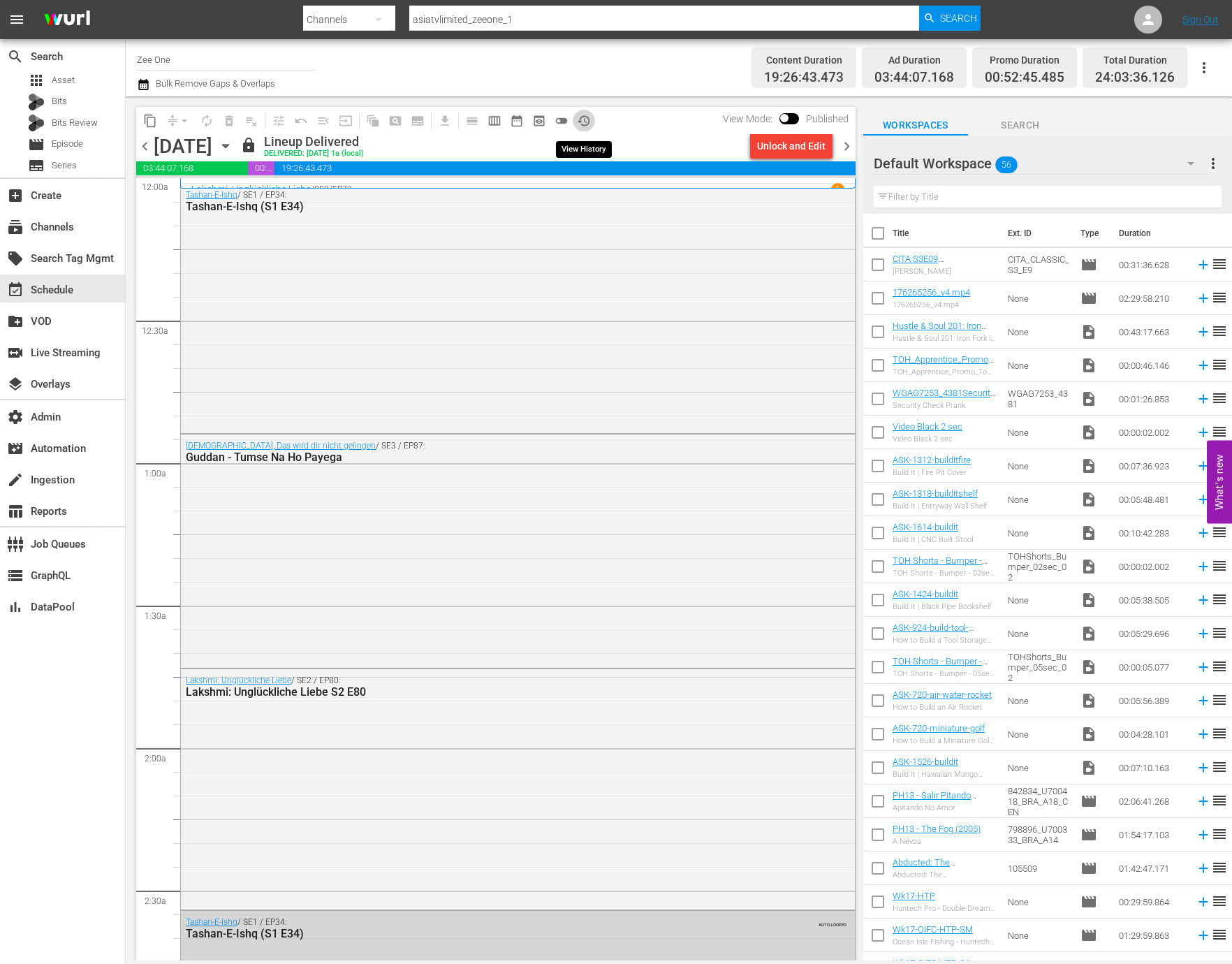
click at [584, 118] on span "history_outlined" at bounding box center [584, 121] width 14 height 14
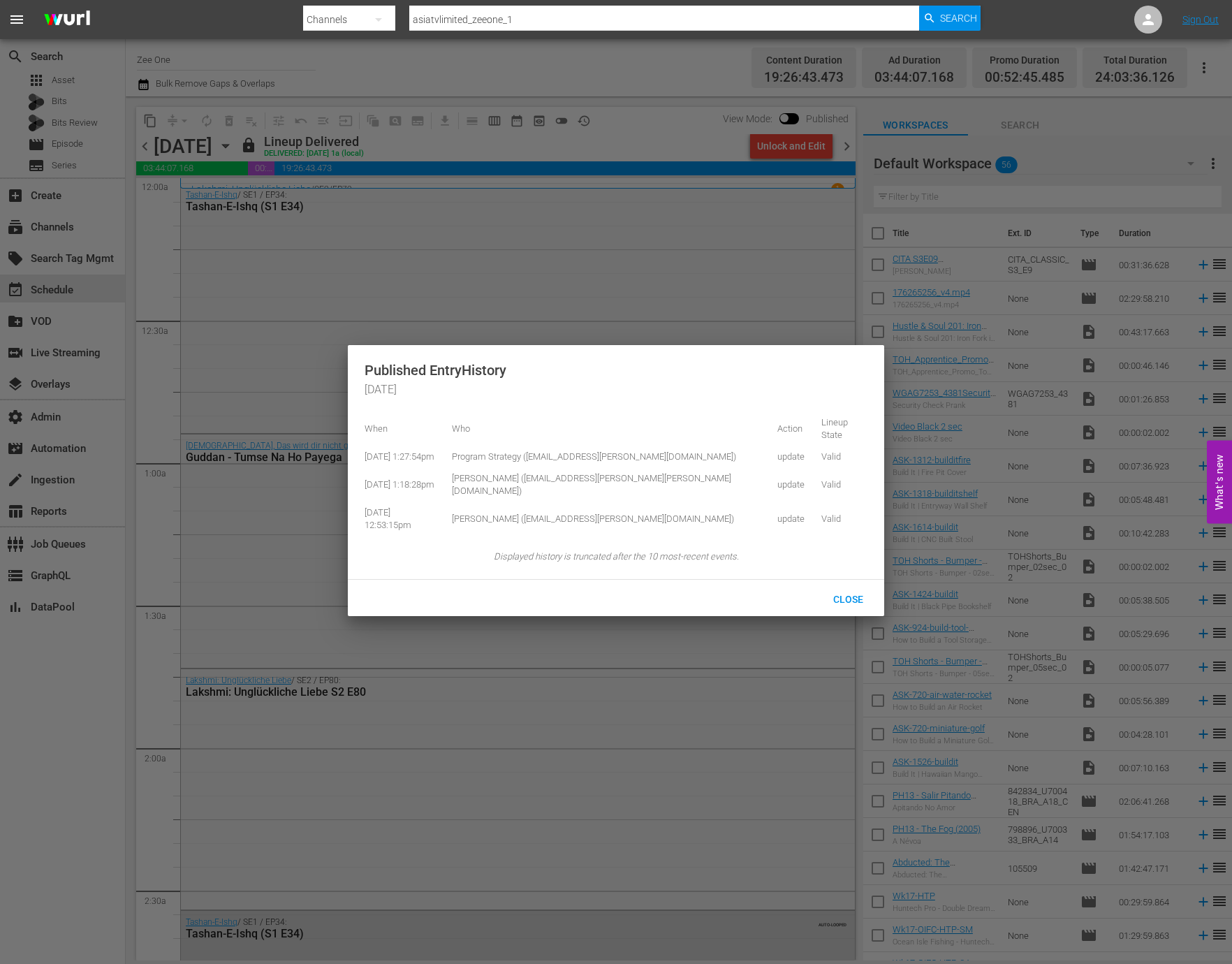
click at [632, 125] on div at bounding box center [616, 482] width 1232 height 964
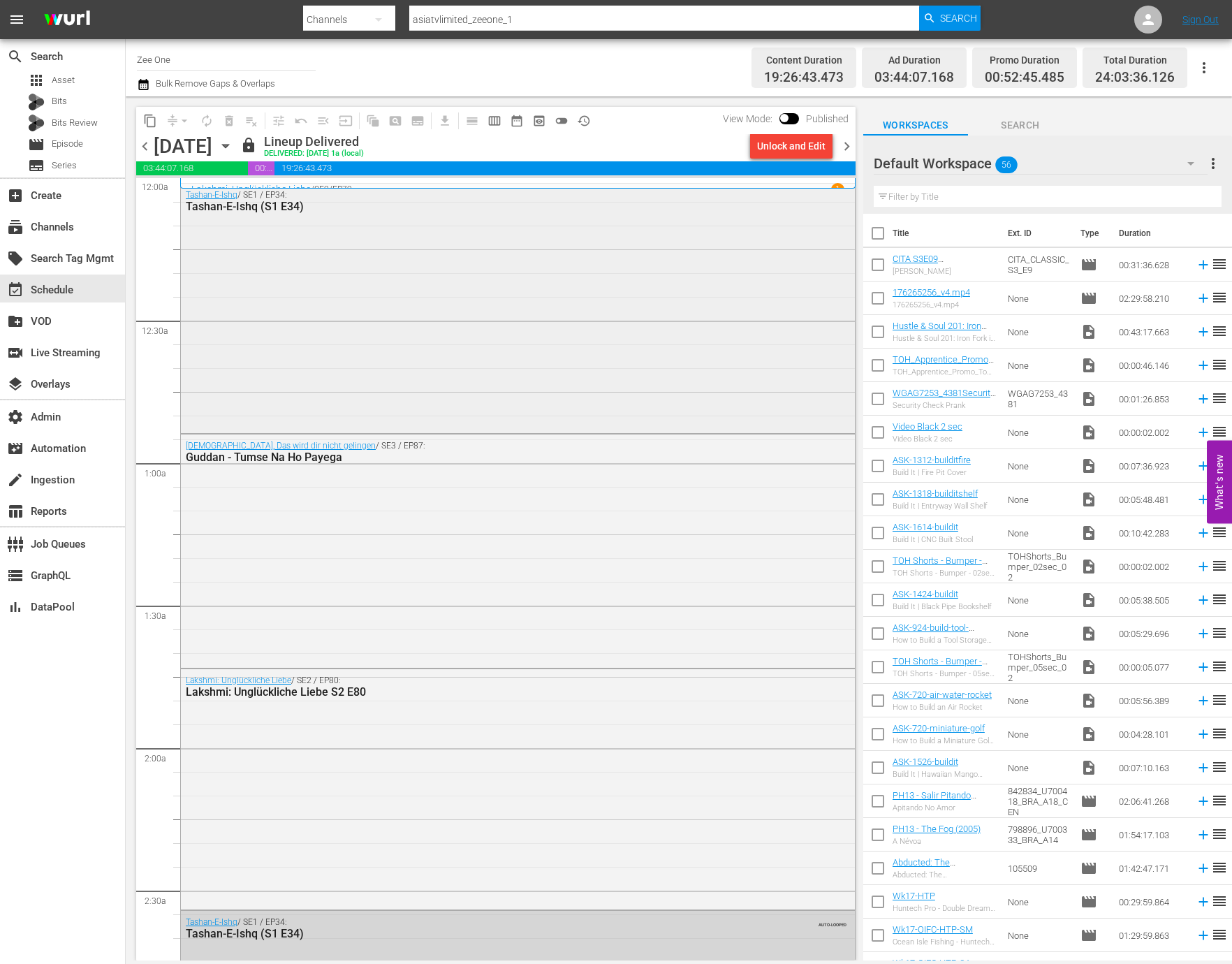
click at [468, 359] on div "Tashan-E-Ishq / SE1 / EP34: Tashan-E-Ishq (S1 E34)" at bounding box center [518, 306] width 674 height 247
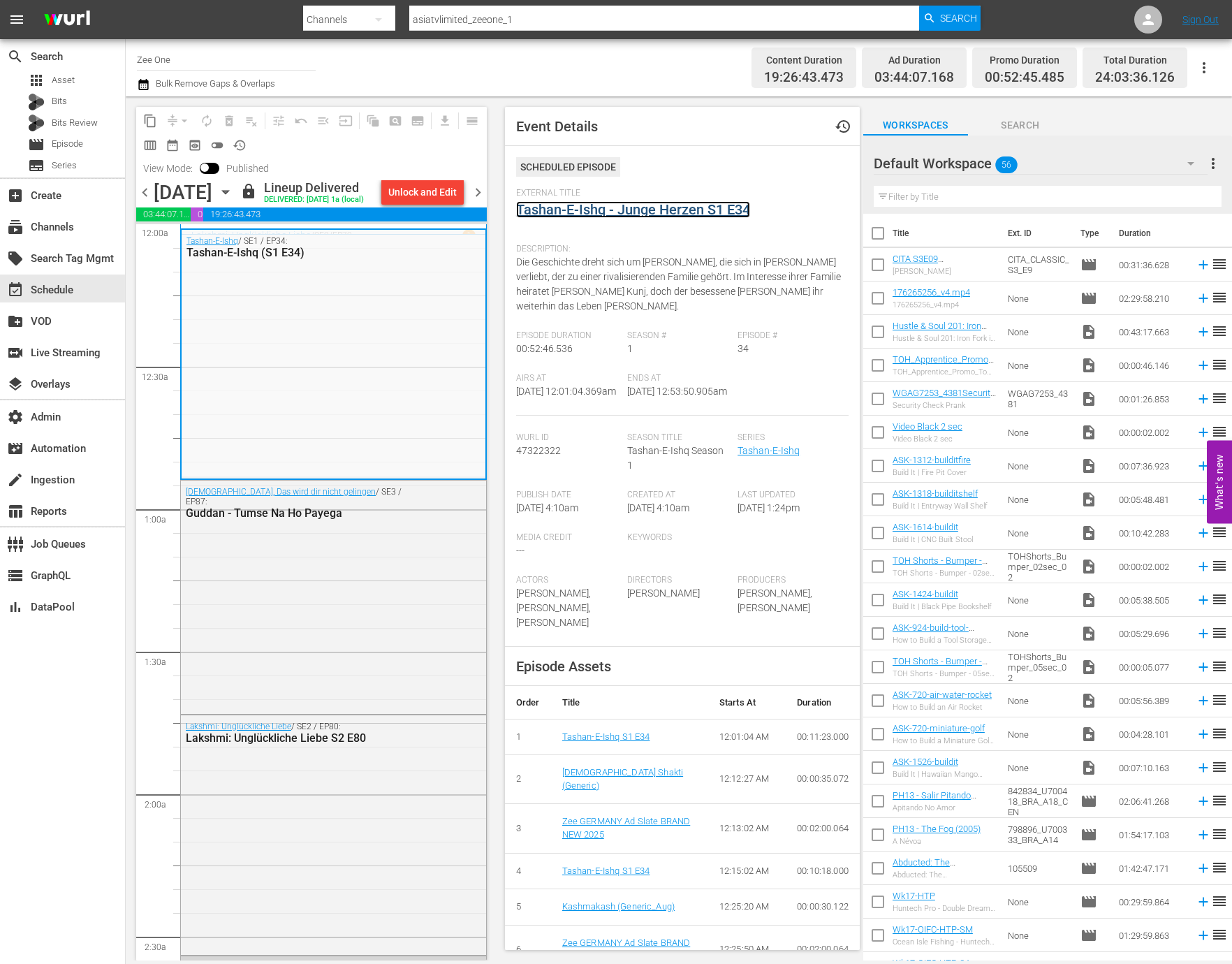
click at [592, 209] on link "Tashan-E-Ishq - Junge Herzen S1 E34" at bounding box center [632, 209] width 234 height 16
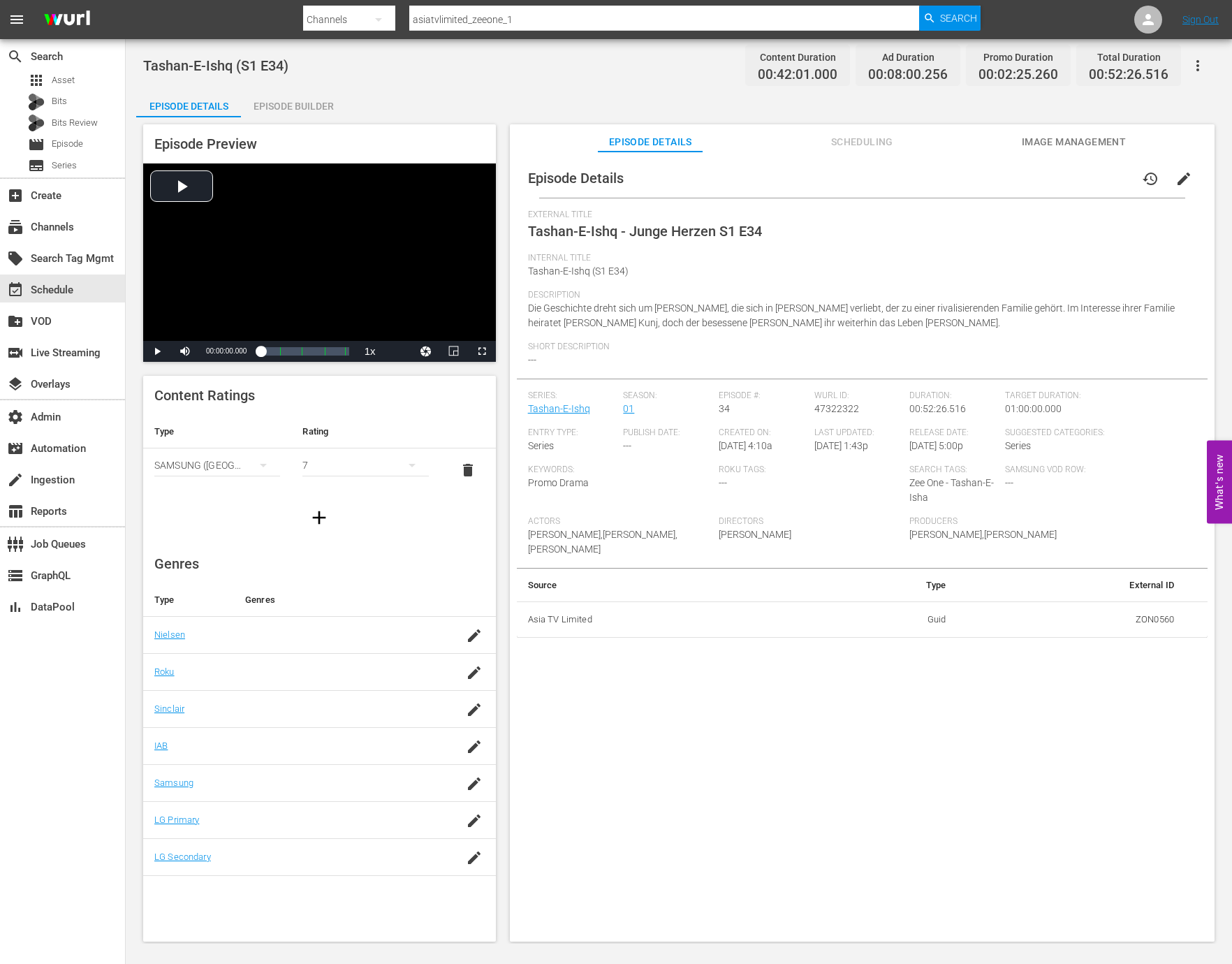
click at [299, 103] on div "Episode Builder" at bounding box center [293, 106] width 105 height 34
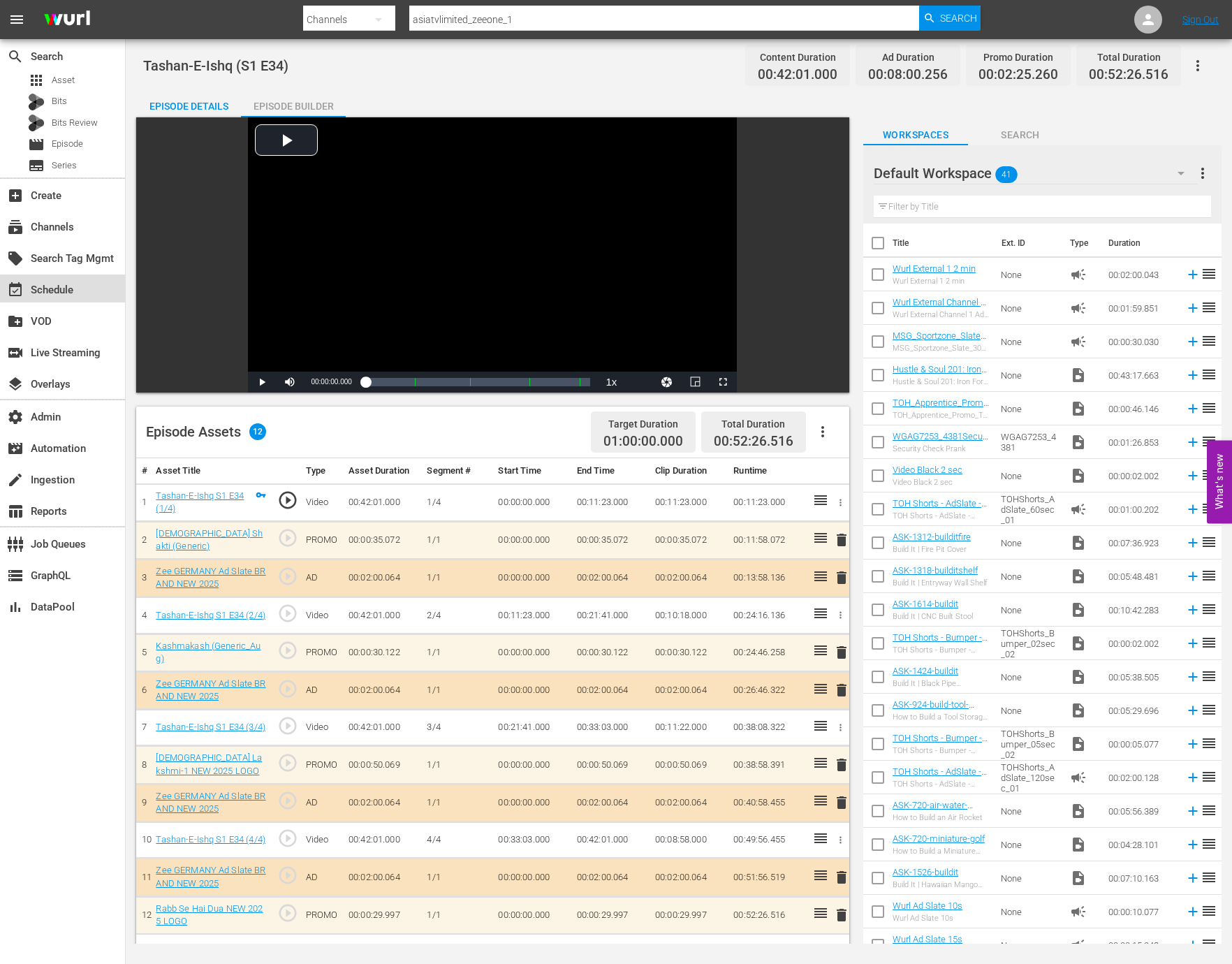
click at [97, 290] on div "event_available Schedule" at bounding box center [62, 288] width 125 height 28
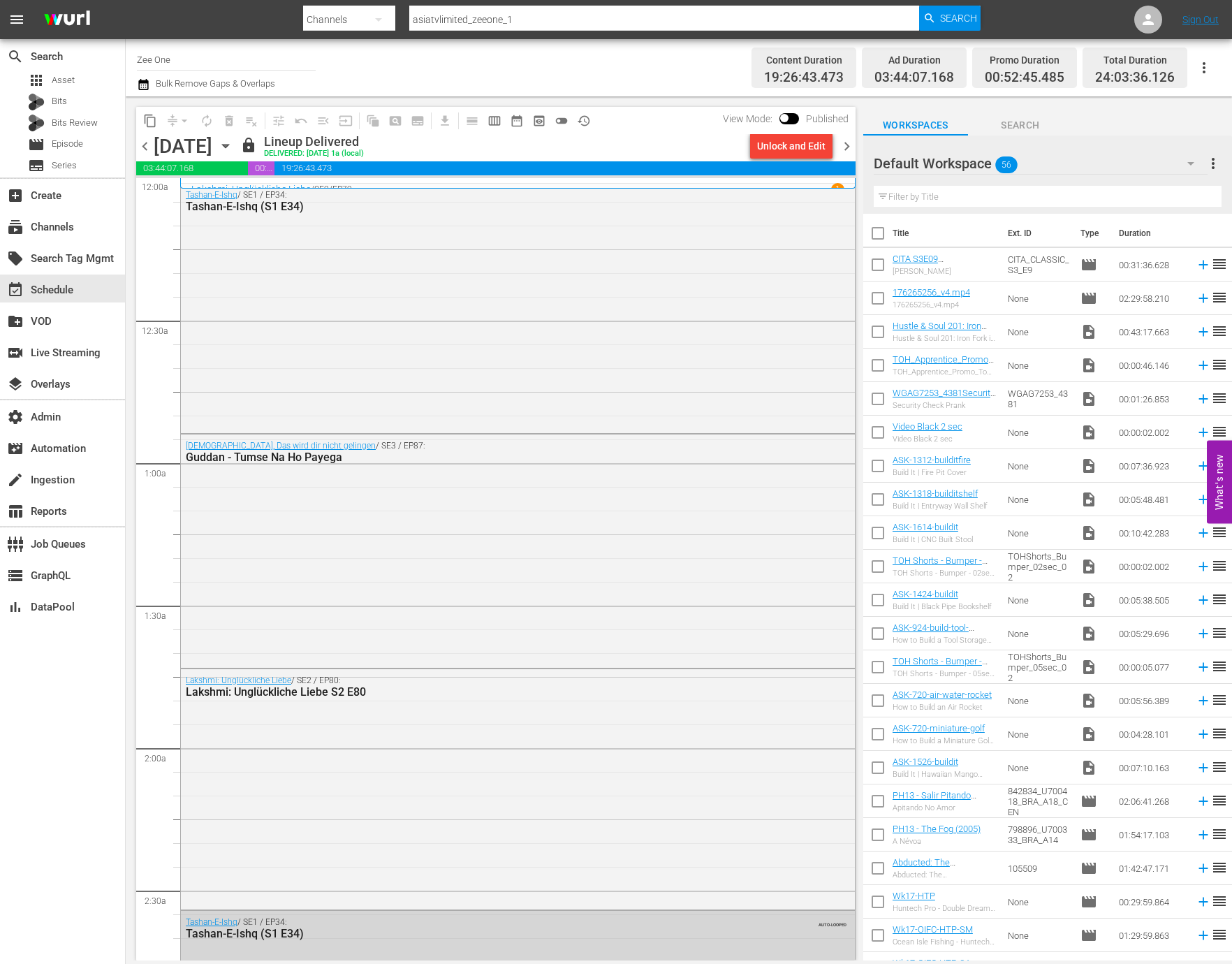
click at [149, 149] on span "chevron_left" at bounding box center [145, 147] width 17 height 17
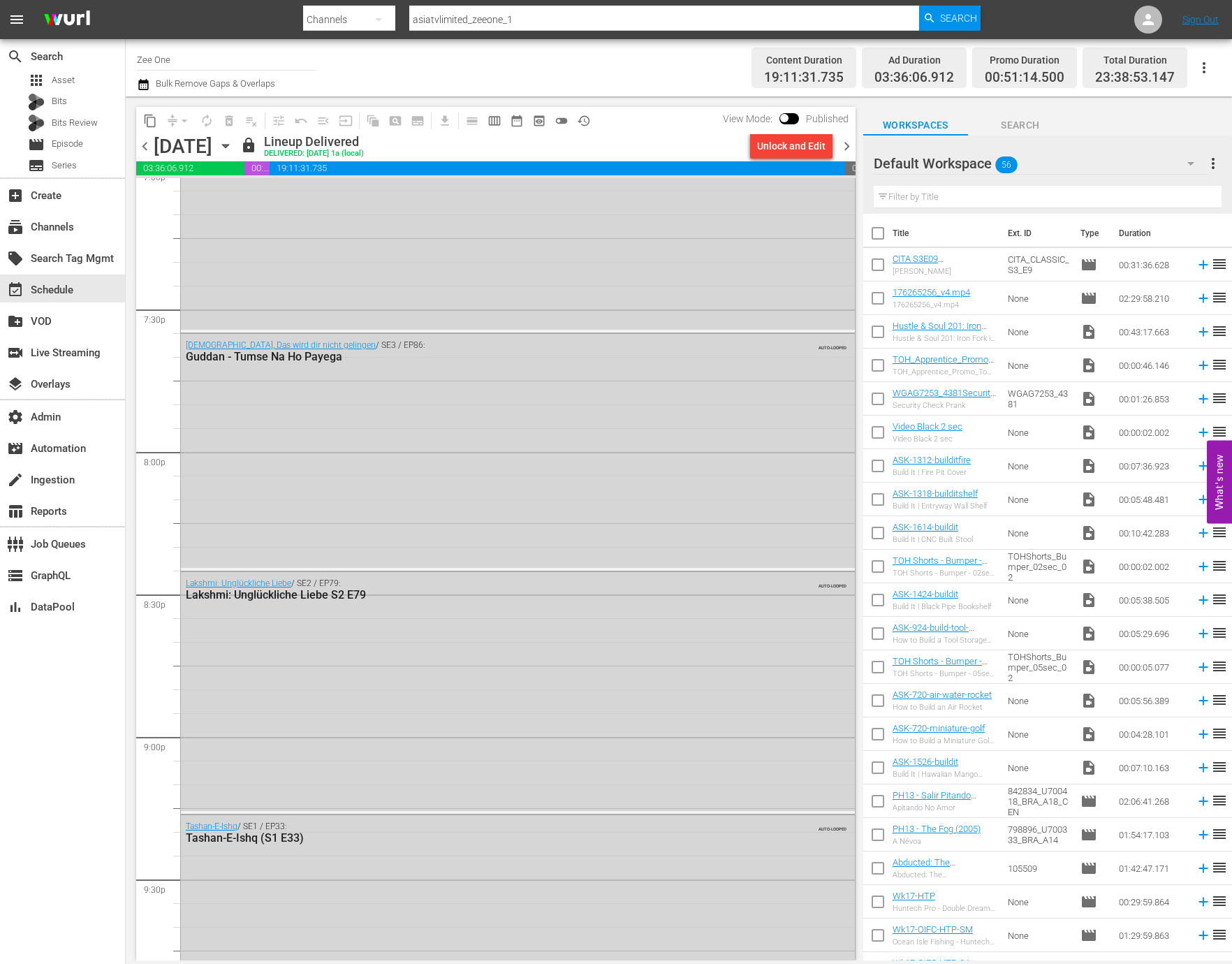
scroll to position [6060, 0]
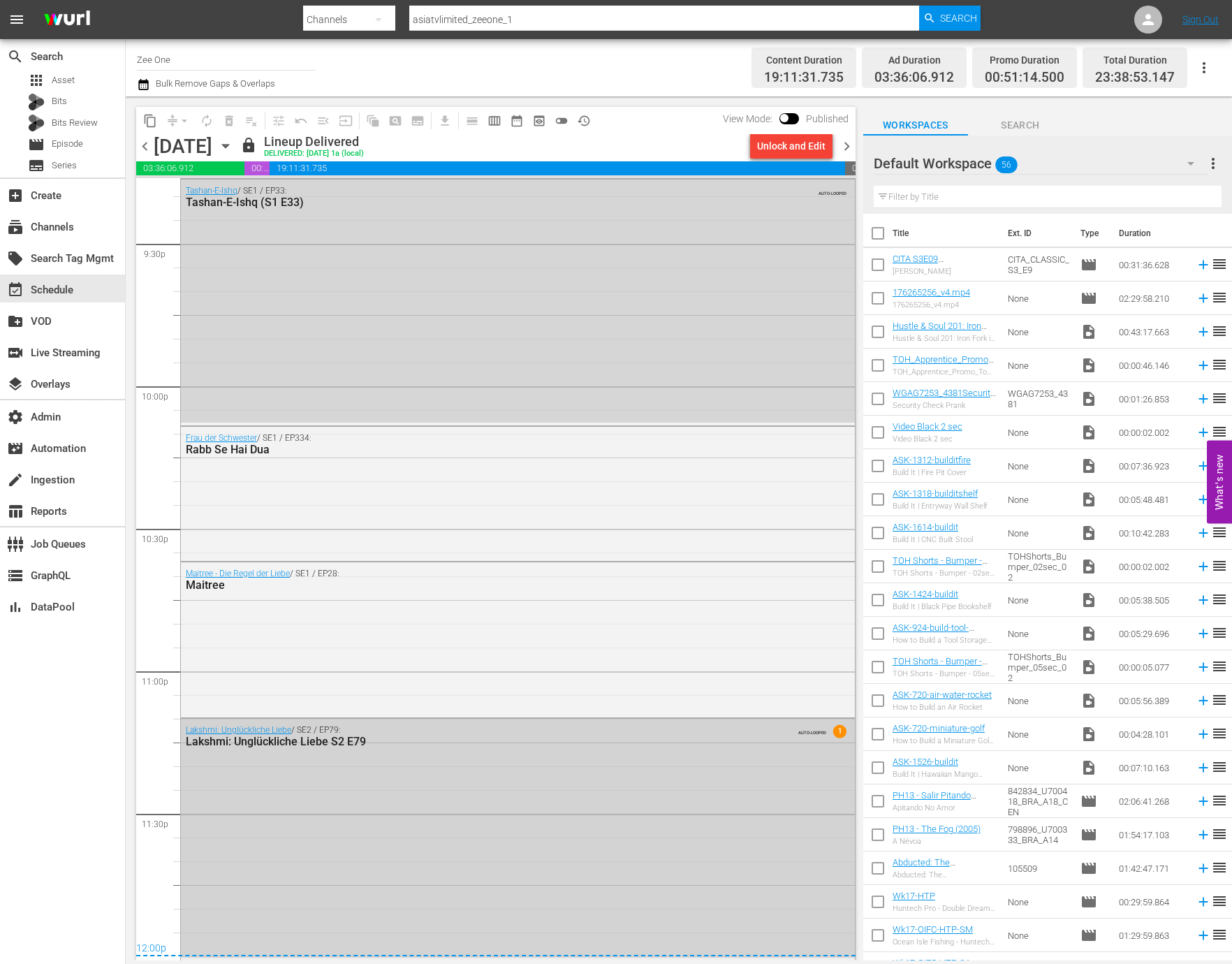
click at [277, 832] on div "Lakshmi: Unglückliche Liebe / SE2 / EP79: Lakshmi: Unglückliche Liebe S2 E79 AU…" at bounding box center [518, 838] width 674 height 239
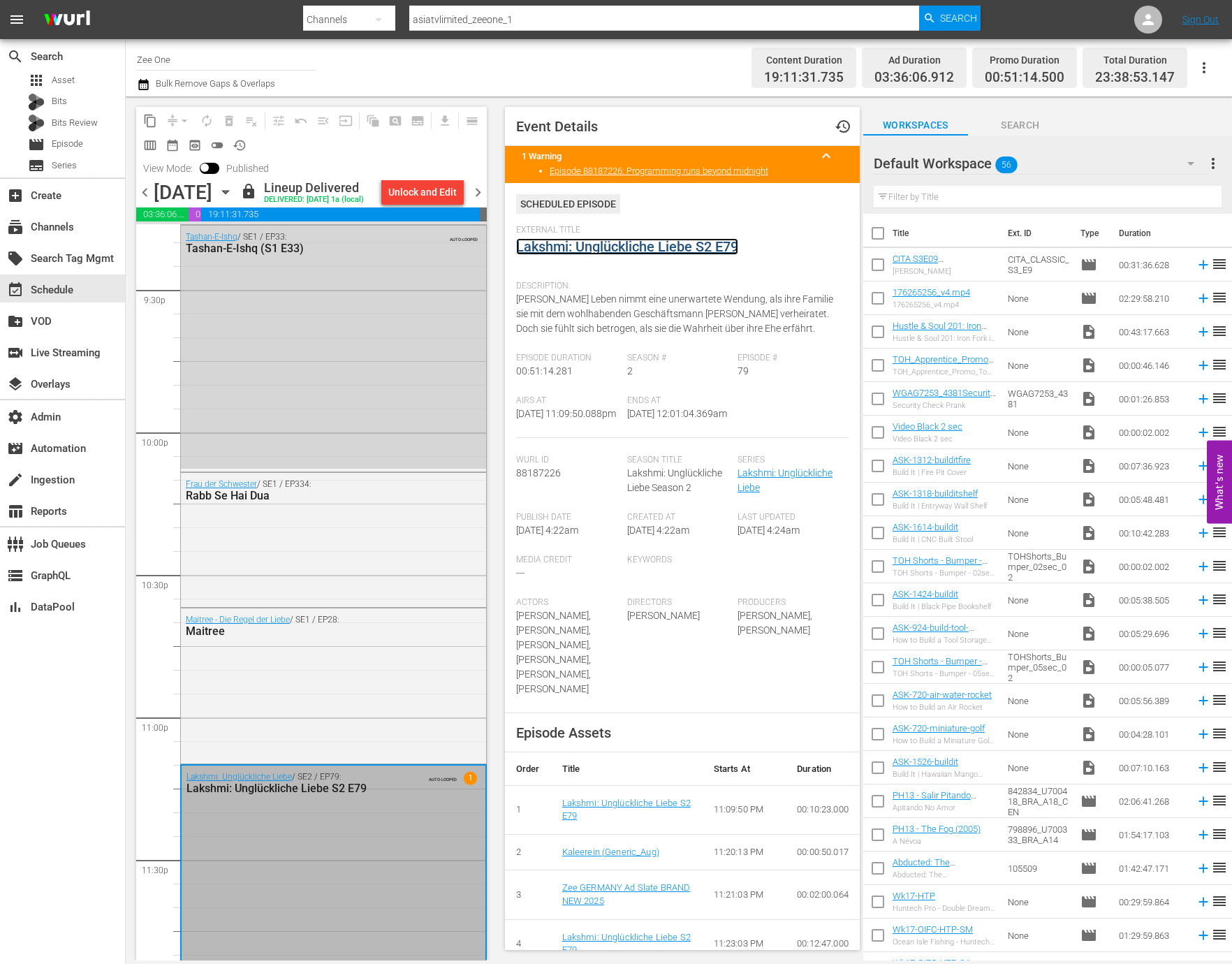
click at [630, 244] on link "Lakshmi: Unglückliche Liebe S2 E79" at bounding box center [626, 246] width 222 height 16
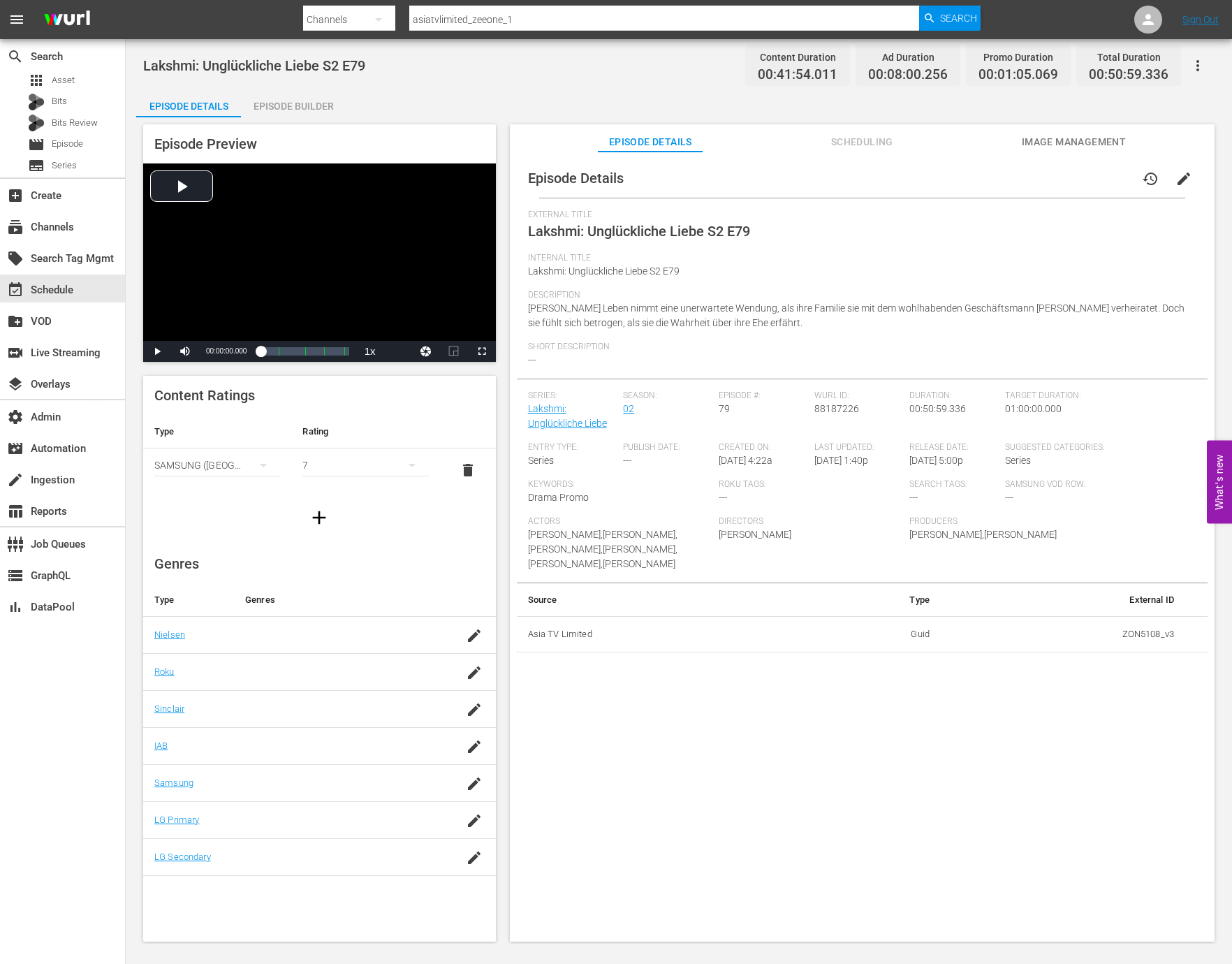
click at [301, 93] on div "Episode Builder" at bounding box center [293, 106] width 105 height 34
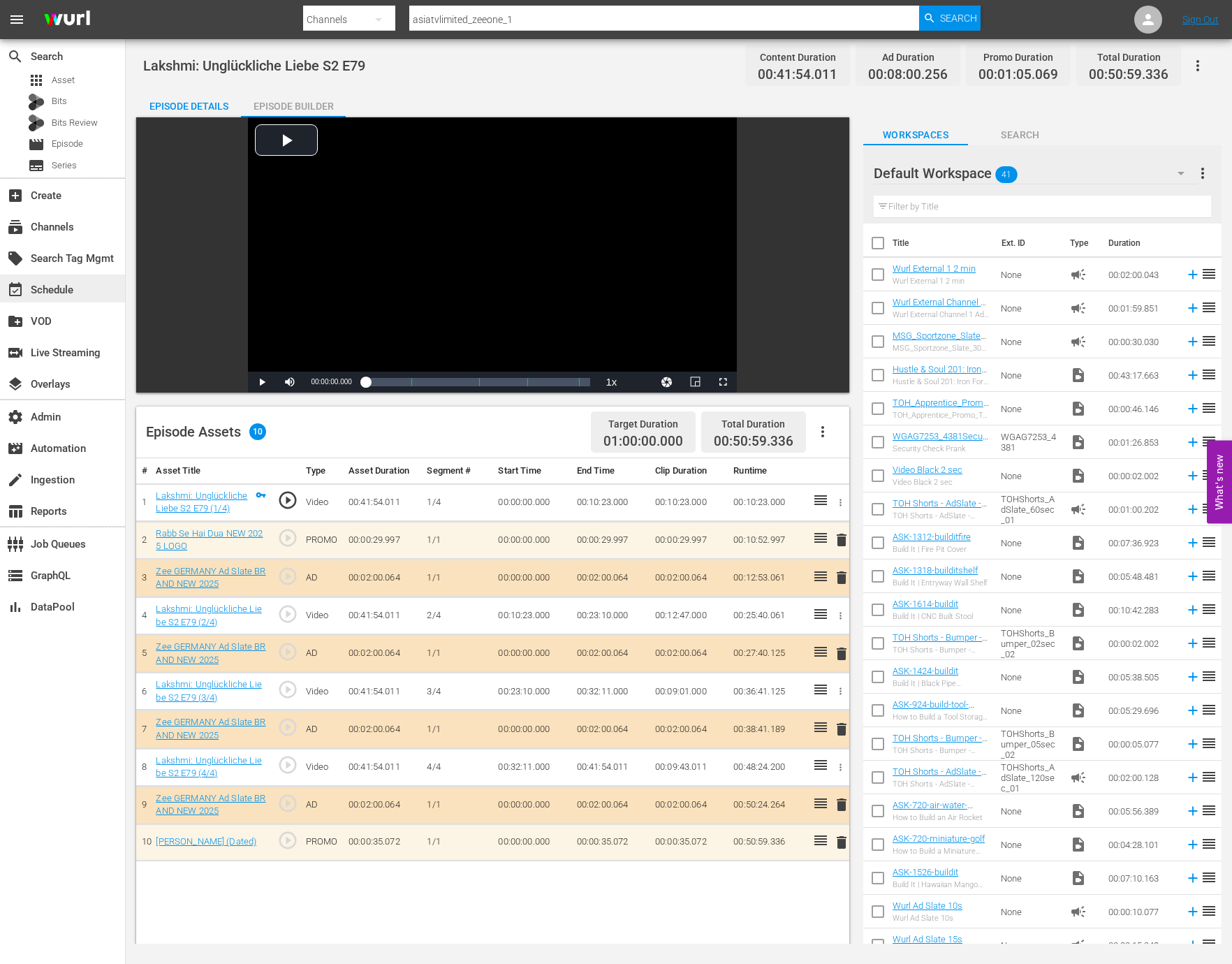
click at [74, 290] on div "event_available Schedule" at bounding box center [39, 288] width 78 height 13
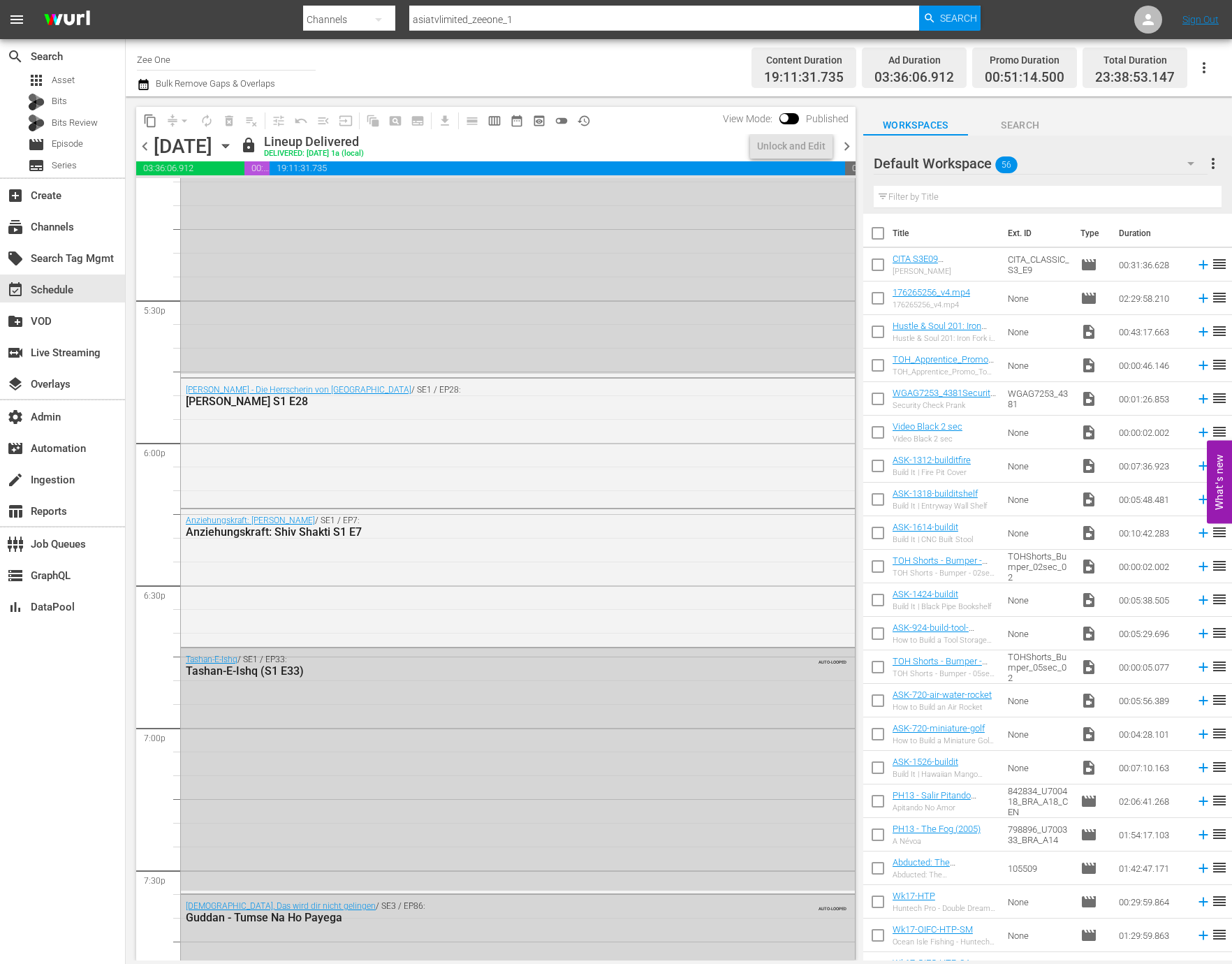
scroll to position [6060, 0]
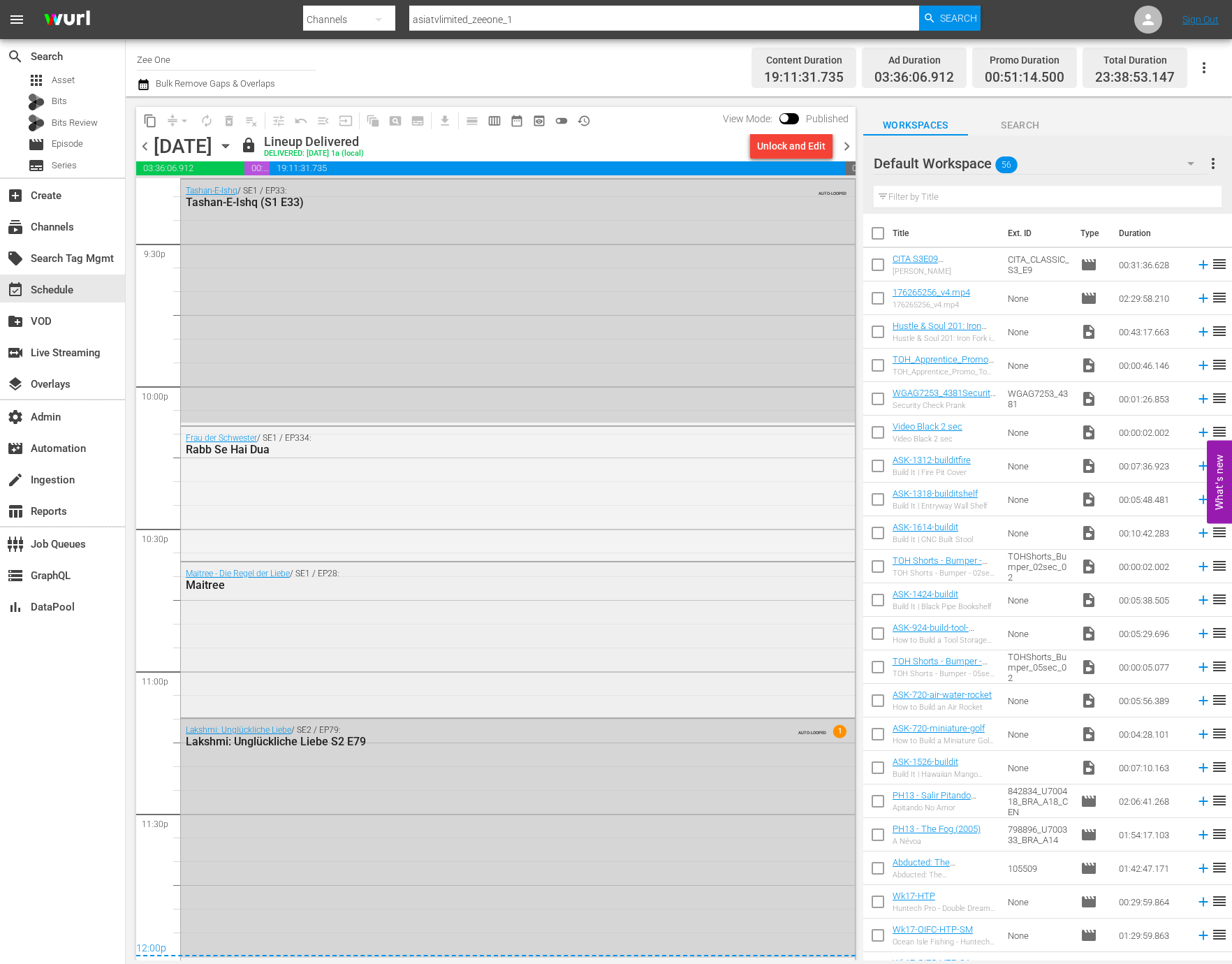
click at [311, 656] on div "Maitree - Die Regel der Liebe / SE1 / EP28: Maitree" at bounding box center [518, 638] width 674 height 152
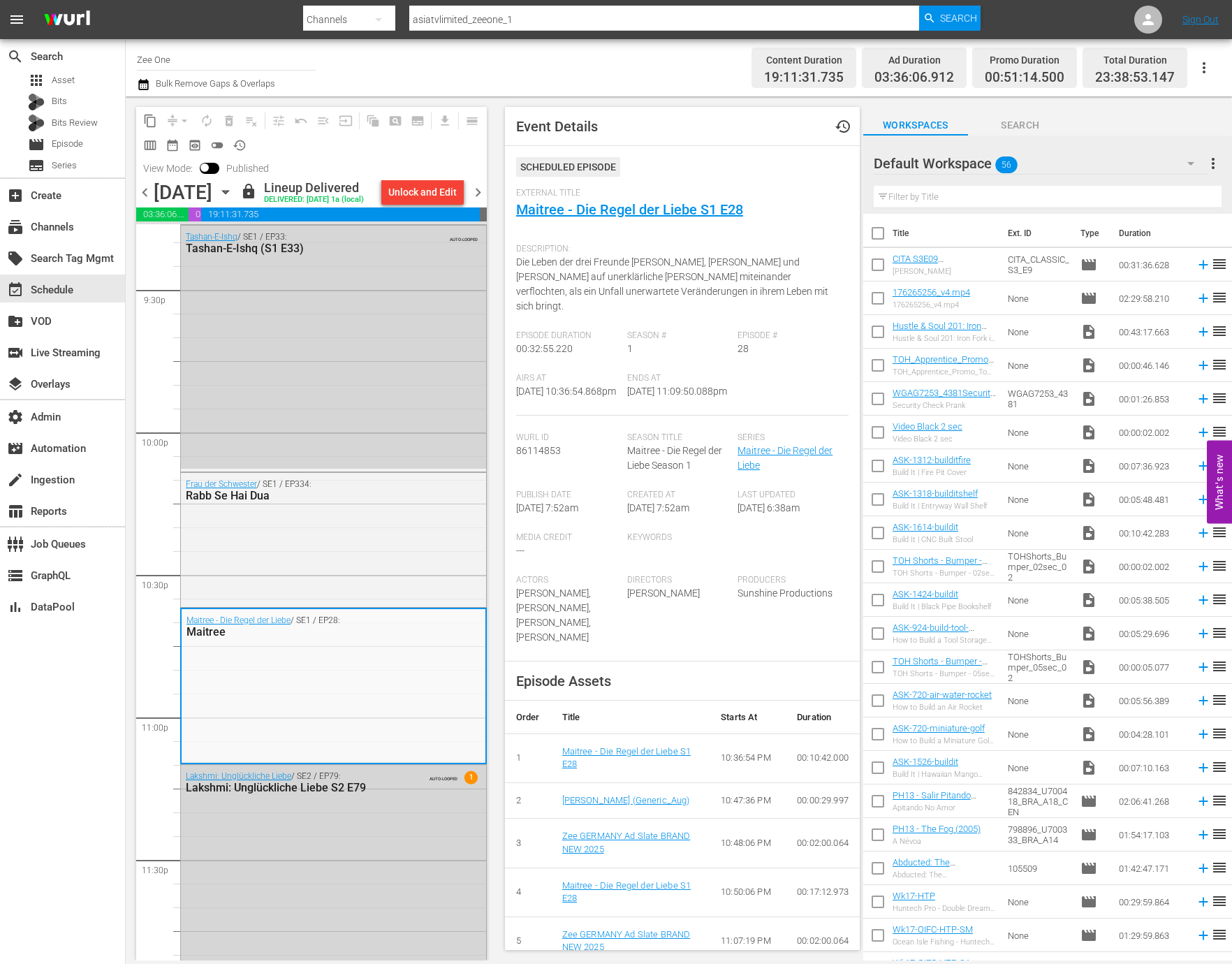
click at [623, 194] on span "External Title" at bounding box center [678, 194] width 325 height 11
click at [623, 215] on link "Maitree - Die Regel der Liebe S1 E28" at bounding box center [629, 209] width 227 height 16
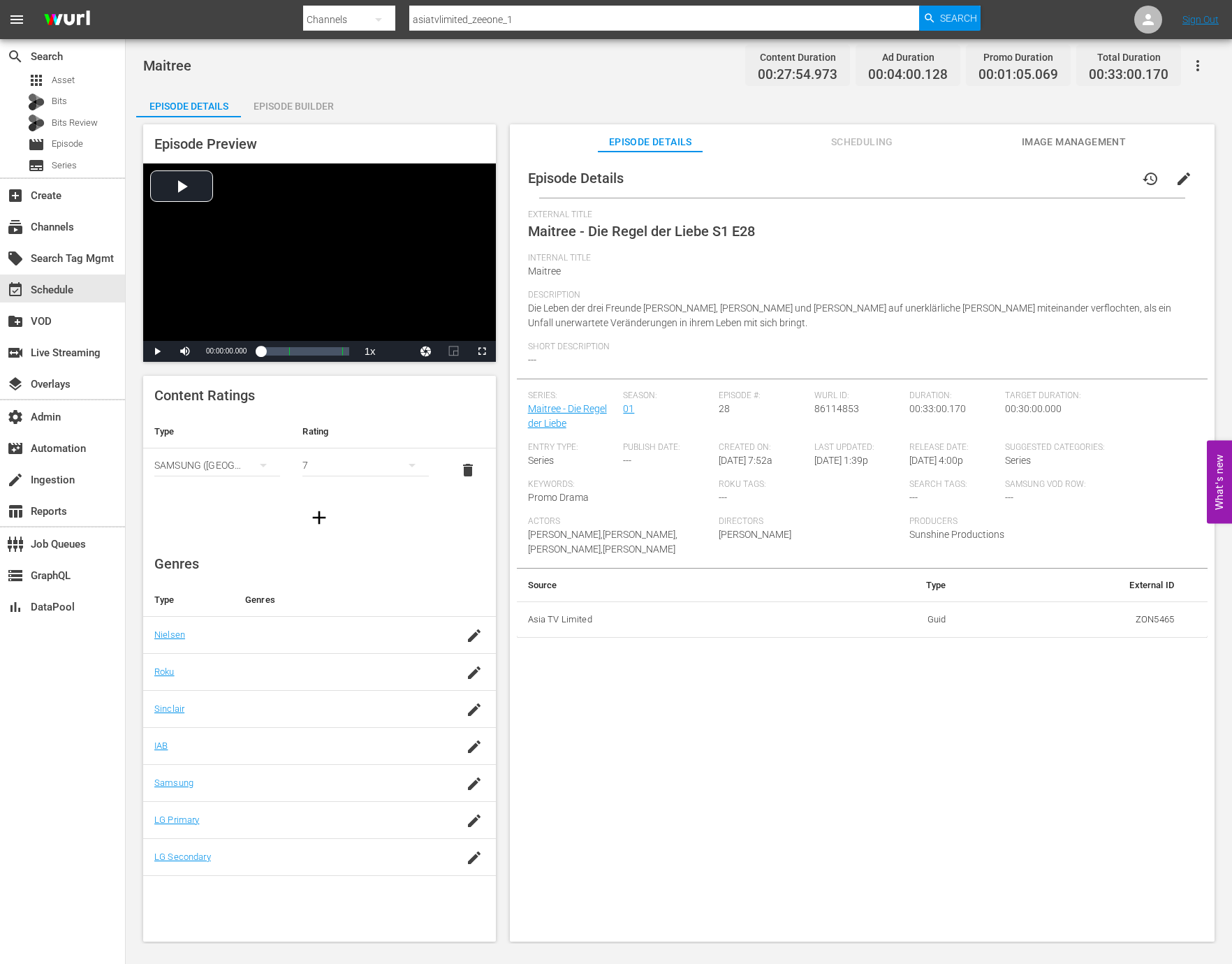
click at [319, 103] on div "Episode Builder" at bounding box center [293, 106] width 105 height 34
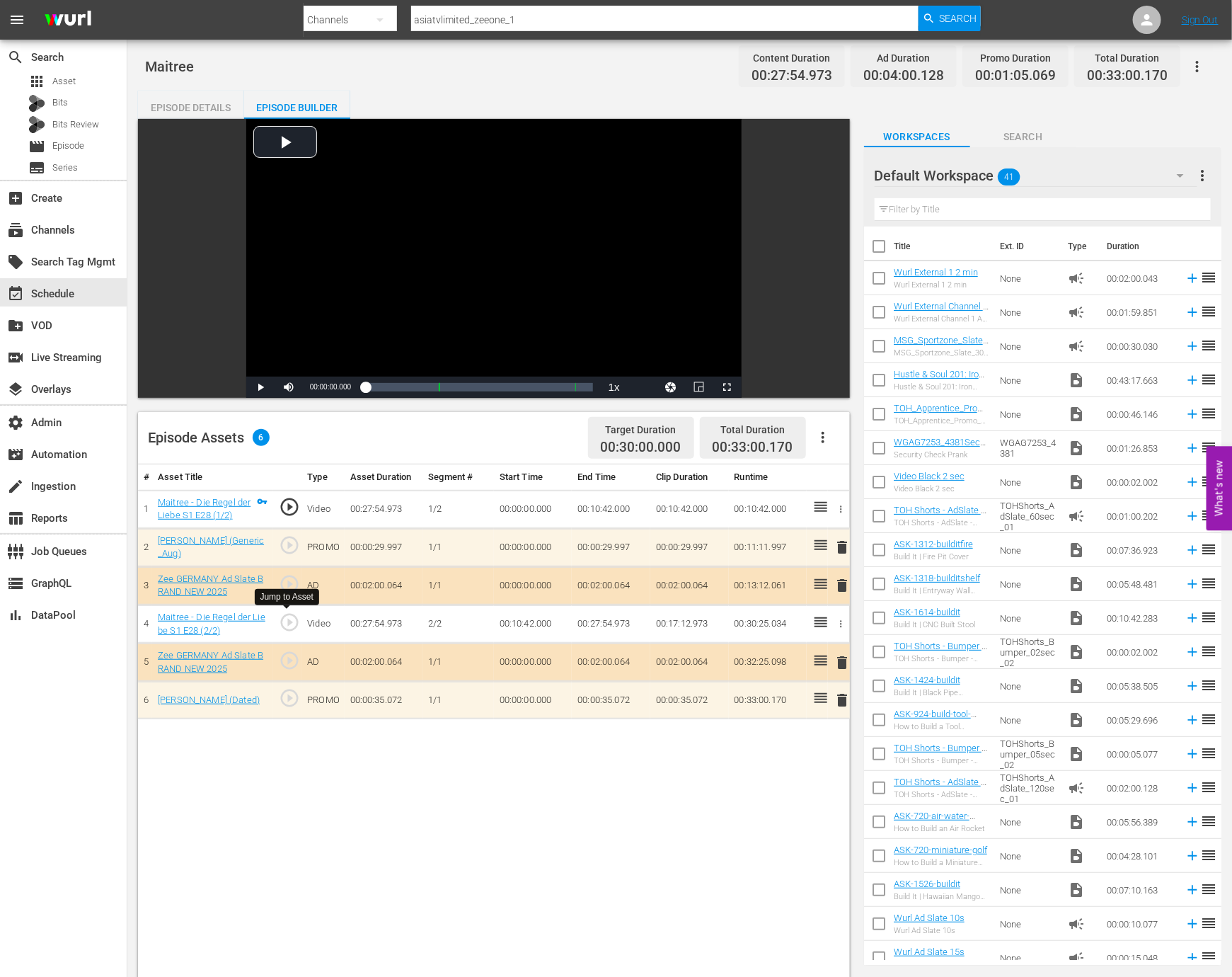
click at [289, 618] on span "play_circle_outline" at bounding box center [289, 622] width 21 height 21
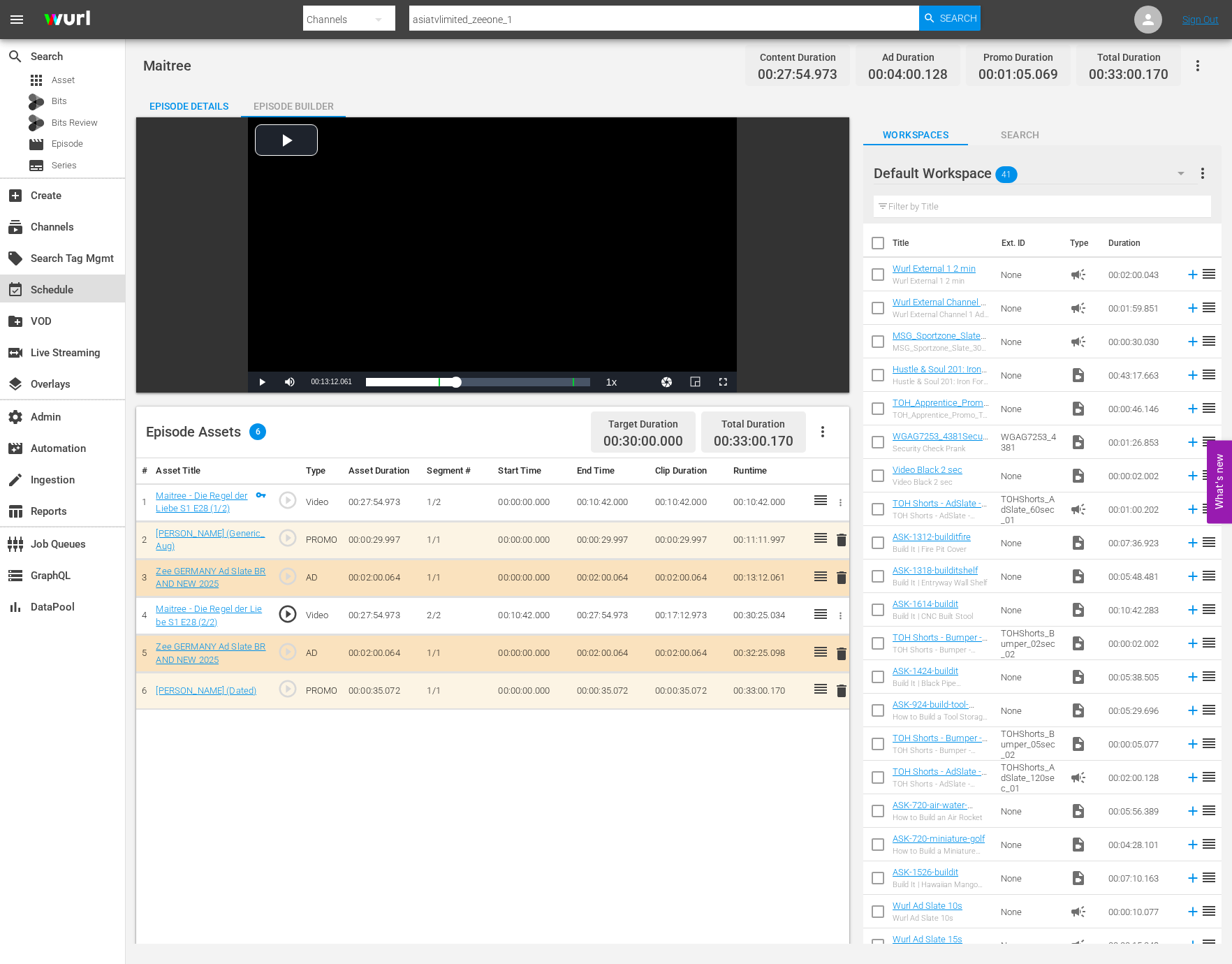
click at [96, 293] on div "event_available Schedule" at bounding box center [62, 288] width 125 height 28
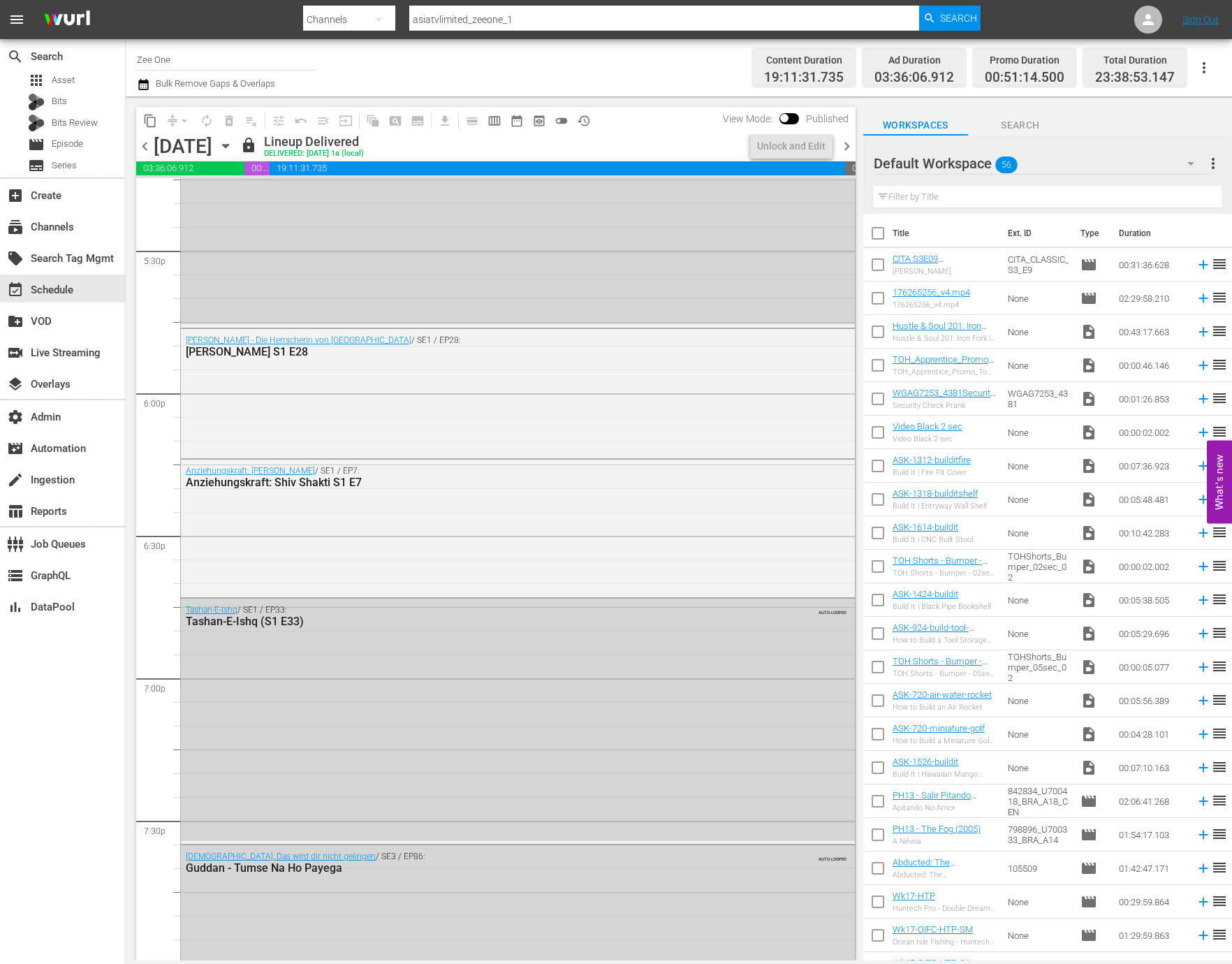
scroll to position [6060, 0]
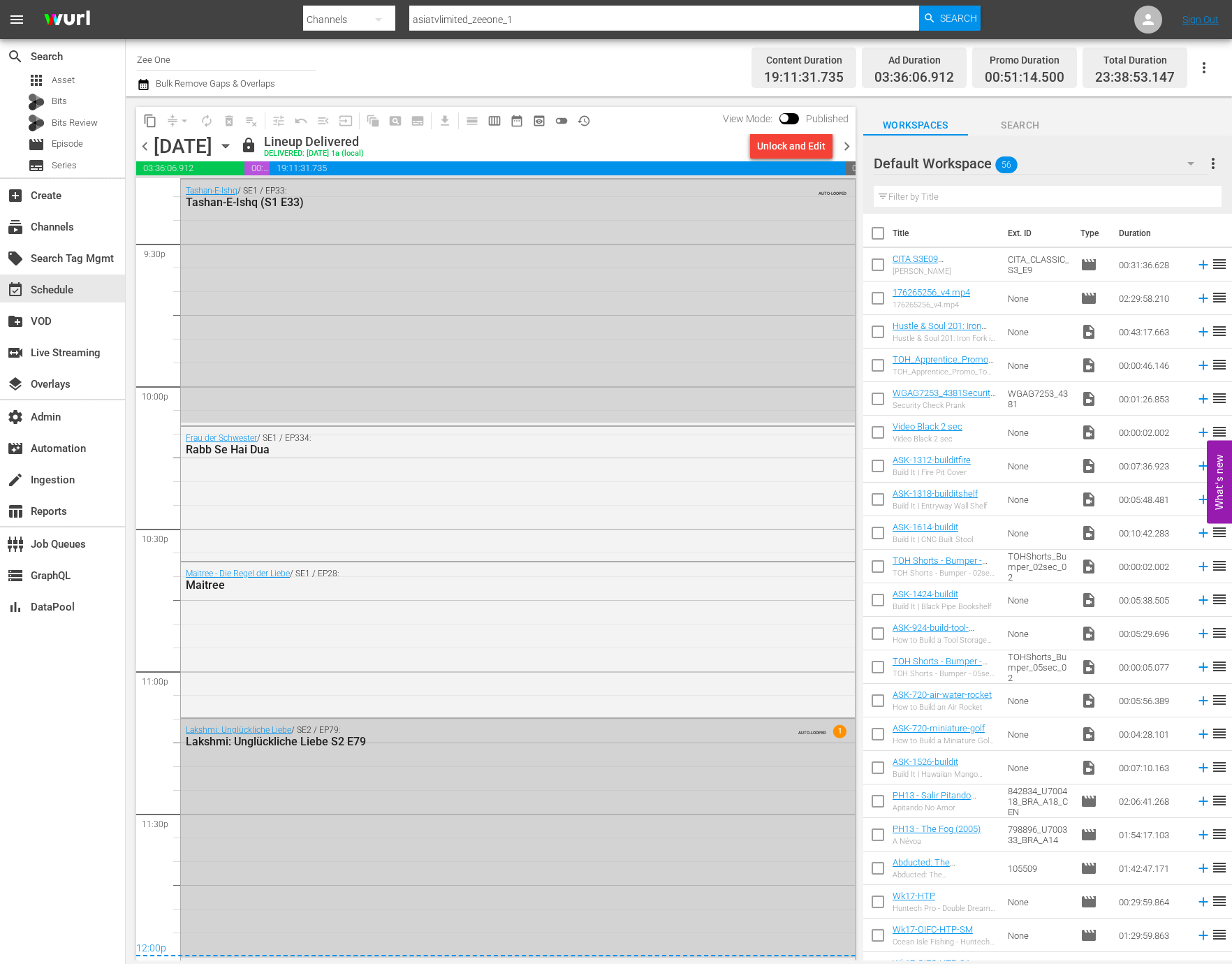
click at [320, 757] on div "Lakshmi: Unglückliche Liebe / SE2 / EP79: Lakshmi: Unglückliche Liebe S2 E79 AU…" at bounding box center [518, 838] width 674 height 239
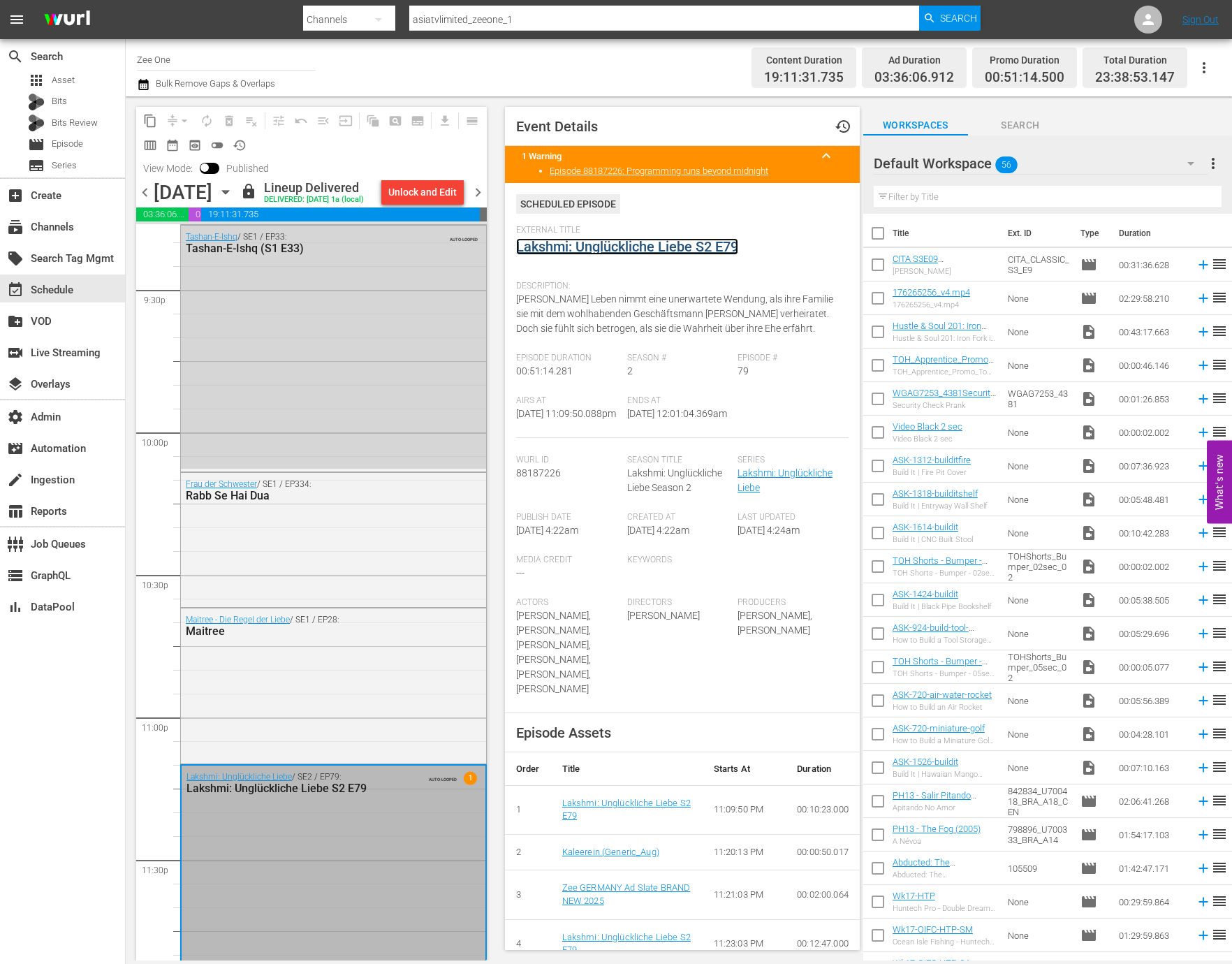
click at [632, 239] on link "Lakshmi: Unglückliche Liebe S2 E79" at bounding box center [626, 246] width 222 height 16
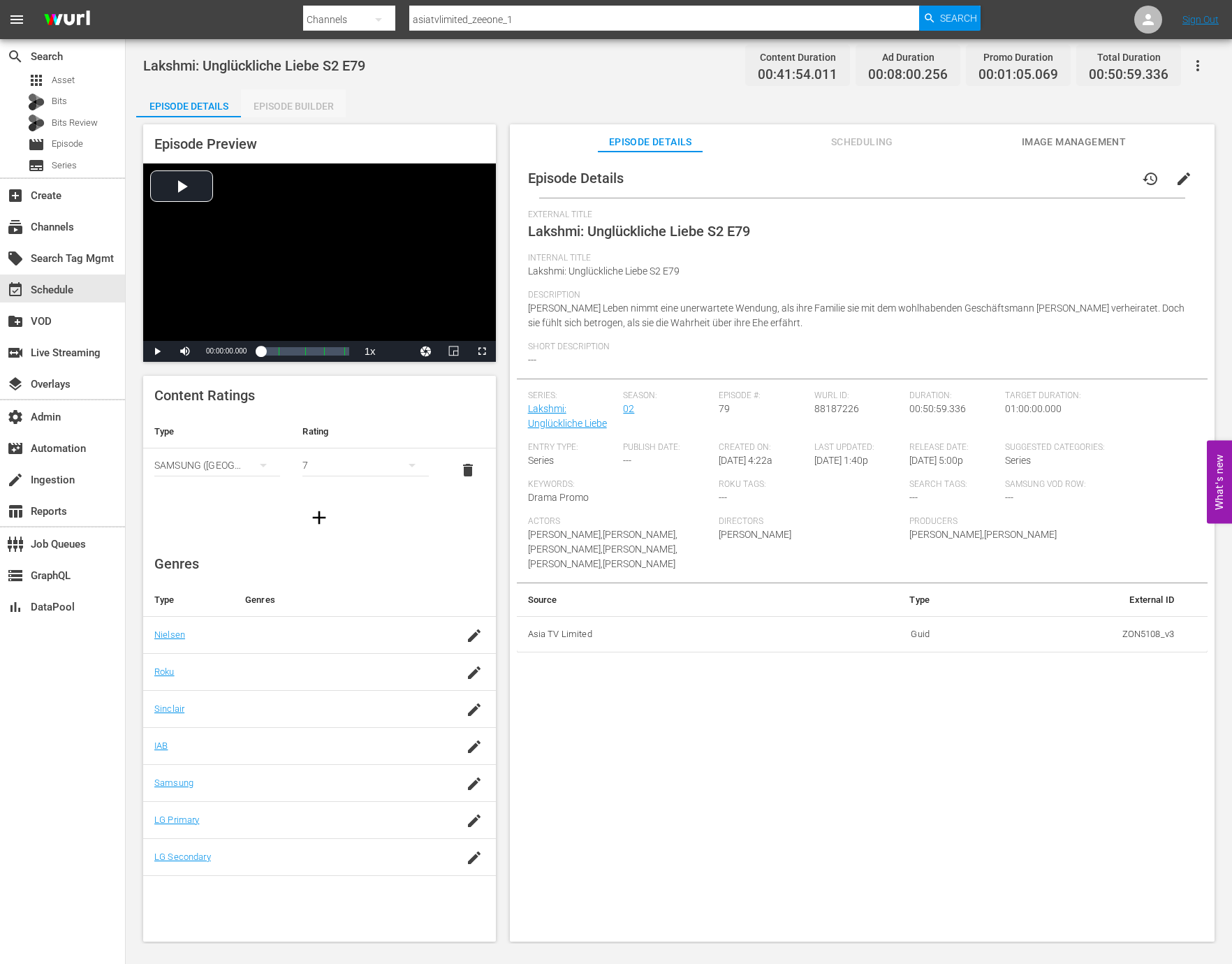
click at [326, 106] on div "Episode Builder" at bounding box center [293, 106] width 105 height 34
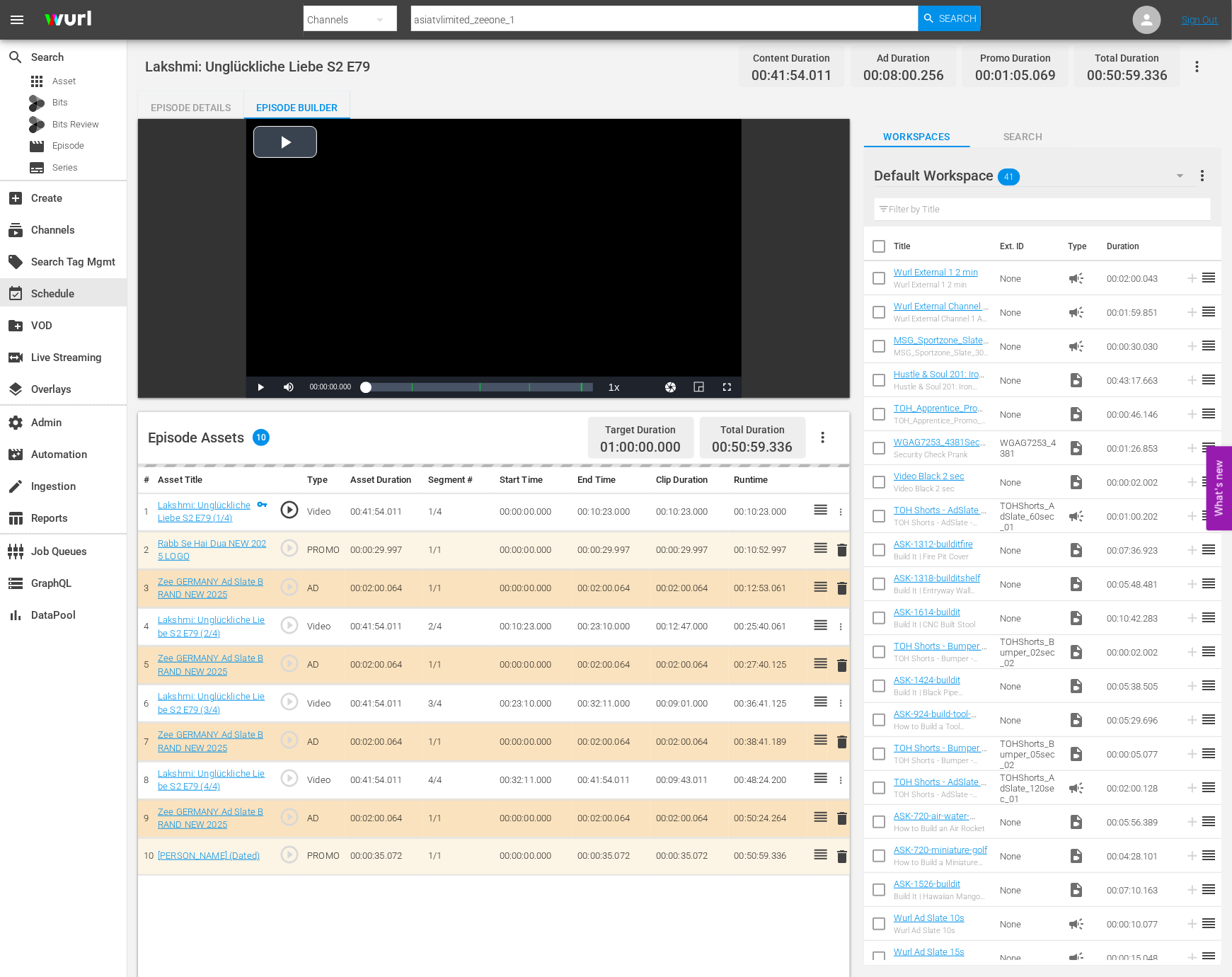
click at [315, 288] on div "Video Player" at bounding box center [494, 248] width 496 height 257
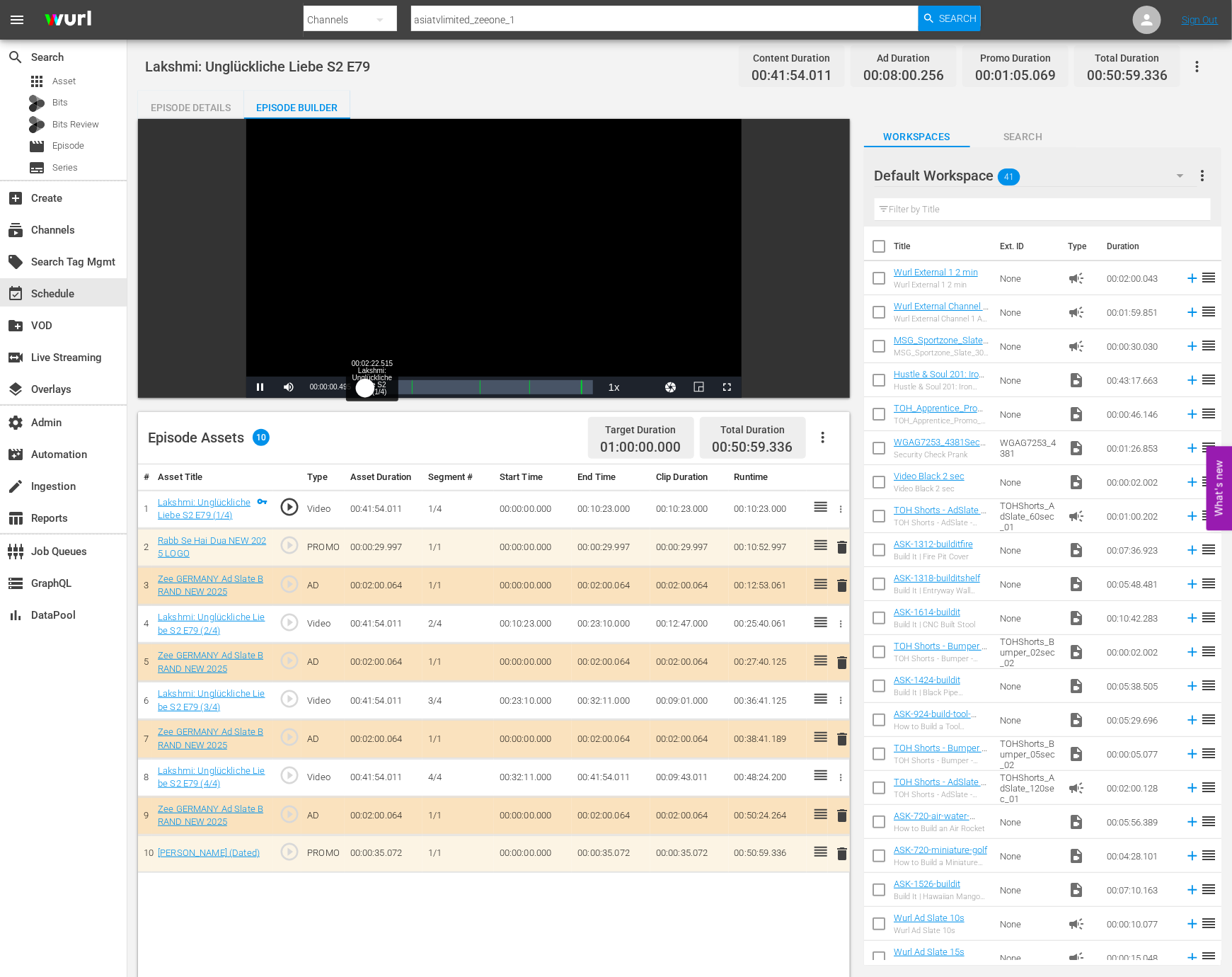
click at [380, 388] on div "Loaded : 0.23% 00:02:22.515 Lakshmi: Unglückliche Liebe S2 E79 (1/4) 00:00:00.6…" at bounding box center [479, 387] width 228 height 14
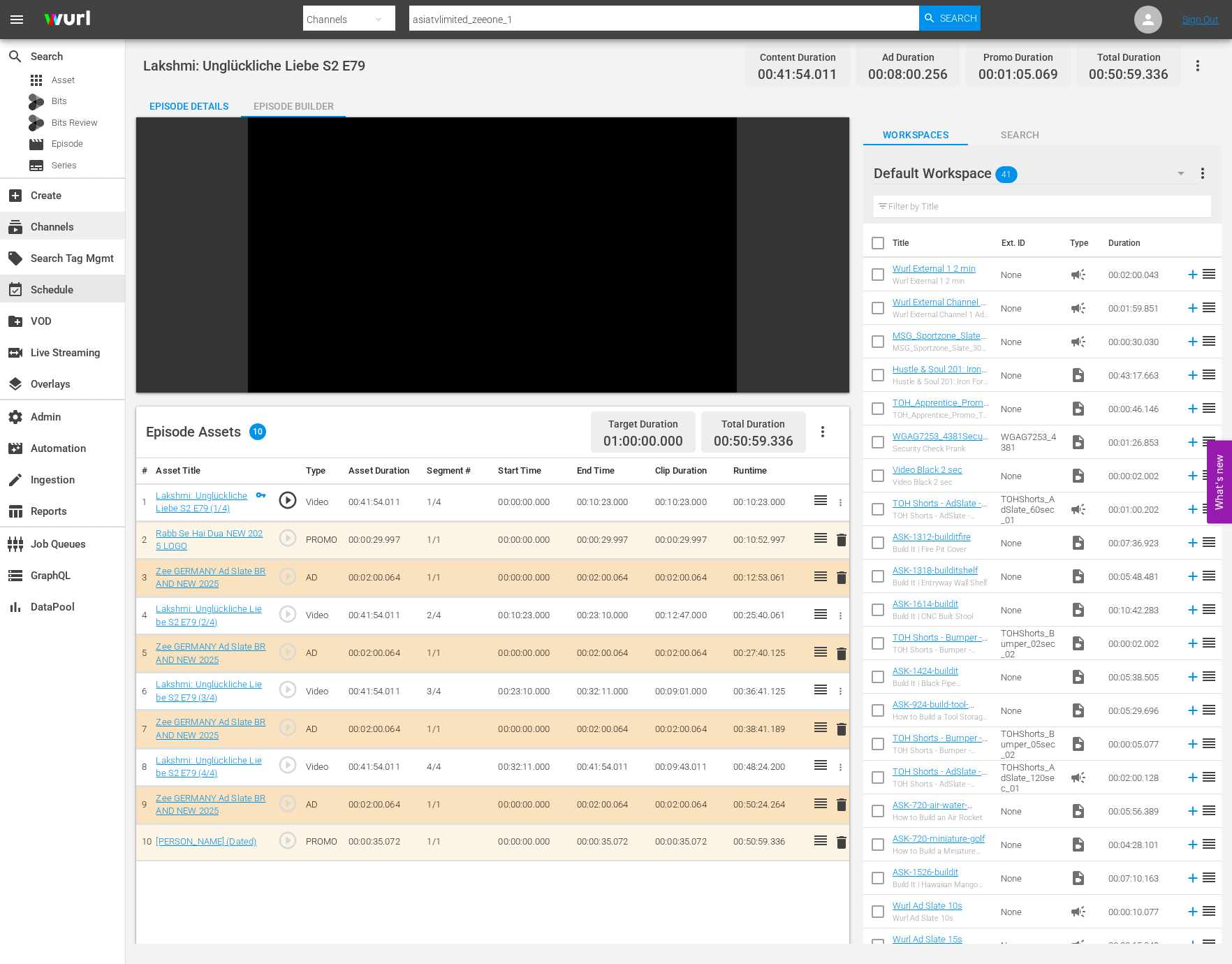
click at [58, 240] on div "subscriptions Channels" at bounding box center [62, 226] width 125 height 31
click at [61, 227] on div "subscriptions Channels" at bounding box center [39, 225] width 78 height 13
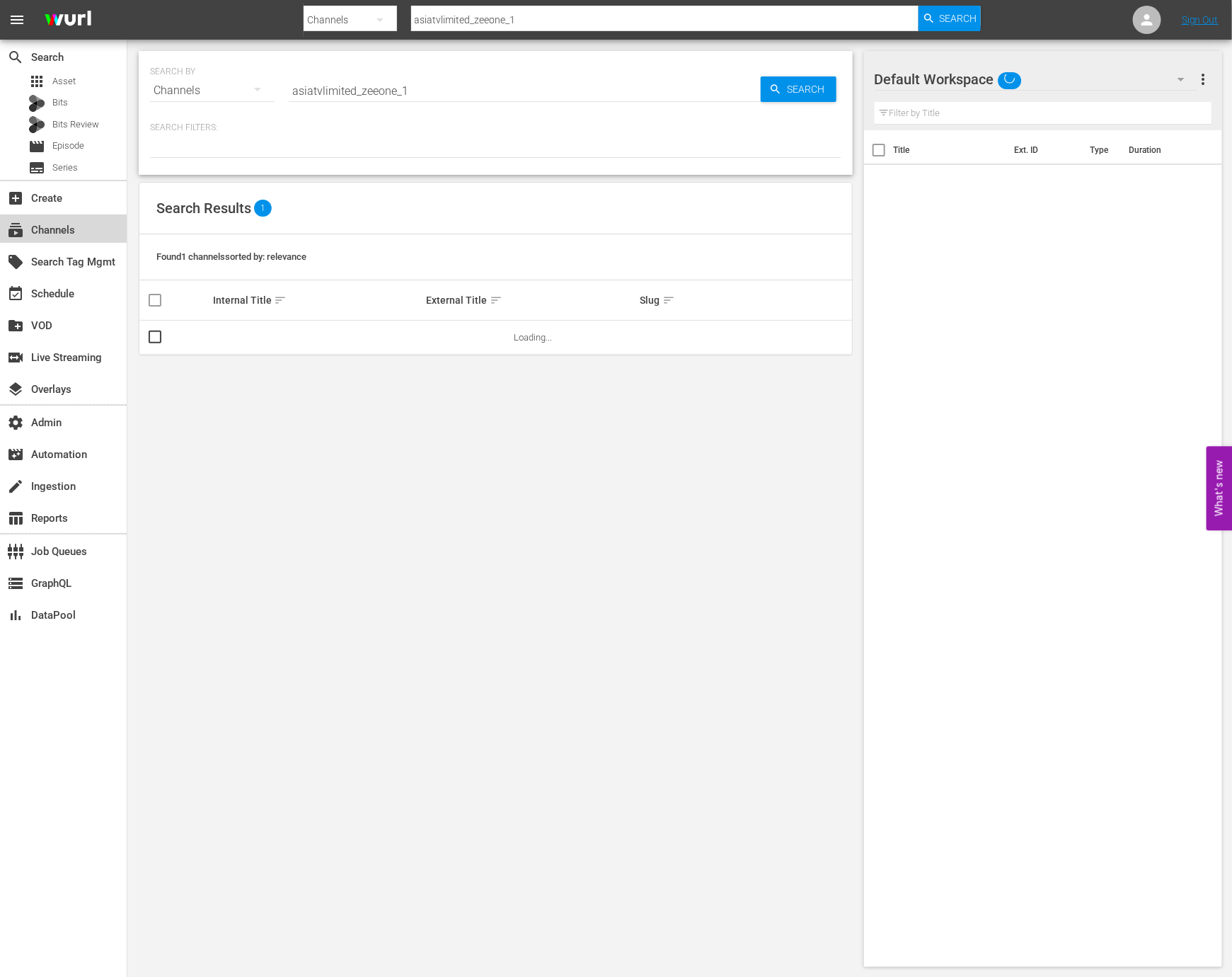
click at [71, 229] on div "subscriptions Channels" at bounding box center [40, 228] width 79 height 13
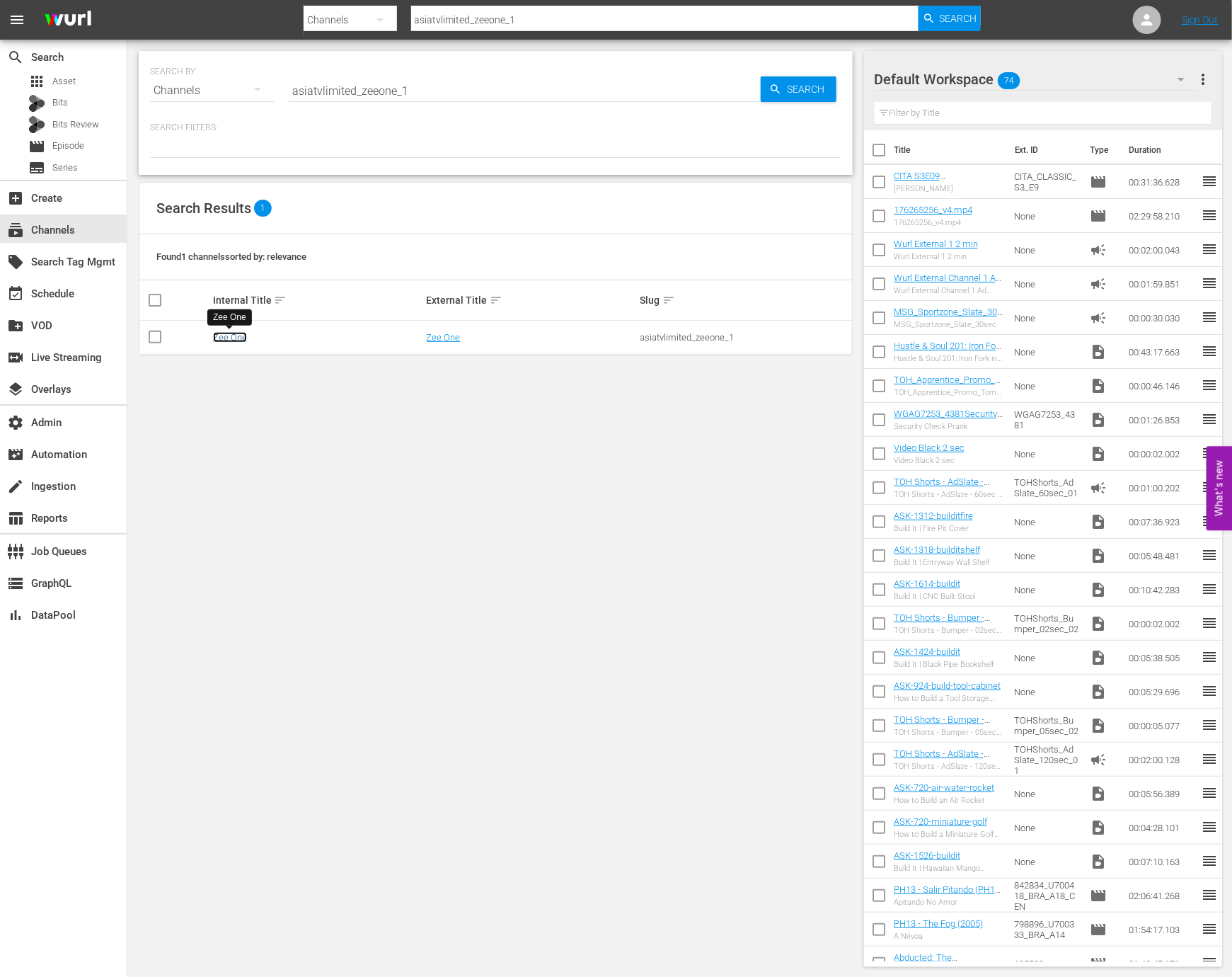
click at [238, 338] on link "Zee One" at bounding box center [230, 337] width 34 height 10
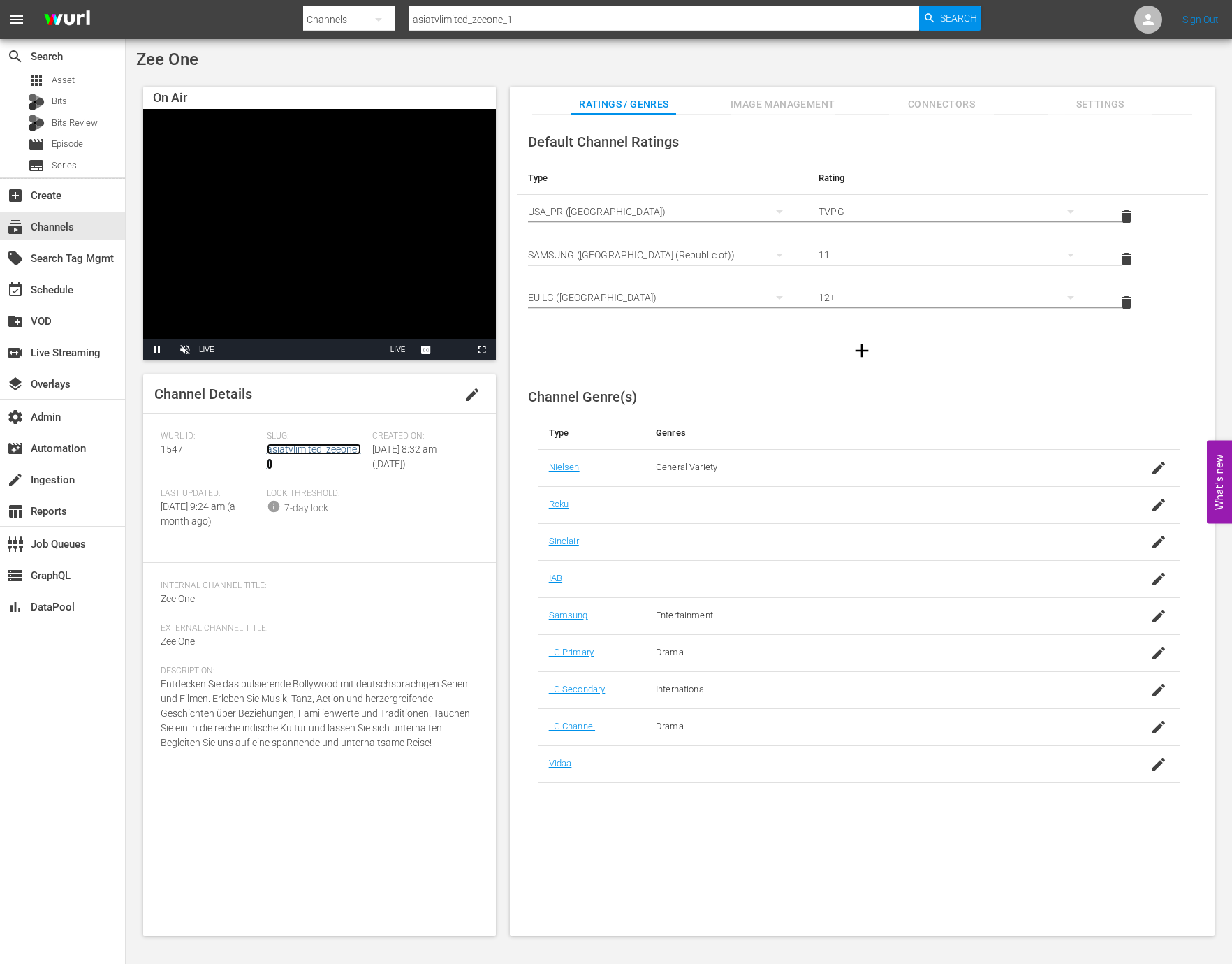
click at [280, 449] on link "asiatvlimited_zeeone_1" at bounding box center [313, 456] width 94 height 26
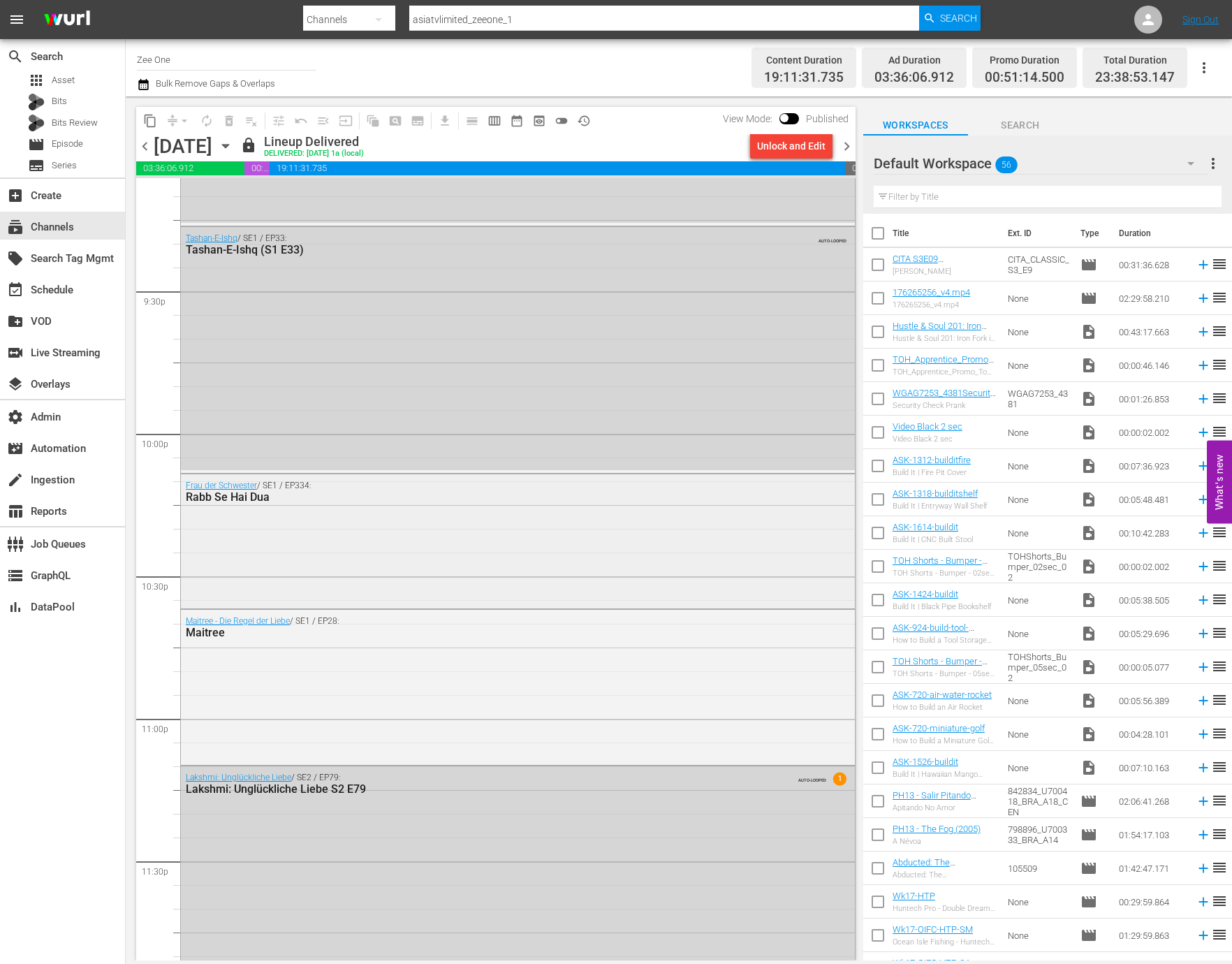
scroll to position [6060, 0]
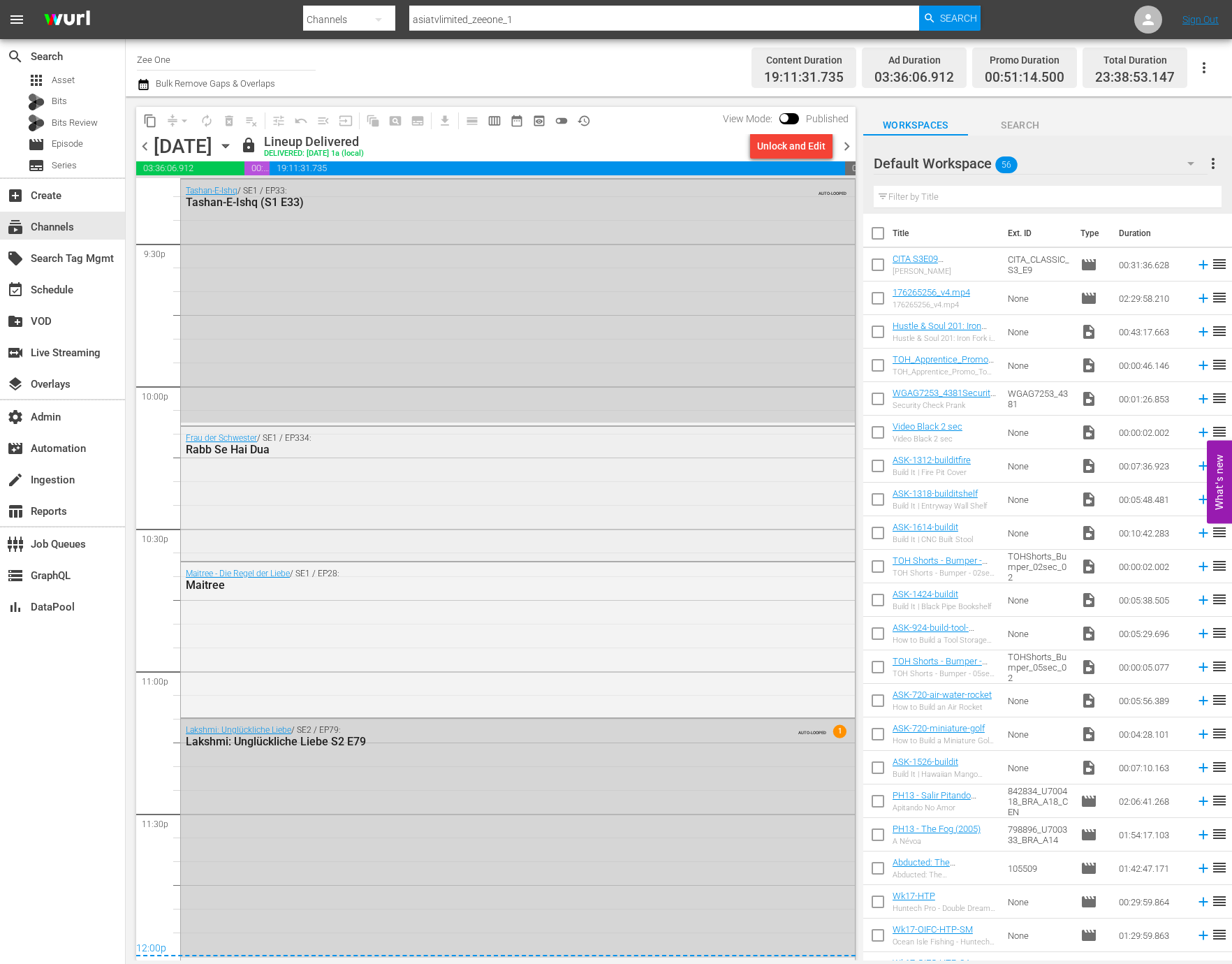
click at [438, 471] on div "Frau der Schwester / SE1 / EP334: Rabb Se Hai Dua" at bounding box center [518, 492] width 674 height 132
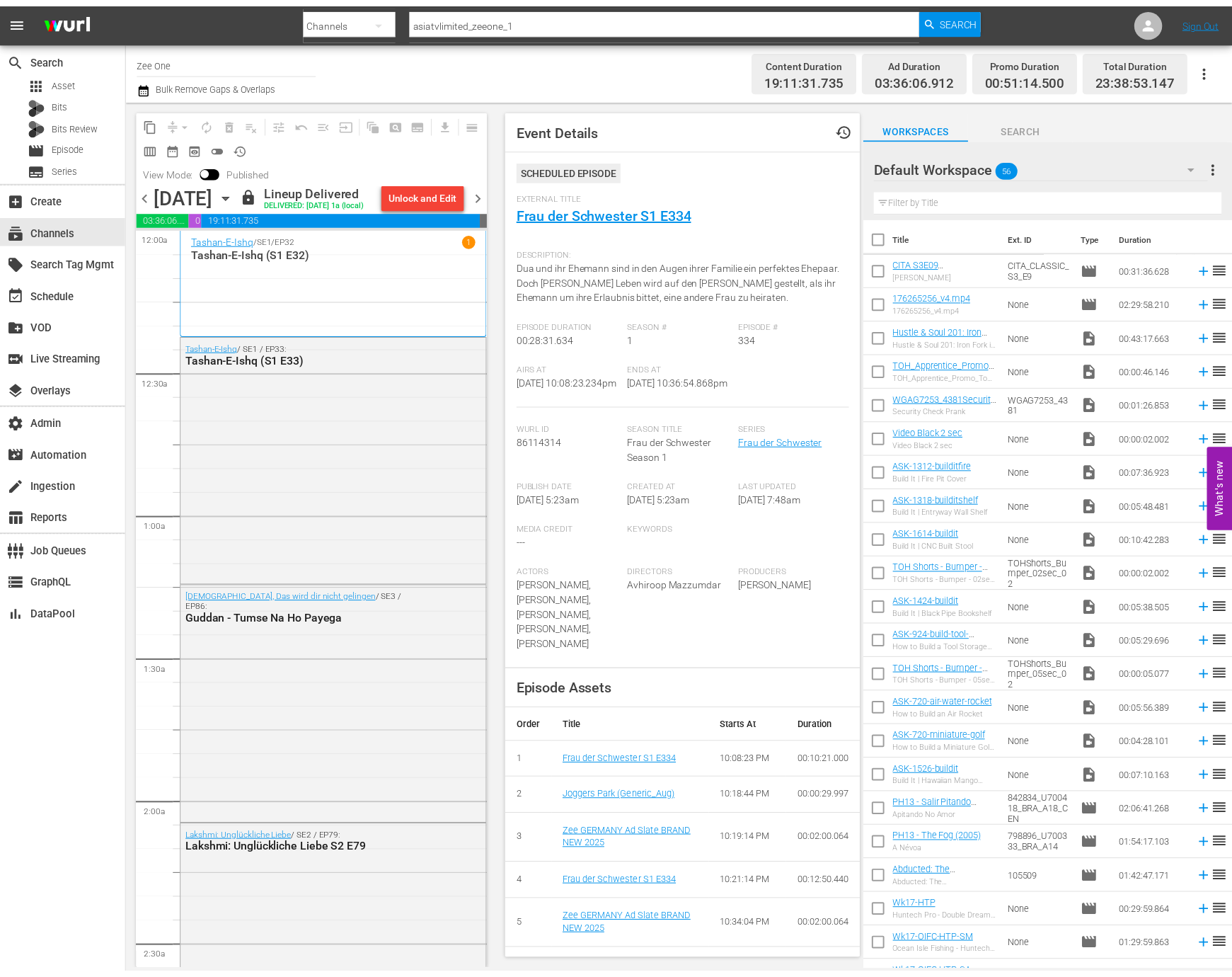
scroll to position [6142, 0]
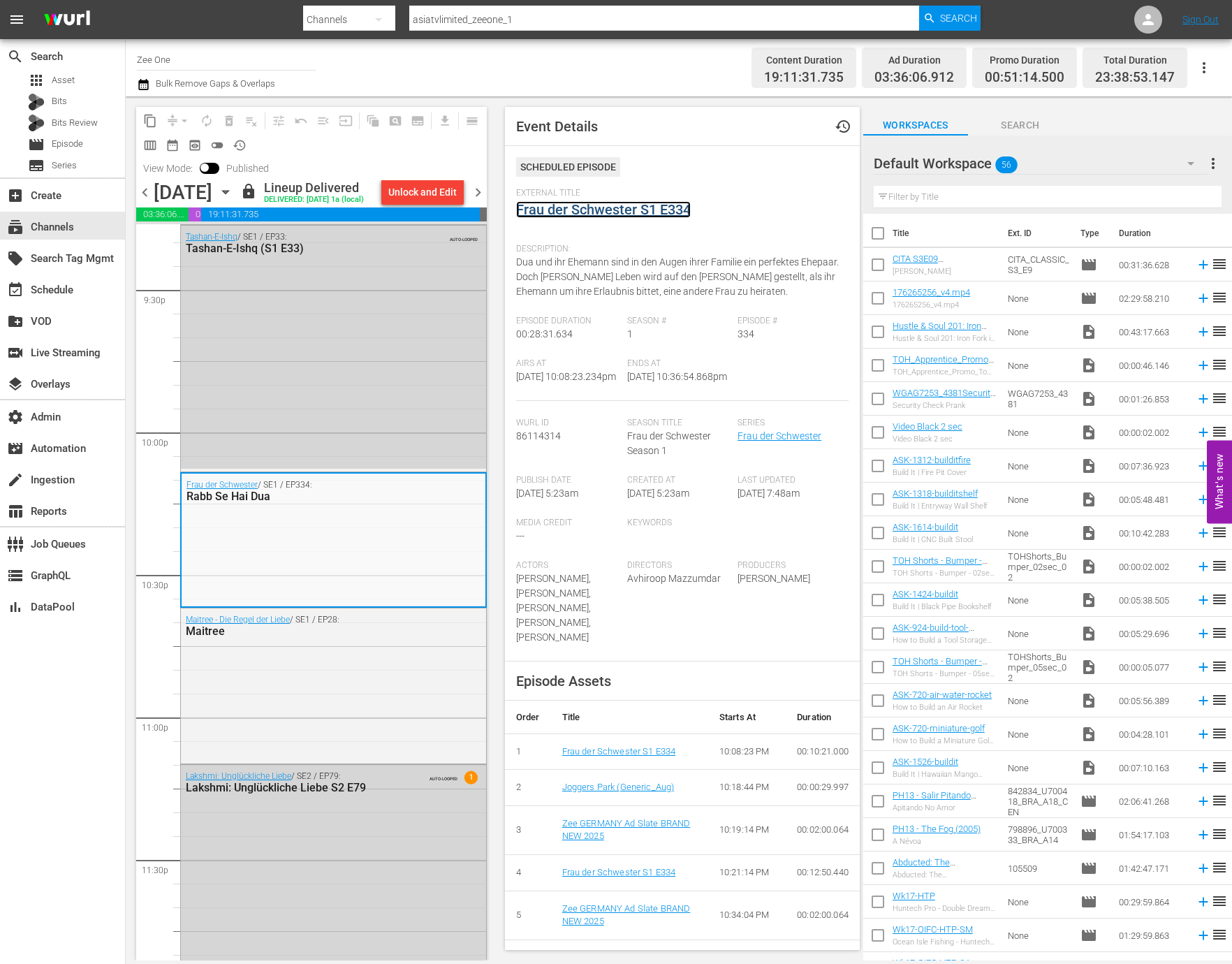
click at [616, 201] on link "Frau der Schwester S1 E334" at bounding box center [603, 209] width 175 height 16
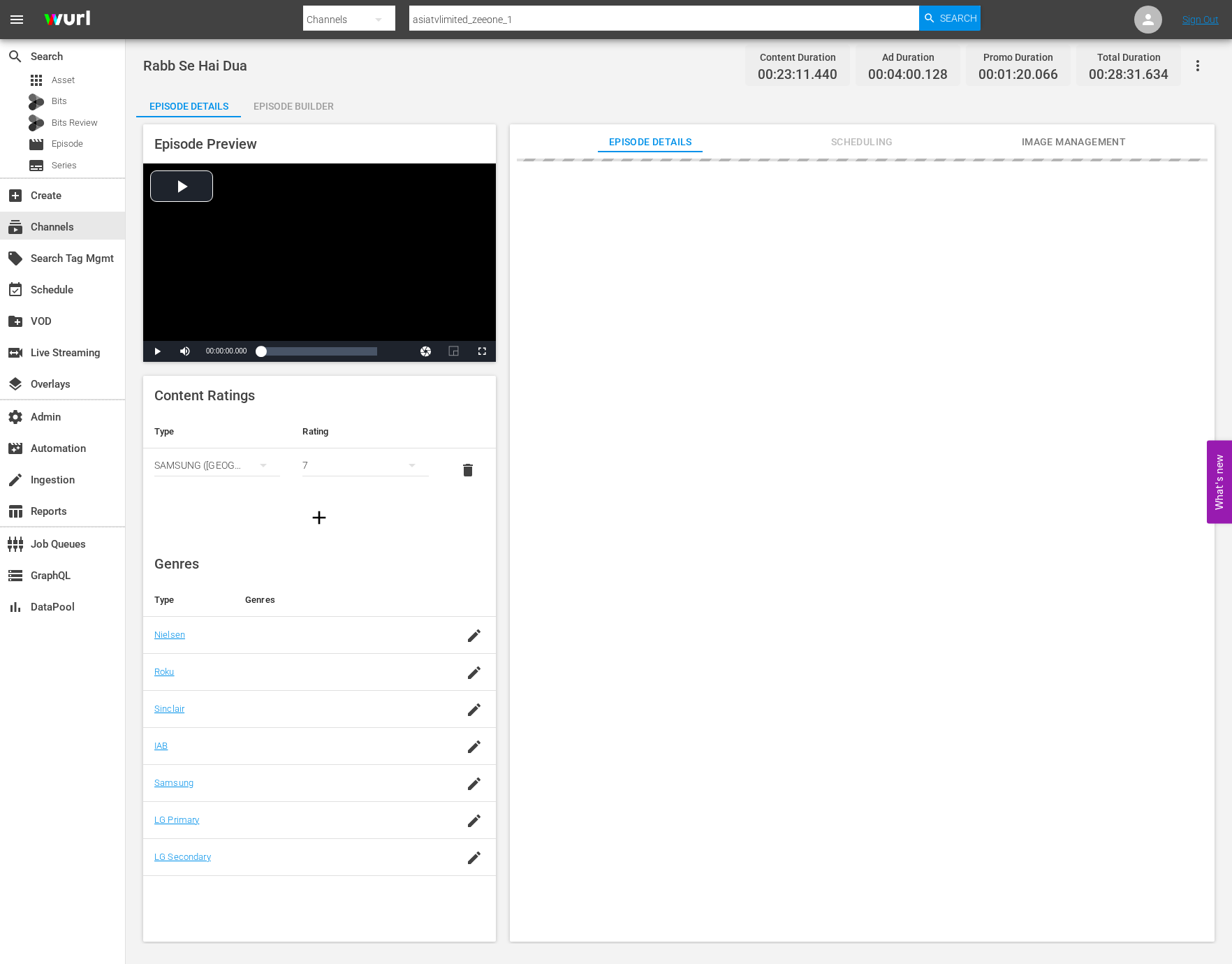
click at [302, 103] on div "Episode Builder" at bounding box center [293, 106] width 105 height 34
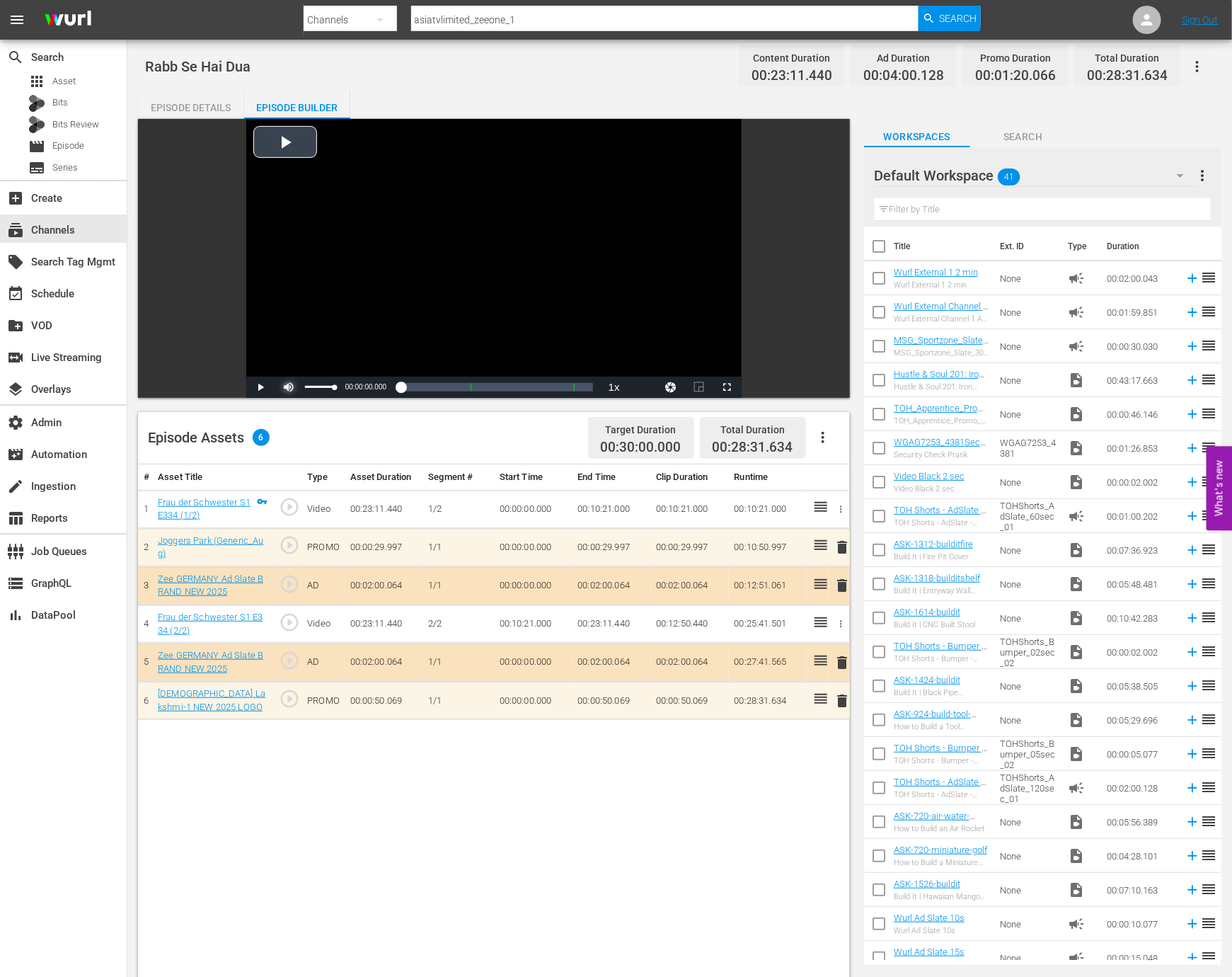
click at [289, 387] on span "Video Player" at bounding box center [289, 387] width 0 height 0
click at [389, 322] on div "Video Player" at bounding box center [494, 248] width 496 height 257
click at [80, 296] on div "event_available Schedule" at bounding box center [63, 292] width 126 height 29
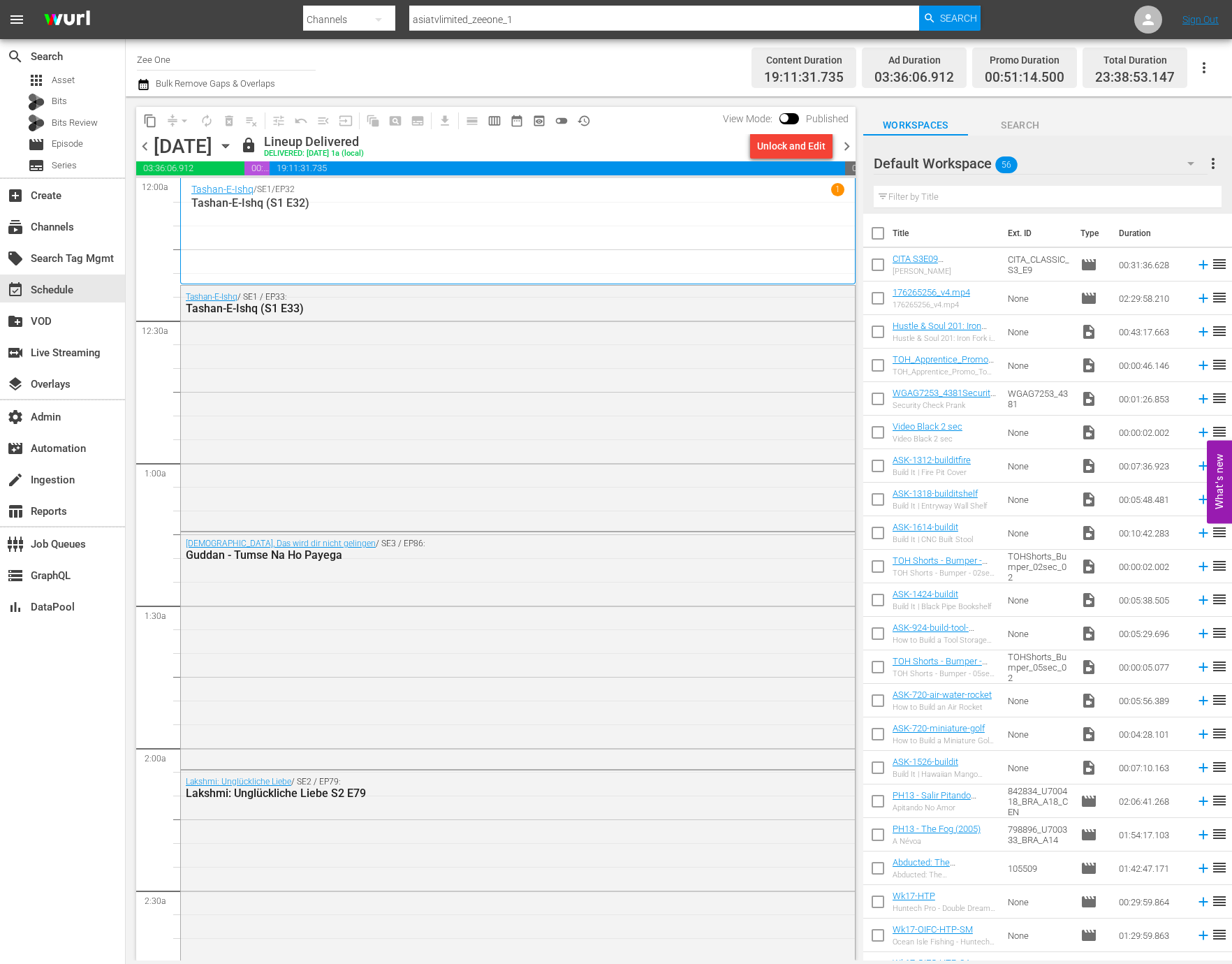
click at [847, 144] on span "chevron_right" at bounding box center [846, 147] width 17 height 17
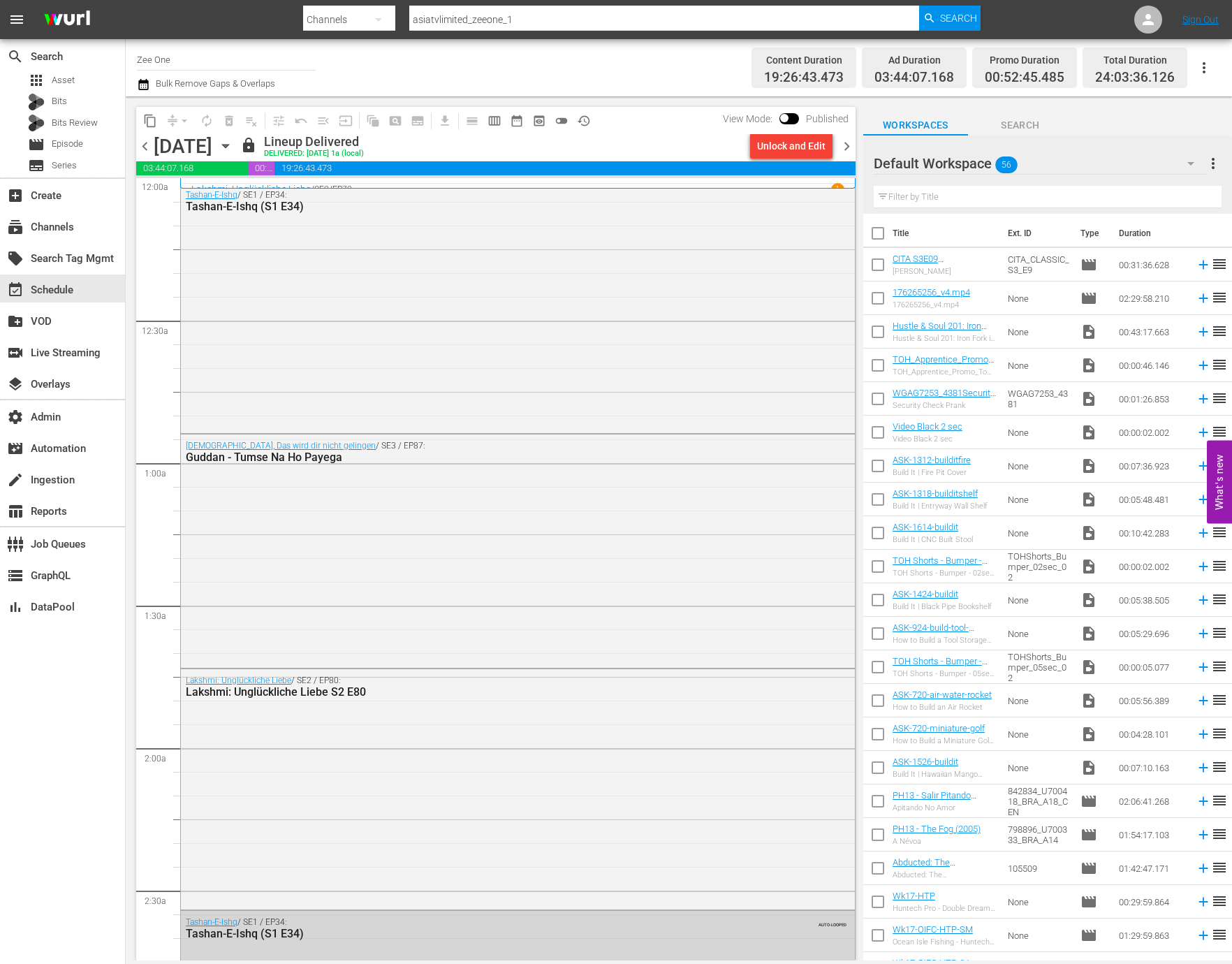
click at [599, 351] on div "Tashan-E-Ishq / SE1 / EP34: Tashan-E-Ishq (S1 E34)" at bounding box center [518, 306] width 674 height 247
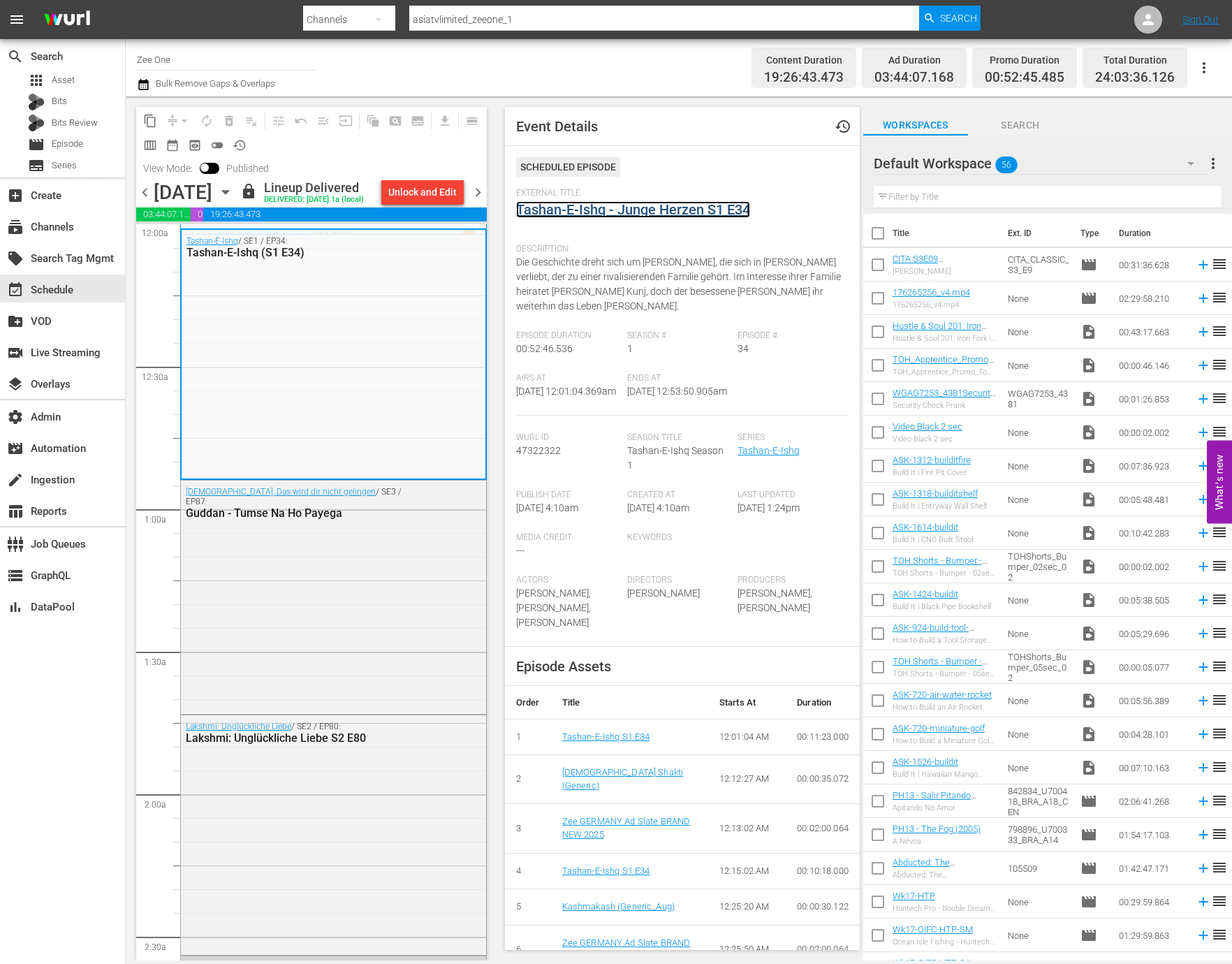
click at [618, 212] on link "Tashan-E-Ishq - Junge Herzen S1 E34" at bounding box center [632, 209] width 234 height 16
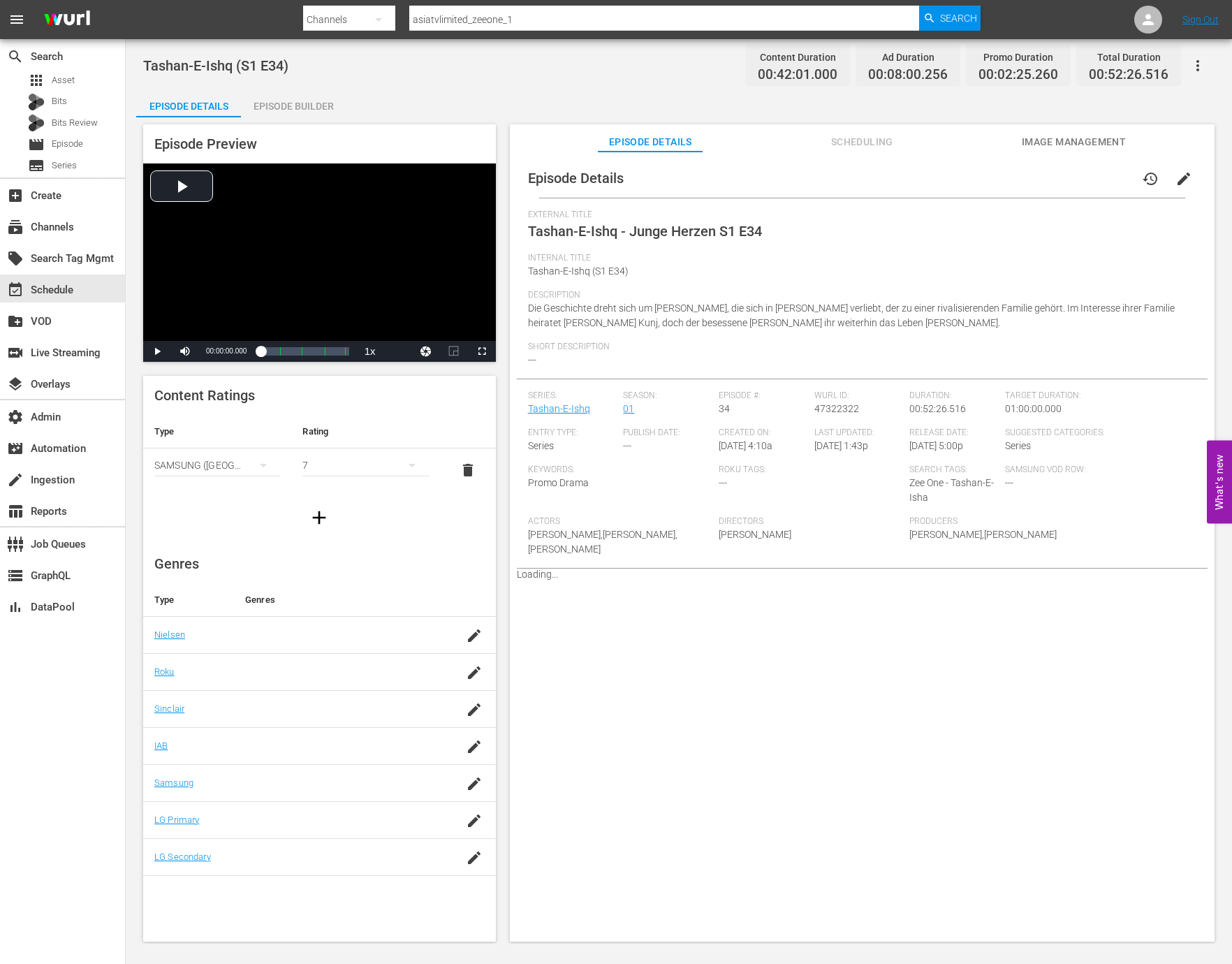
click at [302, 103] on div "Episode Builder" at bounding box center [293, 106] width 105 height 34
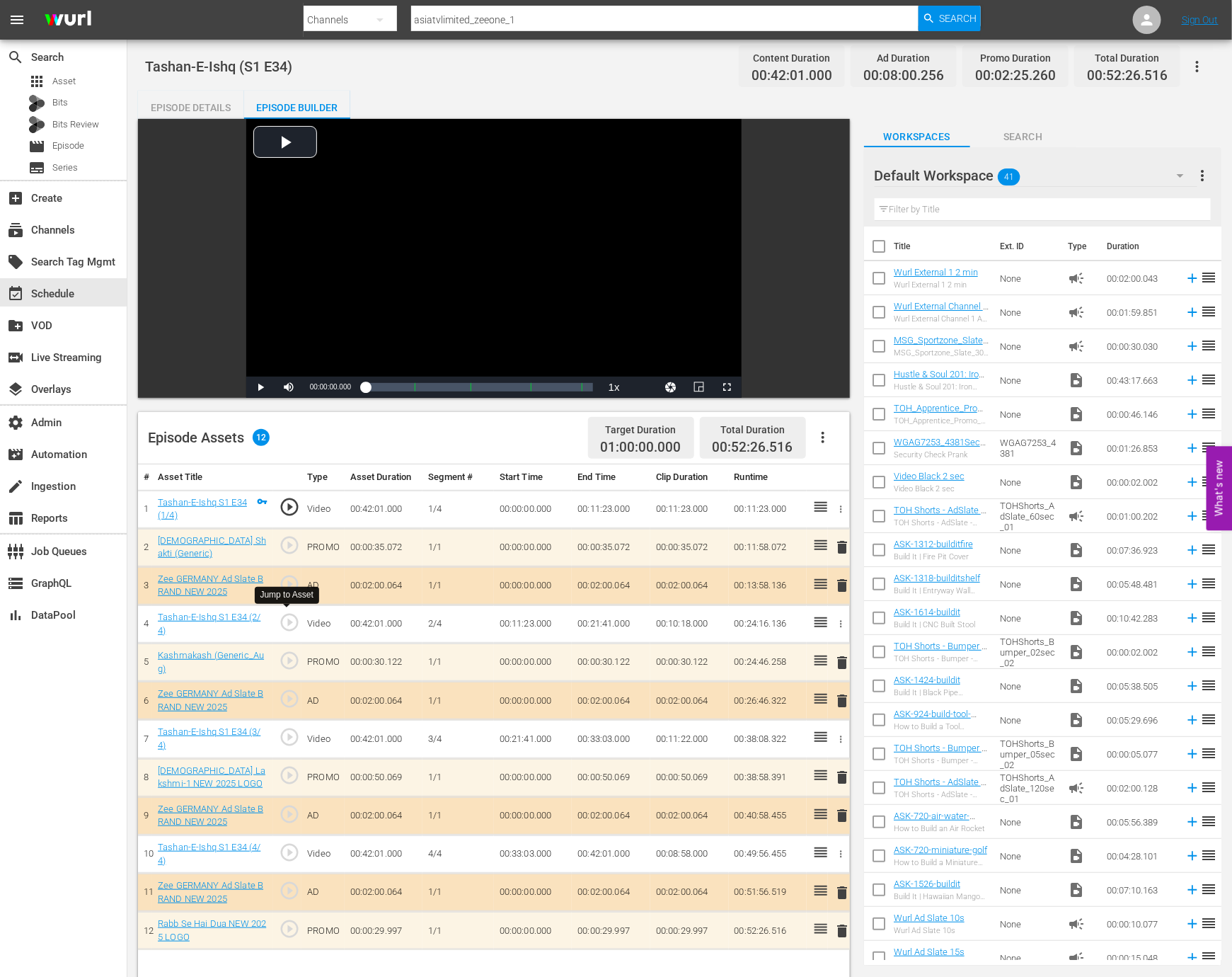
click at [291, 620] on span "play_circle_outline" at bounding box center [289, 622] width 21 height 21
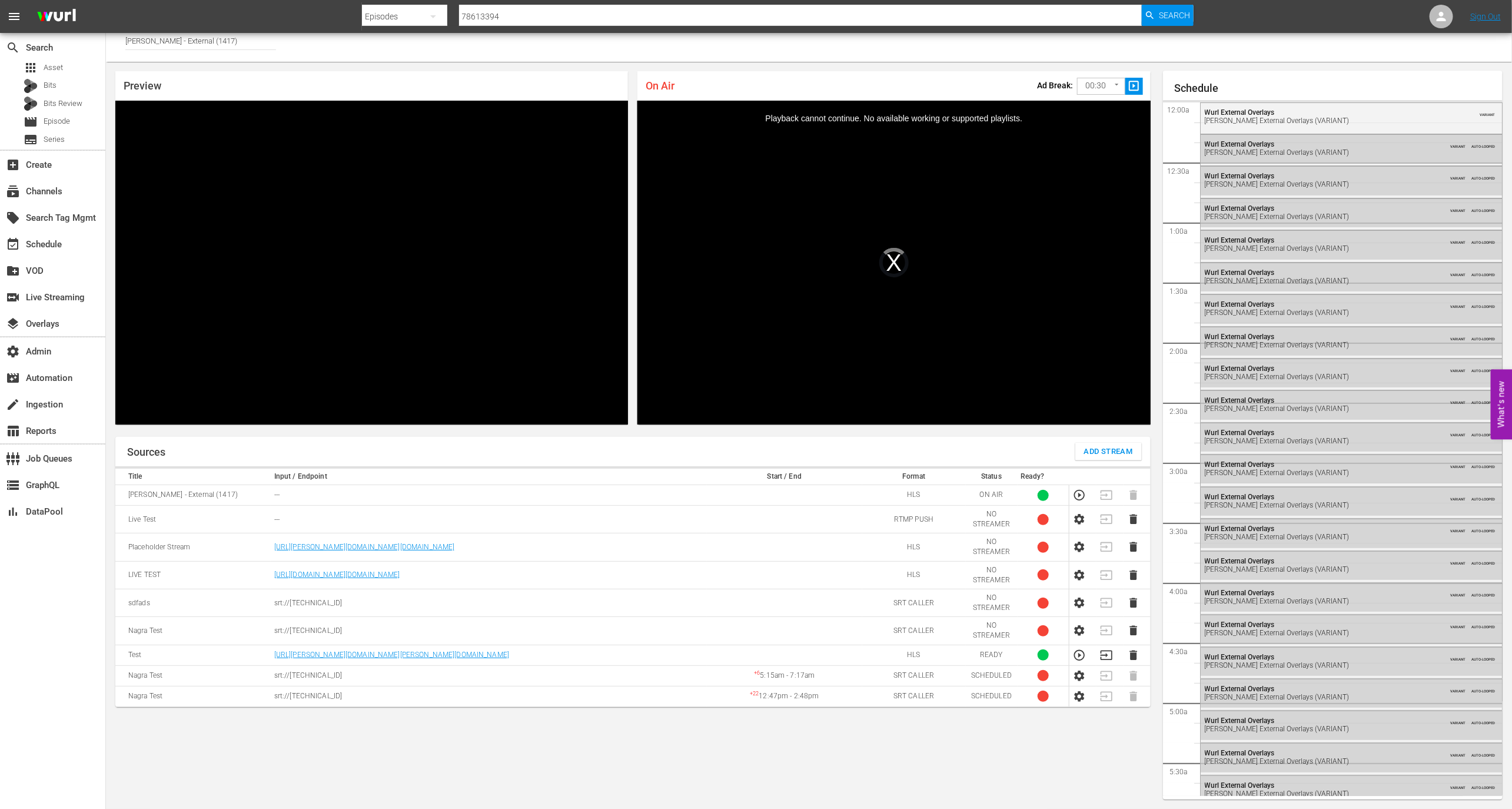
scroll to position [1779, 0]
